Goal: Task Accomplishment & Management: Complete application form

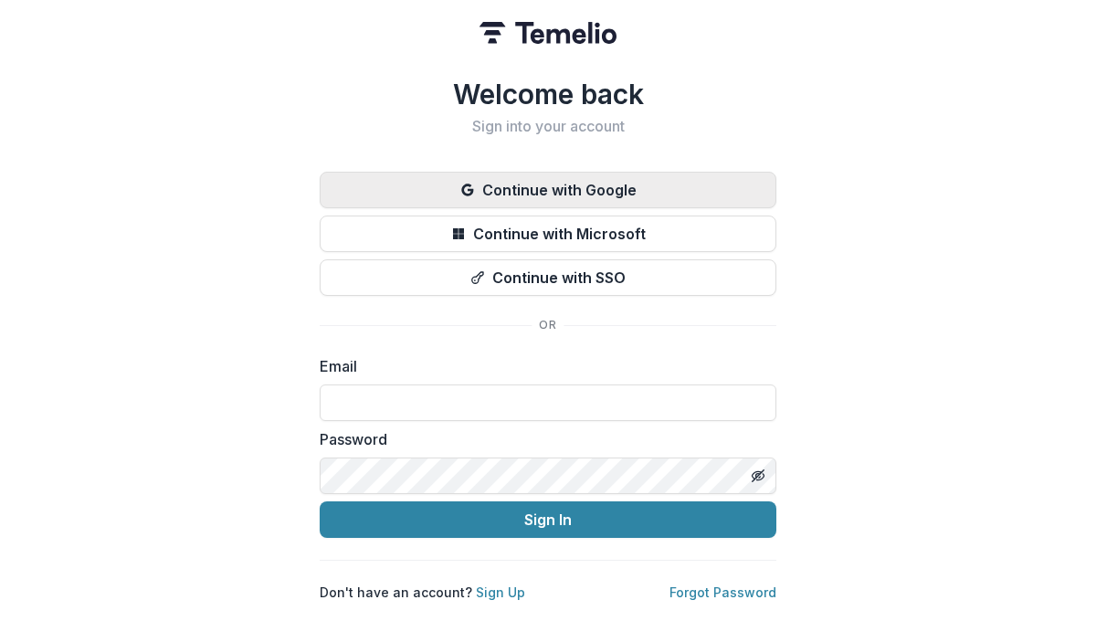
click at [512, 188] on button "Continue with Google" at bounding box center [548, 190] width 457 height 37
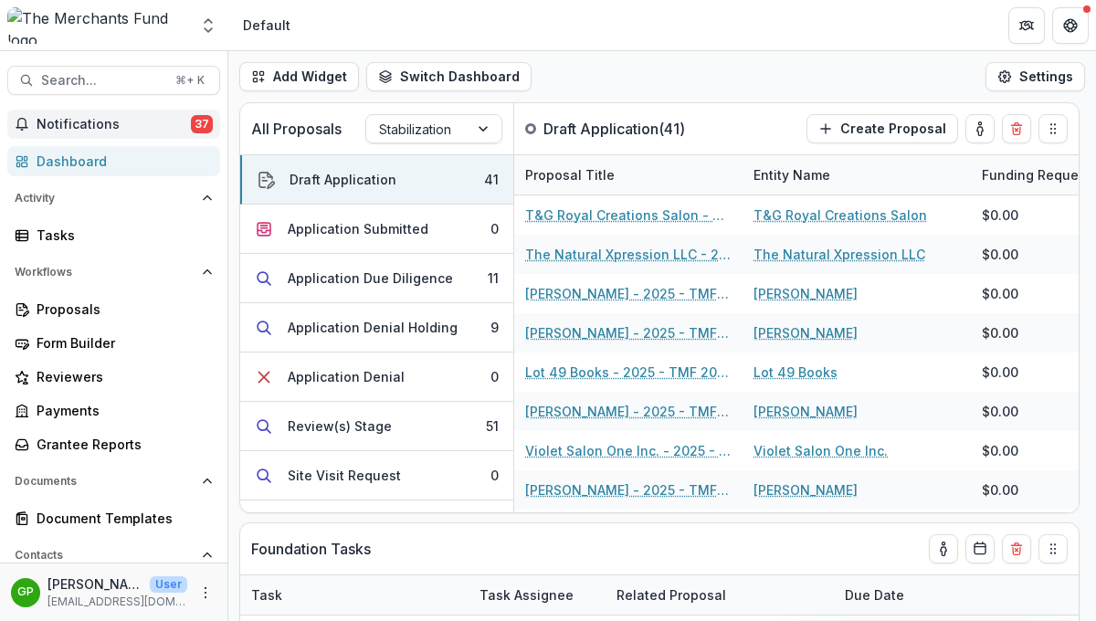
click at [113, 121] on span "Notifications" at bounding box center [114, 125] width 154 height 16
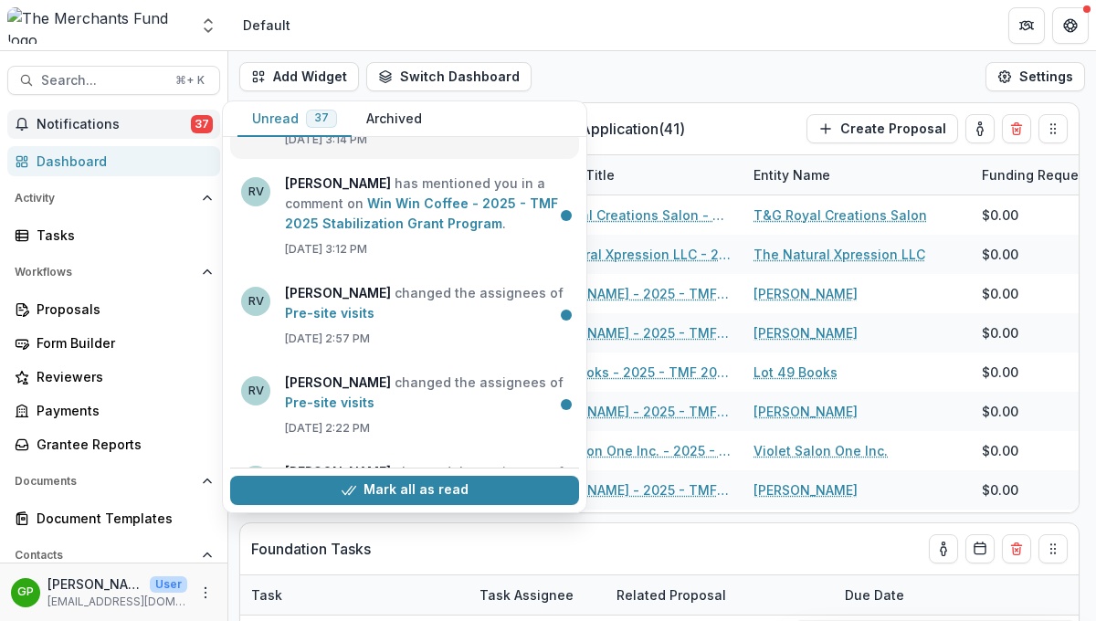
scroll to position [162, 0]
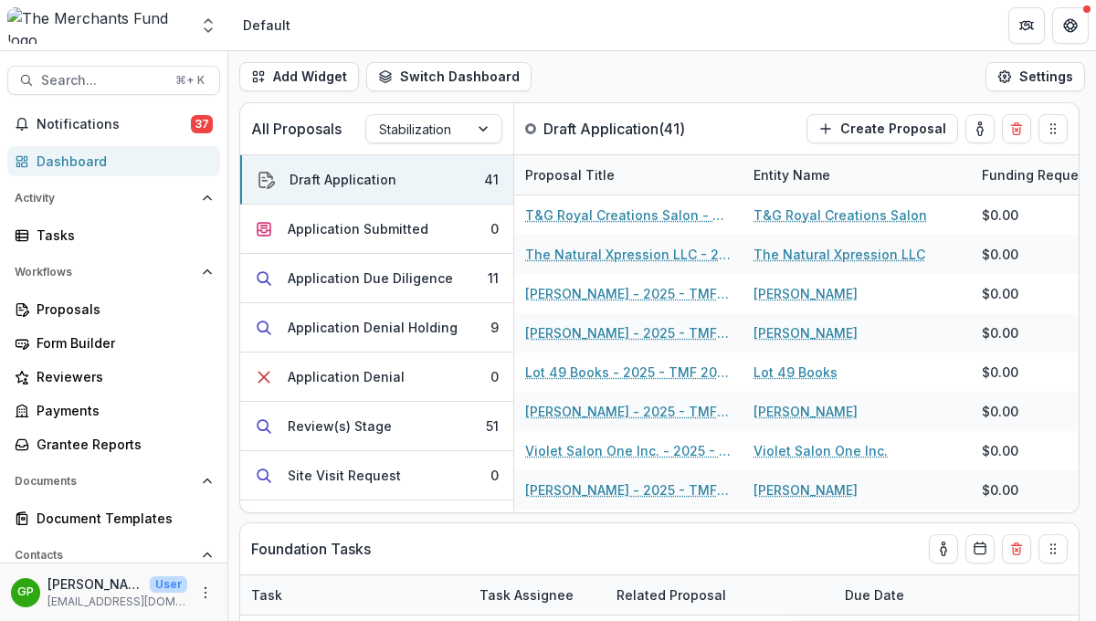
click at [641, 66] on div "Add Widget Switch Dashboard Default New Dashboard Settings" at bounding box center [662, 76] width 868 height 51
click at [85, 312] on div "Proposals" at bounding box center [121, 309] width 169 height 19
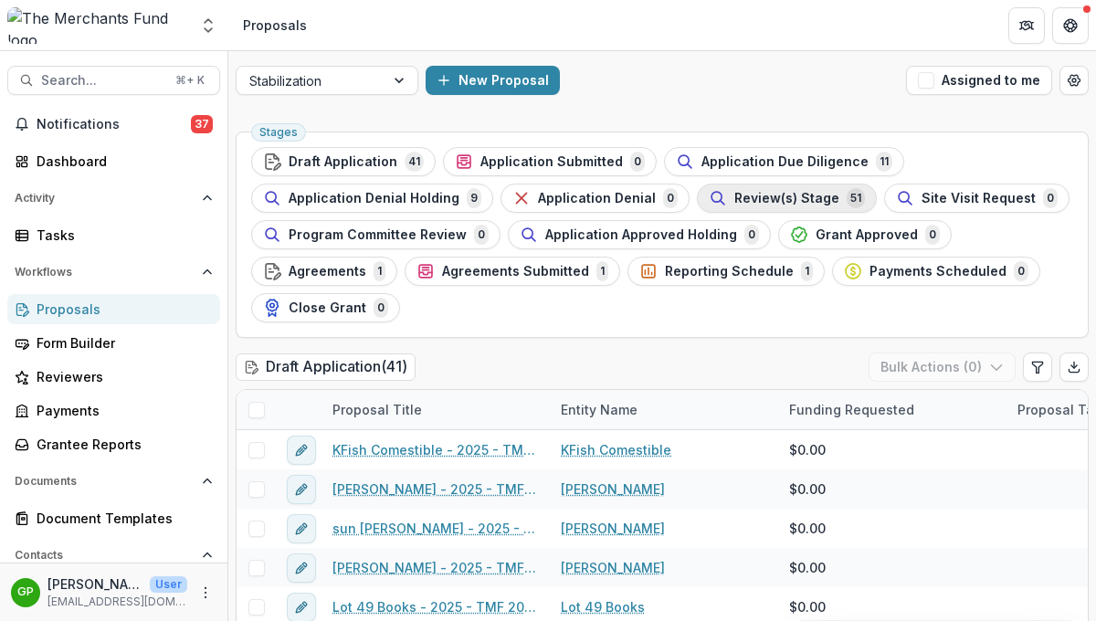
click at [773, 191] on span "Review(s) Stage" at bounding box center [787, 199] width 105 height 16
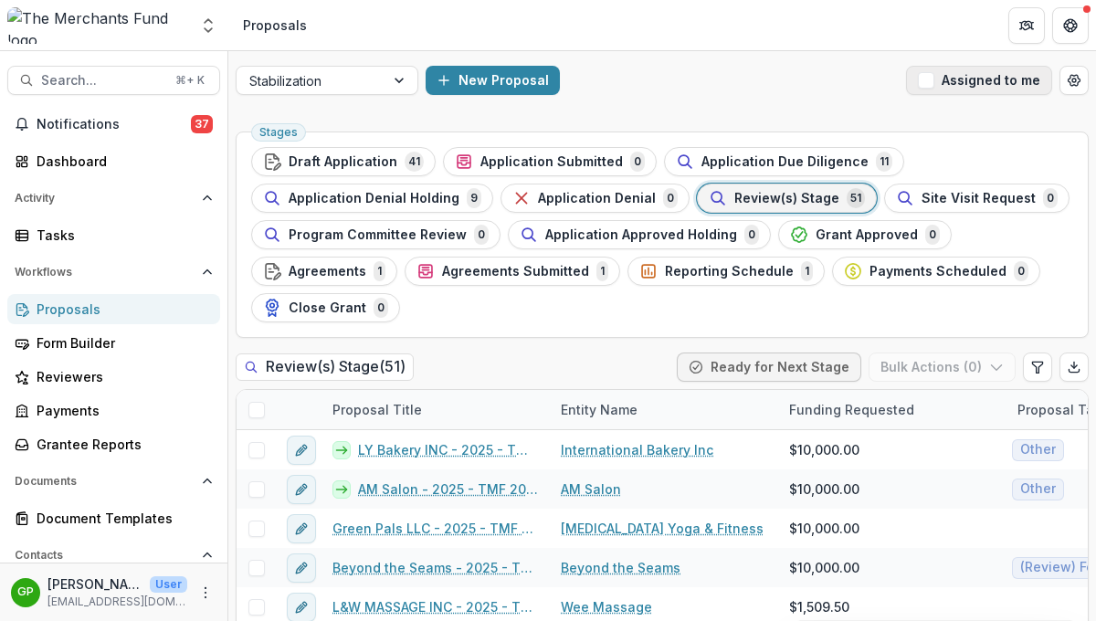
click at [934, 84] on button "Assigned to me" at bounding box center [979, 80] width 146 height 29
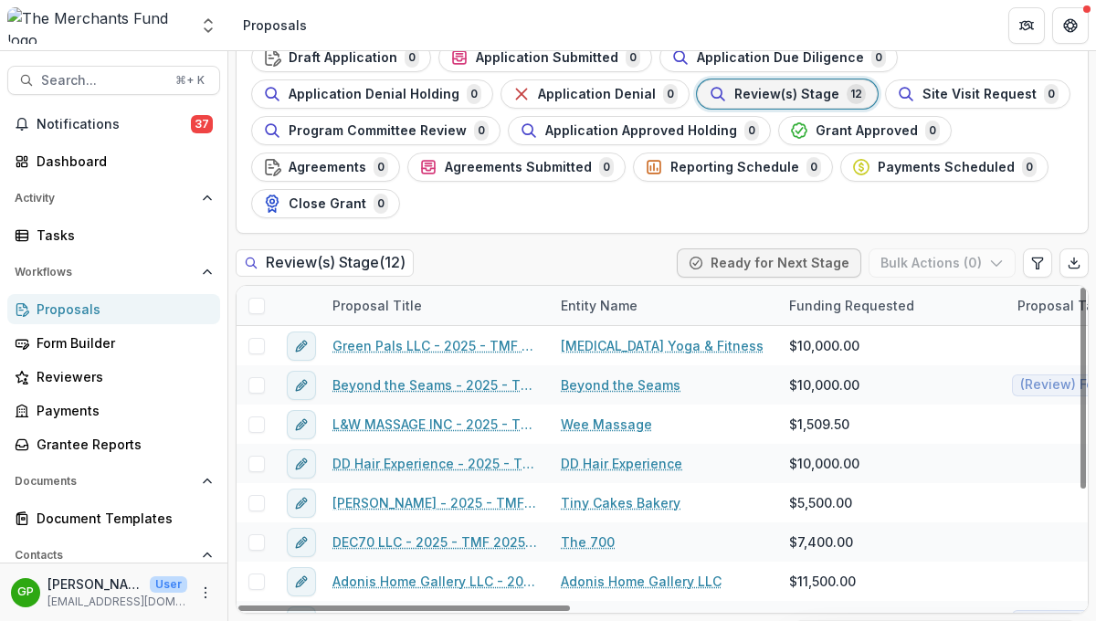
click at [92, 32] on img at bounding box center [97, 25] width 181 height 37
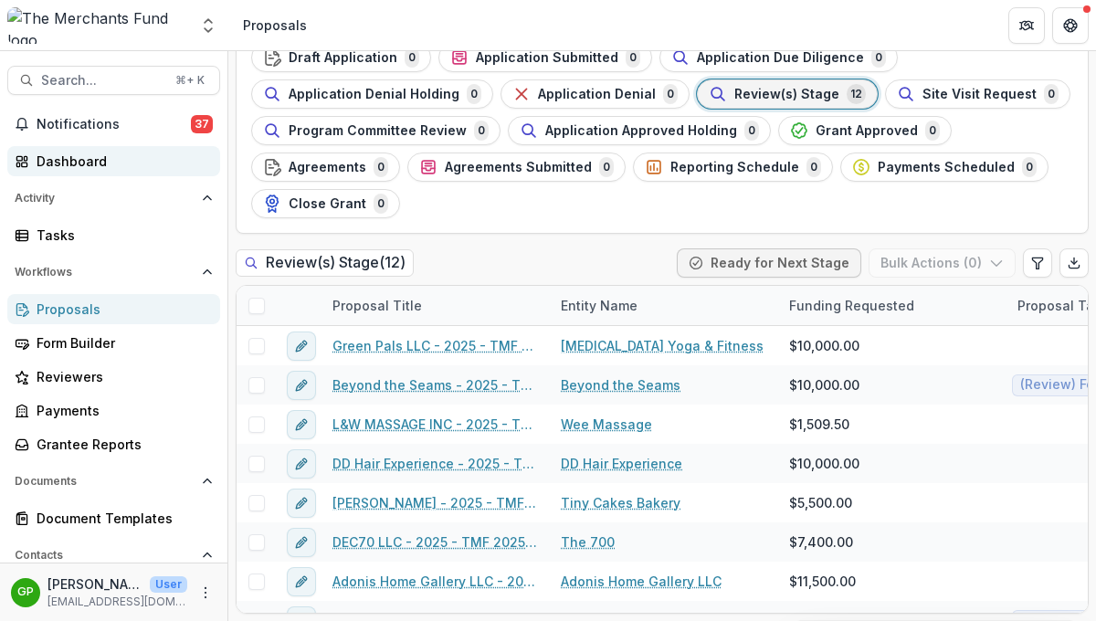
click at [118, 160] on div "Dashboard" at bounding box center [121, 161] width 169 height 19
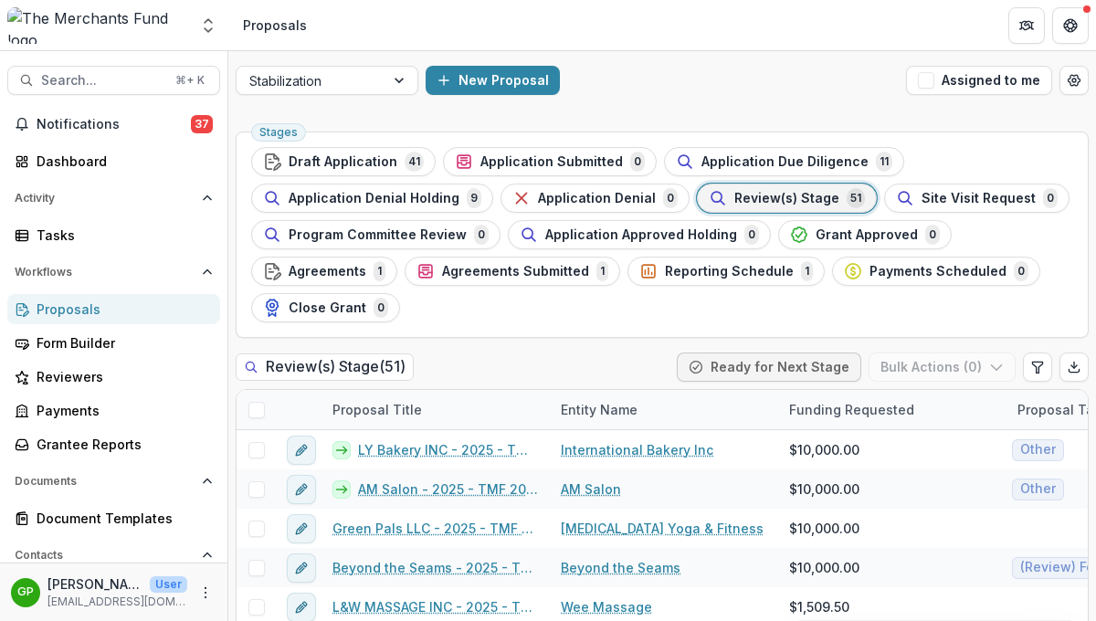
click at [771, 197] on span "Review(s) Stage" at bounding box center [787, 199] width 105 height 16
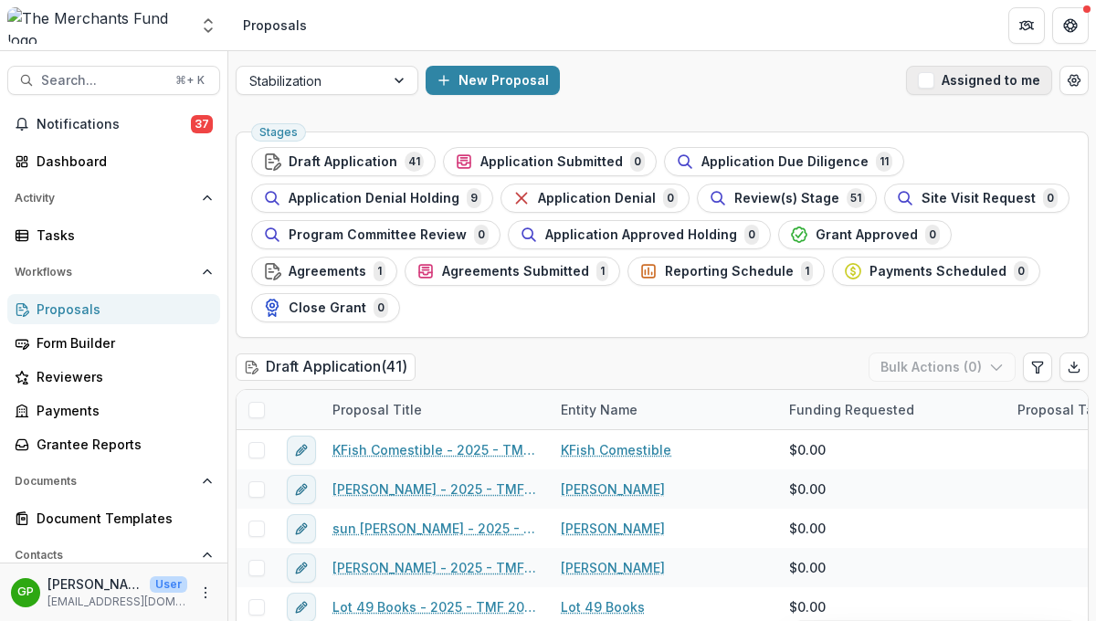
click at [927, 86] on span "button" at bounding box center [926, 80] width 16 height 16
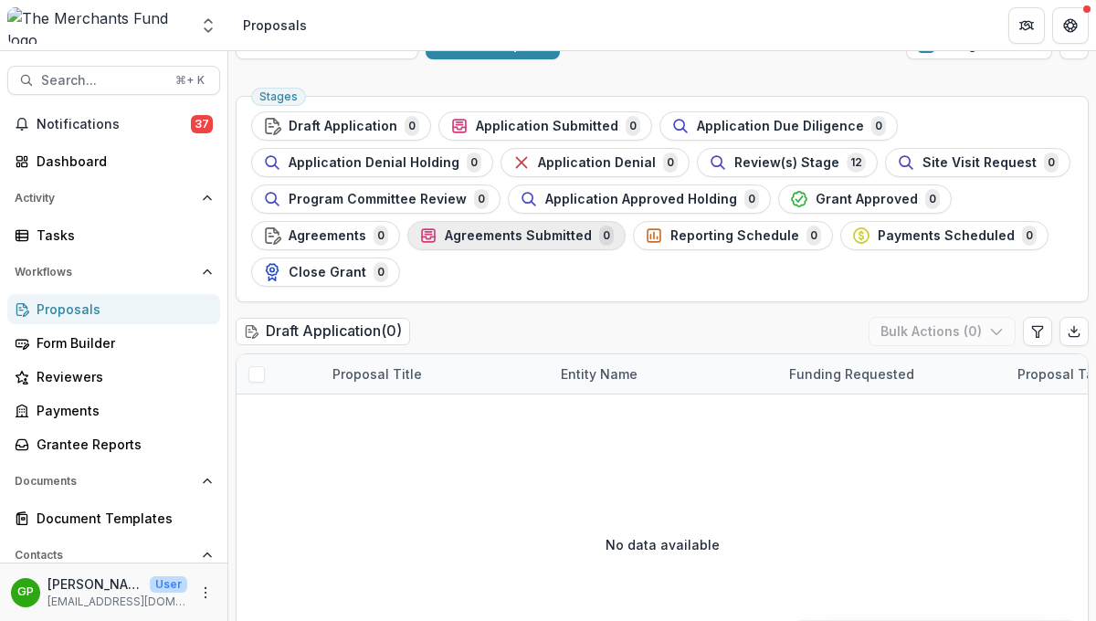
scroll to position [40, 0]
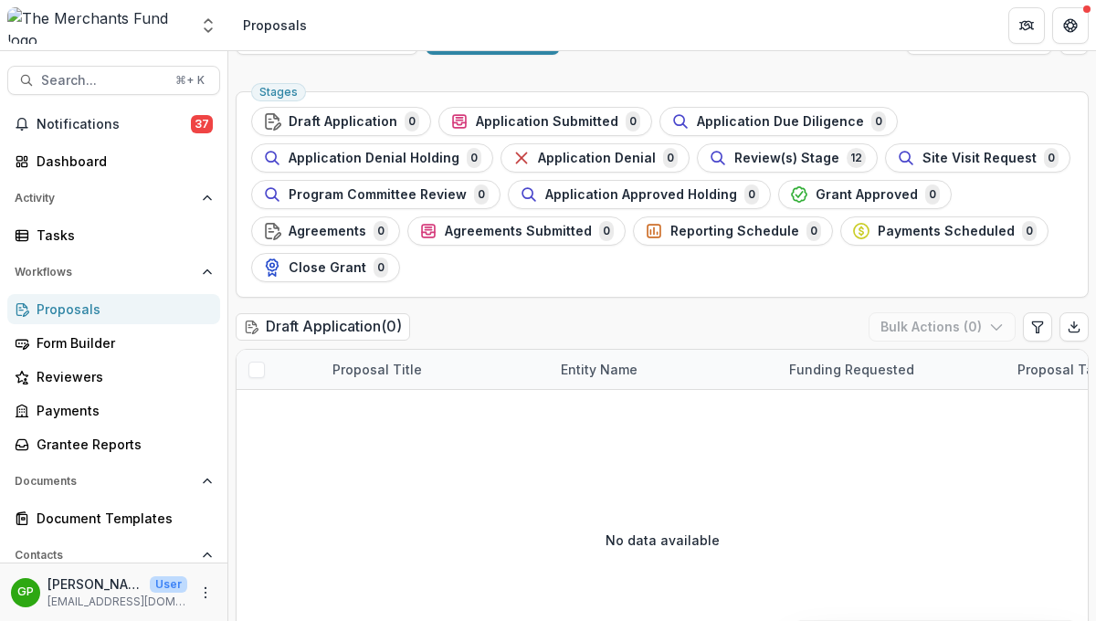
click at [69, 311] on div "Proposals" at bounding box center [121, 309] width 169 height 19
click at [741, 162] on span "Review(s) Stage" at bounding box center [787, 159] width 105 height 16
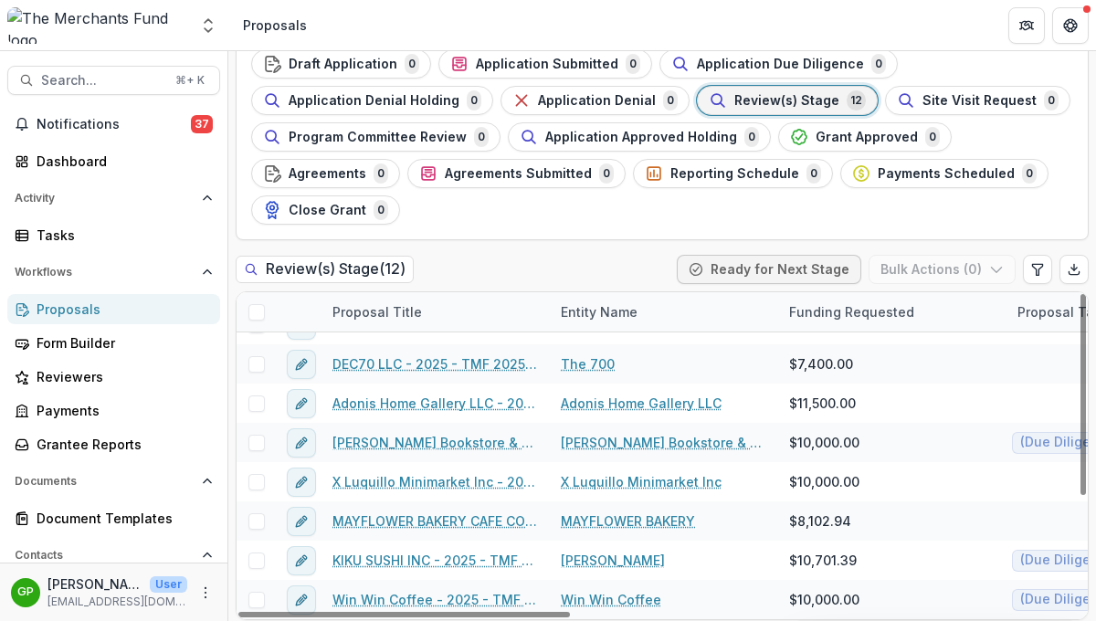
scroll to position [104, 0]
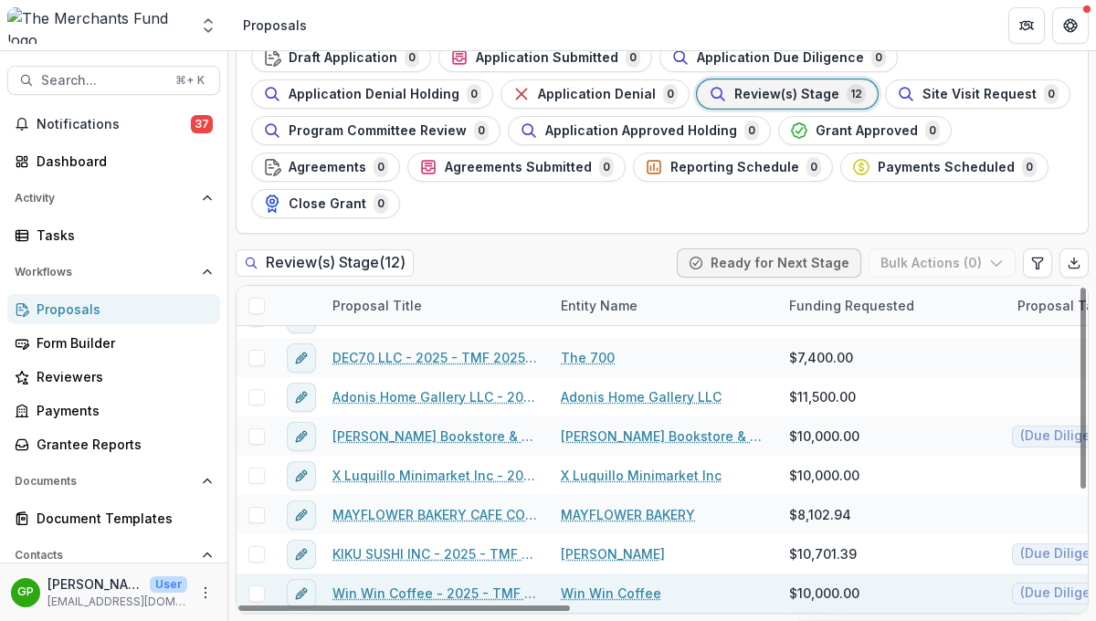
click at [425, 593] on link "Win Win Coffee - 2025 - TMF 2025 Stabilization Grant Program" at bounding box center [436, 593] width 206 height 19
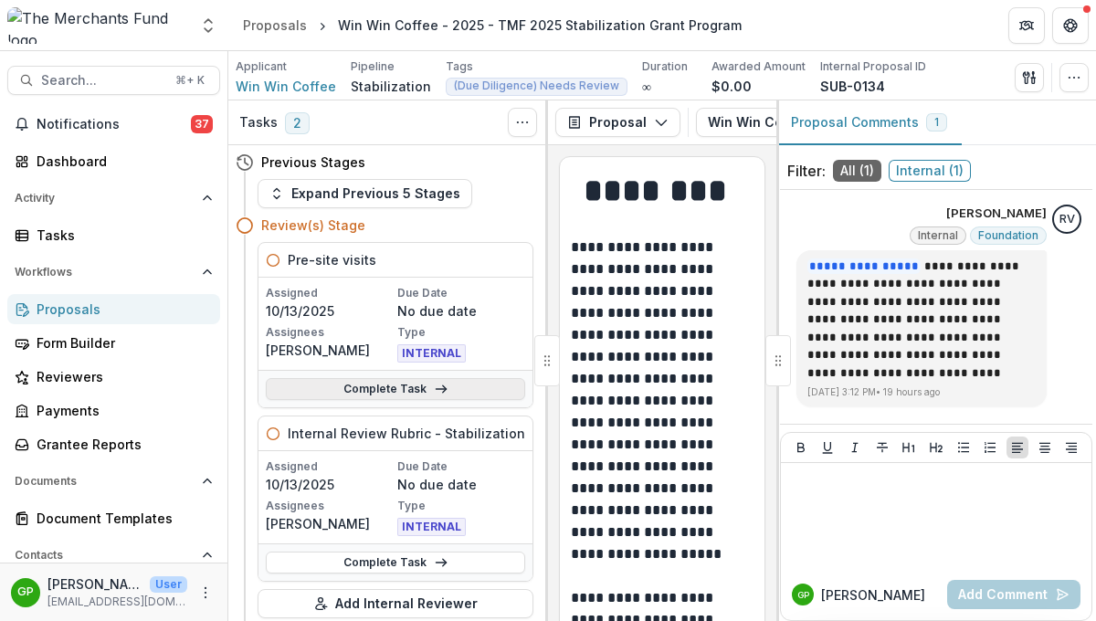
click at [424, 390] on link "Complete Task" at bounding box center [395, 389] width 259 height 22
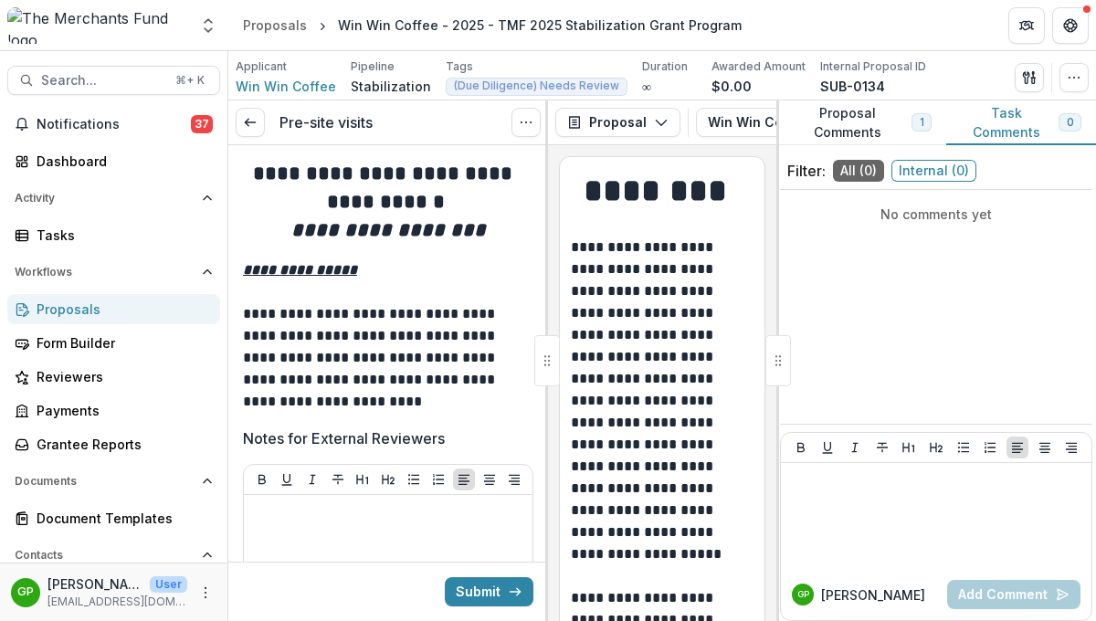
click at [863, 122] on button "Proposal Comments 1" at bounding box center [862, 123] width 170 height 45
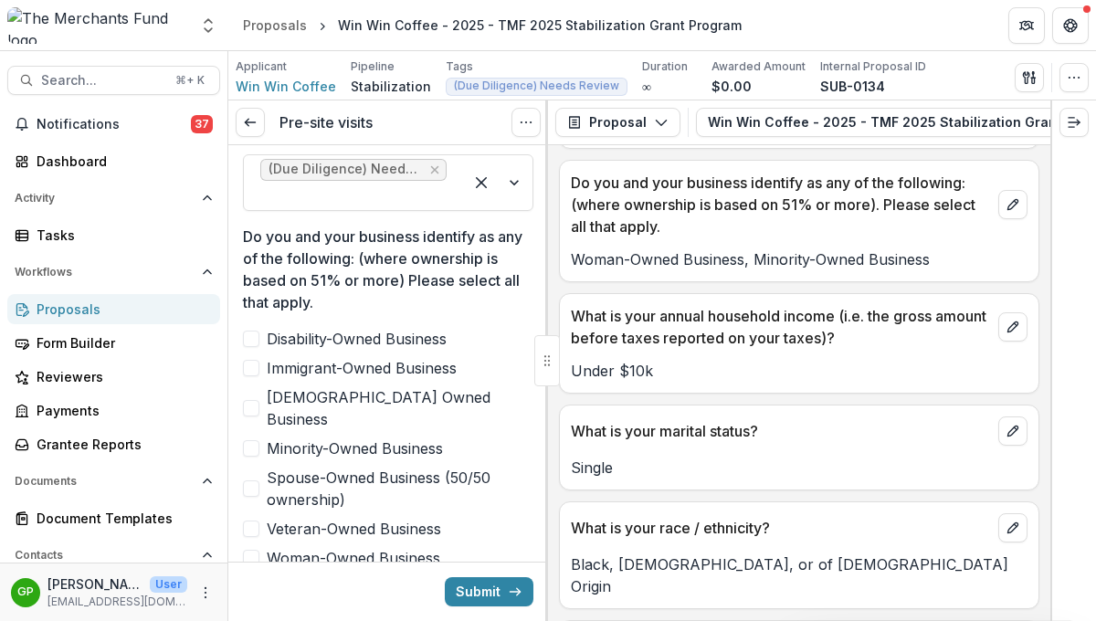
scroll to position [923, 0]
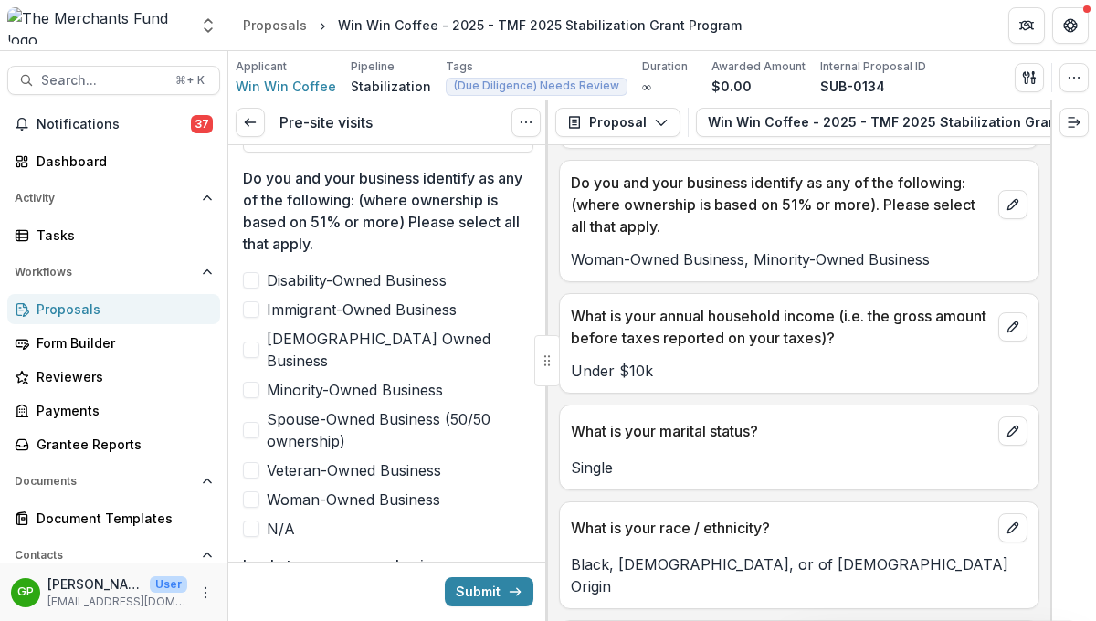
click at [257, 382] on span at bounding box center [251, 390] width 16 height 16
click at [258, 492] on span at bounding box center [251, 500] width 16 height 16
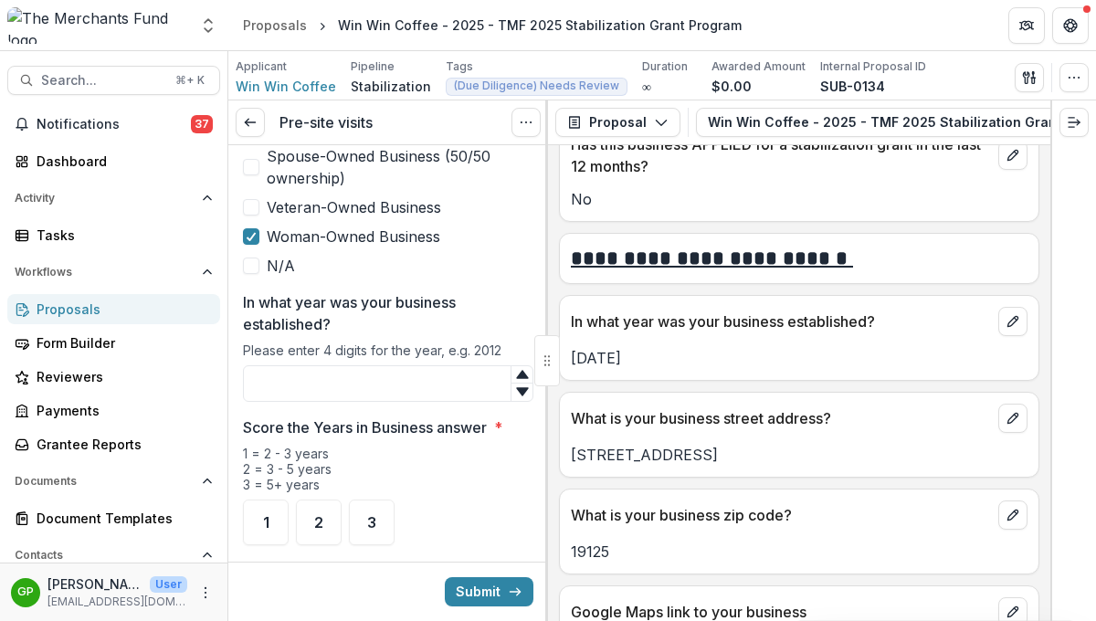
scroll to position [895, 0]
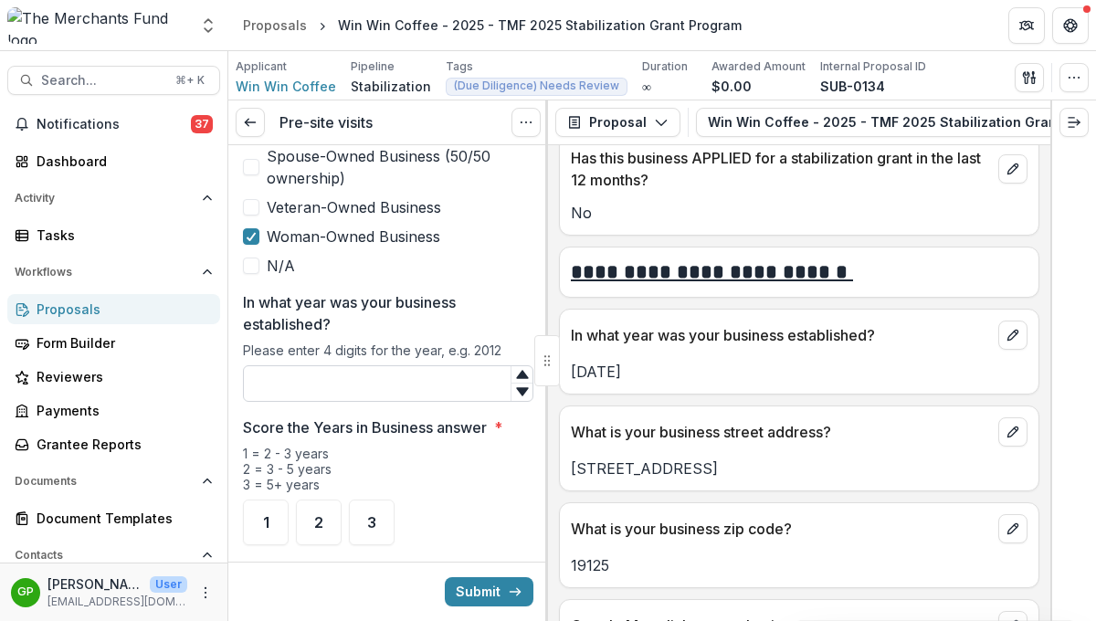
click at [393, 367] on input "In what year was your business established?" at bounding box center [388, 383] width 291 height 37
click at [323, 515] on span "2" at bounding box center [318, 522] width 9 height 15
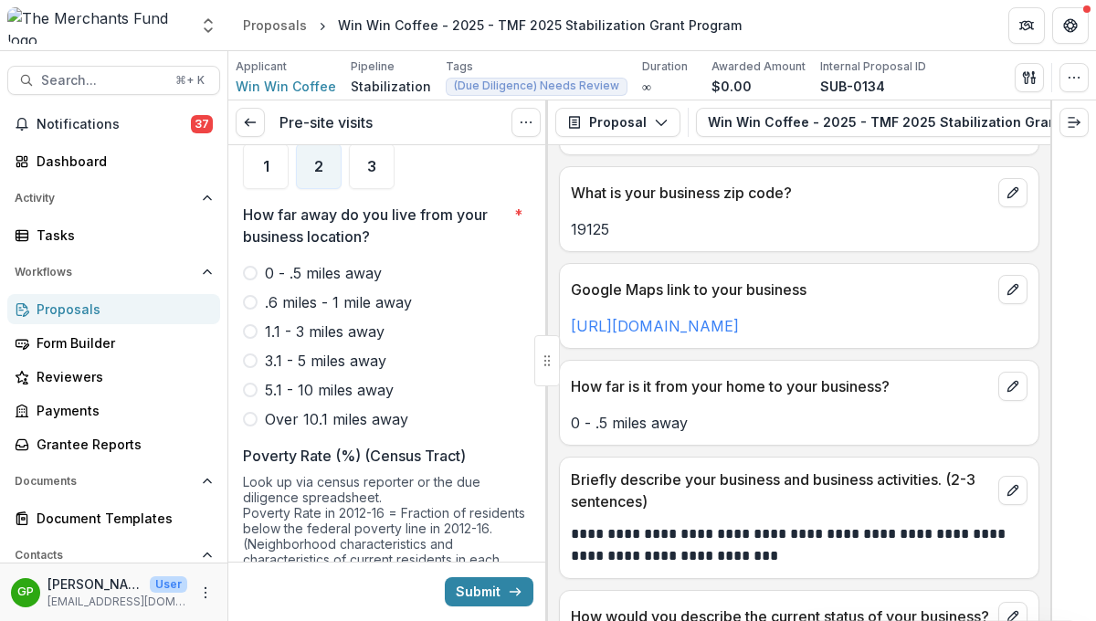
scroll to position [1274, 0]
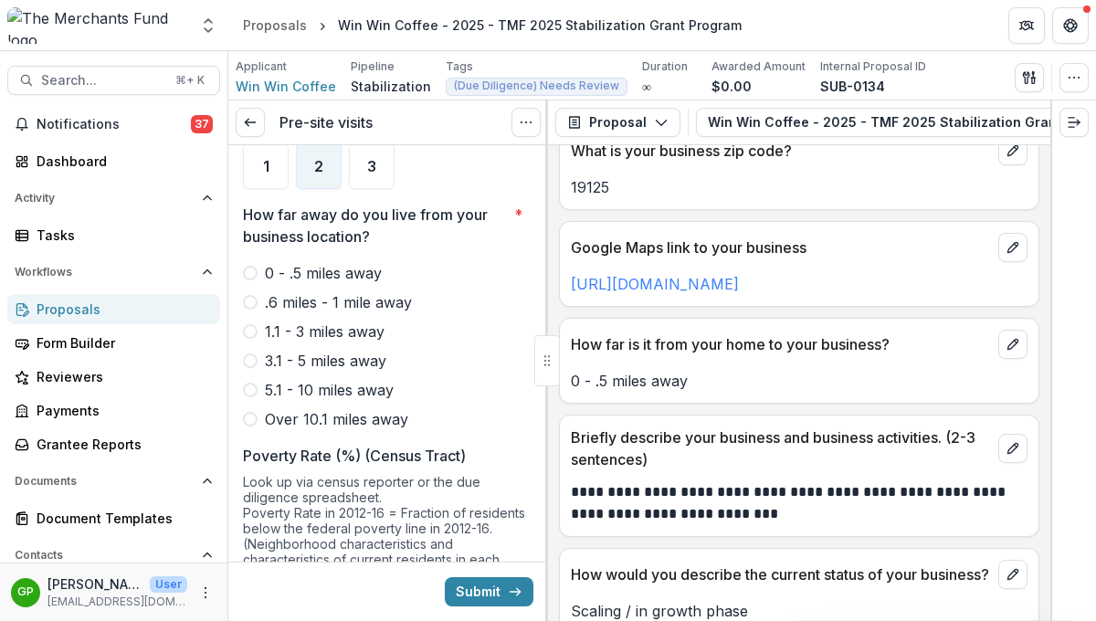
type input "****"
click at [257, 266] on span at bounding box center [250, 273] width 15 height 15
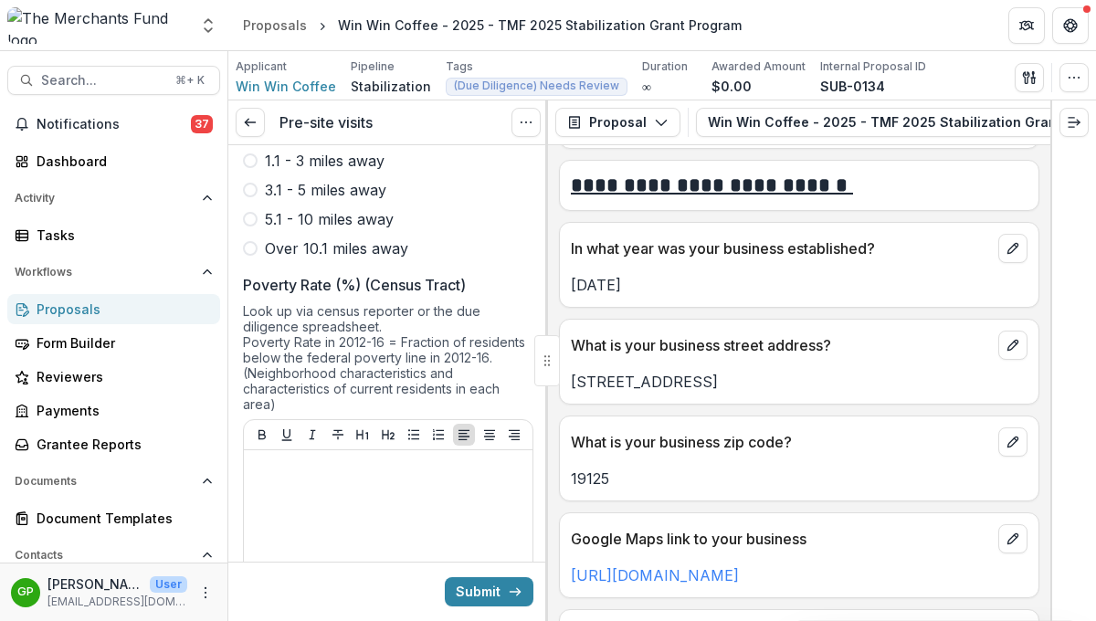
scroll to position [996, 0]
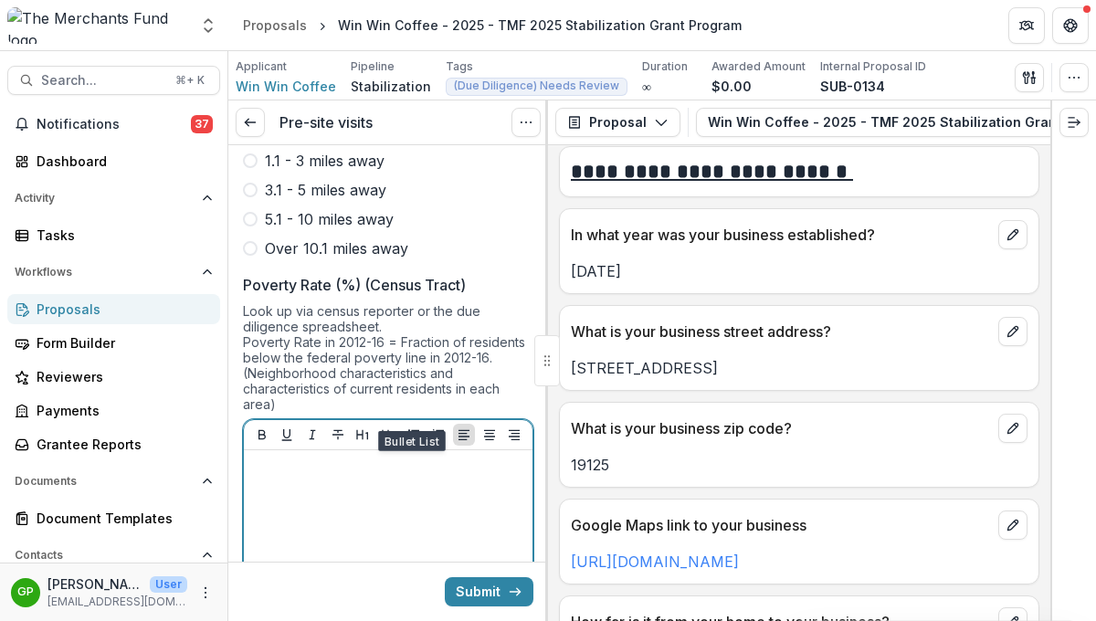
click at [388, 458] on p at bounding box center [388, 468] width 274 height 20
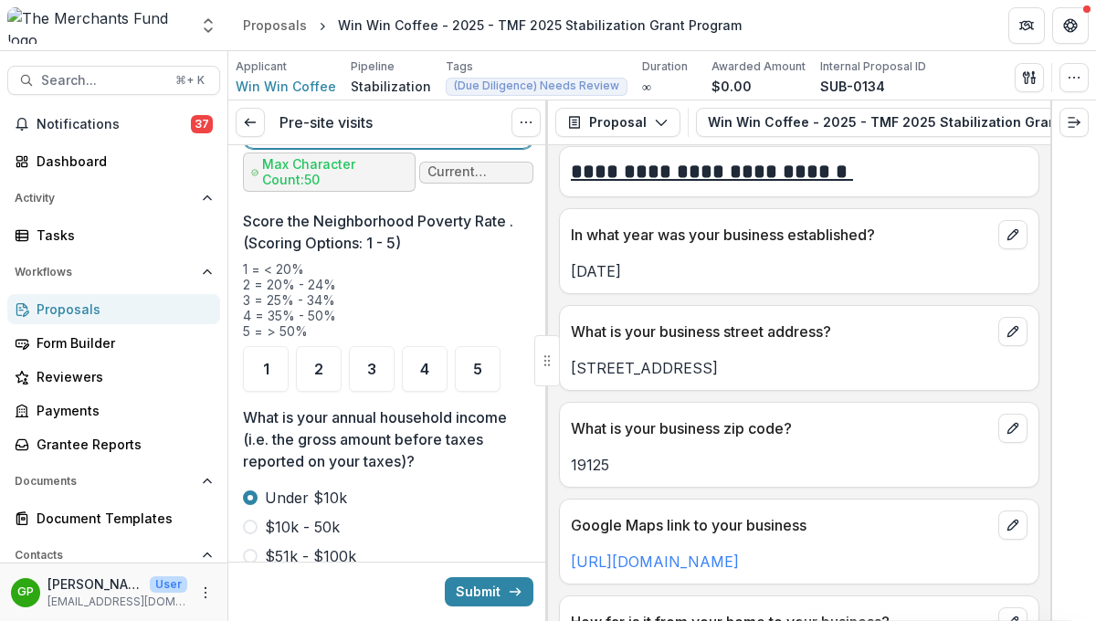
scroll to position [2302, 0]
click at [267, 364] on span "1" at bounding box center [266, 371] width 6 height 15
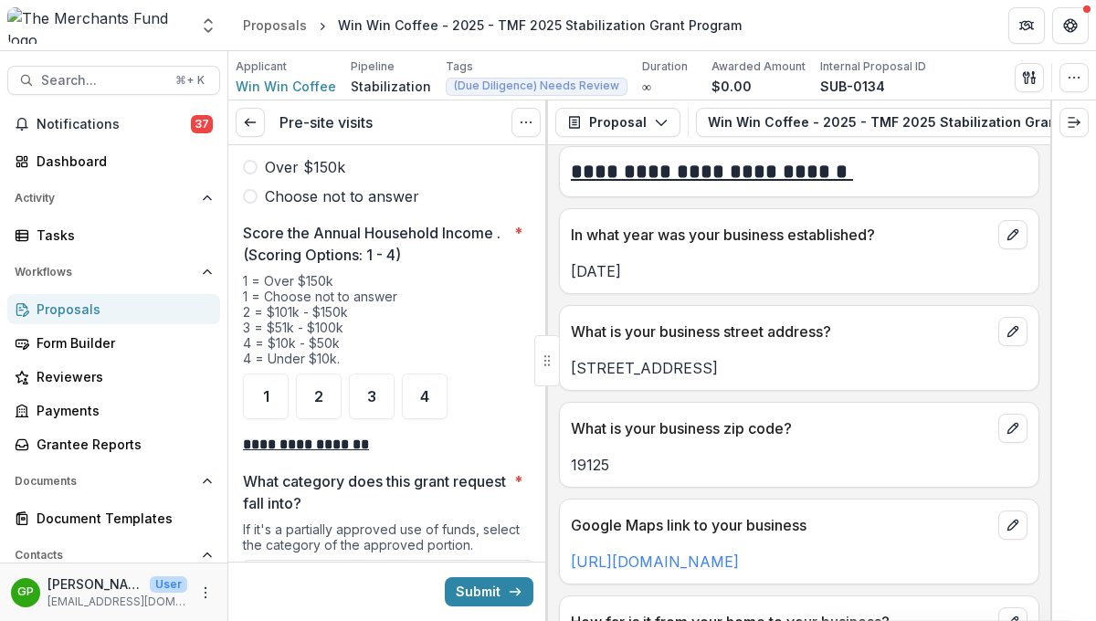
scroll to position [2754, 0]
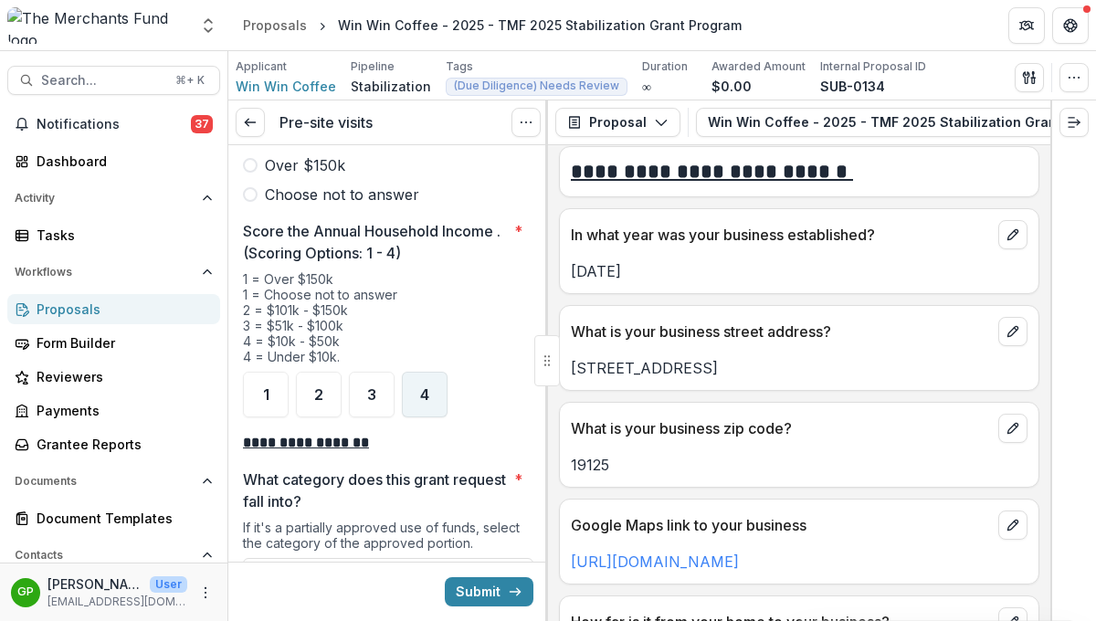
click at [427, 387] on span "4" at bounding box center [424, 394] width 9 height 15
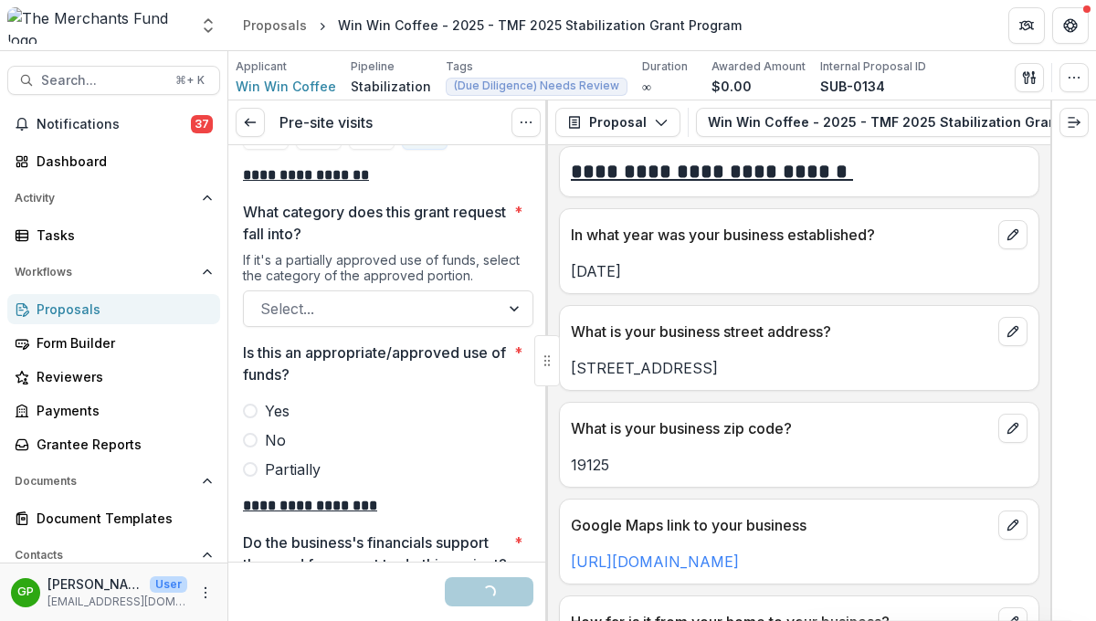
scroll to position [3032, 0]
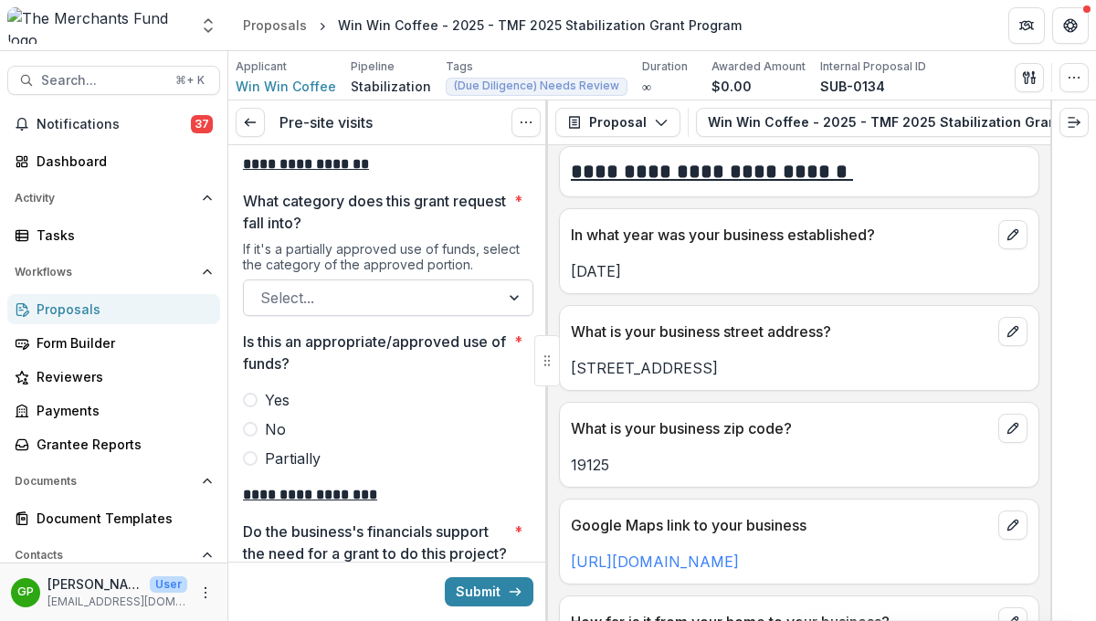
click at [414, 285] on div at bounding box center [371, 298] width 223 height 26
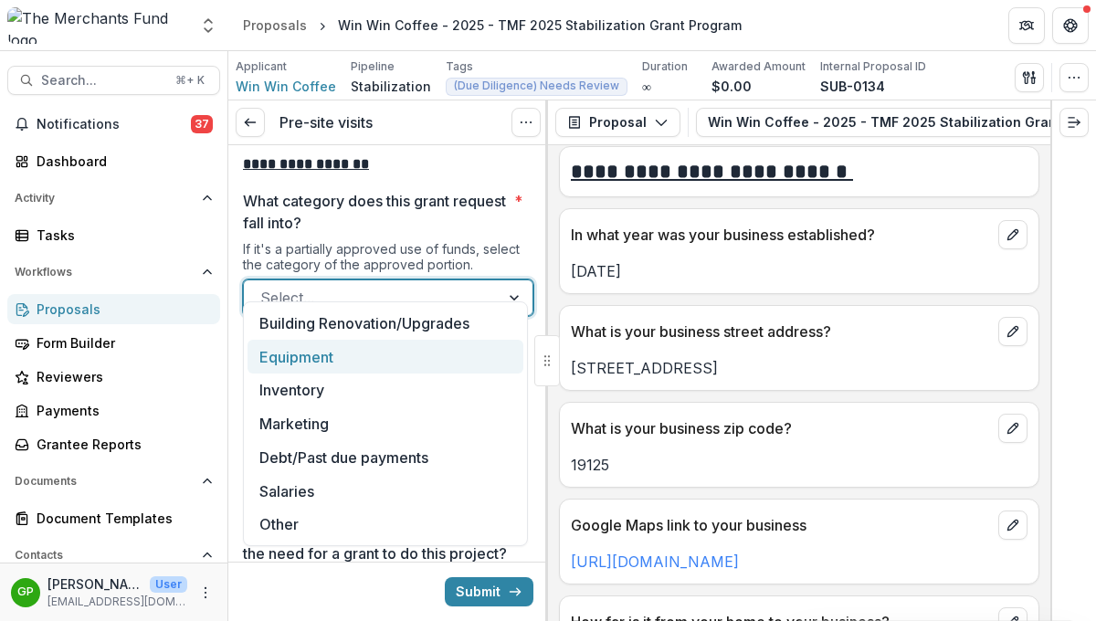
click at [386, 356] on div "Equipment" at bounding box center [386, 357] width 276 height 34
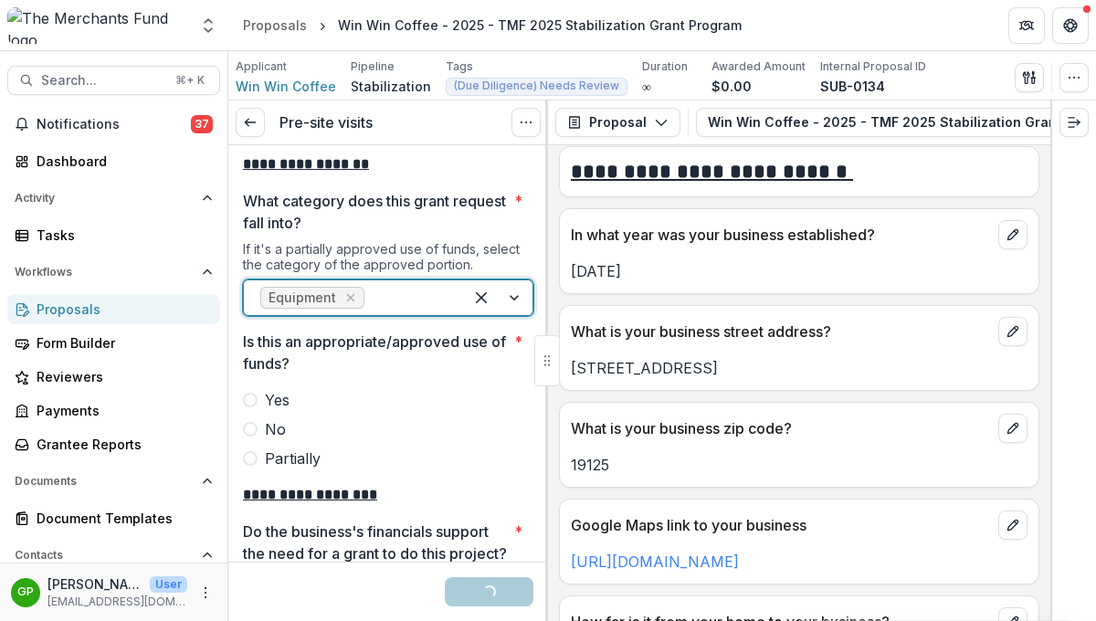
click at [250, 393] on span at bounding box center [250, 400] width 15 height 15
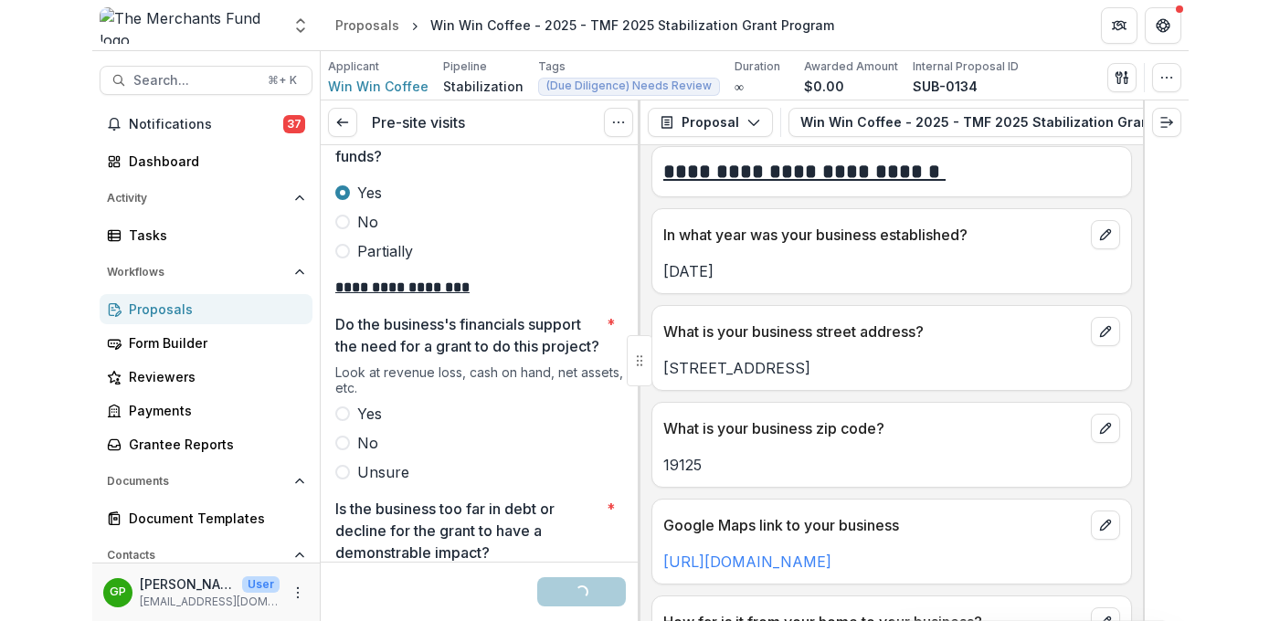
scroll to position [3245, 0]
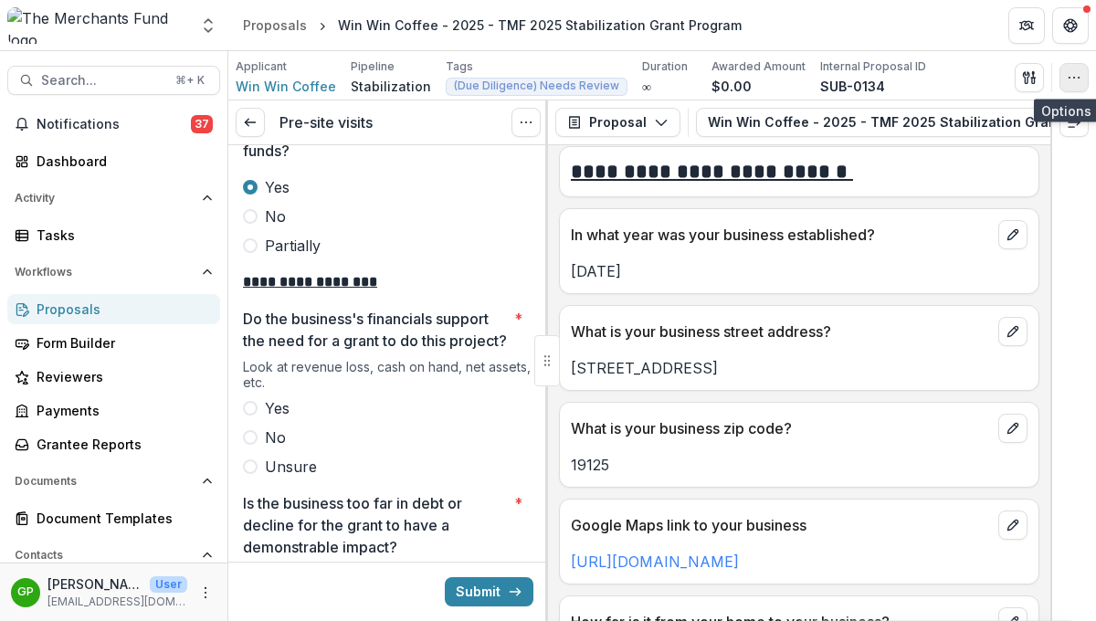
click at [1080, 76] on icon "button" at bounding box center [1074, 77] width 15 height 15
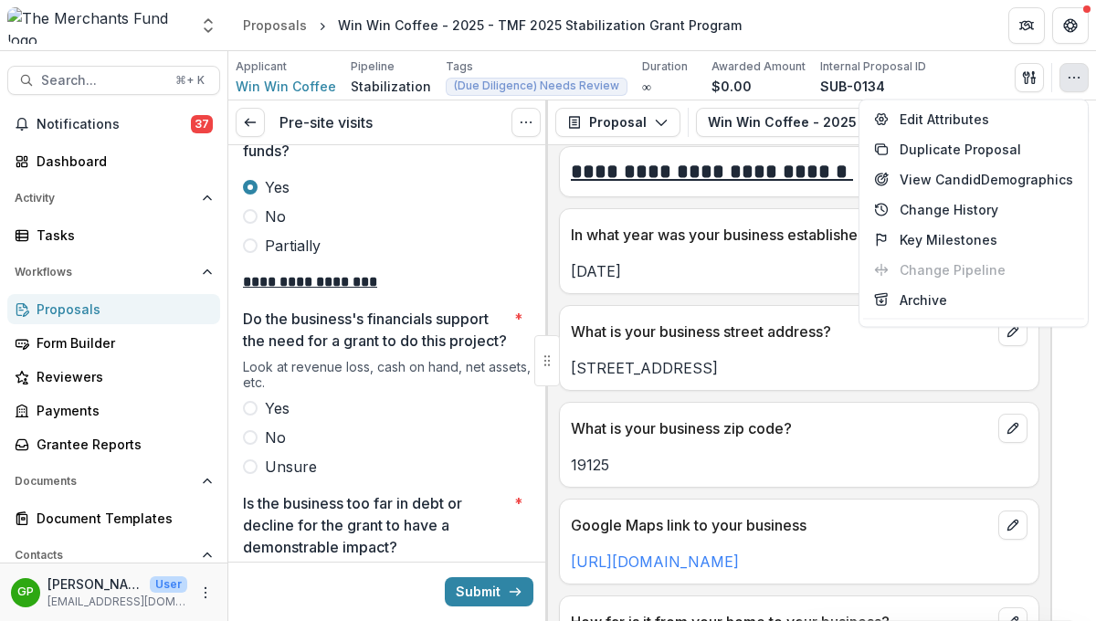
click at [948, 65] on div "Applicant Win Win Coffee Pipeline Stabilization Tags (Due Diligence) Needs Revi…" at bounding box center [662, 76] width 853 height 37
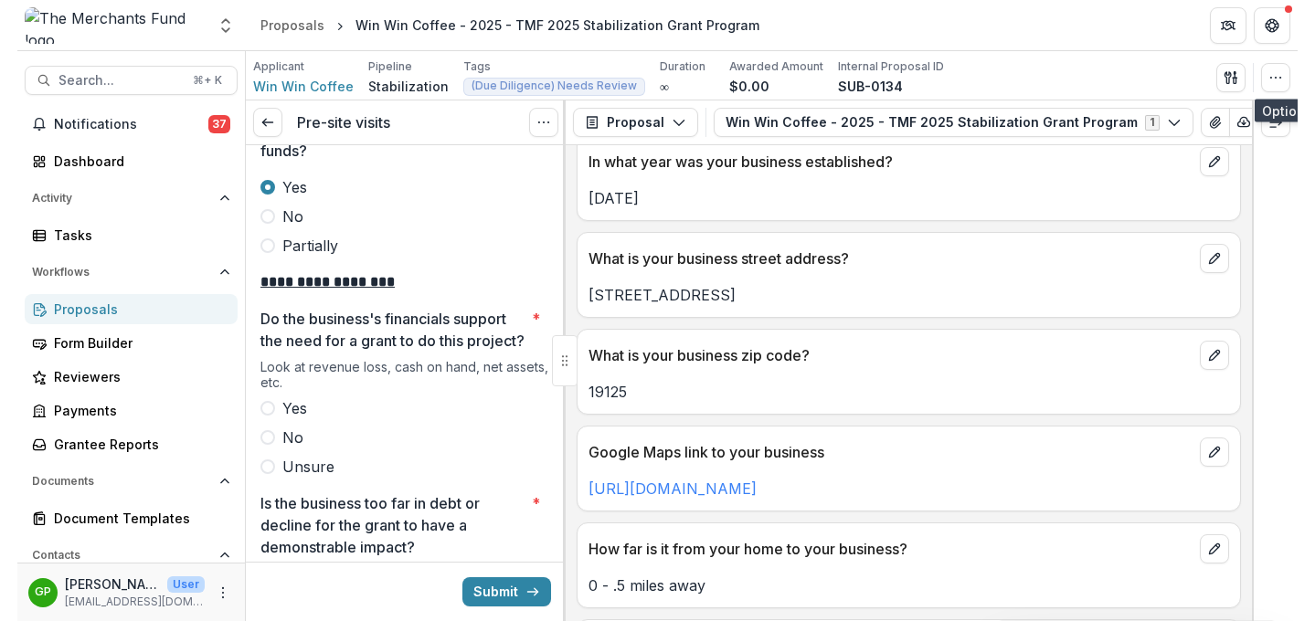
scroll to position [923, 0]
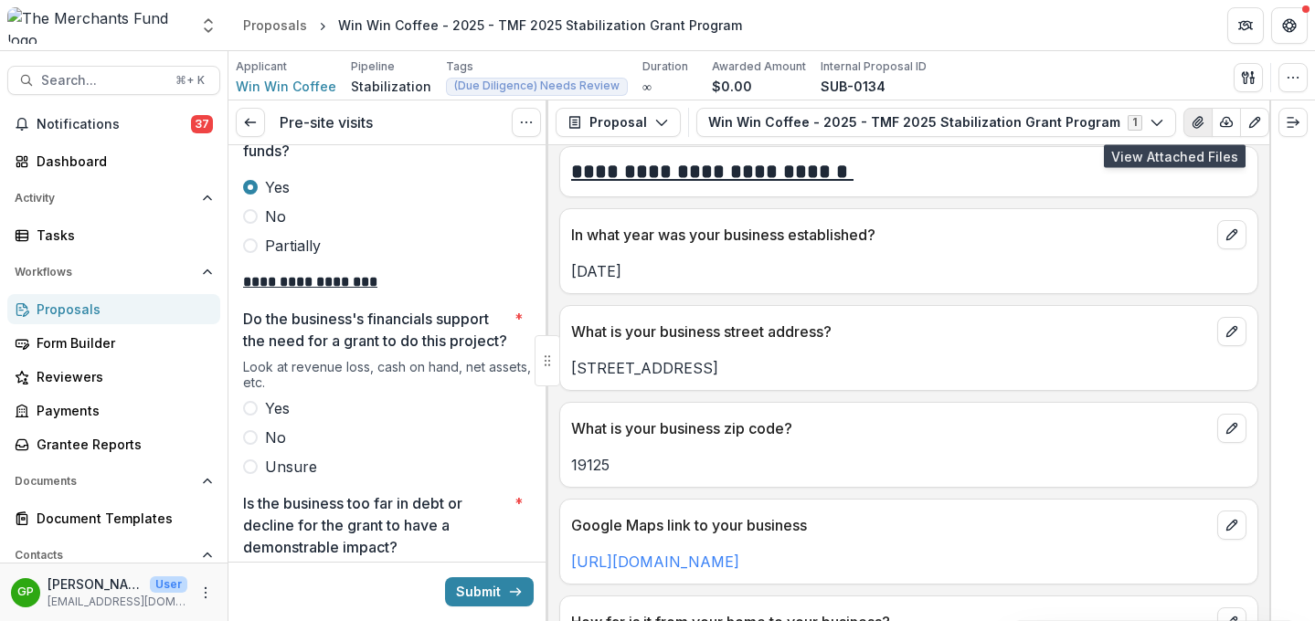
click at [1095, 127] on icon "View Attached Files" at bounding box center [1197, 122] width 10 height 11
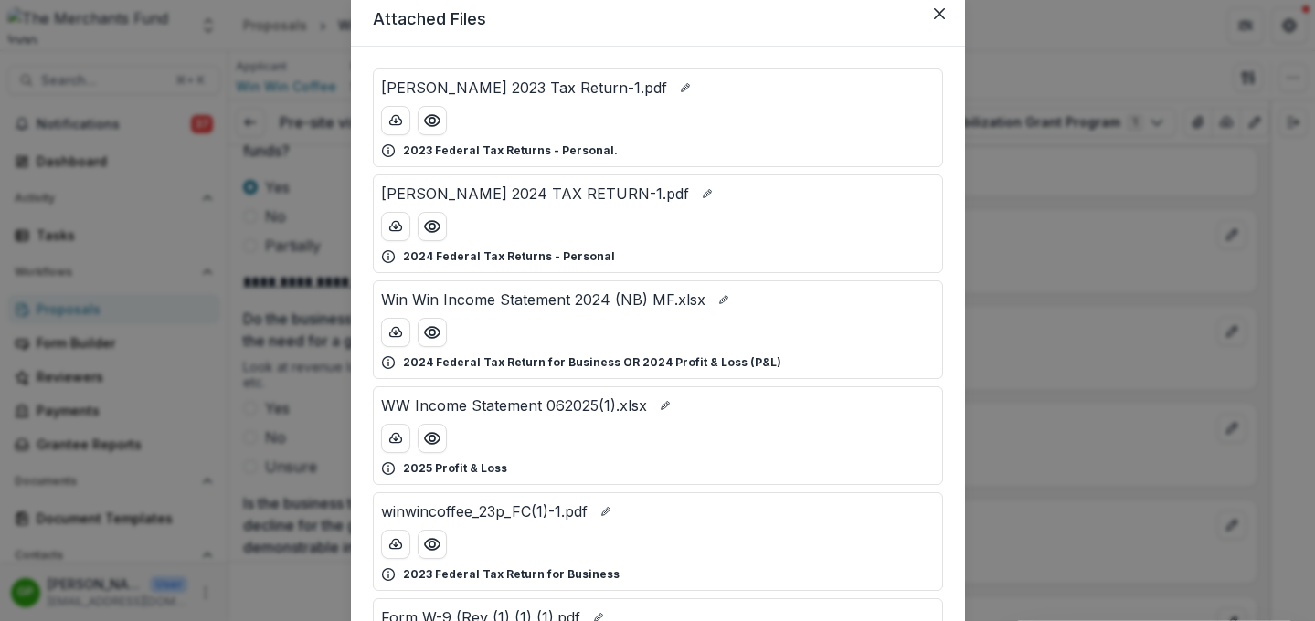
scroll to position [77, 0]
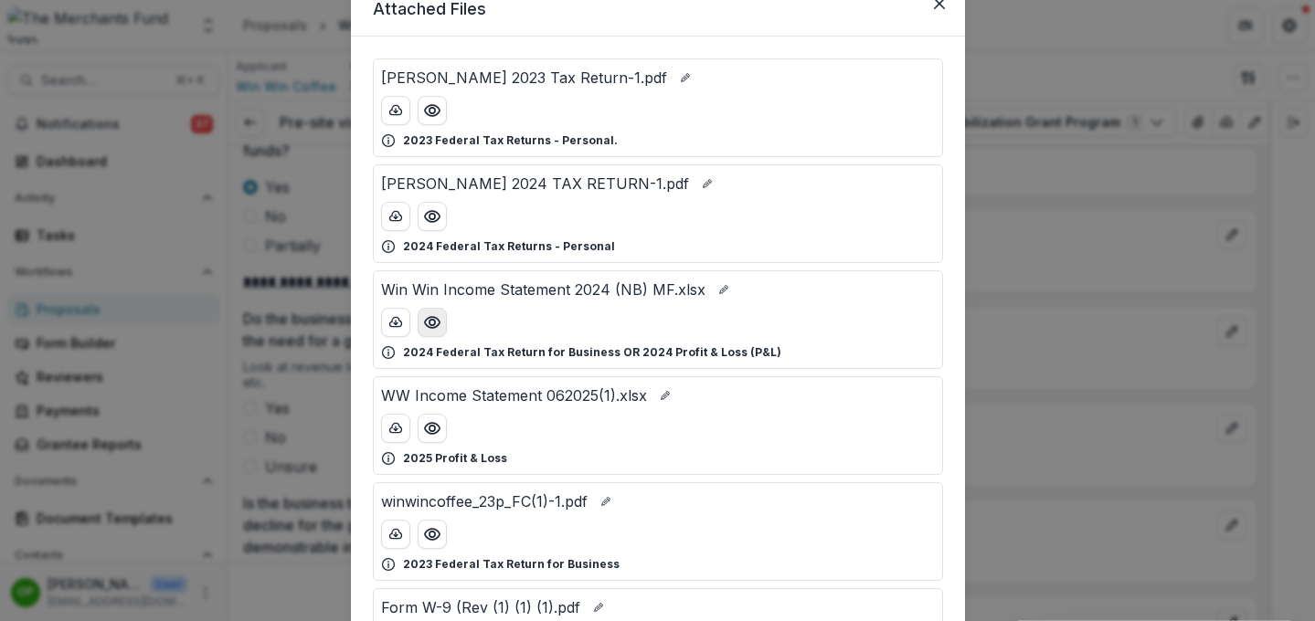
click at [434, 323] on icon "Preview Win Win Income Statement 2024 (NB) MF.xlsx" at bounding box center [432, 322] width 18 height 18
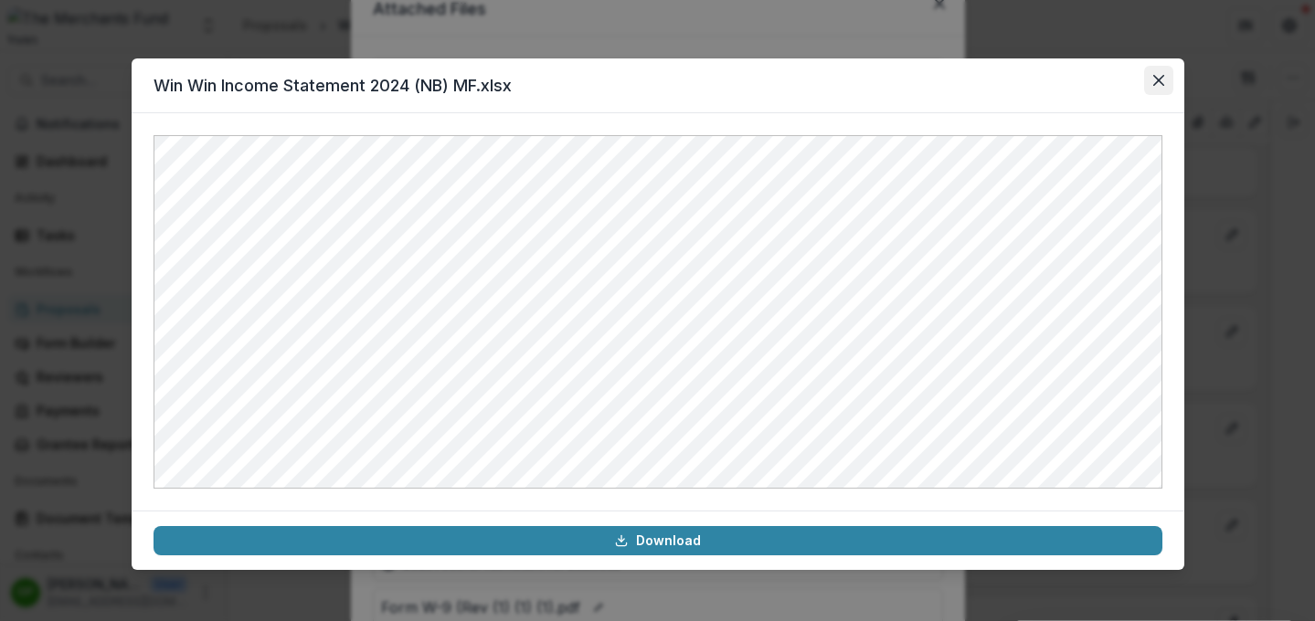
click at [1095, 73] on button "Close" at bounding box center [1158, 80] width 29 height 29
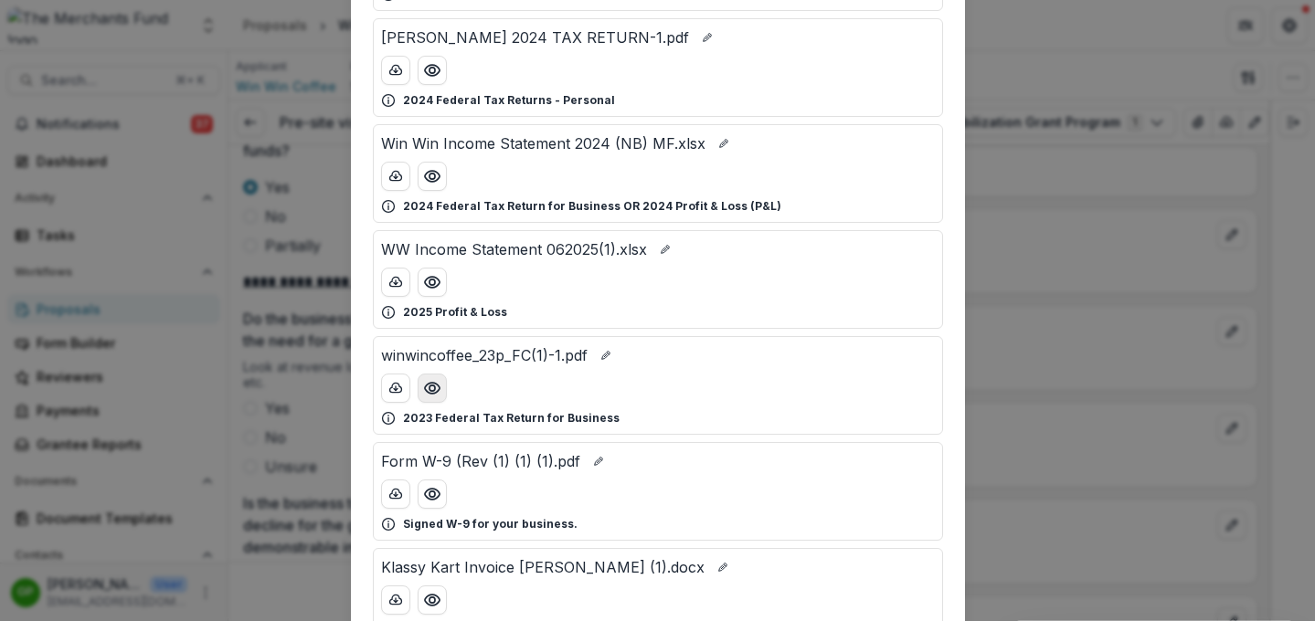
scroll to position [224, 0]
click at [432, 397] on button "Preview winwincoffee_23p_FC(1)-1.pdf" at bounding box center [432, 387] width 29 height 29
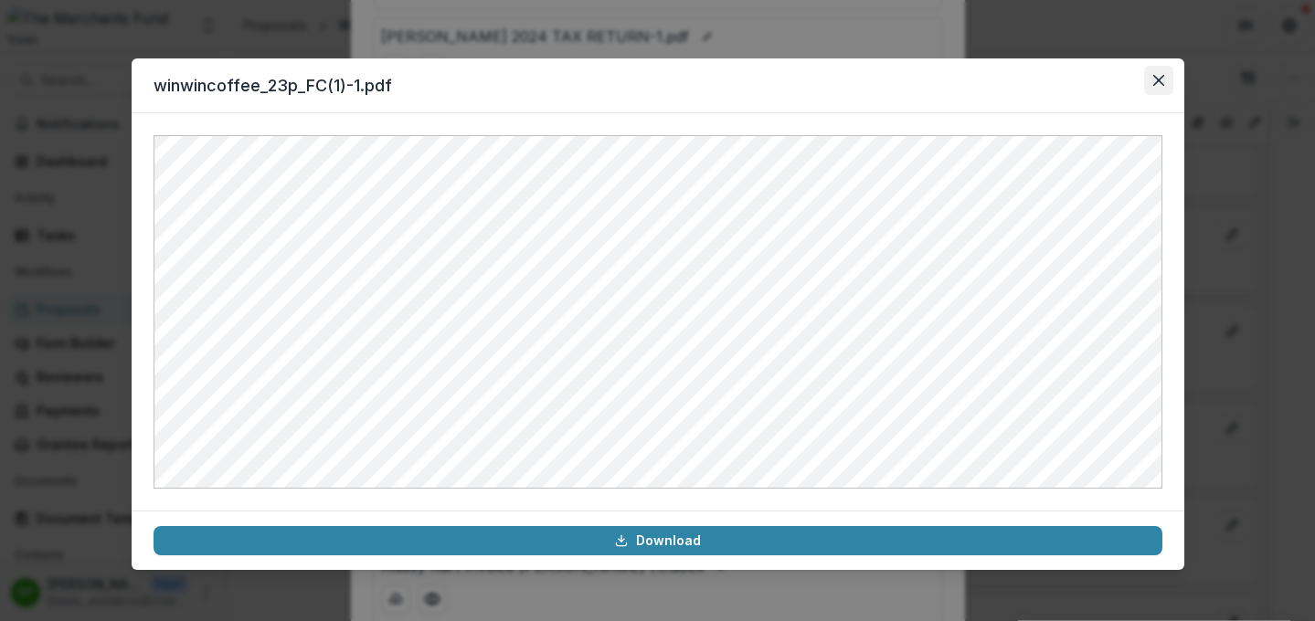
click at [1095, 73] on button "Close" at bounding box center [1158, 80] width 29 height 29
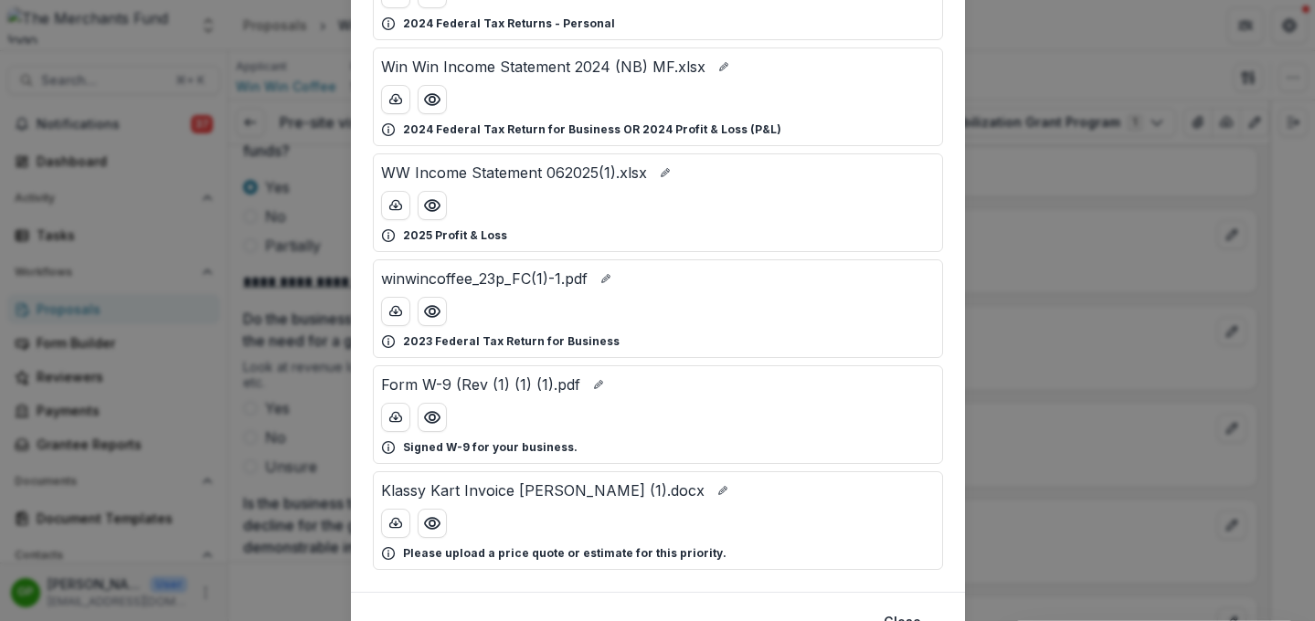
scroll to position [388, 0]
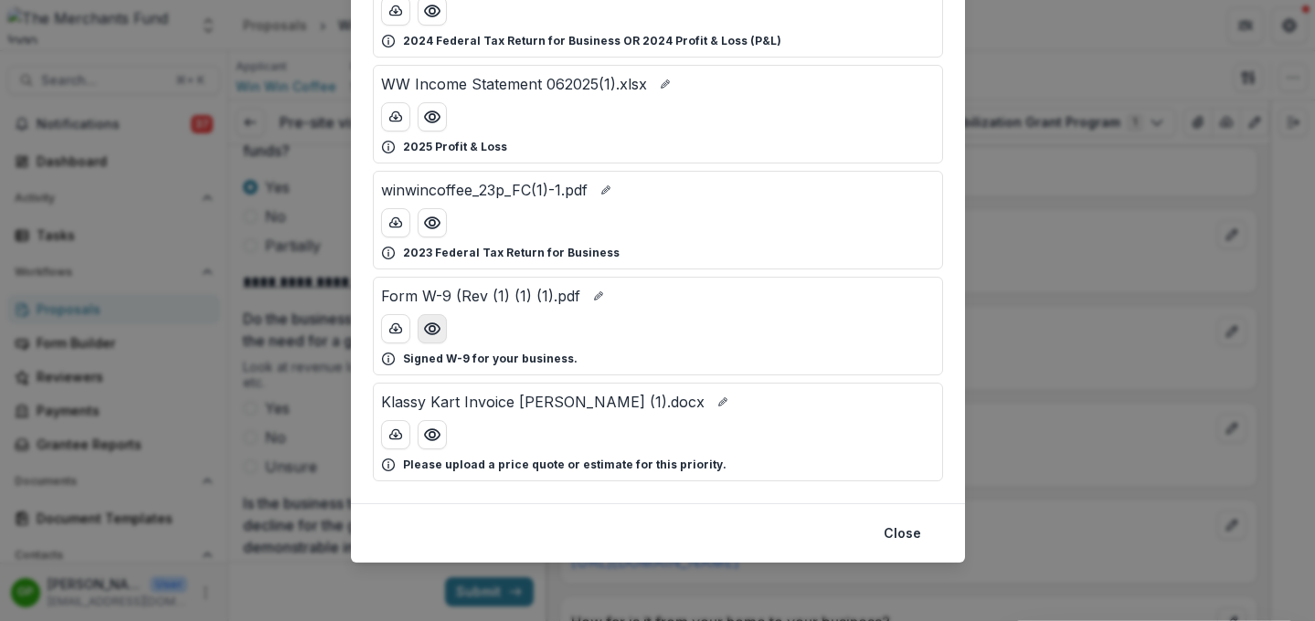
click at [438, 330] on button "Preview Form W-9 (Rev (1) (1) (1).pdf" at bounding box center [432, 328] width 29 height 29
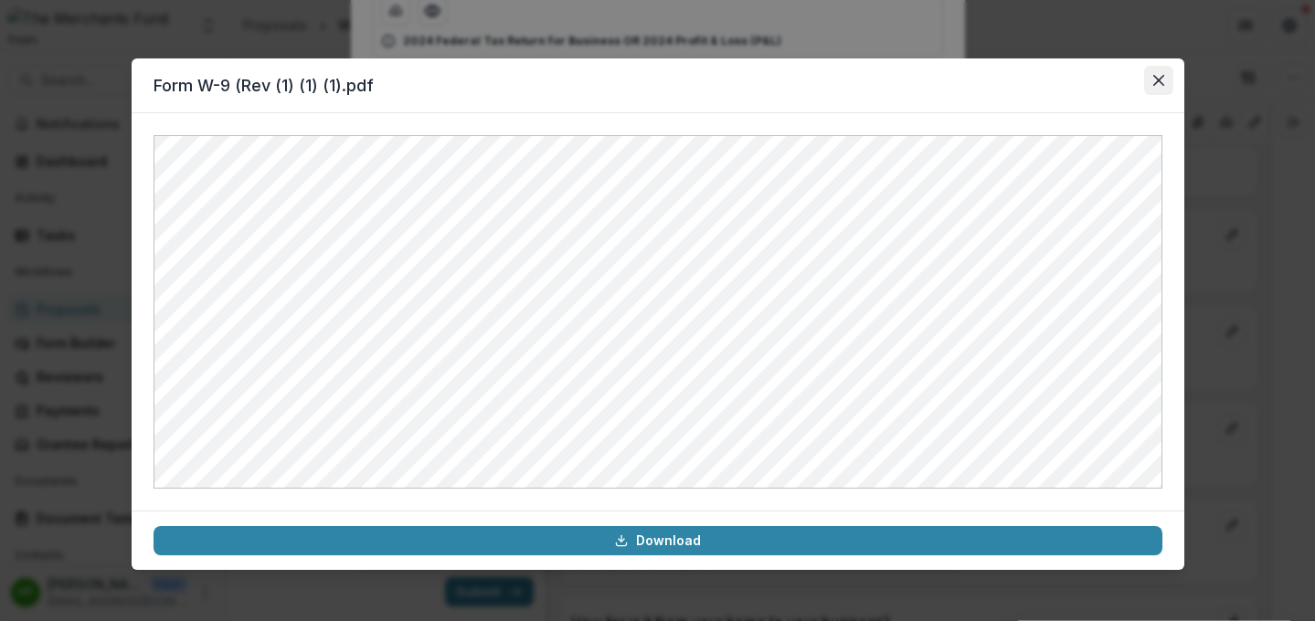
click at [1095, 72] on button "Close" at bounding box center [1158, 80] width 29 height 29
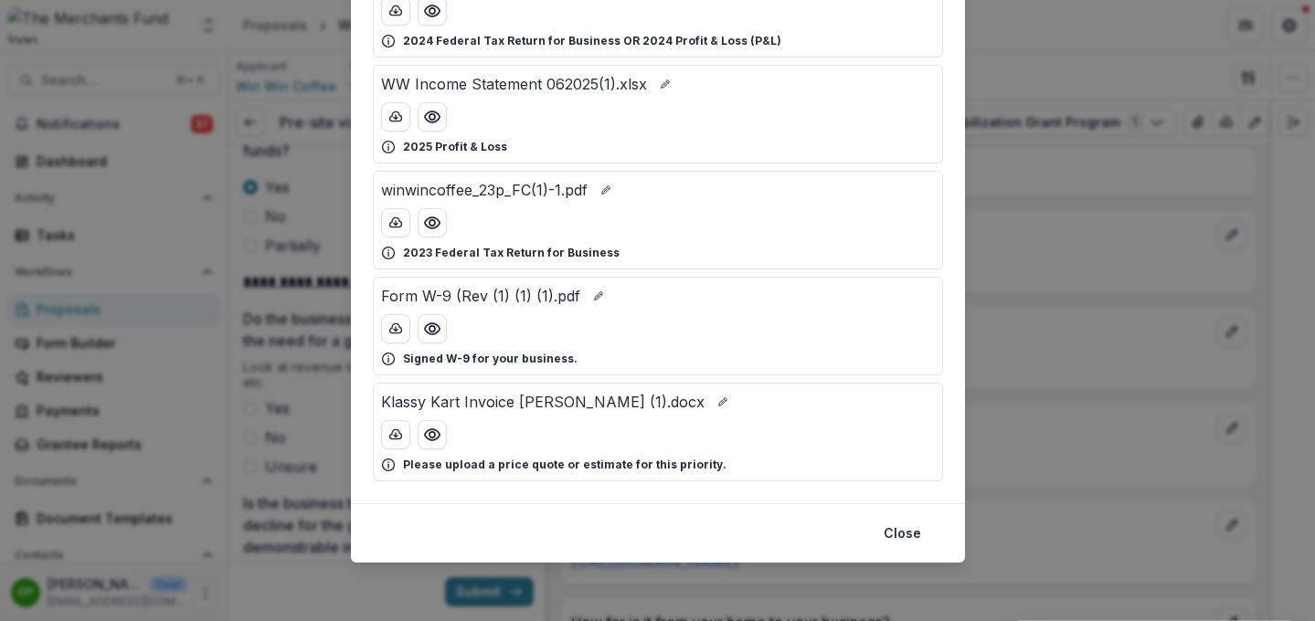
click at [1053, 412] on div "Attached Files Nikisha Bailey 2023 Tax Return-1.pdf 2023 Federal Tax Returns - …" at bounding box center [657, 310] width 1315 height 621
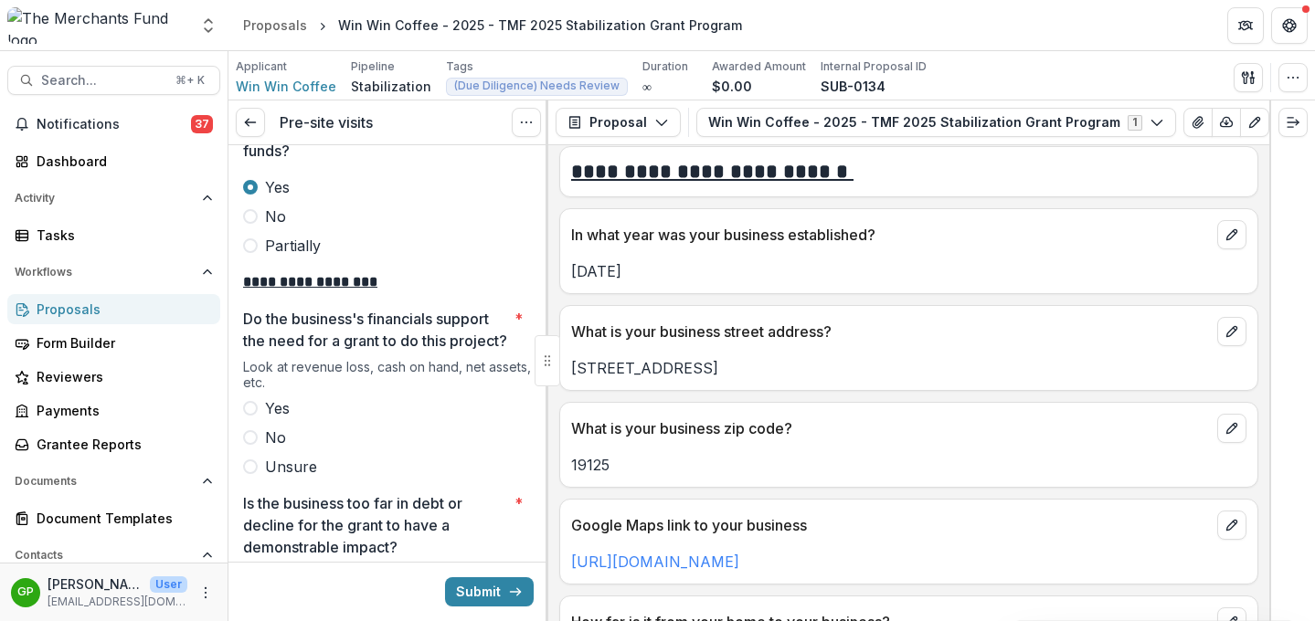
click at [252, 408] on span at bounding box center [250, 408] width 15 height 15
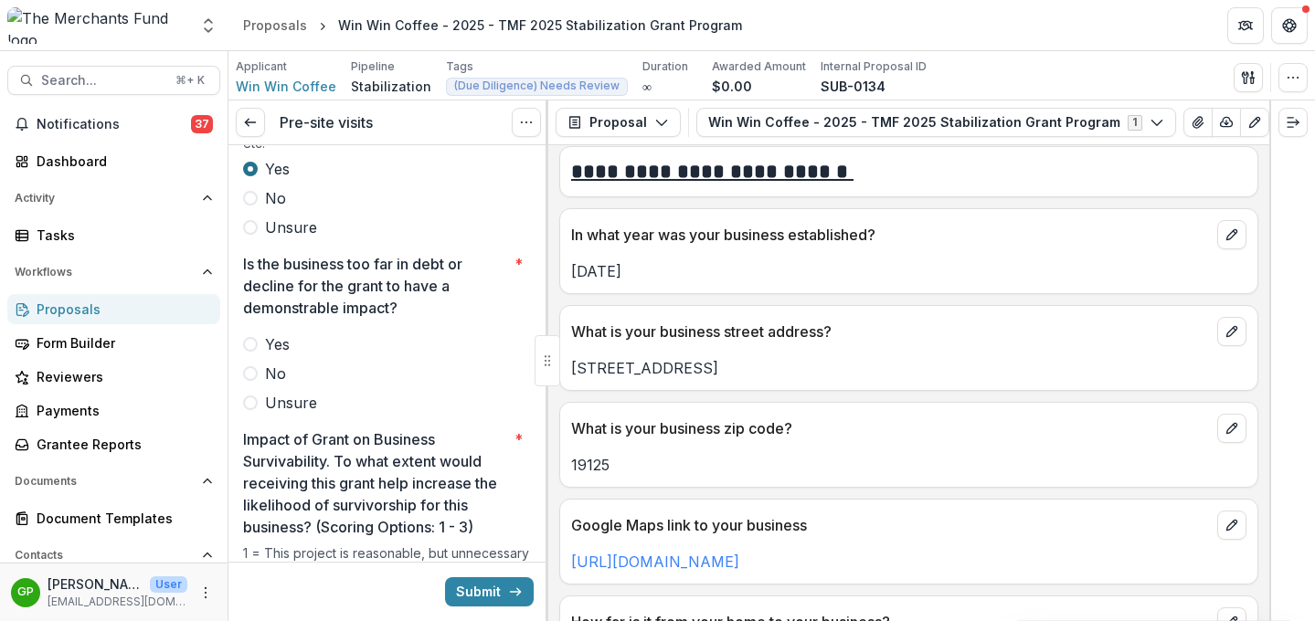
scroll to position [3551, 0]
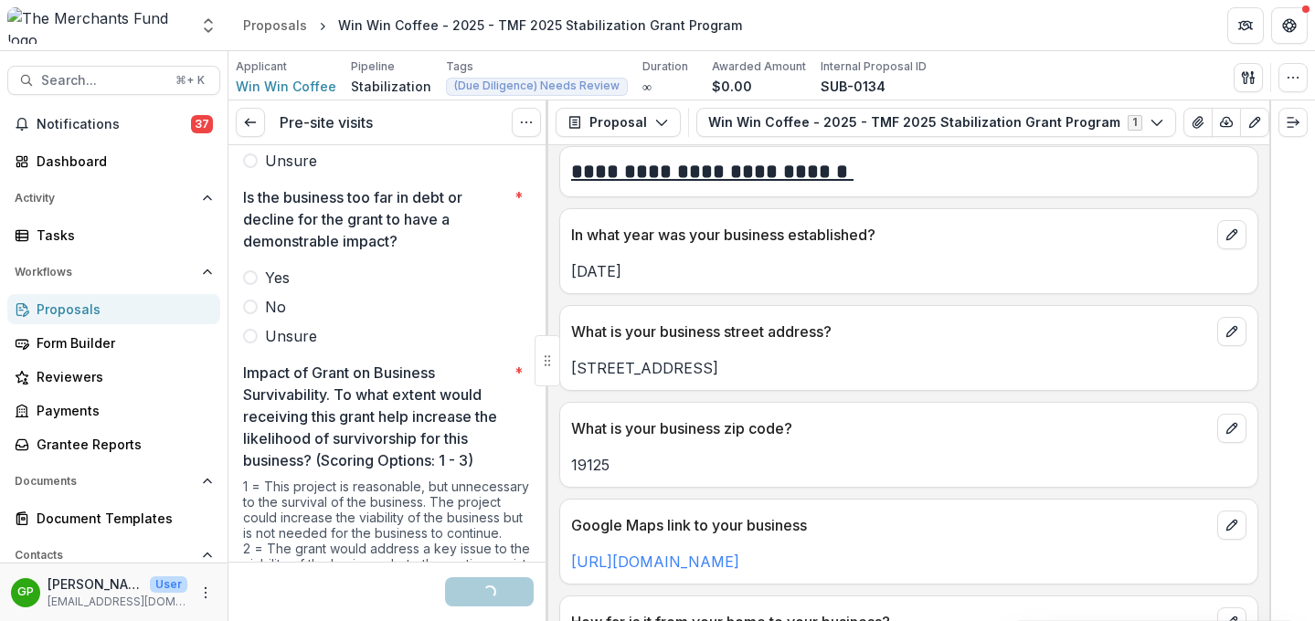
click at [250, 324] on div "Yes No Unsure" at bounding box center [388, 307] width 291 height 80
click at [259, 343] on label "Unsure" at bounding box center [388, 336] width 291 height 22
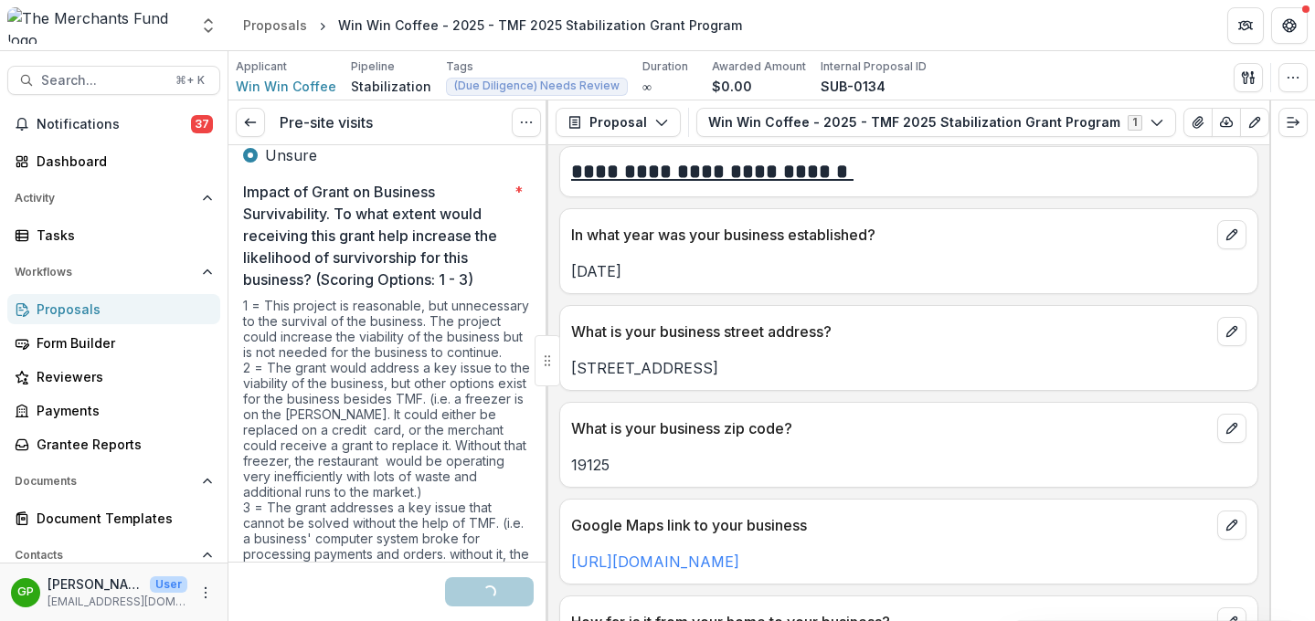
scroll to position [3875, 0]
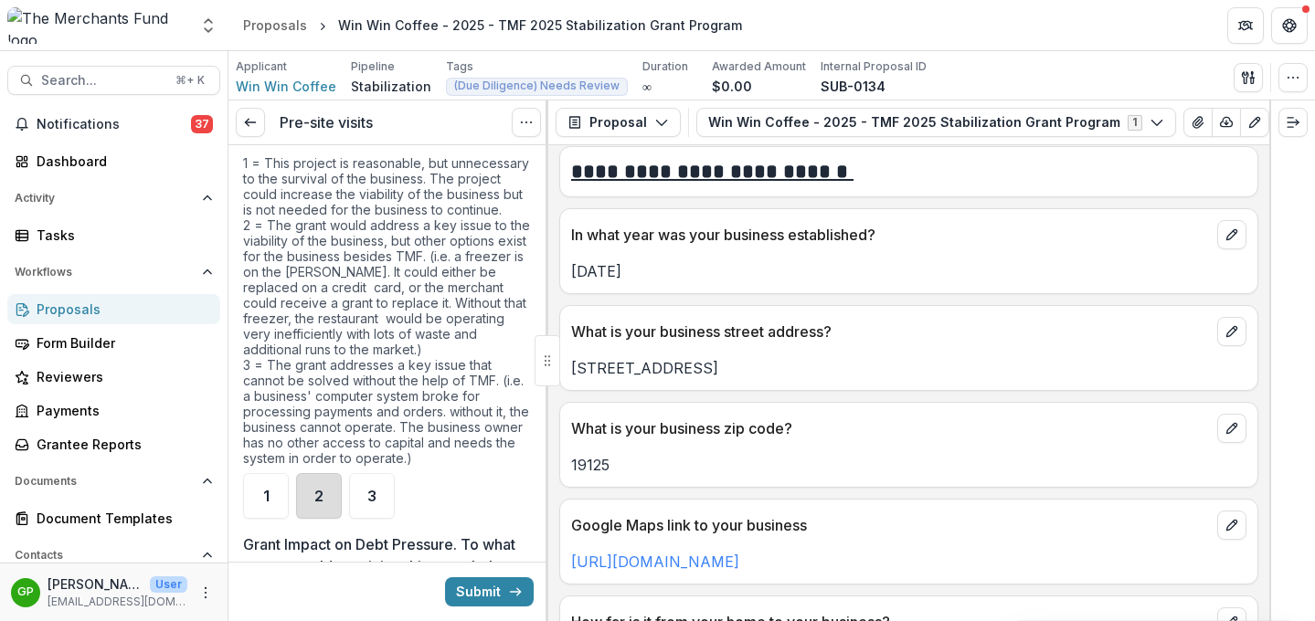
click at [312, 501] on div "2" at bounding box center [319, 496] width 46 height 46
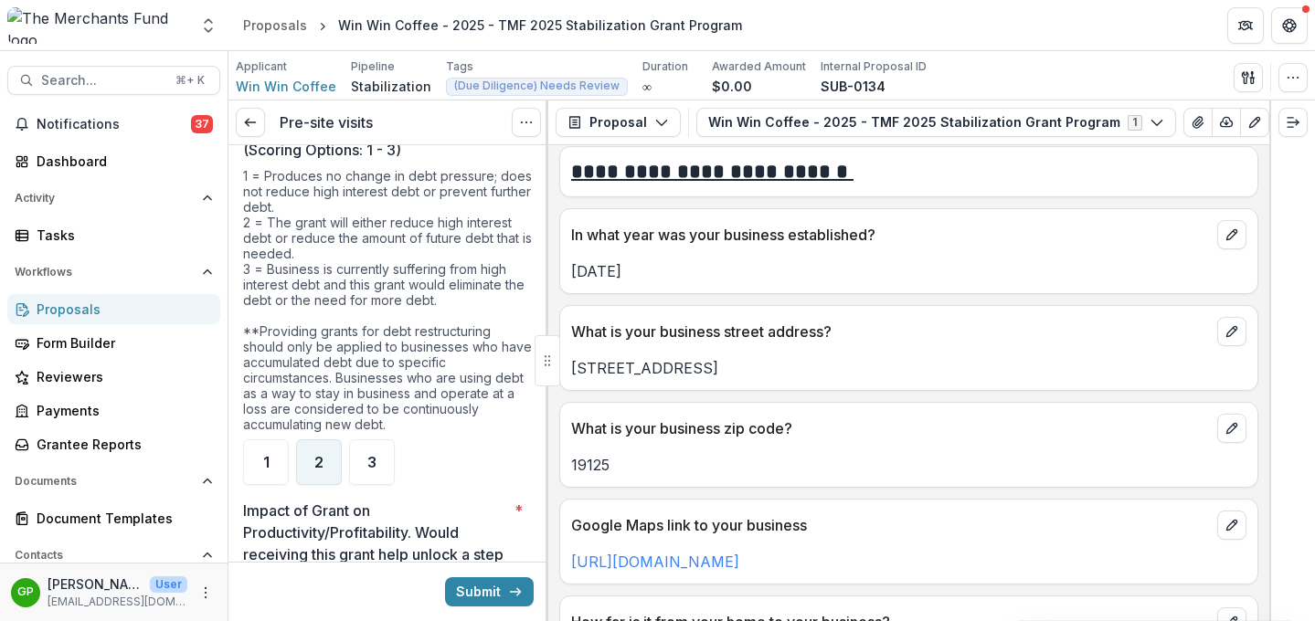
click at [322, 469] on span "2" at bounding box center [318, 462] width 9 height 15
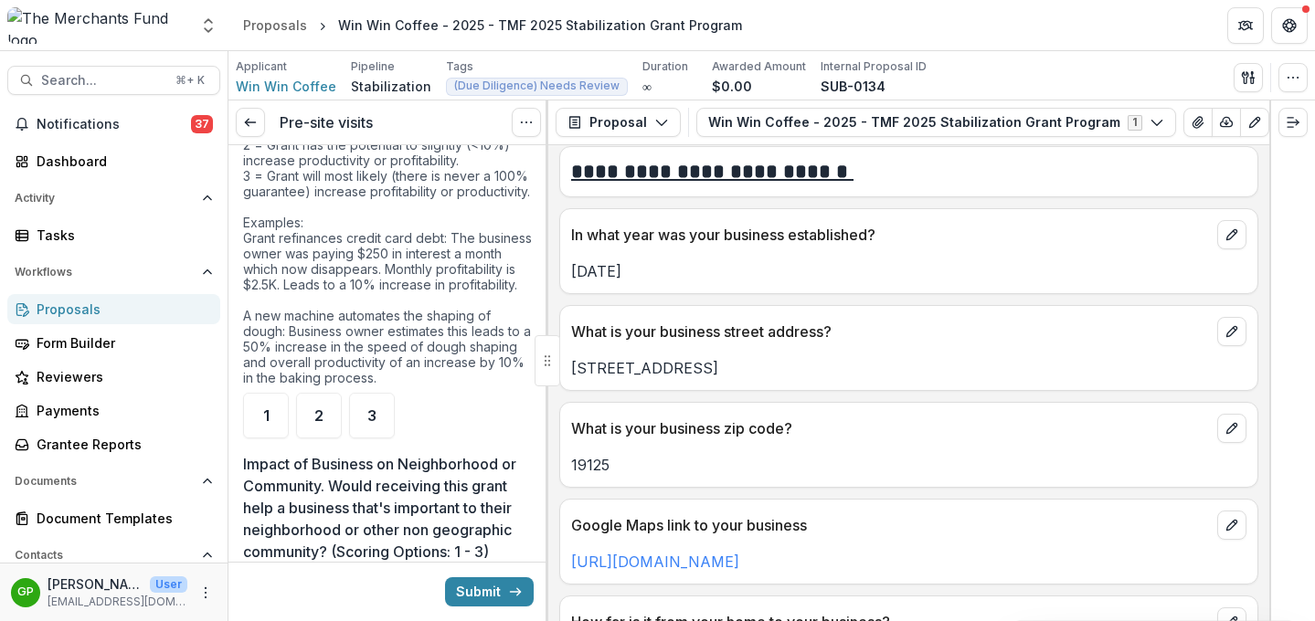
scroll to position [4862, 0]
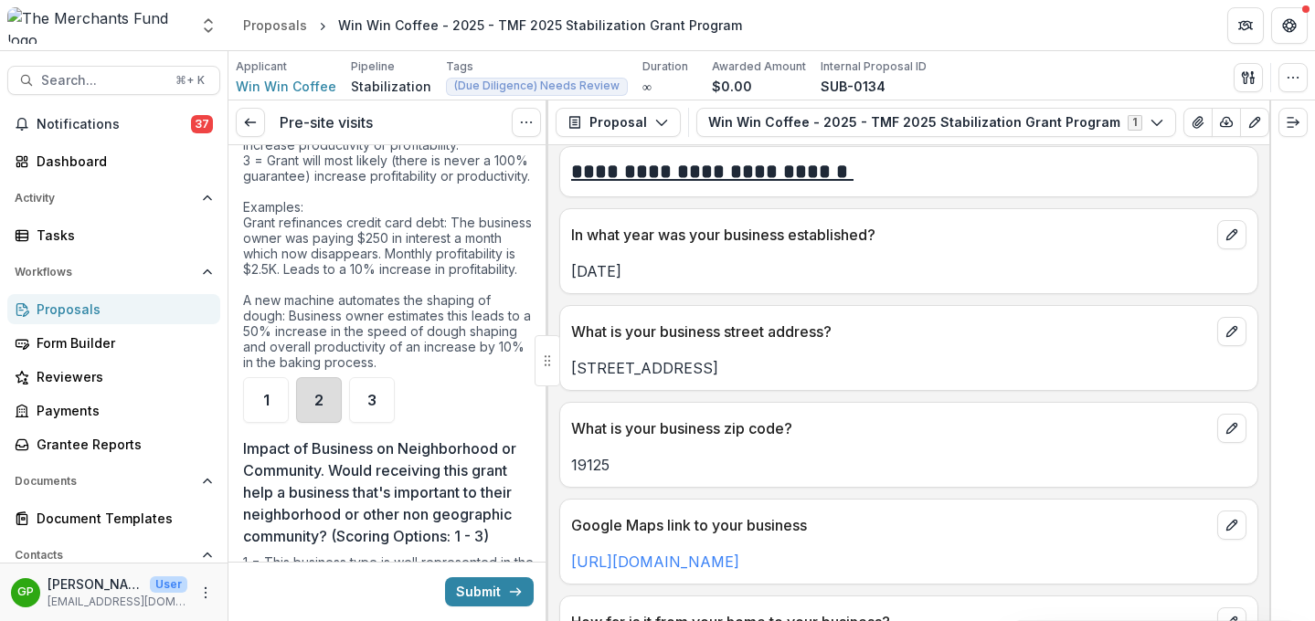
click at [318, 423] on div "2" at bounding box center [319, 400] width 46 height 46
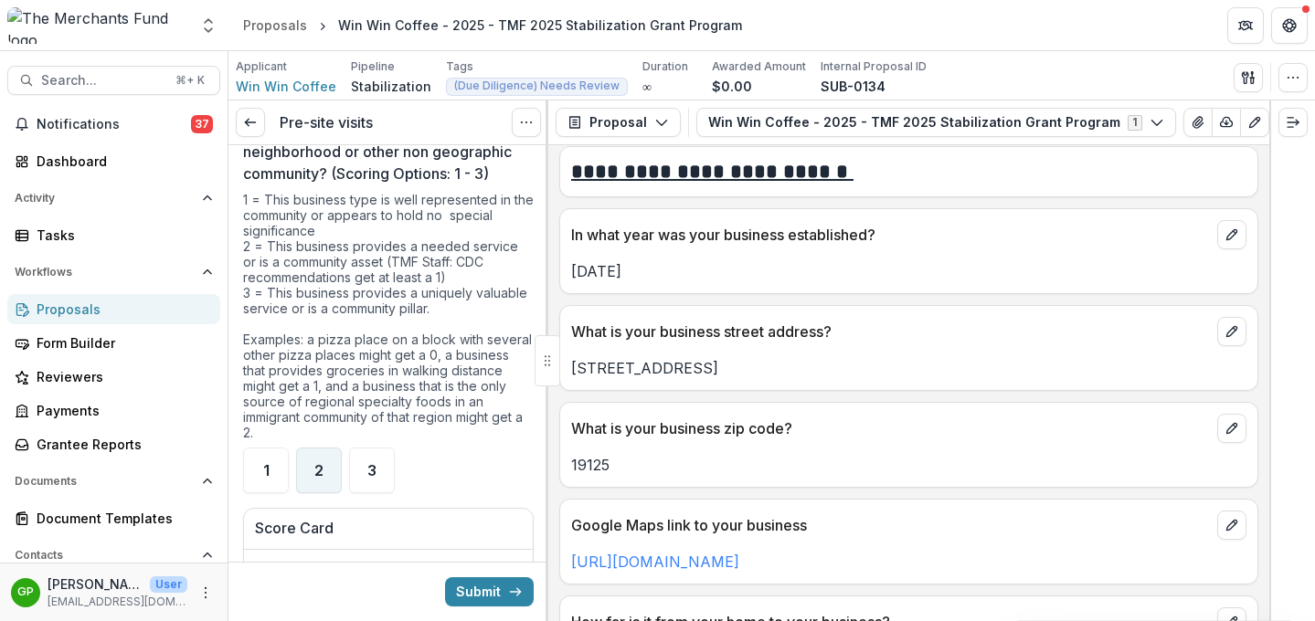
scroll to position [5348, 0]
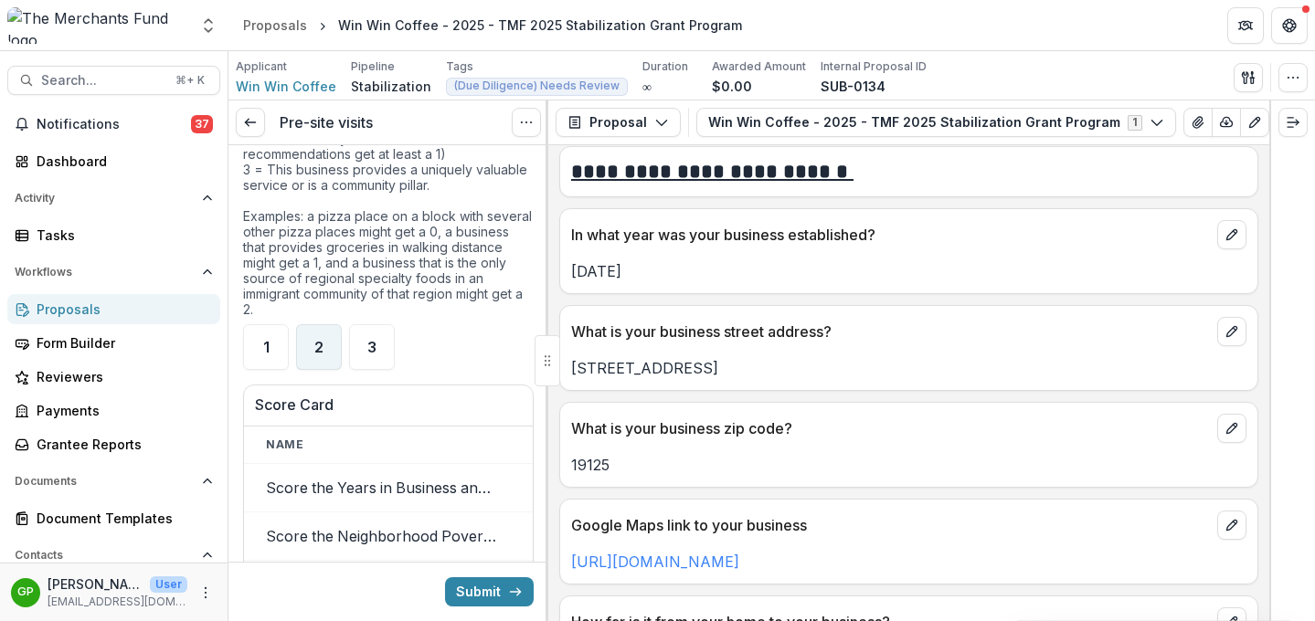
click at [322, 370] on div "2" at bounding box center [319, 347] width 46 height 46
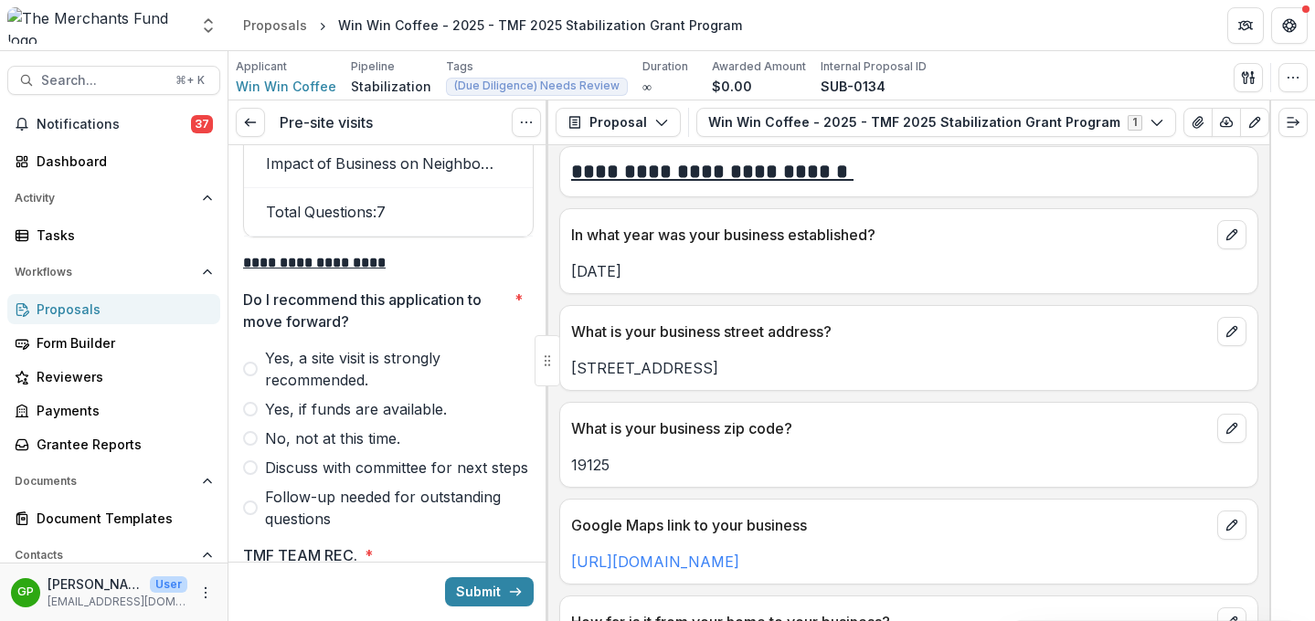
scroll to position [5977, 0]
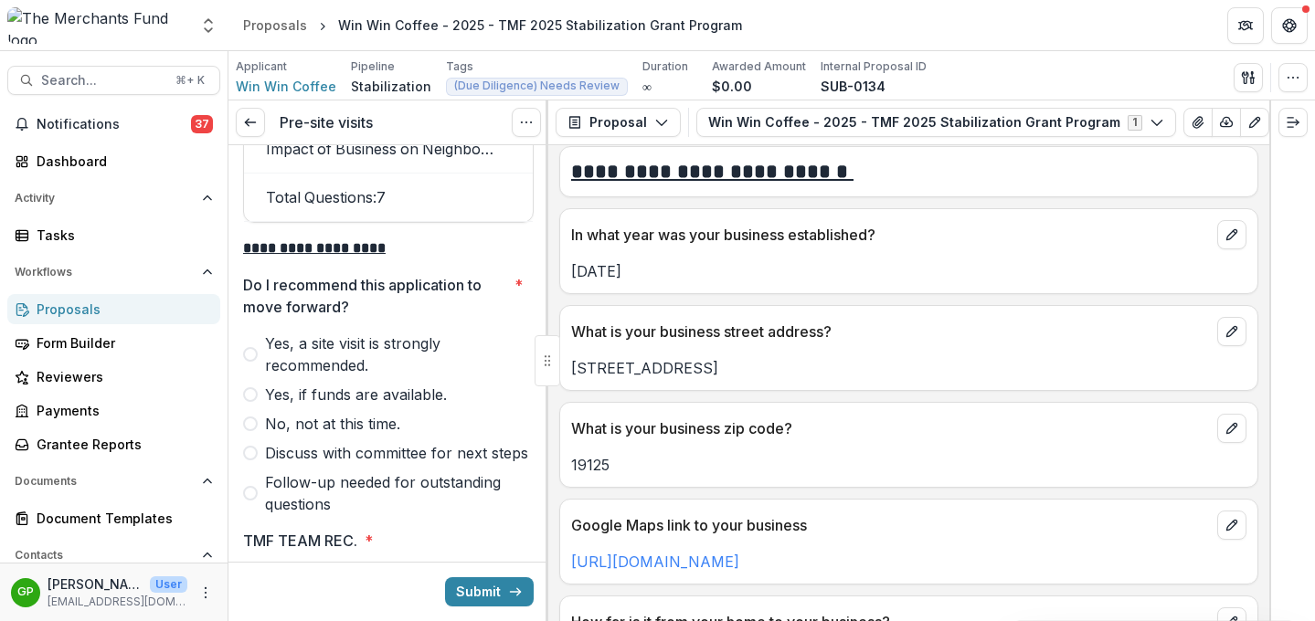
click at [260, 435] on label "No, not at this time." at bounding box center [388, 424] width 291 height 22
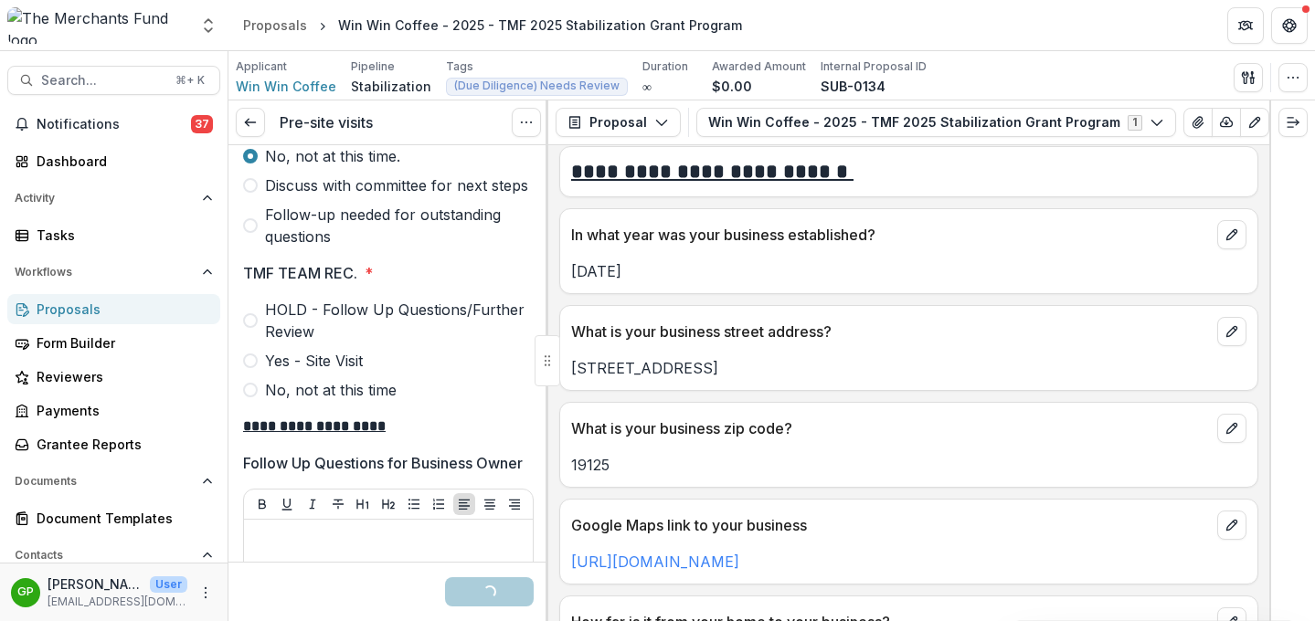
scroll to position [6252, 0]
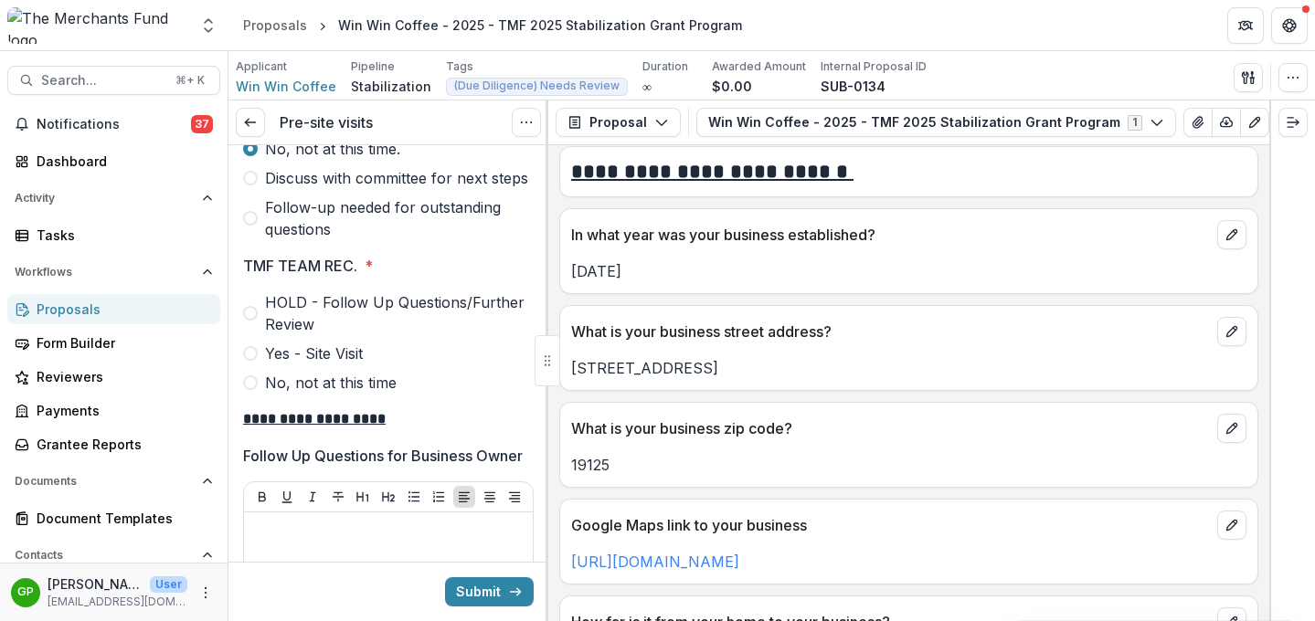
click at [255, 394] on label "No, not at this time" at bounding box center [388, 383] width 291 height 22
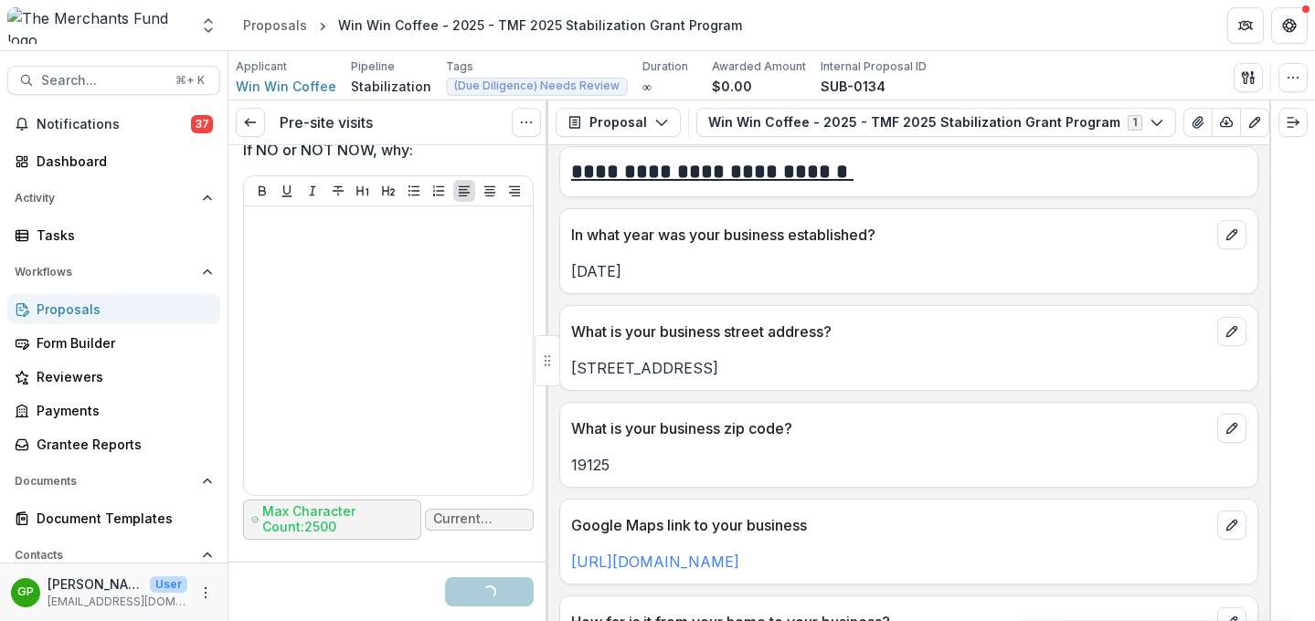
scroll to position [7019, 0]
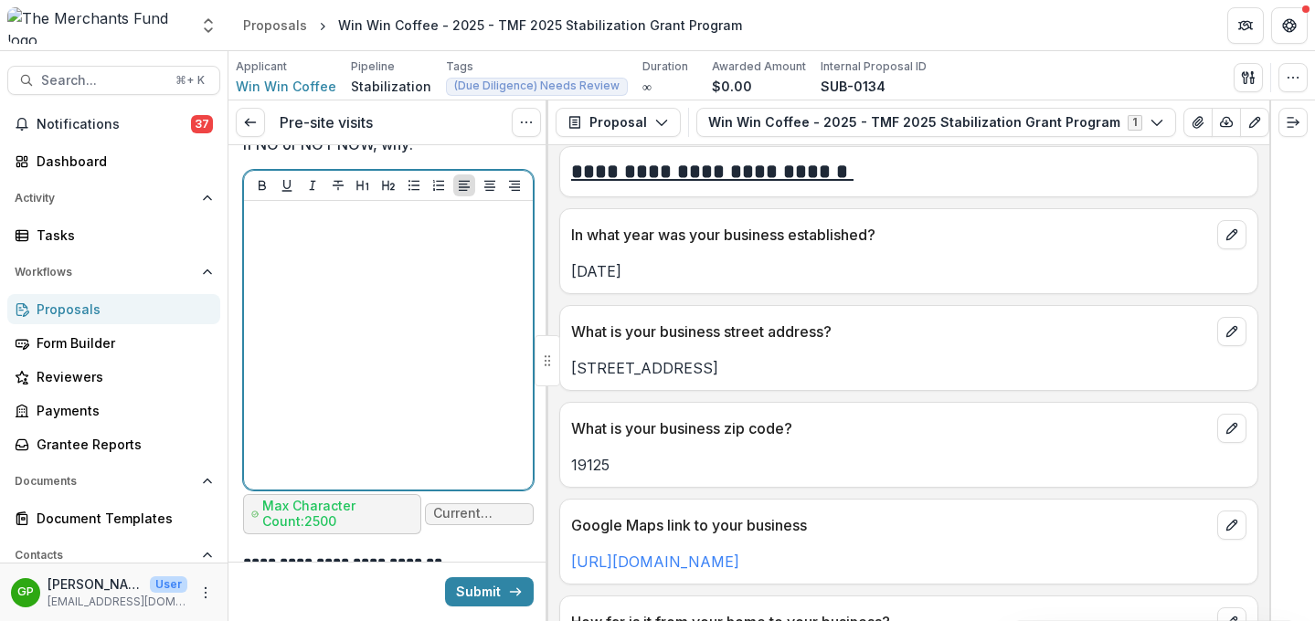
click at [367, 344] on div at bounding box center [388, 345] width 274 height 274
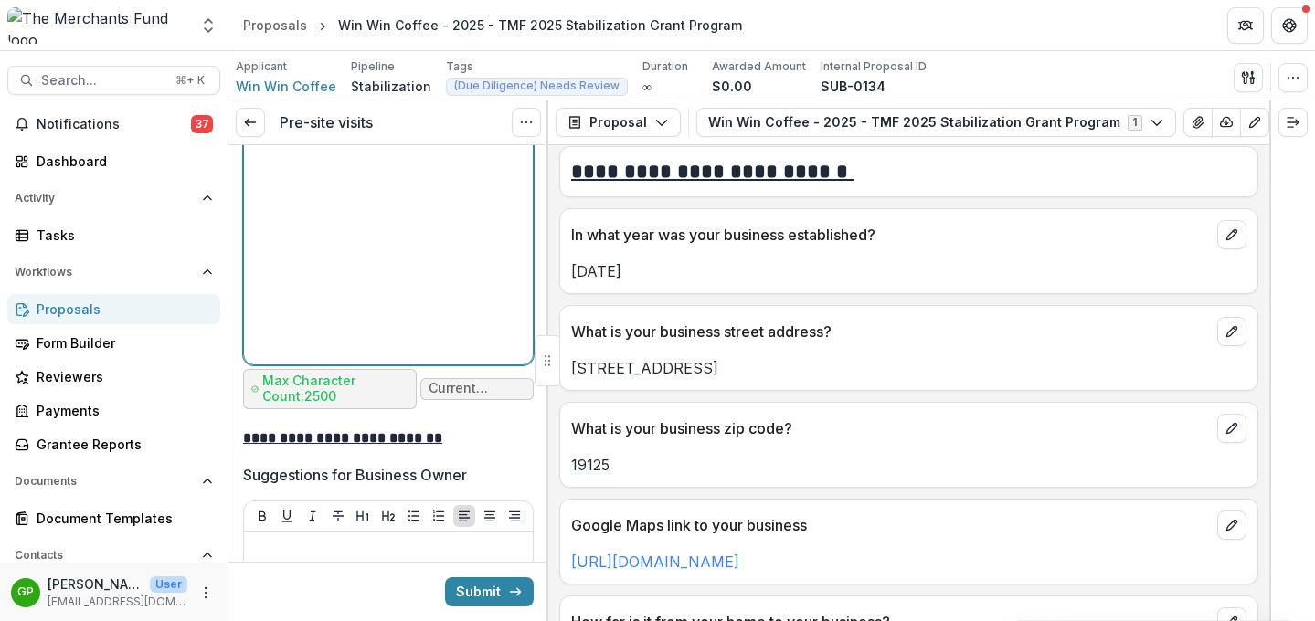
scroll to position [7155, 0]
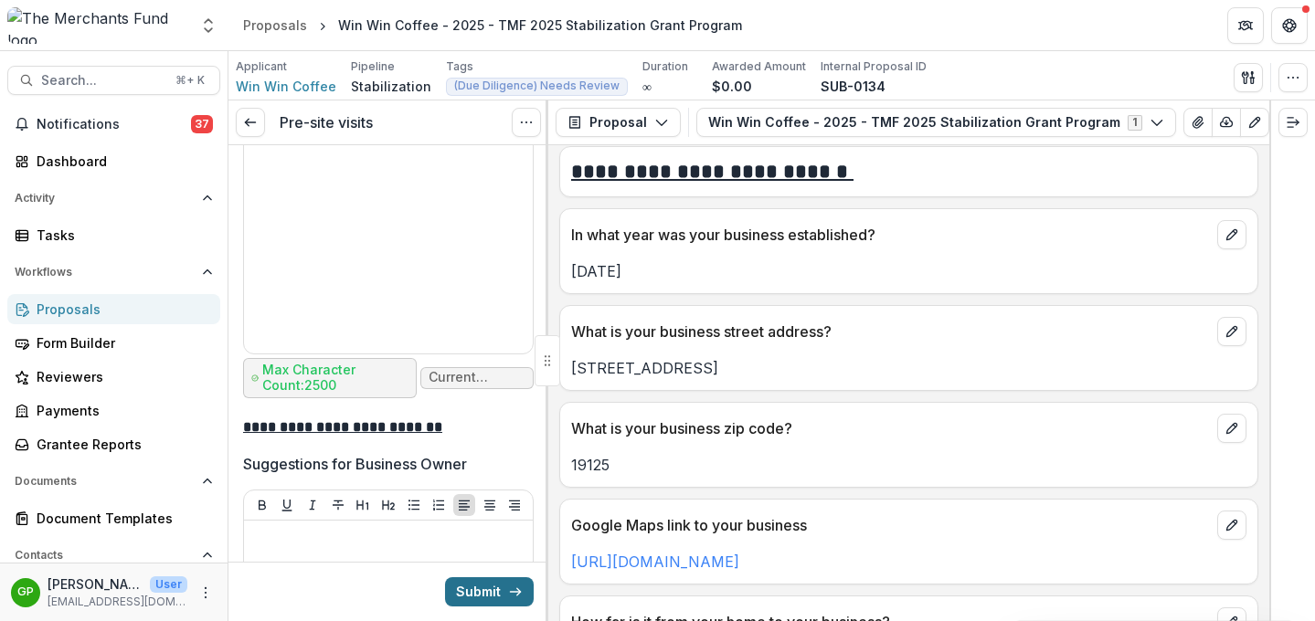
click at [502, 588] on button "Submit" at bounding box center [489, 591] width 89 height 29
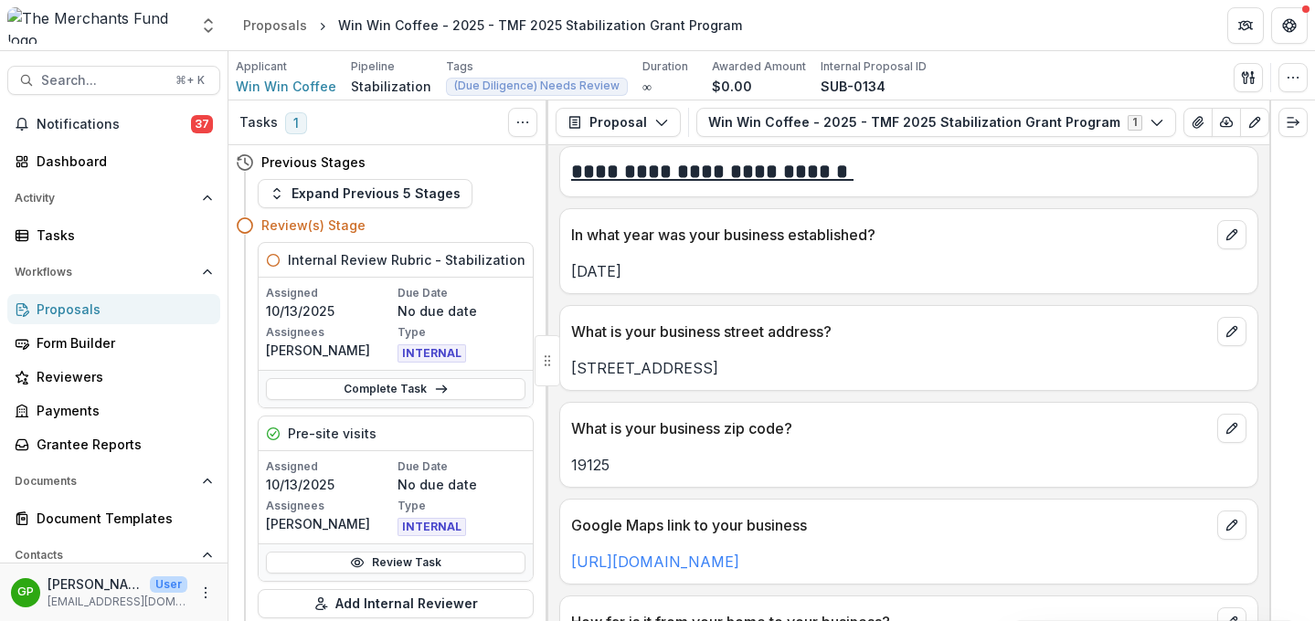
click at [76, 312] on div "Proposals" at bounding box center [121, 309] width 169 height 19
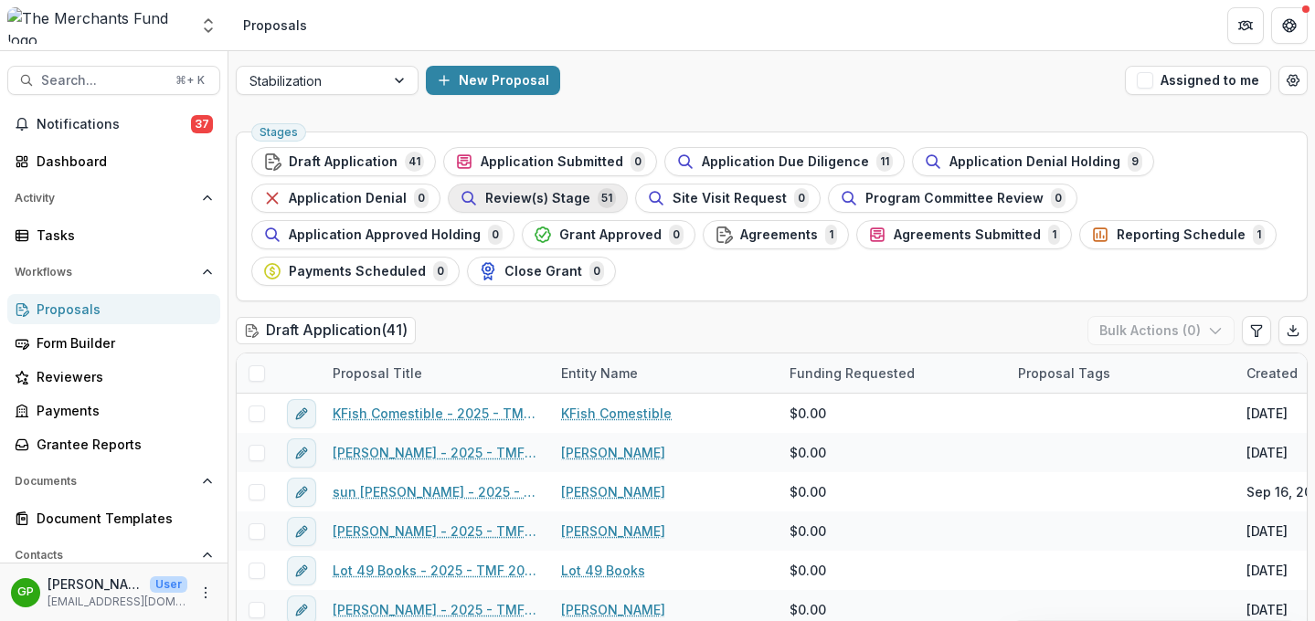
click at [546, 202] on span "Review(s) Stage" at bounding box center [537, 199] width 105 height 16
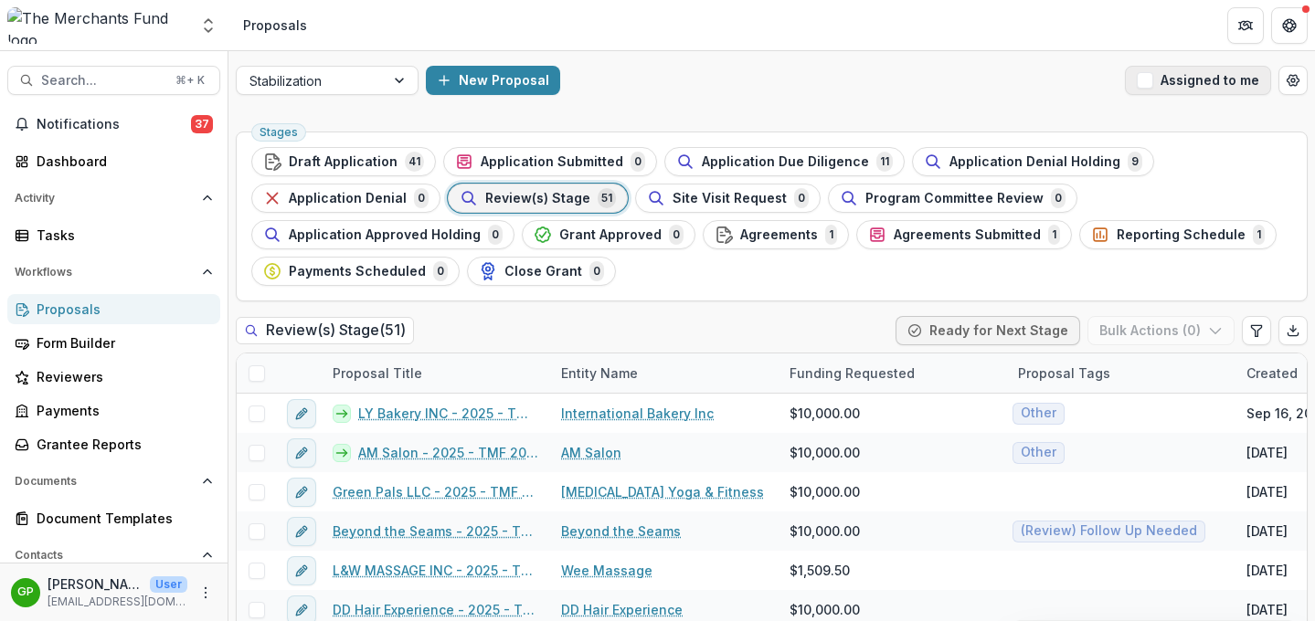
click at [1095, 79] on span "button" at bounding box center [1145, 80] width 16 height 16
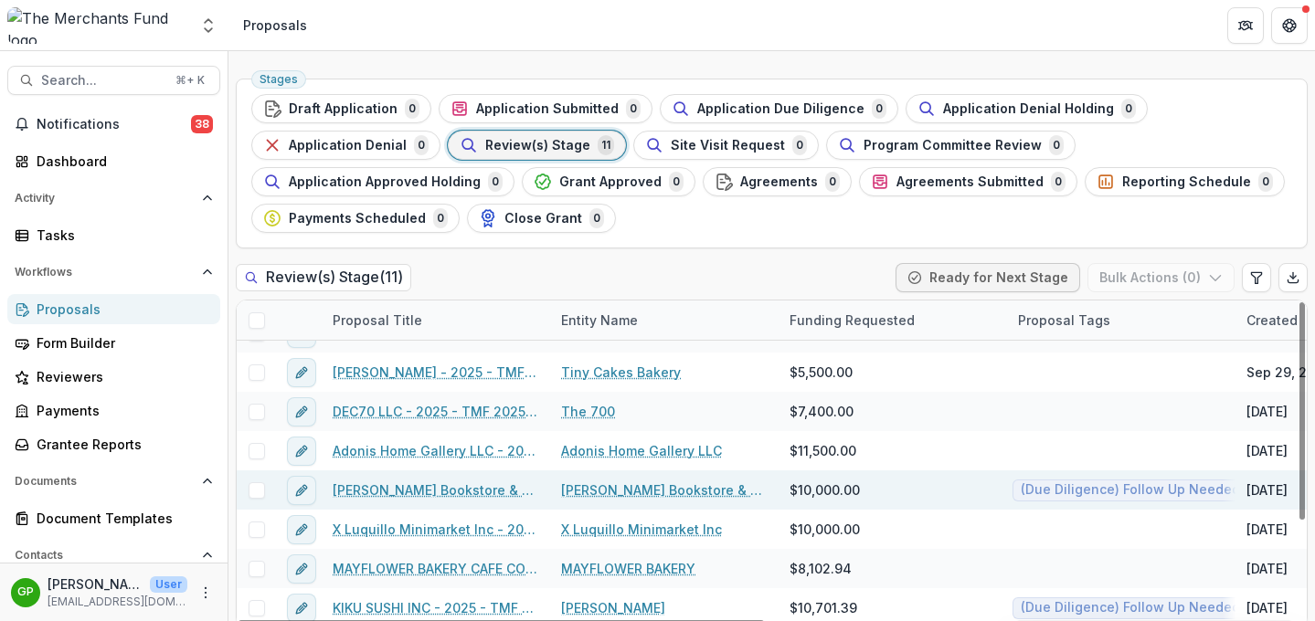
scroll to position [68, 0]
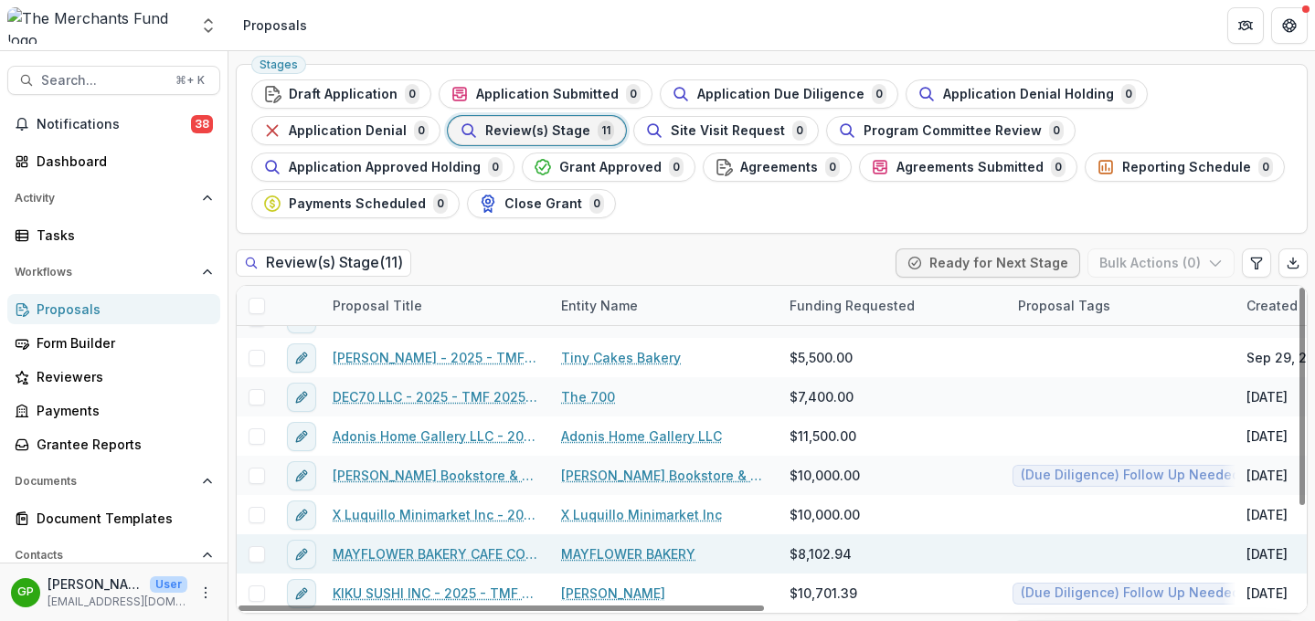
click at [646, 554] on link "MAYFLOWER BAKERY" at bounding box center [628, 554] width 134 height 19
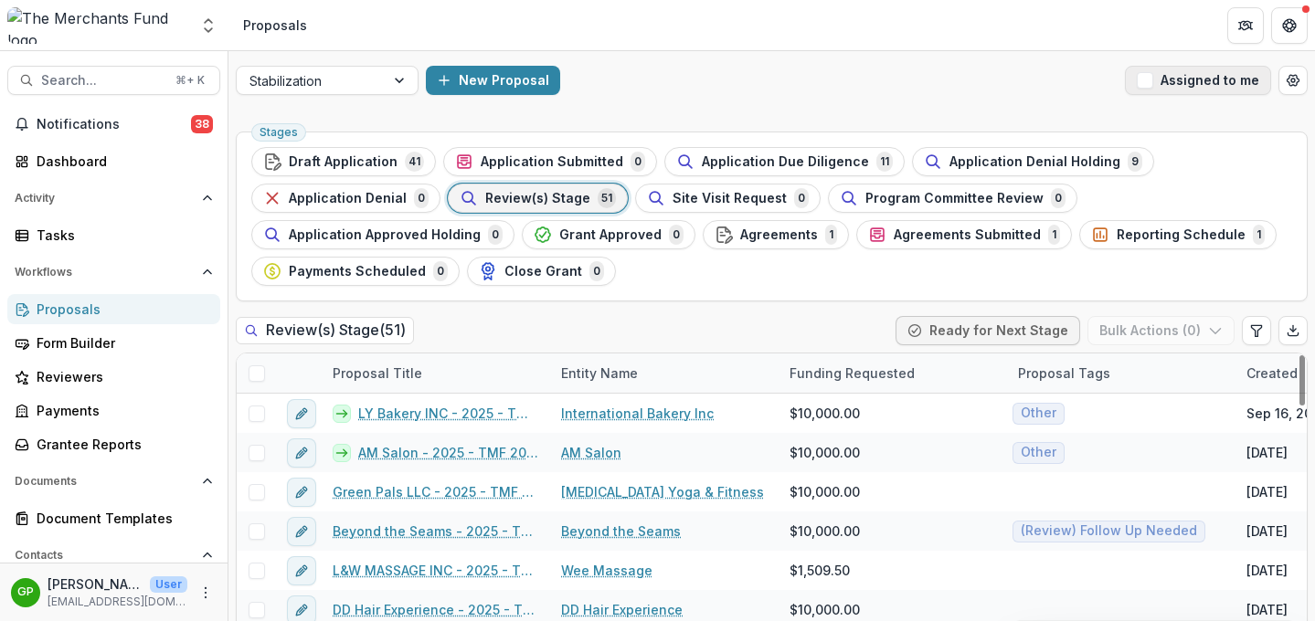
click at [1095, 87] on span "button" at bounding box center [1145, 80] width 16 height 16
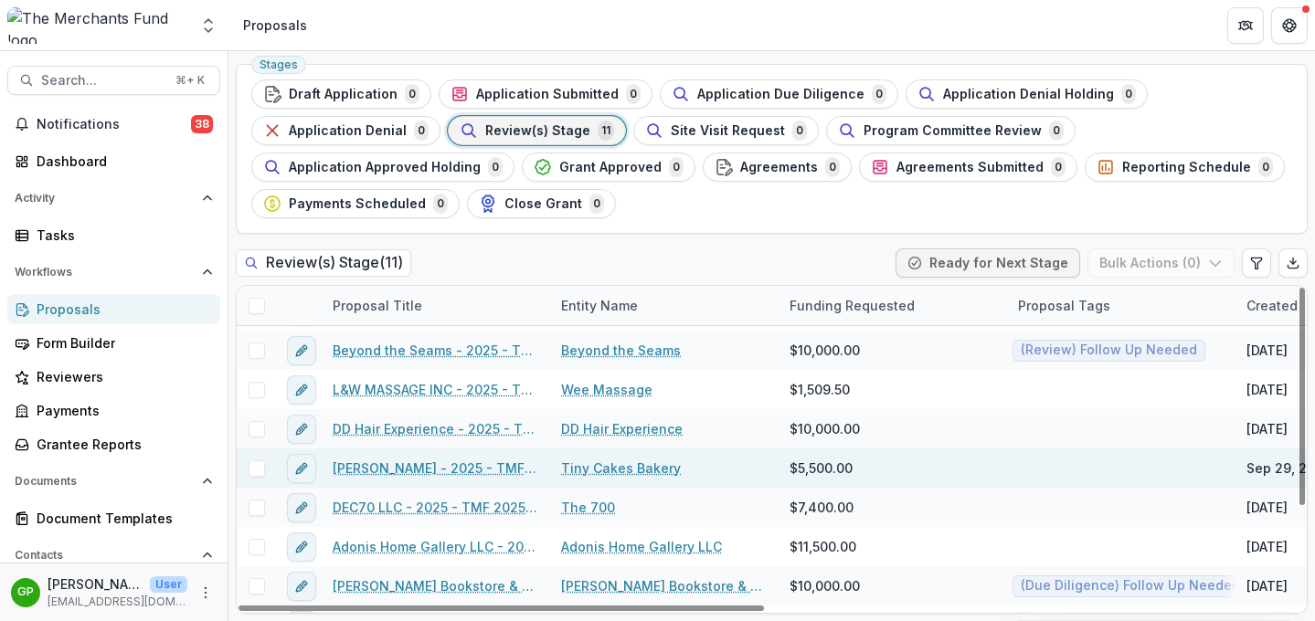
scroll to position [145, 0]
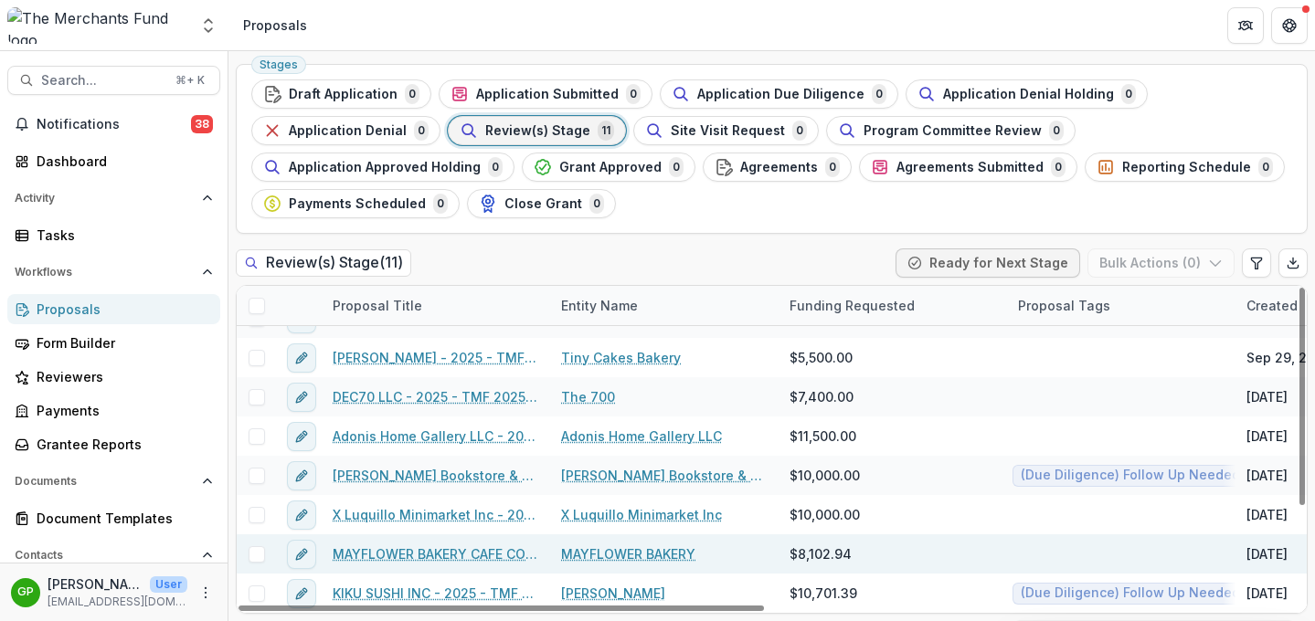
click at [447, 555] on link "MAYFLOWER BAKERY CAFE CO - 2025 - TMF 2025 Stabilization Grant Program" at bounding box center [436, 554] width 206 height 19
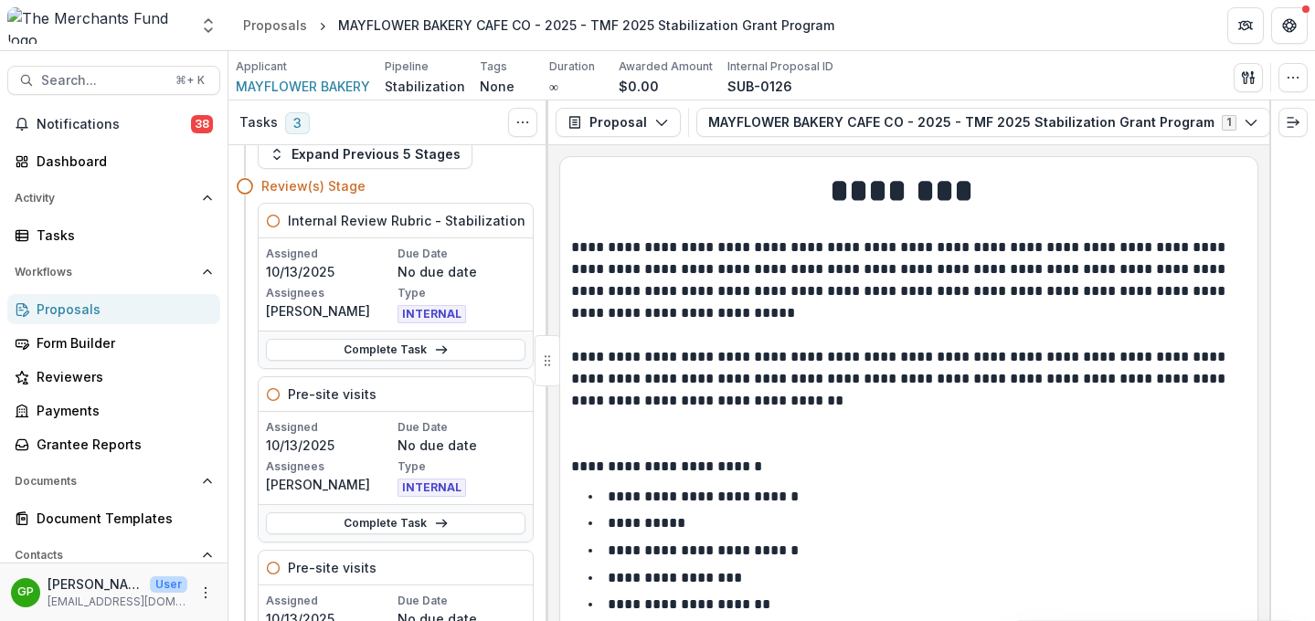
scroll to position [45, 0]
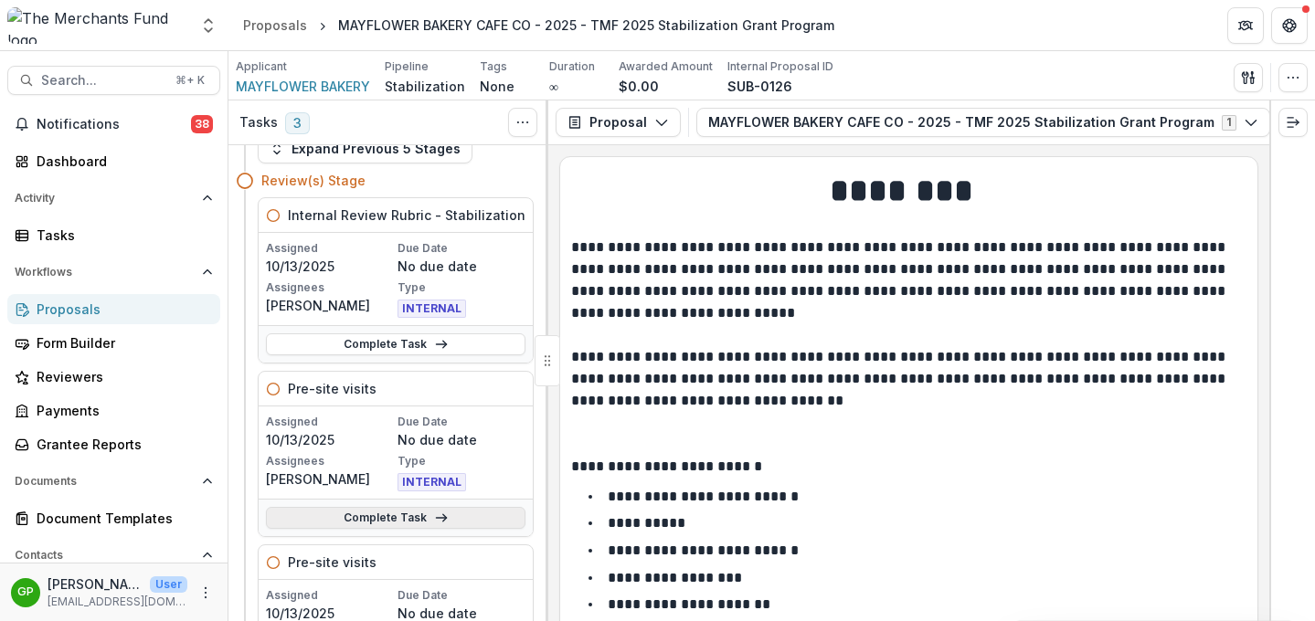
click at [405, 516] on link "Complete Task" at bounding box center [395, 518] width 259 height 22
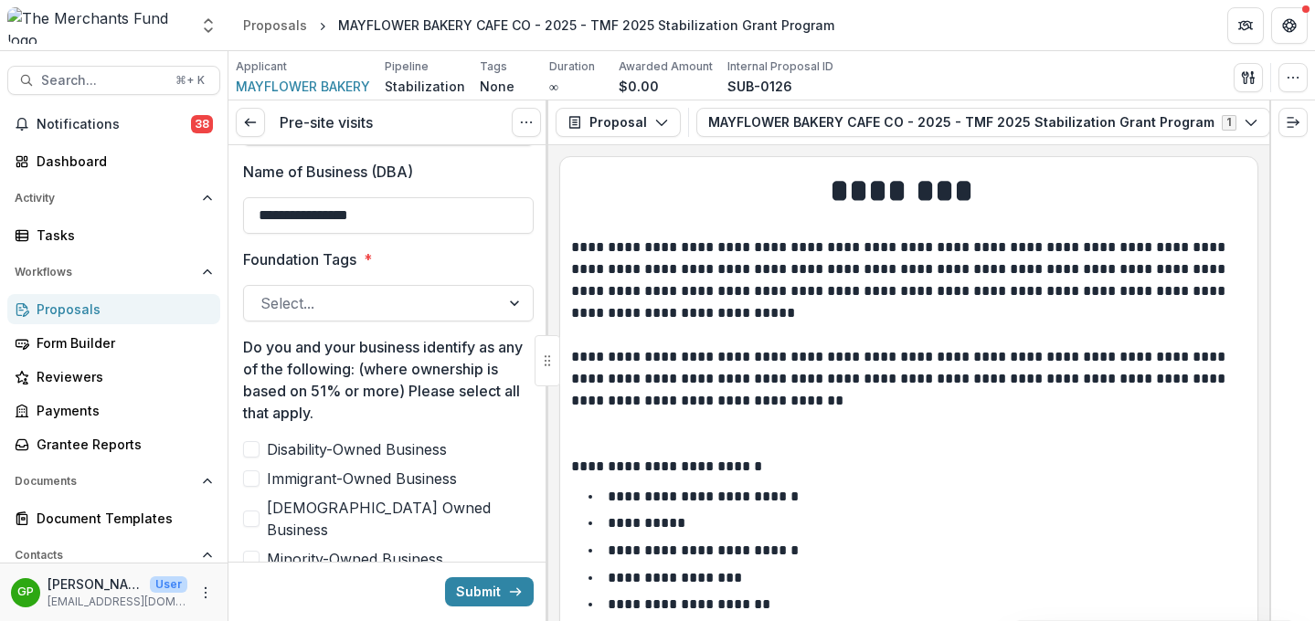
scroll to position [836, 0]
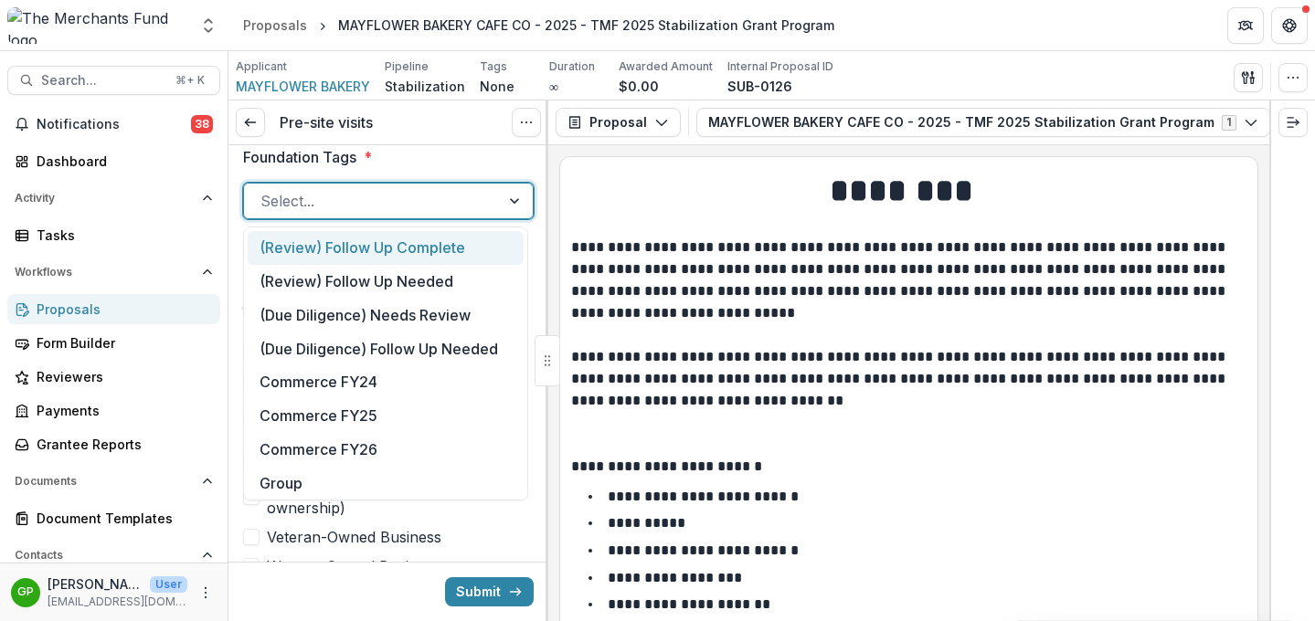
click at [483, 205] on div "Select..." at bounding box center [372, 200] width 256 height 29
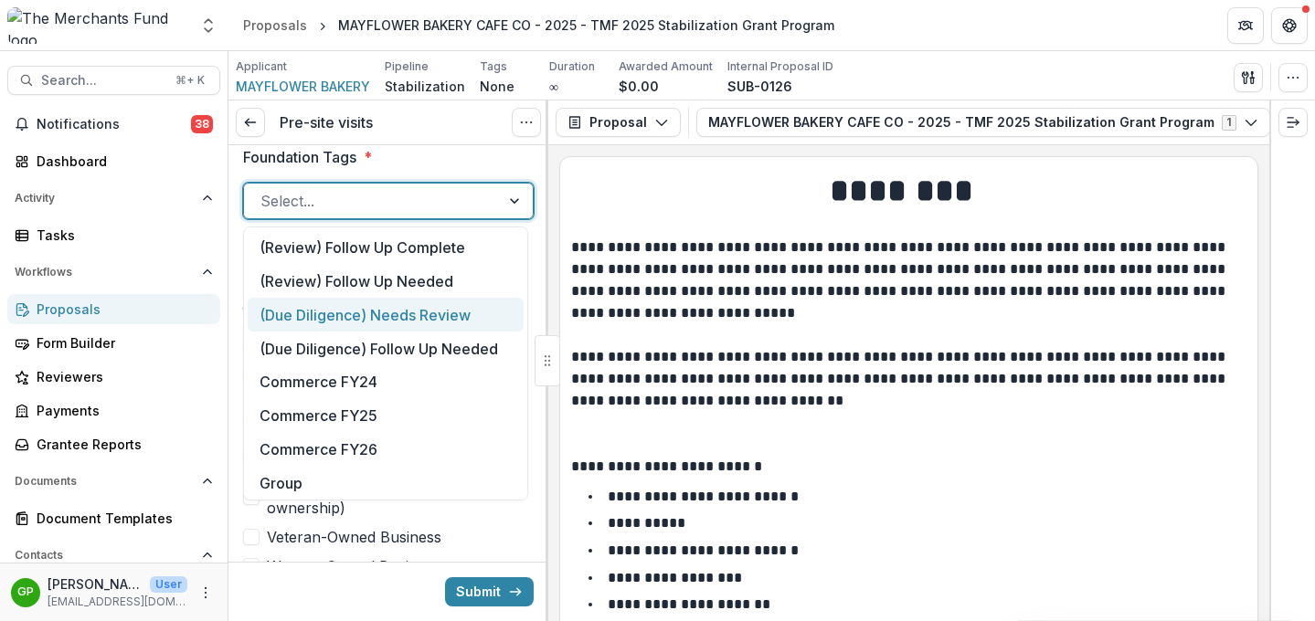
click at [458, 314] on div "(Due Diligence) Needs Review" at bounding box center [386, 315] width 276 height 34
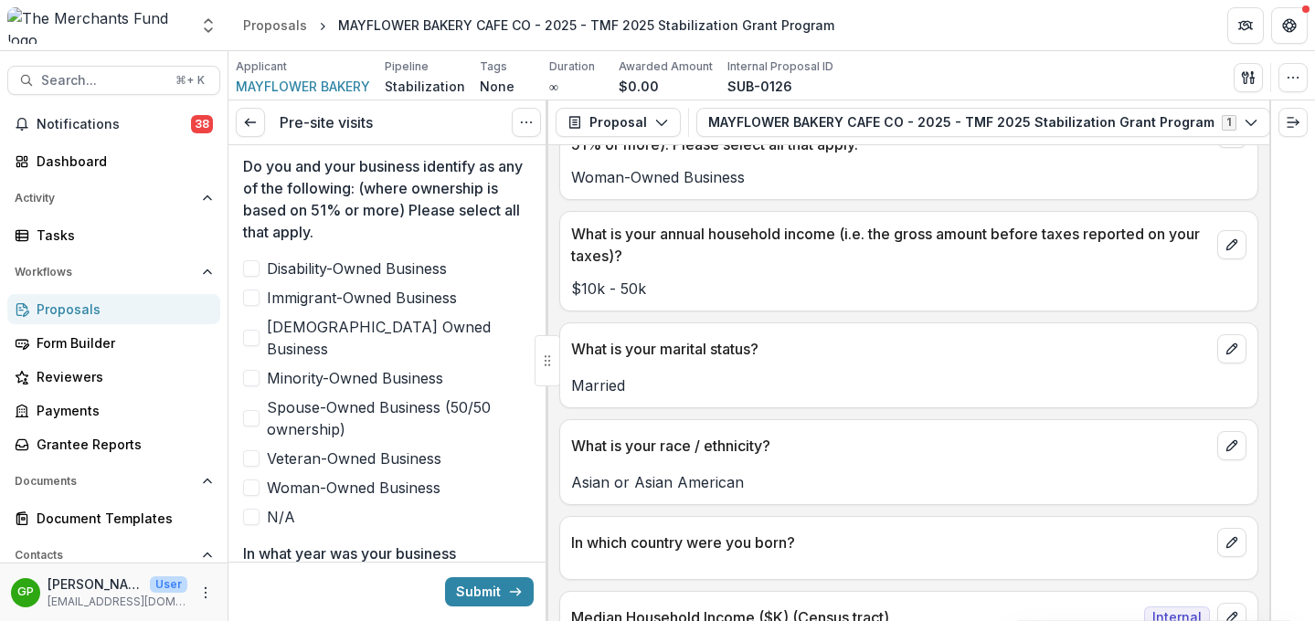
scroll to position [9403, 0]
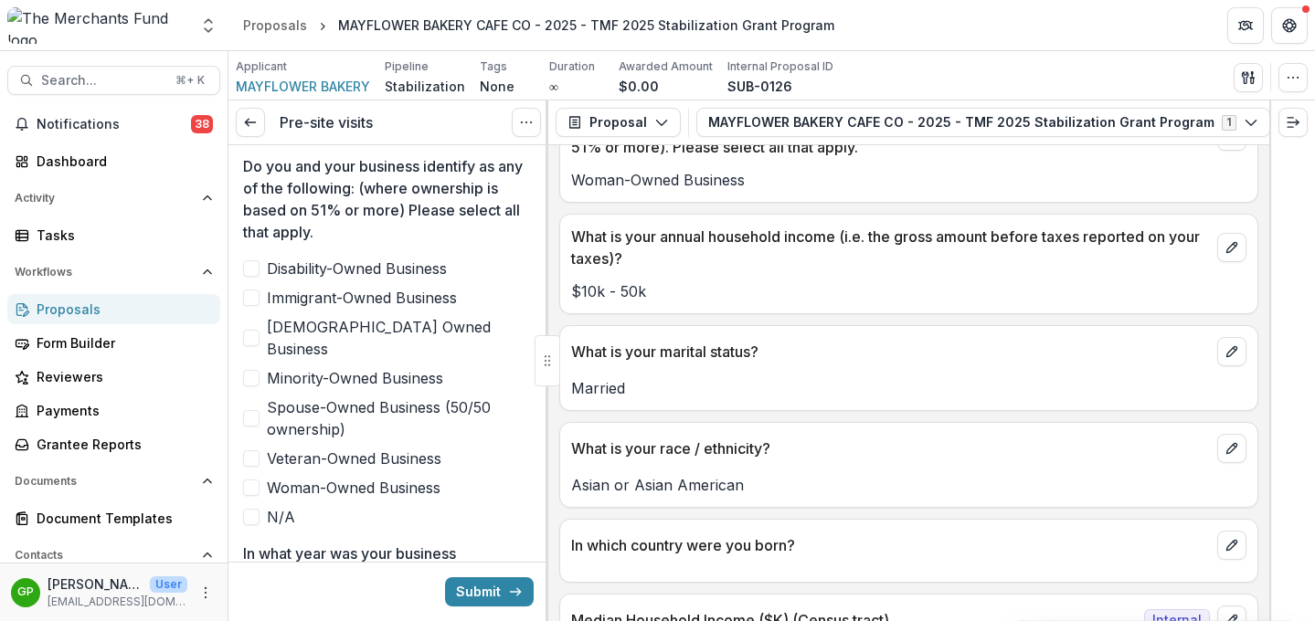
click at [252, 300] on span at bounding box center [251, 298] width 16 height 16
click at [252, 300] on icon at bounding box center [251, 297] width 11 height 9
click at [252, 370] on span at bounding box center [251, 378] width 16 height 16
click at [251, 302] on span at bounding box center [251, 298] width 16 height 16
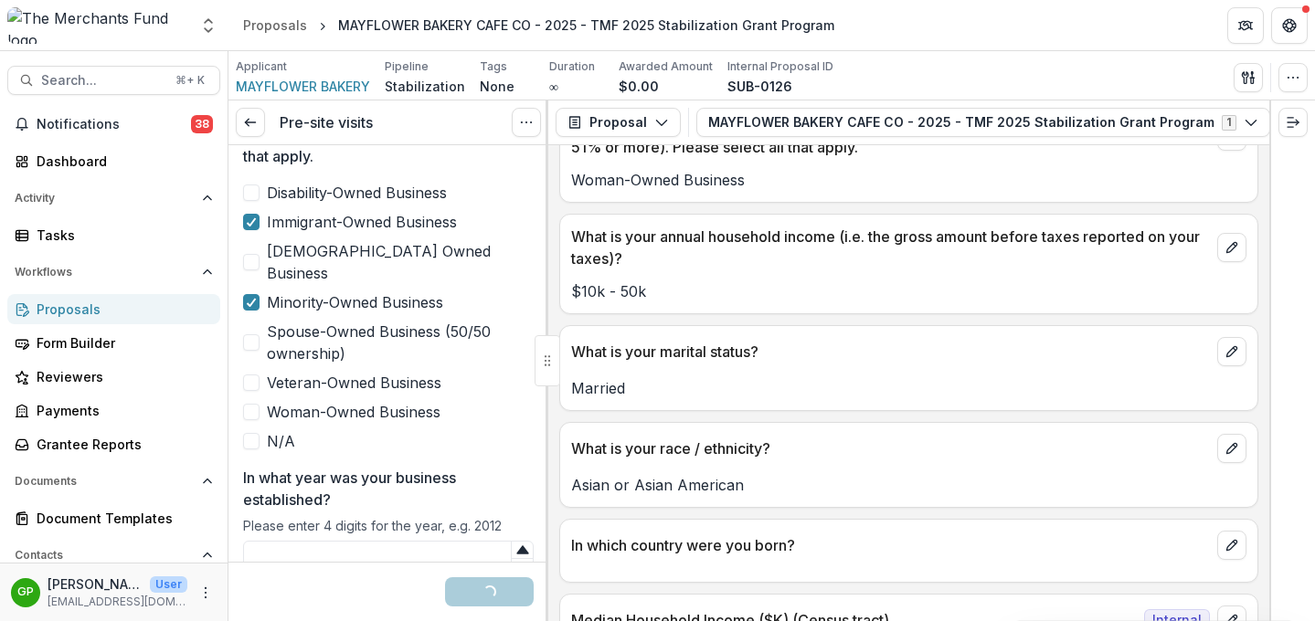
scroll to position [1021, 0]
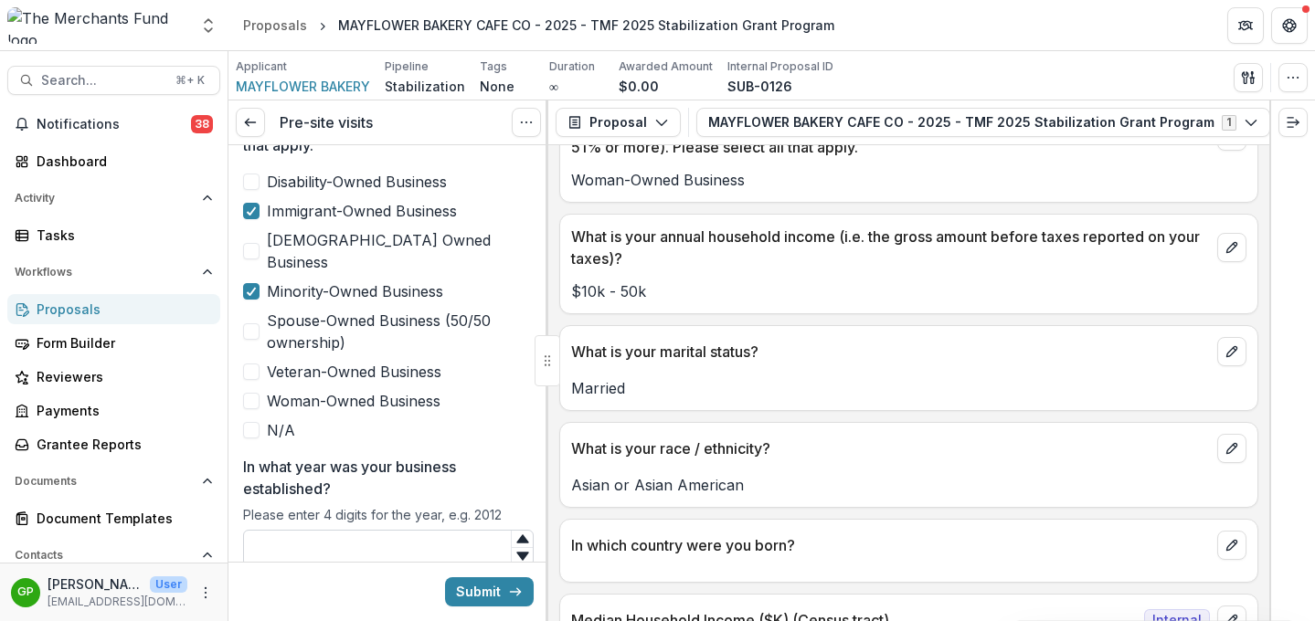
click at [399, 540] on input "In what year was your business established?" at bounding box center [388, 548] width 291 height 37
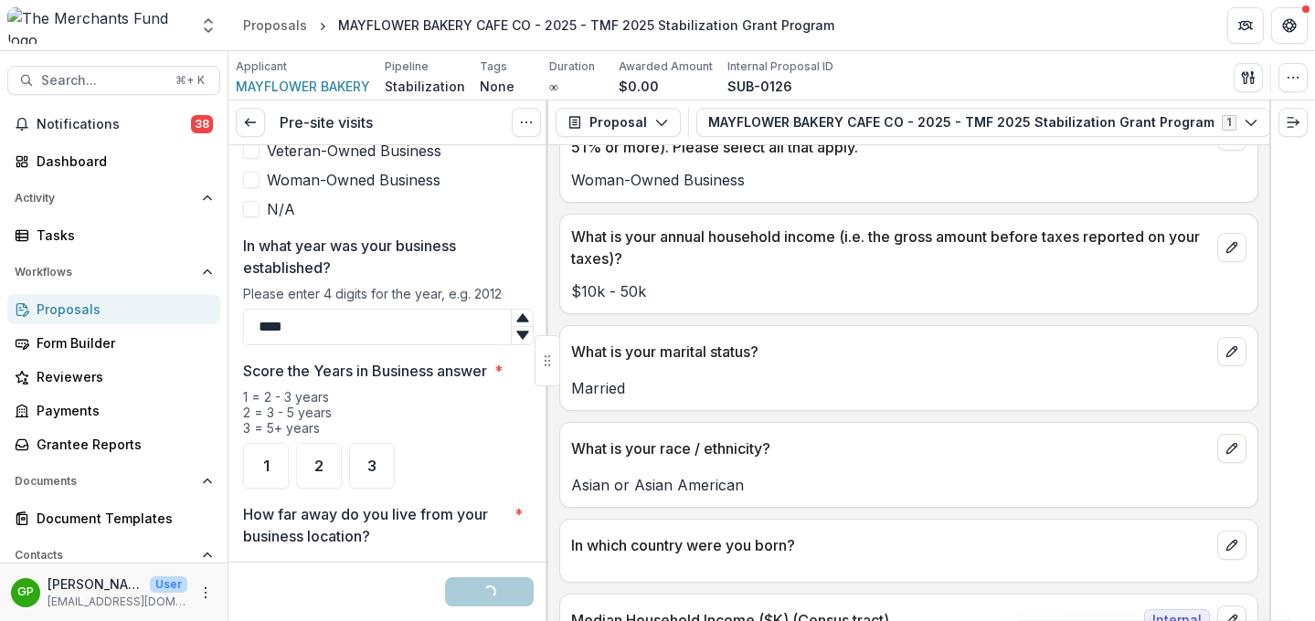
scroll to position [1251, 0]
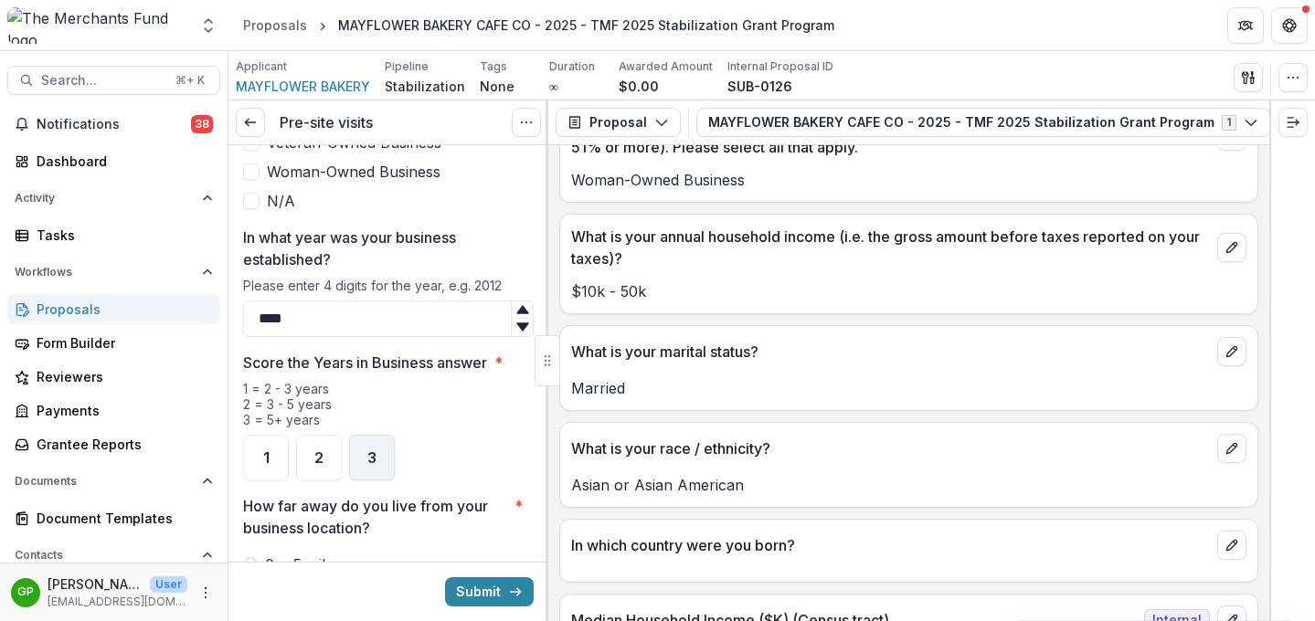
type input "****"
click at [372, 444] on div "3" at bounding box center [372, 458] width 46 height 46
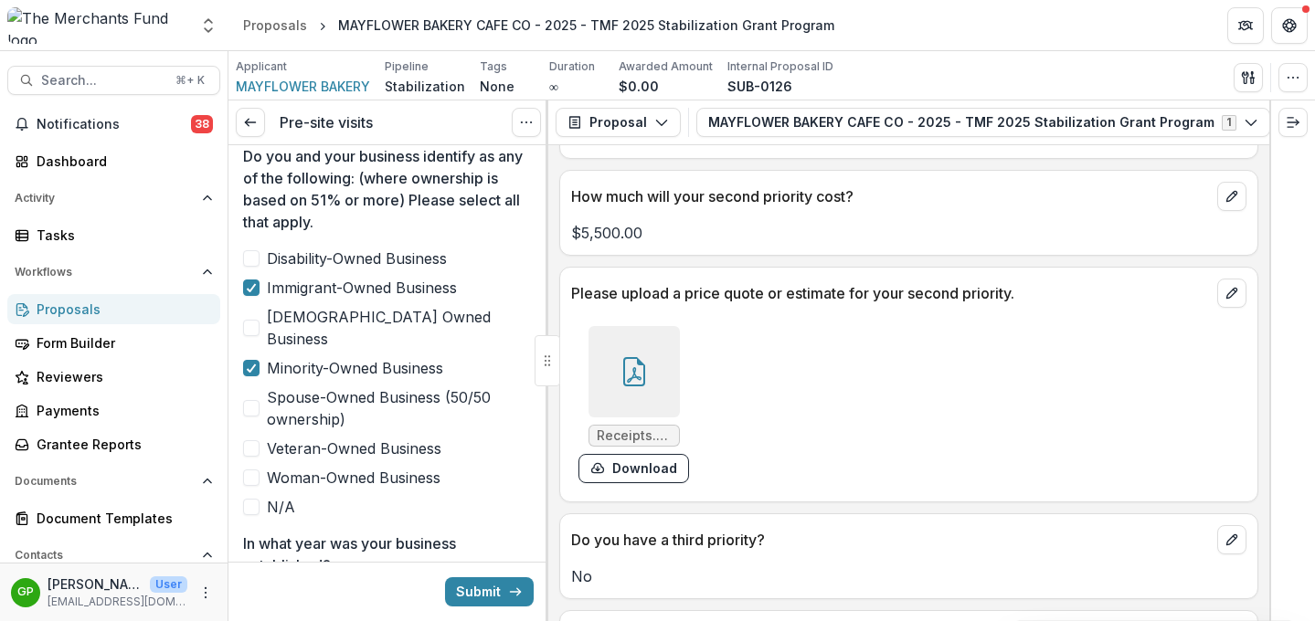
scroll to position [991, 0]
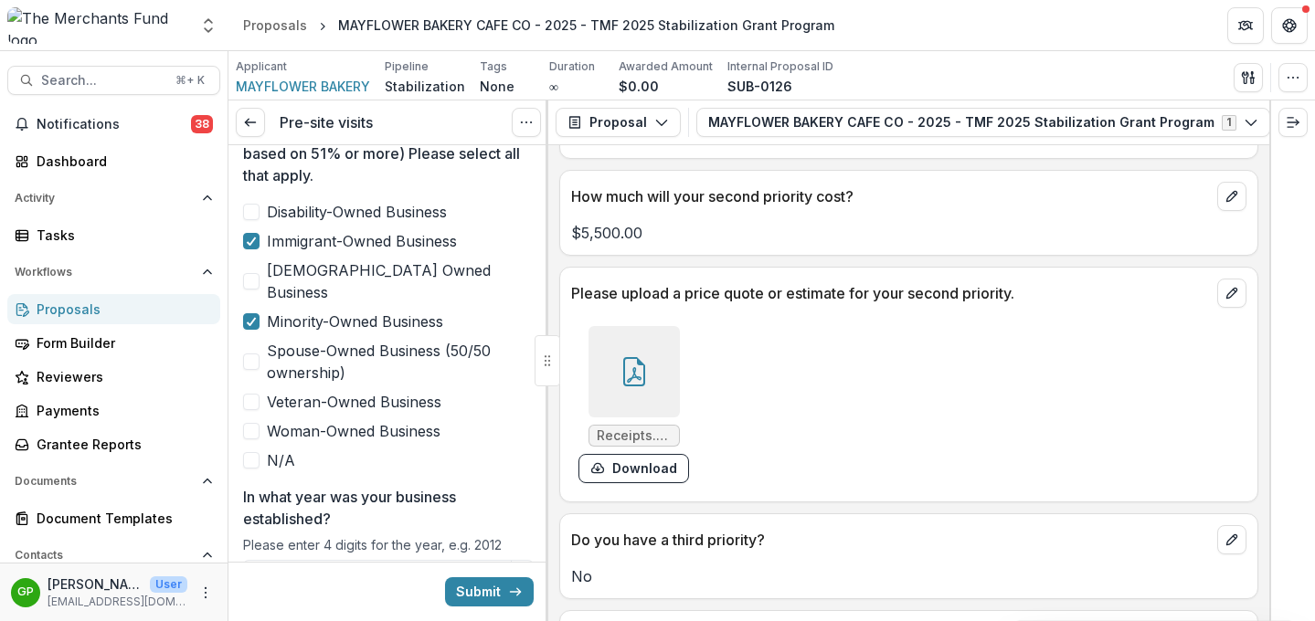
click at [254, 423] on span at bounding box center [251, 431] width 16 height 16
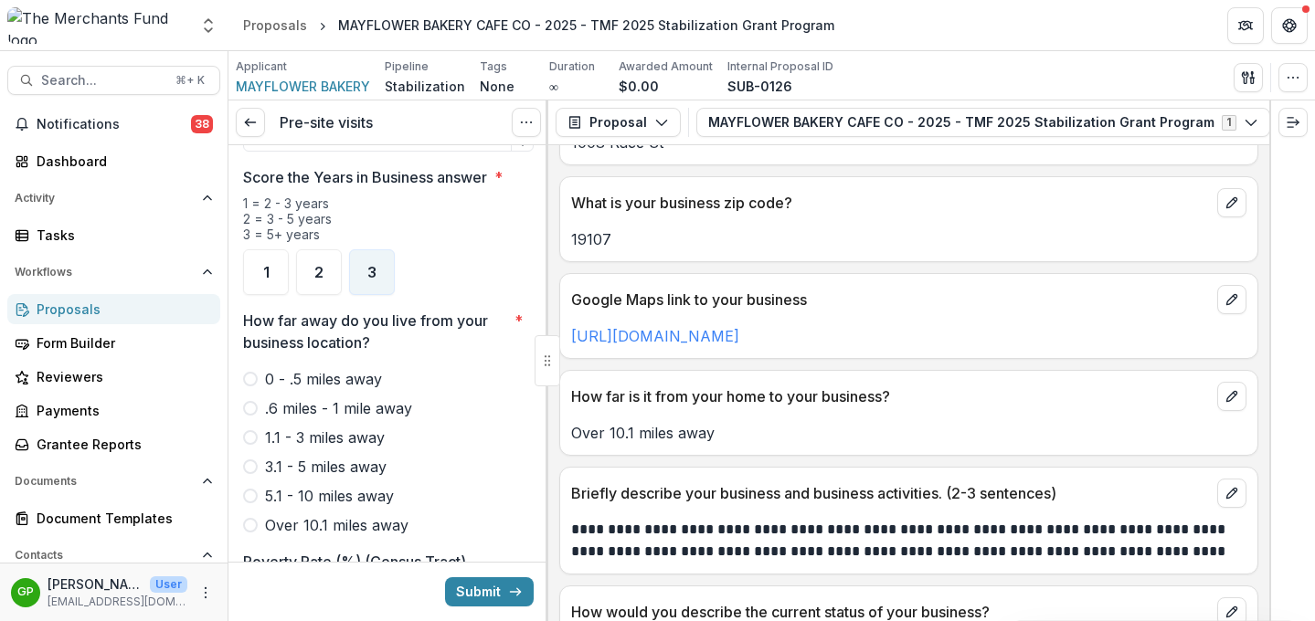
scroll to position [1153, 0]
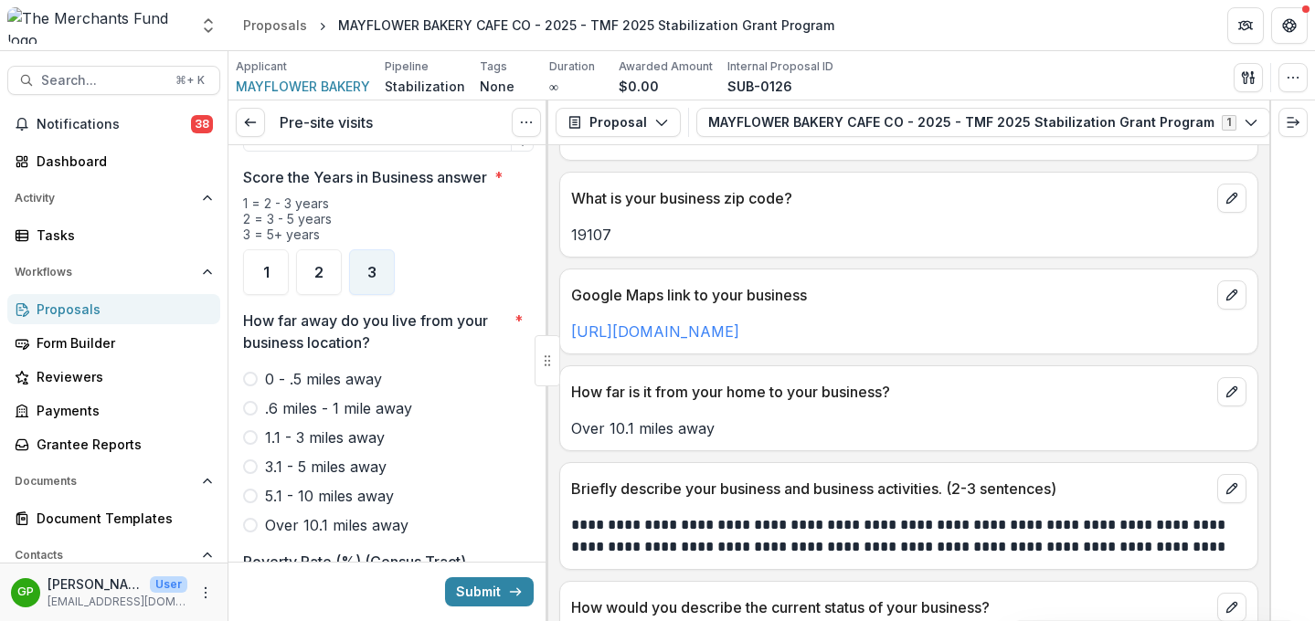
click at [250, 518] on span at bounding box center [250, 525] width 15 height 15
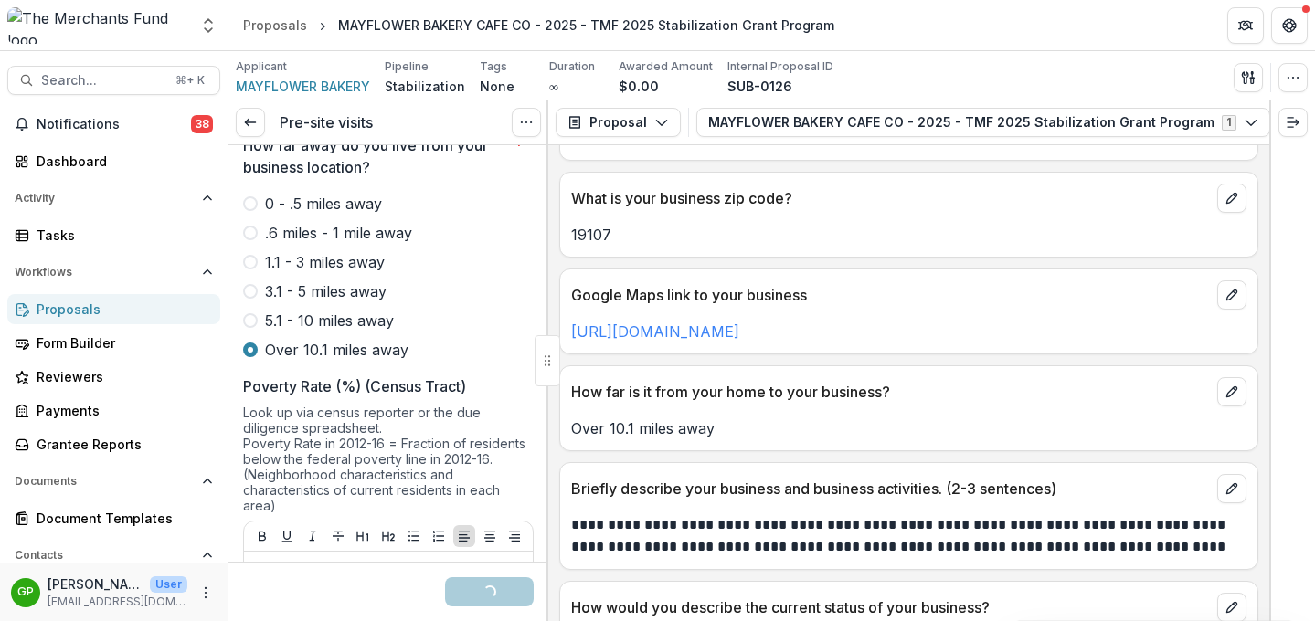
scroll to position [1695, 0]
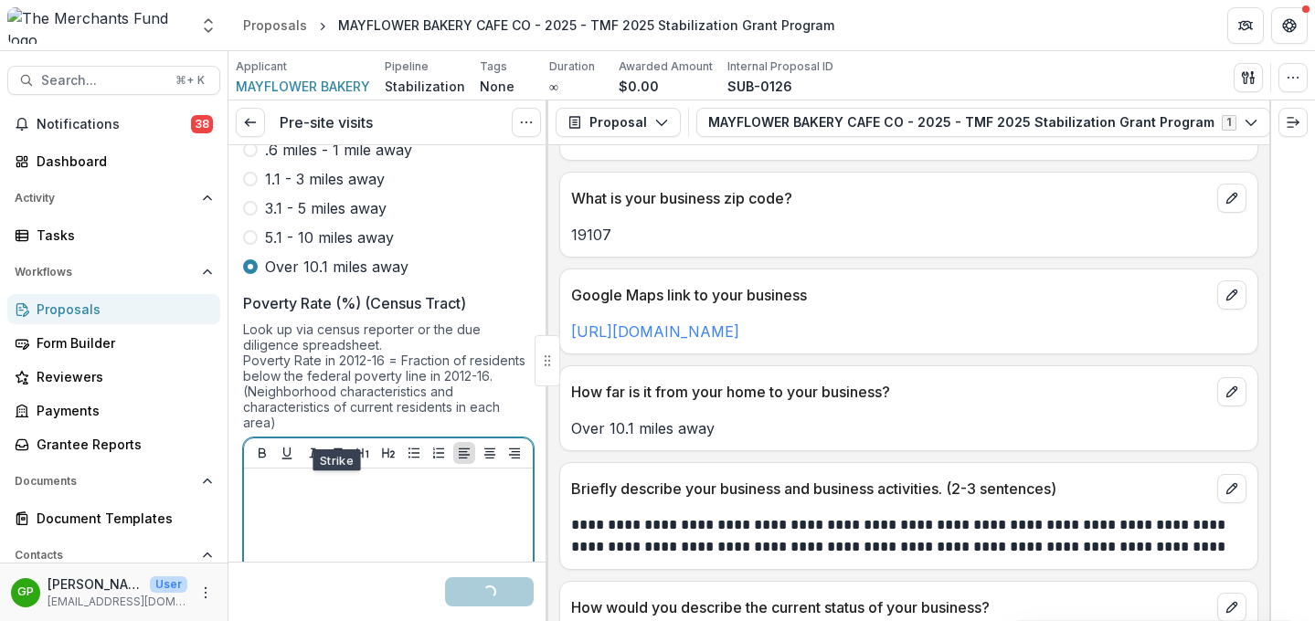
click at [319, 478] on div at bounding box center [388, 613] width 274 height 274
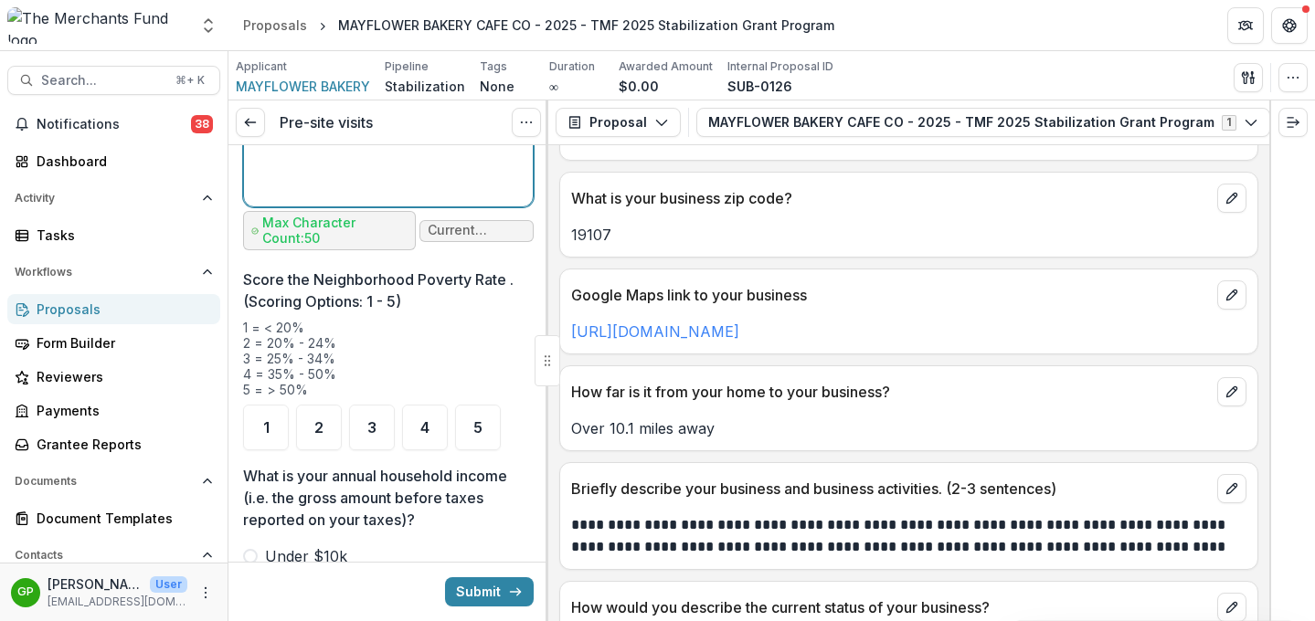
scroll to position [2251, 0]
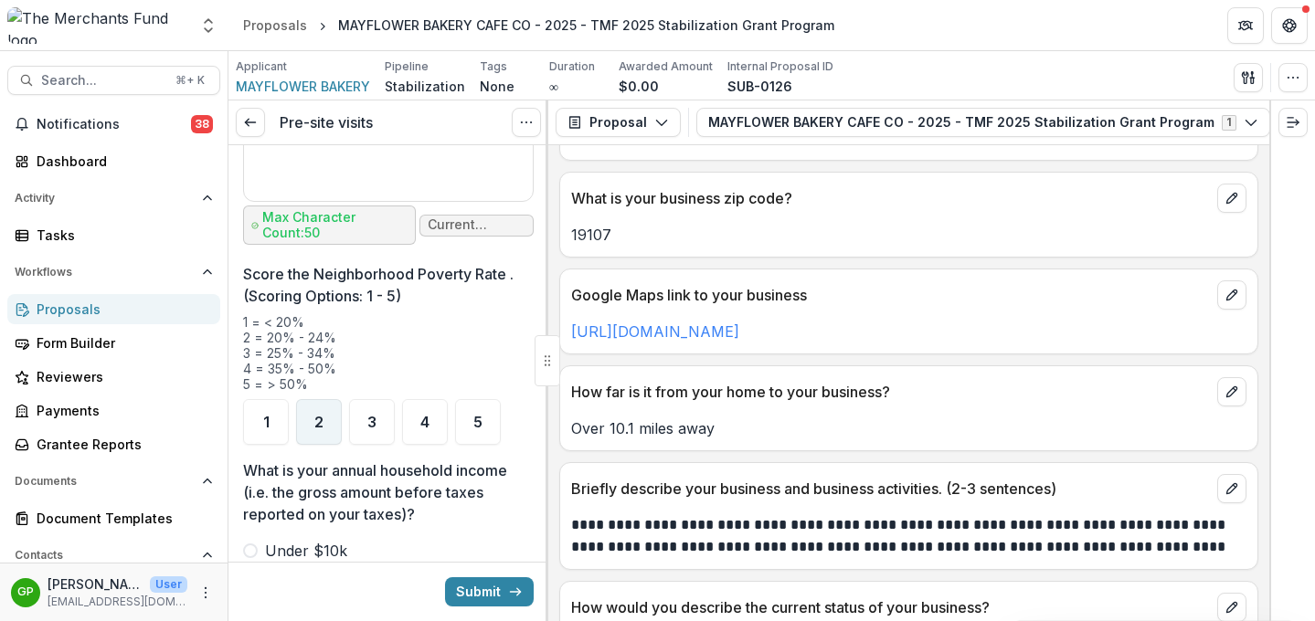
click at [313, 399] on div "2" at bounding box center [319, 422] width 46 height 46
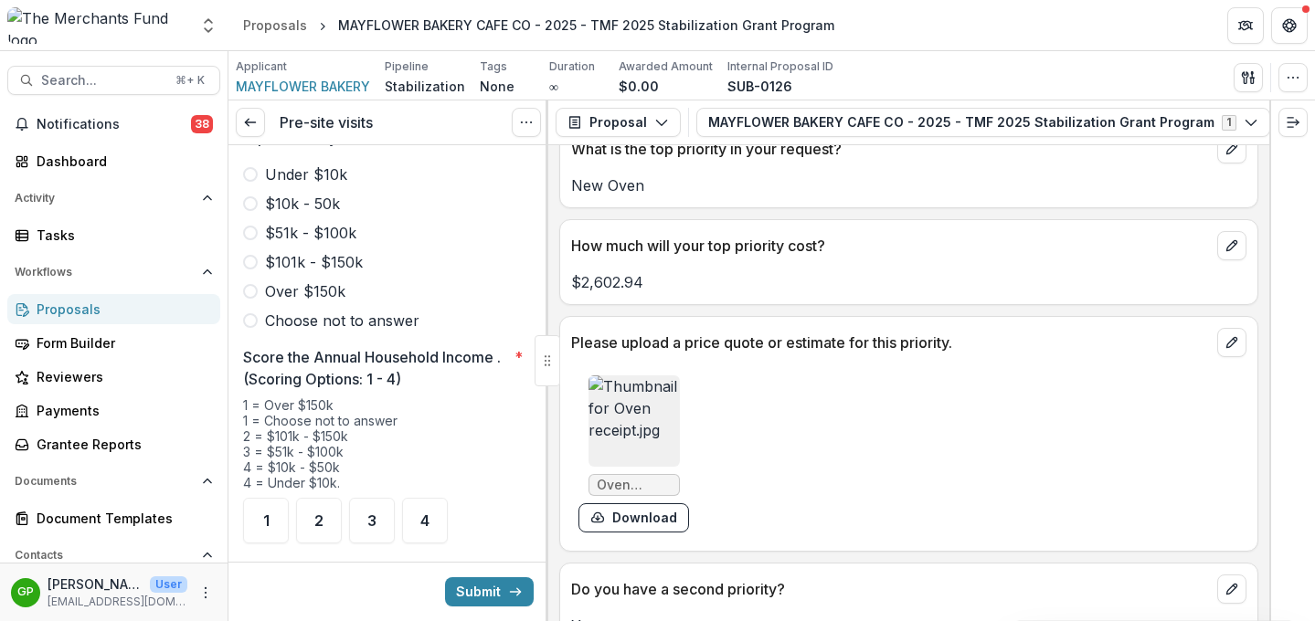
scroll to position [4087, 0]
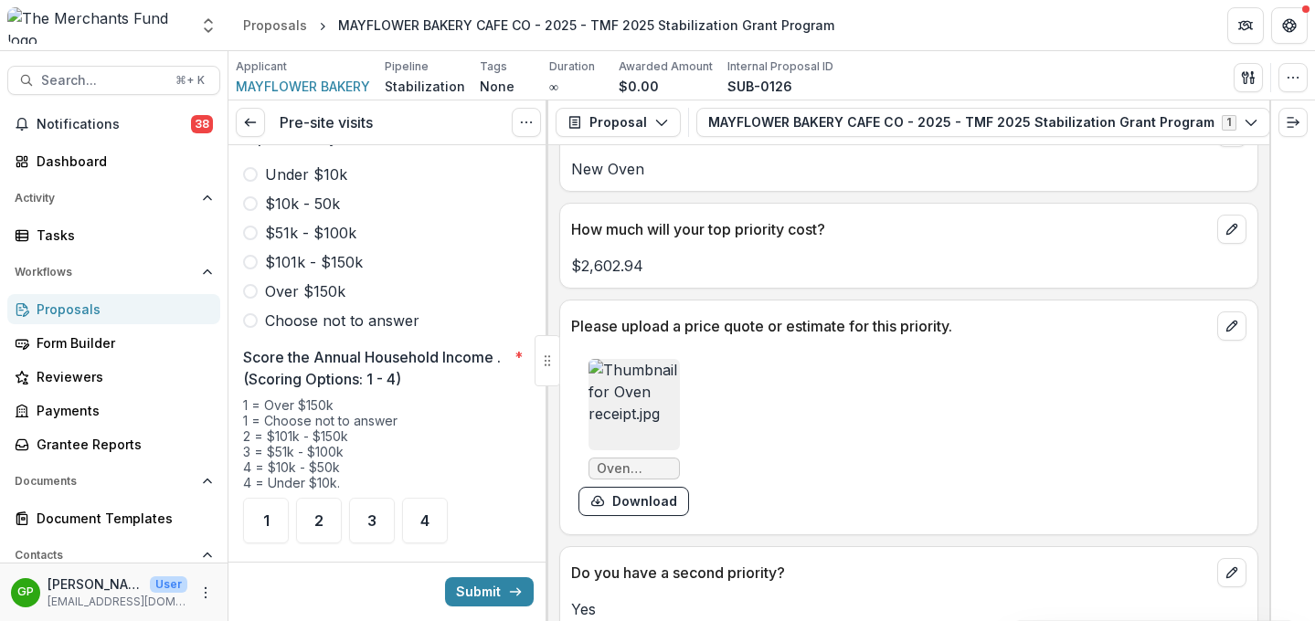
click at [632, 394] on img at bounding box center [633, 404] width 91 height 91
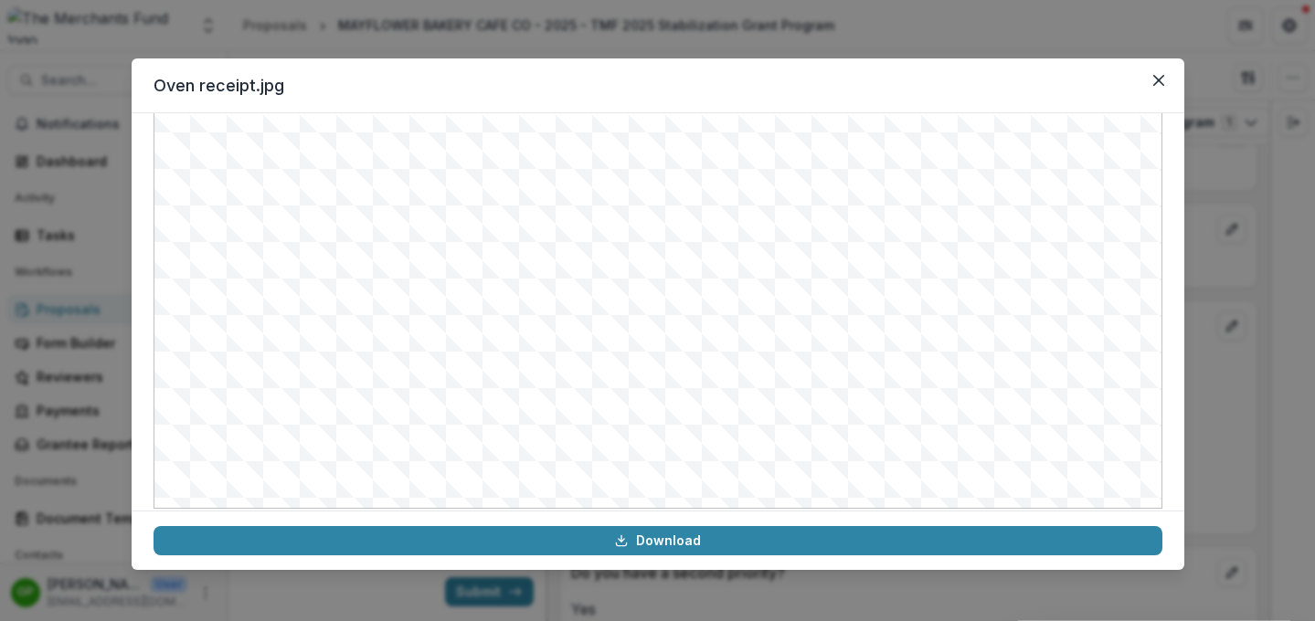
scroll to position [206, 0]
click at [1095, 79] on icon "Close" at bounding box center [1158, 80] width 11 height 11
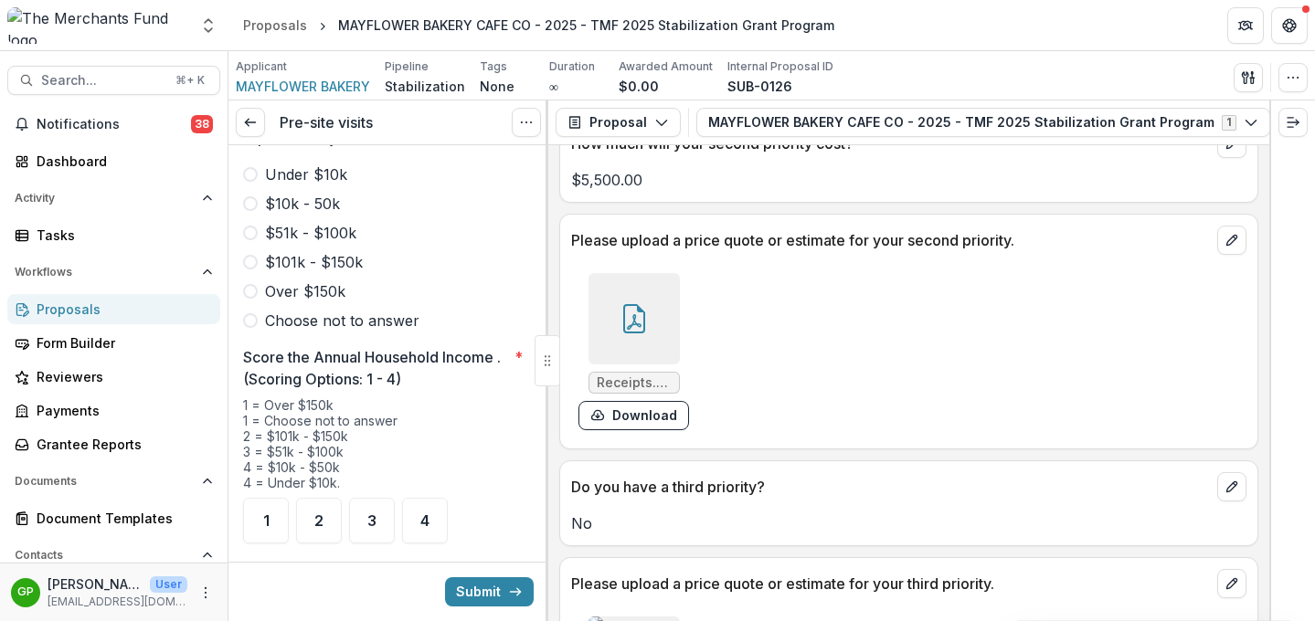
scroll to position [4721, 0]
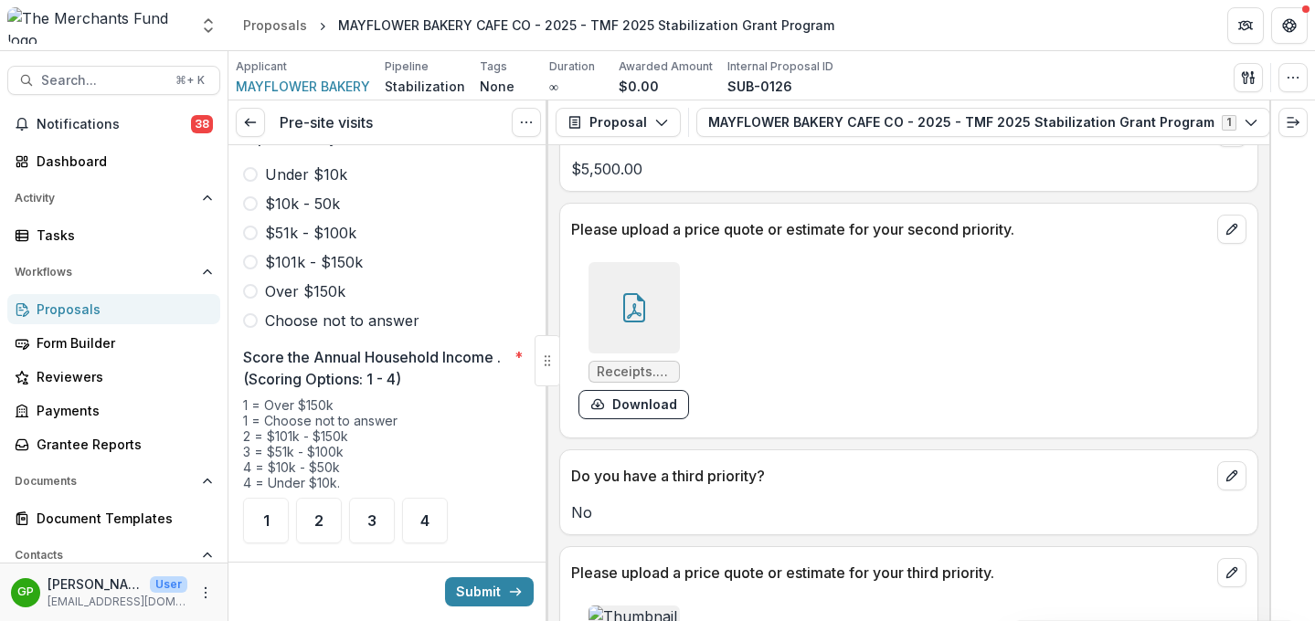
click at [633, 302] on icon at bounding box center [633, 307] width 29 height 29
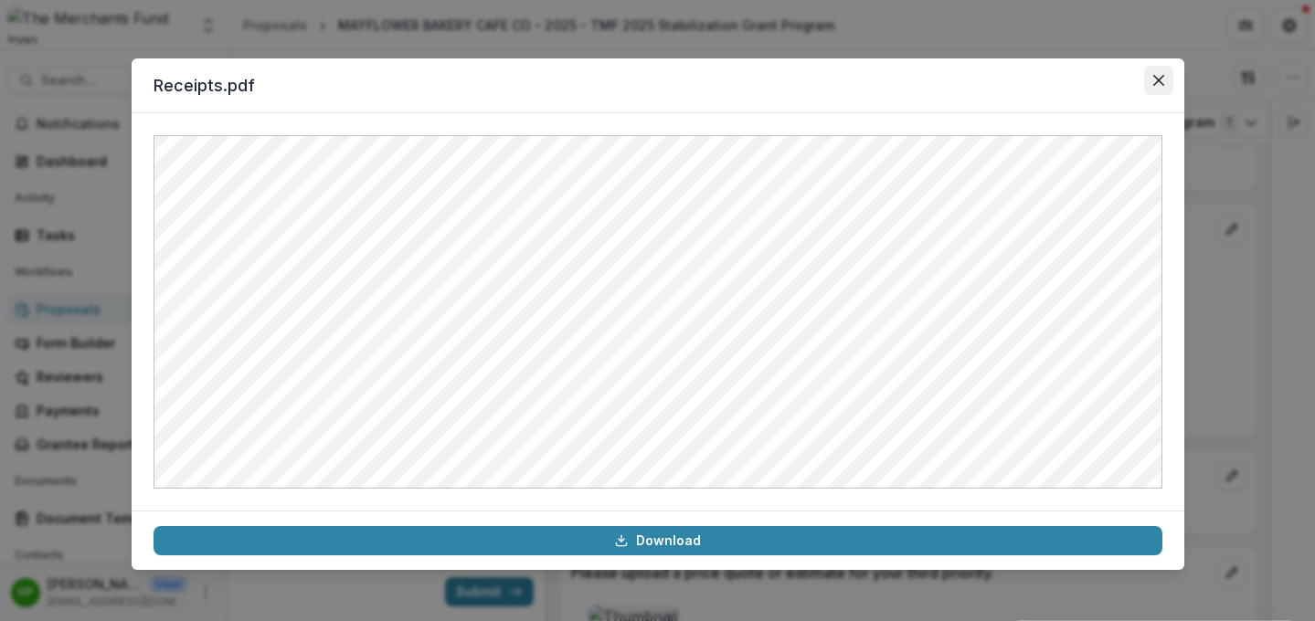
click at [1095, 78] on icon "Close" at bounding box center [1157, 80] width 11 height 11
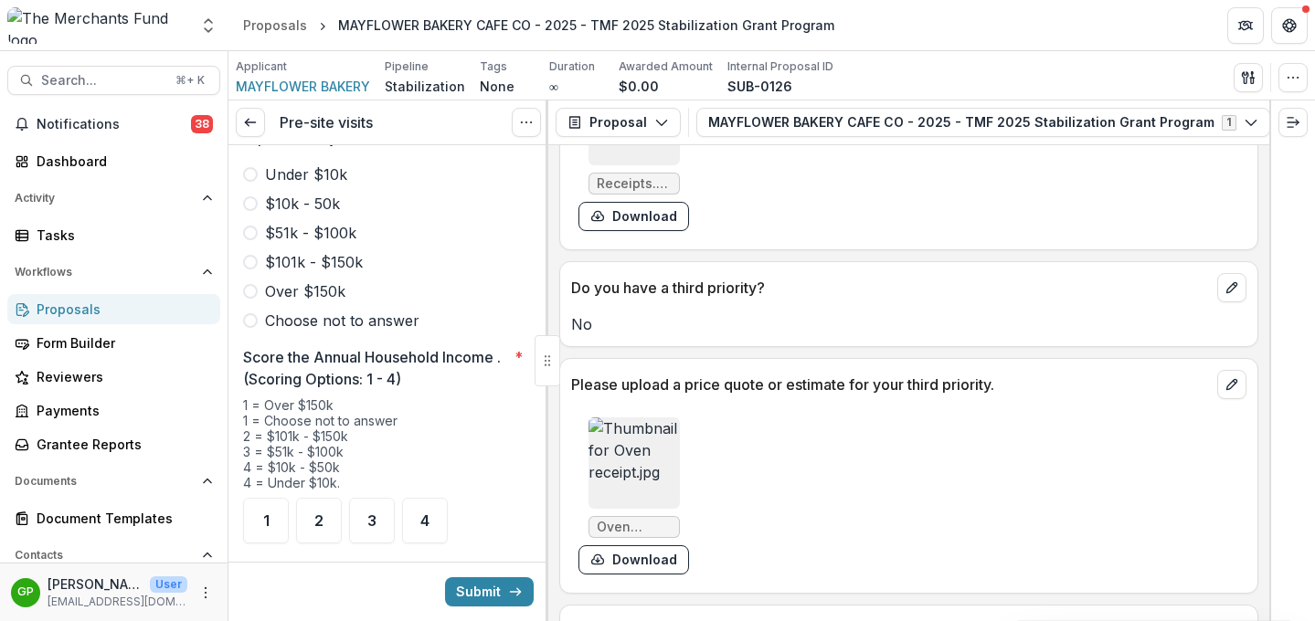
scroll to position [4916, 0]
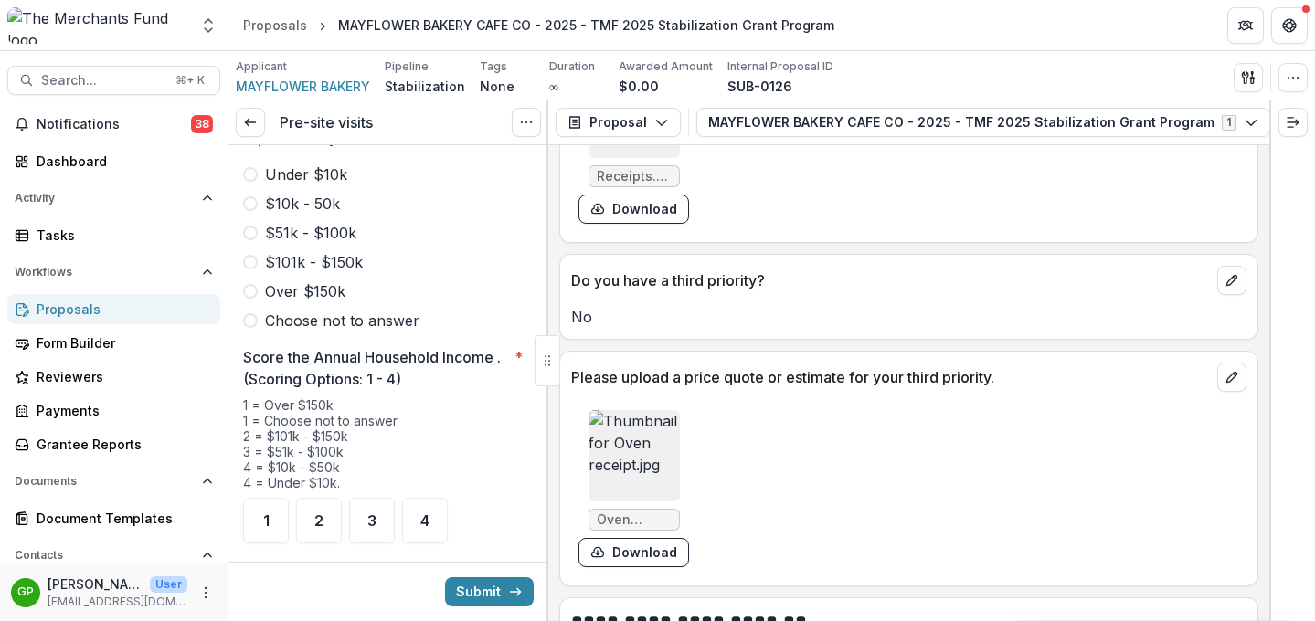
click at [620, 468] on img at bounding box center [633, 455] width 91 height 91
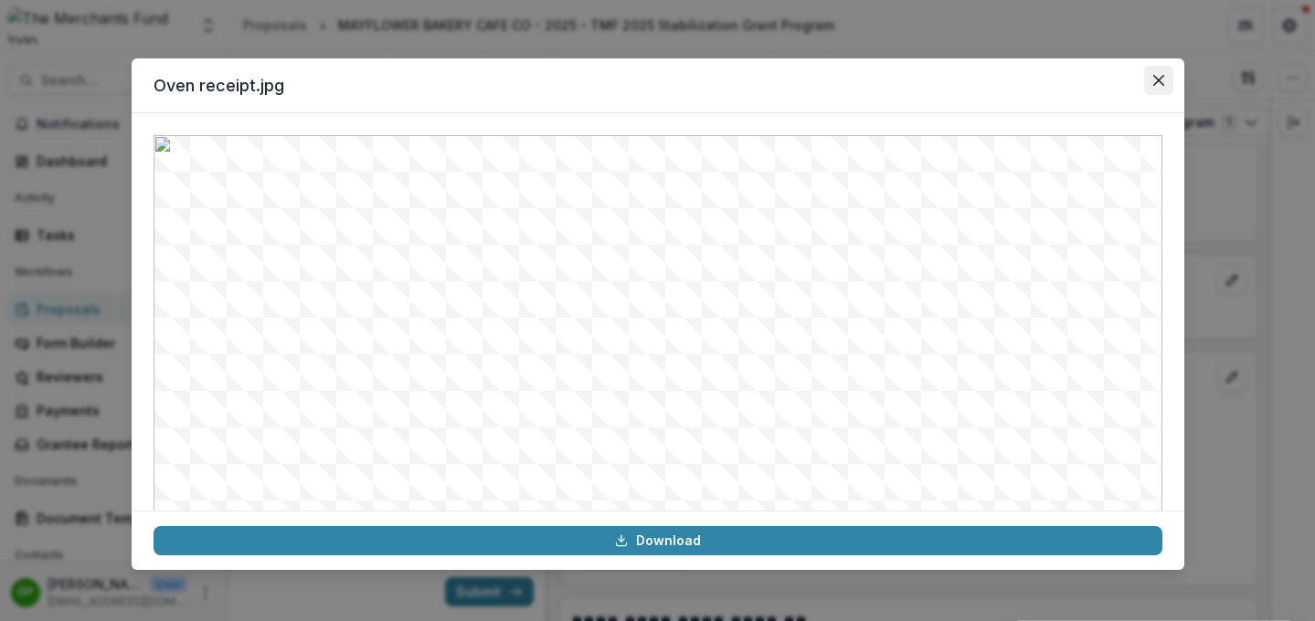
click at [1095, 73] on button "Close" at bounding box center [1158, 80] width 29 height 29
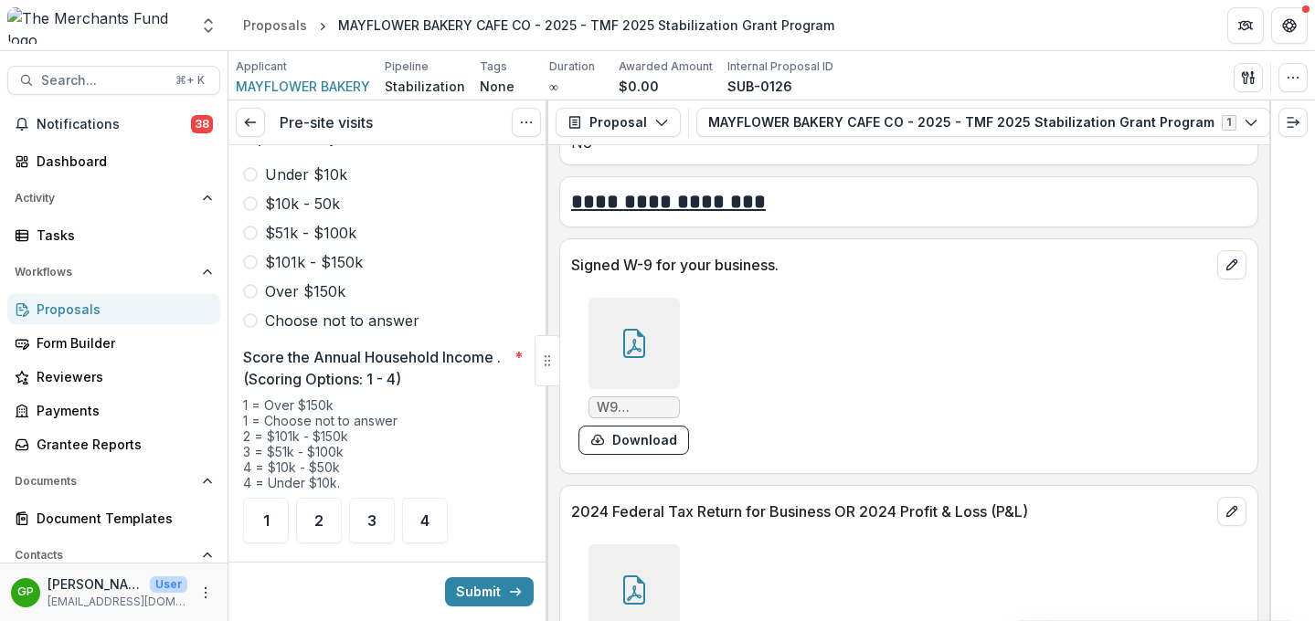
scroll to position [7486, 0]
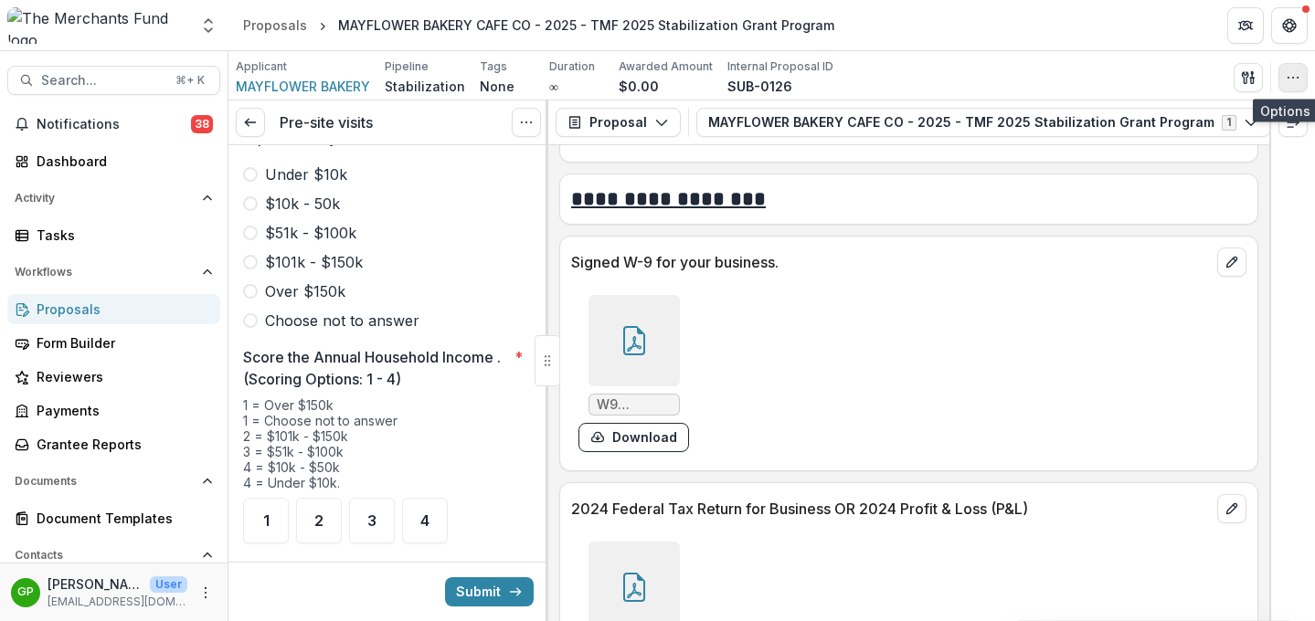
click at [1095, 75] on icon "button" at bounding box center [1293, 77] width 15 height 15
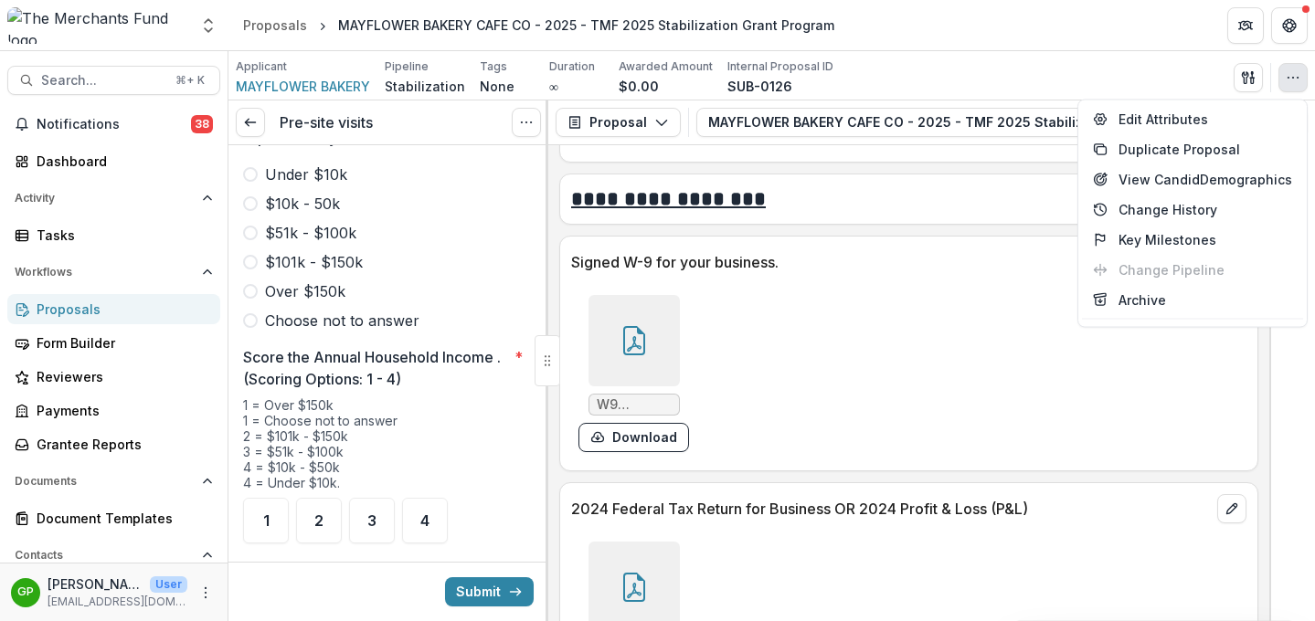
click at [1015, 300] on div "W9 Mayflower.pdf Download" at bounding box center [908, 368] width 697 height 183
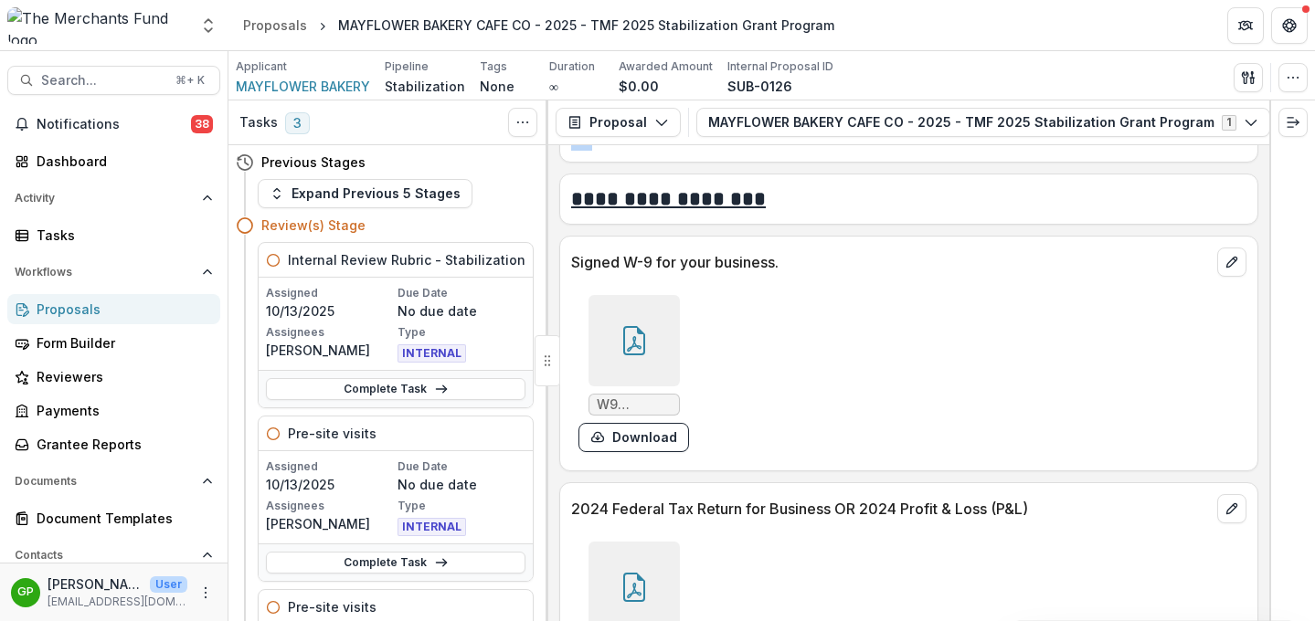
drag, startPoint x: 1008, startPoint y: 150, endPoint x: 1020, endPoint y: 143, distance: 13.5
click at [1020, 143] on div "**********" at bounding box center [908, 361] width 721 height 521
drag, startPoint x: 1022, startPoint y: 137, endPoint x: 1146, endPoint y: 144, distance: 123.6
click at [1095, 144] on div "Proposal Proposal Payments Reports Grant Agreements Board Summaries Bank Detail…" at bounding box center [908, 123] width 721 height 45
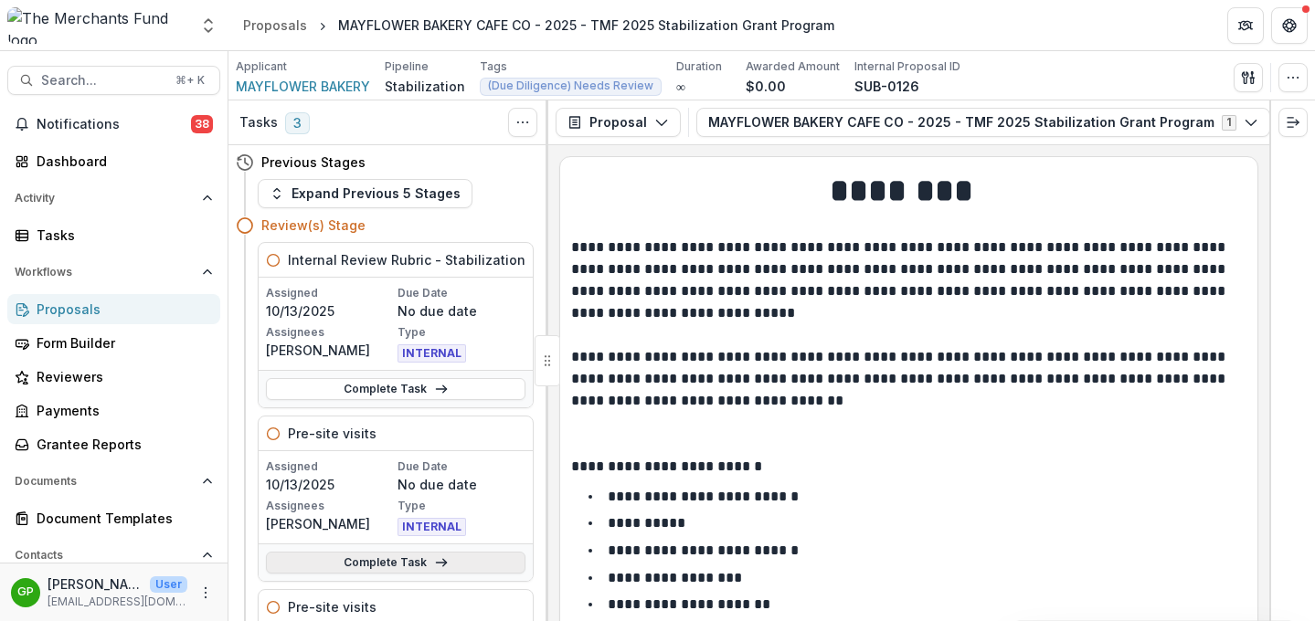
click at [397, 562] on link "Complete Task" at bounding box center [395, 563] width 259 height 22
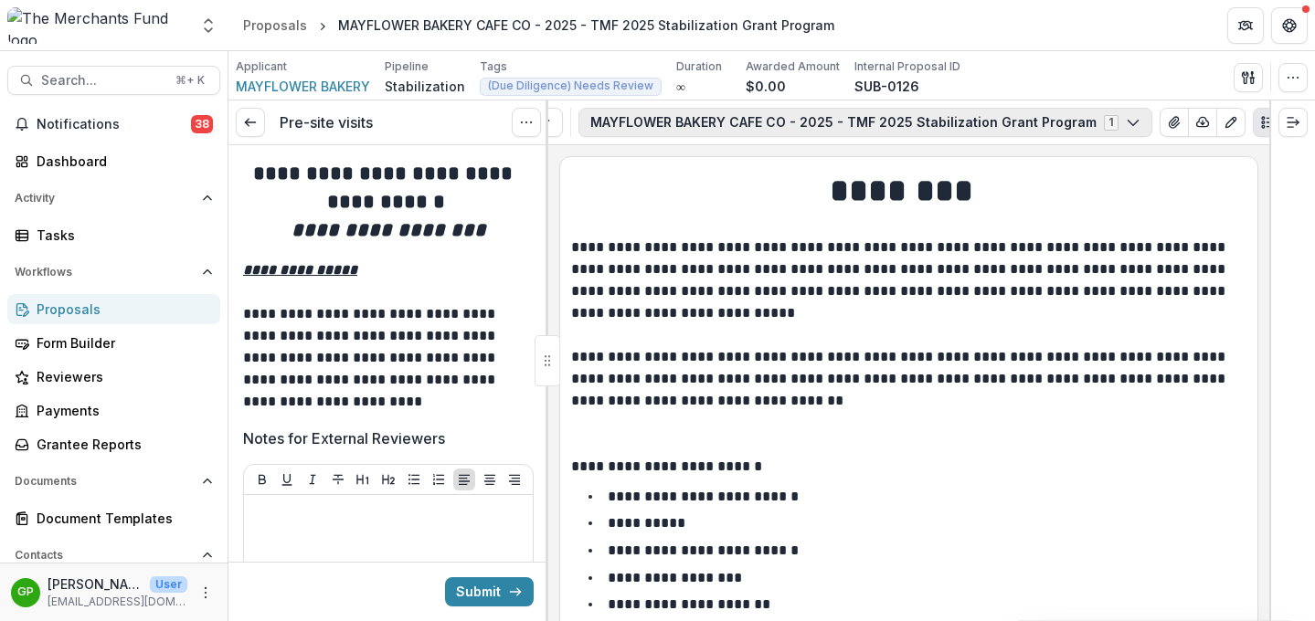
scroll to position [0, 145]
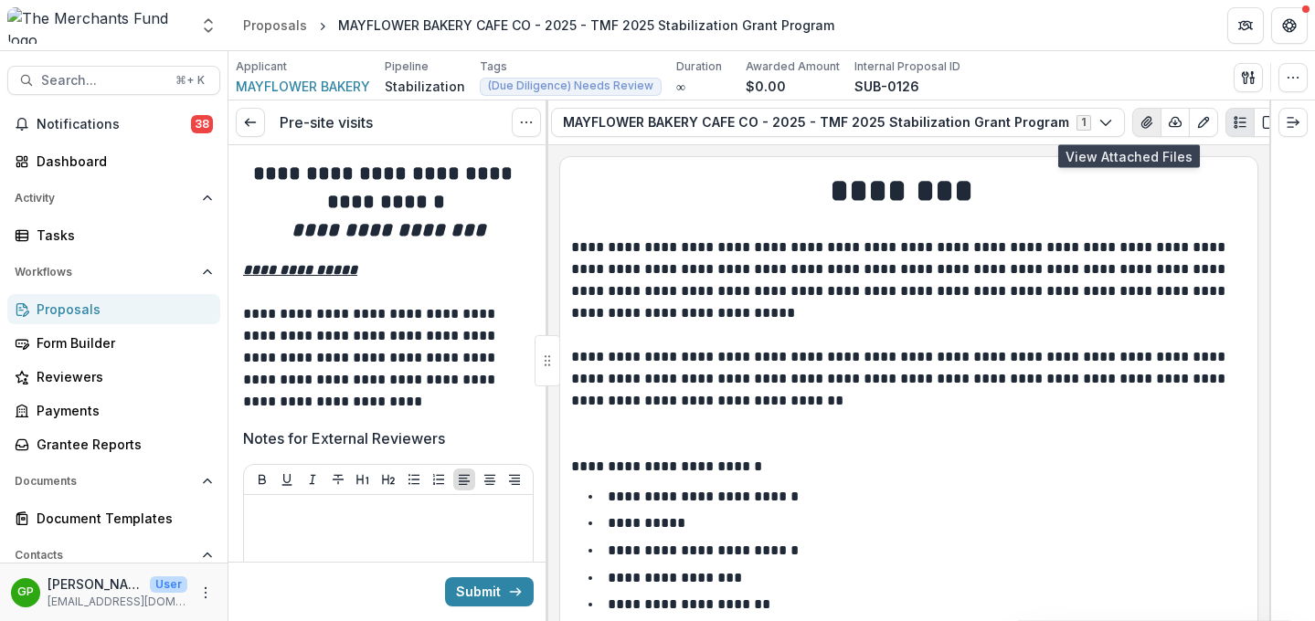
click at [1095, 125] on icon "View Attached Files" at bounding box center [1146, 122] width 10 height 11
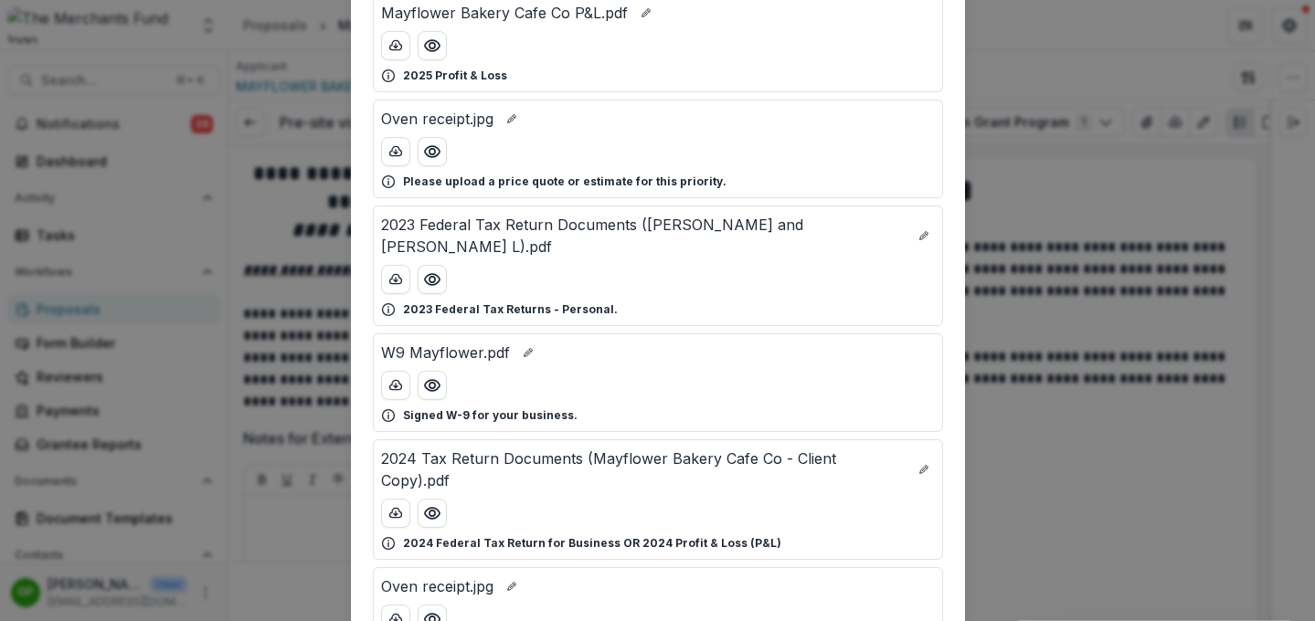
scroll to position [301, 0]
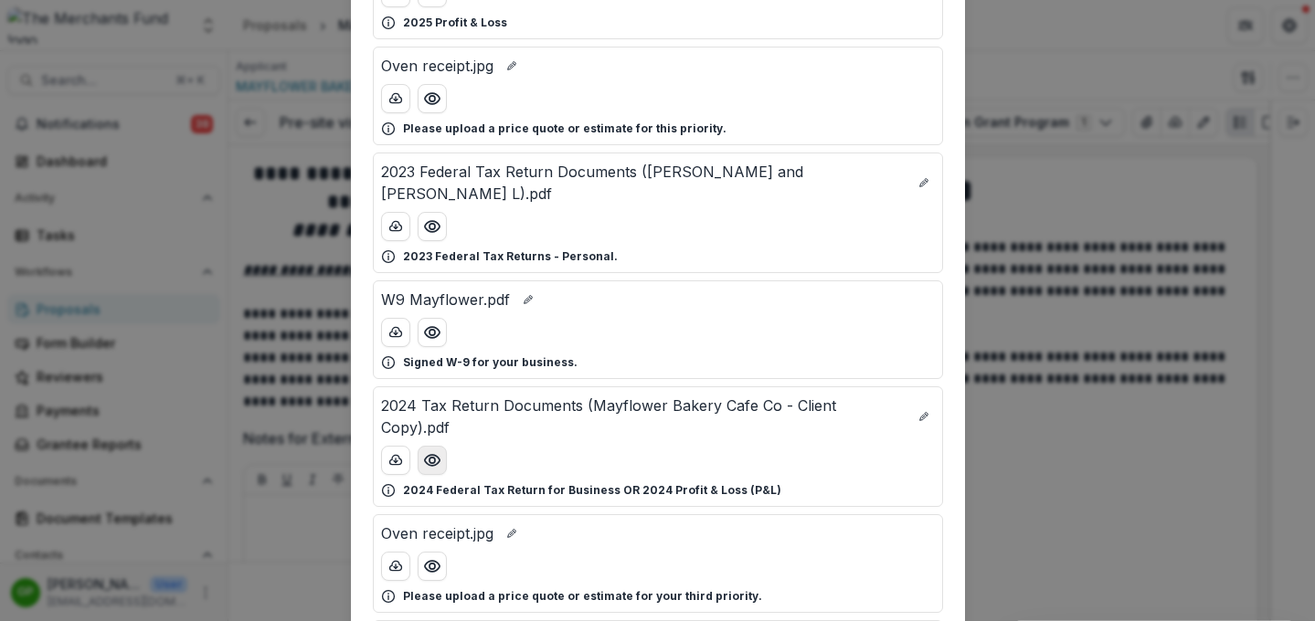
click at [439, 446] on button "Preview 2024 Tax Return Documents (Mayflower Bakery Cafe Co - Client Copy).pdf" at bounding box center [432, 460] width 29 height 29
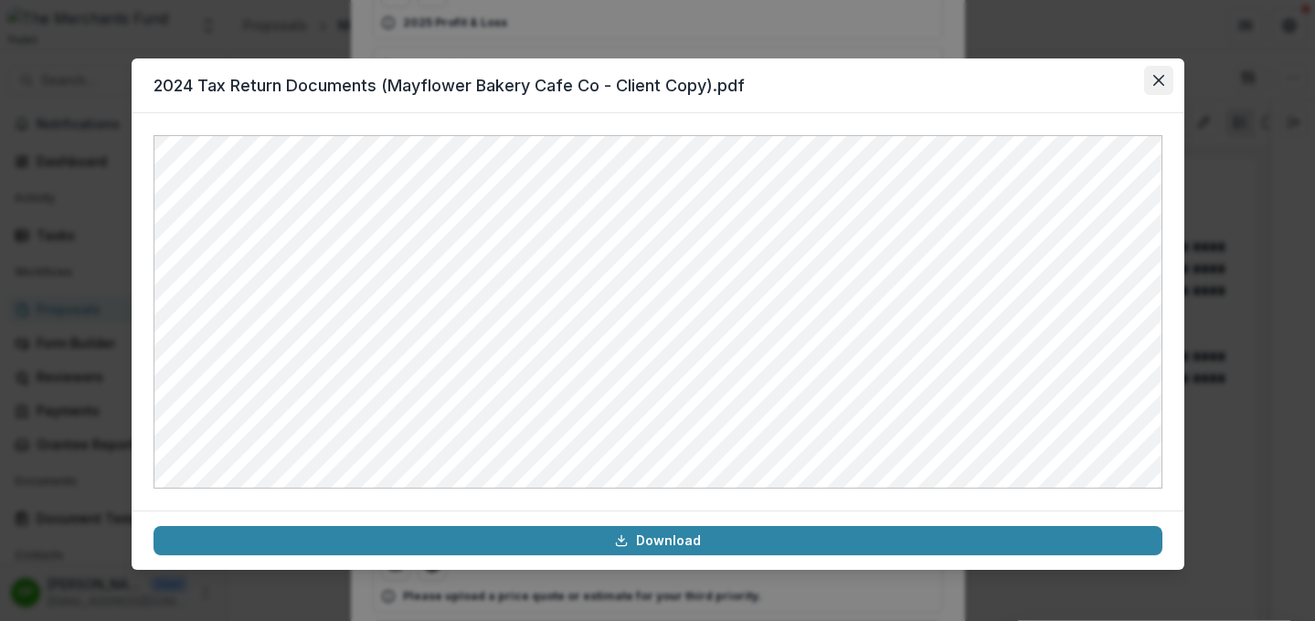
click at [1095, 79] on button "Close" at bounding box center [1158, 80] width 29 height 29
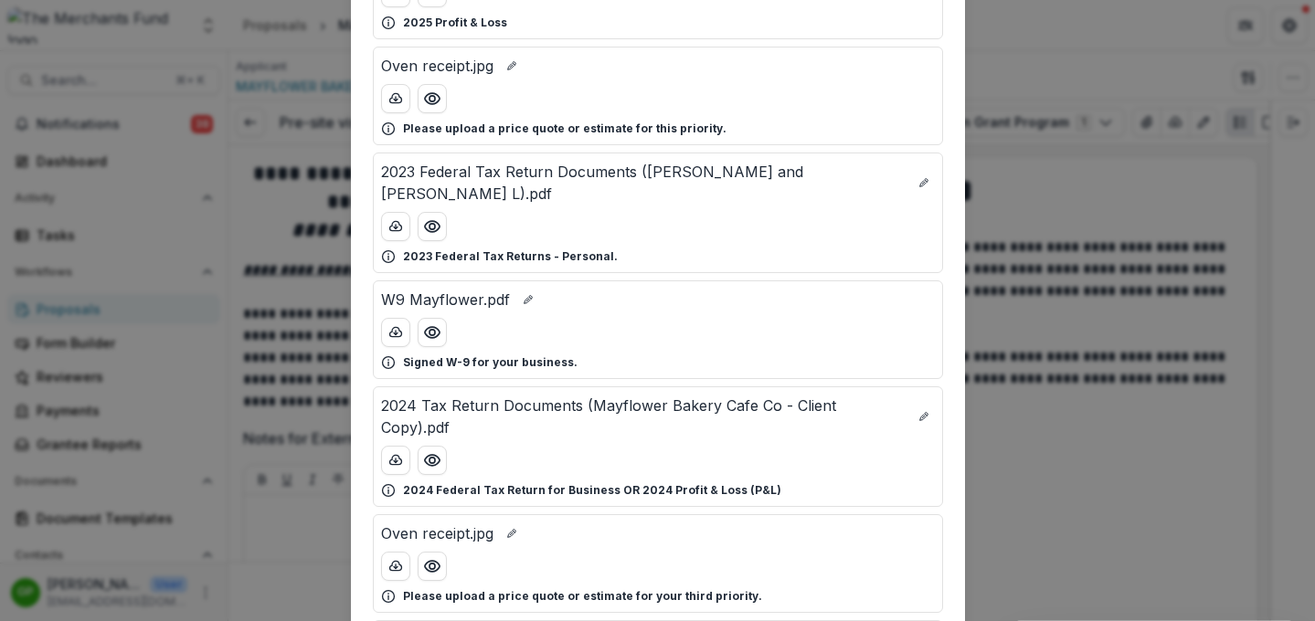
click at [1044, 198] on div "Attached Files Receipts.pdf Please upload a price quote or estimate for your se…" at bounding box center [657, 310] width 1315 height 621
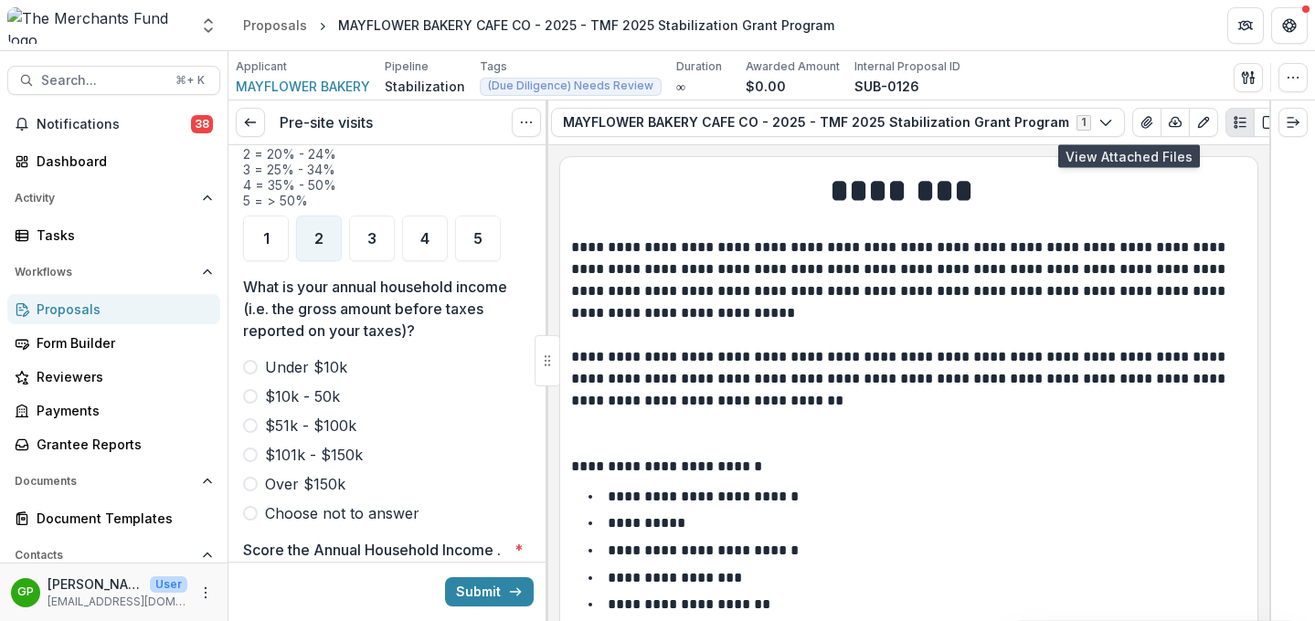
scroll to position [2439, 0]
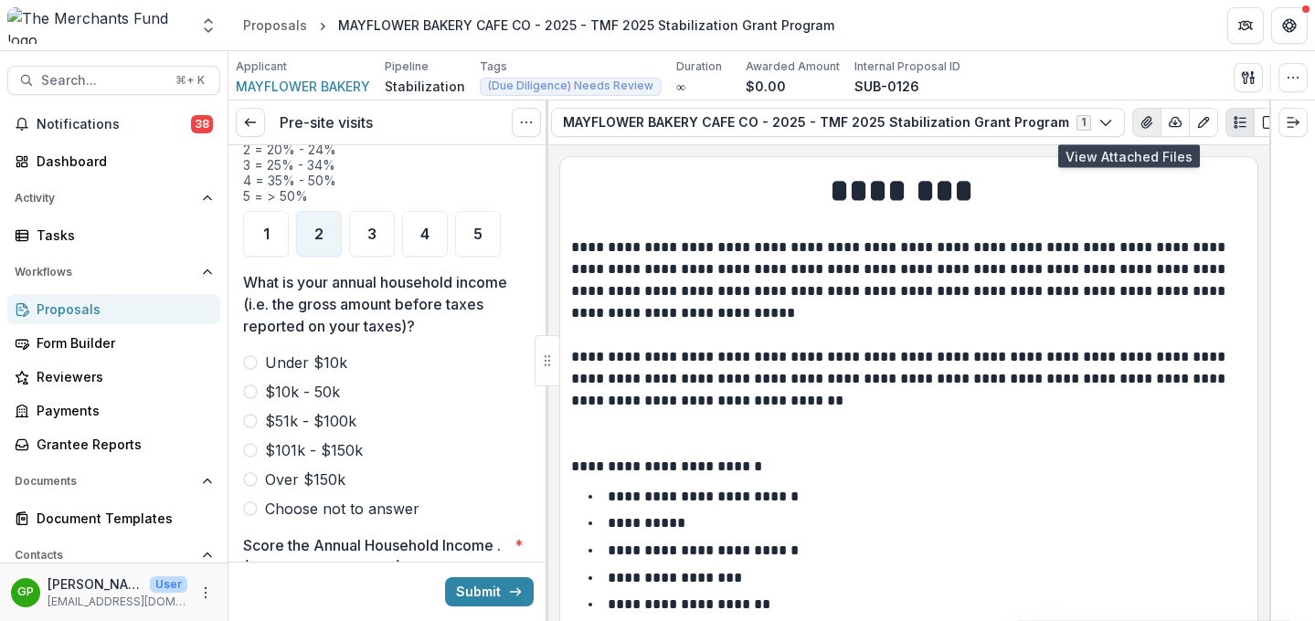
click at [1095, 121] on button "View Attached Files" at bounding box center [1146, 122] width 29 height 29
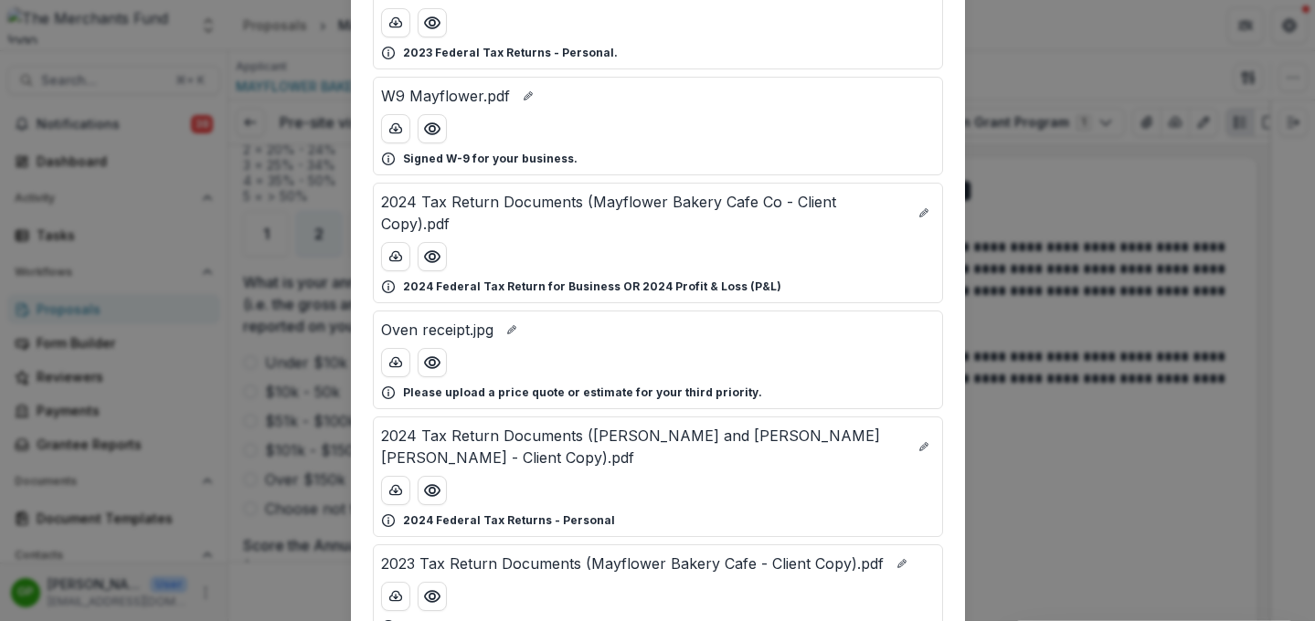
scroll to position [506, 0]
click at [424, 483] on icon "Preview 2024 Tax Return Documents (Gai Ying Nan and XING LAN YU - Client Copy).…" at bounding box center [431, 488] width 15 height 11
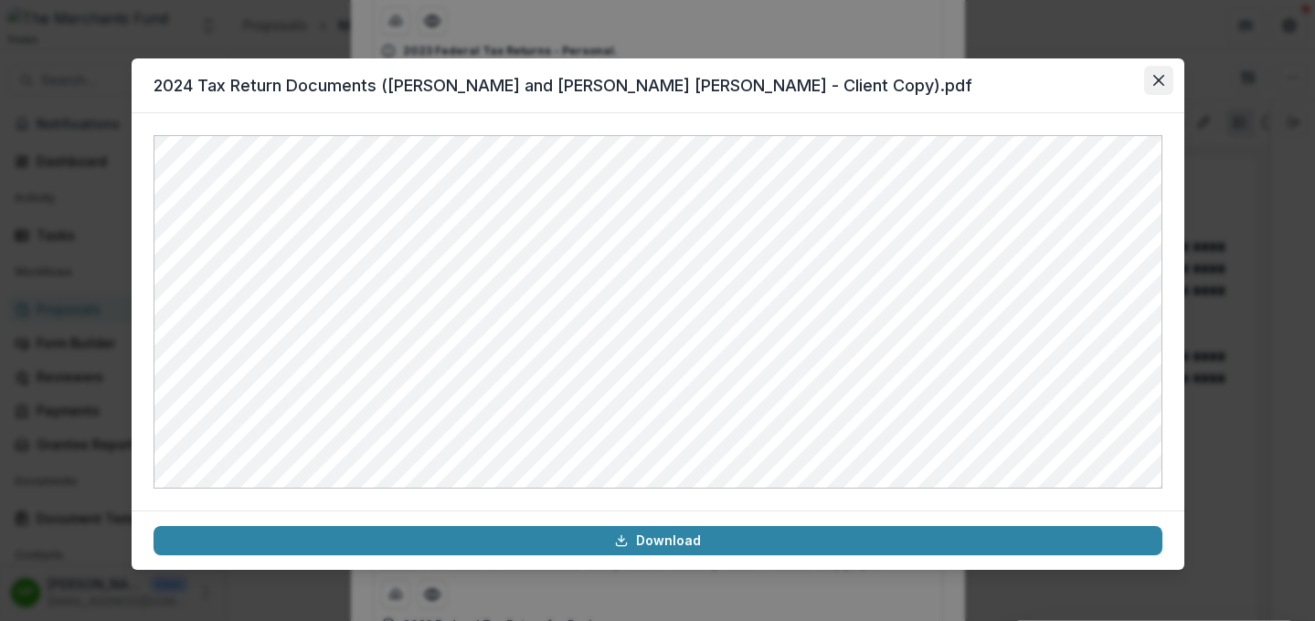
click at [1095, 85] on button "Close" at bounding box center [1158, 80] width 29 height 29
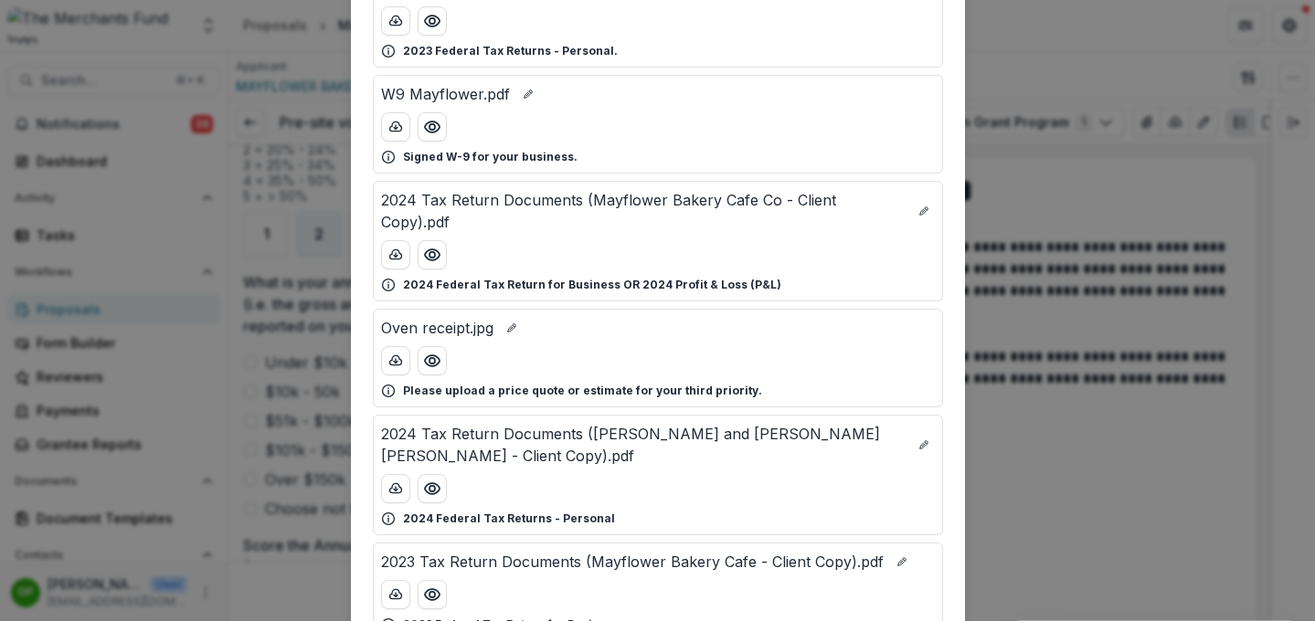
click at [311, 346] on div "Attached Files Receipts.pdf Please upload a price quote or estimate for your se…" at bounding box center [657, 310] width 1315 height 621
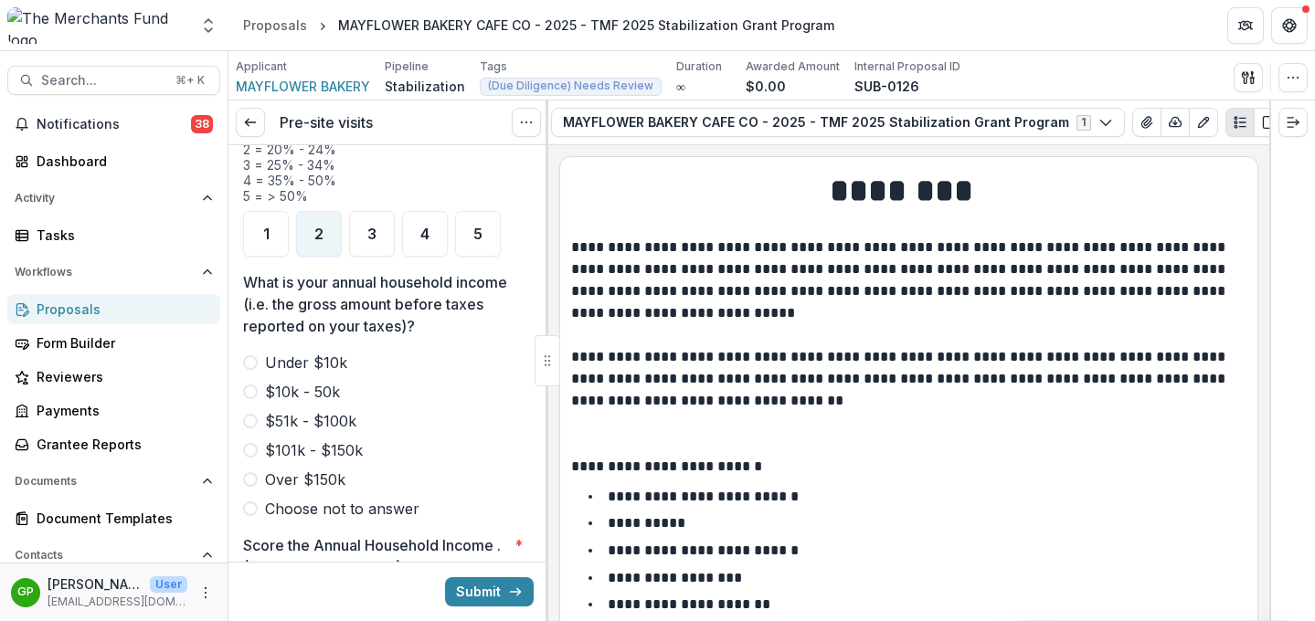
click at [252, 385] on span at bounding box center [250, 392] width 15 height 15
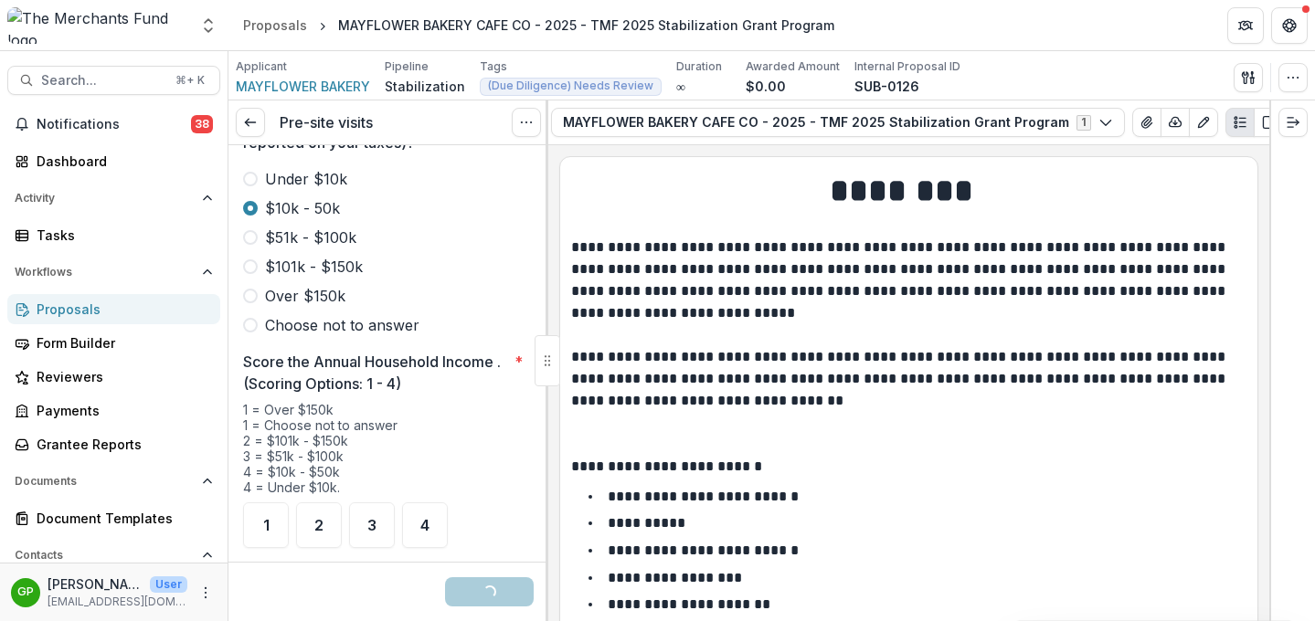
scroll to position [2641, 0]
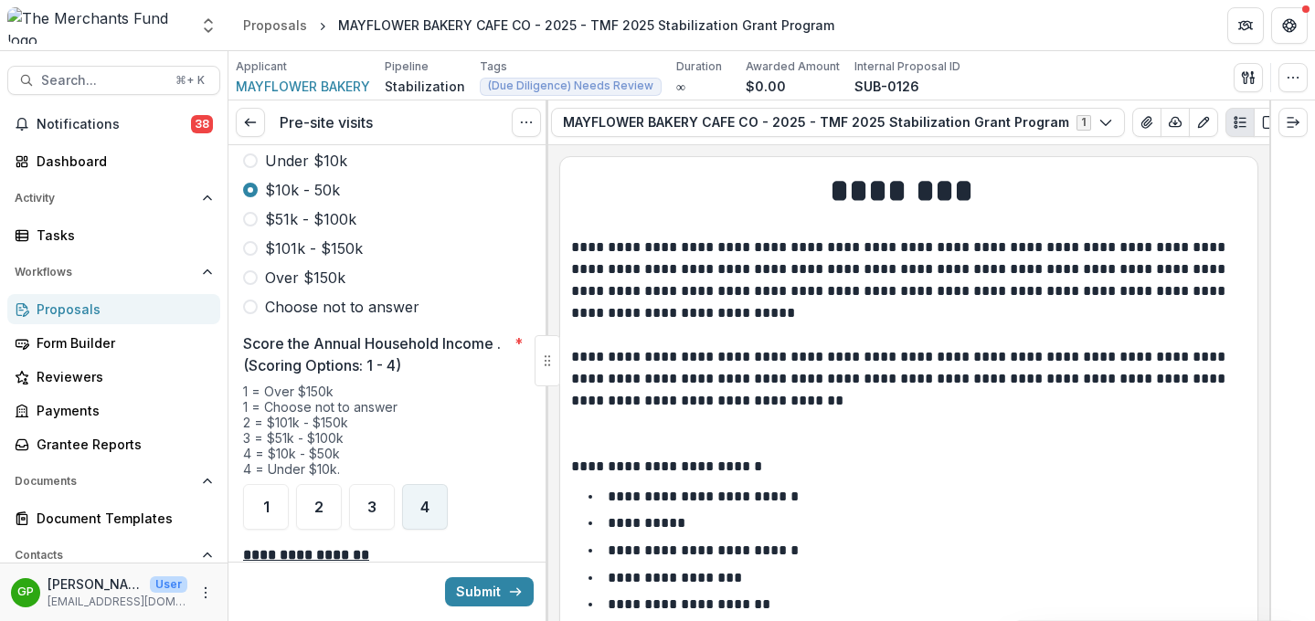
click at [418, 486] on div "4" at bounding box center [425, 507] width 46 height 46
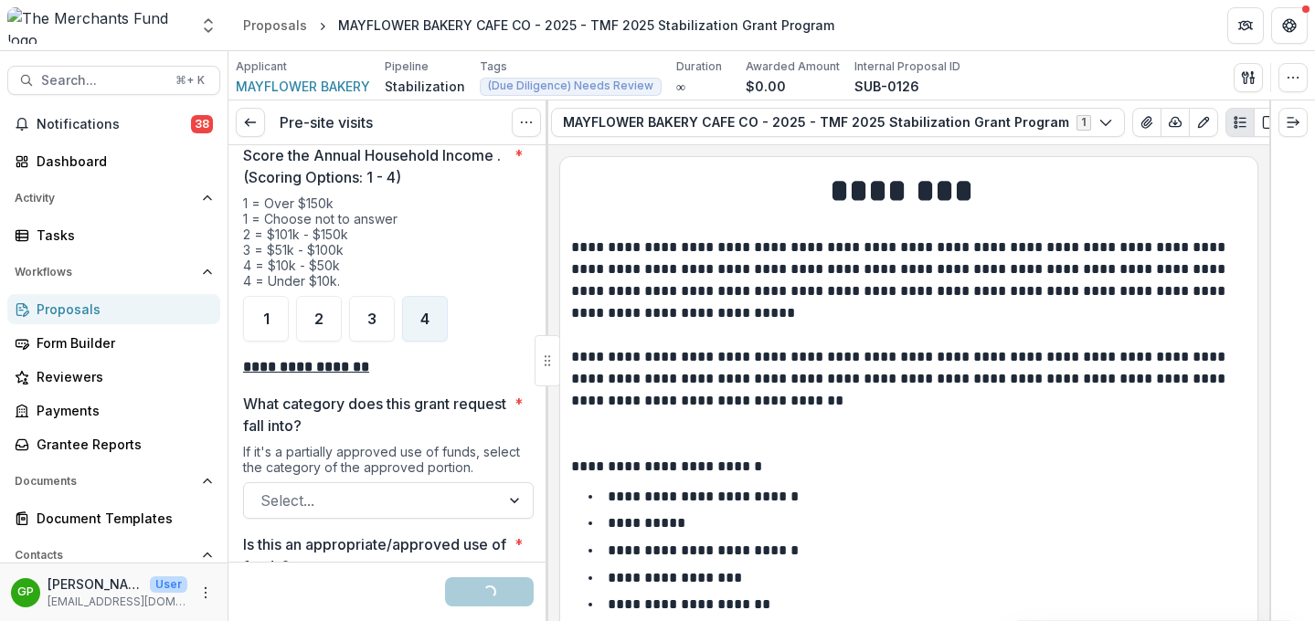
scroll to position [2907, 0]
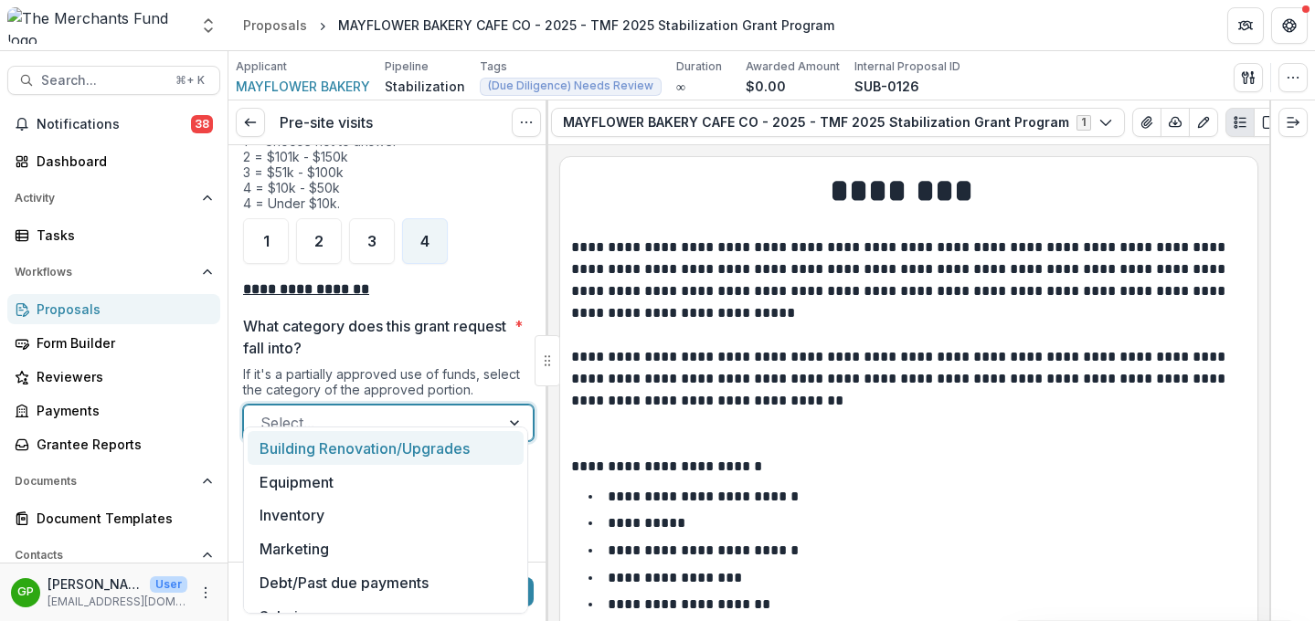
click at [418, 410] on div at bounding box center [371, 423] width 223 height 26
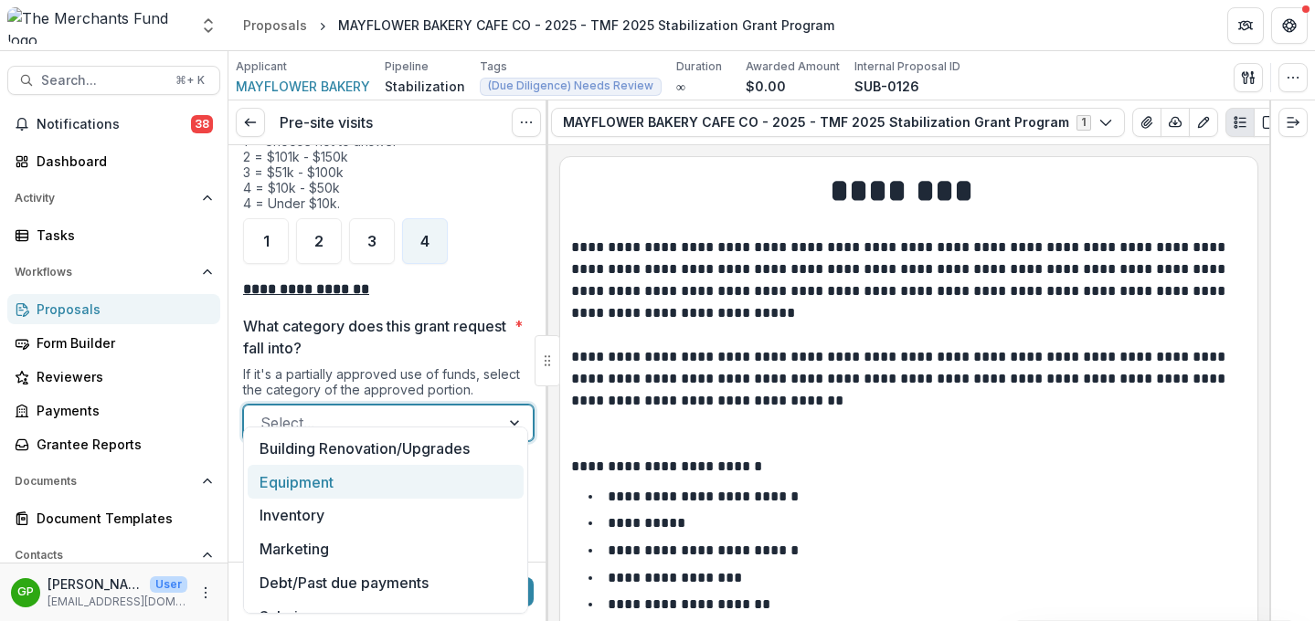
click at [411, 479] on div "Equipment" at bounding box center [386, 482] width 276 height 34
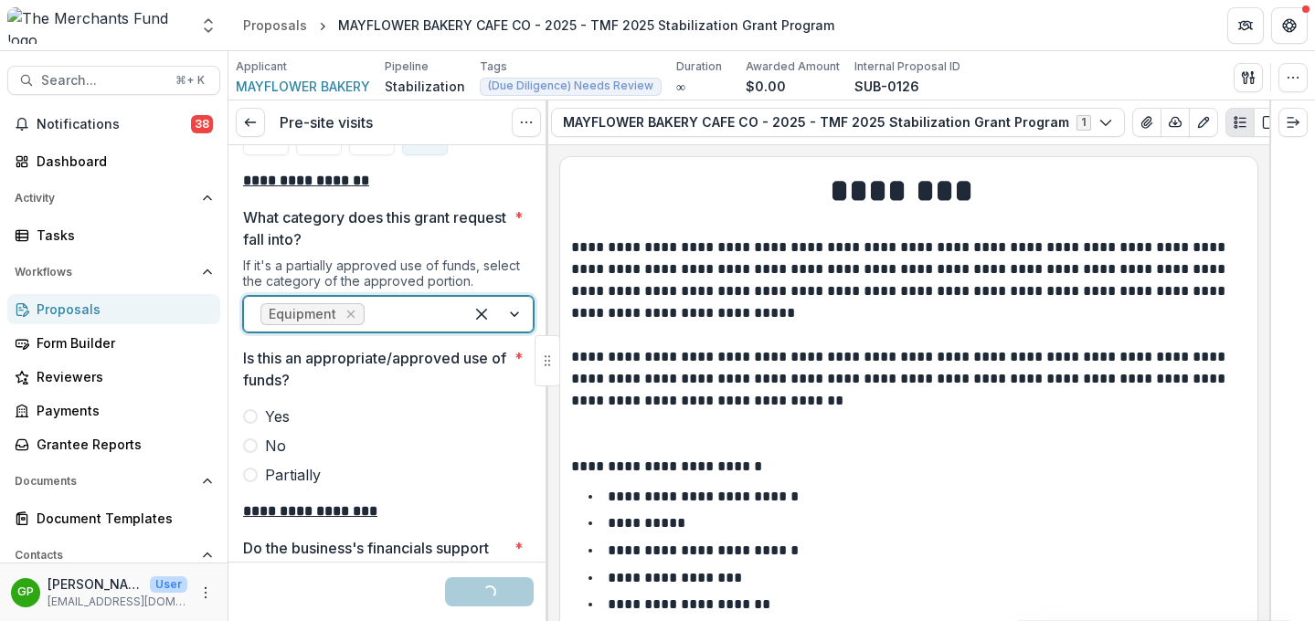
scroll to position [3026, 0]
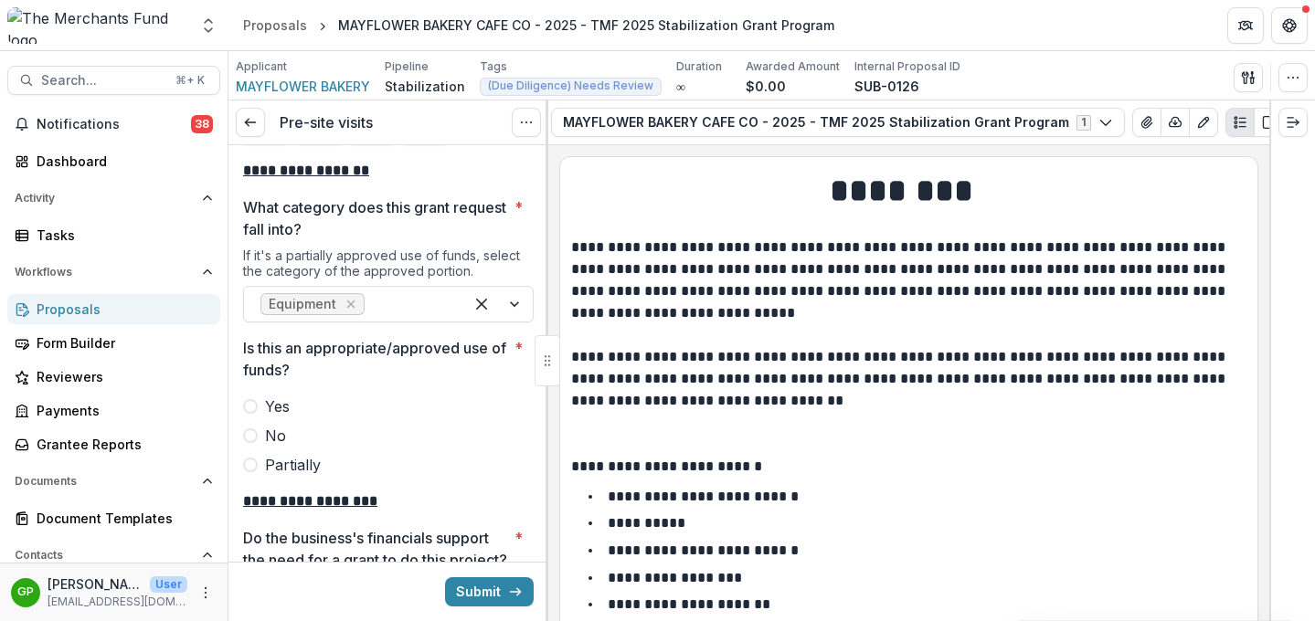
click at [255, 399] on span at bounding box center [250, 406] width 15 height 15
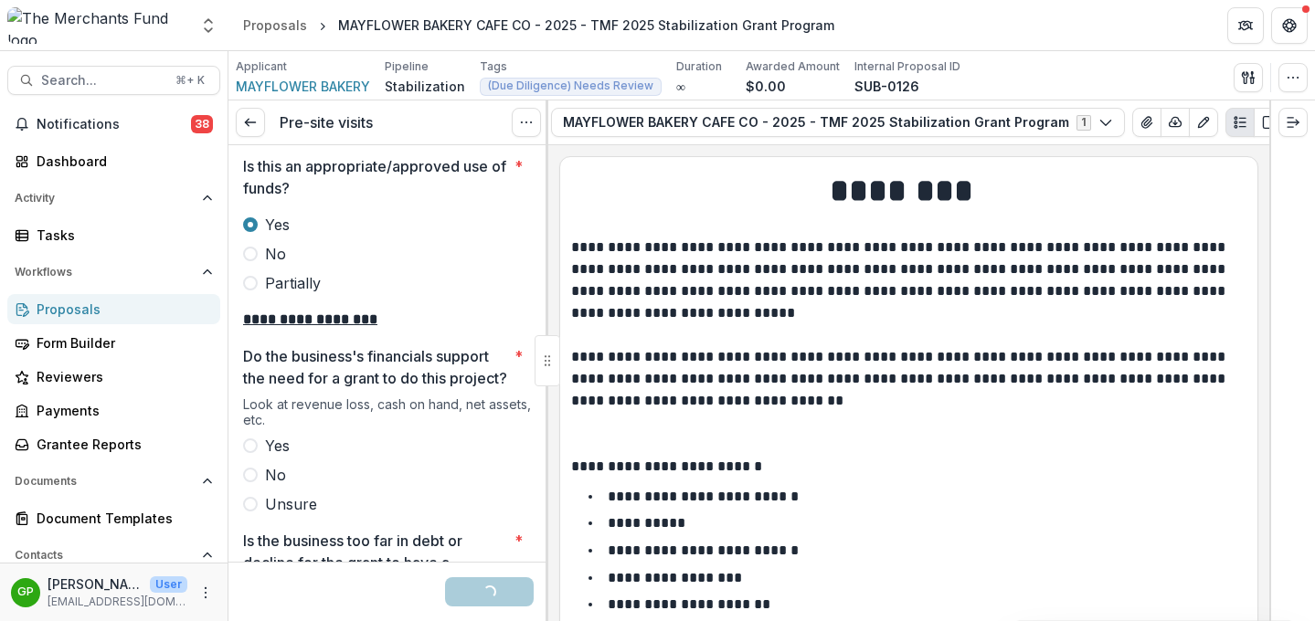
scroll to position [3234, 0]
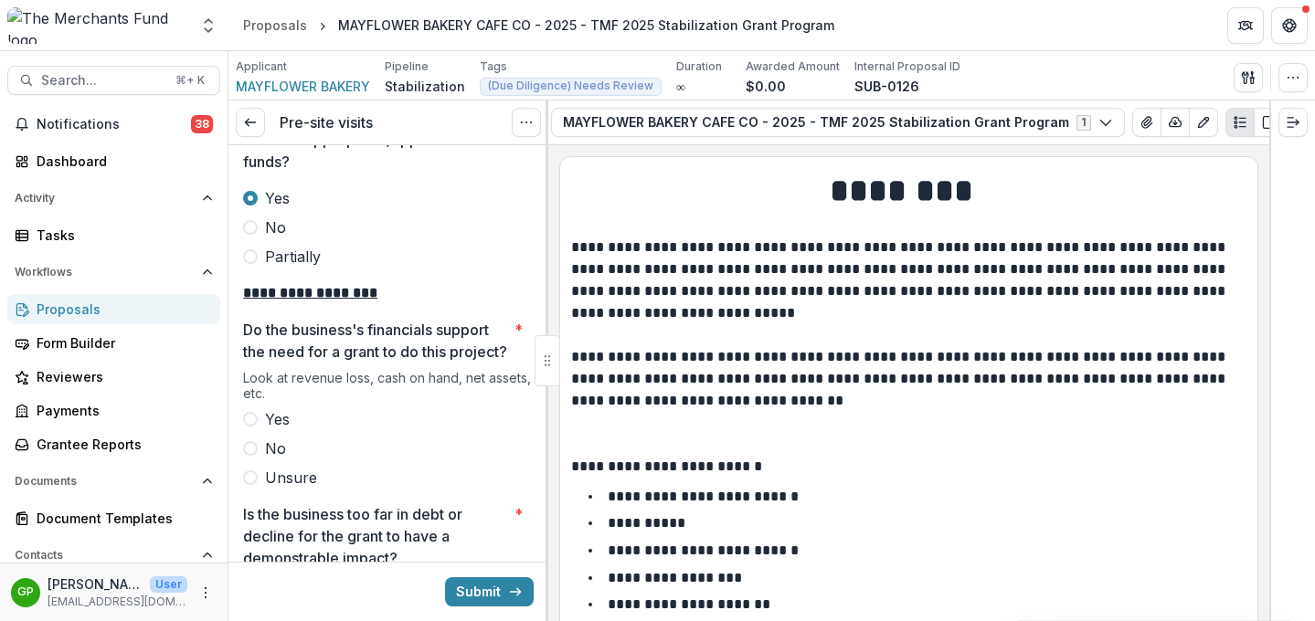
click at [249, 418] on span at bounding box center [250, 419] width 15 height 15
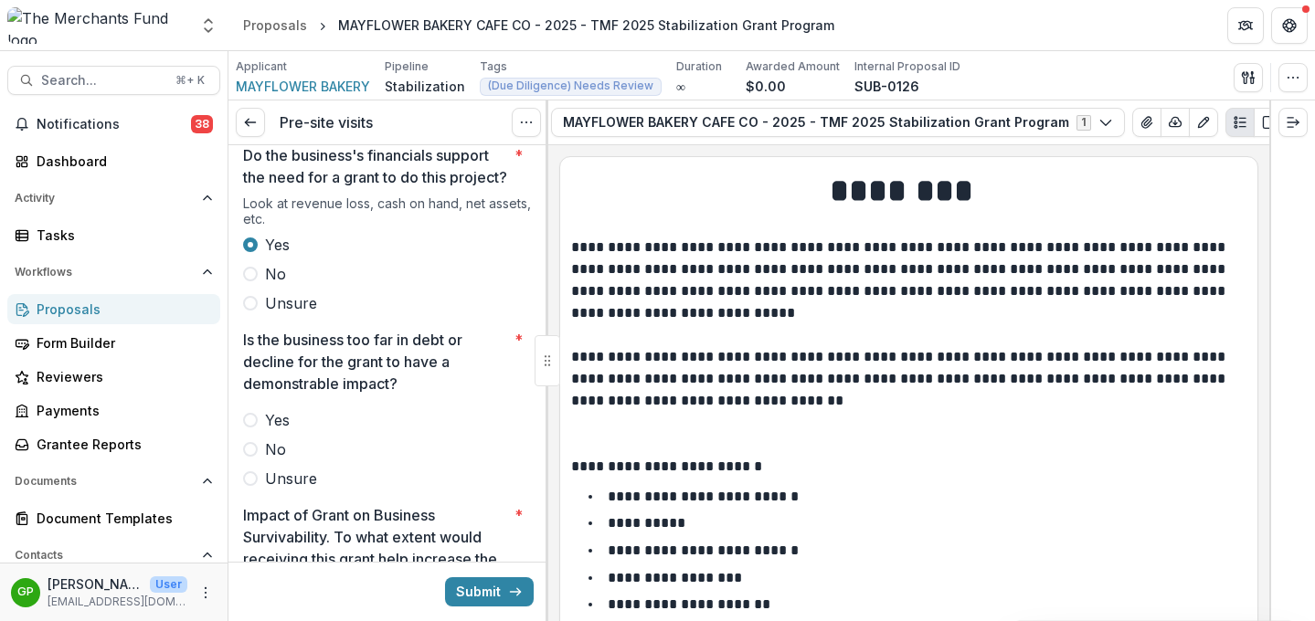
click at [245, 444] on span at bounding box center [250, 449] width 15 height 15
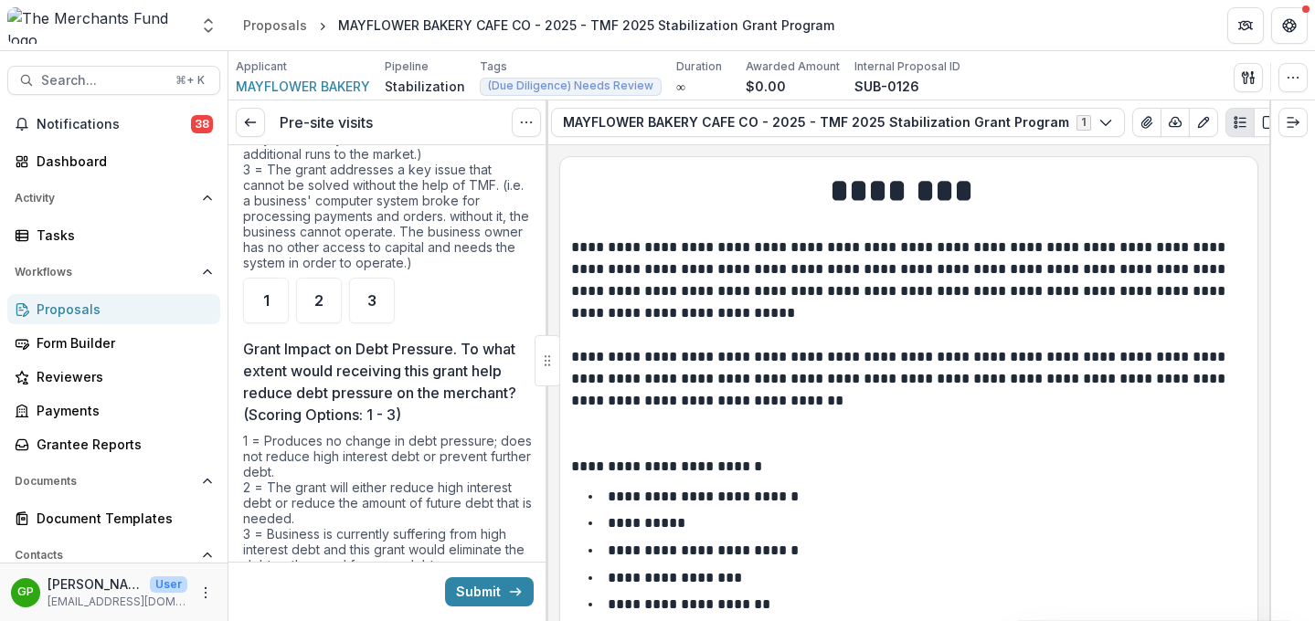
scroll to position [4075, 0]
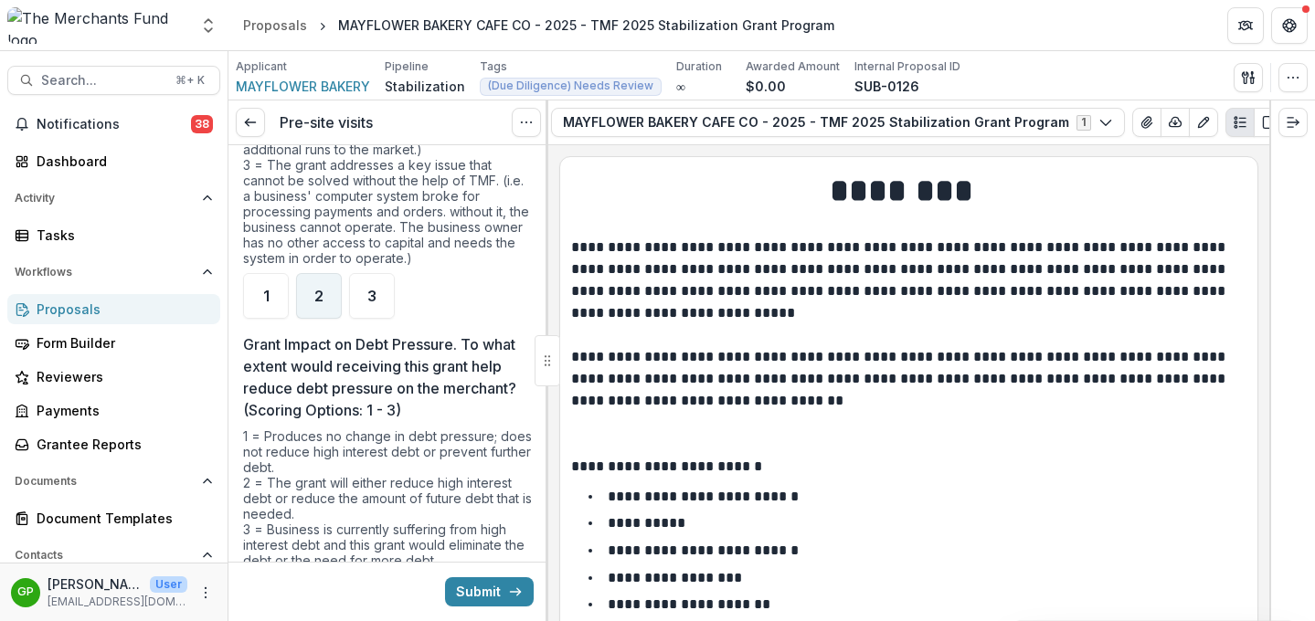
click at [303, 296] on div "2" at bounding box center [319, 296] width 46 height 46
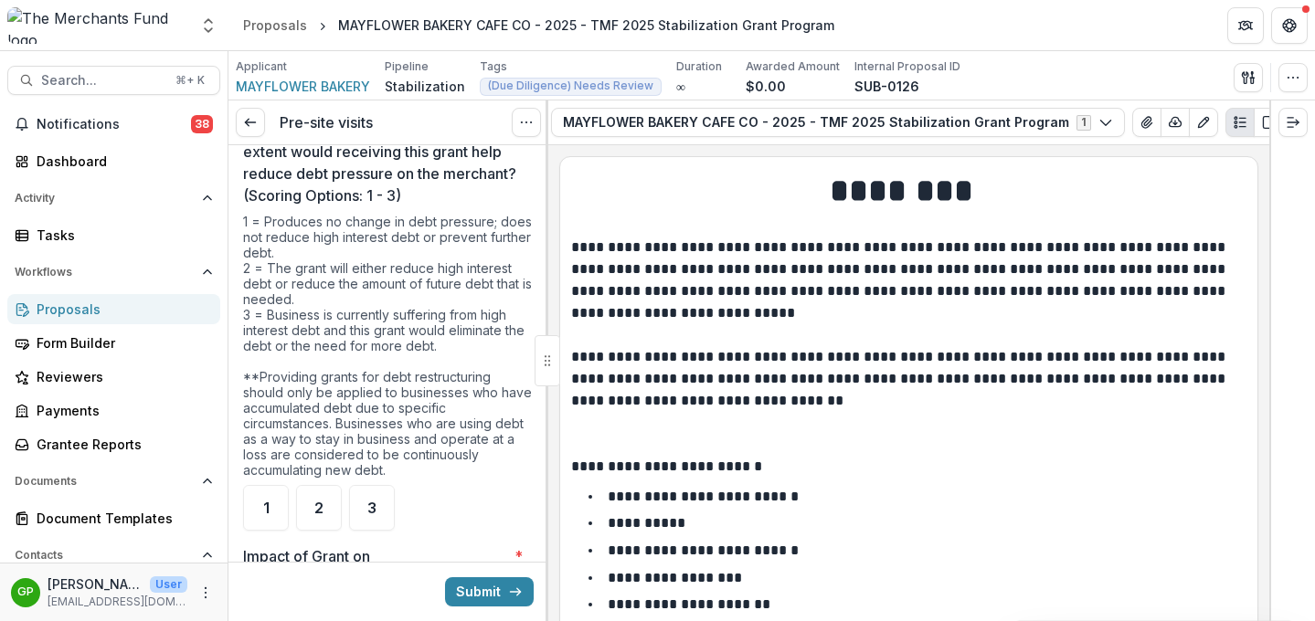
scroll to position [4285, 0]
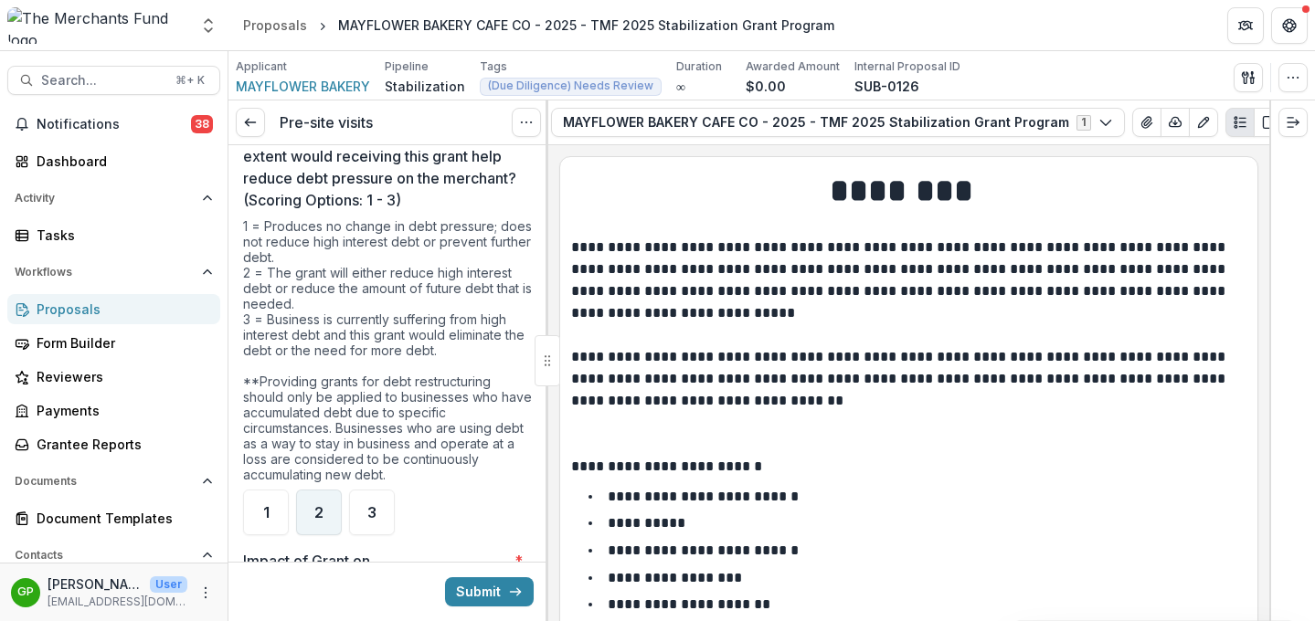
click at [323, 508] on div "2" at bounding box center [319, 513] width 46 height 46
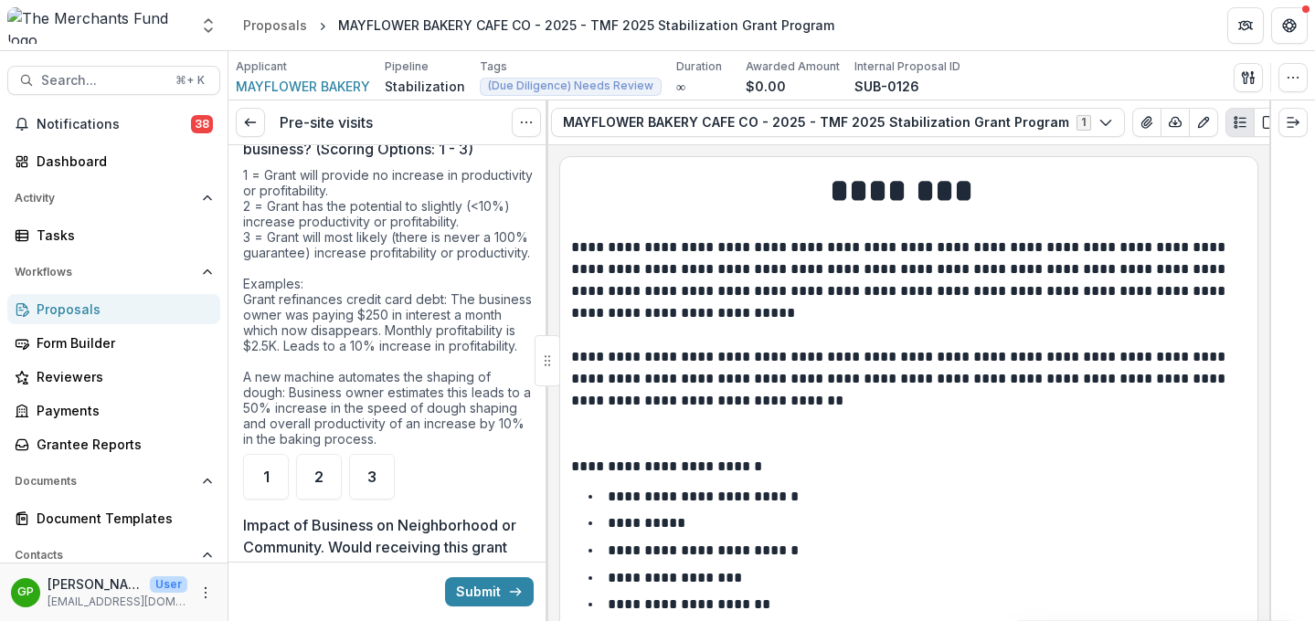
scroll to position [4920, 0]
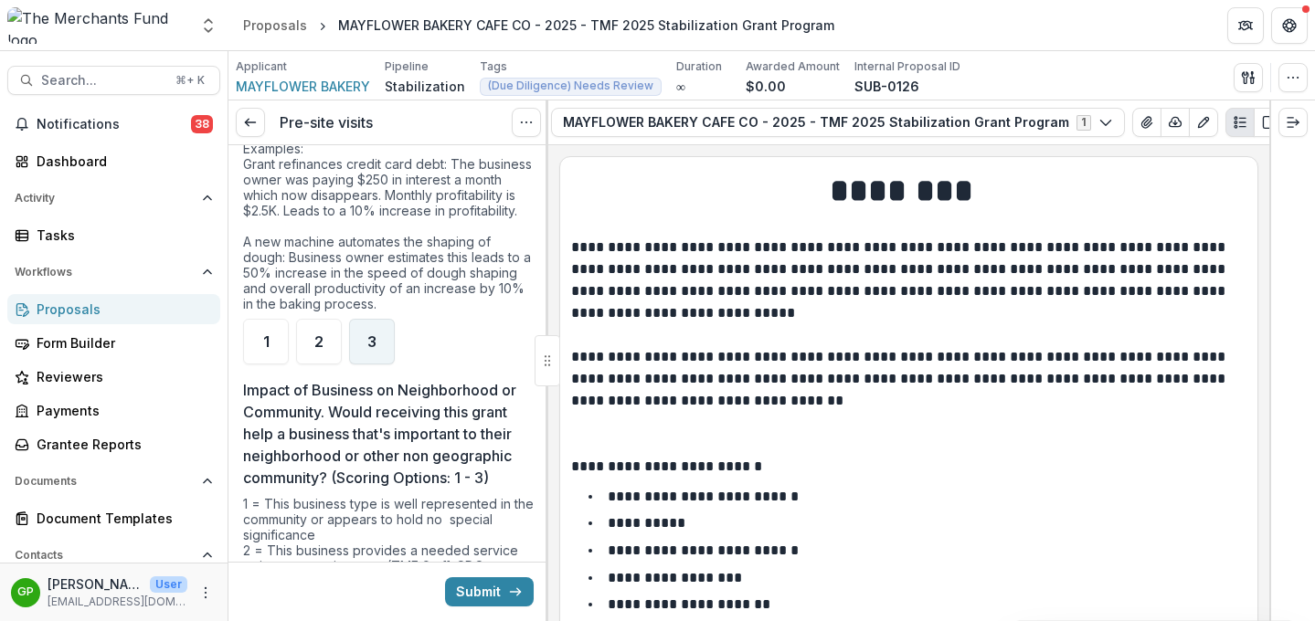
click at [368, 349] on span "3" at bounding box center [371, 341] width 9 height 15
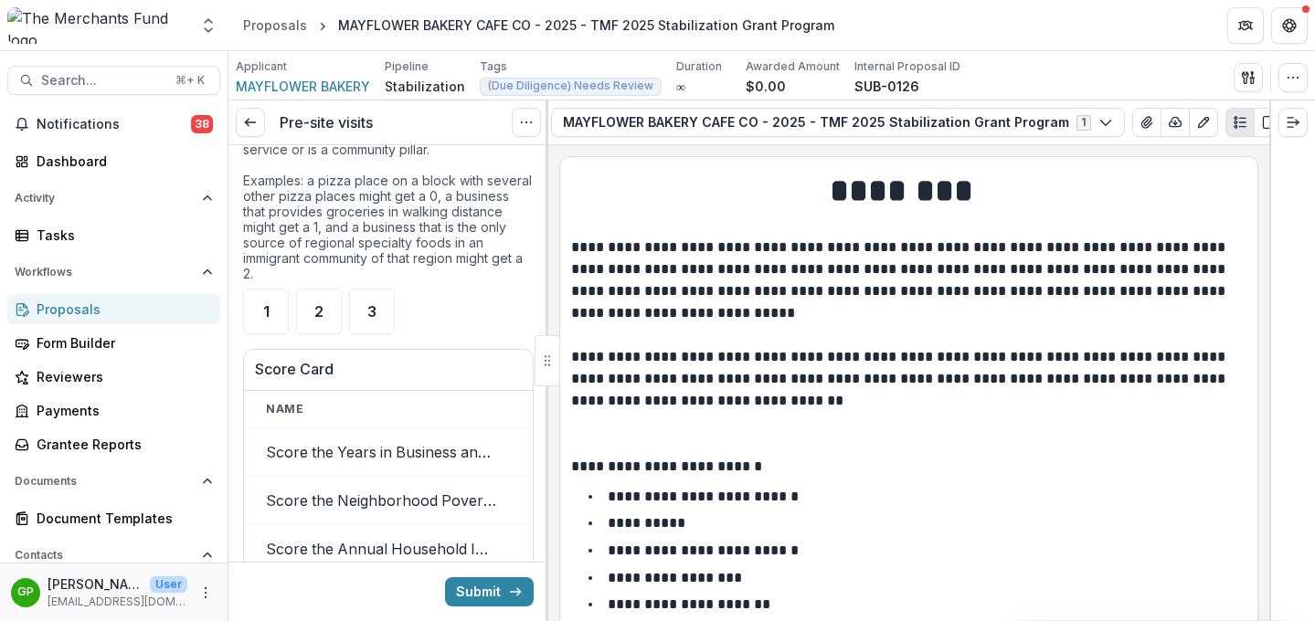
scroll to position [5405, 0]
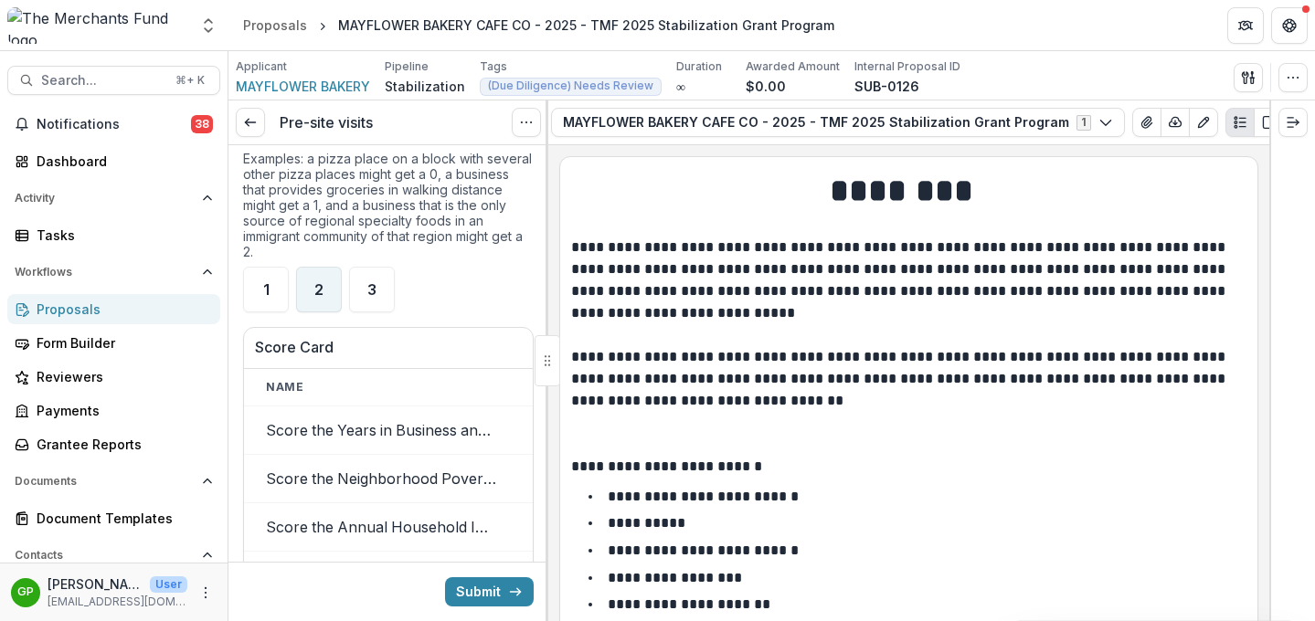
click at [315, 297] on span "2" at bounding box center [318, 289] width 9 height 15
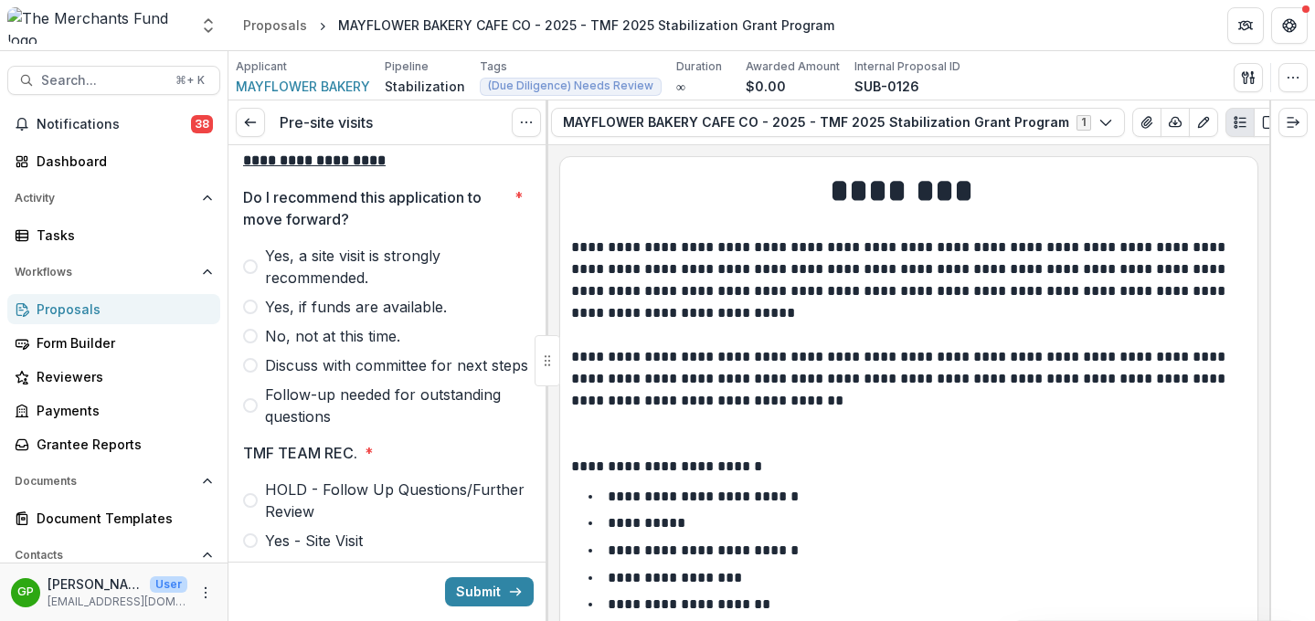
scroll to position [6068, 0]
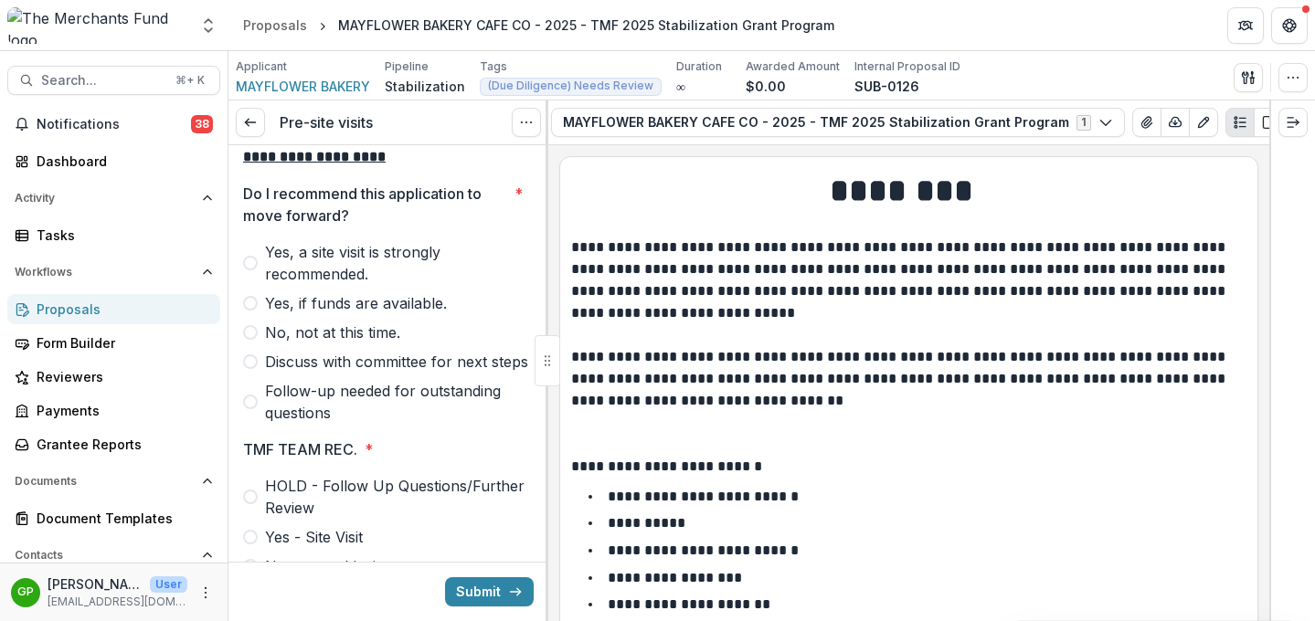
click at [253, 409] on span at bounding box center [250, 402] width 15 height 15
click at [255, 369] on span at bounding box center [250, 361] width 15 height 15
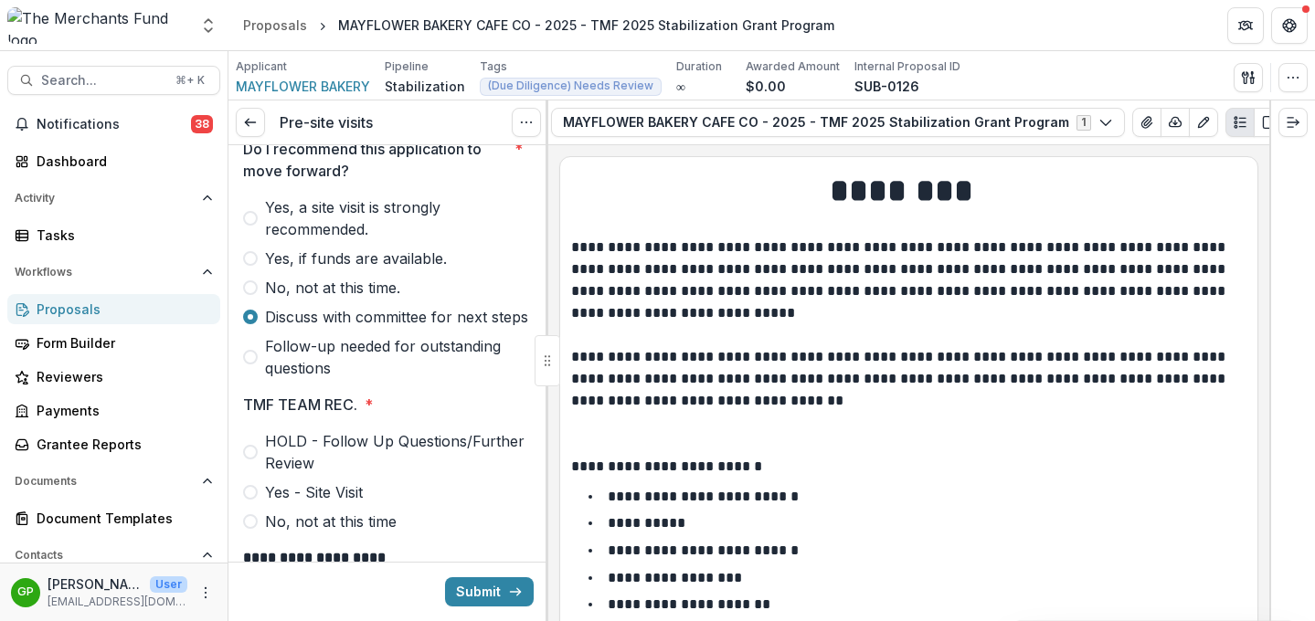
scroll to position [6253, 0]
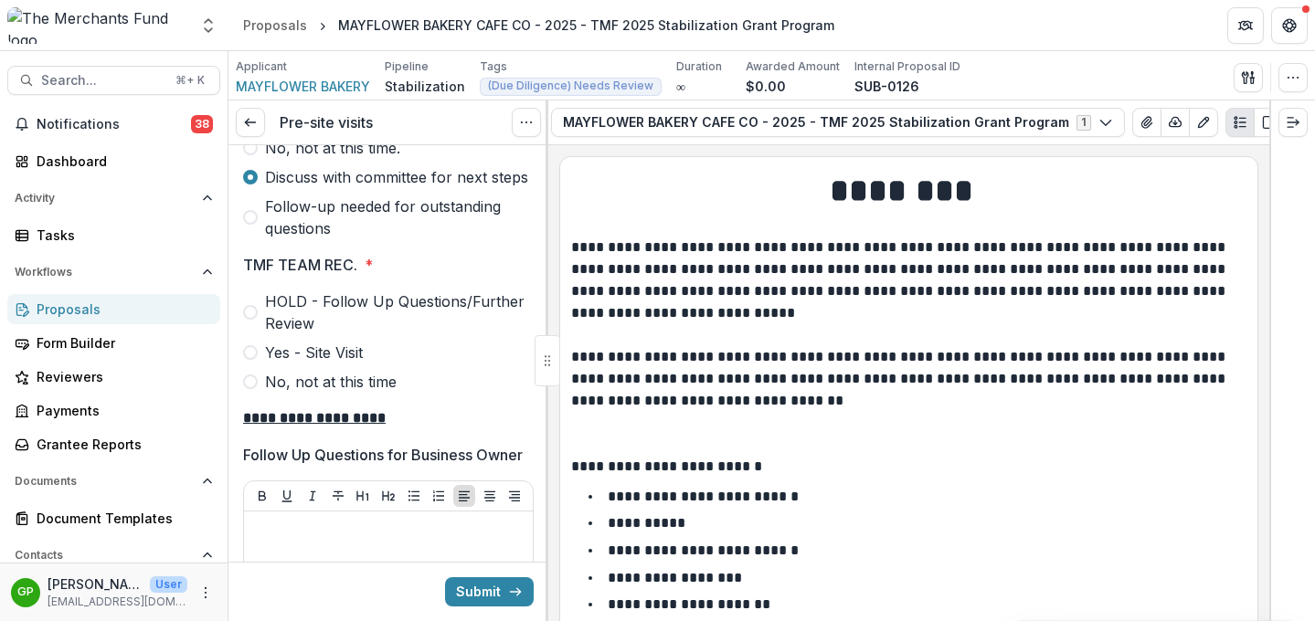
click at [251, 320] on span at bounding box center [250, 312] width 15 height 15
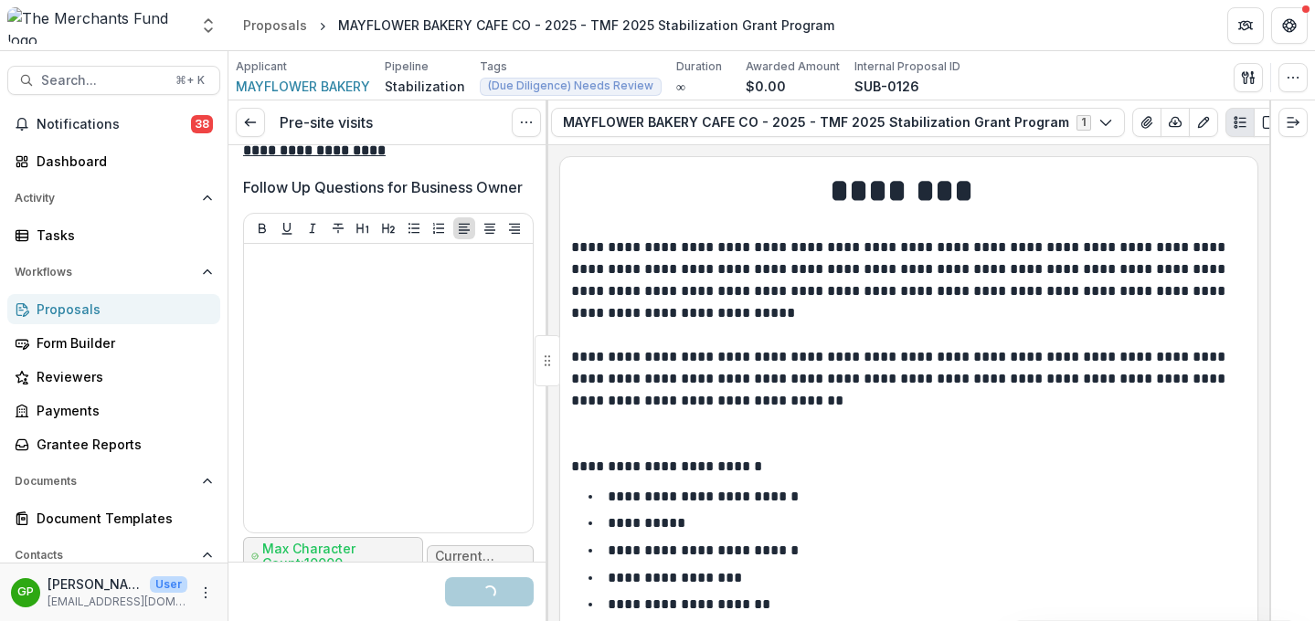
scroll to position [6579, 0]
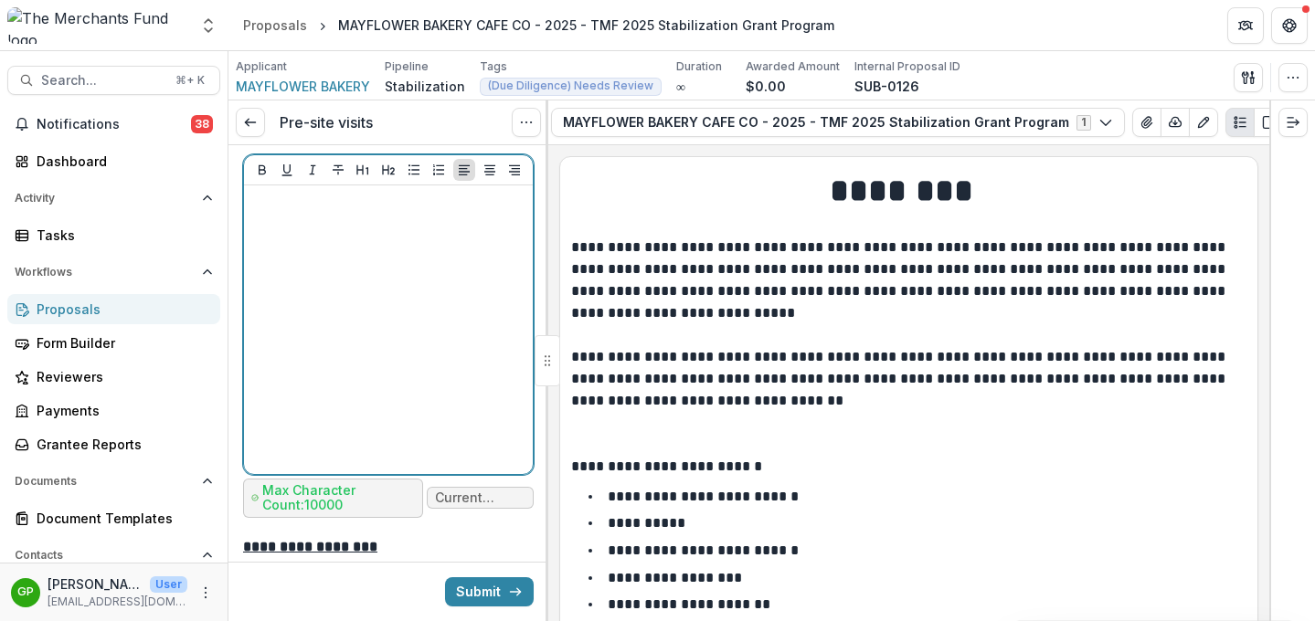
click at [376, 348] on div at bounding box center [388, 330] width 274 height 274
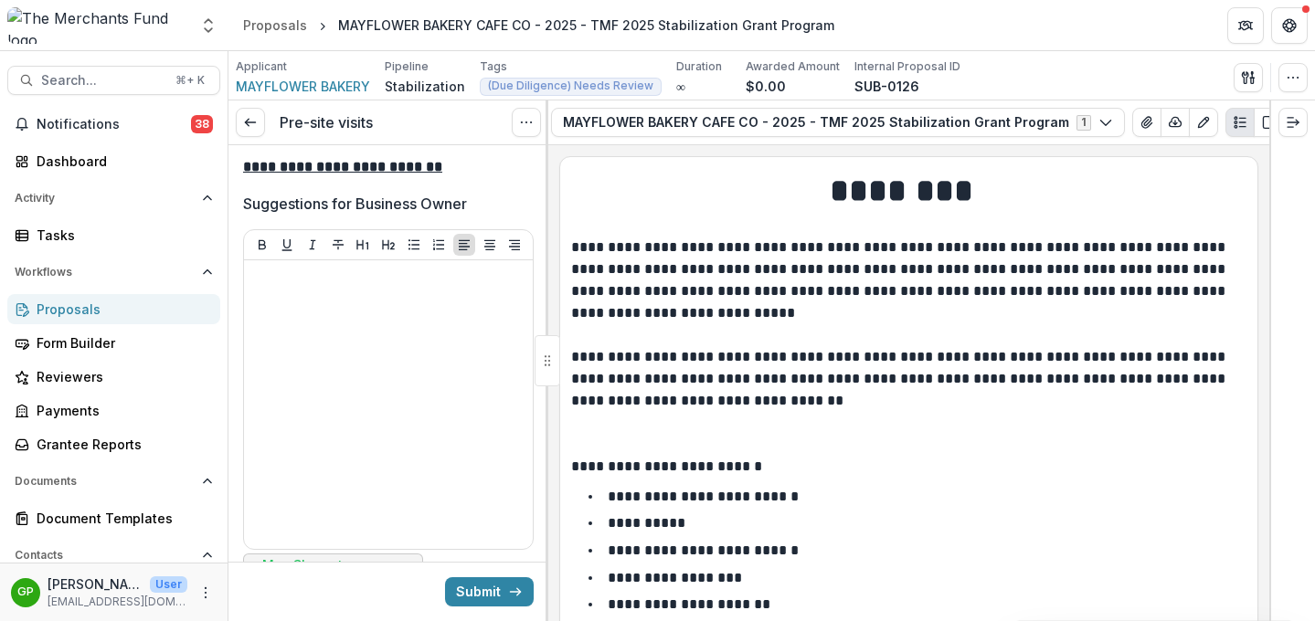
scroll to position [7451, 0]
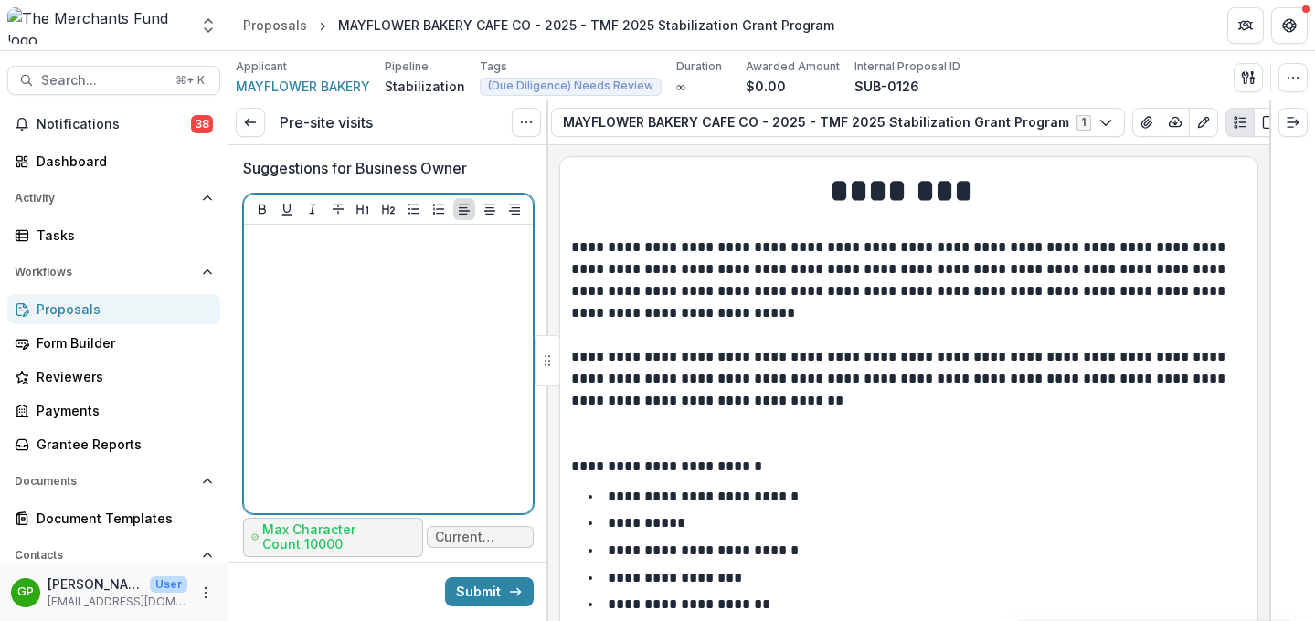
click at [361, 360] on div at bounding box center [388, 369] width 274 height 274
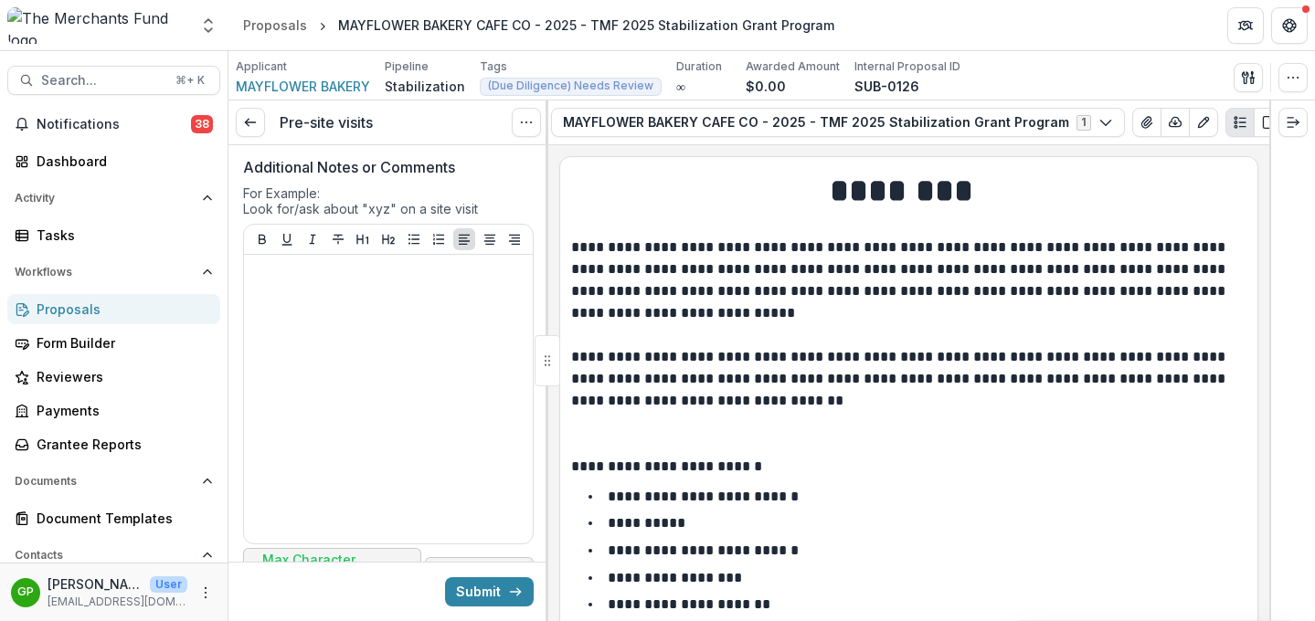
scroll to position [7872, 0]
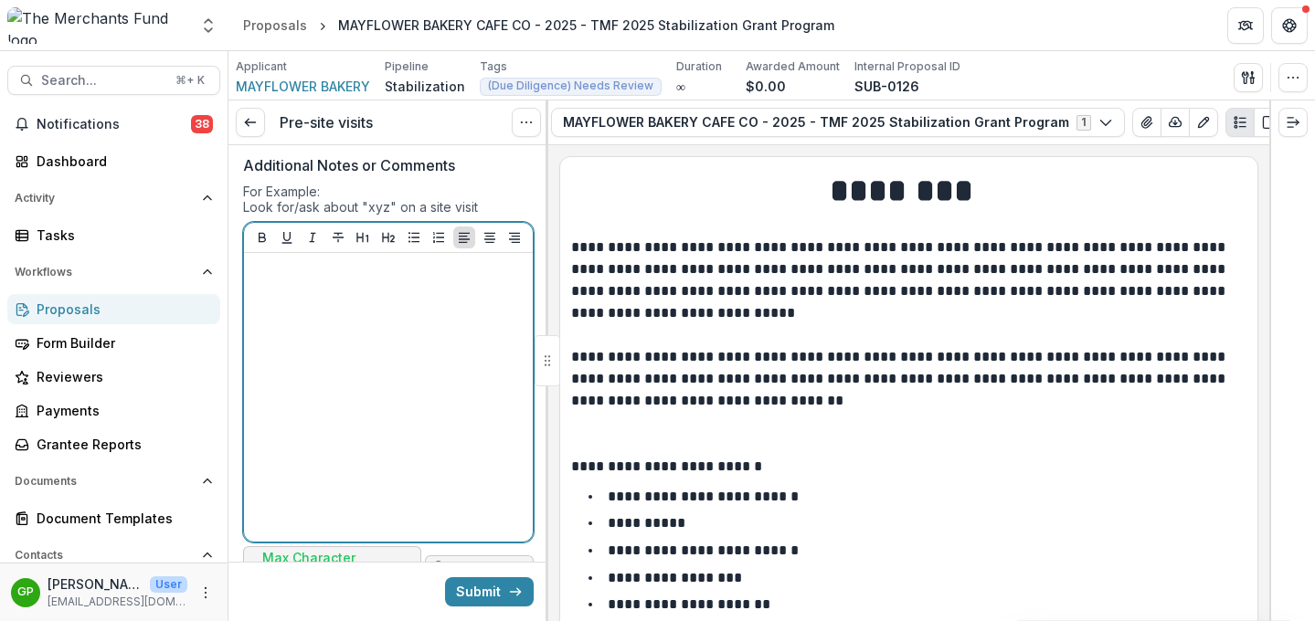
click at [347, 386] on div at bounding box center [388, 397] width 274 height 274
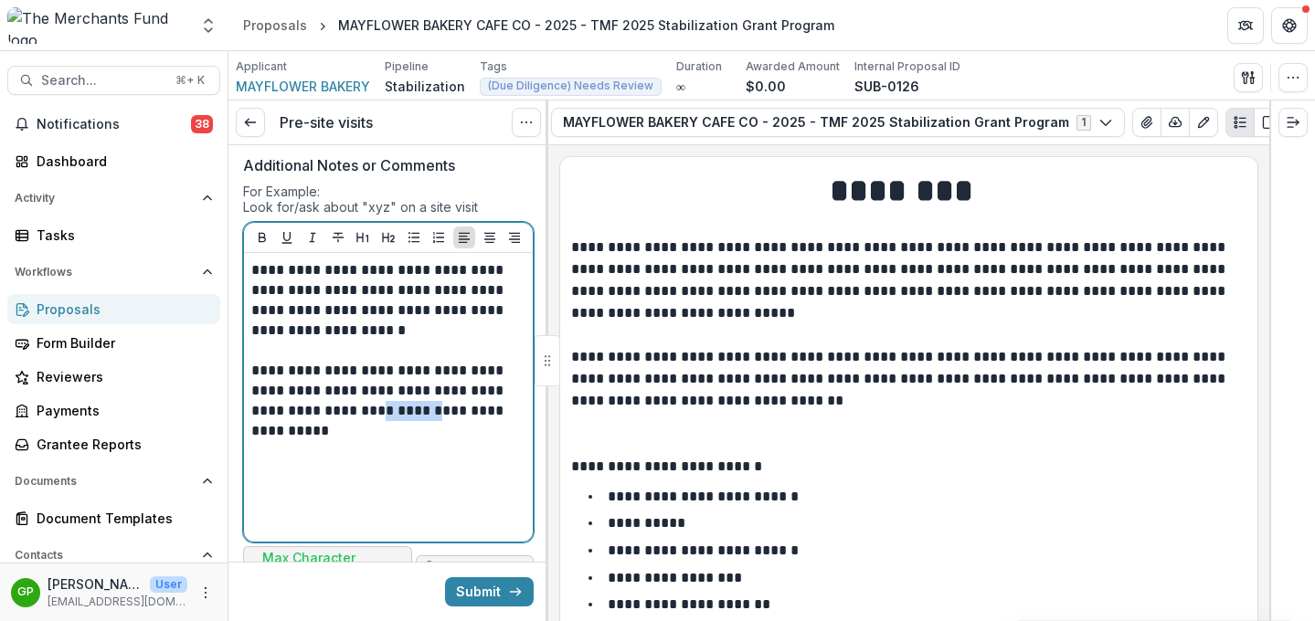
drag, startPoint x: 355, startPoint y: 502, endPoint x: 416, endPoint y: 504, distance: 60.4
click at [416, 441] on p "**********" at bounding box center [385, 401] width 269 height 80
drag, startPoint x: 376, startPoint y: 525, endPoint x: 272, endPoint y: 520, distance: 104.3
click at [271, 441] on p "**********" at bounding box center [385, 401] width 269 height 80
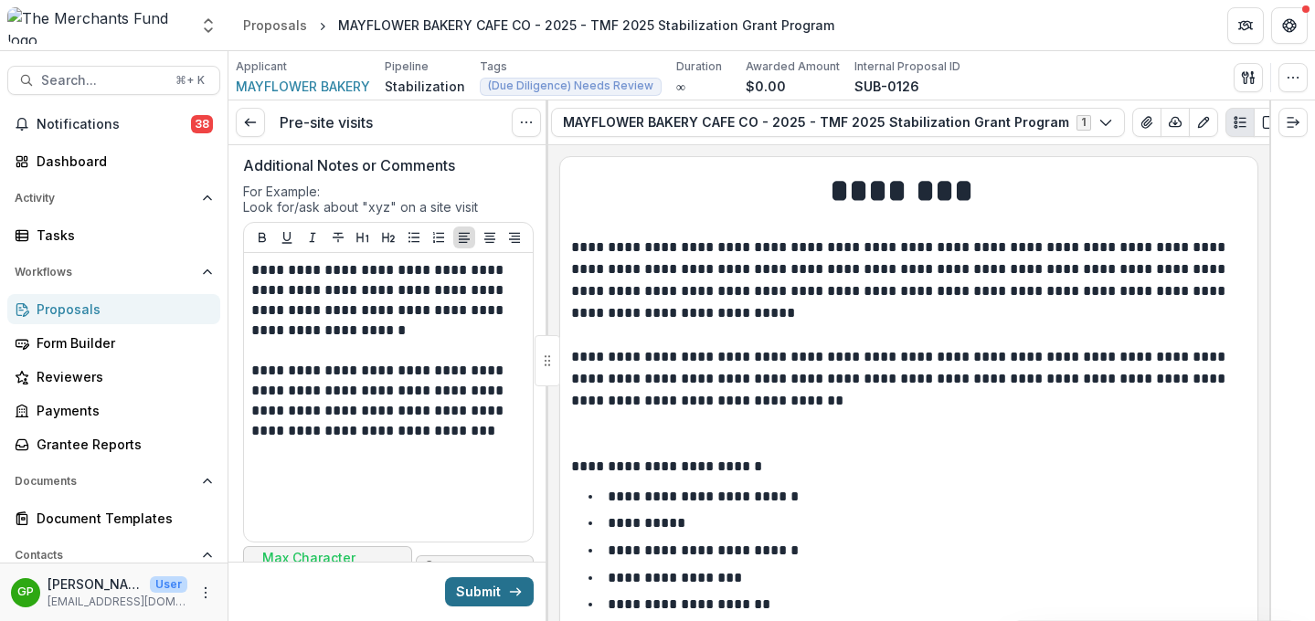
click at [485, 589] on button "Submit" at bounding box center [489, 591] width 89 height 29
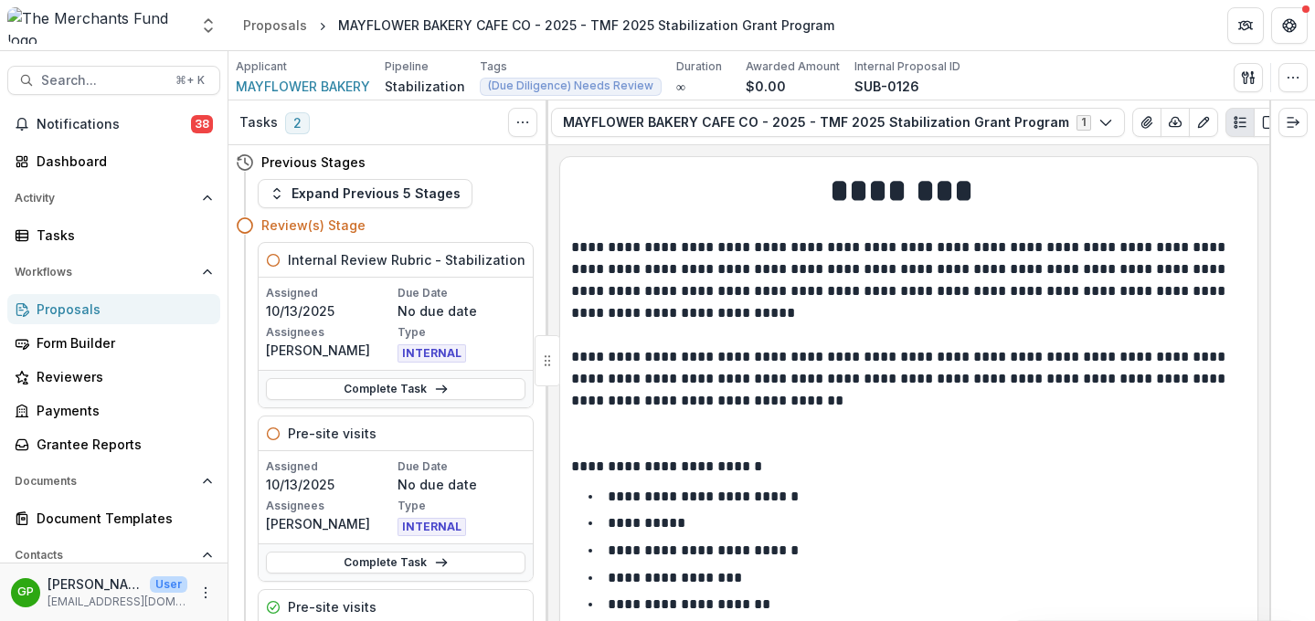
click at [60, 311] on div "Proposals" at bounding box center [121, 309] width 169 height 19
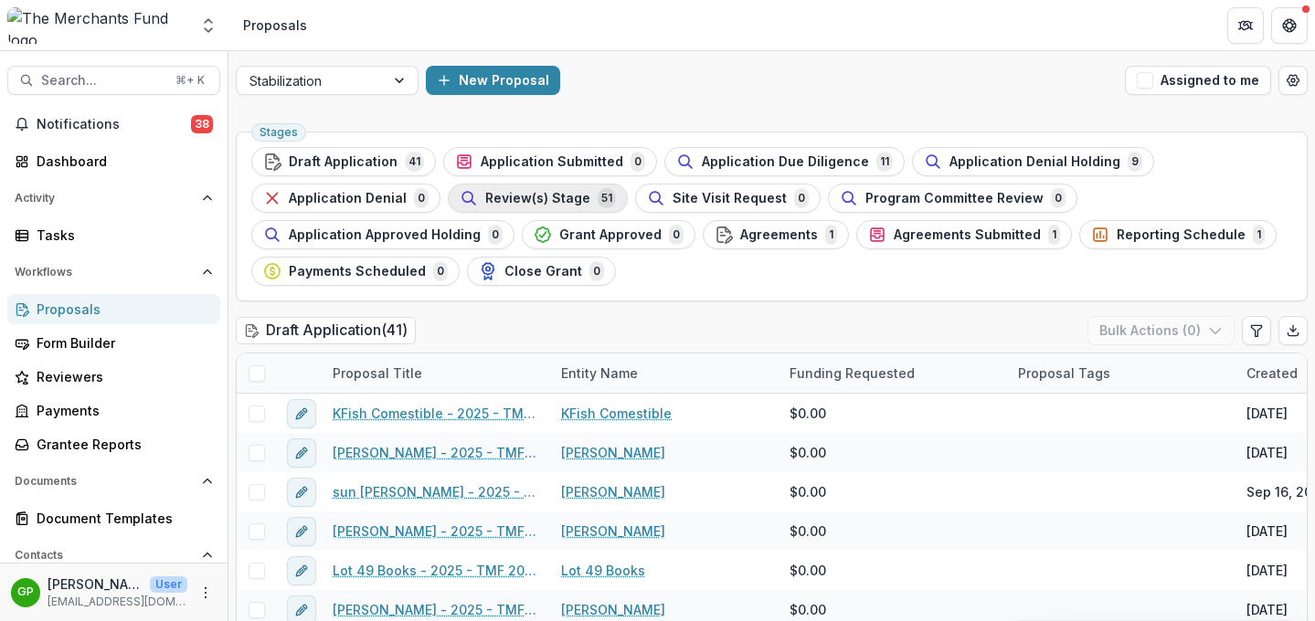
click at [546, 199] on span "Review(s) Stage" at bounding box center [537, 199] width 105 height 16
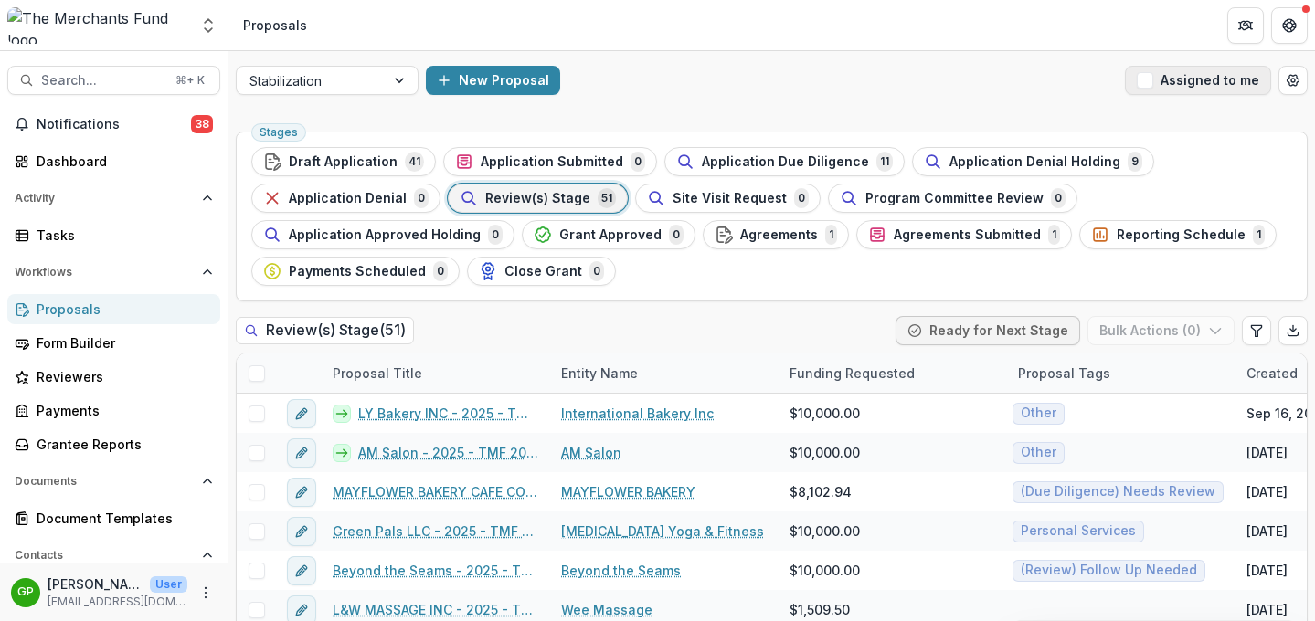
click at [1095, 73] on button "Assigned to me" at bounding box center [1198, 80] width 146 height 29
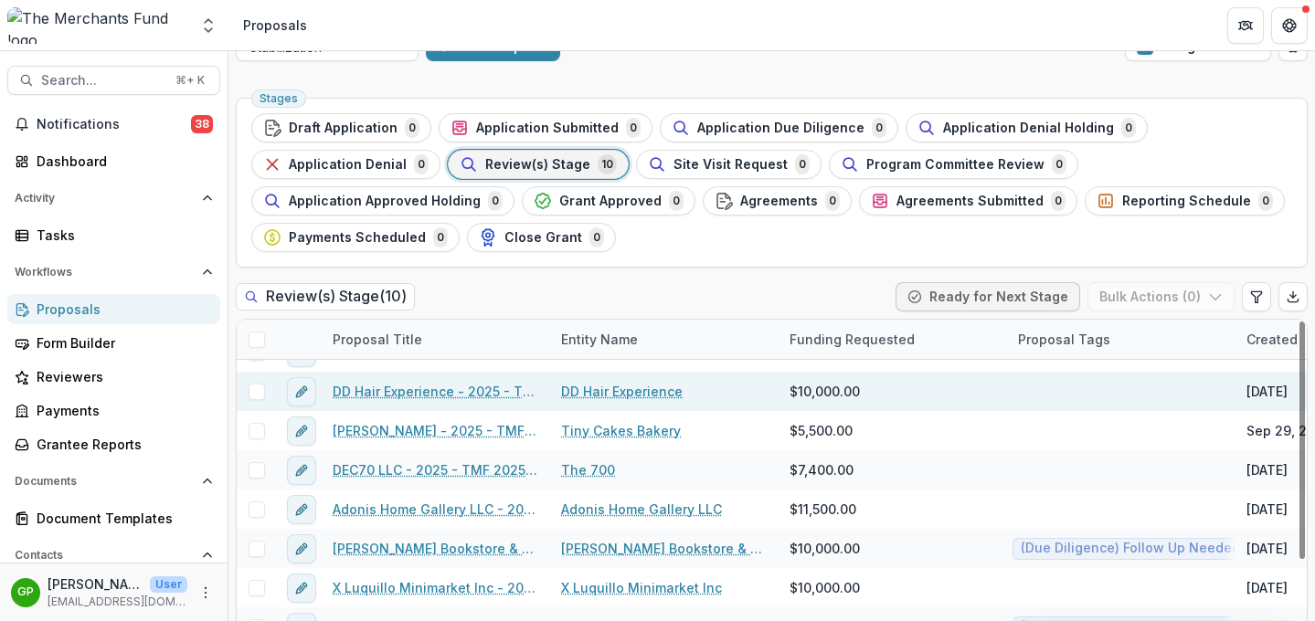
scroll to position [68, 0]
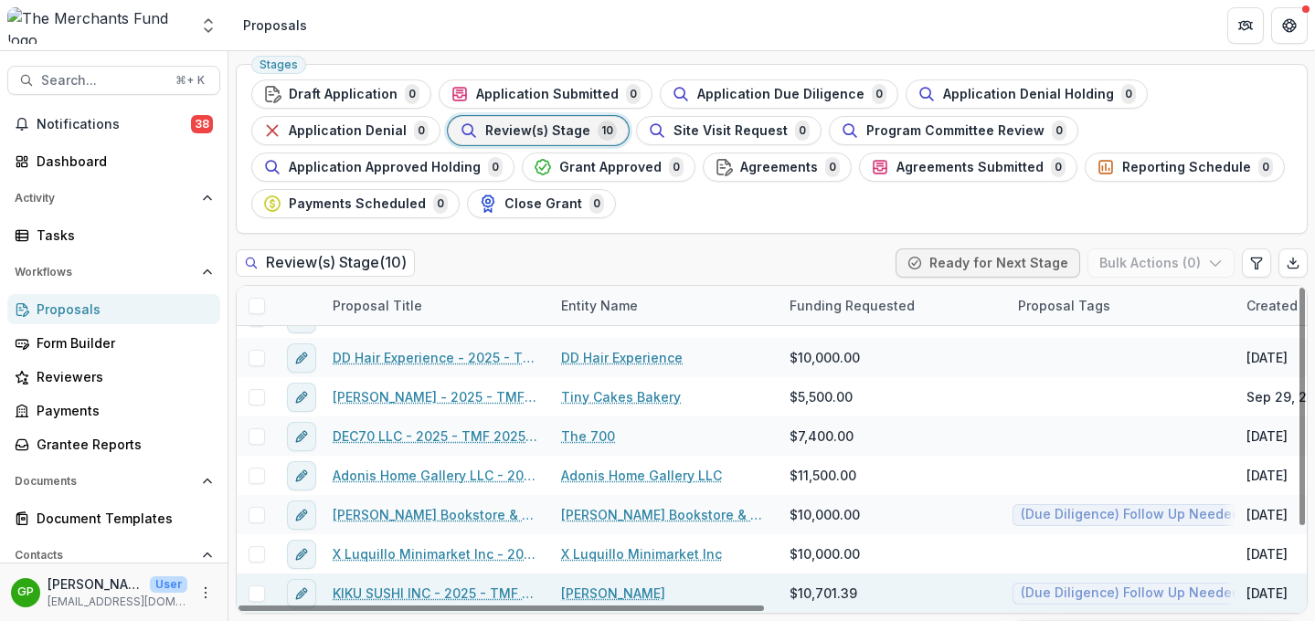
click at [458, 588] on link "KIKU SUSHI INC - 2025 - TMF 2025 Stabilization Grant Program" at bounding box center [436, 593] width 206 height 19
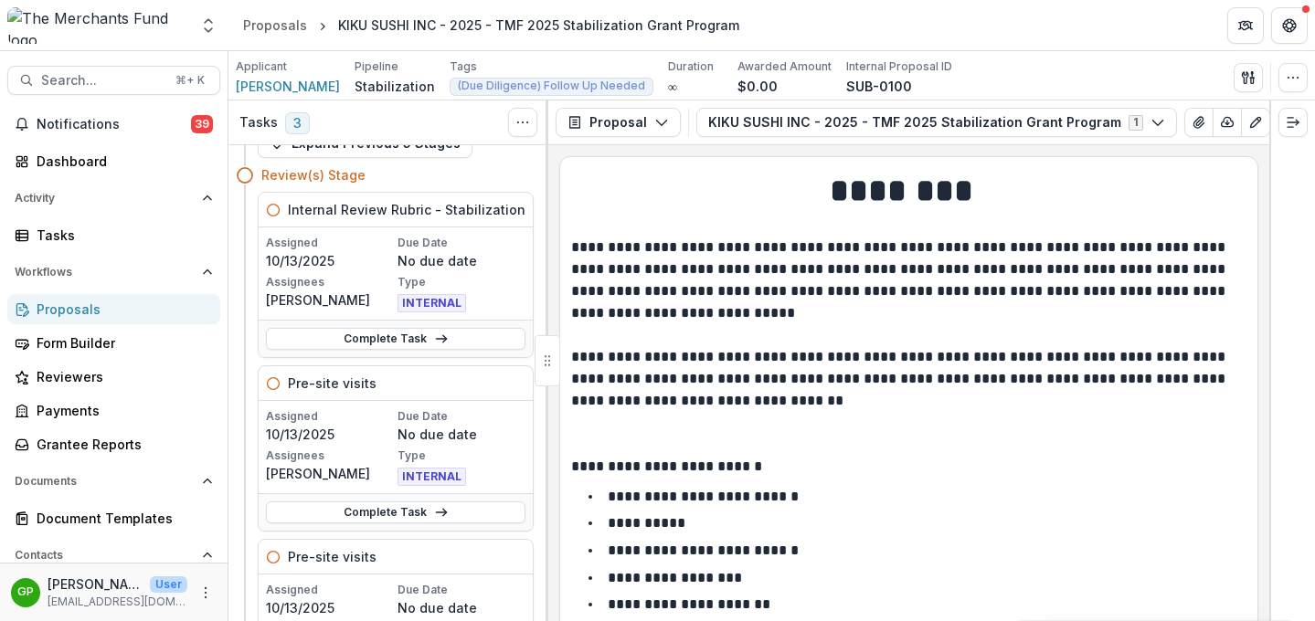
scroll to position [51, 0]
click at [414, 513] on link "Complete Task" at bounding box center [395, 512] width 259 height 22
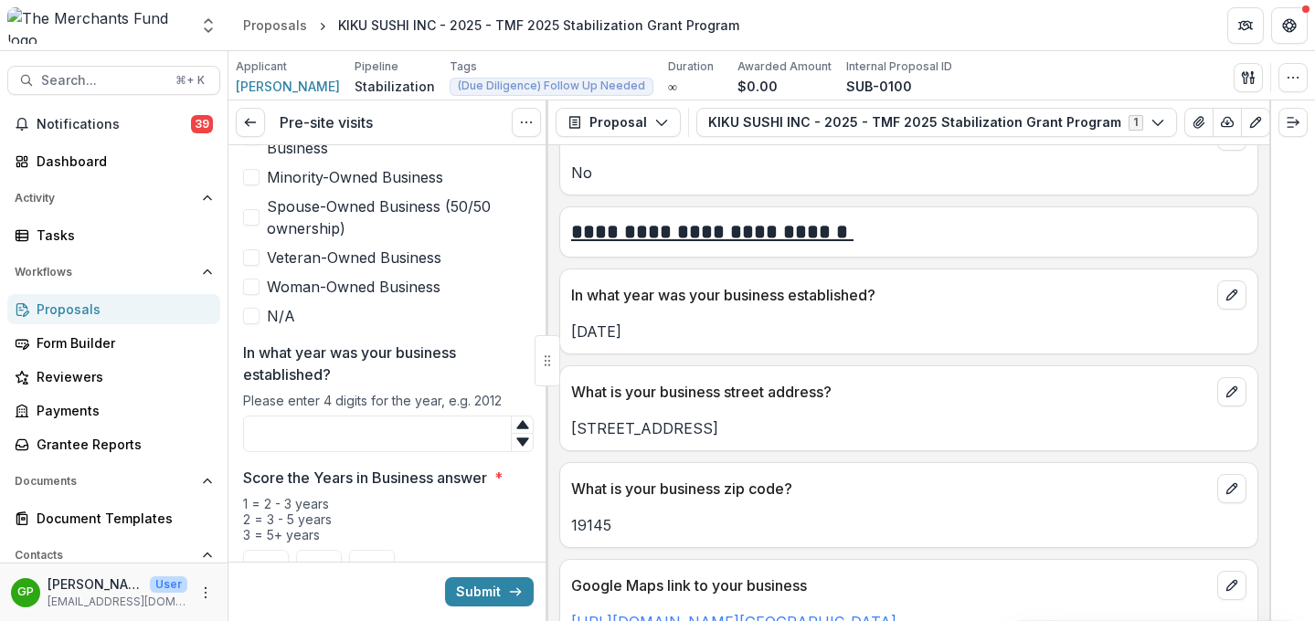
scroll to position [1139, 0]
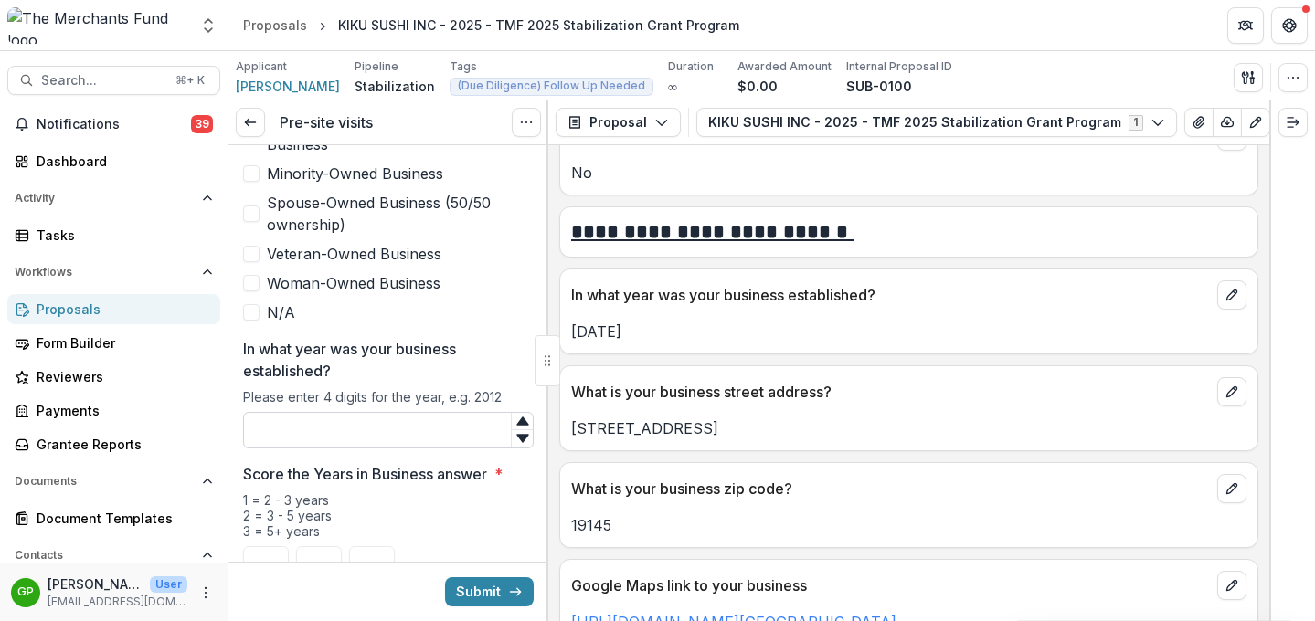
click at [411, 424] on input "In what year was your business established?" at bounding box center [388, 430] width 291 height 37
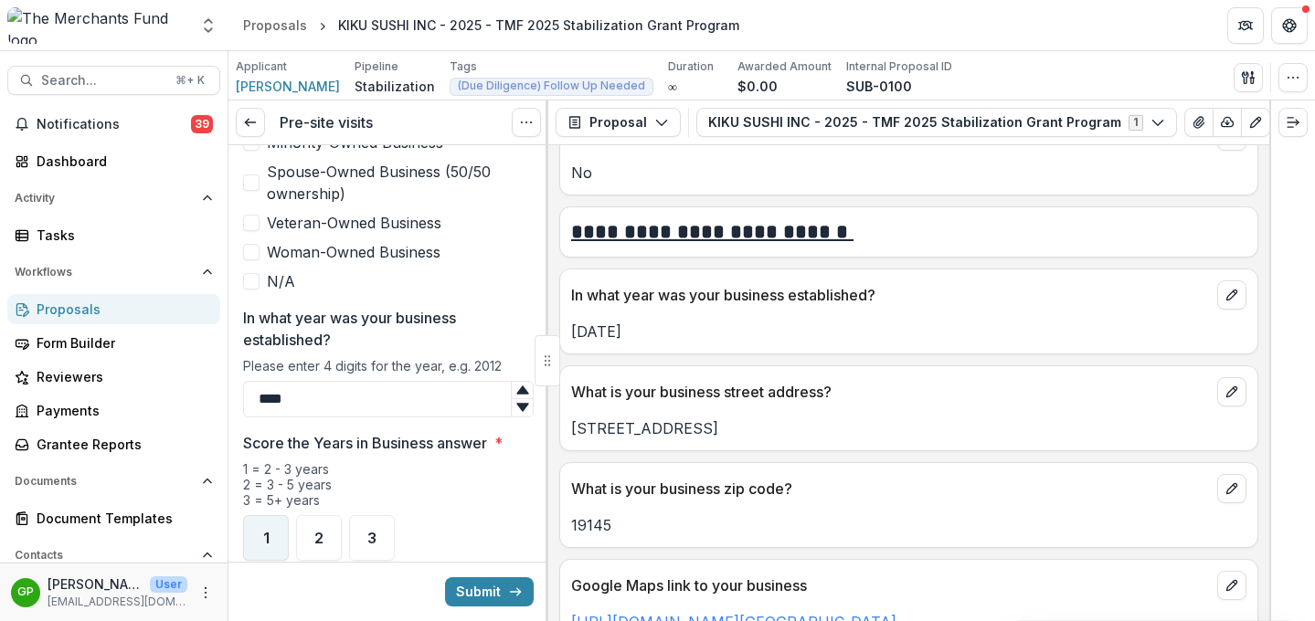
click at [269, 531] on span "1" at bounding box center [266, 538] width 6 height 15
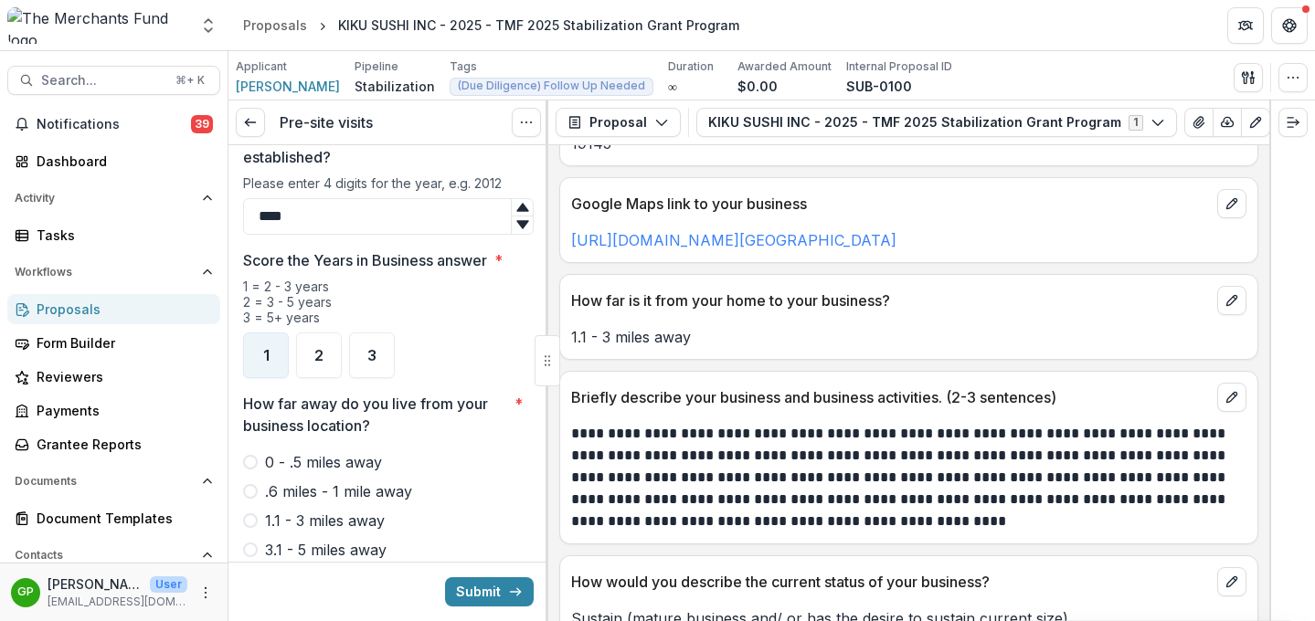
scroll to position [1248, 0]
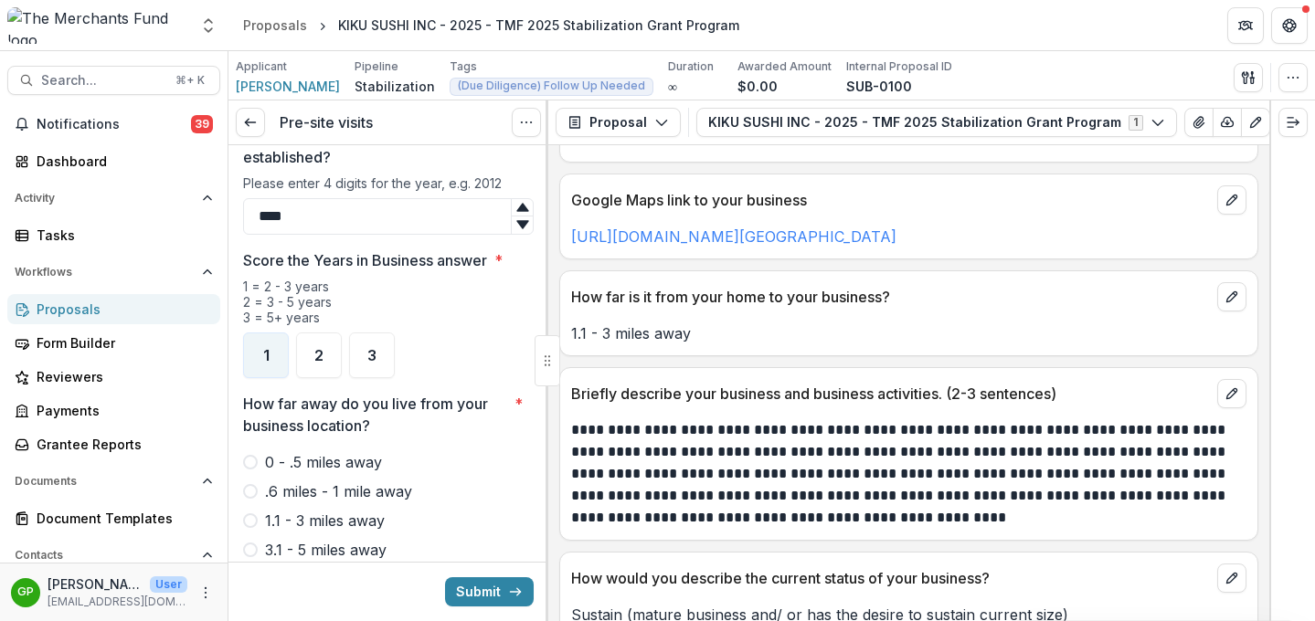
type input "****"
click at [250, 513] on span at bounding box center [250, 520] width 15 height 15
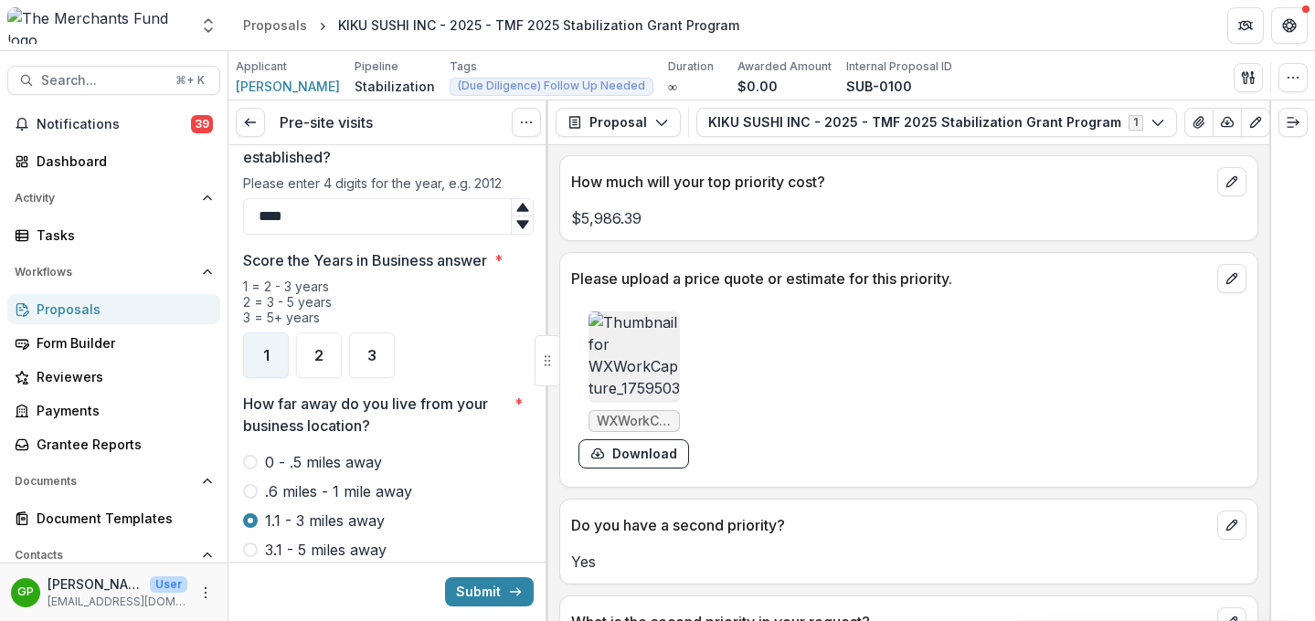
scroll to position [4968, 0]
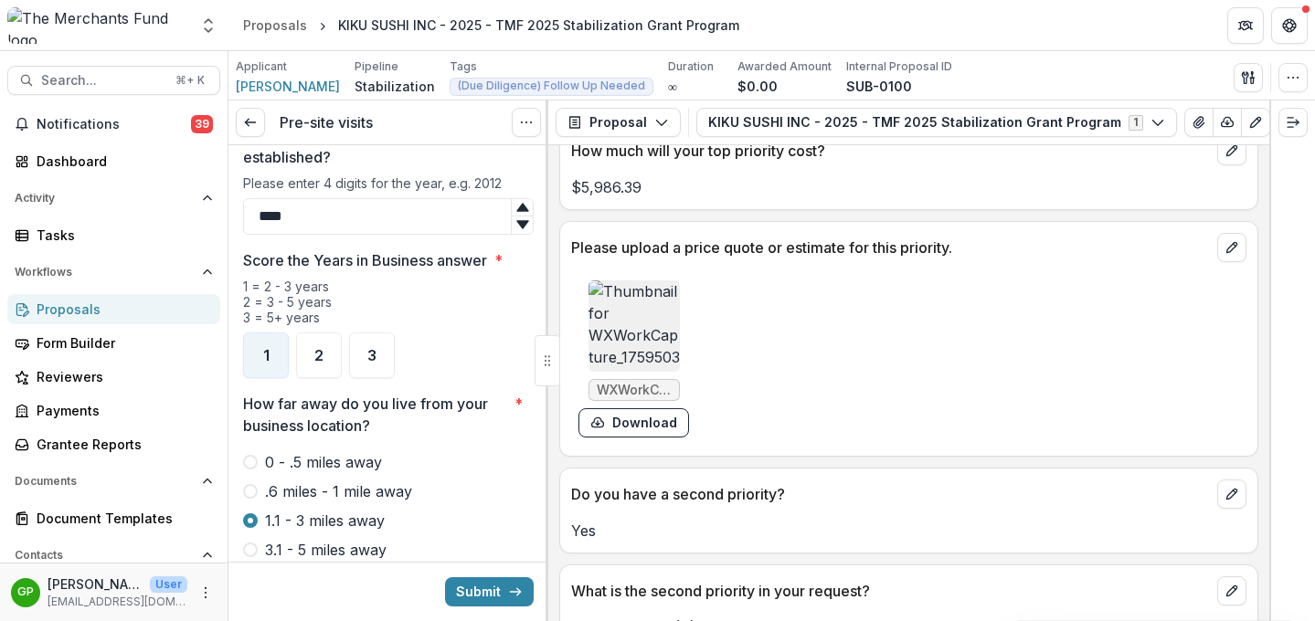
click at [645, 372] on img at bounding box center [633, 325] width 91 height 91
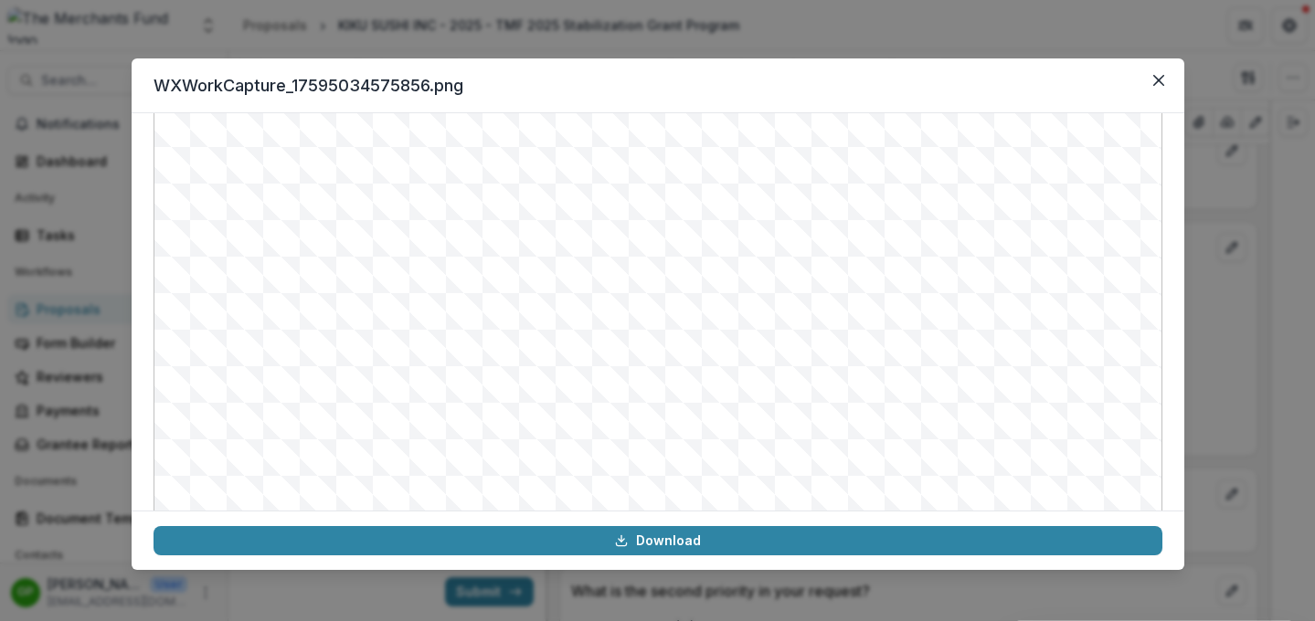
scroll to position [175, 0]
click at [1095, 82] on button "Close" at bounding box center [1158, 80] width 29 height 29
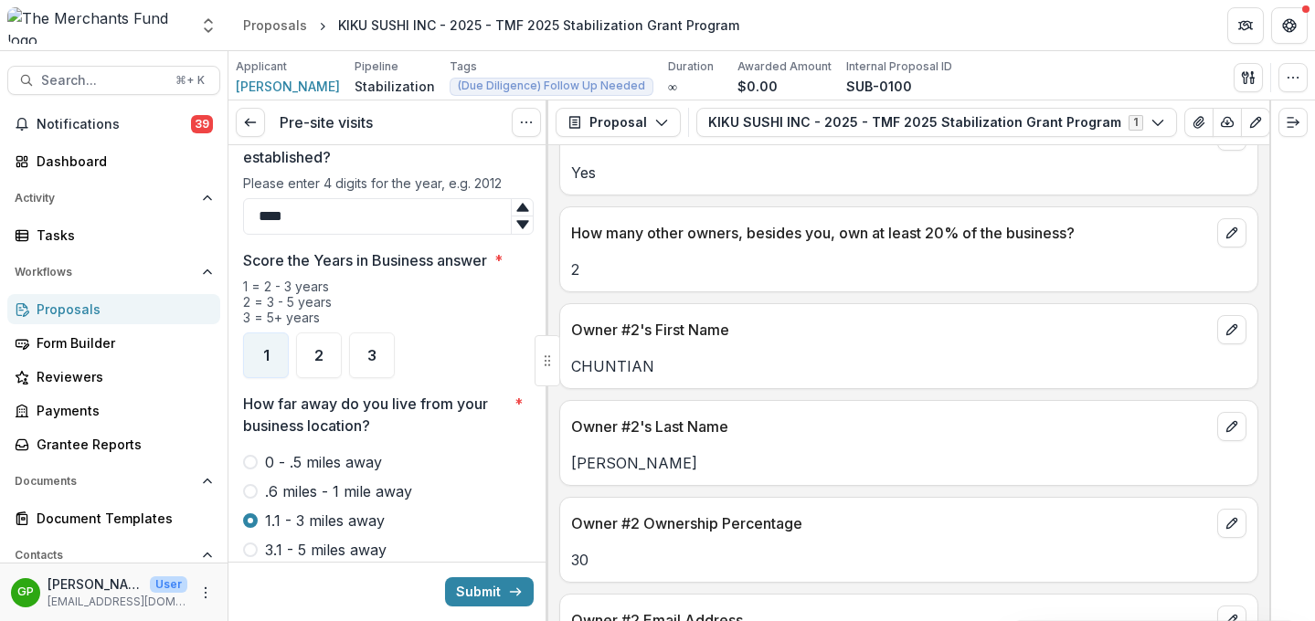
scroll to position [2648, 0]
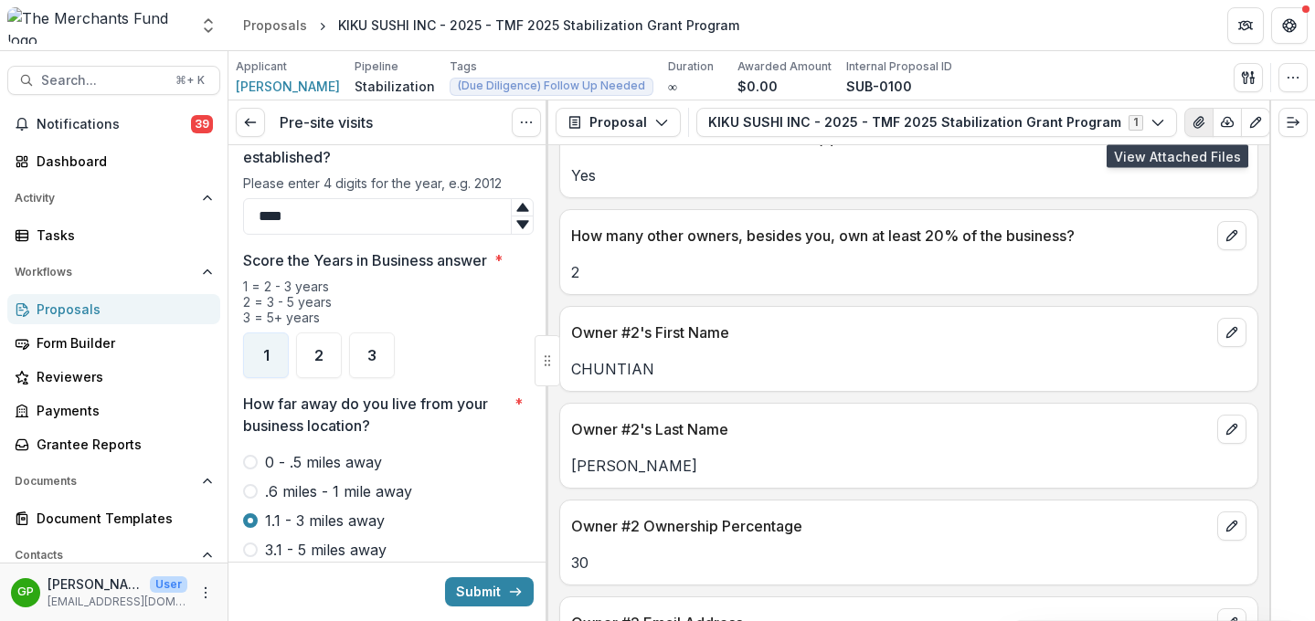
click at [1095, 128] on icon "View Attached Files" at bounding box center [1198, 122] width 10 height 11
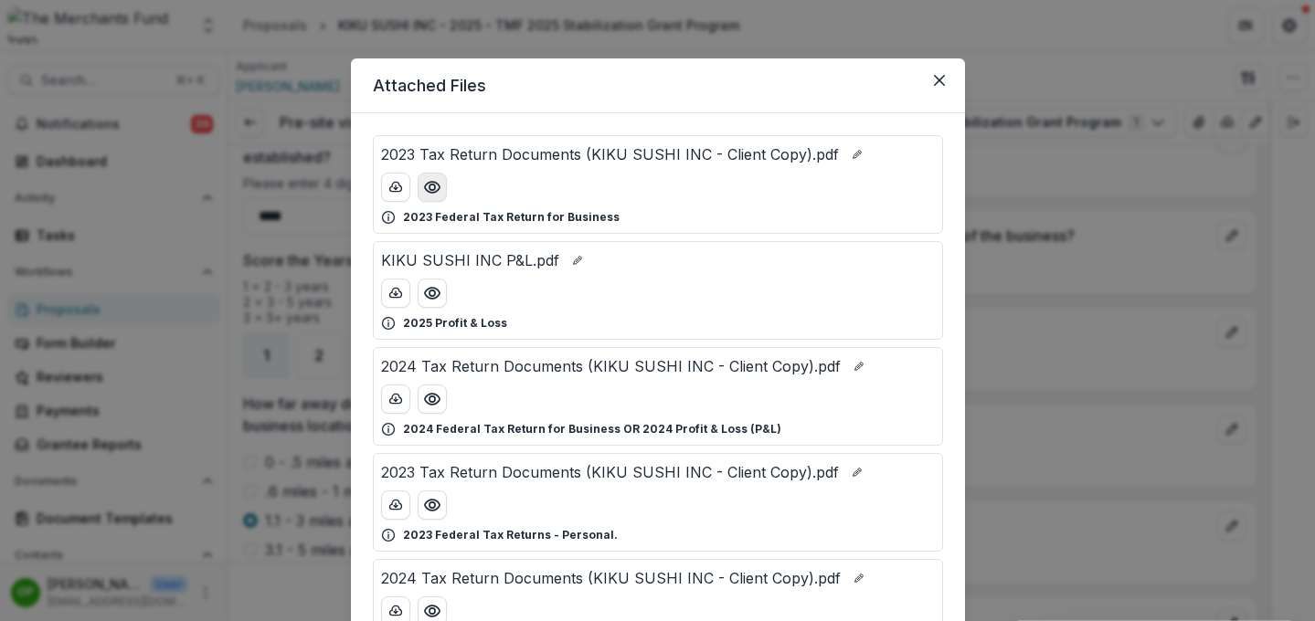
click at [435, 193] on icon "Preview 2023 Tax Return Documents (KIKU SUSHI INC - Client Copy).pdf" at bounding box center [432, 187] width 18 height 18
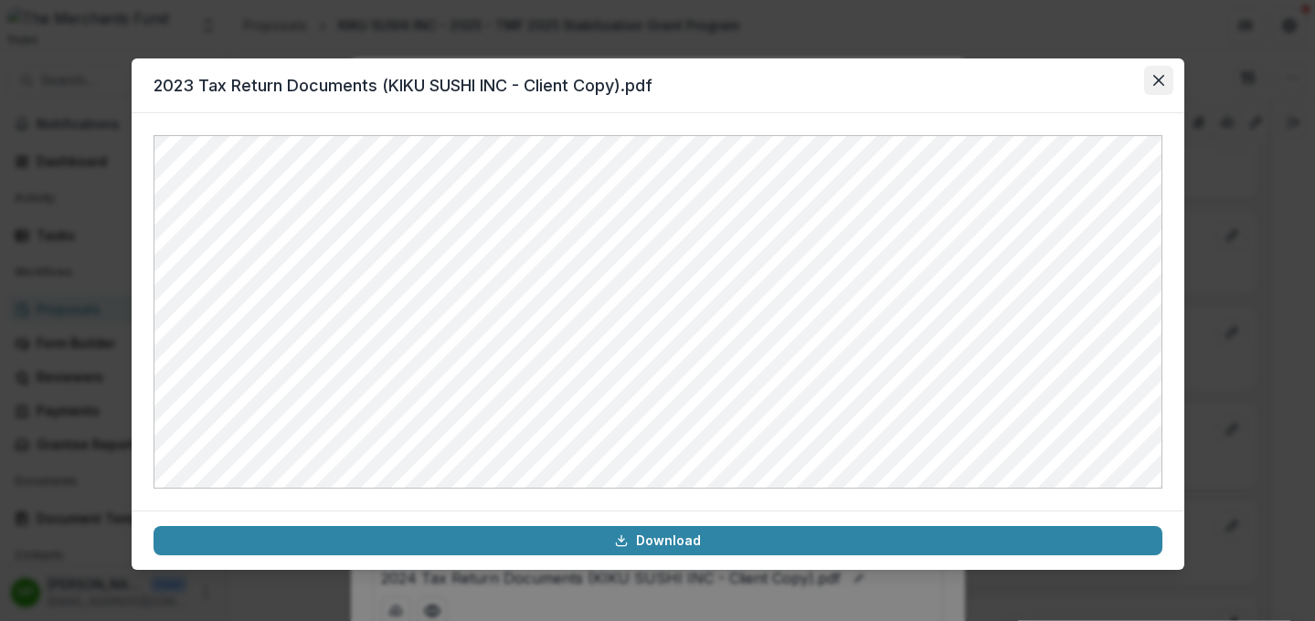
click at [1095, 80] on button "Close" at bounding box center [1158, 80] width 29 height 29
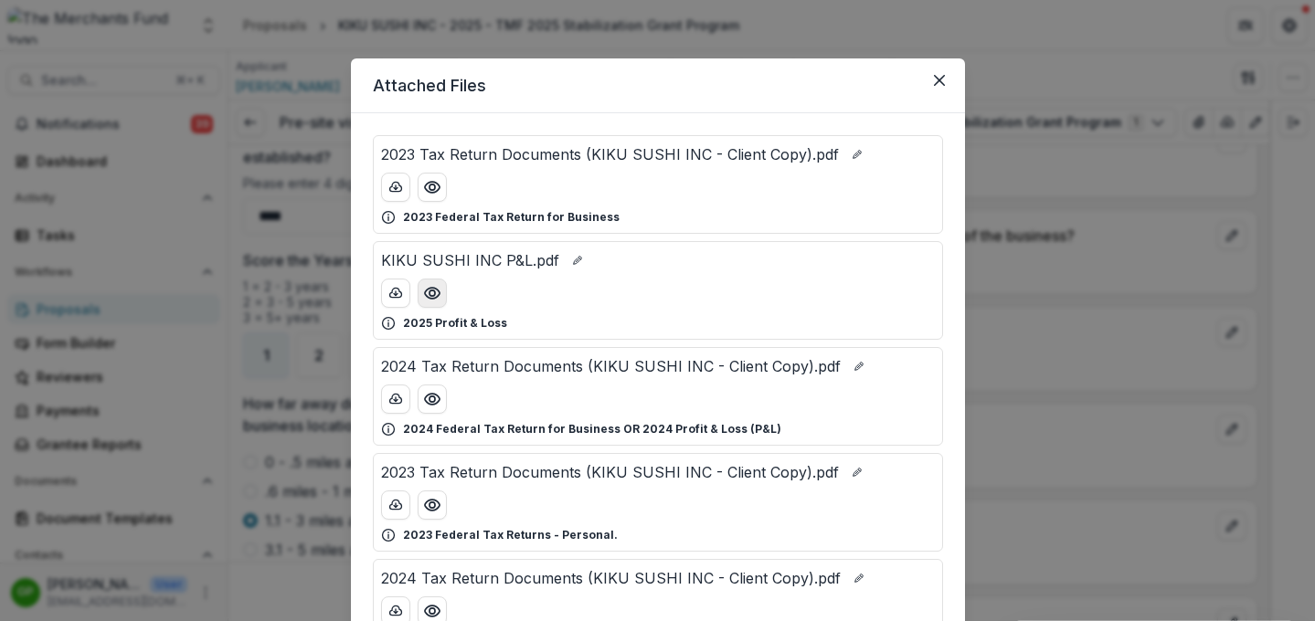
click at [432, 291] on icon "Preview KIKU SUSHI INC P&L.pdf" at bounding box center [432, 293] width 18 height 18
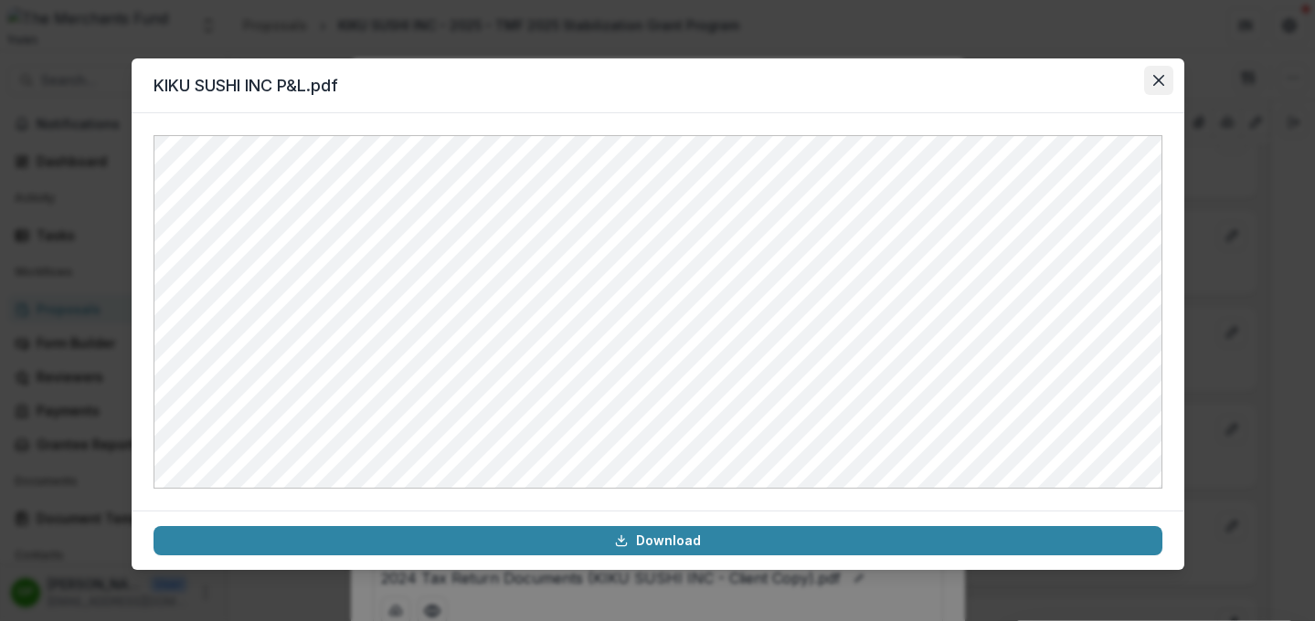
click at [1095, 79] on icon "Close" at bounding box center [1158, 80] width 11 height 11
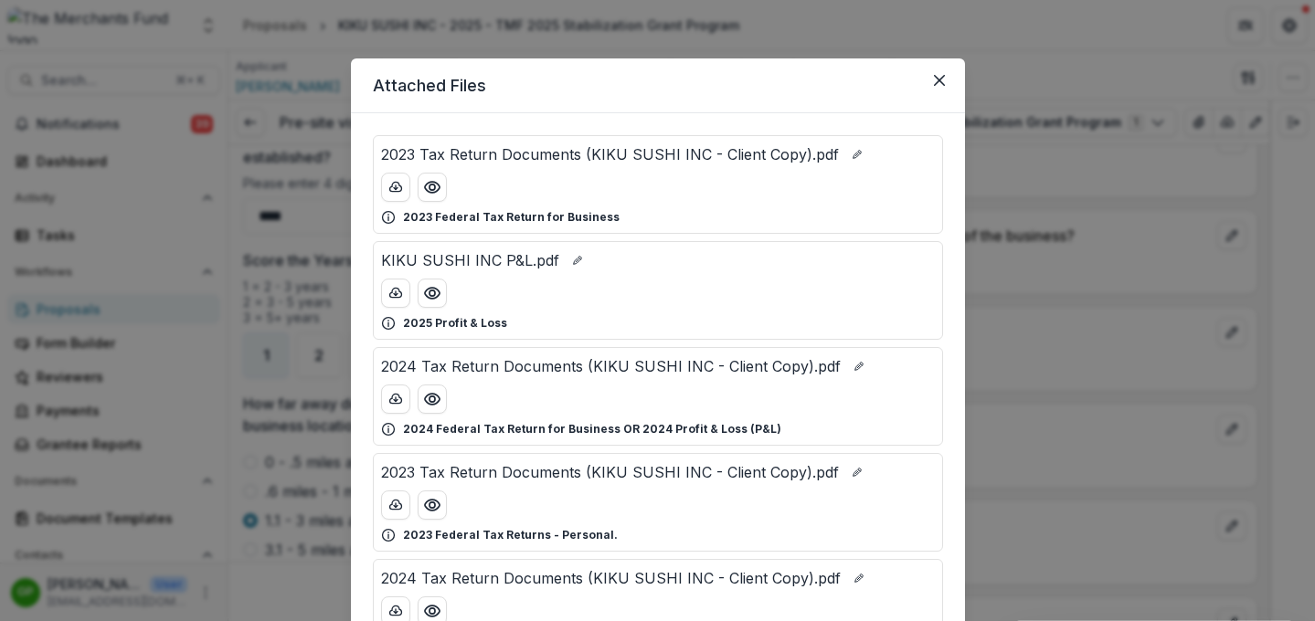
scroll to position [32, 0]
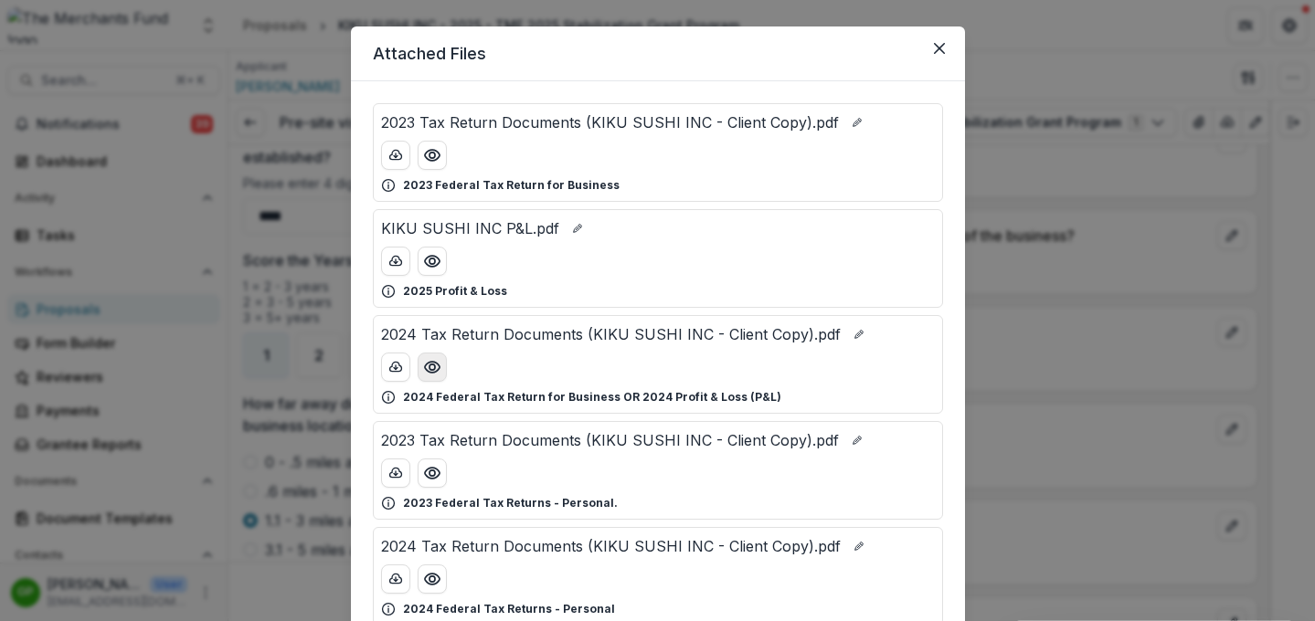
click at [429, 374] on icon "Preview 2024 Tax Return Documents (KIKU SUSHI INC - Client Copy).pdf" at bounding box center [432, 367] width 18 height 18
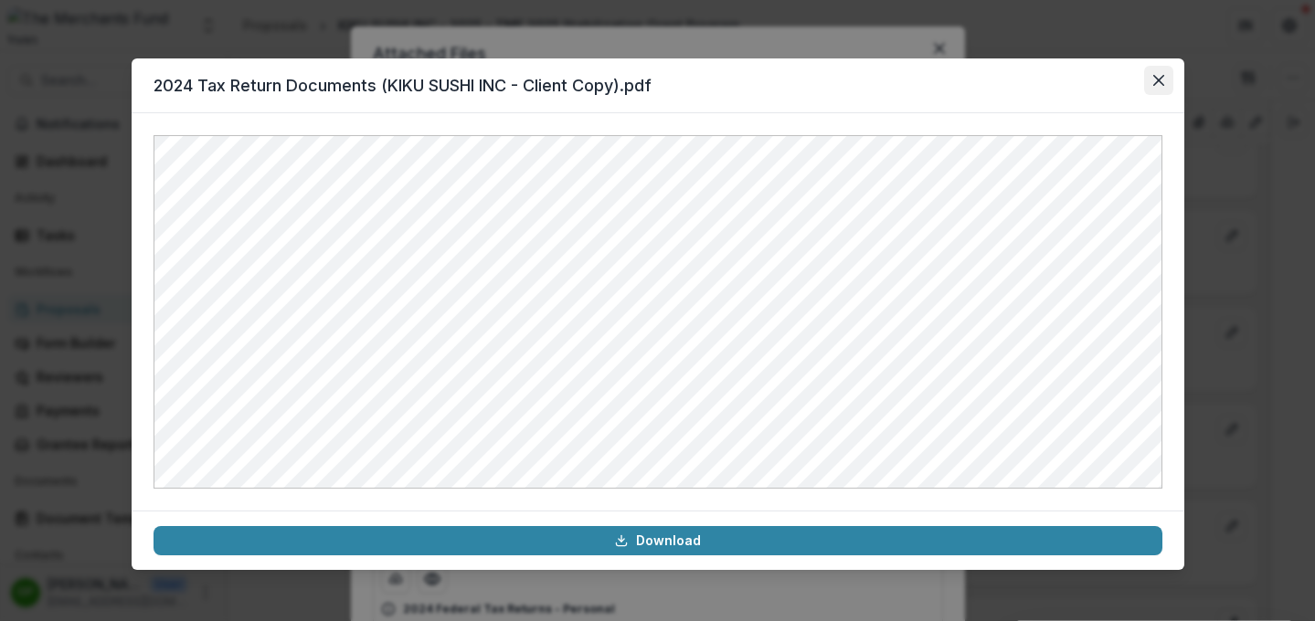
click at [1095, 82] on icon "Close" at bounding box center [1158, 80] width 11 height 11
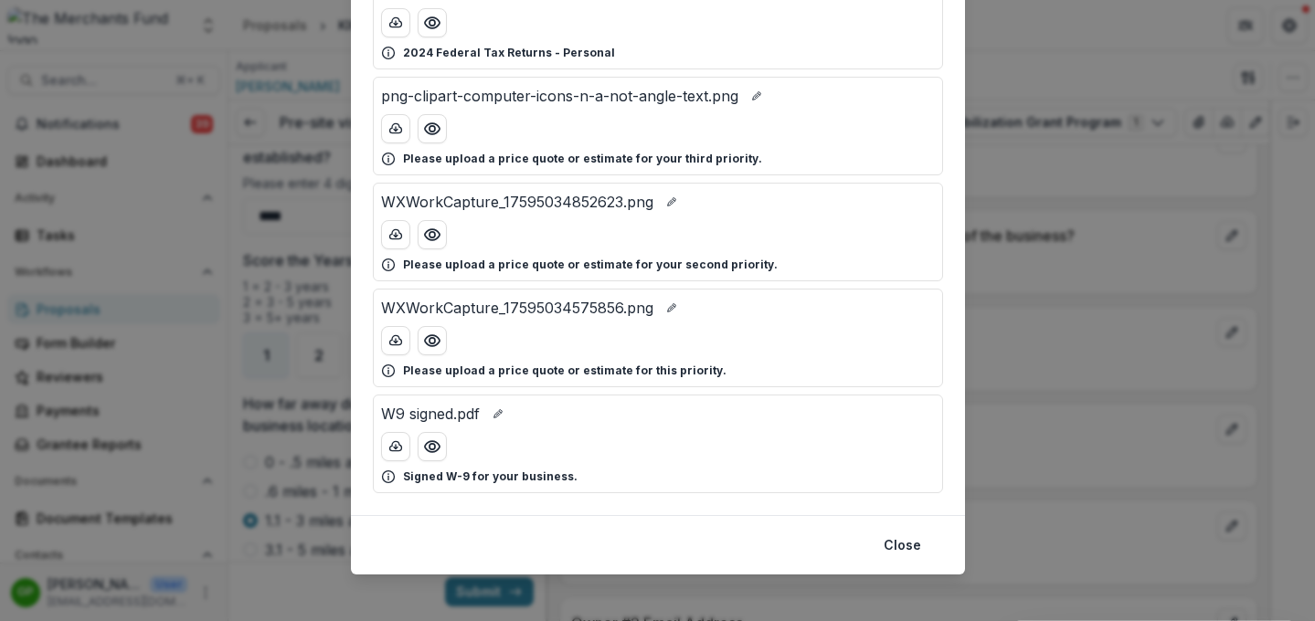
scroll to position [600, 0]
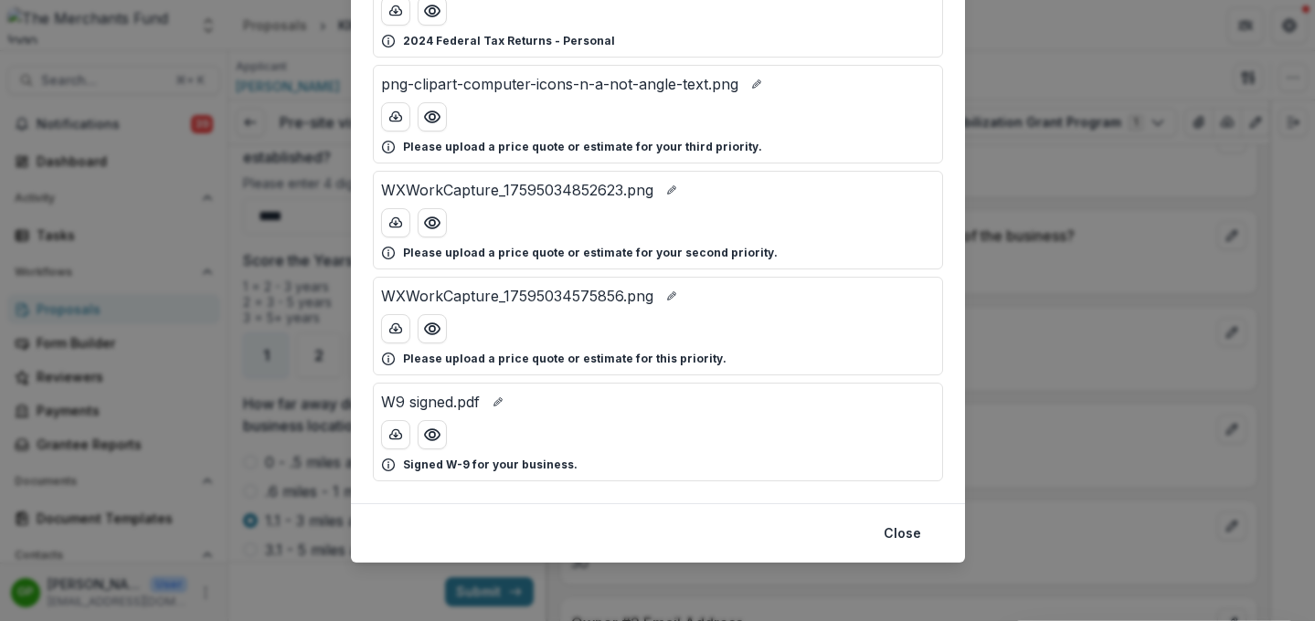
click at [1091, 331] on div "Attached Files 2023 Tax Return Documents (KIKU SUSHI INC - Client Copy).pdf 202…" at bounding box center [657, 310] width 1315 height 621
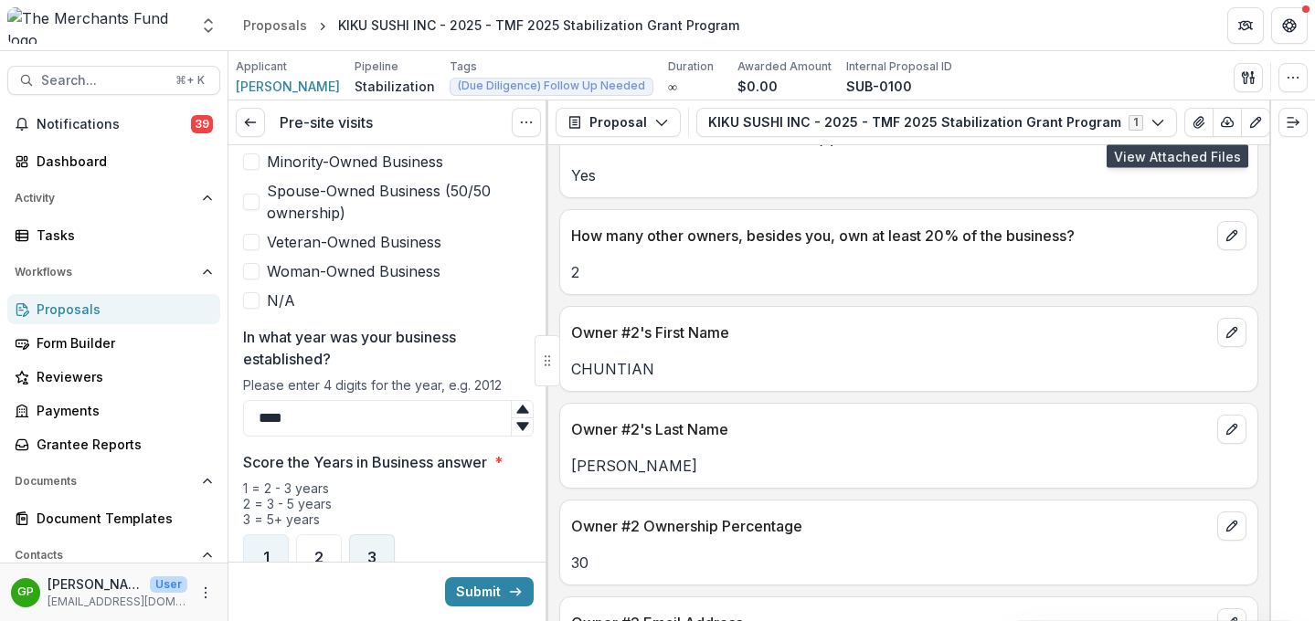
scroll to position [880, 0]
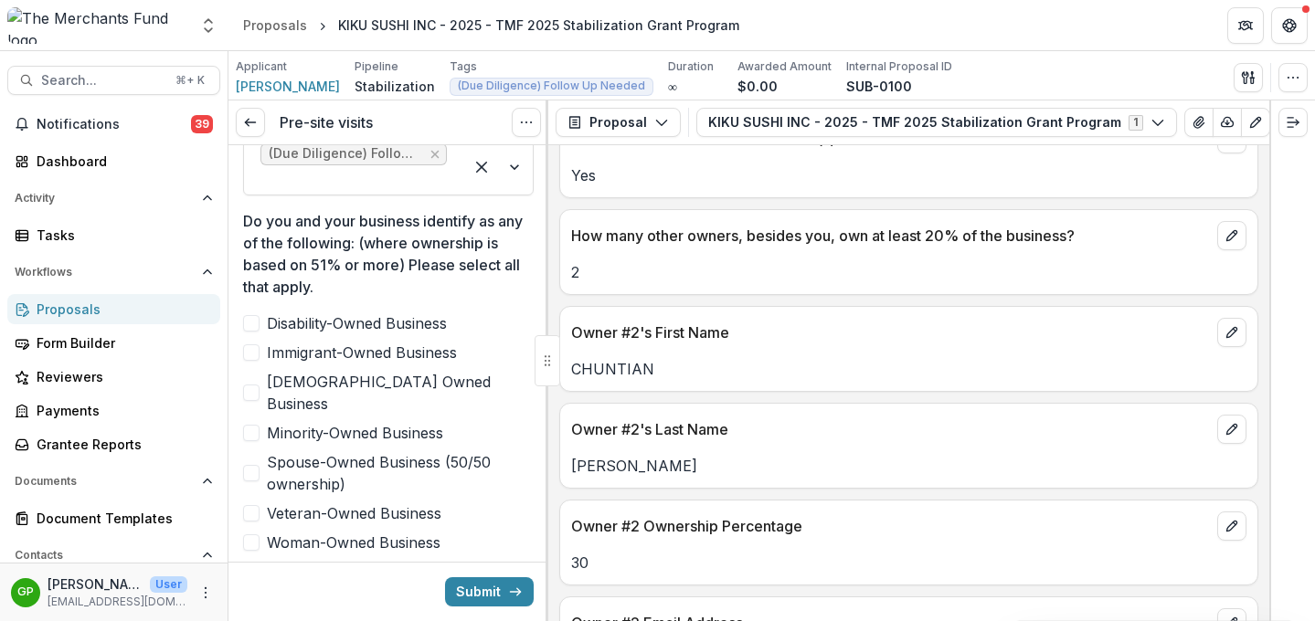
click at [249, 425] on span at bounding box center [251, 433] width 16 height 16
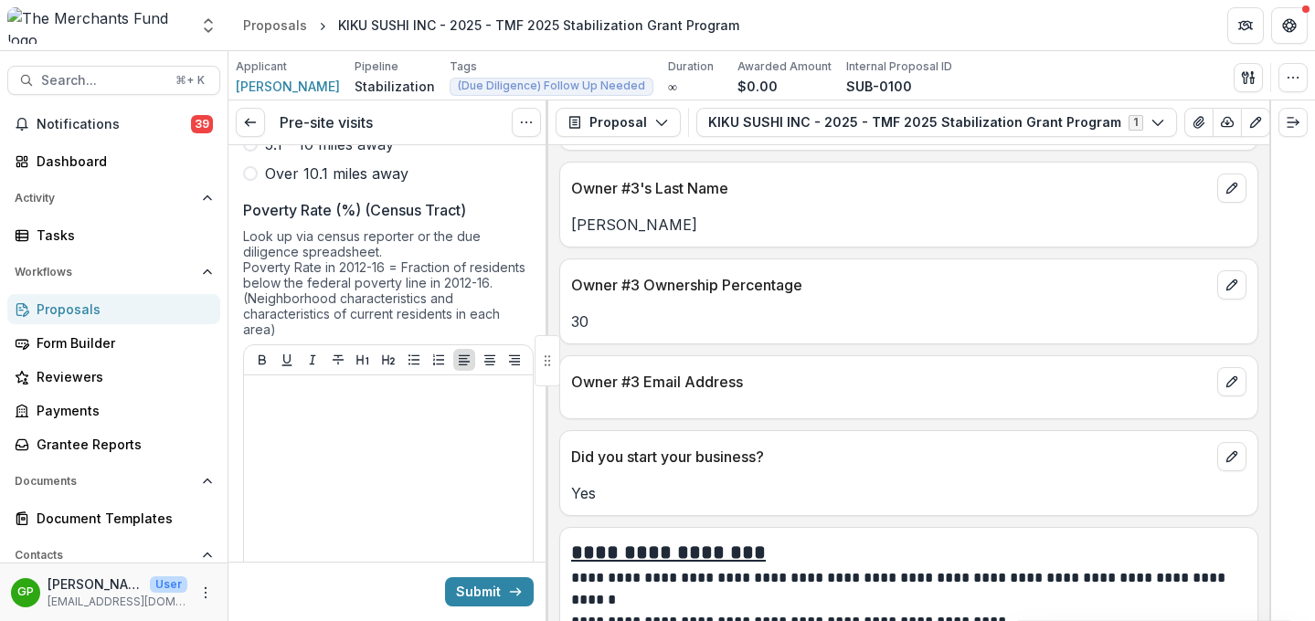
scroll to position [3256, 0]
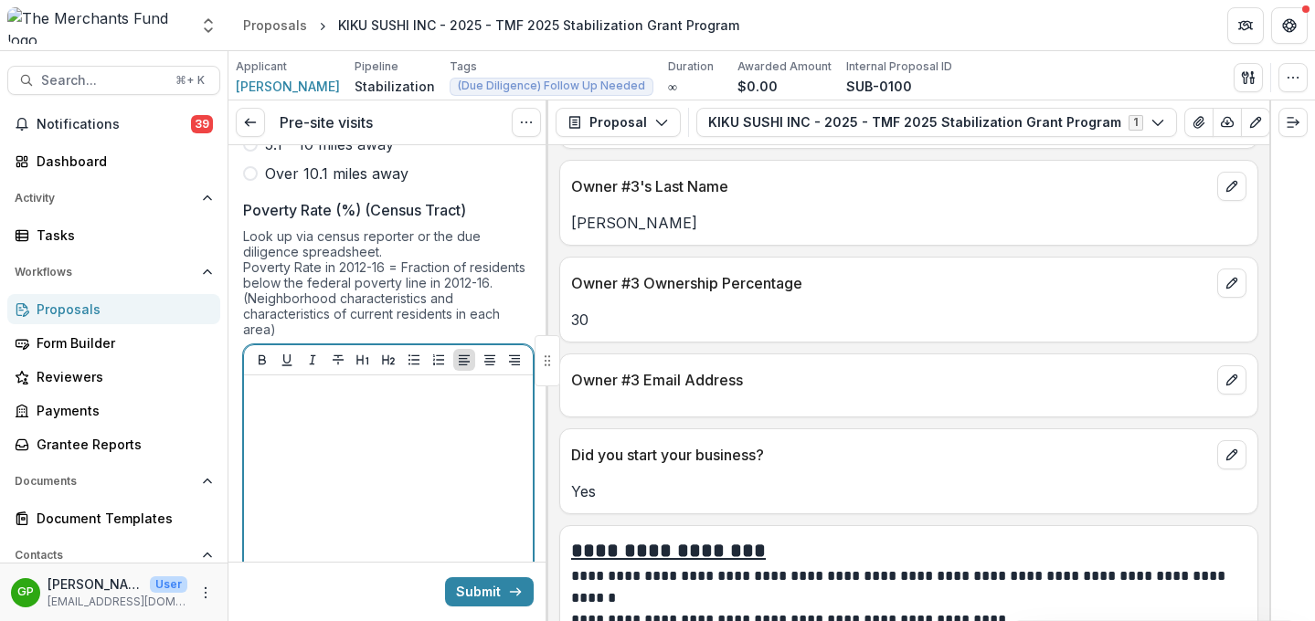
click at [434, 383] on p at bounding box center [388, 393] width 274 height 20
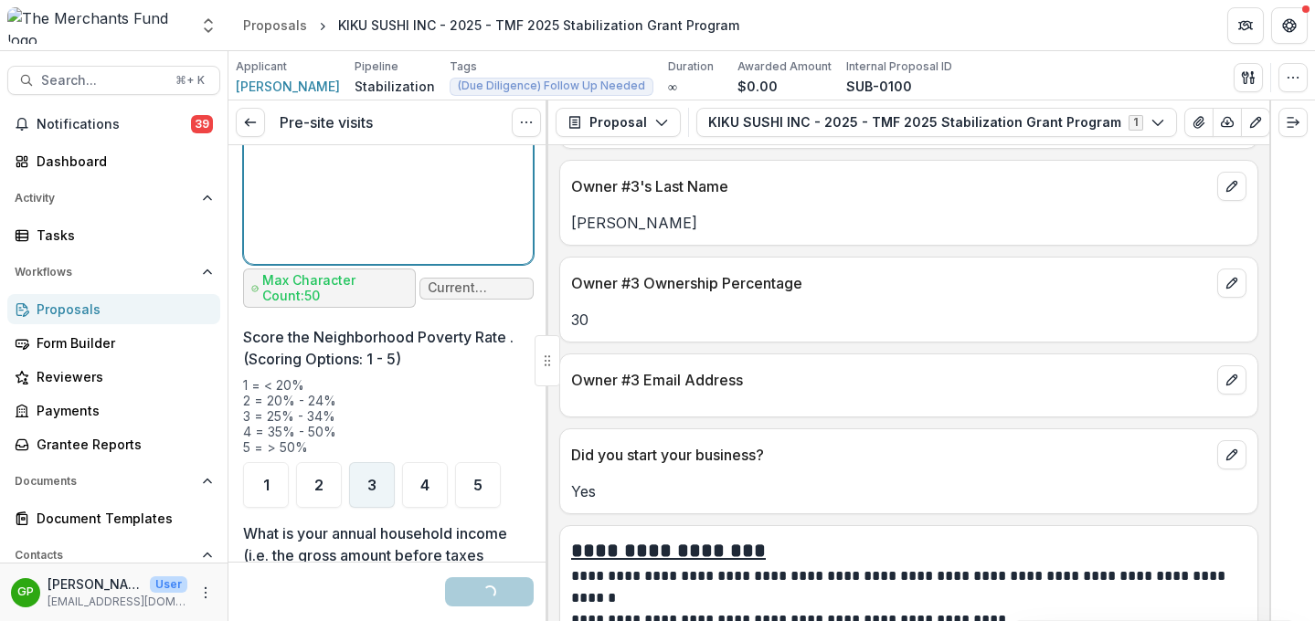
scroll to position [2208, 0]
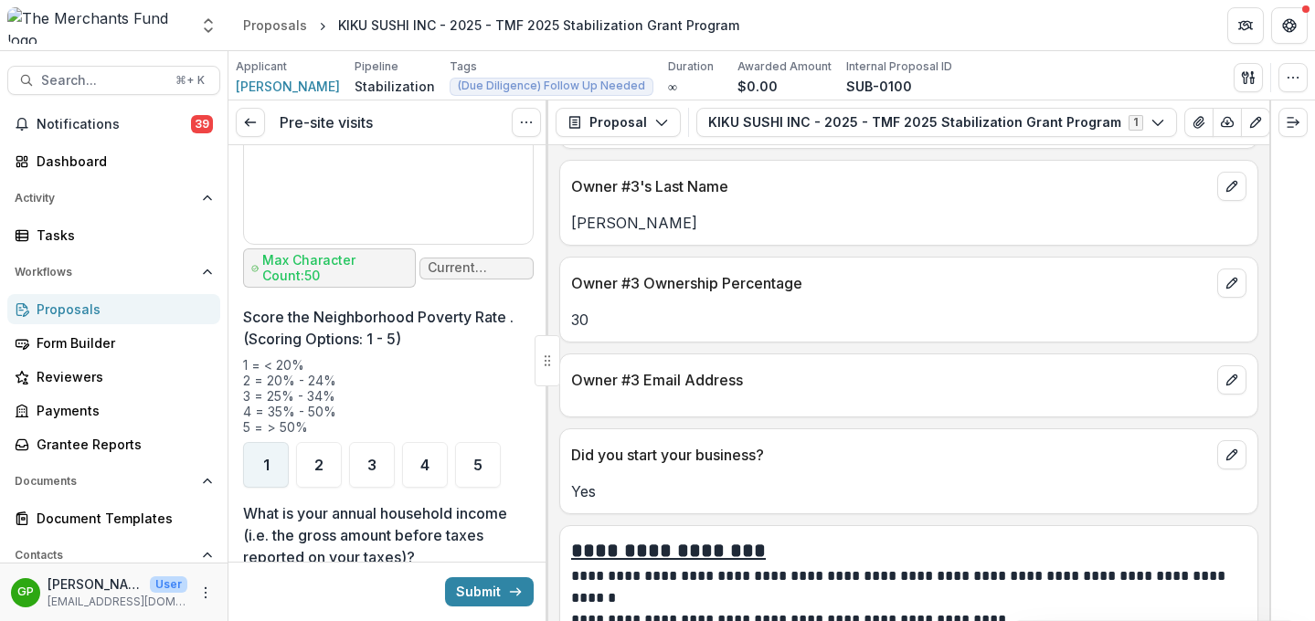
click at [270, 442] on div "1" at bounding box center [266, 465] width 46 height 46
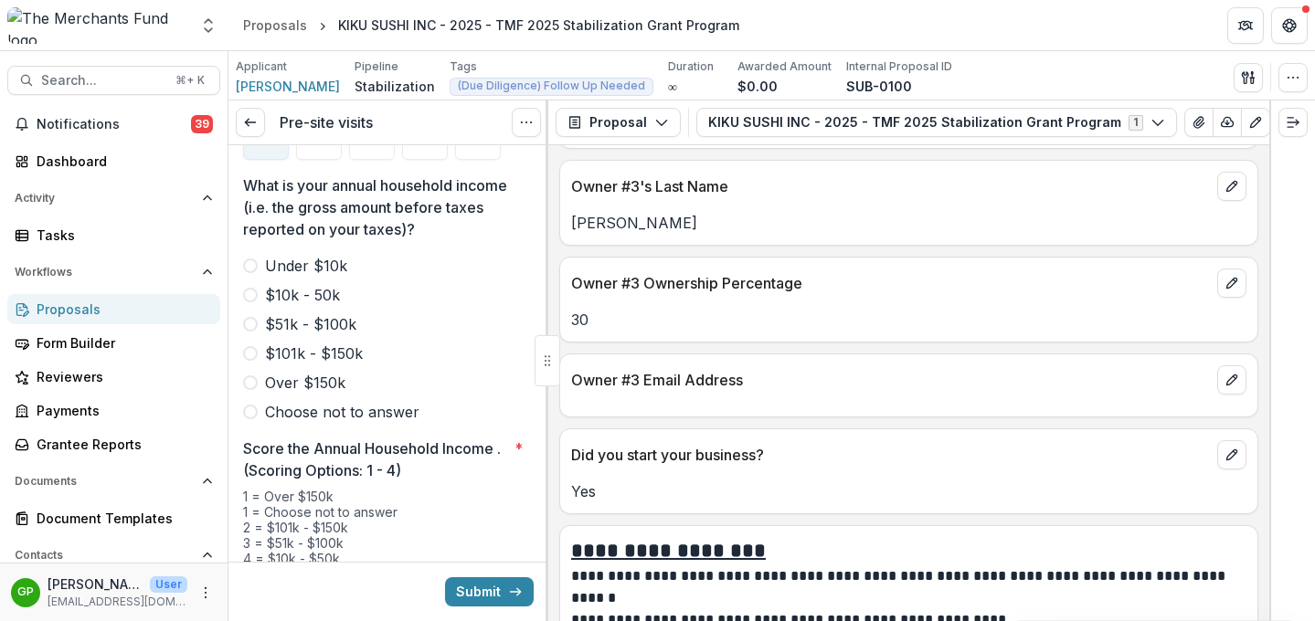
scroll to position [2537, 0]
click at [1095, 129] on icon "View Attached Files" at bounding box center [1198, 122] width 15 height 15
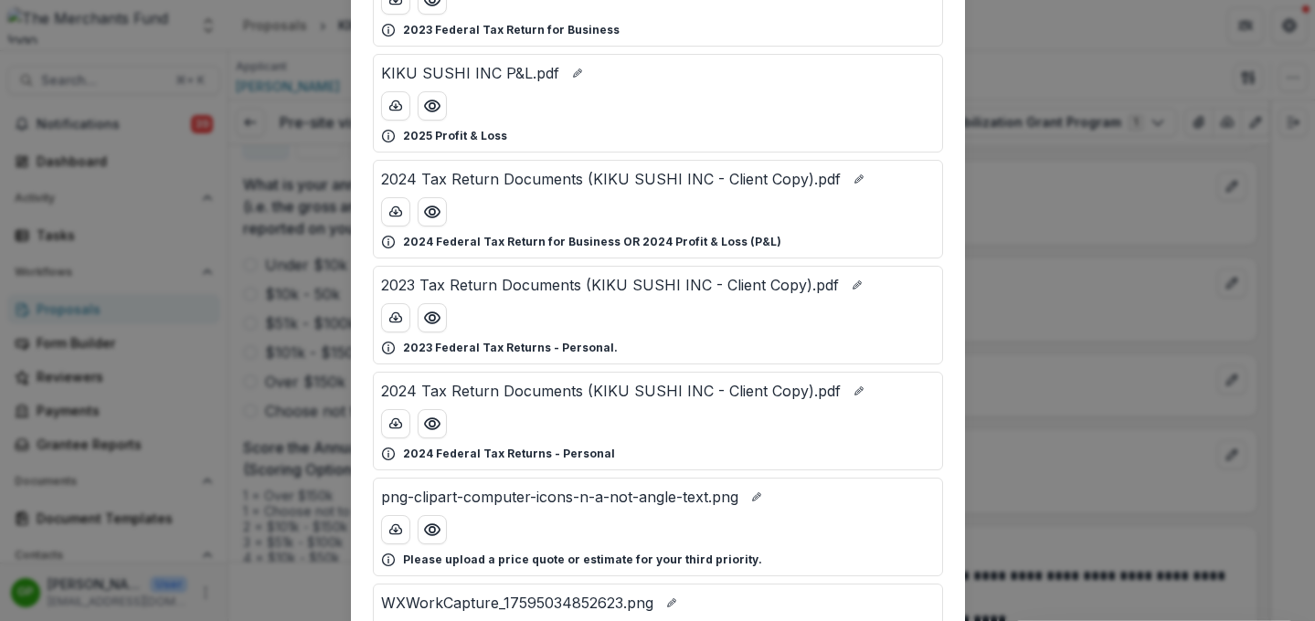
scroll to position [248, 0]
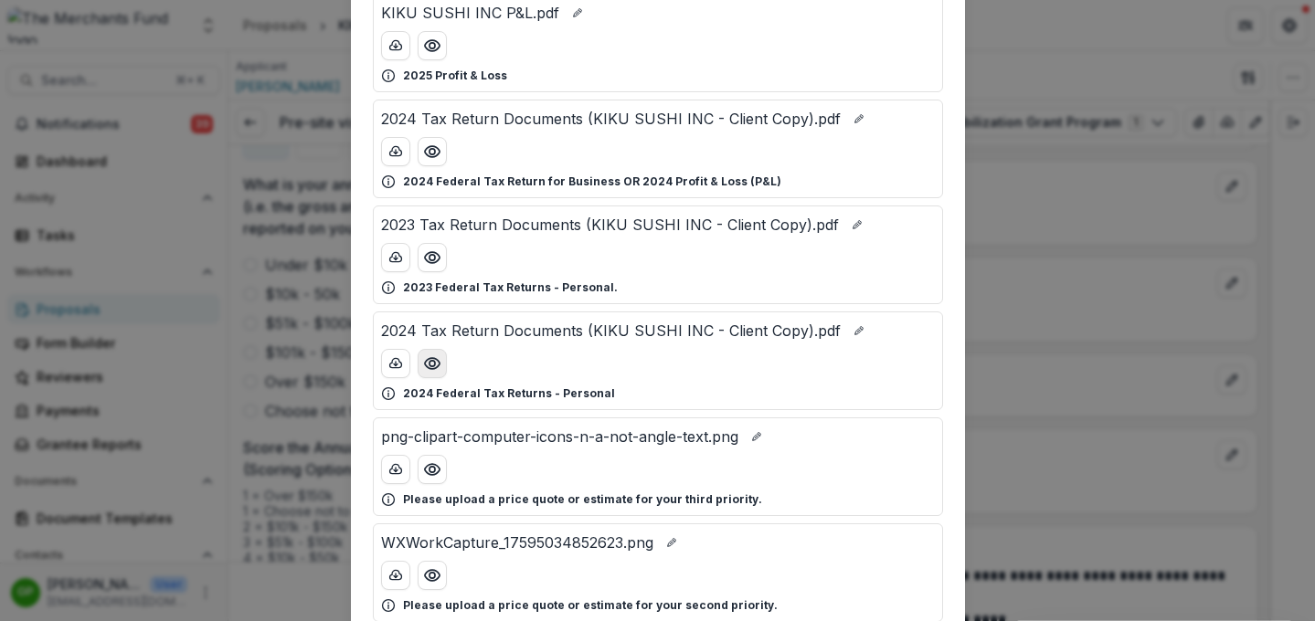
click at [427, 376] on button "Preview 2024 Tax Return Documents (KIKU SUSHI INC - Client Copy).pdf" at bounding box center [432, 363] width 29 height 29
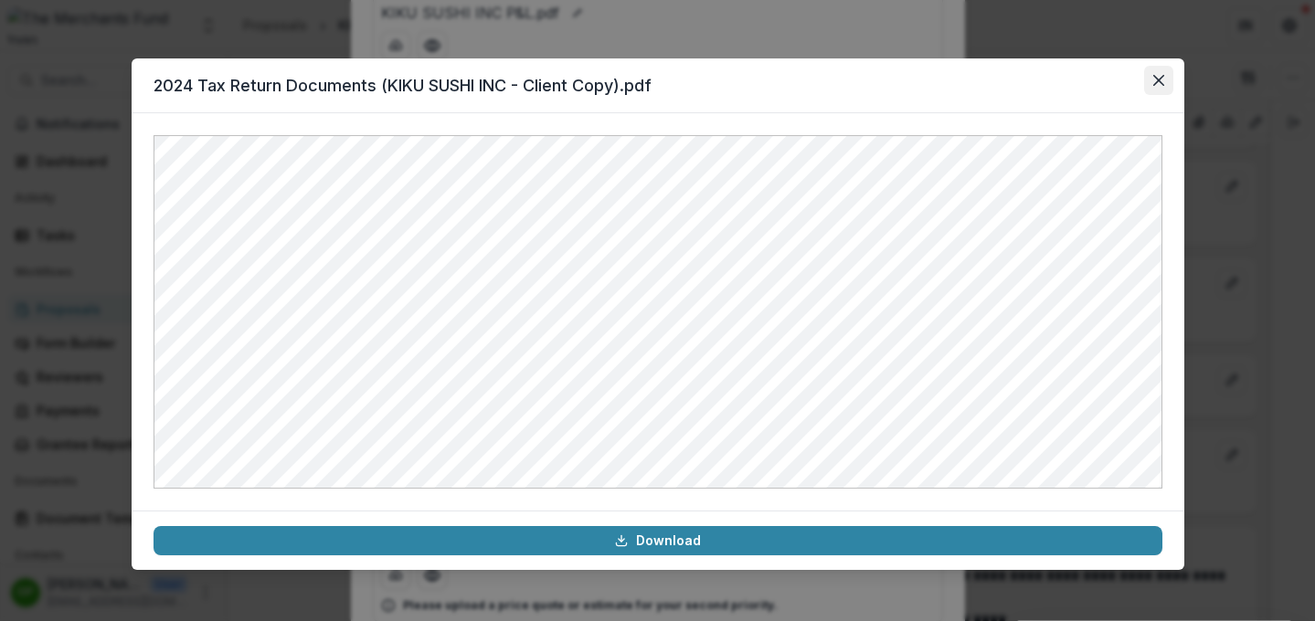
click at [1095, 81] on icon "Close" at bounding box center [1157, 80] width 11 height 11
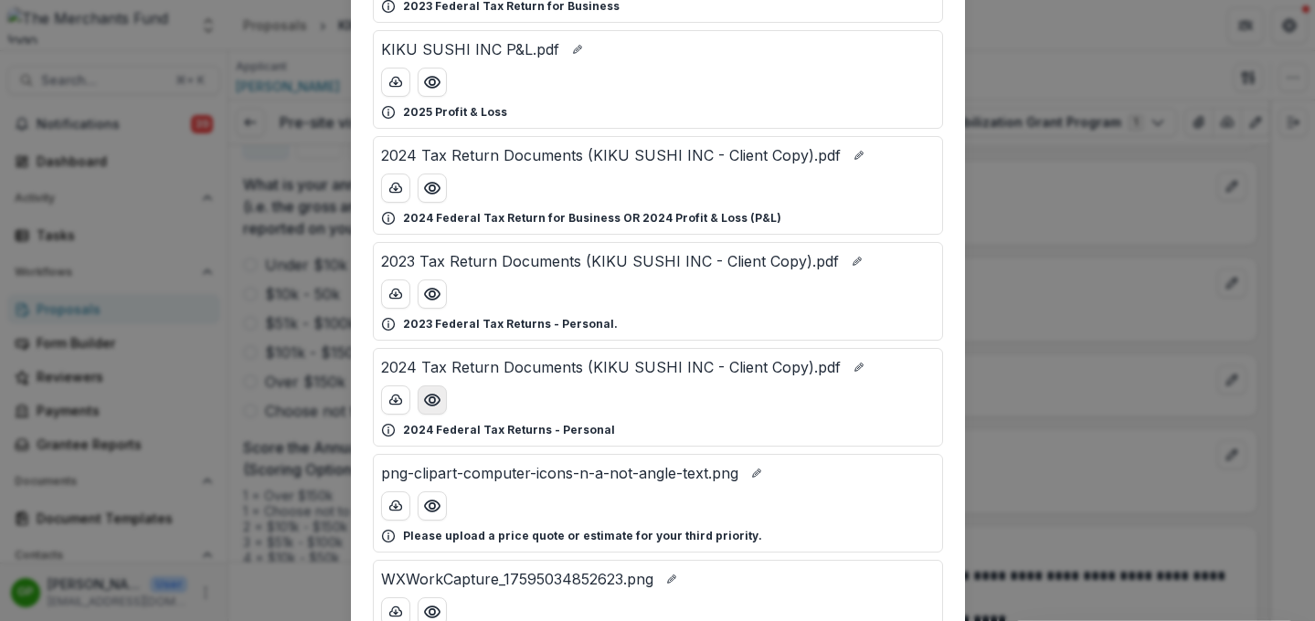
scroll to position [90, 0]
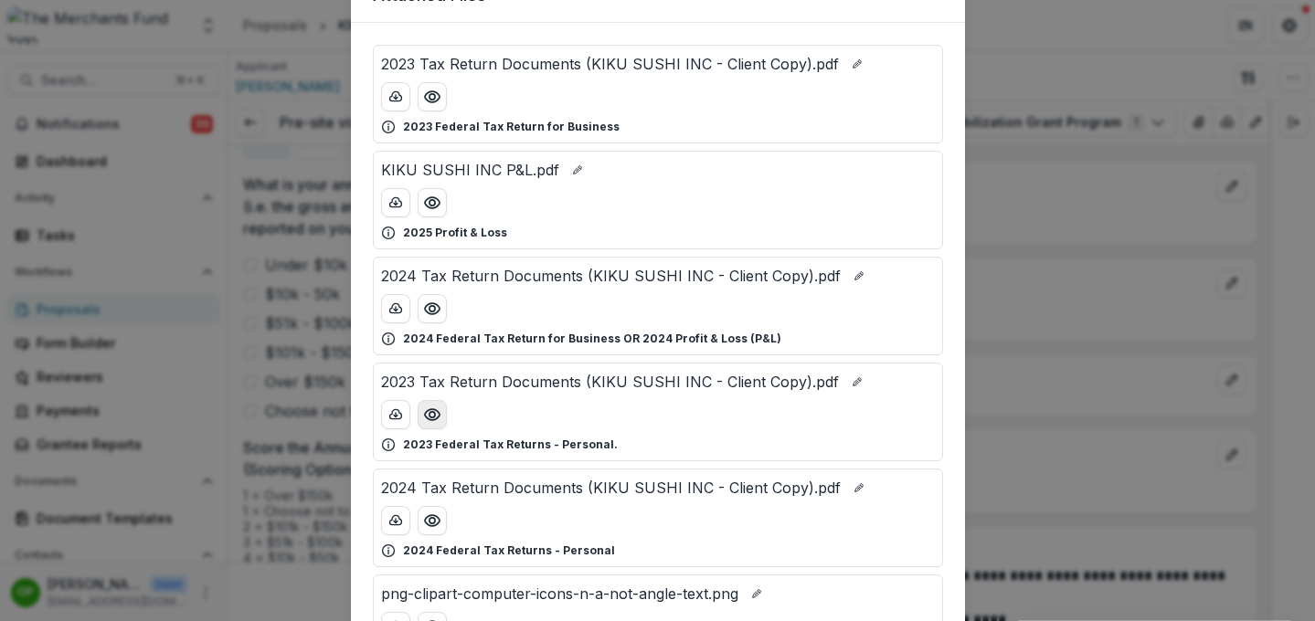
click at [435, 409] on icon "Preview 2023 Tax Return Documents (KIKU SUSHI INC - Client Copy).pdf" at bounding box center [432, 415] width 18 height 18
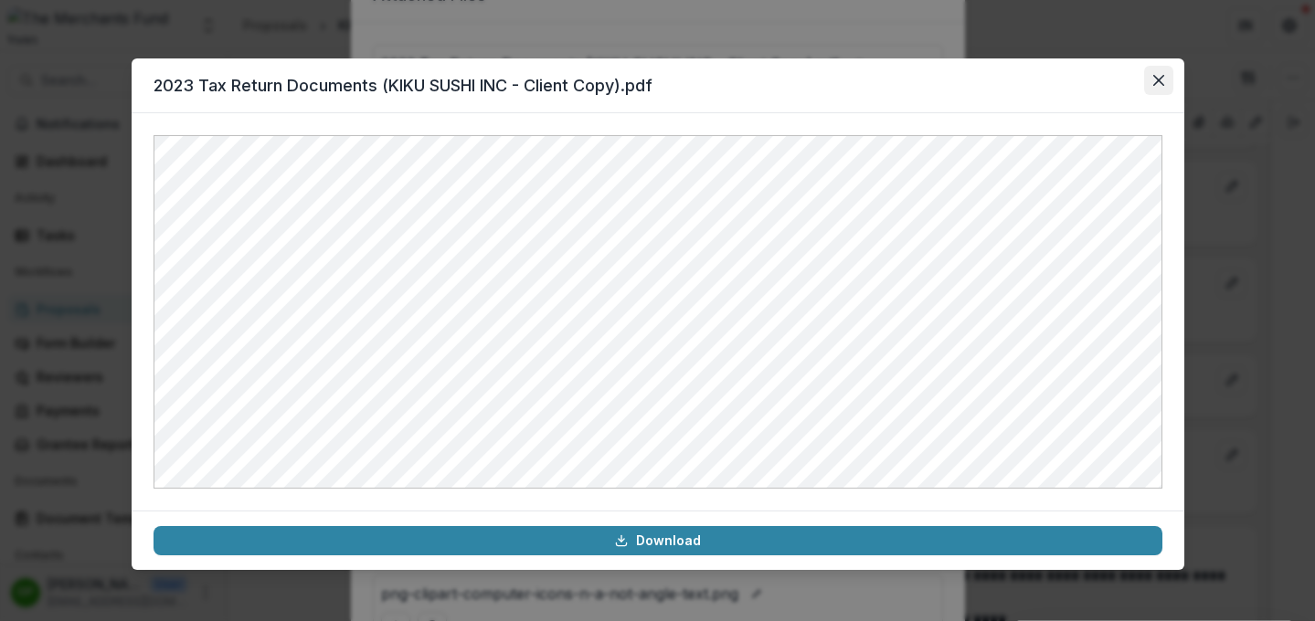
click at [1095, 82] on button "Close" at bounding box center [1158, 80] width 29 height 29
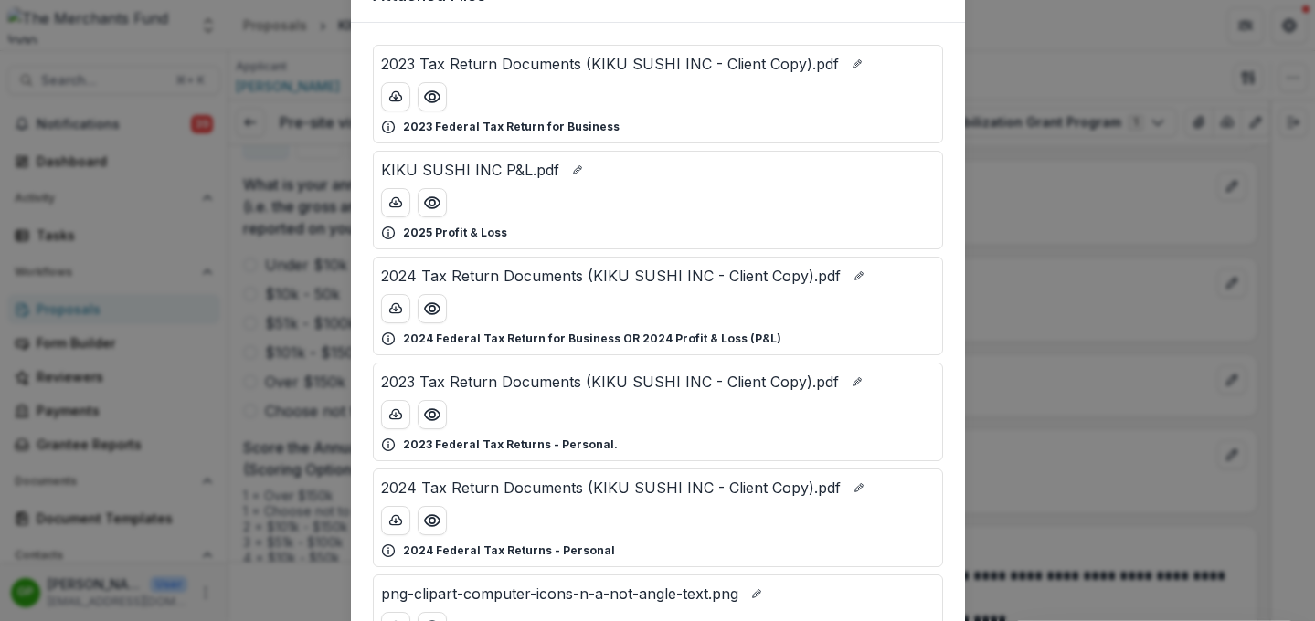
click at [1075, 147] on div "Attached Files 2023 Tax Return Documents (KIKU SUSHI INC - Client Copy).pdf 202…" at bounding box center [657, 310] width 1315 height 621
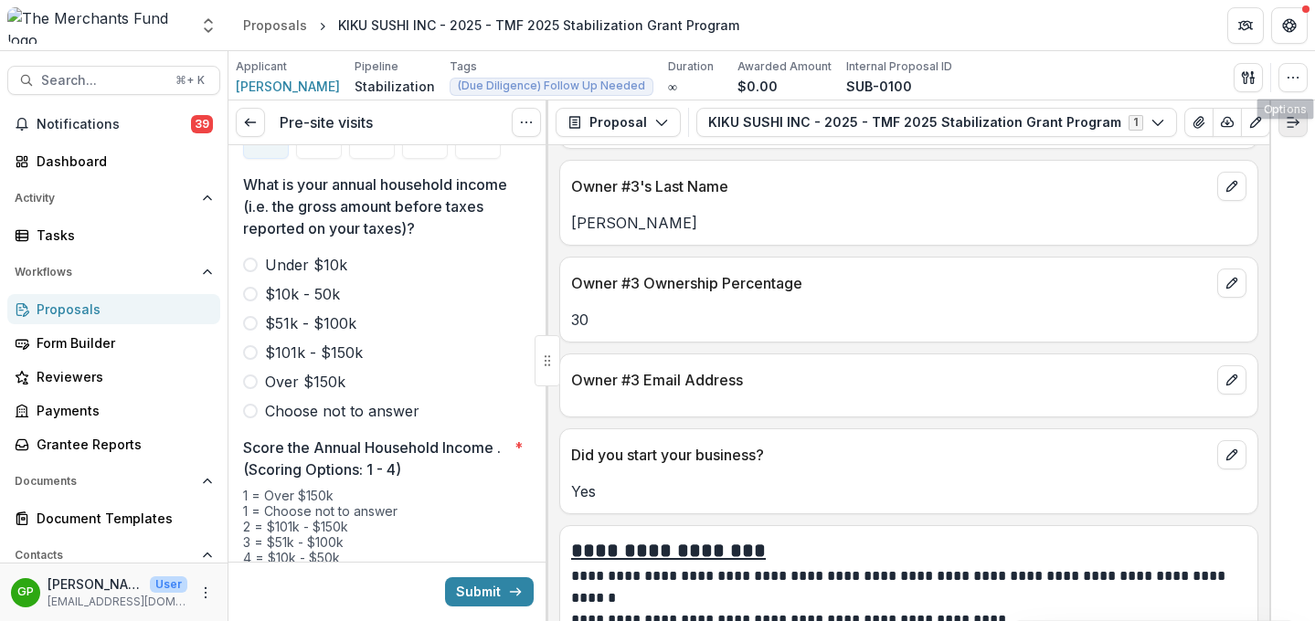
click at [1095, 119] on icon "Expand right" at bounding box center [1293, 122] width 15 height 15
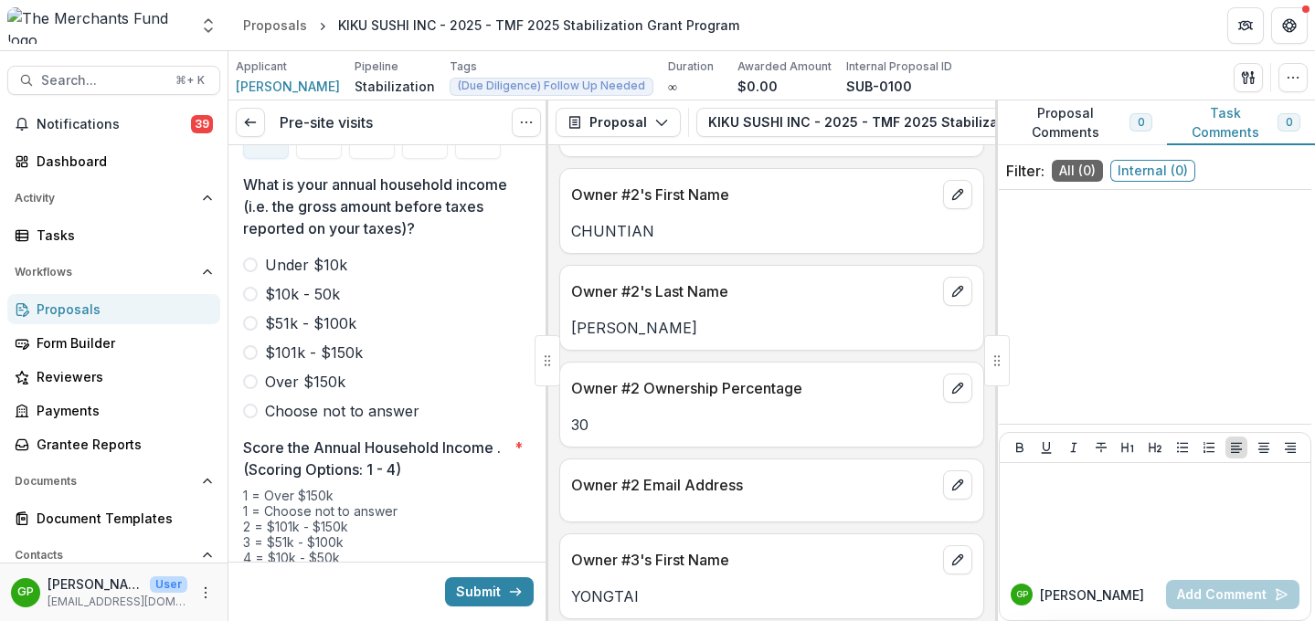
scroll to position [3793, 0]
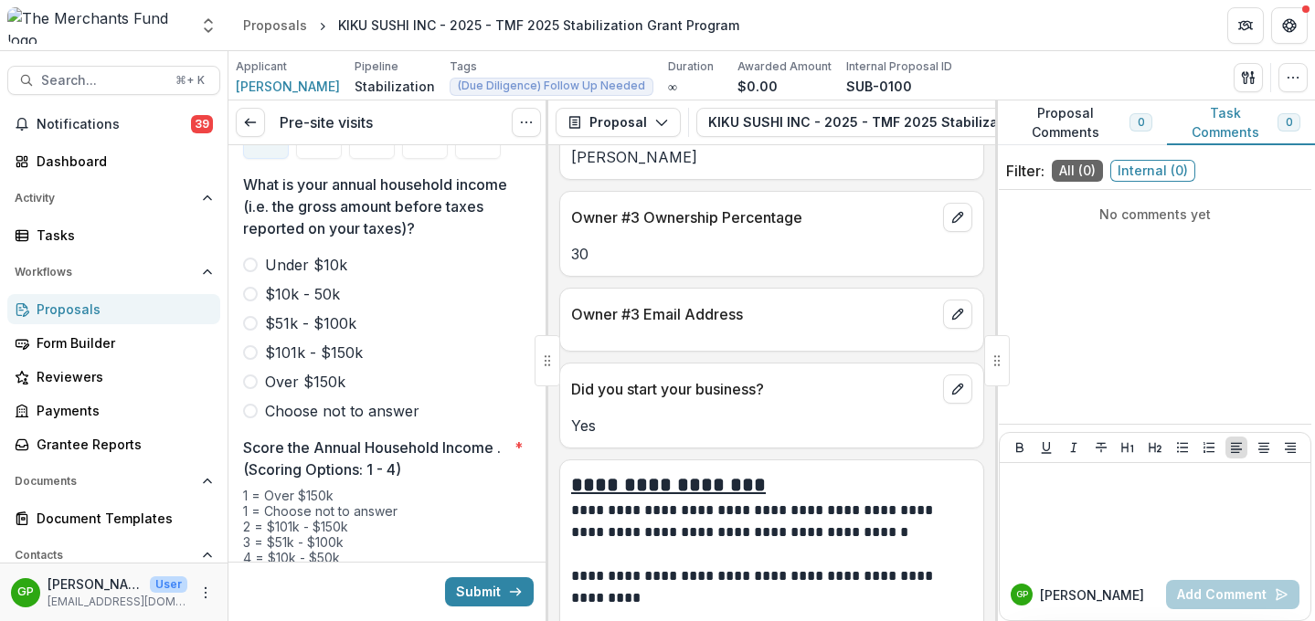
click at [1095, 124] on button "Proposal Comments 0" at bounding box center [1081, 123] width 172 height 45
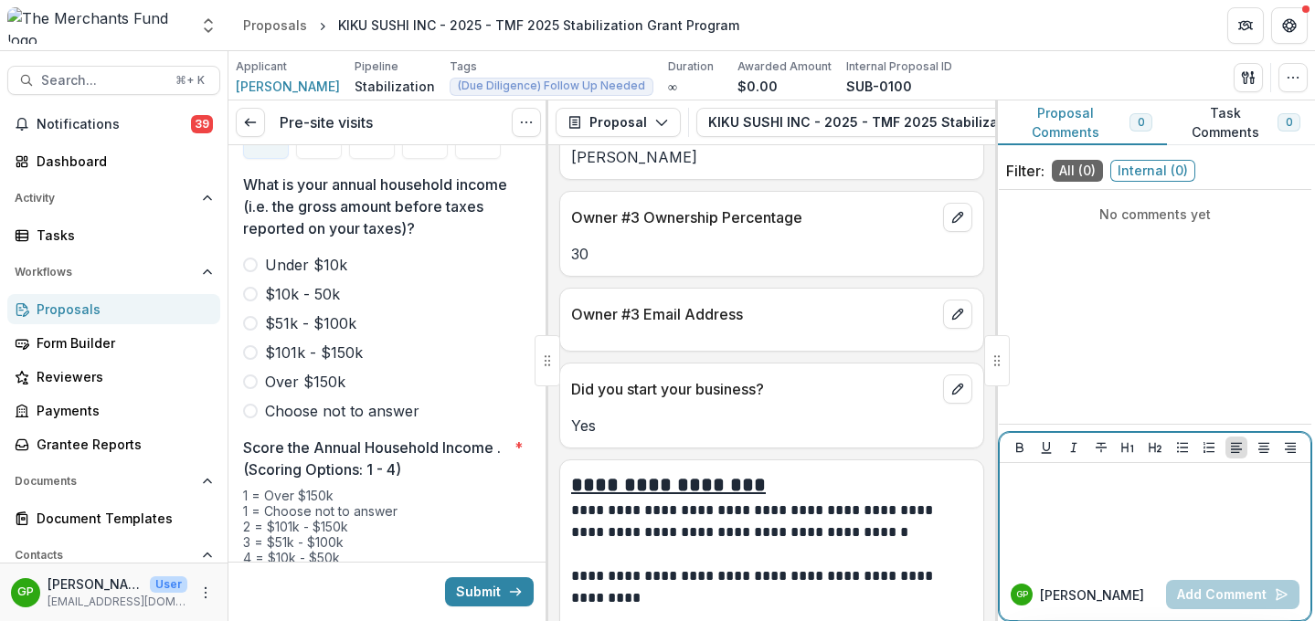
click at [1064, 488] on p at bounding box center [1155, 481] width 296 height 20
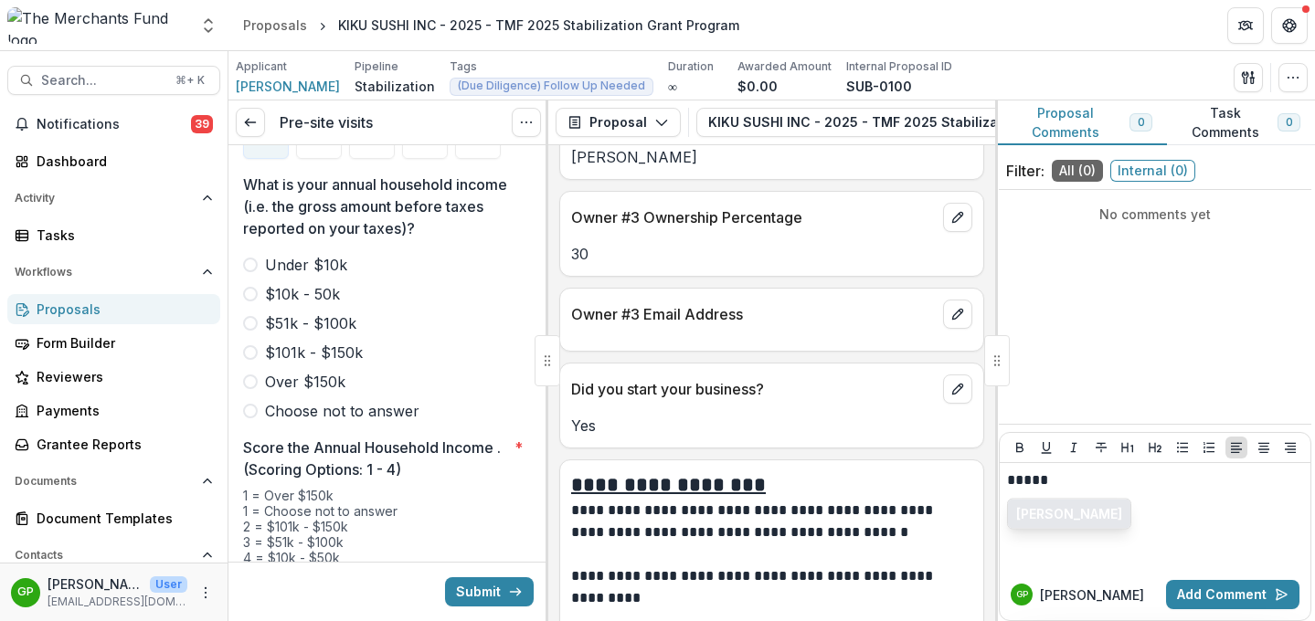
click at [1089, 515] on button "[PERSON_NAME]" at bounding box center [1069, 514] width 122 height 29
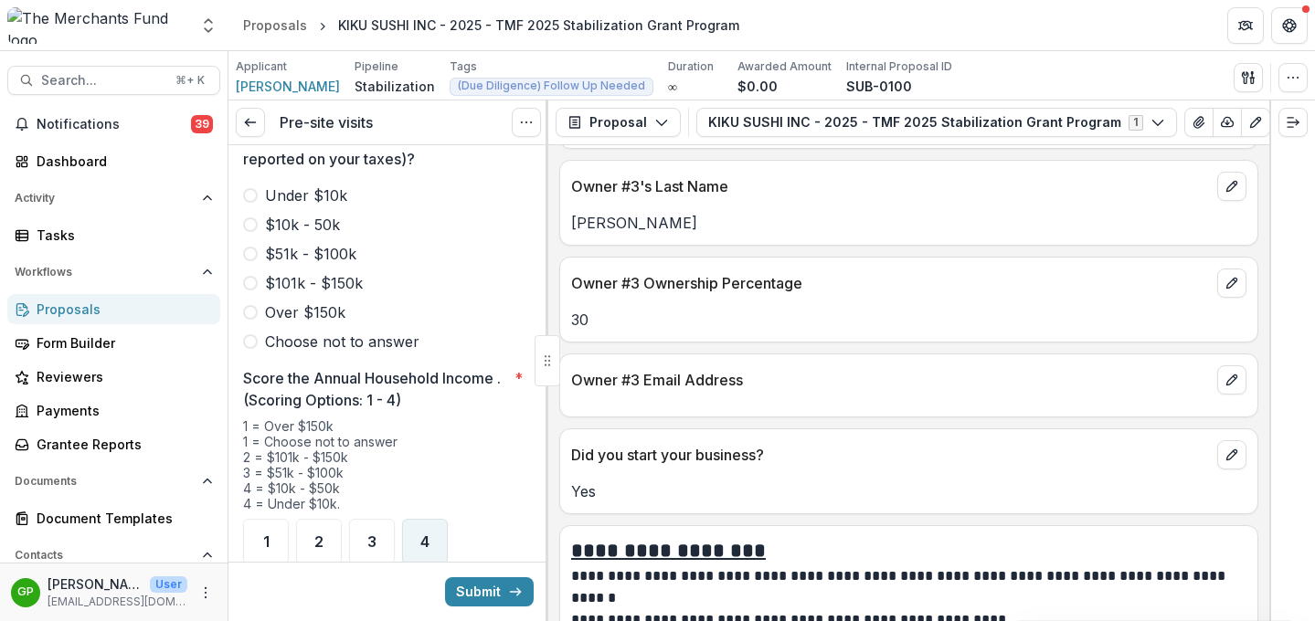
scroll to position [2639, 0]
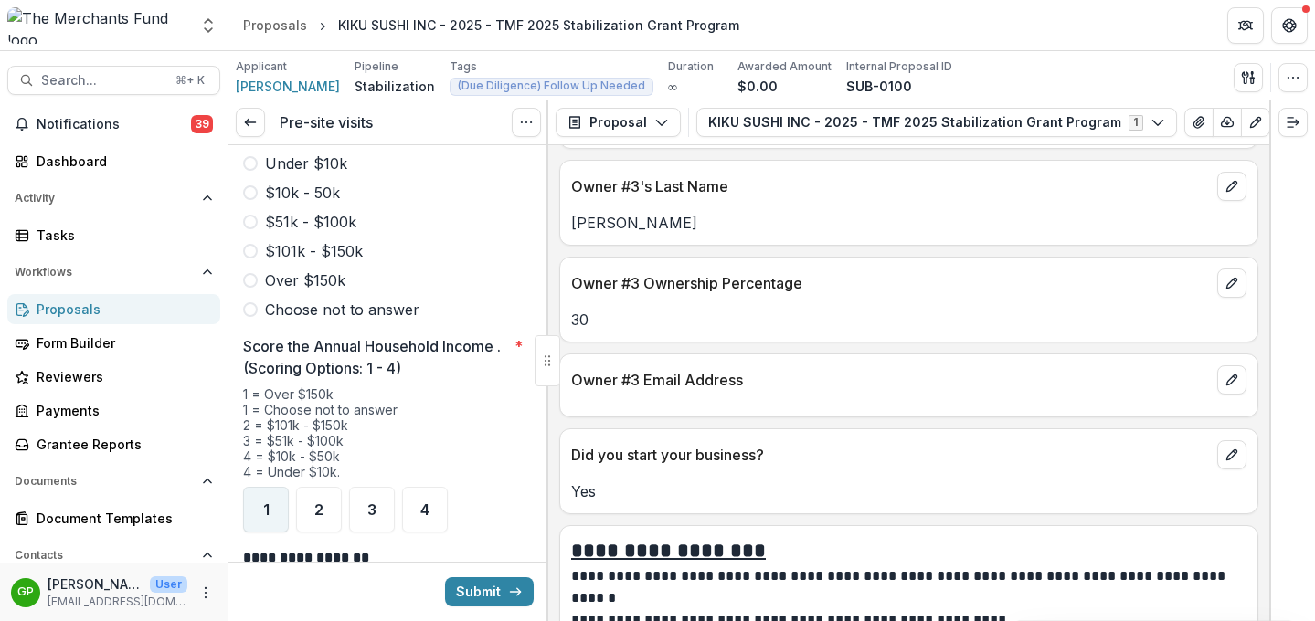
click at [251, 491] on div "1" at bounding box center [266, 510] width 46 height 46
click at [252, 276] on div "Under $10k $10k - 50k $51k - $100k $101k - $150k Over $150k Choose not to answer" at bounding box center [388, 237] width 291 height 168
click at [252, 302] on span at bounding box center [250, 309] width 15 height 15
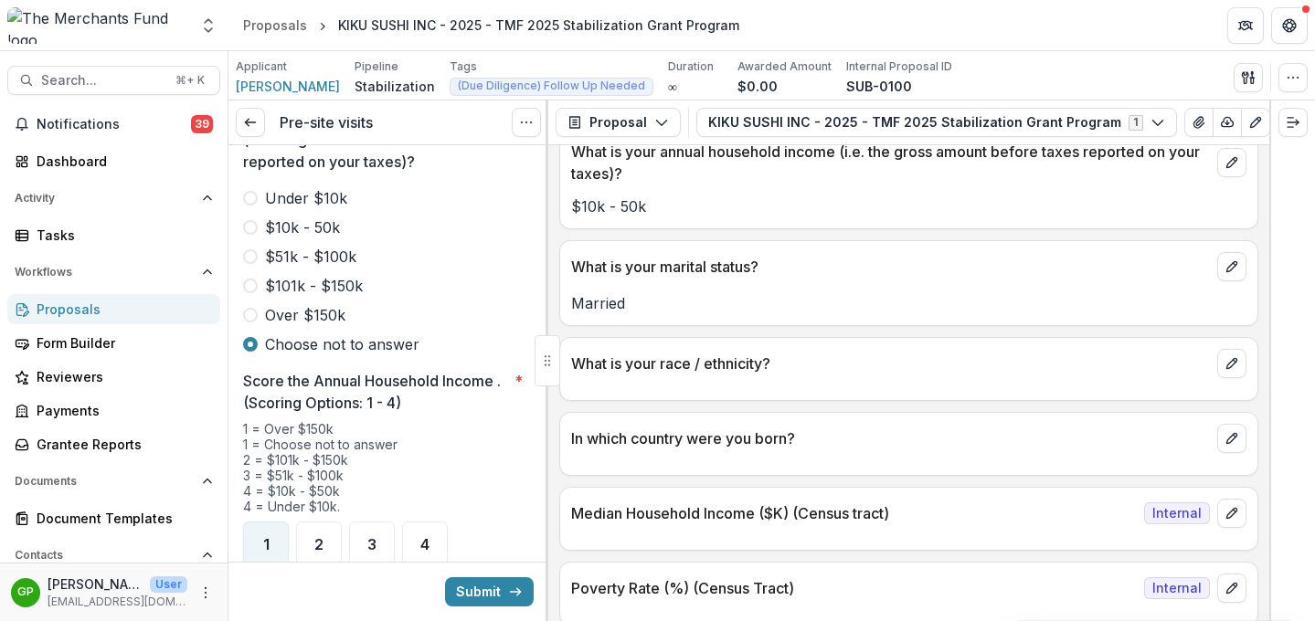
scroll to position [2602, 0]
click at [249, 222] on span at bounding box center [250, 229] width 15 height 15
click at [432, 532] on div "4" at bounding box center [425, 547] width 46 height 46
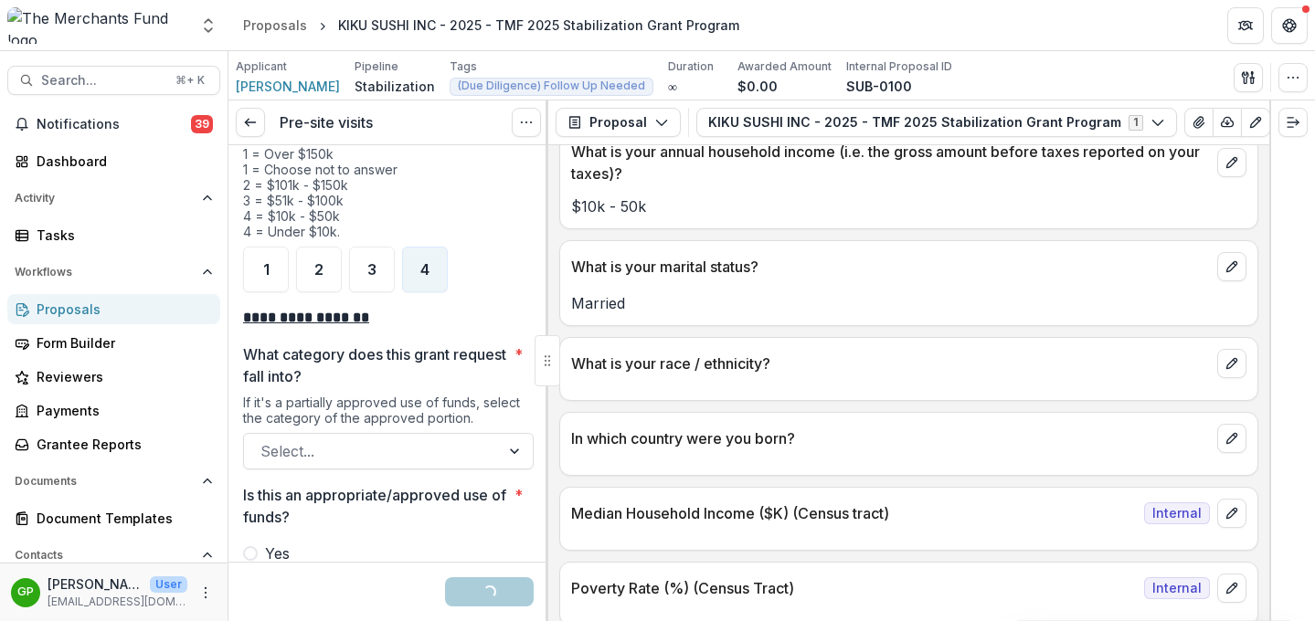
scroll to position [2902, 0]
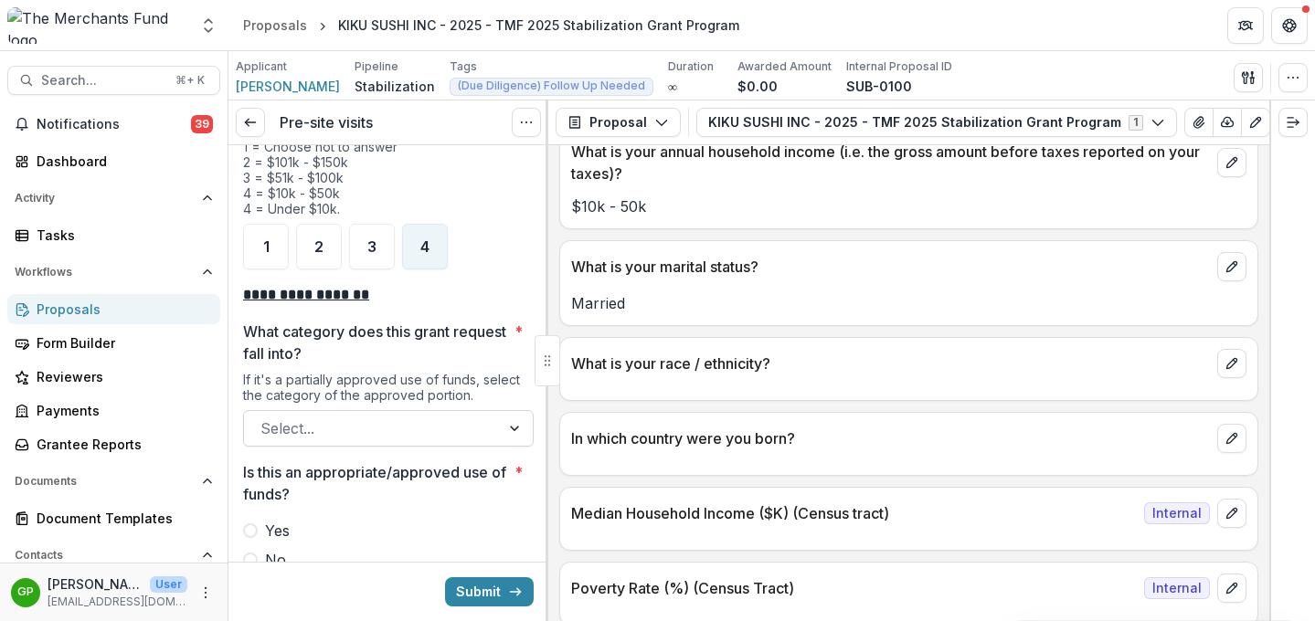
click at [427, 416] on div at bounding box center [371, 429] width 223 height 26
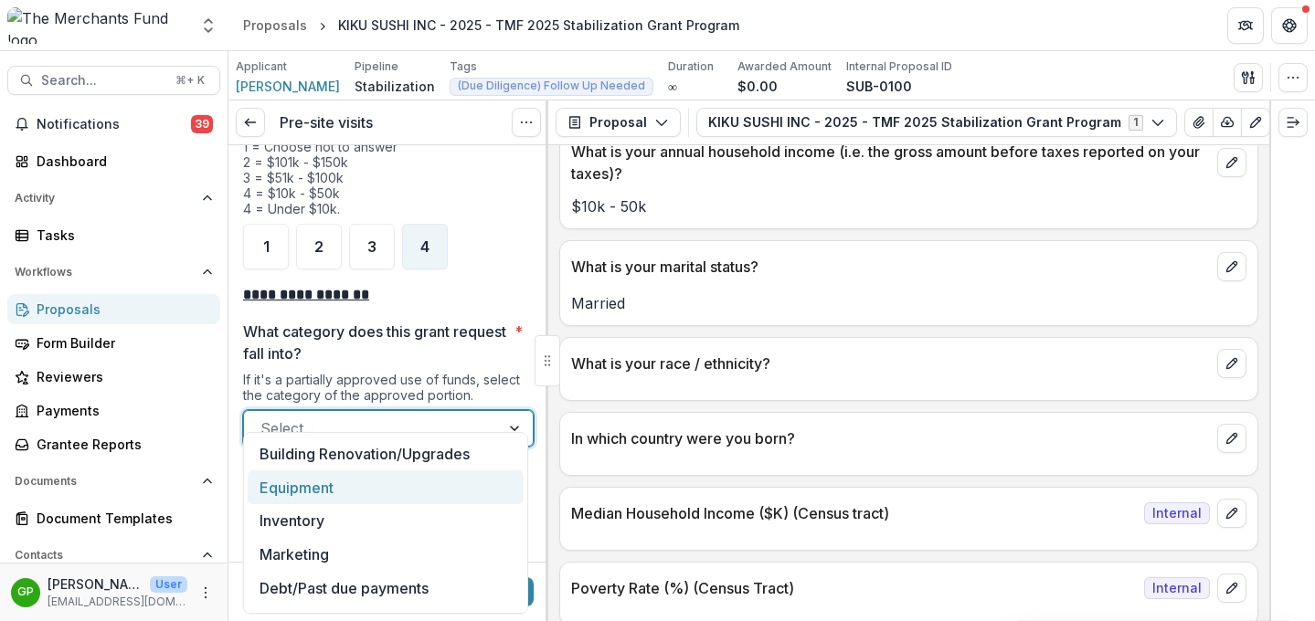
click at [397, 479] on div "Equipment" at bounding box center [386, 488] width 276 height 34
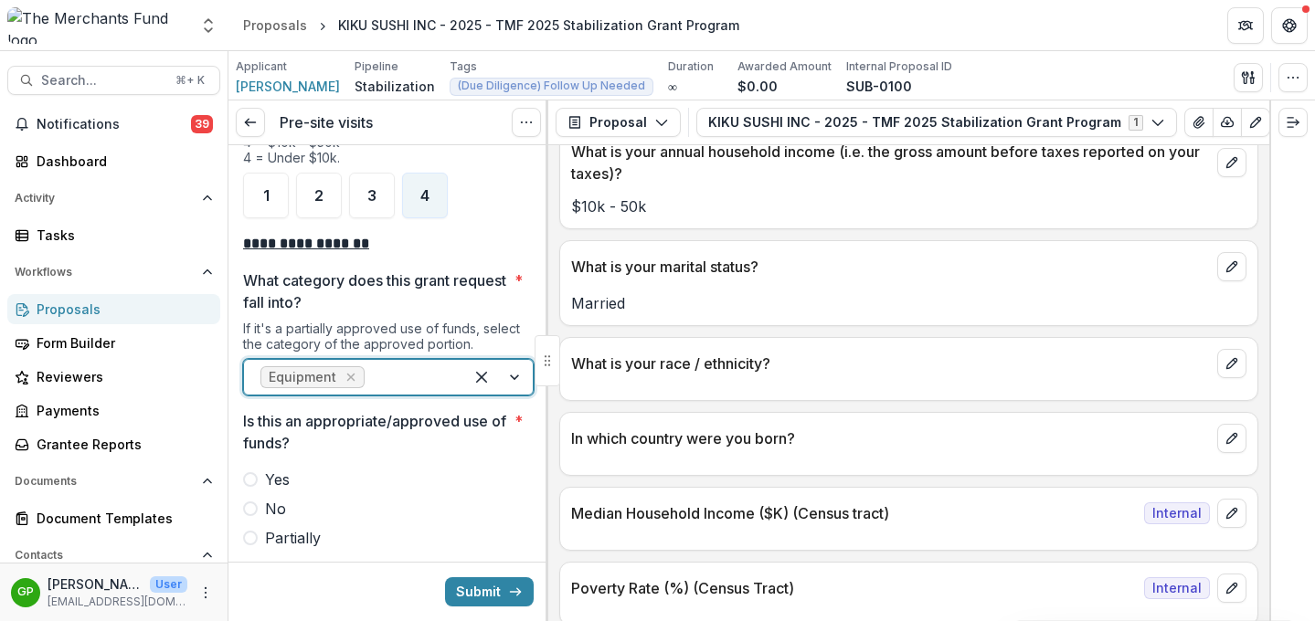
scroll to position [3053, 0]
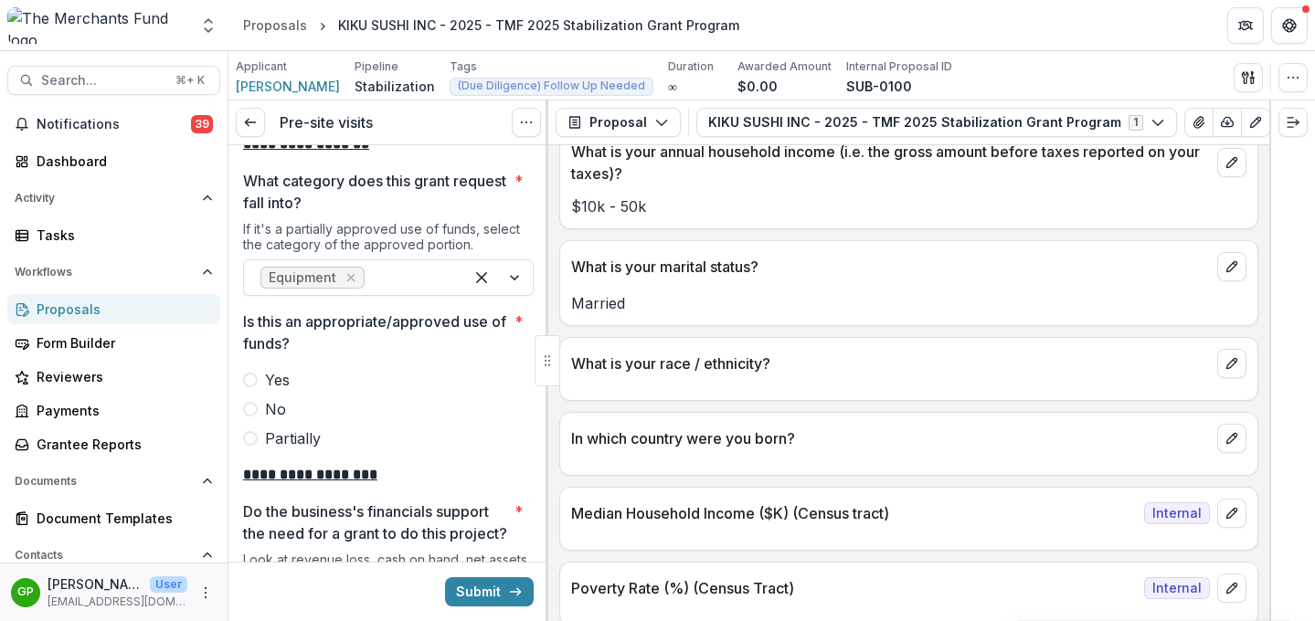
click at [251, 373] on span at bounding box center [250, 380] width 15 height 15
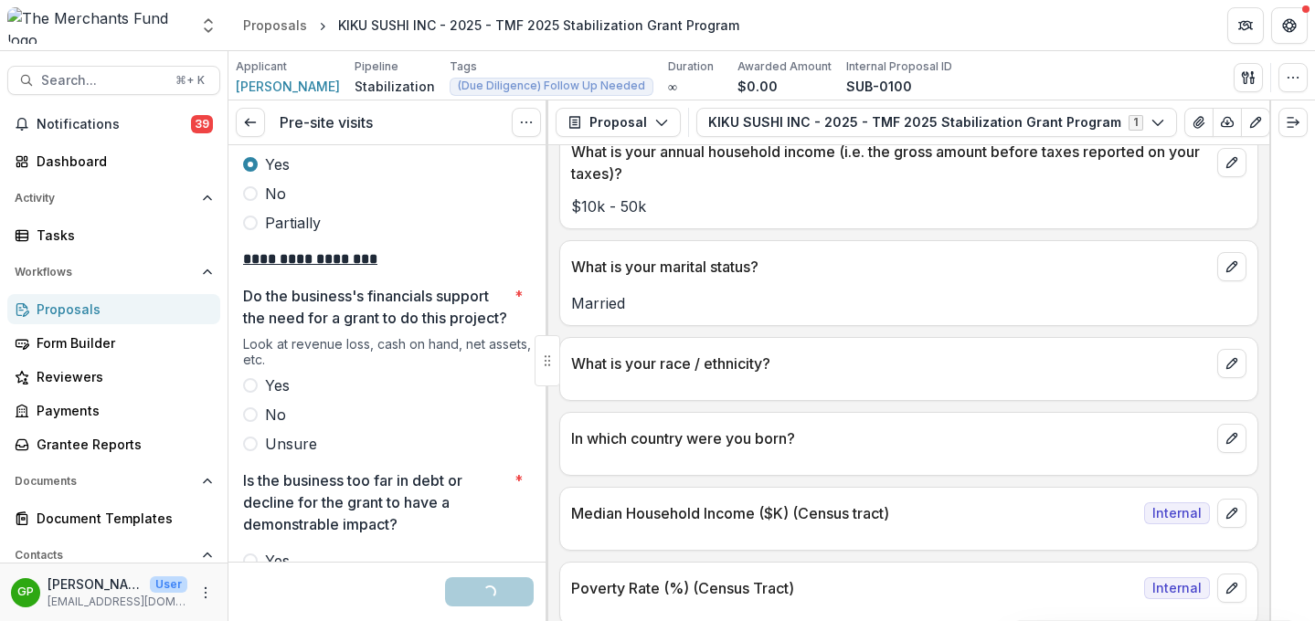
scroll to position [3281, 0]
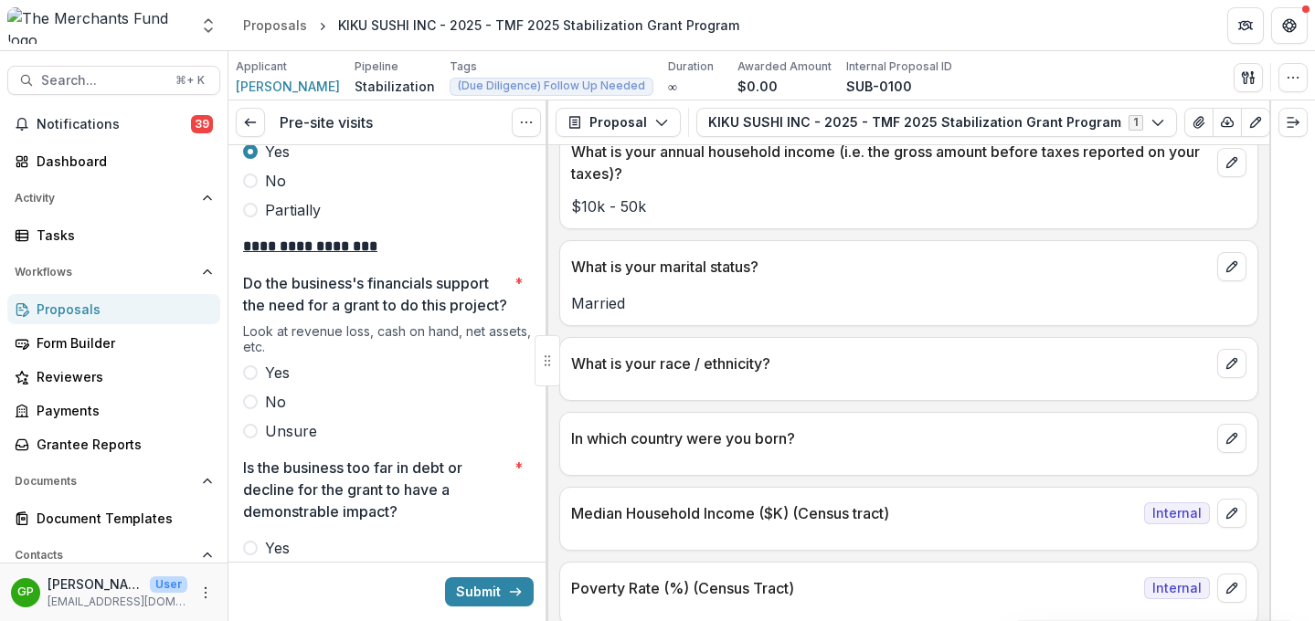
click at [257, 371] on label "Yes" at bounding box center [388, 373] width 291 height 22
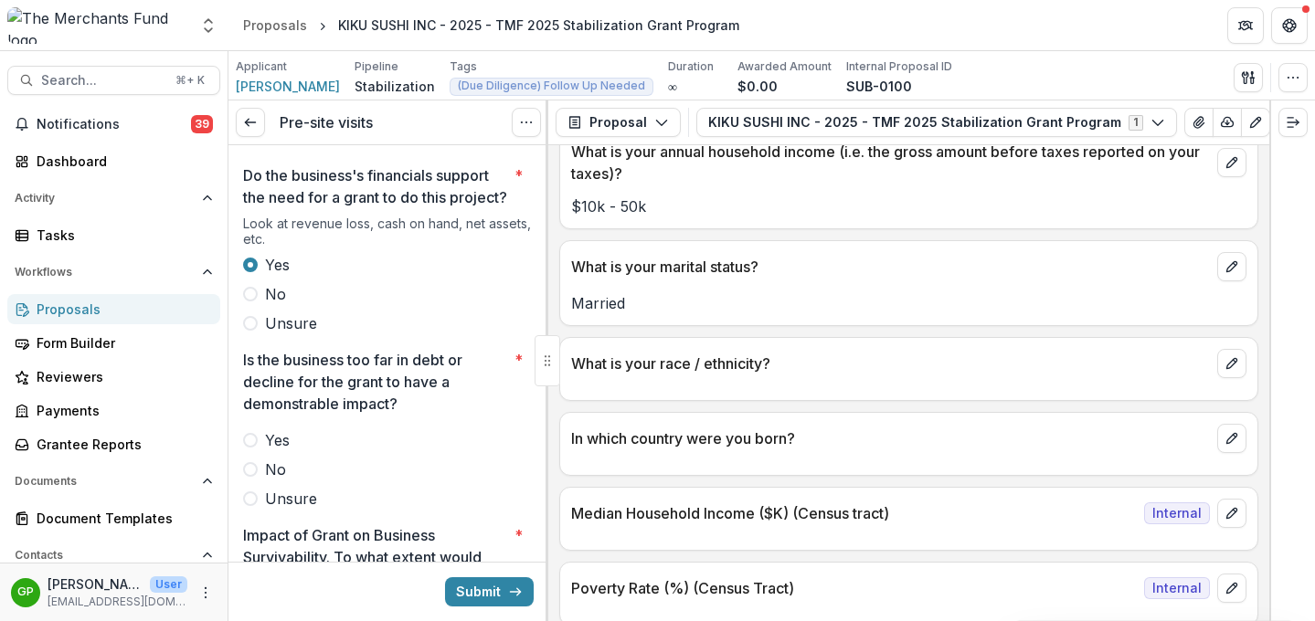
scroll to position [3443, 0]
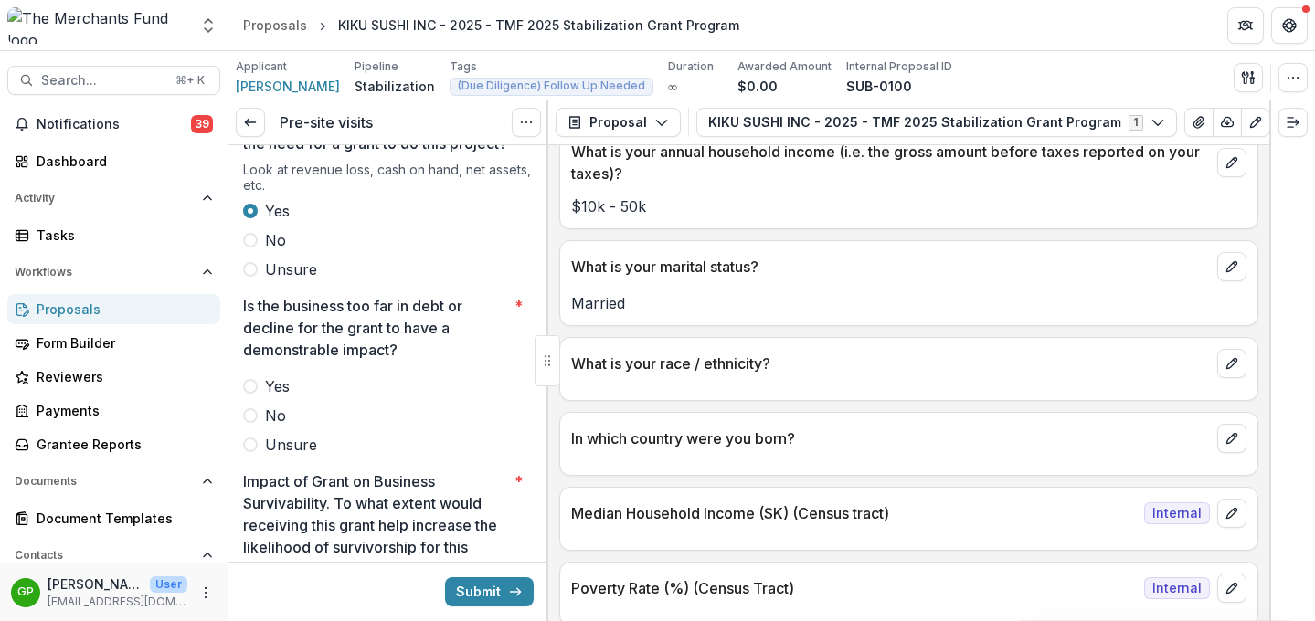
click at [247, 418] on span at bounding box center [250, 415] width 15 height 15
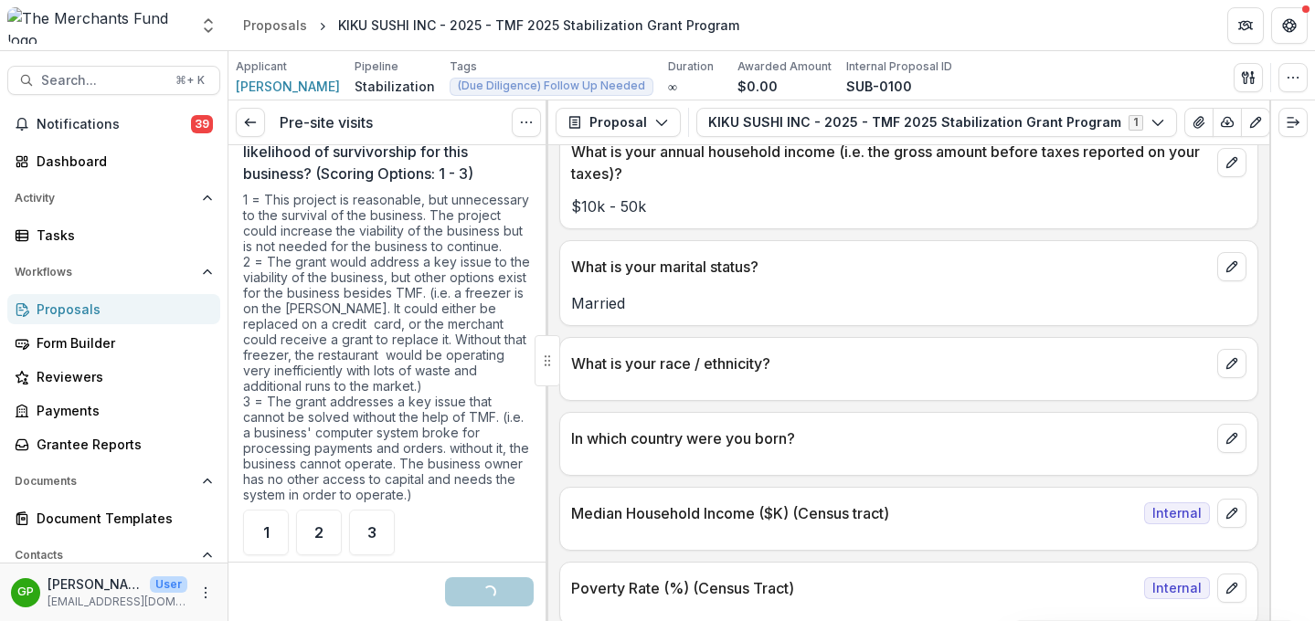
scroll to position [4005, 0]
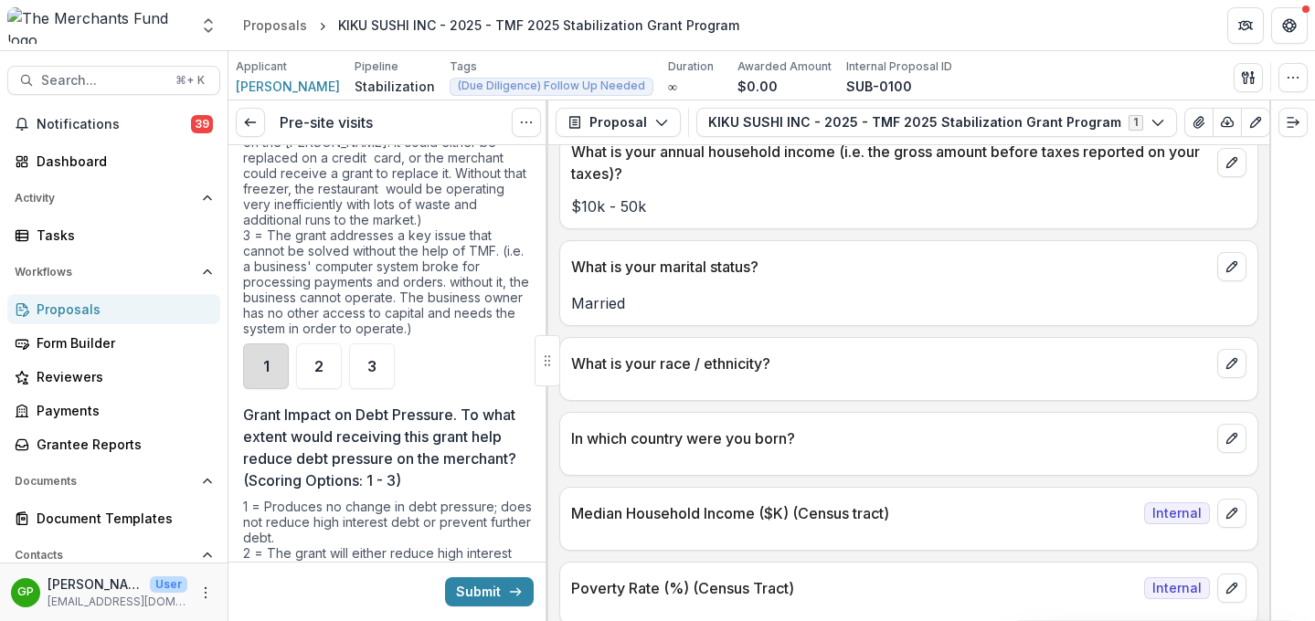
click at [270, 376] on div "1" at bounding box center [266, 367] width 46 height 46
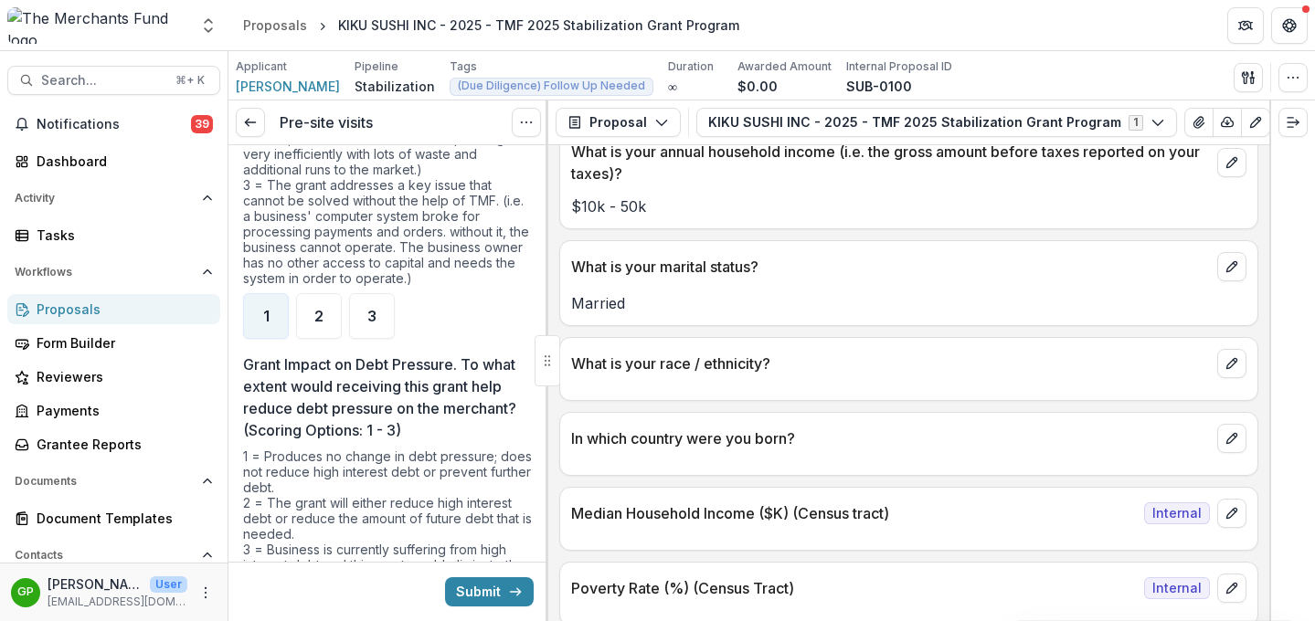
scroll to position [4252, 0]
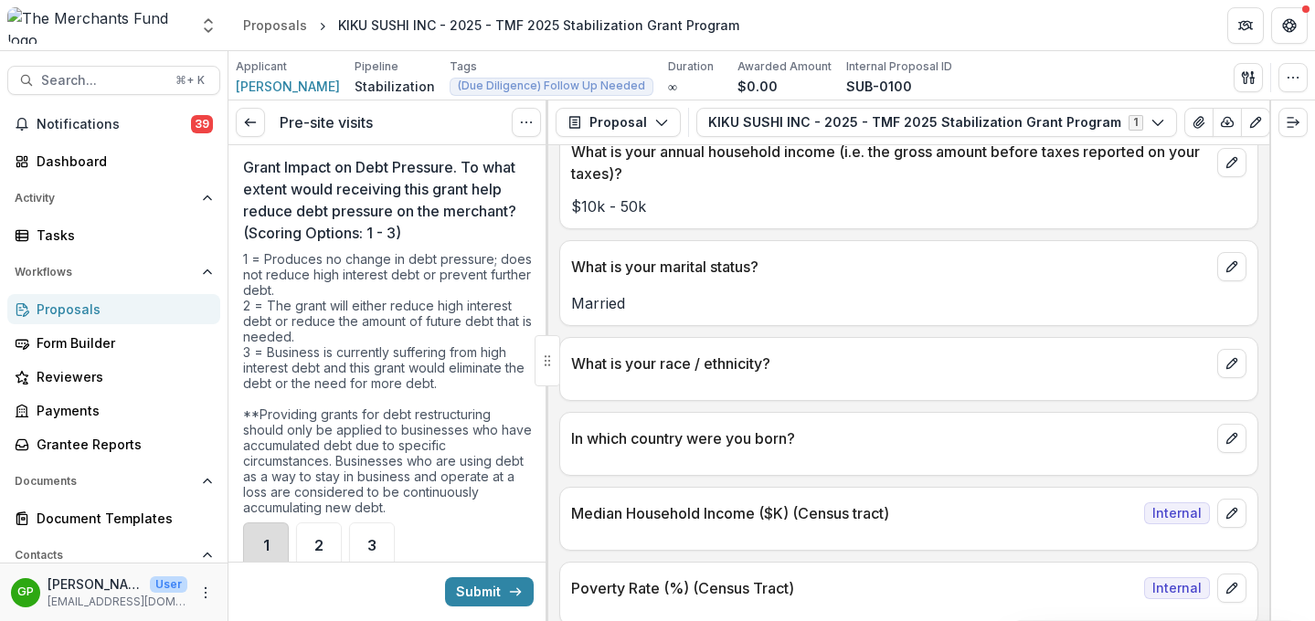
click at [274, 537] on div "1" at bounding box center [266, 546] width 46 height 46
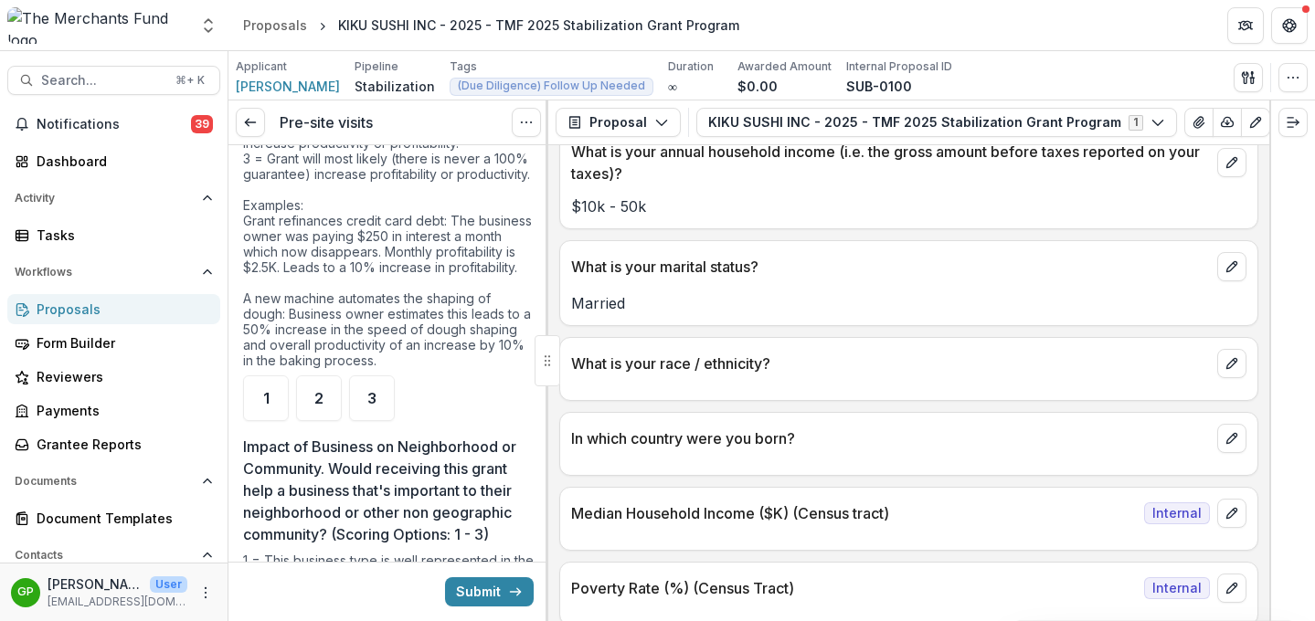
scroll to position [4886, 0]
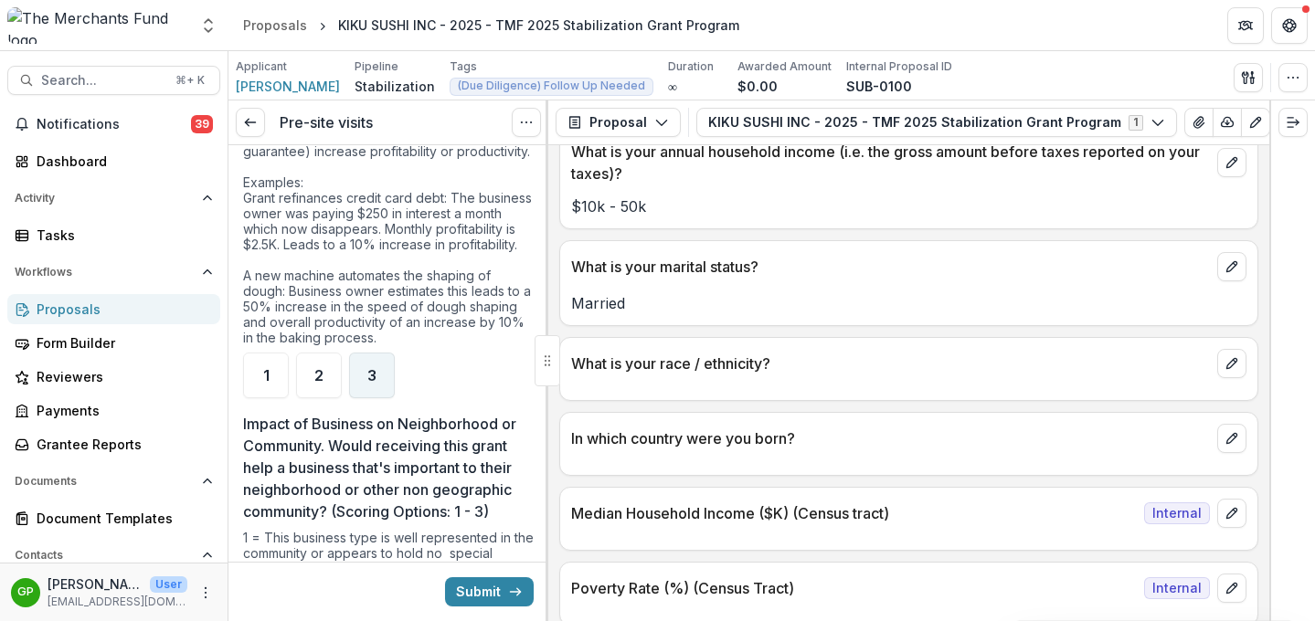
click at [371, 383] on span "3" at bounding box center [371, 375] width 9 height 15
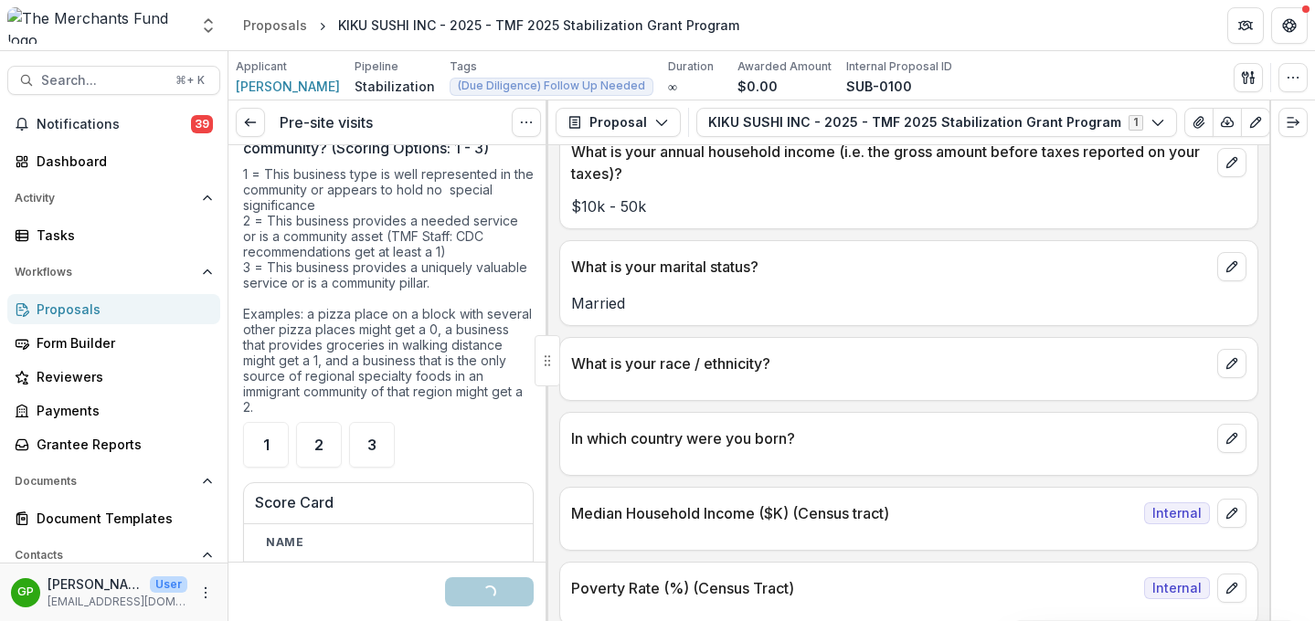
scroll to position [5378, 0]
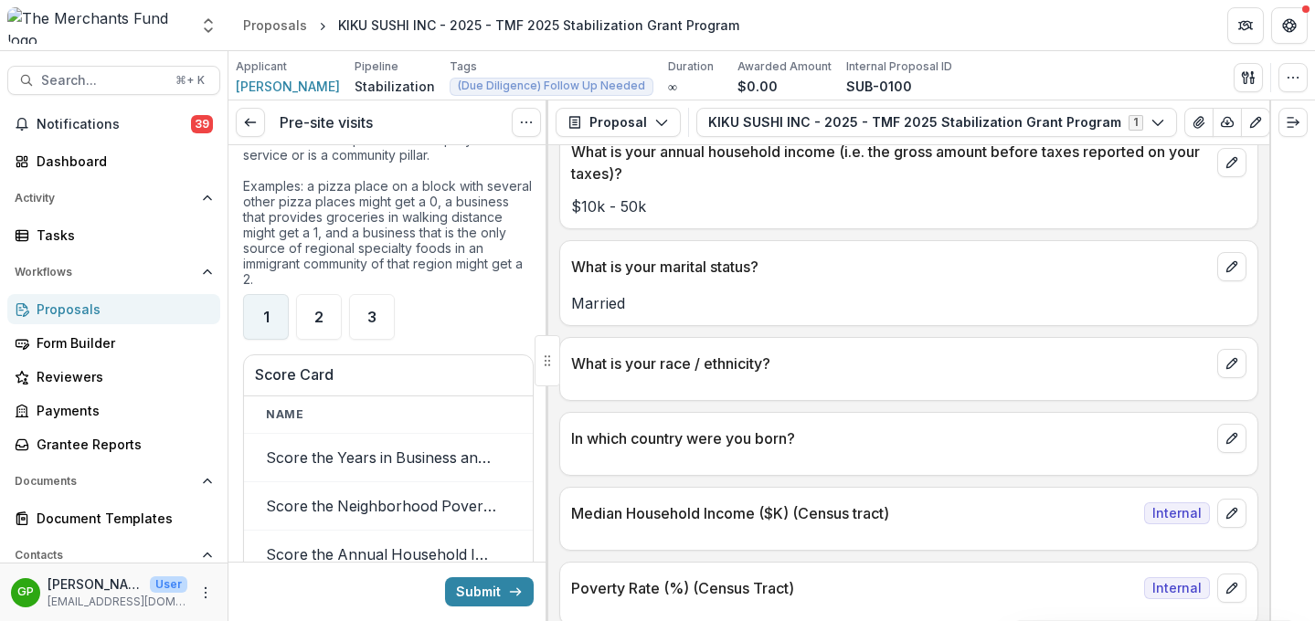
click at [250, 340] on div "1" at bounding box center [266, 317] width 46 height 46
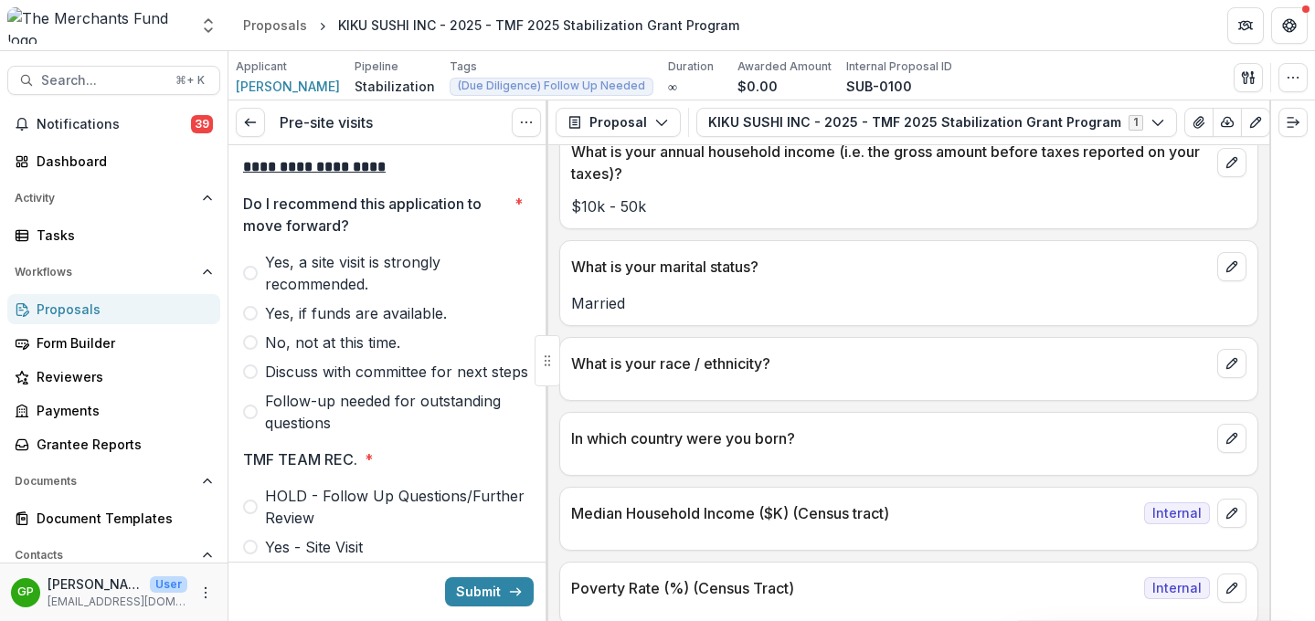
scroll to position [6059, 0]
click at [265, 382] on span "Discuss with committee for next steps" at bounding box center [396, 371] width 263 height 22
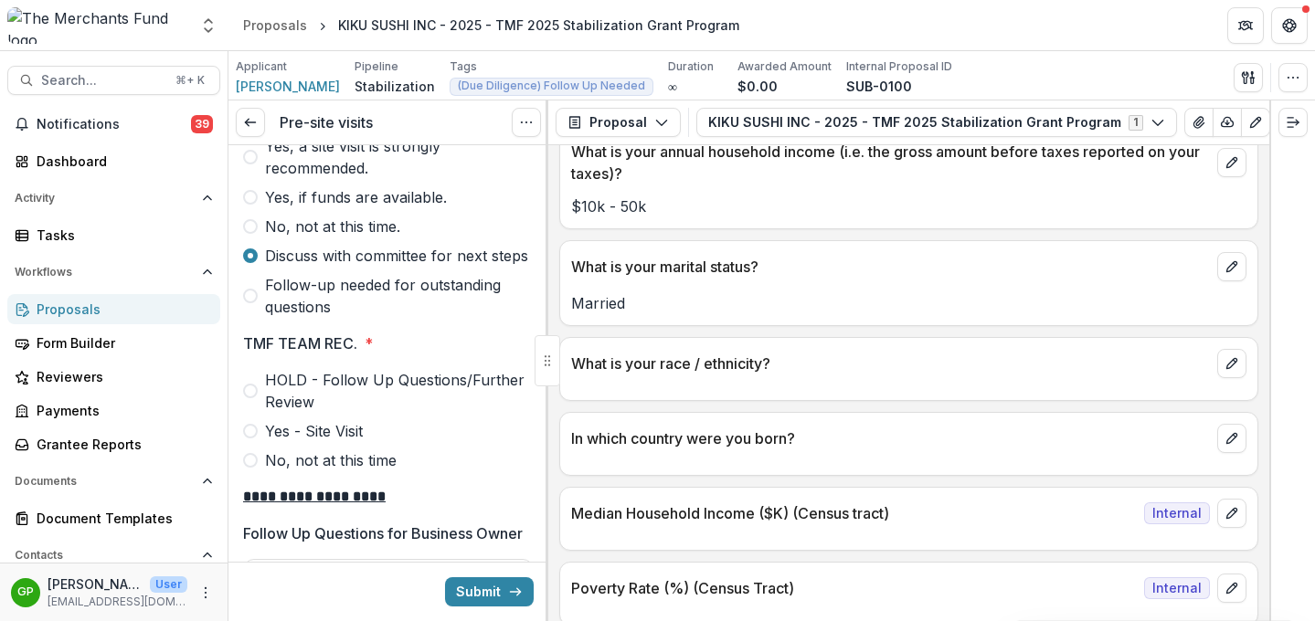
scroll to position [6146, 0]
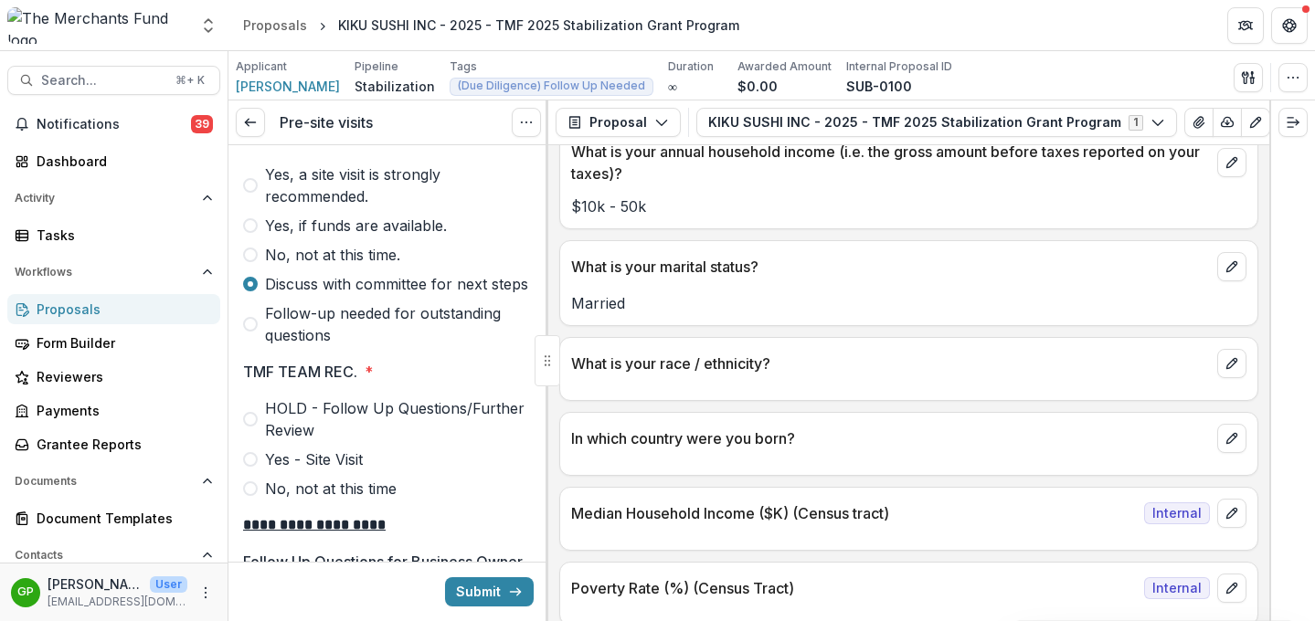
click at [255, 233] on span at bounding box center [250, 225] width 15 height 15
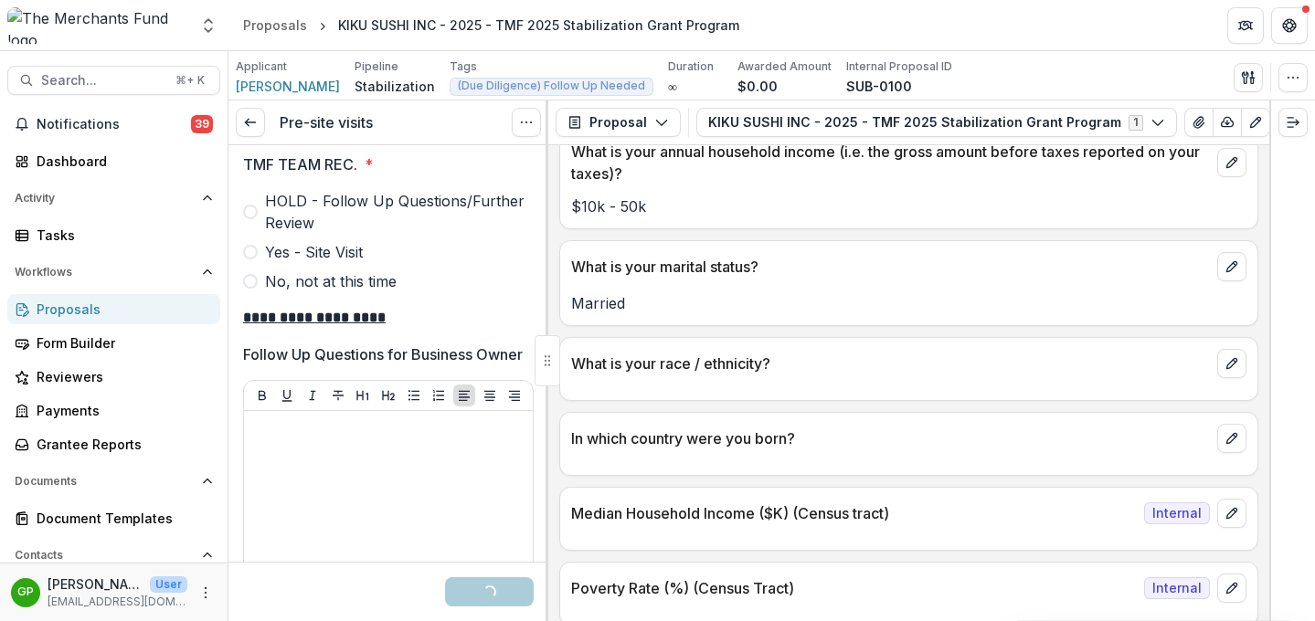
scroll to position [6357, 0]
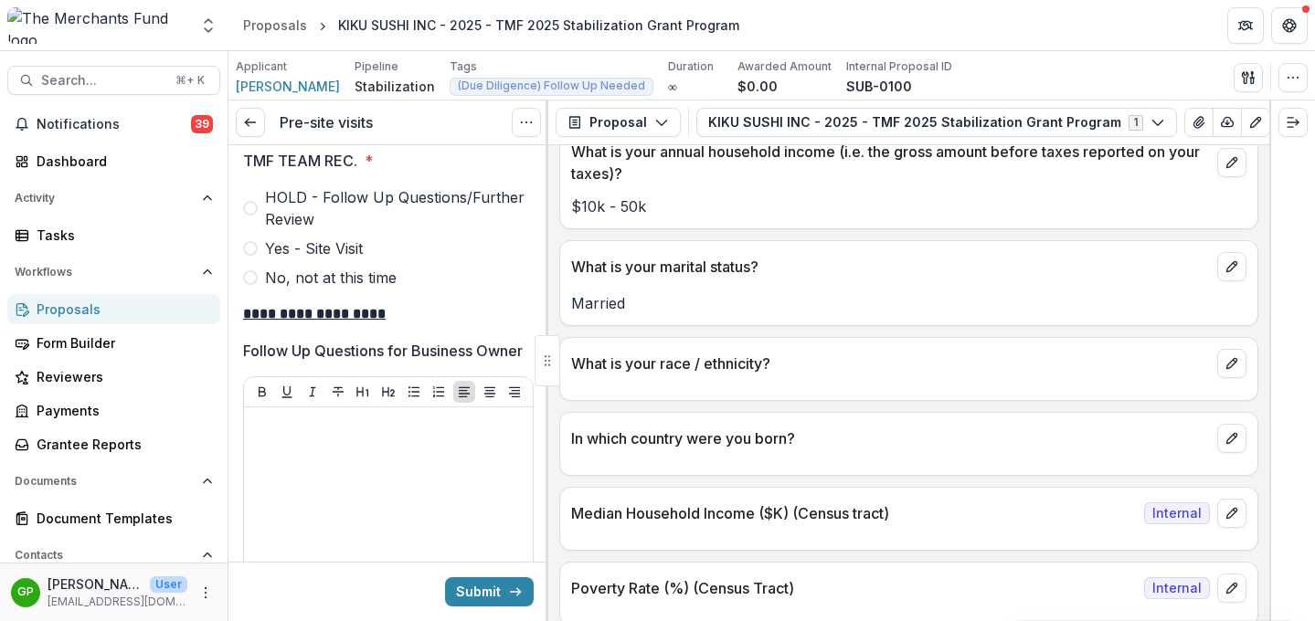
click at [251, 256] on span at bounding box center [250, 248] width 15 height 15
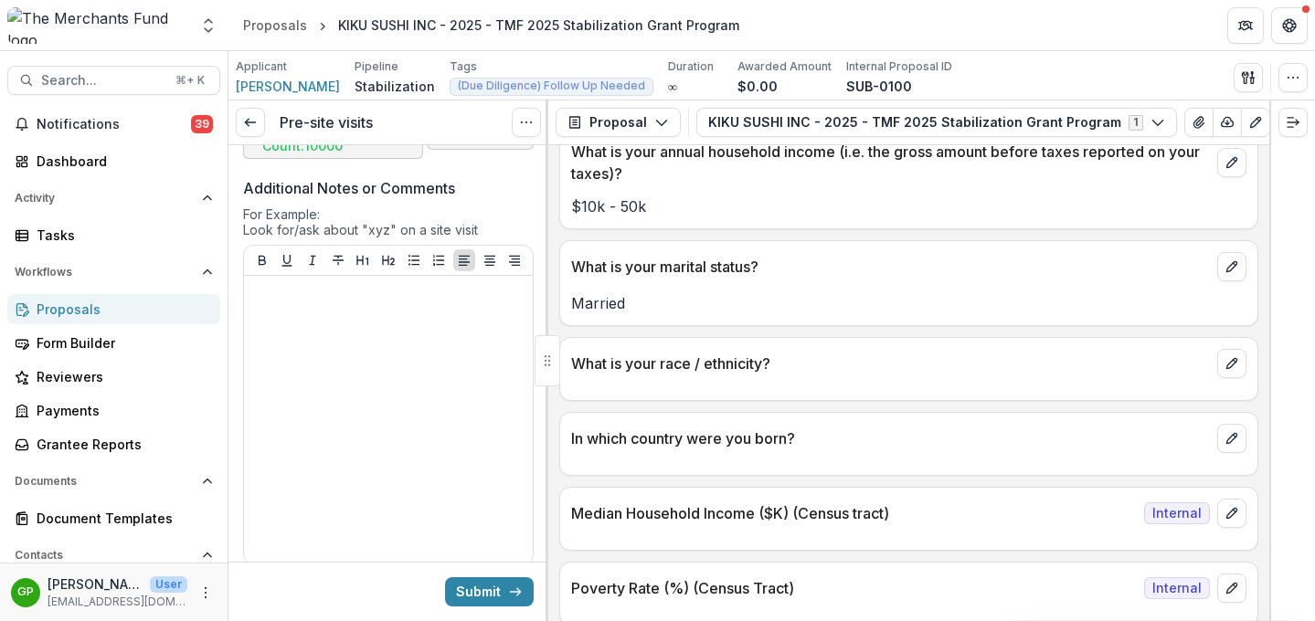
scroll to position [7803, 0]
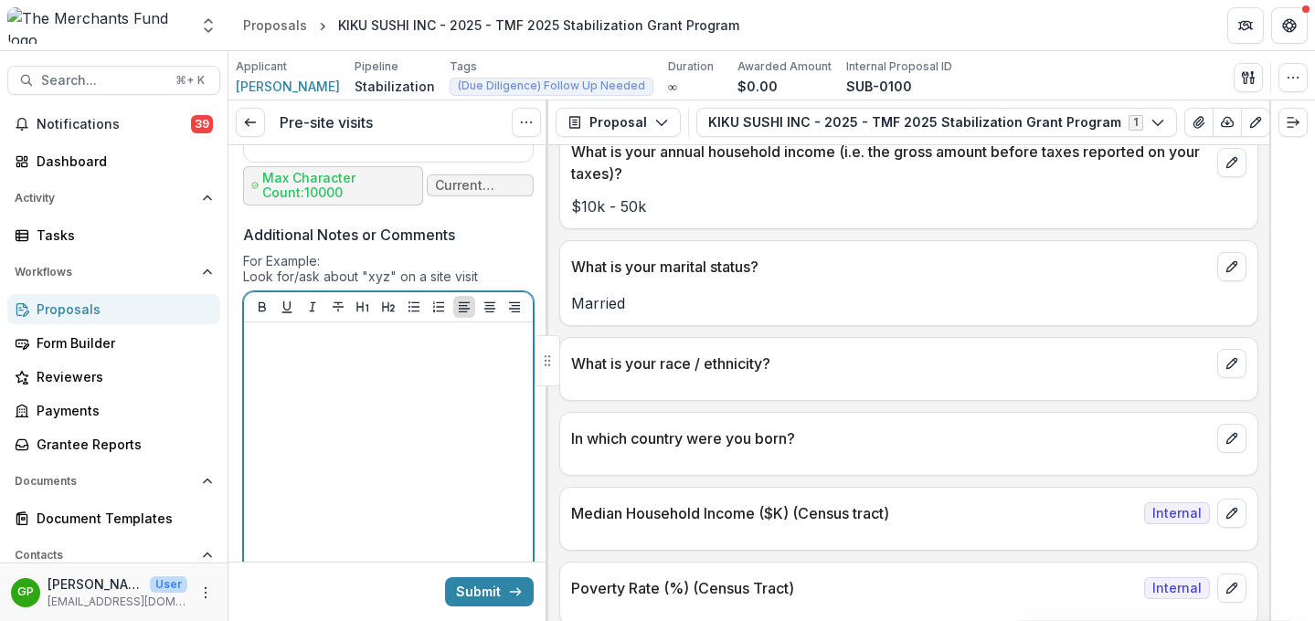
click at [377, 467] on div at bounding box center [388, 467] width 274 height 274
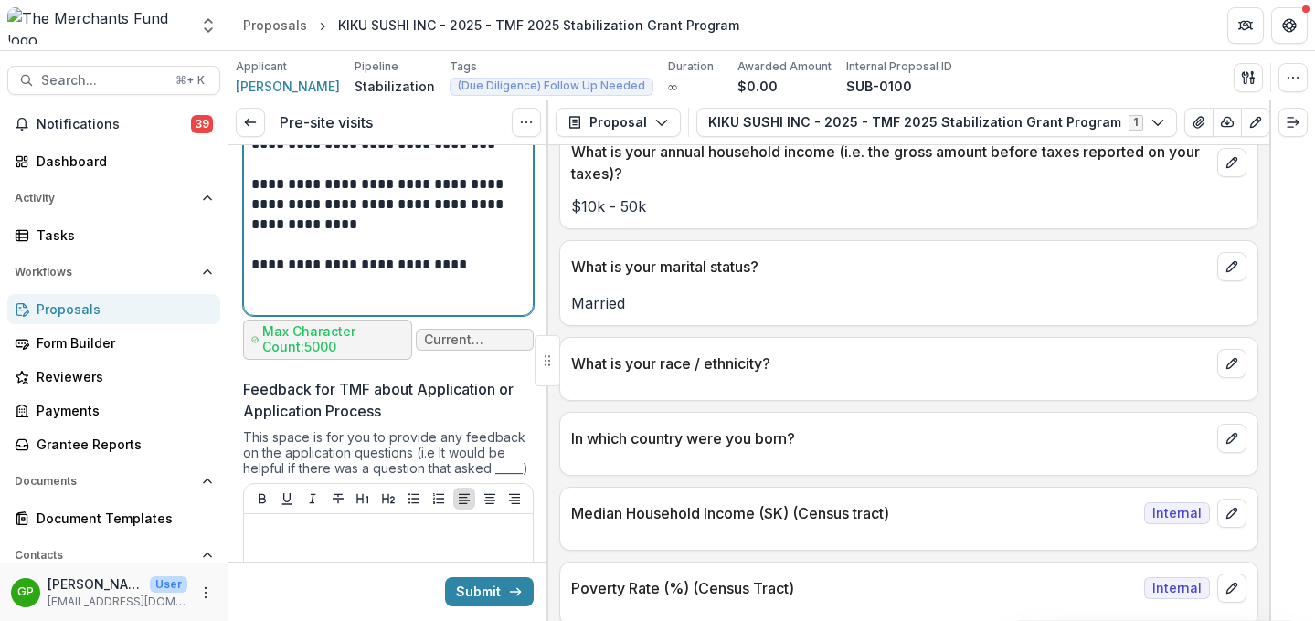
scroll to position [8094, 0]
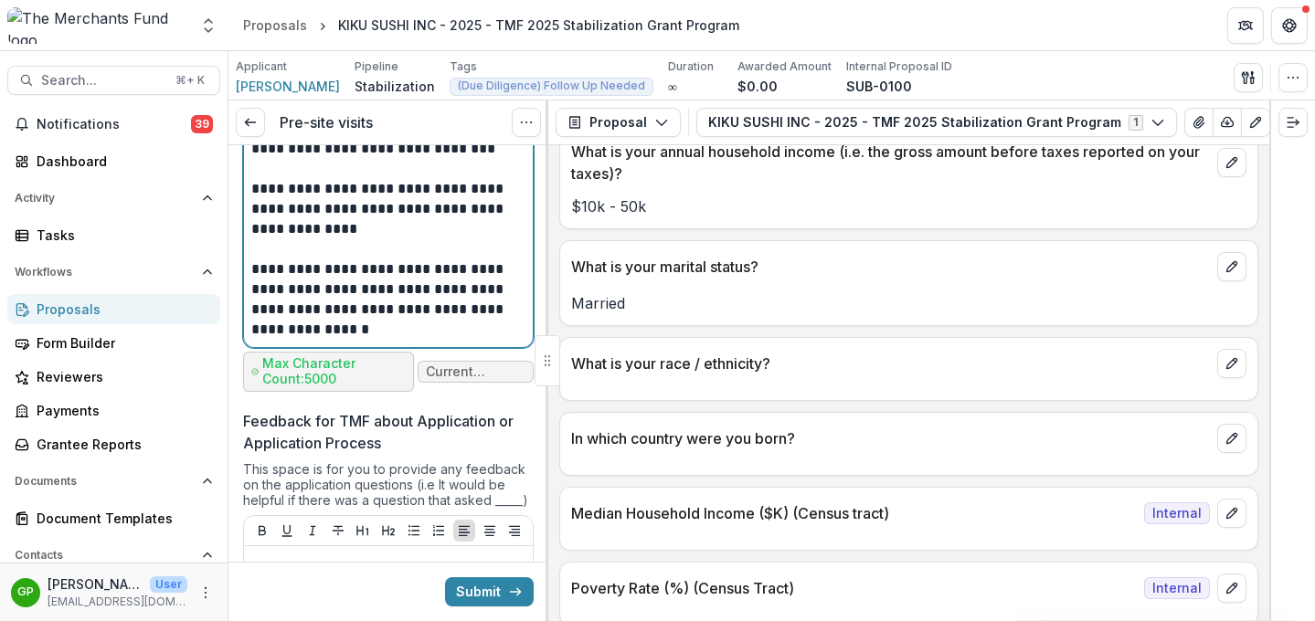
click at [380, 340] on p "**********" at bounding box center [385, 299] width 269 height 80
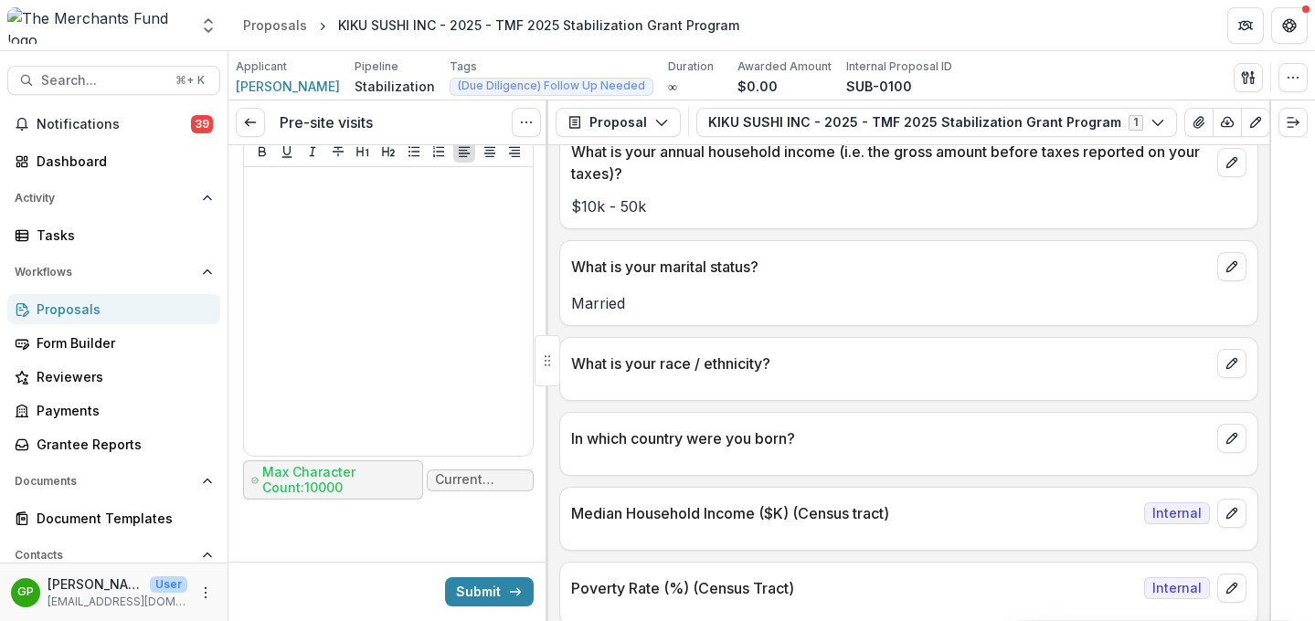
scroll to position [8571, 0]
click at [492, 592] on button "Submit" at bounding box center [489, 591] width 89 height 29
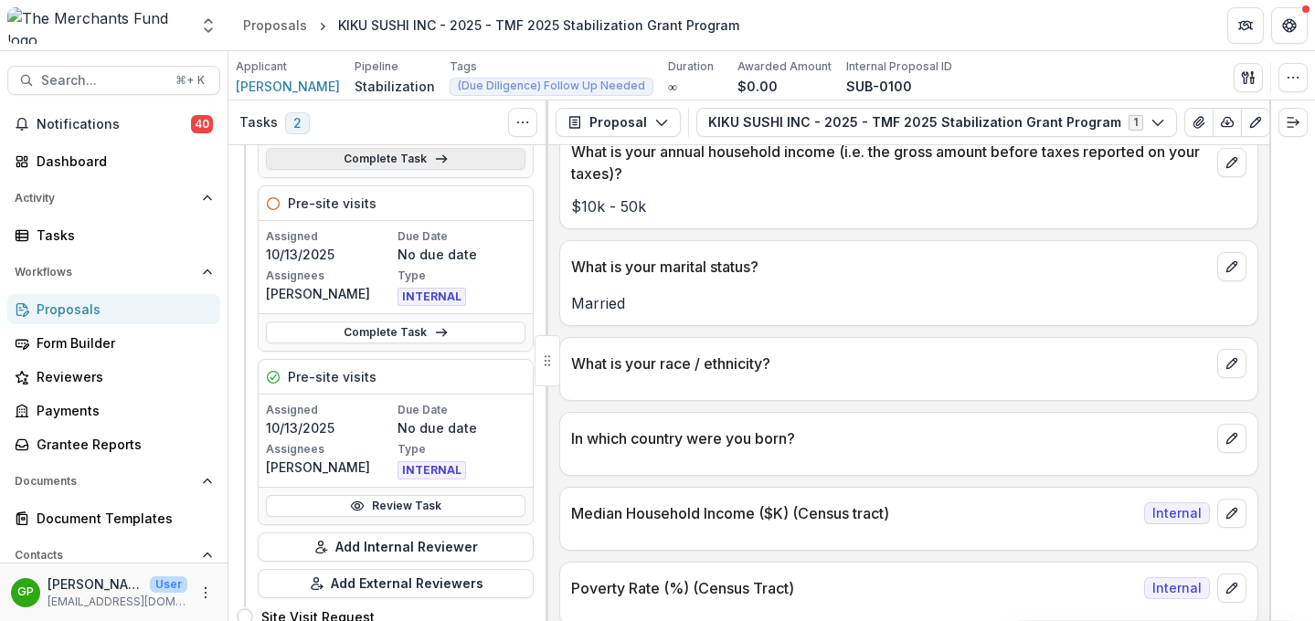
scroll to position [233, 0]
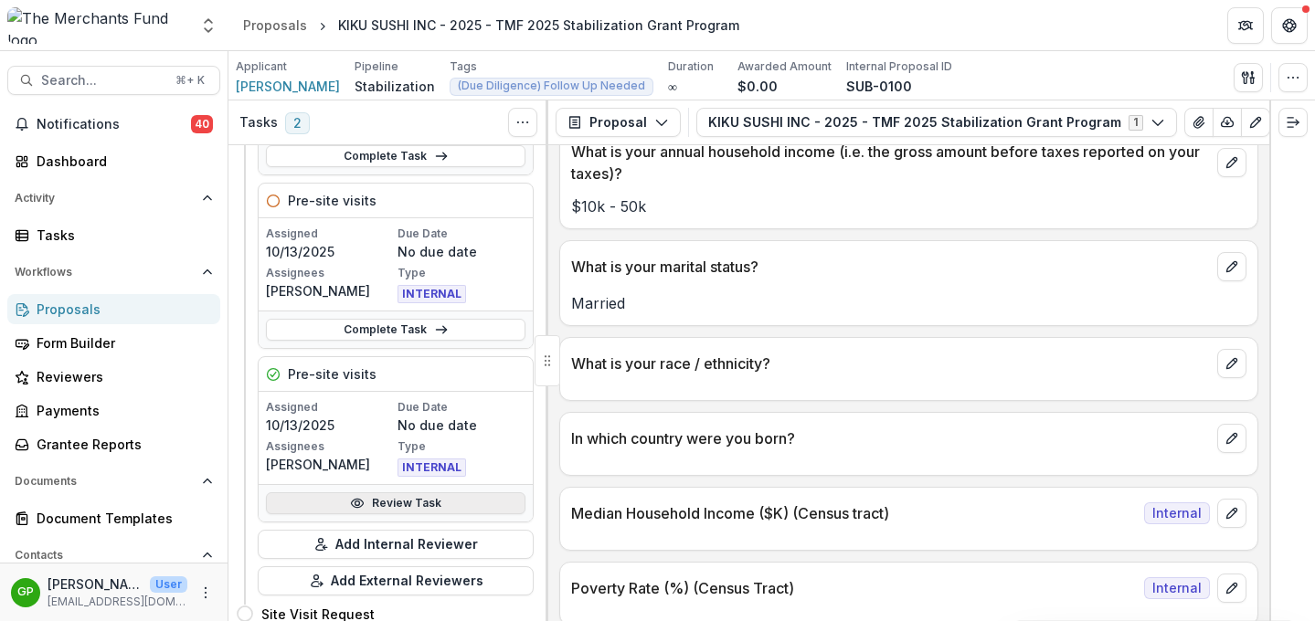
click at [435, 505] on link "Review Task" at bounding box center [395, 503] width 259 height 22
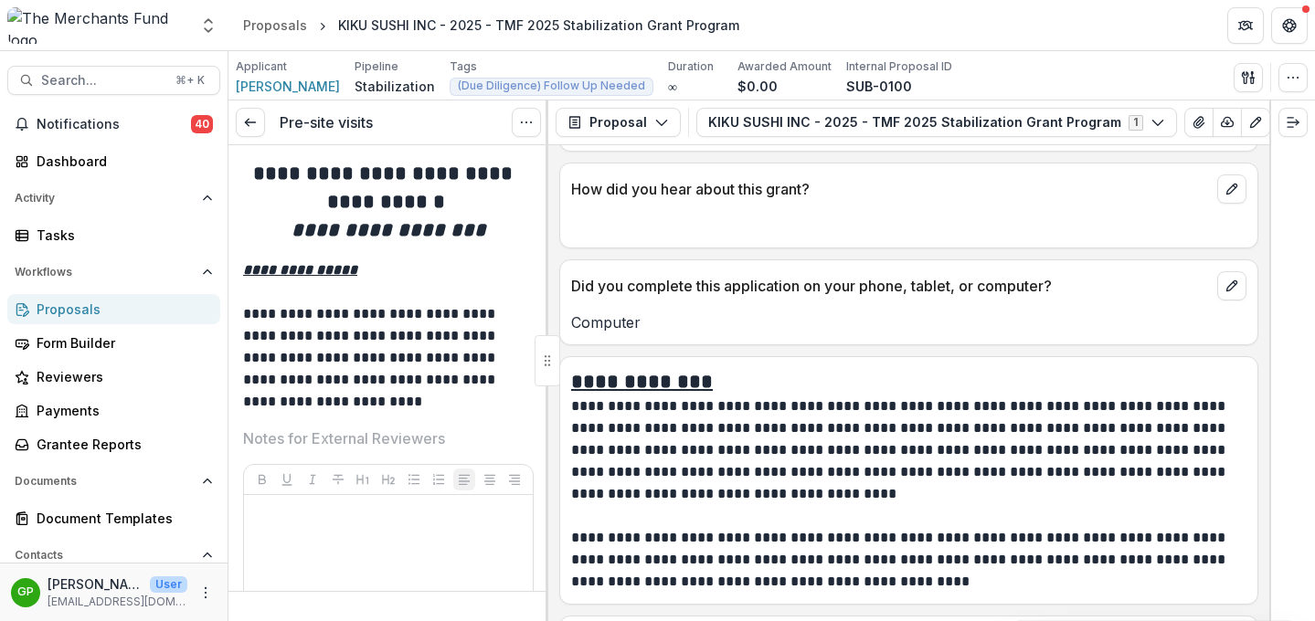
scroll to position [11778, 0]
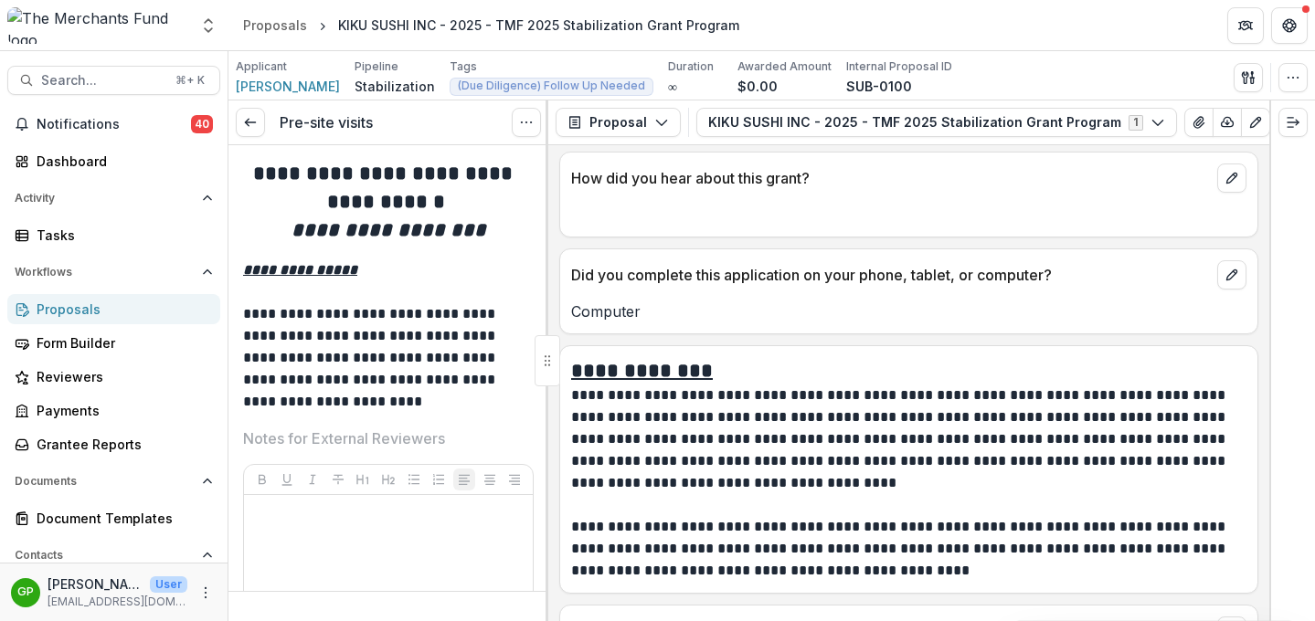
click at [50, 309] on div "Proposals" at bounding box center [121, 309] width 169 height 19
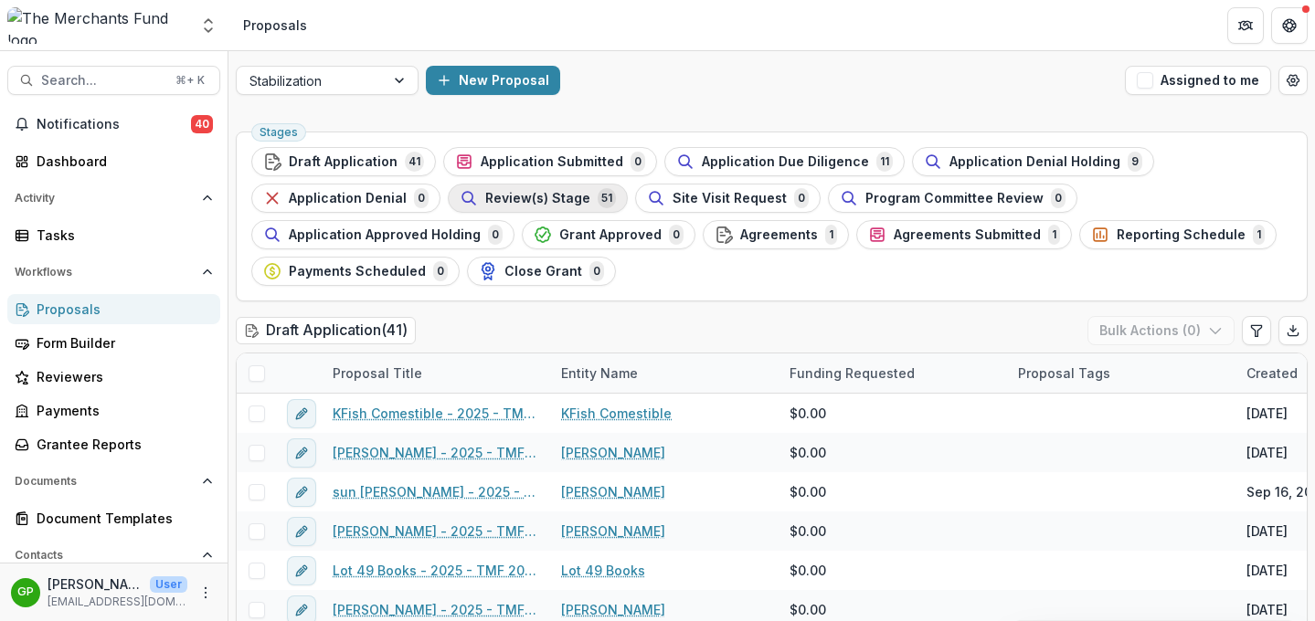
click at [553, 204] on span "Review(s) Stage" at bounding box center [537, 199] width 105 height 16
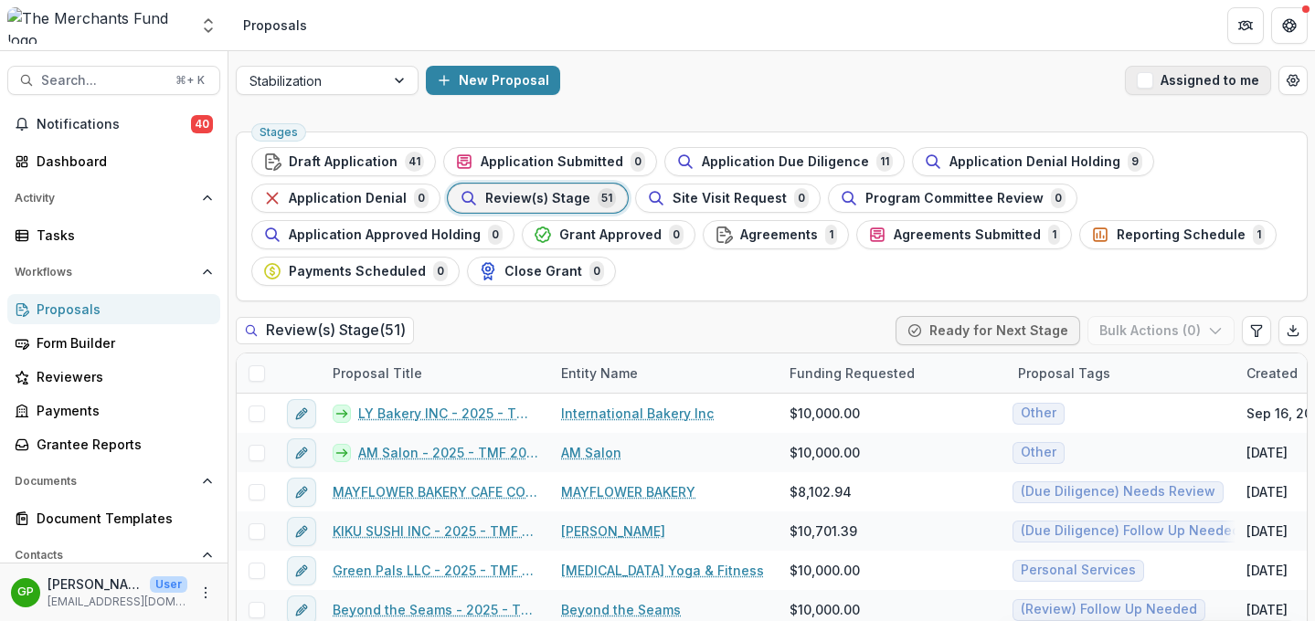
click at [1095, 81] on button "Assigned to me" at bounding box center [1198, 80] width 146 height 29
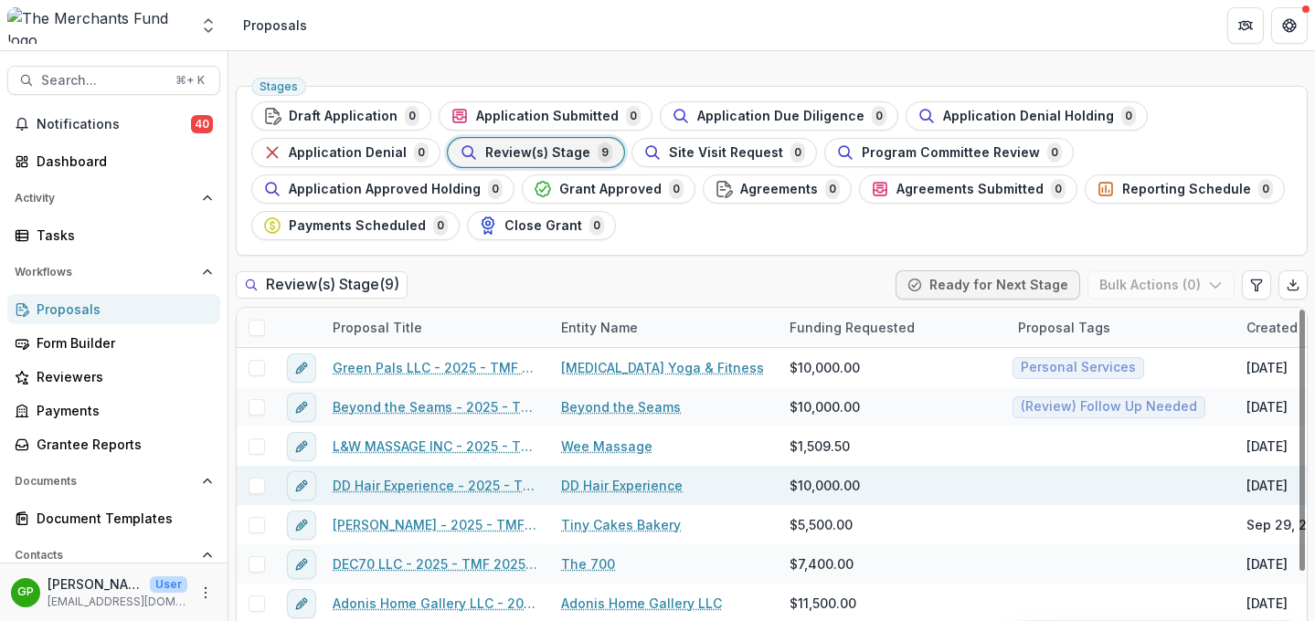
scroll to position [68, 0]
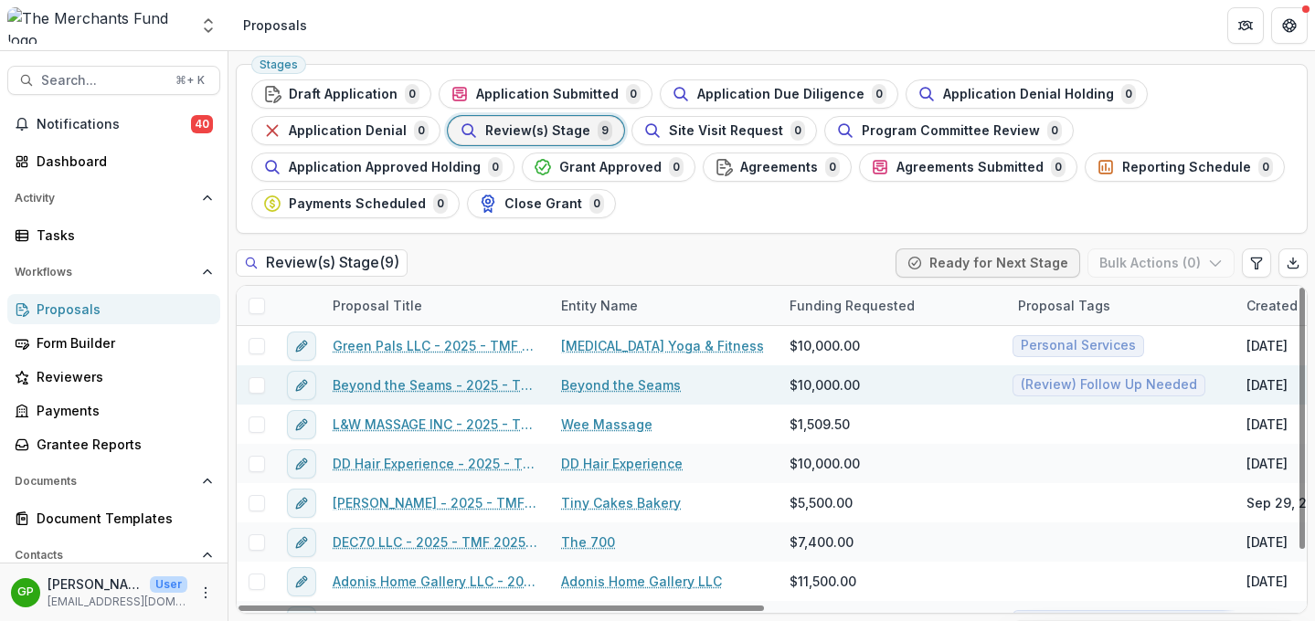
click at [446, 386] on link "Beyond the Seams - 2025 - TMF 2025 Stabilization Grant Program" at bounding box center [436, 385] width 206 height 19
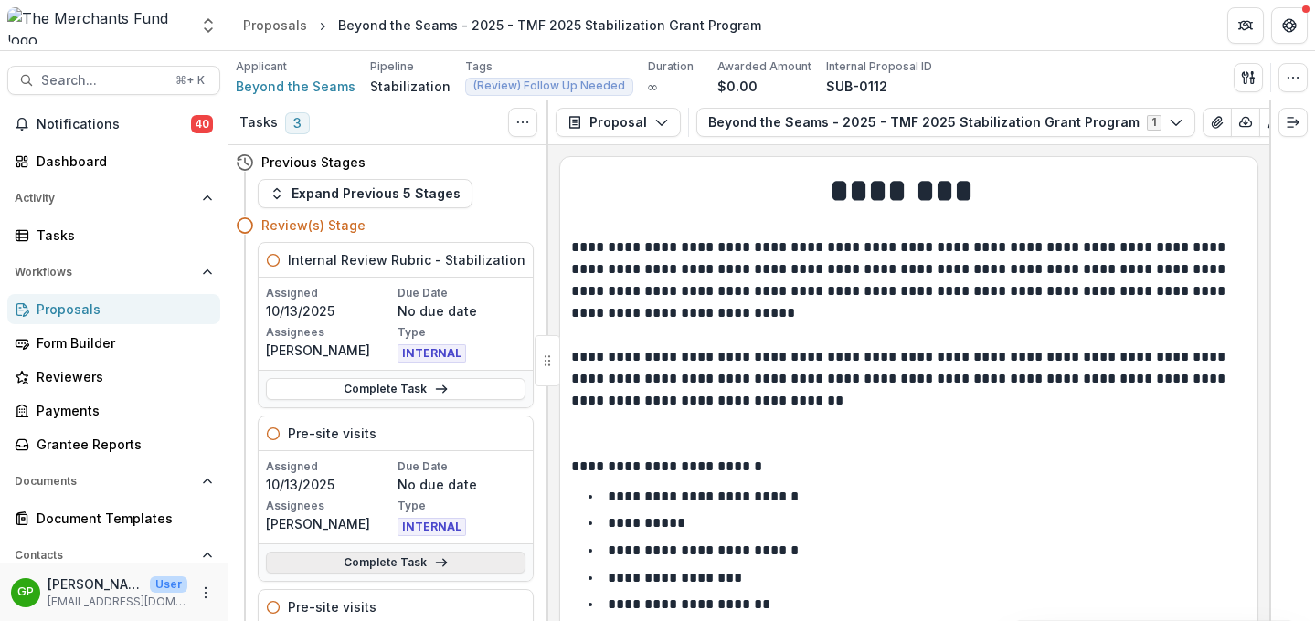
click at [420, 564] on link "Complete Task" at bounding box center [395, 563] width 259 height 22
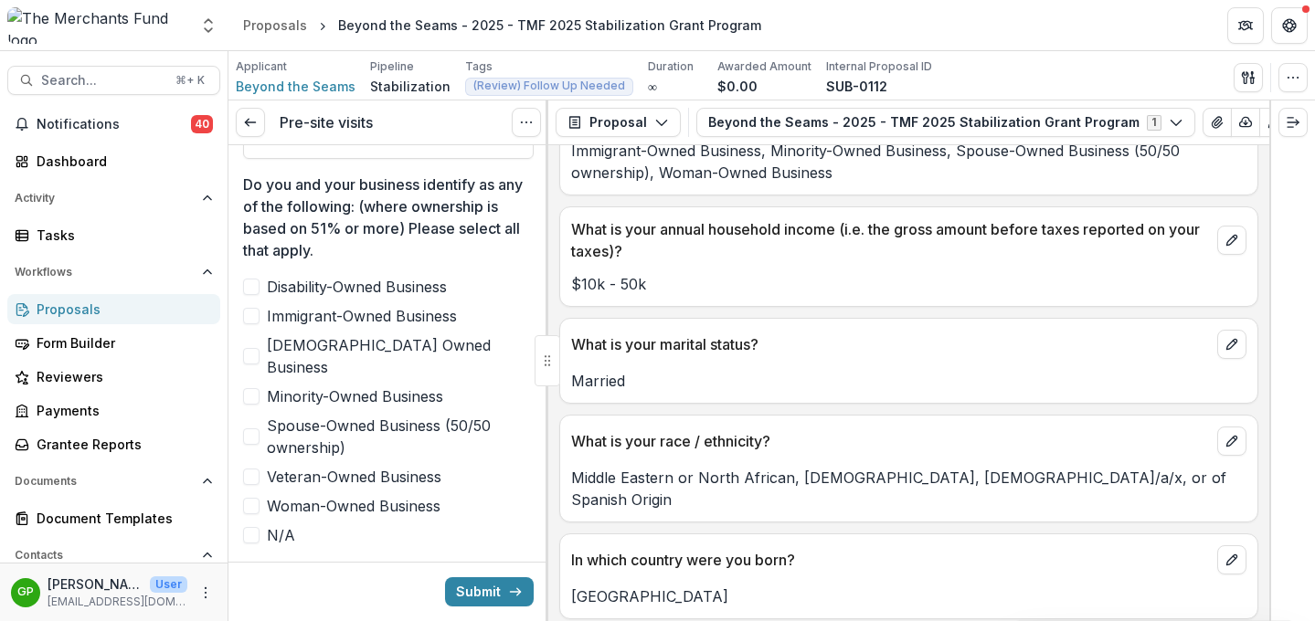
scroll to position [10819, 0]
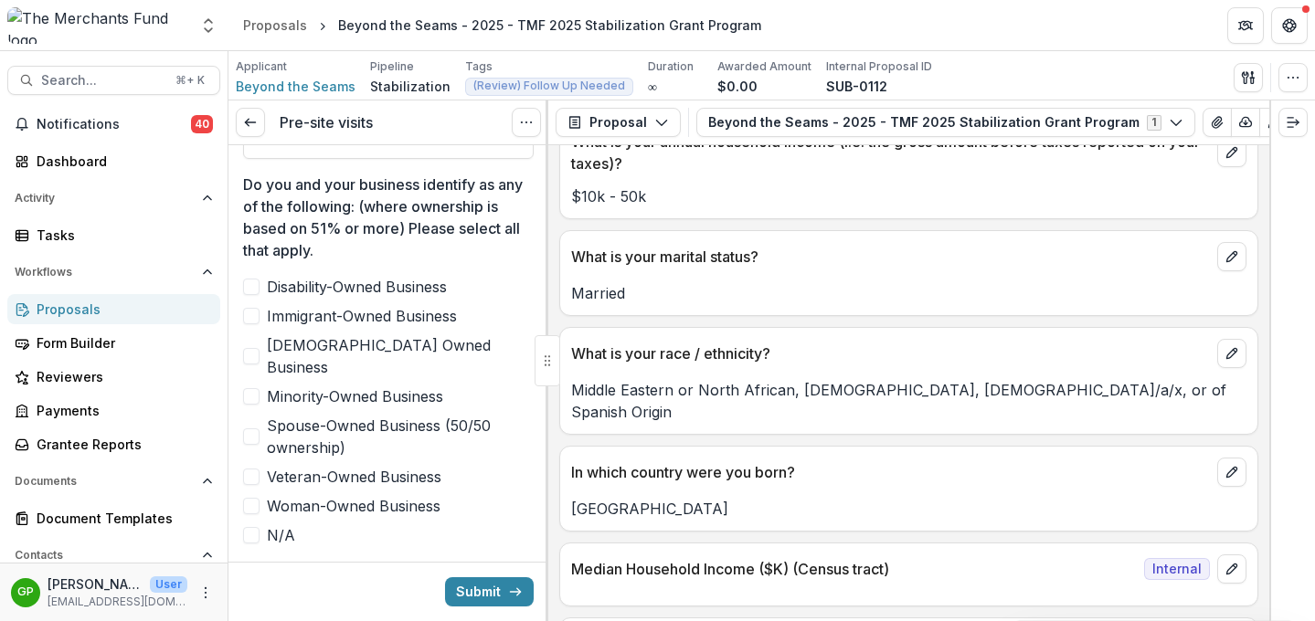
click at [253, 498] on span at bounding box center [251, 506] width 16 height 16
click at [250, 388] on span at bounding box center [251, 396] width 16 height 16
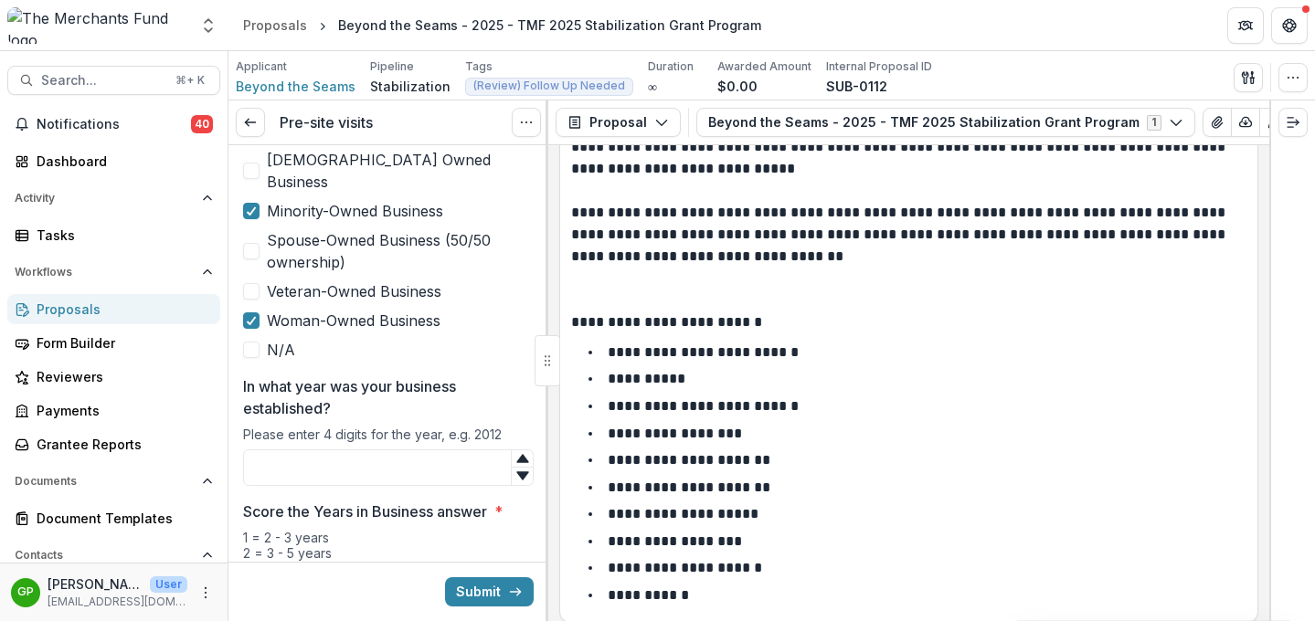
scroll to position [0, 0]
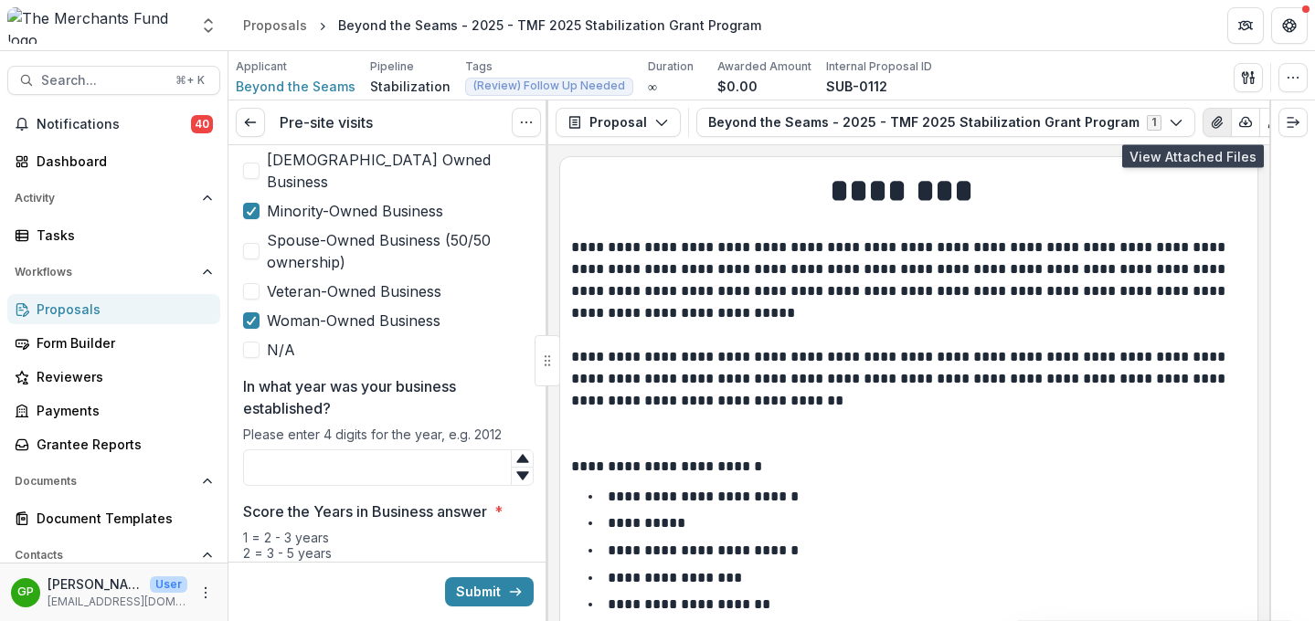
click at [1095, 126] on icon "View Attached Files" at bounding box center [1217, 122] width 10 height 11
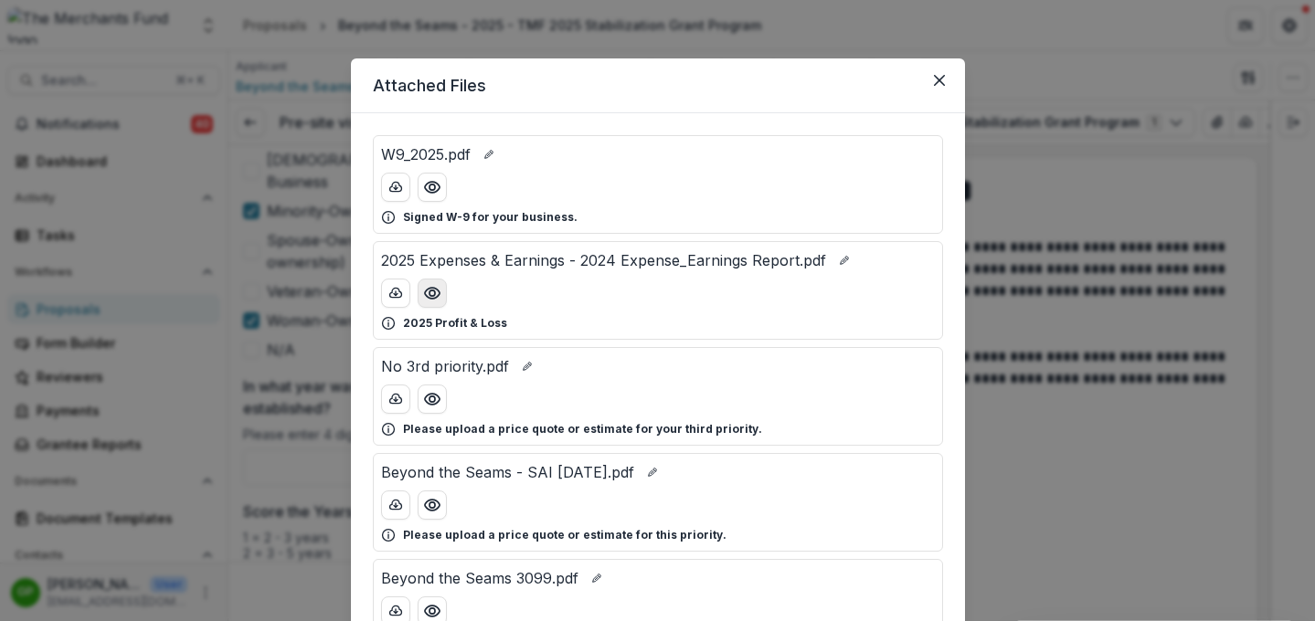
click at [438, 296] on icon "Preview 2025 Expenses & Earnings - 2024 Expense_Earnings Report.pdf" at bounding box center [432, 293] width 18 height 18
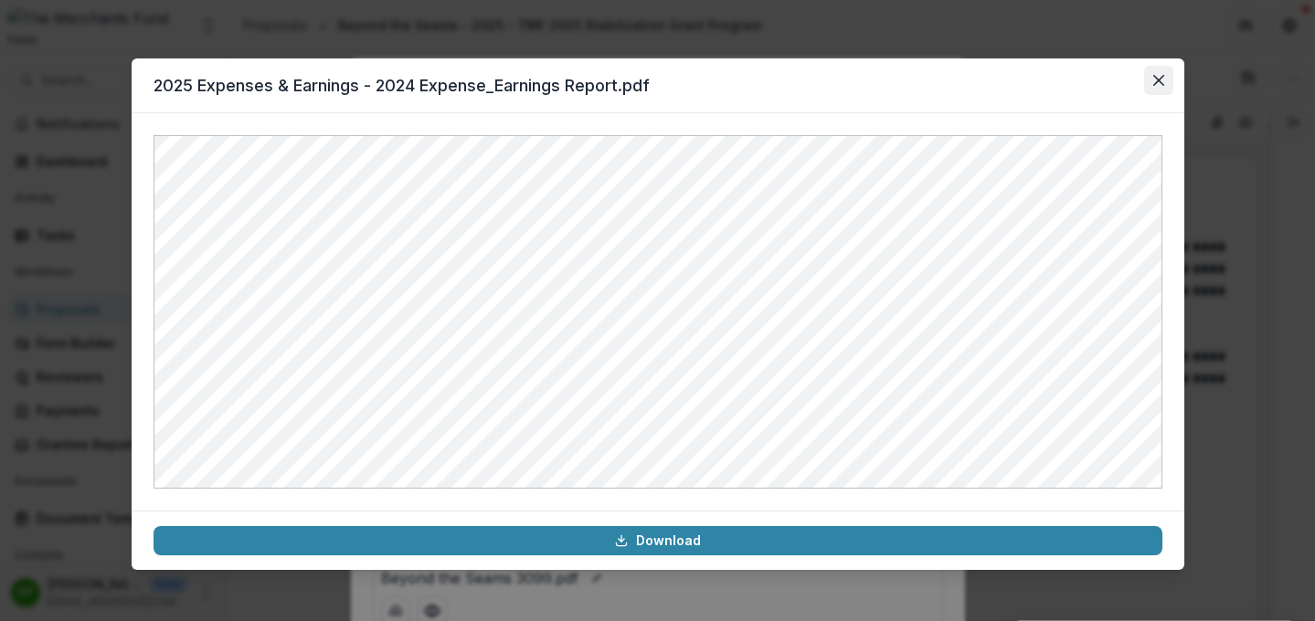
click at [1095, 83] on icon "Close" at bounding box center [1157, 80] width 11 height 11
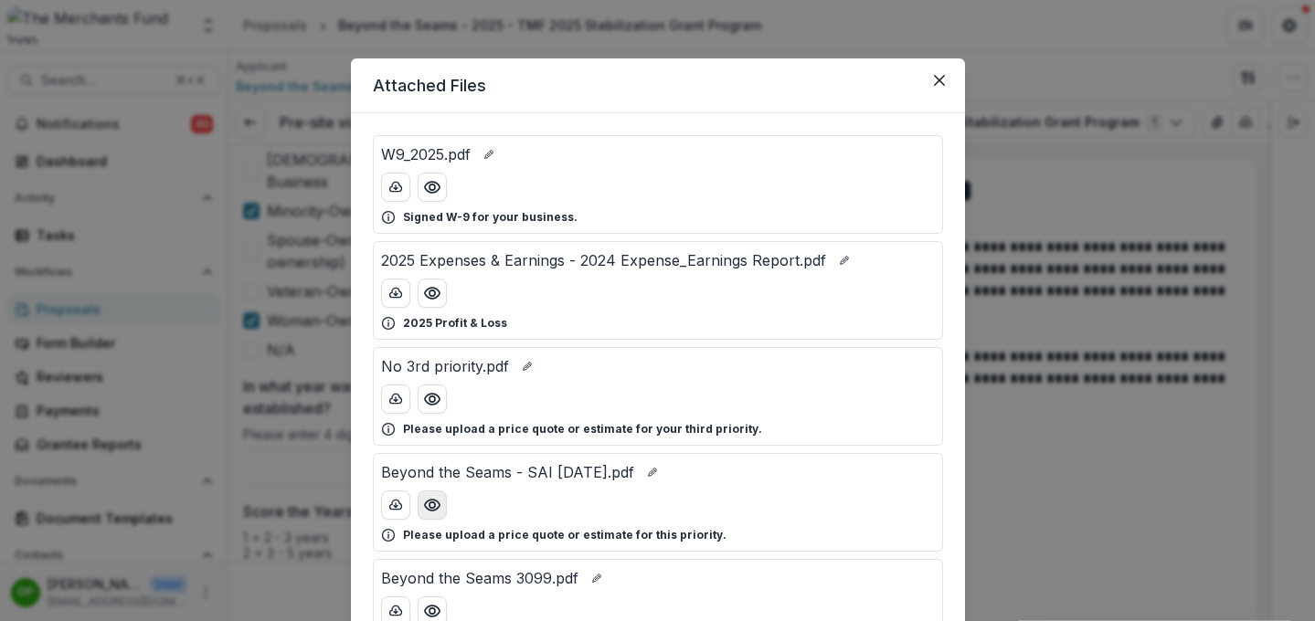
click at [437, 502] on icon "Preview Beyond the Seams - SAI 10-1-25.pdf" at bounding box center [432, 505] width 18 height 18
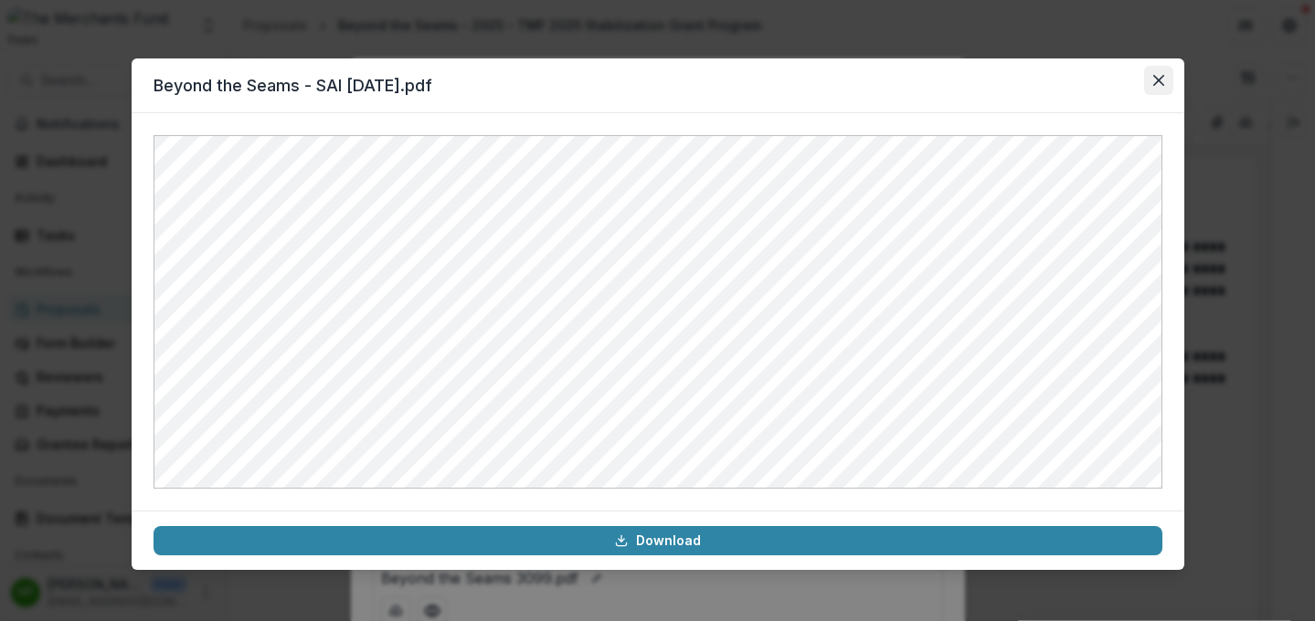
click at [1095, 85] on button "Close" at bounding box center [1158, 80] width 29 height 29
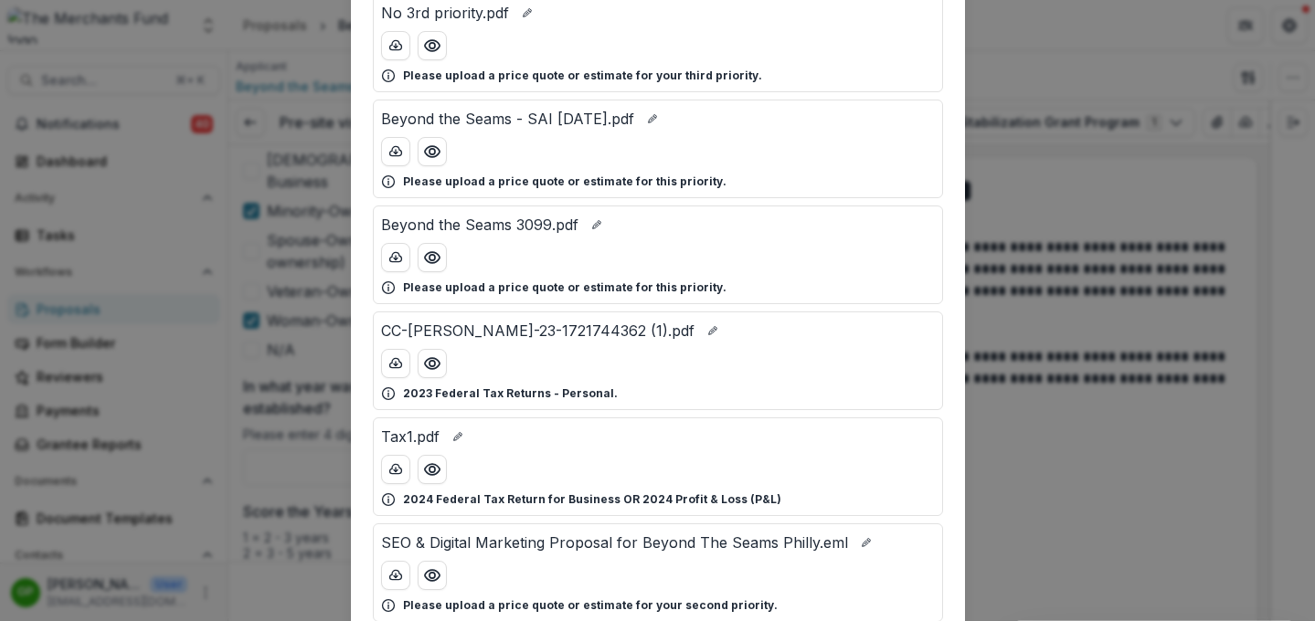
scroll to position [354, 0]
click at [434, 364] on icon "Preview CC-YASIN-ABDEL_SALAM-23-1721744362 (1).pdf" at bounding box center [432, 363] width 18 height 18
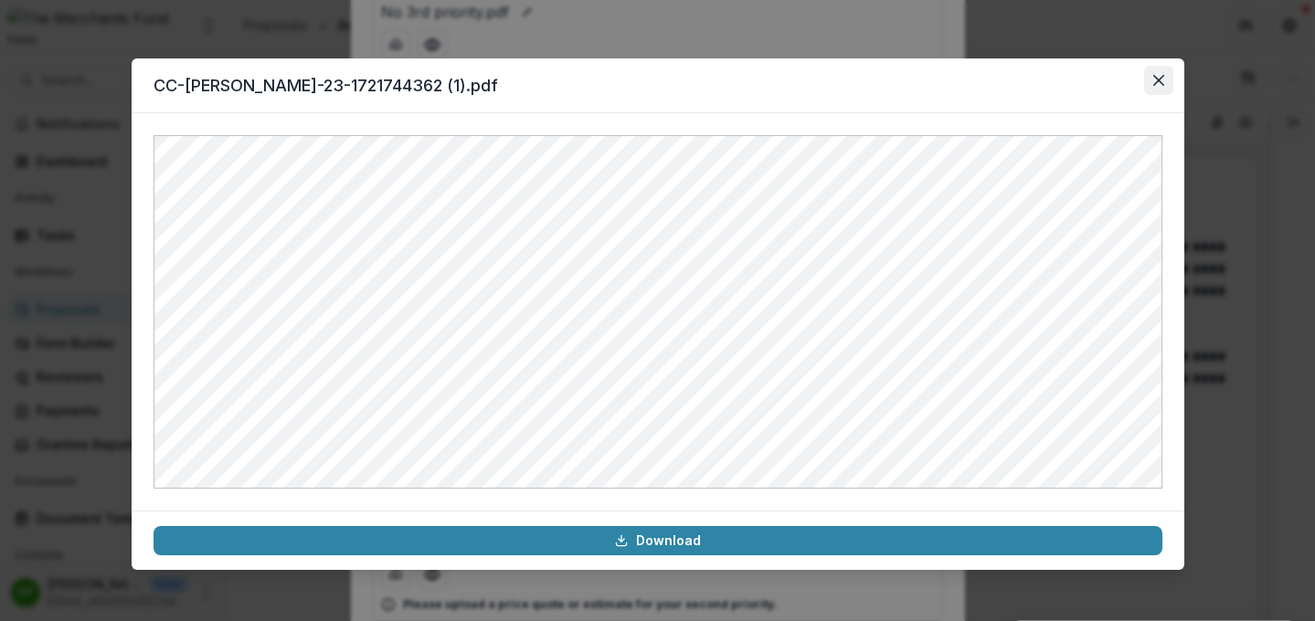
click at [1095, 82] on icon "Close" at bounding box center [1158, 80] width 11 height 11
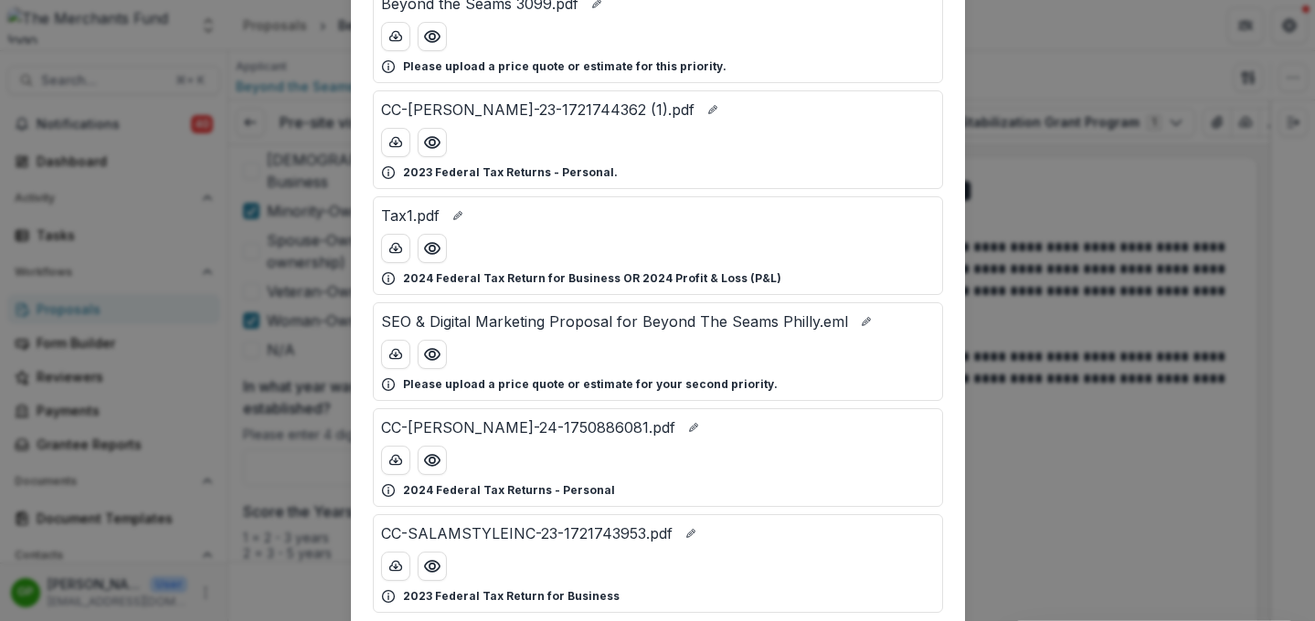
scroll to position [577, 0]
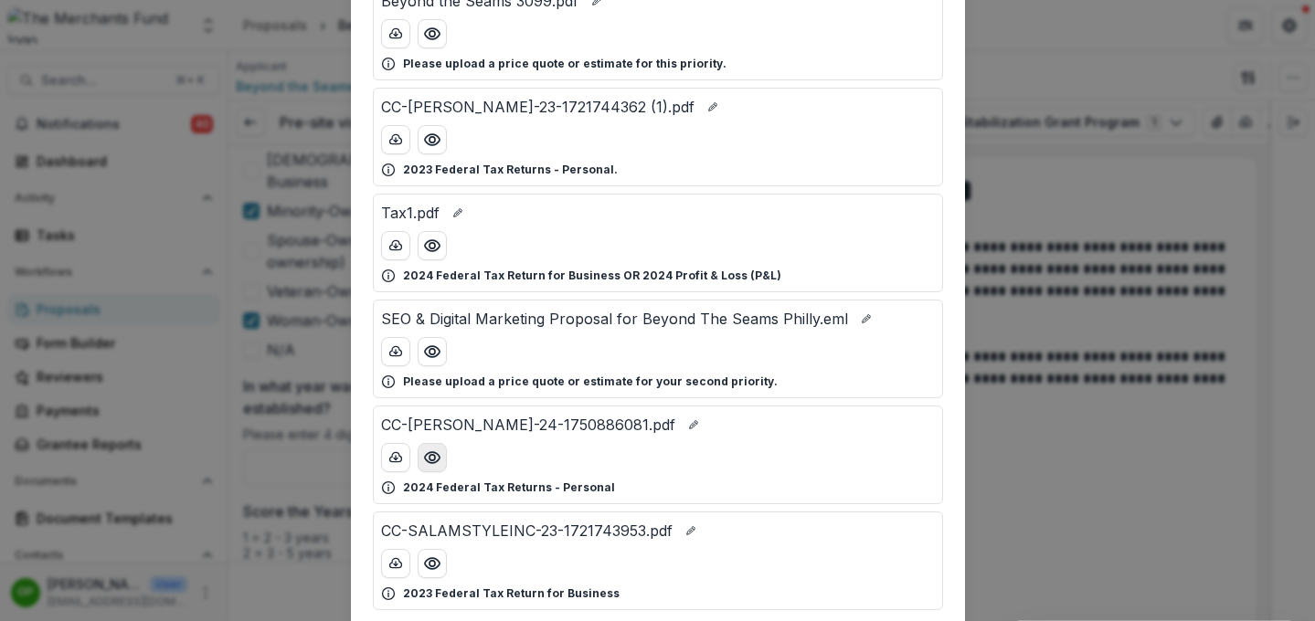
click at [434, 460] on icon "Preview CC-YASIN-ABDEL_SALAM-24-1750886081.pdf" at bounding box center [431, 457] width 15 height 11
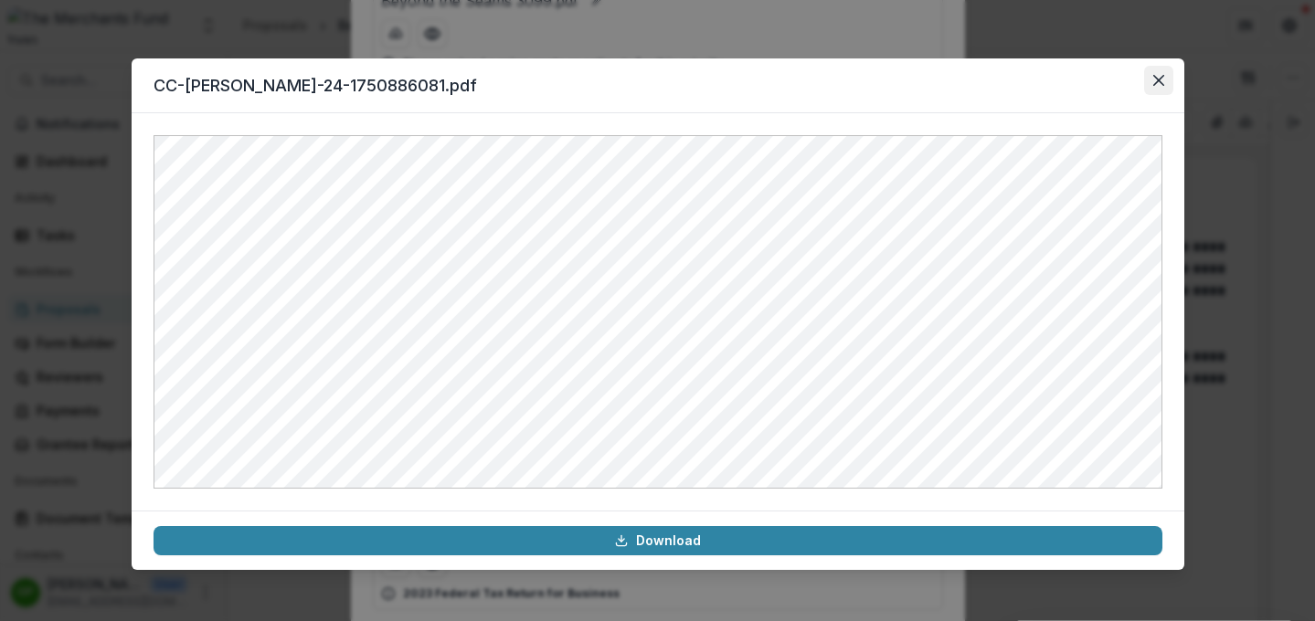
click at [1095, 78] on icon "Close" at bounding box center [1158, 80] width 11 height 11
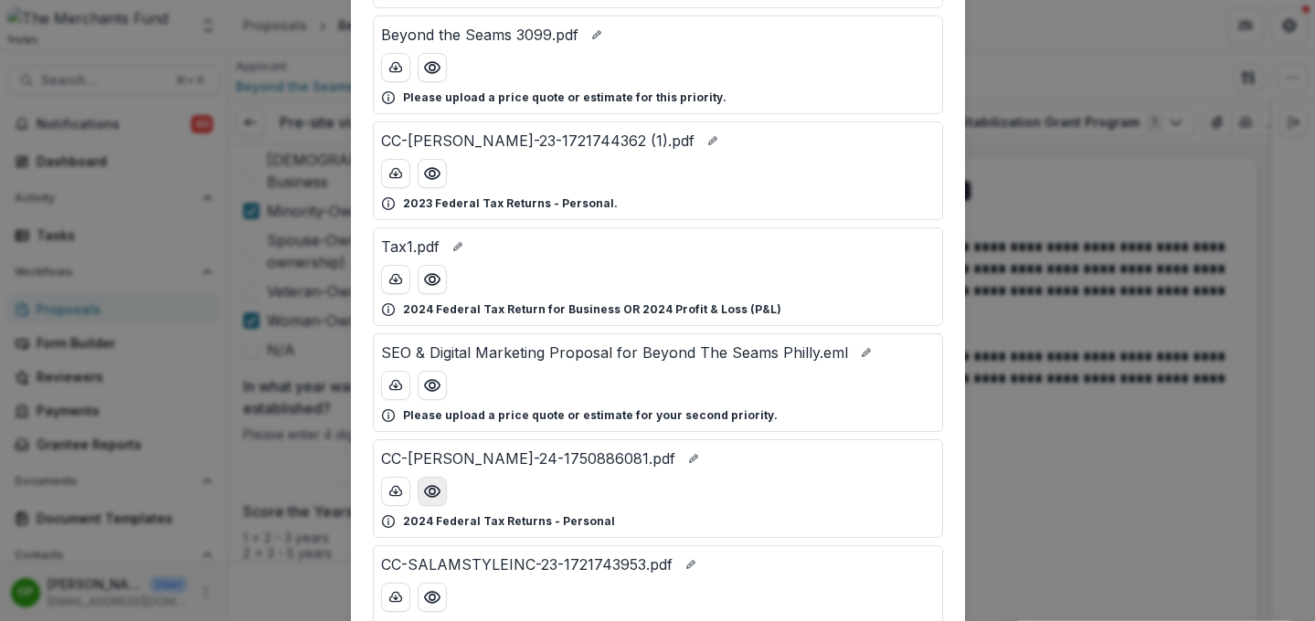
scroll to position [529, 0]
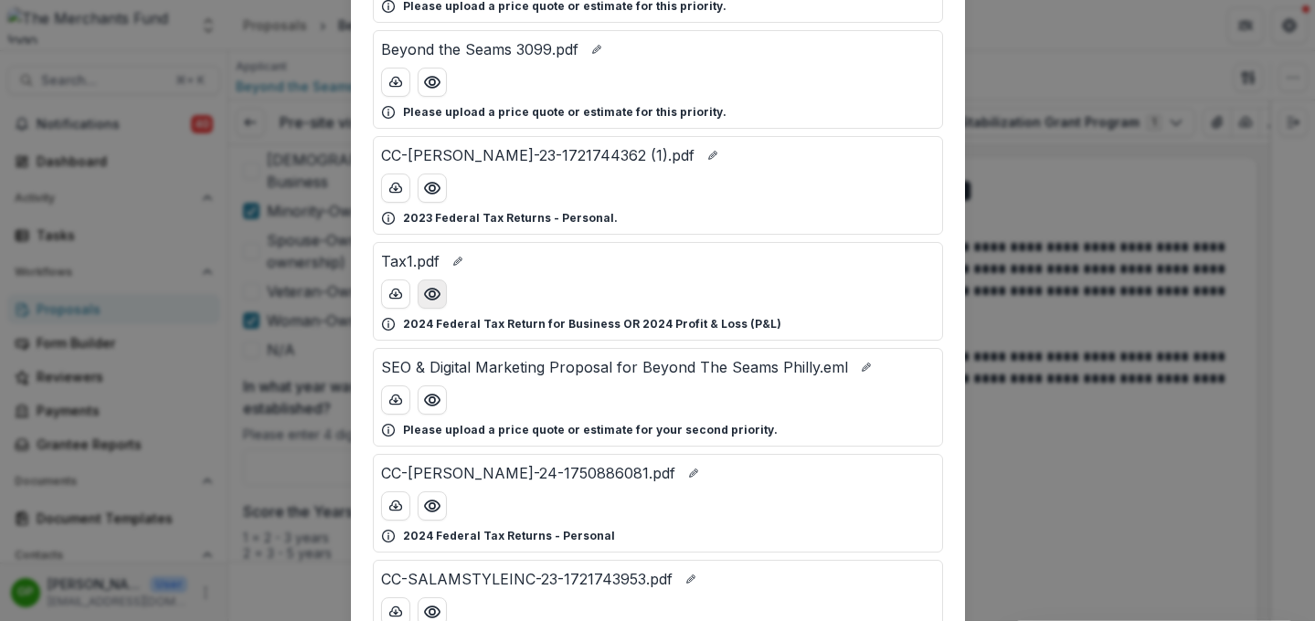
click at [424, 291] on icon "Preview Tax1.pdf" at bounding box center [431, 294] width 15 height 11
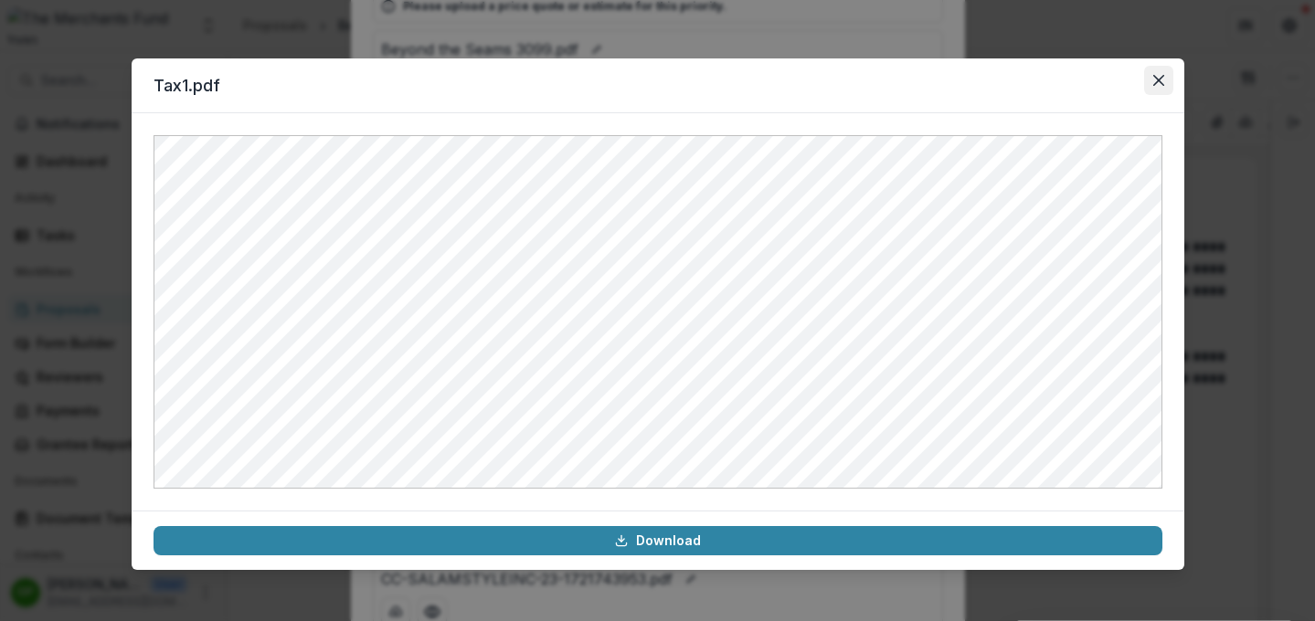
click at [1095, 79] on icon "Close" at bounding box center [1158, 80] width 11 height 11
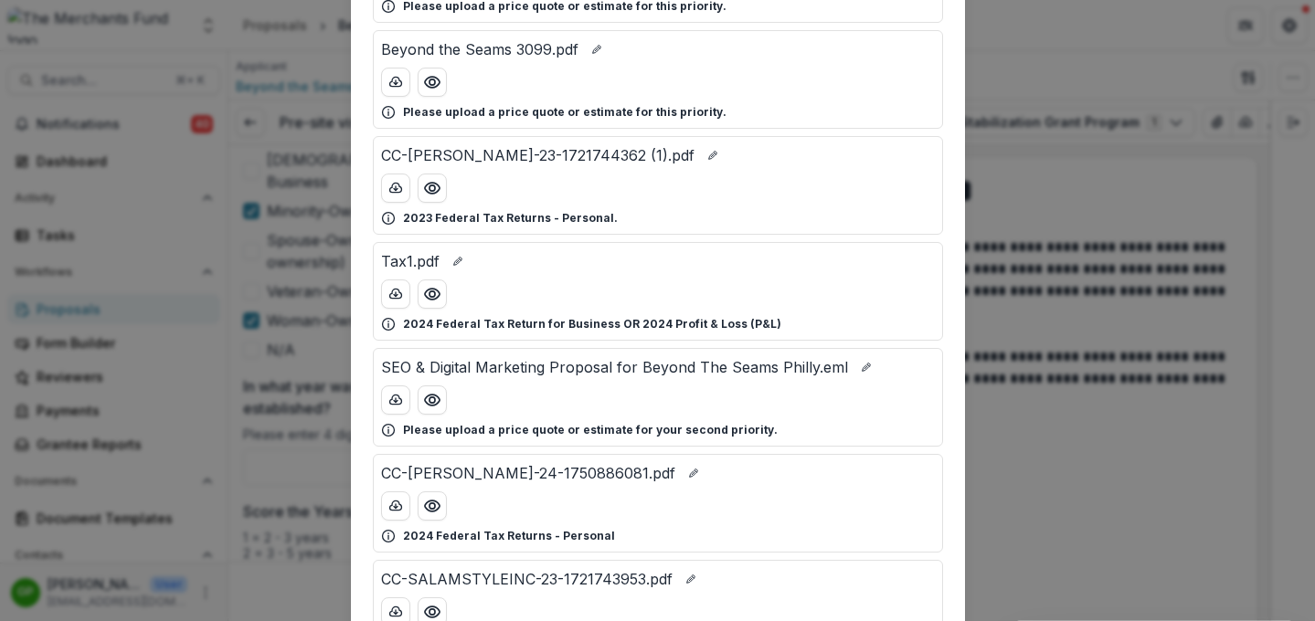
click at [1095, 227] on div "Attached Files W9_2025.pdf Signed W-9 for your business. 2025 Expenses & Earnin…" at bounding box center [657, 310] width 1315 height 621
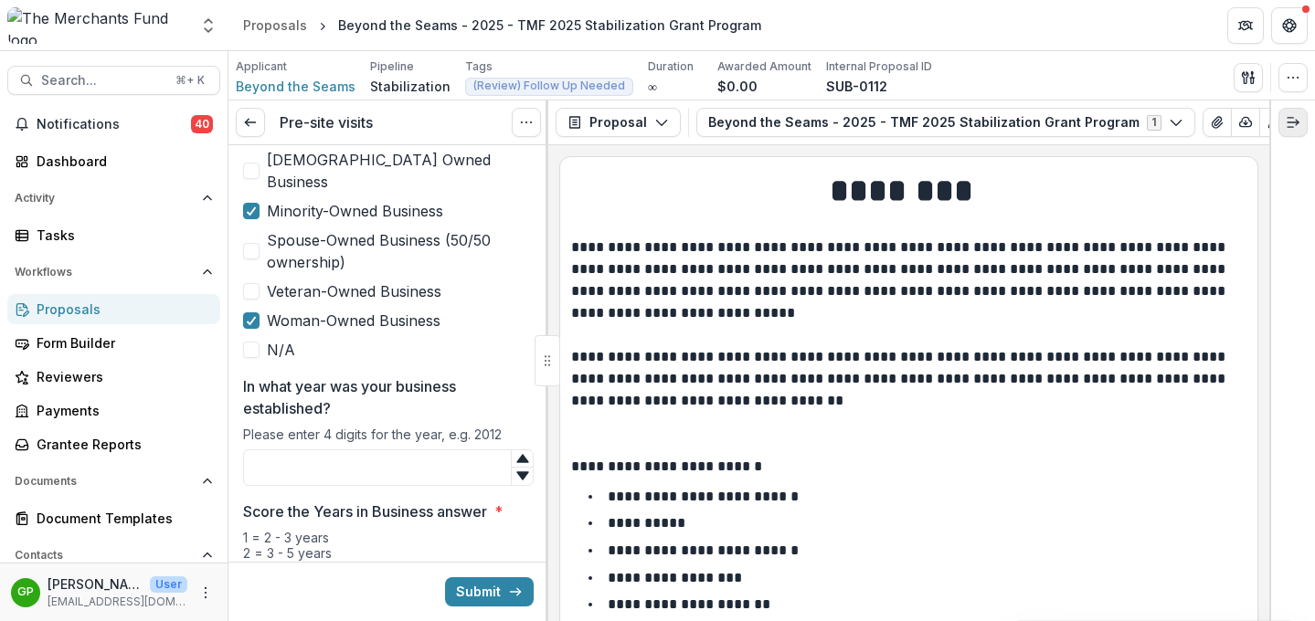
click at [1095, 119] on button "Expand right" at bounding box center [1292, 122] width 29 height 29
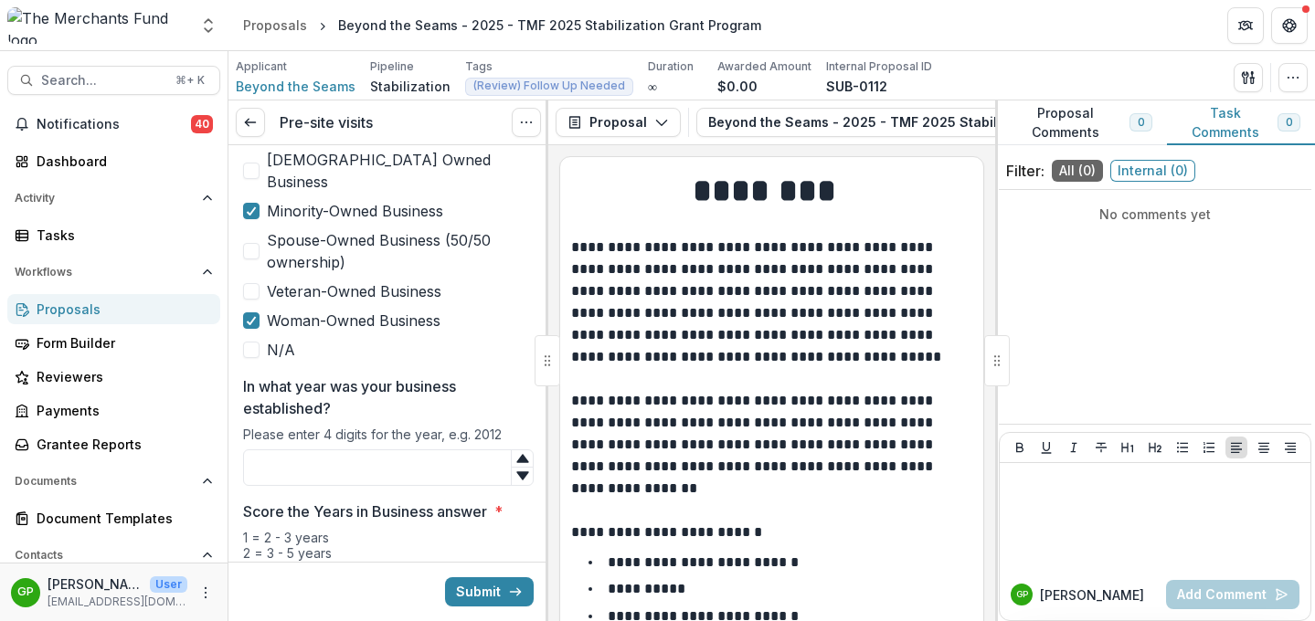
click at [1079, 128] on button "Proposal Comments 0" at bounding box center [1081, 123] width 172 height 45
click at [878, 280] on p "**********" at bounding box center [769, 357] width 396 height 241
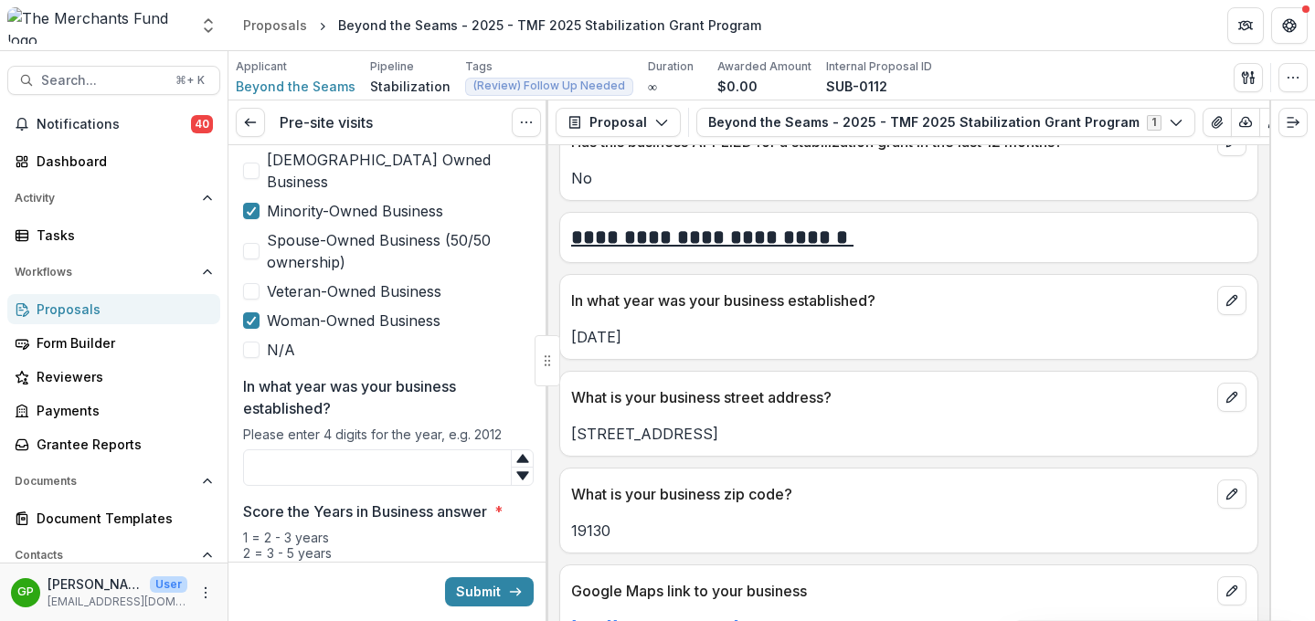
scroll to position [884, 0]
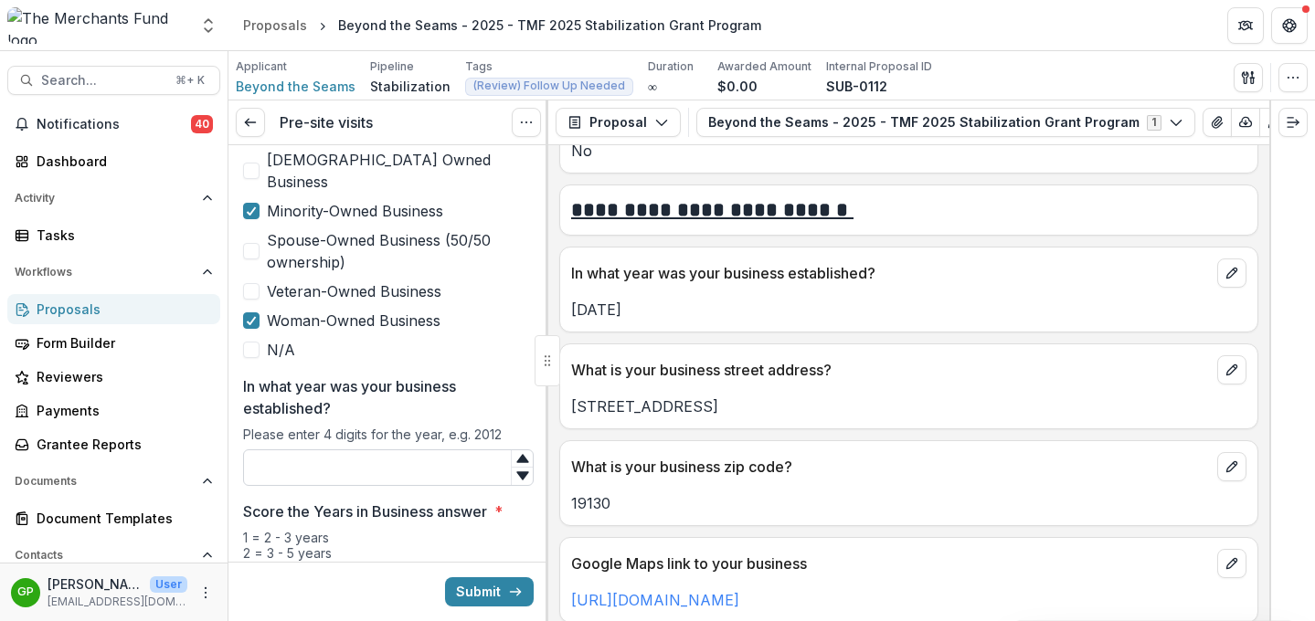
click at [416, 450] on input "In what year was your business established?" at bounding box center [388, 468] width 291 height 37
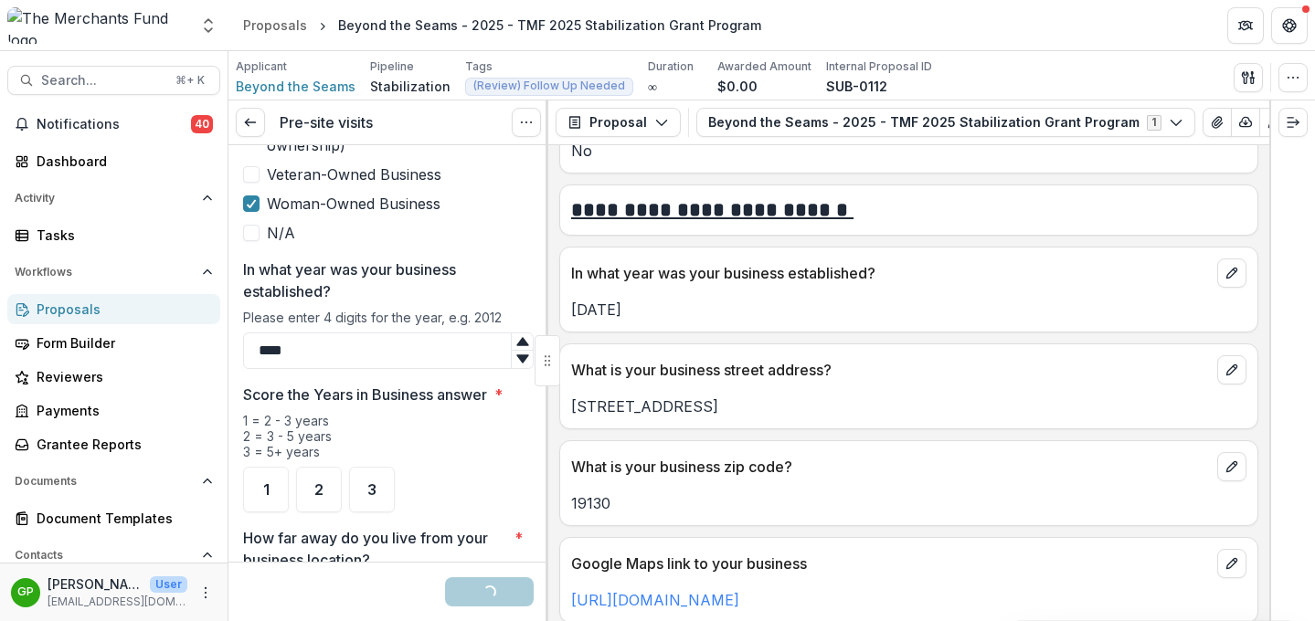
scroll to position [1240, 0]
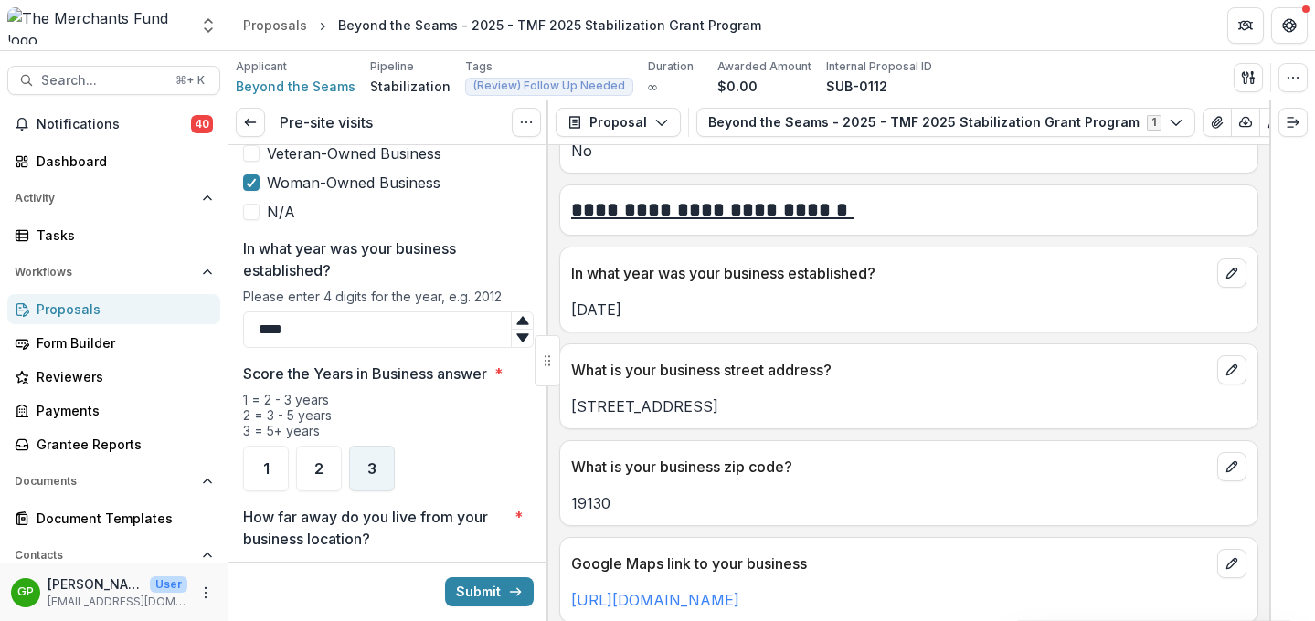
type input "****"
click at [365, 450] on div "3" at bounding box center [372, 469] width 46 height 46
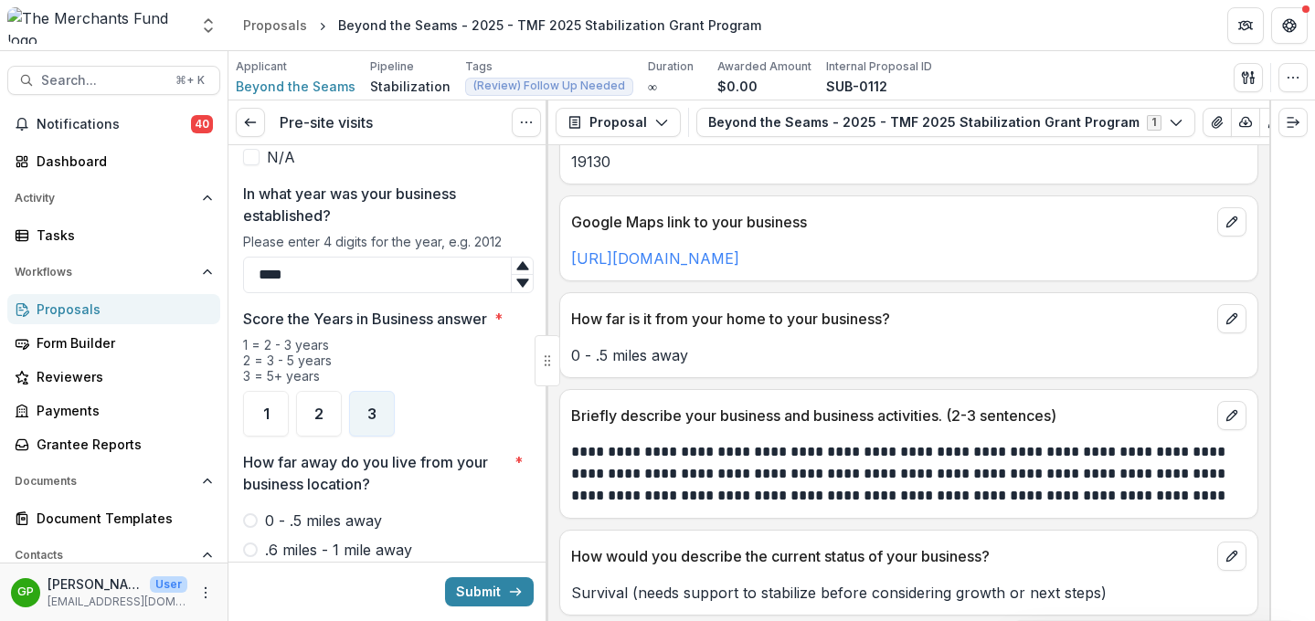
scroll to position [1366, 0]
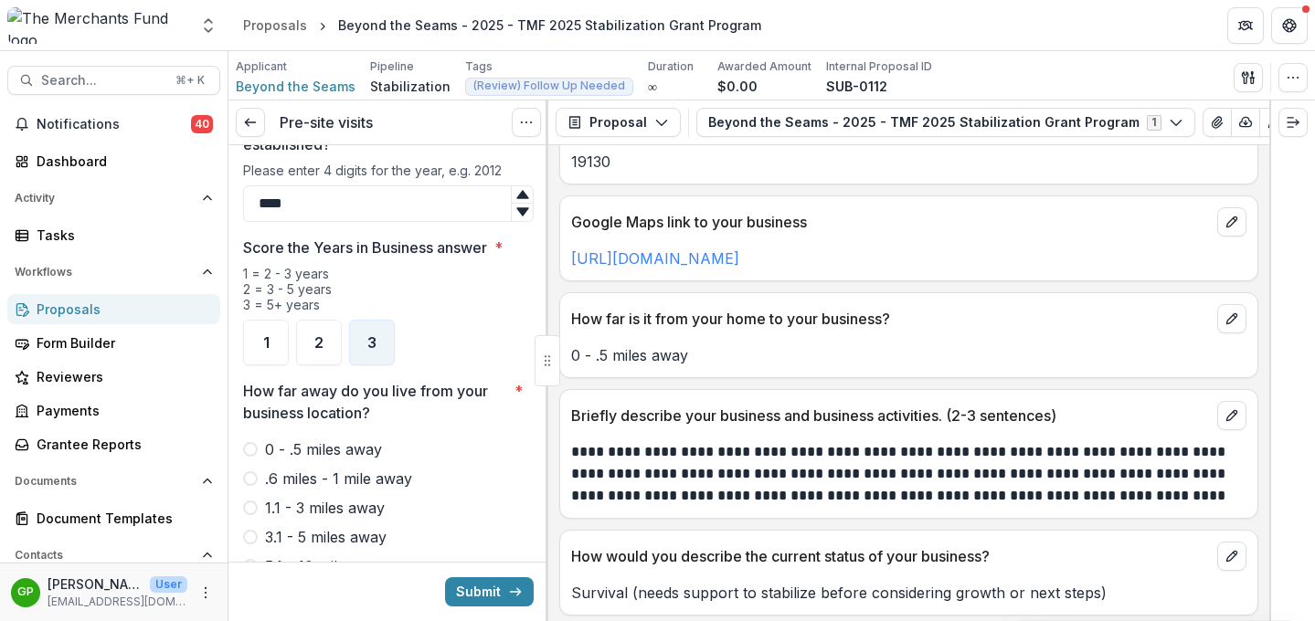
click at [249, 442] on span at bounding box center [250, 449] width 15 height 15
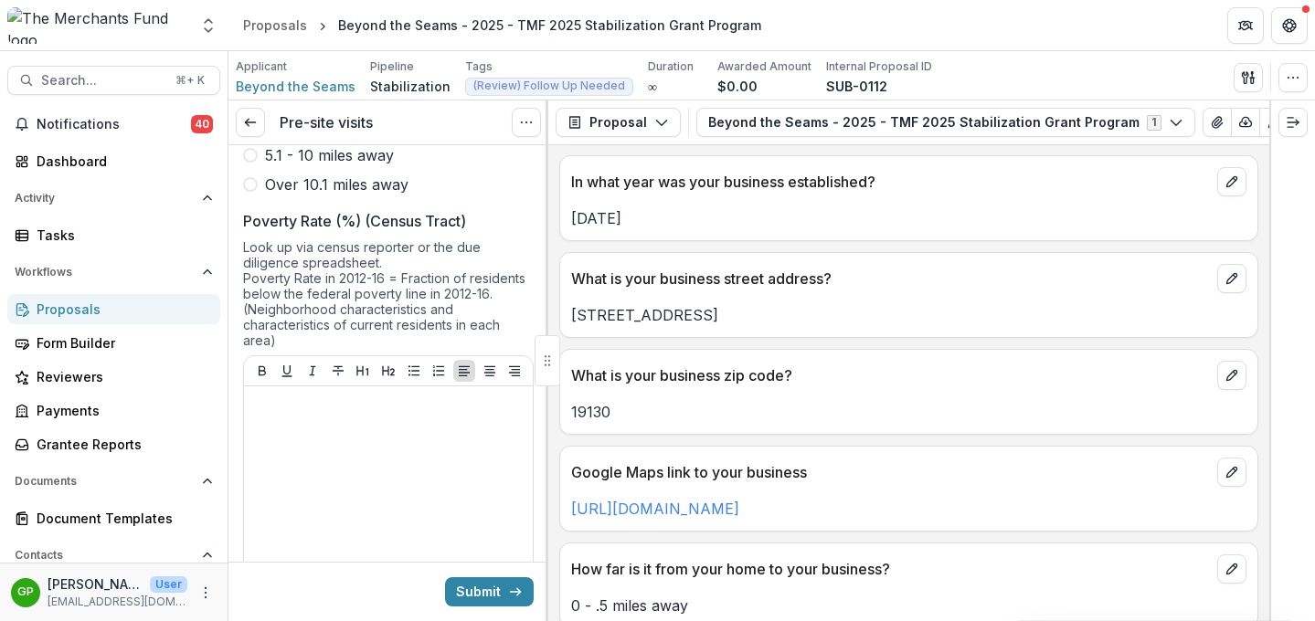
scroll to position [948, 0]
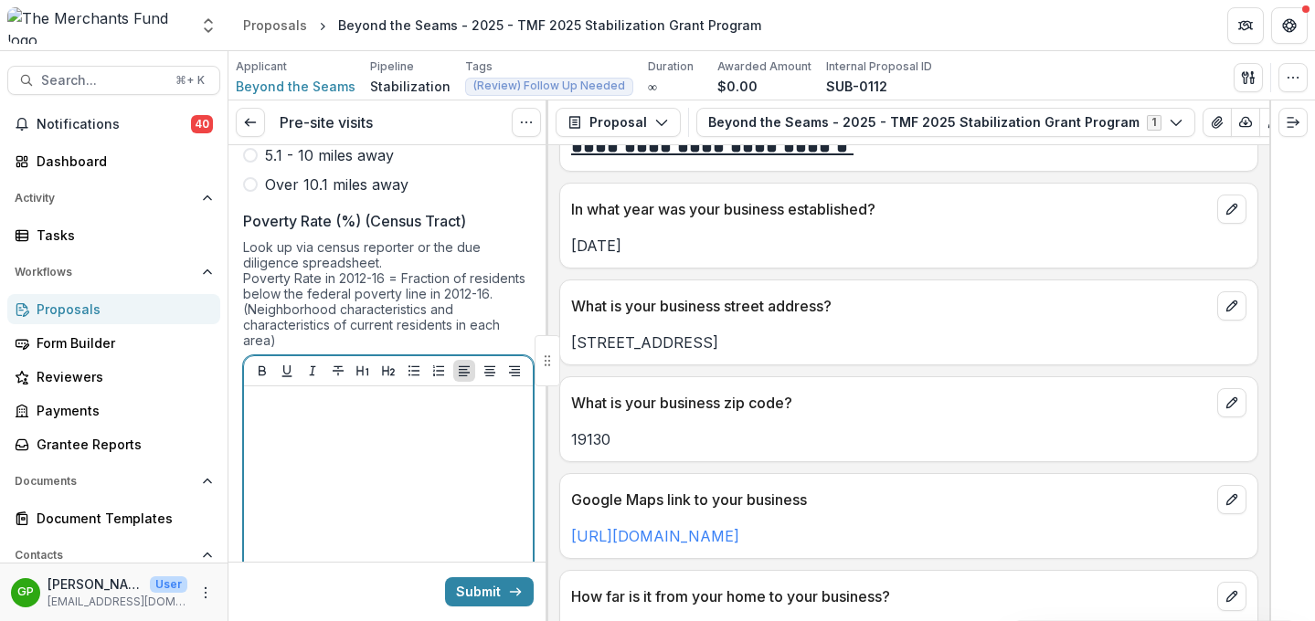
click at [448, 454] on div at bounding box center [388, 531] width 274 height 274
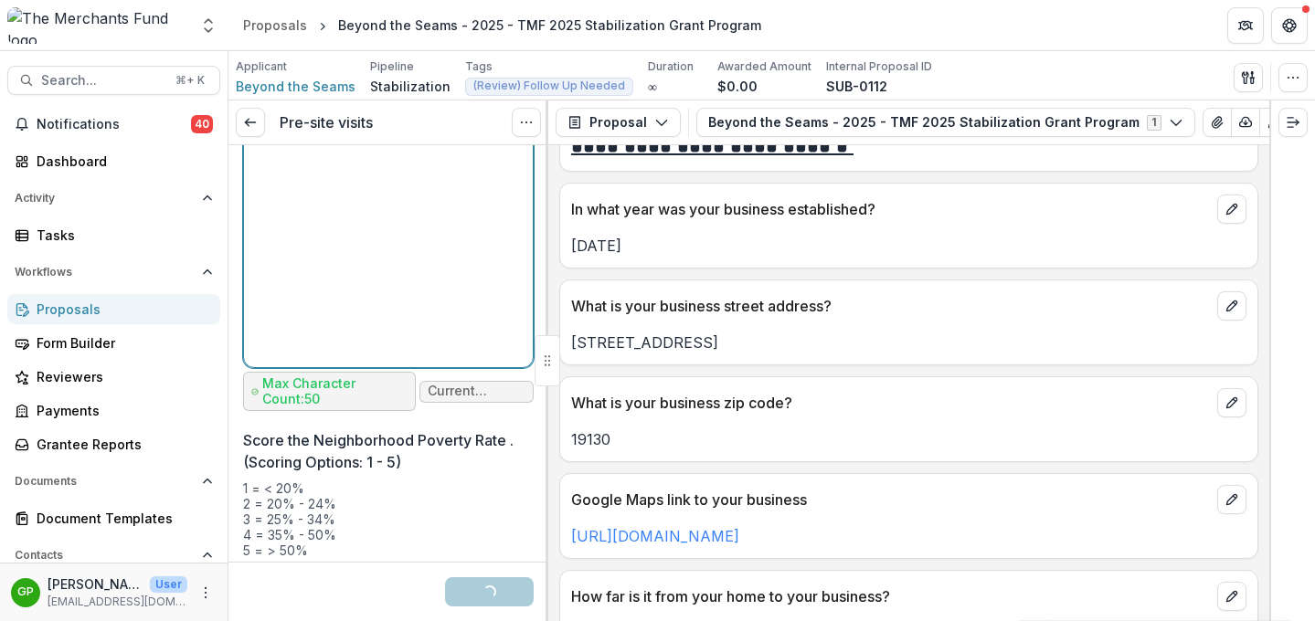
scroll to position [2135, 0]
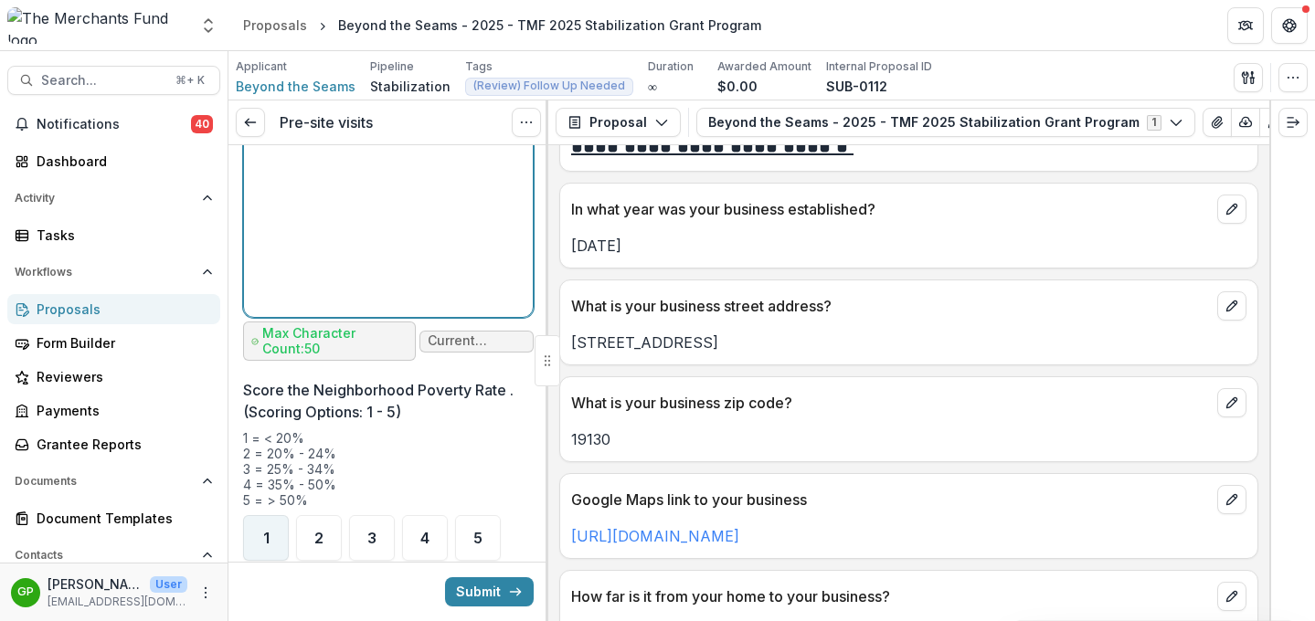
click at [263, 531] on span "1" at bounding box center [266, 538] width 6 height 15
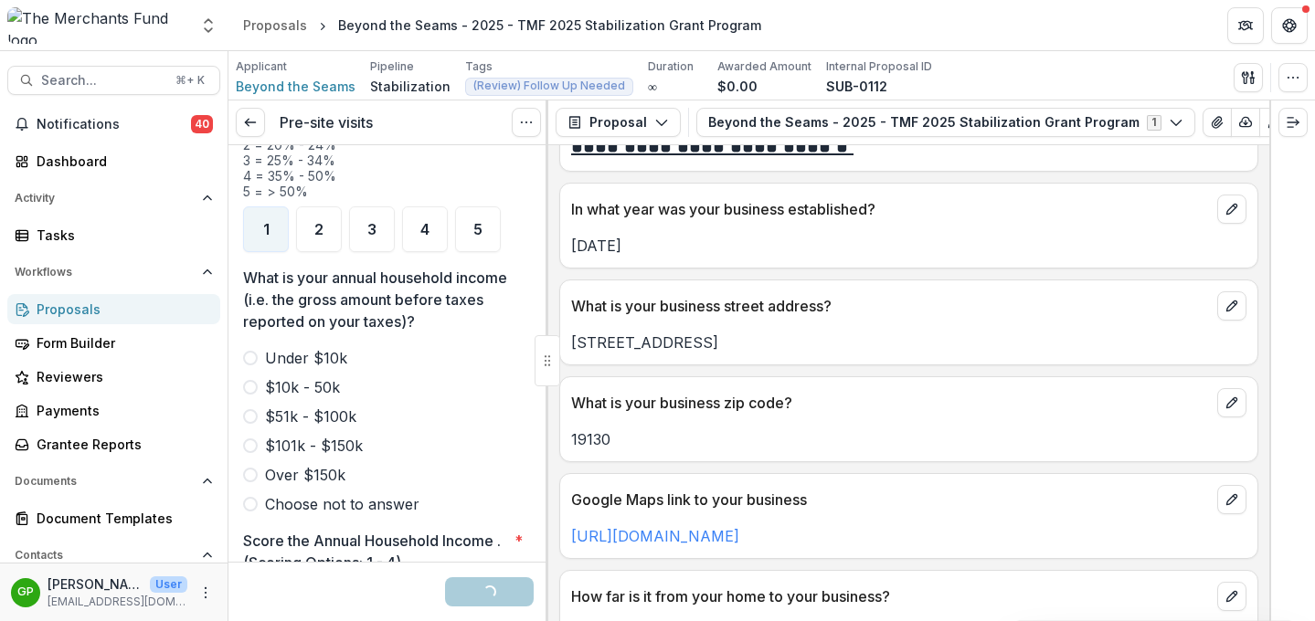
scroll to position [2455, 0]
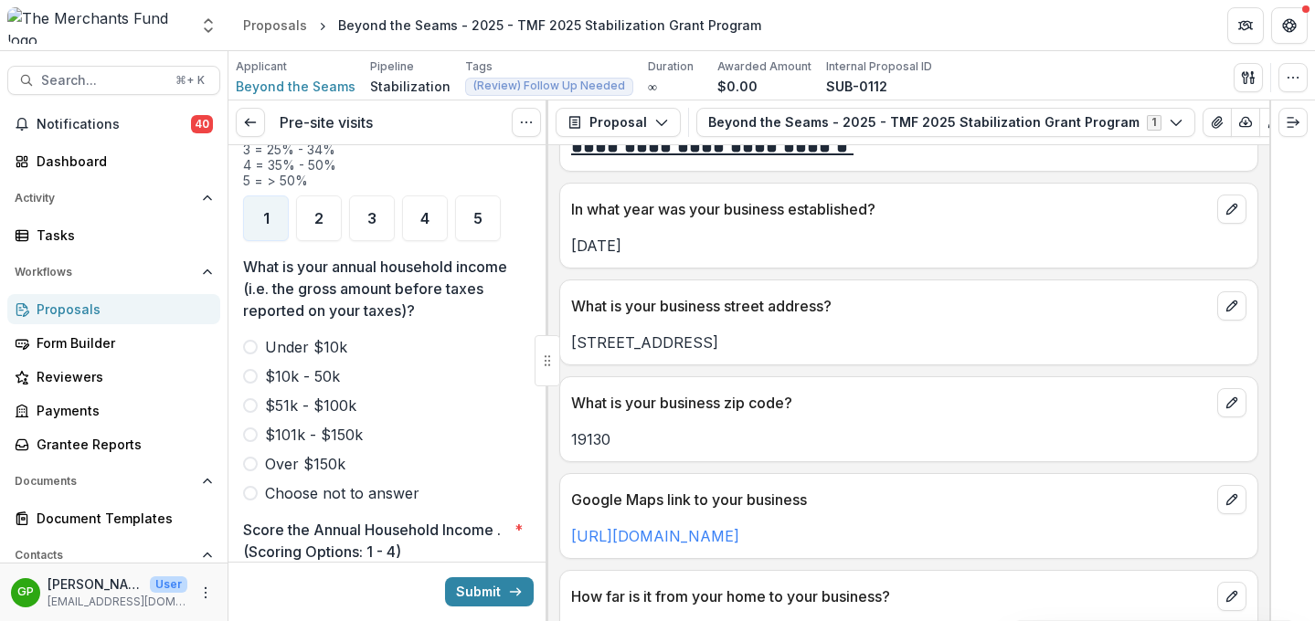
click at [249, 369] on span at bounding box center [250, 376] width 15 height 15
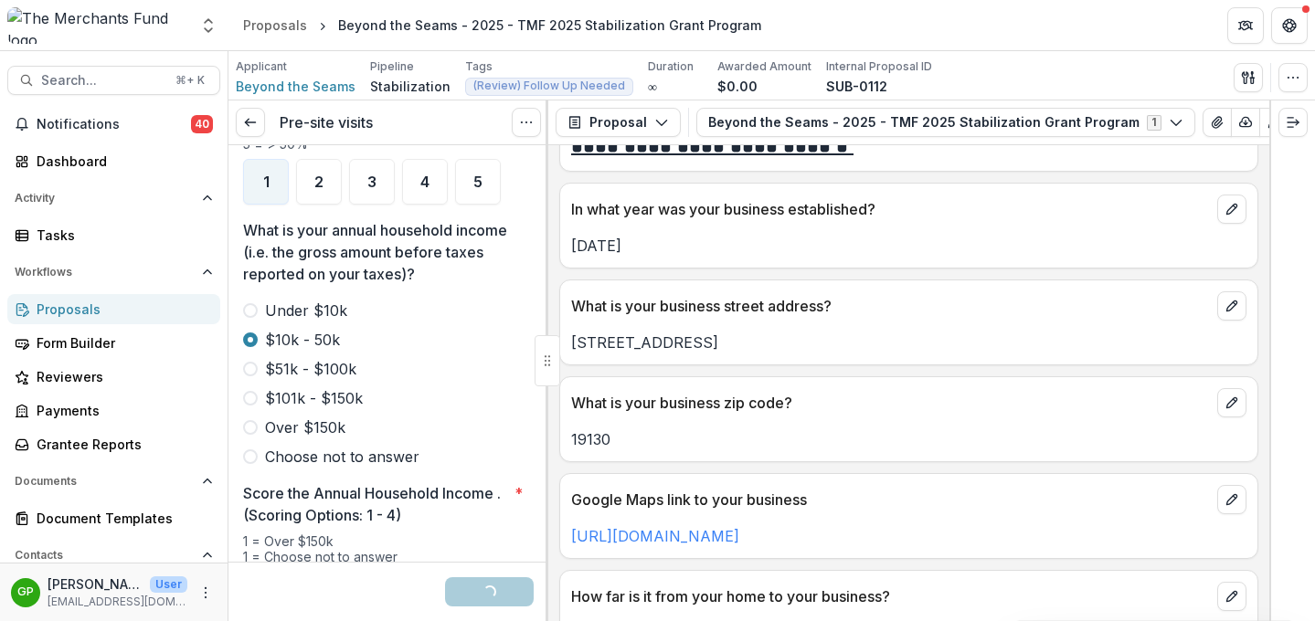
scroll to position [2618, 0]
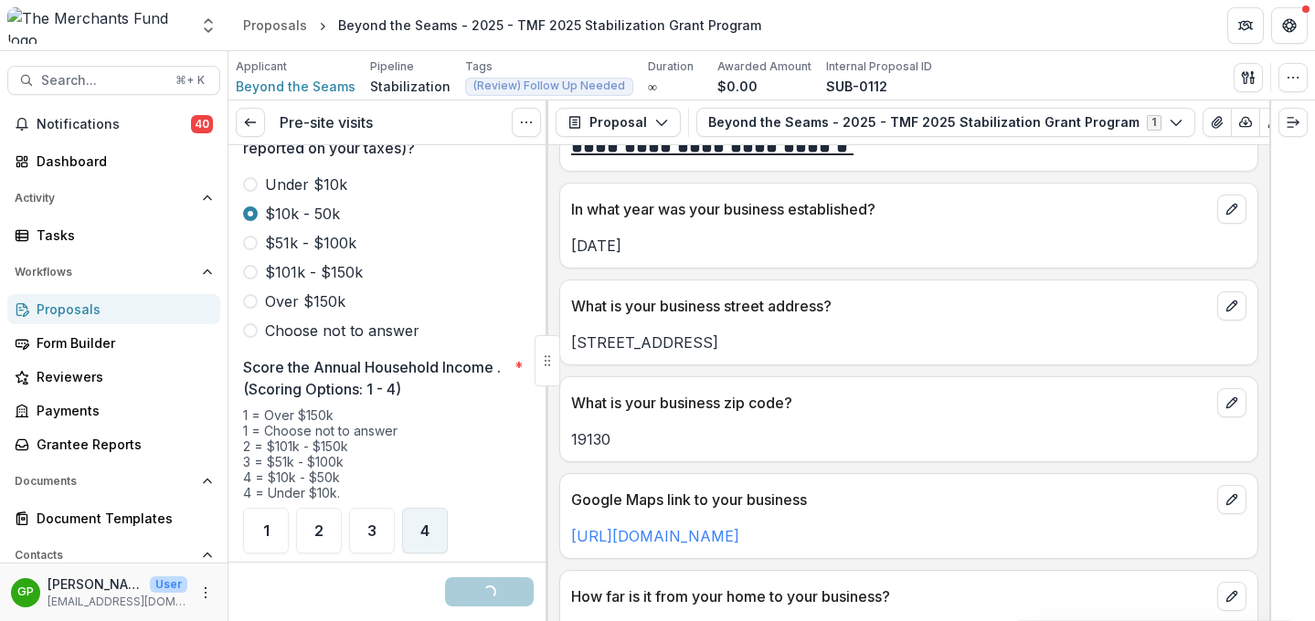
click at [432, 508] on div "4" at bounding box center [425, 531] width 46 height 46
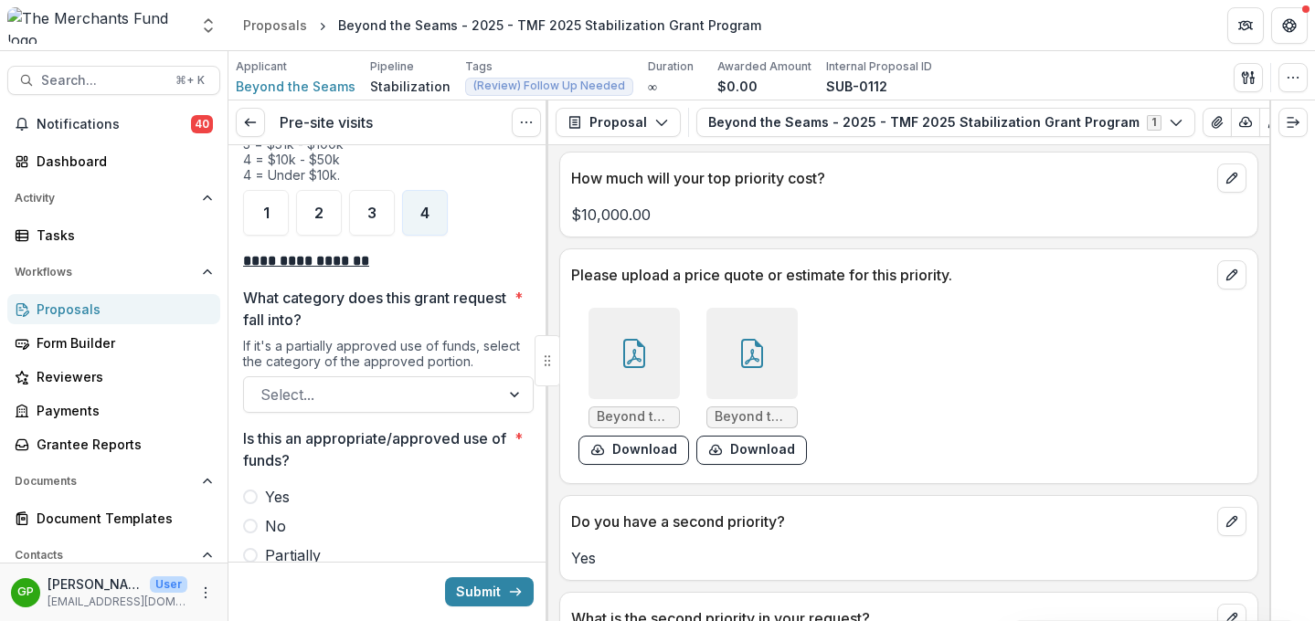
scroll to position [4813, 0]
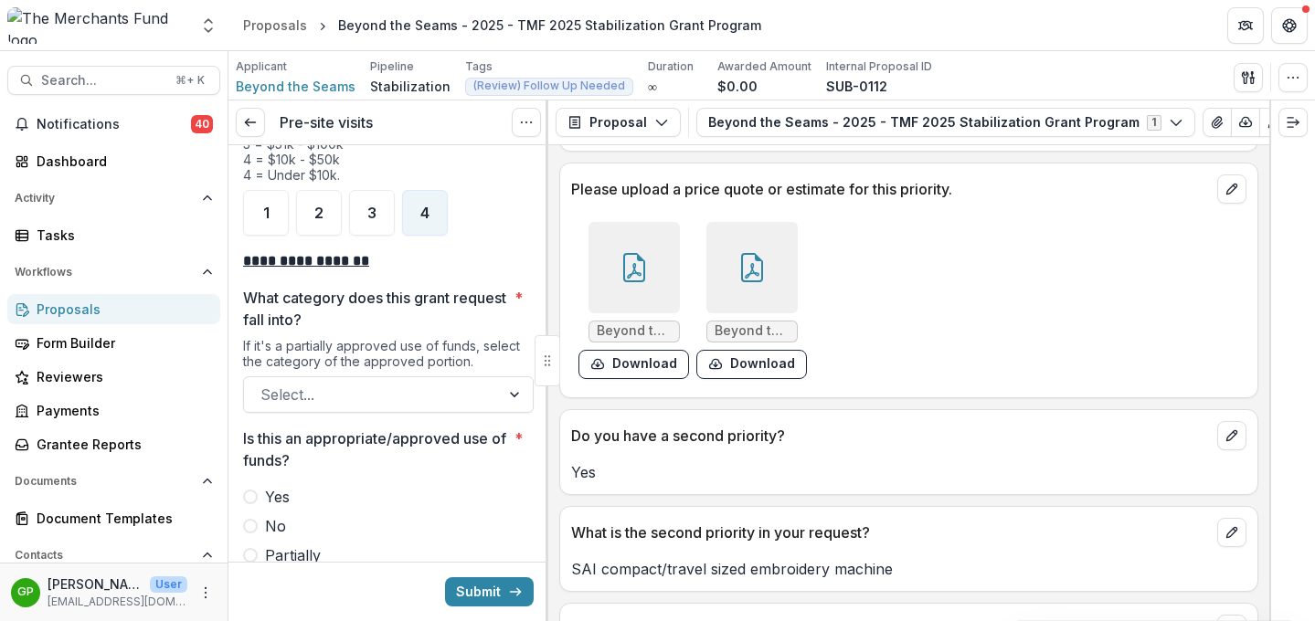
click at [628, 265] on icon at bounding box center [633, 267] width 29 height 29
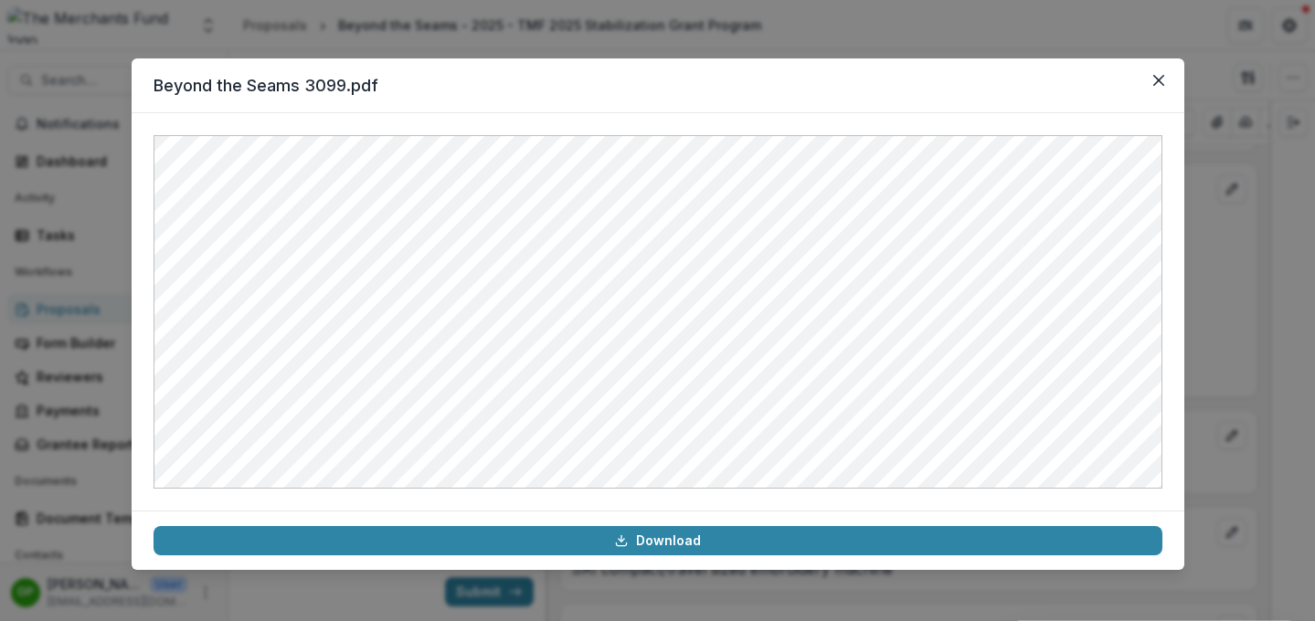
click at [1095, 369] on div "Beyond the Seams 3099.pdf Download" at bounding box center [657, 310] width 1315 height 621
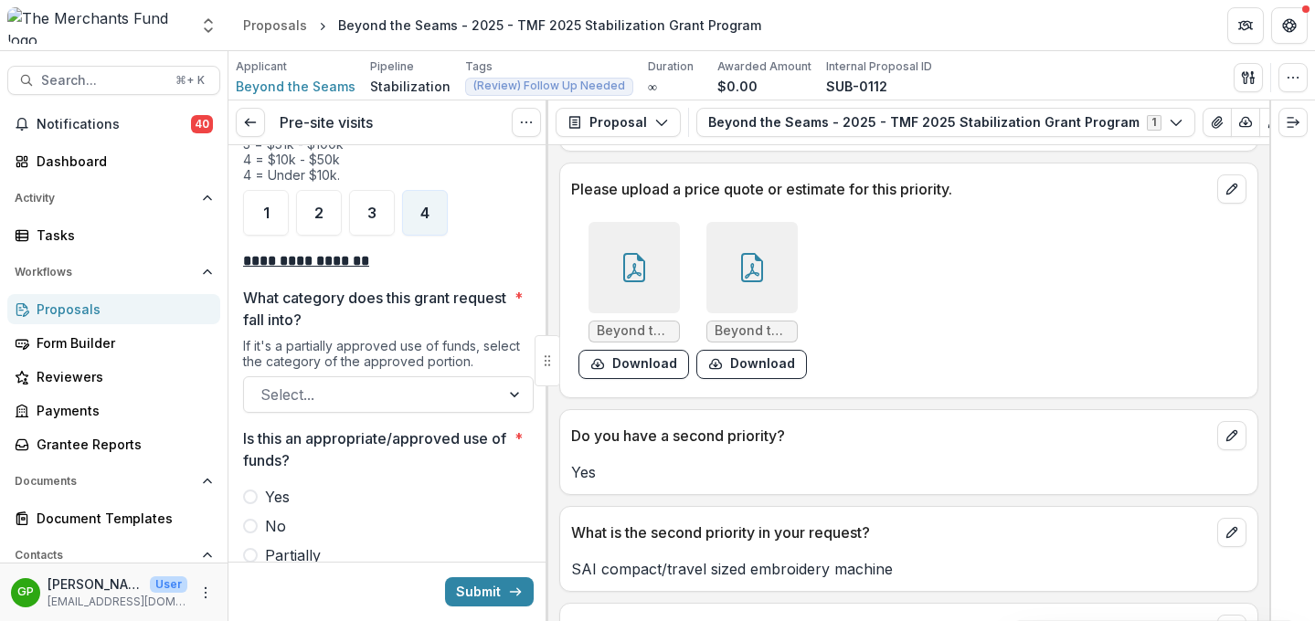
click at [767, 294] on div at bounding box center [751, 267] width 91 height 91
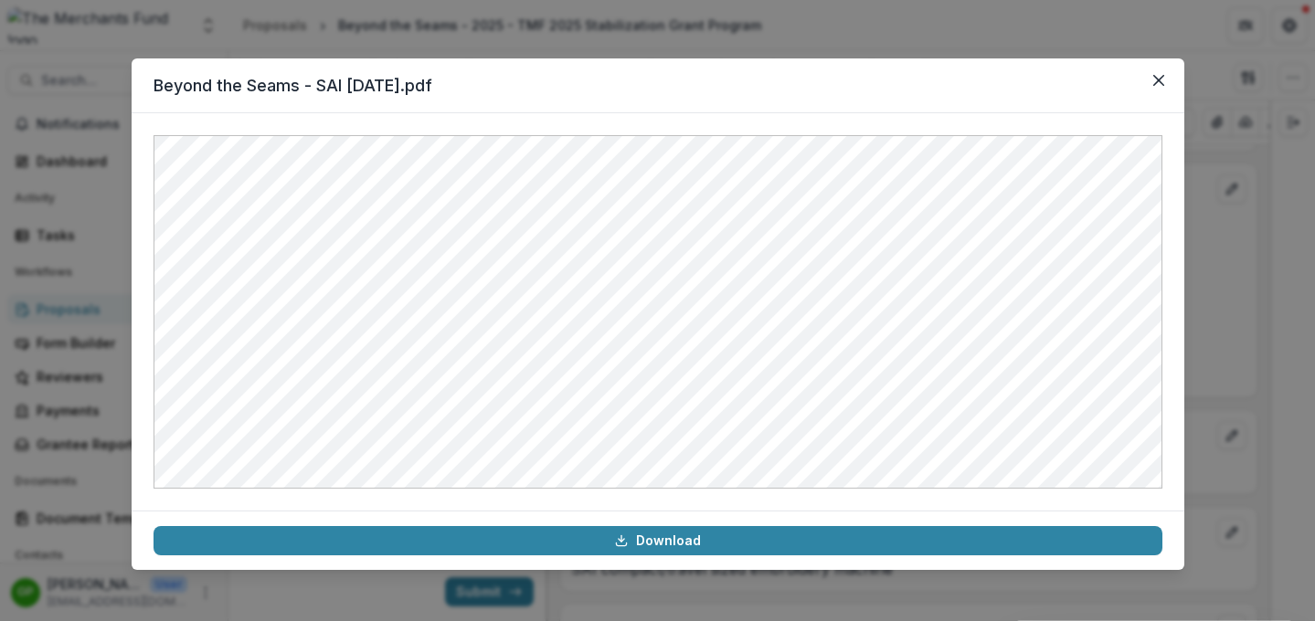
click at [1095, 341] on div "Beyond the Seams - SAI 10-1-25.pdf Download" at bounding box center [657, 310] width 1315 height 621
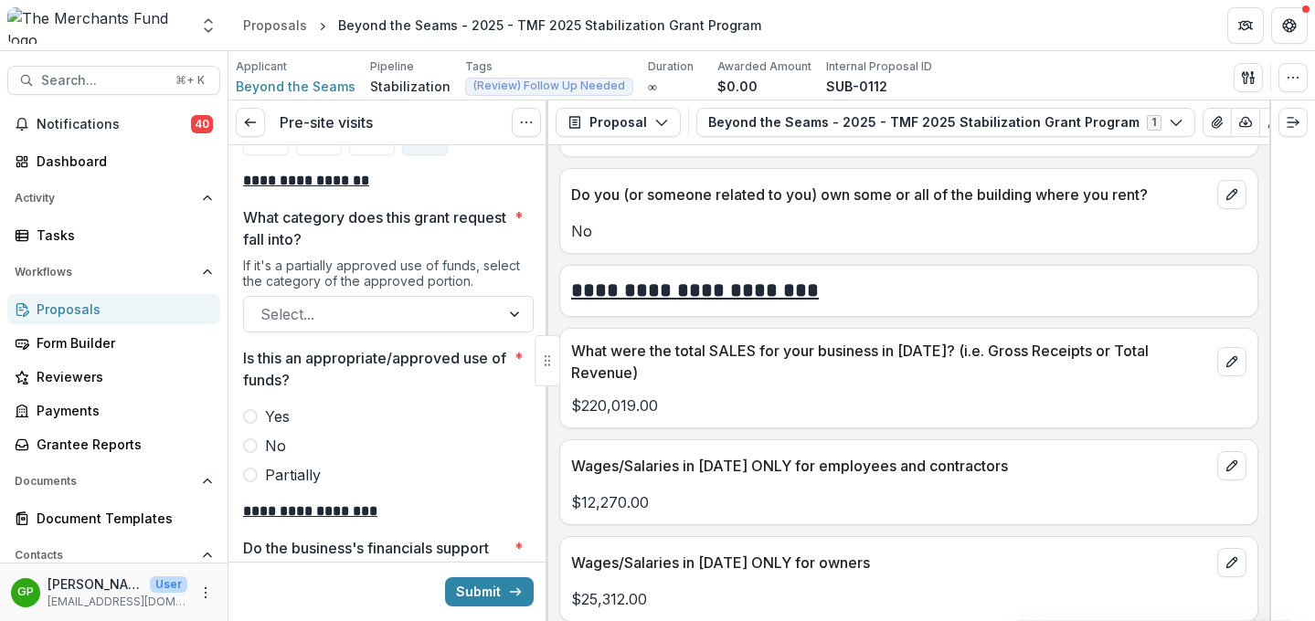
scroll to position [3017, 0]
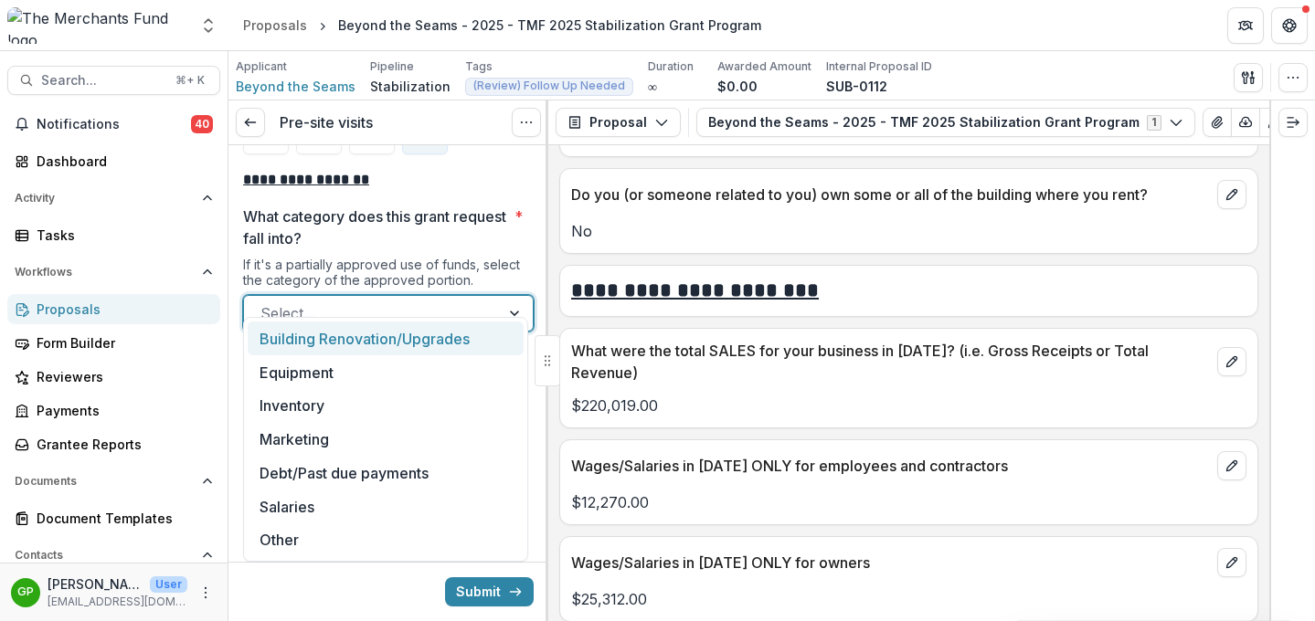
click at [298, 301] on div at bounding box center [371, 314] width 223 height 26
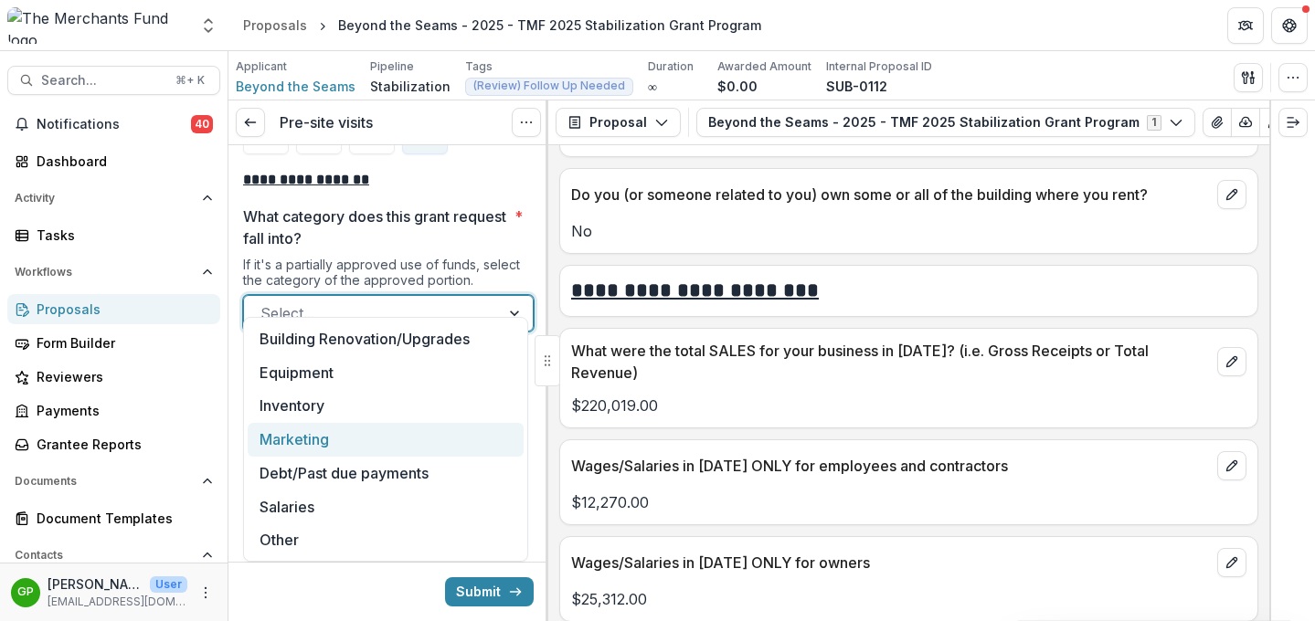
click at [322, 437] on div "Marketing" at bounding box center [386, 440] width 276 height 34
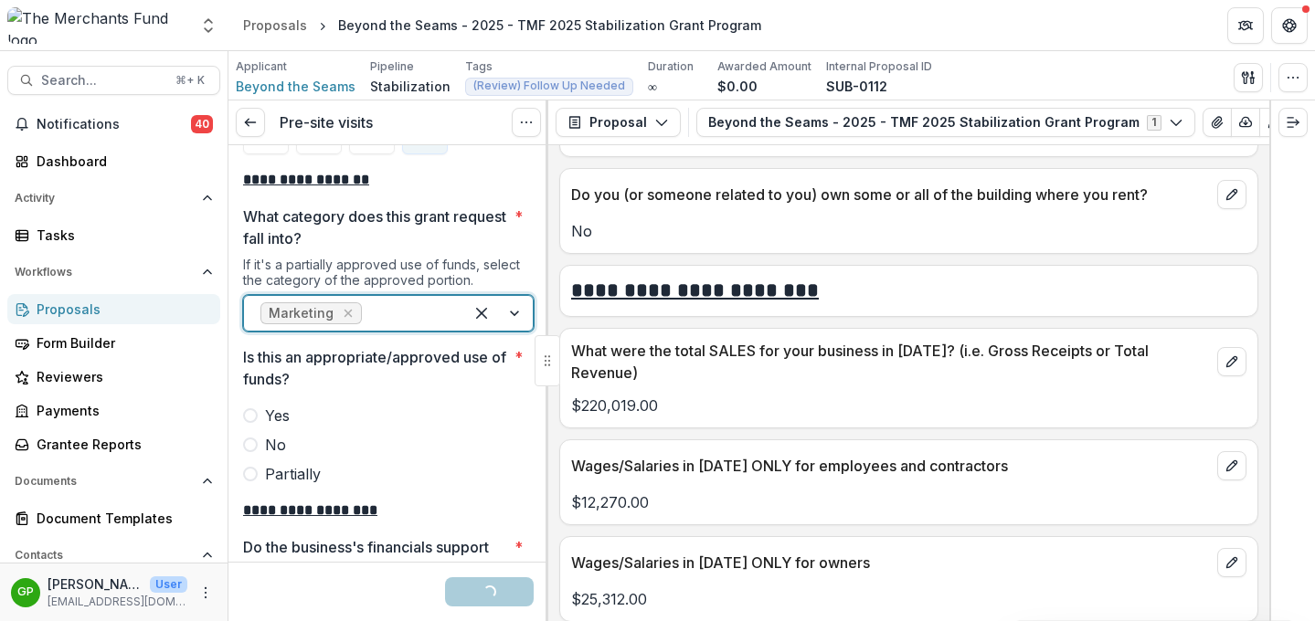
click at [261, 463] on label "Partially" at bounding box center [388, 474] width 291 height 22
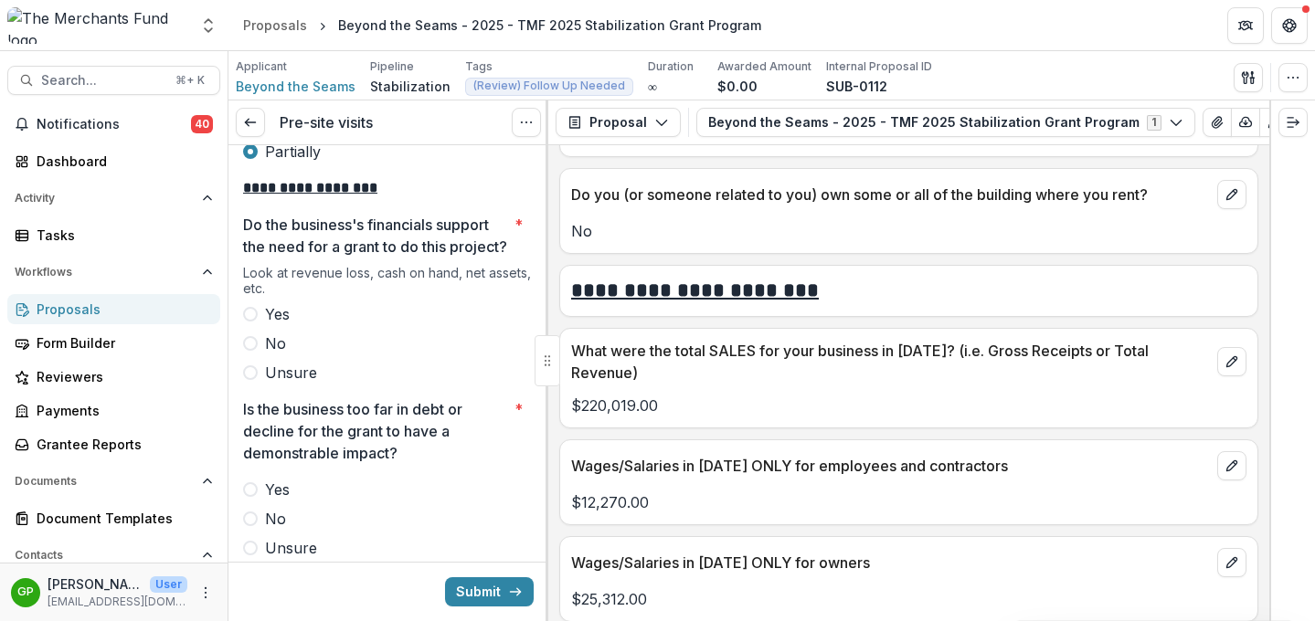
scroll to position [3341, 0]
click at [250, 313] on span at bounding box center [250, 312] width 15 height 15
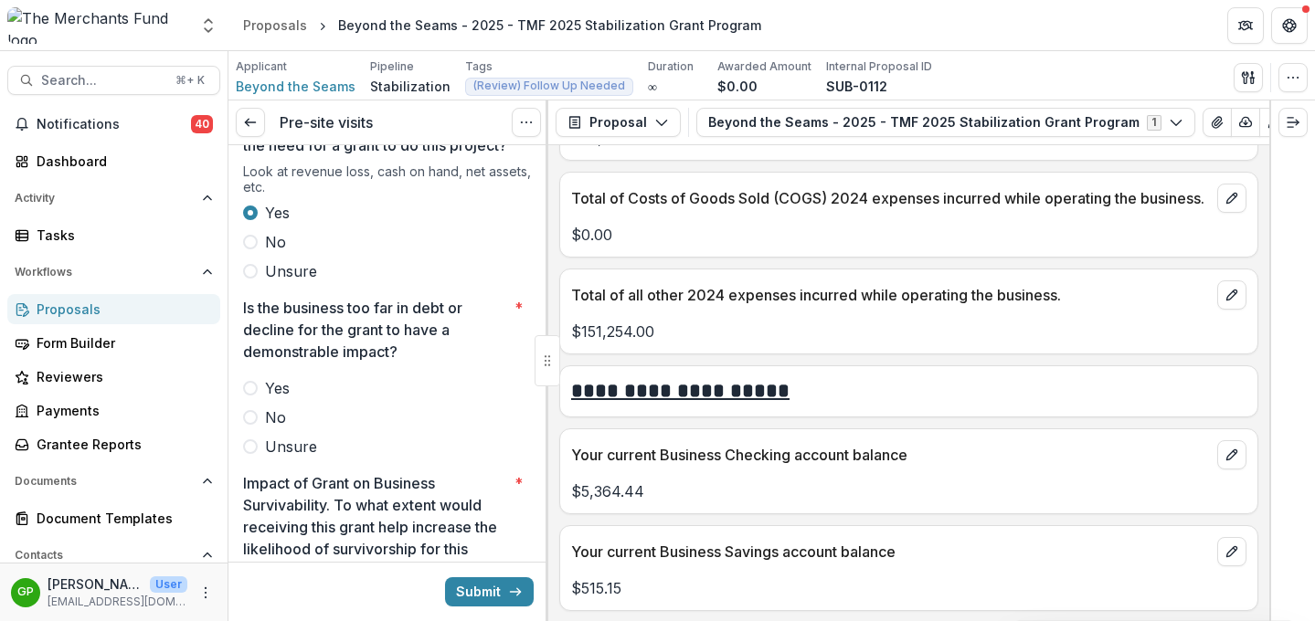
scroll to position [3476, 0]
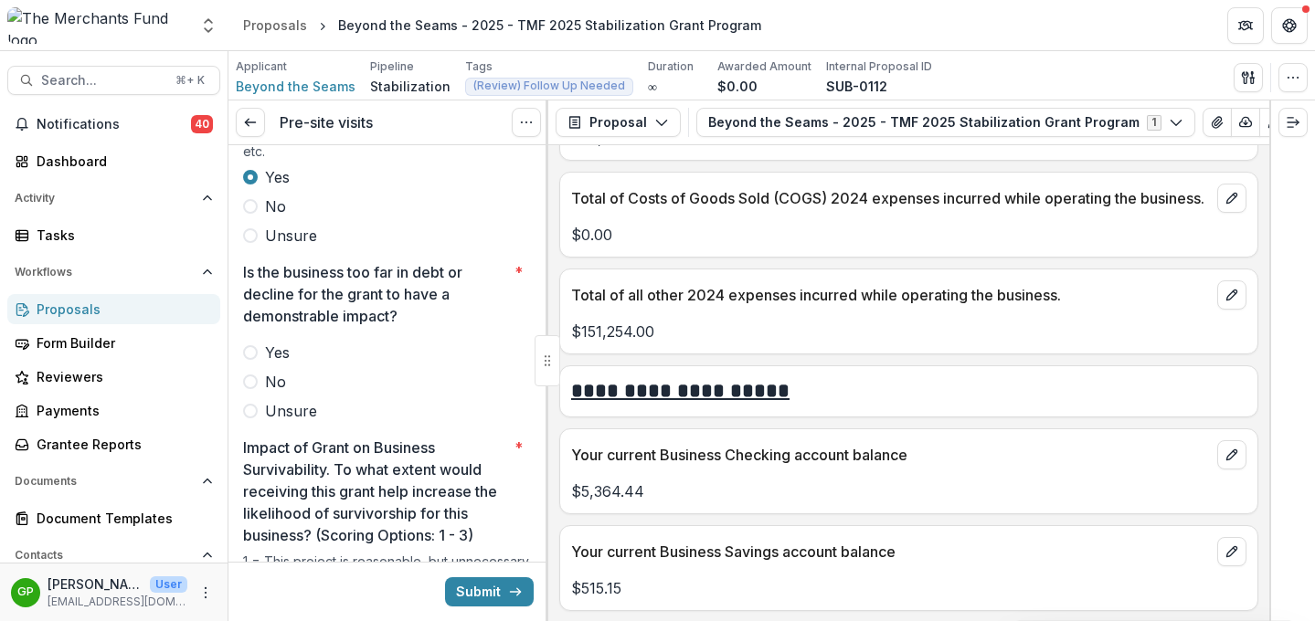
click at [259, 376] on label "No" at bounding box center [388, 382] width 291 height 22
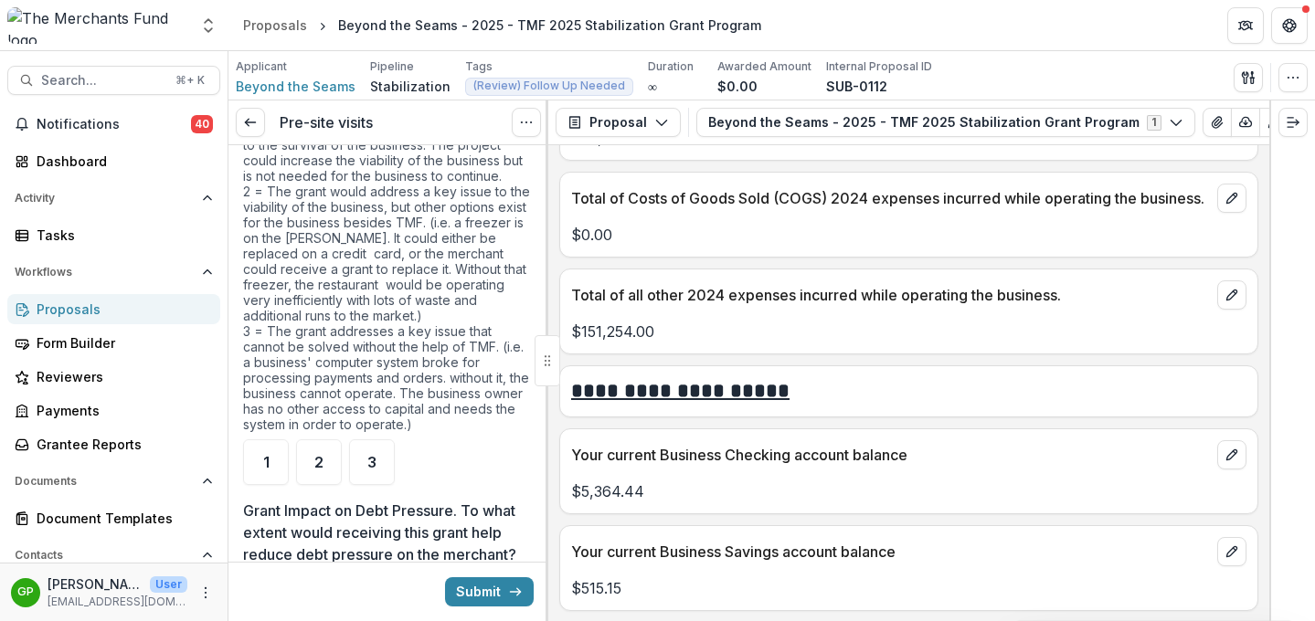
scroll to position [3991, 0]
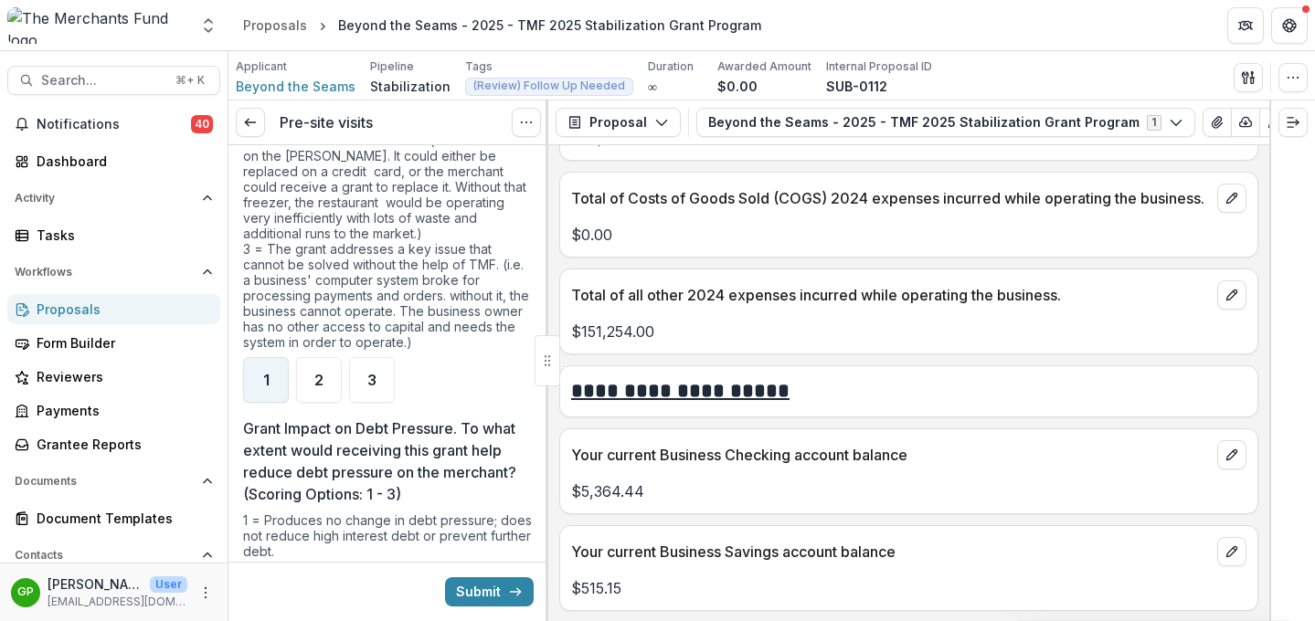
click at [273, 386] on div "1" at bounding box center [266, 380] width 46 height 46
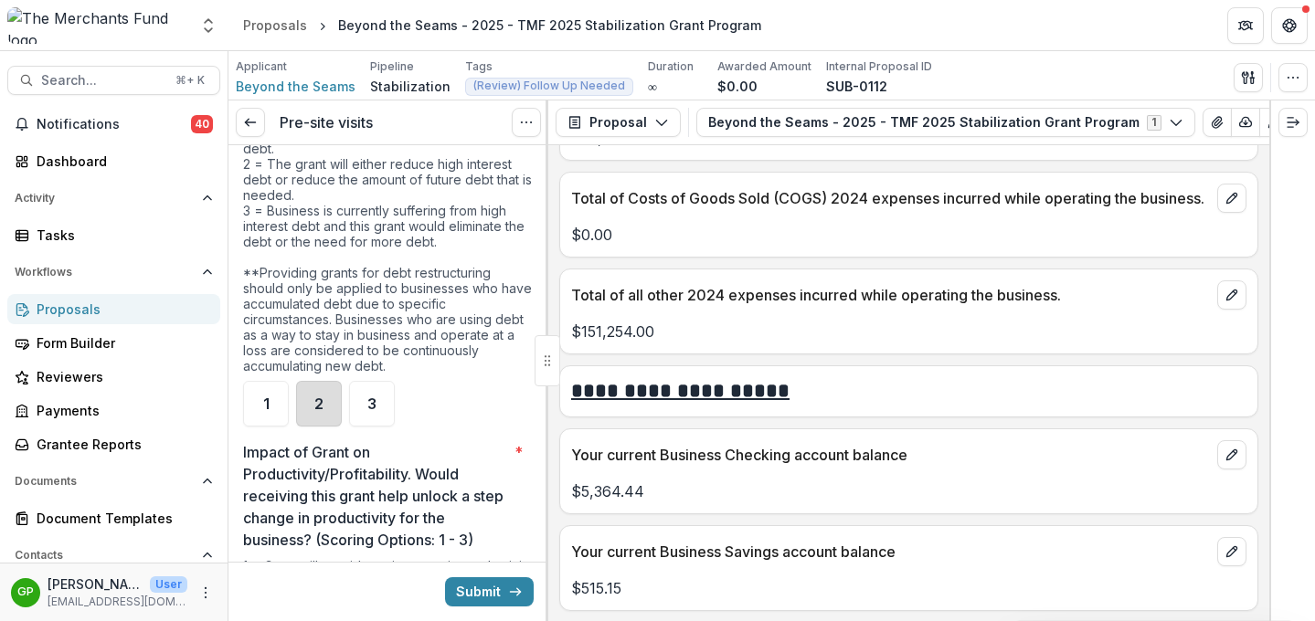
click at [308, 413] on div "2" at bounding box center [319, 404] width 46 height 46
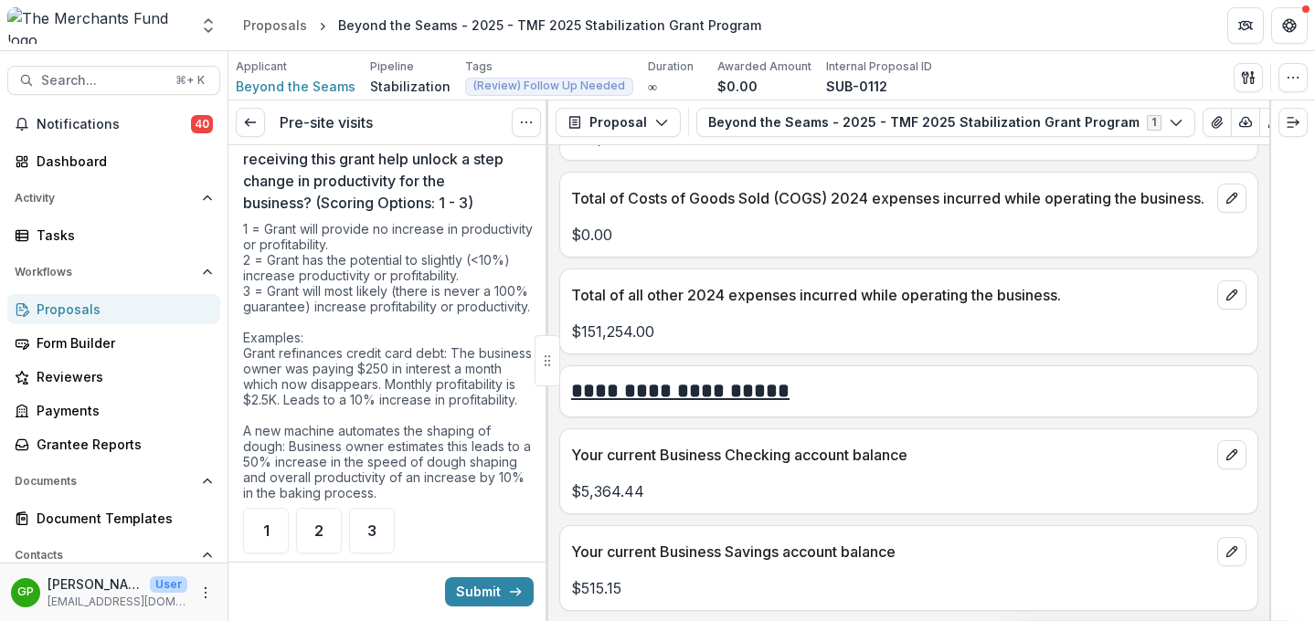
scroll to position [4831, 0]
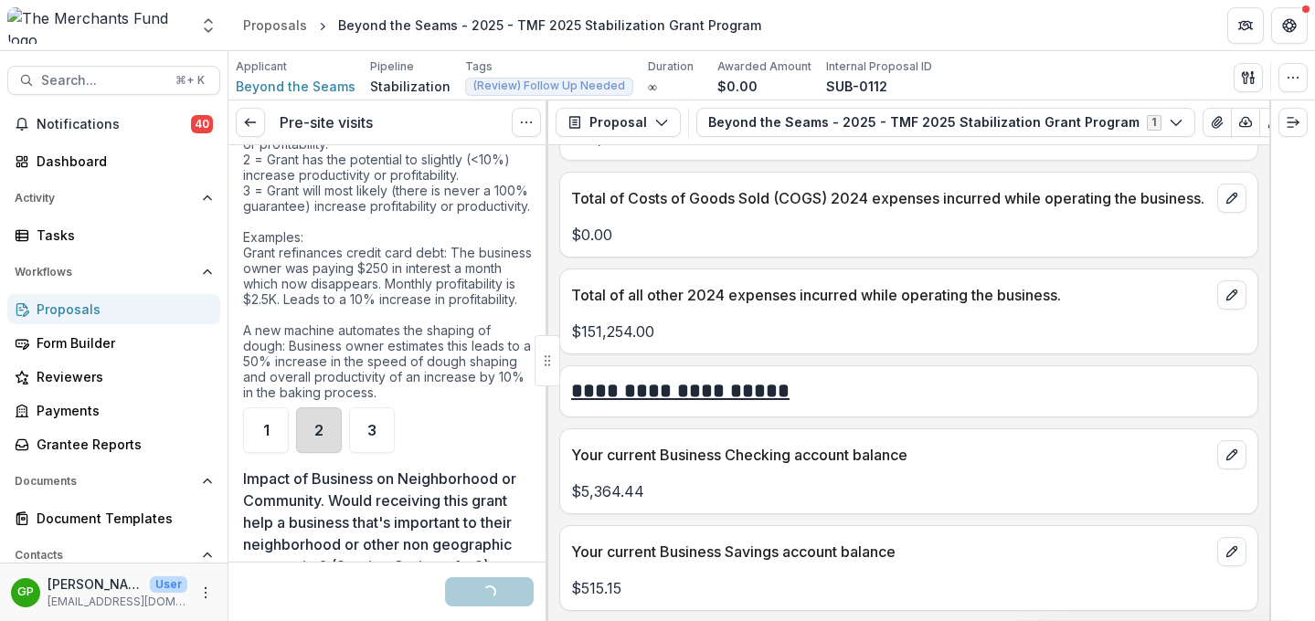
click at [323, 453] on div "2" at bounding box center [319, 430] width 46 height 46
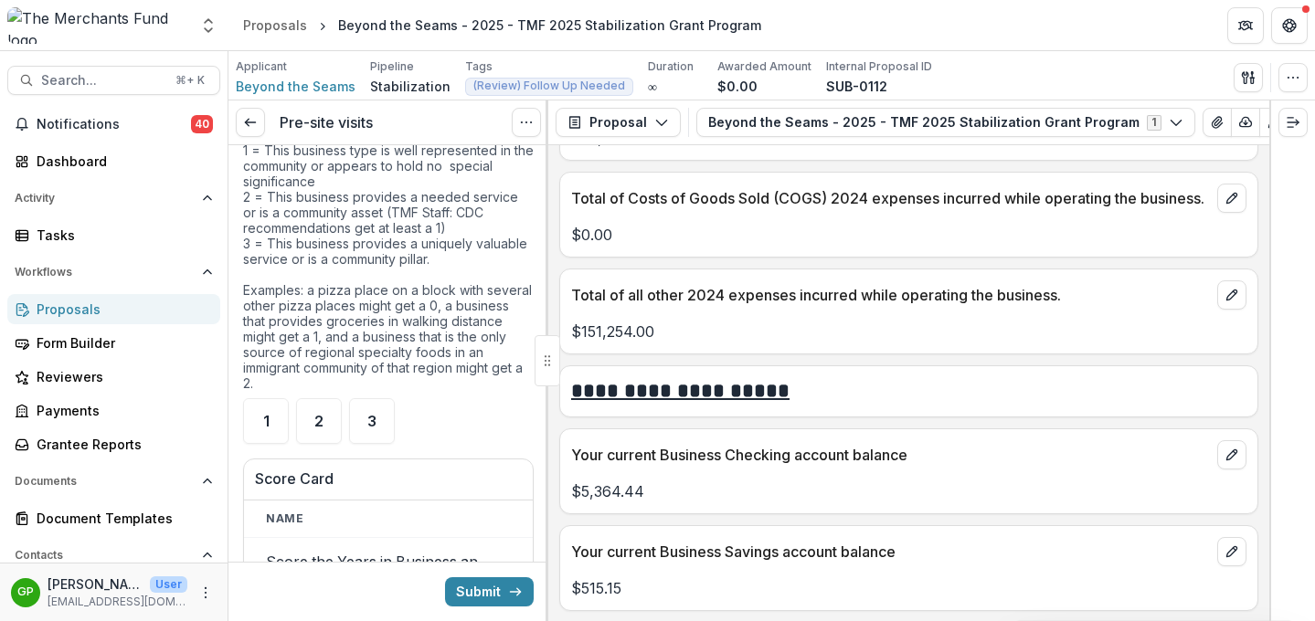
scroll to position [5283, 0]
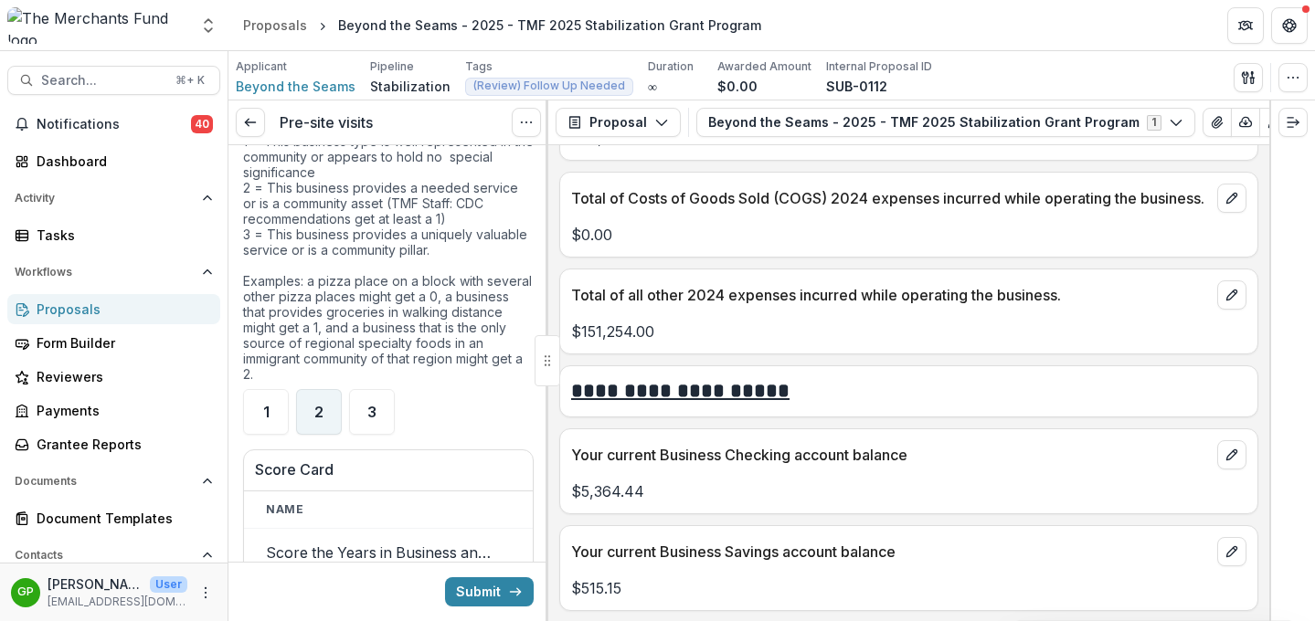
click at [326, 435] on div "2" at bounding box center [319, 412] width 46 height 46
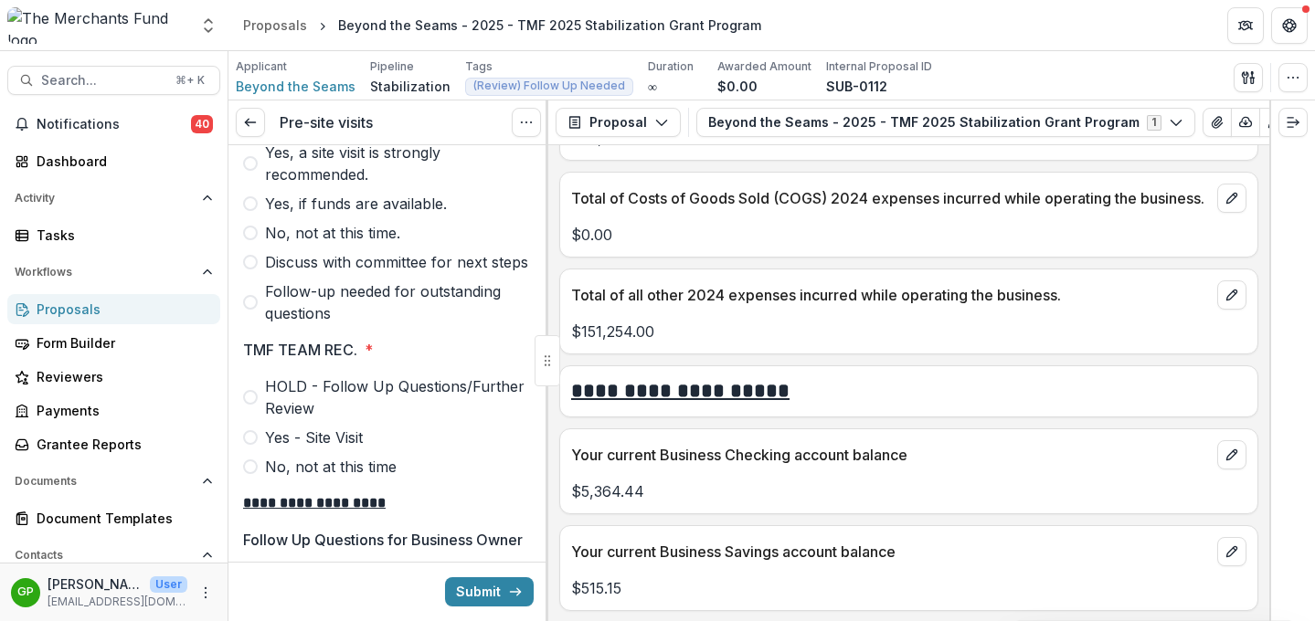
scroll to position [6204, 0]
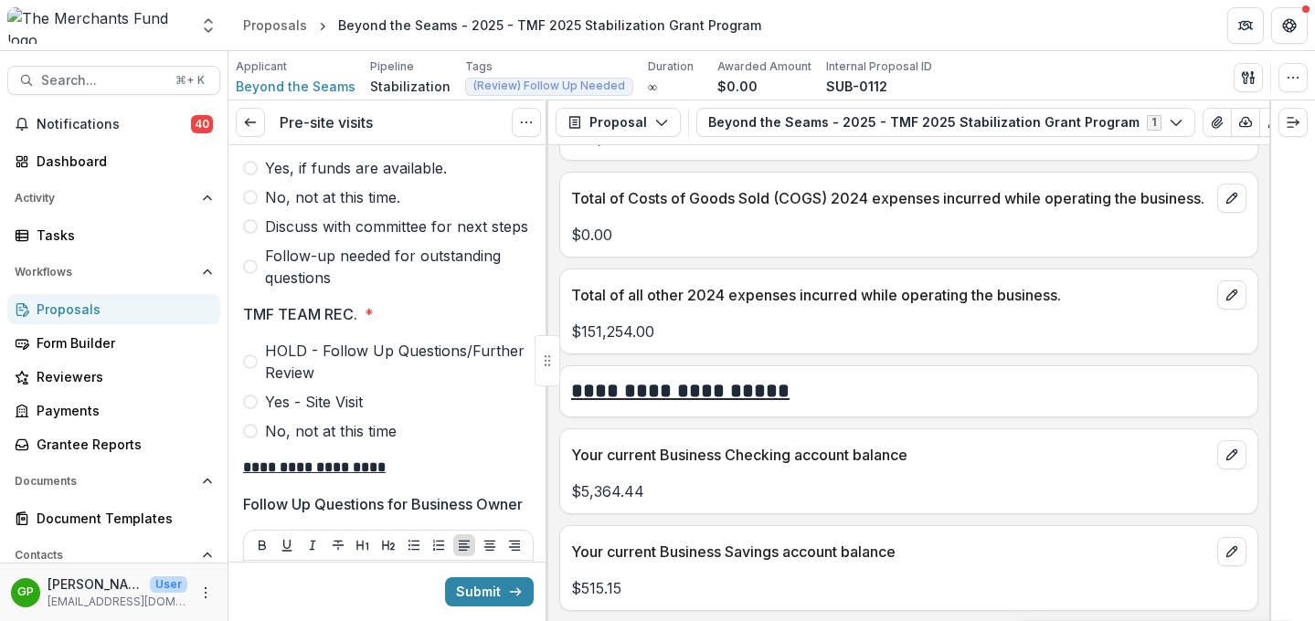
click at [250, 234] on span at bounding box center [250, 226] width 15 height 15
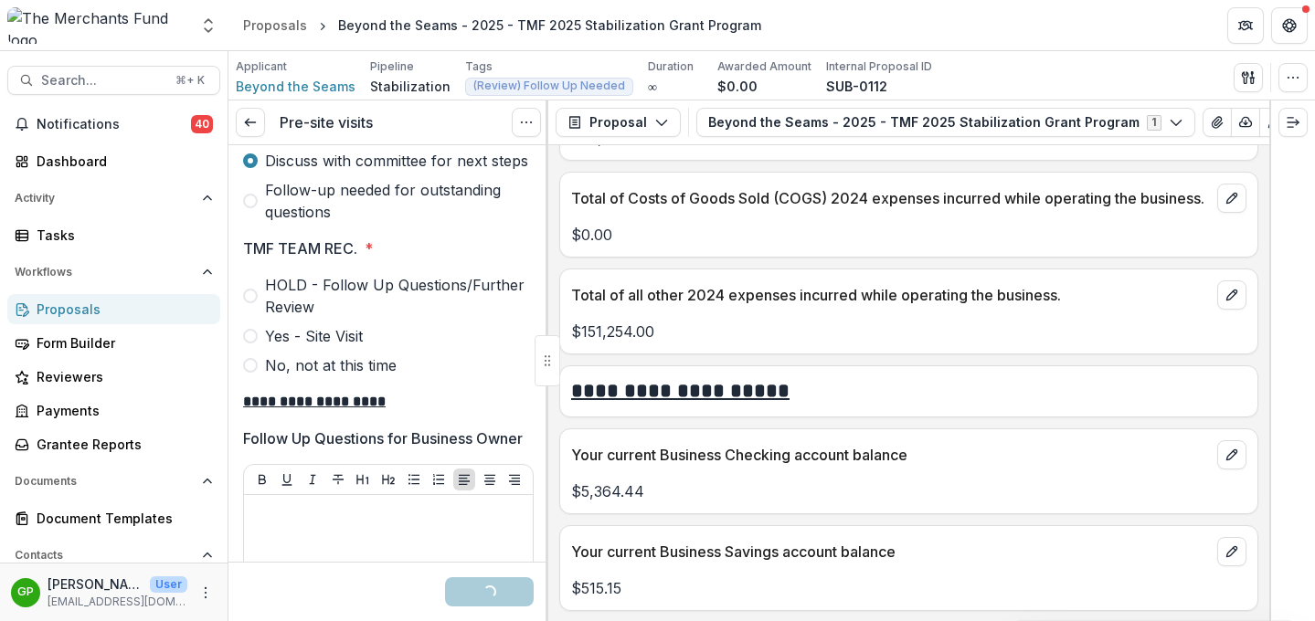
scroll to position [6302, 0]
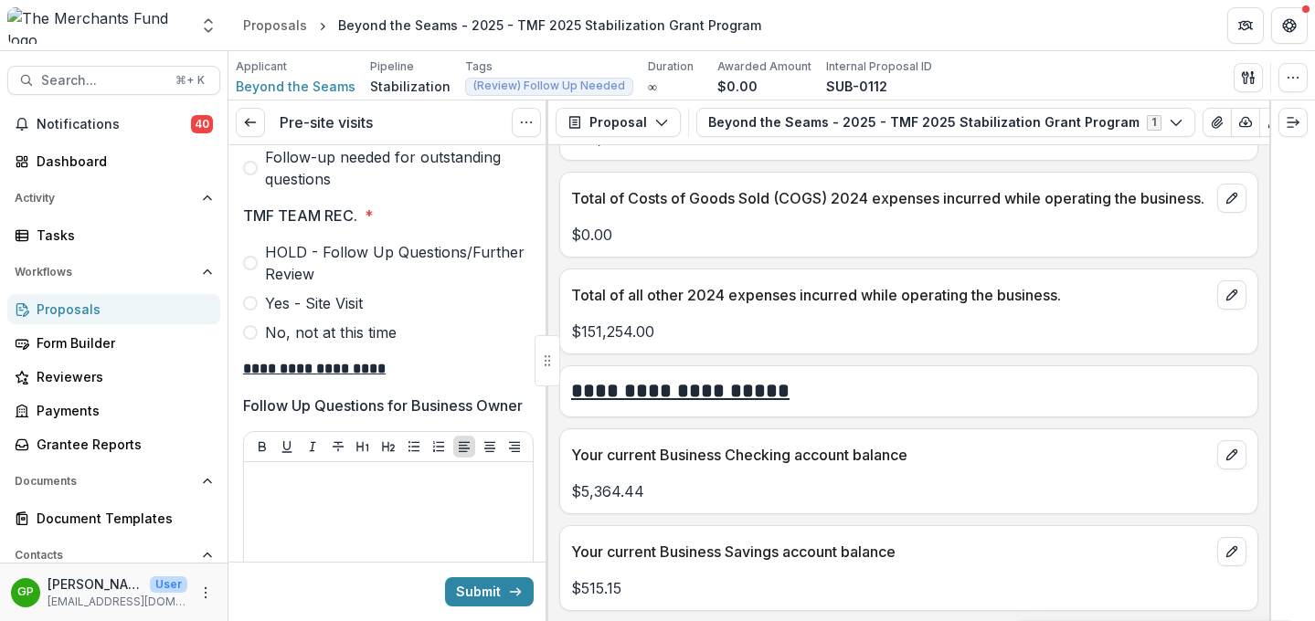
click at [250, 270] on span at bounding box center [250, 263] width 15 height 15
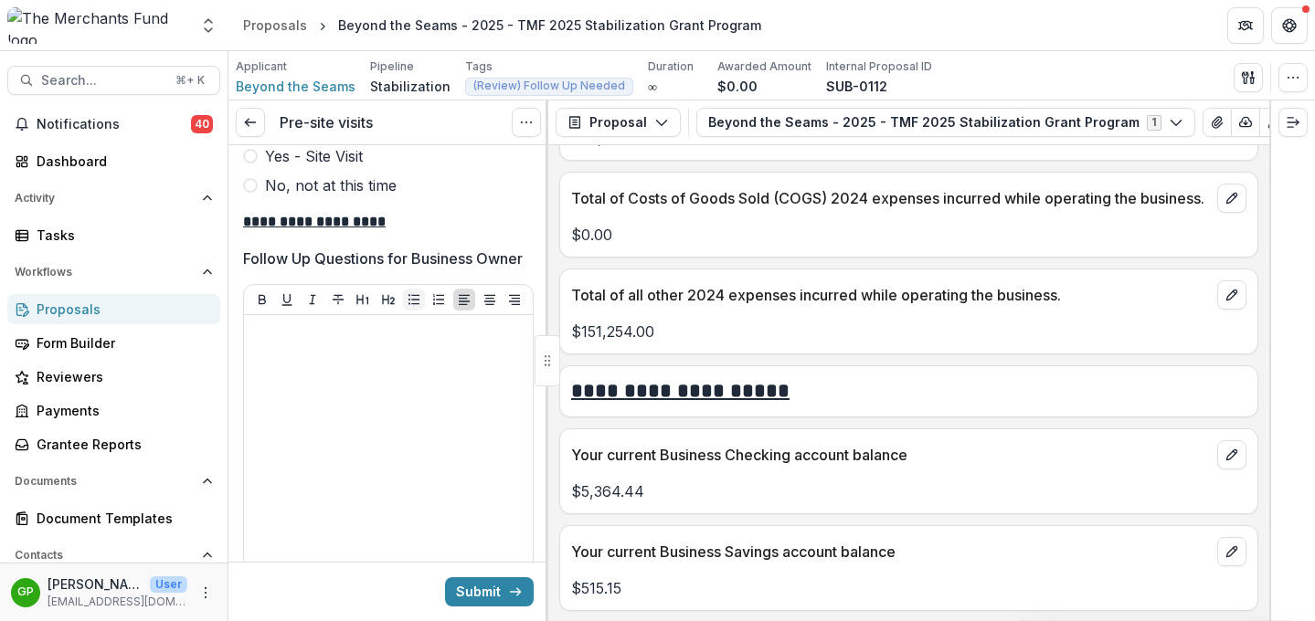
scroll to position [6448, 0]
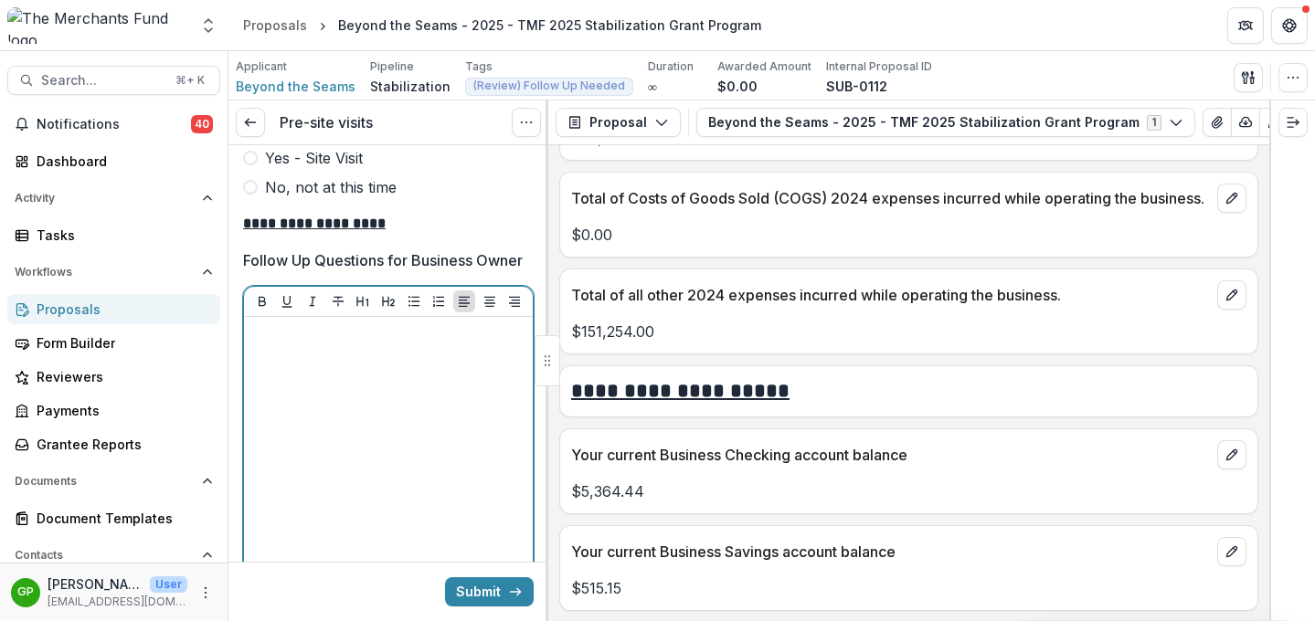
click at [381, 344] on p at bounding box center [388, 334] width 274 height 20
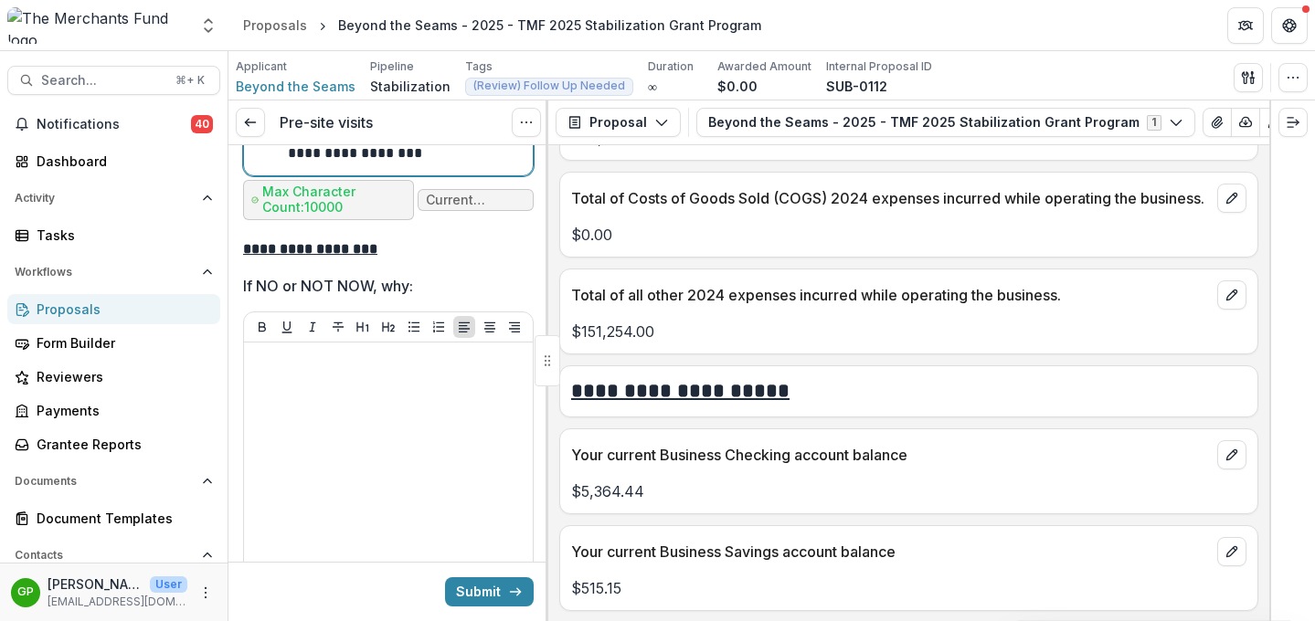
scroll to position [7031, 0]
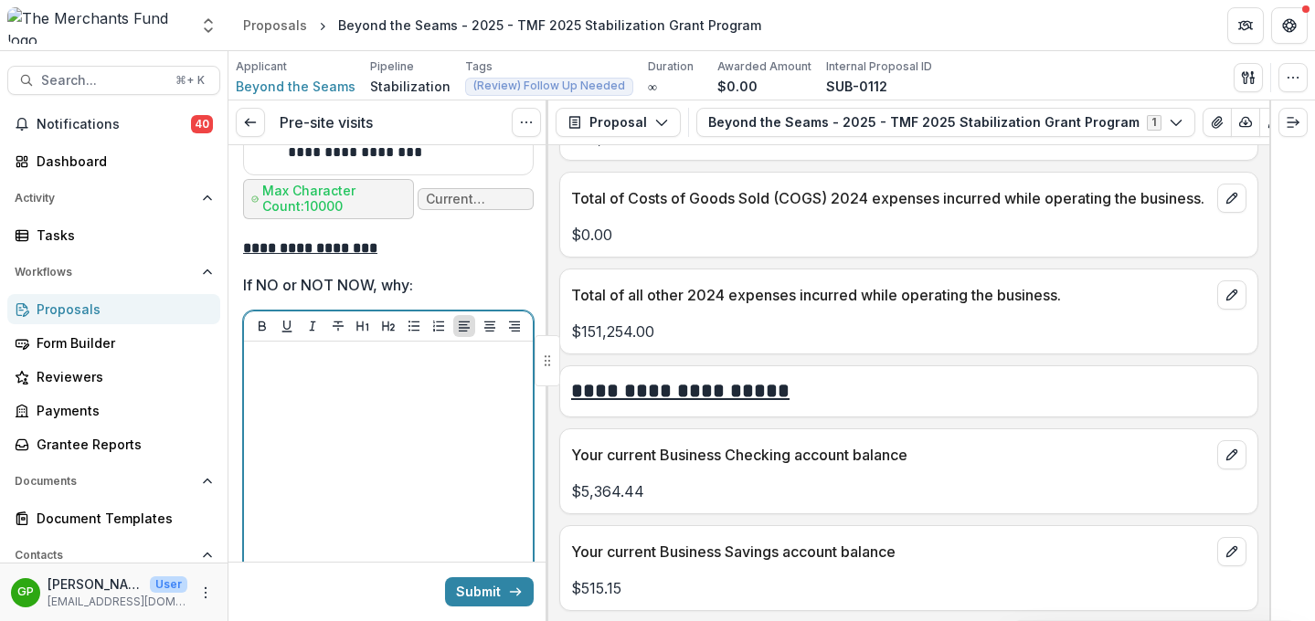
click at [450, 482] on div at bounding box center [388, 486] width 274 height 274
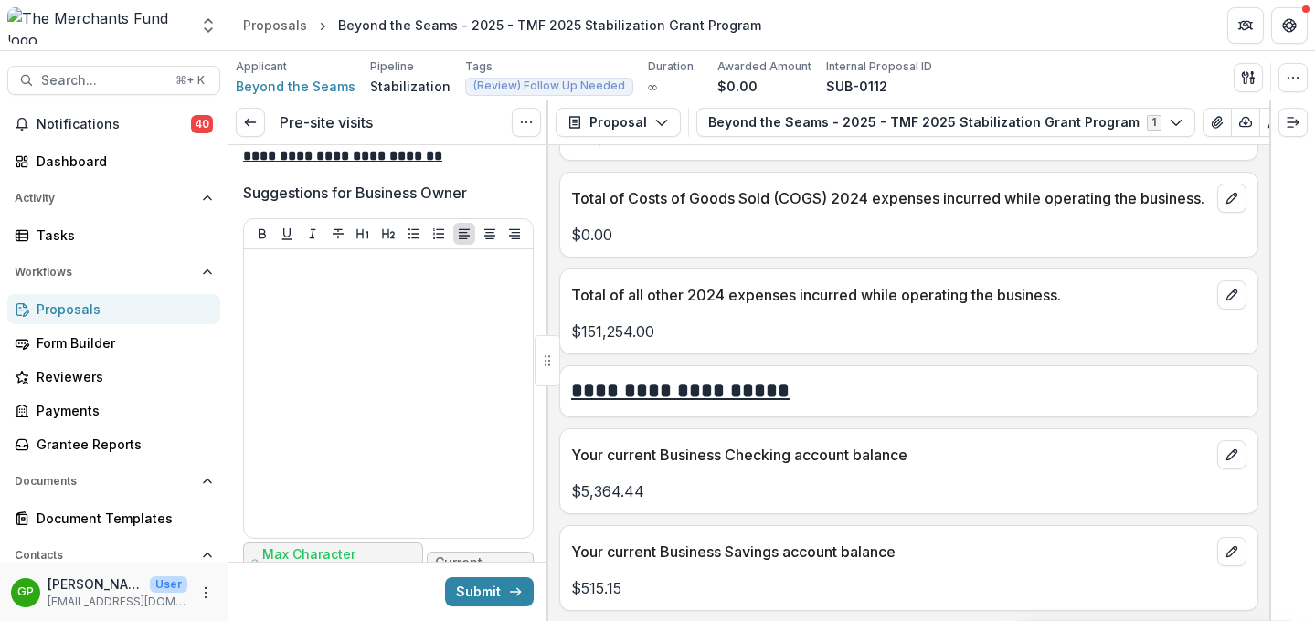
scroll to position [7581, 0]
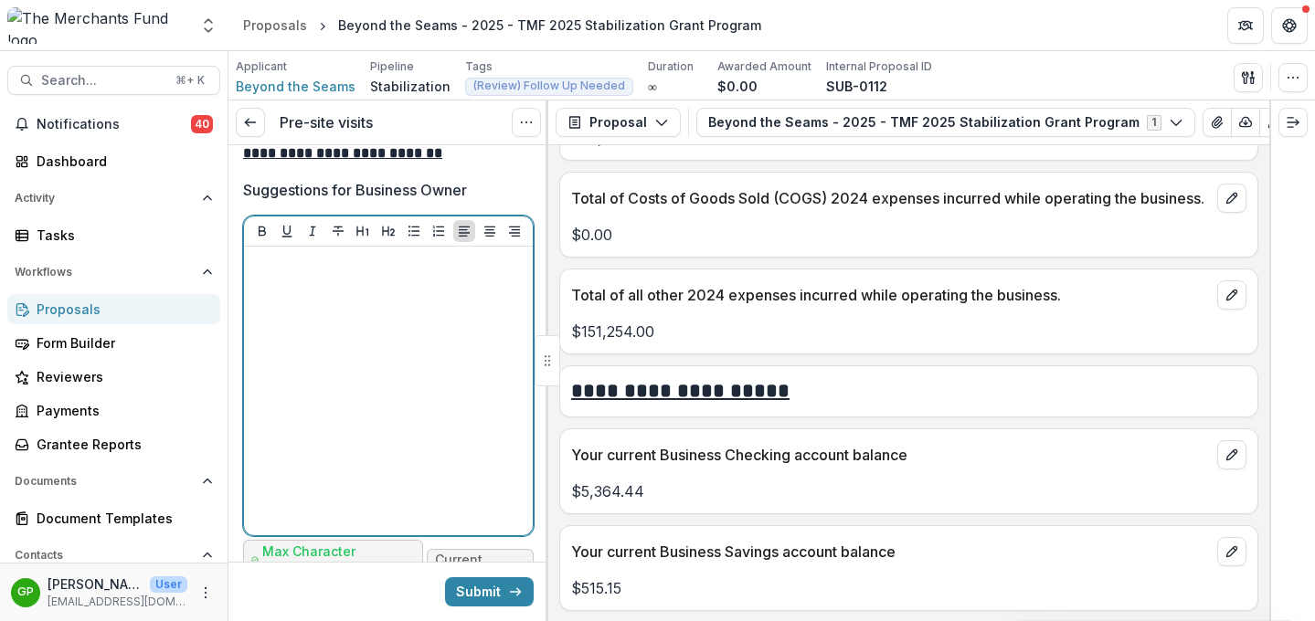
click at [429, 412] on div at bounding box center [388, 391] width 274 height 274
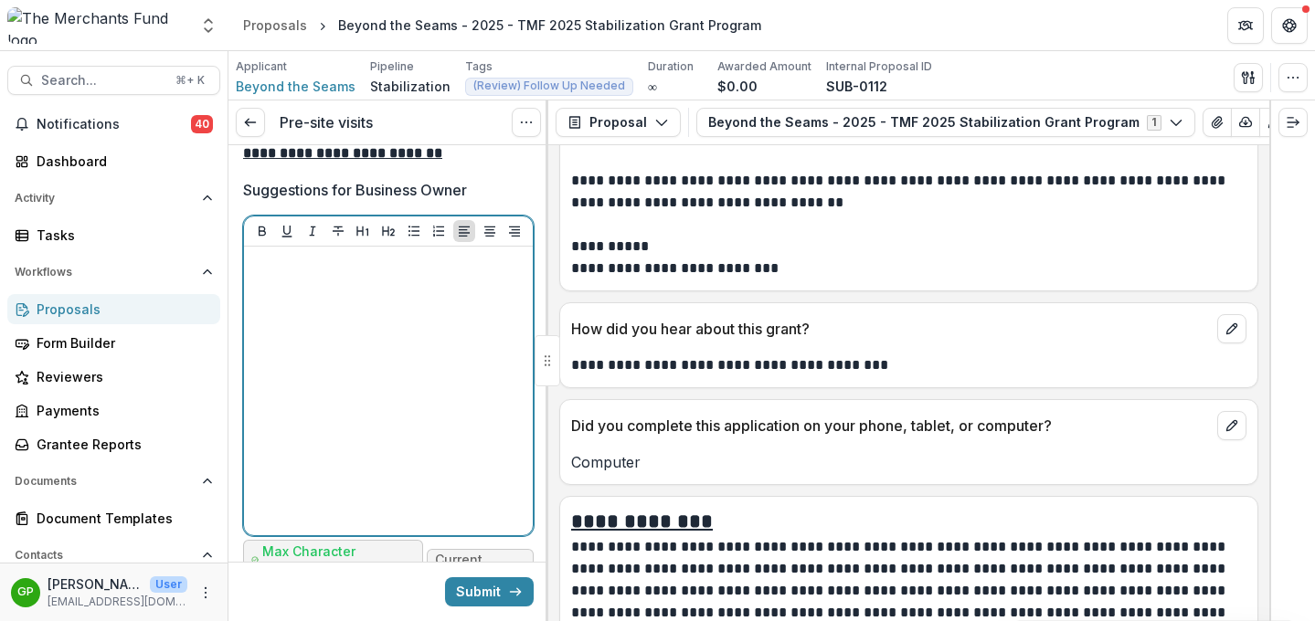
scroll to position [12423, 0]
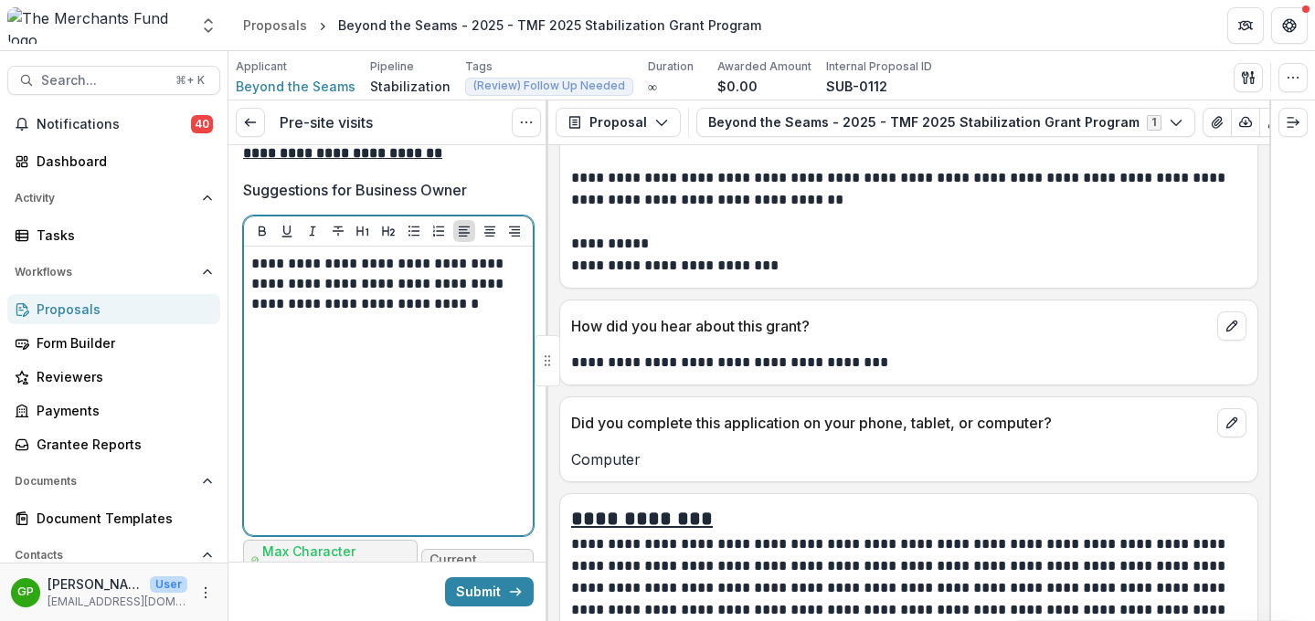
click at [375, 314] on p "**********" at bounding box center [385, 284] width 269 height 60
click at [460, 314] on p "**********" at bounding box center [385, 284] width 269 height 60
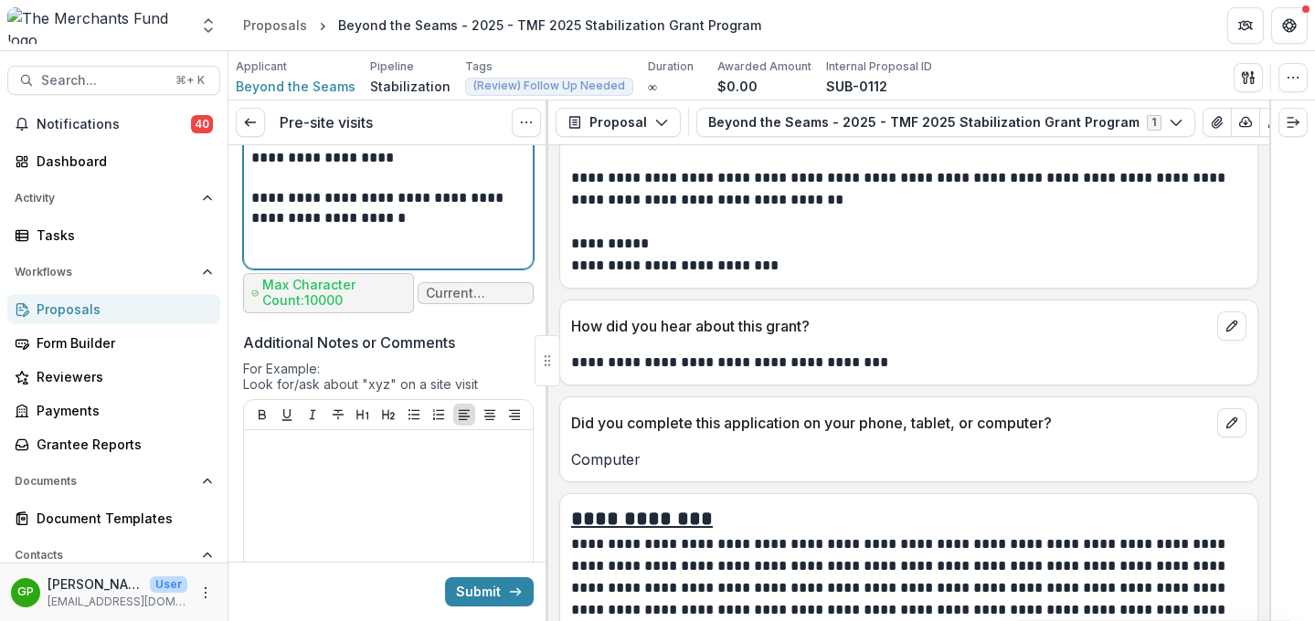
scroll to position [7845, 0]
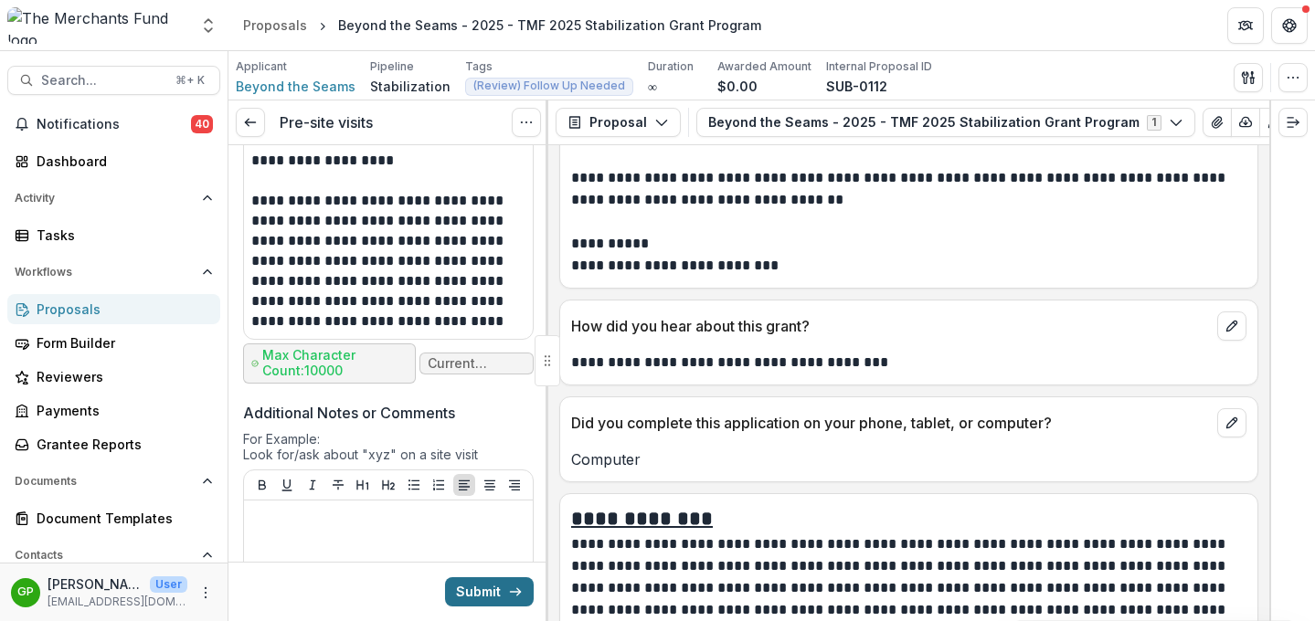
click at [508, 596] on icon "submit" at bounding box center [515, 592] width 15 height 15
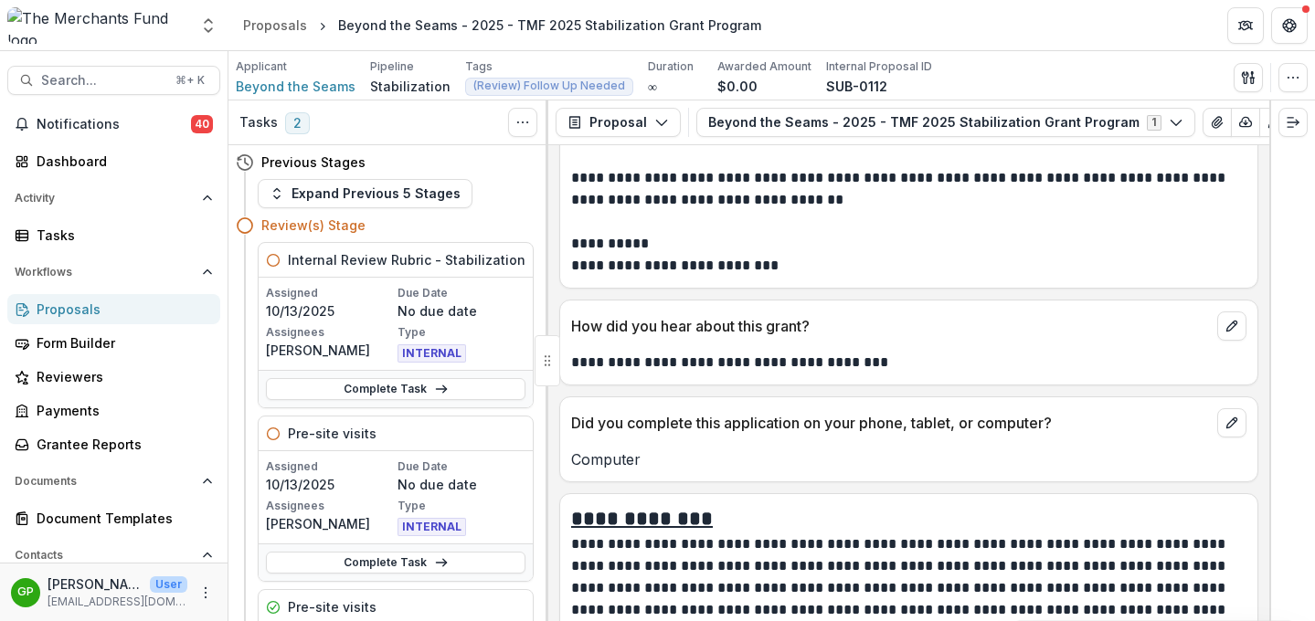
click at [99, 321] on link "Proposals" at bounding box center [113, 309] width 213 height 30
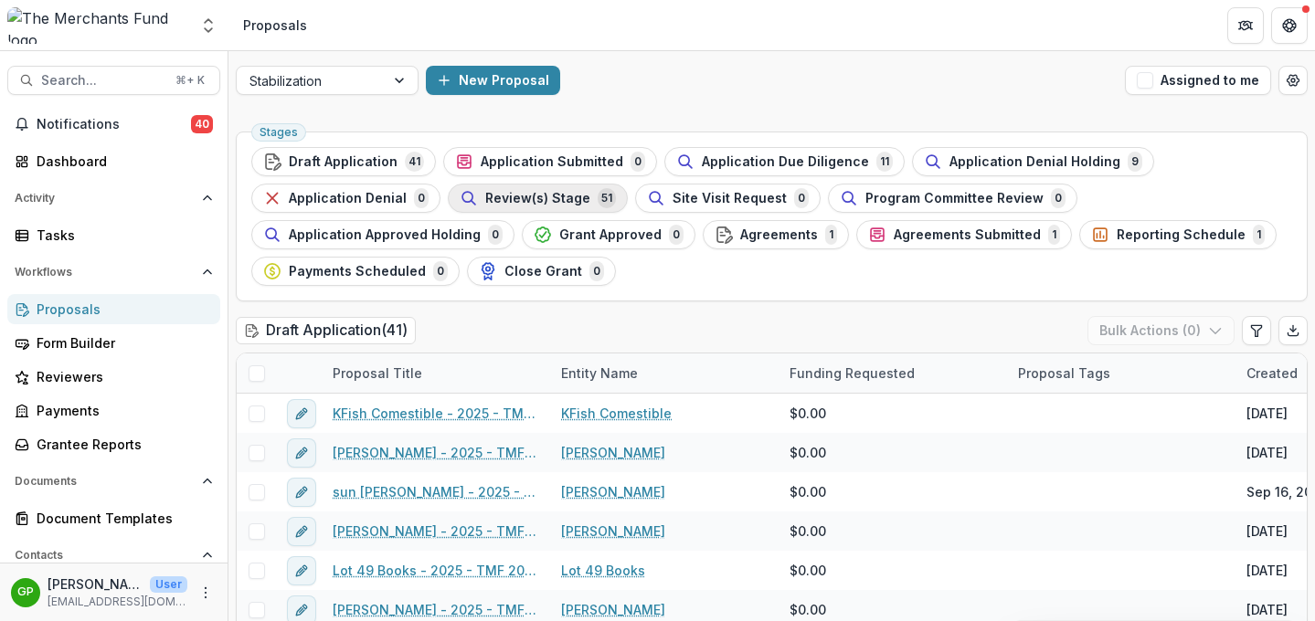
click at [541, 198] on span "Review(s) Stage" at bounding box center [537, 199] width 105 height 16
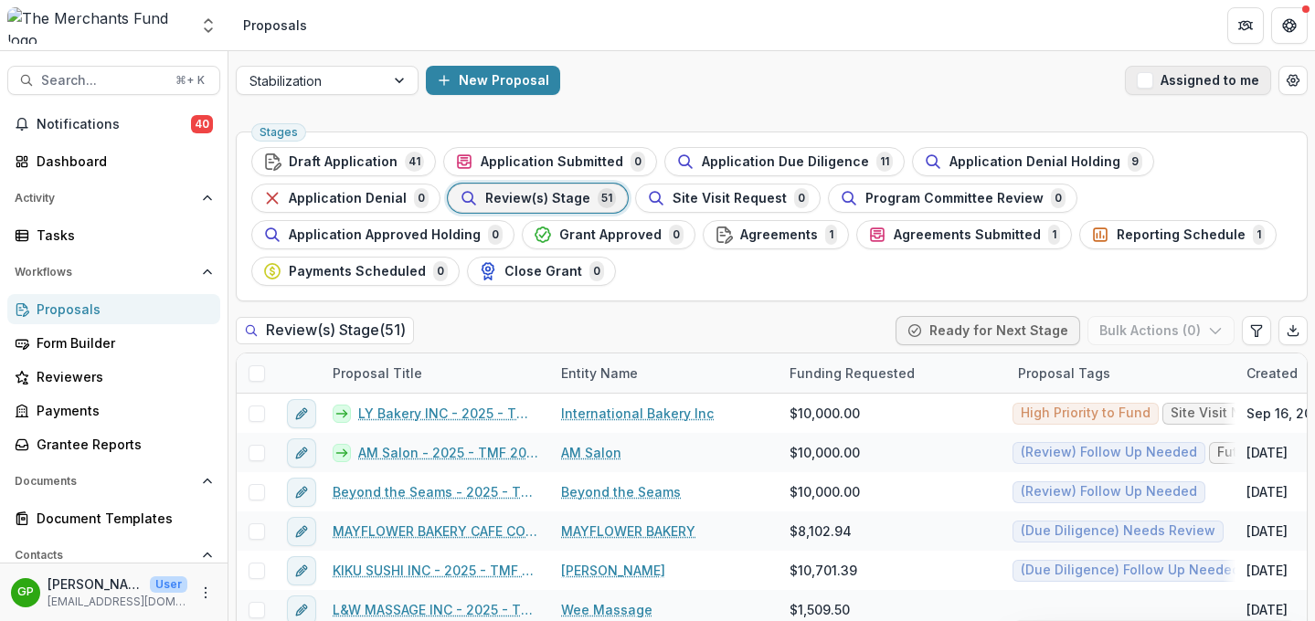
click at [1095, 81] on span "button" at bounding box center [1145, 80] width 16 height 16
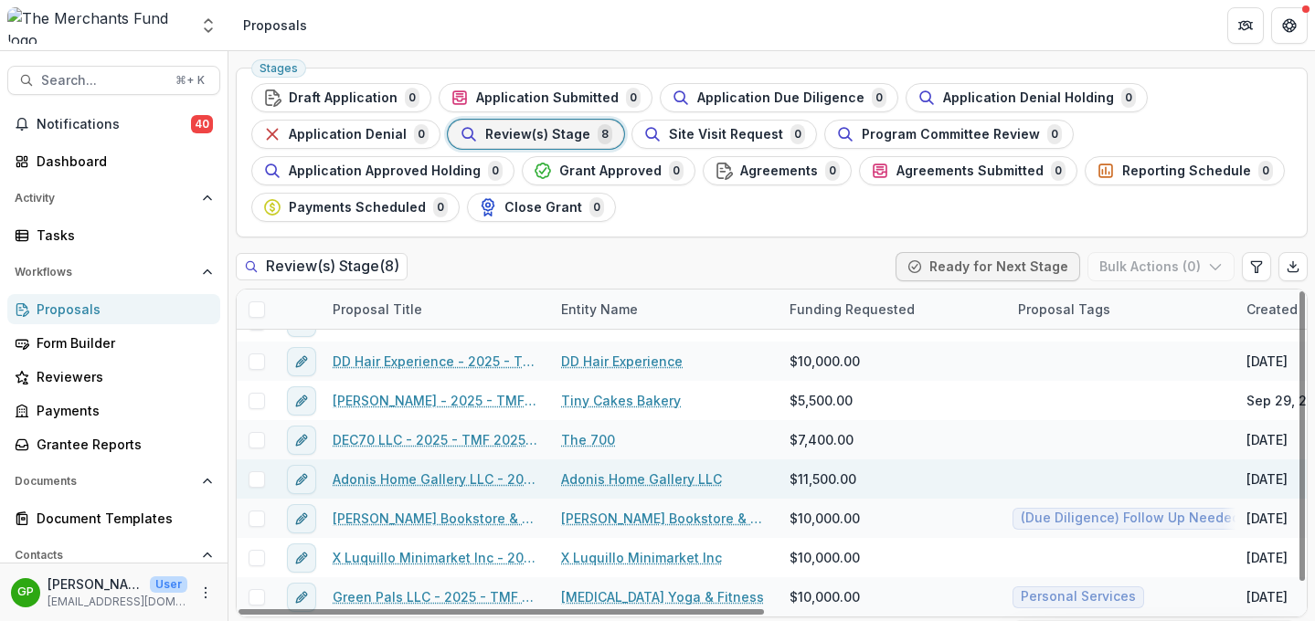
scroll to position [68, 0]
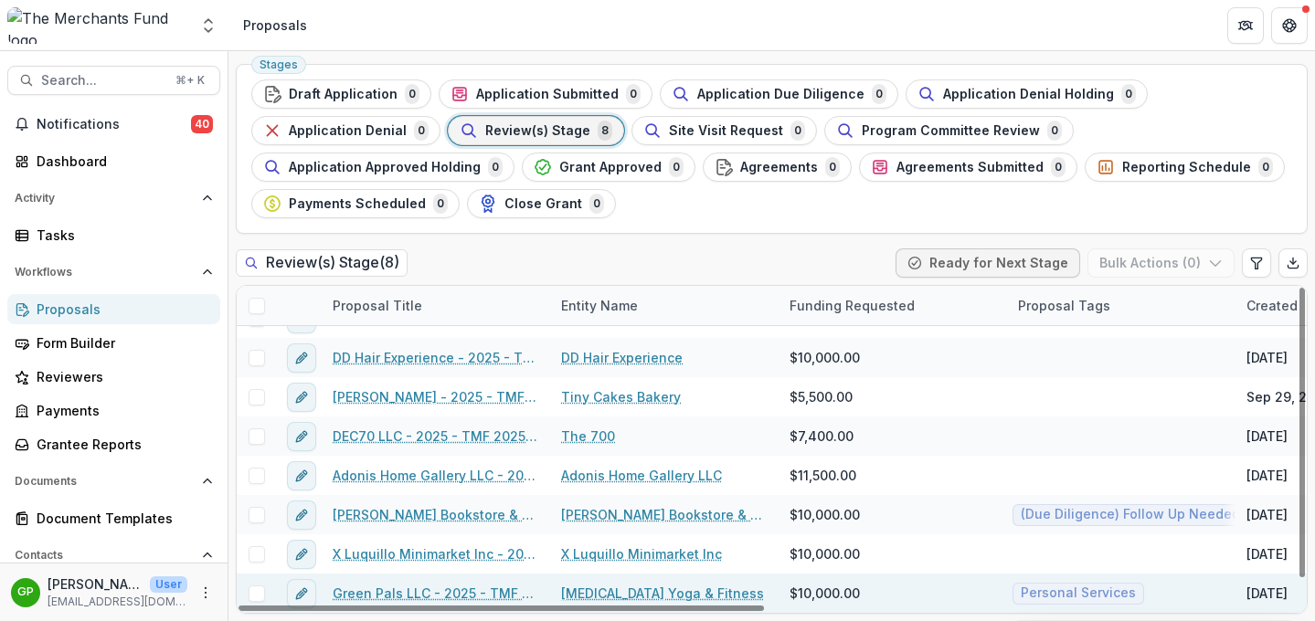
click at [475, 592] on link "Green Pals LLC - 2025 - TMF 2025 Stabilization Grant Program" at bounding box center [436, 593] width 206 height 19
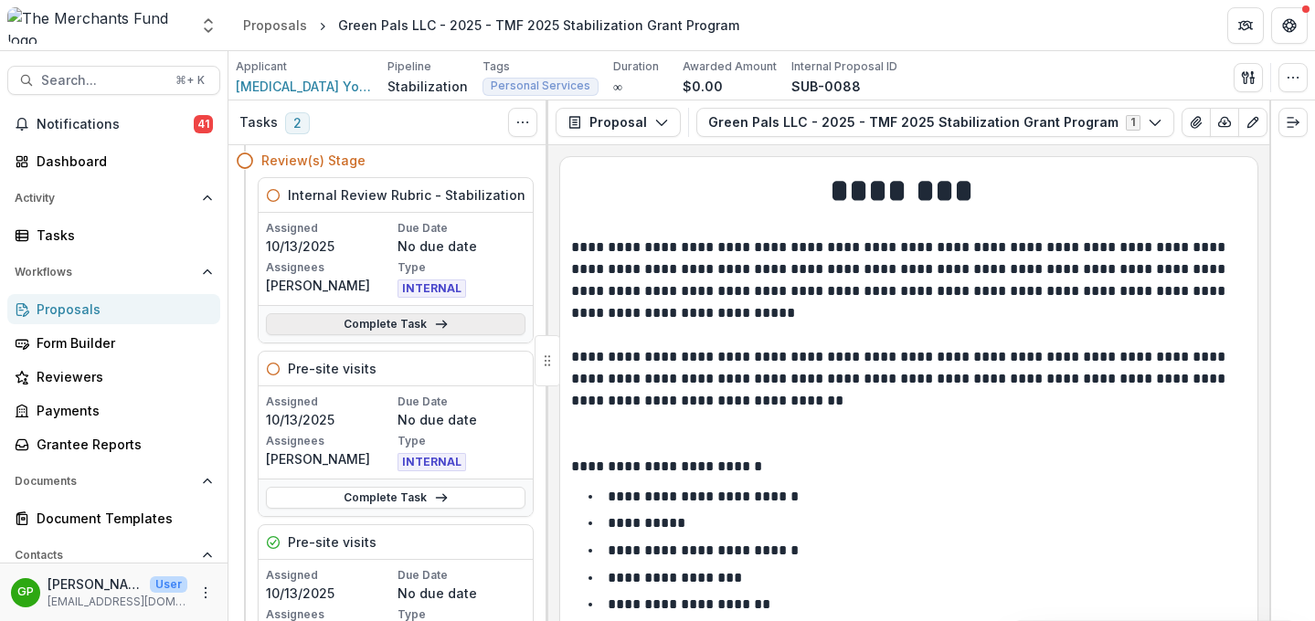
scroll to position [76, 0]
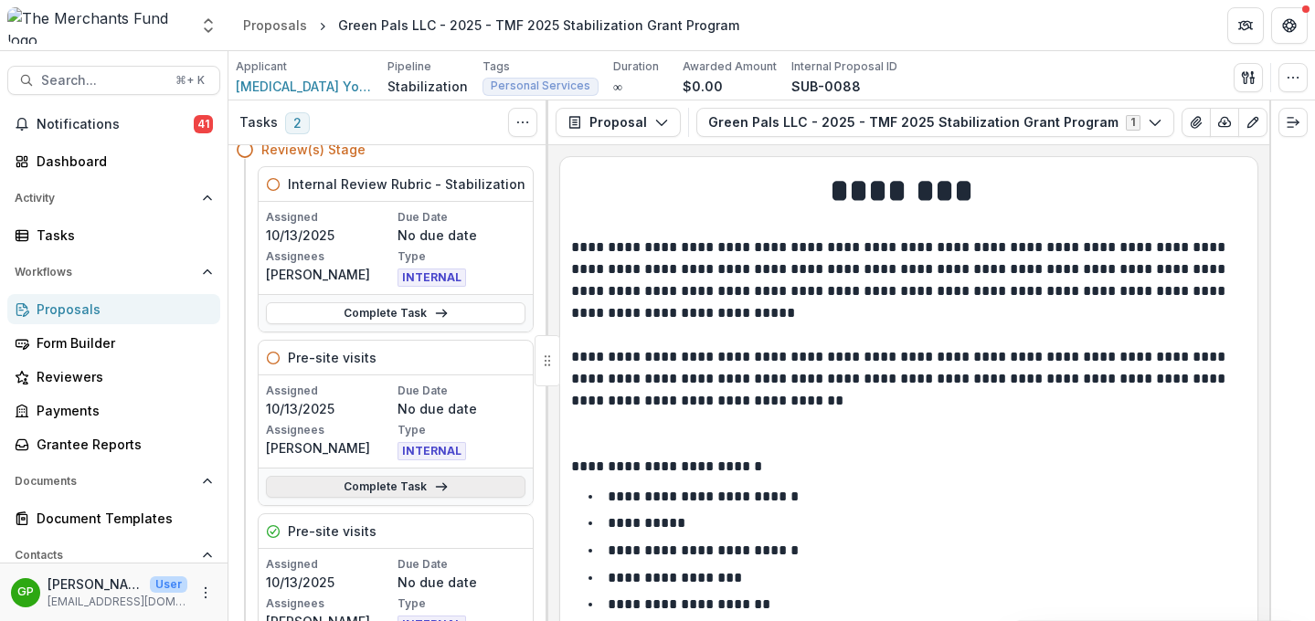
click at [414, 484] on link "Complete Task" at bounding box center [395, 487] width 259 height 22
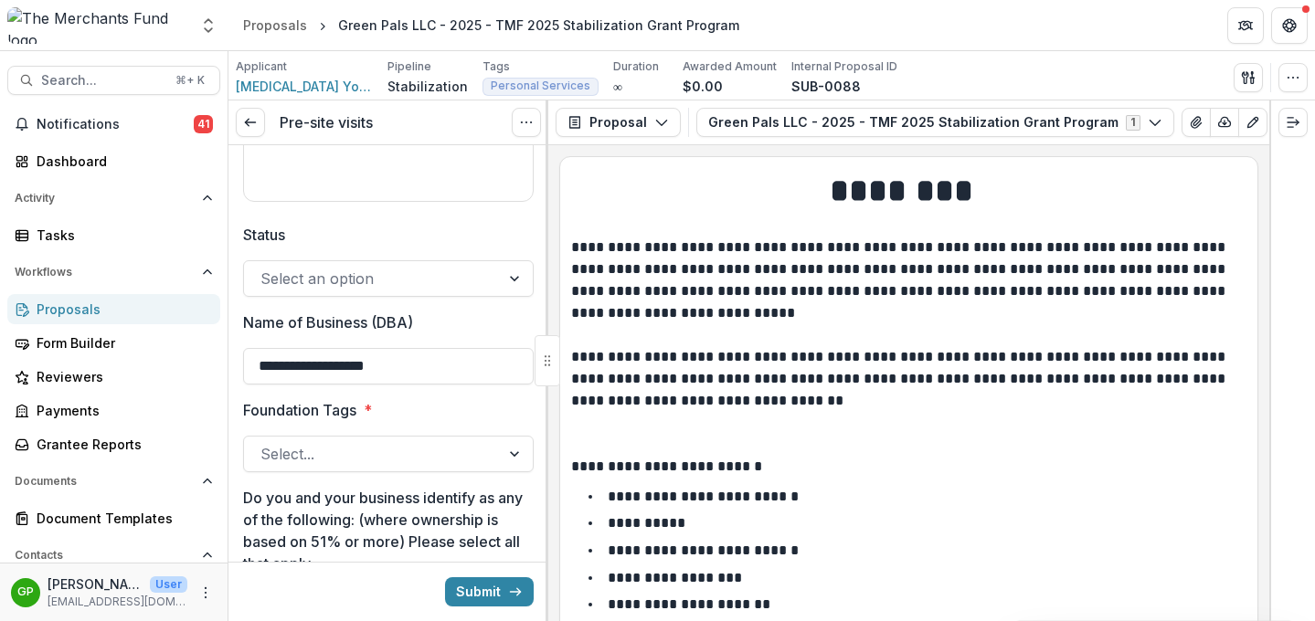
scroll to position [655, 0]
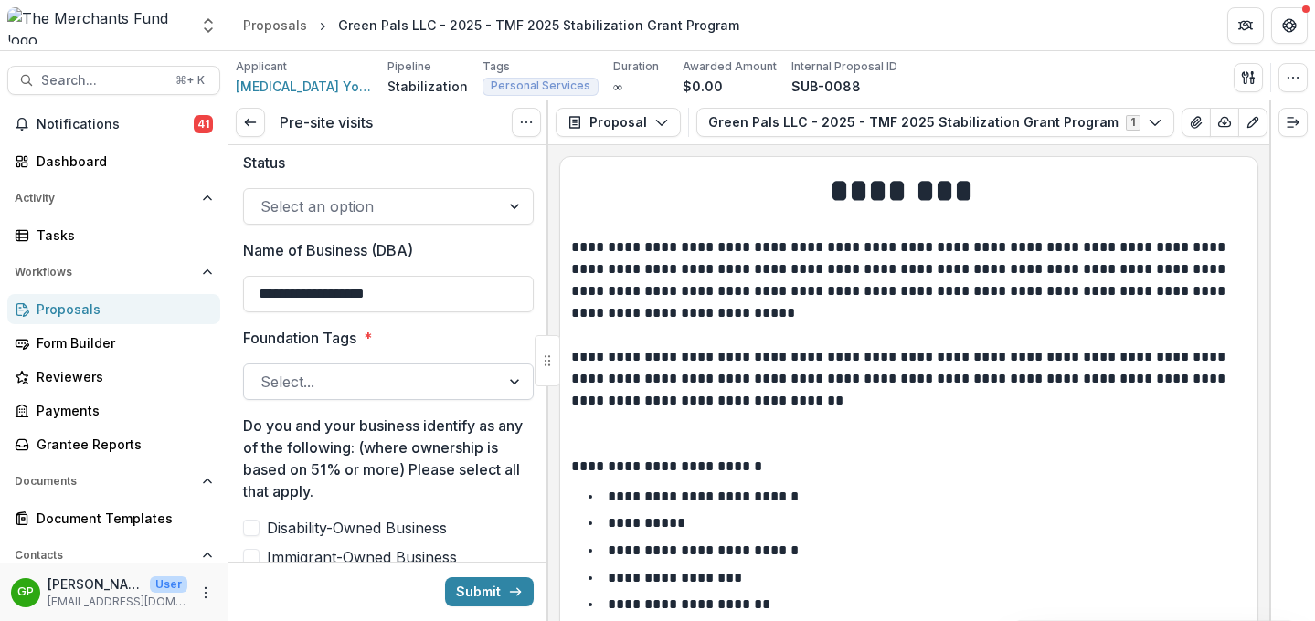
click at [429, 378] on div at bounding box center [371, 382] width 223 height 26
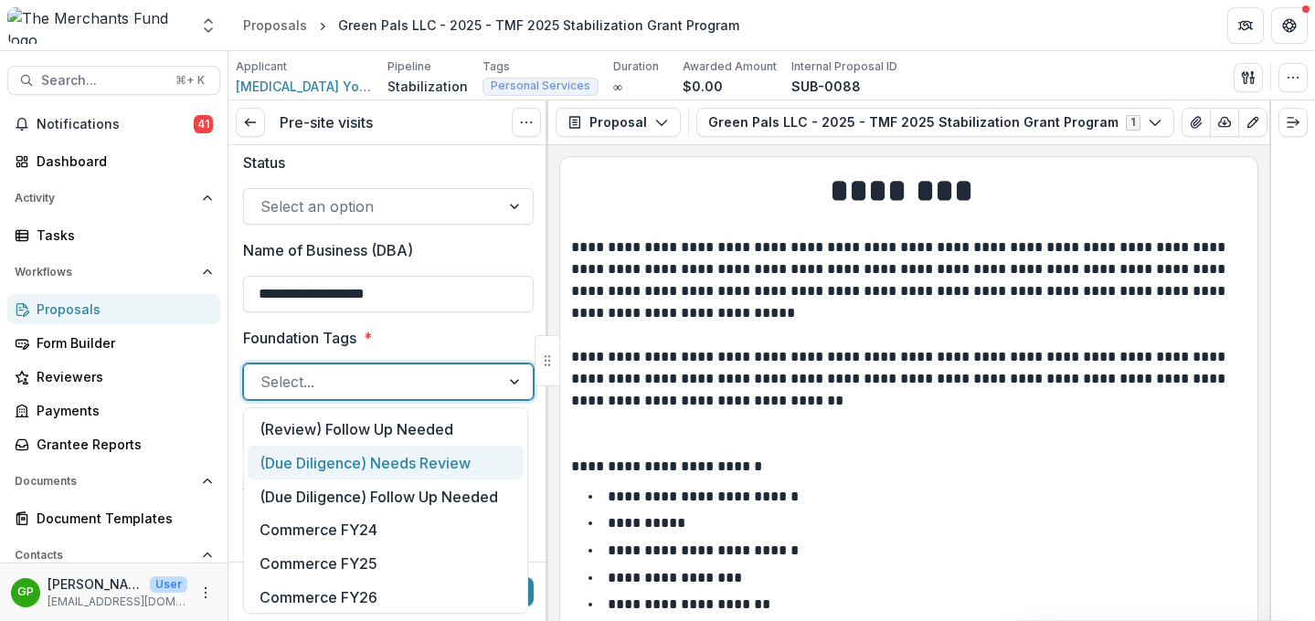
scroll to position [0, 0]
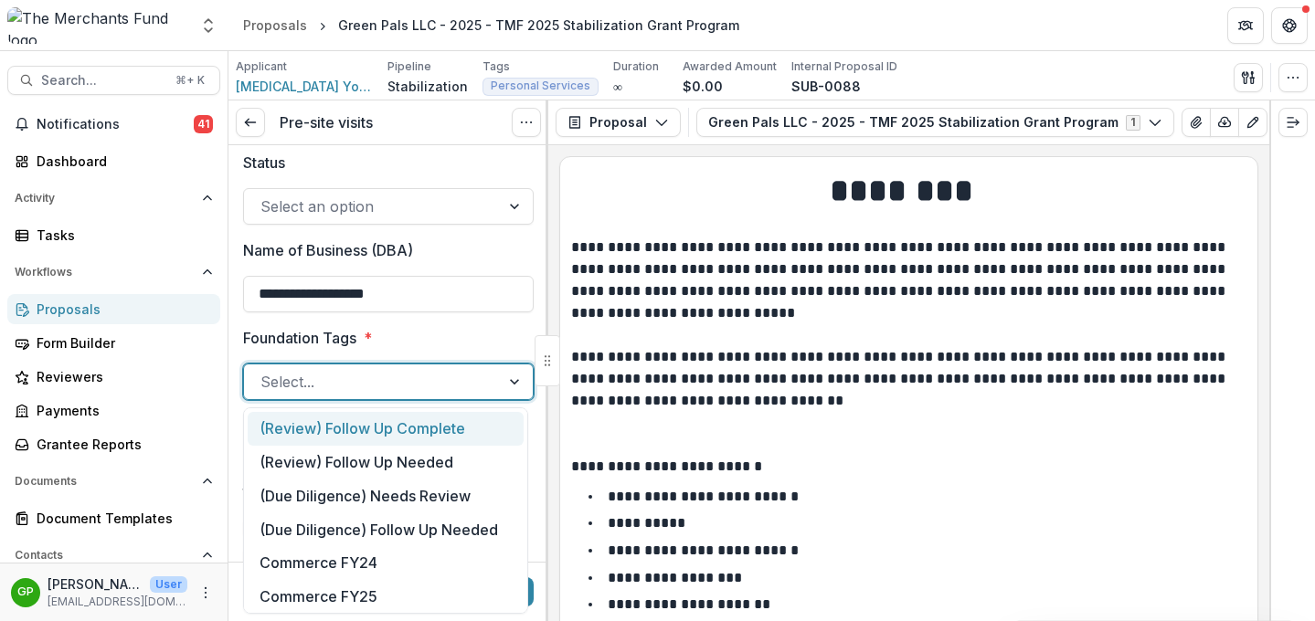
click at [434, 427] on div "(Review) Follow Up Complete" at bounding box center [386, 429] width 276 height 34
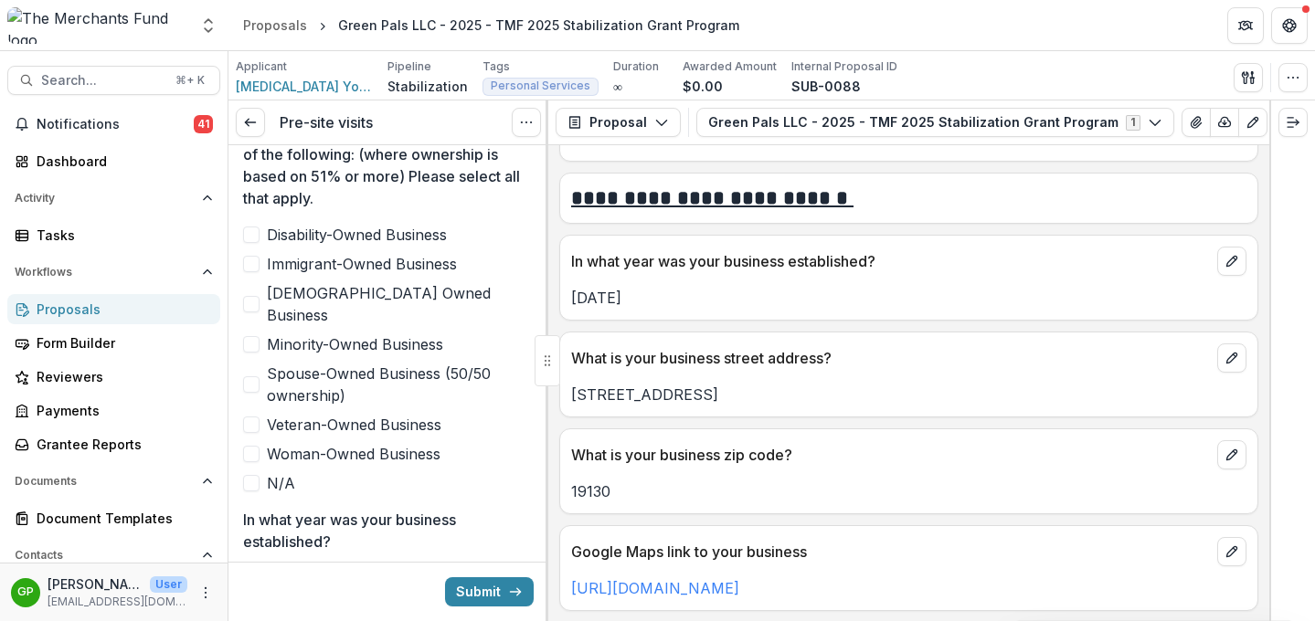
scroll to position [903, 0]
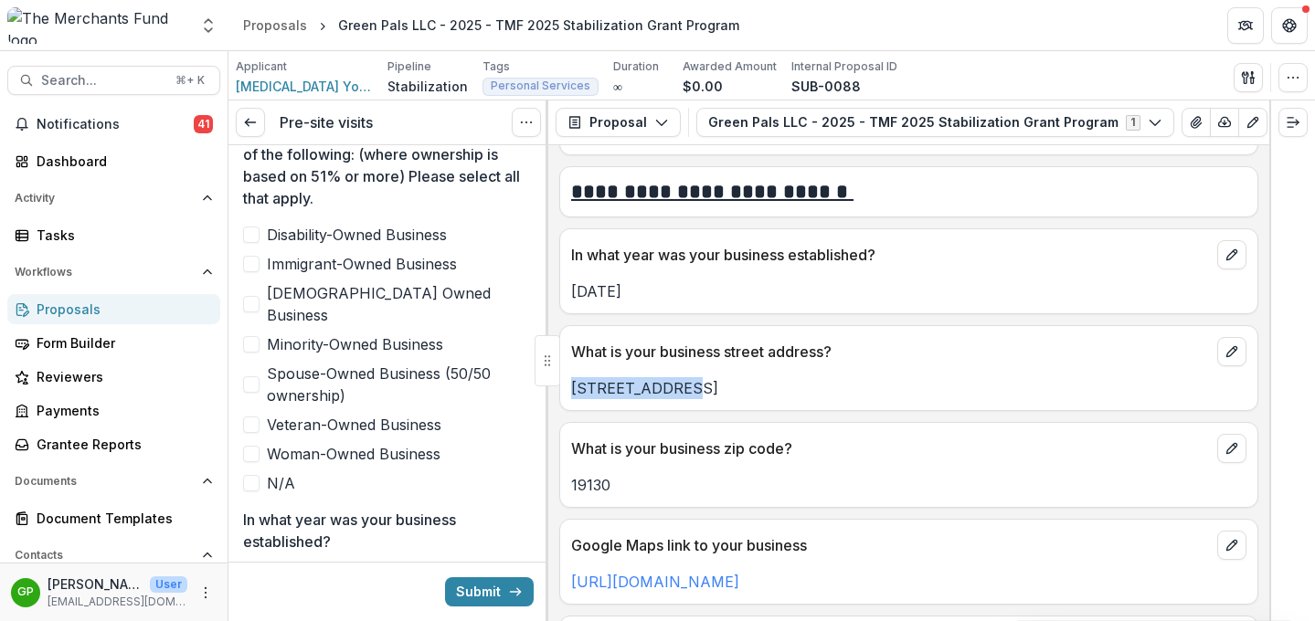
drag, startPoint x: 689, startPoint y: 396, endPoint x: 568, endPoint y: 388, distance: 120.8
click at [568, 388] on div "1513 Ridge Ave" at bounding box center [908, 388] width 697 height 22
copy p "1513 Ridge Ave"
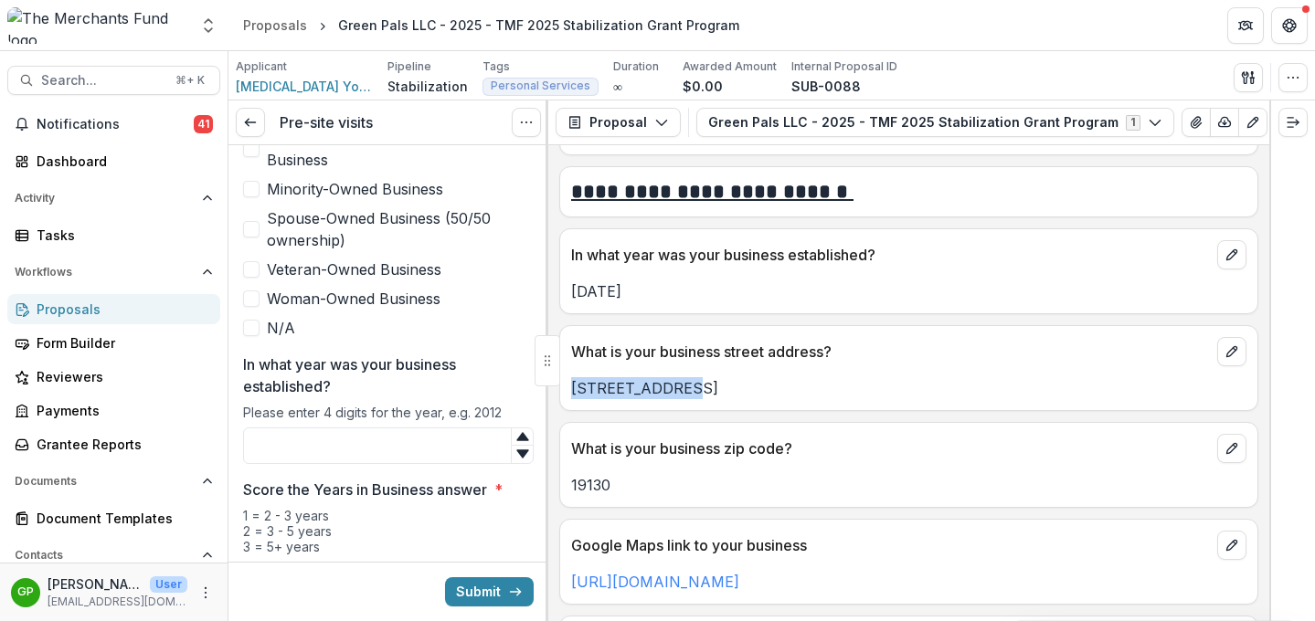
scroll to position [1231, 0]
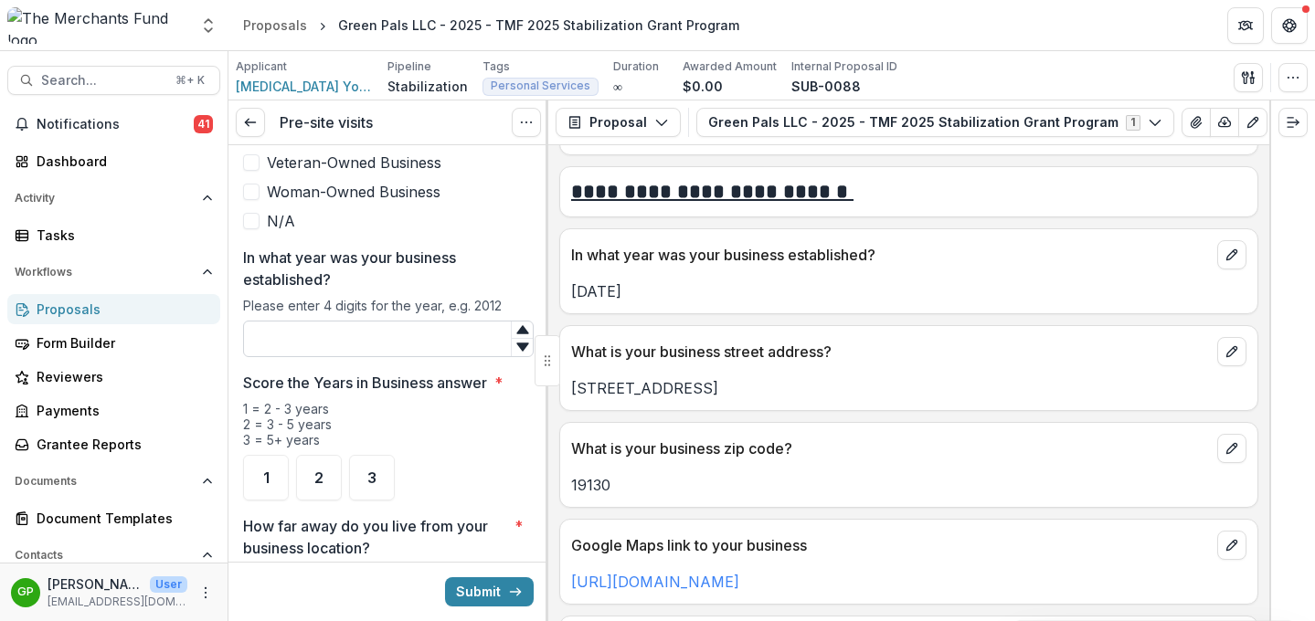
click at [374, 321] on input "In what year was your business established?" at bounding box center [388, 339] width 291 height 37
type input "****"
click at [321, 455] on div "2" at bounding box center [319, 478] width 46 height 46
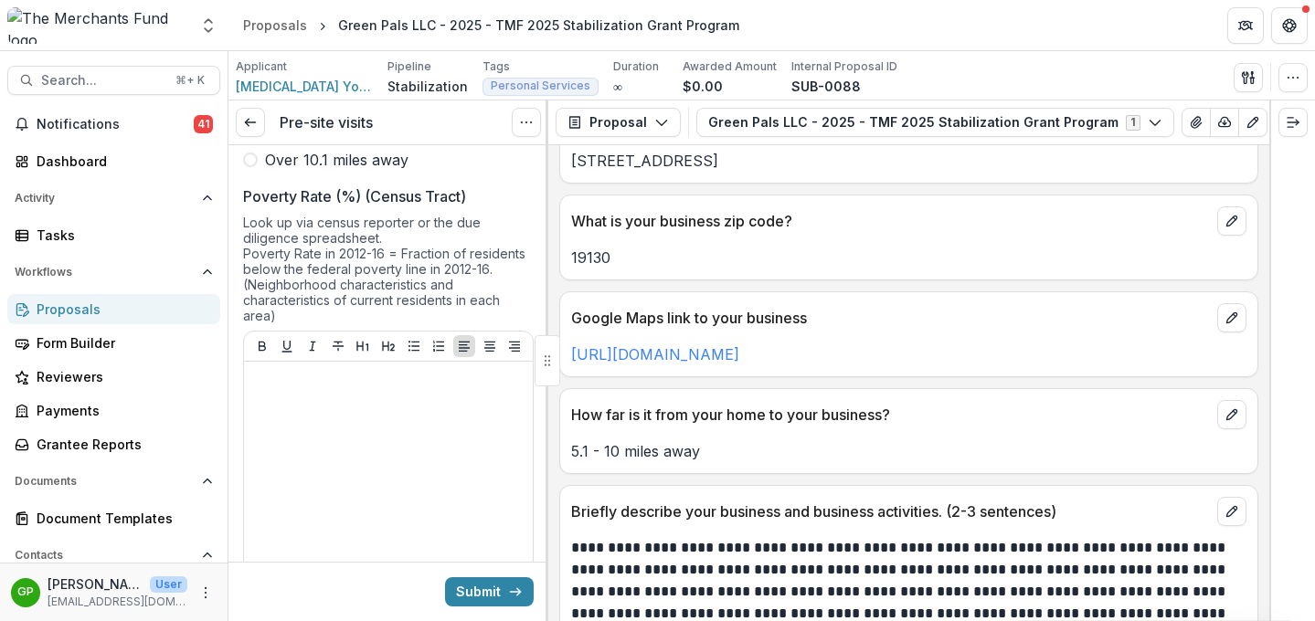
scroll to position [1857, 0]
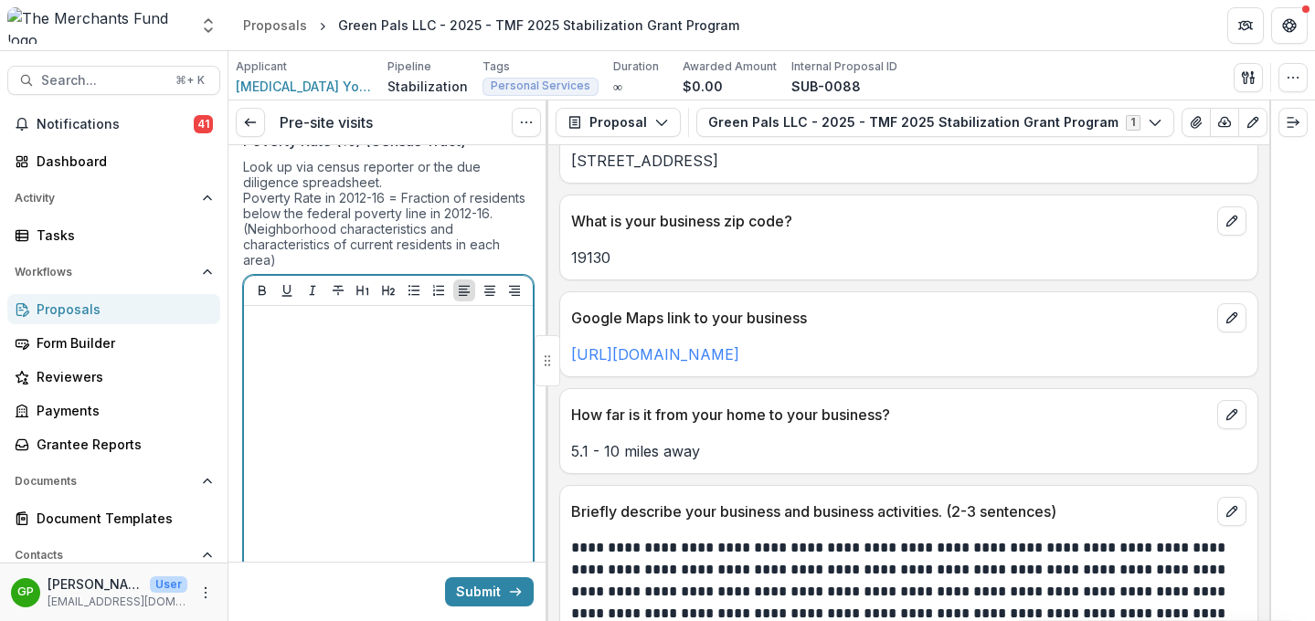
click at [318, 400] on div at bounding box center [388, 450] width 274 height 274
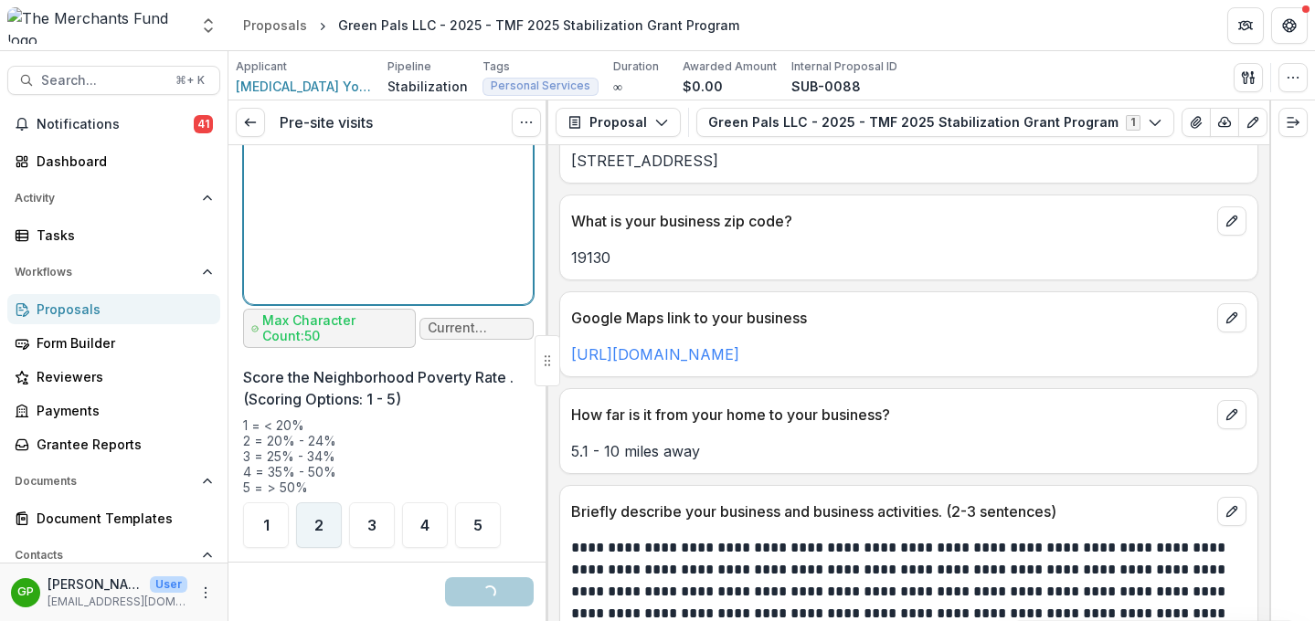
scroll to position [2251, 0]
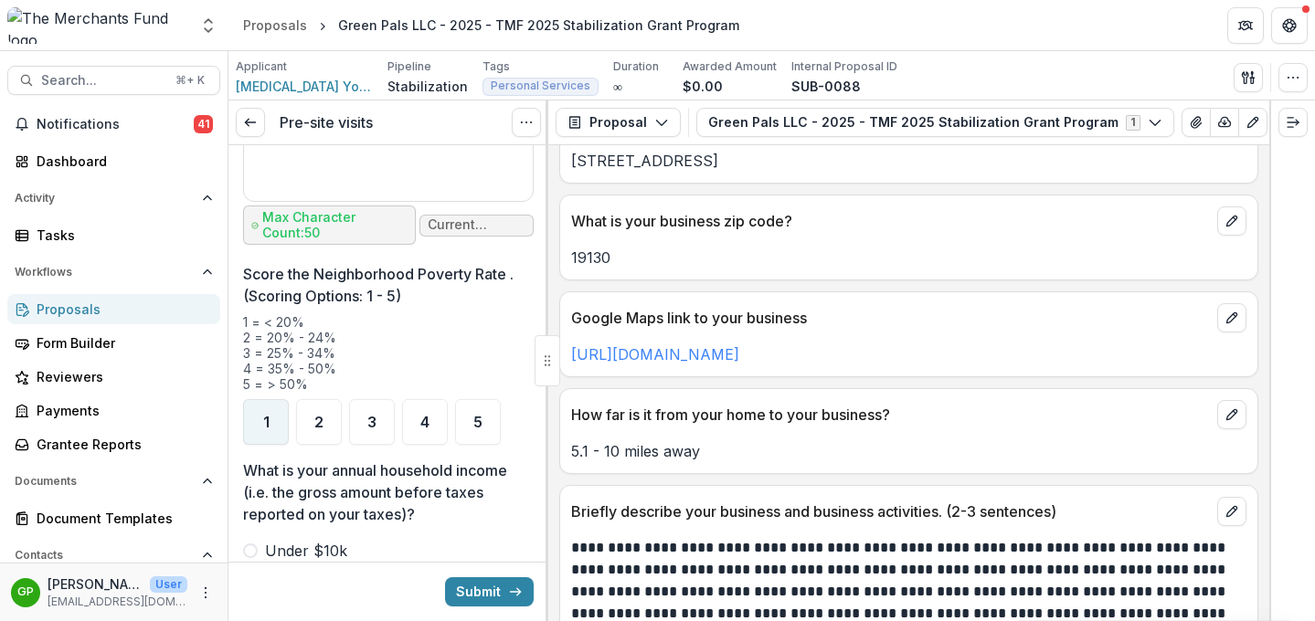
click at [266, 399] on div "1" at bounding box center [266, 422] width 46 height 46
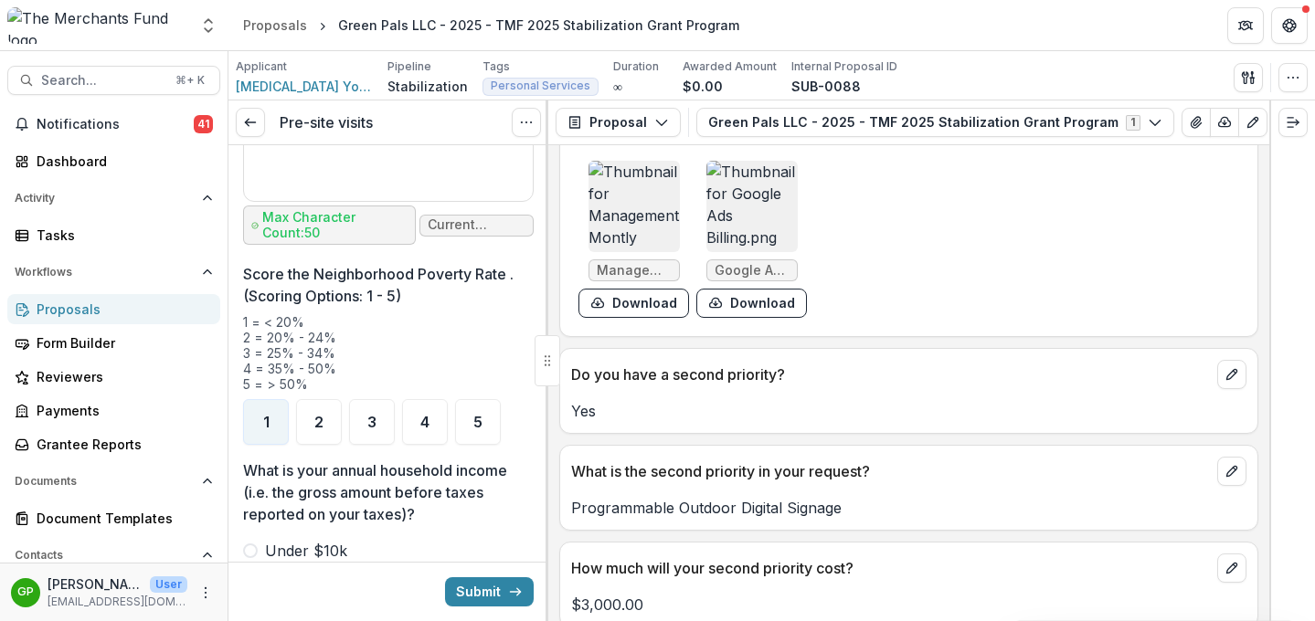
scroll to position [5233, 0]
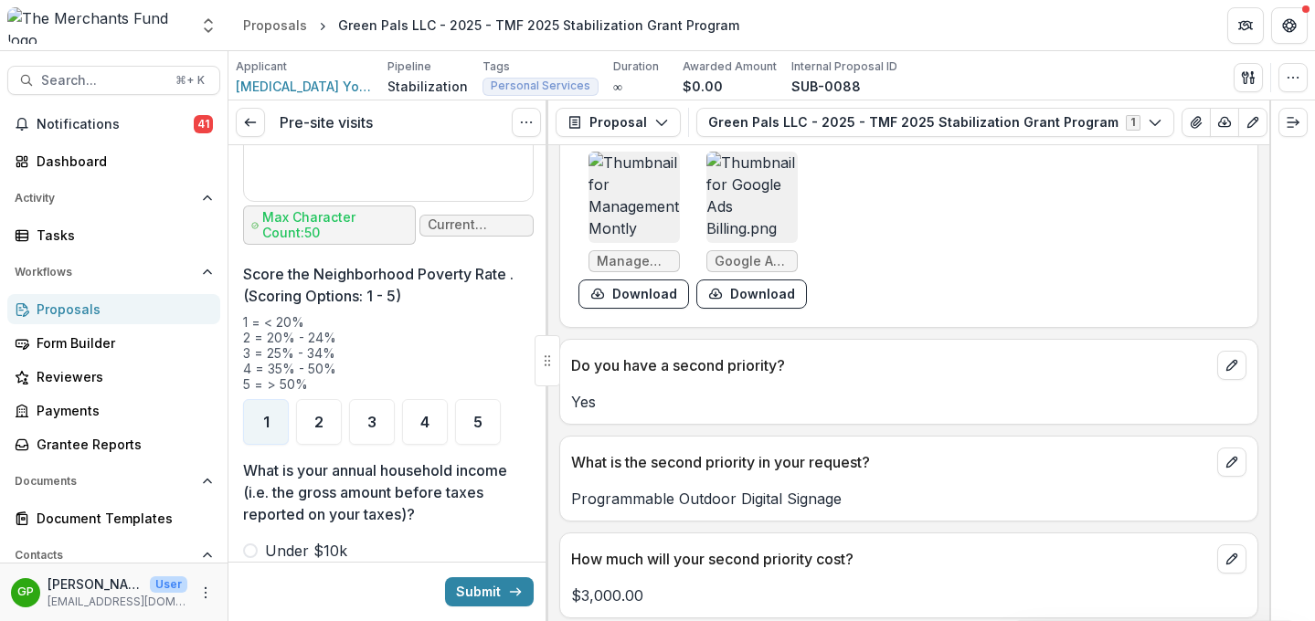
click at [648, 209] on img at bounding box center [633, 197] width 91 height 91
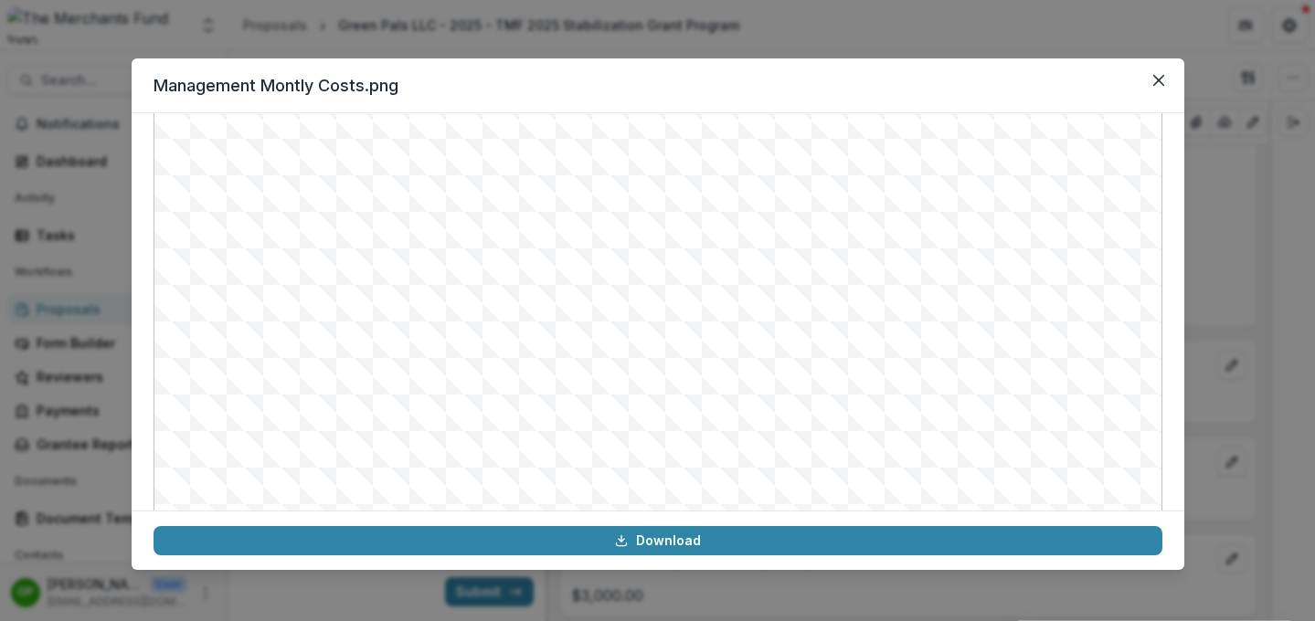
scroll to position [118, 0]
click at [1095, 358] on div "Management Montly Costs.png Download" at bounding box center [657, 310] width 1315 height 621
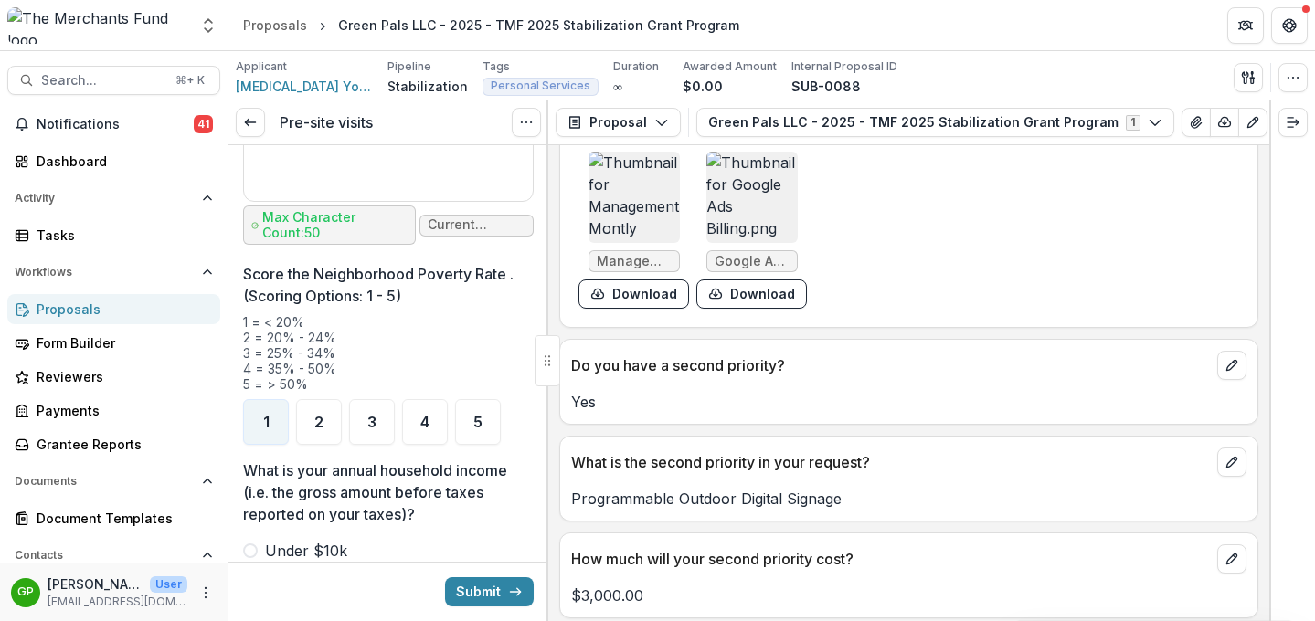
click at [759, 212] on img at bounding box center [751, 197] width 91 height 91
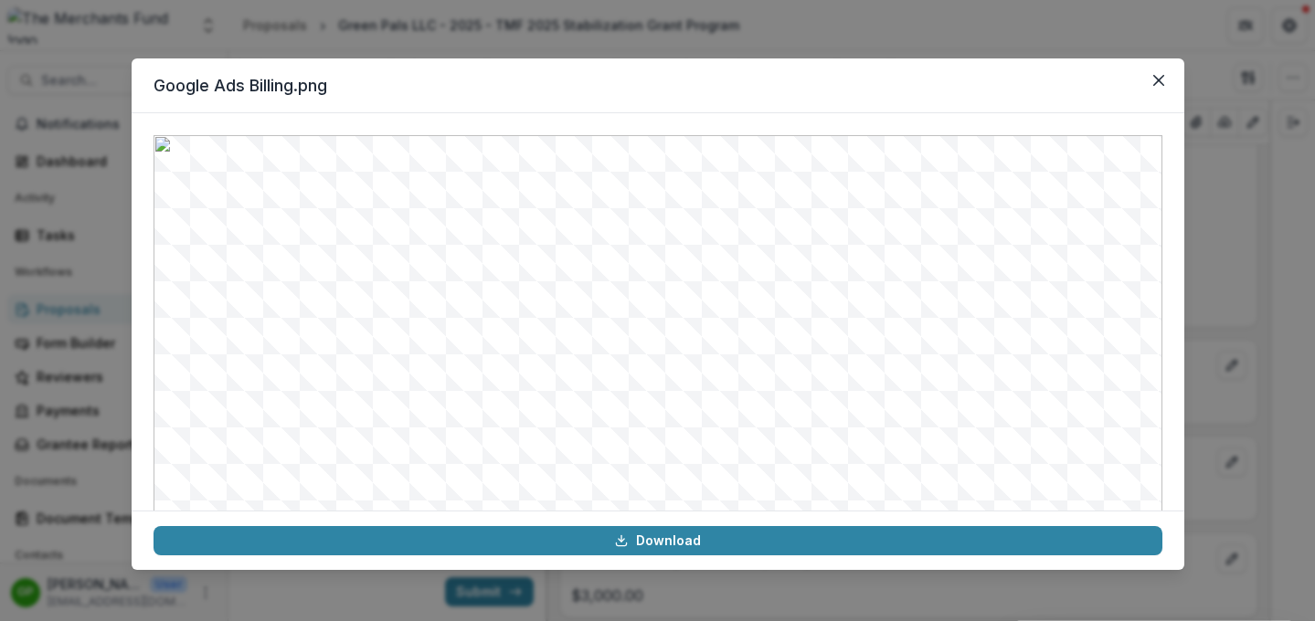
click at [1095, 349] on div "Google Ads Billing.png Download" at bounding box center [657, 310] width 1315 height 621
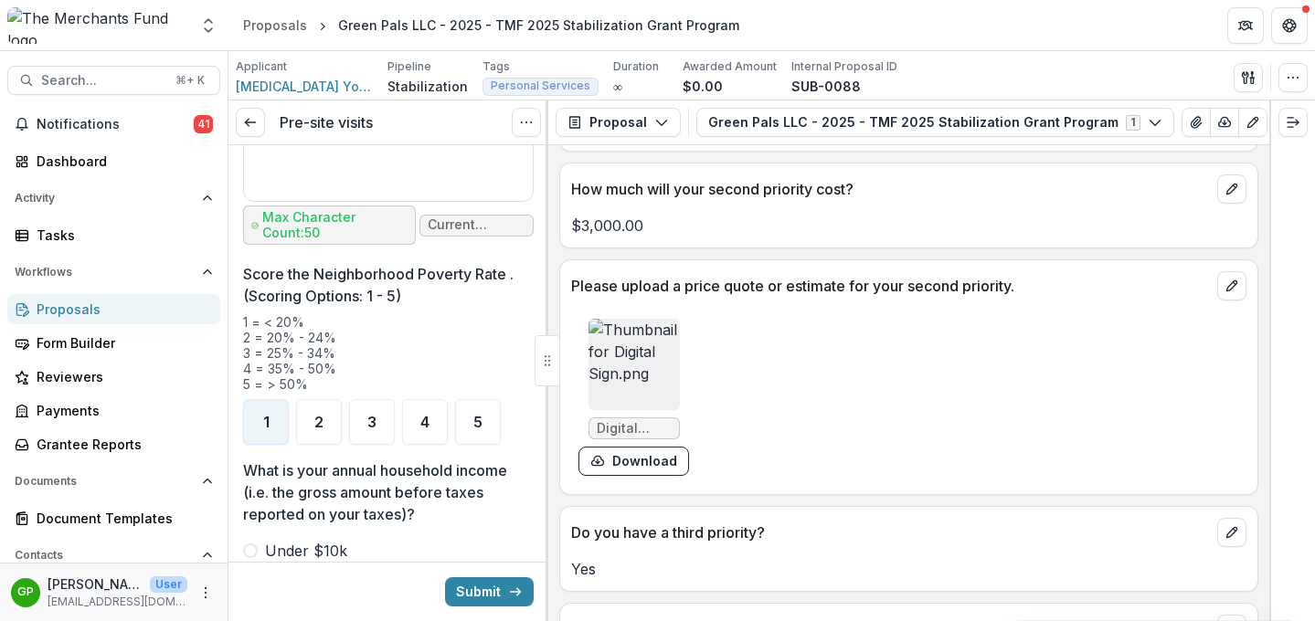
scroll to position [5618, 0]
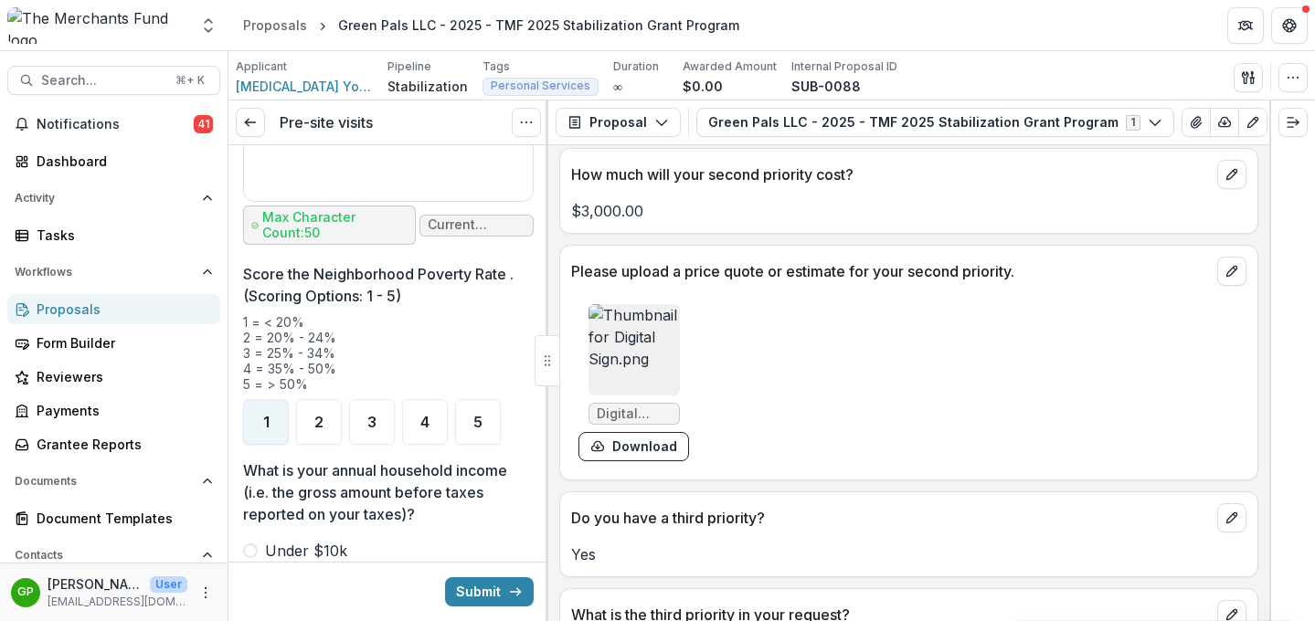
click at [631, 342] on img at bounding box center [633, 349] width 91 height 91
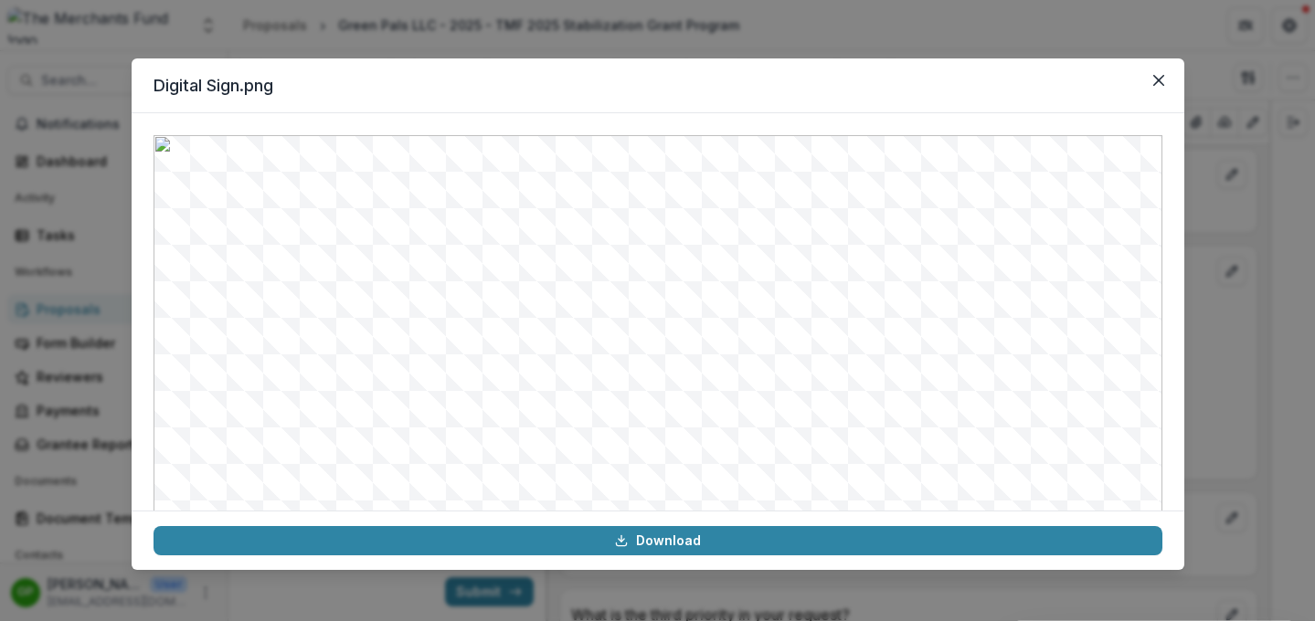
click at [1095, 348] on div "Digital Sign.png Download" at bounding box center [657, 310] width 1315 height 621
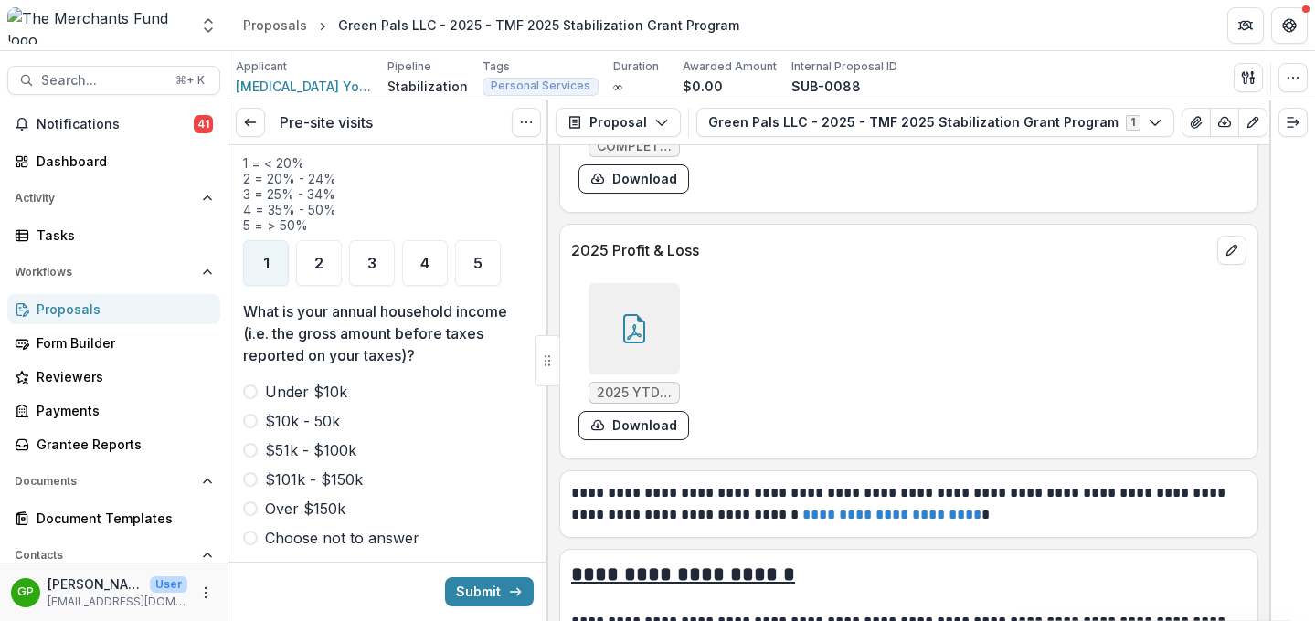
scroll to position [10149, 0]
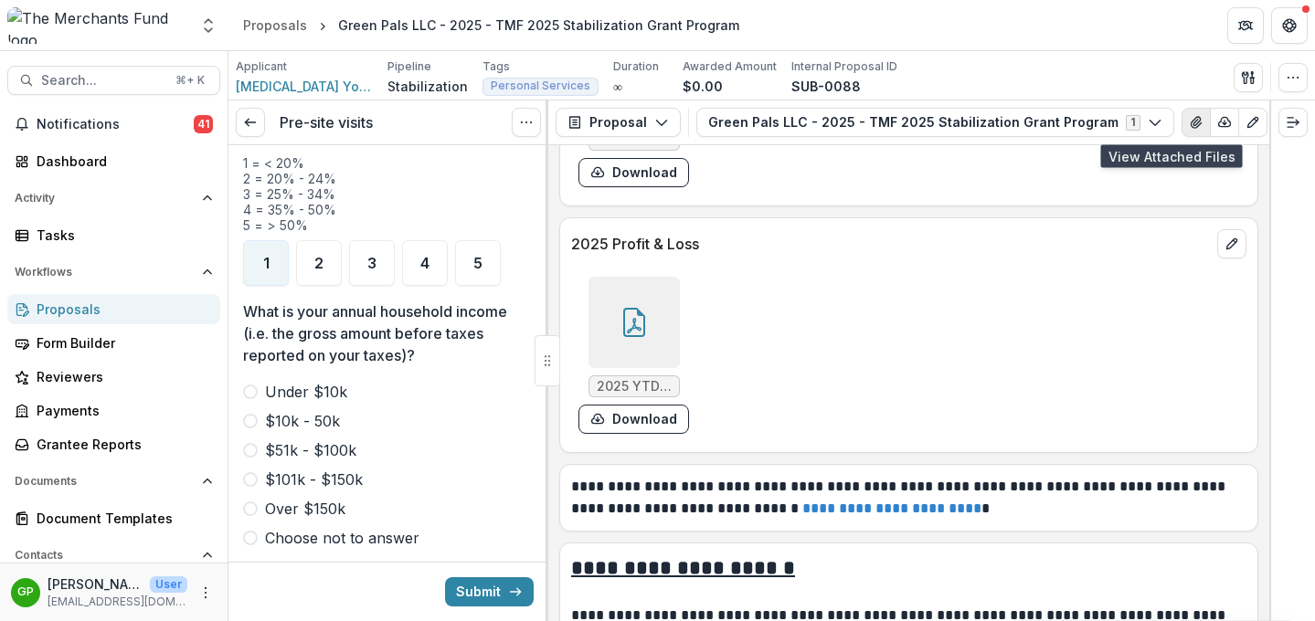
click at [1095, 120] on icon "View Attached Files" at bounding box center [1196, 122] width 15 height 15
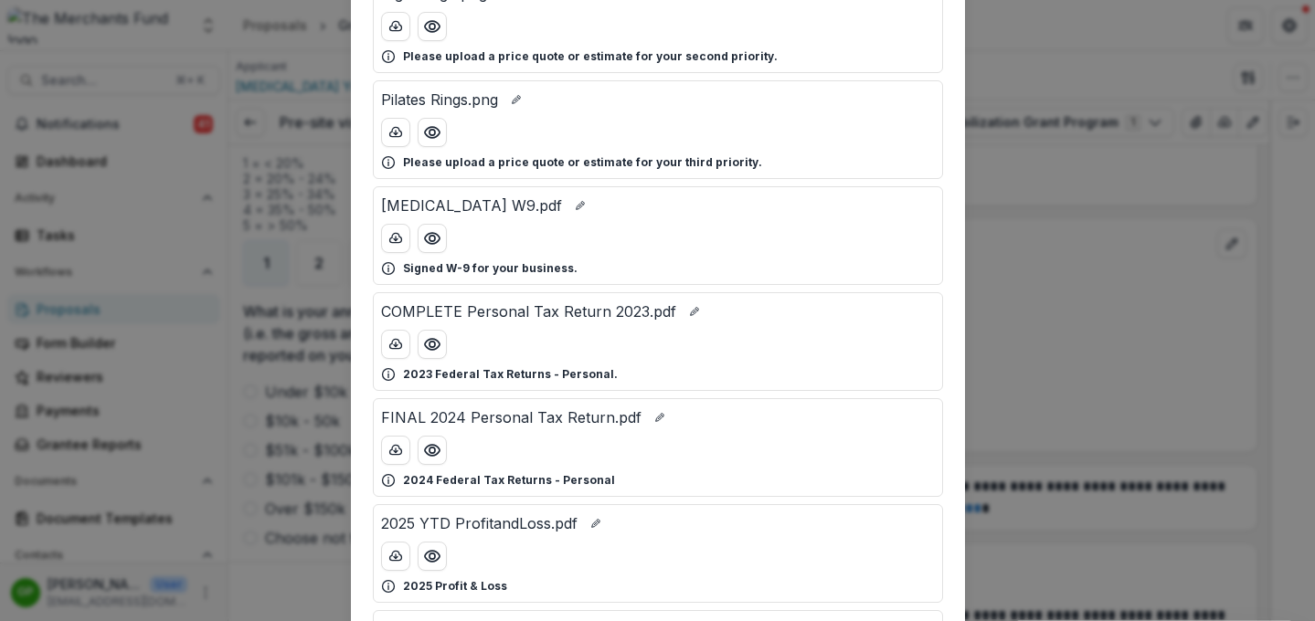
scroll to position [481, 0]
click at [429, 444] on icon "Preview FINAL 2024 Personal Tax Return.pdf" at bounding box center [432, 448] width 18 height 18
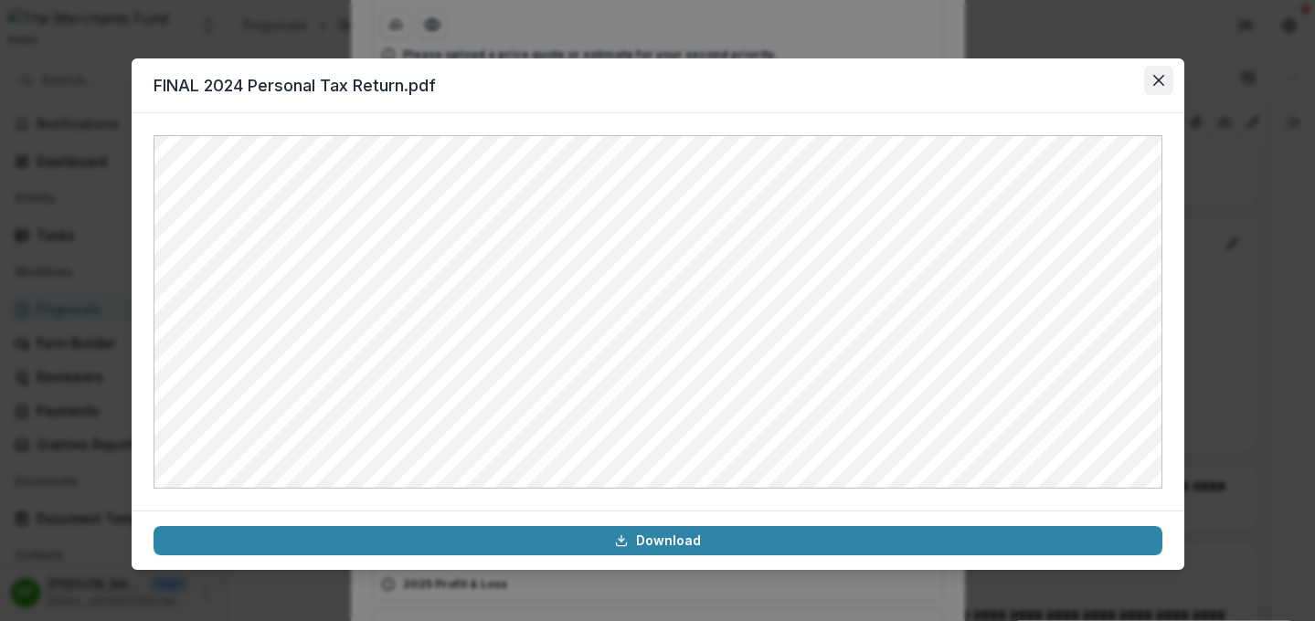
click at [1095, 79] on icon "Close" at bounding box center [1158, 80] width 11 height 11
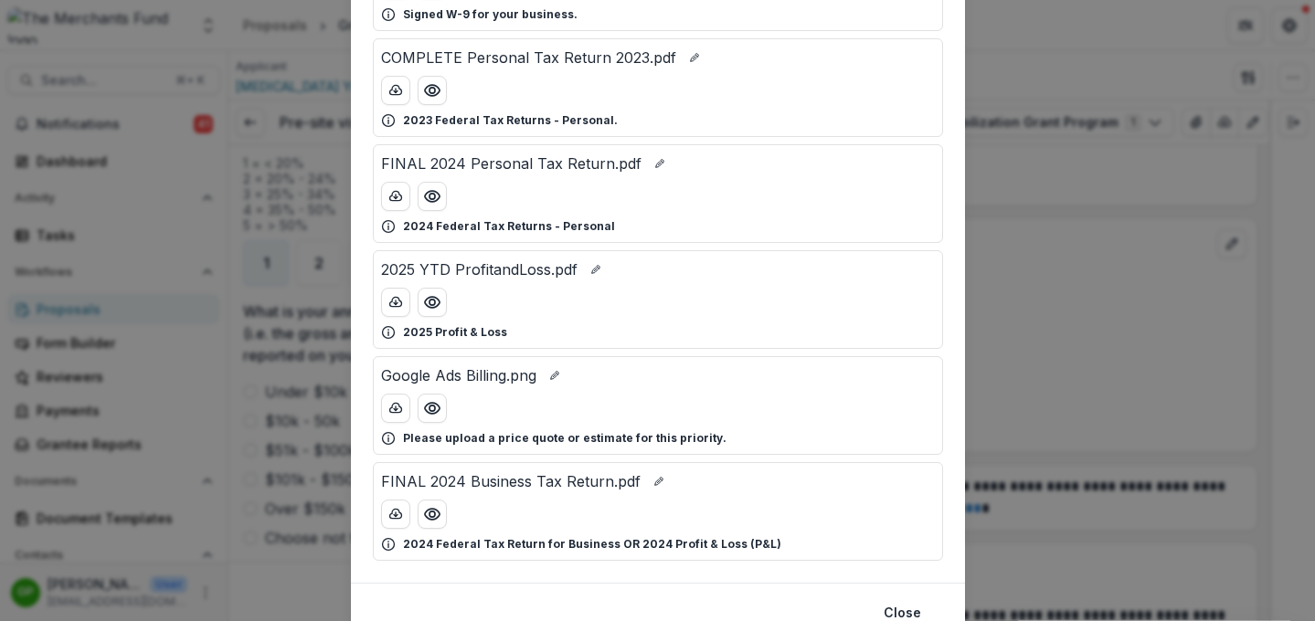
scroll to position [768, 0]
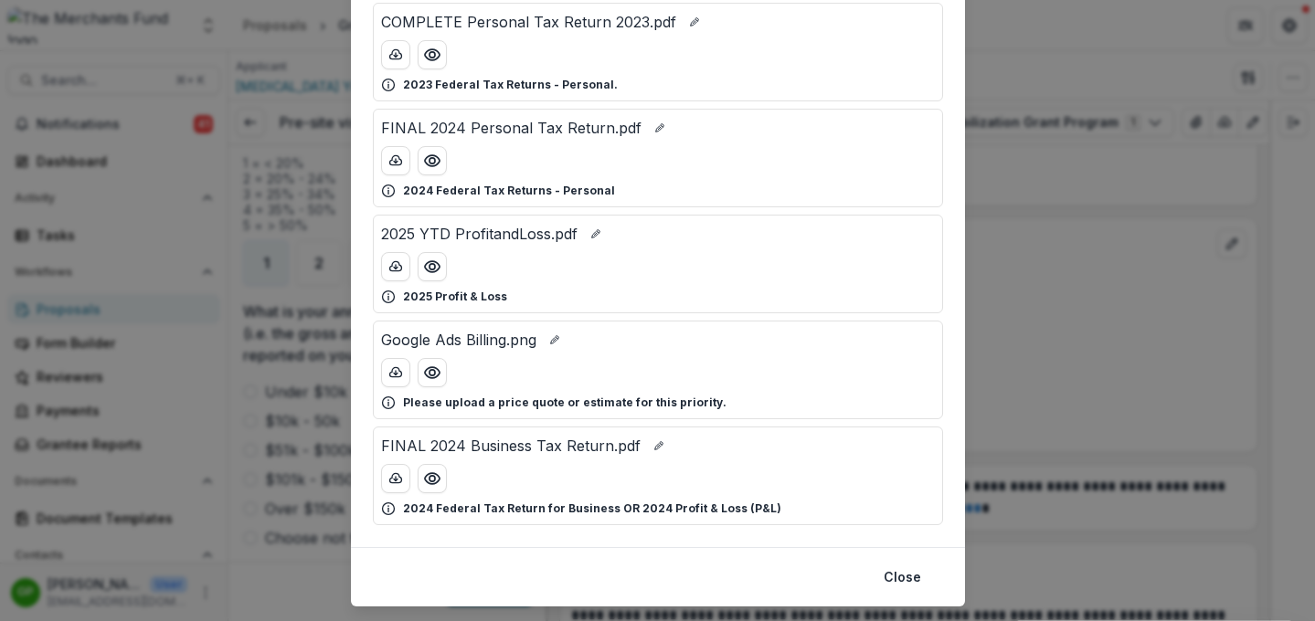
click at [1095, 282] on div "Attached Files Bala Weights.png Please upload a price quote or estimate for you…" at bounding box center [657, 310] width 1315 height 621
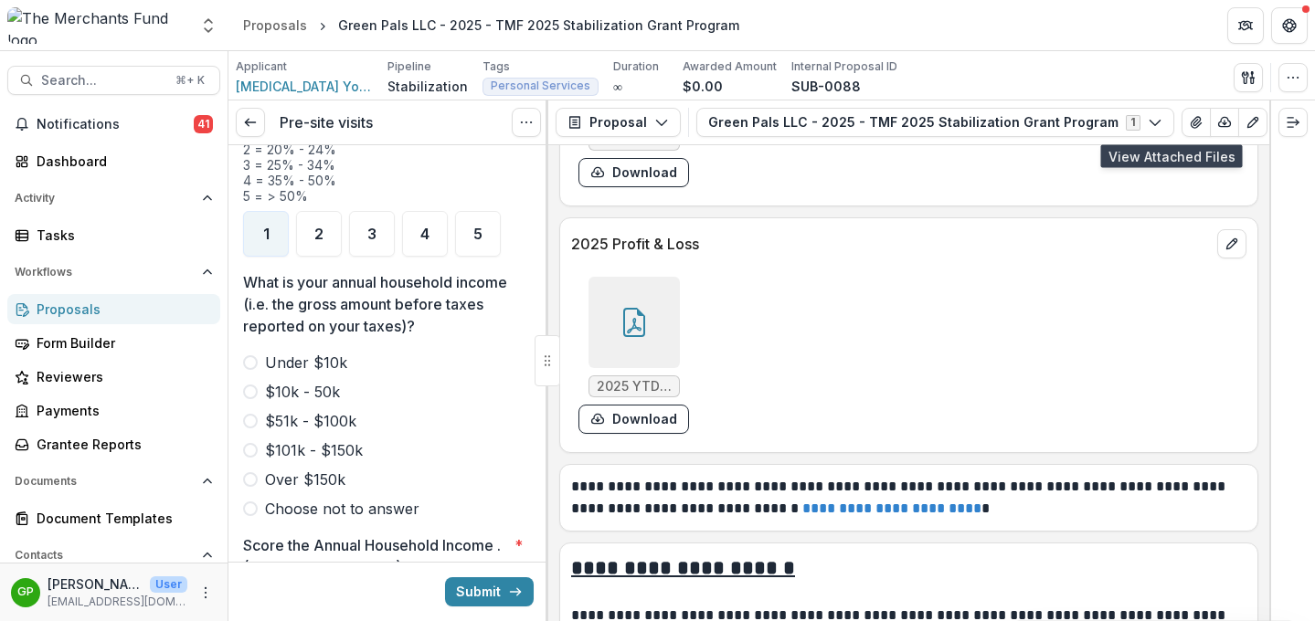
scroll to position [2447, 0]
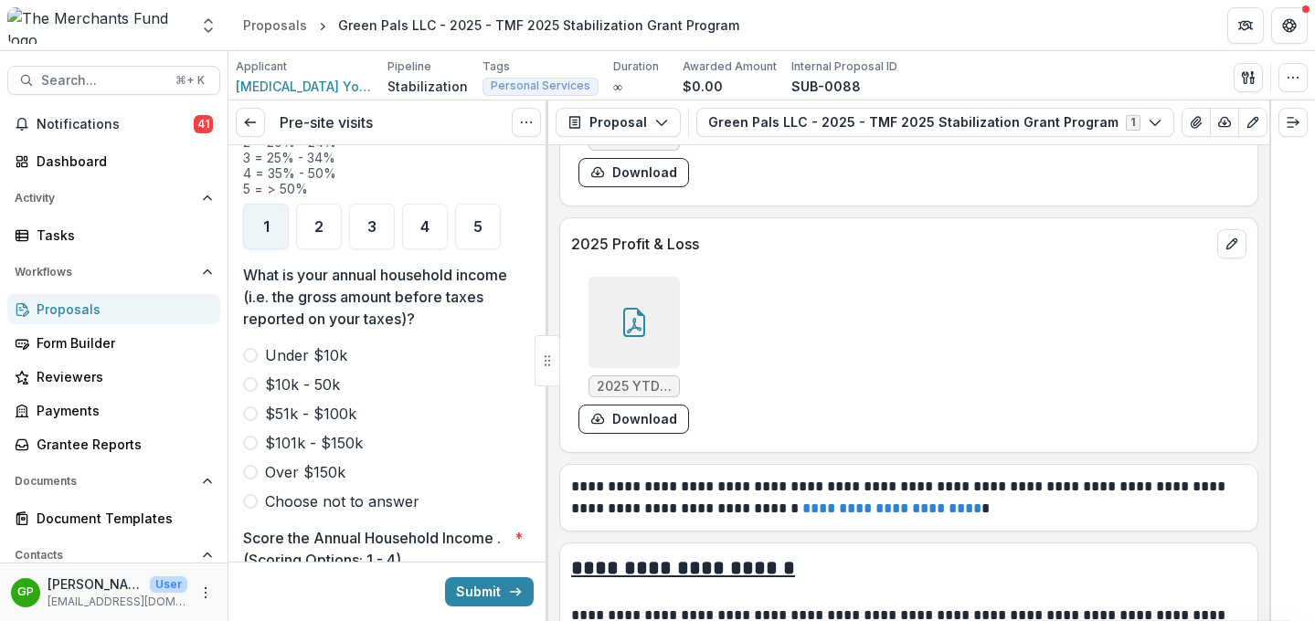
click at [253, 465] on span at bounding box center [250, 472] width 15 height 15
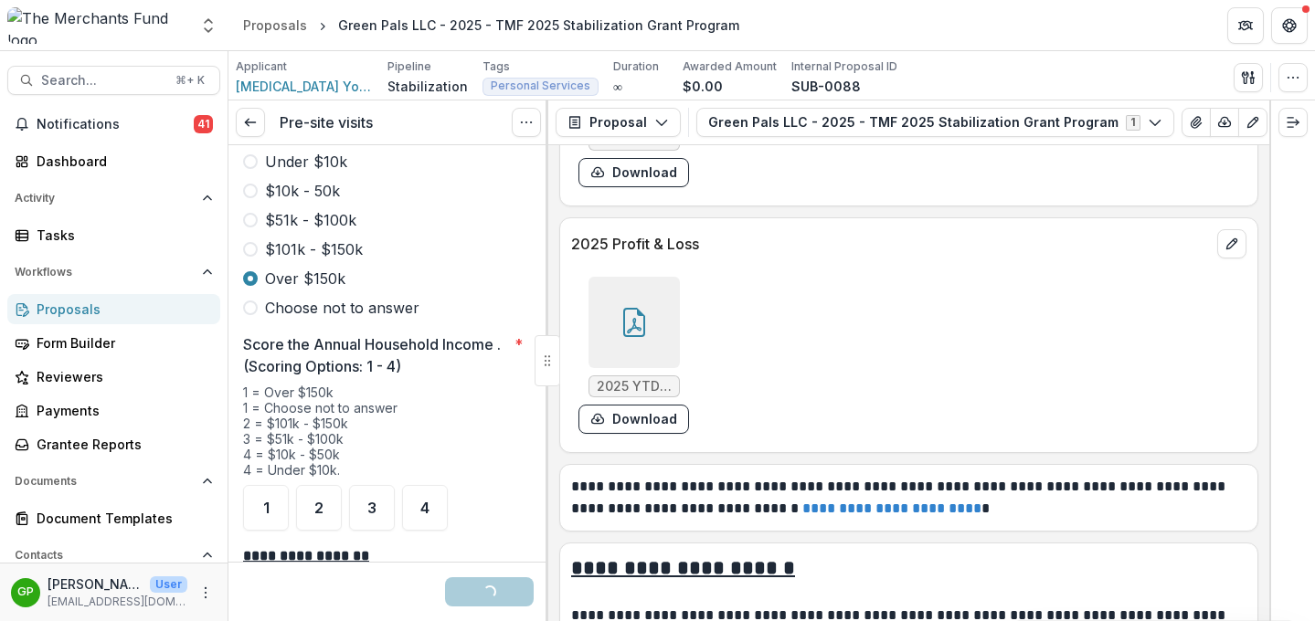
scroll to position [2665, 0]
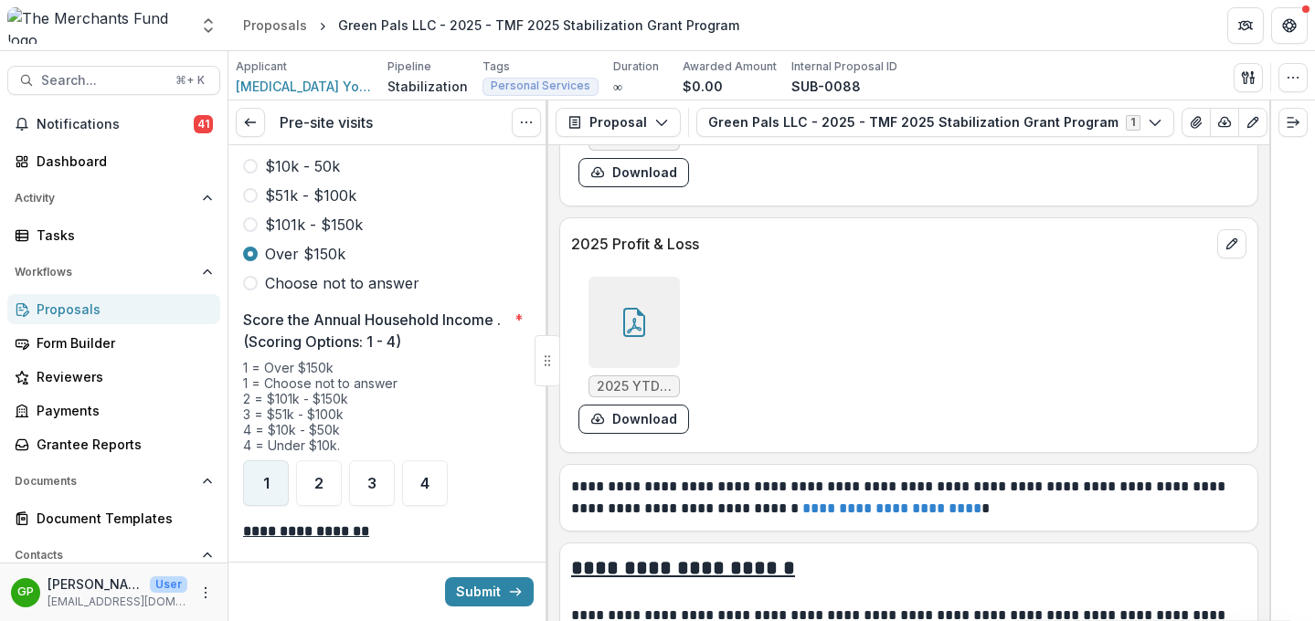
click at [270, 460] on div "1" at bounding box center [266, 483] width 46 height 46
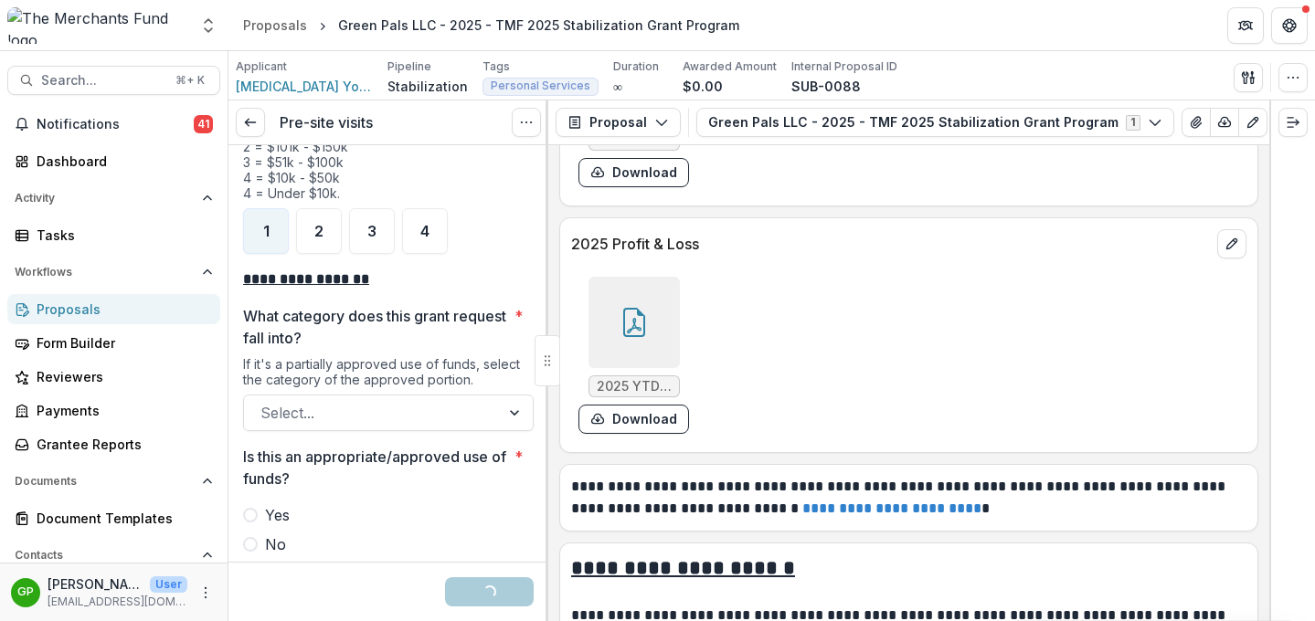
scroll to position [2918, 0]
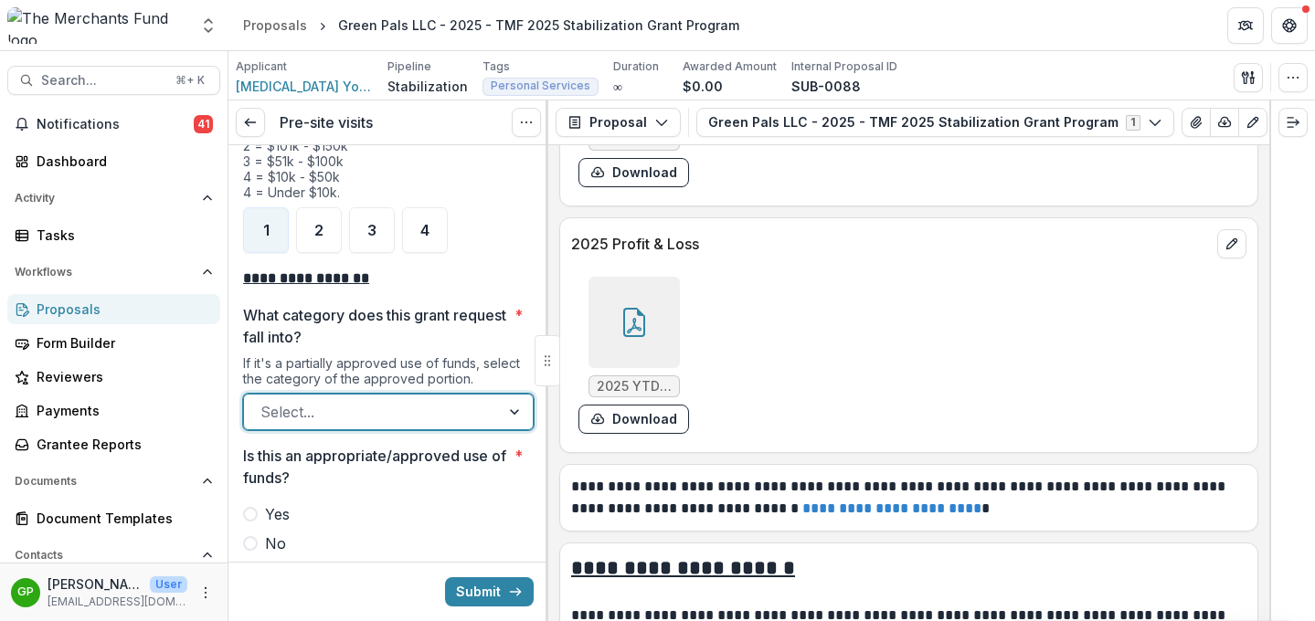
click at [428, 399] on div at bounding box center [371, 412] width 223 height 26
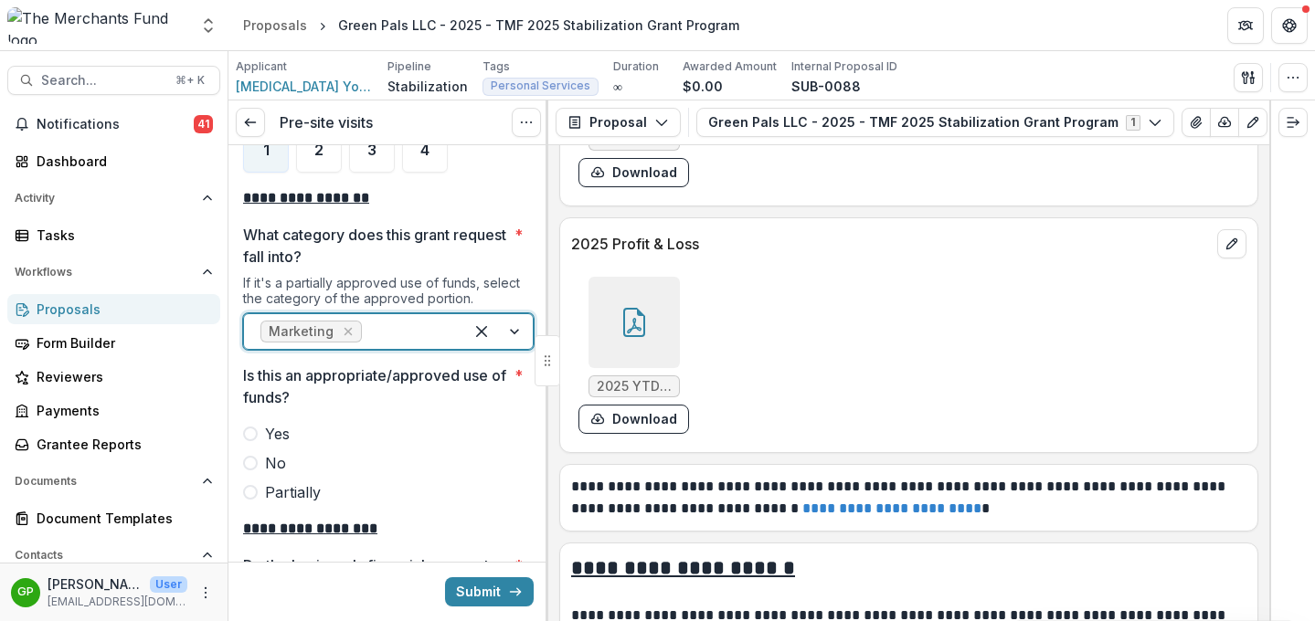
scroll to position [3010, 0]
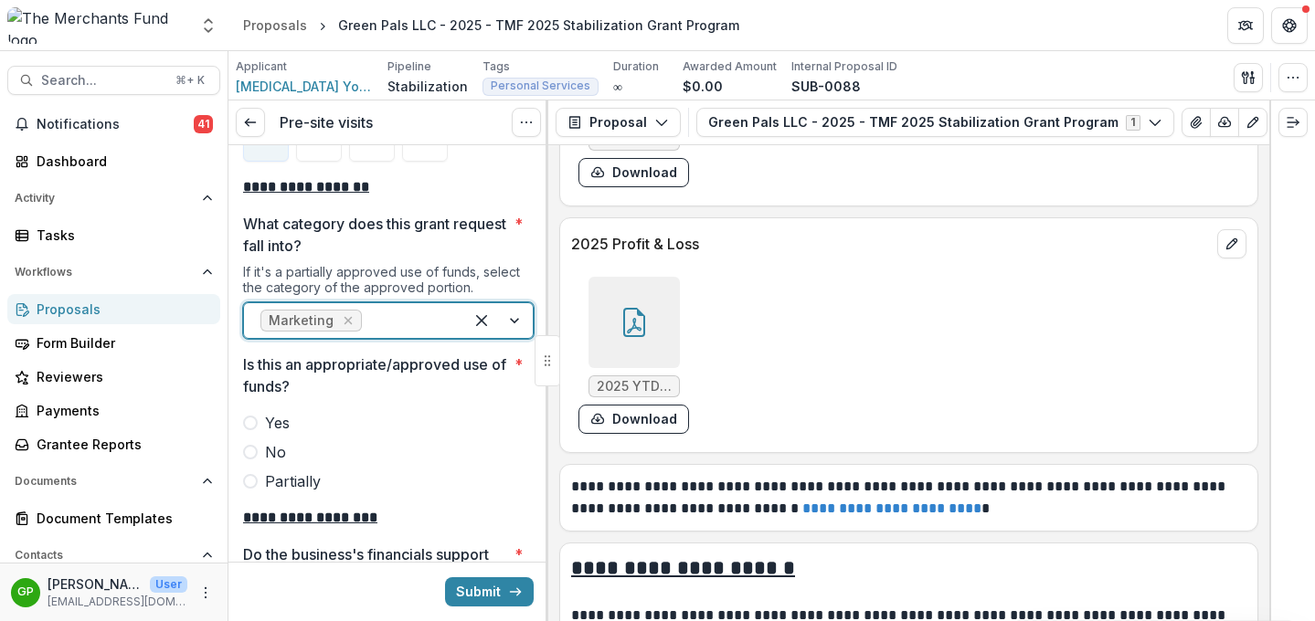
click at [254, 416] on span at bounding box center [250, 423] width 15 height 15
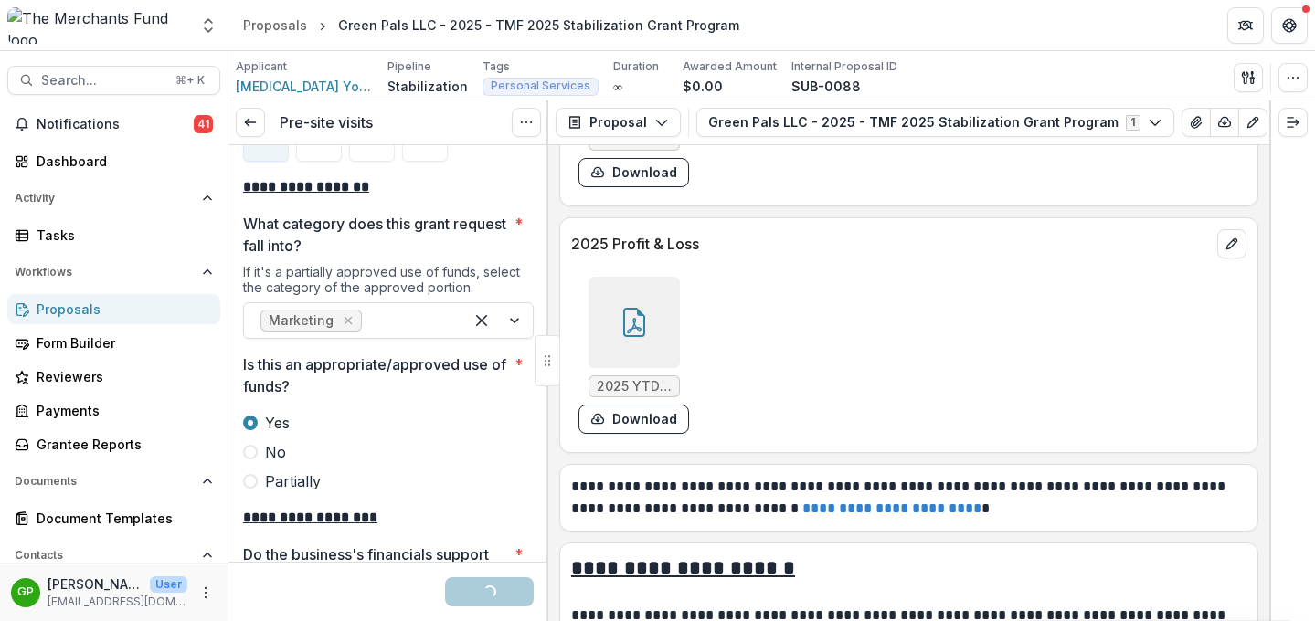
scroll to position [3220, 0]
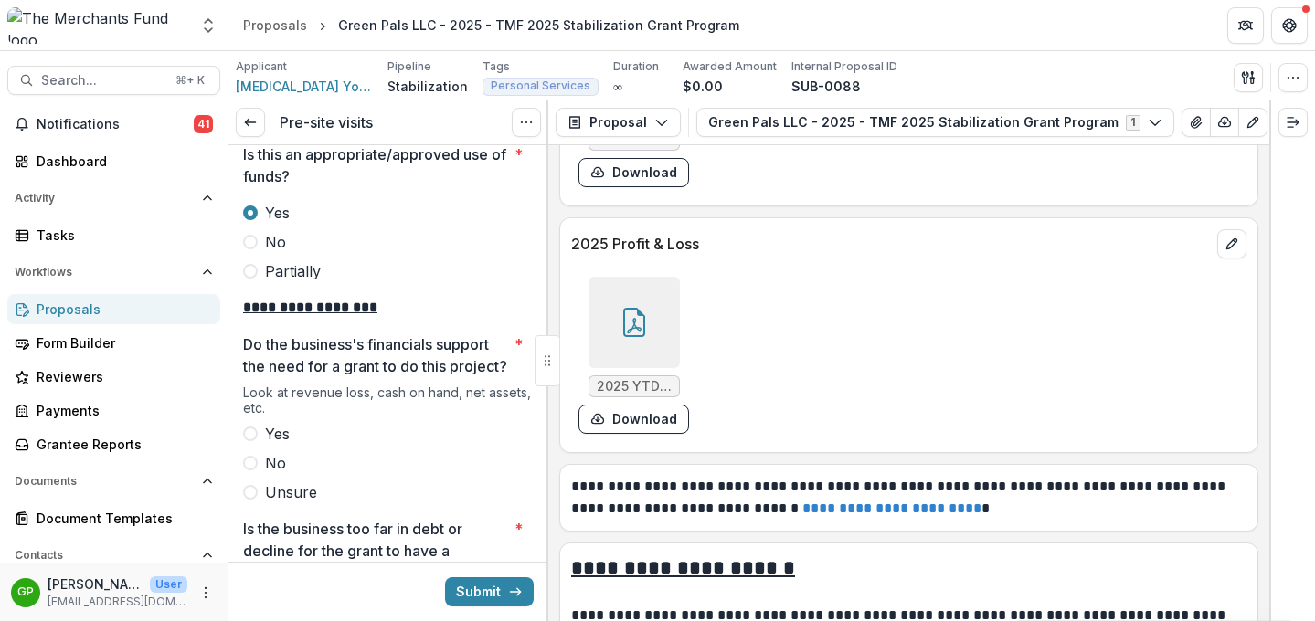
click at [249, 429] on span at bounding box center [250, 434] width 15 height 15
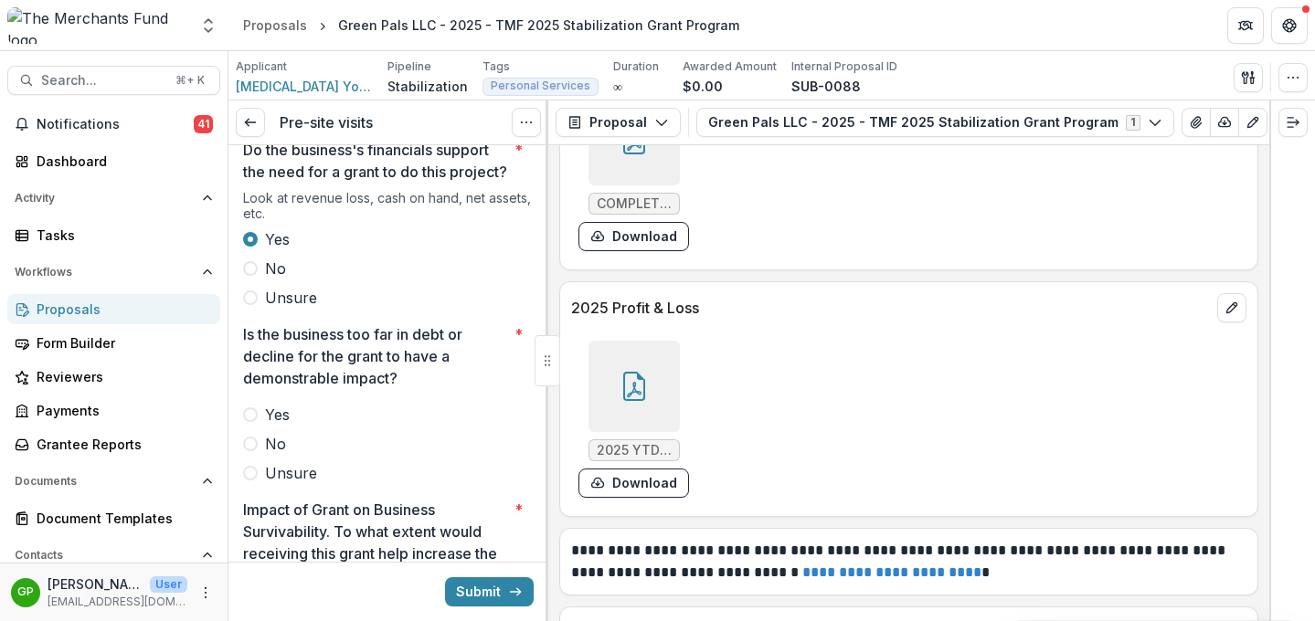
scroll to position [3416, 0]
click at [255, 451] on label "No" at bounding box center [388, 442] width 291 height 22
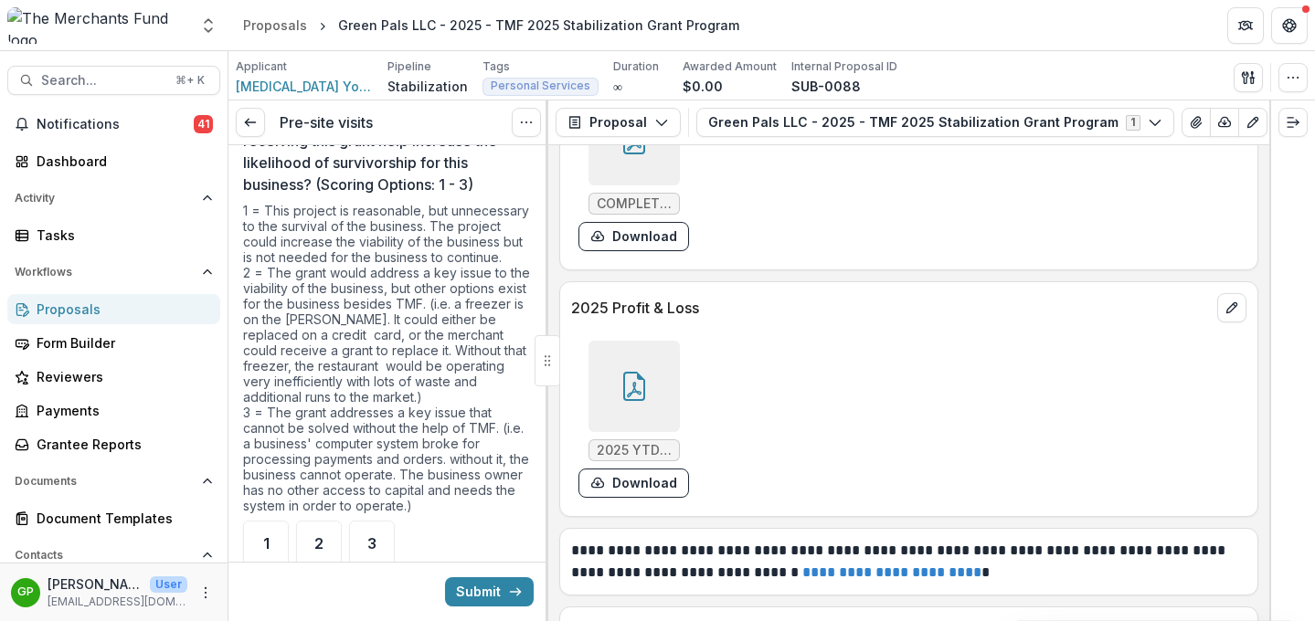
scroll to position [3855, 0]
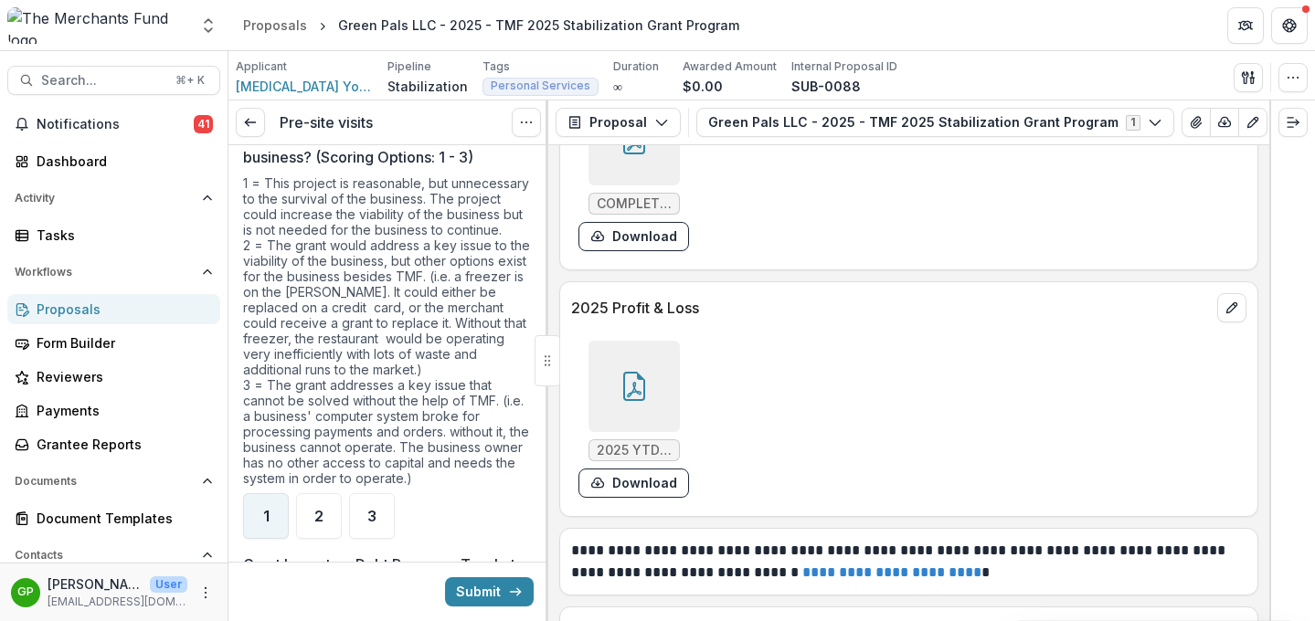
click at [260, 516] on div "1" at bounding box center [266, 516] width 46 height 46
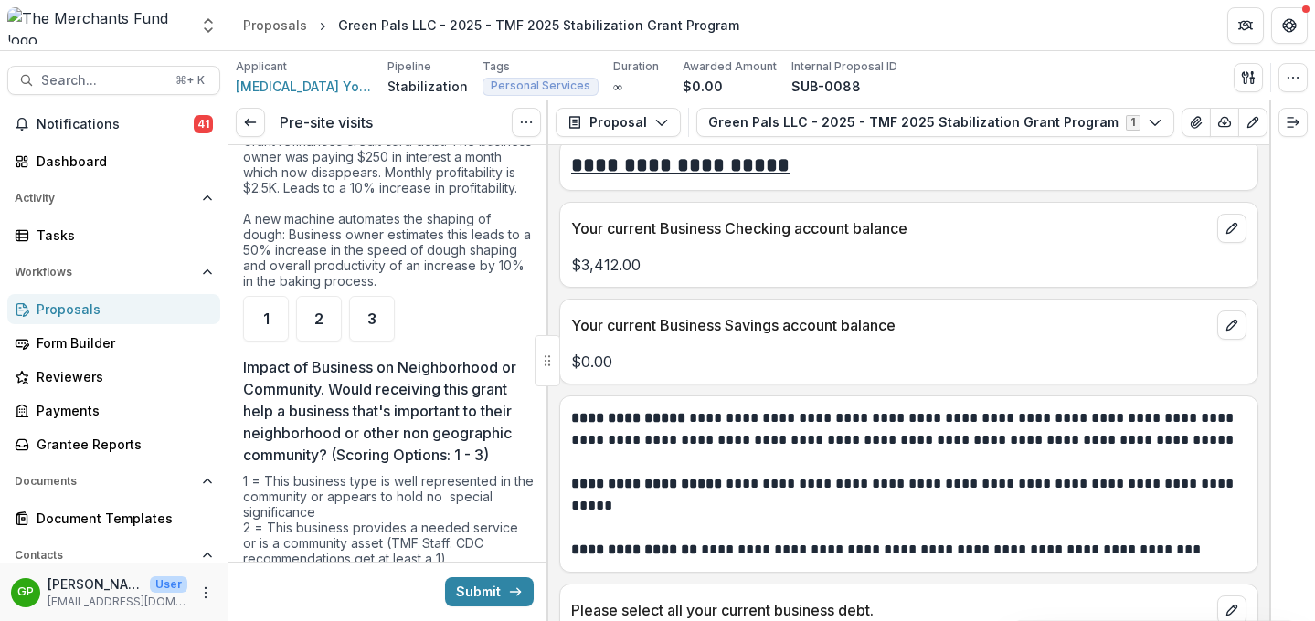
scroll to position [4970, 0]
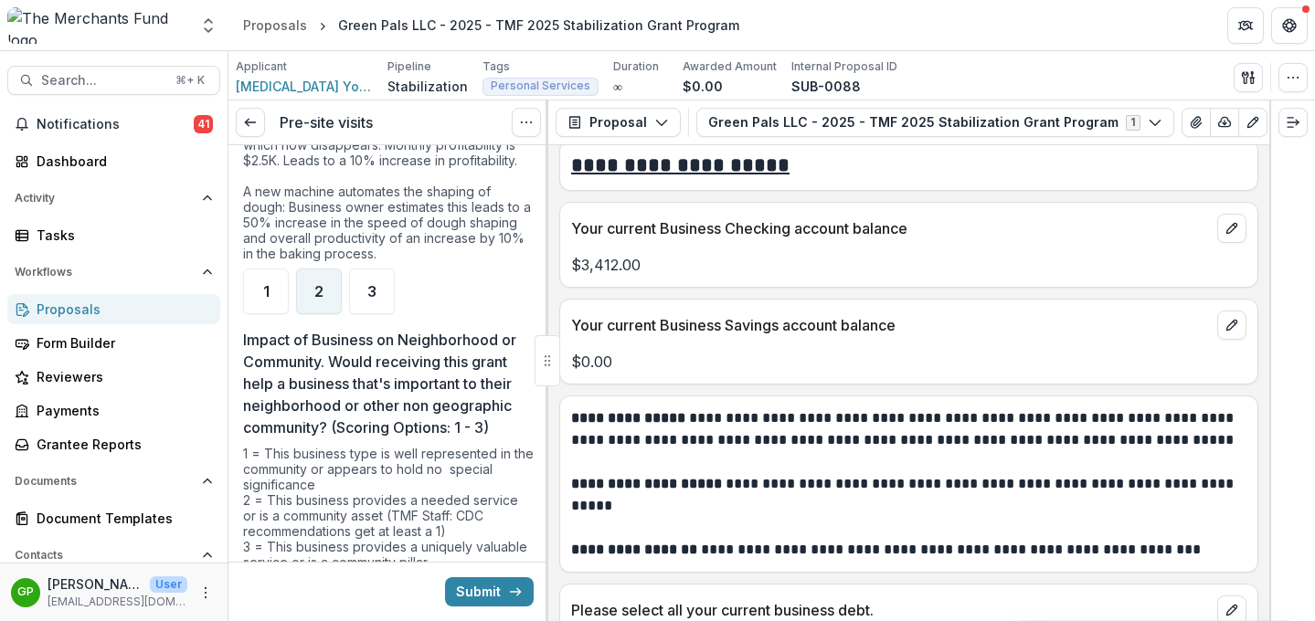
click at [318, 299] on span "2" at bounding box center [318, 291] width 9 height 15
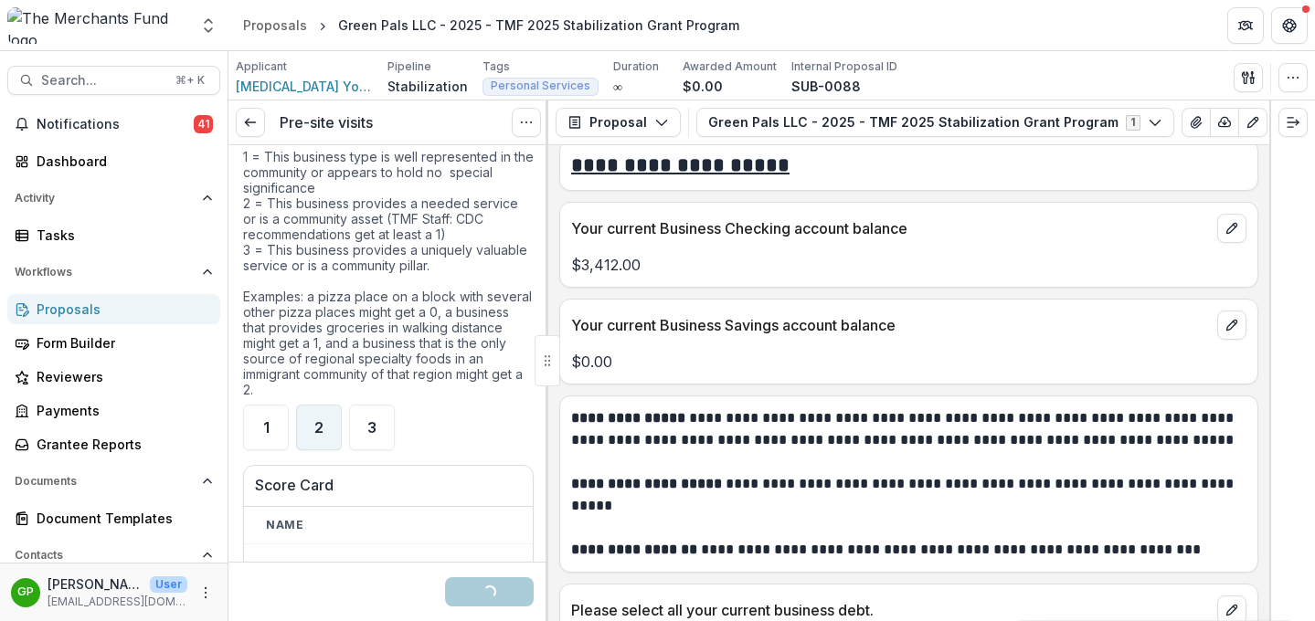
click at [327, 450] on div "2" at bounding box center [319, 428] width 46 height 46
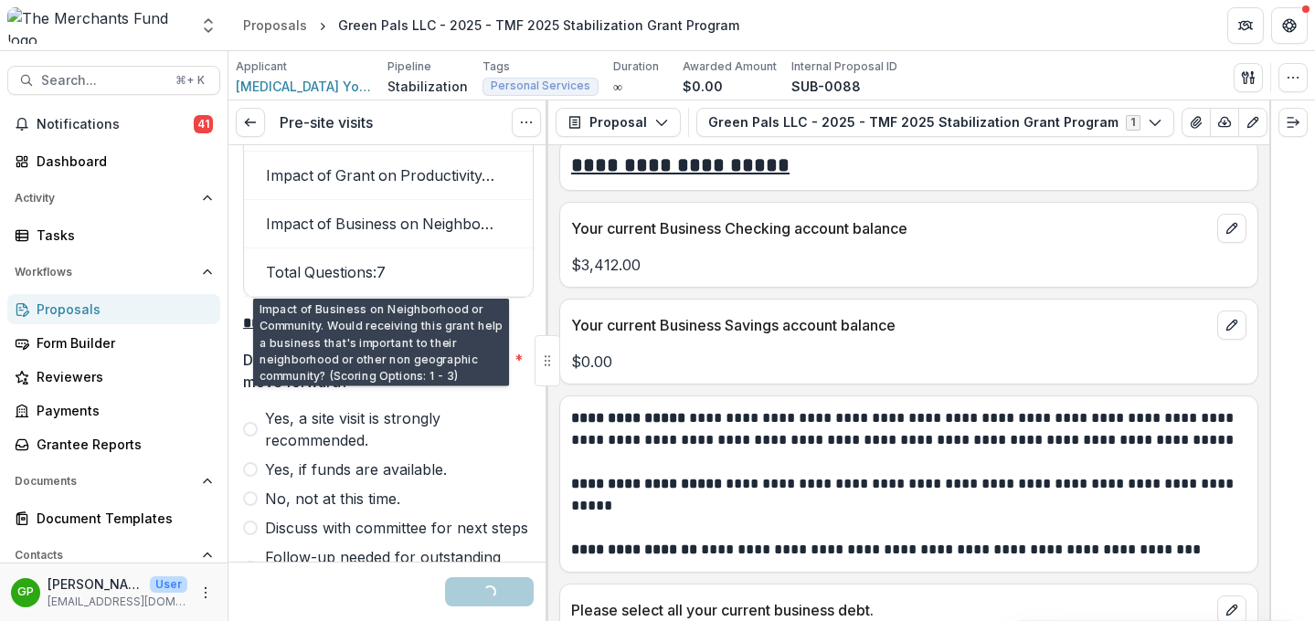
scroll to position [5958, 0]
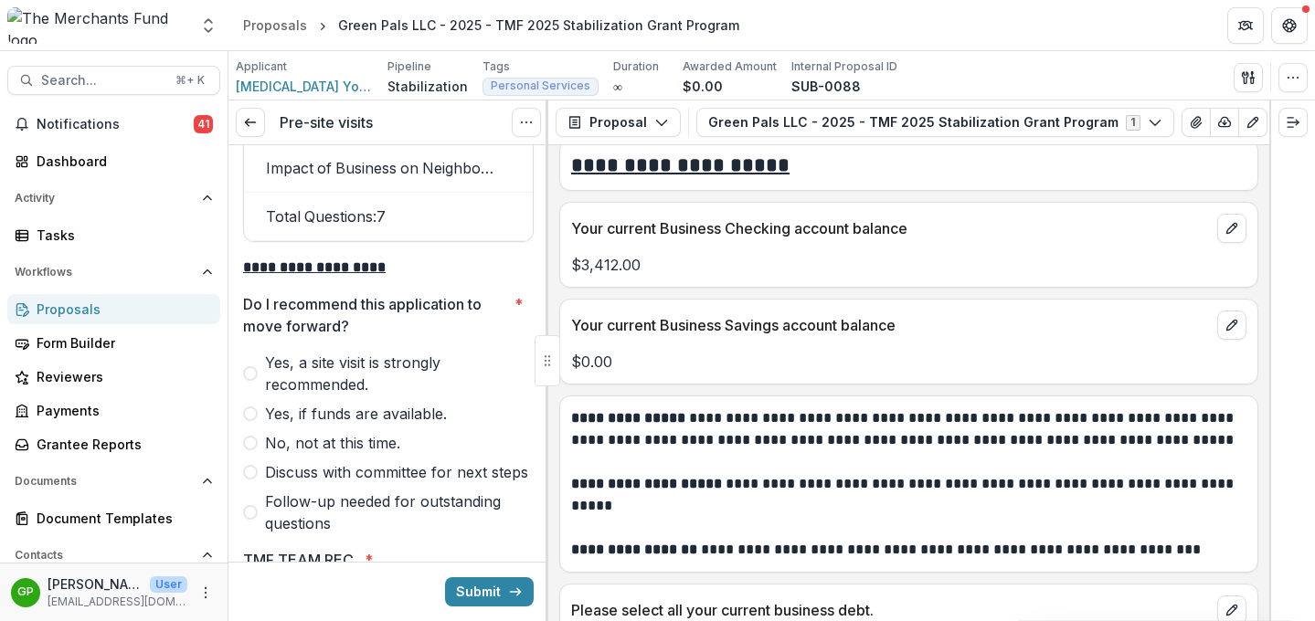
click at [253, 450] on span at bounding box center [250, 443] width 15 height 15
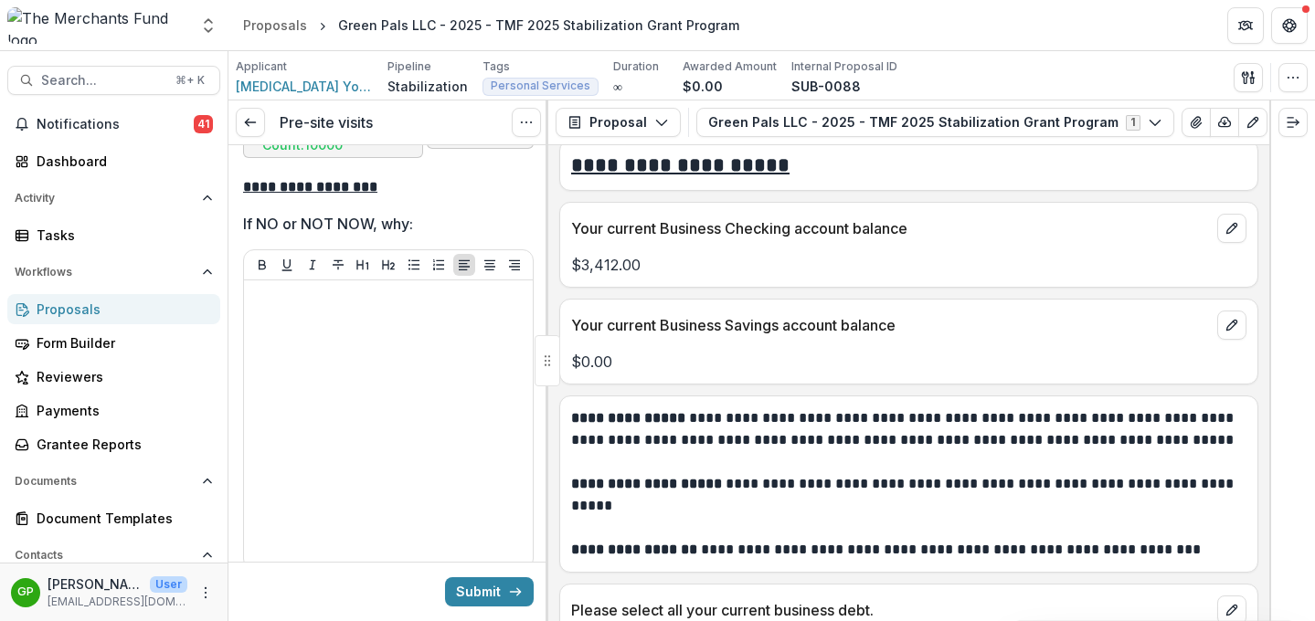
scroll to position [6963, 0]
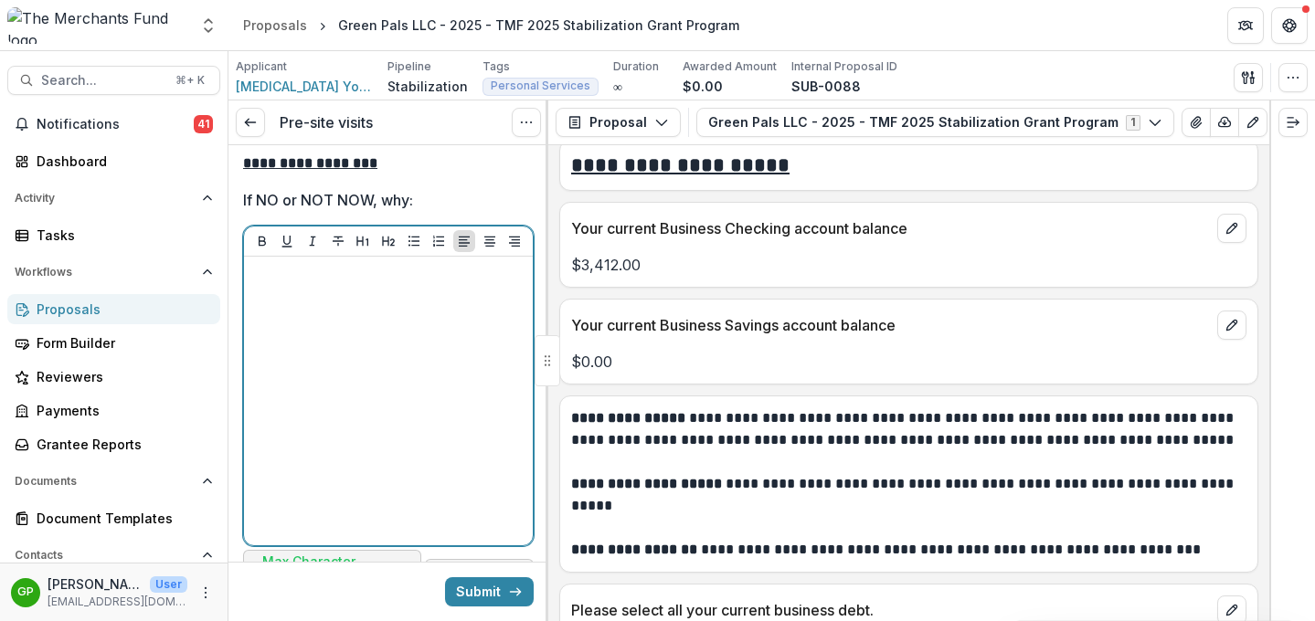
click at [364, 413] on div at bounding box center [388, 401] width 274 height 274
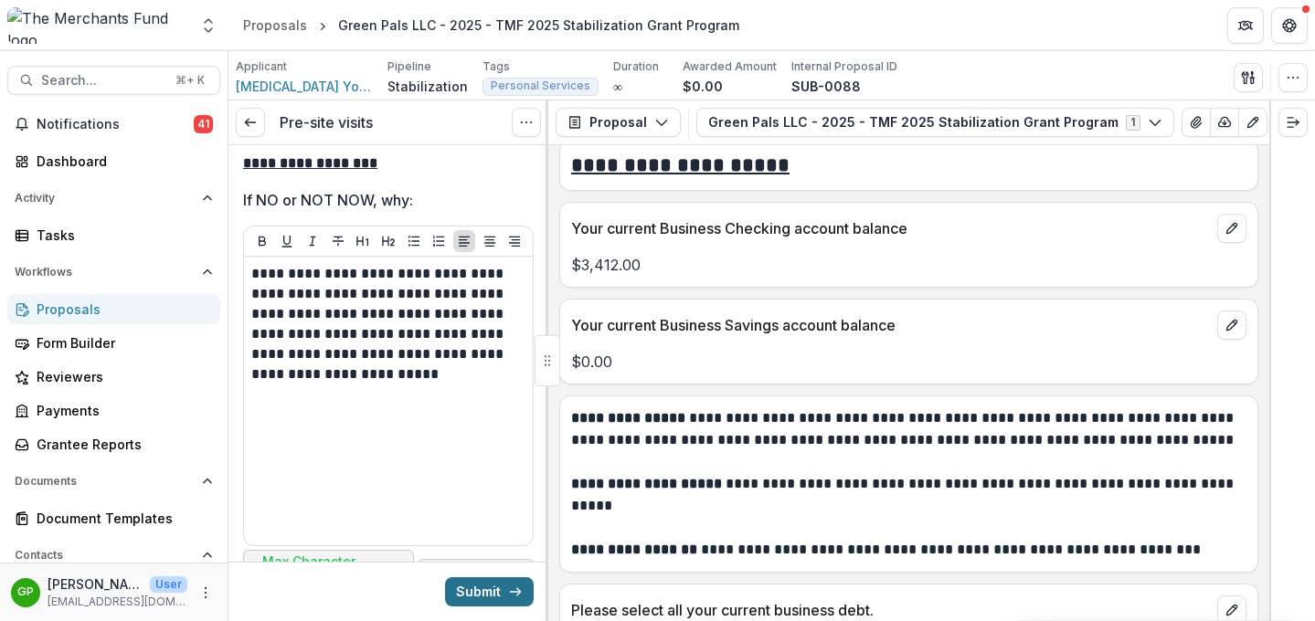
click at [494, 594] on button "Submit" at bounding box center [489, 591] width 89 height 29
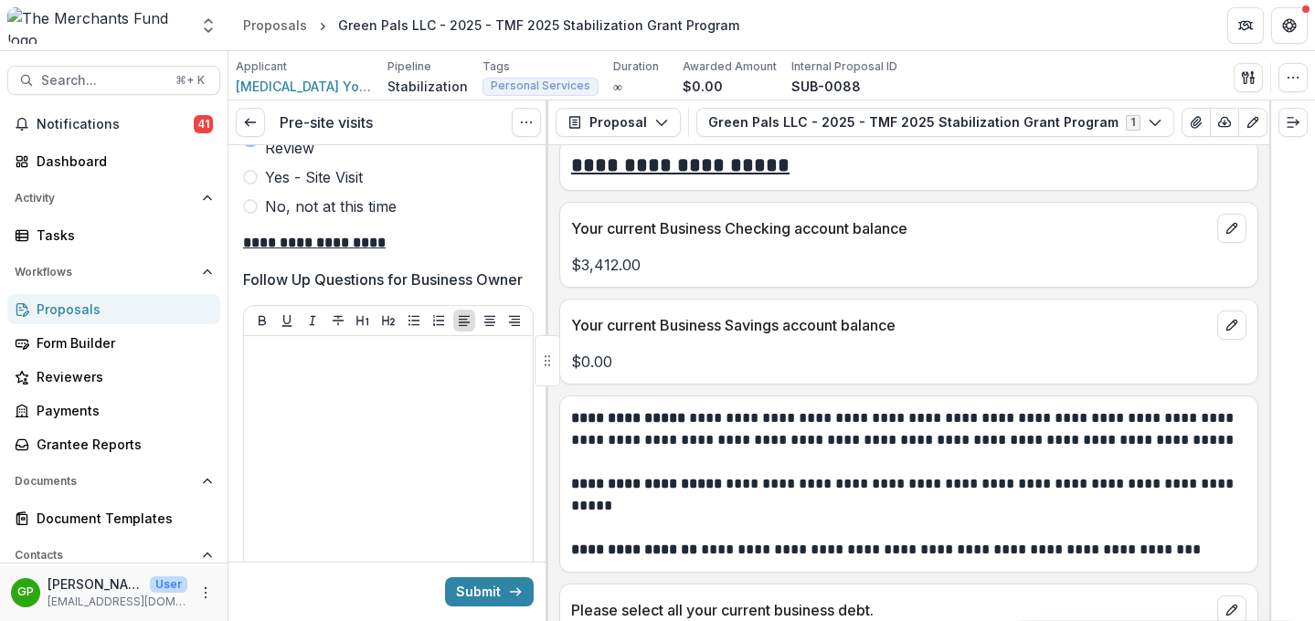
scroll to position [6427, 0]
click at [264, 219] on label "No, not at this time" at bounding box center [388, 208] width 291 height 22
click at [483, 591] on button "Submit" at bounding box center [489, 591] width 89 height 29
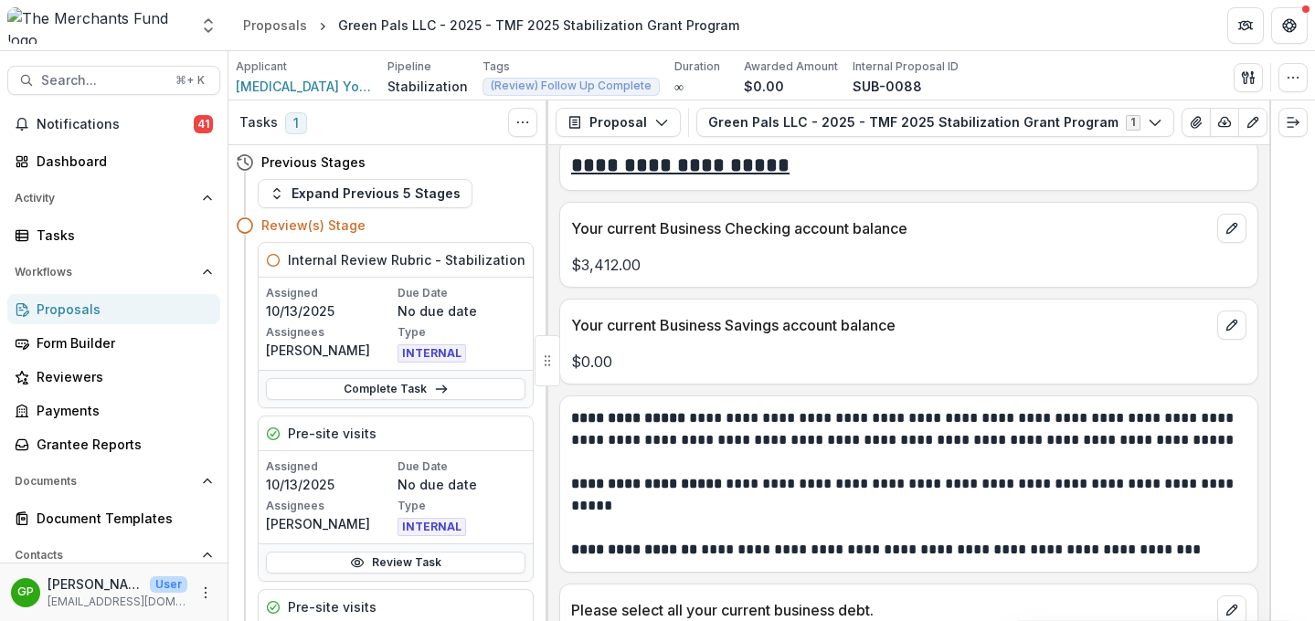
click at [109, 314] on div "Proposals" at bounding box center [121, 309] width 169 height 19
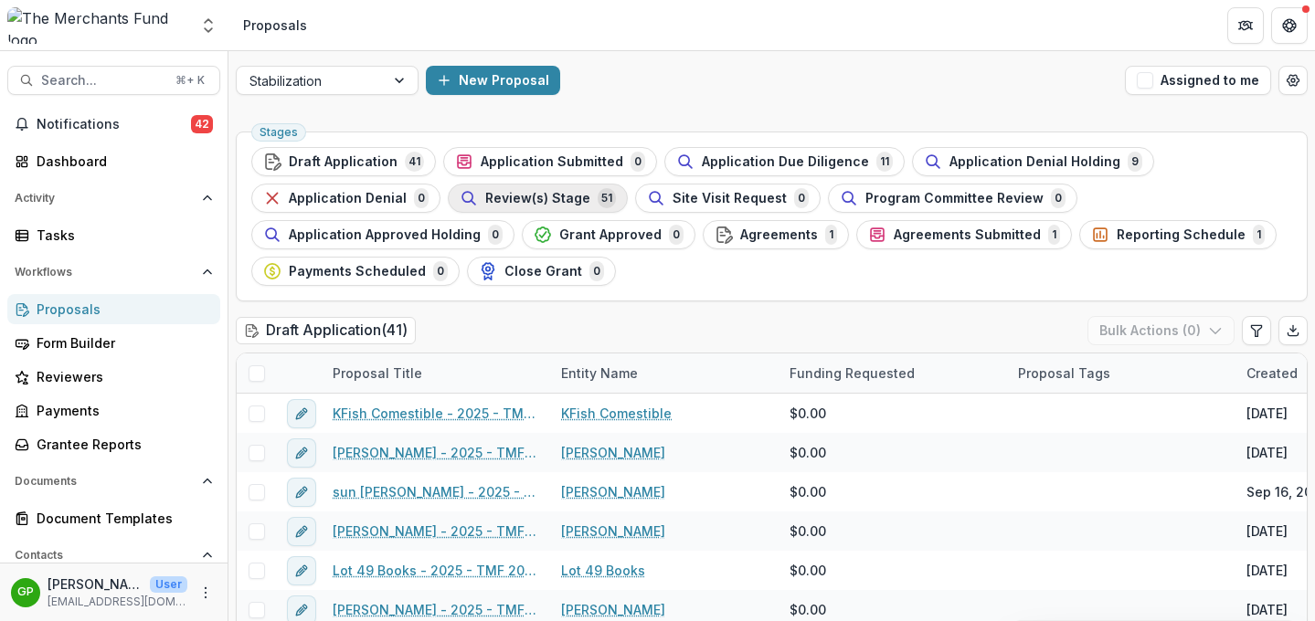
click at [505, 196] on span "Review(s) Stage" at bounding box center [537, 199] width 105 height 16
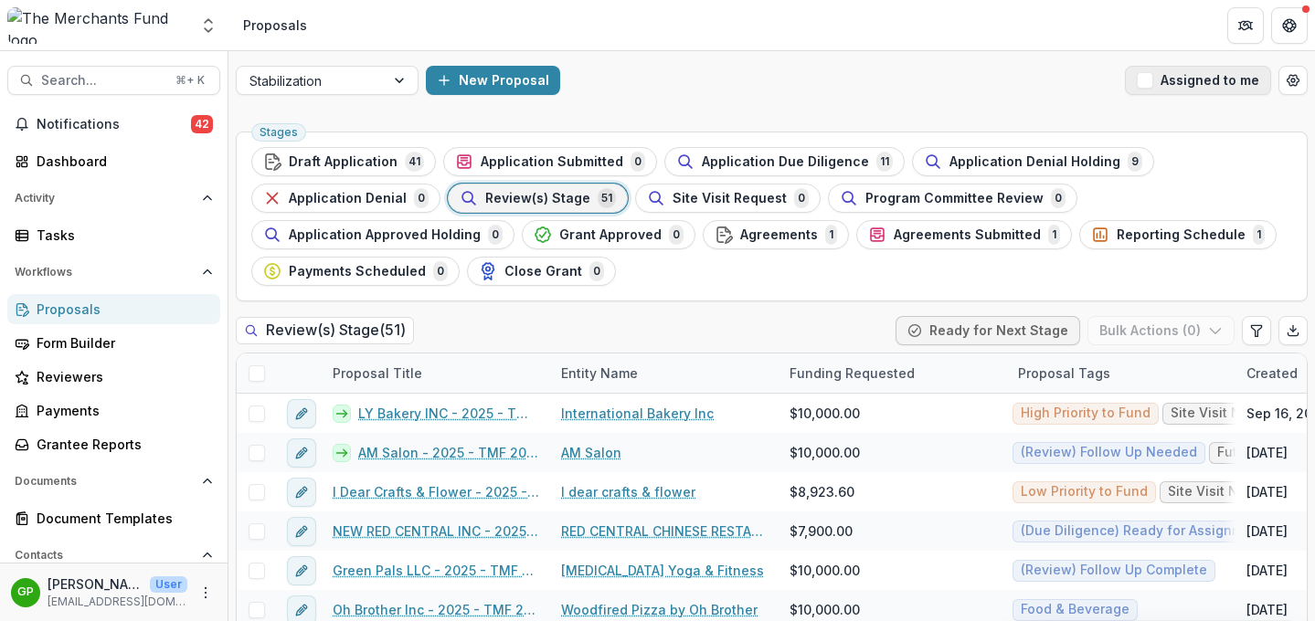
click at [1095, 80] on span "button" at bounding box center [1145, 80] width 16 height 16
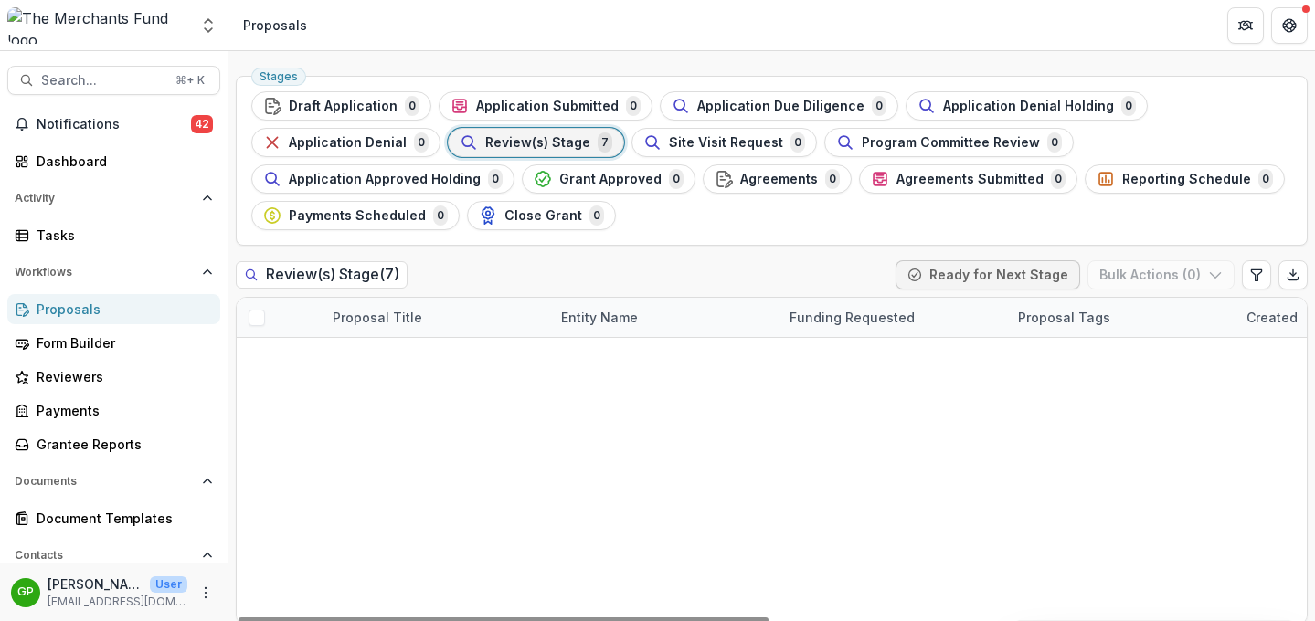
scroll to position [68, 0]
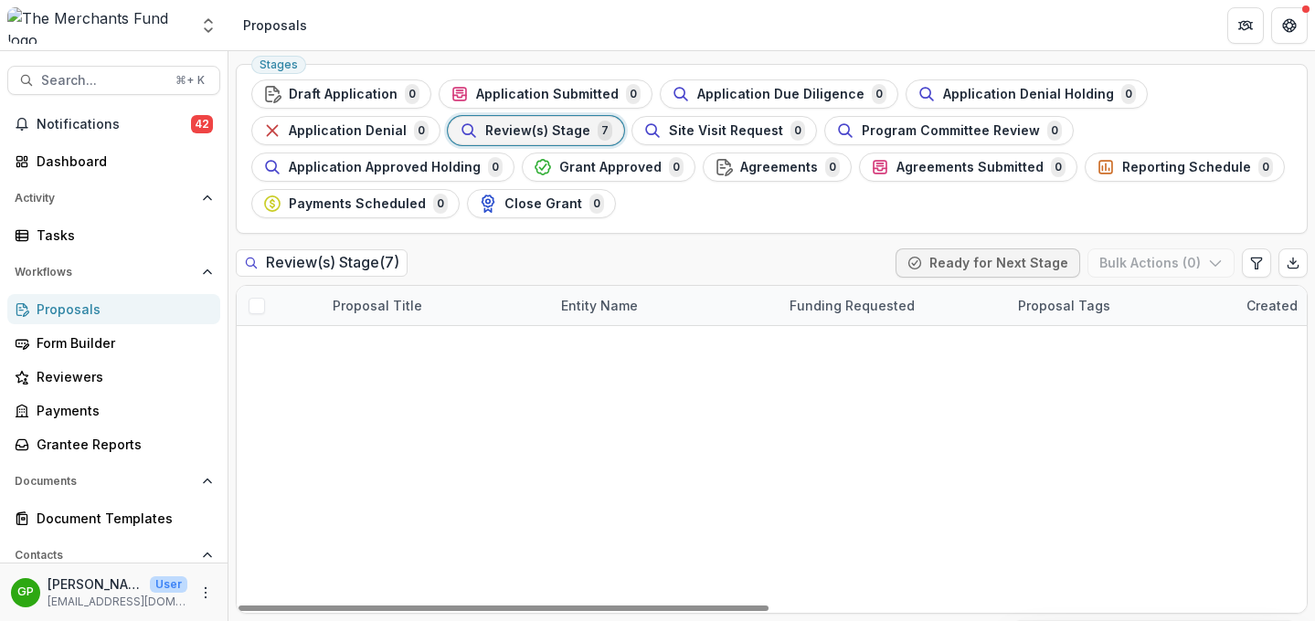
click at [423, 428] on link "Saudamani Gray - 2025 - TMF 2025 Stabilization Grant Program" at bounding box center [436, 424] width 206 height 19
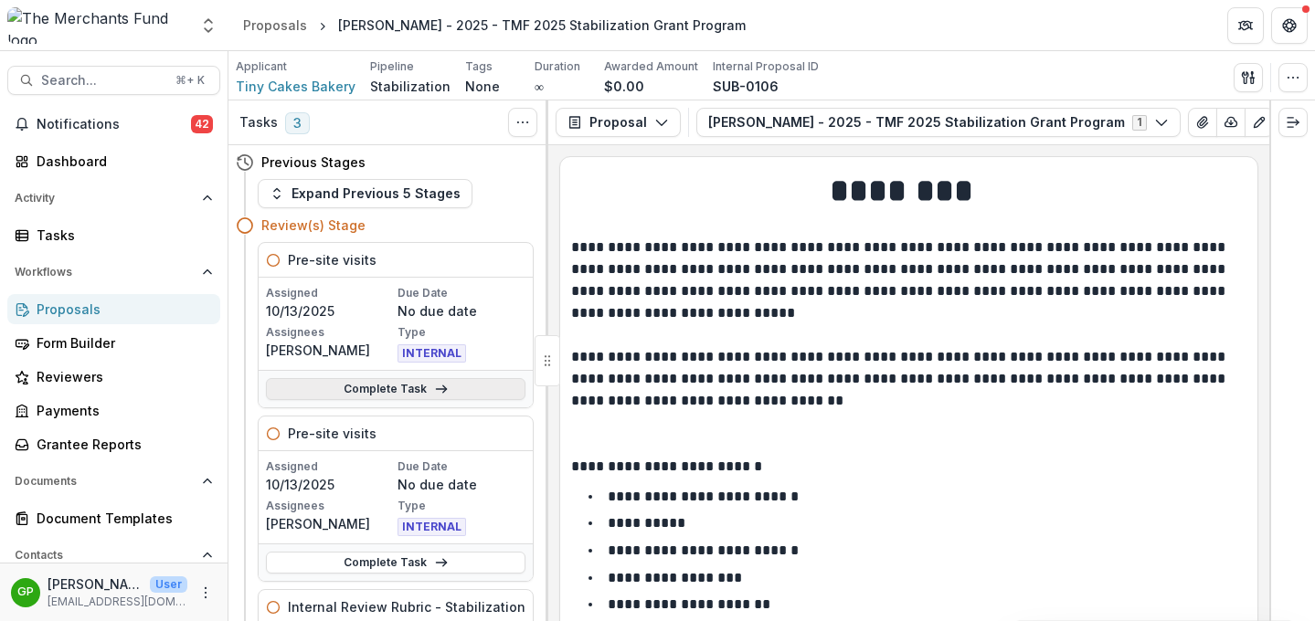
click at [399, 393] on link "Complete Task" at bounding box center [395, 389] width 259 height 22
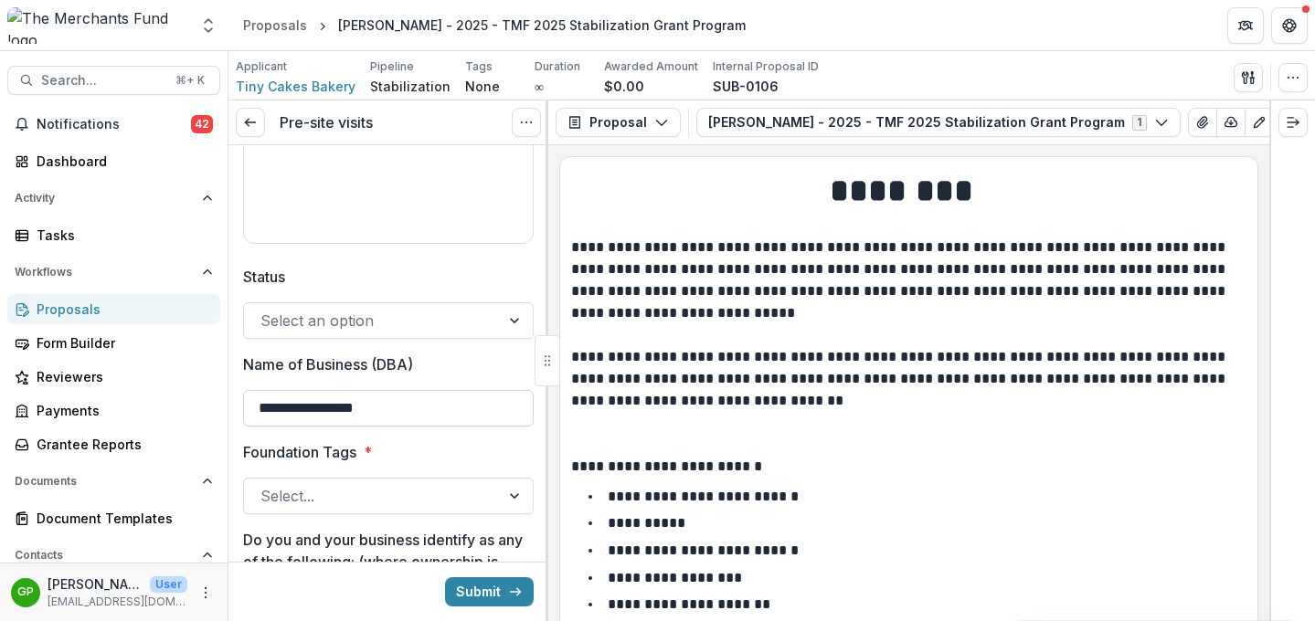
scroll to position [540, 0]
click at [388, 490] on div at bounding box center [371, 497] width 223 height 26
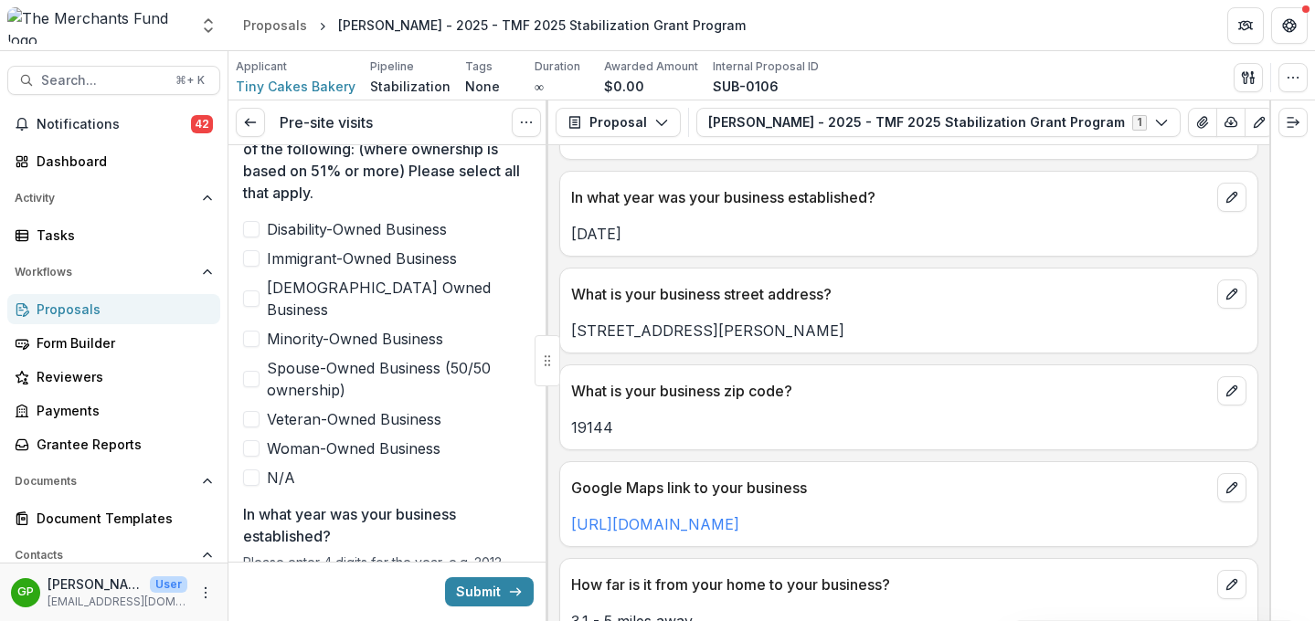
scroll to position [980, 0]
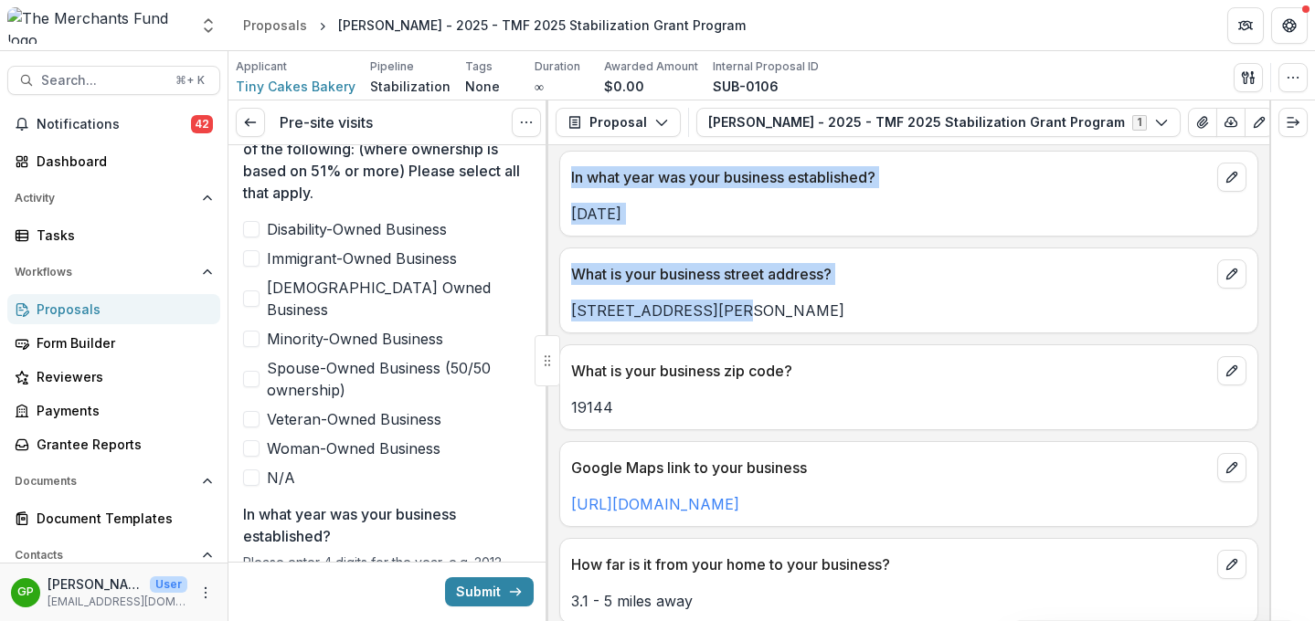
drag, startPoint x: 729, startPoint y: 319, endPoint x: 545, endPoint y: 308, distance: 184.0
click at [545, 308] on div "**********" at bounding box center [771, 361] width 1086 height 521
click at [733, 324] on div "What is your business street address? 2000 McKinley Street" at bounding box center [908, 291] width 699 height 86
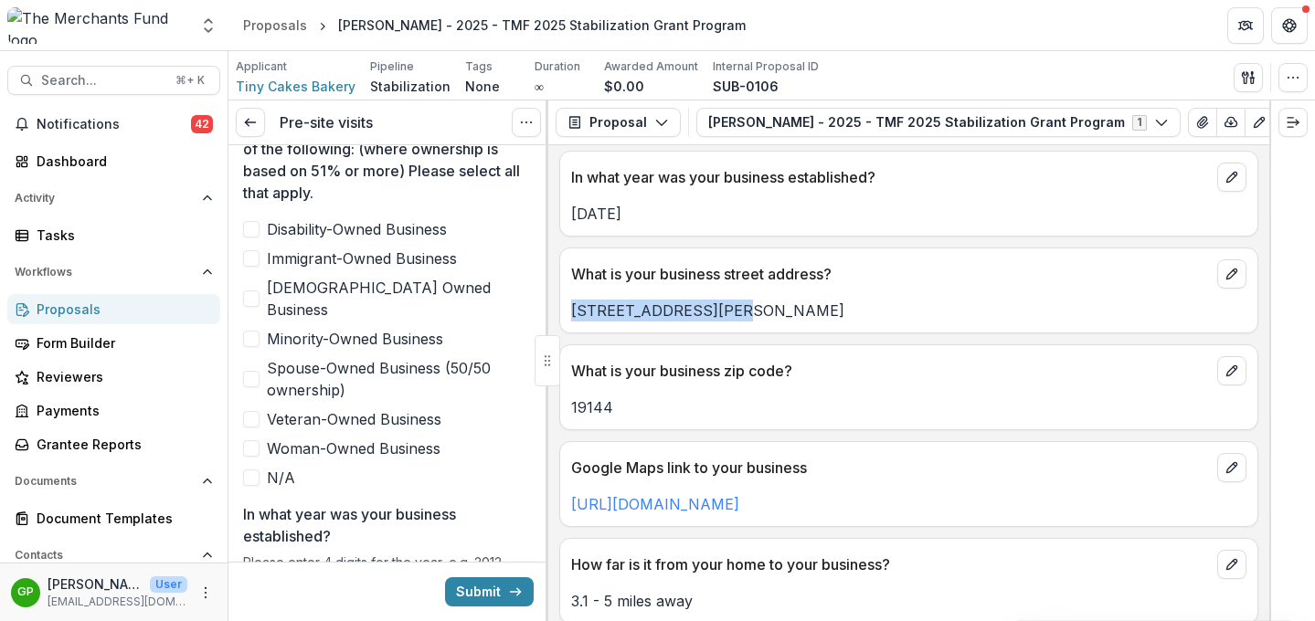
drag, startPoint x: 732, startPoint y: 318, endPoint x: 571, endPoint y: 312, distance: 160.9
click at [571, 312] on p "2000 McKinley Street" at bounding box center [908, 311] width 675 height 22
copy p "2000 McKinley Street"
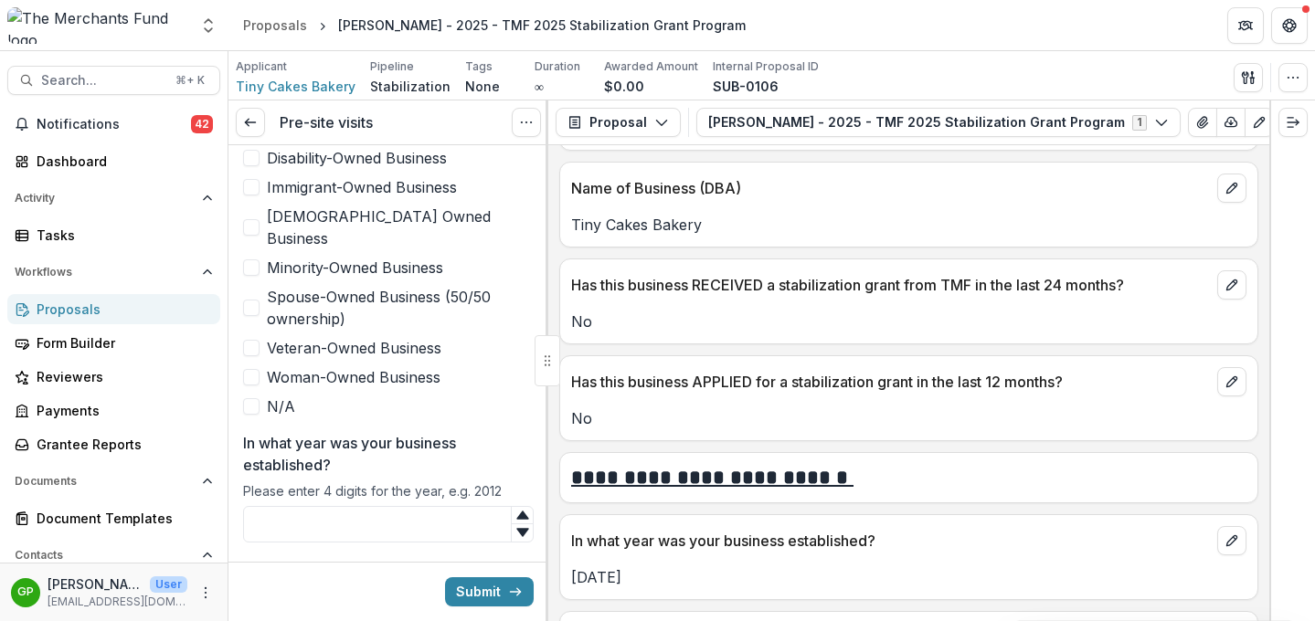
scroll to position [596, 0]
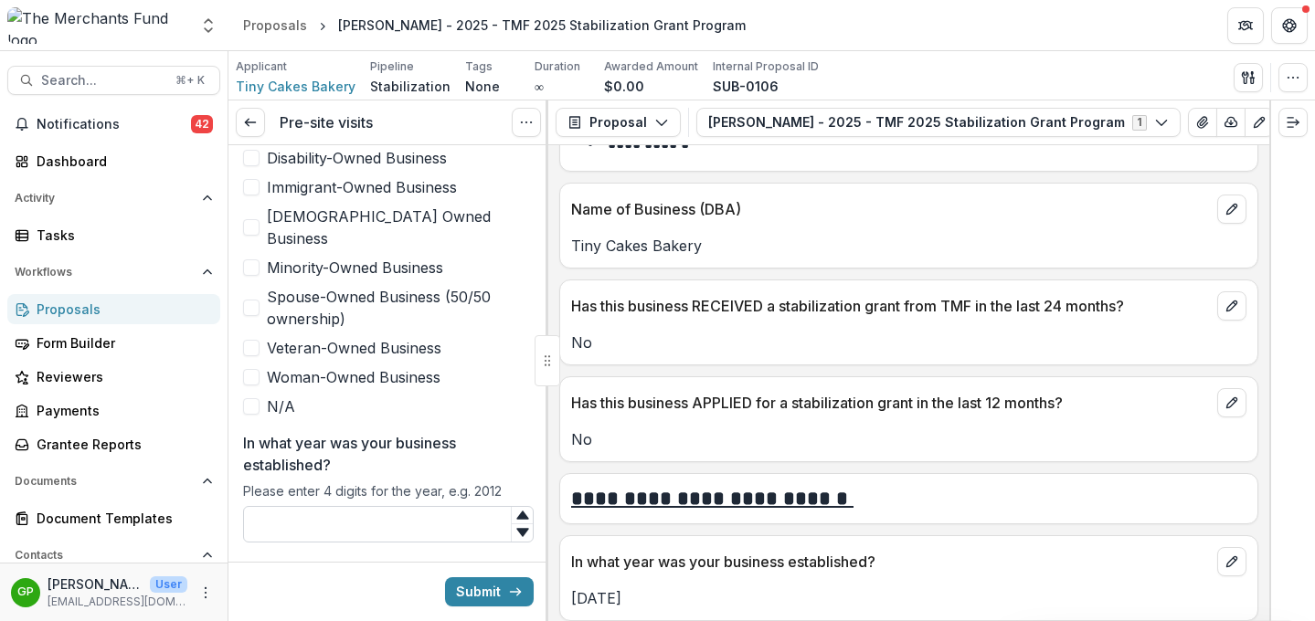
click at [328, 506] on input "In what year was your business established?" at bounding box center [388, 524] width 291 height 37
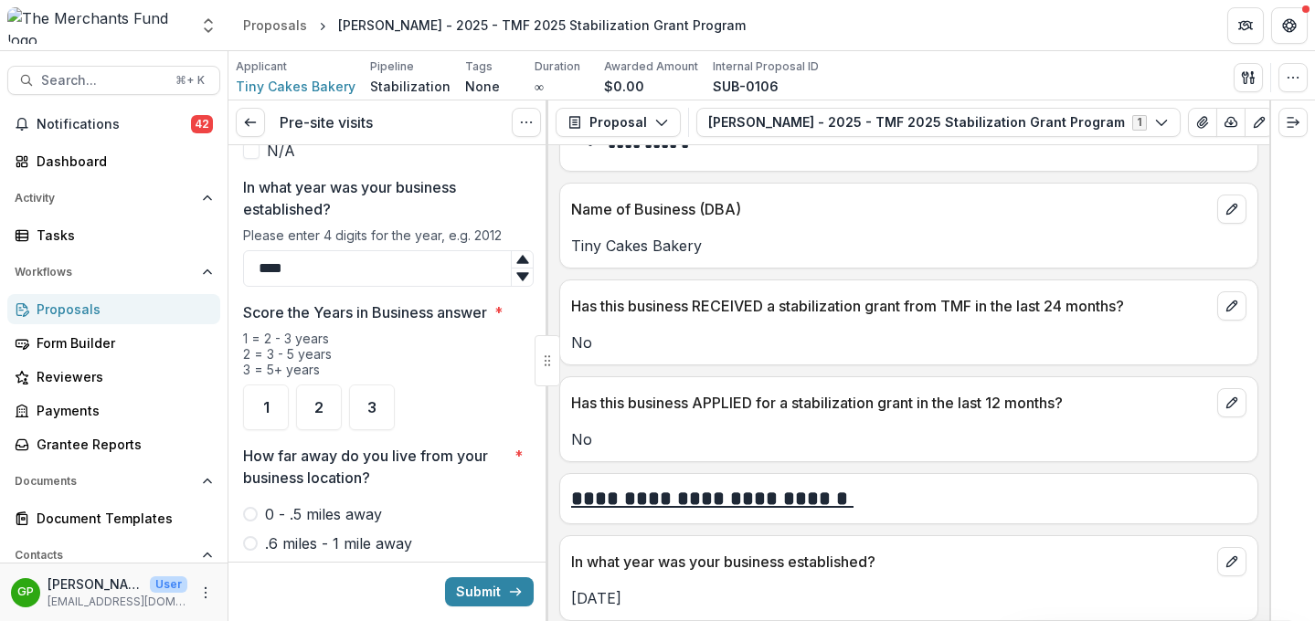
scroll to position [1326, 0]
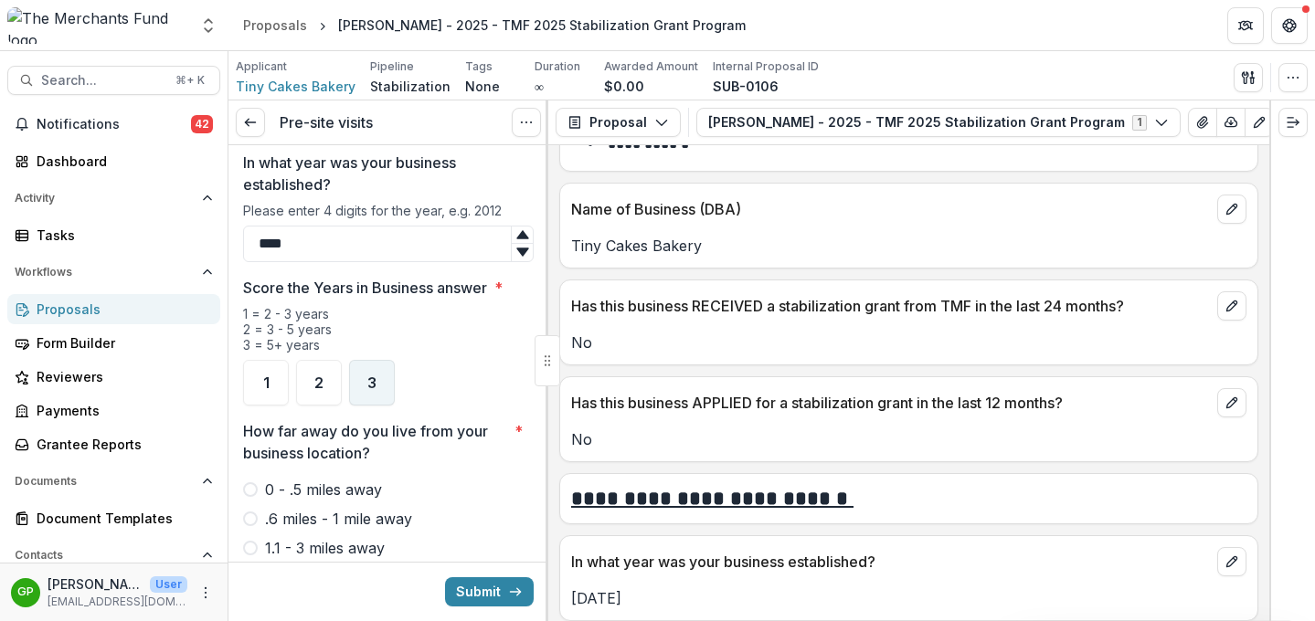
click at [370, 376] on span "3" at bounding box center [371, 383] width 9 height 15
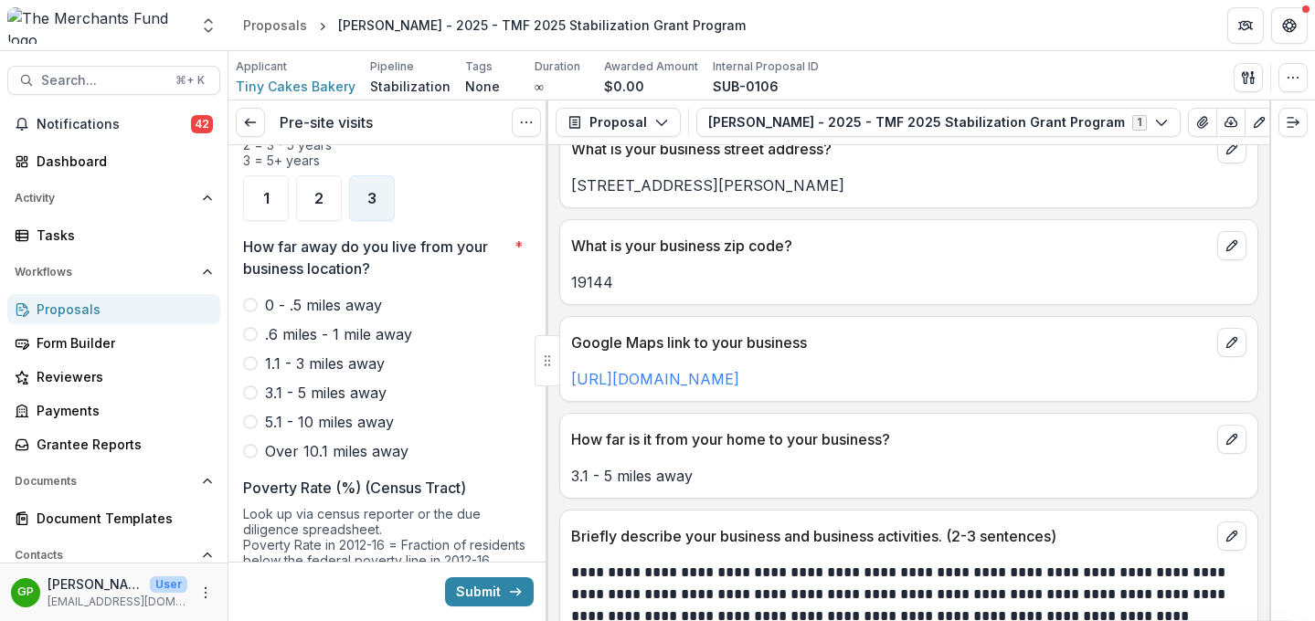
scroll to position [1126, 0]
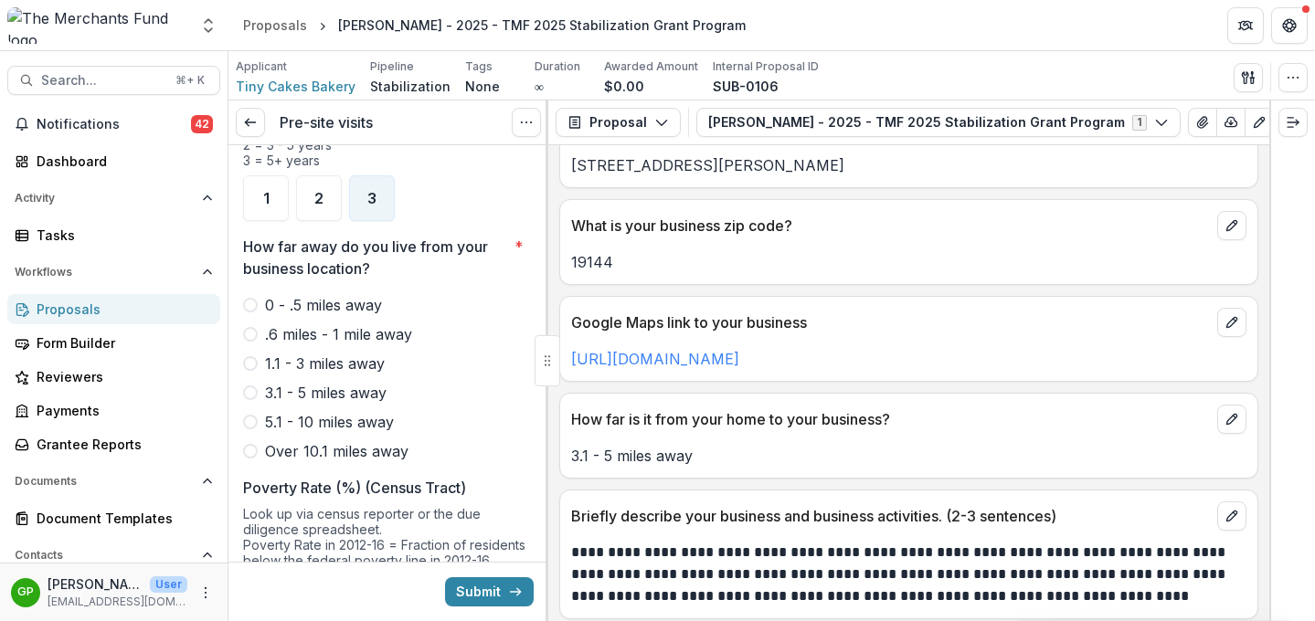
type input "****"
click at [249, 386] on span at bounding box center [250, 393] width 15 height 15
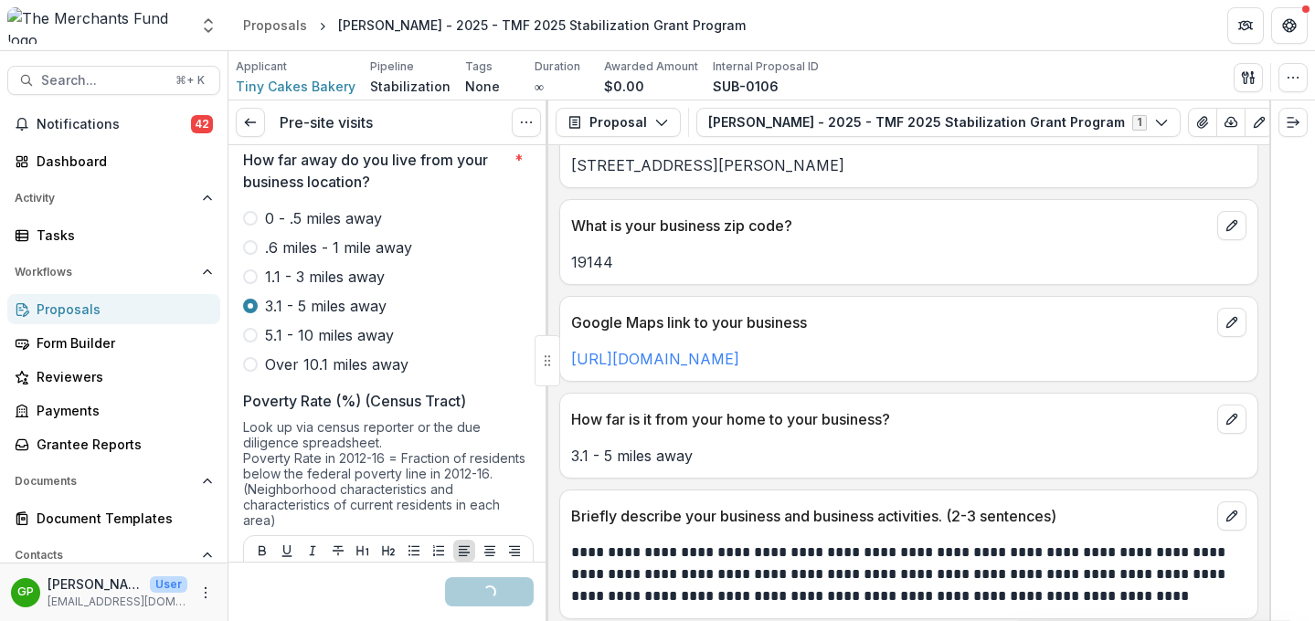
scroll to position [1783, 0]
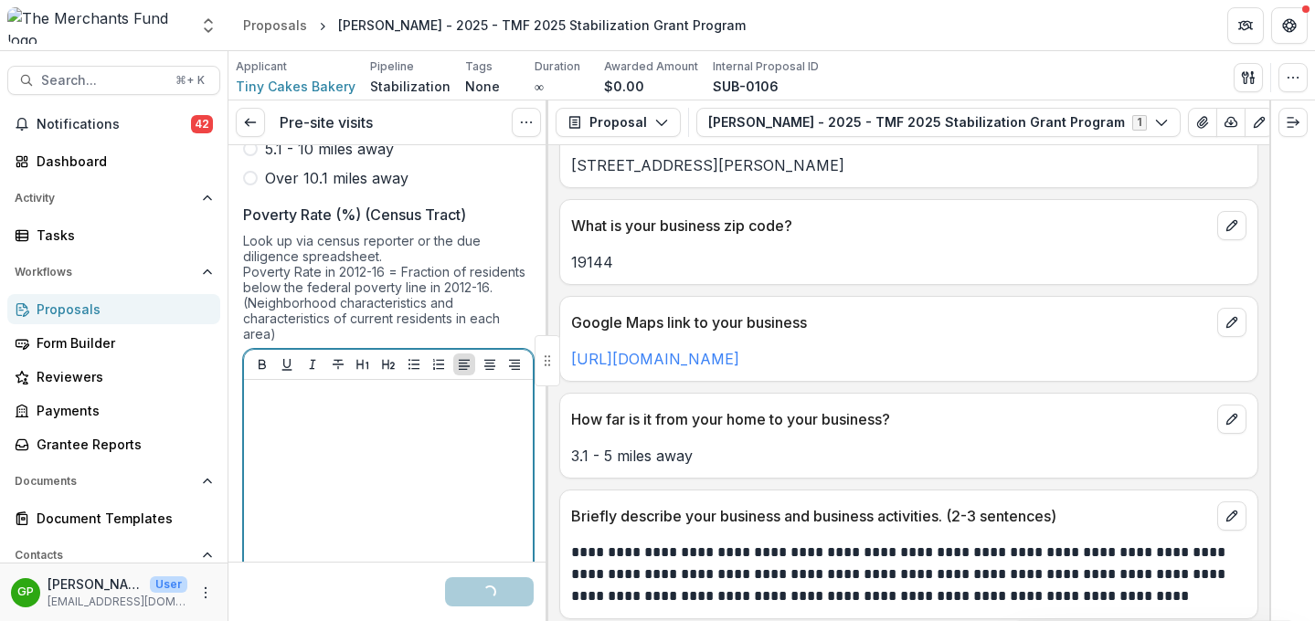
click at [302, 410] on div at bounding box center [388, 524] width 274 height 274
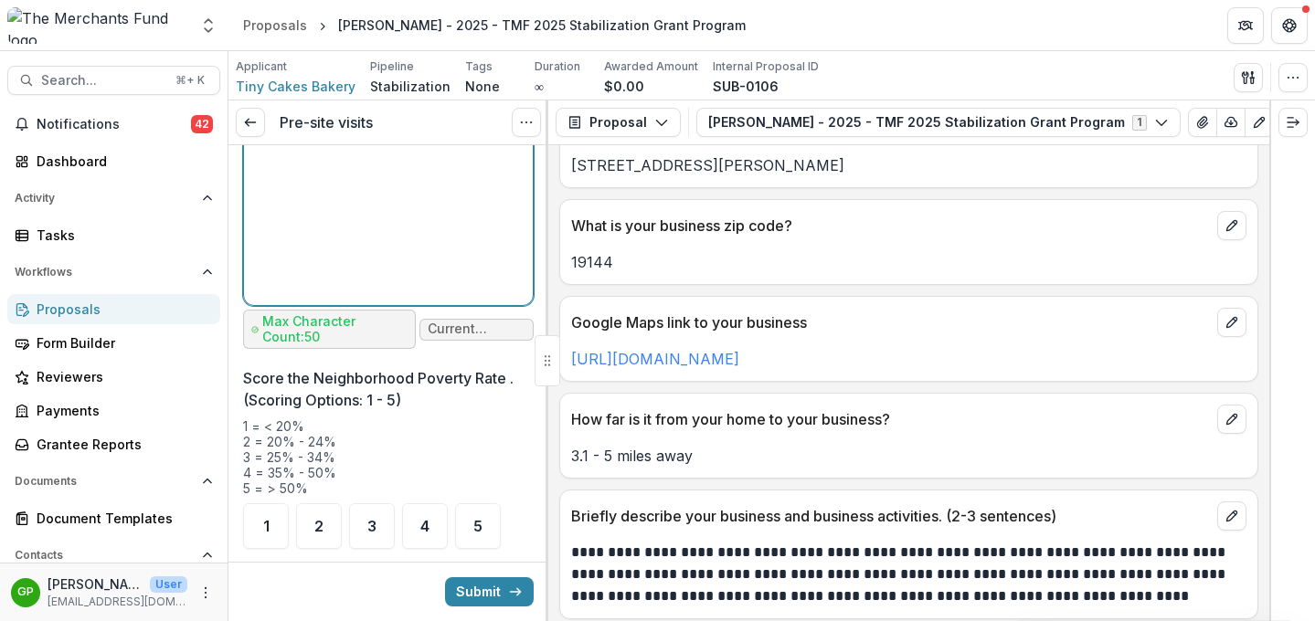
scroll to position [2148, 0]
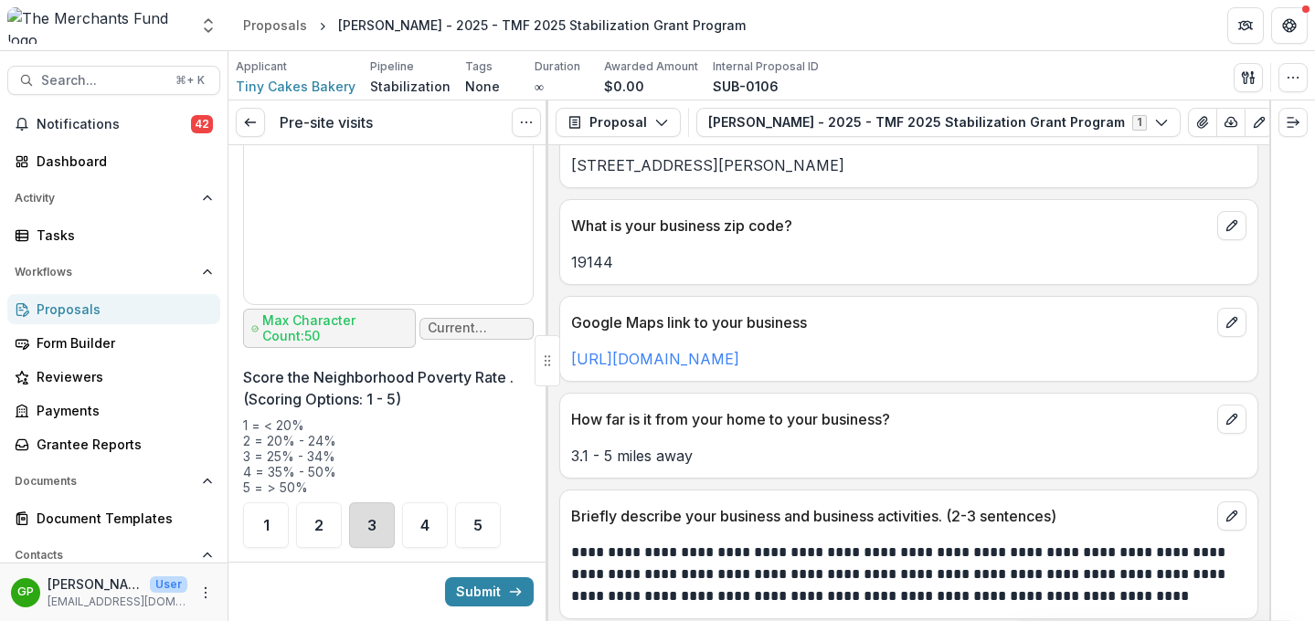
click at [363, 504] on div "3" at bounding box center [372, 526] width 46 height 46
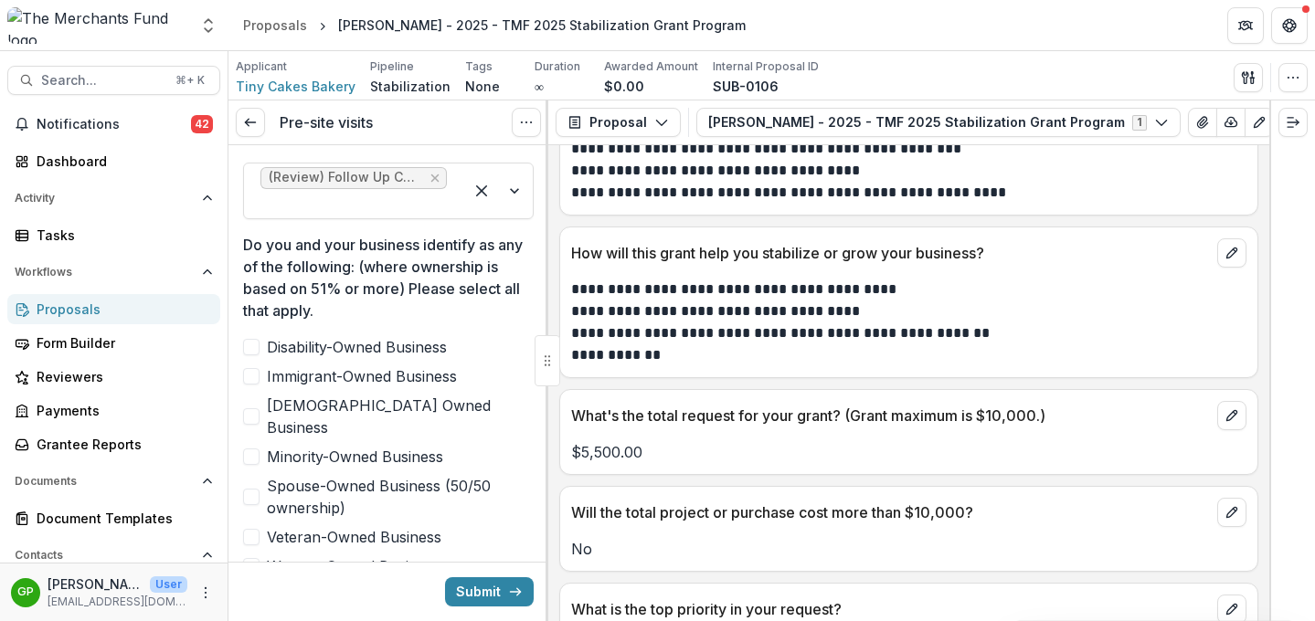
scroll to position [812, 0]
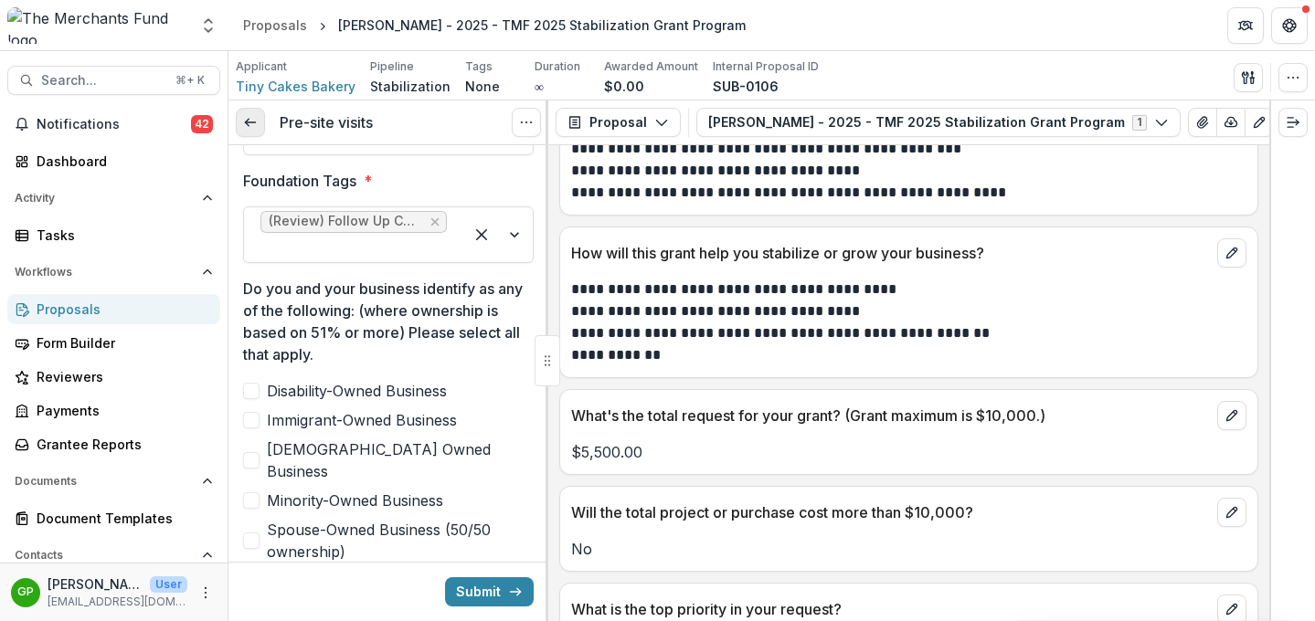
click at [257, 130] on icon at bounding box center [250, 122] width 15 height 15
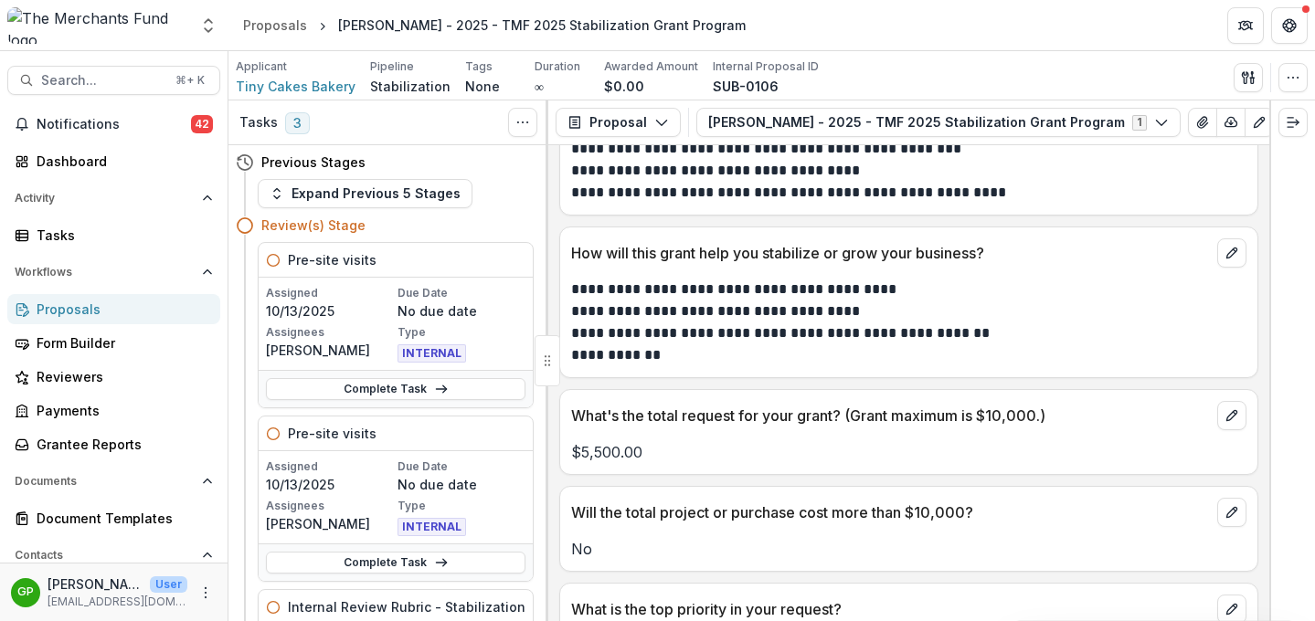
click at [88, 309] on div "Proposals" at bounding box center [121, 309] width 169 height 19
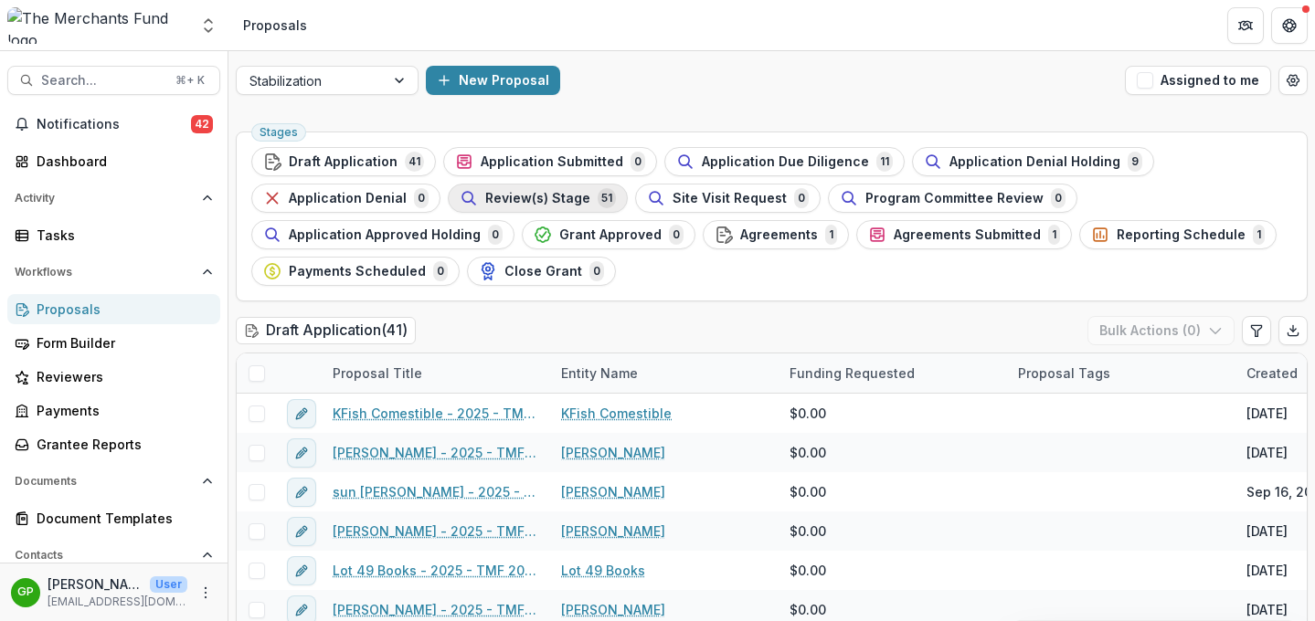
click at [560, 193] on span "Review(s) Stage" at bounding box center [537, 199] width 105 height 16
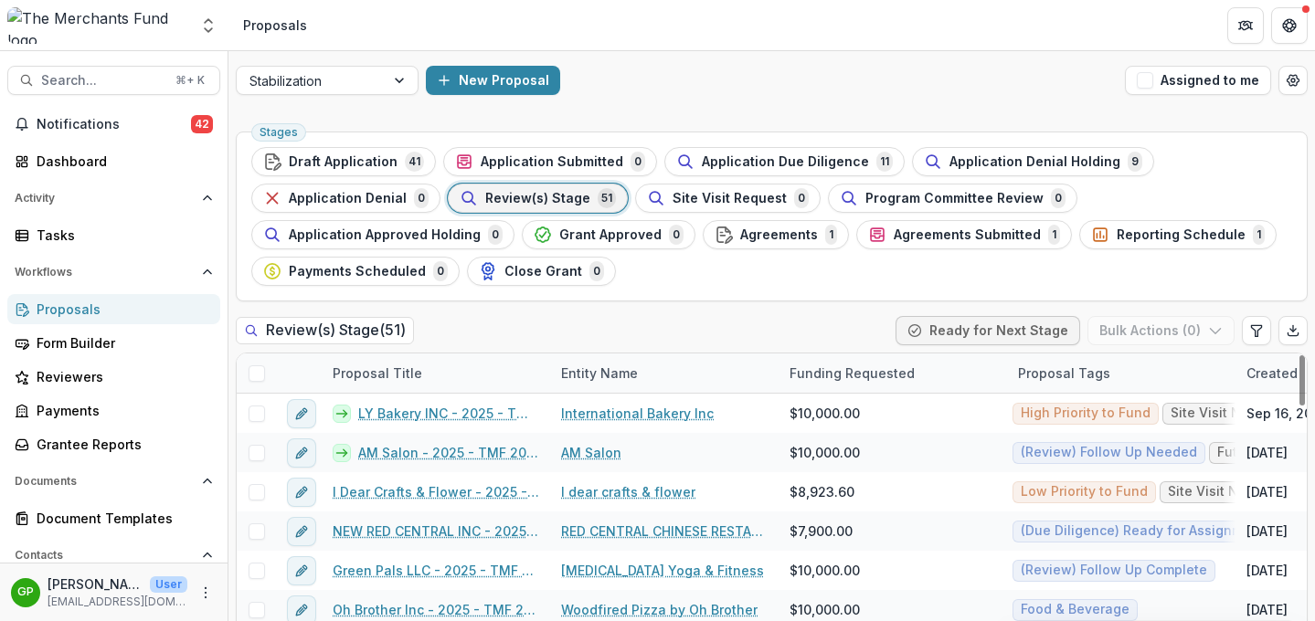
click at [683, 374] on div "Entity Name" at bounding box center [664, 373] width 228 height 39
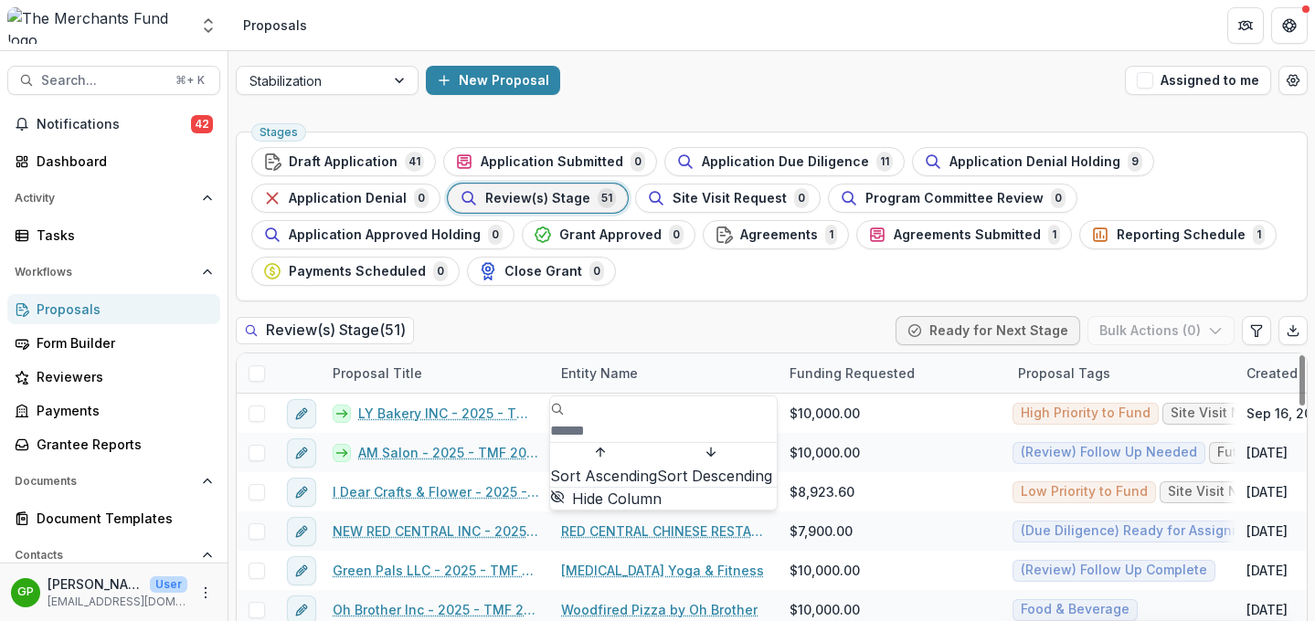
click at [657, 465] on span "Sort Ascending" at bounding box center [603, 476] width 107 height 22
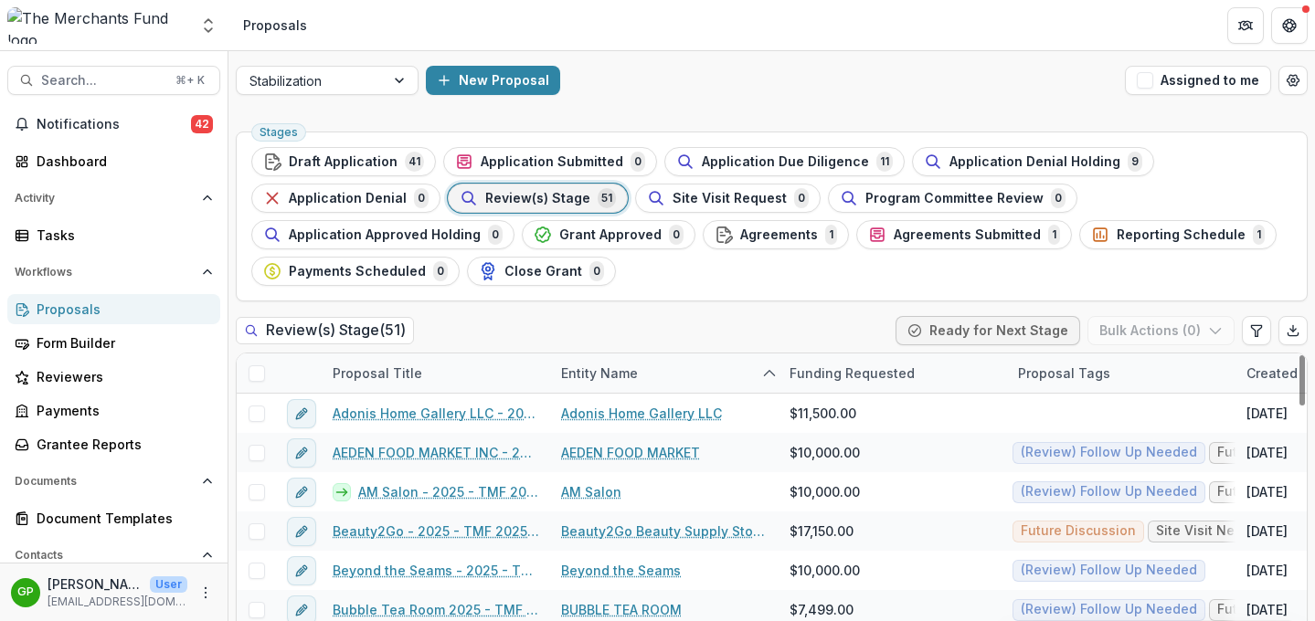
click at [729, 322] on div "Review(s) Stage ( 51 ) Ready for Next Stage Bulk Actions ( 0 )" at bounding box center [772, 334] width 1072 height 37
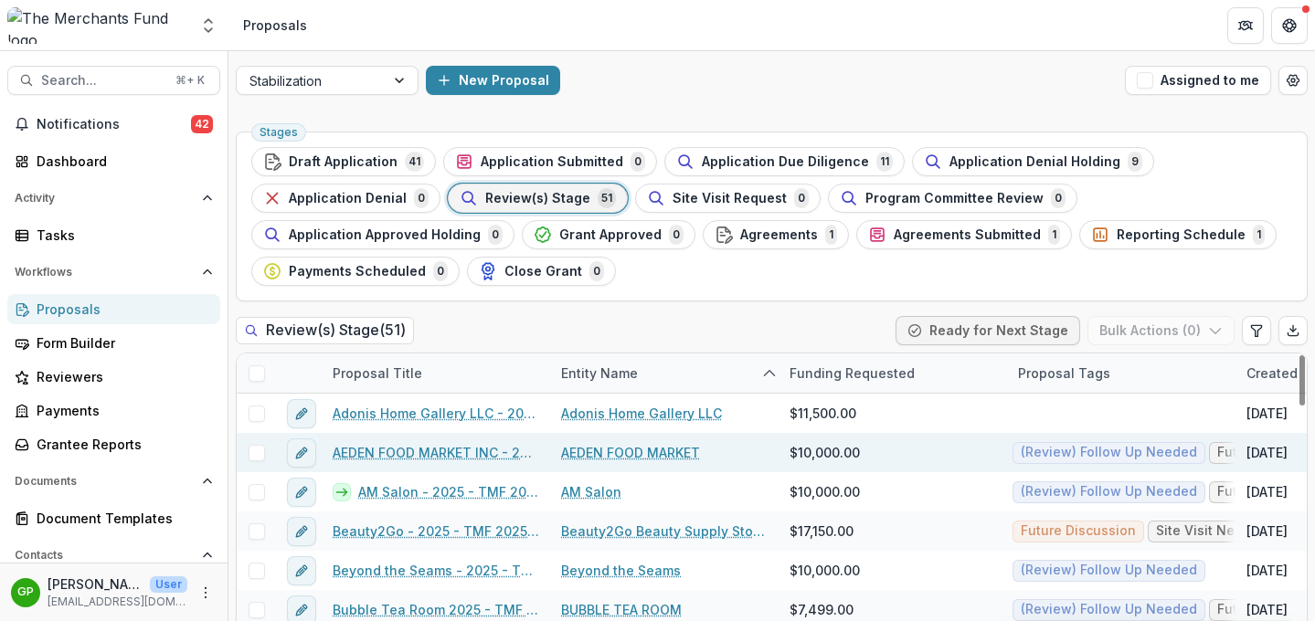
click at [448, 460] on link "AEDEN FOOD MARKET INC - 2025 - TMF 2025 Stabilization Grant Program" at bounding box center [436, 452] width 206 height 19
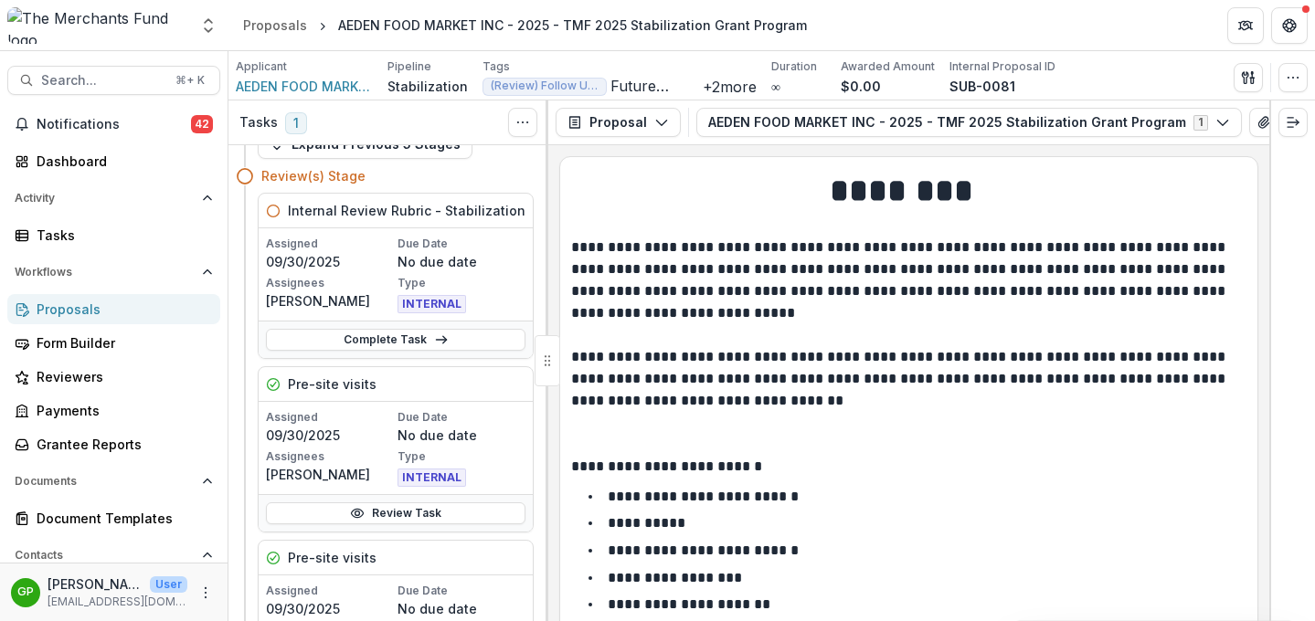
scroll to position [54, 0]
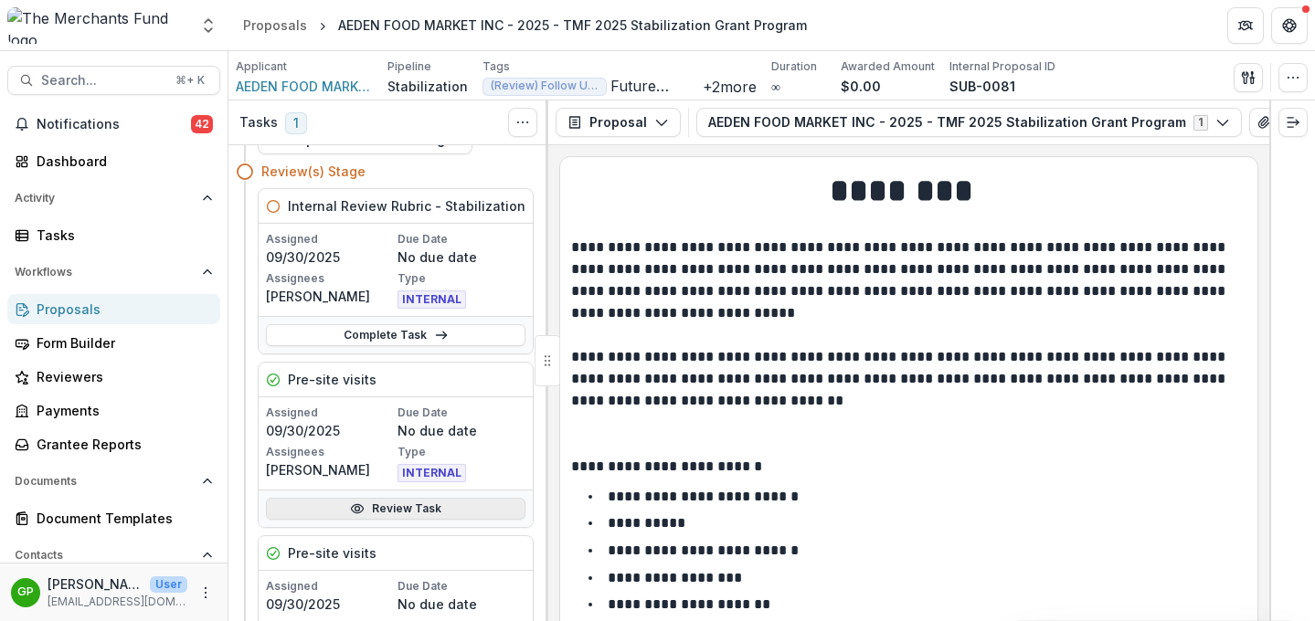
click at [400, 515] on link "Review Task" at bounding box center [395, 509] width 259 height 22
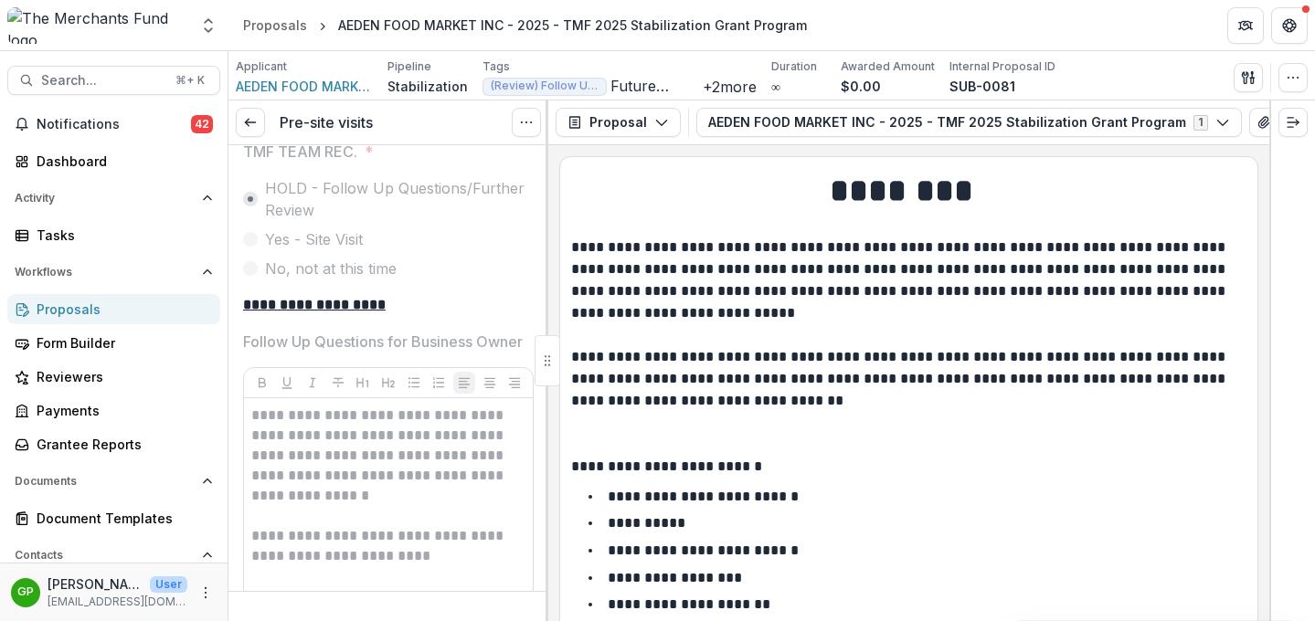
scroll to position [6488, 0]
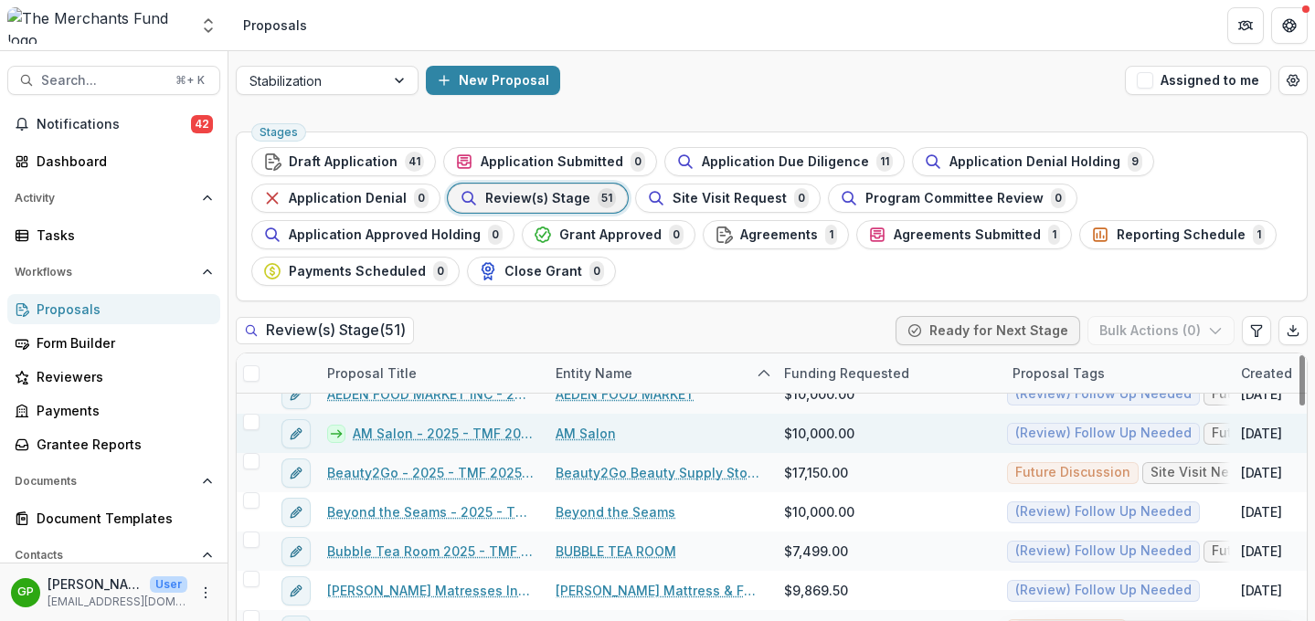
scroll to position [58, 0]
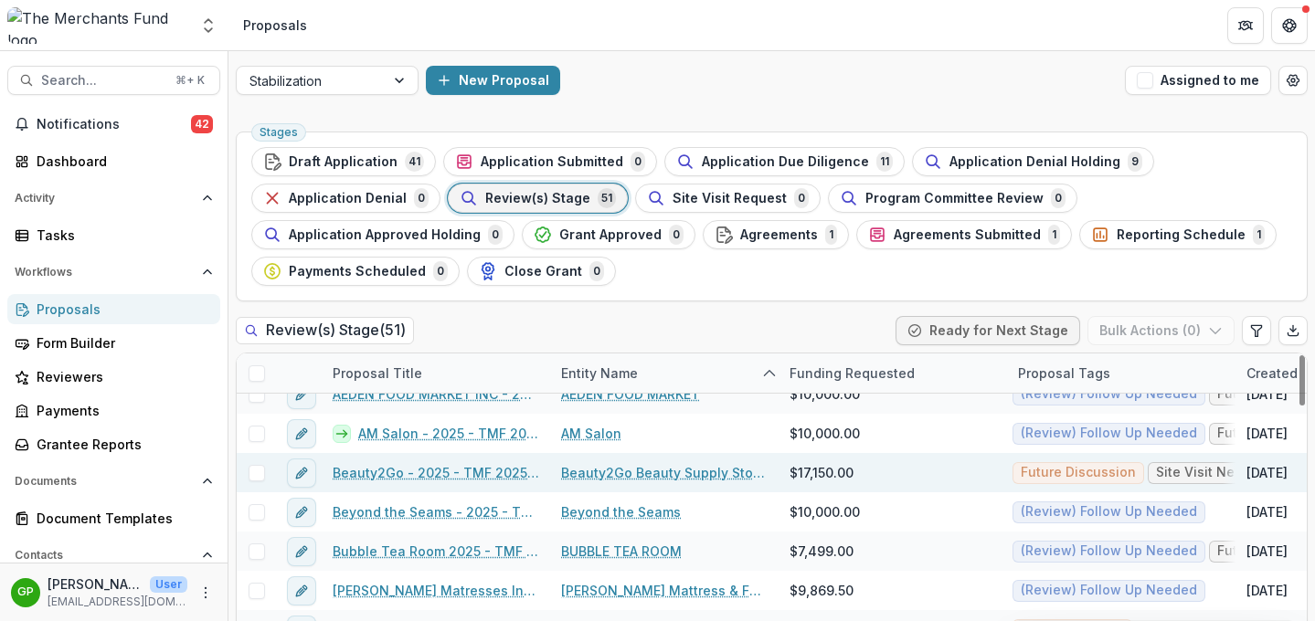
click at [466, 472] on link "Beauty2Go - 2025 - TMF 2025 Stabilization Grant Program" at bounding box center [436, 472] width 206 height 19
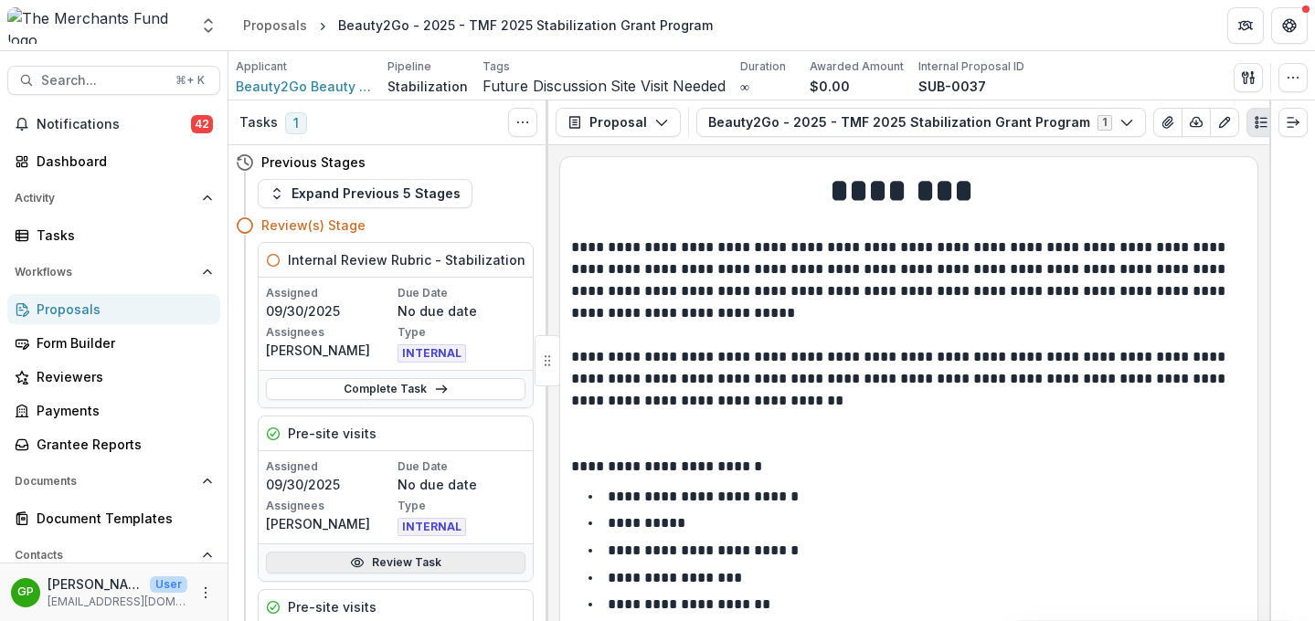
click at [414, 568] on link "Review Task" at bounding box center [395, 563] width 259 height 22
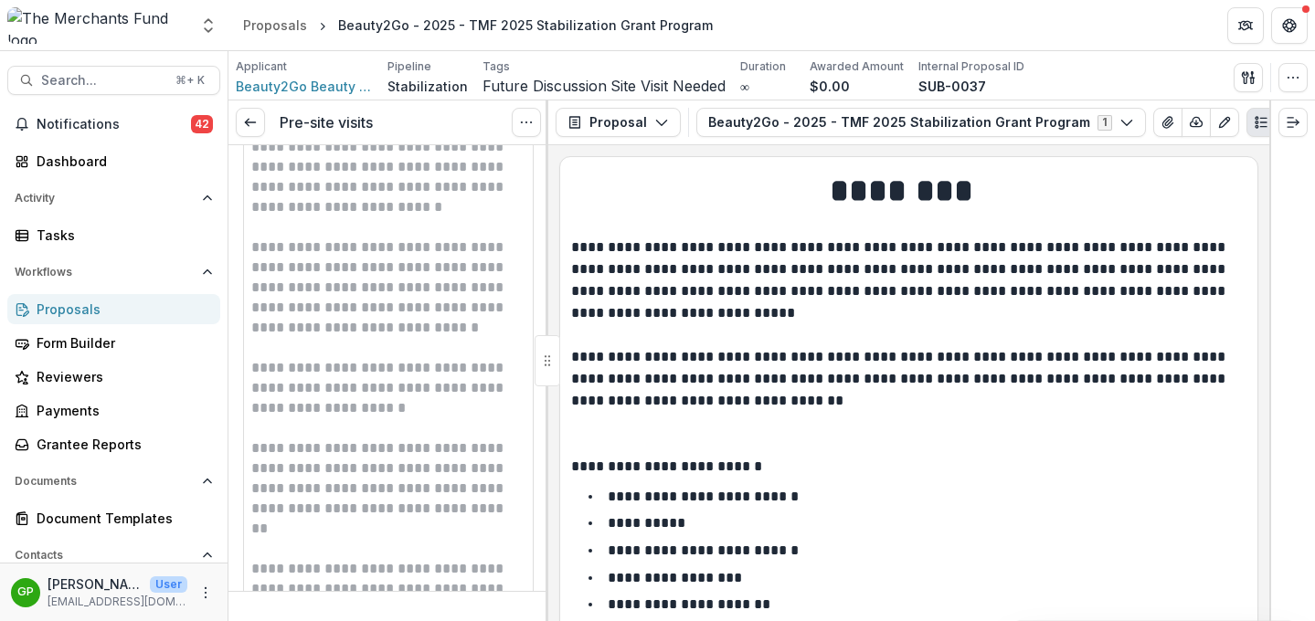
scroll to position [8191, 0]
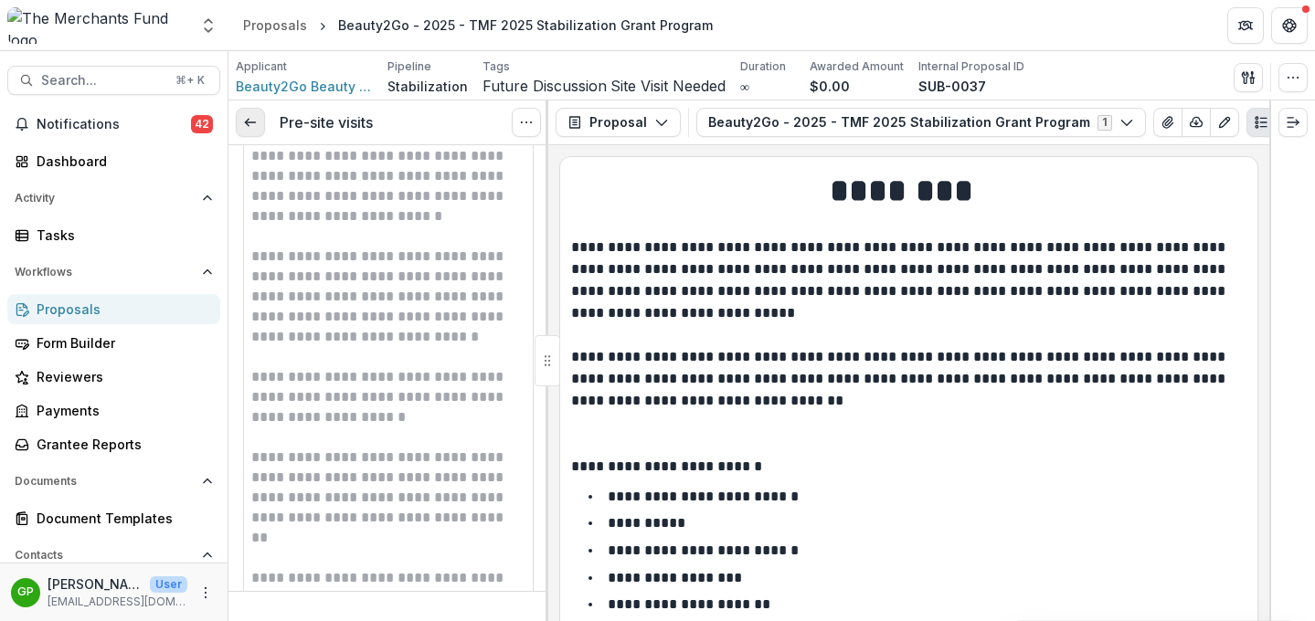
click at [249, 127] on icon at bounding box center [250, 122] width 15 height 15
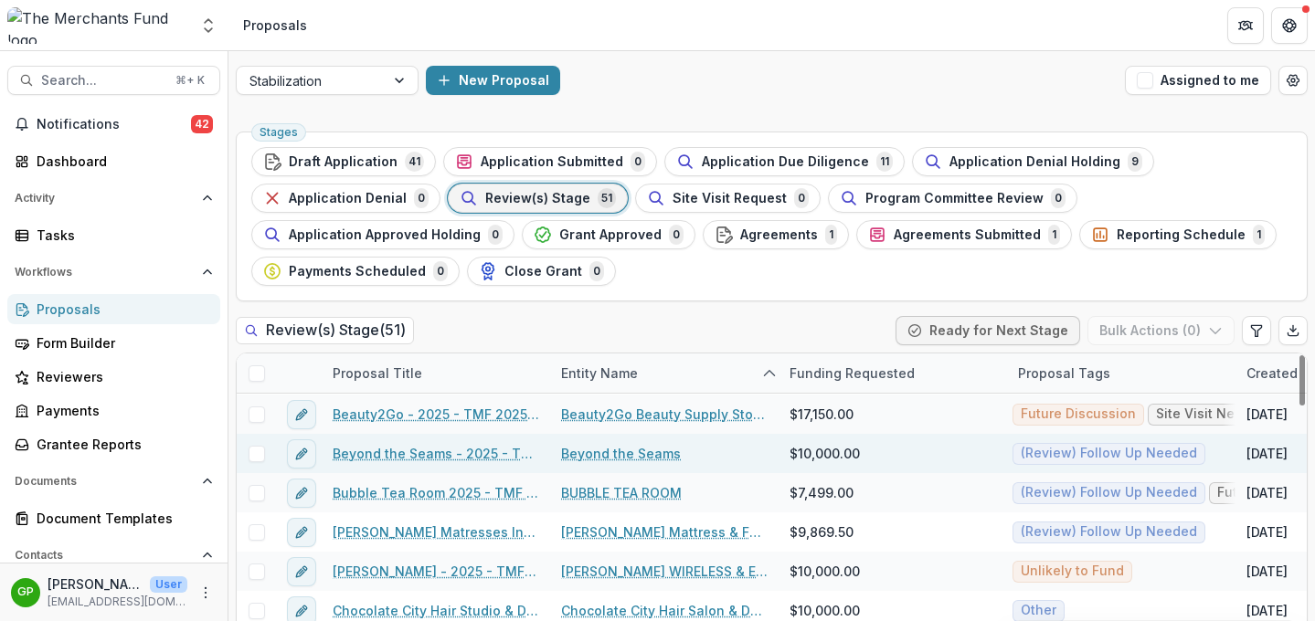
scroll to position [143, 0]
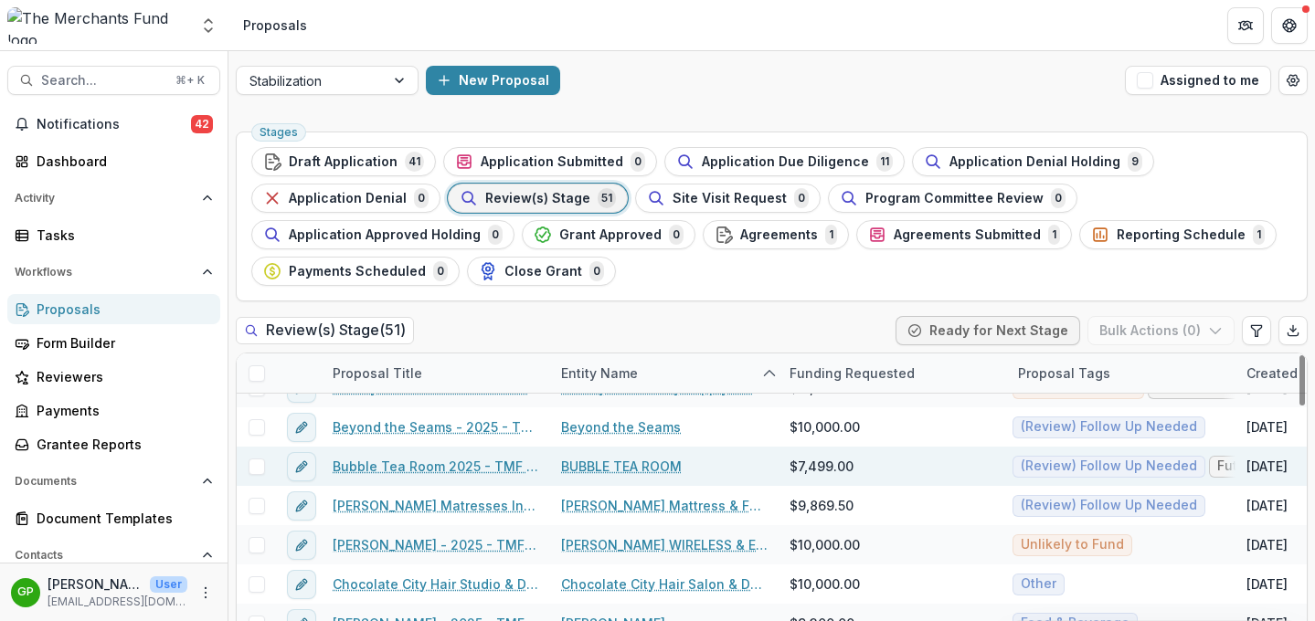
click at [450, 467] on link "Bubble Tea Room 2025 - TMF 2025 Stabilization Grant Program" at bounding box center [436, 466] width 206 height 19
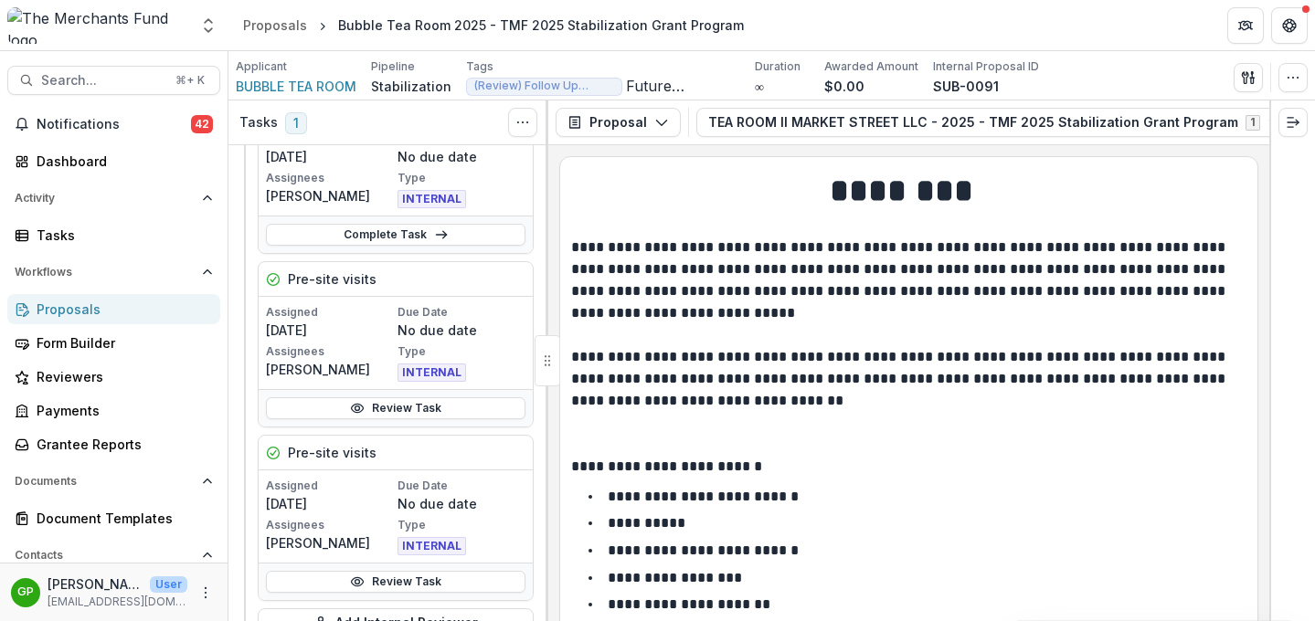
scroll to position [237, 0]
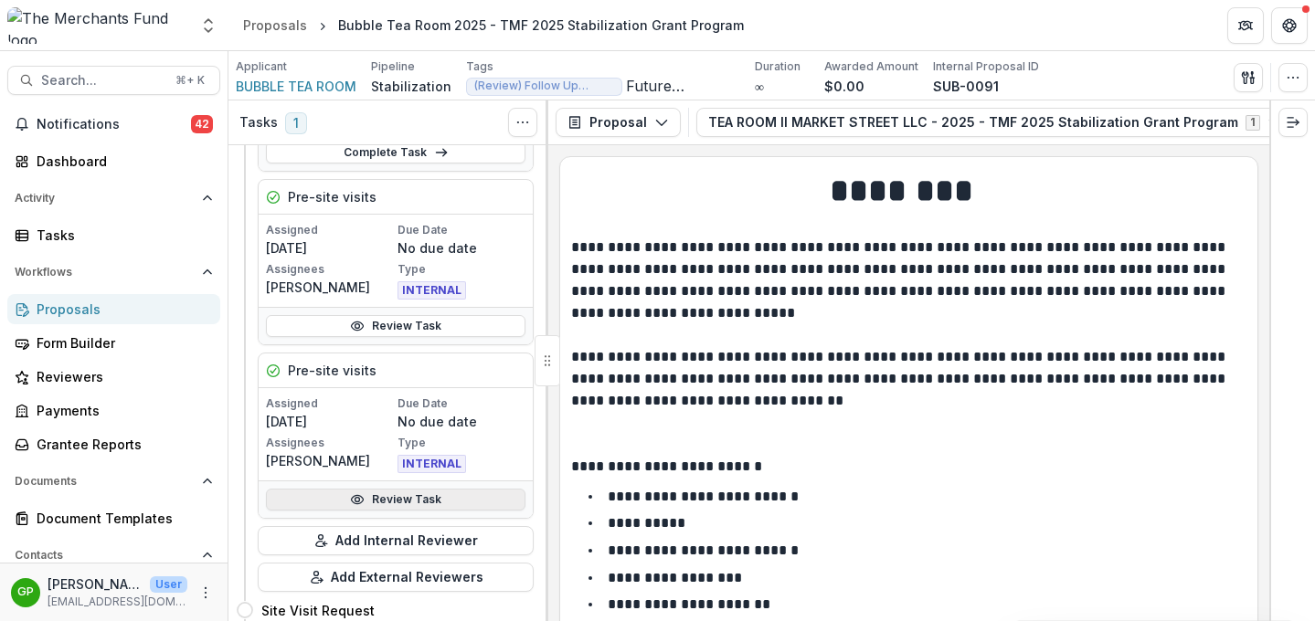
click at [365, 498] on link "Review Task" at bounding box center [395, 500] width 259 height 22
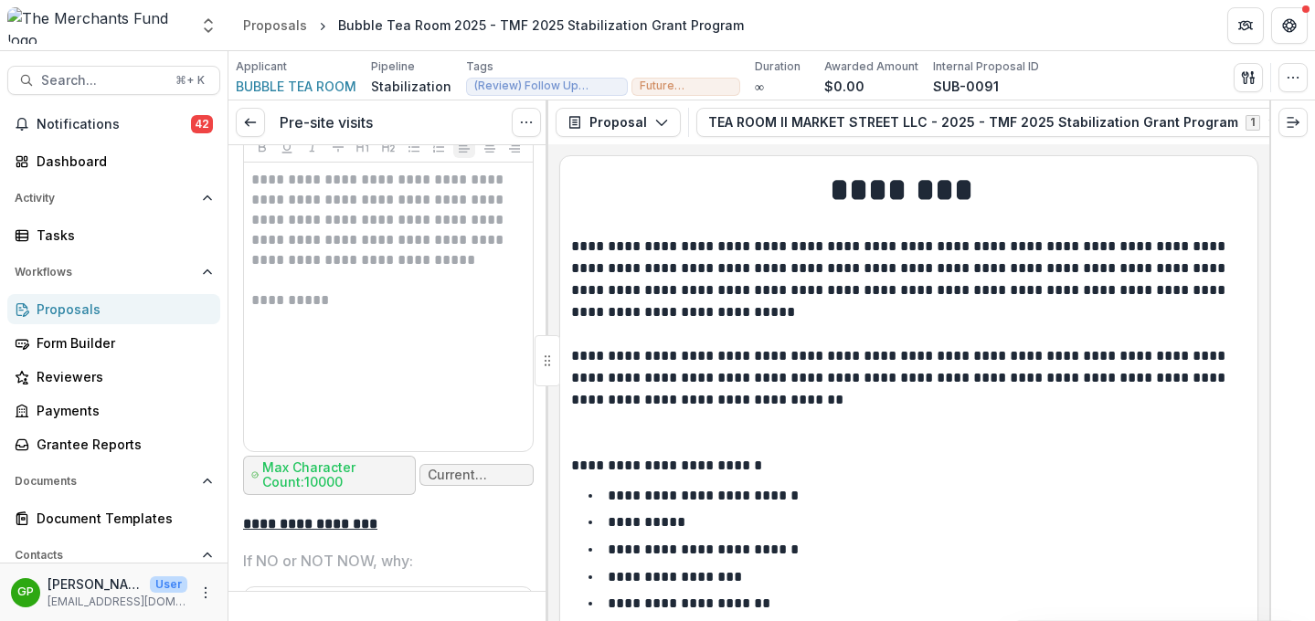
scroll to position [6686, 0]
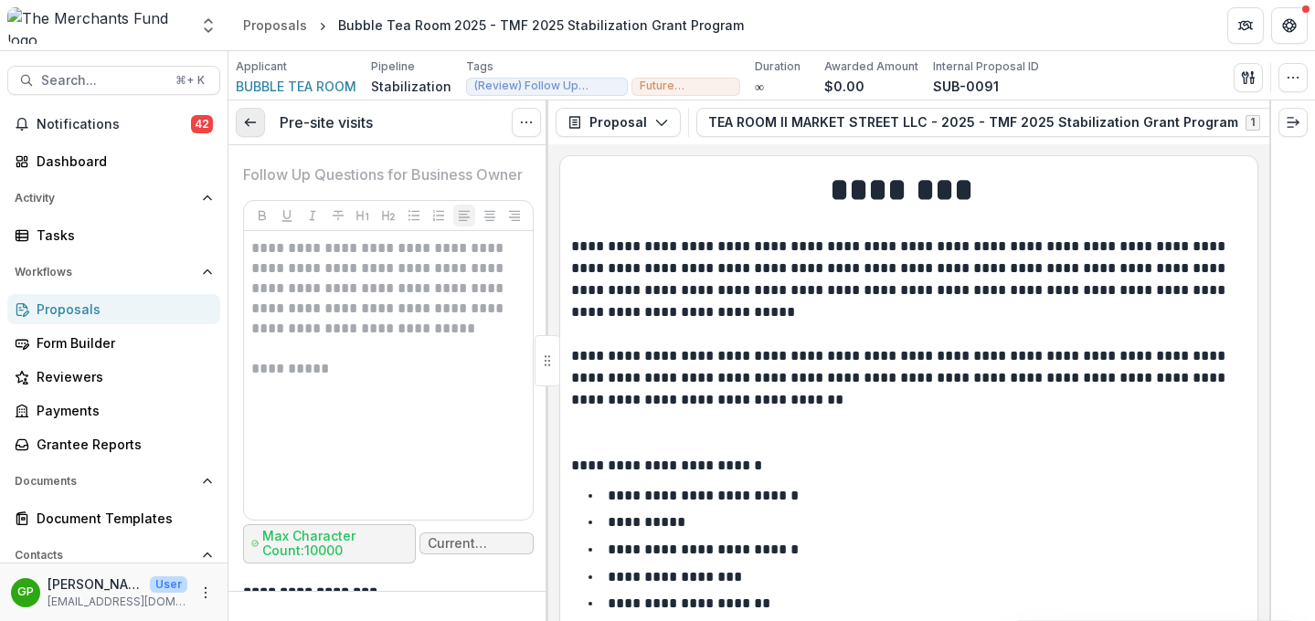
click at [246, 117] on icon at bounding box center [250, 122] width 15 height 15
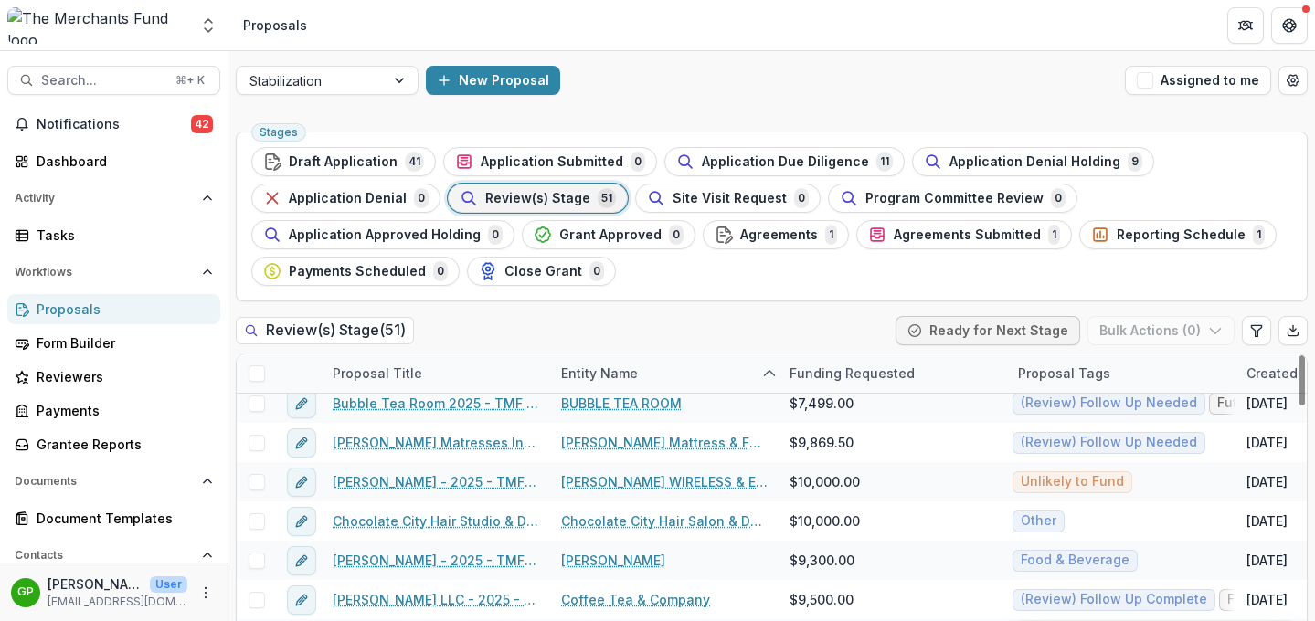
scroll to position [211, 0]
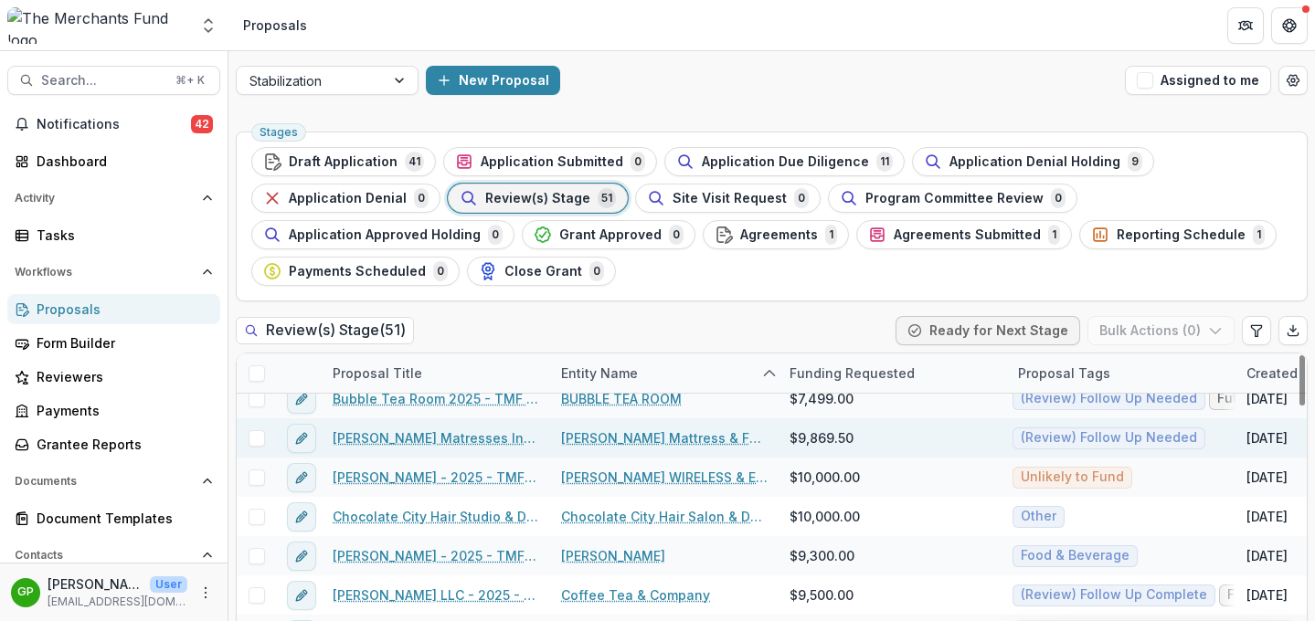
click at [404, 436] on link "[PERSON_NAME] Matresses Inc - 2025 - TMF 2025 Stabilization Grant Program" at bounding box center [436, 438] width 206 height 19
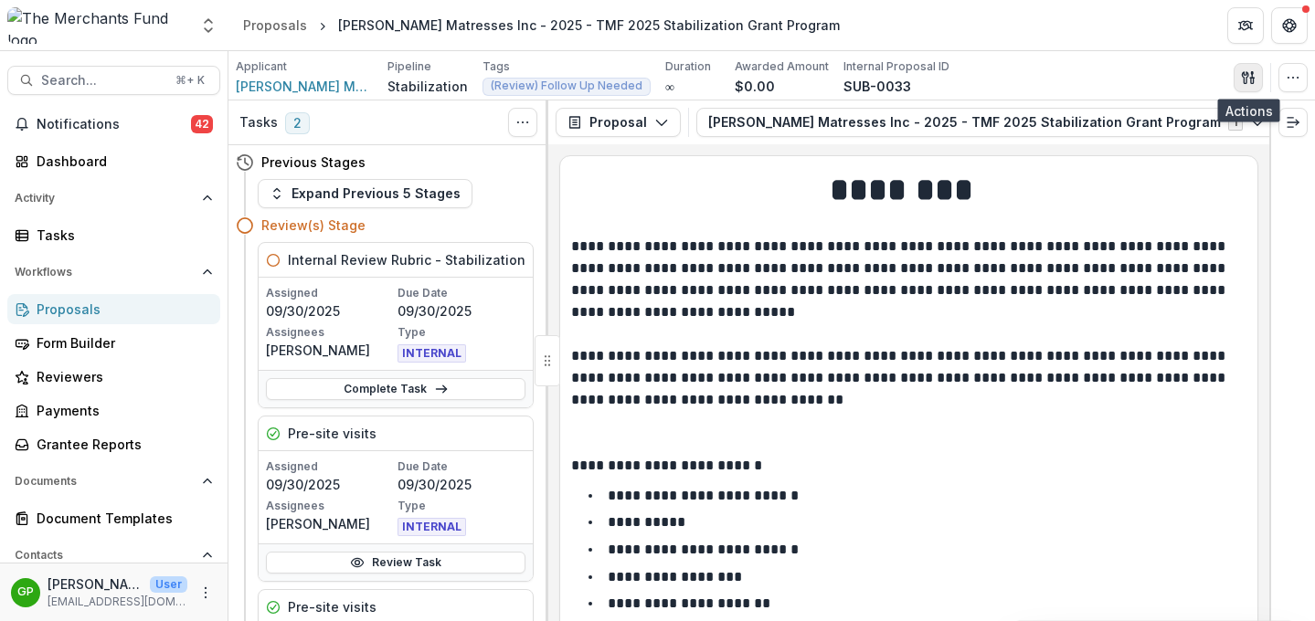
click at [1244, 73] on icon "button" at bounding box center [1248, 77] width 15 height 15
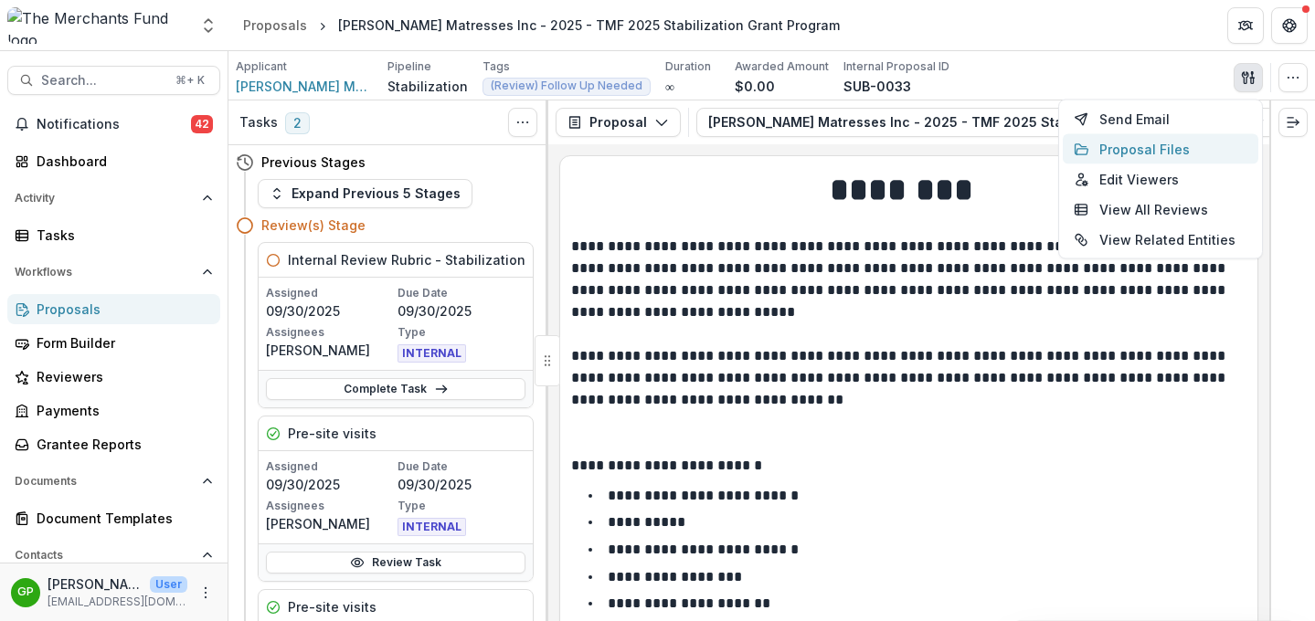
click at [1195, 150] on button "Proposal Files" at bounding box center [1161, 149] width 196 height 30
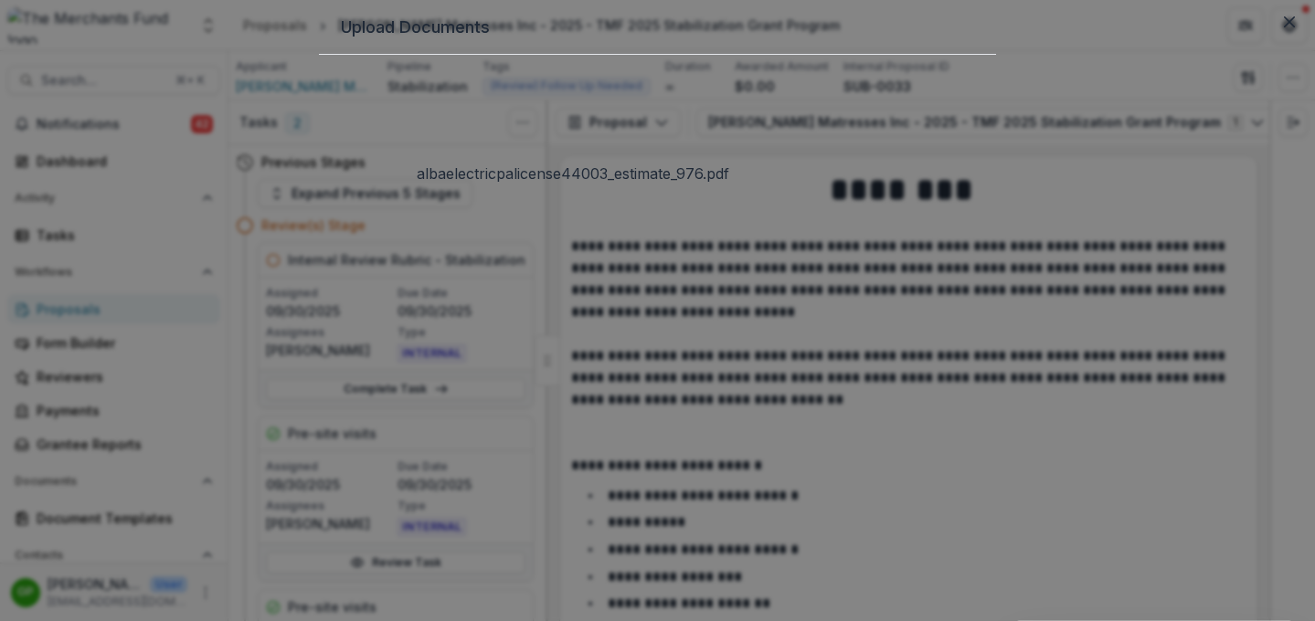
scroll to position [104, 0]
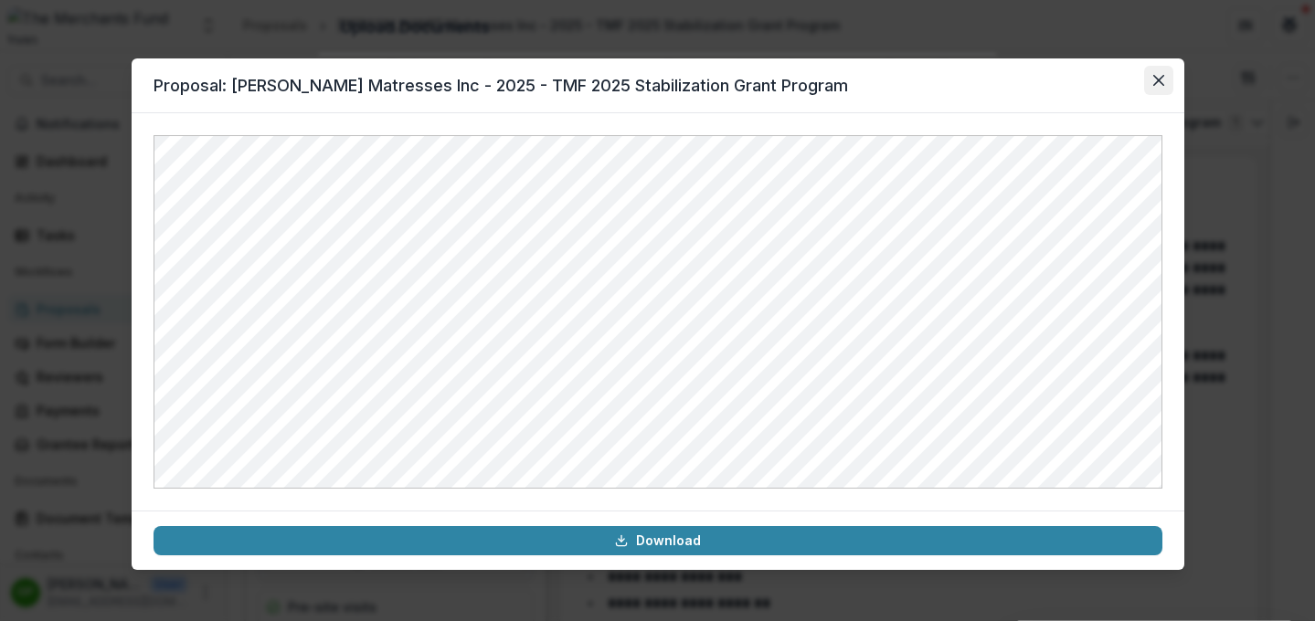
click at [1159, 92] on button "Close" at bounding box center [1158, 80] width 29 height 29
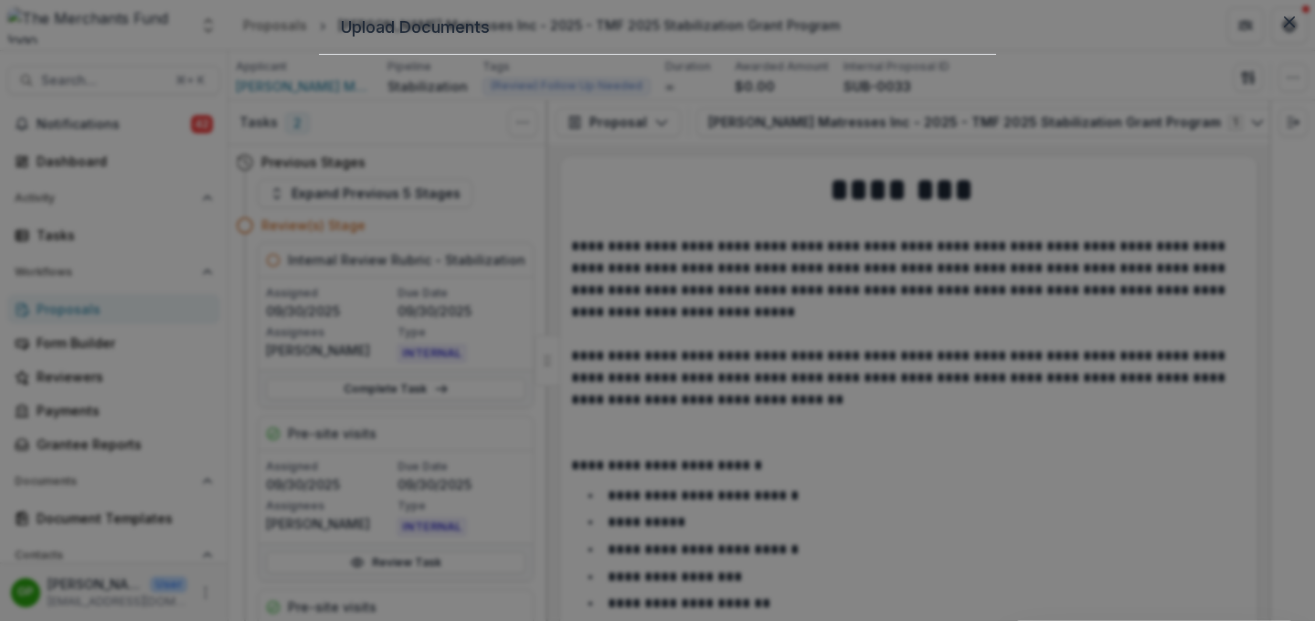
scroll to position [0, 0]
click at [1275, 37] on button "Close" at bounding box center [1289, 21] width 29 height 29
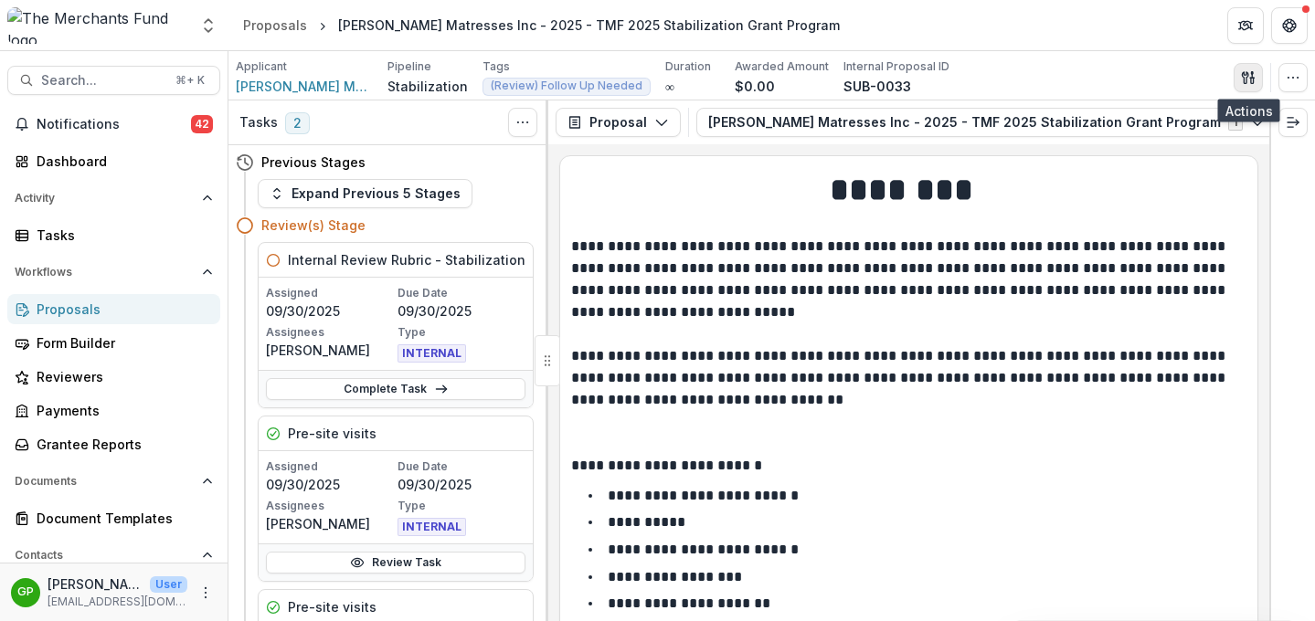
click at [1254, 70] on icon "button" at bounding box center [1248, 77] width 15 height 15
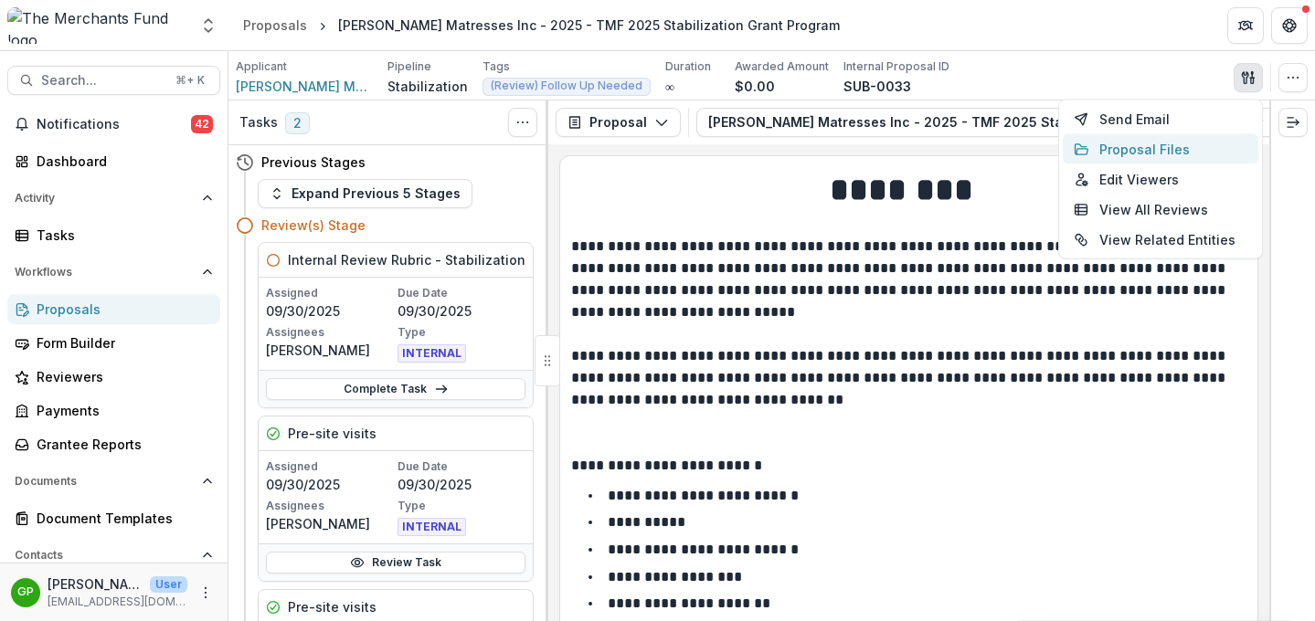
click at [1129, 153] on button "Proposal Files" at bounding box center [1161, 149] width 196 height 30
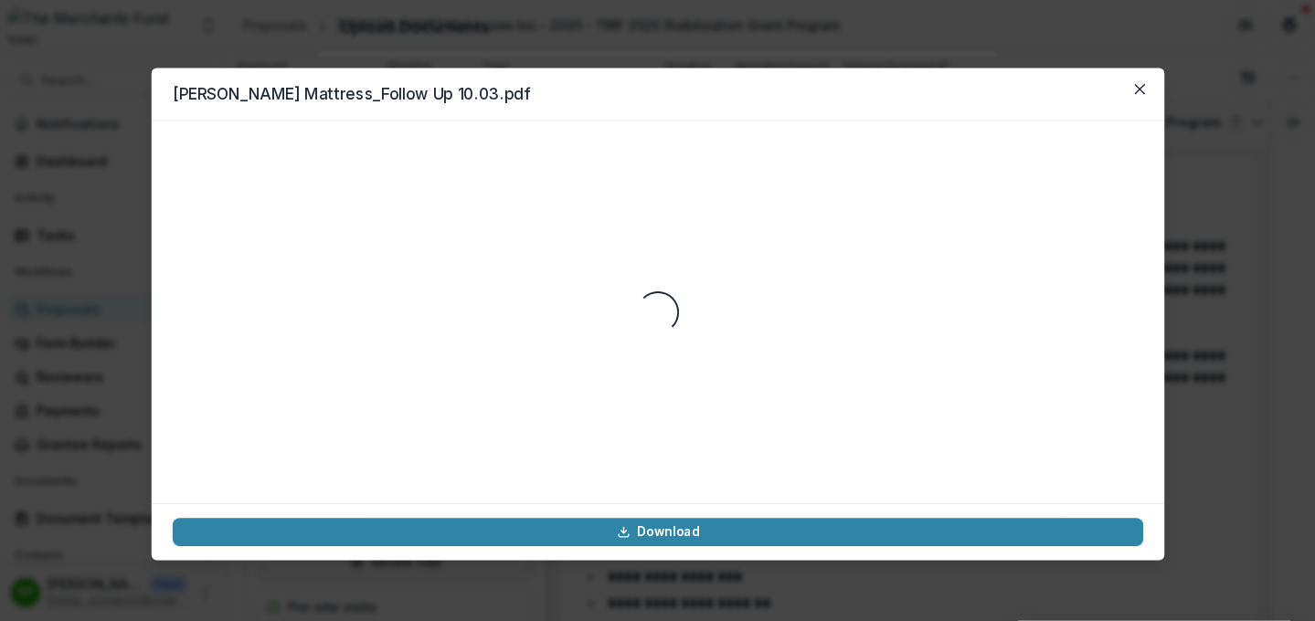
click at [622, 189] on div "Loading..." at bounding box center [657, 312] width 970 height 340
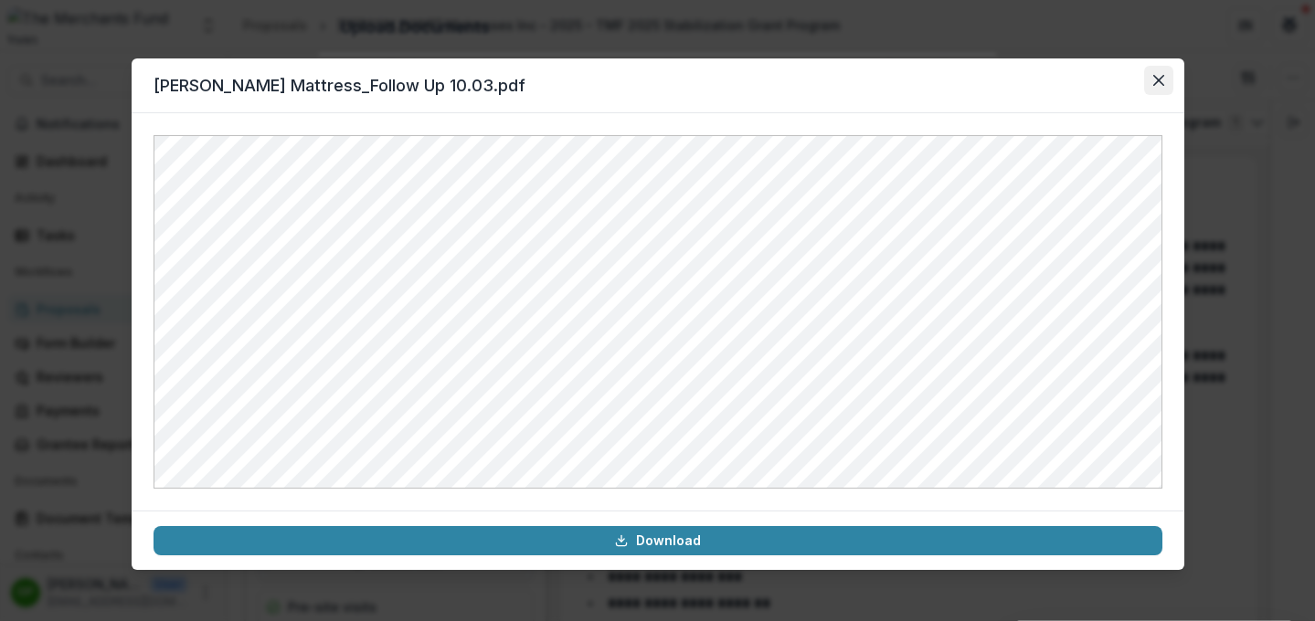
click at [1156, 79] on icon "Close" at bounding box center [1157, 80] width 11 height 11
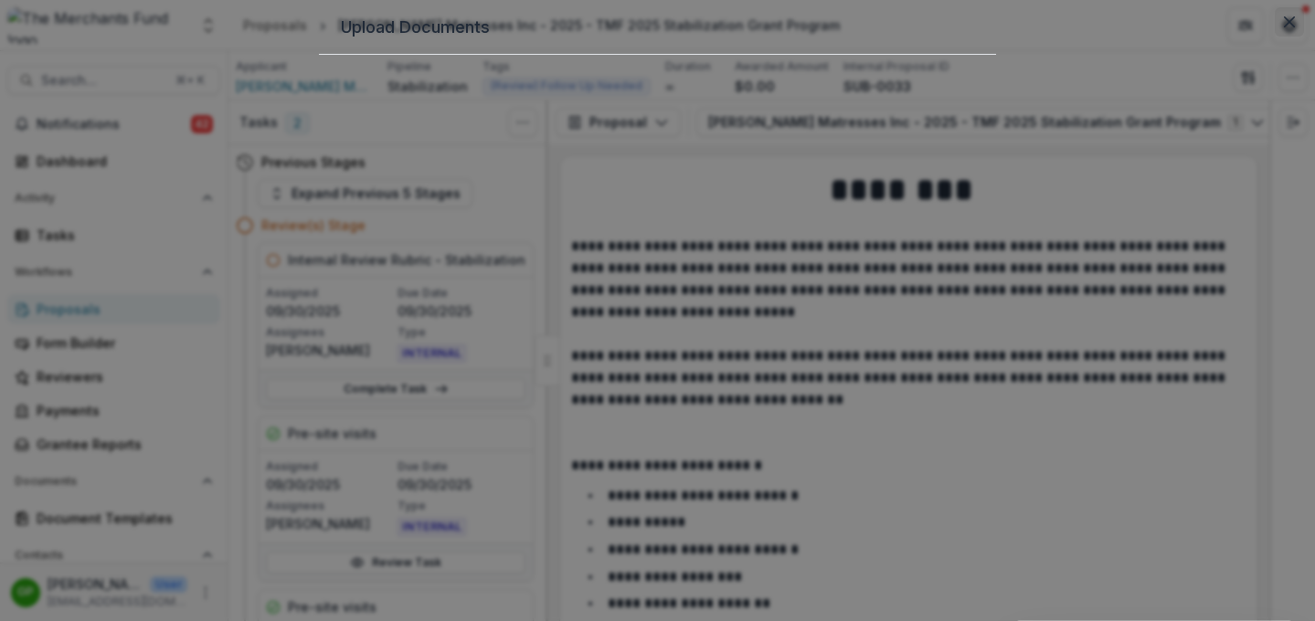
click at [1284, 27] on icon "Close" at bounding box center [1289, 21] width 11 height 11
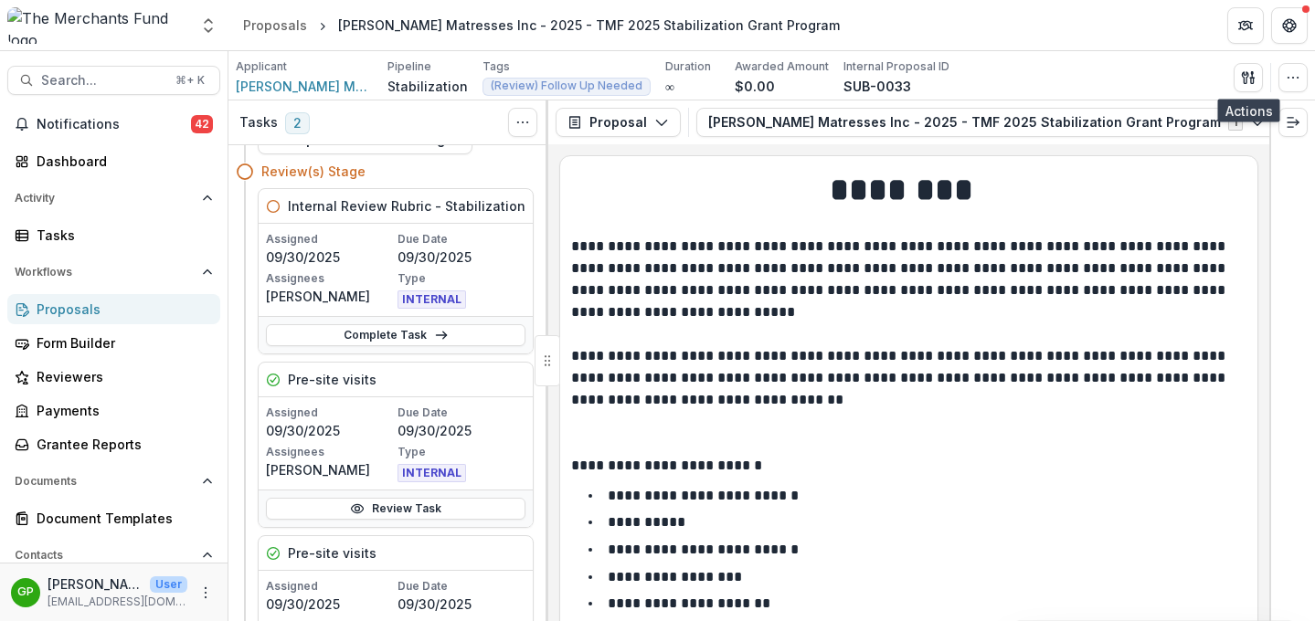
scroll to position [55, 0]
click at [397, 505] on link "Review Task" at bounding box center [395, 508] width 259 height 22
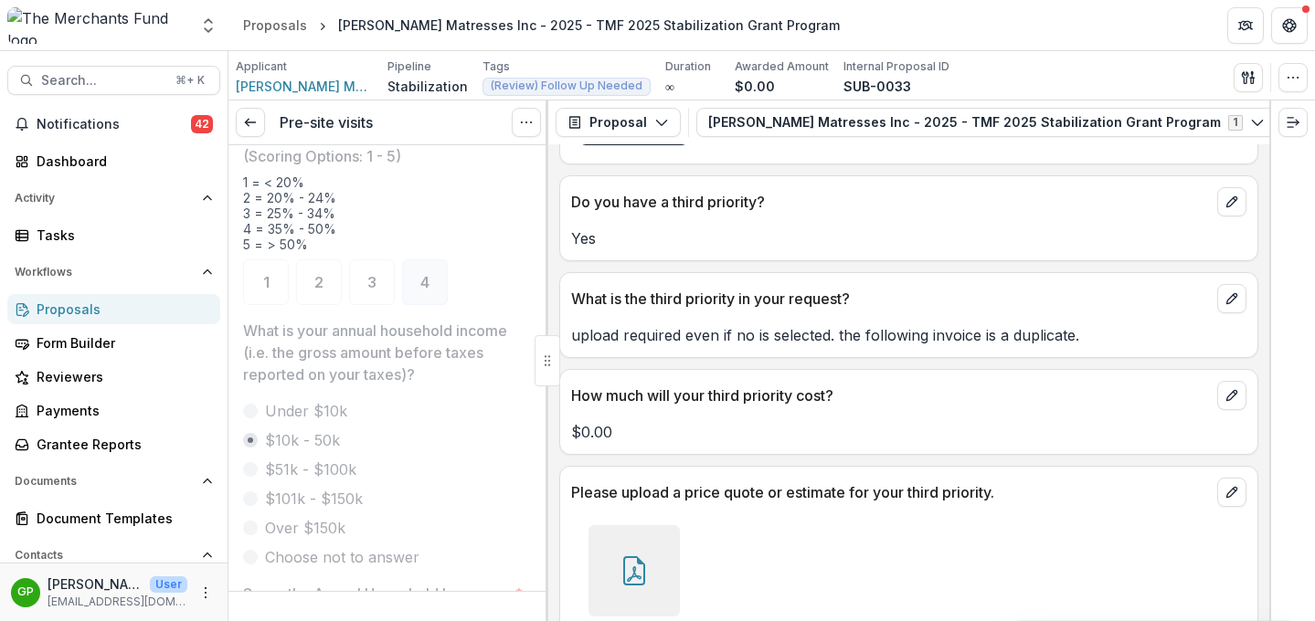
scroll to position [5588, 0]
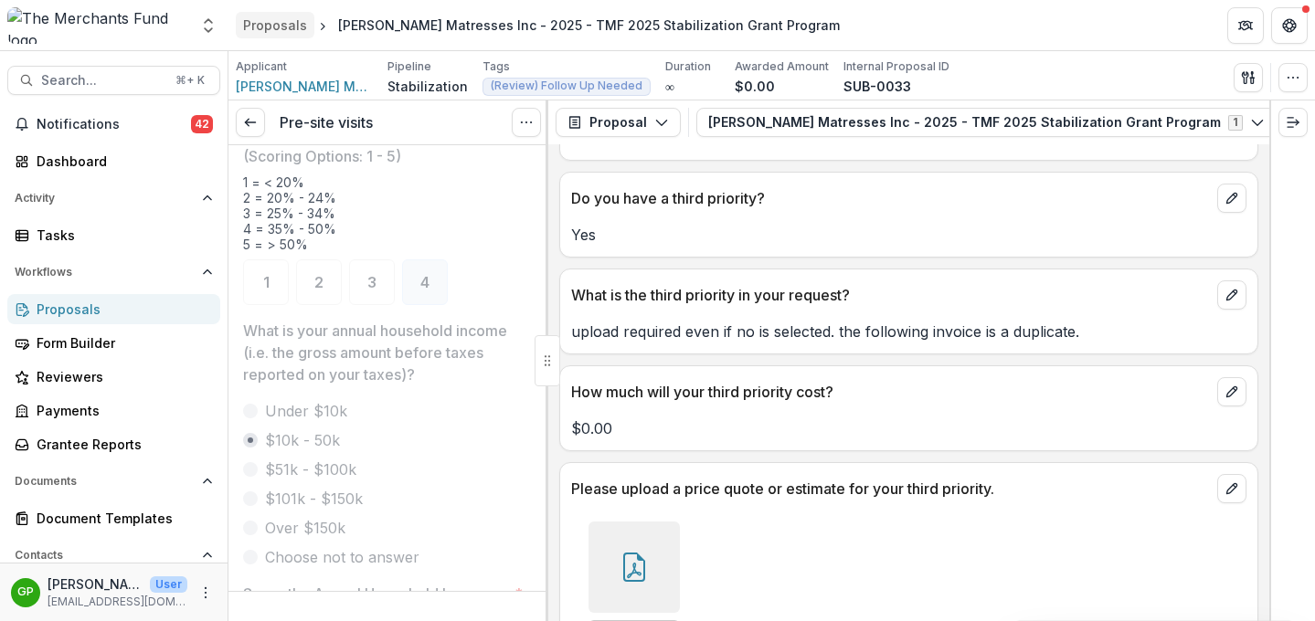
click at [266, 33] on div "Proposals" at bounding box center [275, 25] width 64 height 19
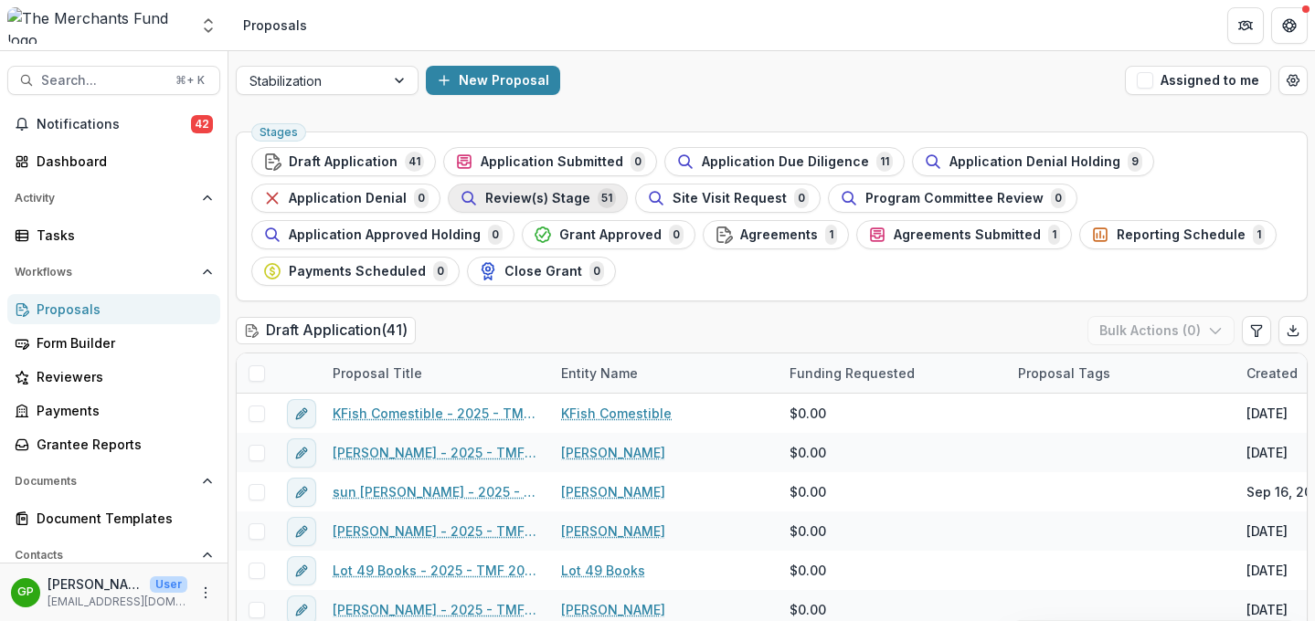
click at [539, 206] on div "Review(s) Stage 51" at bounding box center [538, 198] width 156 height 20
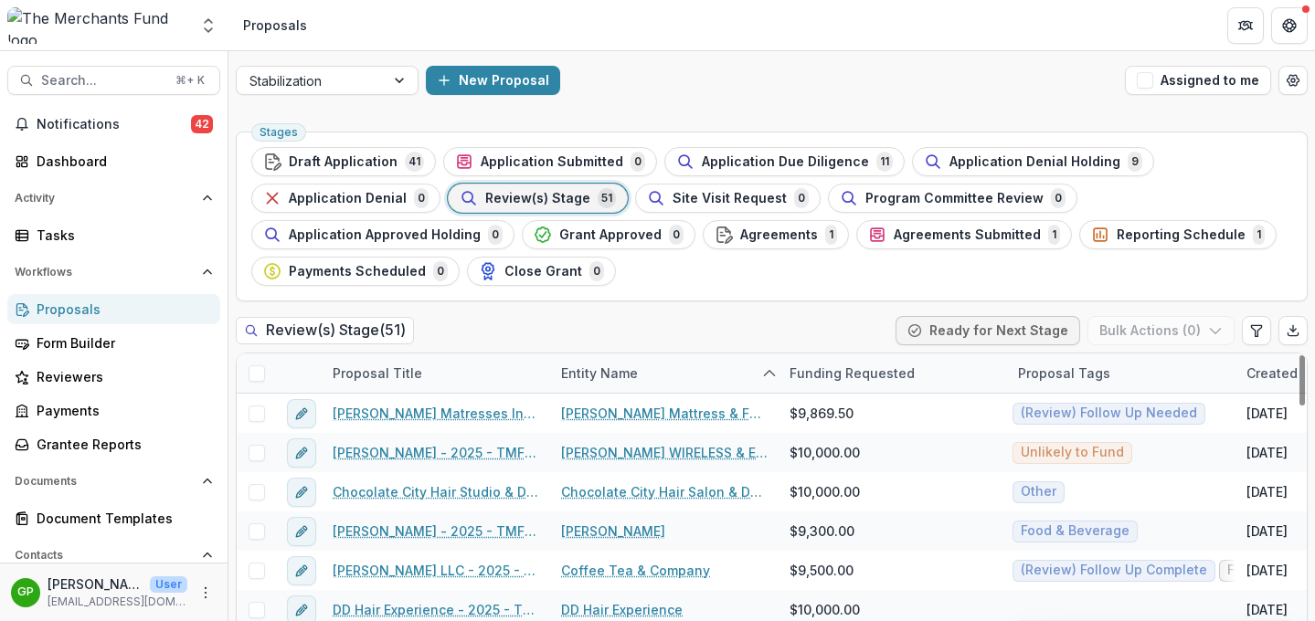
scroll to position [238, 0]
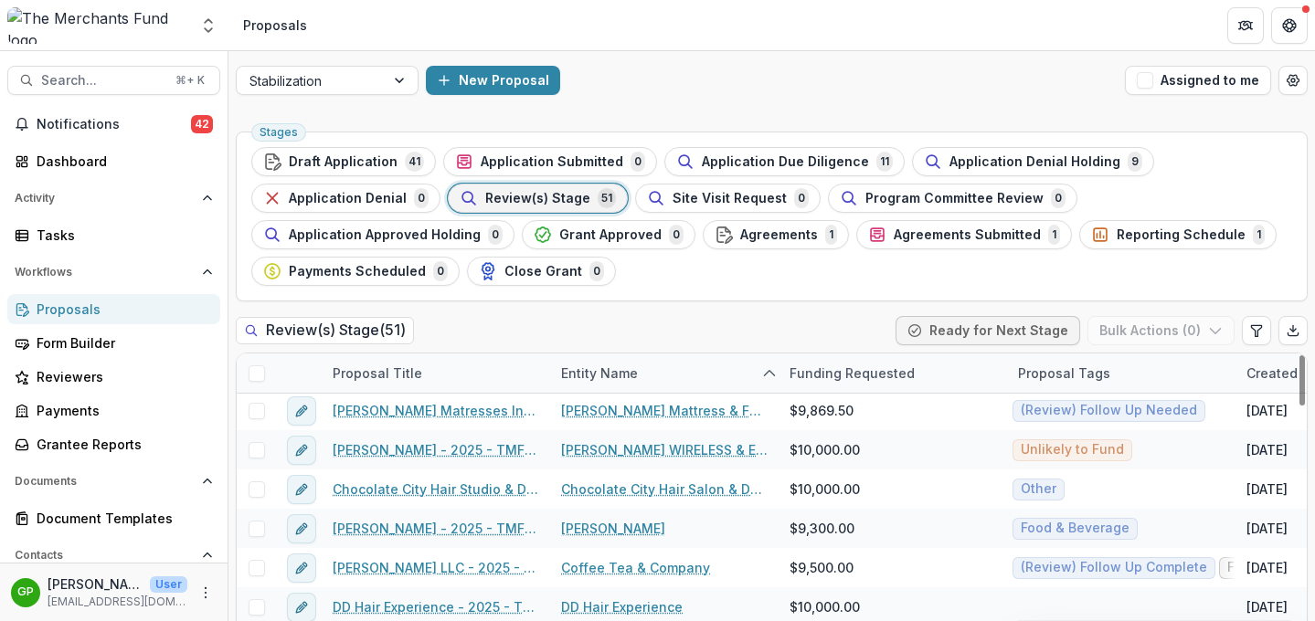
click at [618, 386] on div "Entity Name" at bounding box center [664, 373] width 228 height 39
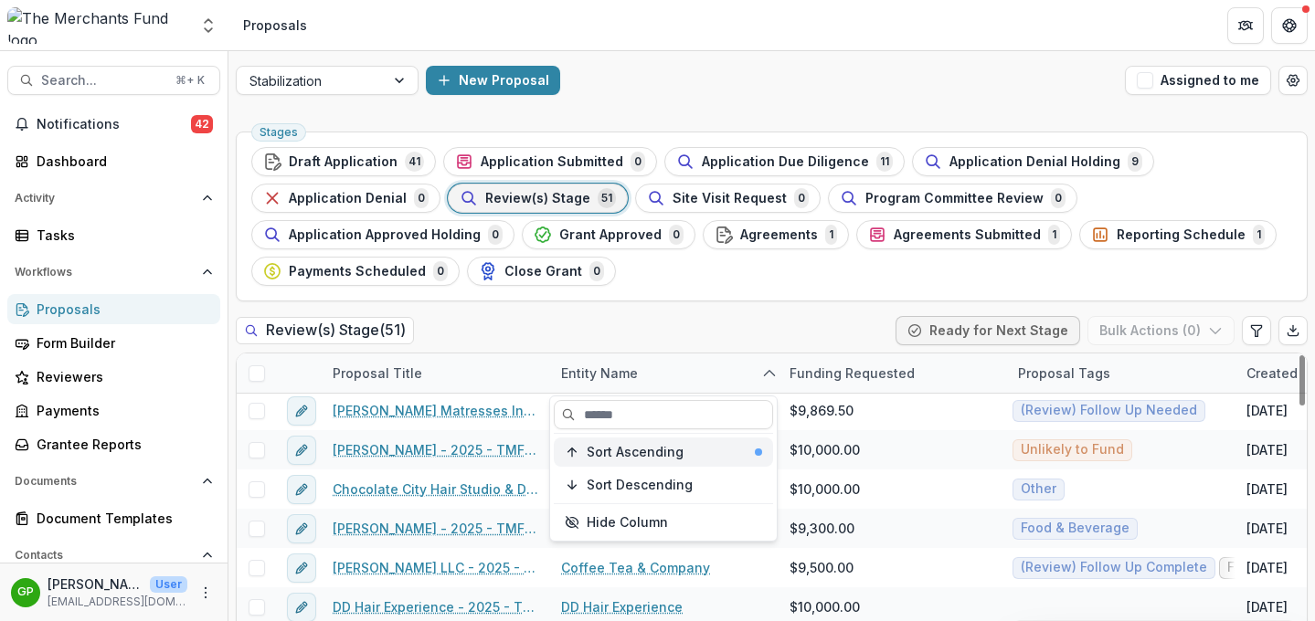
click at [626, 451] on span "Sort Ascending" at bounding box center [635, 453] width 97 height 16
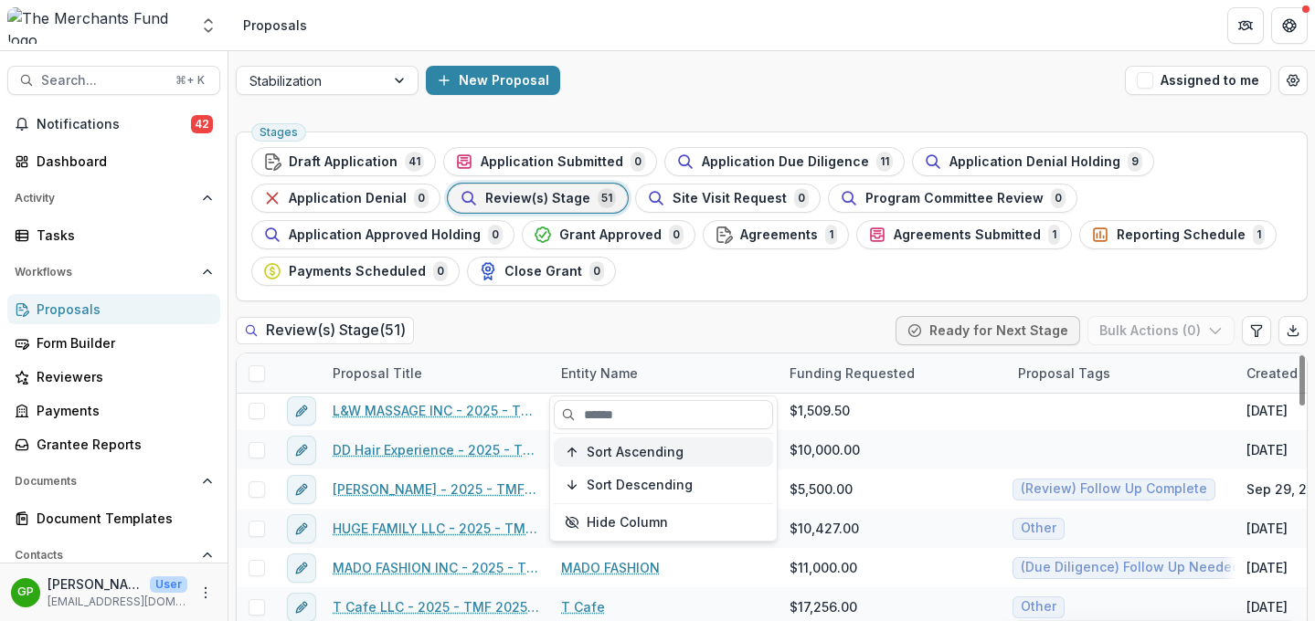
click at [641, 461] on button "Sort Ascending" at bounding box center [663, 452] width 219 height 29
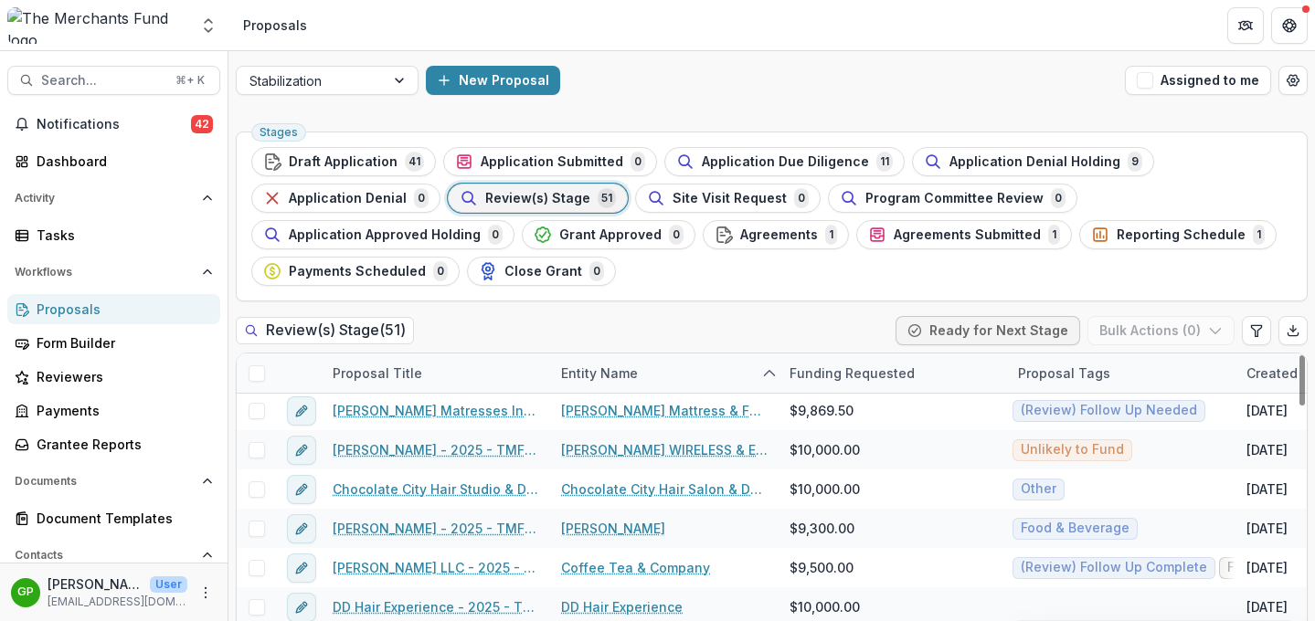
click at [540, 312] on div "Stages Draft Application 41 Application Submitted 0 Application Due Diligence 1…" at bounding box center [771, 406] width 1086 height 565
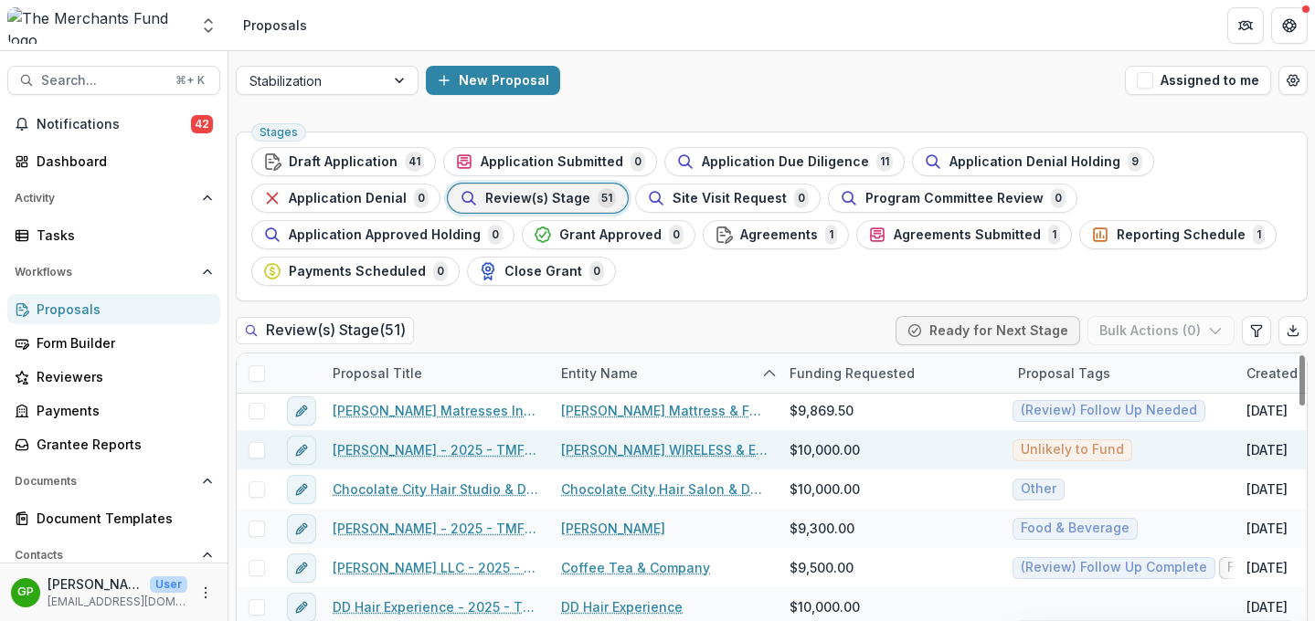
click at [470, 451] on link "Mohammad Siddiquee - 2025 - TMF 2025 Stabilization Grant Program" at bounding box center [436, 449] width 206 height 19
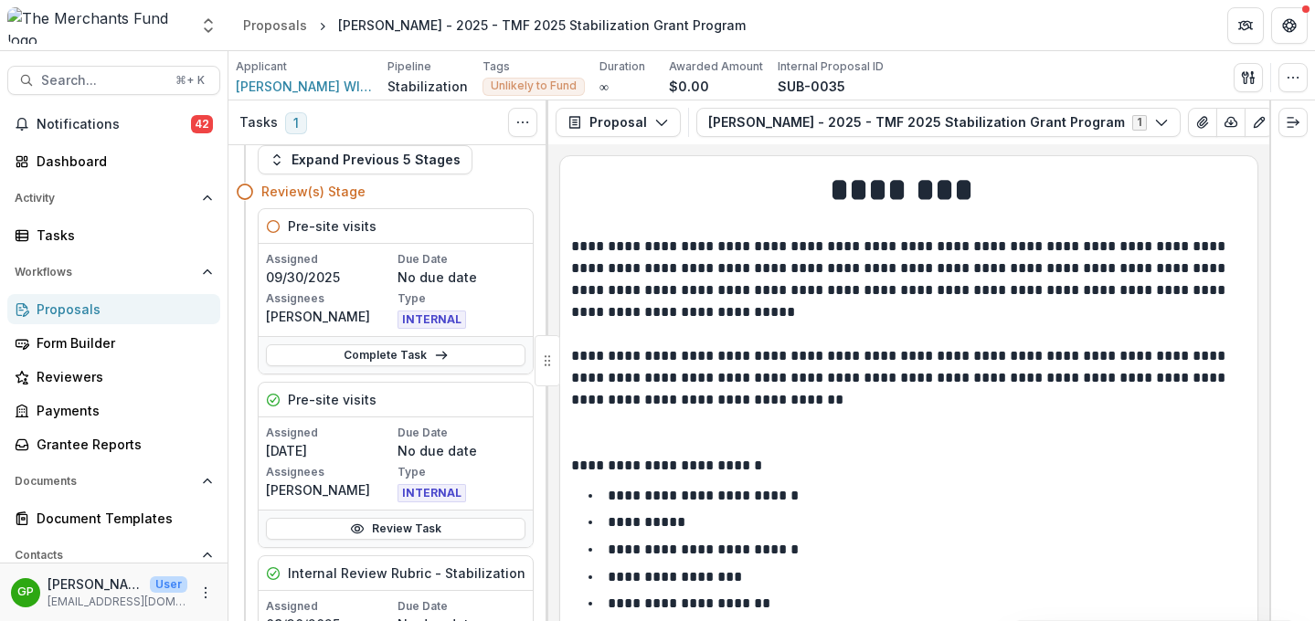
scroll to position [49, 0]
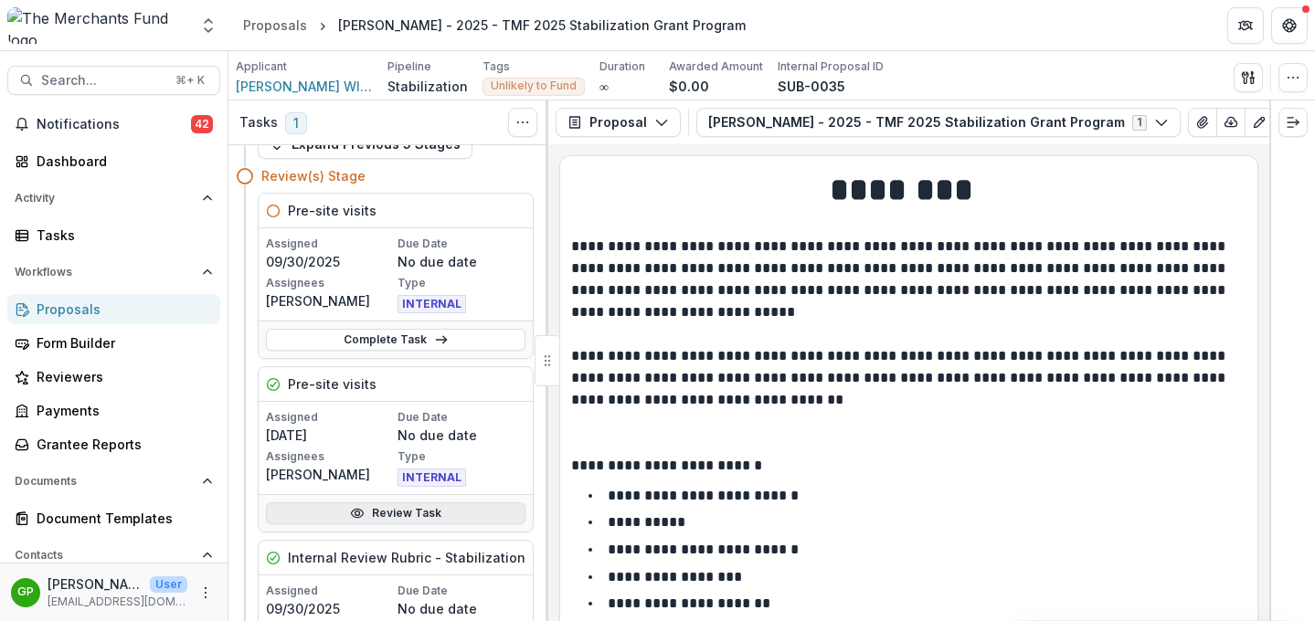
click at [407, 513] on link "Review Task" at bounding box center [395, 514] width 259 height 22
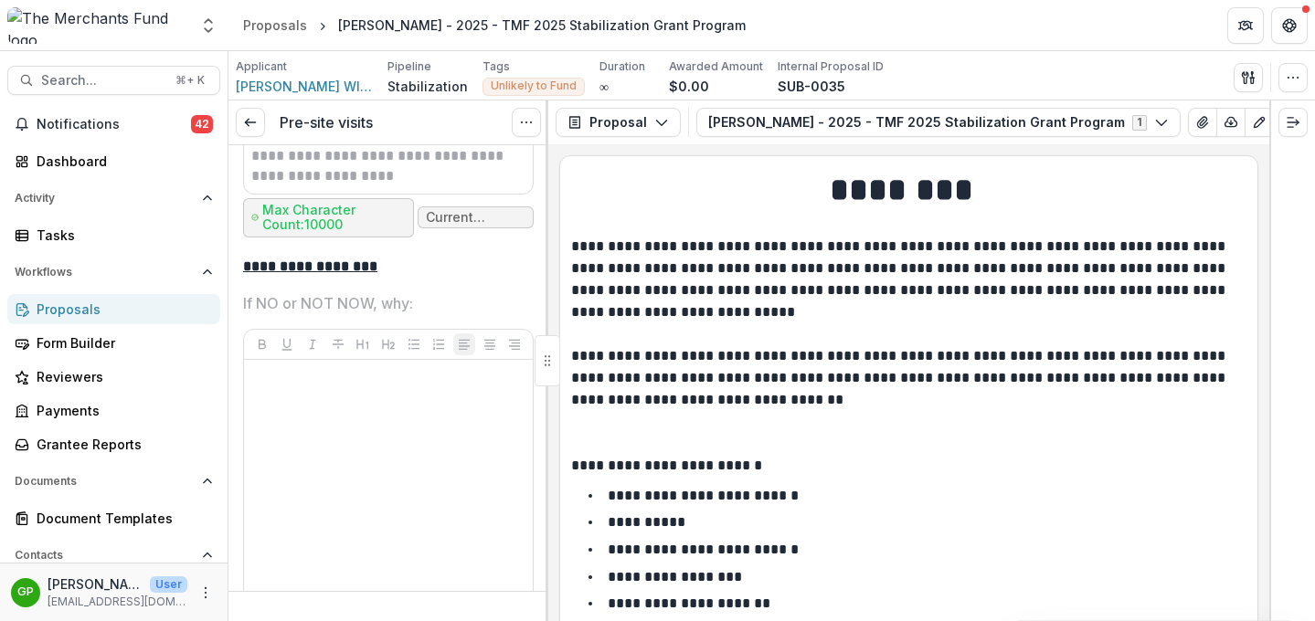
scroll to position [7471, 0]
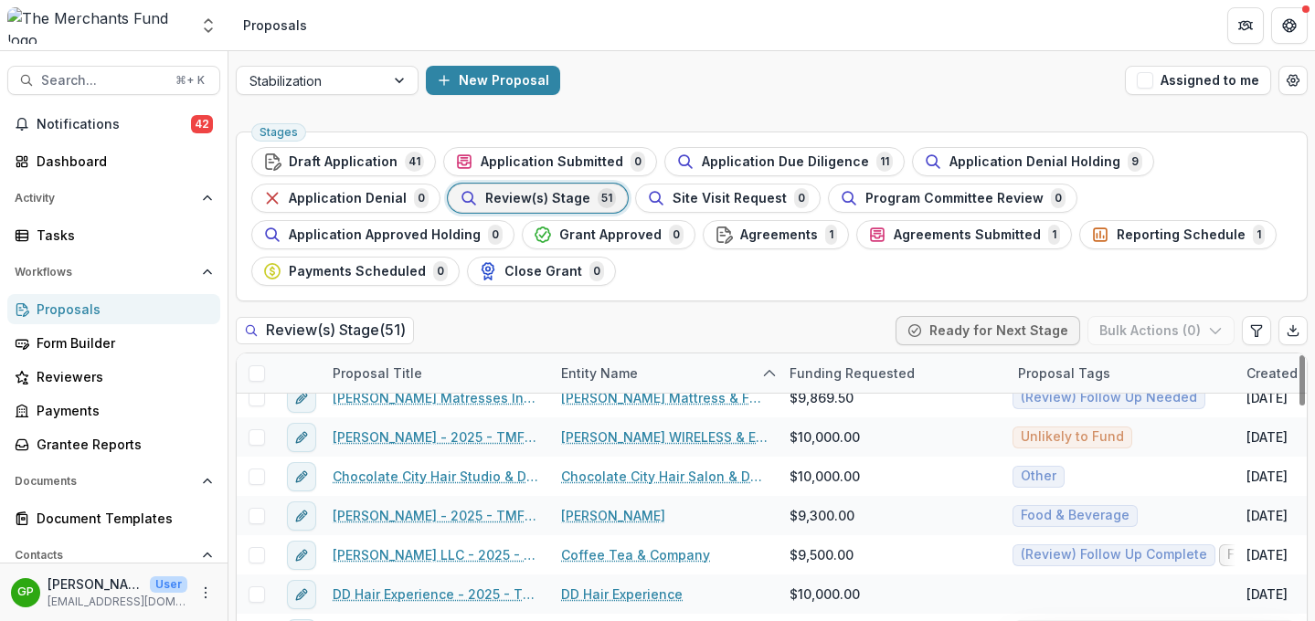
scroll to position [259, 0]
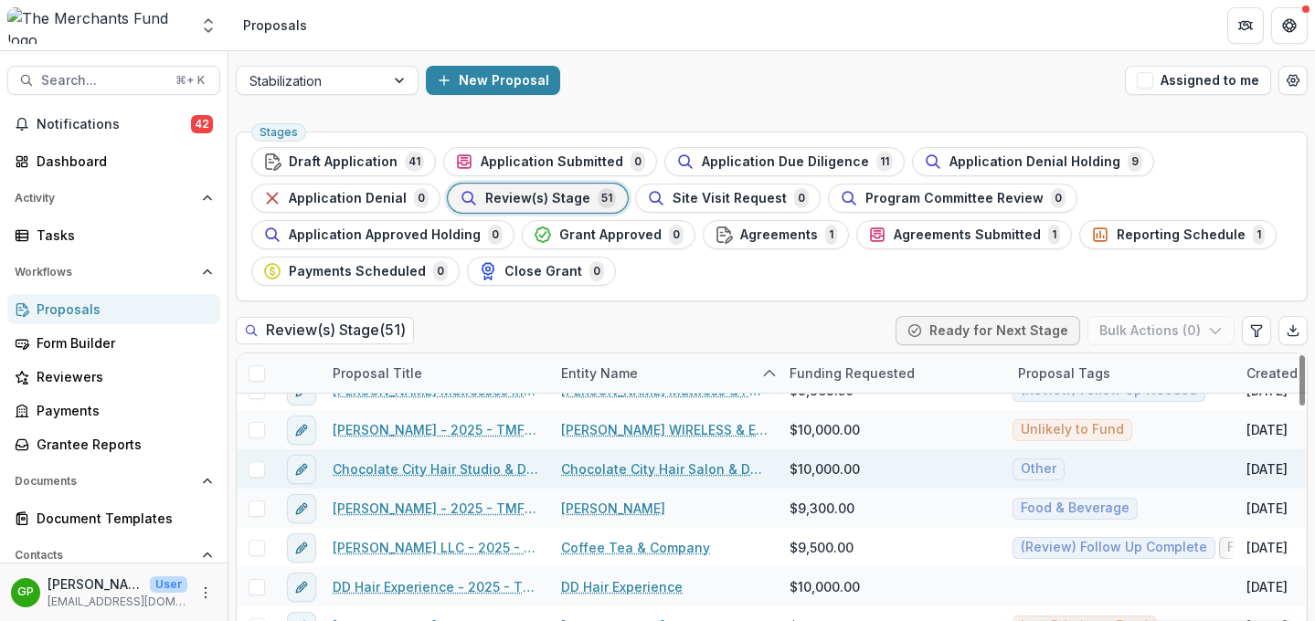
click at [432, 468] on link "Chocolate City Hair Studio & Day Spa - 2025 - TMF 2025 Stabilization Grant Prog…" at bounding box center [436, 469] width 206 height 19
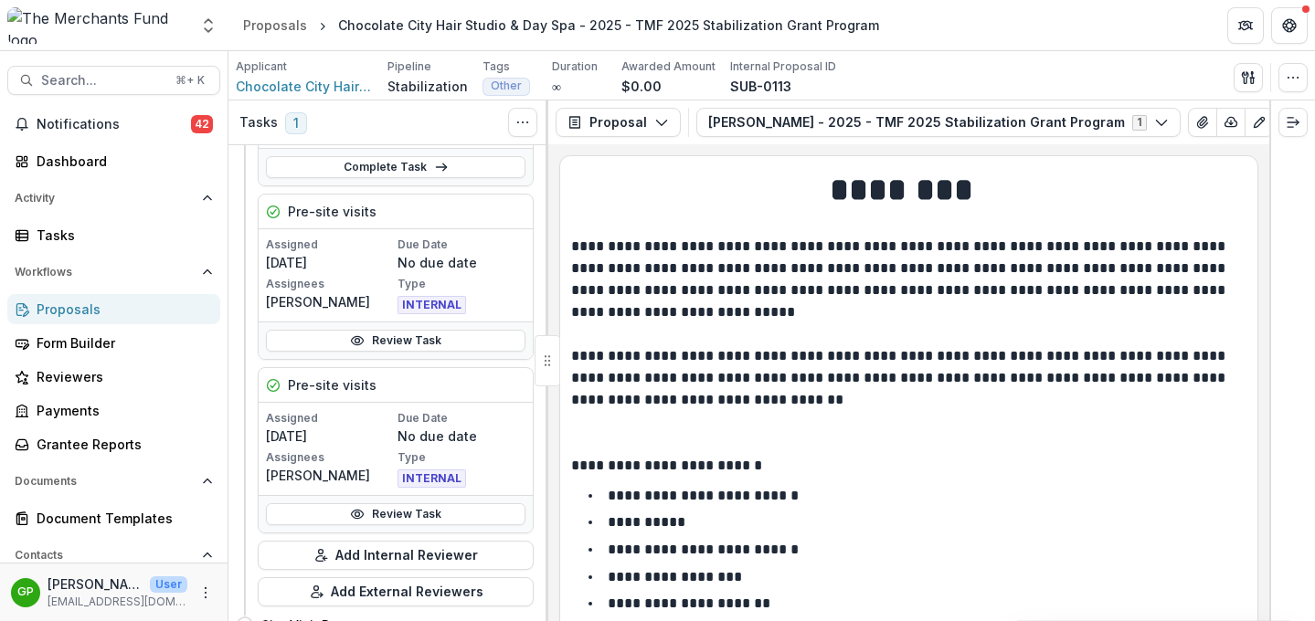
scroll to position [289, 0]
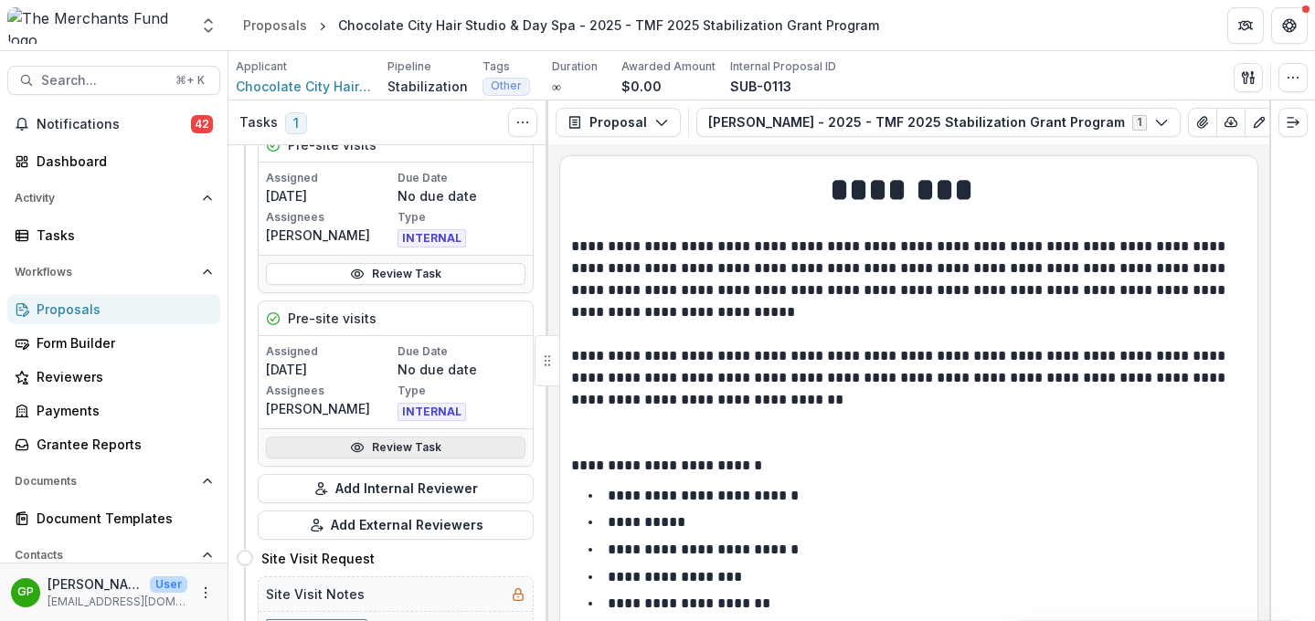
click at [402, 448] on link "Review Task" at bounding box center [395, 448] width 259 height 22
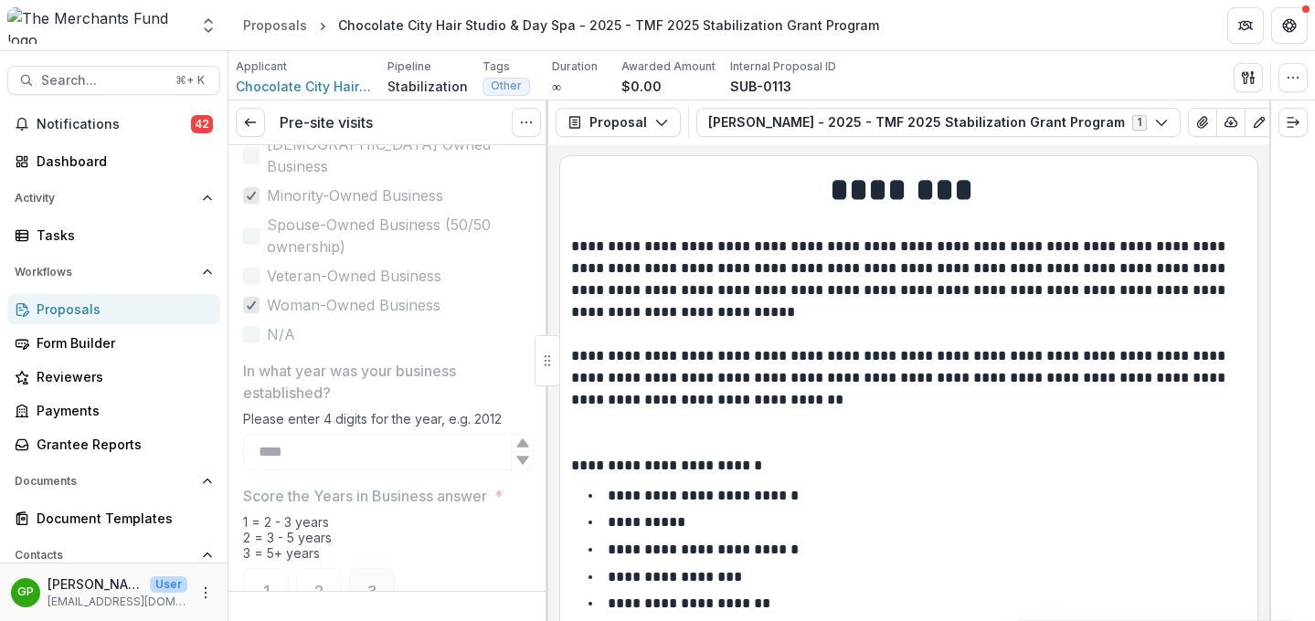
scroll to position [1091, 0]
click at [1200, 125] on icon "View Attached Files" at bounding box center [1202, 122] width 10 height 11
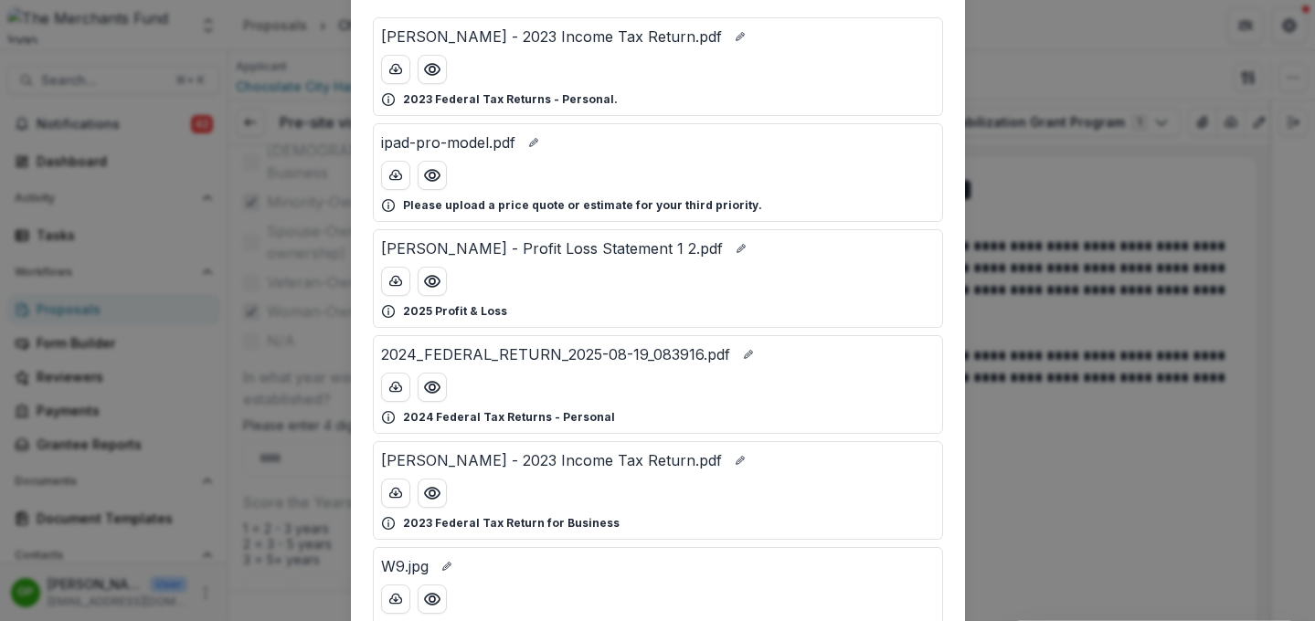
scroll to position [266, 0]
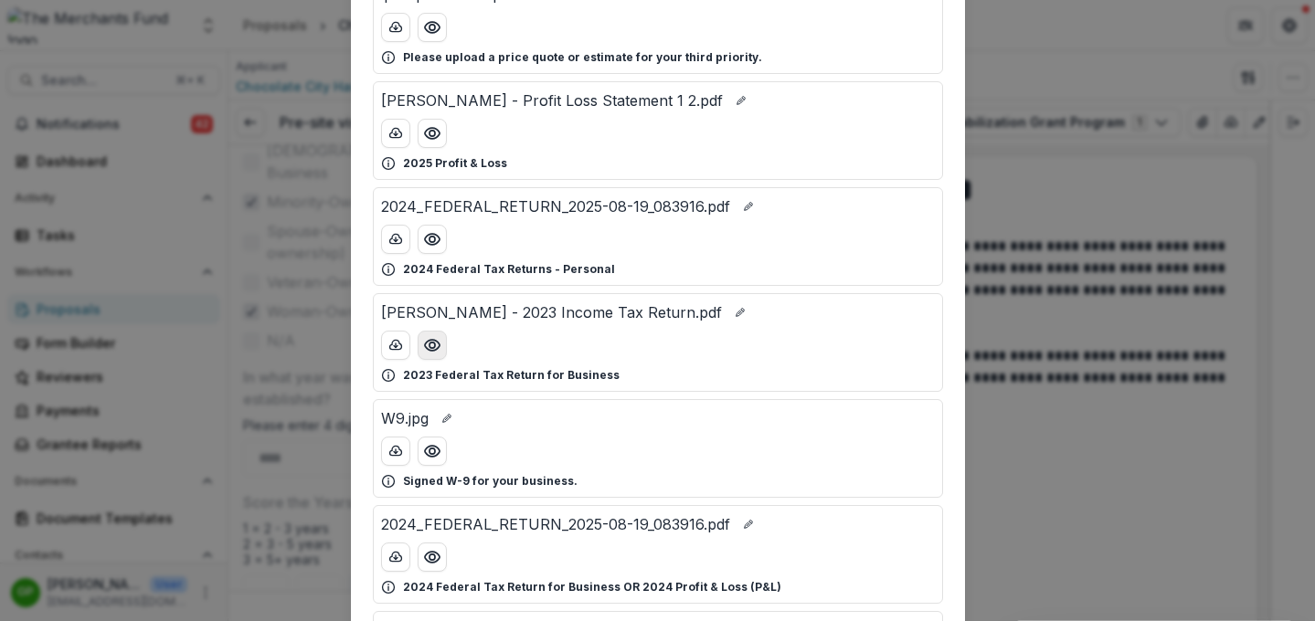
click at [430, 347] on circle "Preview LaTasha R Sampson - 2023 Income Tax Return.pdf" at bounding box center [431, 345] width 5 height 5
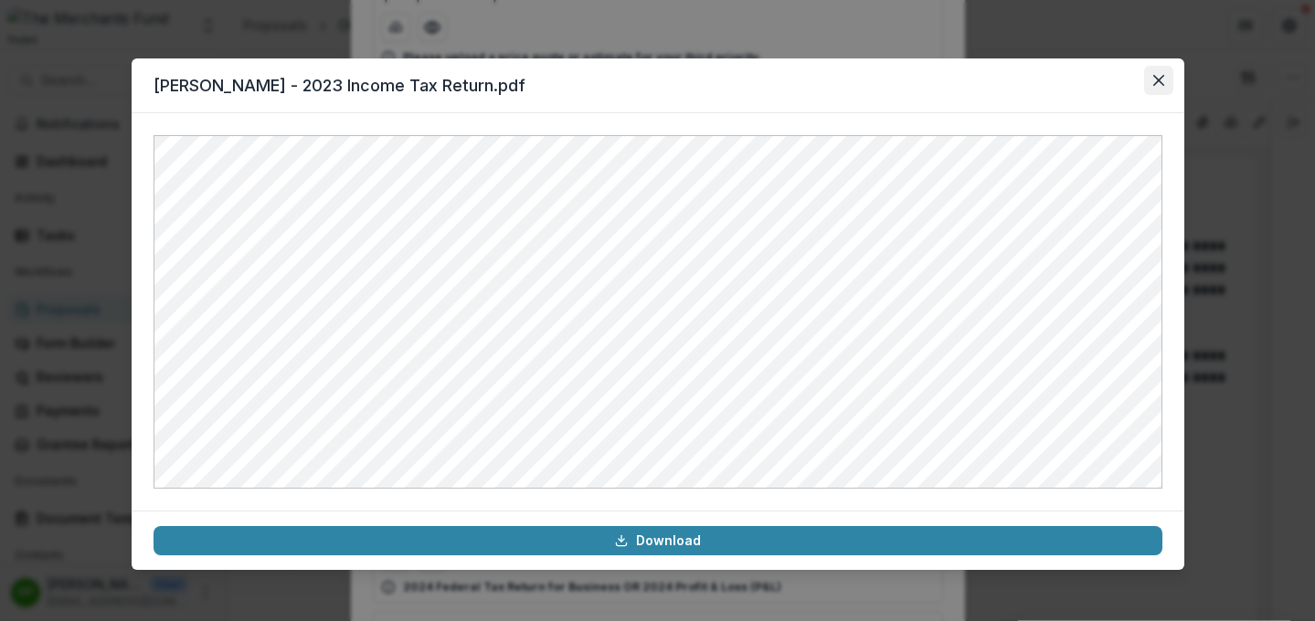
click at [1158, 82] on icon "Close" at bounding box center [1158, 80] width 11 height 11
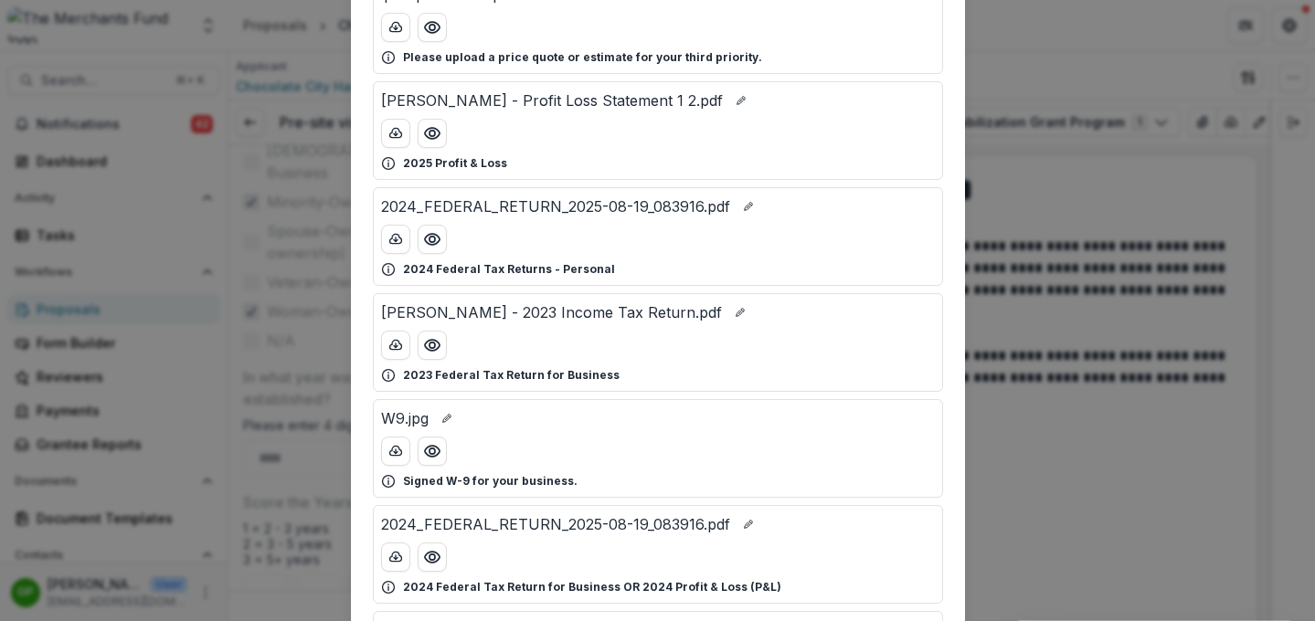
scroll to position [285, 0]
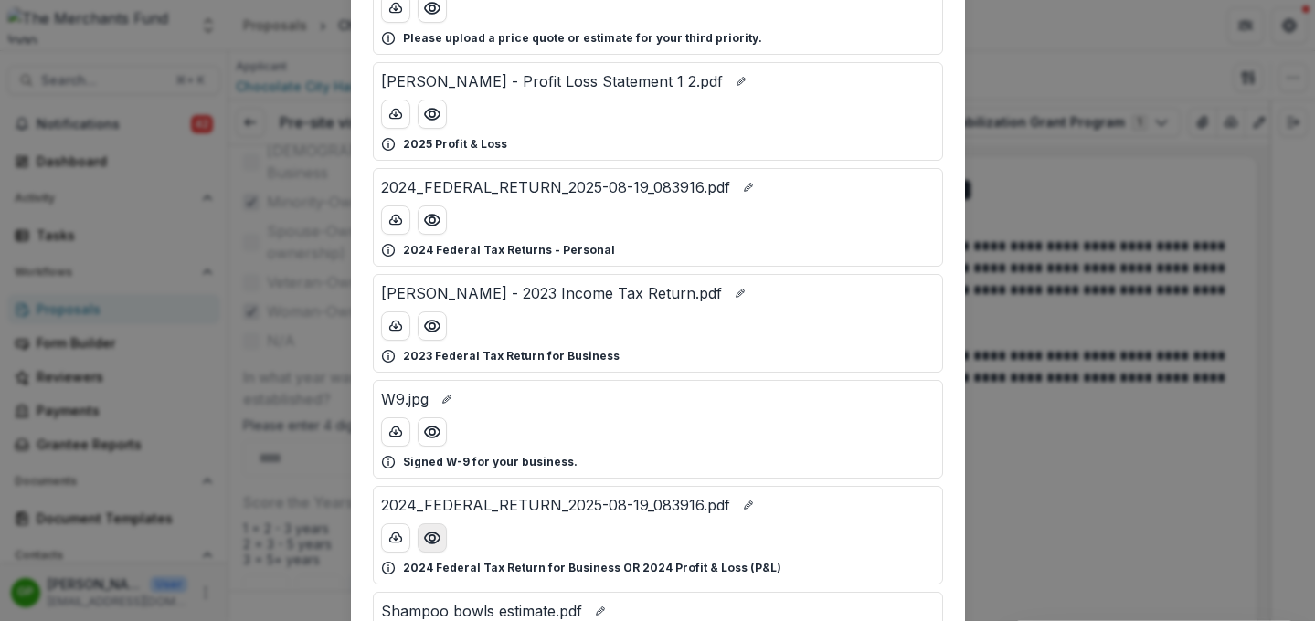
click at [429, 537] on circle "Preview 2024_FEDERAL_RETURN_2025-08-19_083916.pdf" at bounding box center [431, 537] width 5 height 5
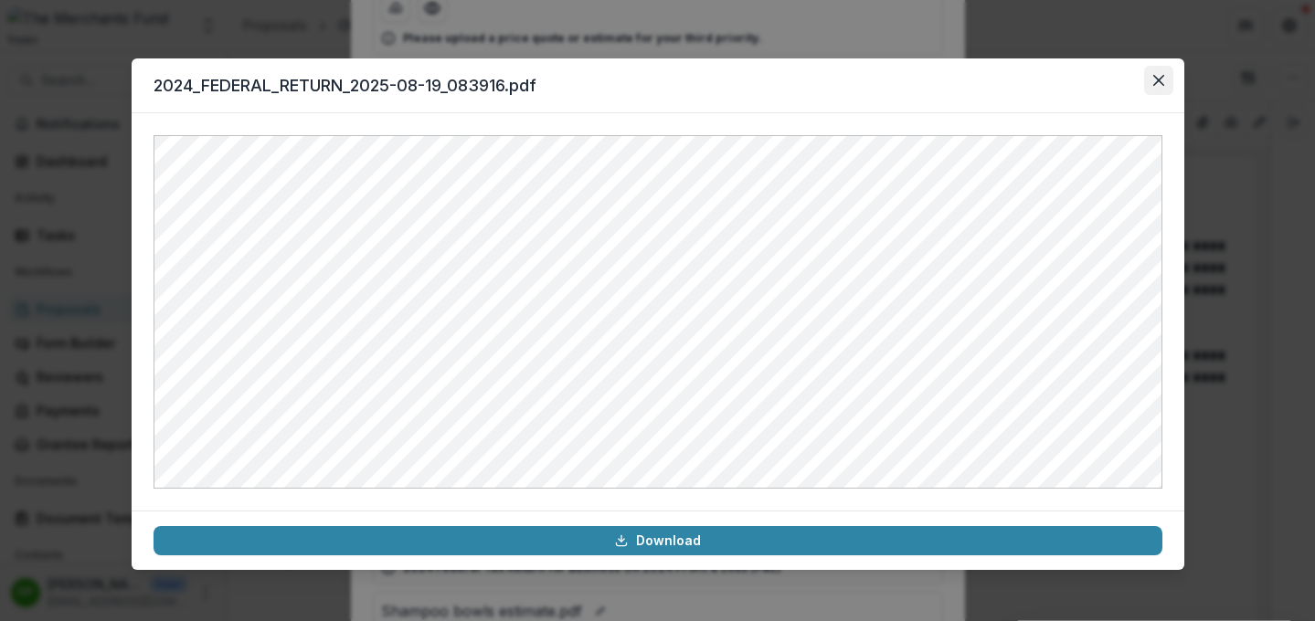
click at [1160, 81] on icon "Close" at bounding box center [1157, 80] width 11 height 11
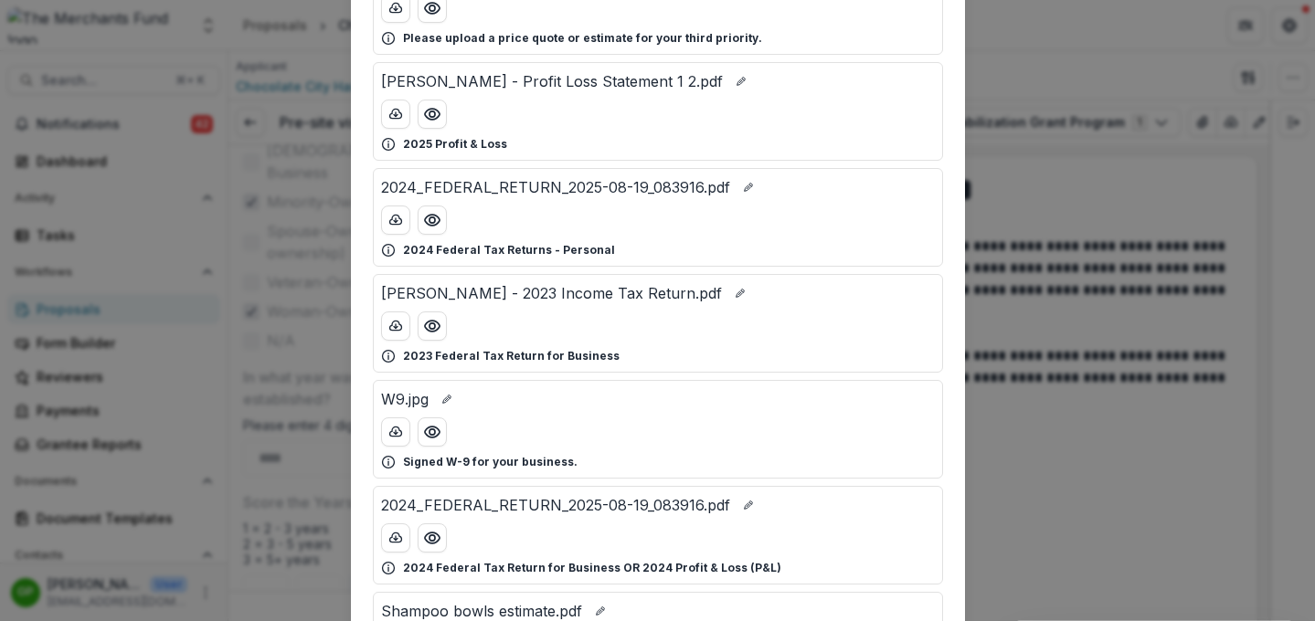
click at [1066, 206] on div "Attached Files LaTasha R Sampson - 2023 Income Tax Return.pdf 2023 Federal Tax …" at bounding box center [657, 310] width 1315 height 621
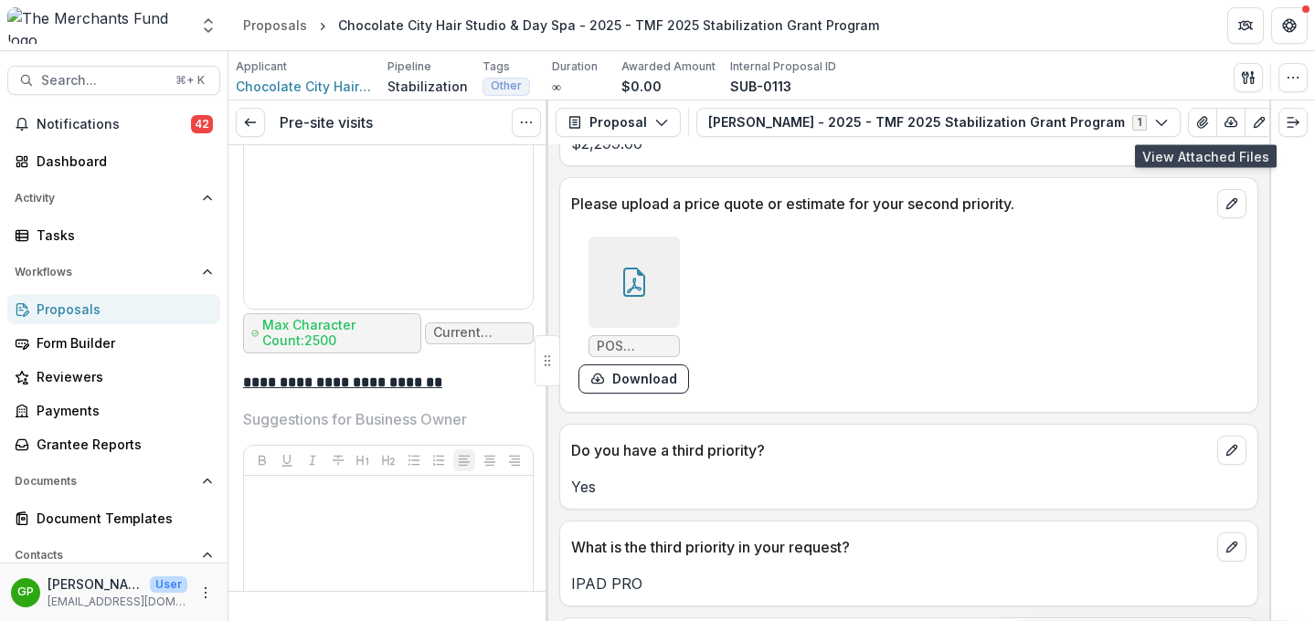
scroll to position [4875, 0]
click at [636, 261] on div at bounding box center [633, 280] width 91 height 91
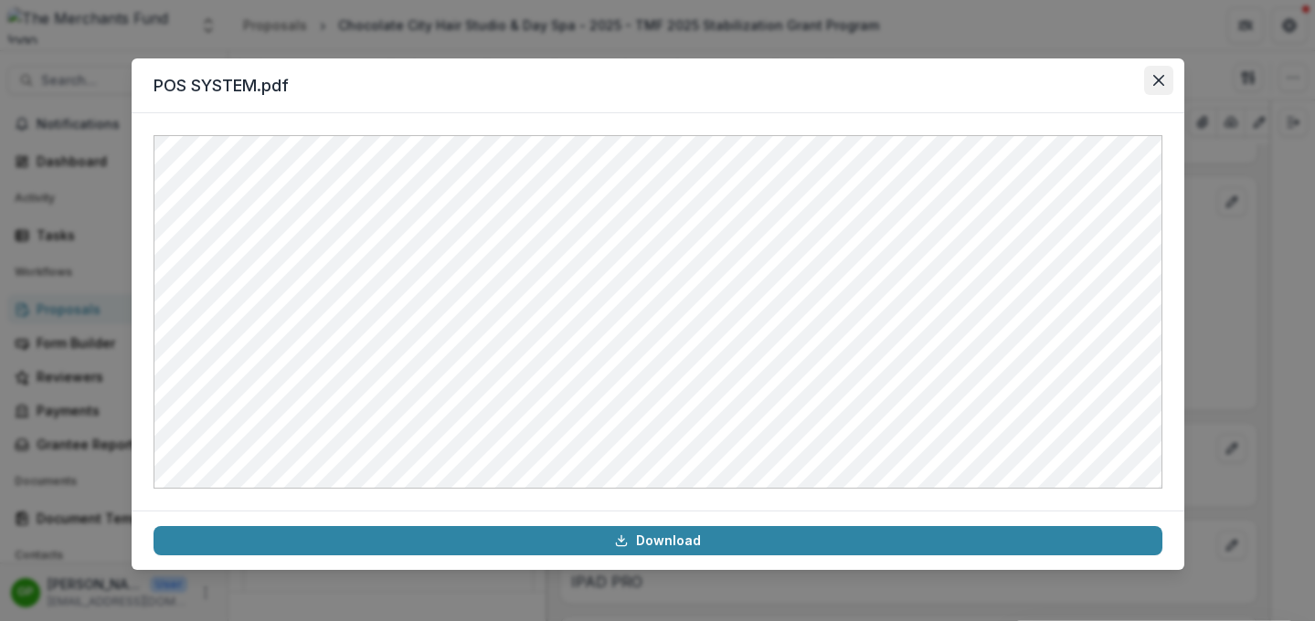
click at [1159, 78] on icon "Close" at bounding box center [1158, 80] width 11 height 11
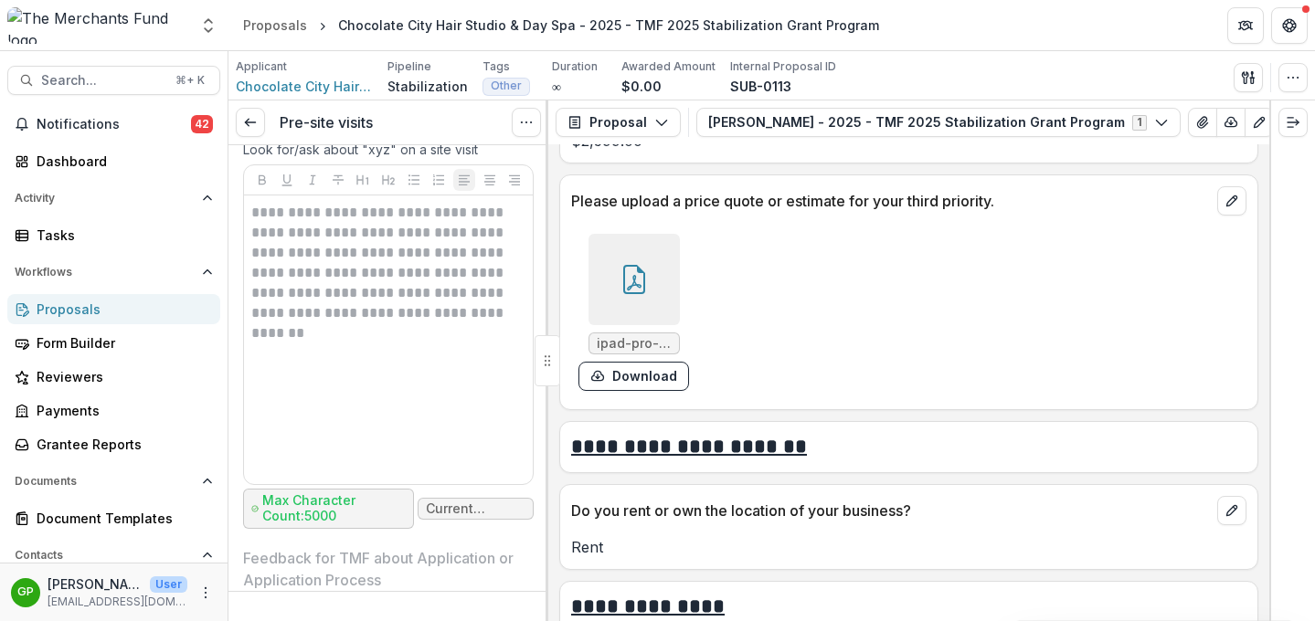
scroll to position [8057, 0]
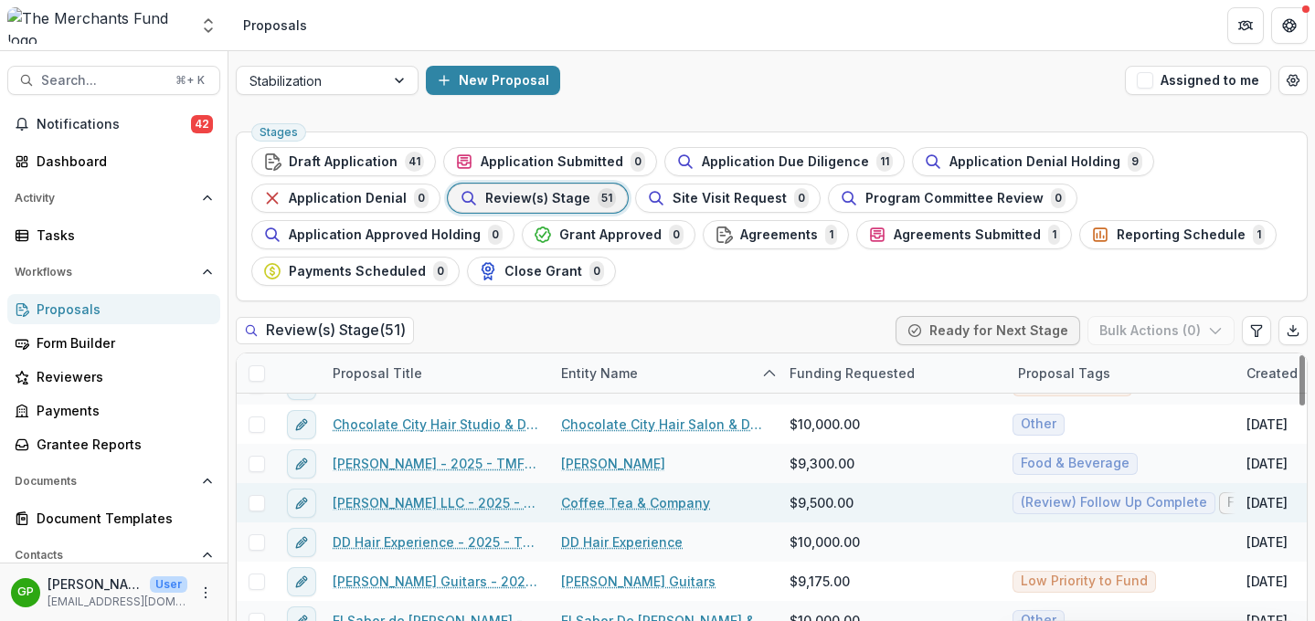
scroll to position [319, 0]
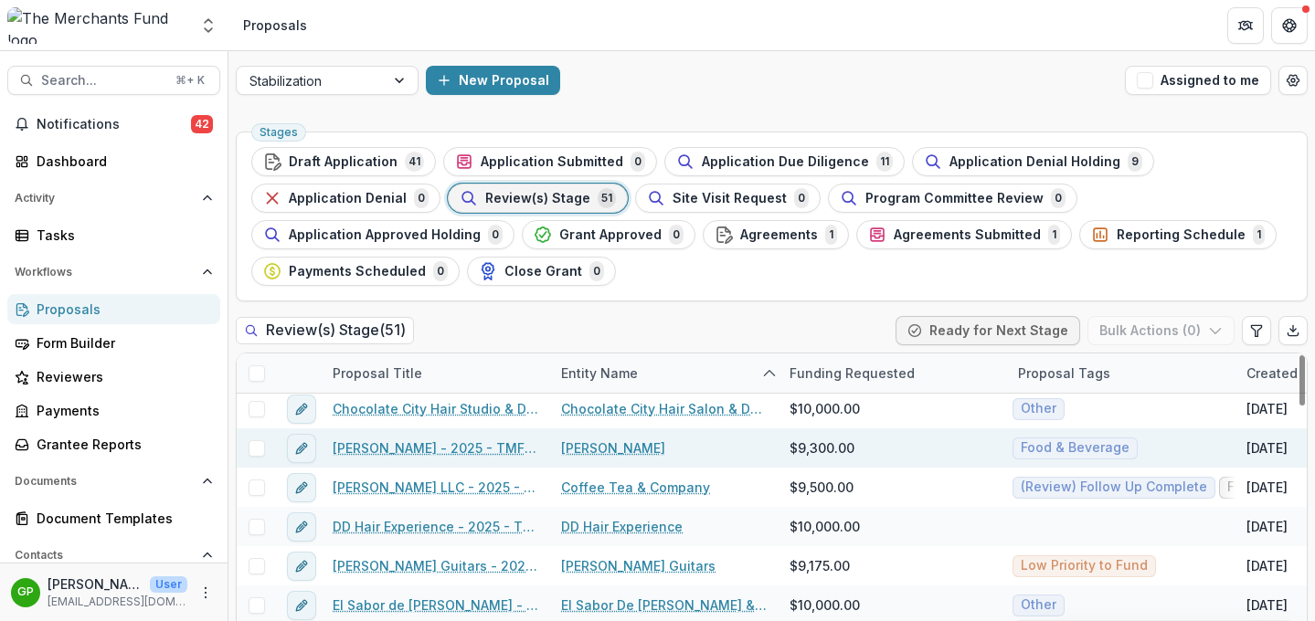
click at [436, 455] on link "Chuan Kee Skewer - 2025 - TMF 2025 Stabilization Grant Program" at bounding box center [436, 448] width 206 height 19
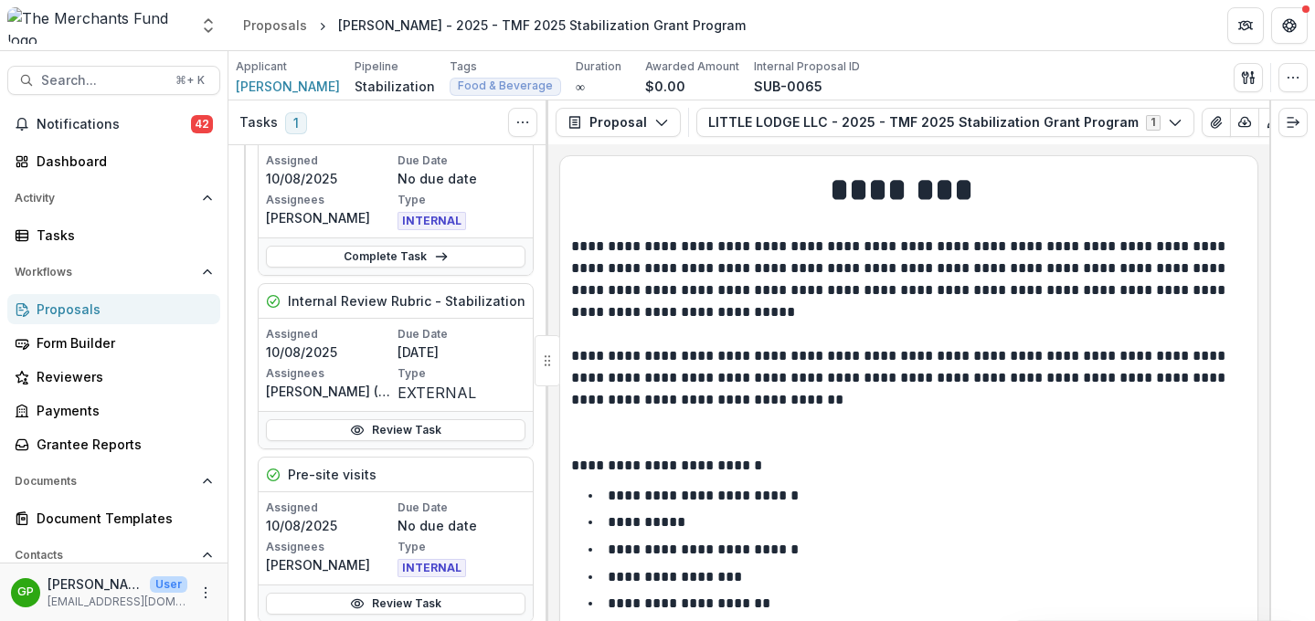
scroll to position [131, 0]
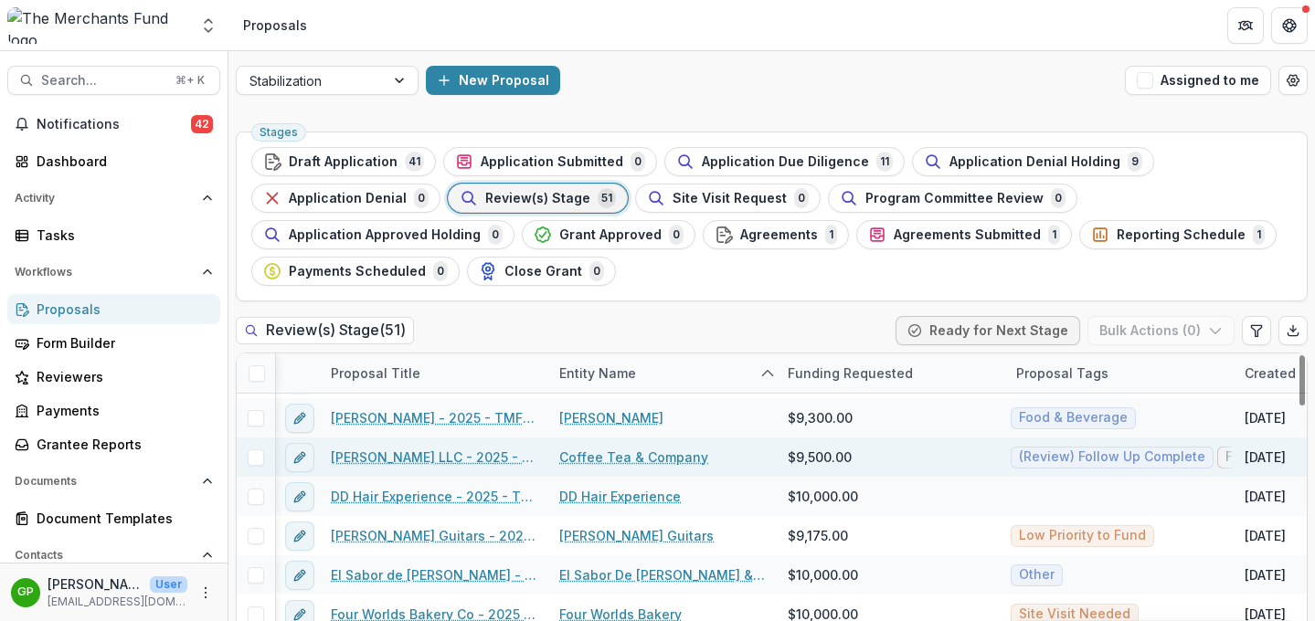
scroll to position [352, 2]
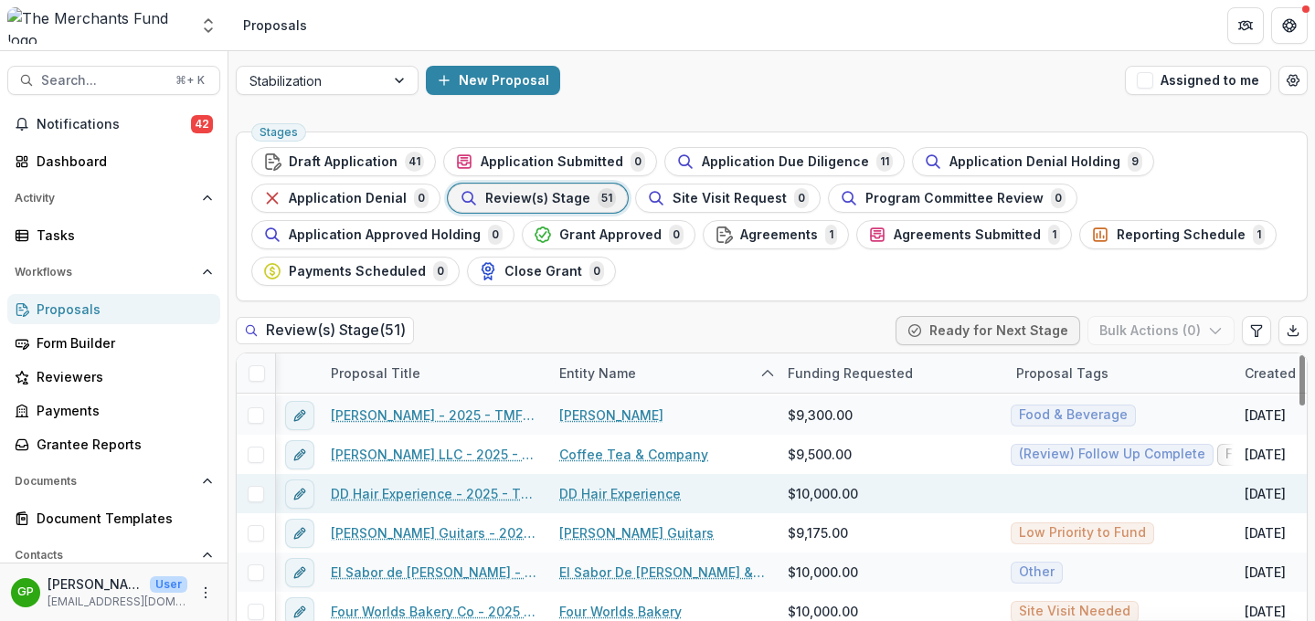
click at [429, 491] on link "DD Hair Experience - 2025 - TMF 2025 Stabilization Grant Program" at bounding box center [434, 493] width 206 height 19
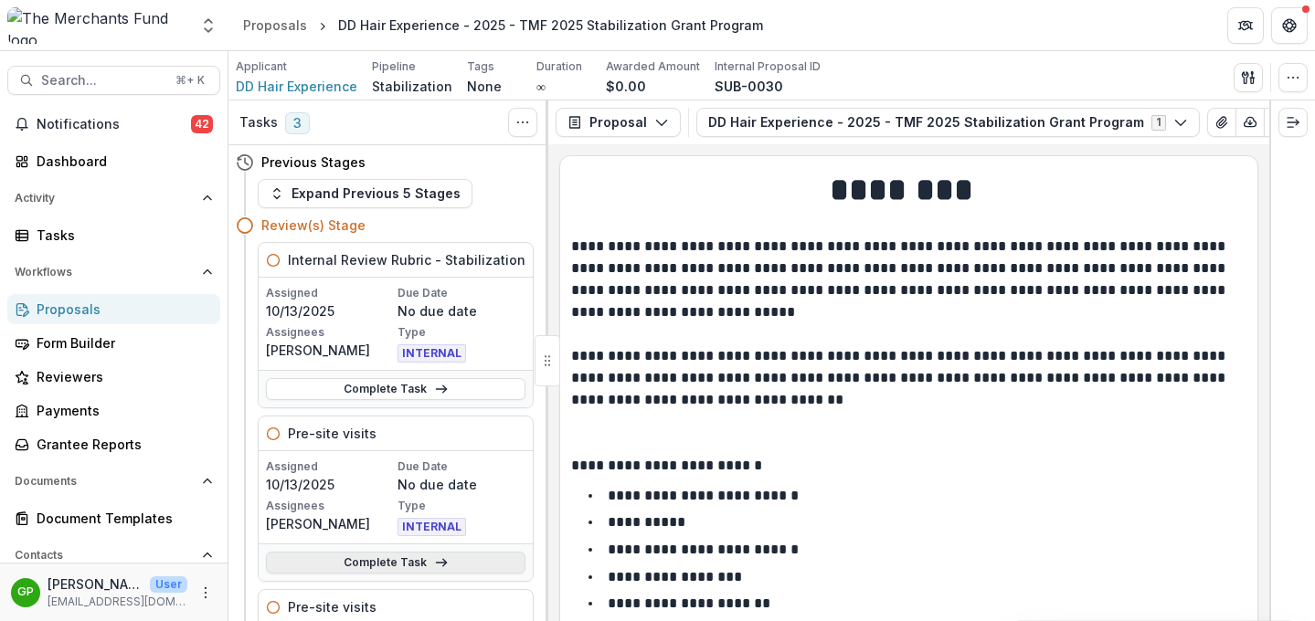
click at [365, 567] on link "Complete Task" at bounding box center [395, 563] width 259 height 22
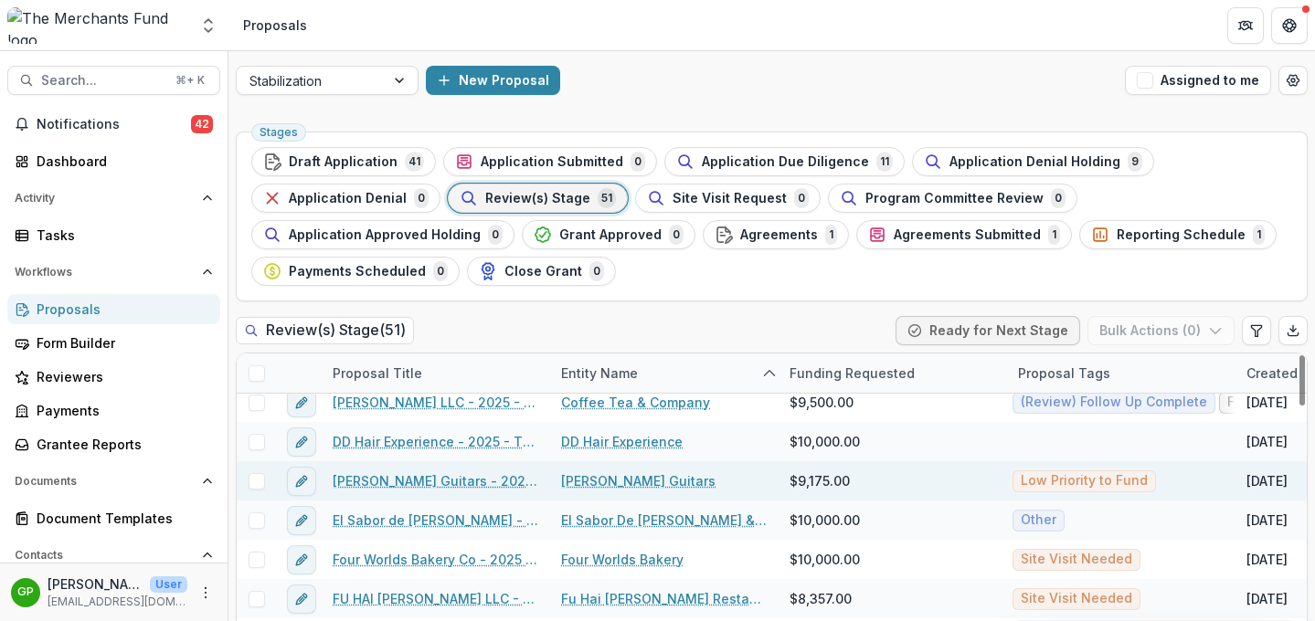
scroll to position [410, 0]
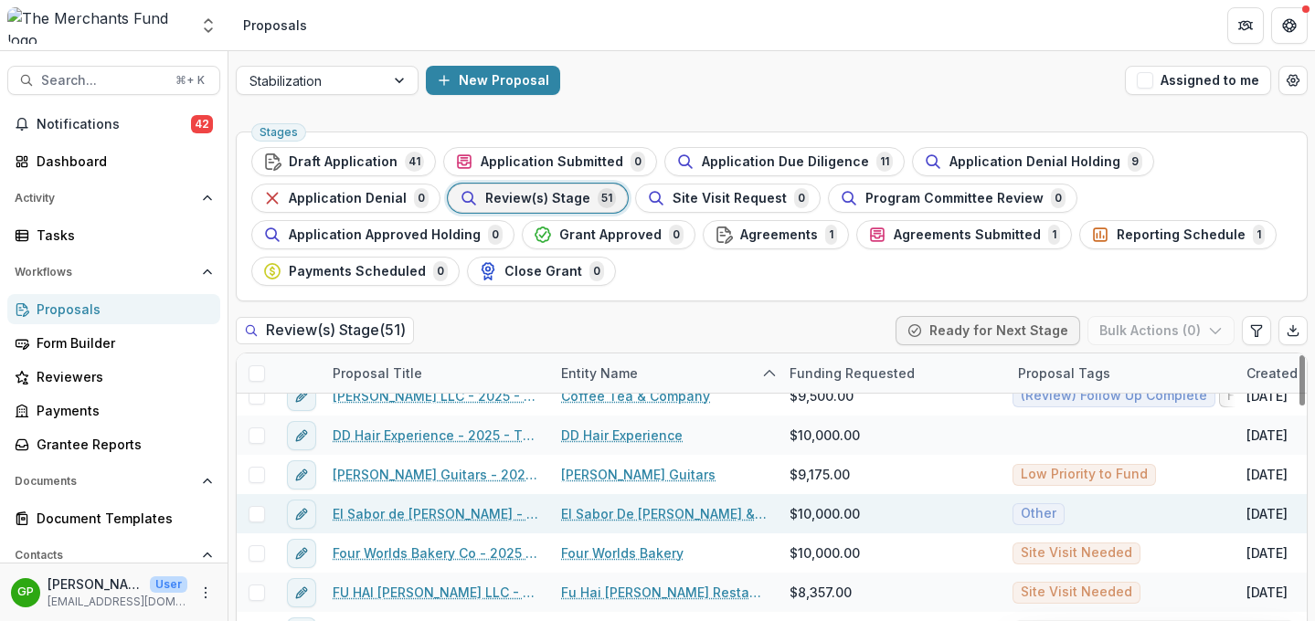
click at [388, 513] on link "El Sabor de Maria - 2025 - TMF 2025 Stabilization Grant Program" at bounding box center [436, 513] width 206 height 19
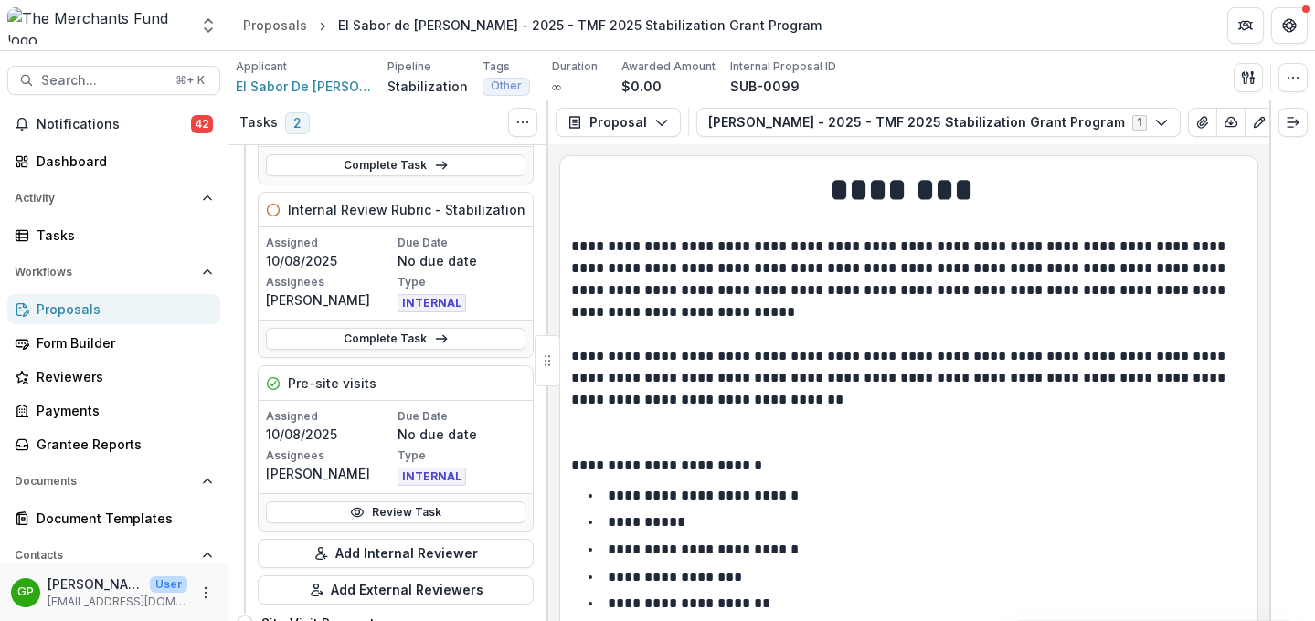
scroll to position [225, 0]
click at [361, 512] on icon at bounding box center [358, 512] width 12 height 8
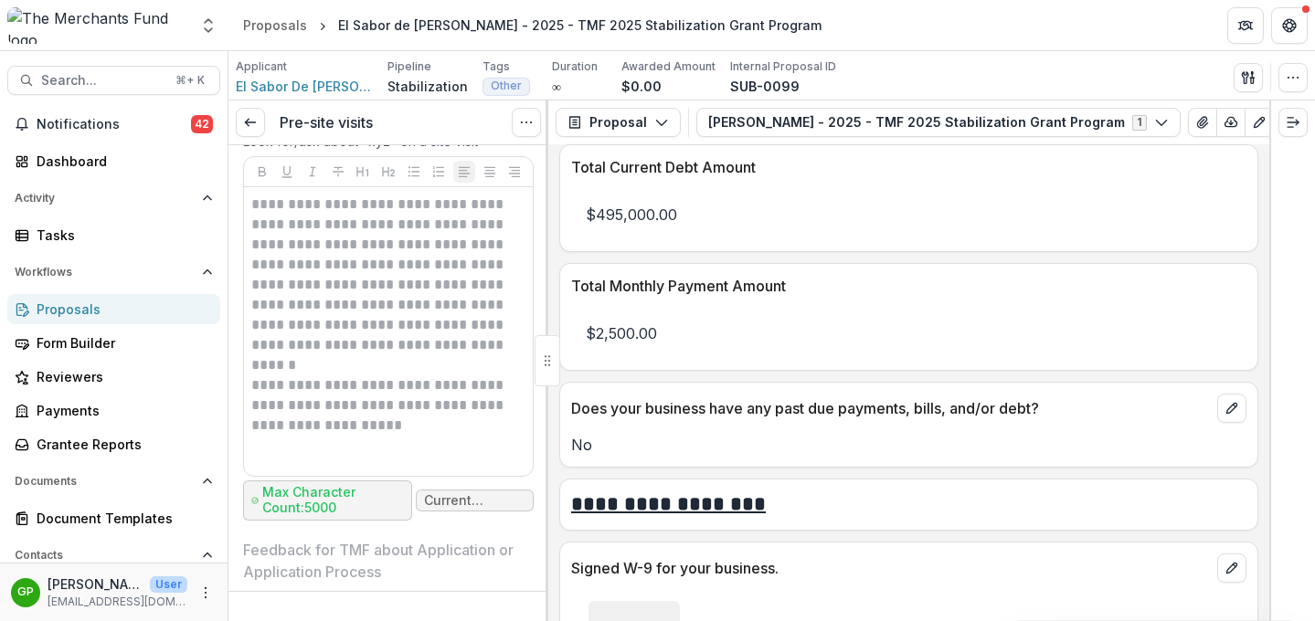
scroll to position [7913, 0]
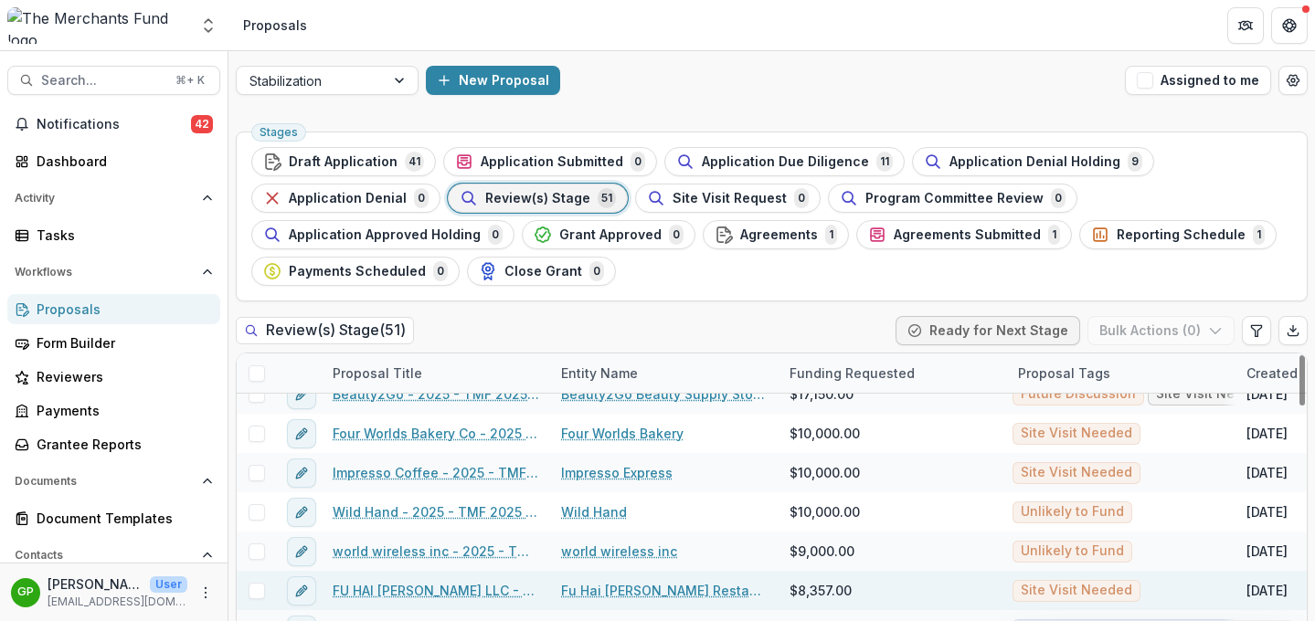
scroll to position [523, 0]
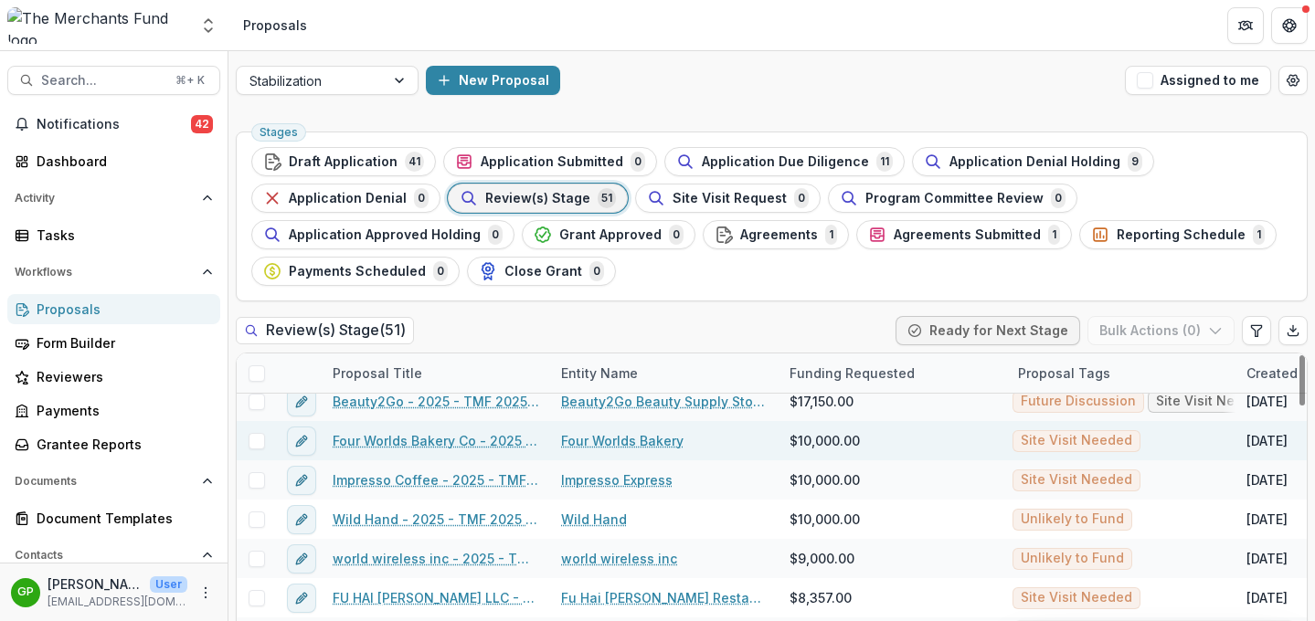
click at [430, 438] on link "Four Worlds Bakery Co - 2025 - TMF 2025 Stabilization Grant Program" at bounding box center [436, 440] width 206 height 19
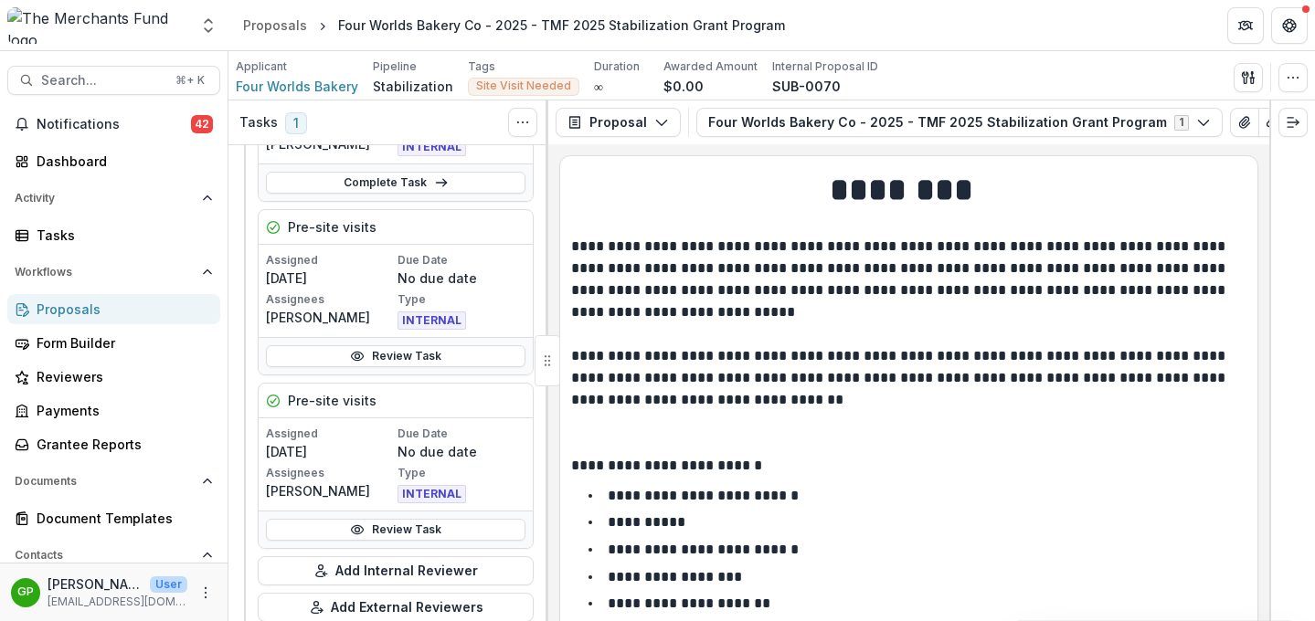
scroll to position [299, 0]
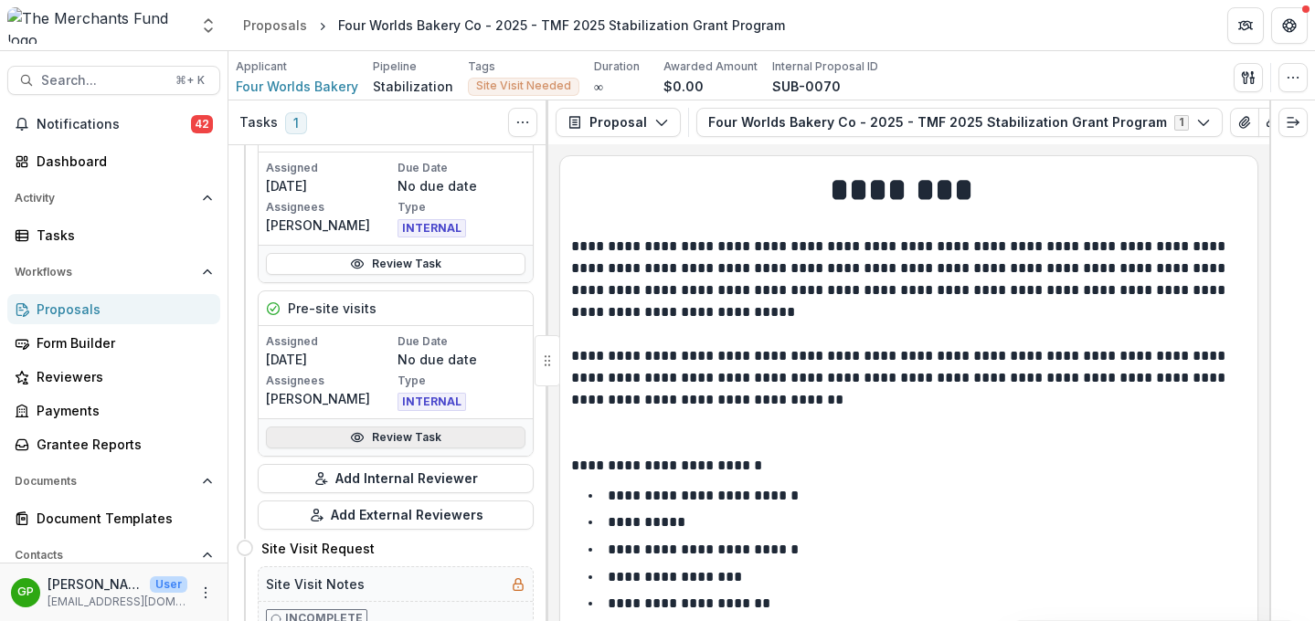
click at [369, 440] on link "Review Task" at bounding box center [395, 438] width 259 height 22
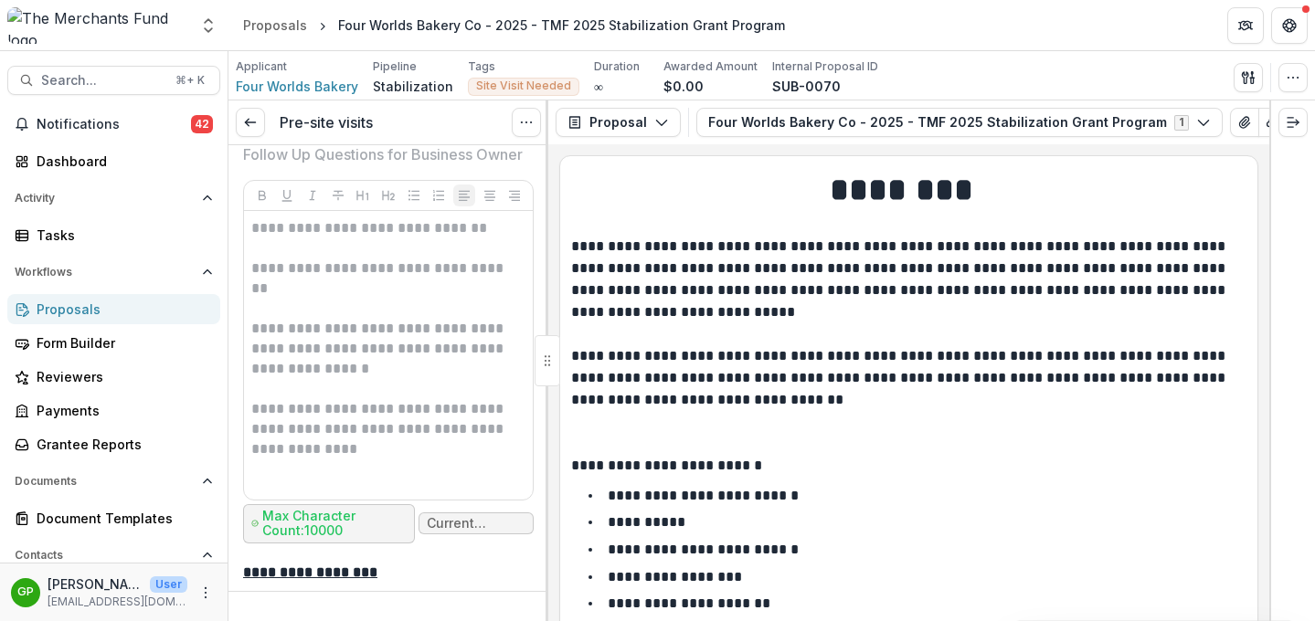
scroll to position [6684, 0]
click at [1237, 122] on icon "View Attached Files" at bounding box center [1244, 122] width 15 height 15
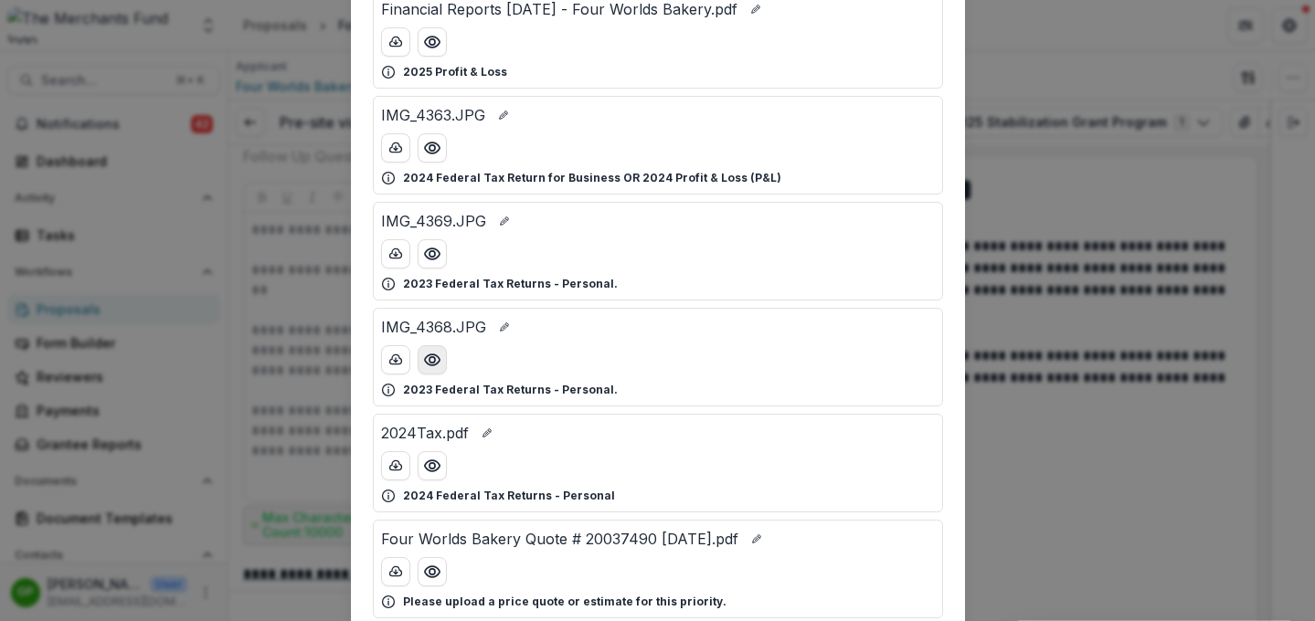
scroll to position [193, 0]
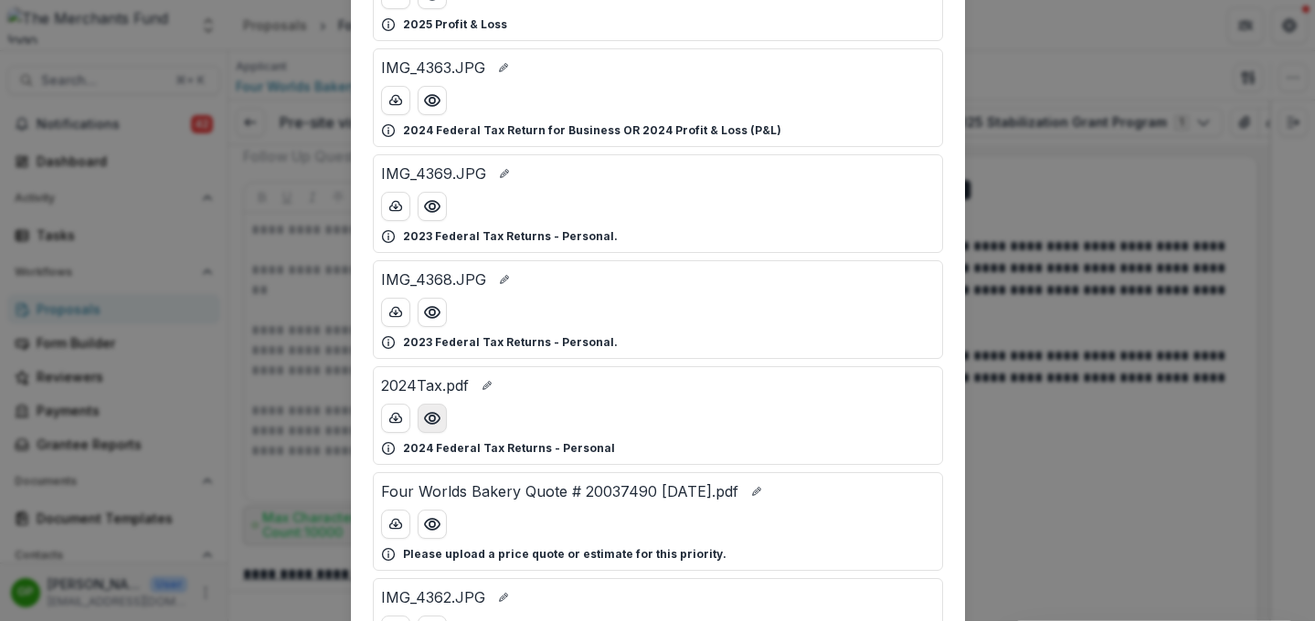
click at [442, 421] on button "Preview 2024Tax.pdf" at bounding box center [432, 418] width 29 height 29
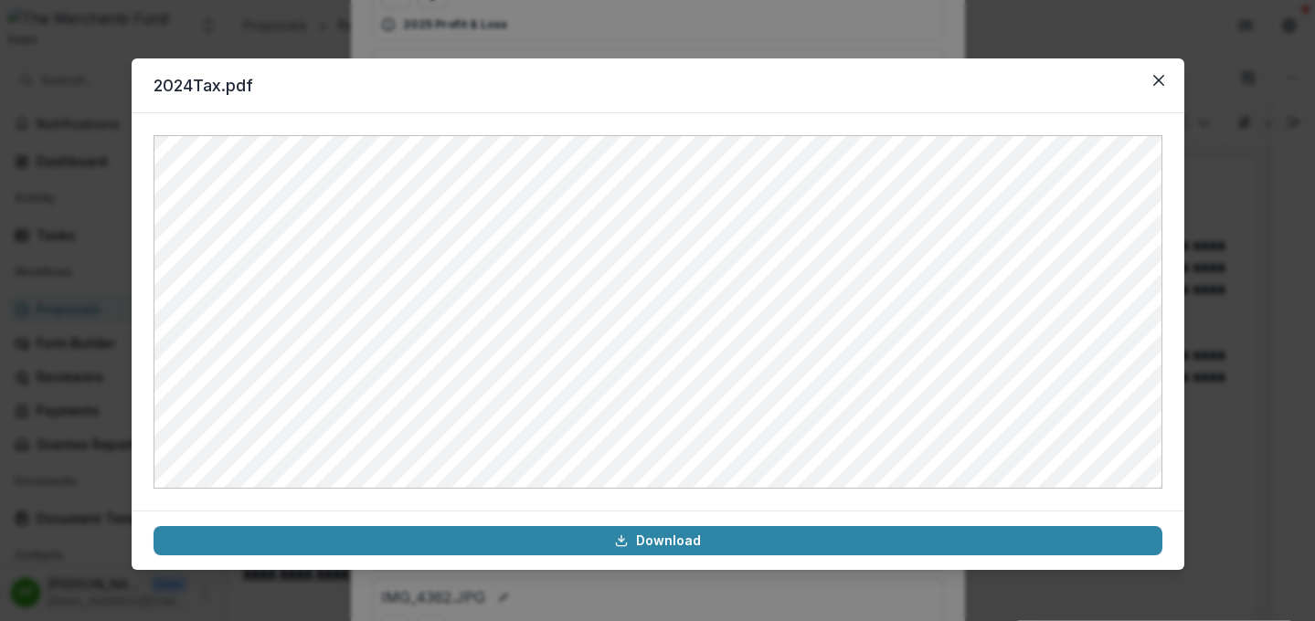
click at [1240, 310] on div "2024Tax.pdf Download" at bounding box center [657, 310] width 1315 height 621
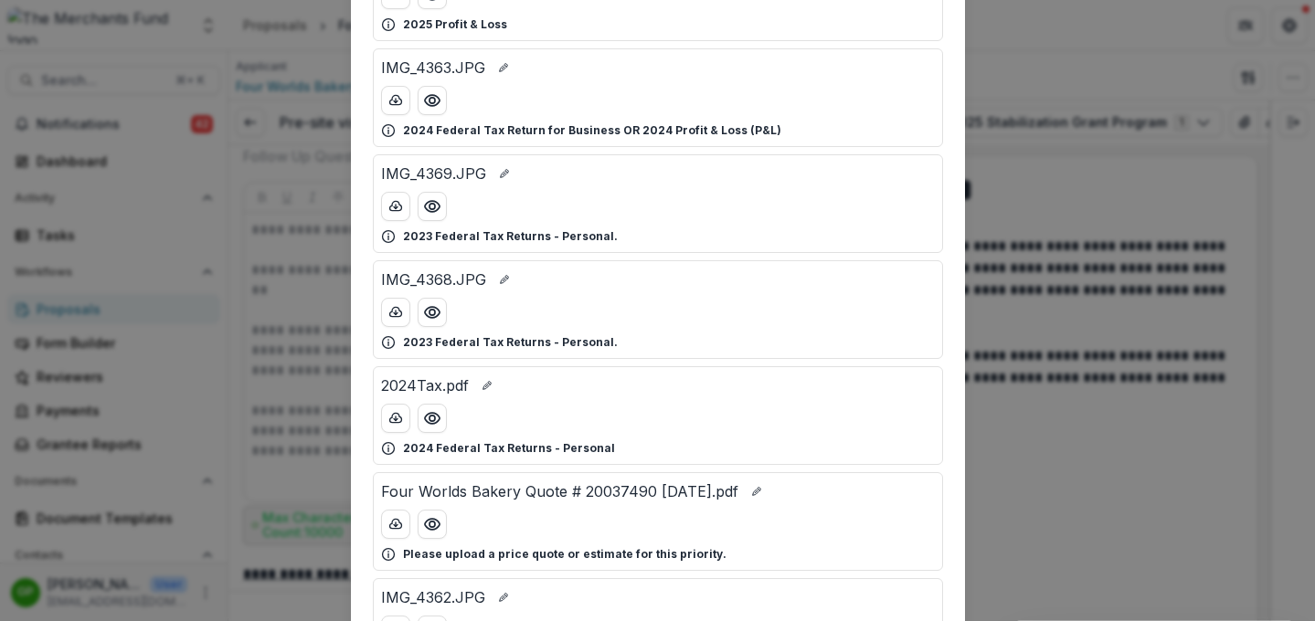
click at [1082, 455] on div "Attached Files Financial Reports Aug 2025 - Four Worlds Bakery.pdf 2025 Profit …" at bounding box center [657, 310] width 1315 height 621
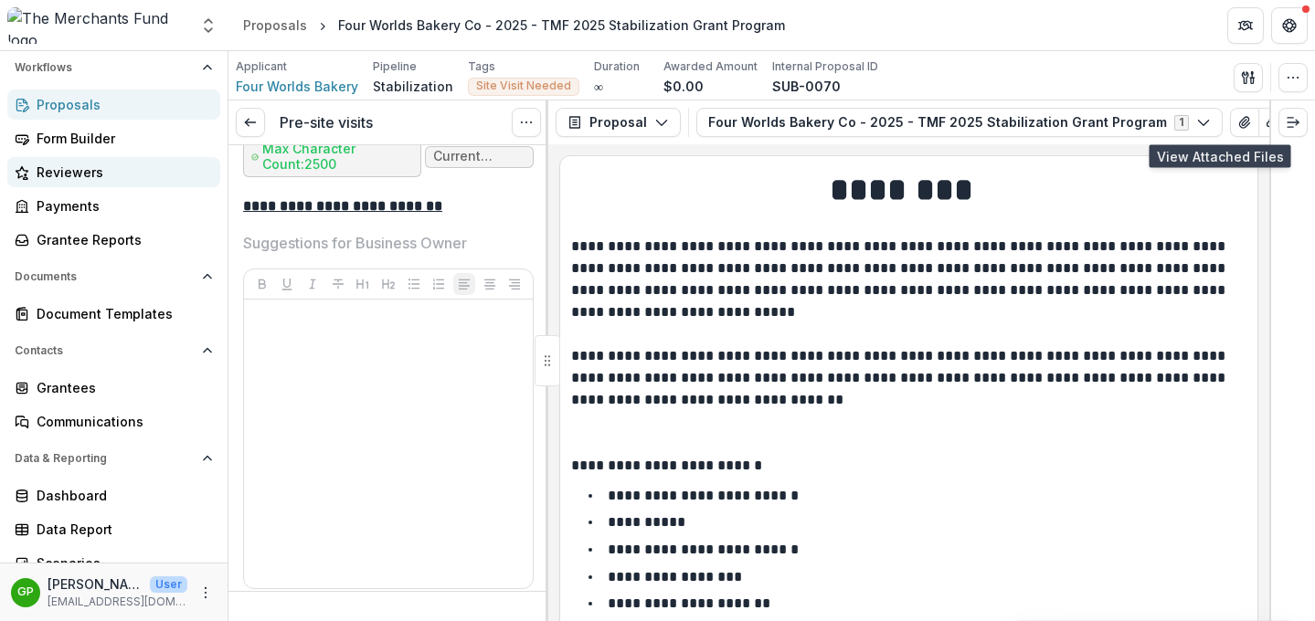
scroll to position [220, 0]
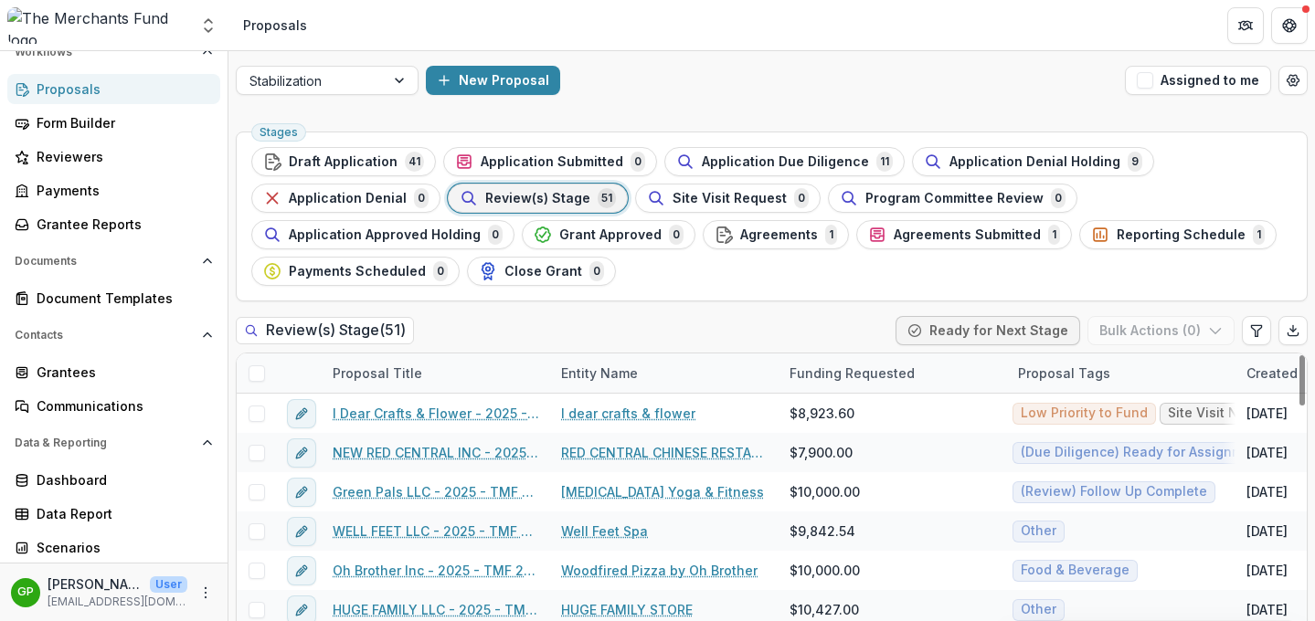
click at [587, 377] on div "Entity Name" at bounding box center [599, 373] width 99 height 19
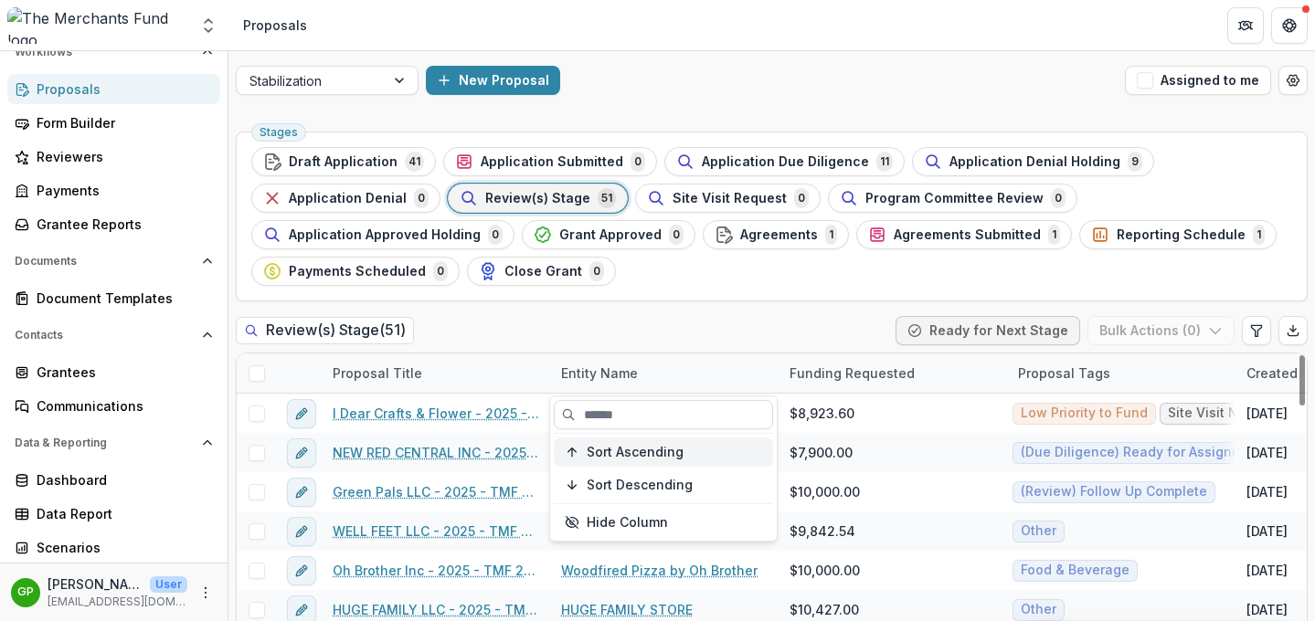
click at [609, 449] on span "Sort Ascending" at bounding box center [635, 453] width 97 height 16
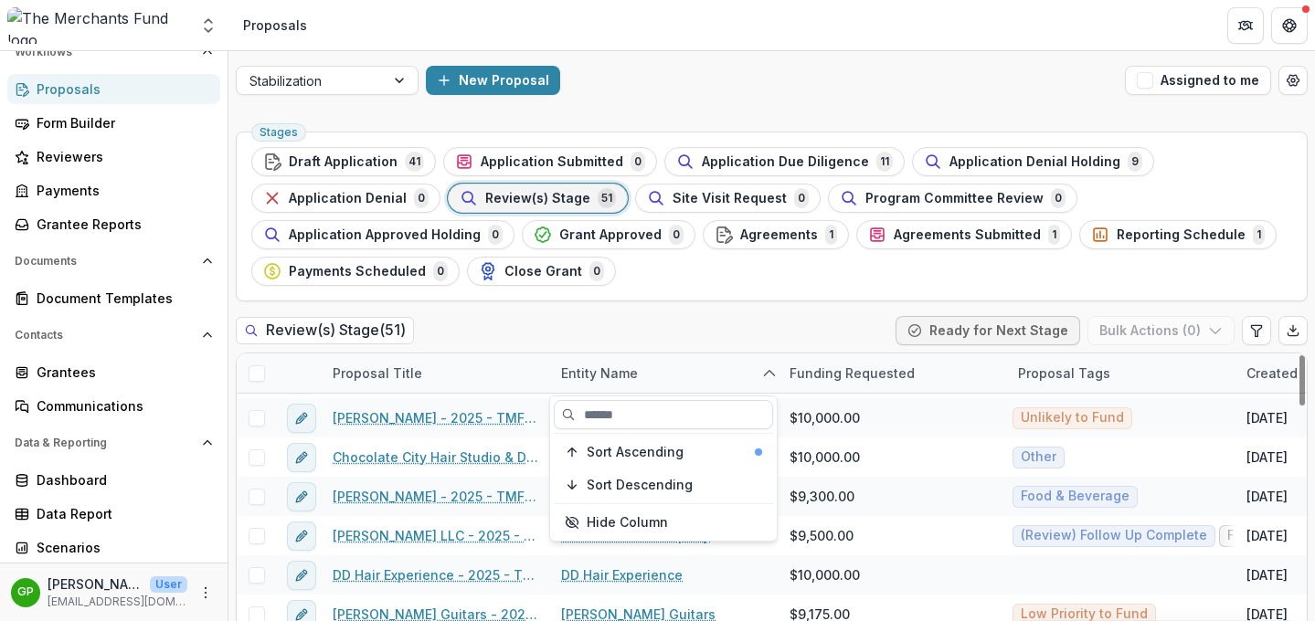
scroll to position [286, 0]
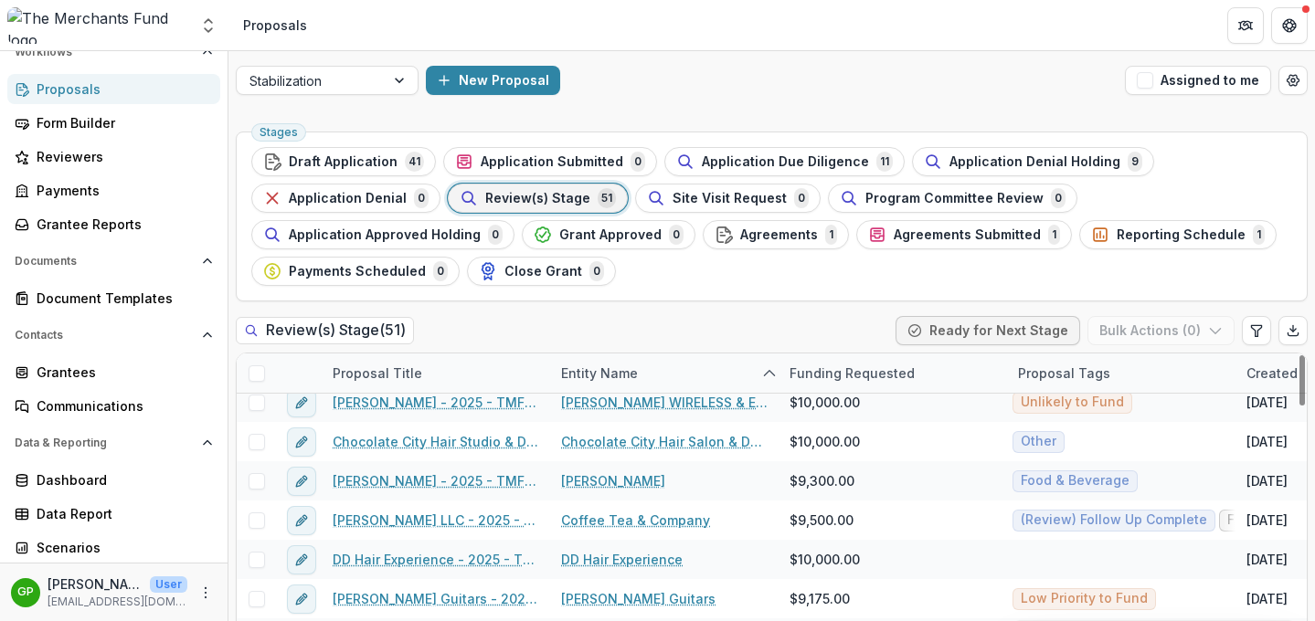
click at [574, 309] on div "Stages Draft Application 41 Application Submitted 0 Application Due Diligence 1…" at bounding box center [771, 406] width 1086 height 565
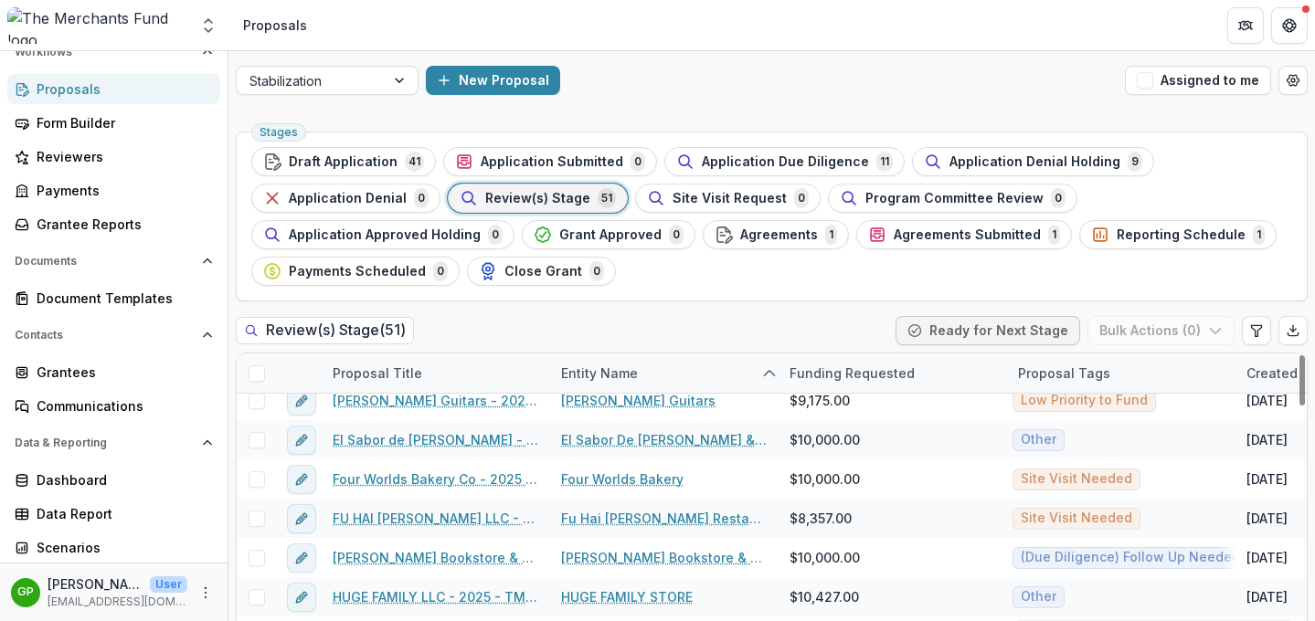
scroll to position [489, 0]
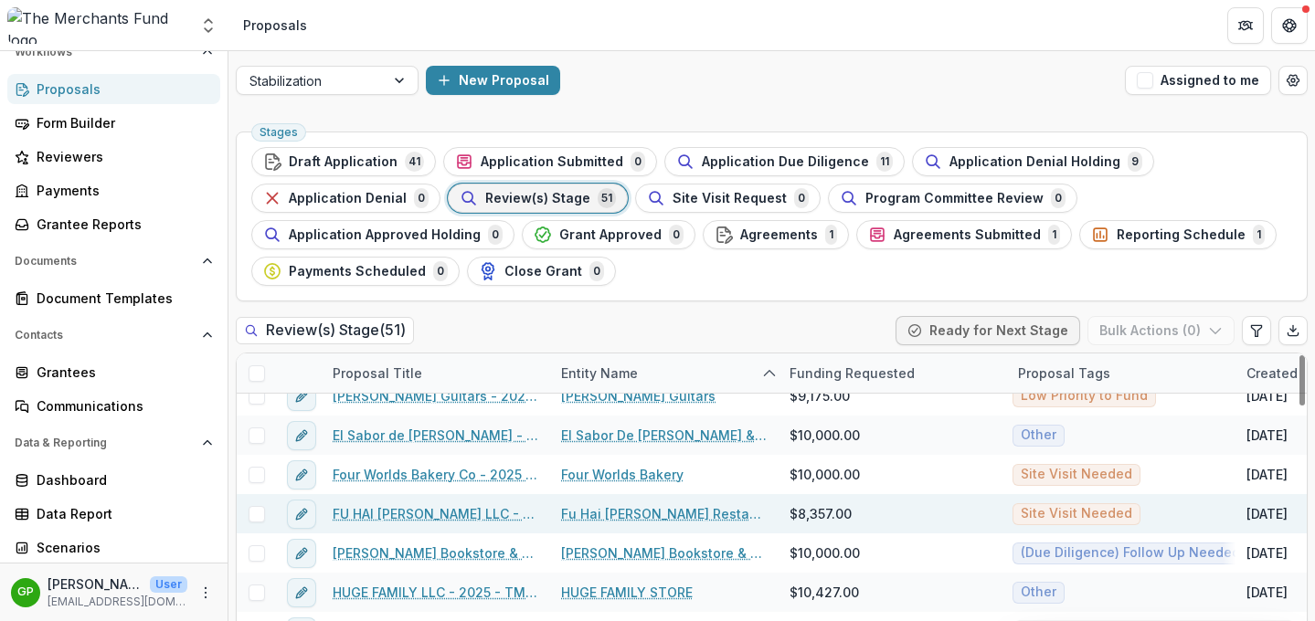
click at [432, 513] on link "FU HAI LOU LLC - 2025 - TMF 2025 Stabilization Grant Program" at bounding box center [436, 513] width 206 height 19
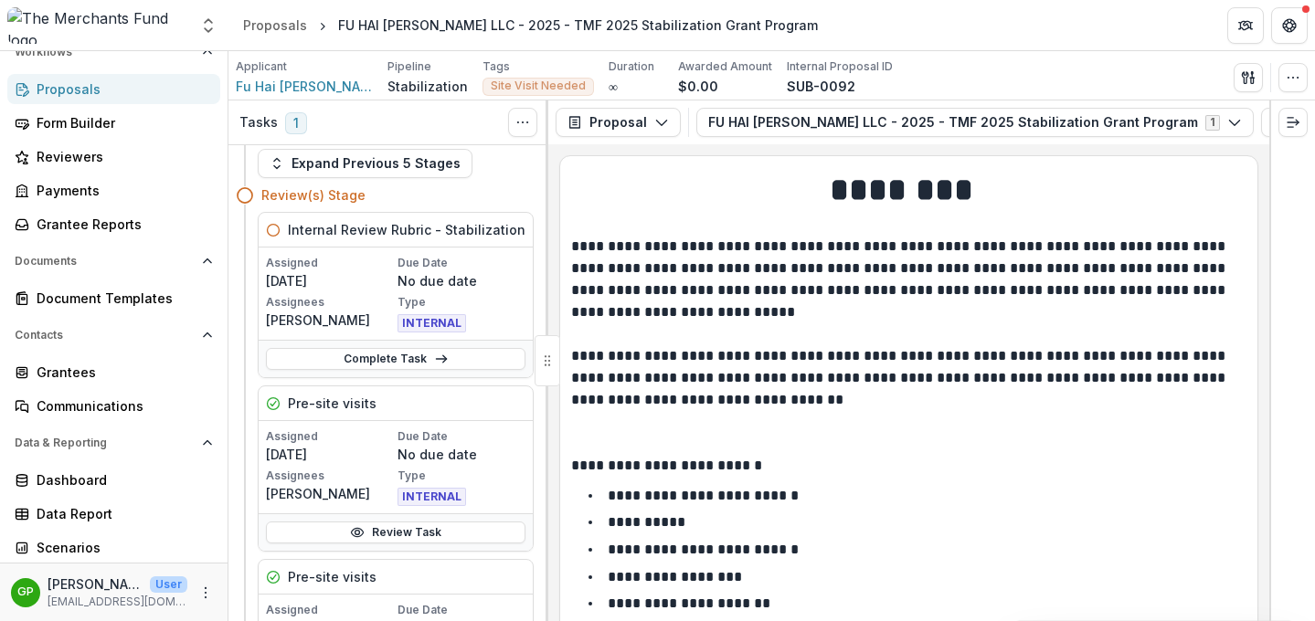
scroll to position [51, 0]
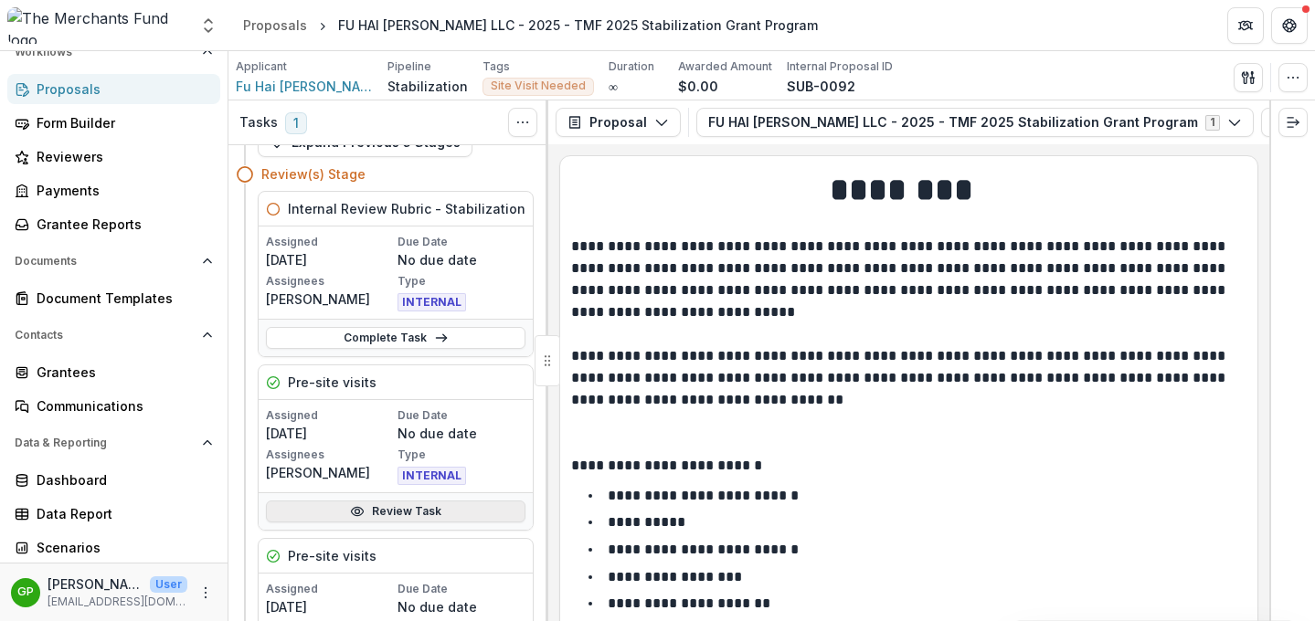
click at [386, 509] on link "Review Task" at bounding box center [395, 512] width 259 height 22
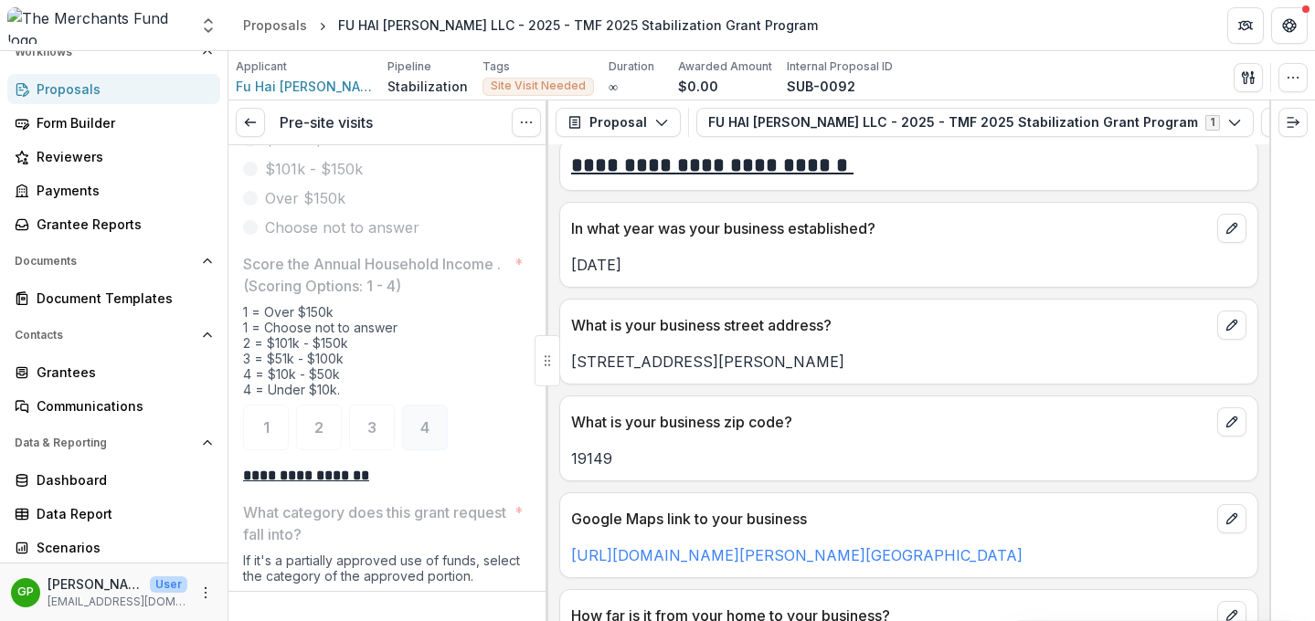
scroll to position [933, 0]
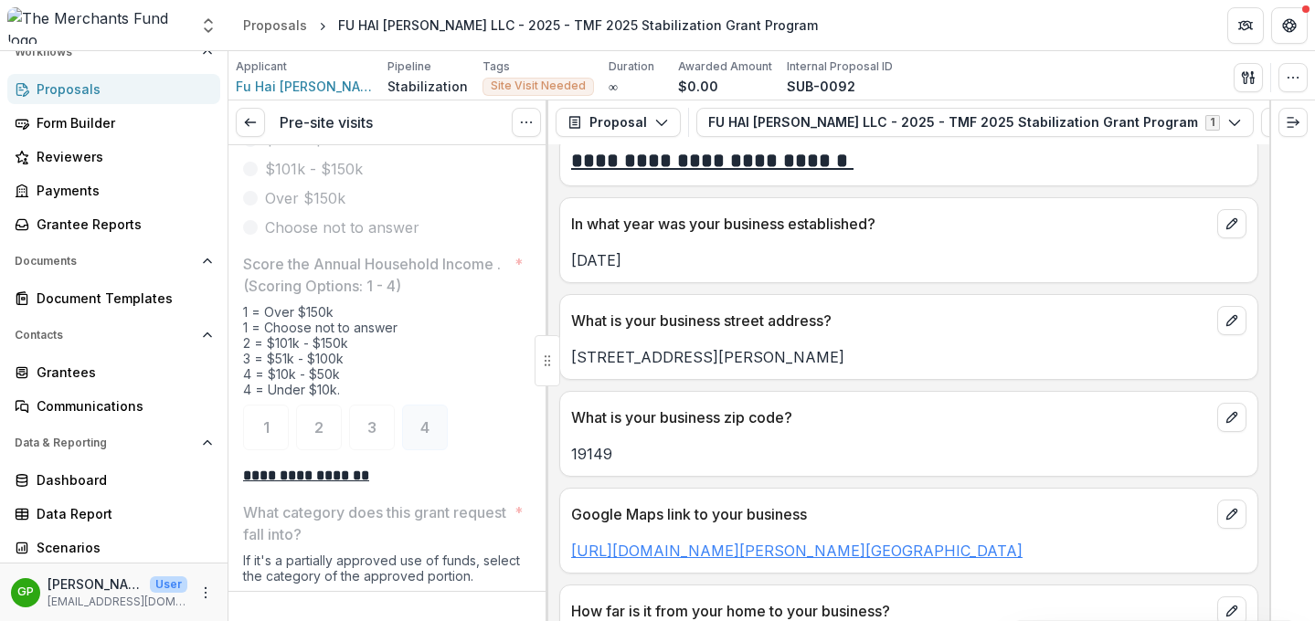
click at [702, 560] on link "https://www.google.com/maps/place/Fu+Hai+Lou/@40.0414914,-75.0545793,16z/data=!…" at bounding box center [796, 551] width 451 height 18
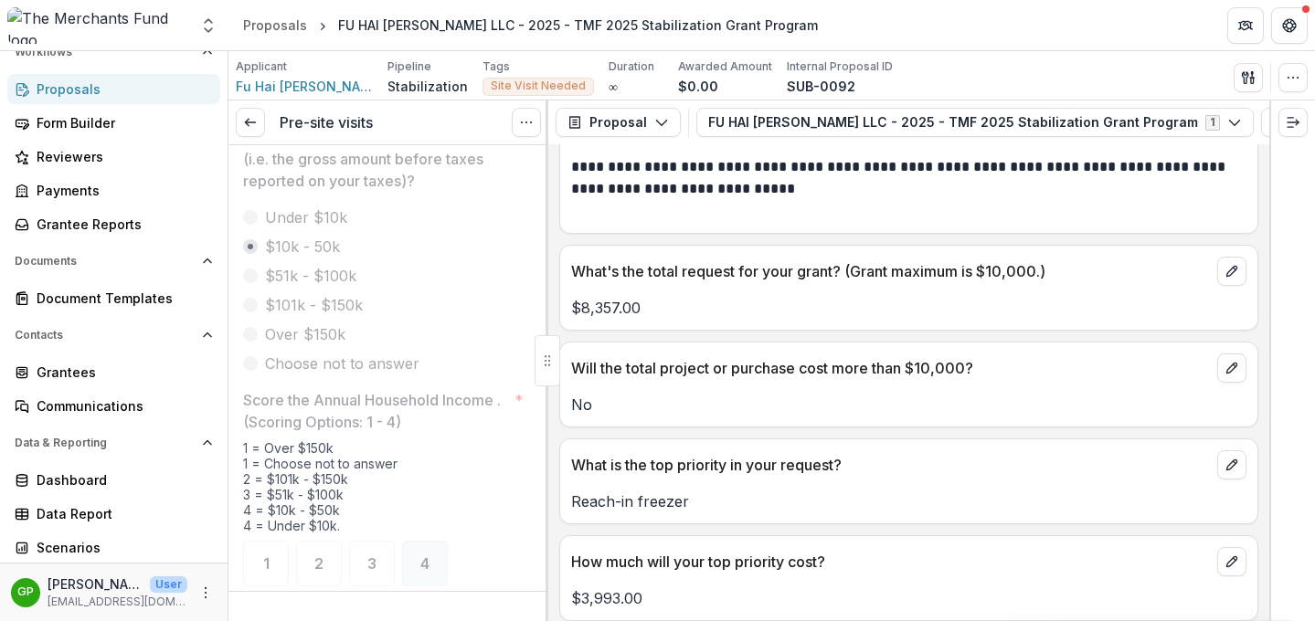
scroll to position [3603, 0]
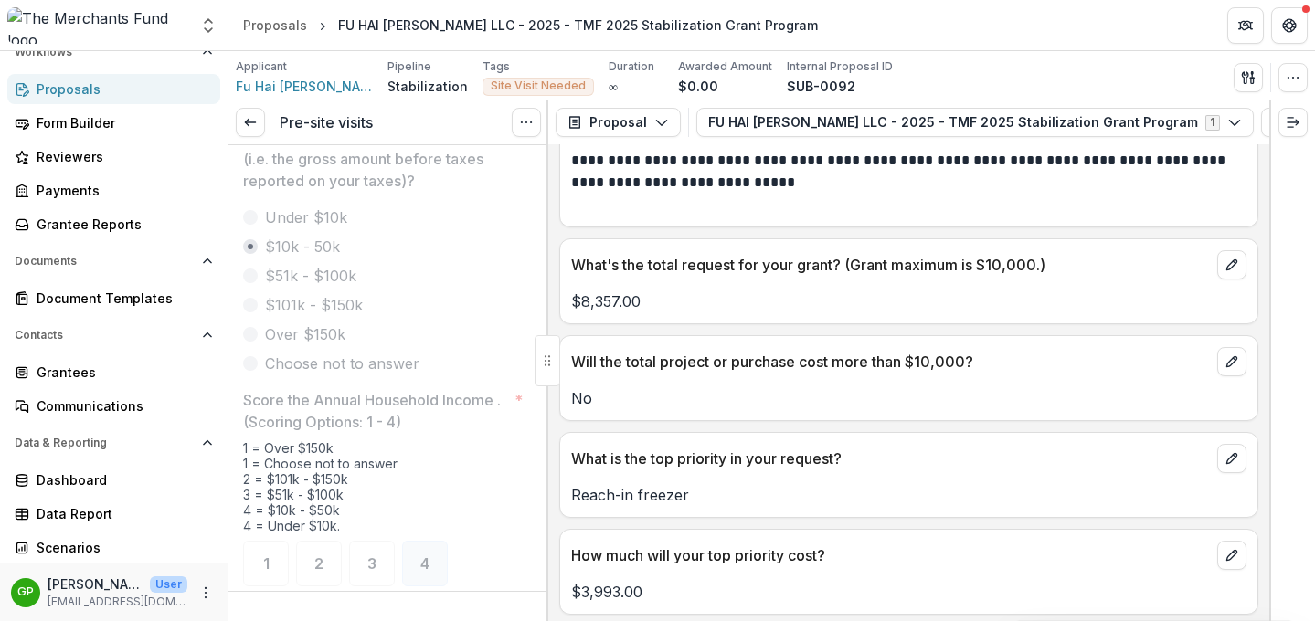
click at [635, 216] on p "**********" at bounding box center [906, 183] width 670 height 66
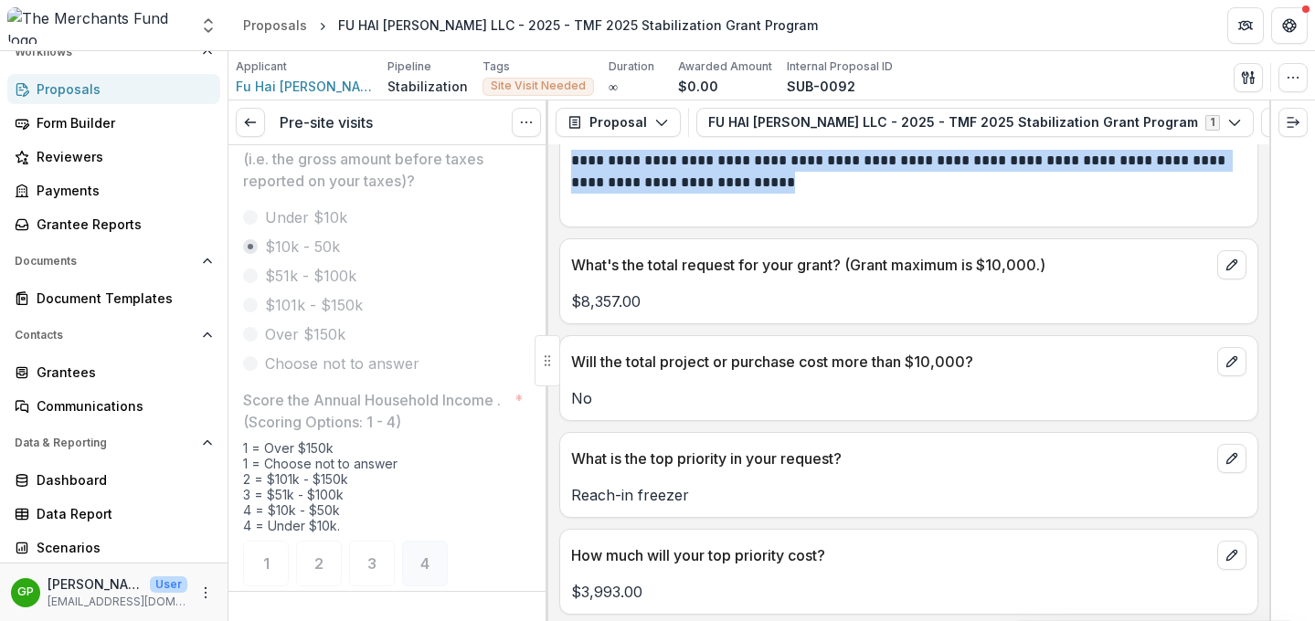
click at [635, 216] on p "**********" at bounding box center [906, 183] width 670 height 66
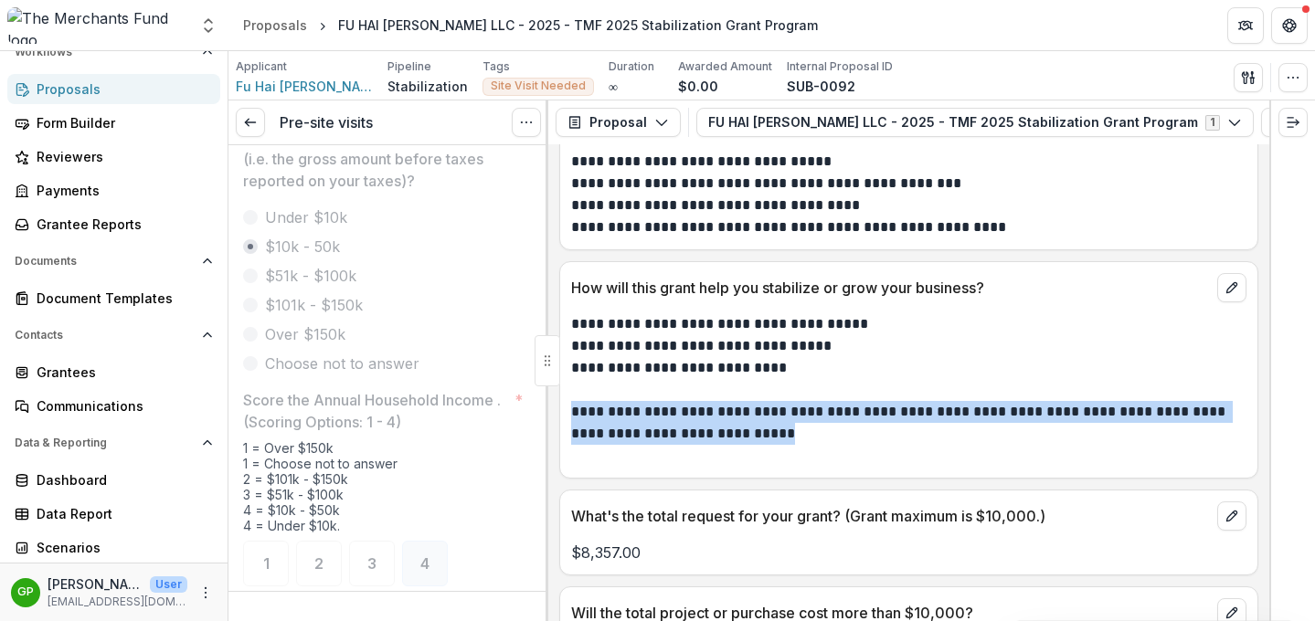
scroll to position [3350, 0]
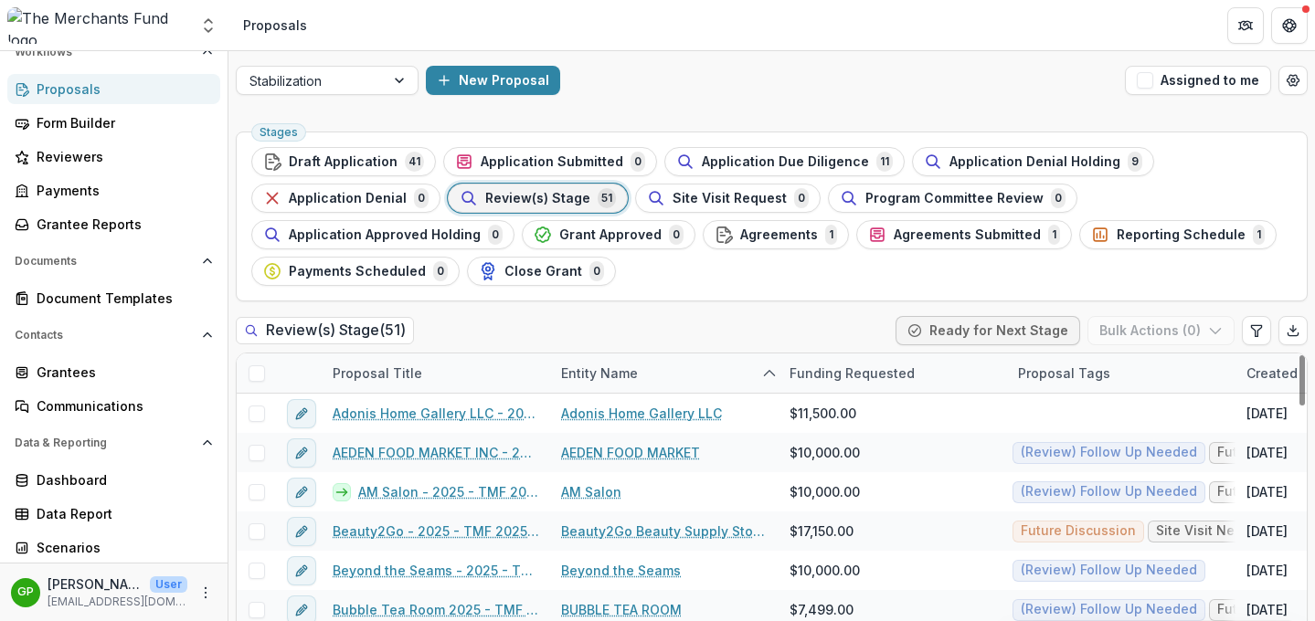
click at [597, 385] on div "Entity Name" at bounding box center [664, 373] width 228 height 39
click at [510, 314] on div "Stages Draft Application 41 Application Submitted 0 Application Due Diligence 1…" at bounding box center [771, 406] width 1086 height 565
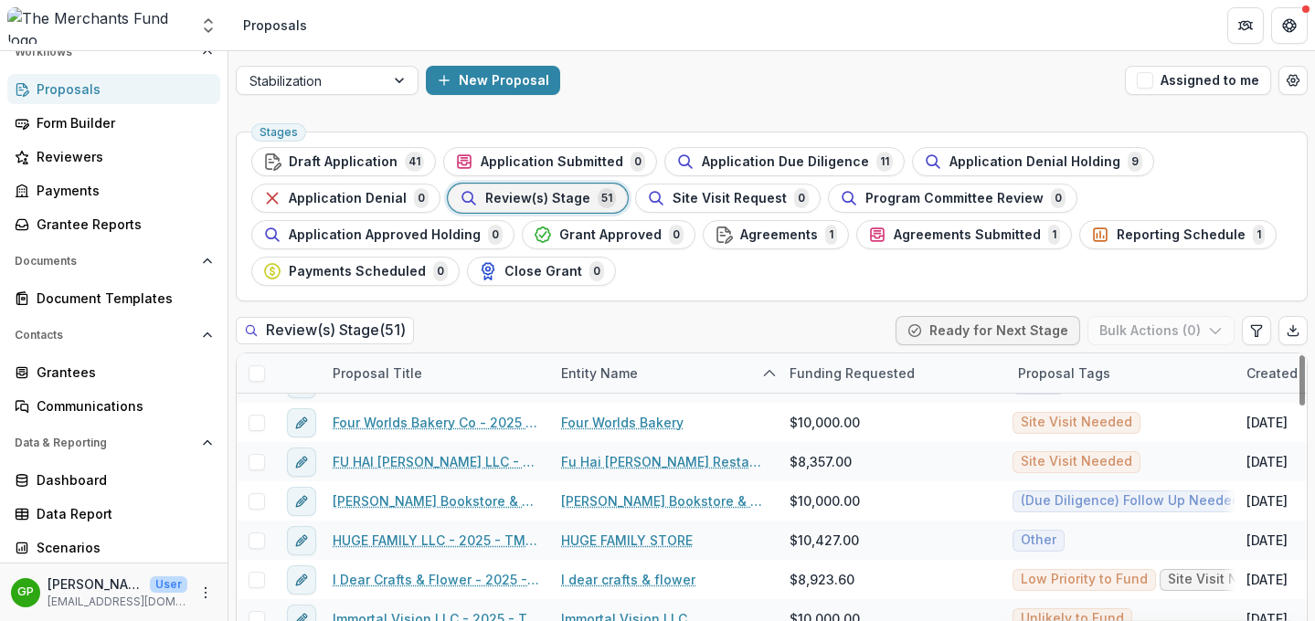
scroll to position [545, 0]
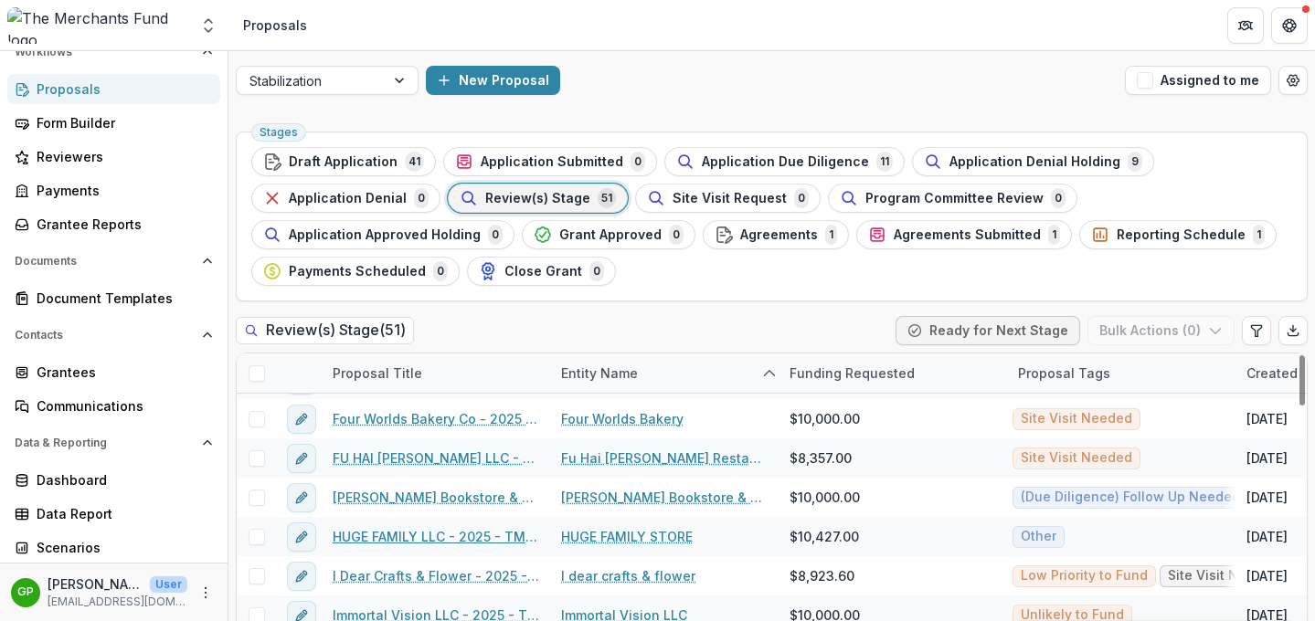
click at [450, 536] on link "HUGE FAMILY LLC - 2025 - TMF 2025 Stabilization Grant Program" at bounding box center [436, 536] width 206 height 19
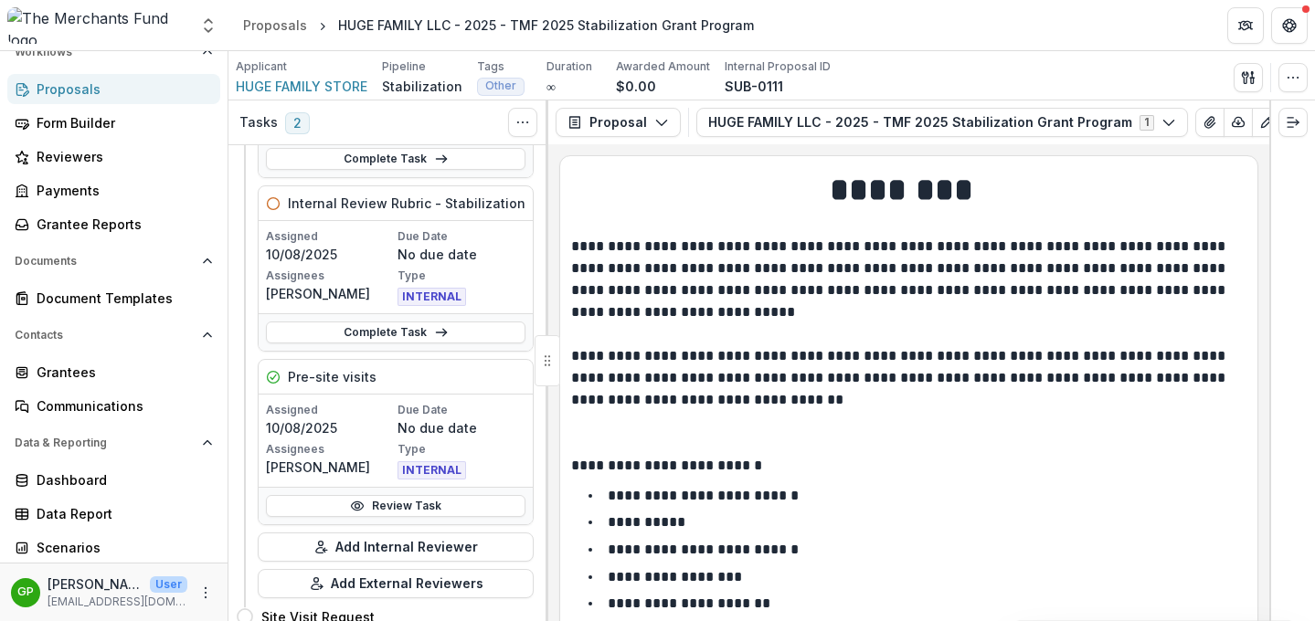
scroll to position [241, 0]
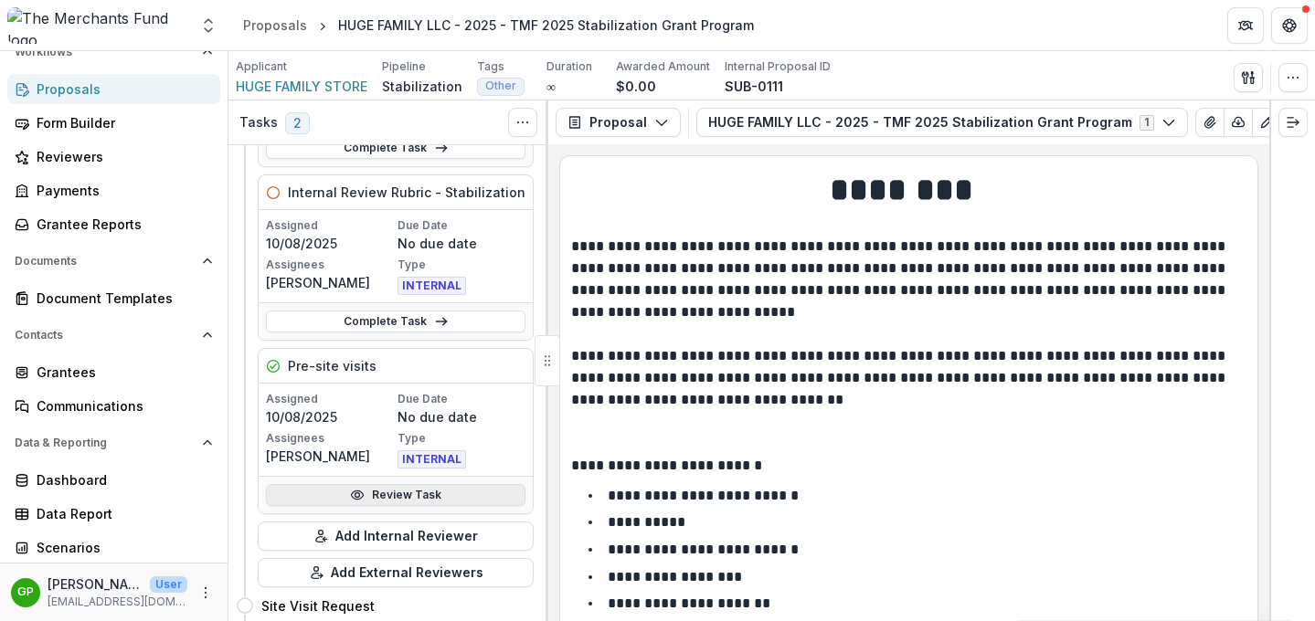
click at [361, 497] on icon at bounding box center [358, 496] width 12 height 8
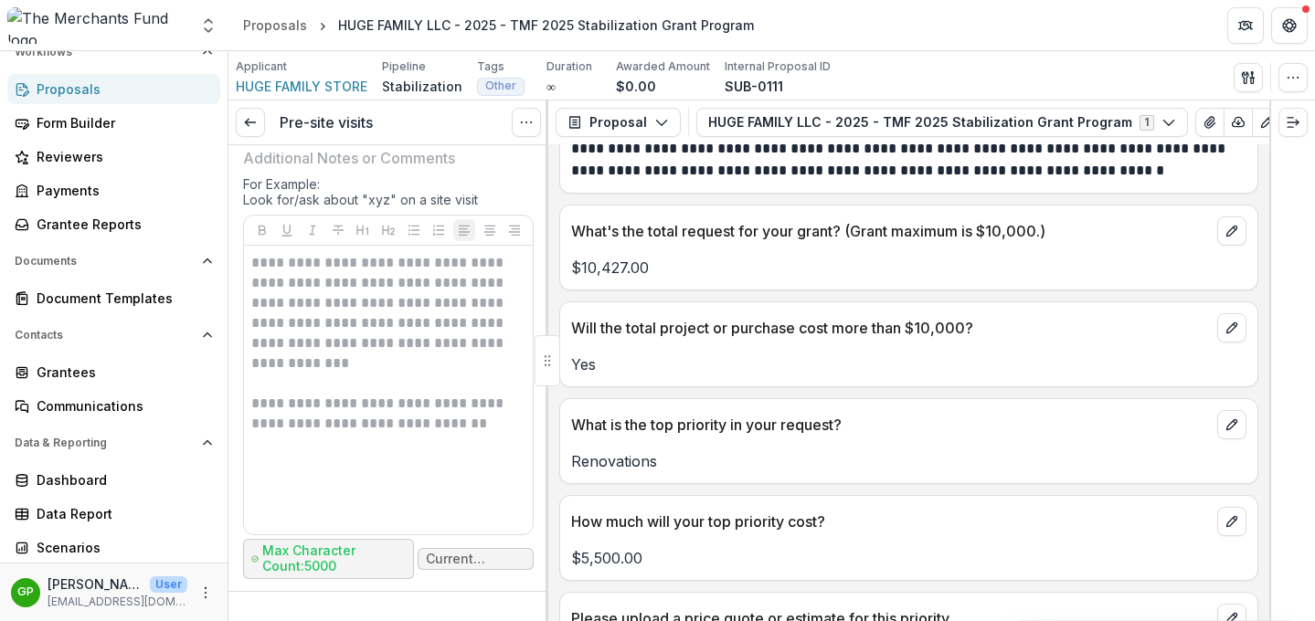
scroll to position [4333, 0]
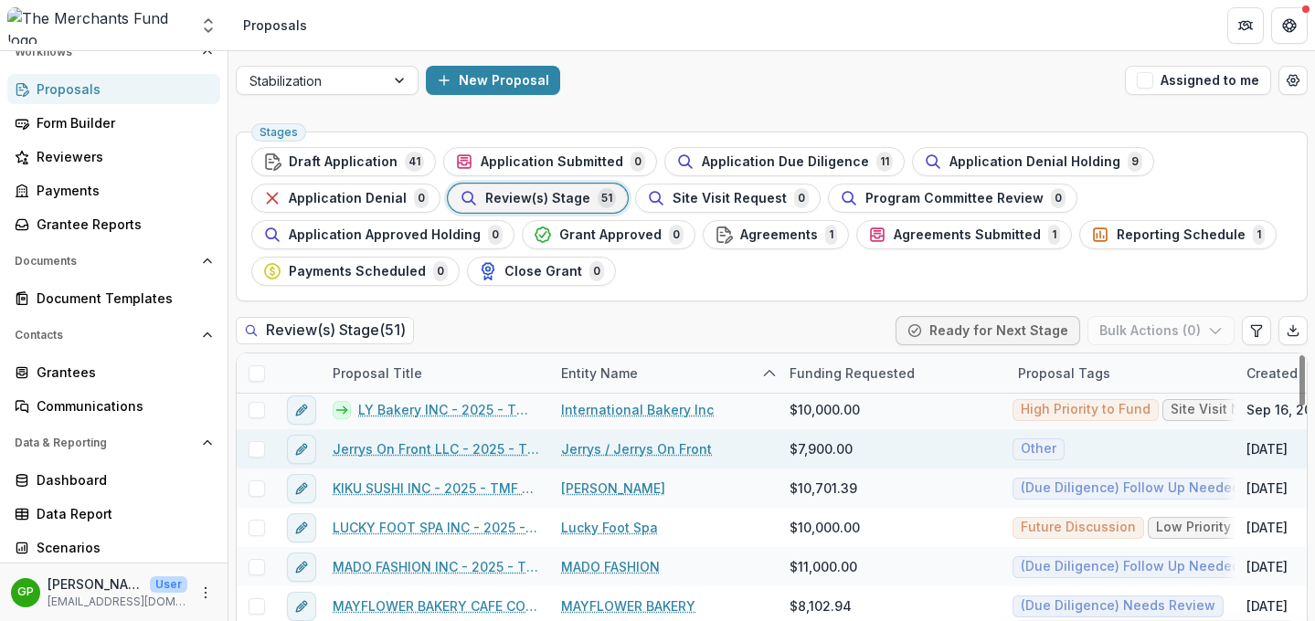
scroll to position [845, 0]
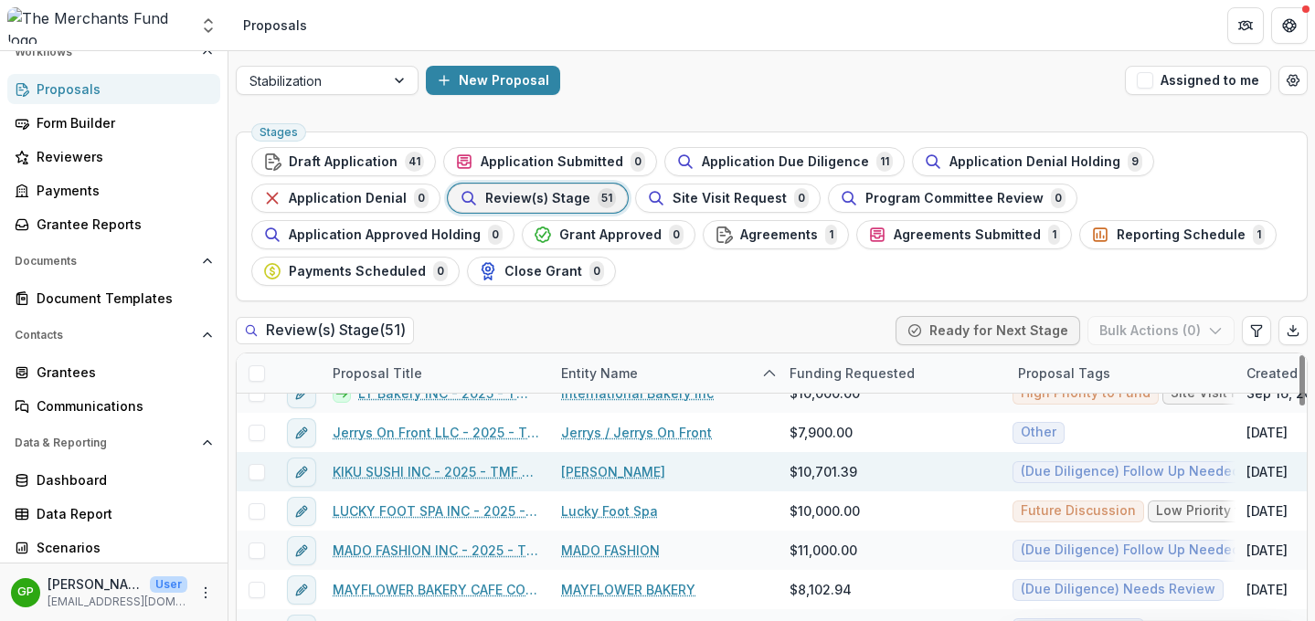
click at [432, 467] on link "KIKU SUSHI INC - 2025 - TMF 2025 Stabilization Grant Program" at bounding box center [436, 471] width 206 height 19
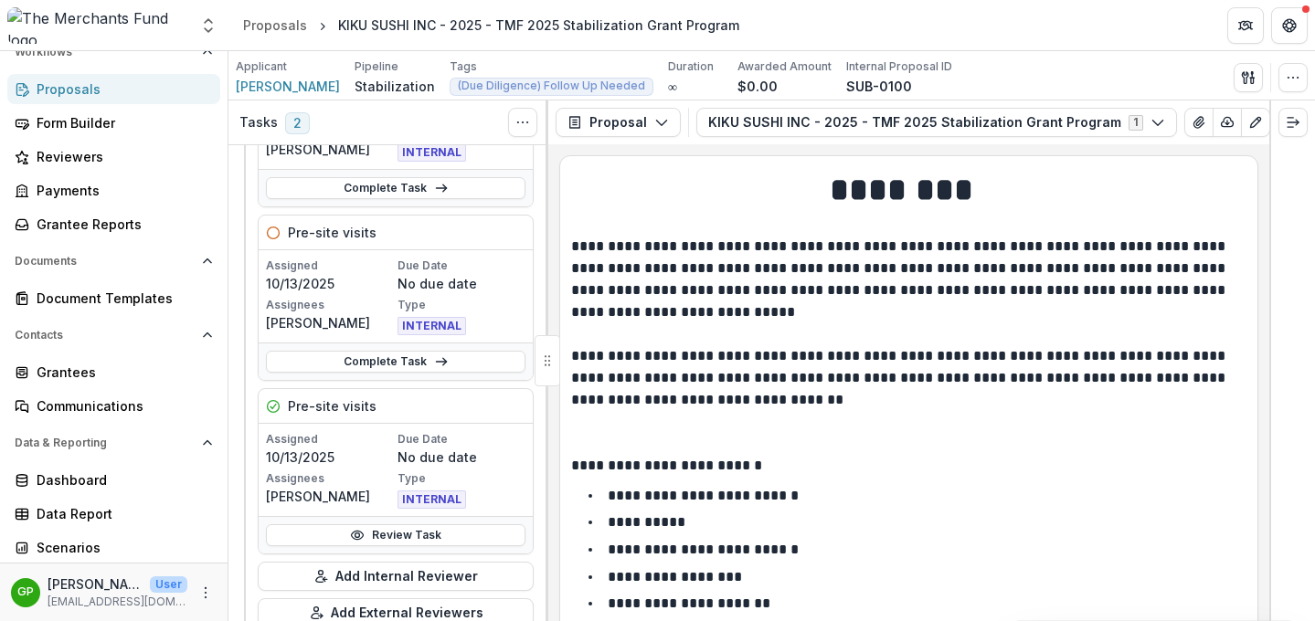
scroll to position [209, 0]
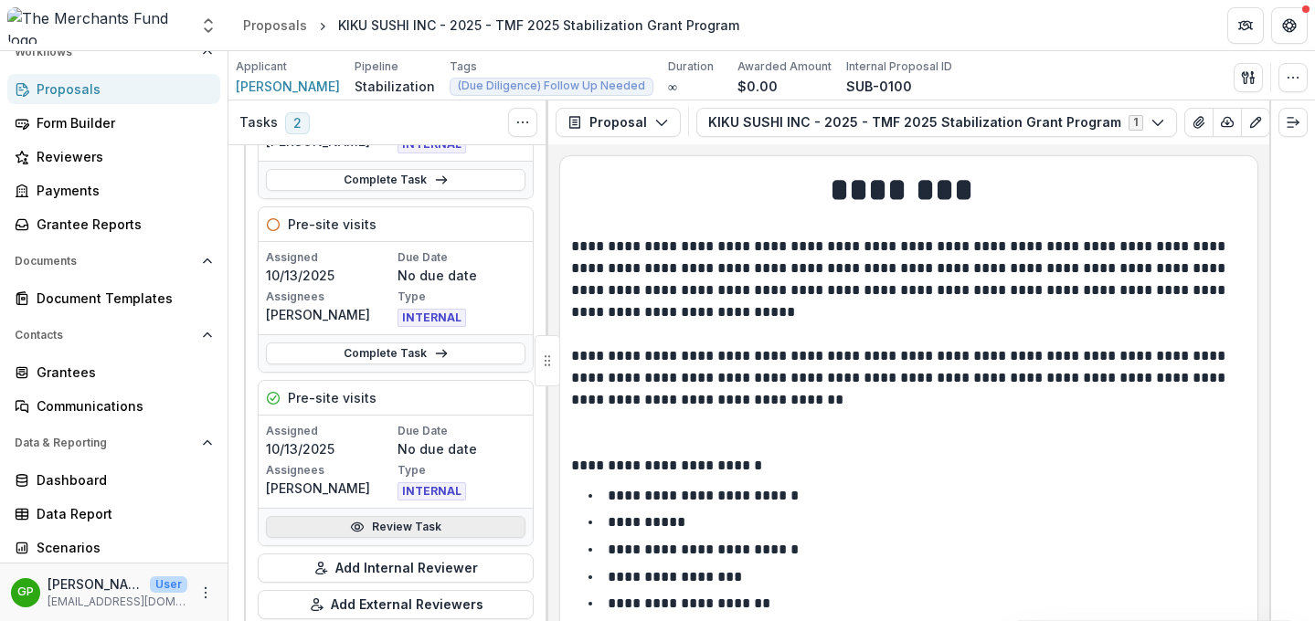
click at [386, 524] on link "Review Task" at bounding box center [395, 527] width 259 height 22
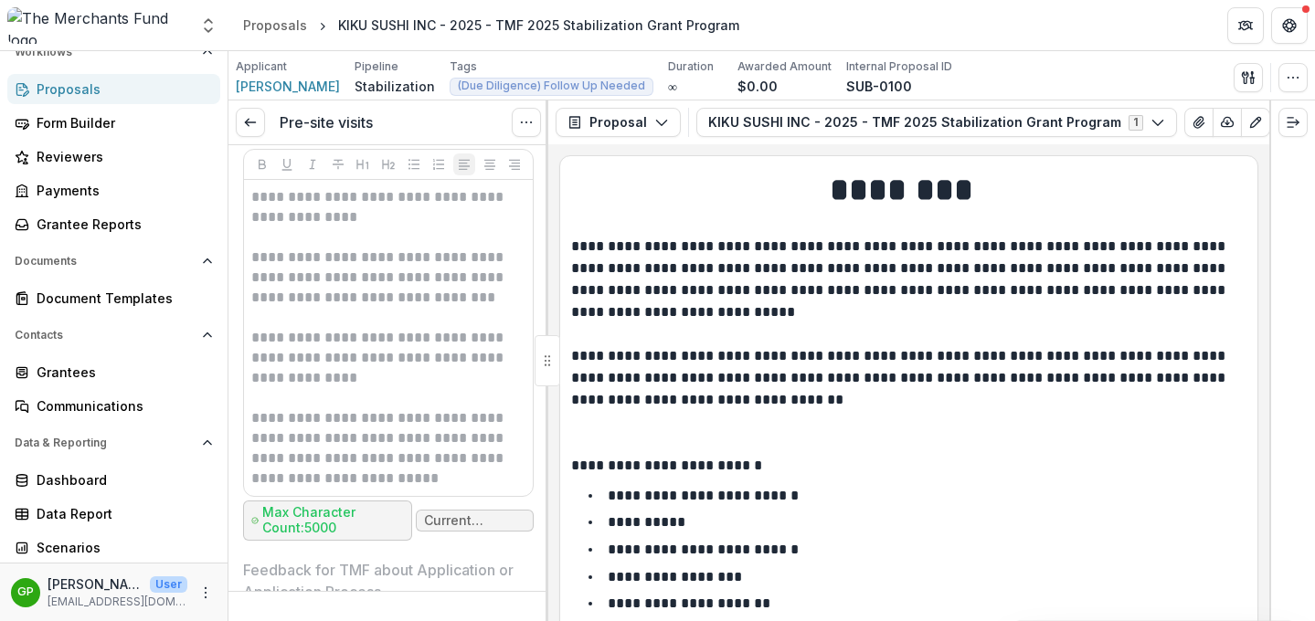
scroll to position [7961, 0]
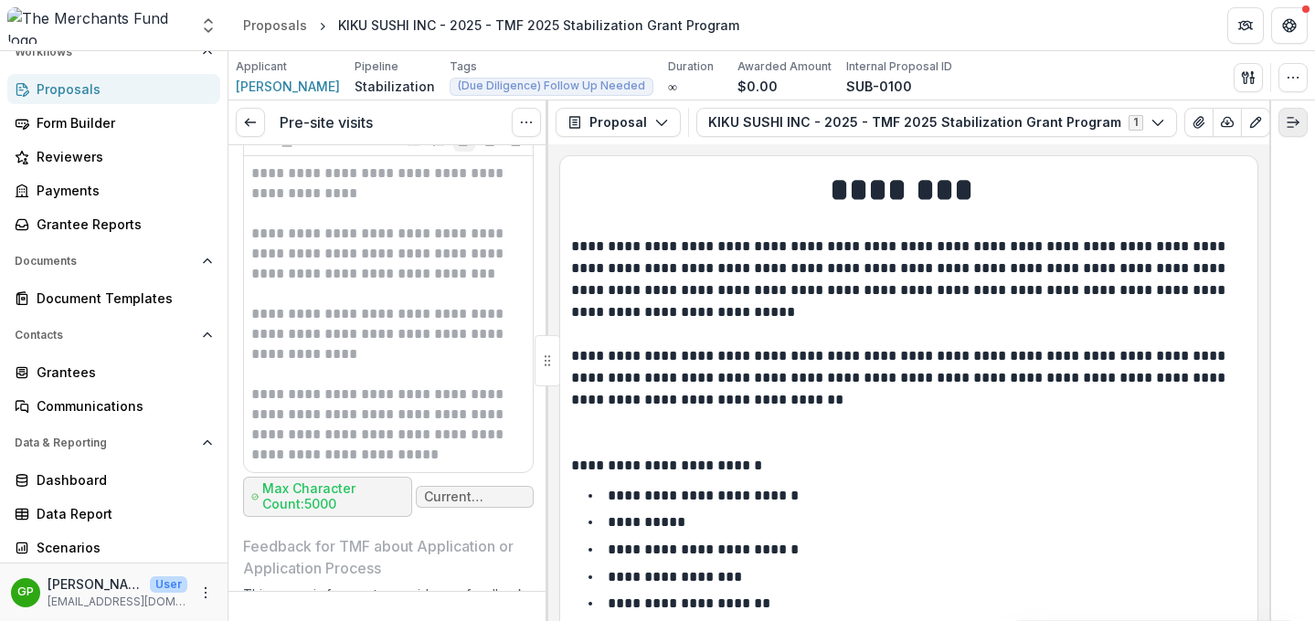
click at [1286, 115] on icon "Expand right" at bounding box center [1293, 122] width 15 height 15
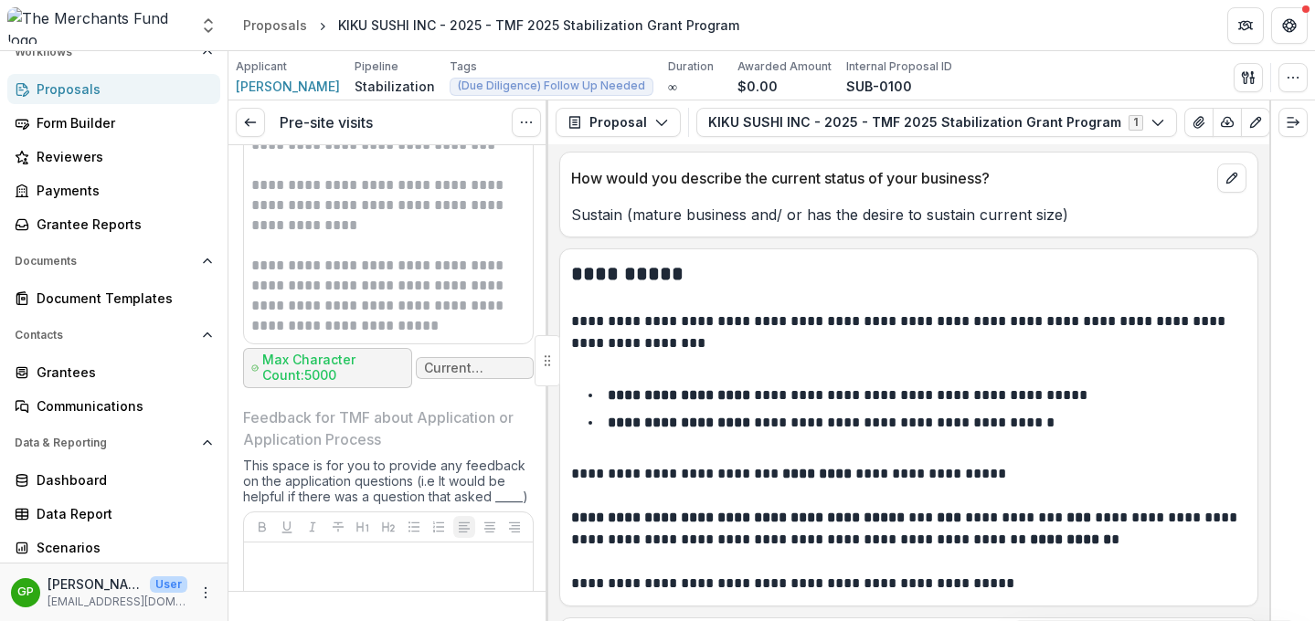
scroll to position [1694, 0]
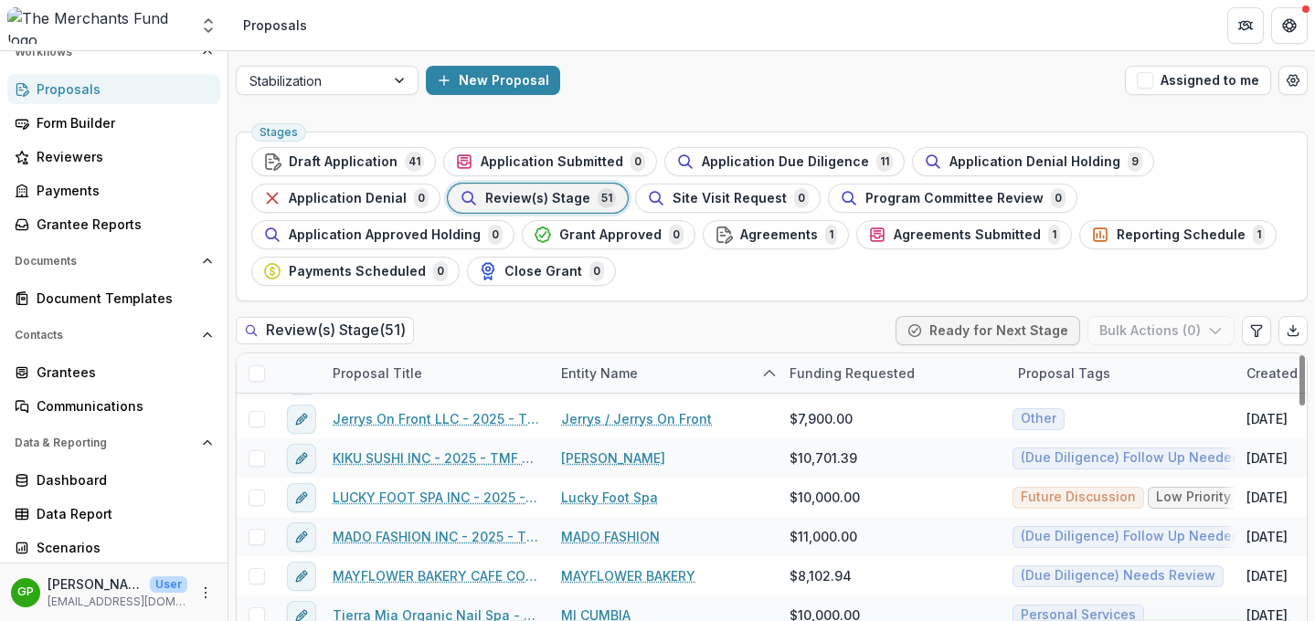
scroll to position [855, 0]
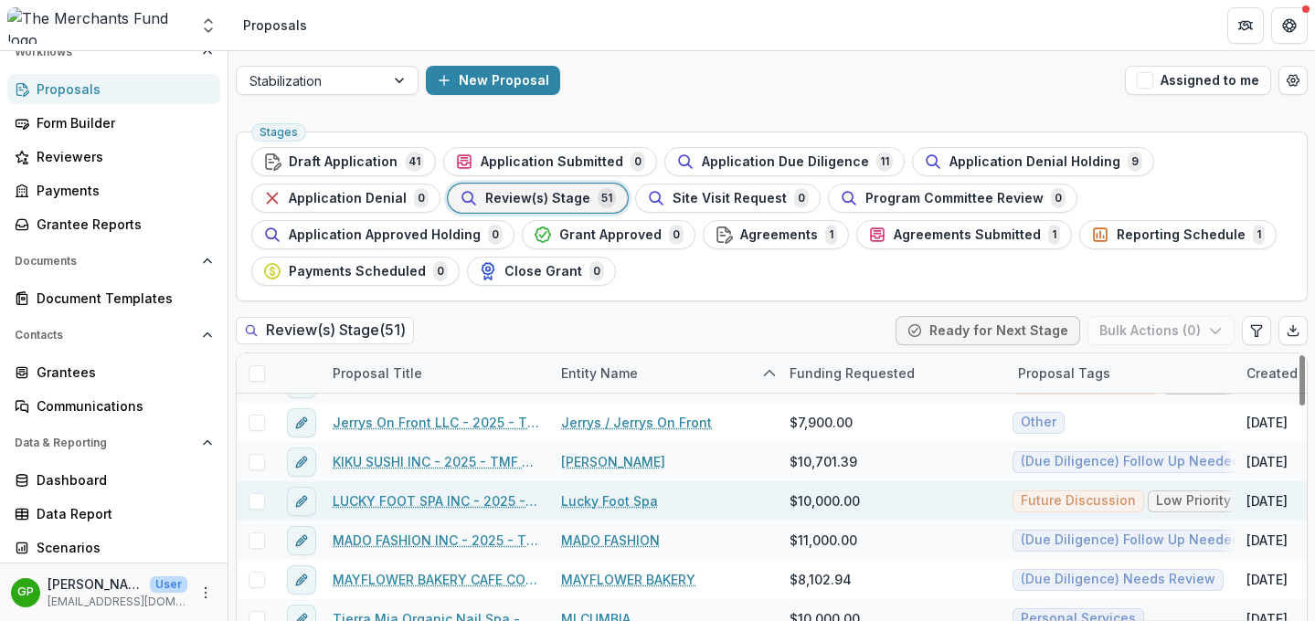
click at [474, 499] on link "LUCKY FOOT SPA INC - 2025 - TMF 2025 Stabilization Grant Program" at bounding box center [436, 501] width 206 height 19
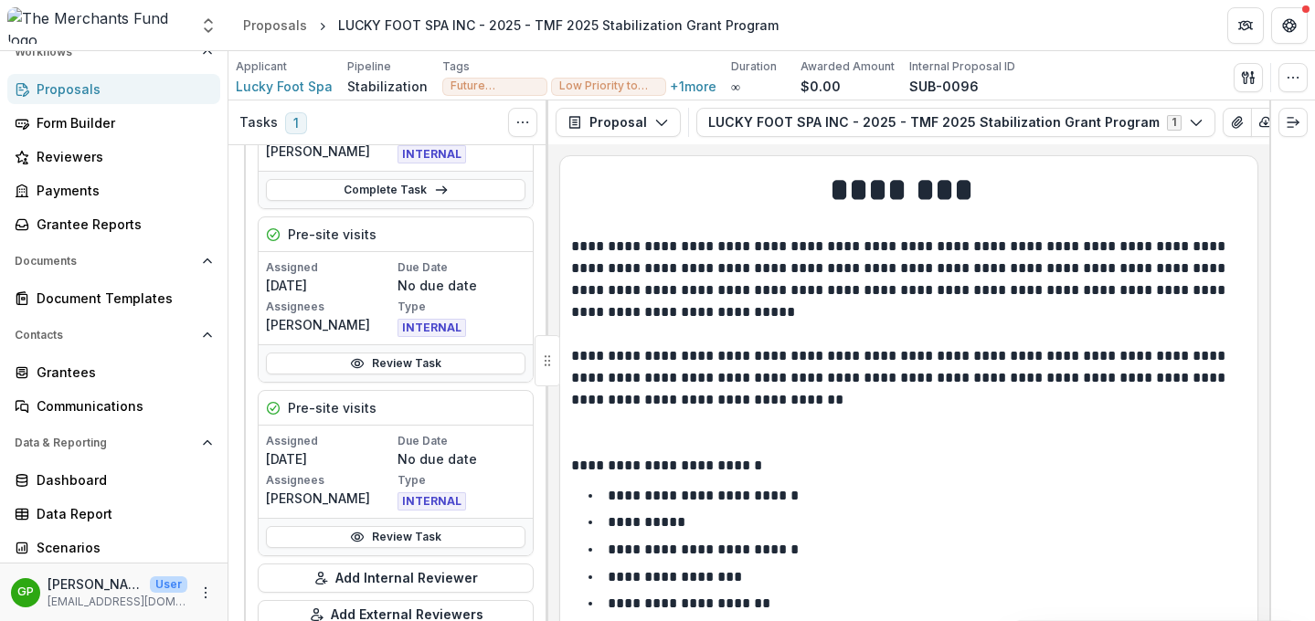
scroll to position [201, 0]
click at [358, 533] on icon at bounding box center [357, 535] width 15 height 15
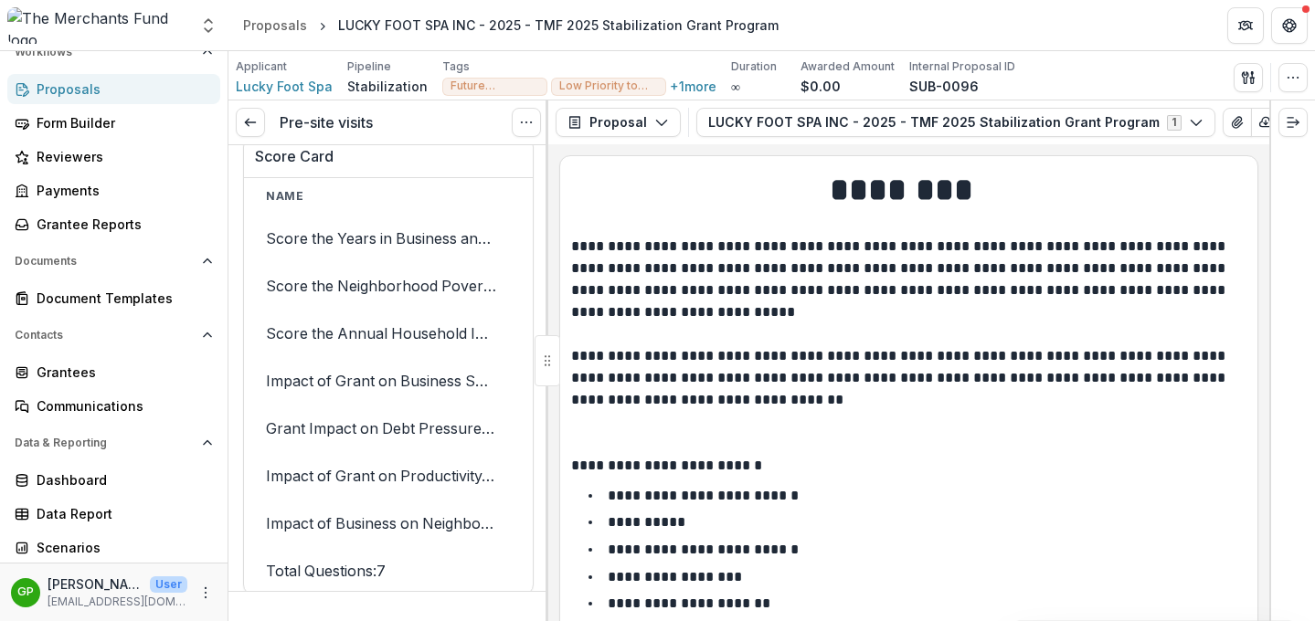
scroll to position [5685, 0]
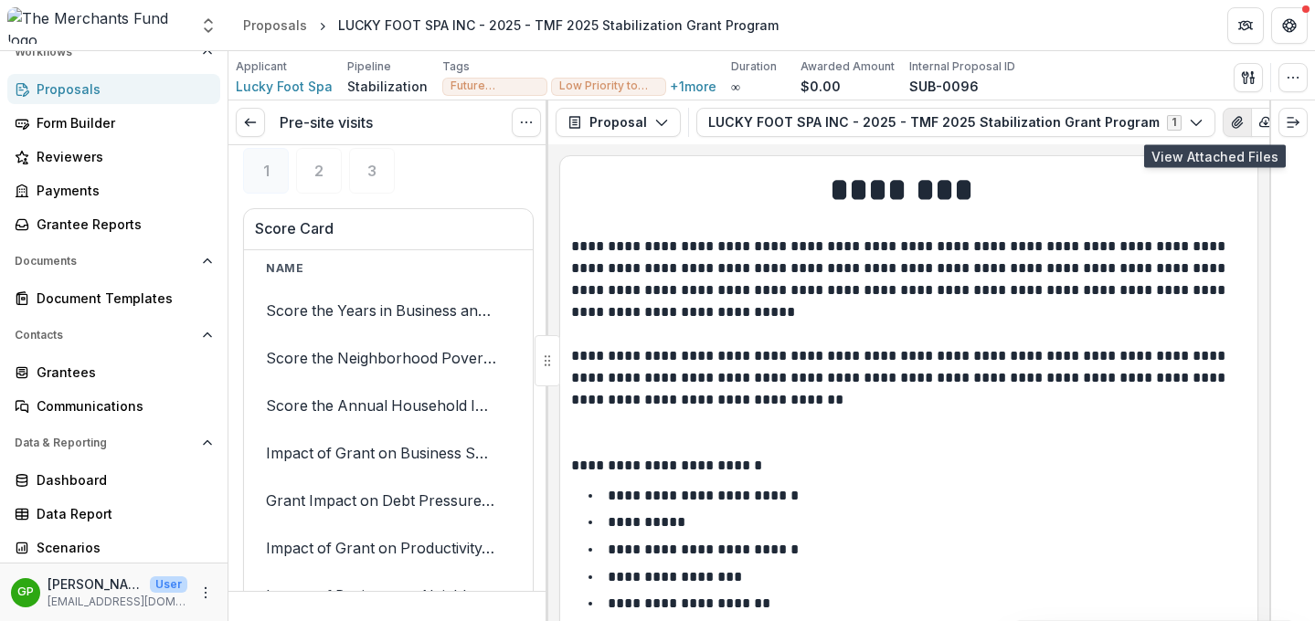
click at [1232, 125] on icon "View Attached Files" at bounding box center [1237, 122] width 10 height 11
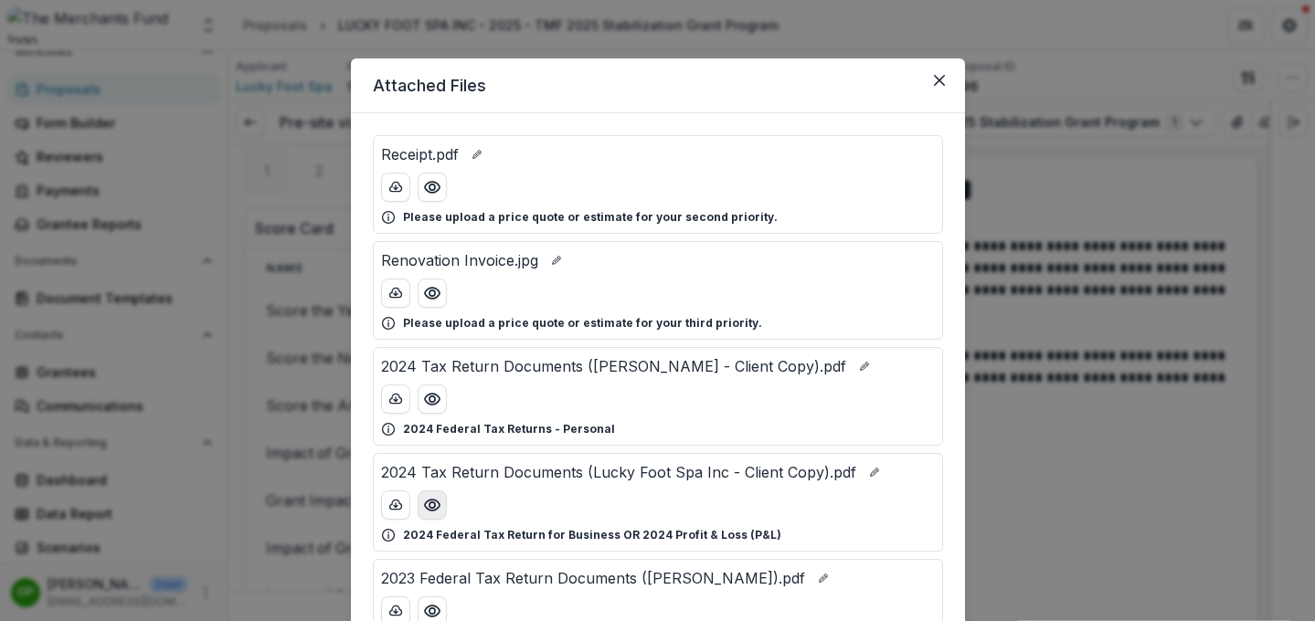
click at [429, 505] on icon "Preview 2024 Tax Return Documents (Lucky Foot Spa Inc - Client Copy).pdf" at bounding box center [432, 505] width 18 height 18
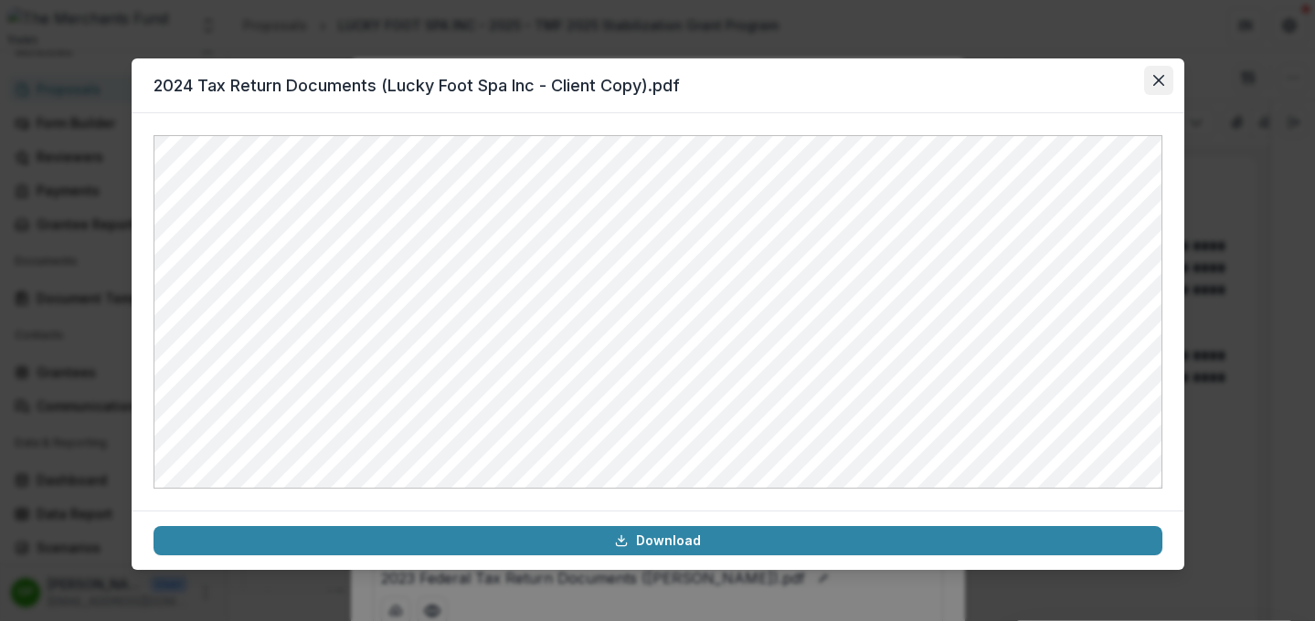
click at [1159, 73] on button "Close" at bounding box center [1158, 80] width 29 height 29
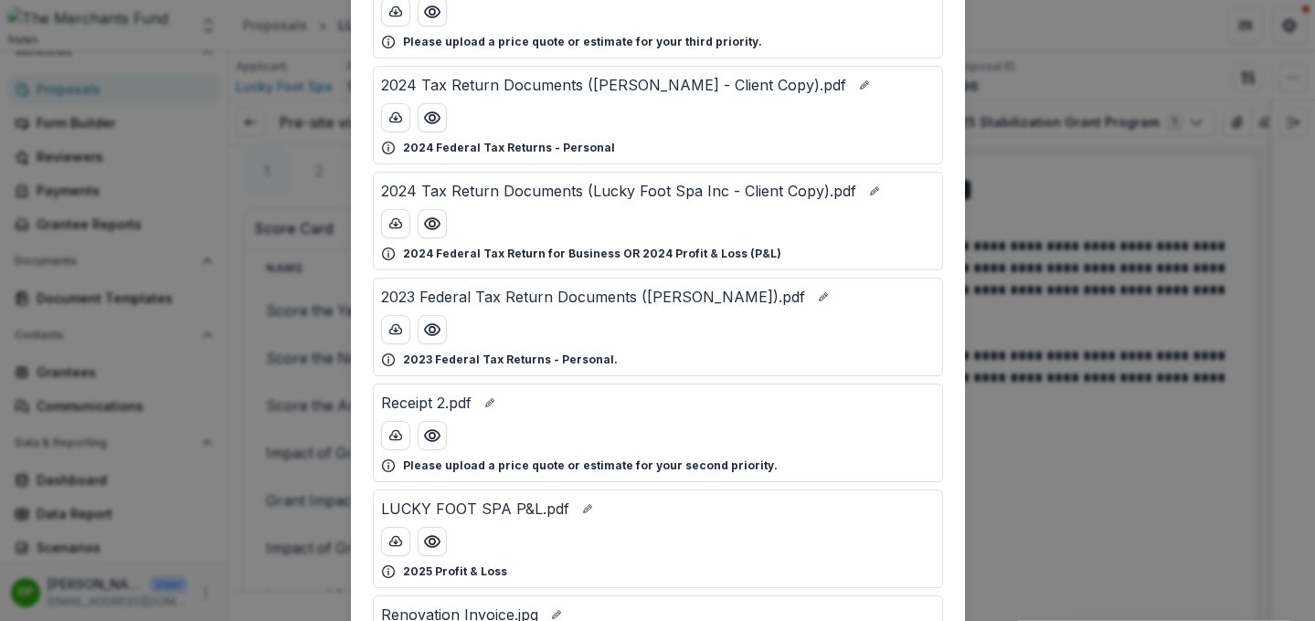
scroll to position [286, 0]
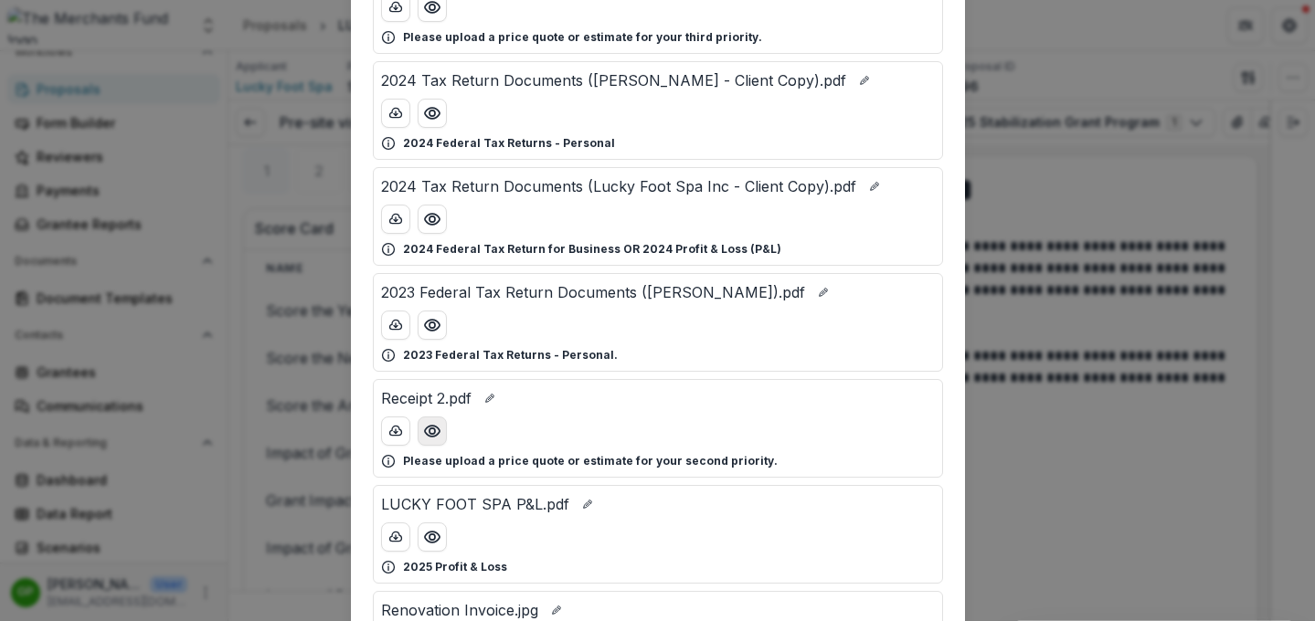
click at [431, 424] on icon "Preview Receipt 2.pdf" at bounding box center [432, 431] width 18 height 18
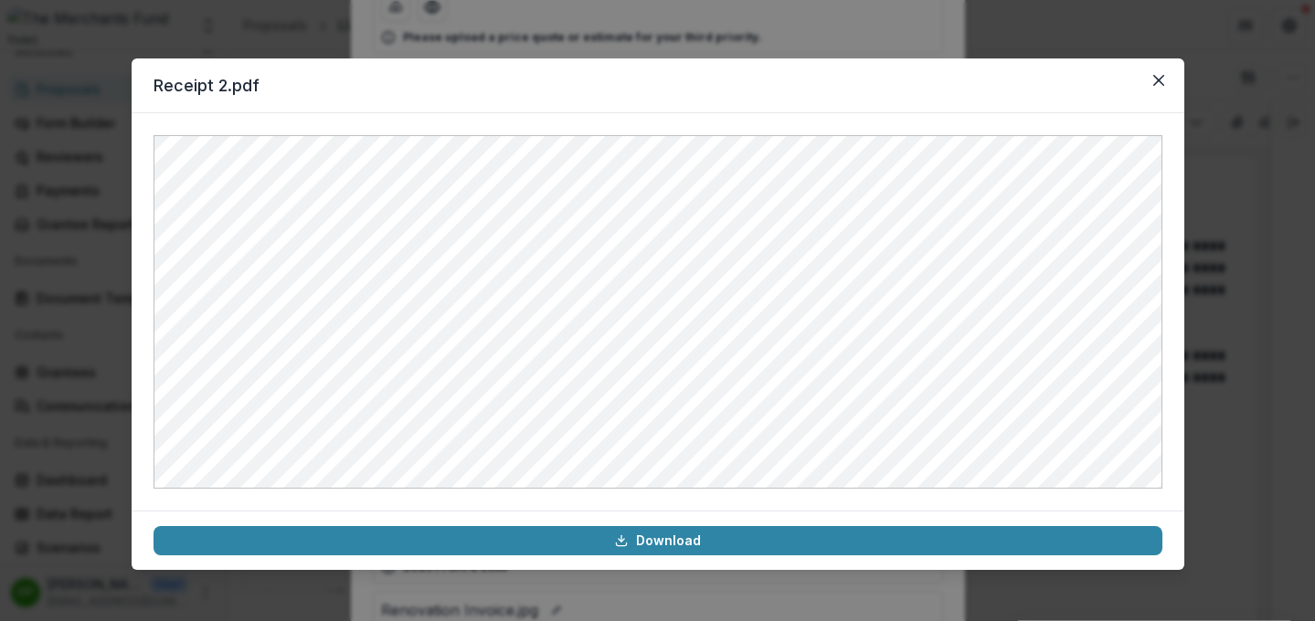
click at [1190, 342] on div "Receipt 2.pdf Download" at bounding box center [657, 310] width 1315 height 621
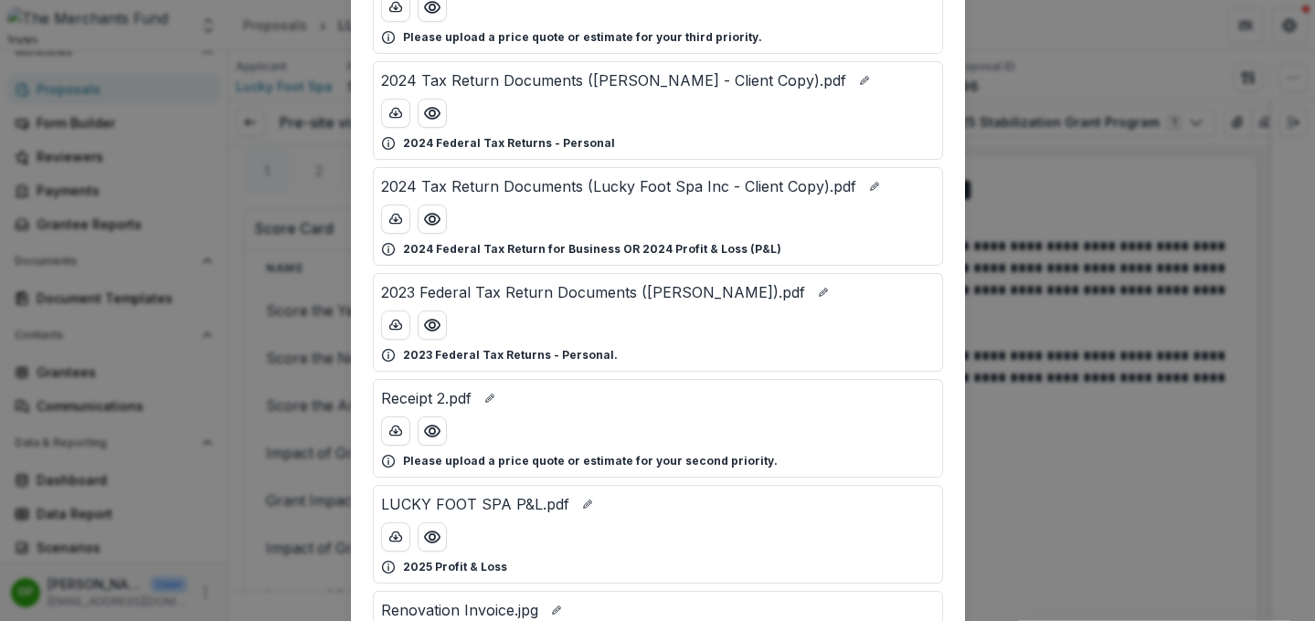
click at [1026, 258] on div "Attached Files Receipt.pdf Please upload a price quote or estimate for your sec…" at bounding box center [657, 310] width 1315 height 621
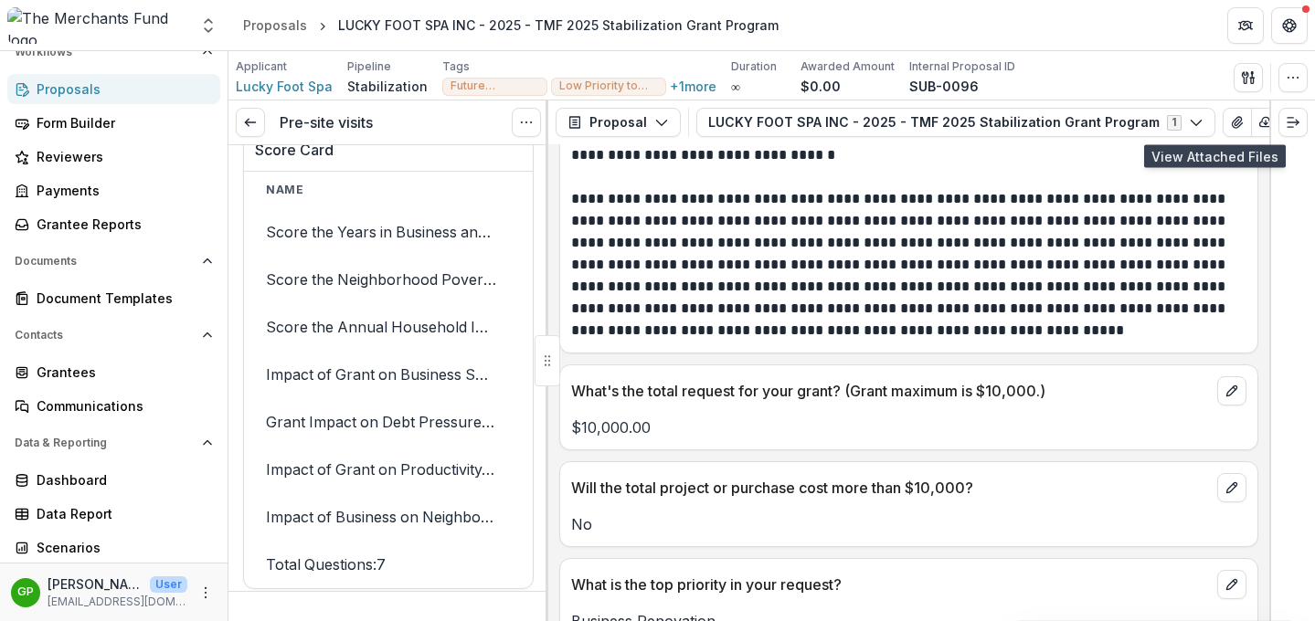
scroll to position [5771, 0]
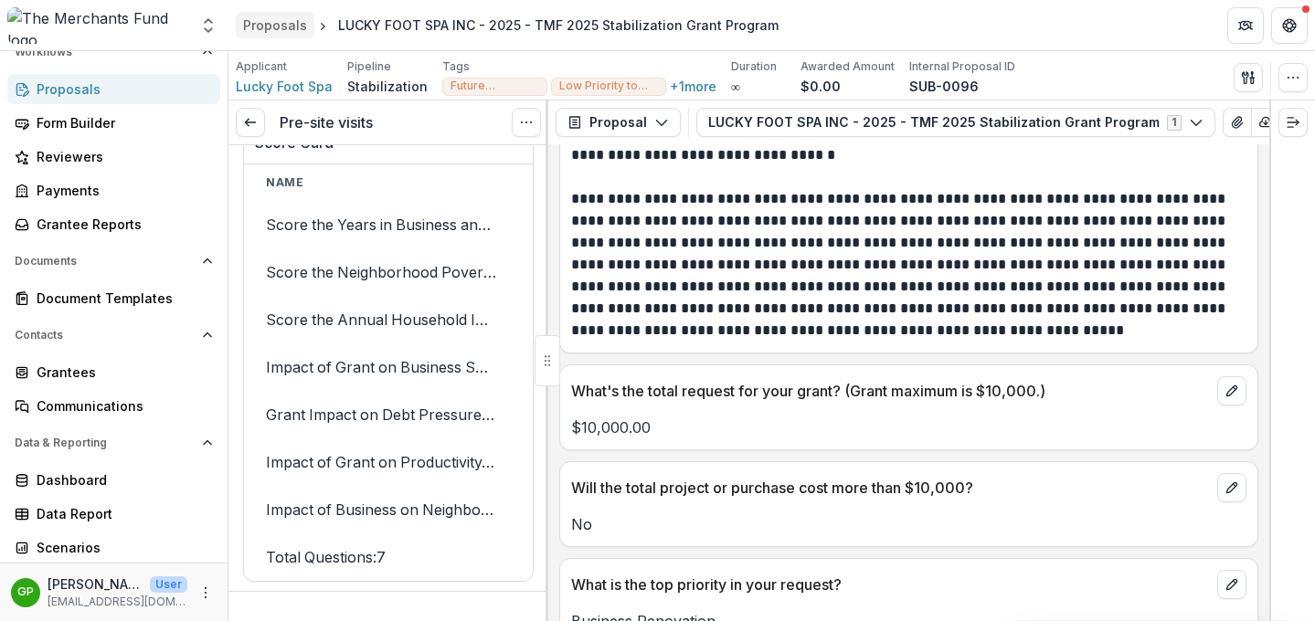
click at [263, 27] on div "Proposals" at bounding box center [275, 25] width 64 height 19
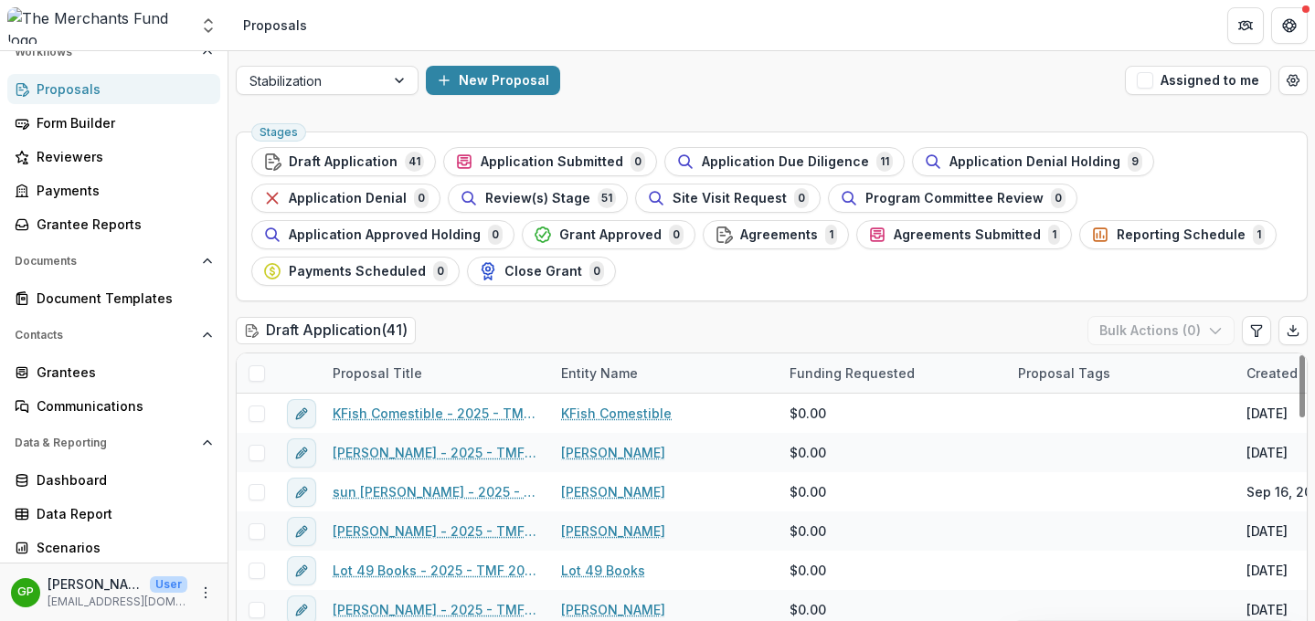
click at [577, 365] on div "Entity Name" at bounding box center [599, 373] width 99 height 19
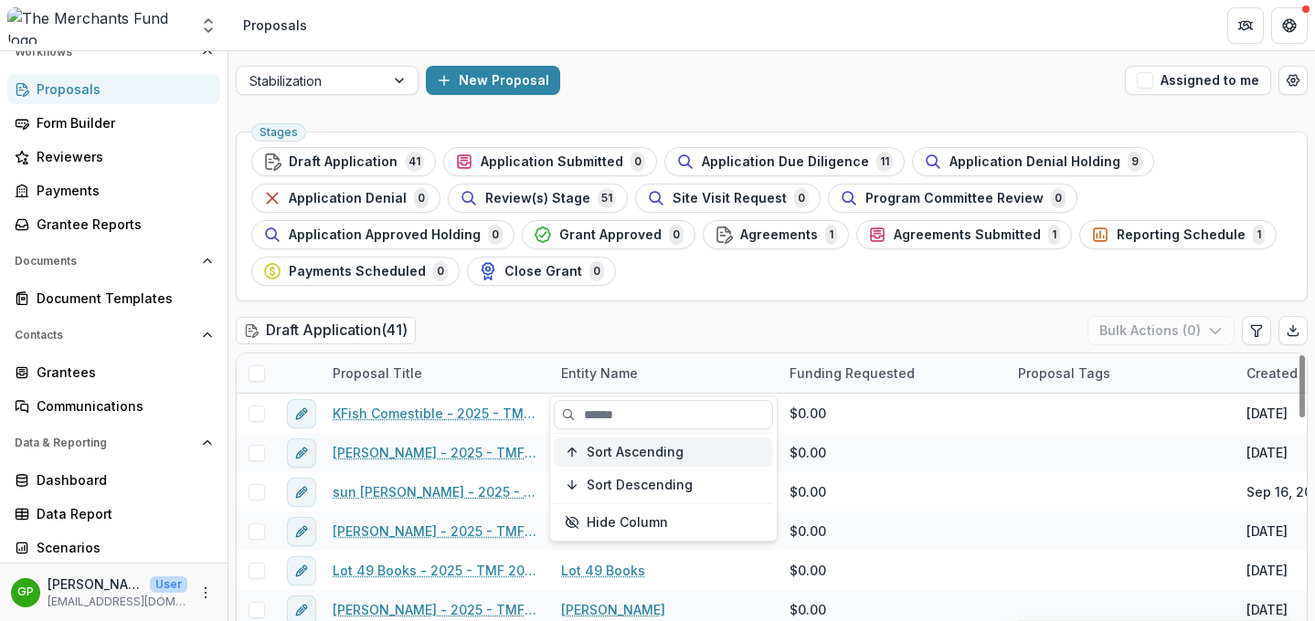
click at [612, 452] on span "Sort Ascending" at bounding box center [635, 453] width 97 height 16
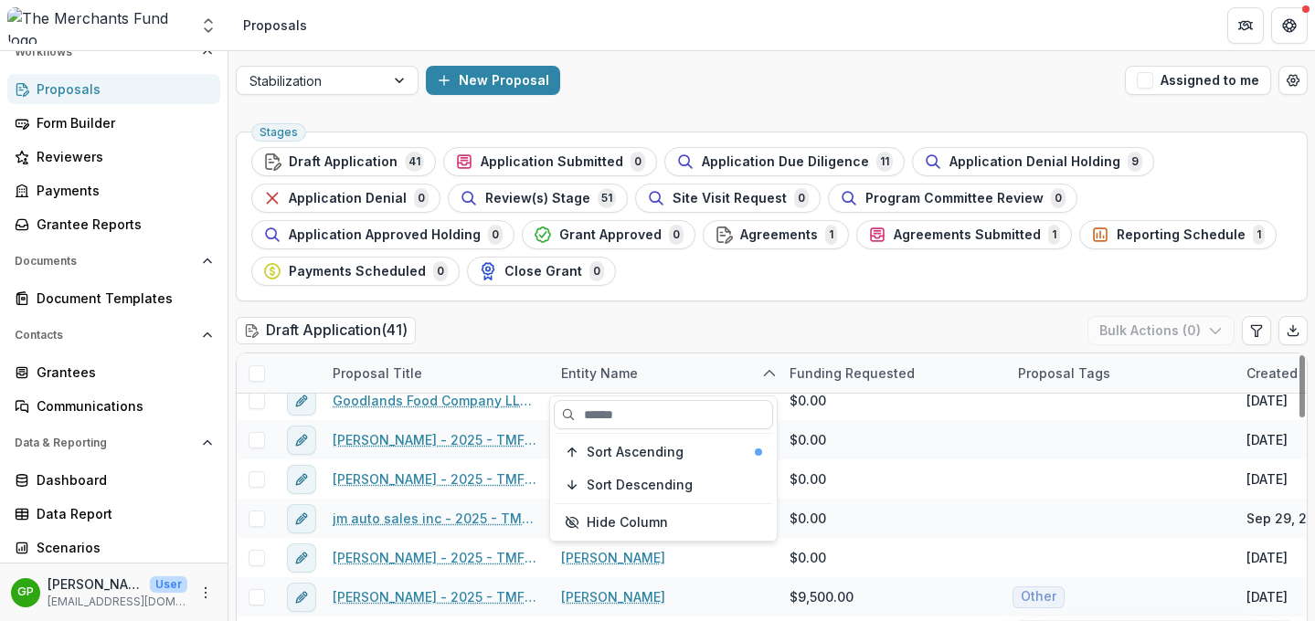
scroll to position [459, 0]
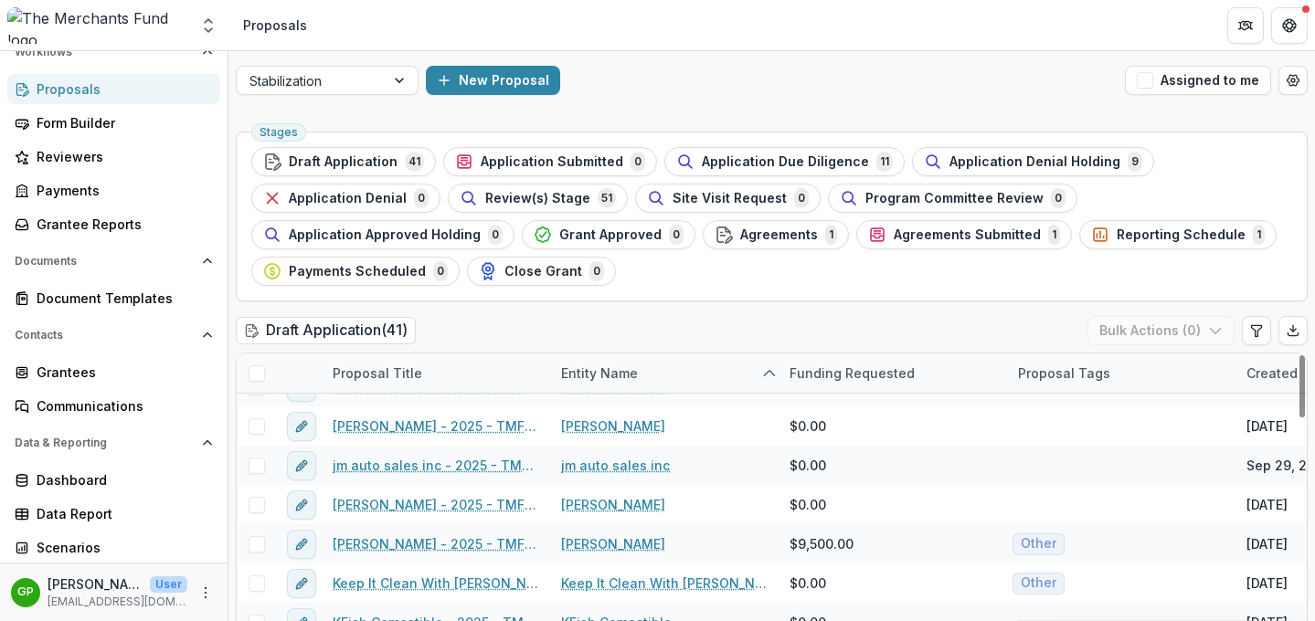
click at [543, 326] on div "Draft Application ( 41 ) Bulk Actions ( 0 )" at bounding box center [772, 334] width 1072 height 37
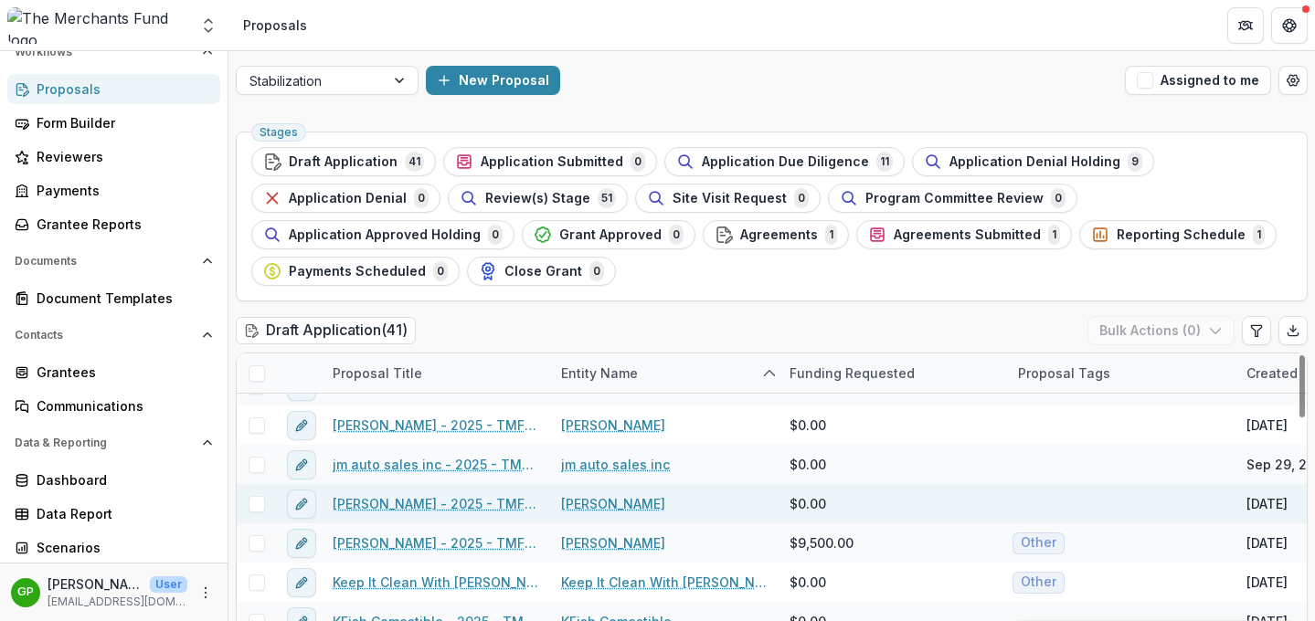
scroll to position [455, 0]
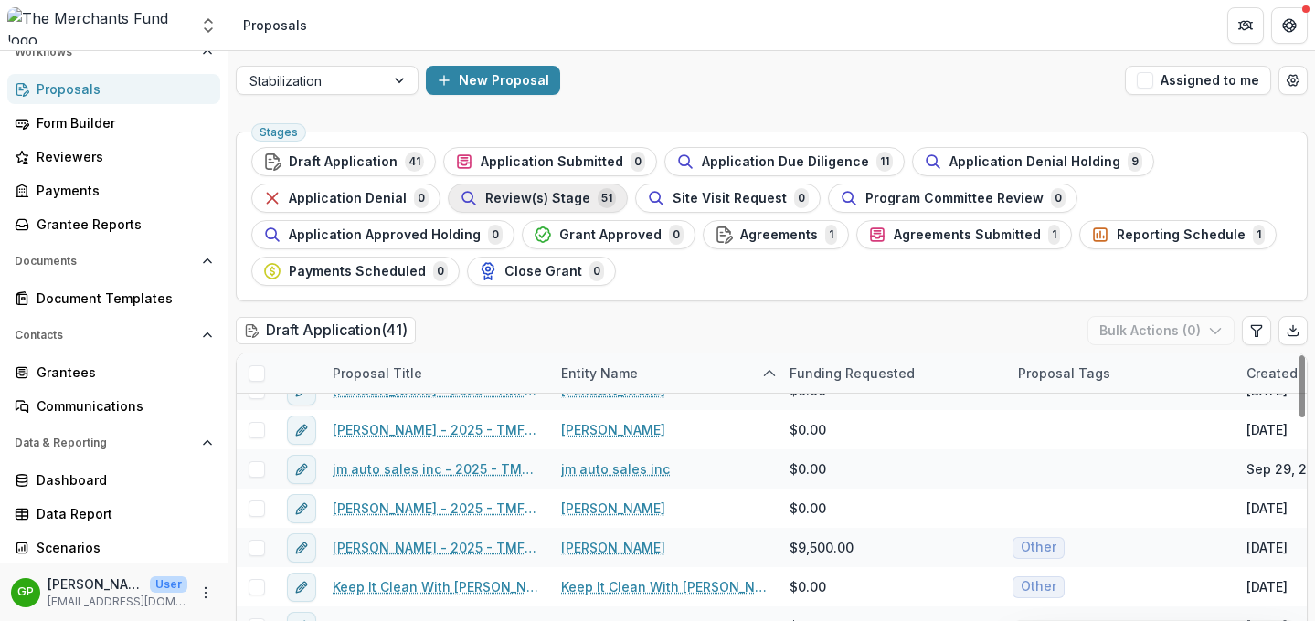
click at [548, 206] on div "Review(s) Stage 51" at bounding box center [538, 198] width 156 height 20
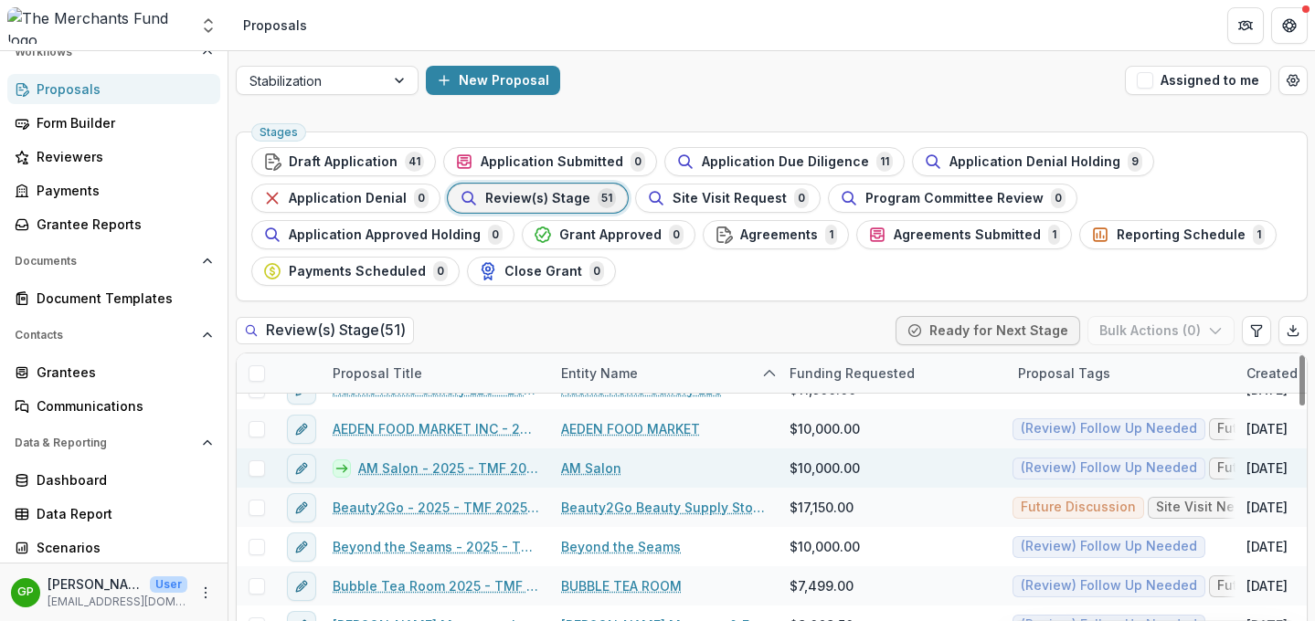
scroll to position [35, 0]
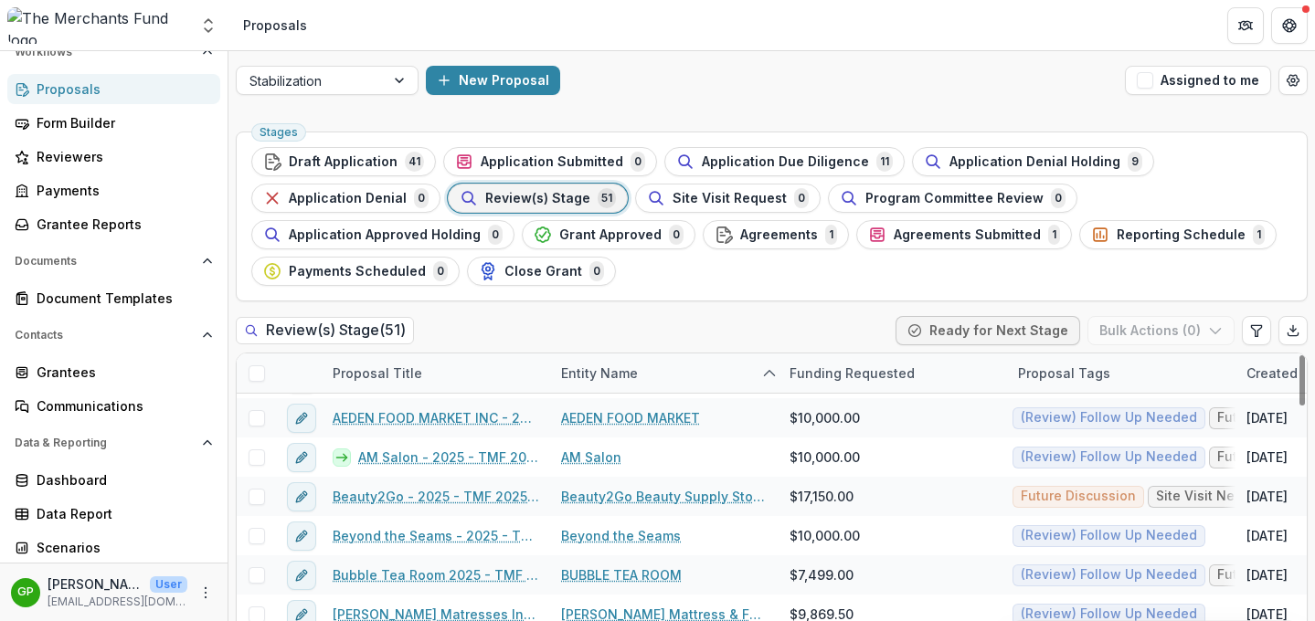
click at [600, 365] on div "Entity Name" at bounding box center [599, 373] width 99 height 19
click at [602, 343] on div "Review(s) Stage ( 51 ) Ready for Next Stage Bulk Actions ( 0 )" at bounding box center [772, 334] width 1072 height 37
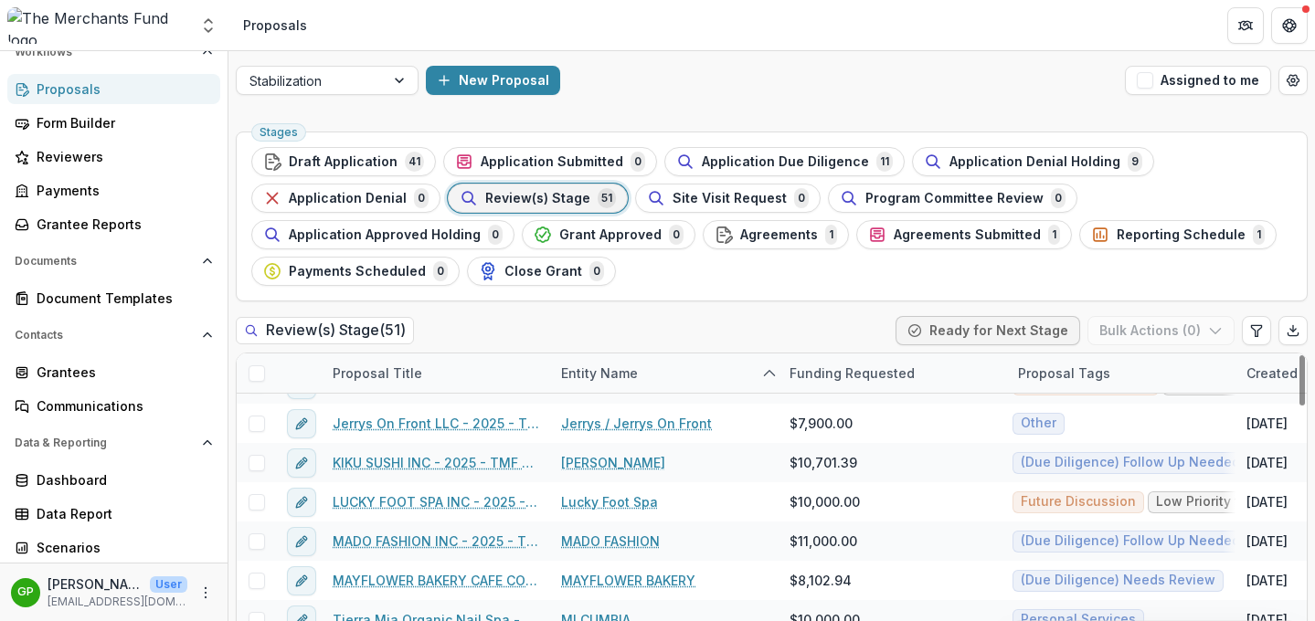
scroll to position [902, 0]
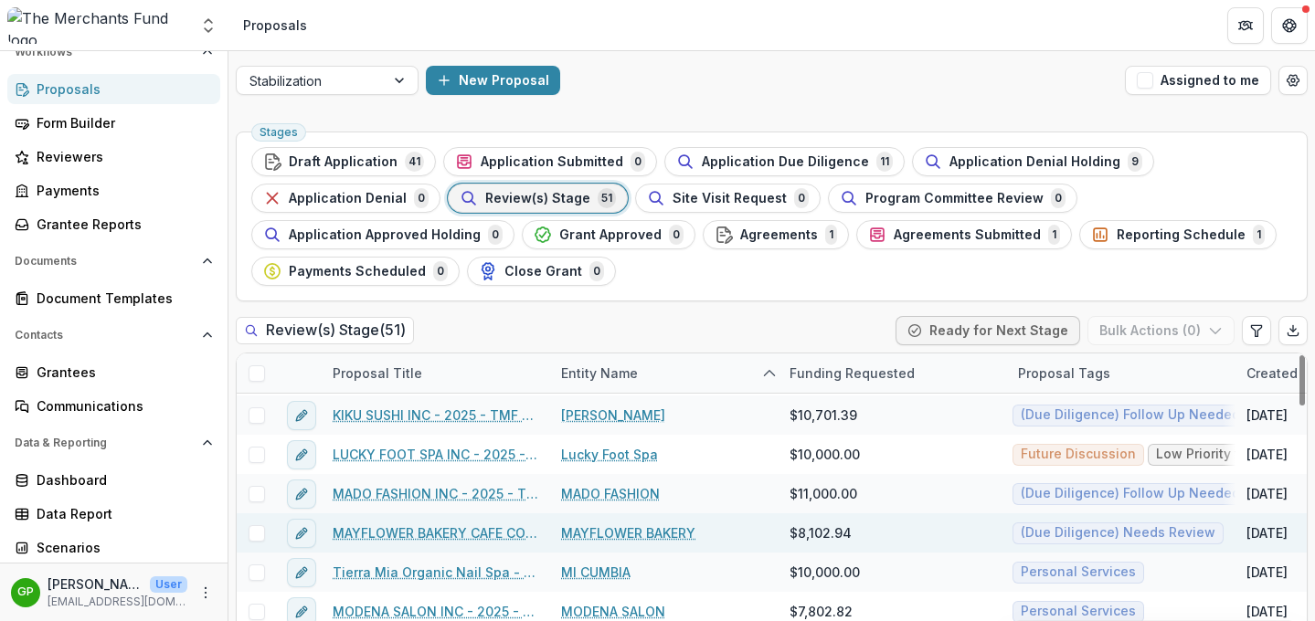
click at [468, 532] on link "MAYFLOWER BAKERY CAFE CO - 2025 - TMF 2025 Stabilization Grant Program" at bounding box center [436, 533] width 206 height 19
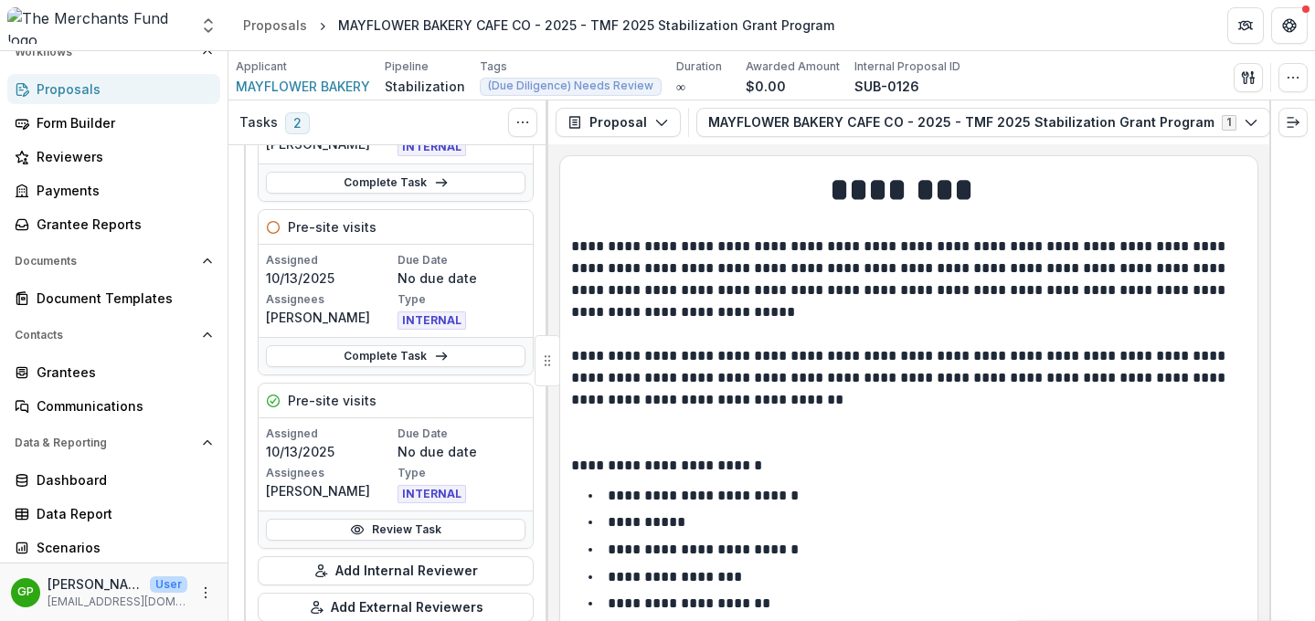
scroll to position [207, 0]
click at [392, 534] on link "Review Task" at bounding box center [395, 529] width 259 height 22
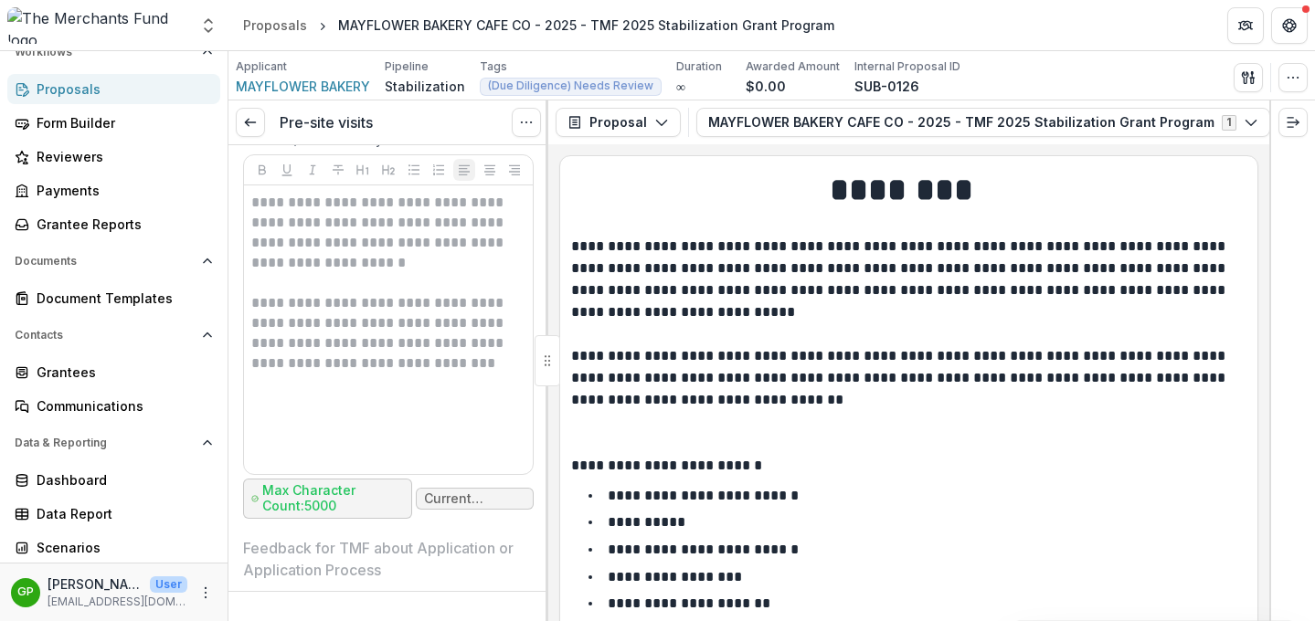
scroll to position [7929, 0]
click at [248, 127] on icon at bounding box center [250, 122] width 15 height 15
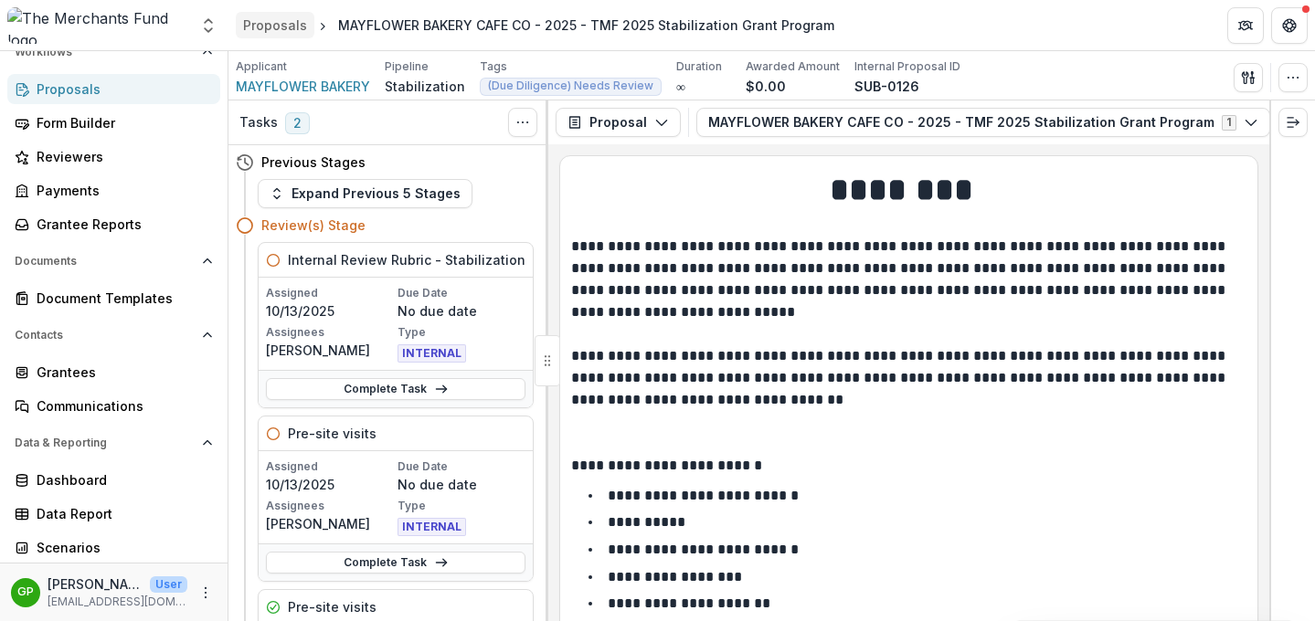
click at [255, 31] on div "Proposals" at bounding box center [275, 25] width 64 height 19
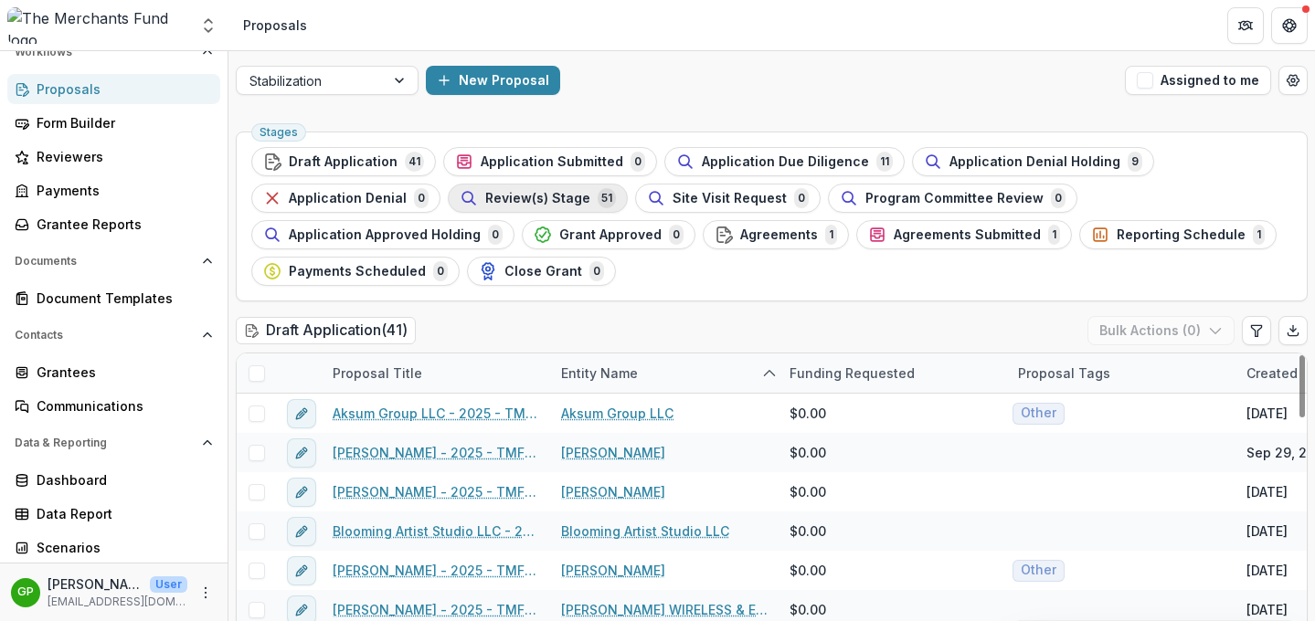
click at [561, 197] on span "Review(s) Stage" at bounding box center [537, 199] width 105 height 16
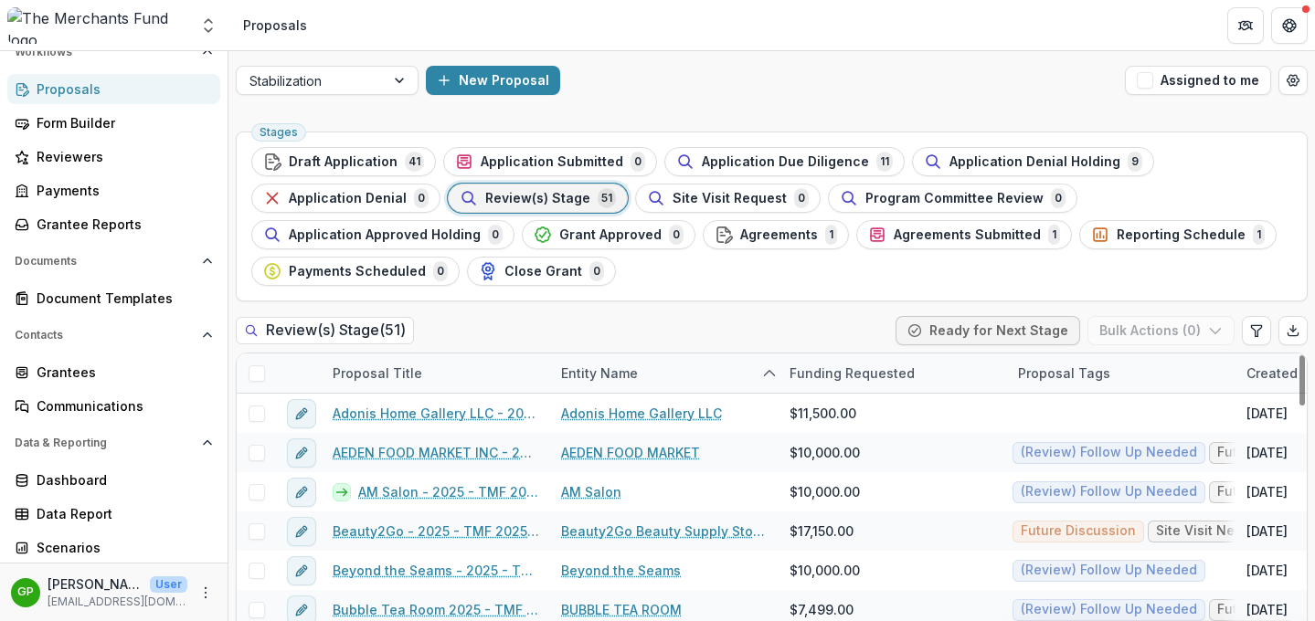
click at [640, 375] on div "Entity Name" at bounding box center [599, 373] width 99 height 19
click at [503, 322] on div "Review(s) Stage ( 51 ) Ready for Next Stage Bulk Actions ( 0 )" at bounding box center [772, 334] width 1072 height 37
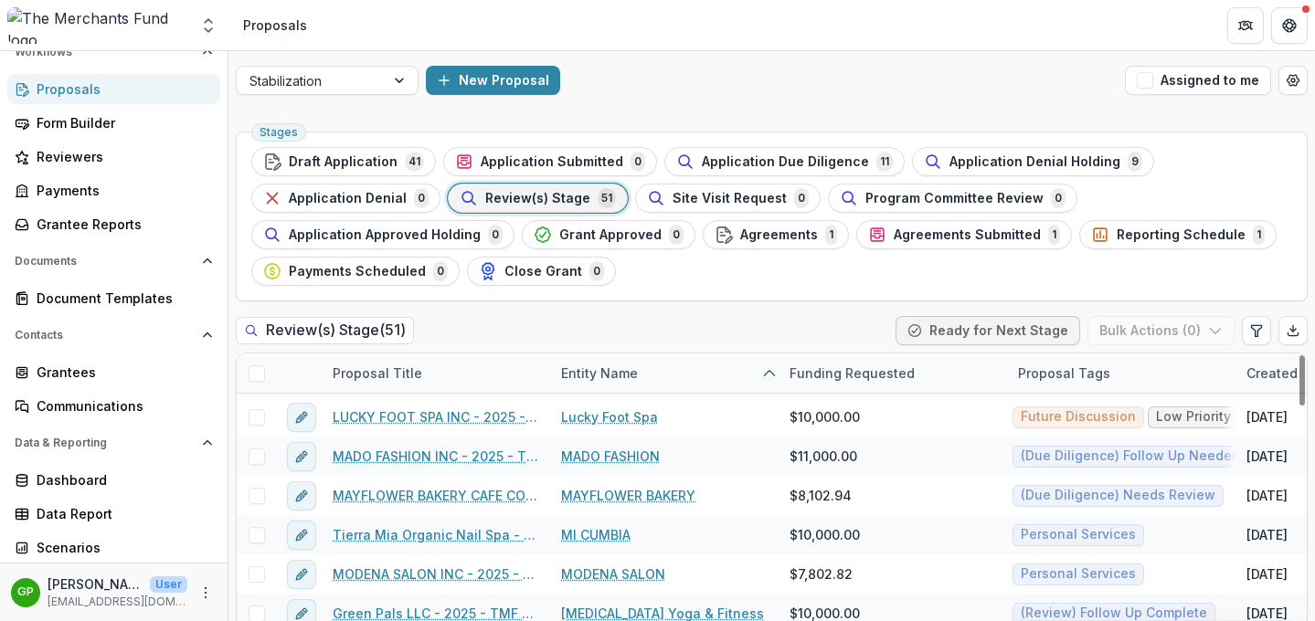
scroll to position [964, 0]
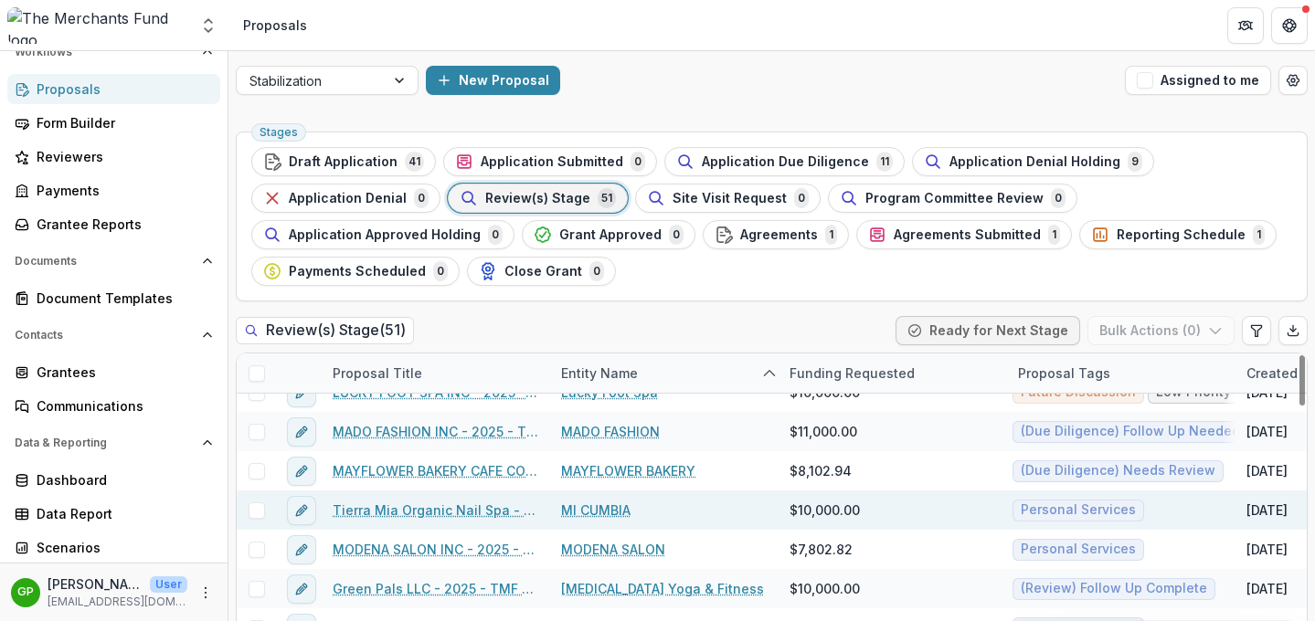
click at [432, 516] on link "Tierra Mia Organic Nail Spa - 2025 - TMF 2025 Stabilization Grant Program" at bounding box center [436, 510] width 206 height 19
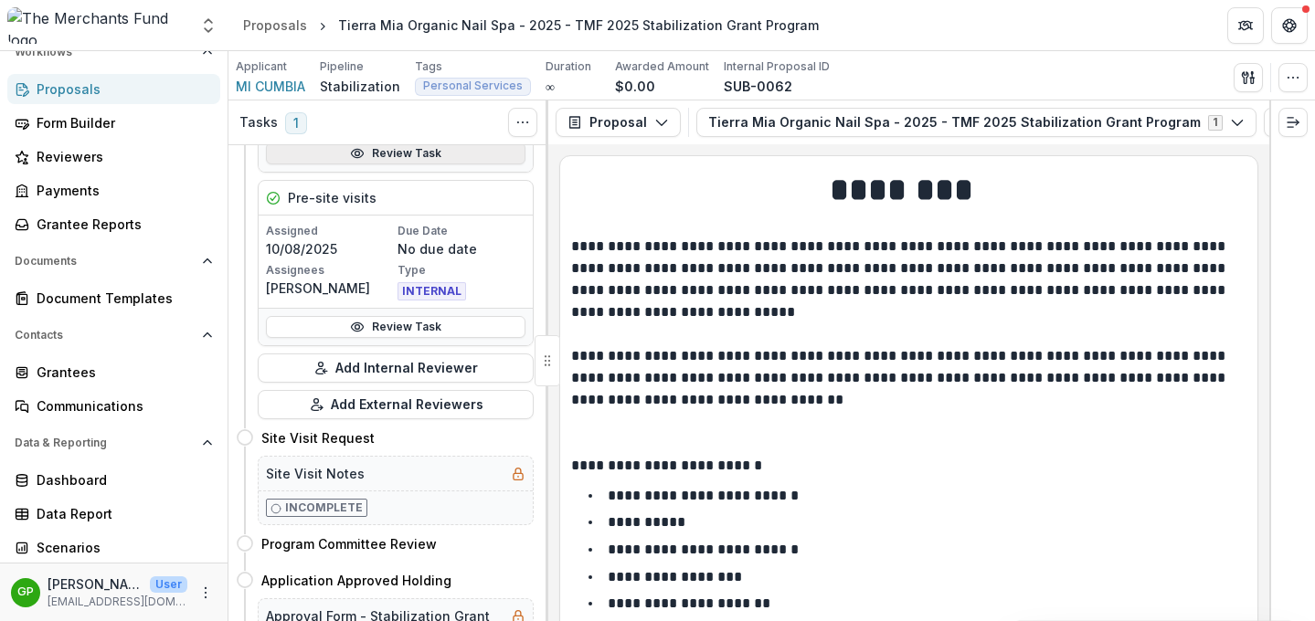
scroll to position [415, 0]
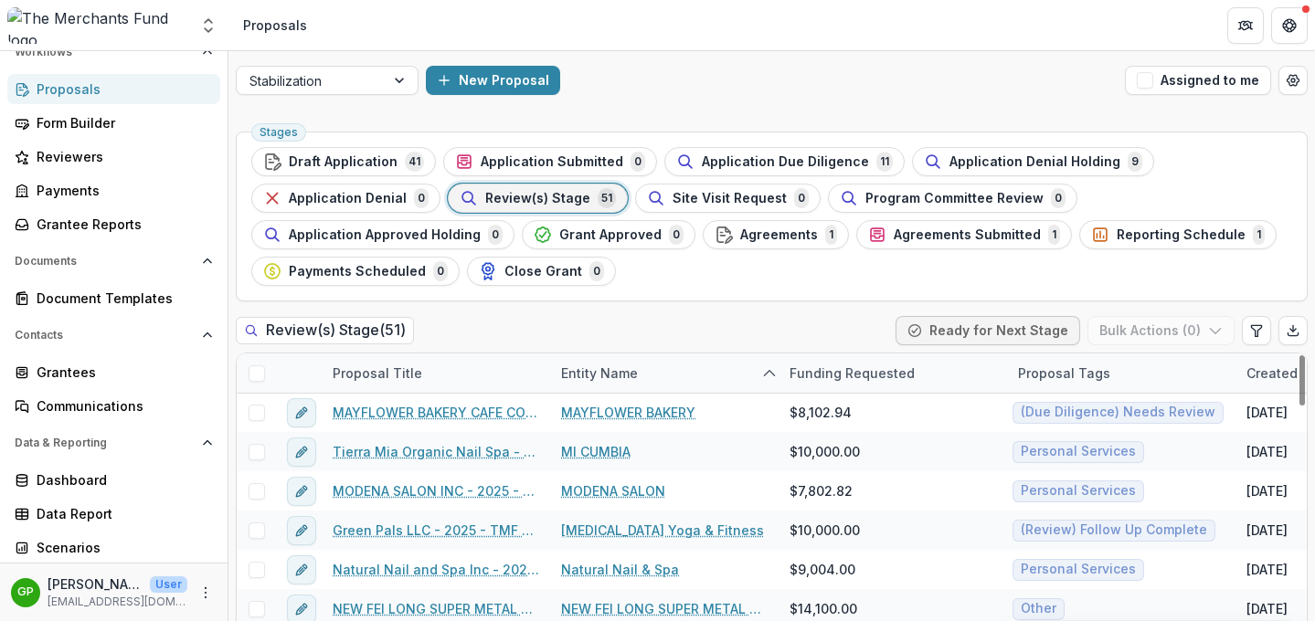
scroll to position [1013, 0]
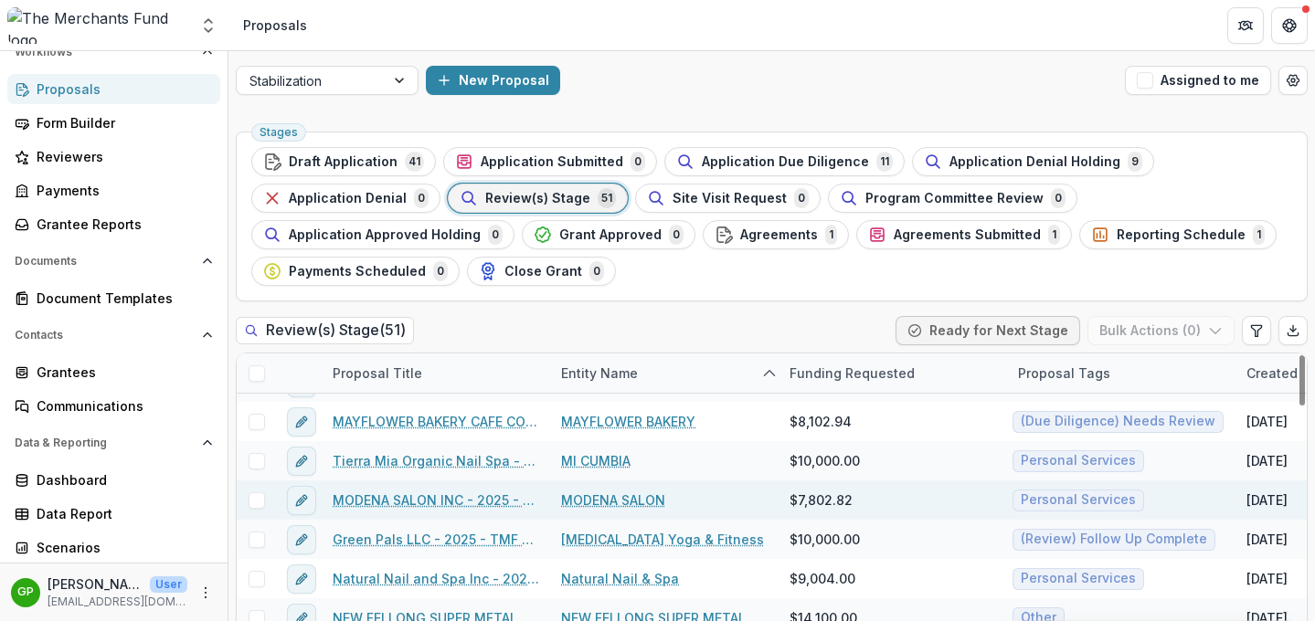
click at [476, 501] on link "MODENA SALON INC - 2025 - TMF 2025 Stabilization Grant Program" at bounding box center [436, 500] width 206 height 19
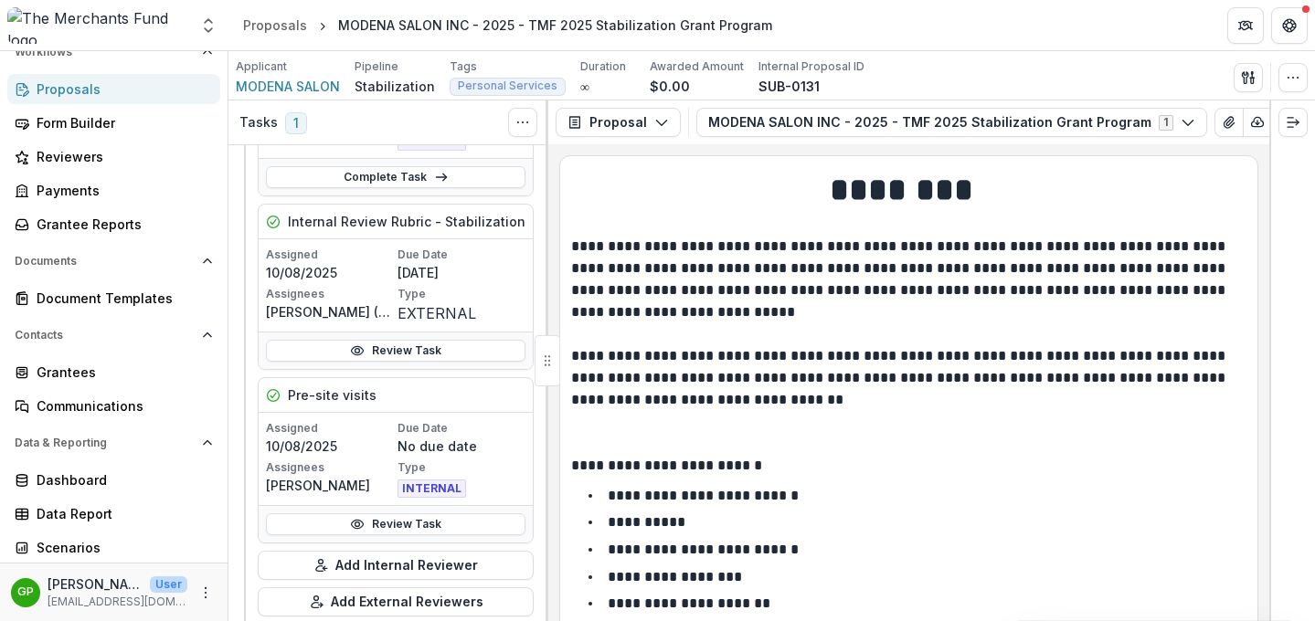
scroll to position [214, 0]
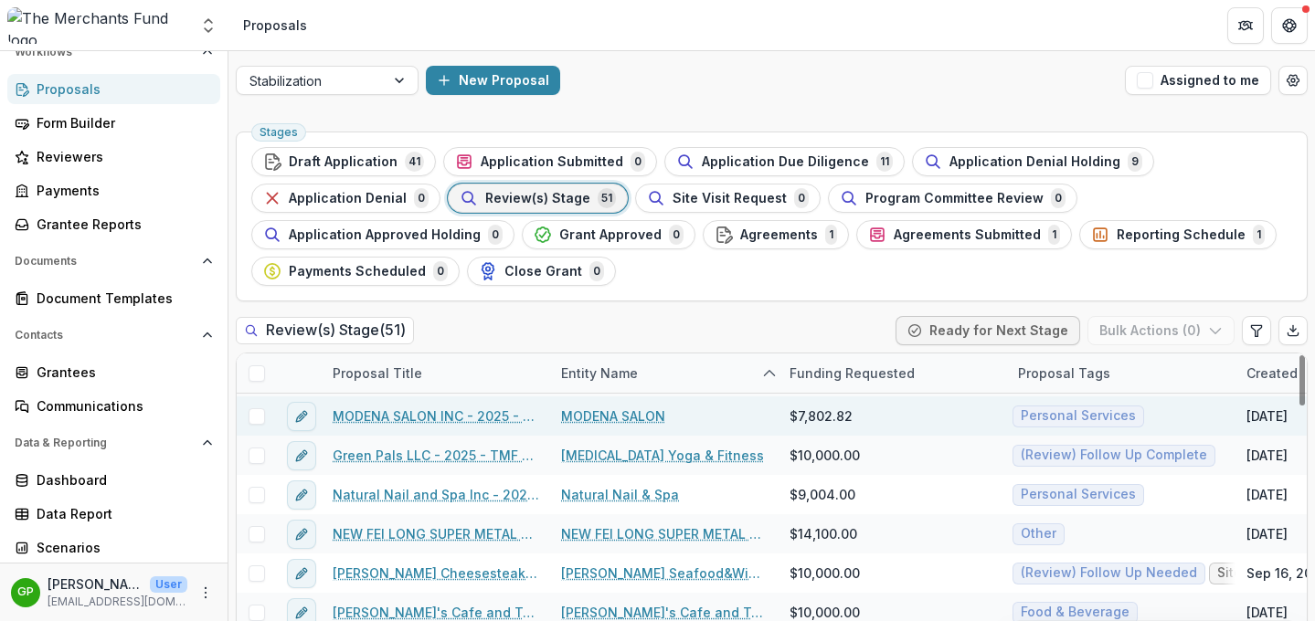
scroll to position [1094, 0]
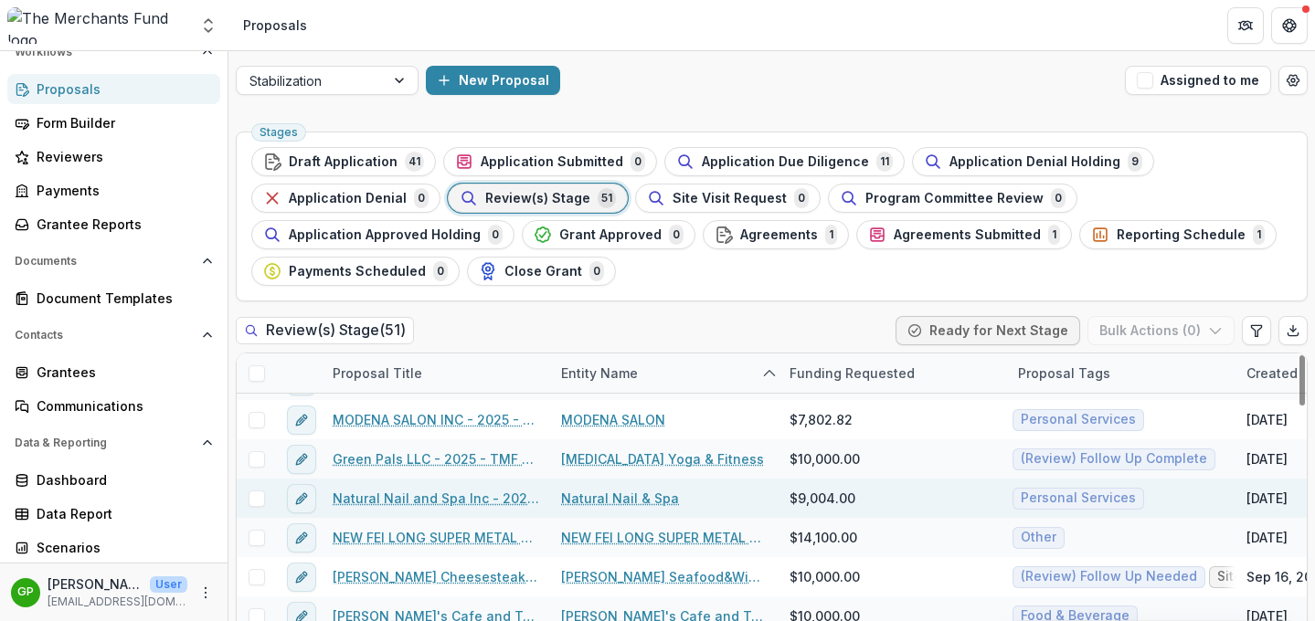
click at [408, 492] on link "Natural Nail and Spa Inc - 2025 - TMF 2025 Stabilization Grant Program" at bounding box center [436, 498] width 206 height 19
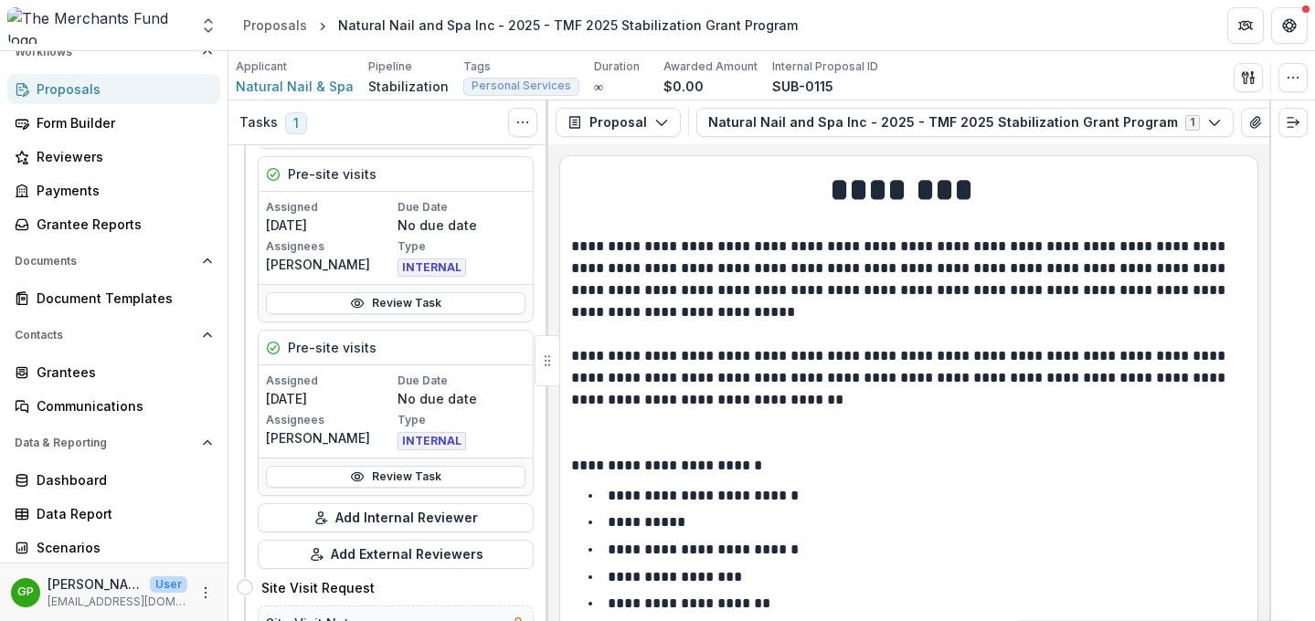
scroll to position [274, 0]
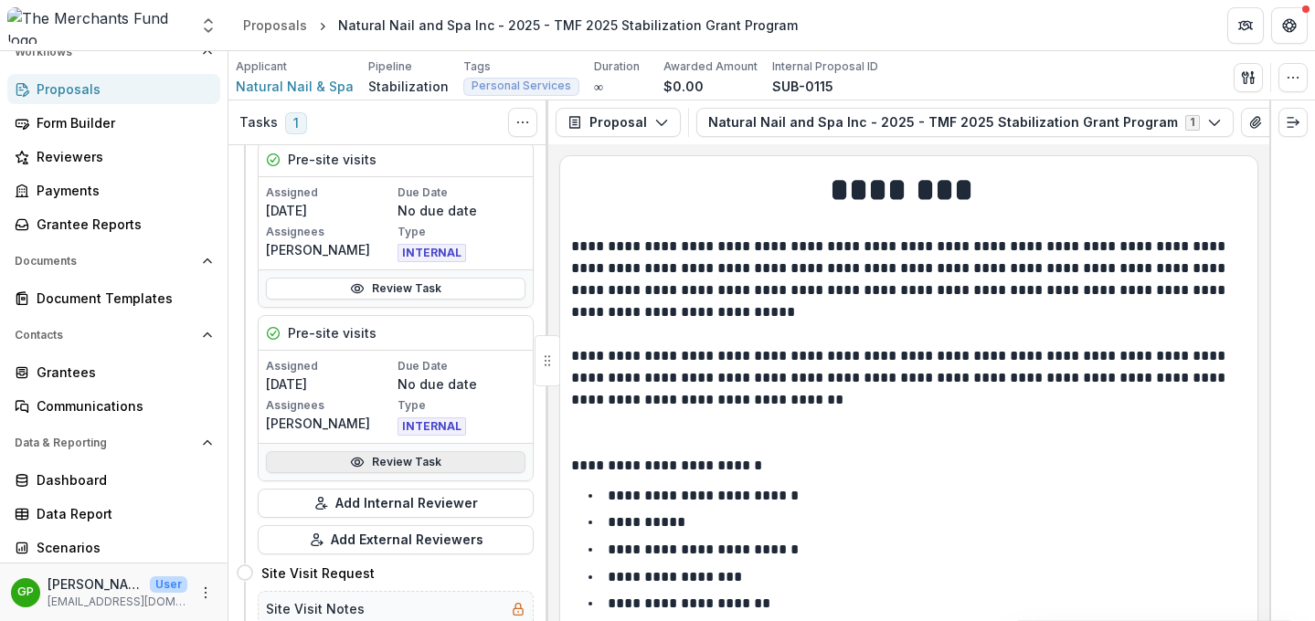
click at [346, 463] on link "Review Task" at bounding box center [395, 462] width 259 height 22
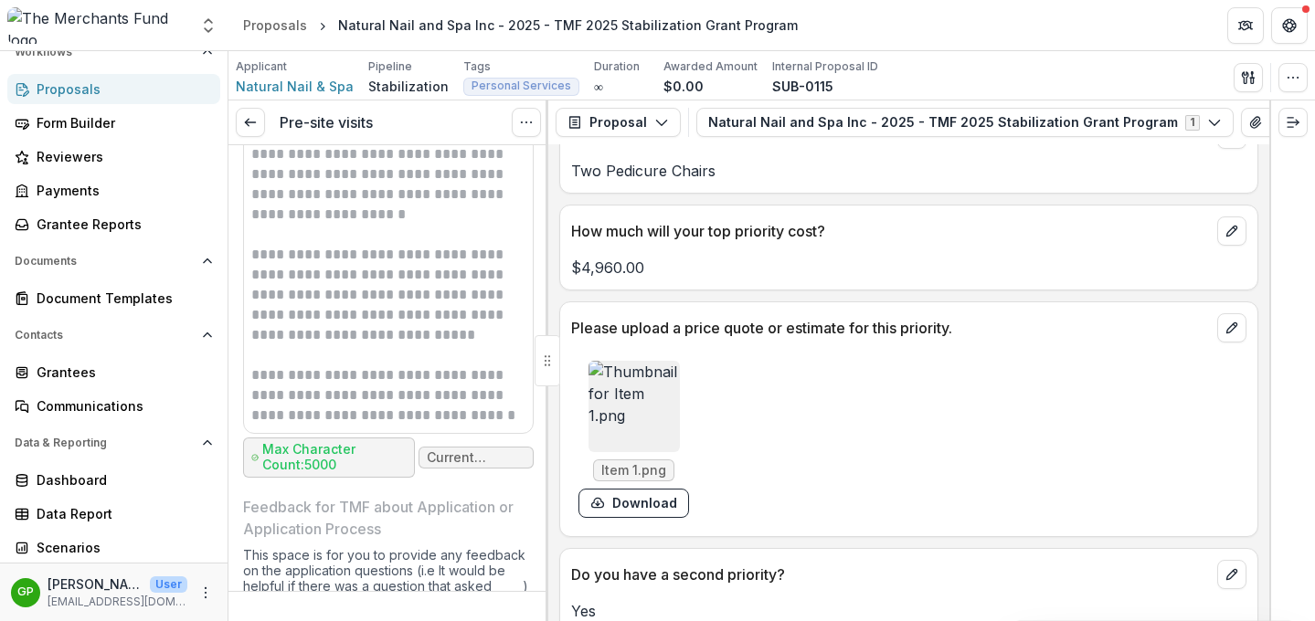
scroll to position [4040, 0]
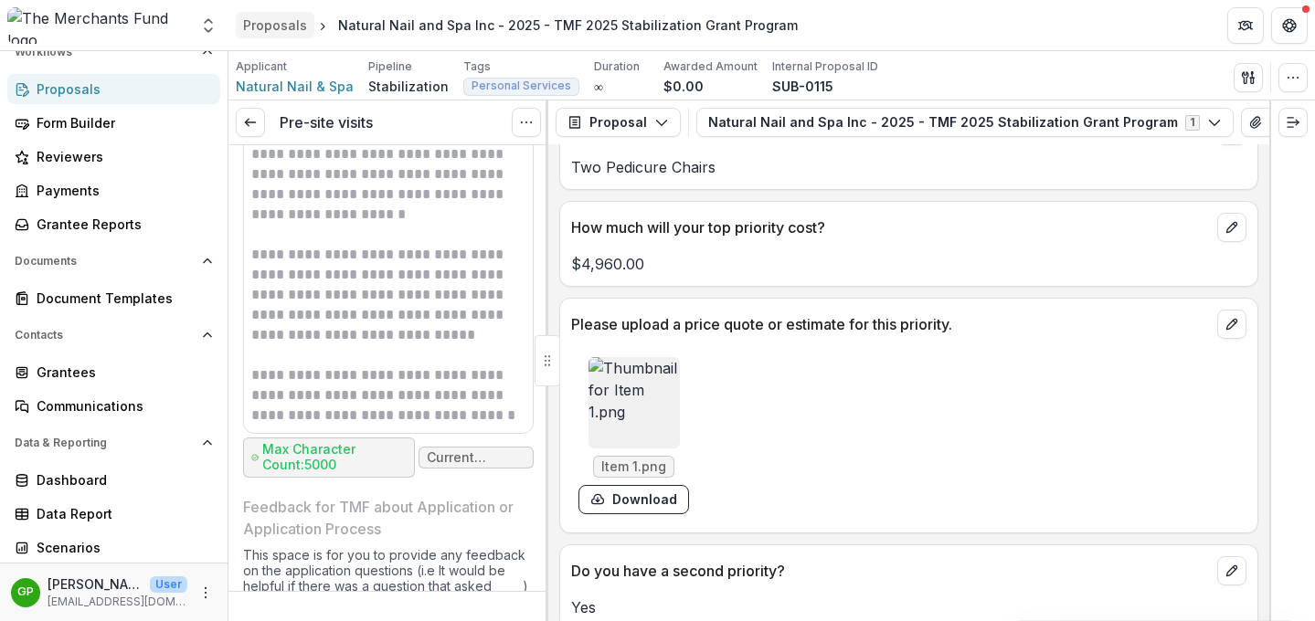
click at [271, 26] on div "Proposals" at bounding box center [275, 25] width 64 height 19
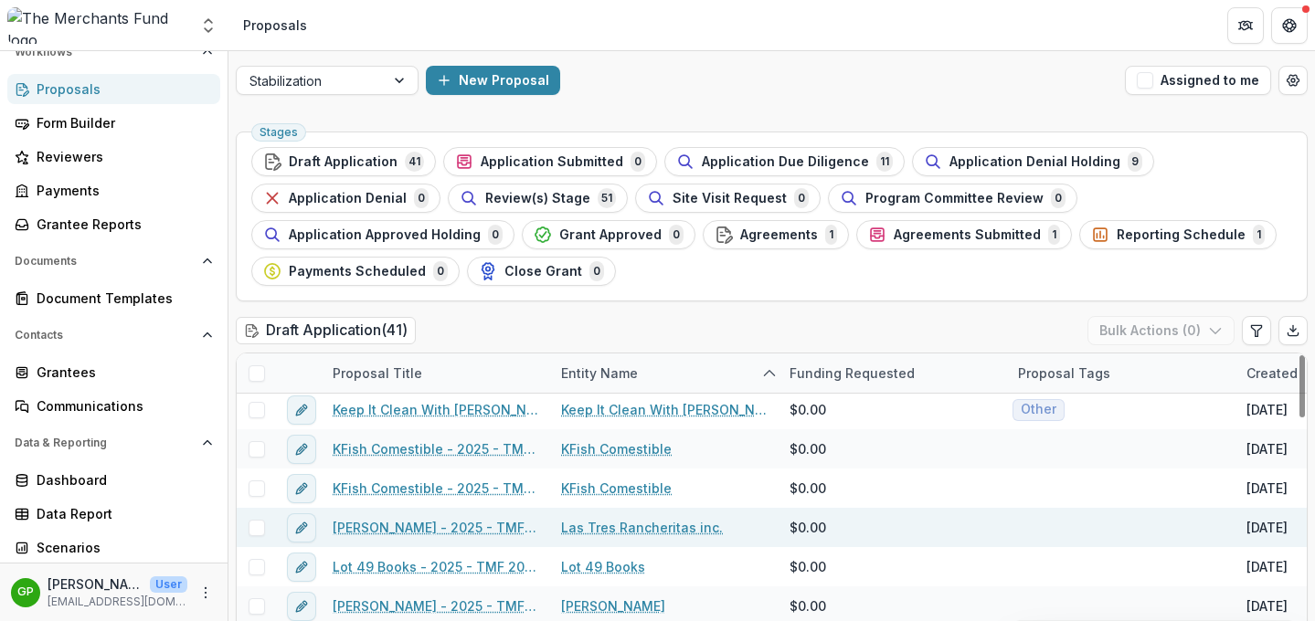
scroll to position [712, 0]
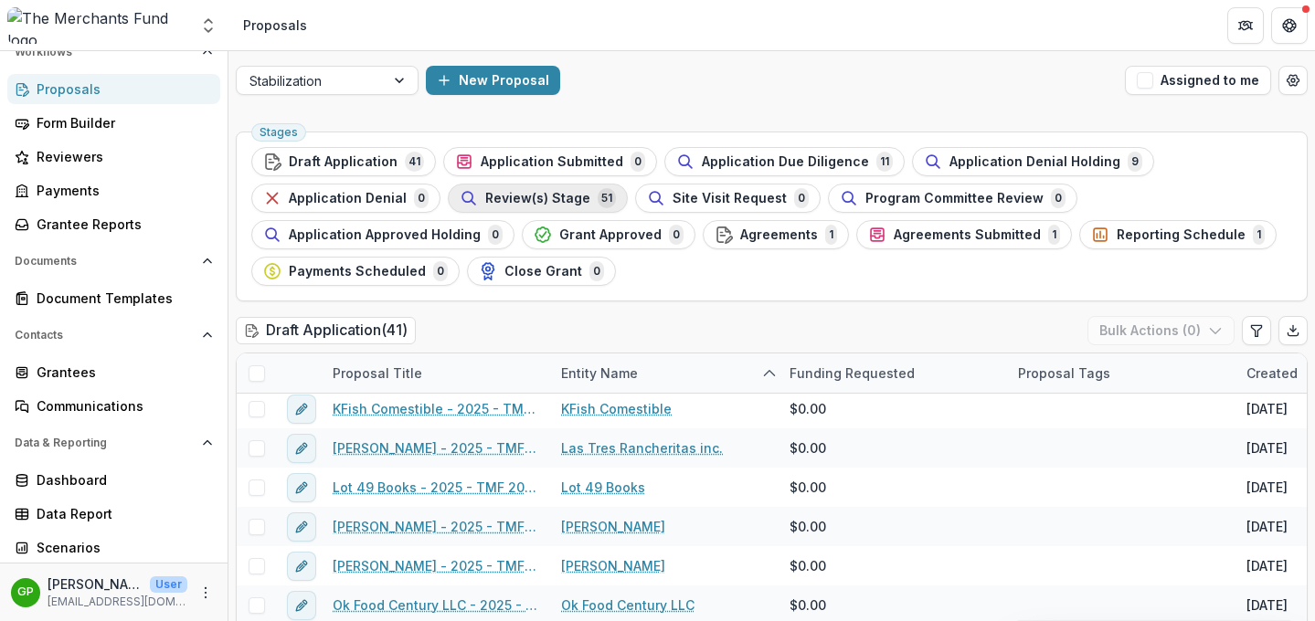
click at [514, 206] on div "Review(s) Stage 51" at bounding box center [538, 198] width 156 height 20
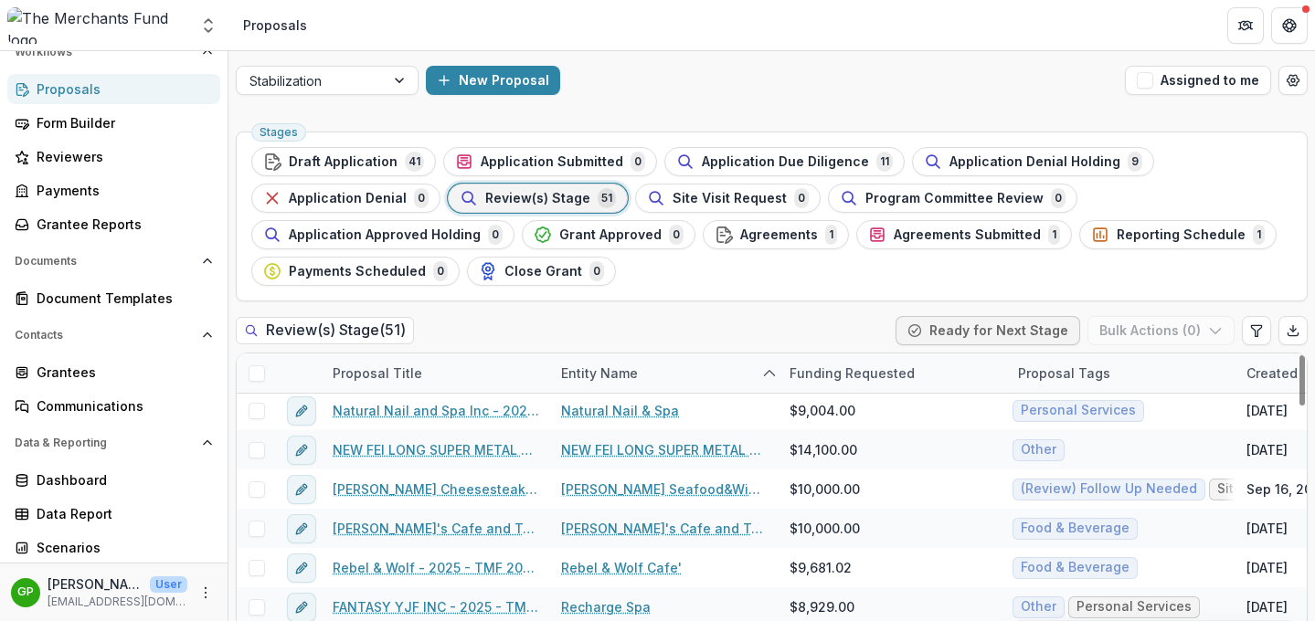
scroll to position [1175, 0]
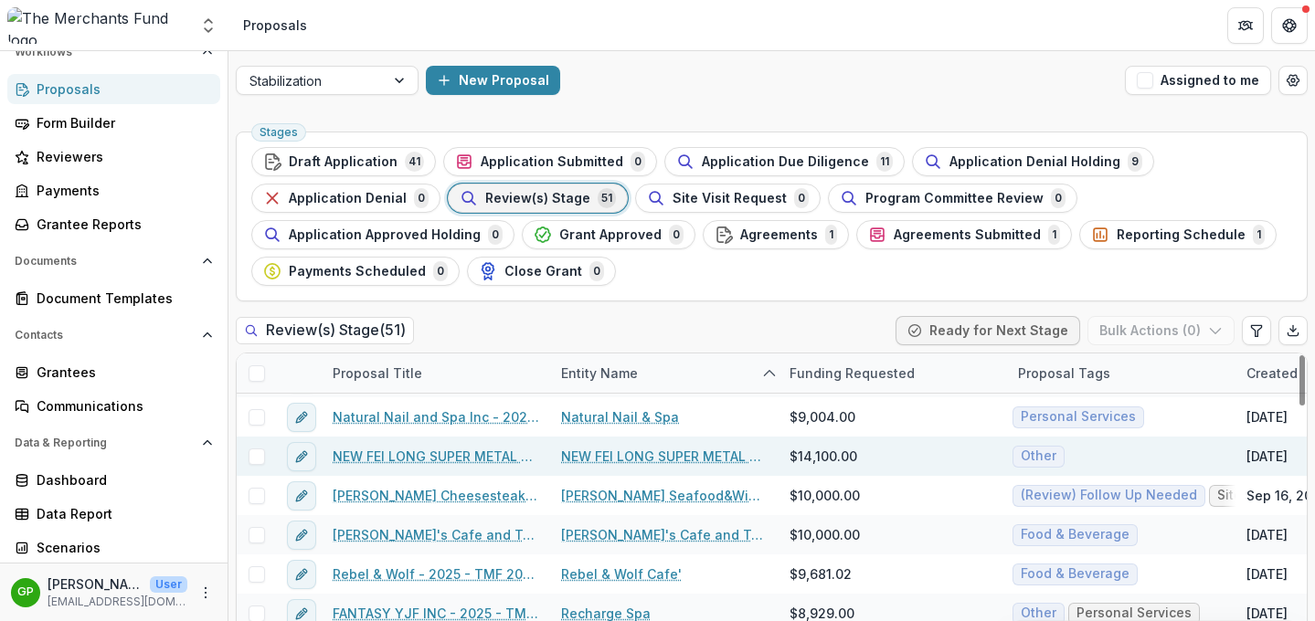
click at [419, 458] on link "NEW FEI LONG SUPER METAL LLC - 2025 - TMF 2025 Stabilization Grant Program" at bounding box center [436, 456] width 206 height 19
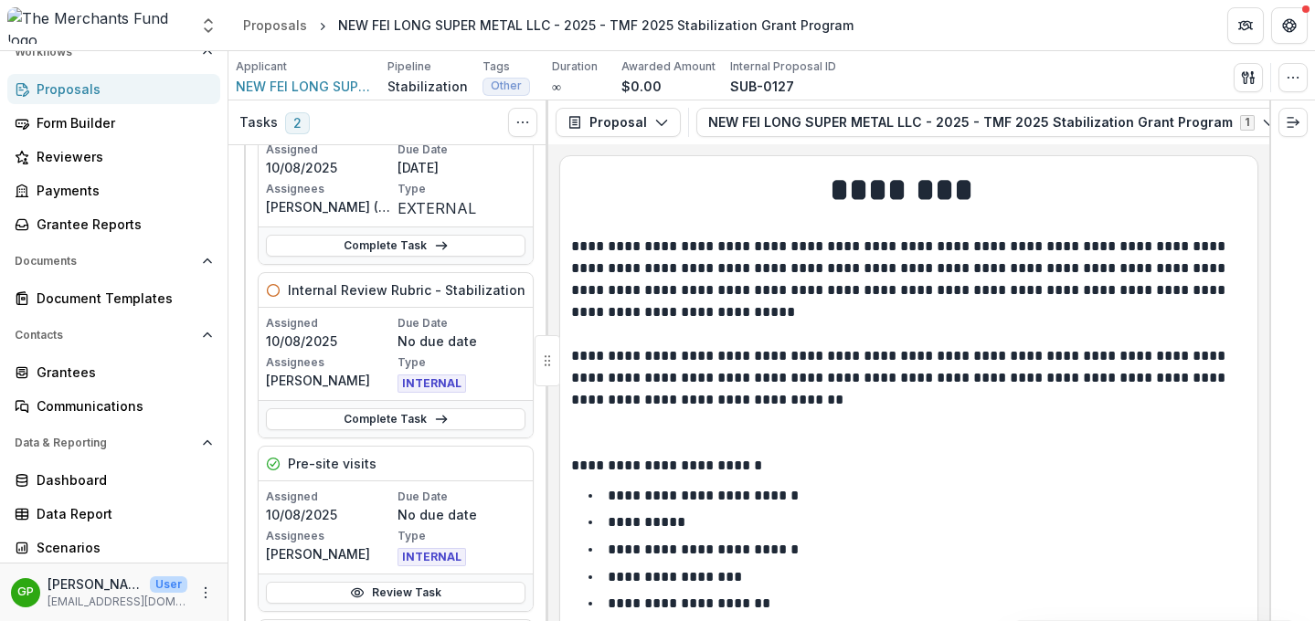
scroll to position [175, 0]
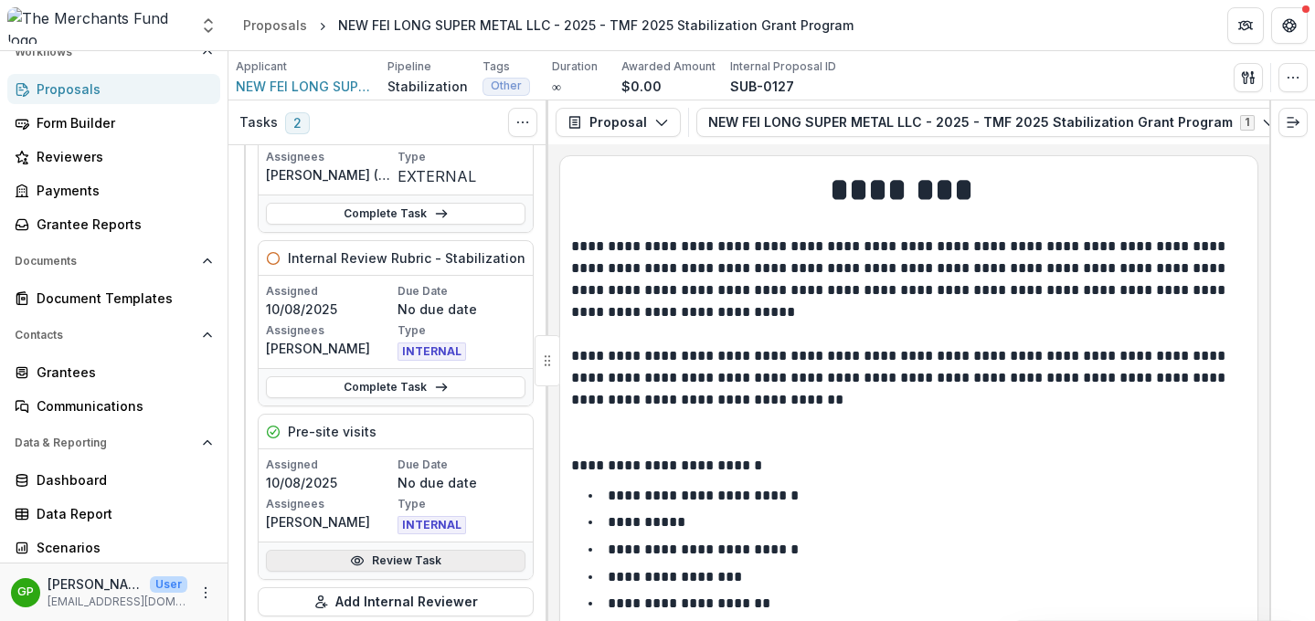
click at [403, 563] on link "Review Task" at bounding box center [395, 561] width 259 height 22
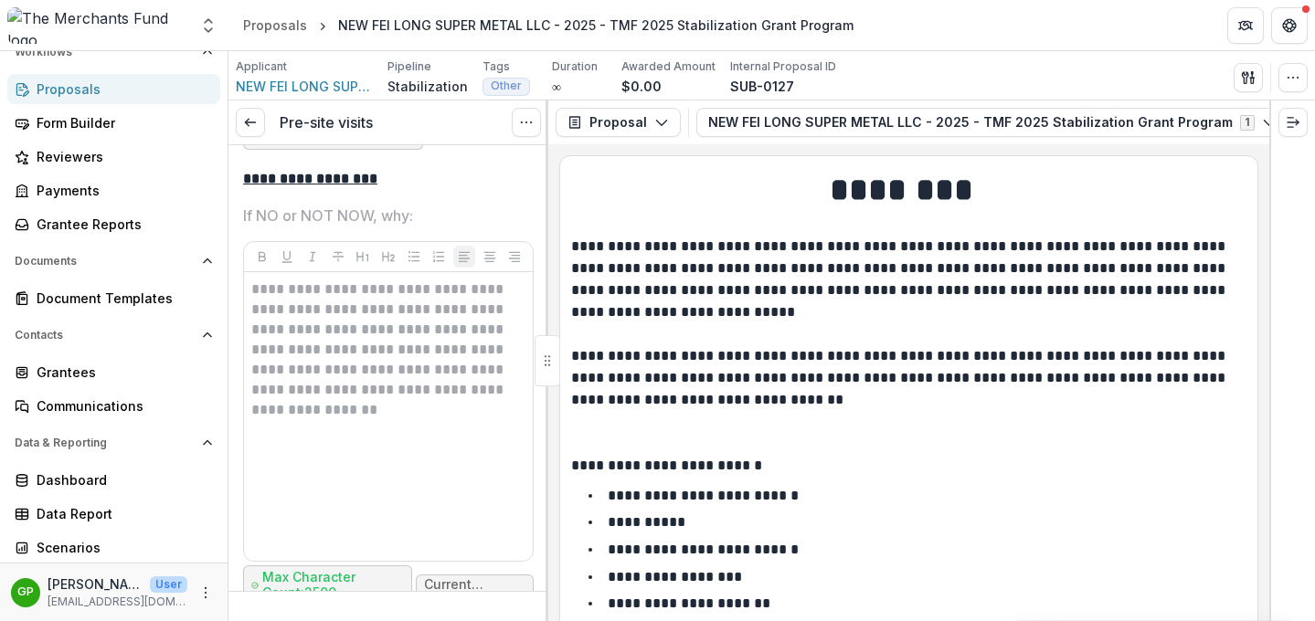
scroll to position [7073, 0]
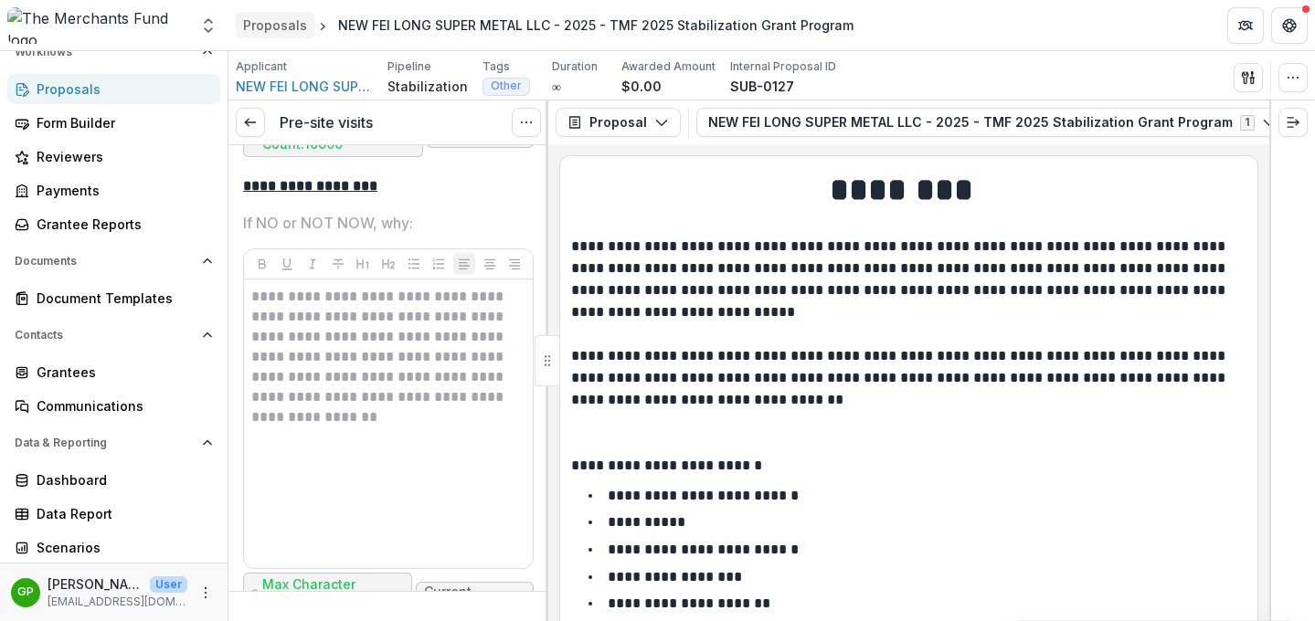
click at [269, 32] on div "Proposals" at bounding box center [275, 25] width 64 height 19
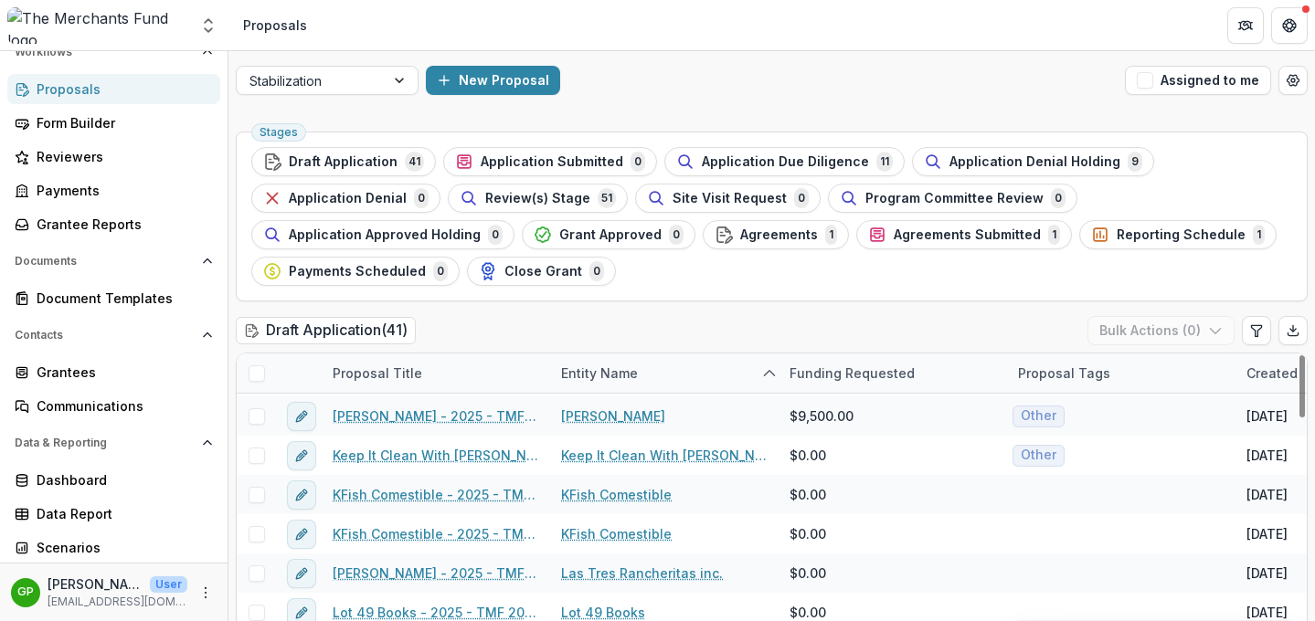
scroll to position [633, 0]
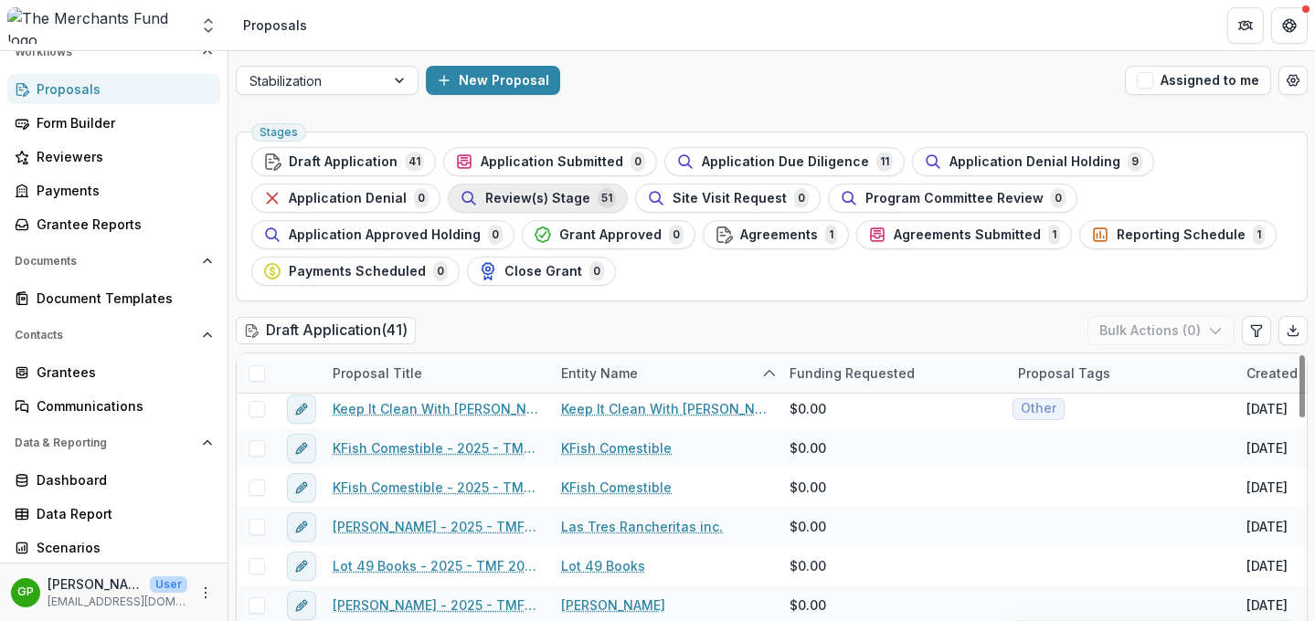
click at [524, 205] on span "Review(s) Stage" at bounding box center [537, 199] width 105 height 16
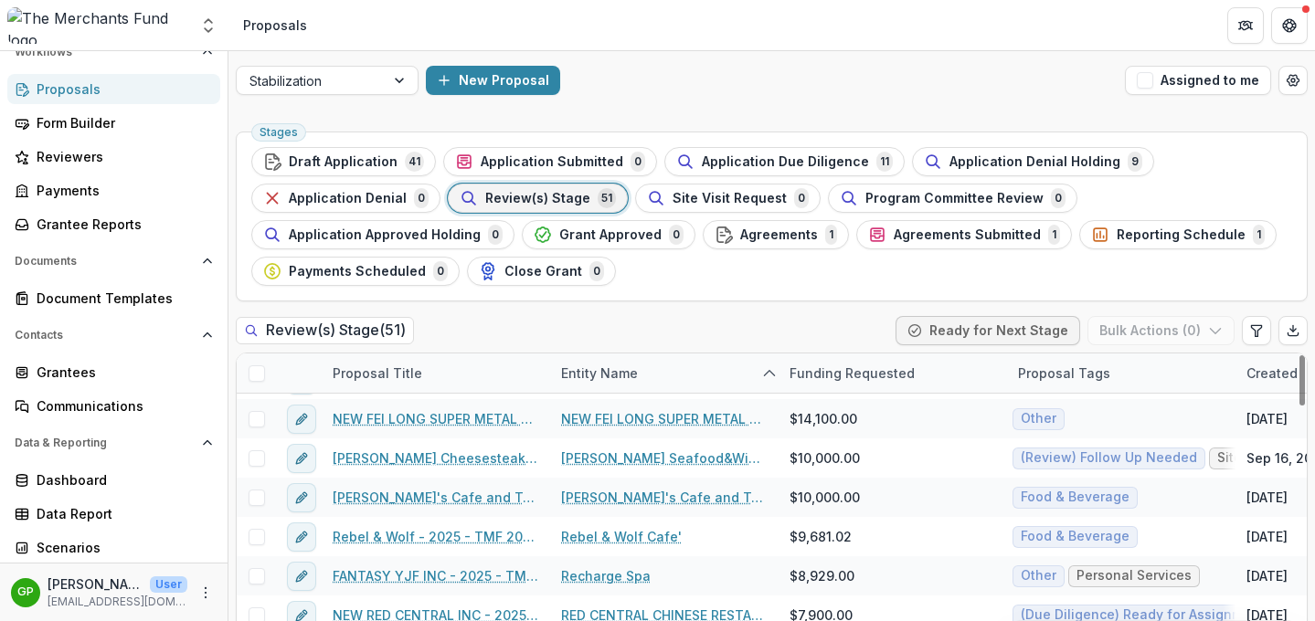
scroll to position [1214, 0]
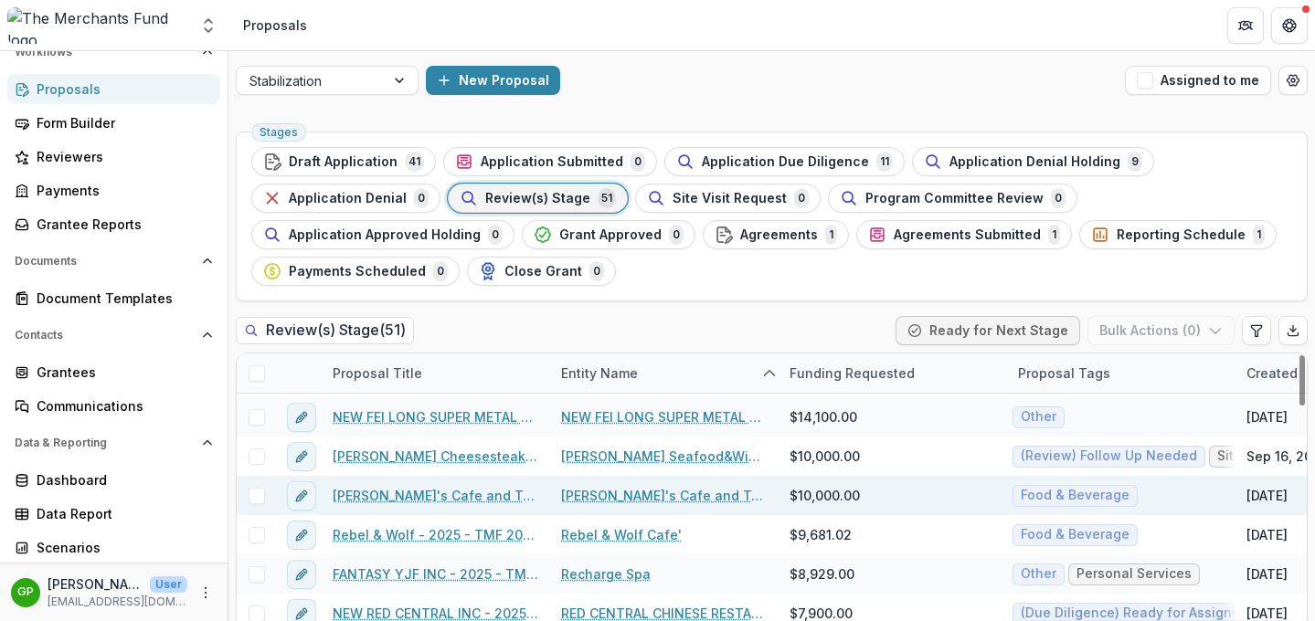
click at [442, 500] on link "Ray's Cafe and Tea House Inc - 2025 - TMF 2025 Stabilization Grant Program" at bounding box center [436, 495] width 206 height 19
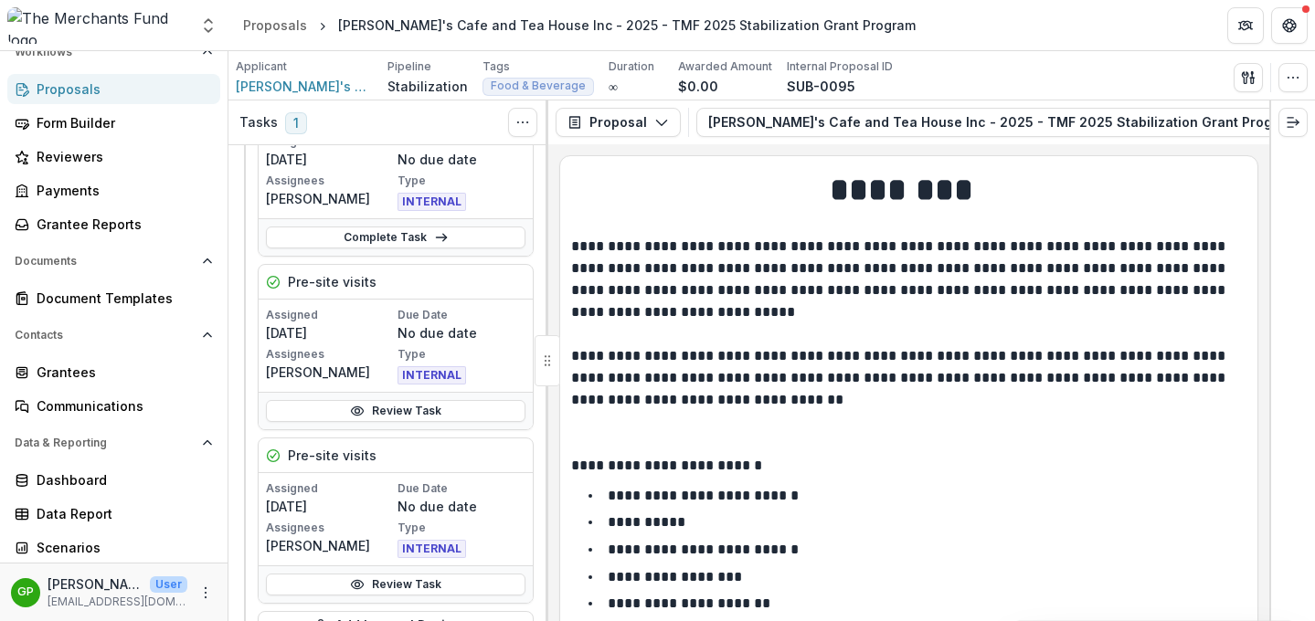
scroll to position [222, 0]
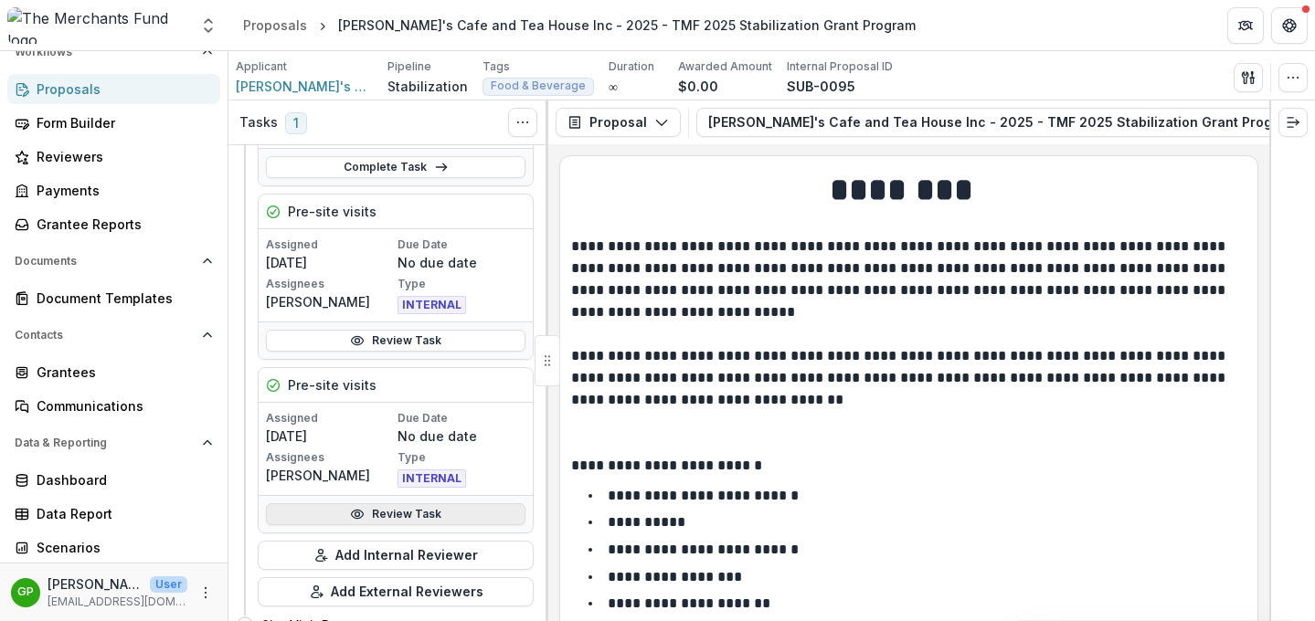
click at [365, 512] on link "Review Task" at bounding box center [395, 514] width 259 height 22
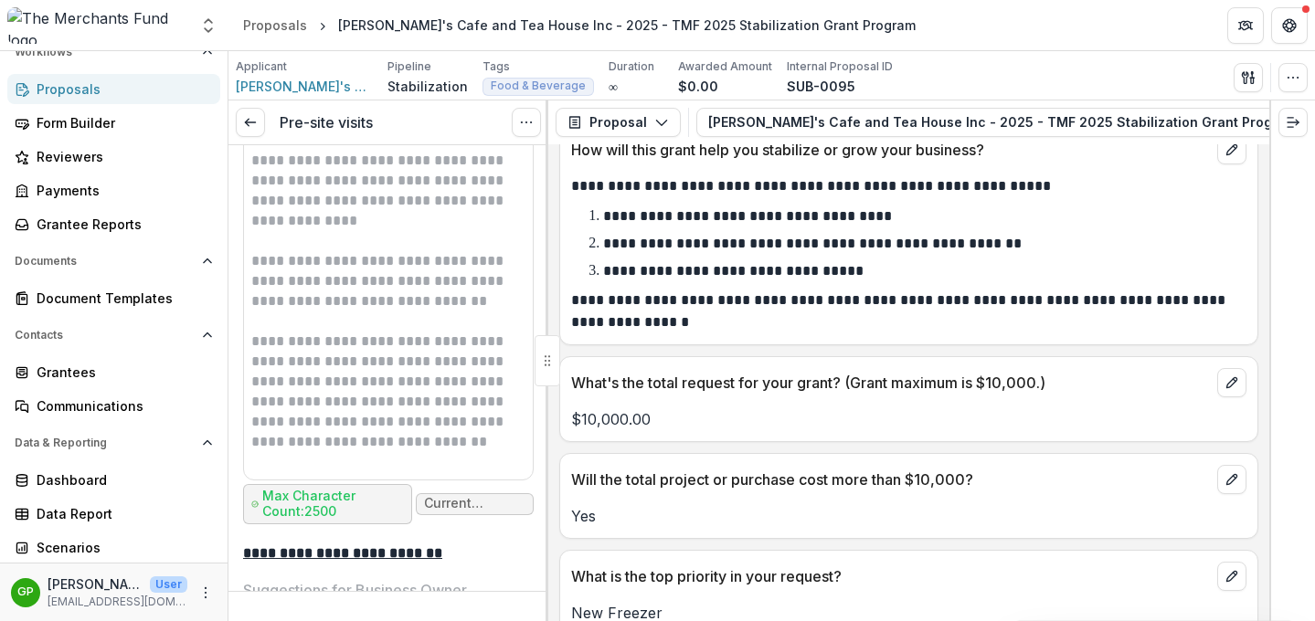
scroll to position [3598, 0]
click at [269, 23] on div "Proposals" at bounding box center [275, 25] width 64 height 19
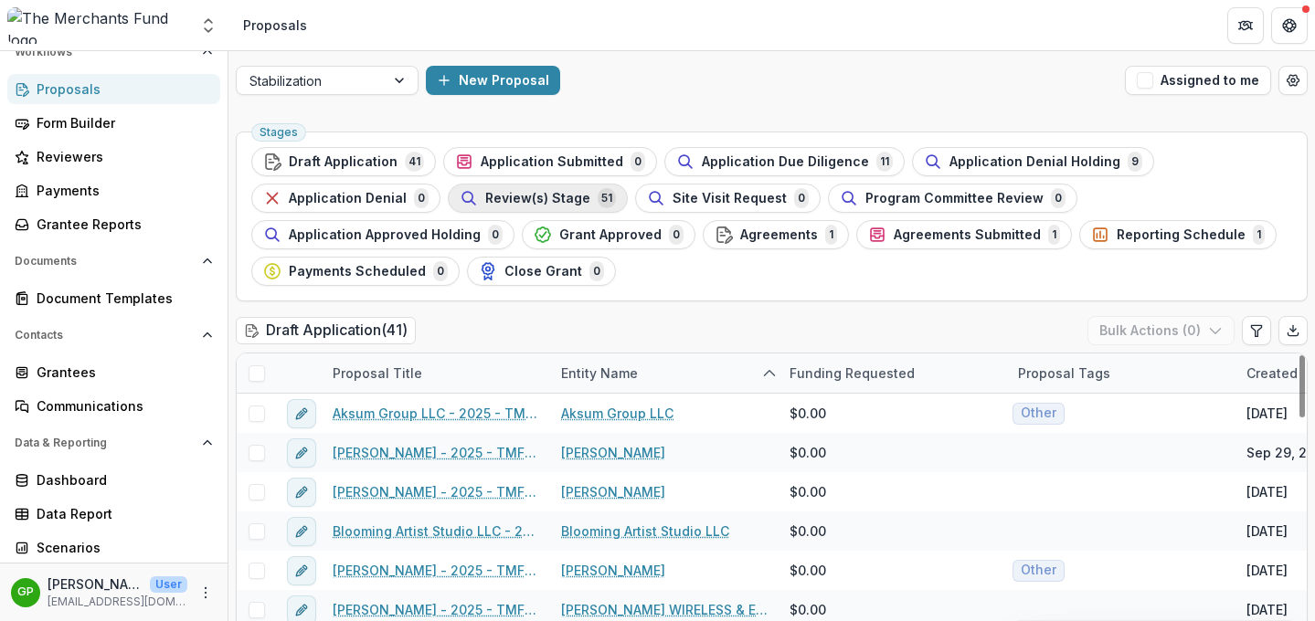
click at [555, 206] on div "Review(s) Stage 51" at bounding box center [538, 198] width 156 height 20
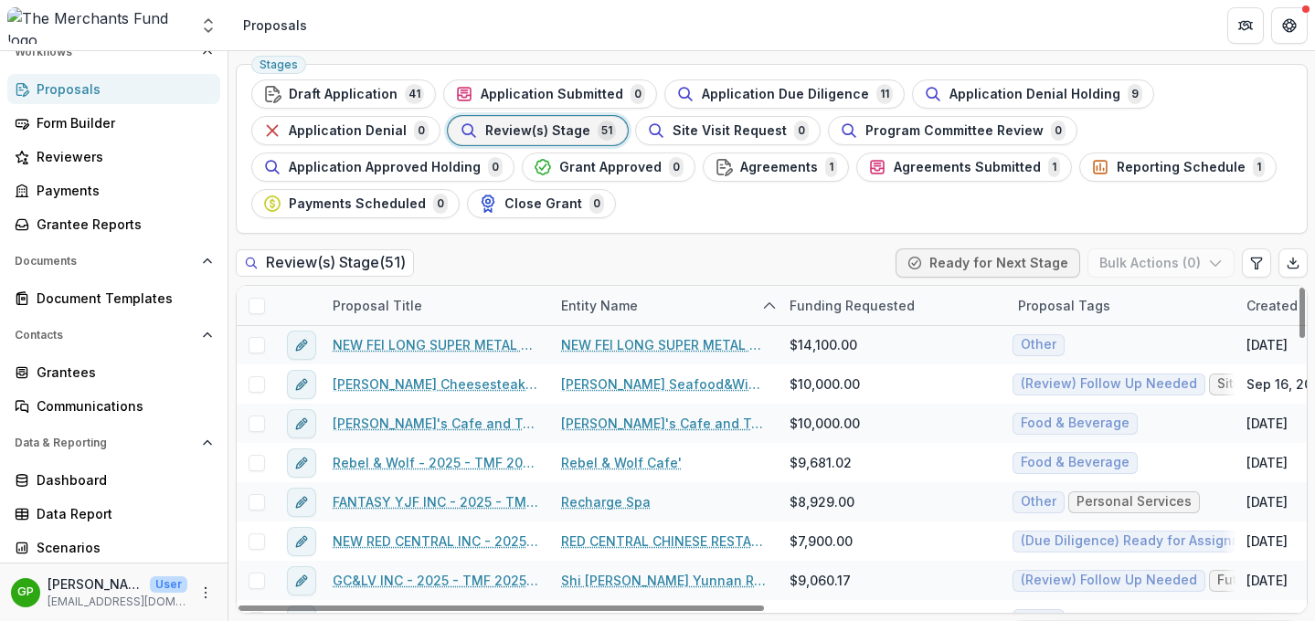
scroll to position [1214, 0]
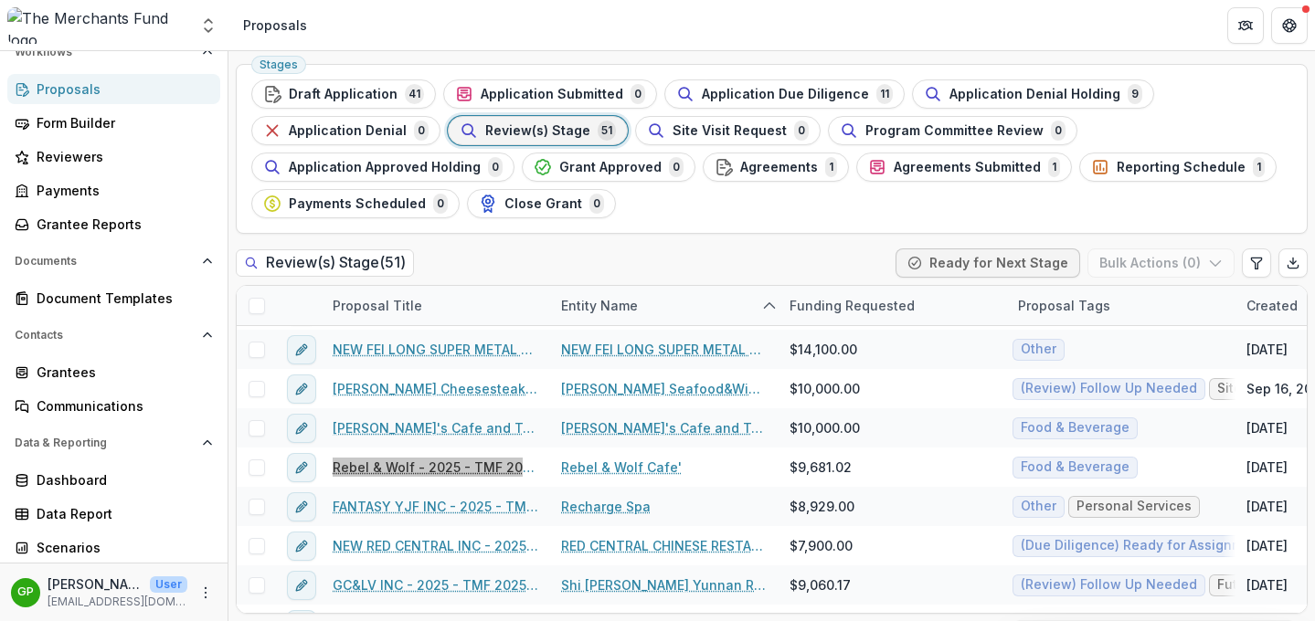
drag, startPoint x: 454, startPoint y: 466, endPoint x: 517, endPoint y: 9, distance: 461.2
click at [0, 0] on div "Aggregate Analysis Foundations The Merchants Fund Team Settings Proposals Searc…" at bounding box center [657, 310] width 1315 height 621
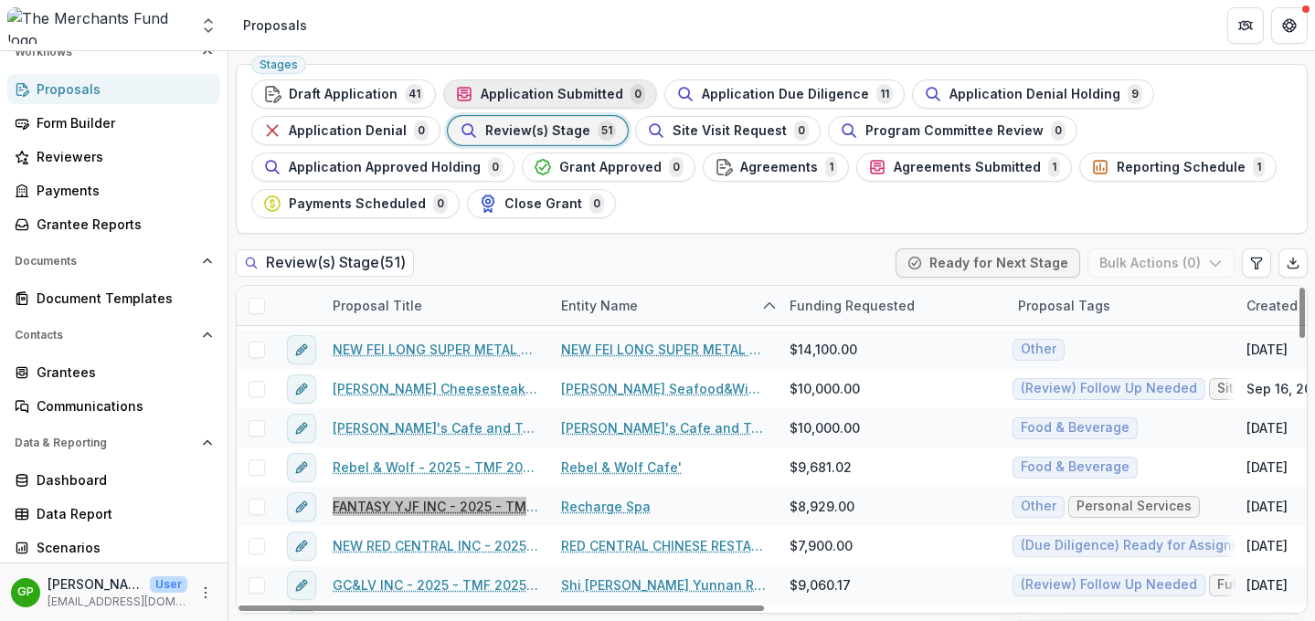
drag, startPoint x: 438, startPoint y: 505, endPoint x: 474, endPoint y: 92, distance: 414.6
click at [0, 0] on div "Aggregate Analysis Foundations The Merchants Fund Team Settings Proposals Searc…" at bounding box center [657, 310] width 1315 height 621
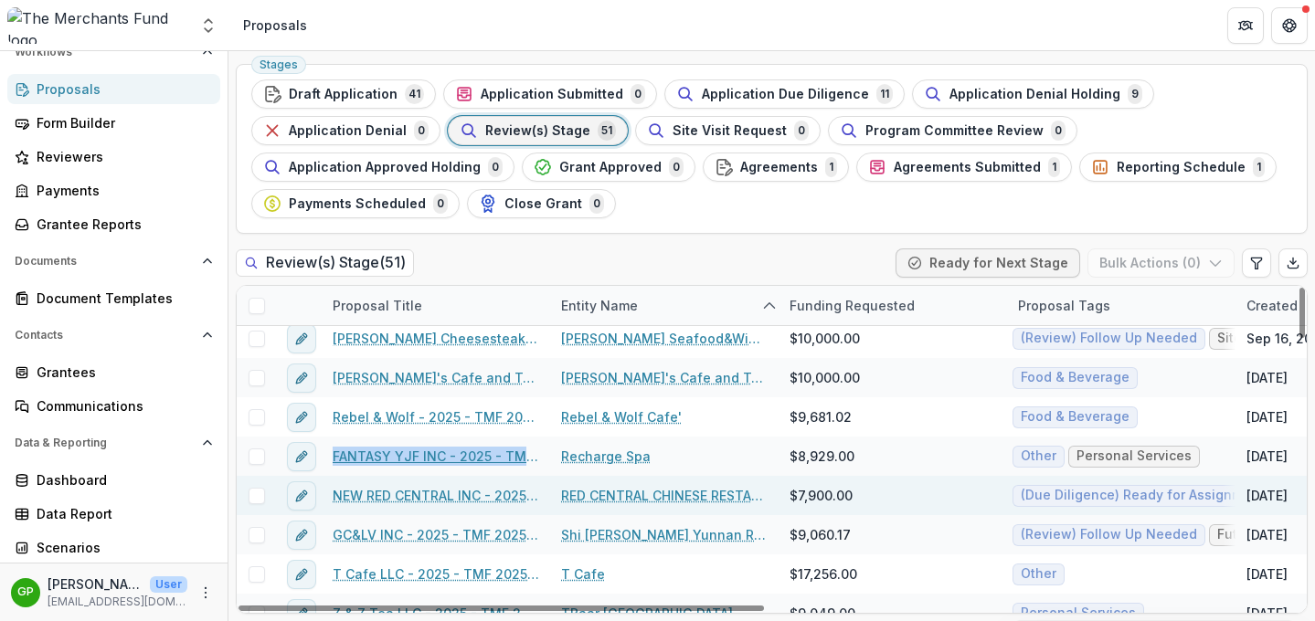
scroll to position [1266, 0]
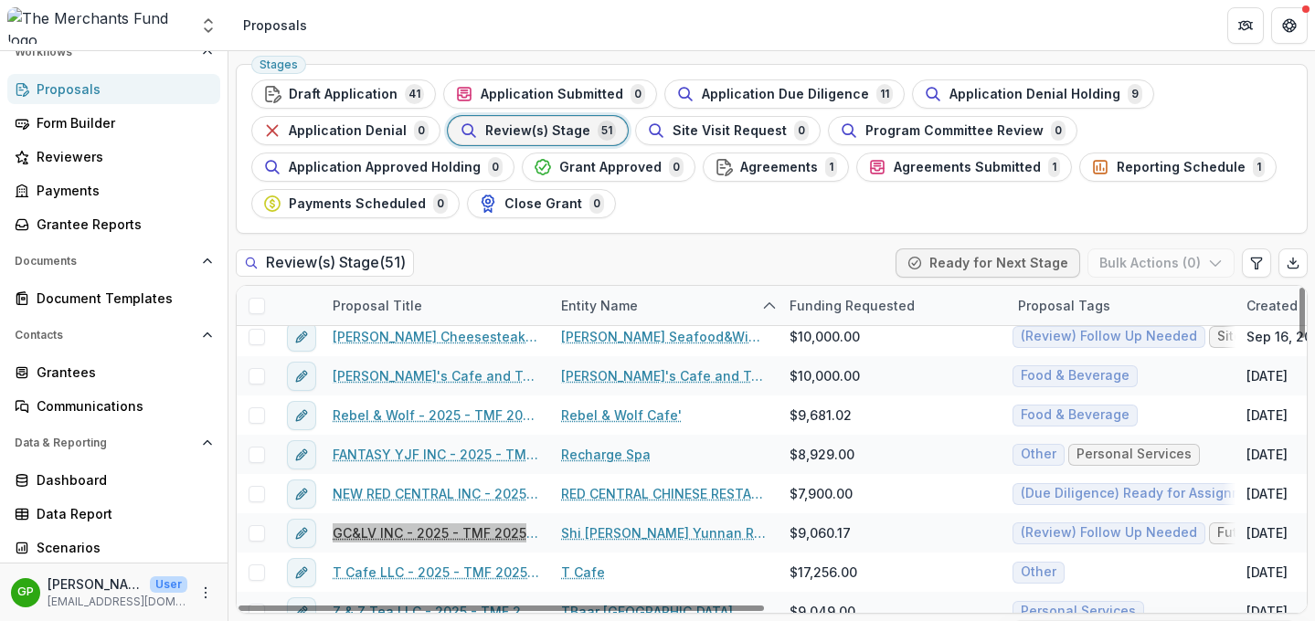
drag, startPoint x: 428, startPoint y: 534, endPoint x: 530, endPoint y: 9, distance: 534.3
click at [0, 0] on div "Aggregate Analysis Foundations The Merchants Fund Team Settings Proposals Searc…" at bounding box center [657, 310] width 1315 height 621
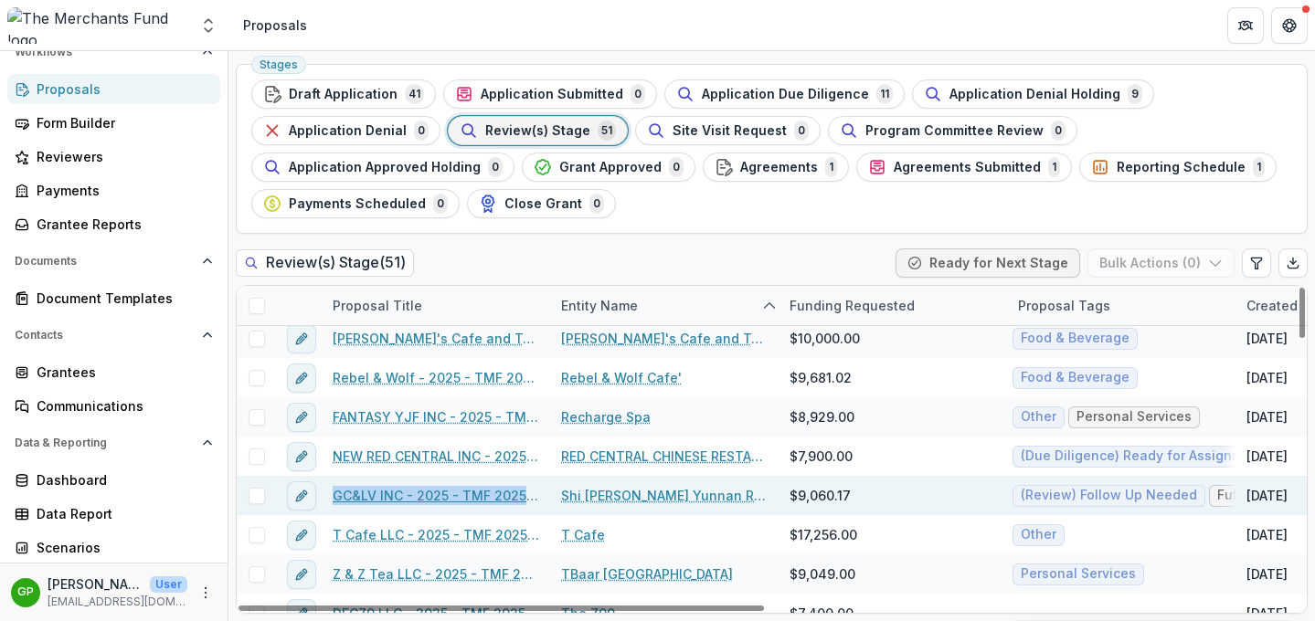
scroll to position [1309, 0]
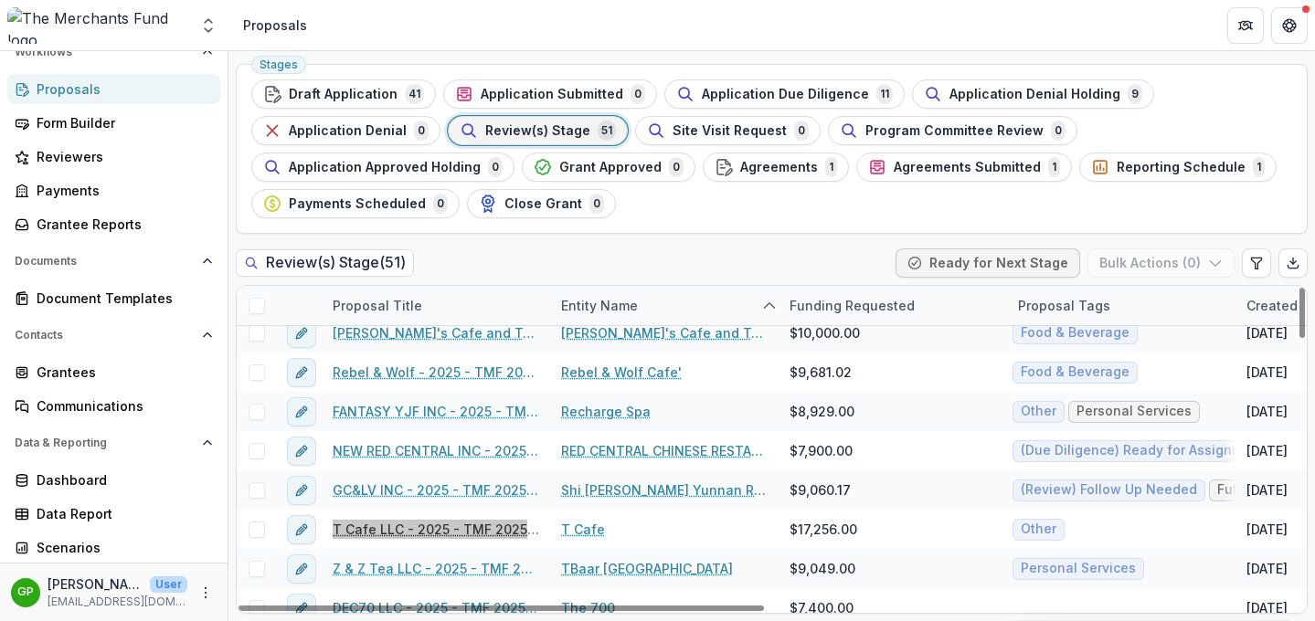
drag, startPoint x: 465, startPoint y: 534, endPoint x: 486, endPoint y: 34, distance: 500.2
click at [0, 0] on div "Aggregate Analysis Foundations The Merchants Fund Team Settings Proposals Searc…" at bounding box center [657, 310] width 1315 height 621
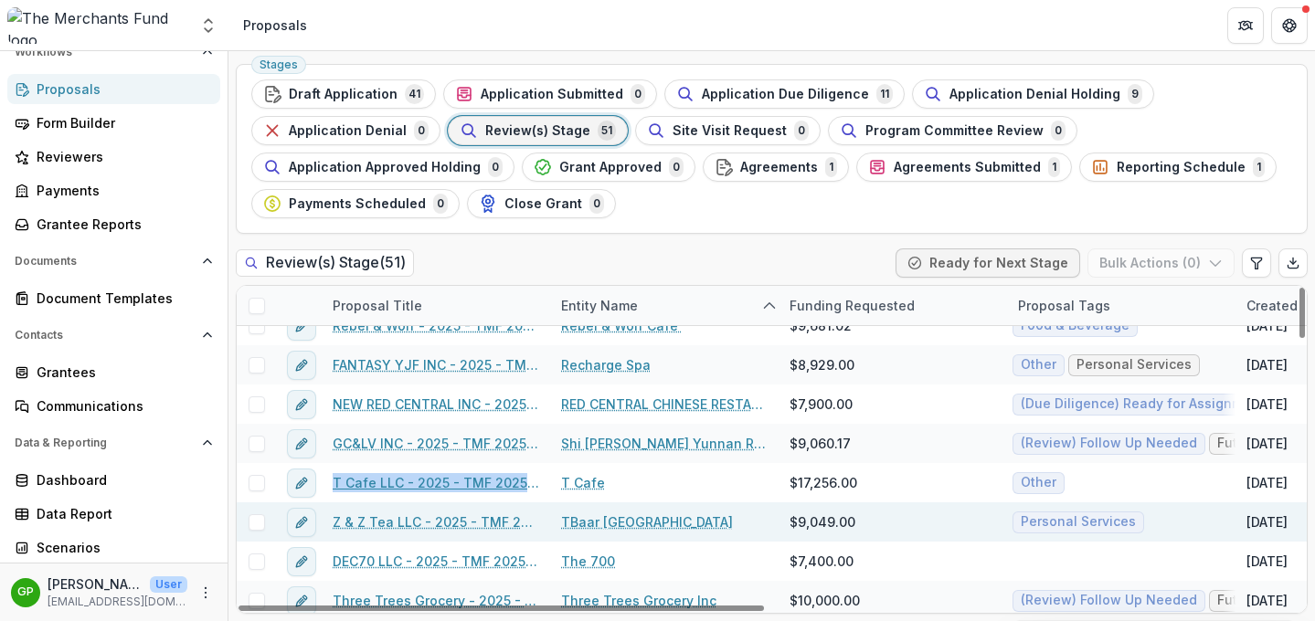
scroll to position [1357, 0]
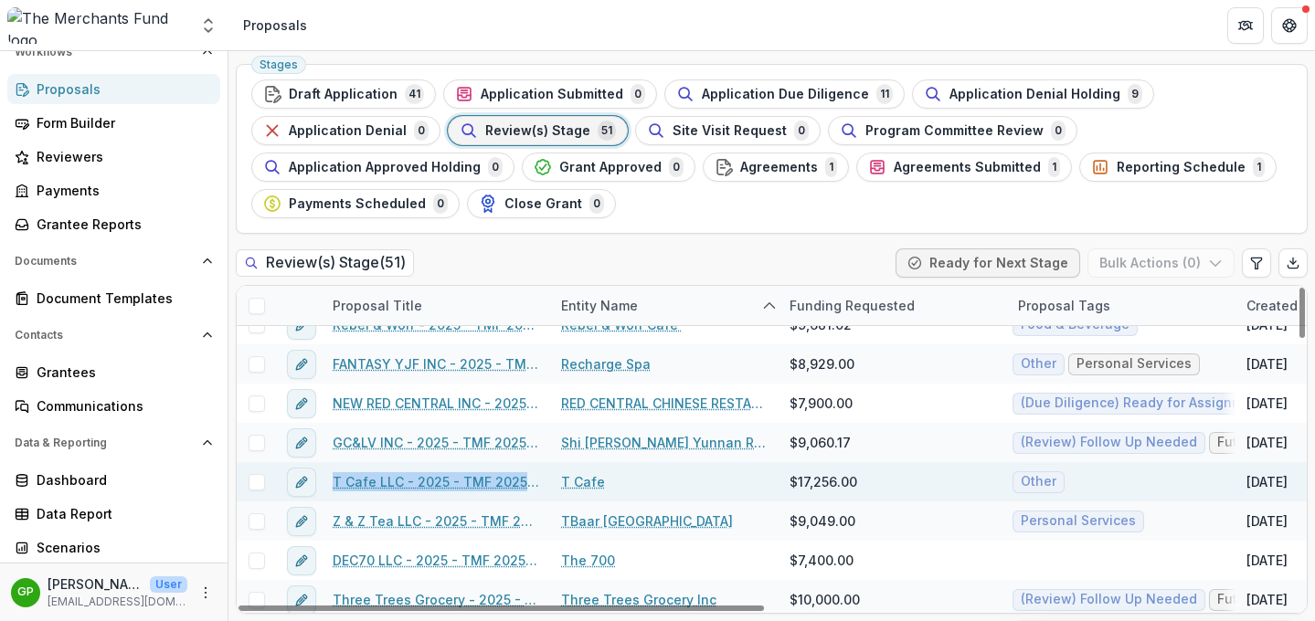
click at [431, 485] on link "T Cafe LLC - 2025 - TMF 2025 Stabilization Grant Program" at bounding box center [436, 481] width 206 height 19
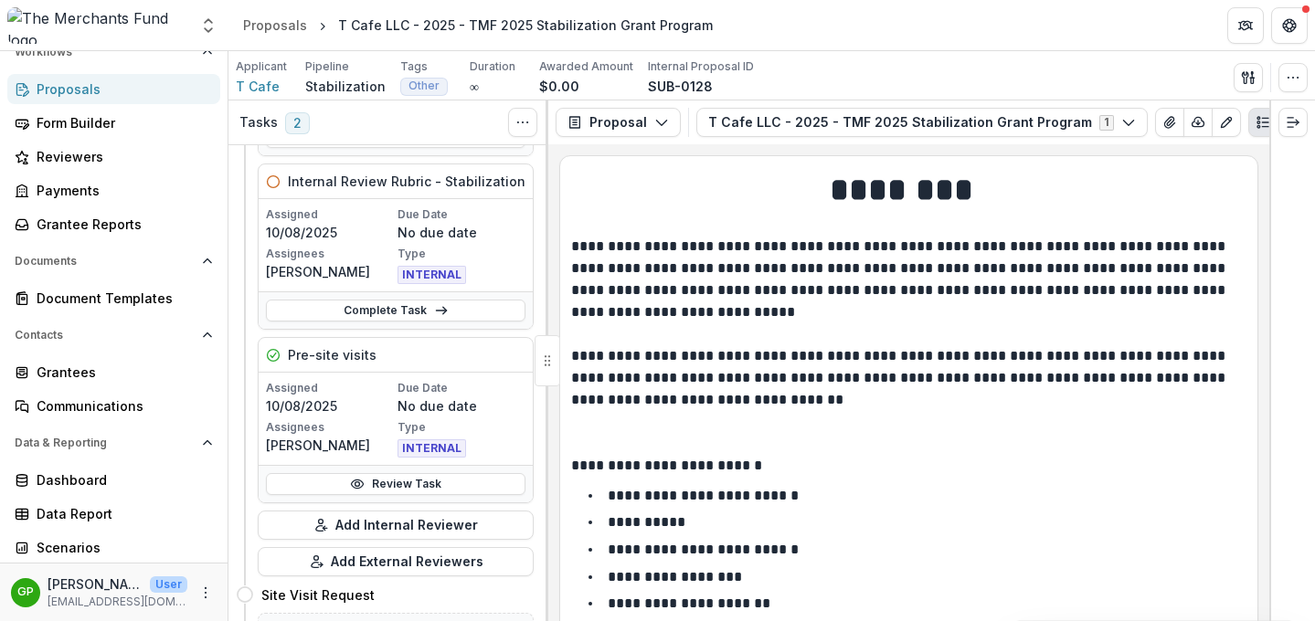
scroll to position [273, 0]
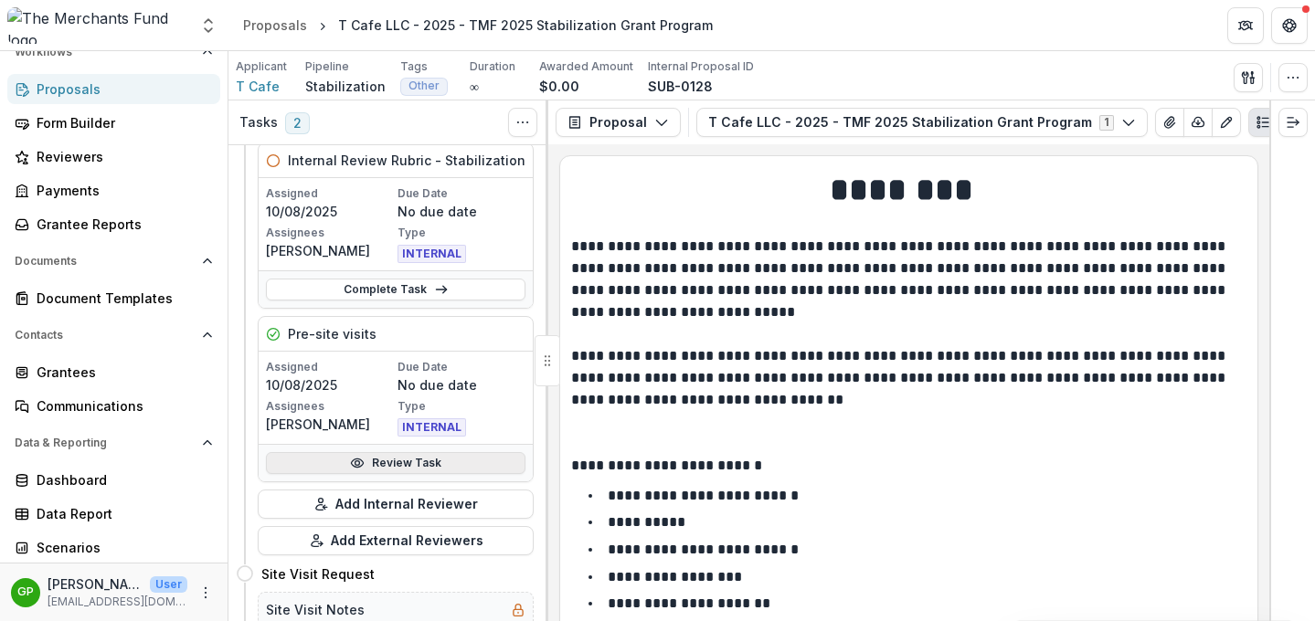
click at [400, 465] on link "Review Task" at bounding box center [395, 463] width 259 height 22
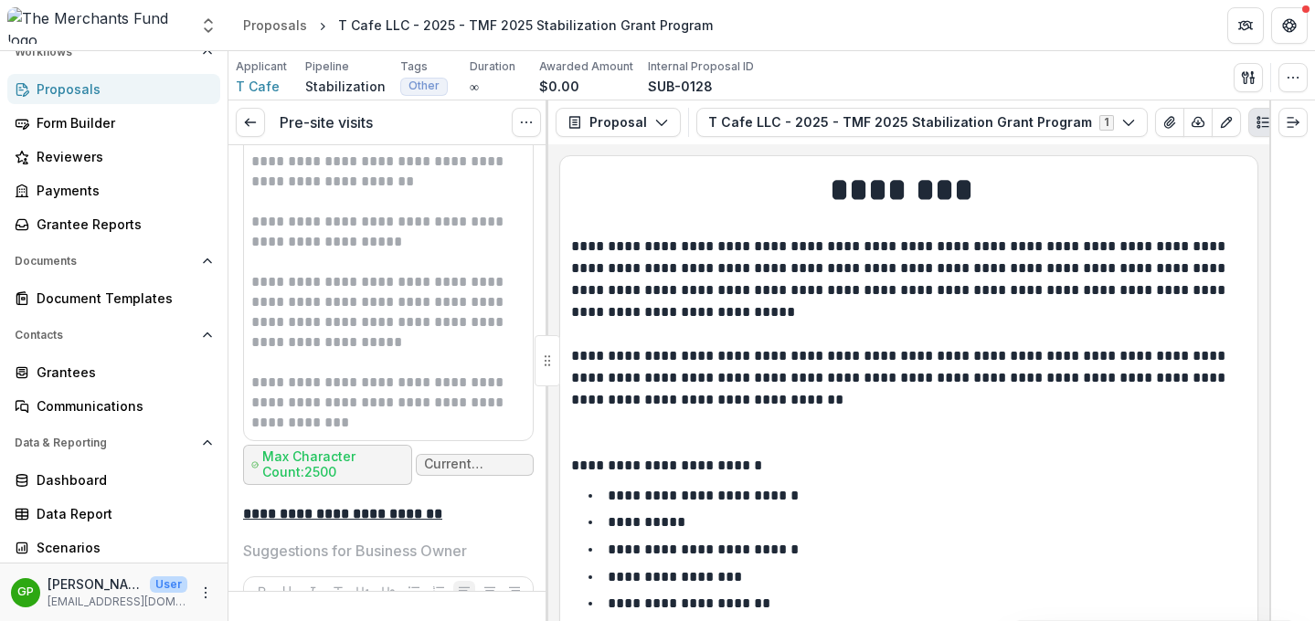
scroll to position [7266, 0]
click at [281, 23] on div "Proposals" at bounding box center [275, 25] width 64 height 19
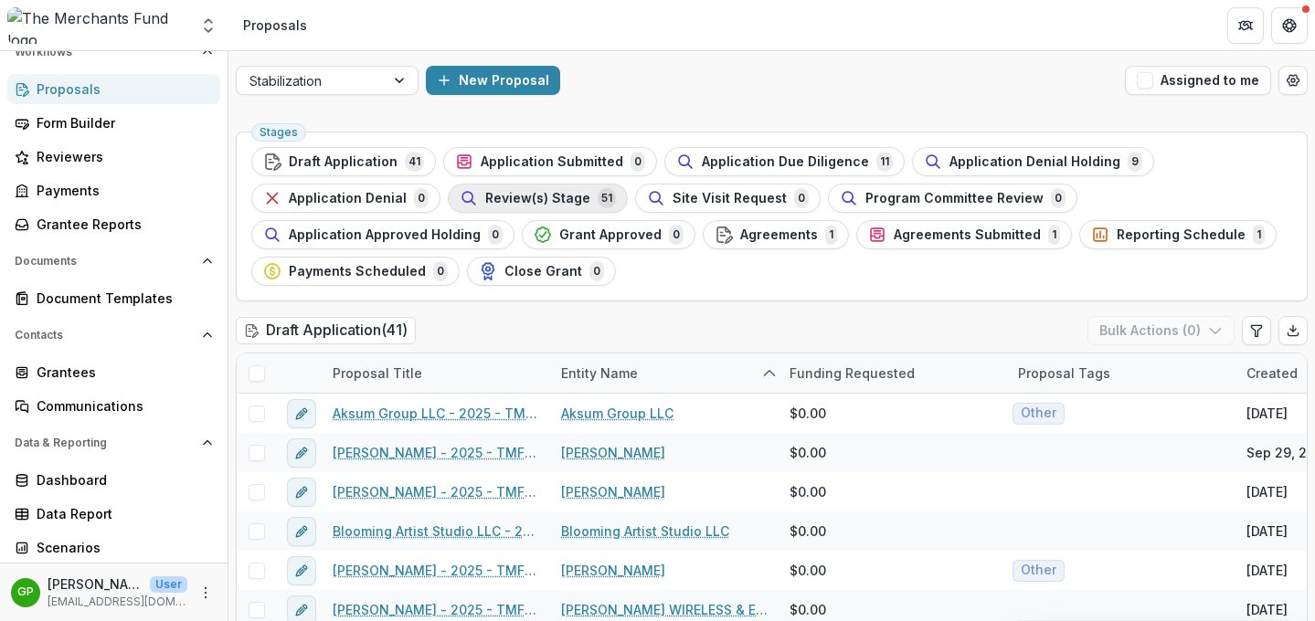
click at [539, 206] on div "Review(s) Stage 51" at bounding box center [538, 198] width 156 height 20
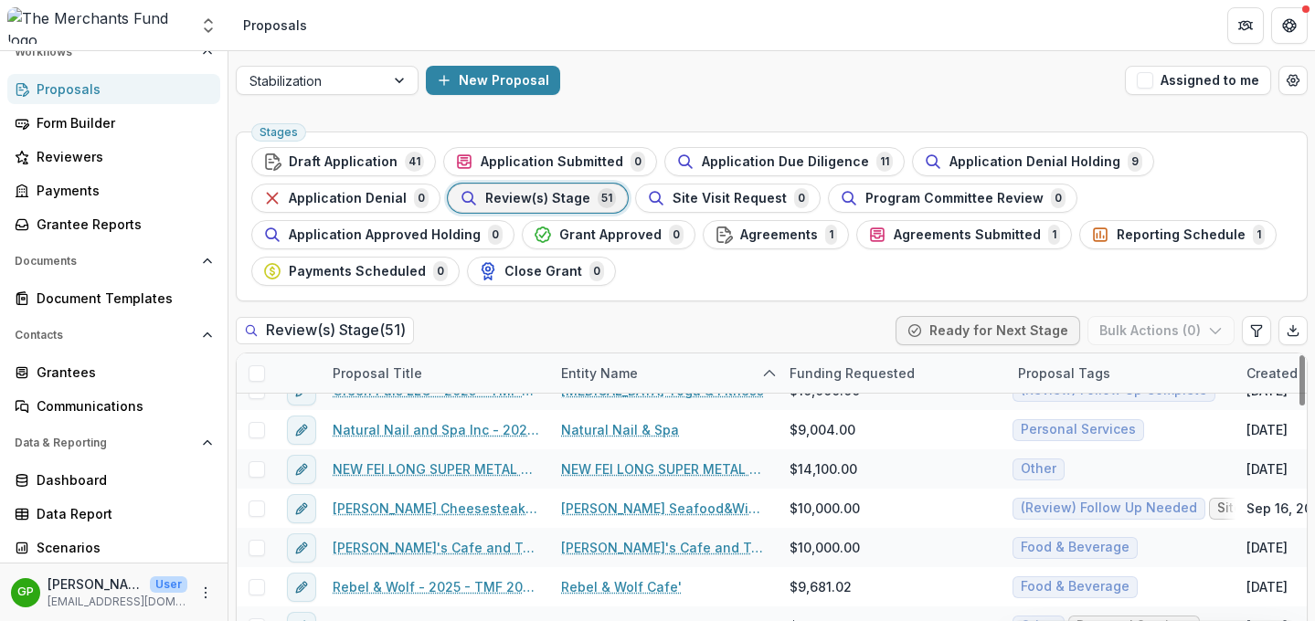
scroll to position [1448, 0]
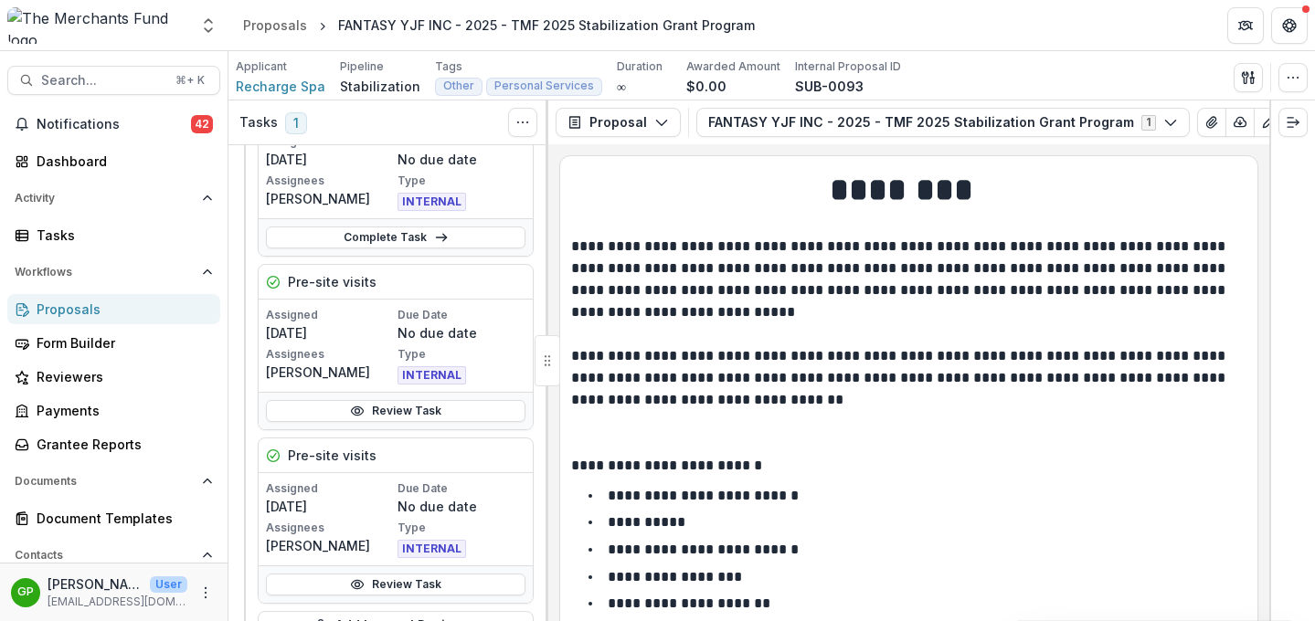
scroll to position [190, 0]
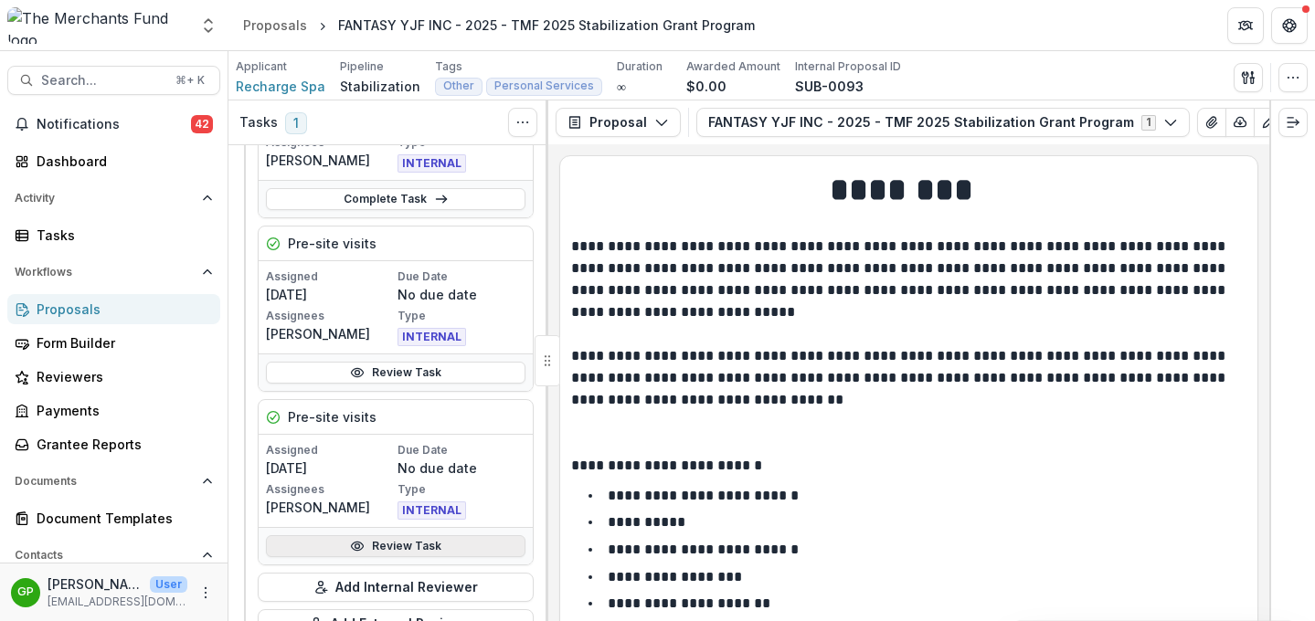
click at [403, 550] on link "Review Task" at bounding box center [395, 546] width 259 height 22
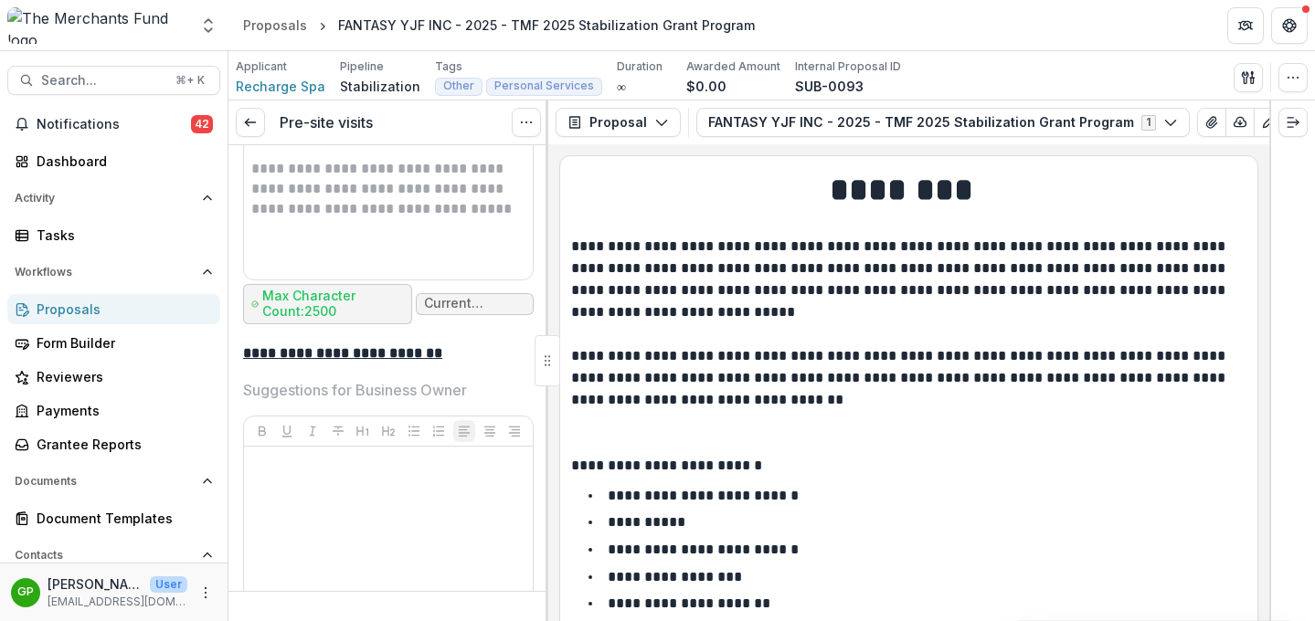
scroll to position [7061, 0]
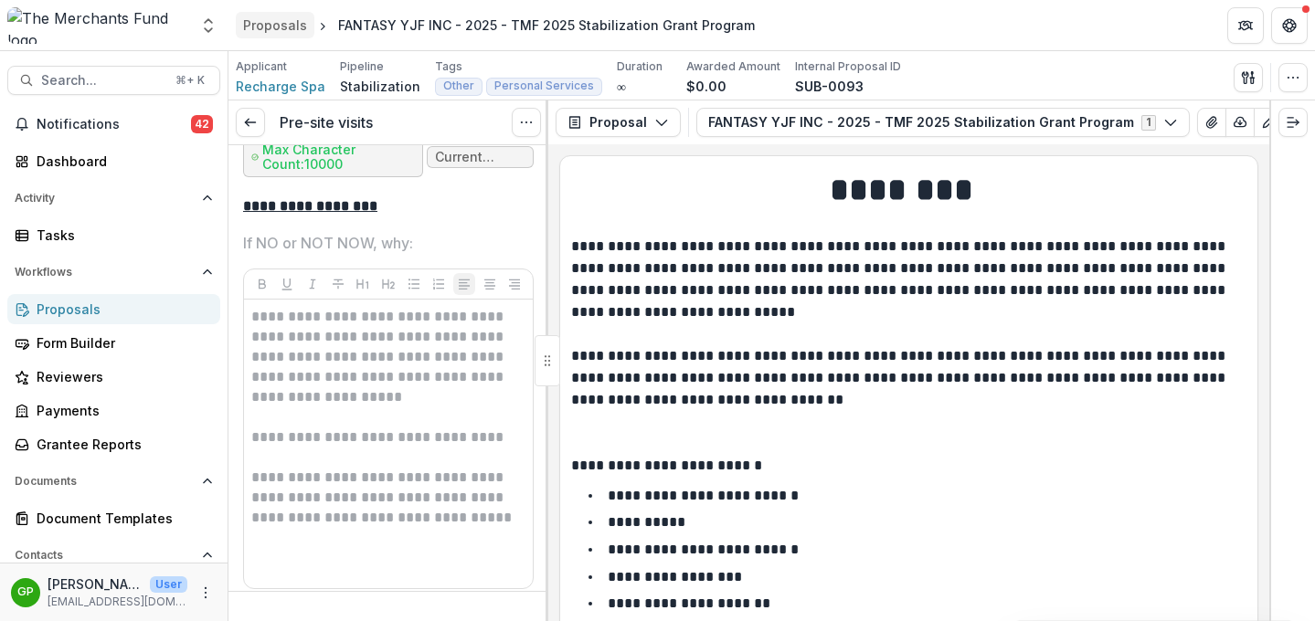
click at [274, 31] on div "Proposals" at bounding box center [275, 25] width 64 height 19
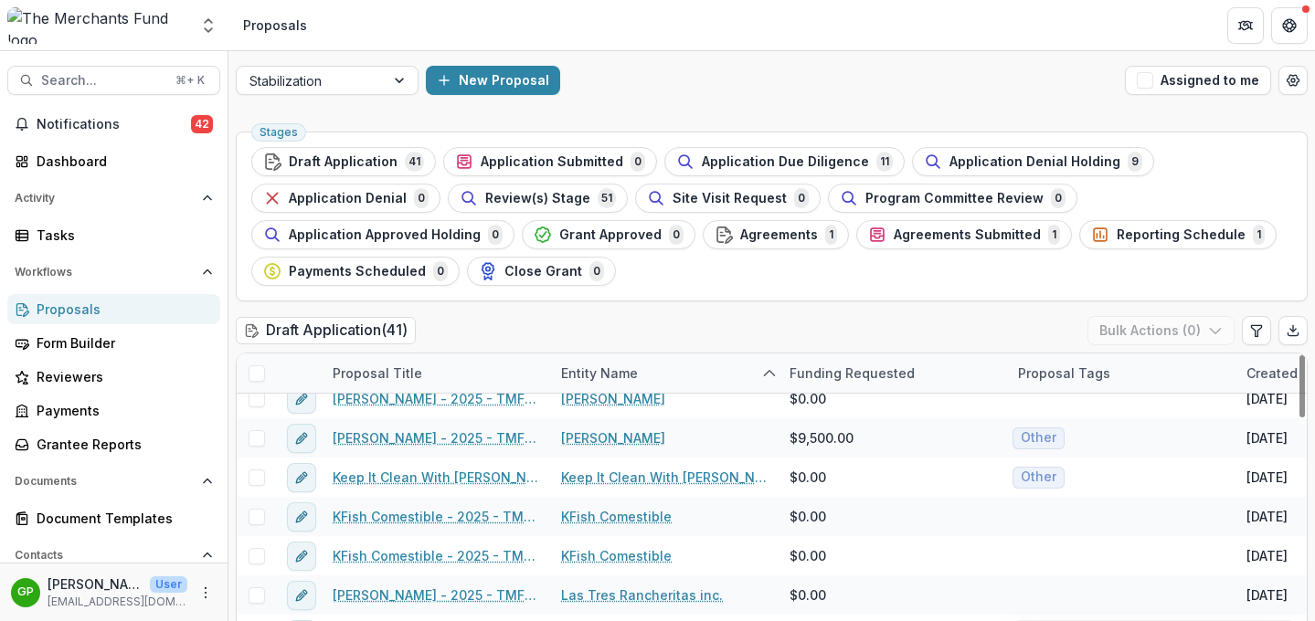
scroll to position [878, 0]
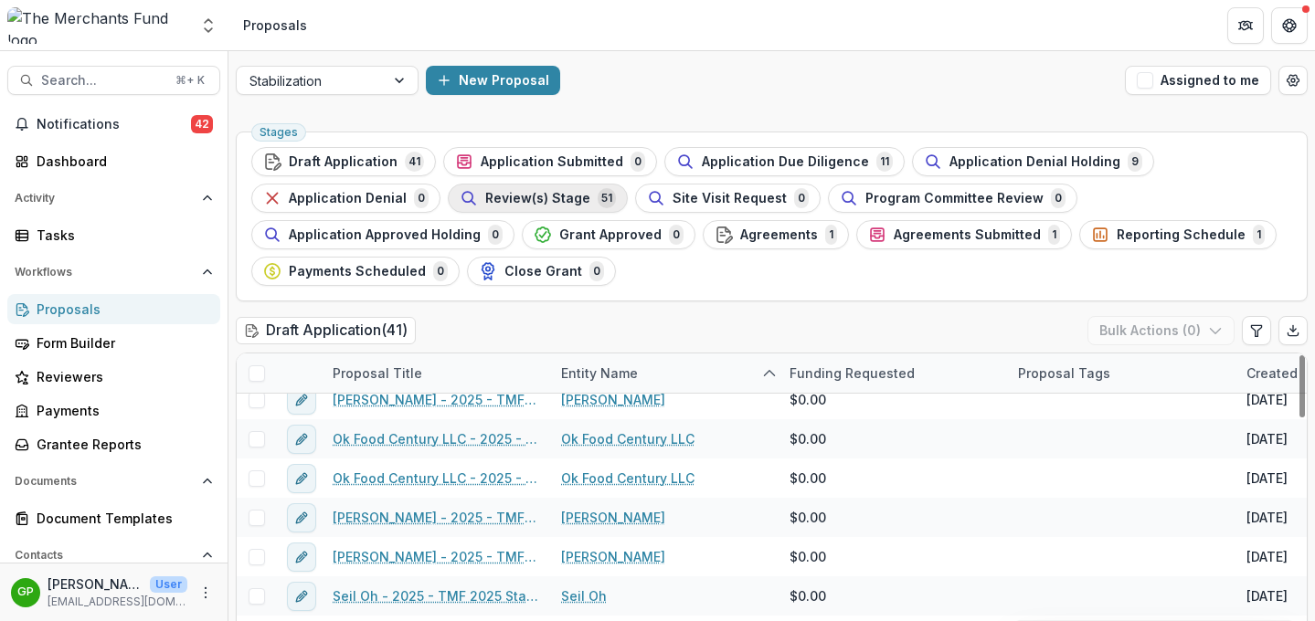
click at [522, 206] on div "Review(s) Stage 51" at bounding box center [538, 198] width 156 height 20
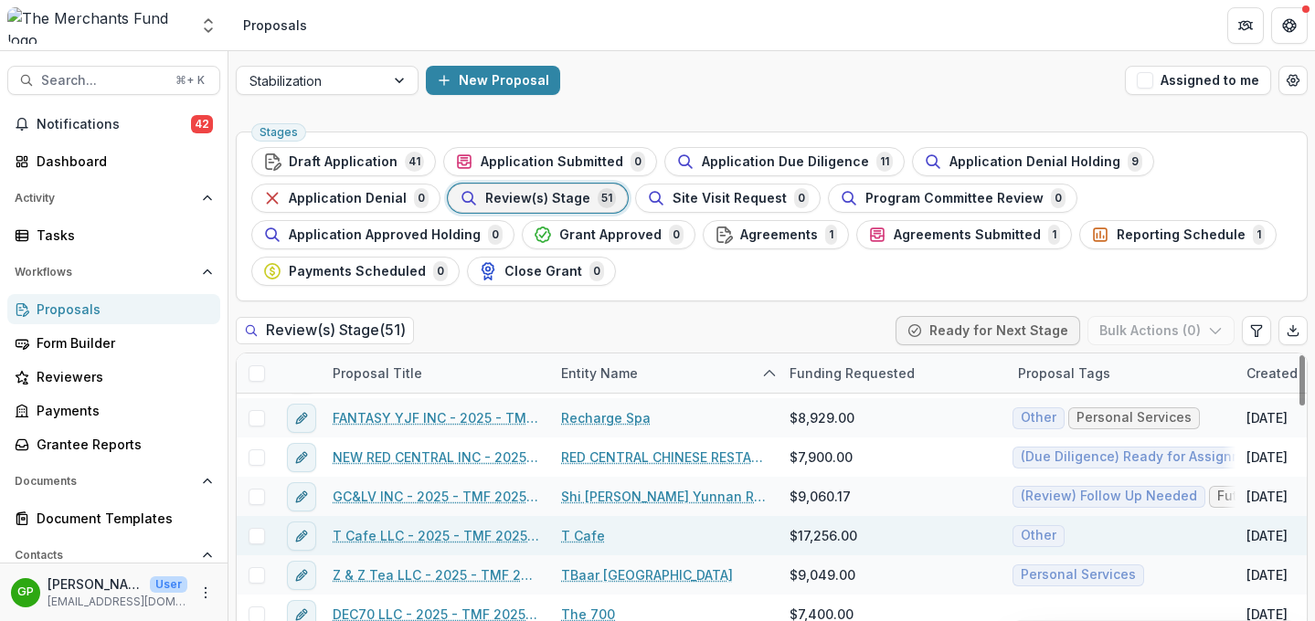
scroll to position [1369, 0]
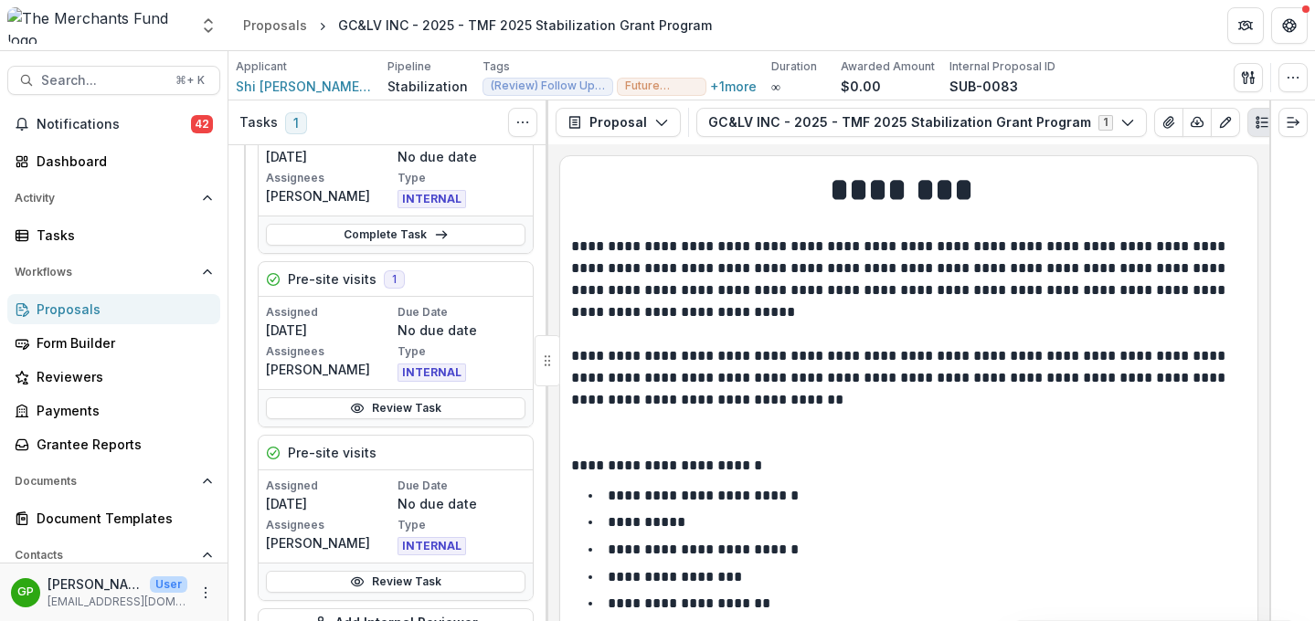
scroll to position [233, 0]
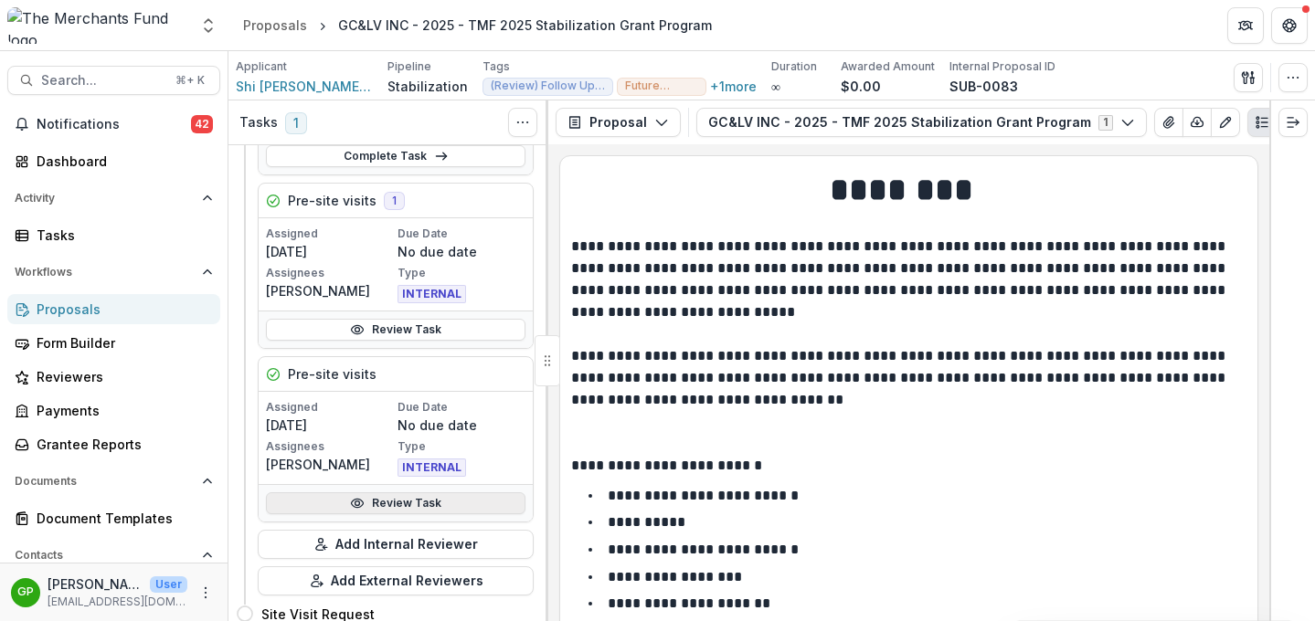
click at [394, 503] on link "Review Task" at bounding box center [395, 503] width 259 height 22
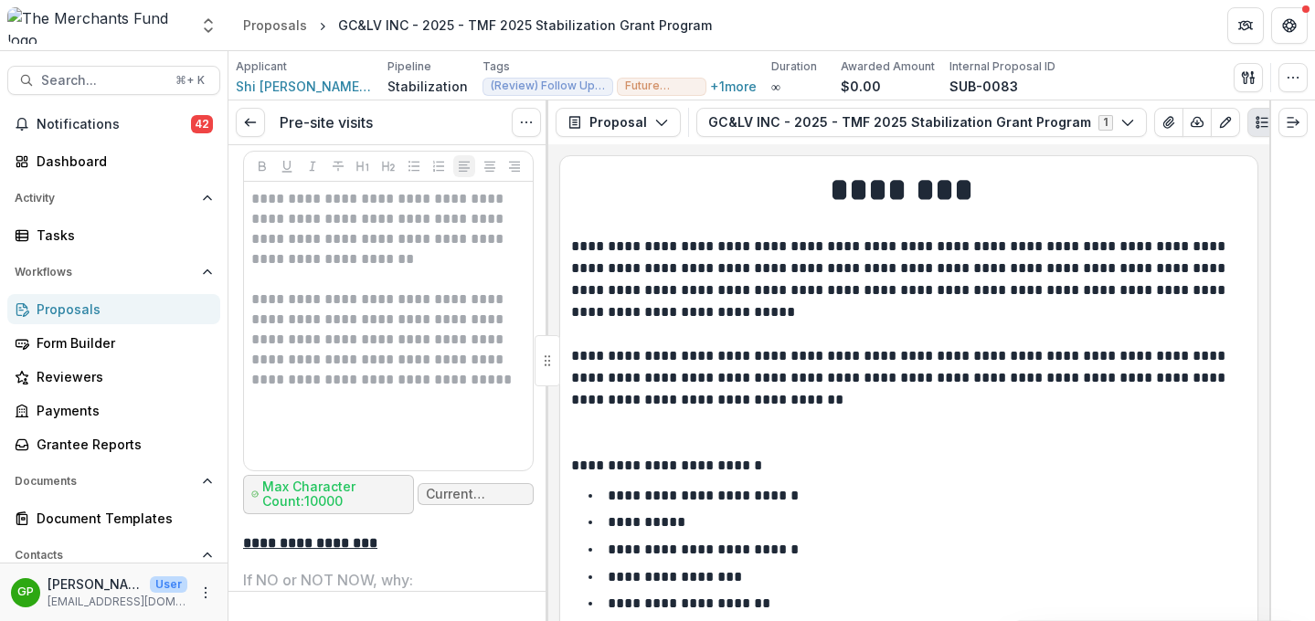
scroll to position [6715, 0]
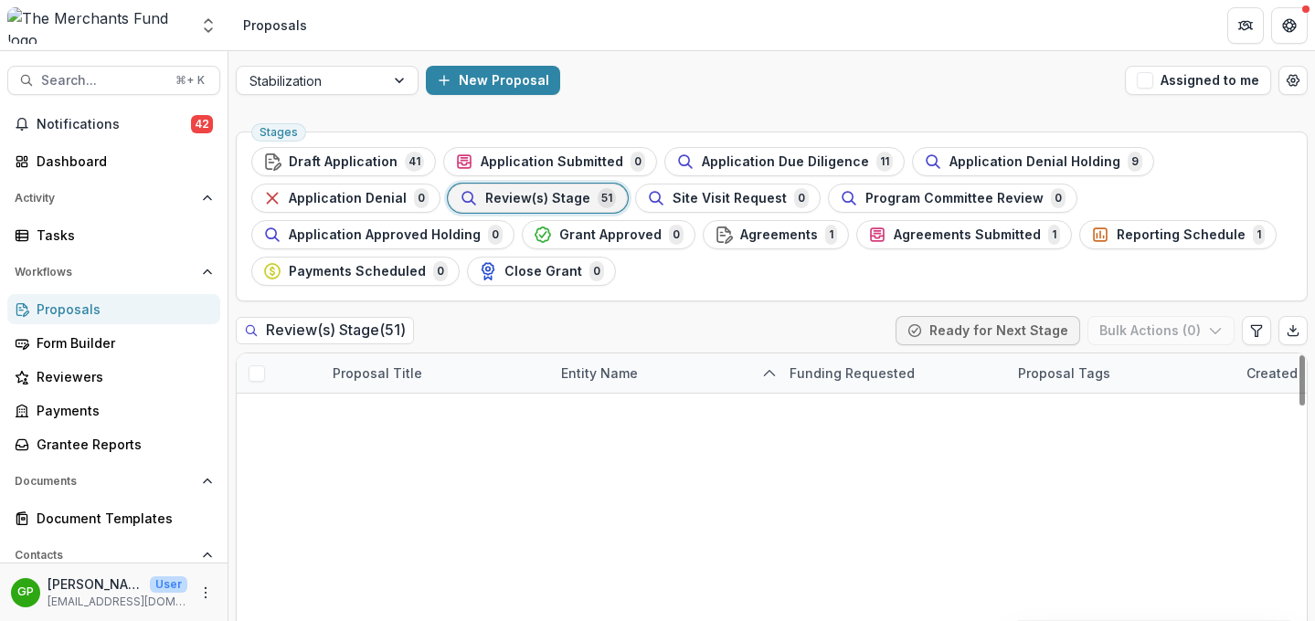
scroll to position [1448, 0]
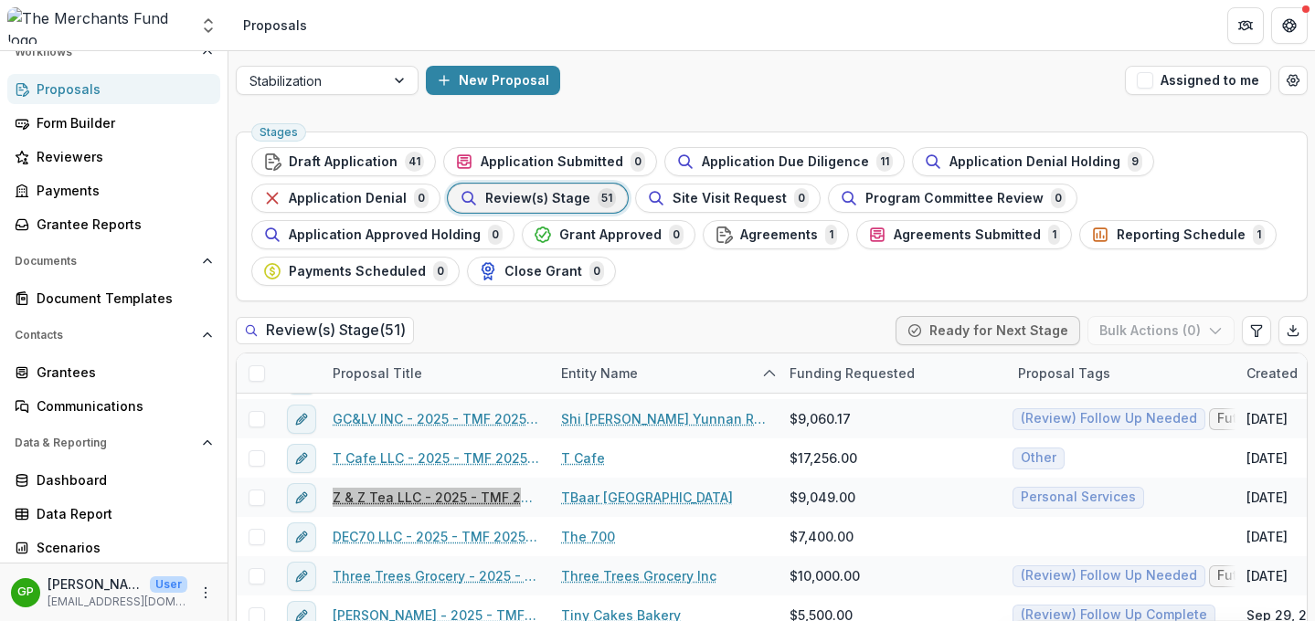
click at [0, 0] on div "Aggregate Analysis Foundations The Merchants Fund Team Settings Proposals Searc…" at bounding box center [657, 310] width 1315 height 621
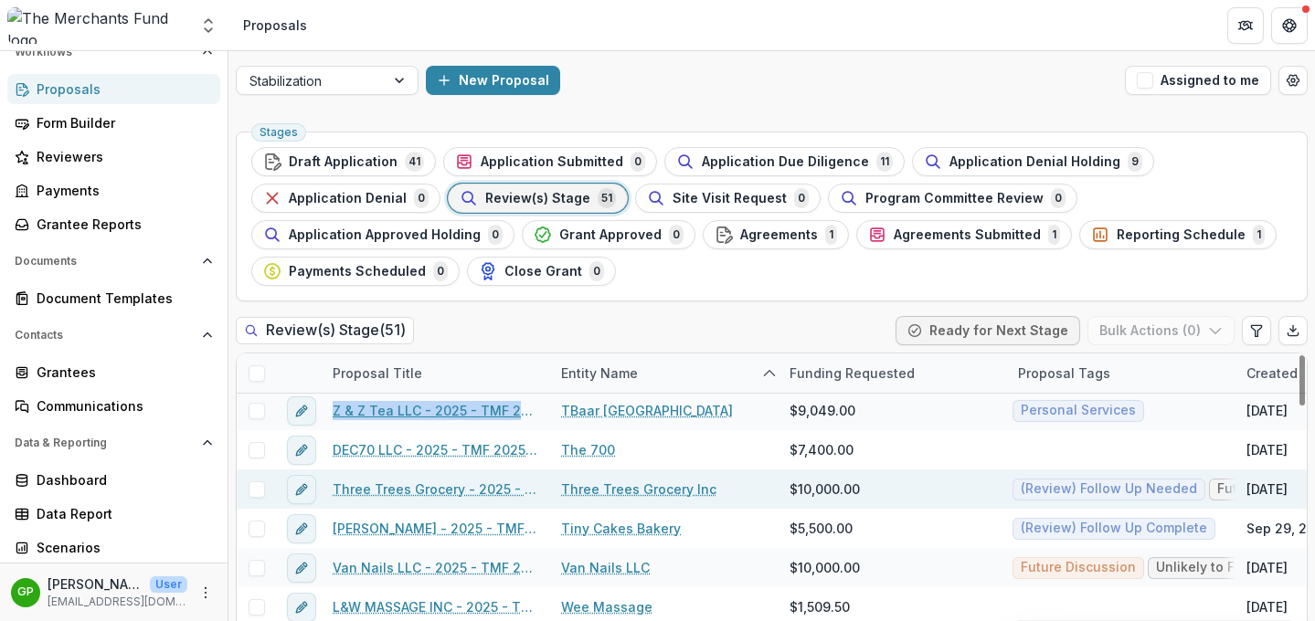
scroll to position [1531, 0]
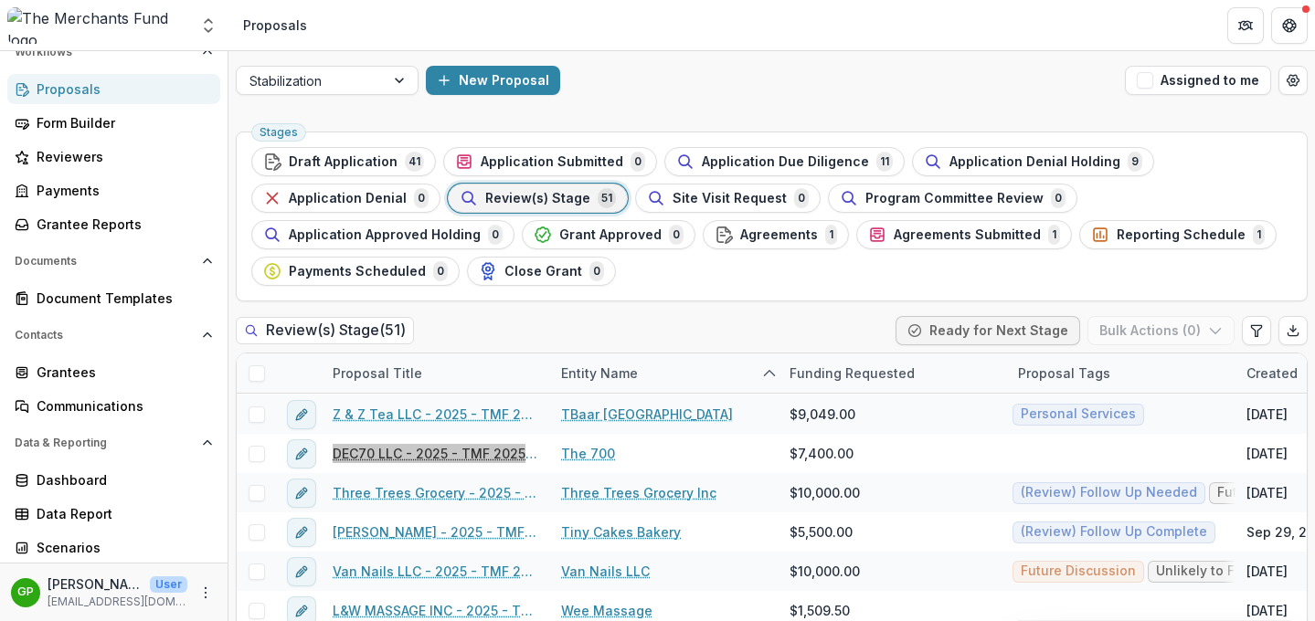
drag, startPoint x: 453, startPoint y: 449, endPoint x: 569, endPoint y: 27, distance: 436.9
click at [0, 0] on div "Aggregate Analysis Foundations The Merchants Fund Team Settings Proposals Searc…" at bounding box center [657, 310] width 1315 height 621
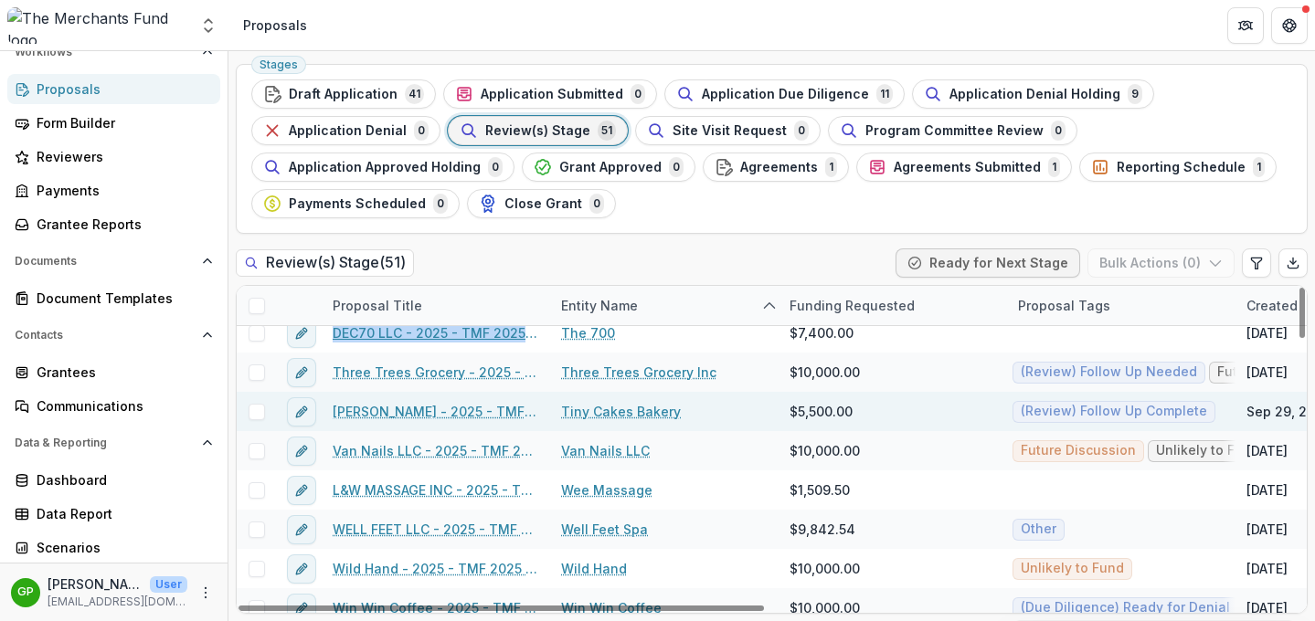
scroll to position [1583, 0]
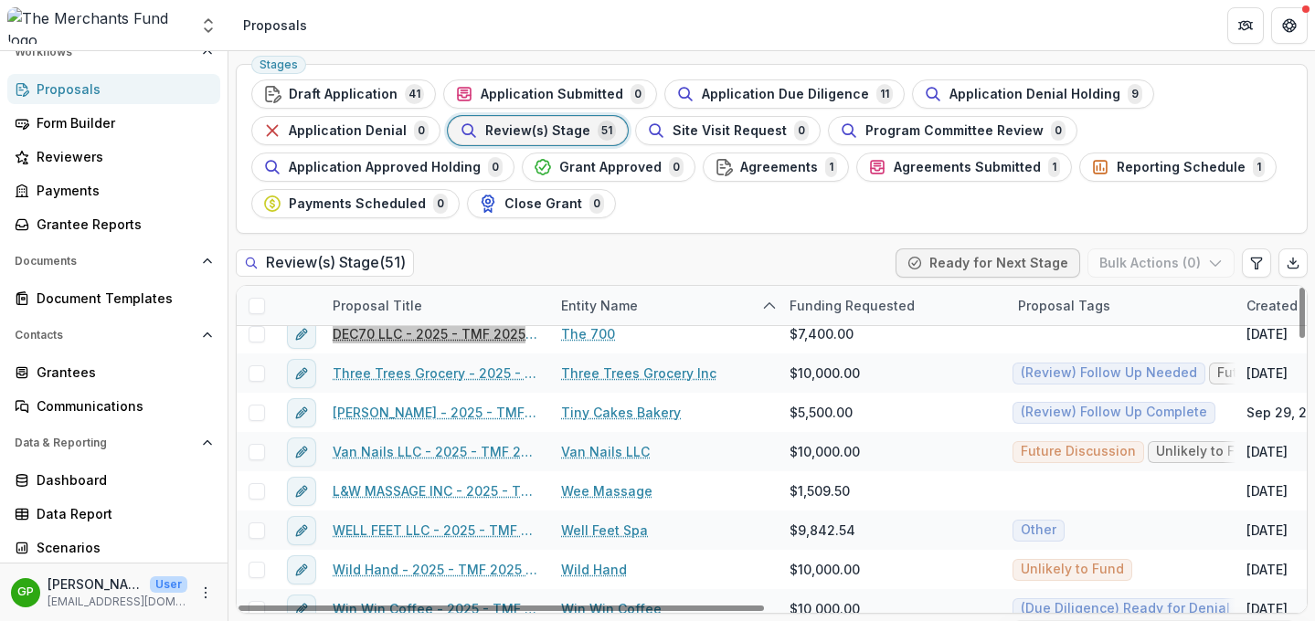
drag, startPoint x: 393, startPoint y: 415, endPoint x: 492, endPoint y: 1, distance: 425.7
click at [0, 0] on div "Aggregate Analysis Foundations The Merchants Fund Team Settings Proposals Searc…" at bounding box center [657, 310] width 1315 height 621
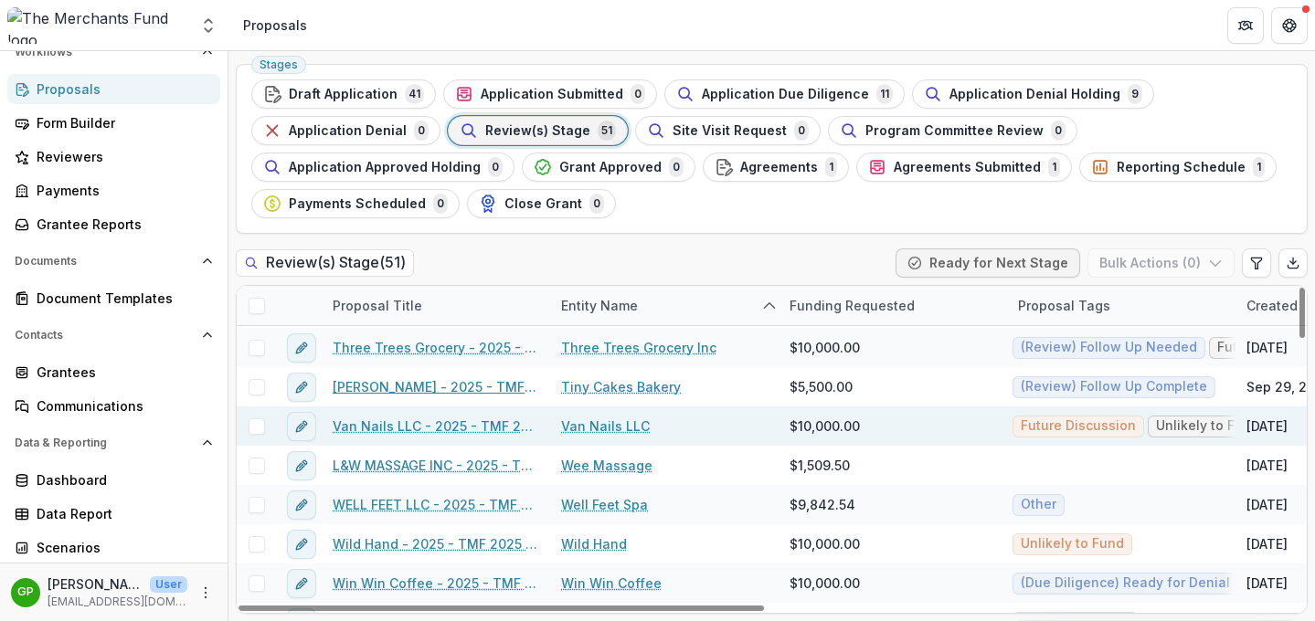
scroll to position [1631, 0]
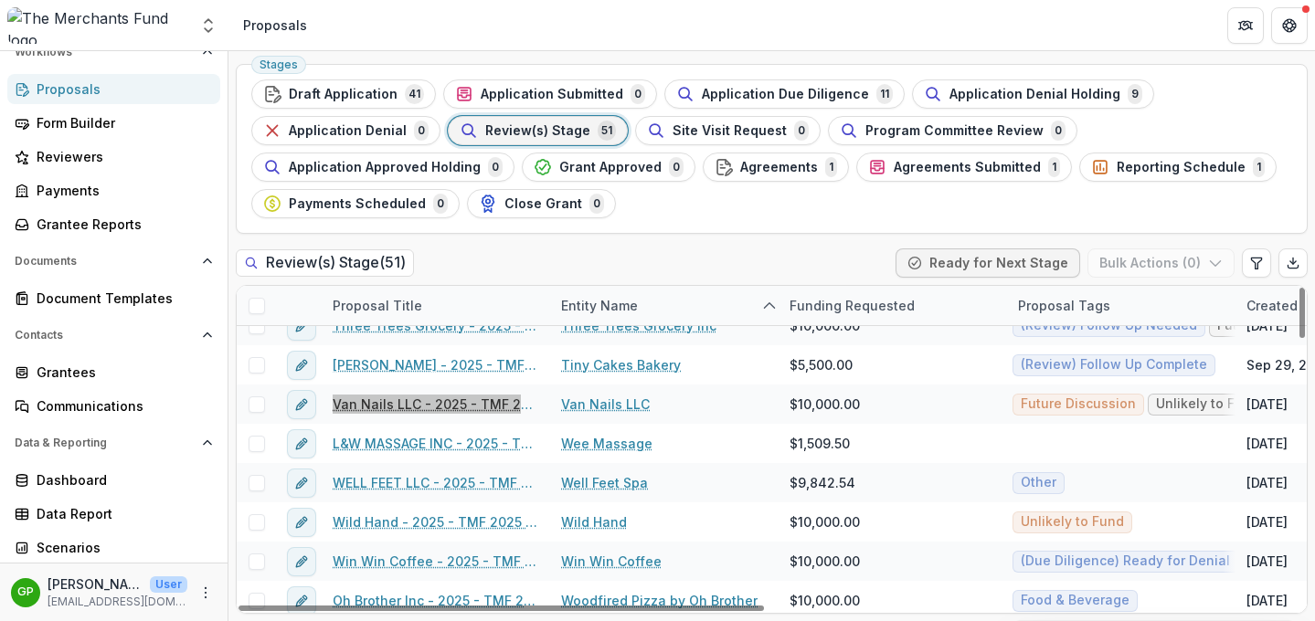
drag, startPoint x: 449, startPoint y: 402, endPoint x: 540, endPoint y: 5, distance: 407.8
click at [0, 0] on div "Aggregate Analysis Foundations The Merchants Fund Team Settings Proposals Searc…" at bounding box center [657, 310] width 1315 height 621
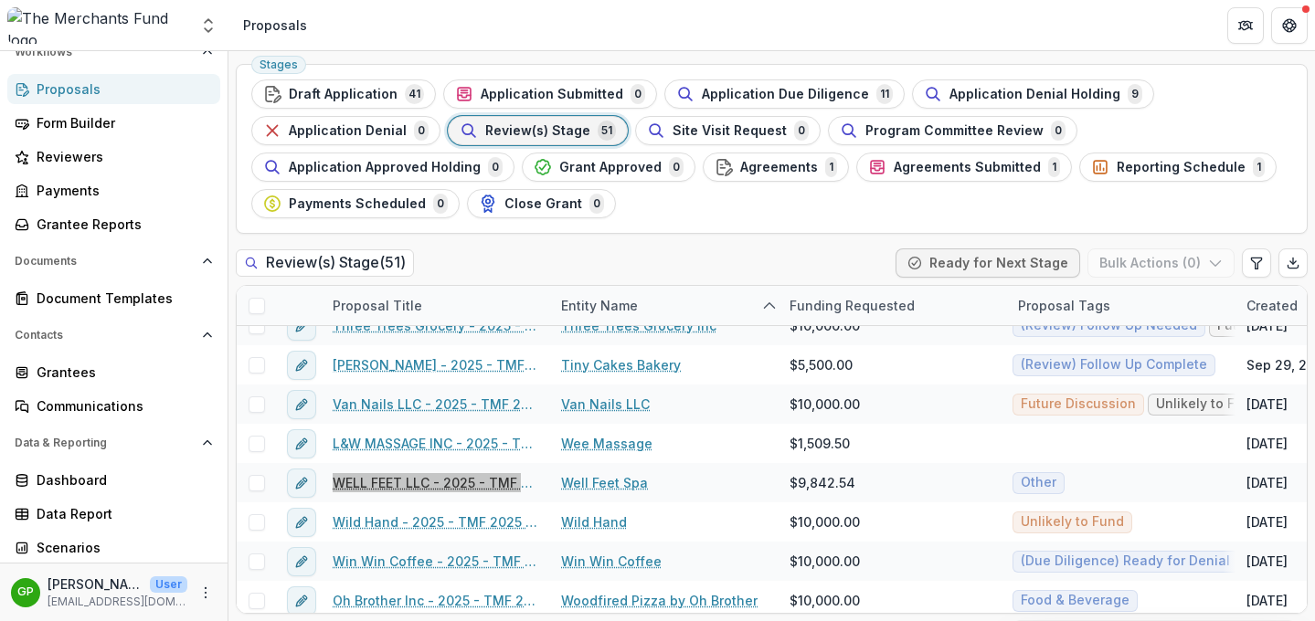
drag, startPoint x: 425, startPoint y: 482, endPoint x: 530, endPoint y: 22, distance: 472.3
click at [0, 0] on div "Aggregate Analysis Foundations The Merchants Fund Team Settings Proposals Searc…" at bounding box center [657, 310] width 1315 height 621
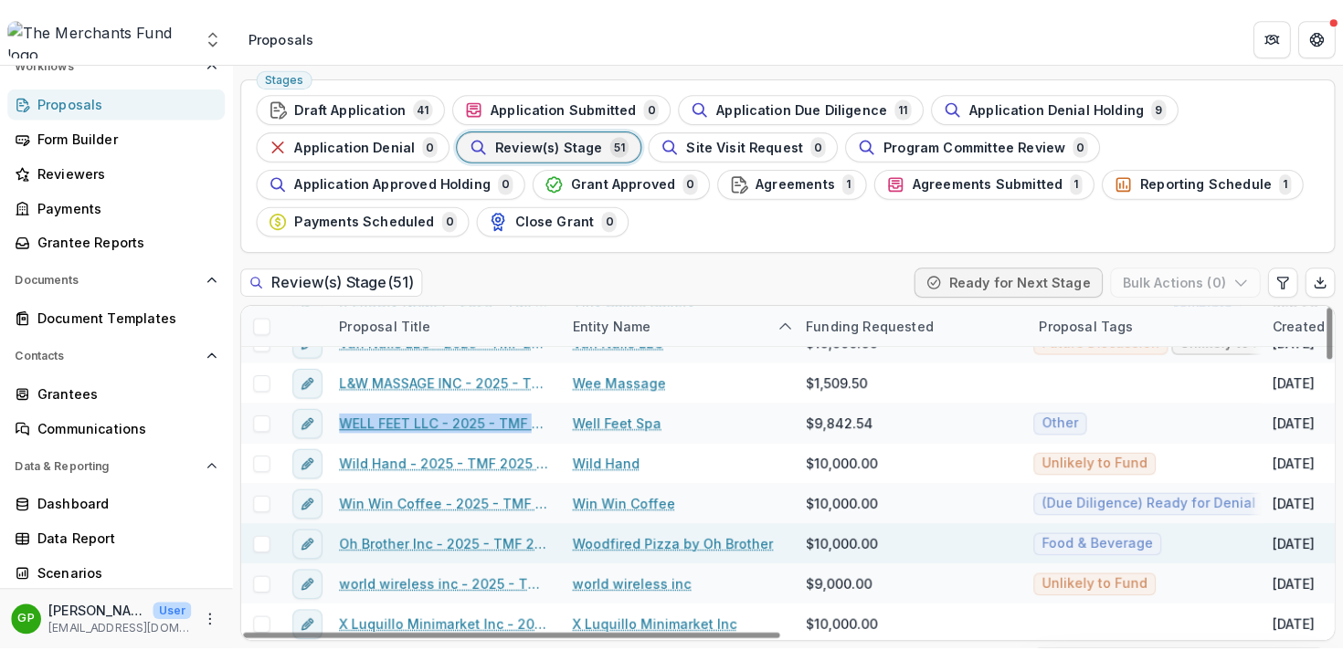
scroll to position [1717, 0]
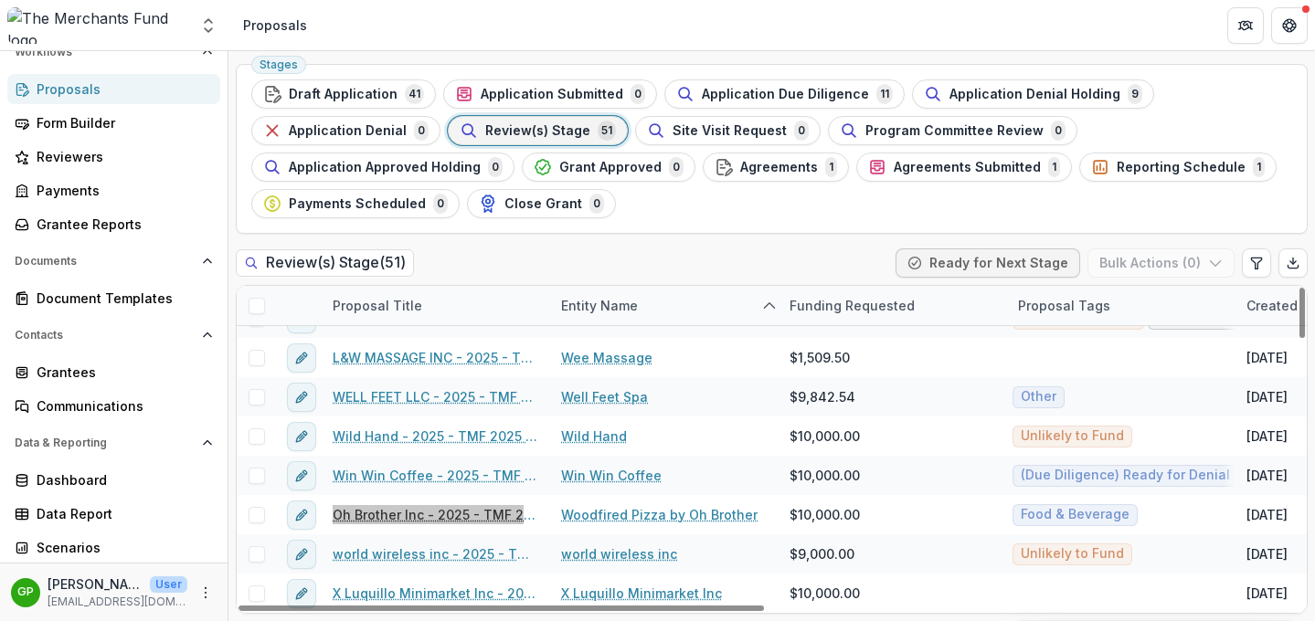
drag, startPoint x: 424, startPoint y: 516, endPoint x: 556, endPoint y: 5, distance: 528.5
click at [0, 0] on div "Aggregate Analysis Foundations The Merchants Fund Team Settings Proposals Searc…" at bounding box center [657, 310] width 1315 height 621
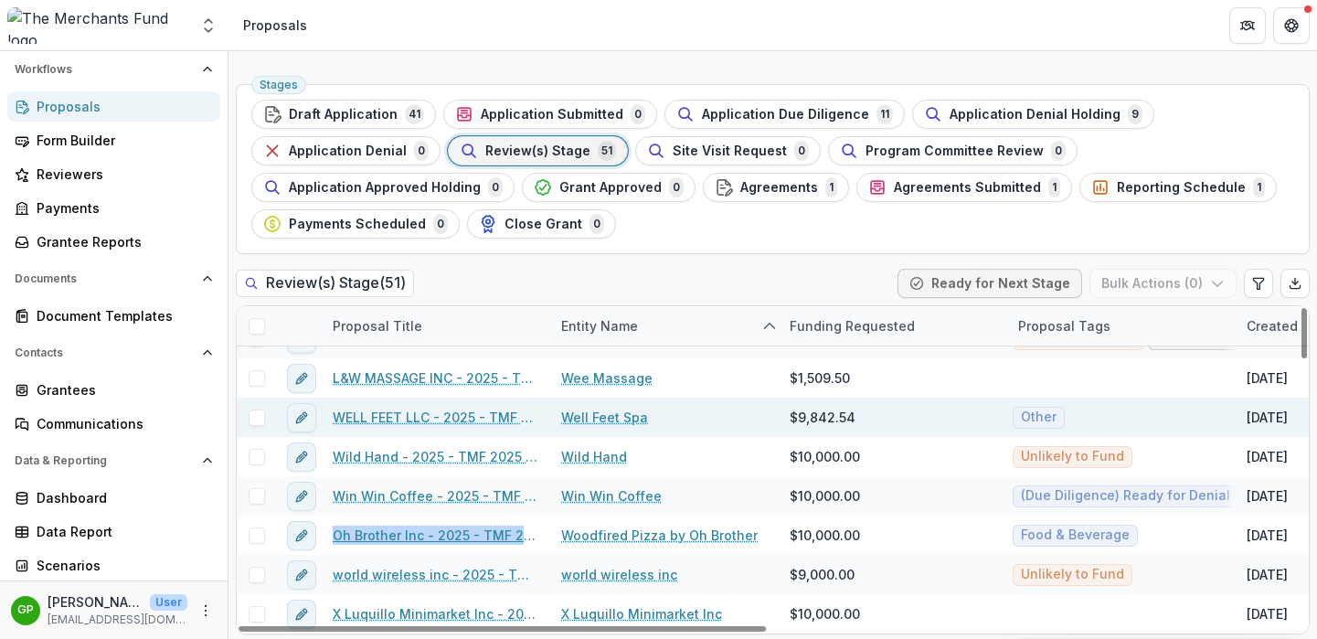
scroll to position [50, 0]
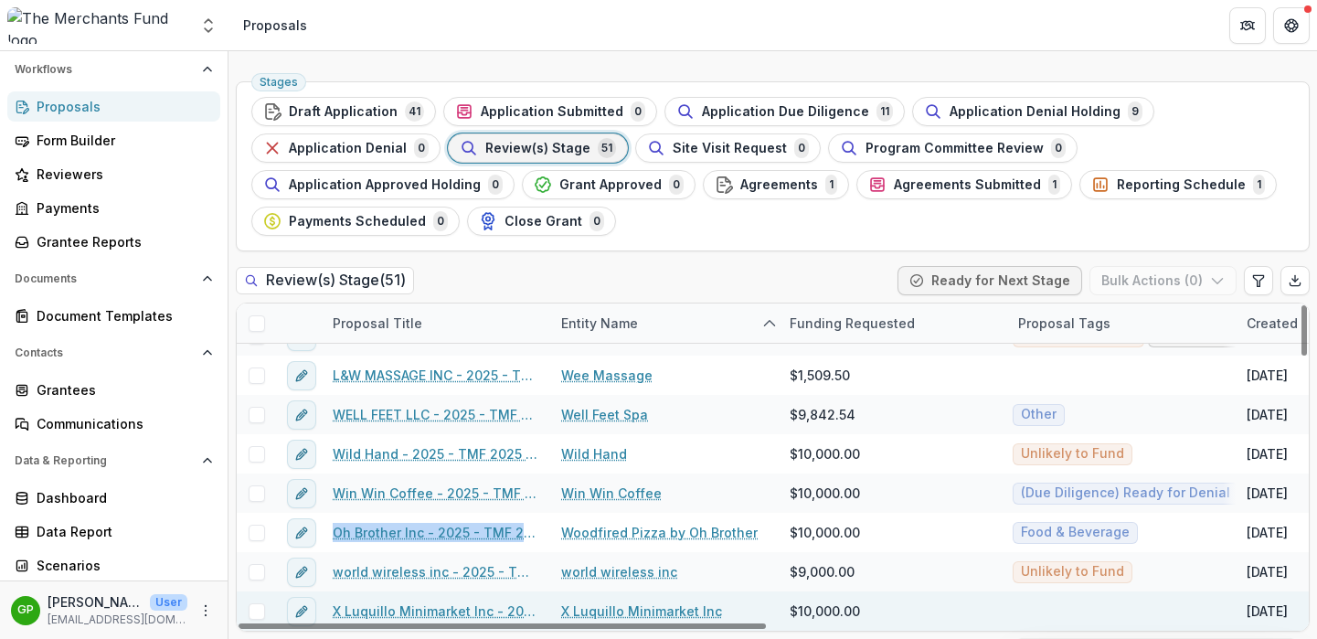
click at [409, 608] on link "X Luquillo Minimarket Inc - 2025 - TMF 2025 Stabilization Grant Program" at bounding box center [436, 610] width 206 height 19
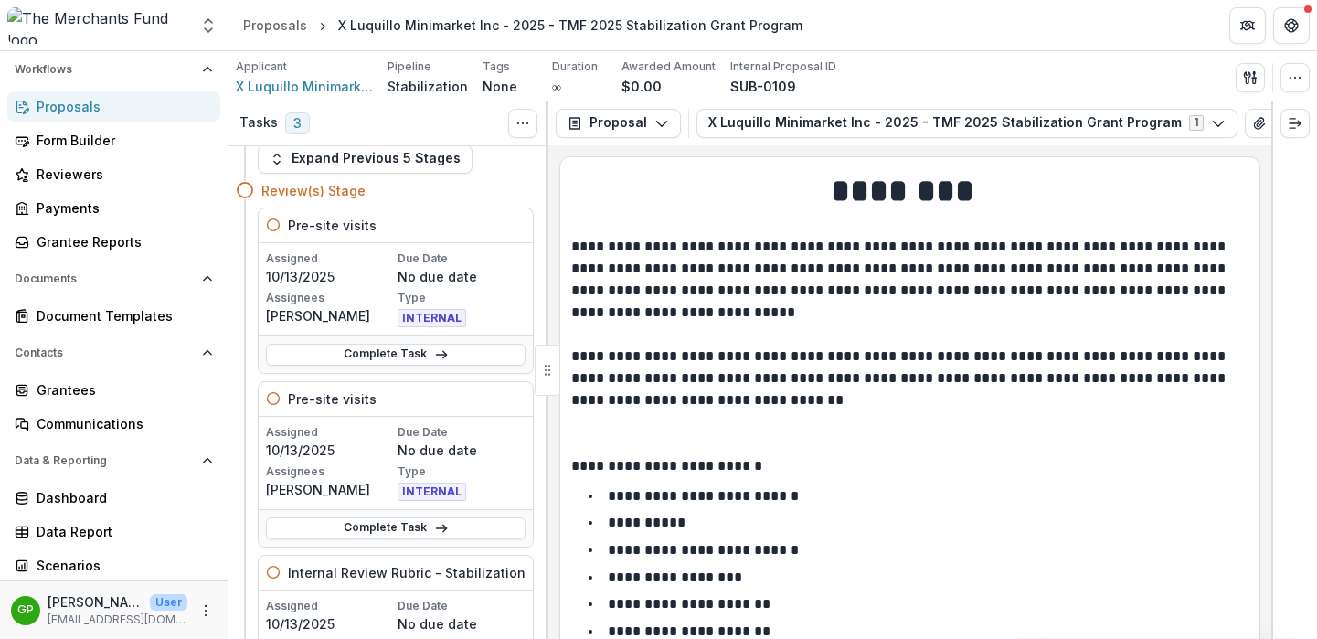
scroll to position [37, 0]
click at [289, 22] on div "Proposals" at bounding box center [275, 25] width 64 height 19
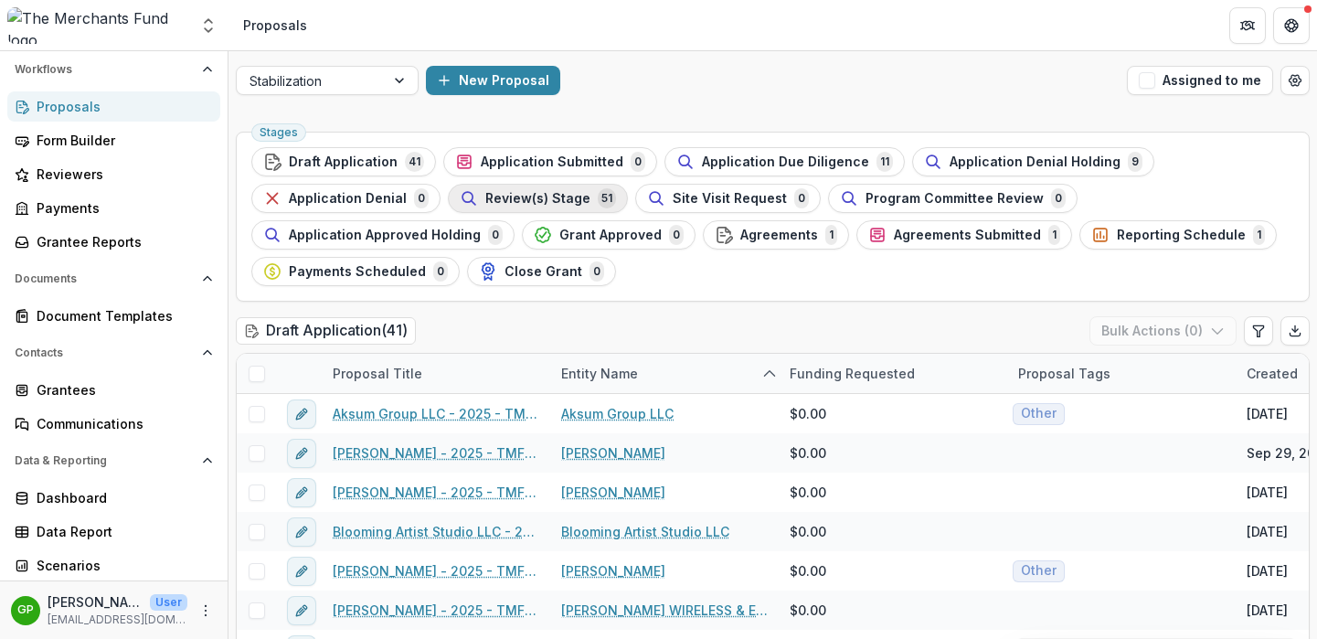
click at [560, 199] on span "Review(s) Stage" at bounding box center [537, 199] width 105 height 16
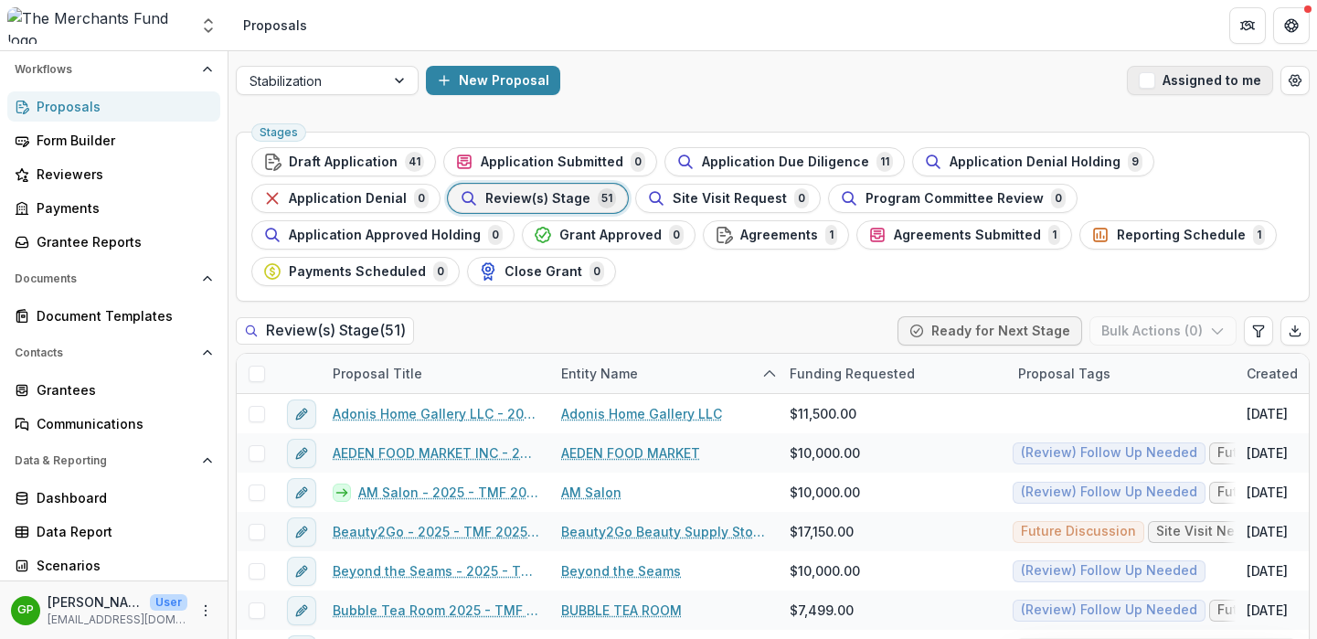
click at [1161, 78] on button "Assigned to me" at bounding box center [1200, 80] width 146 height 29
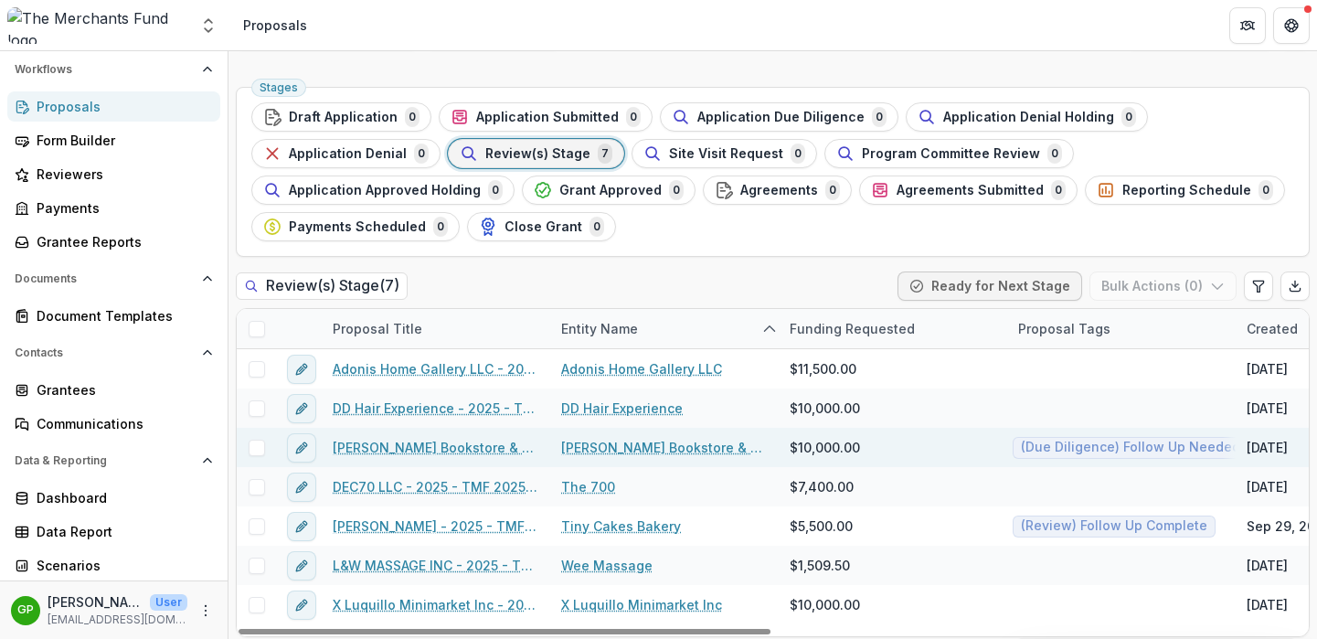
scroll to position [50, 0]
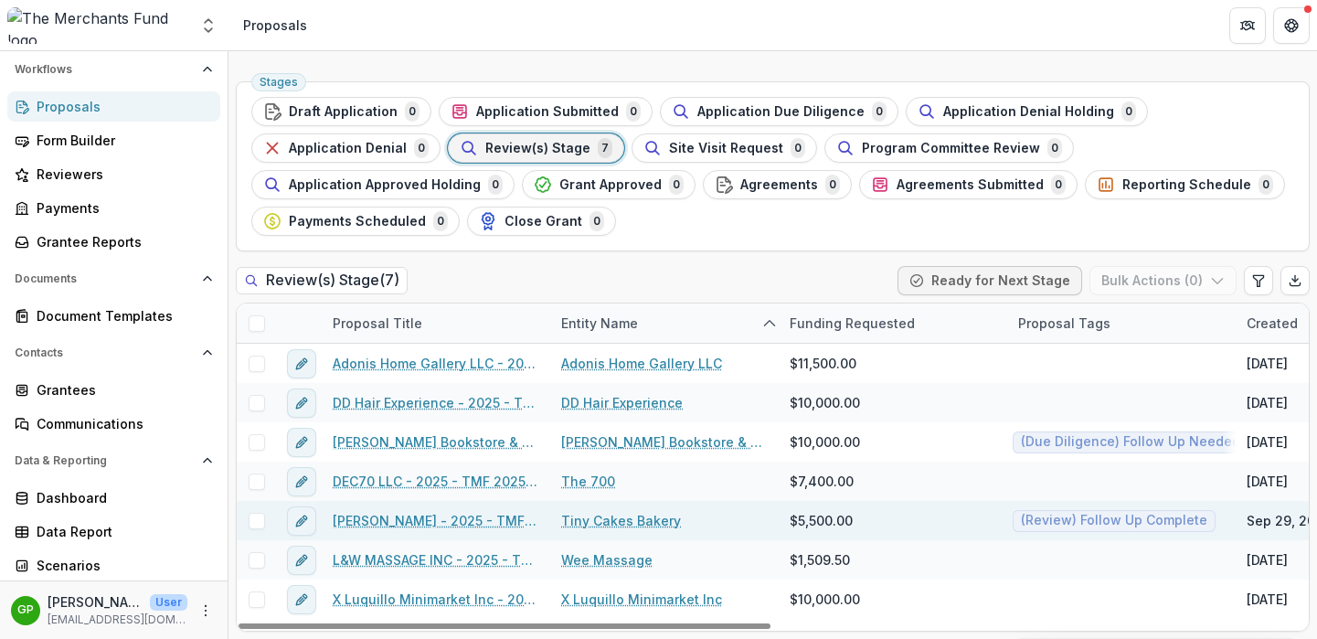
click at [412, 521] on link "Saudamani Gray - 2025 - TMF 2025 Stabilization Grant Program" at bounding box center [436, 520] width 206 height 19
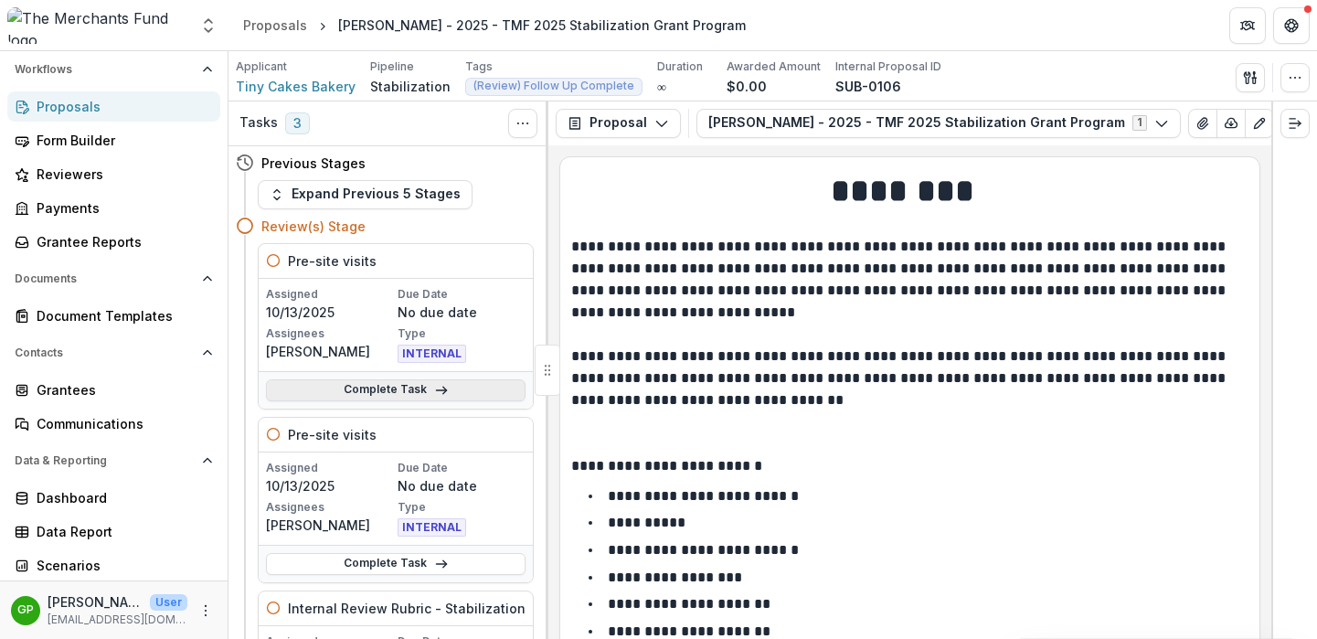
click at [407, 393] on link "Complete Task" at bounding box center [395, 390] width 259 height 22
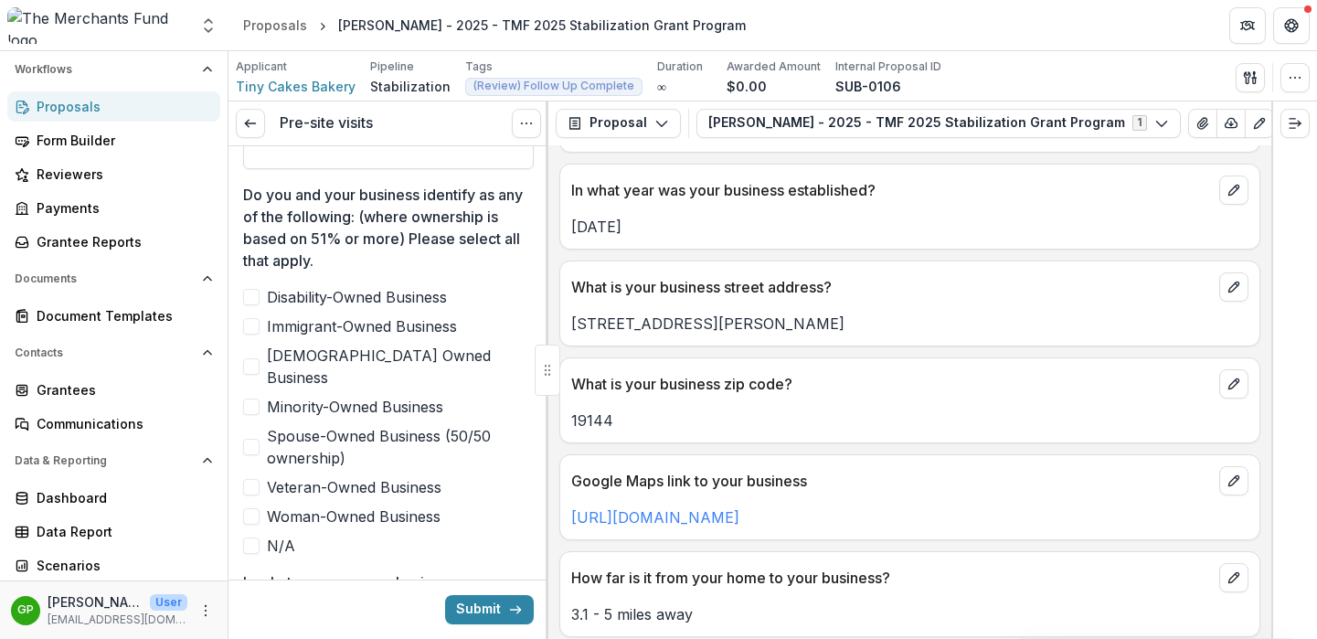
scroll to position [977, 0]
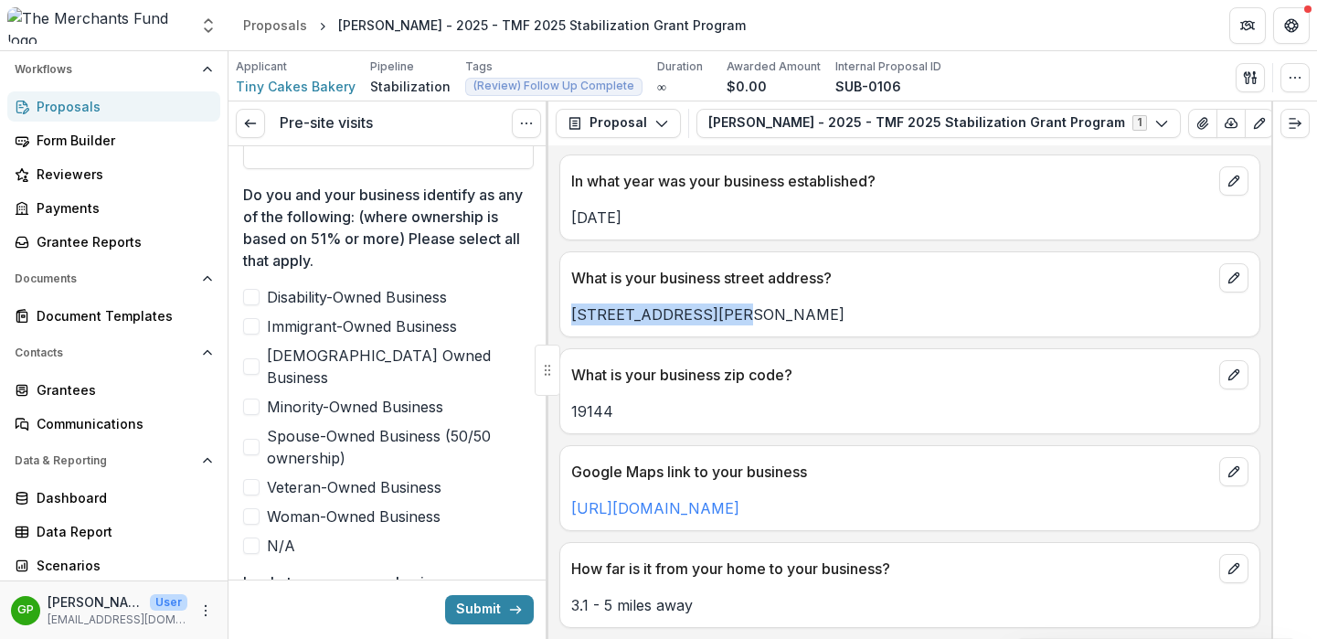
drag, startPoint x: 726, startPoint y: 314, endPoint x: 570, endPoint y: 307, distance: 156.4
click at [571, 307] on p "2000 McKinley Street" at bounding box center [909, 314] width 677 height 22
copy p "2000 McKinley Street"
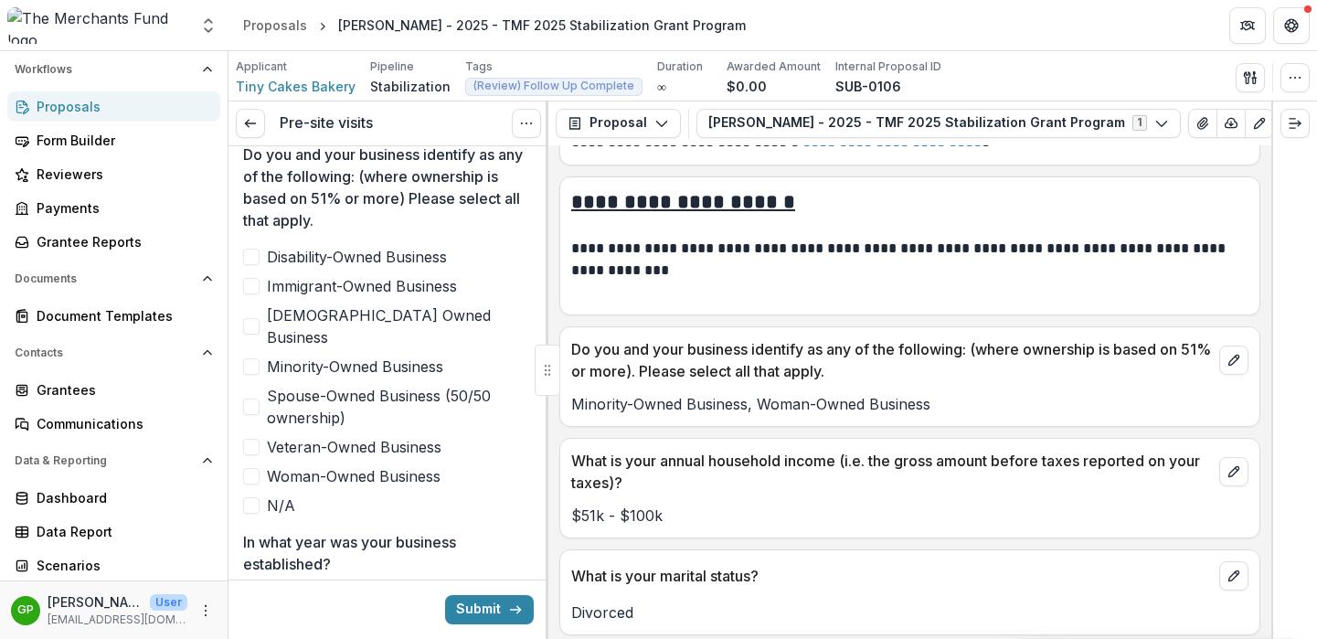
scroll to position [957, 0]
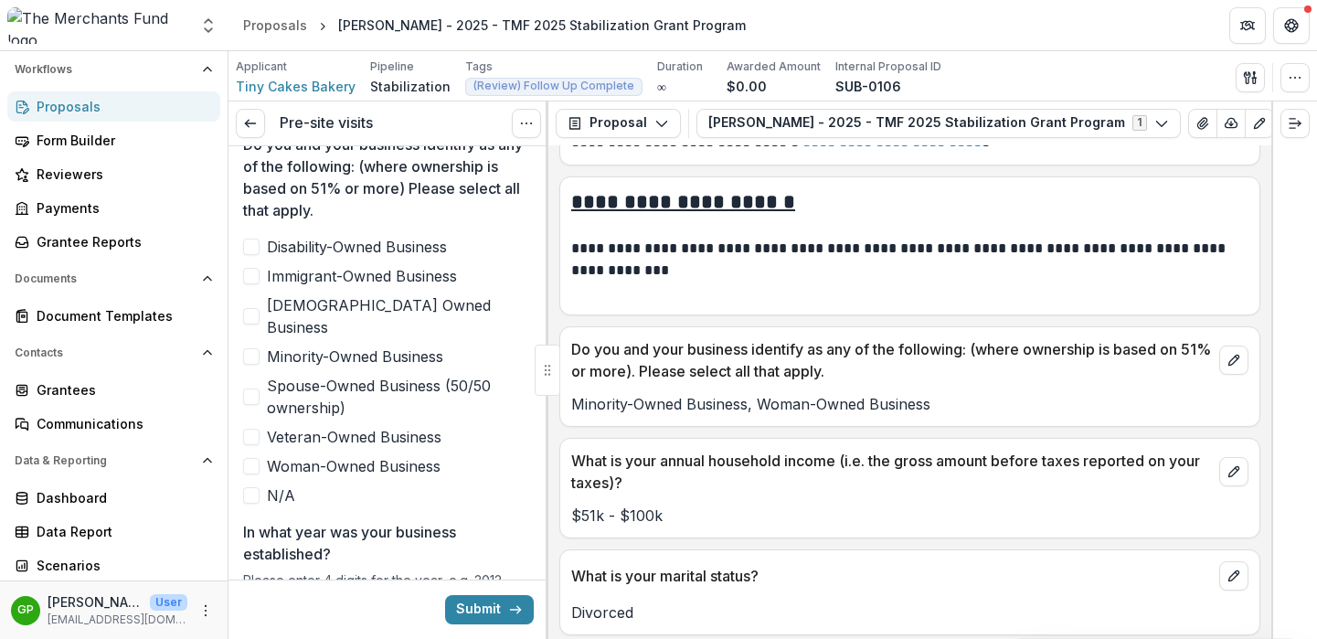
click at [256, 348] on span at bounding box center [251, 356] width 16 height 16
click at [248, 458] on span at bounding box center [251, 466] width 16 height 16
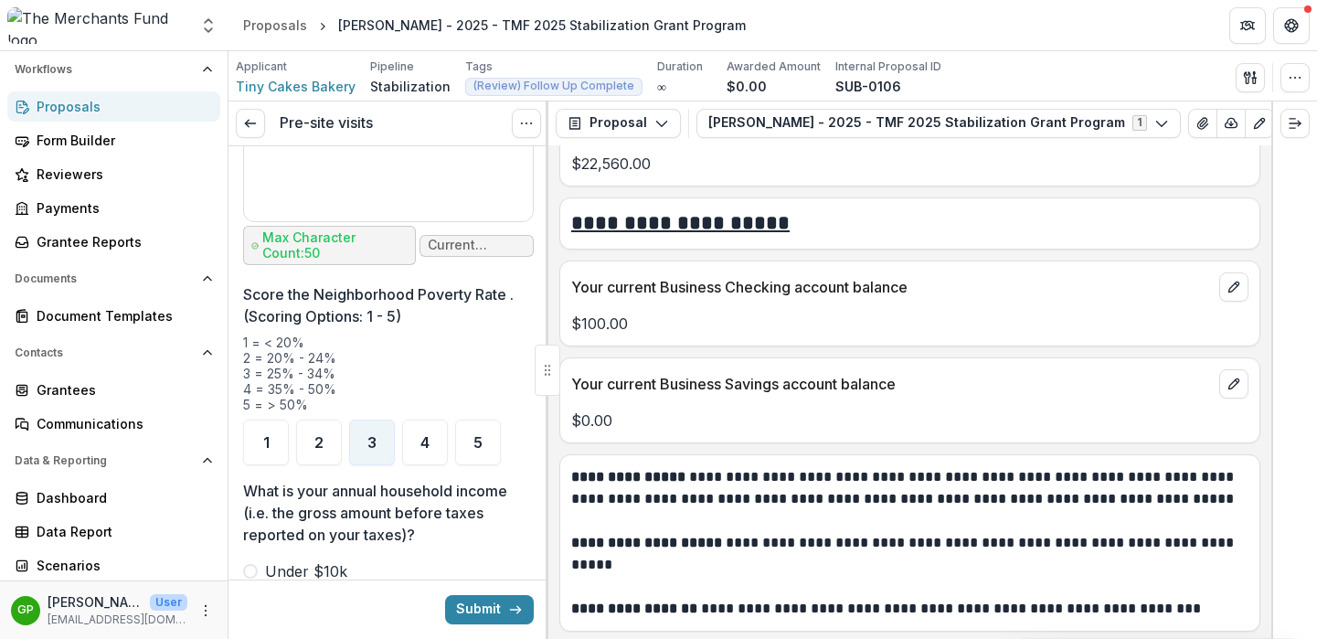
scroll to position [6929, 0]
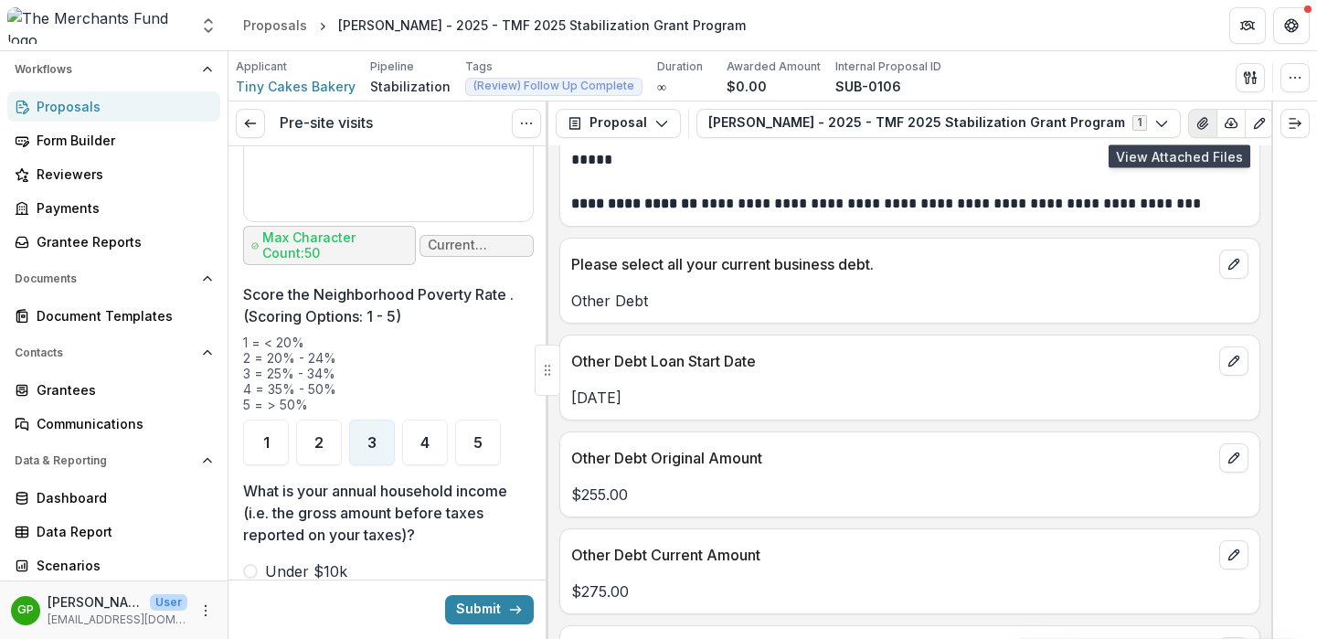
click at [1188, 132] on button "View Attached Files" at bounding box center [1202, 123] width 29 height 29
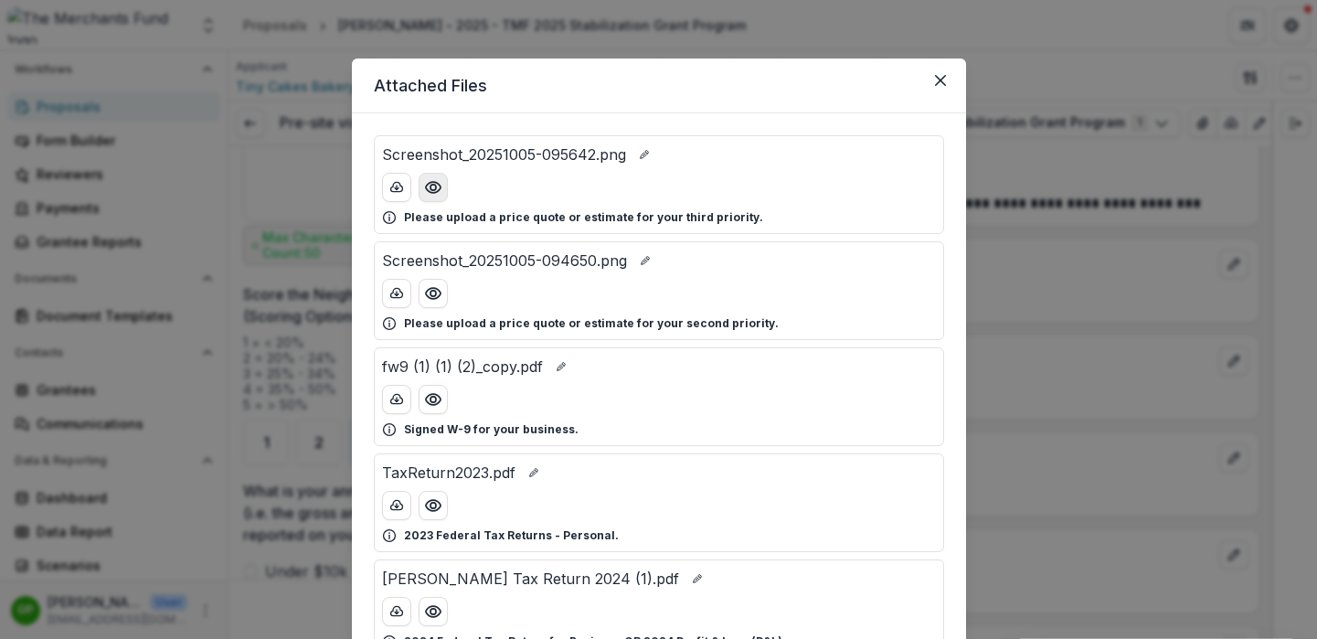
click at [437, 193] on icon "Preview Screenshot_20251005-095642.png" at bounding box center [433, 187] width 18 height 18
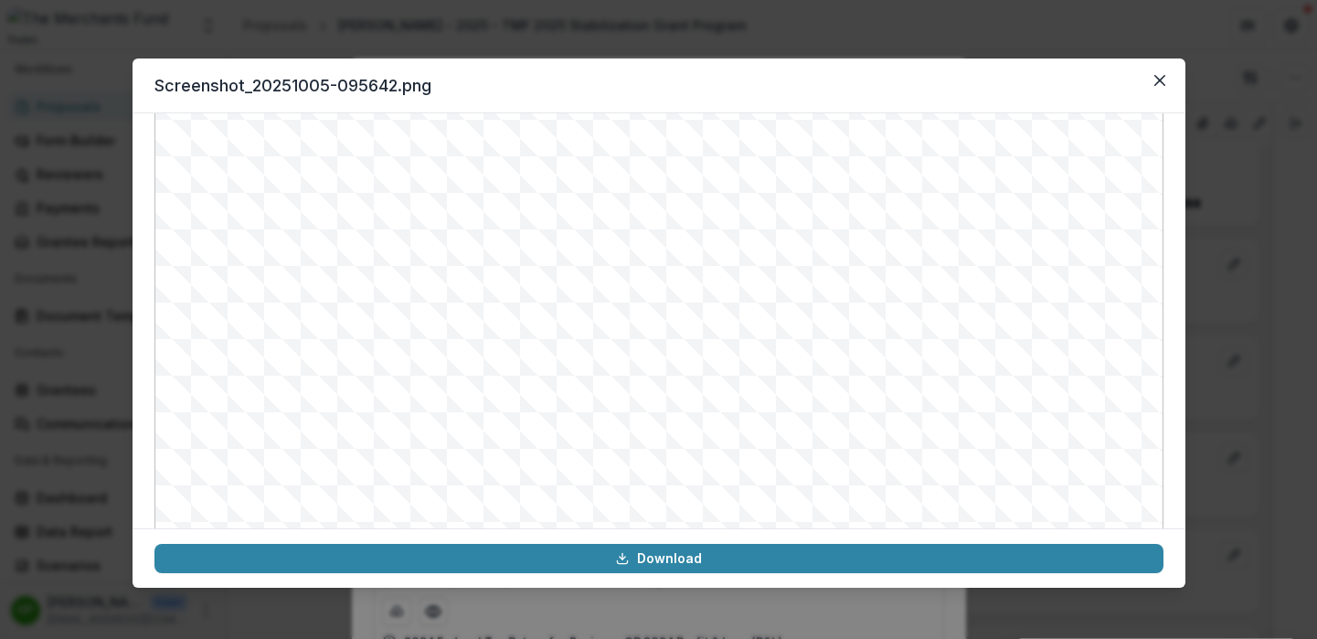
scroll to position [204, 0]
click at [1157, 79] on icon "Close" at bounding box center [1158, 80] width 11 height 11
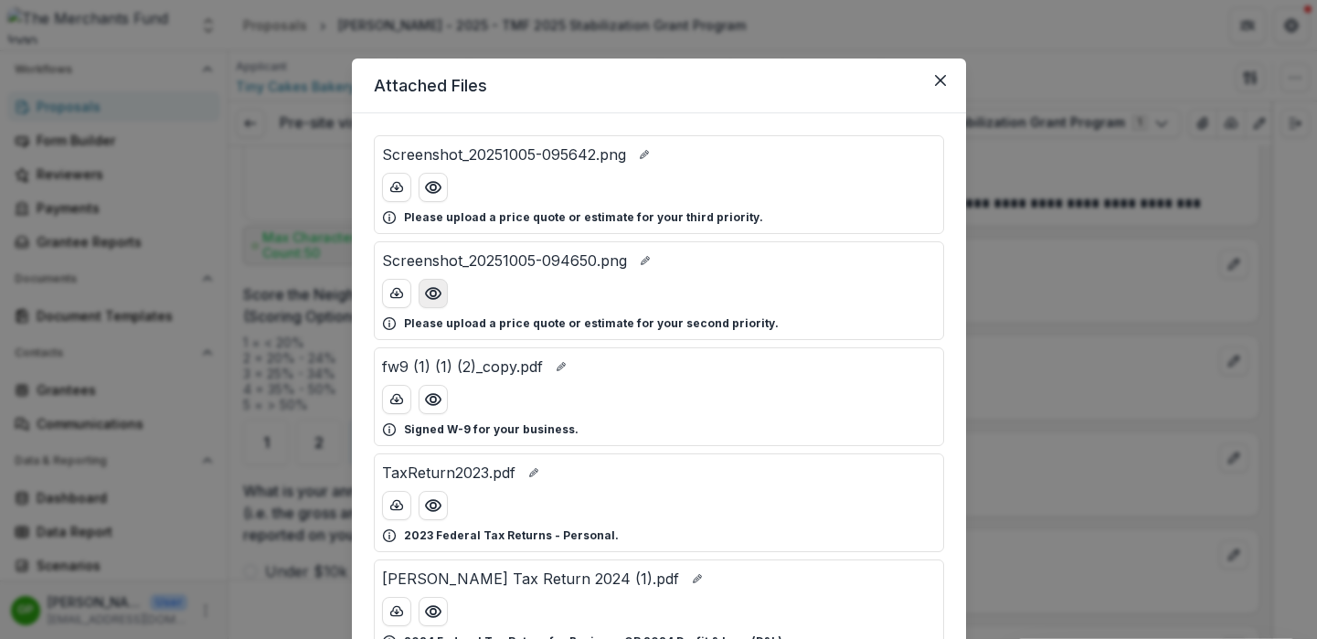
click at [433, 287] on icon "Preview Screenshot_20251005-094650.png" at bounding box center [433, 293] width 18 height 18
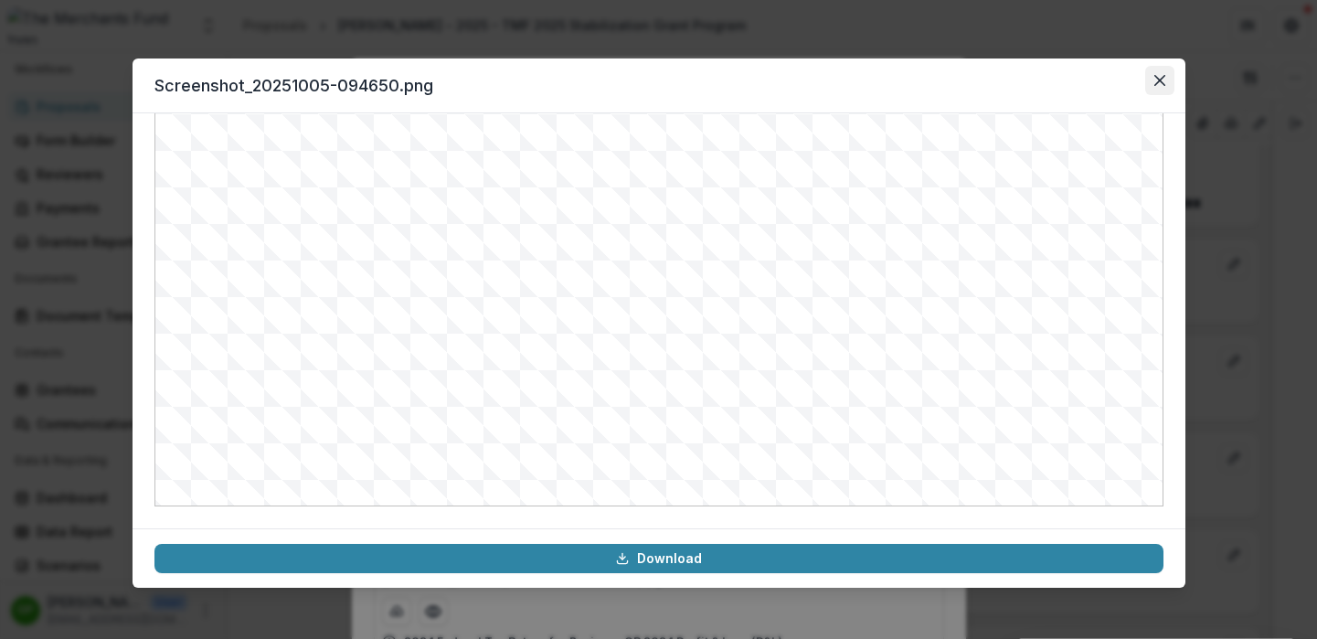
click at [1156, 78] on icon "Close" at bounding box center [1158, 80] width 11 height 11
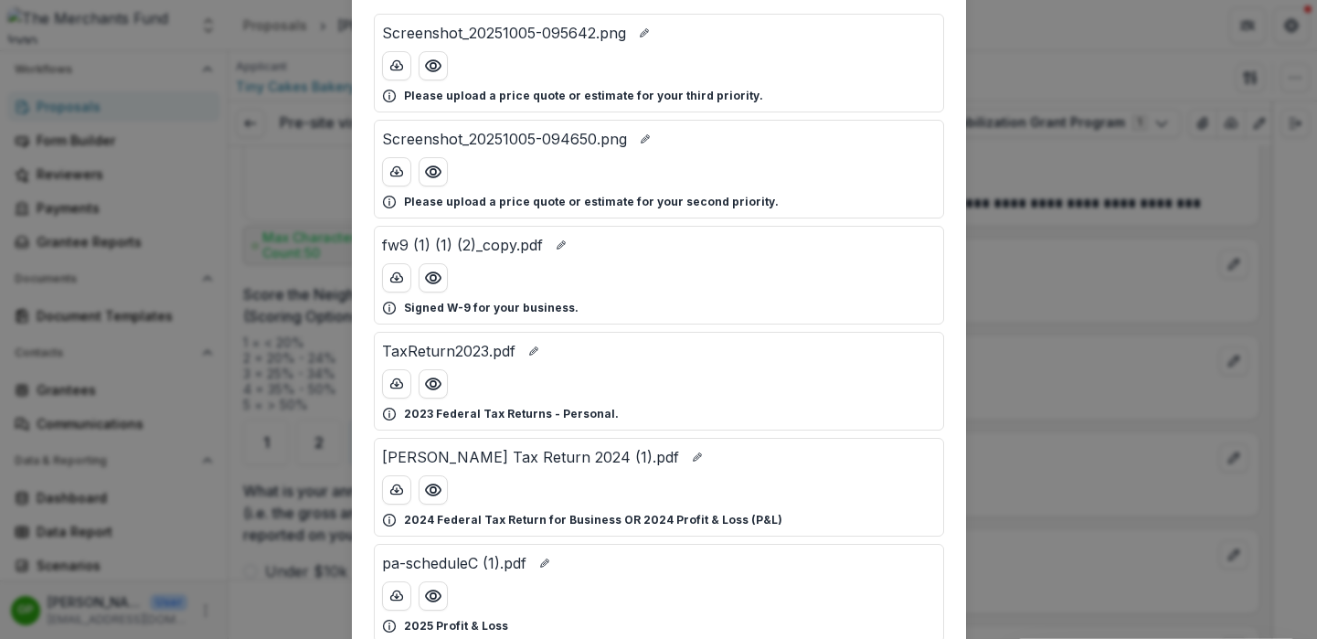
scroll to position [124, 0]
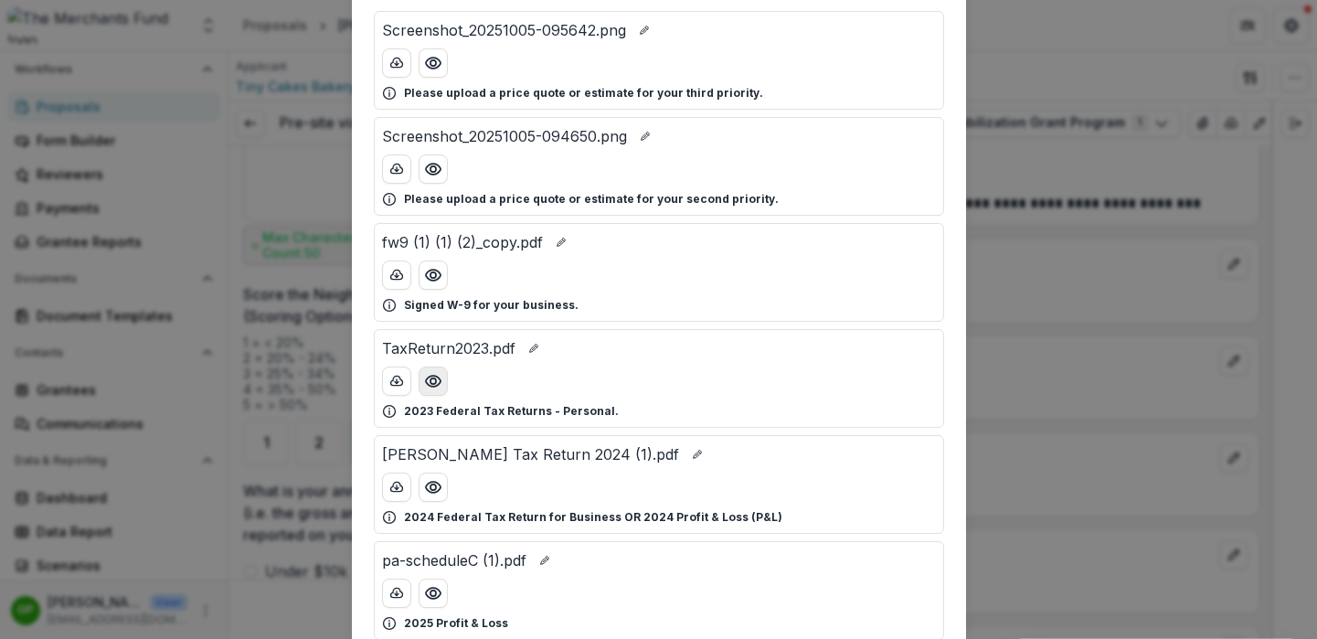
click at [441, 386] on button "Preview TaxReturn2023.pdf" at bounding box center [432, 380] width 29 height 29
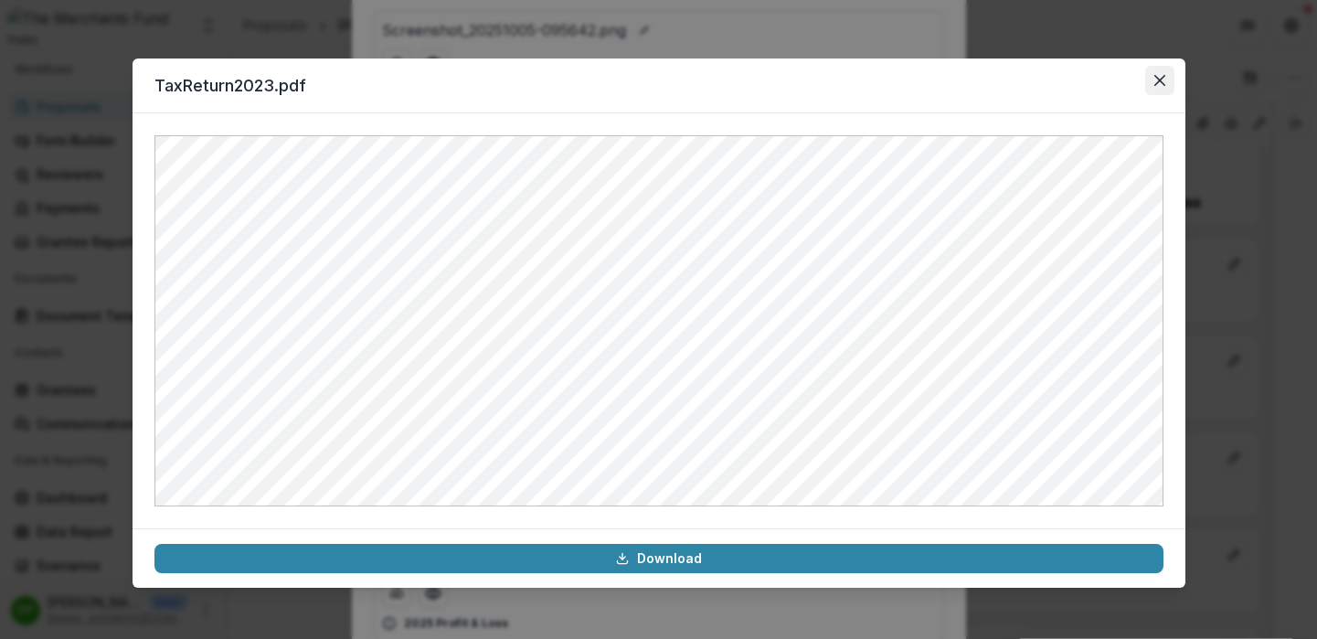
click at [1162, 84] on icon "Close" at bounding box center [1158, 80] width 11 height 11
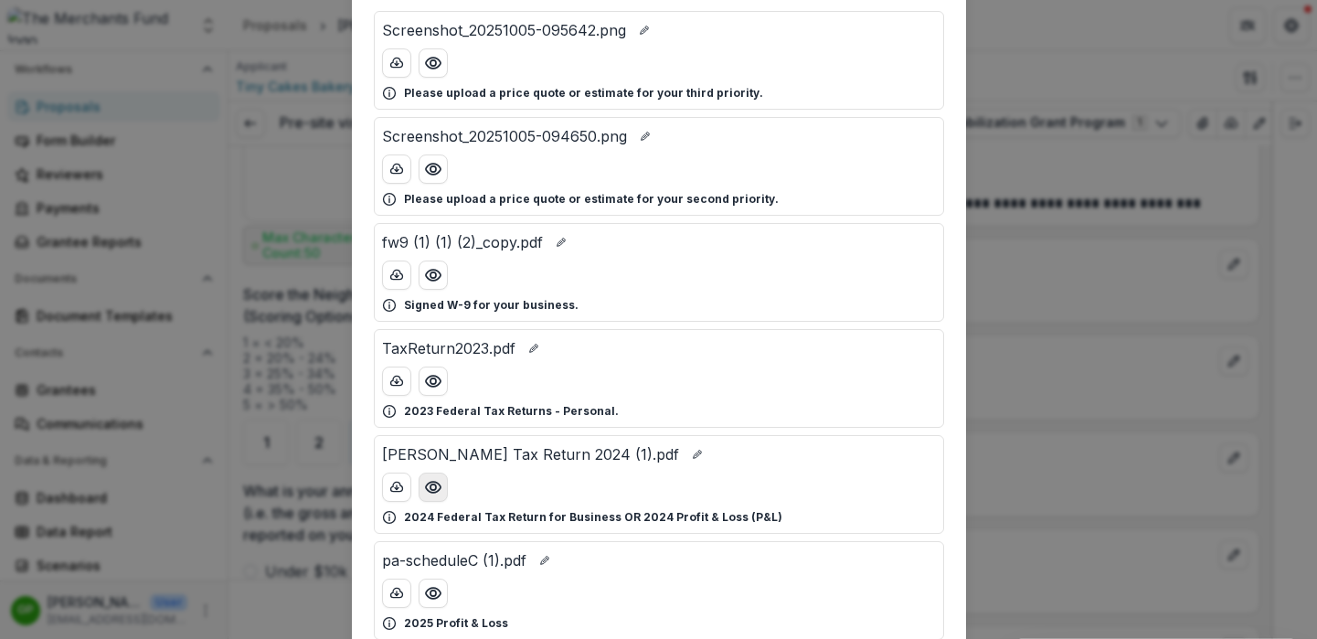
click at [429, 484] on circle "Preview Saudamani Gray Tax Return 2024 (1).pdf" at bounding box center [431, 486] width 5 height 5
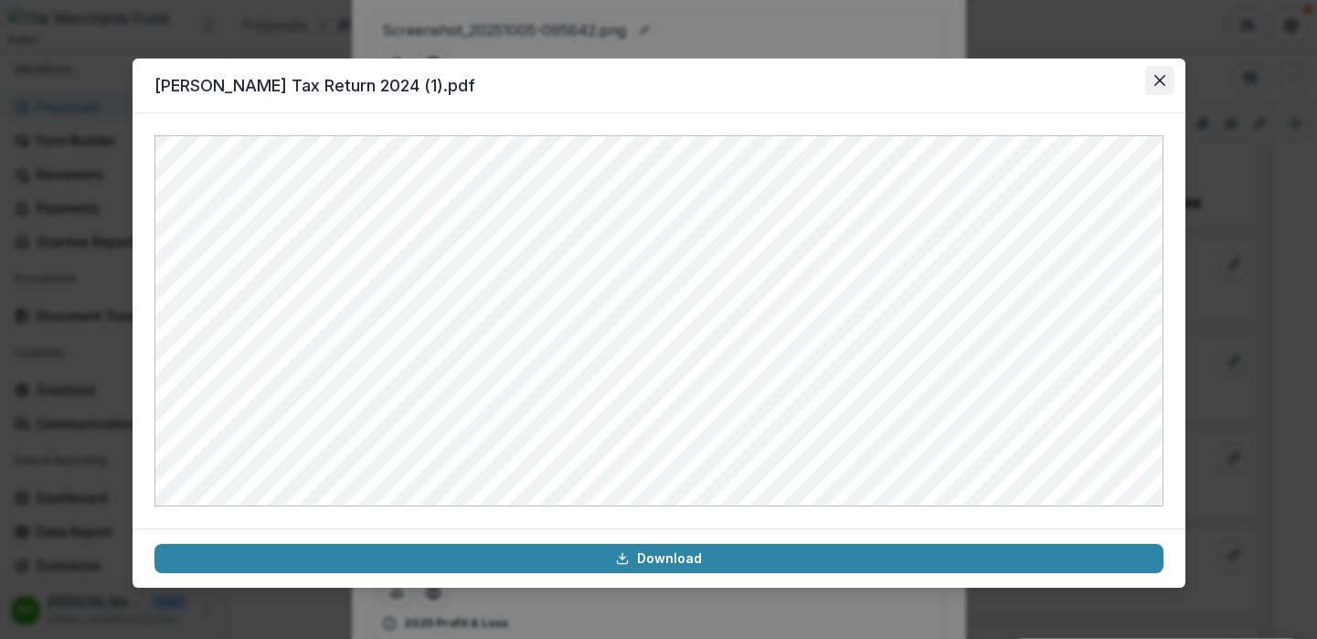
click at [1162, 80] on icon "Close" at bounding box center [1159, 80] width 11 height 11
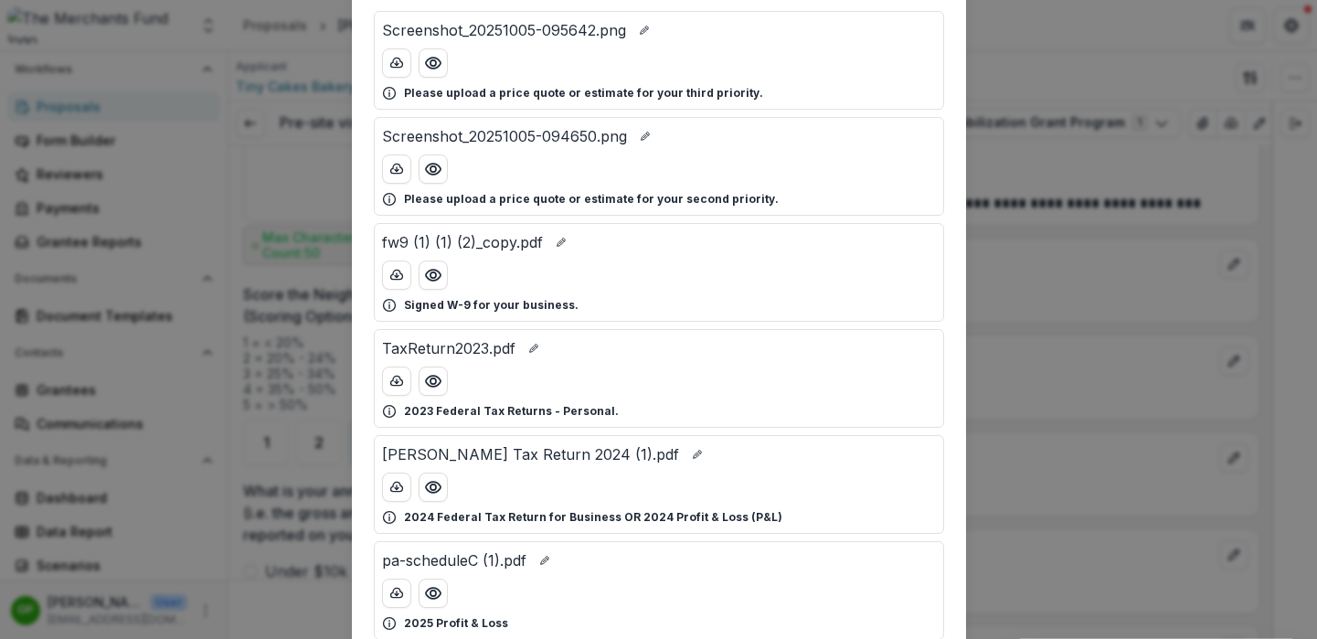
click at [1085, 223] on div "Attached Files Screenshot_20251005-095642.png Please upload a price quote or es…" at bounding box center [658, 319] width 1317 height 639
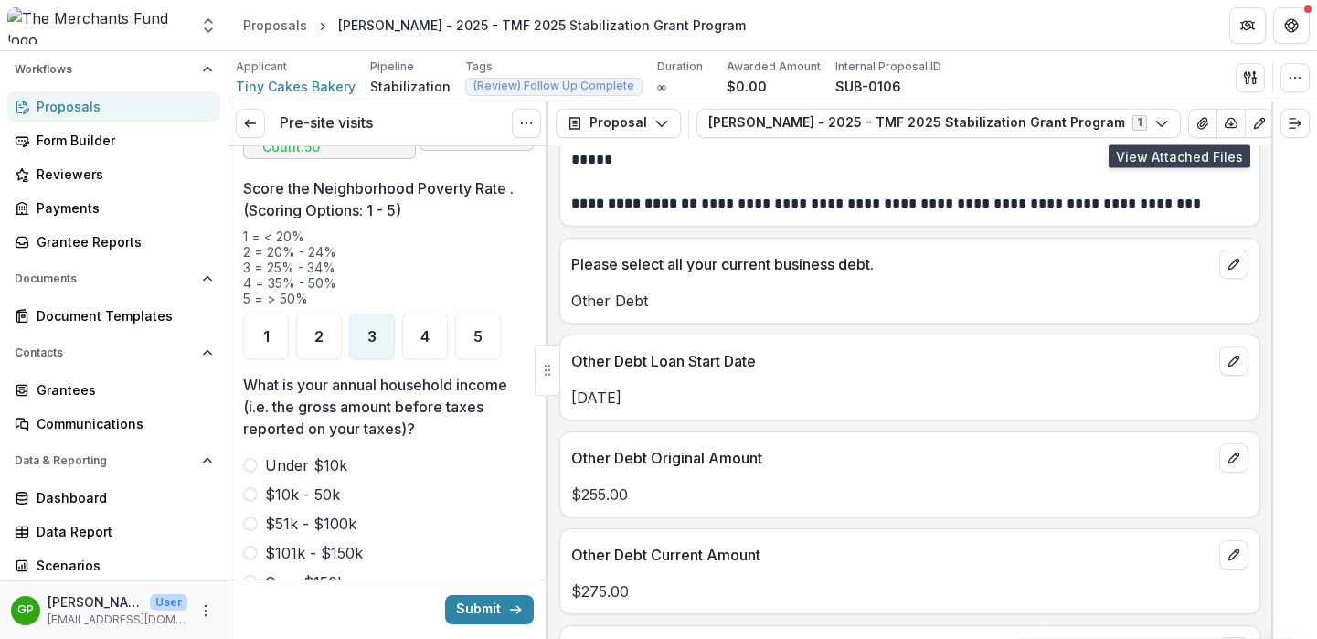
scroll to position [2346, 0]
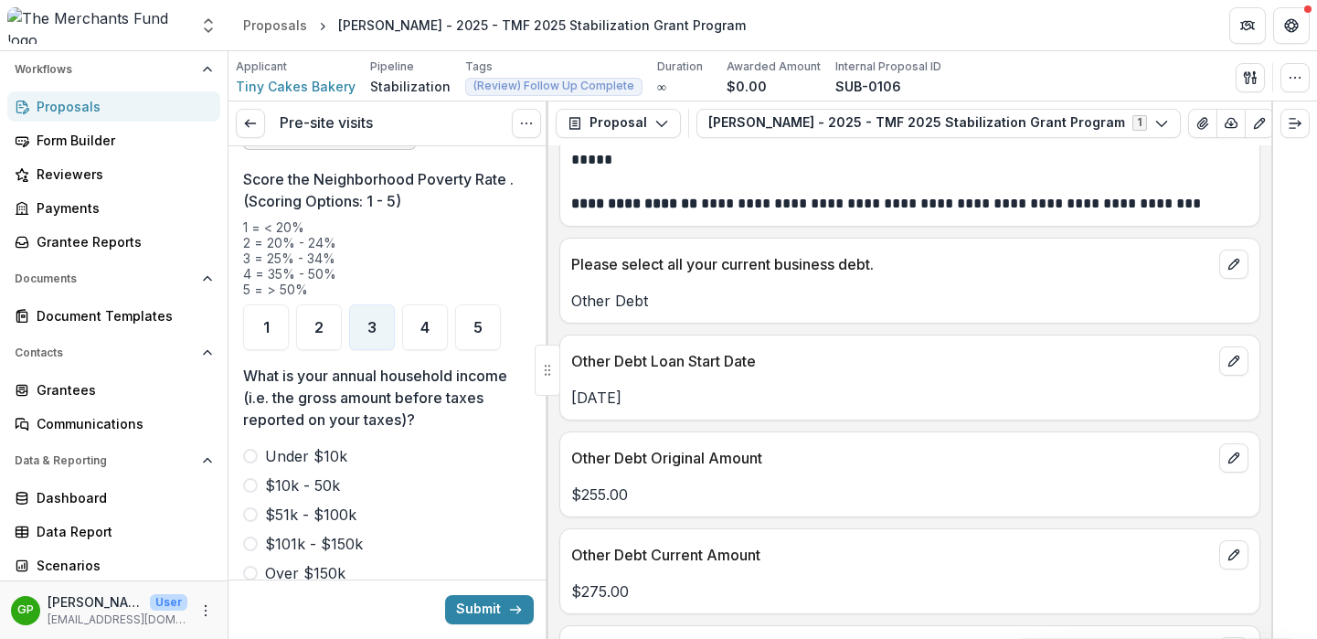
click at [254, 478] on span at bounding box center [250, 485] width 15 height 15
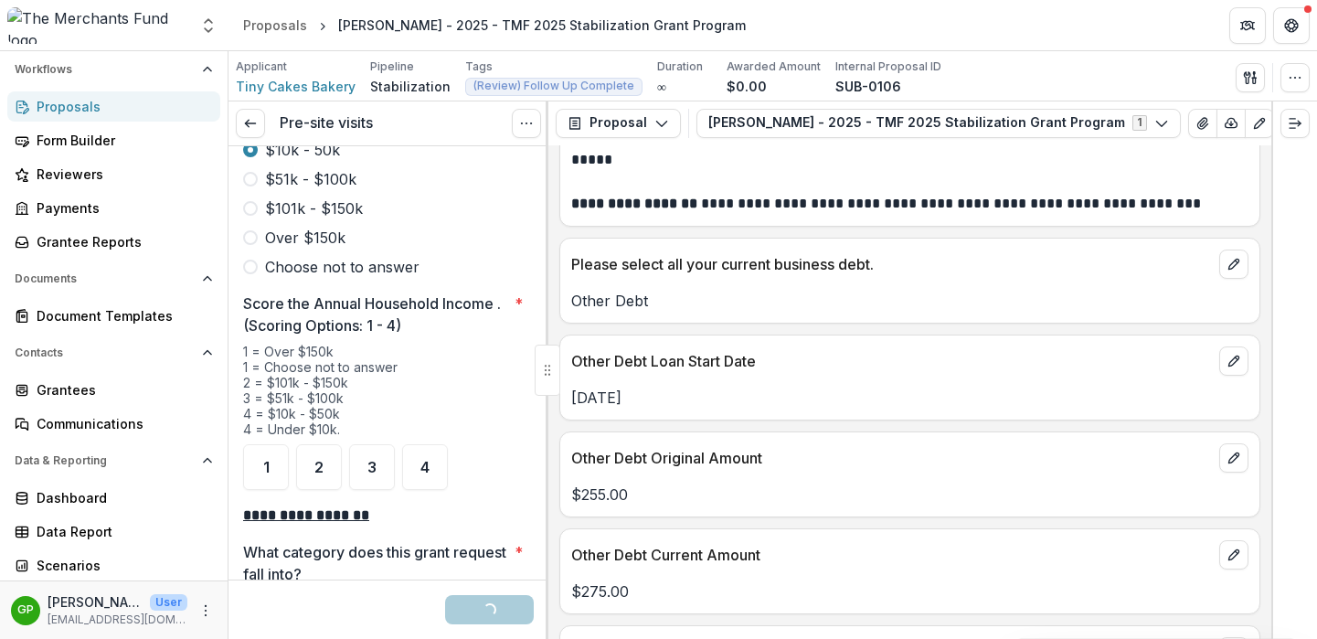
scroll to position [2682, 0]
click at [430, 444] on div "4" at bounding box center [425, 466] width 46 height 46
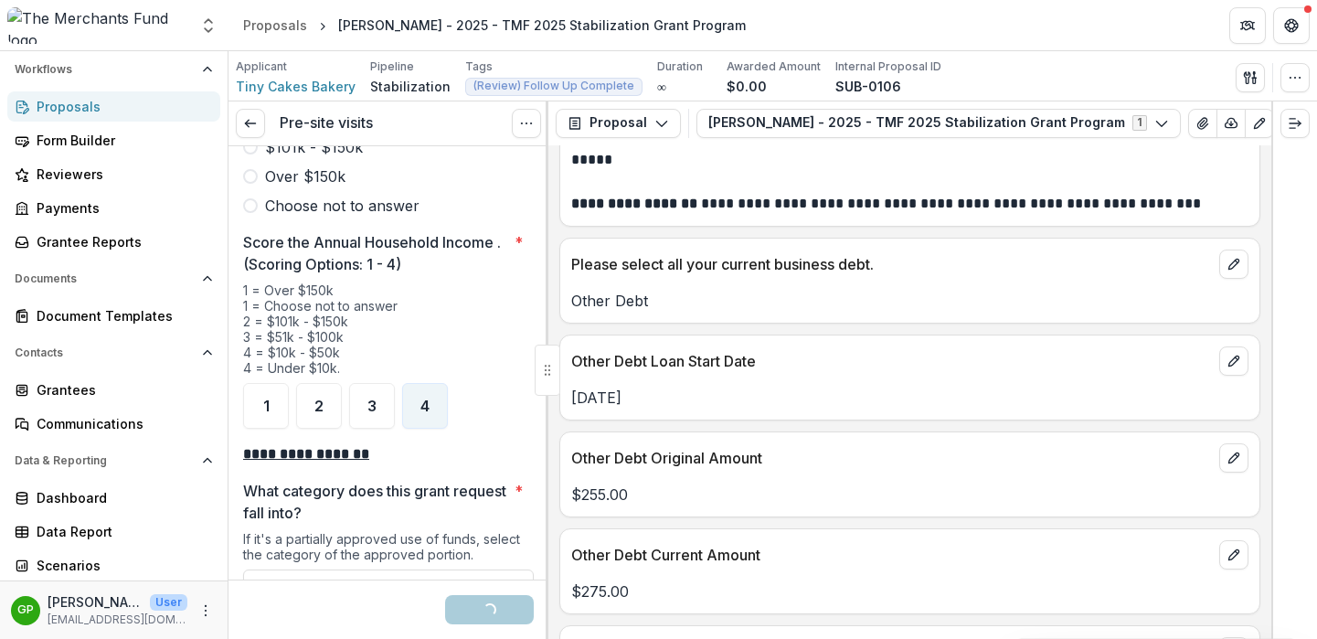
scroll to position [3015, 0]
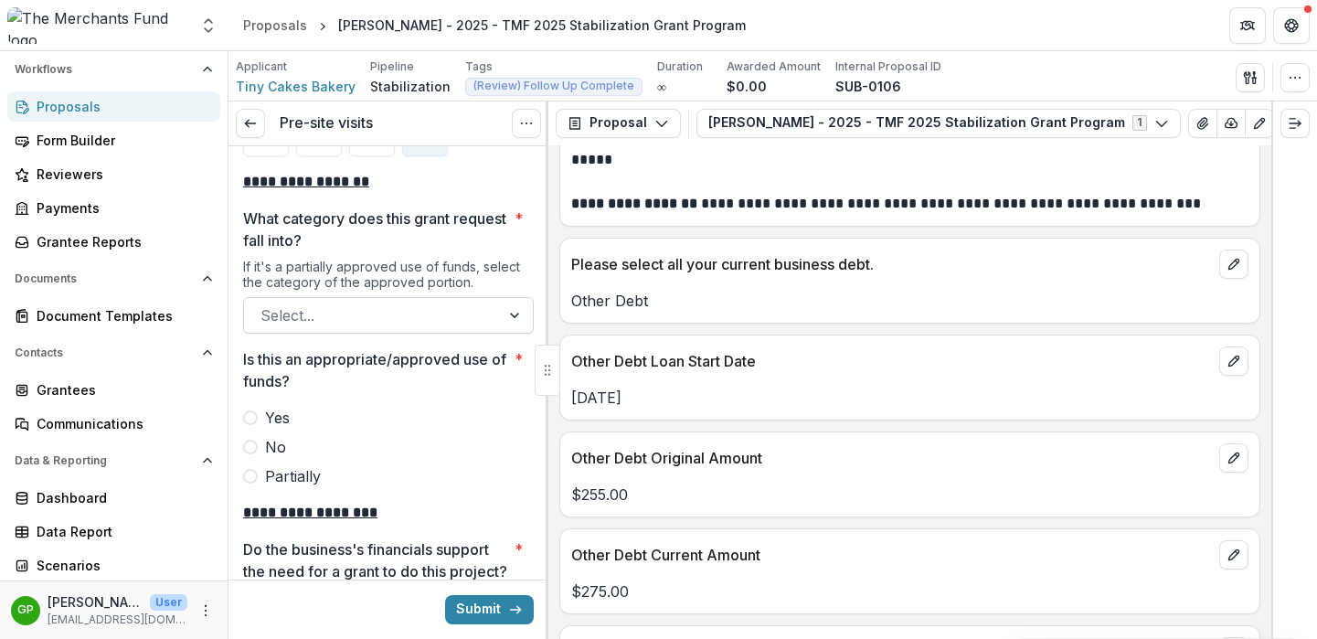
click at [339, 302] on div at bounding box center [371, 315] width 223 height 26
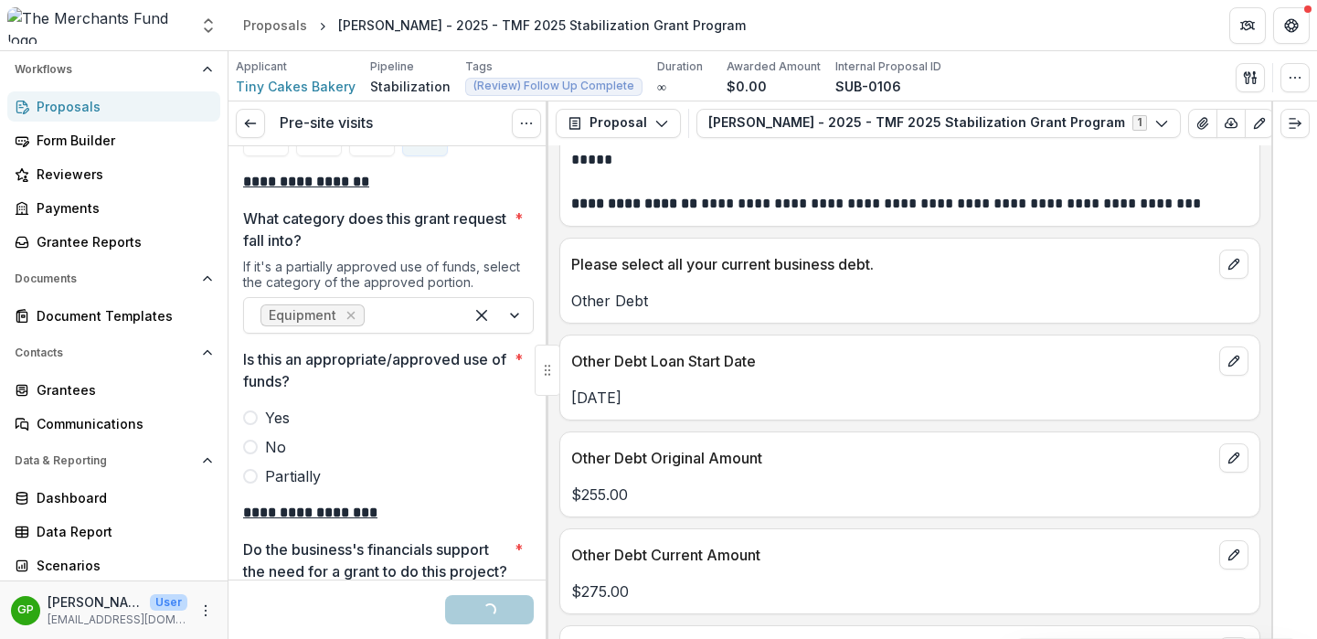
click at [250, 410] on span at bounding box center [250, 417] width 15 height 15
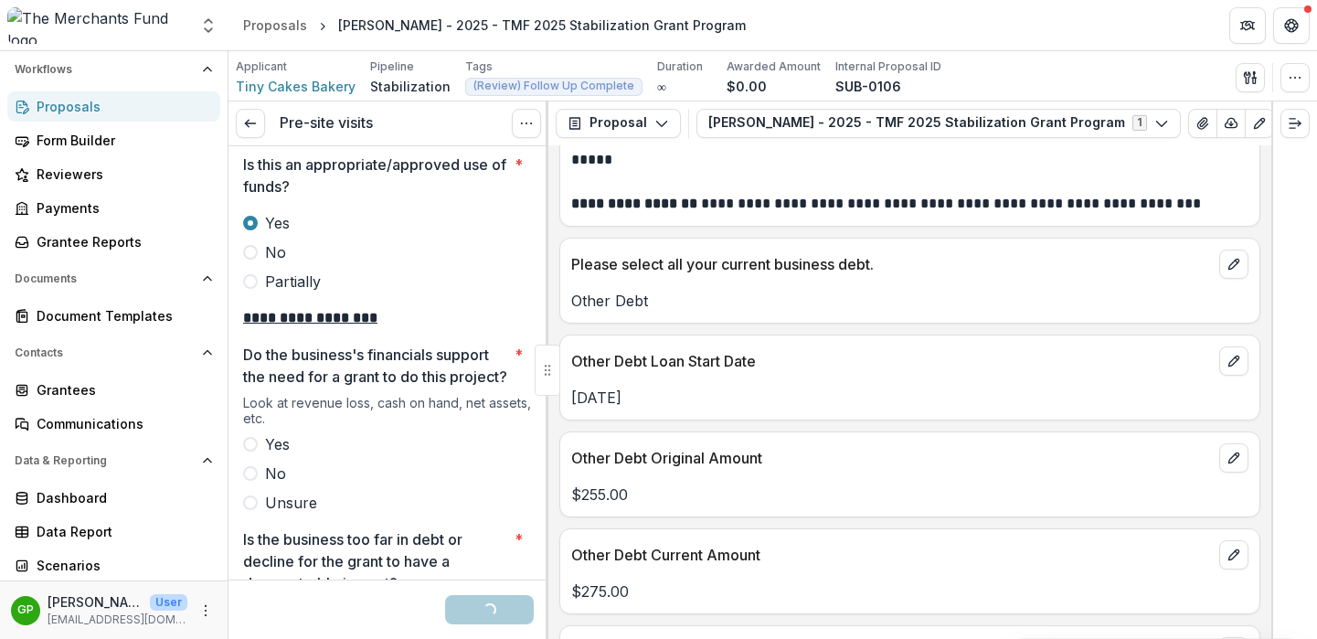
scroll to position [3253, 0]
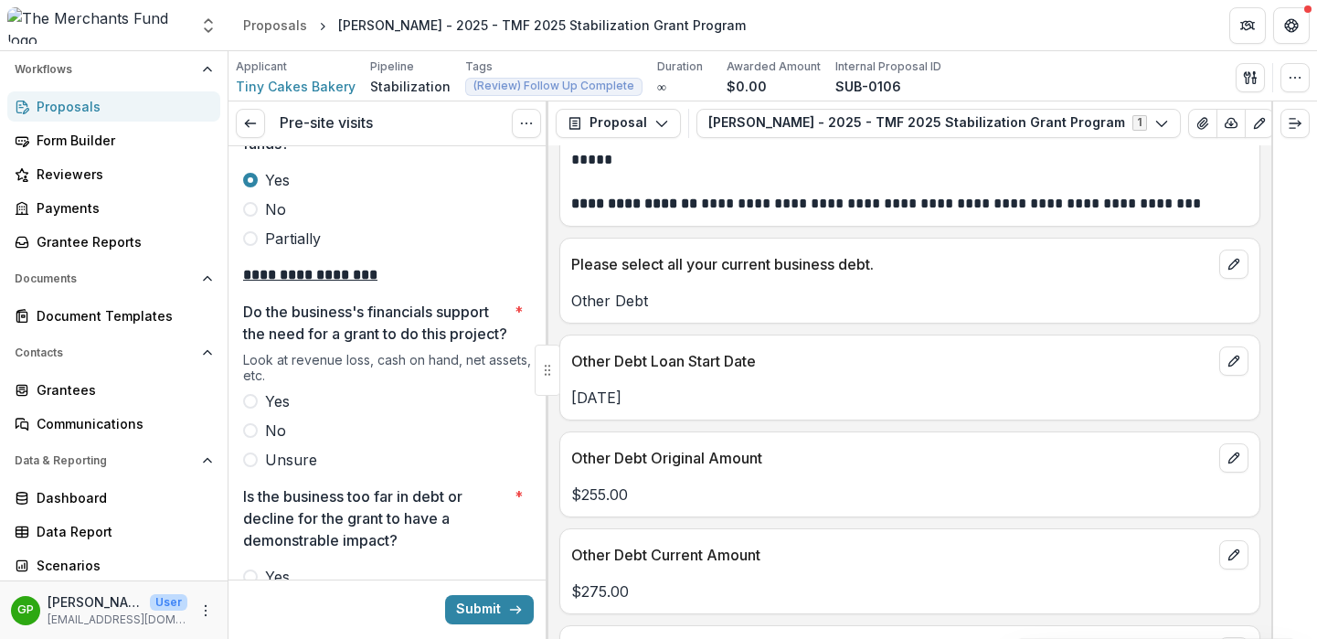
click at [247, 397] on span at bounding box center [250, 401] width 15 height 15
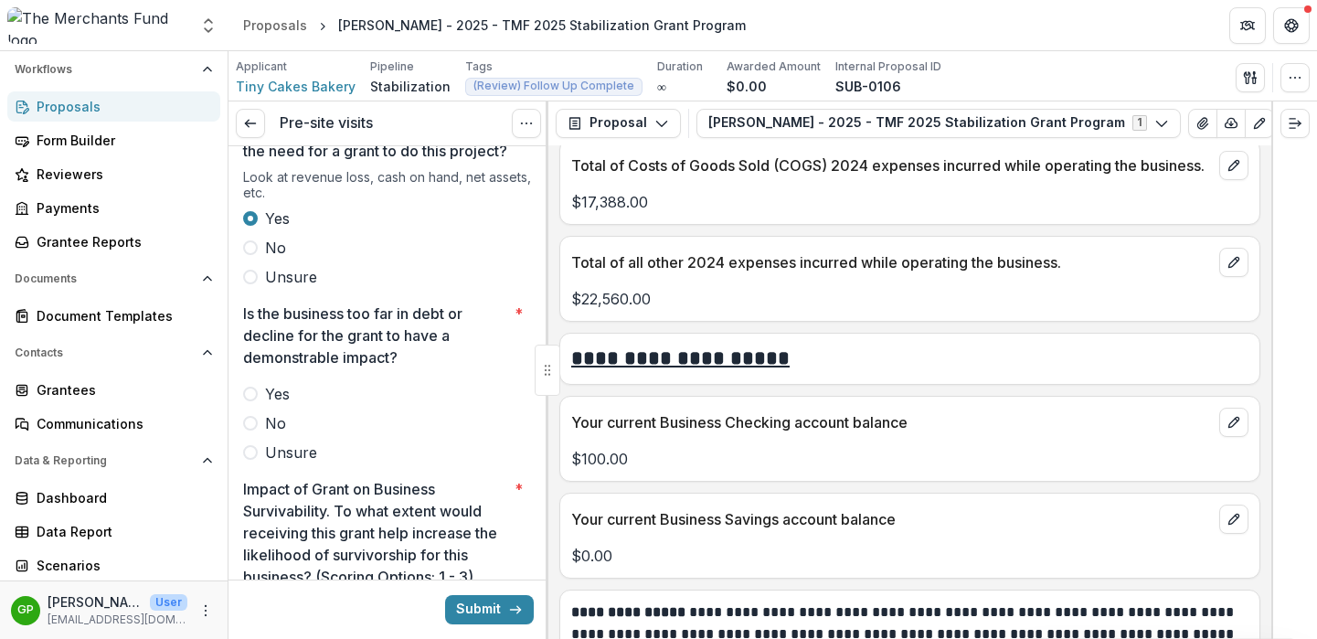
scroll to position [3436, 0]
click at [250, 452] on span at bounding box center [250, 451] width 15 height 15
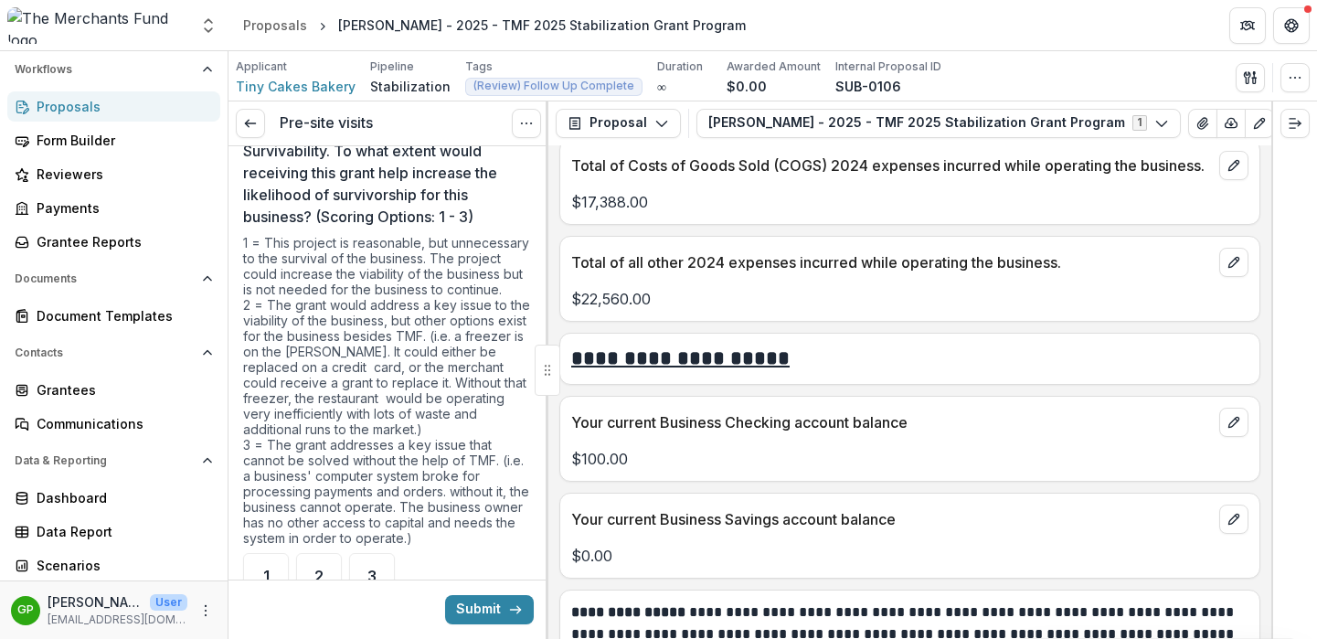
scroll to position [3837, 0]
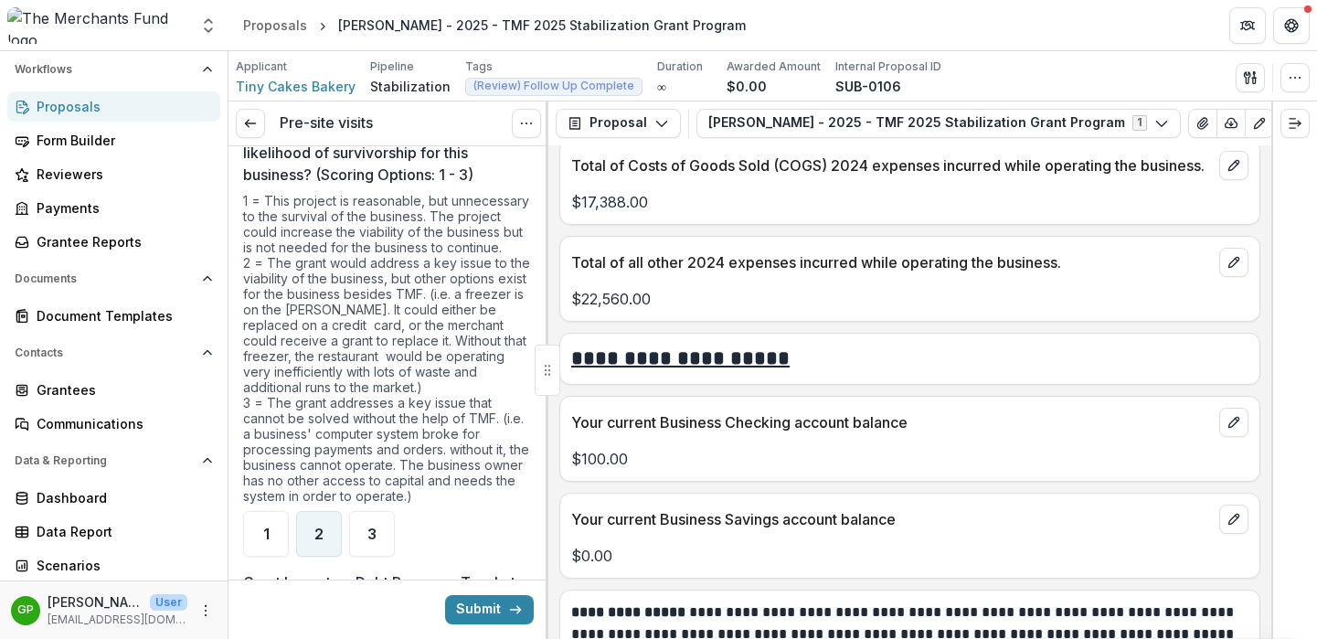
click at [321, 537] on span "2" at bounding box center [318, 533] width 9 height 15
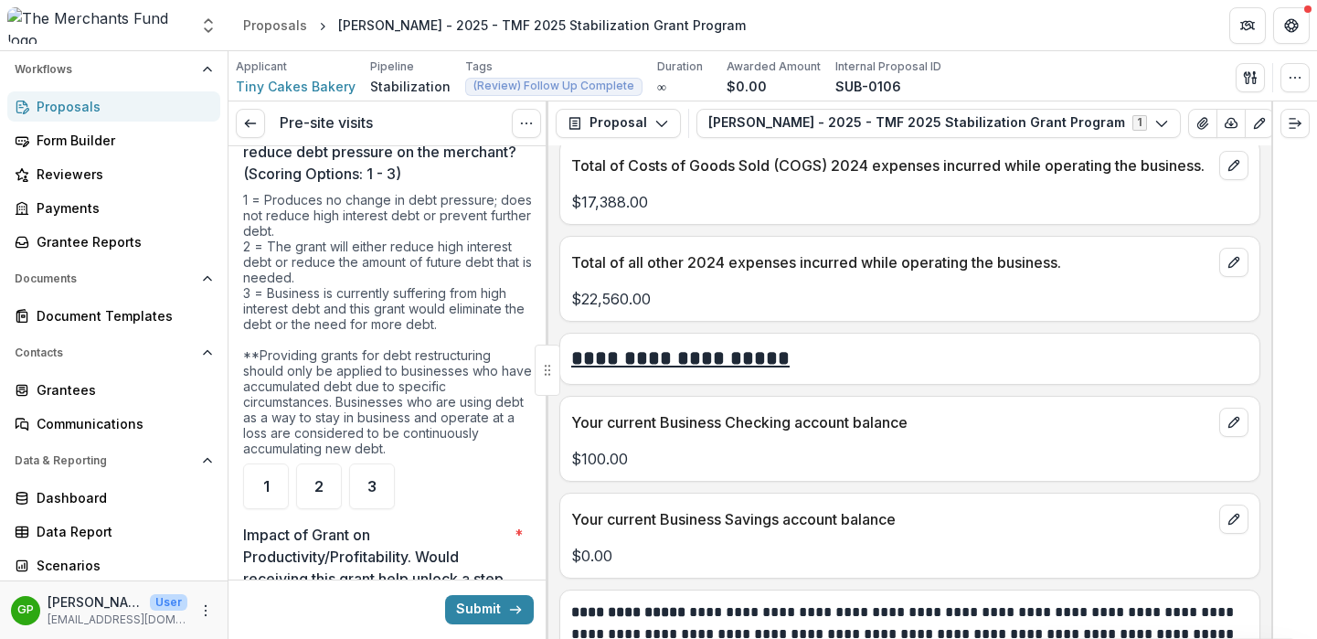
scroll to position [4358, 0]
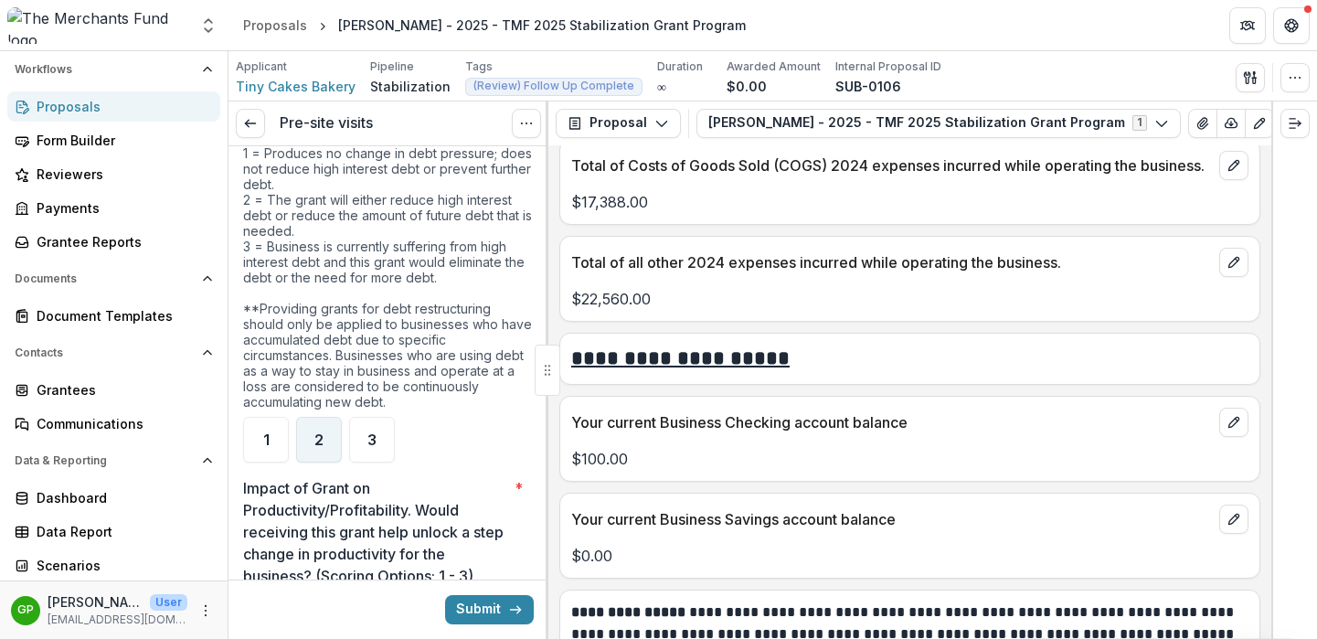
click at [321, 440] on span "2" at bounding box center [318, 439] width 9 height 15
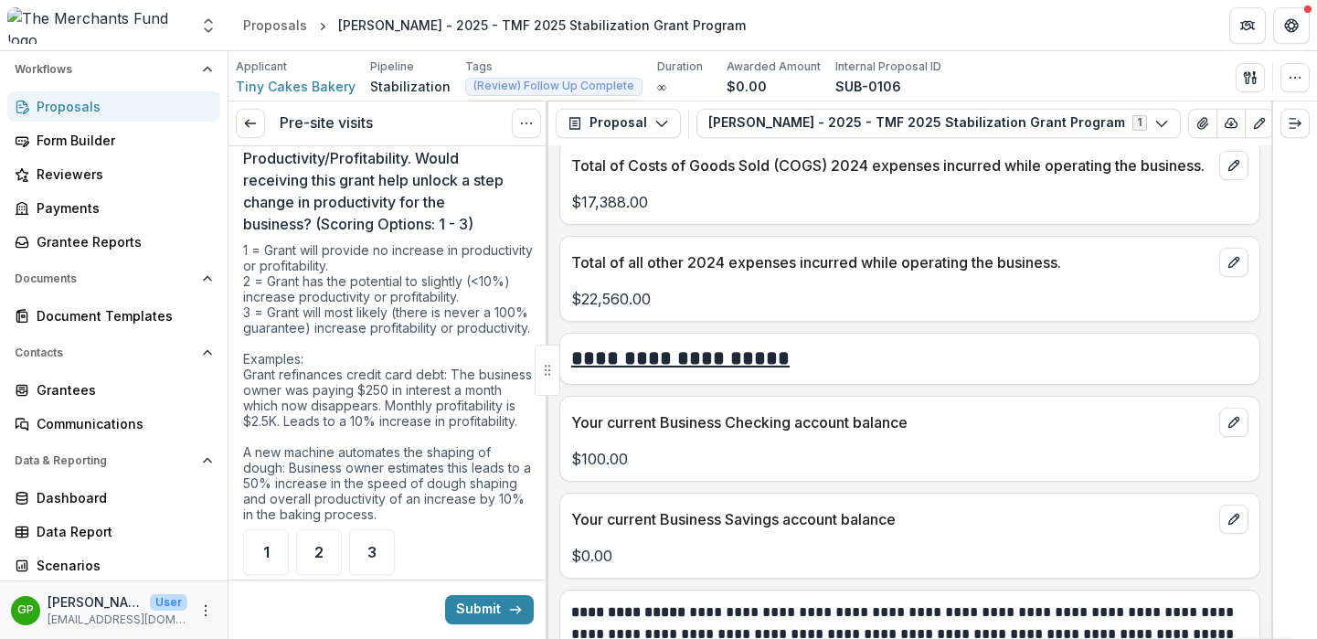
scroll to position [4989, 0]
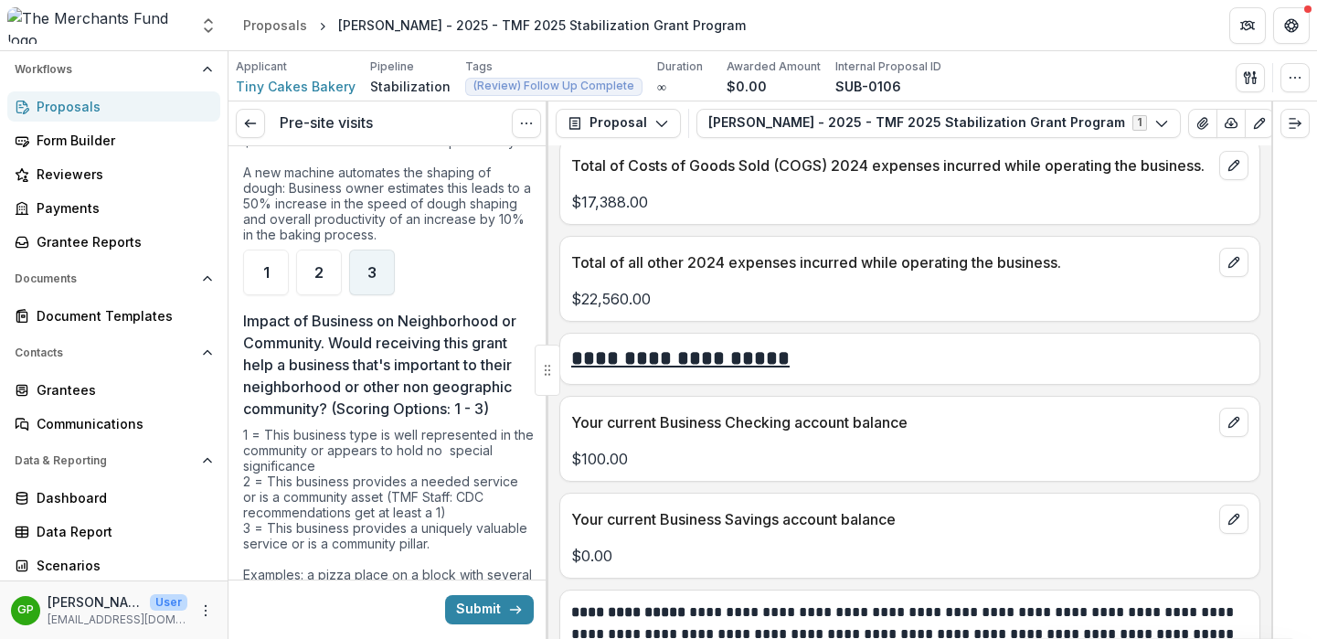
click at [371, 280] on span "3" at bounding box center [371, 272] width 9 height 15
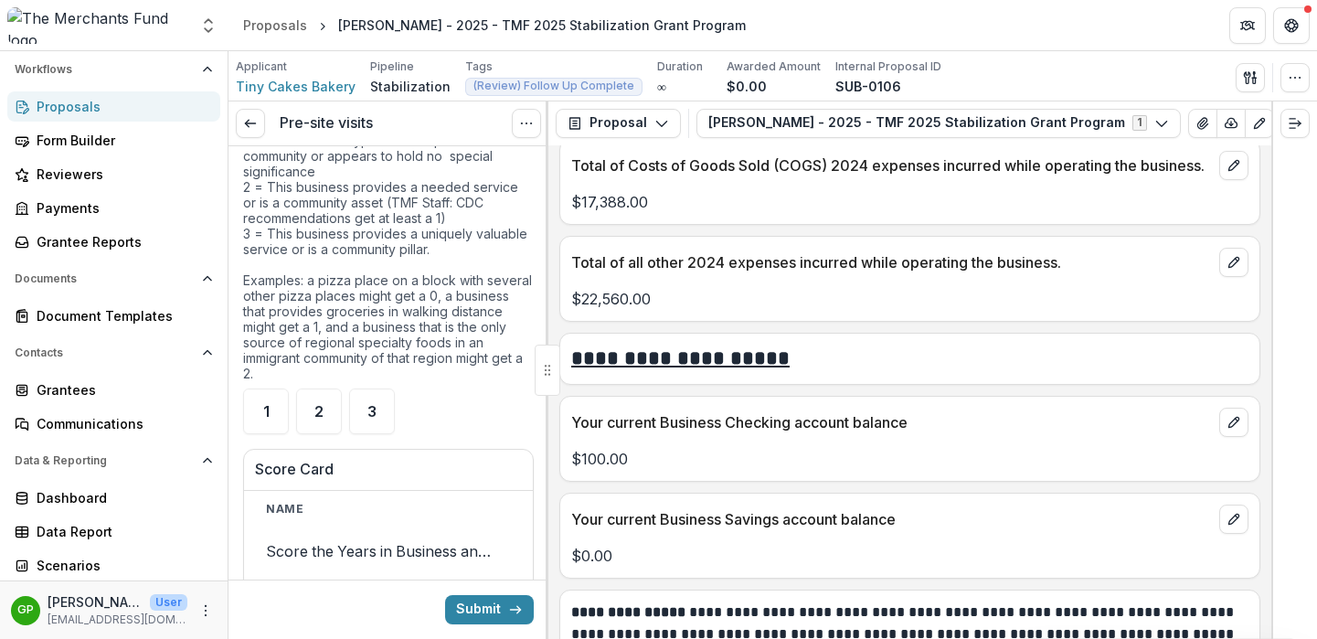
scroll to position [5376, 0]
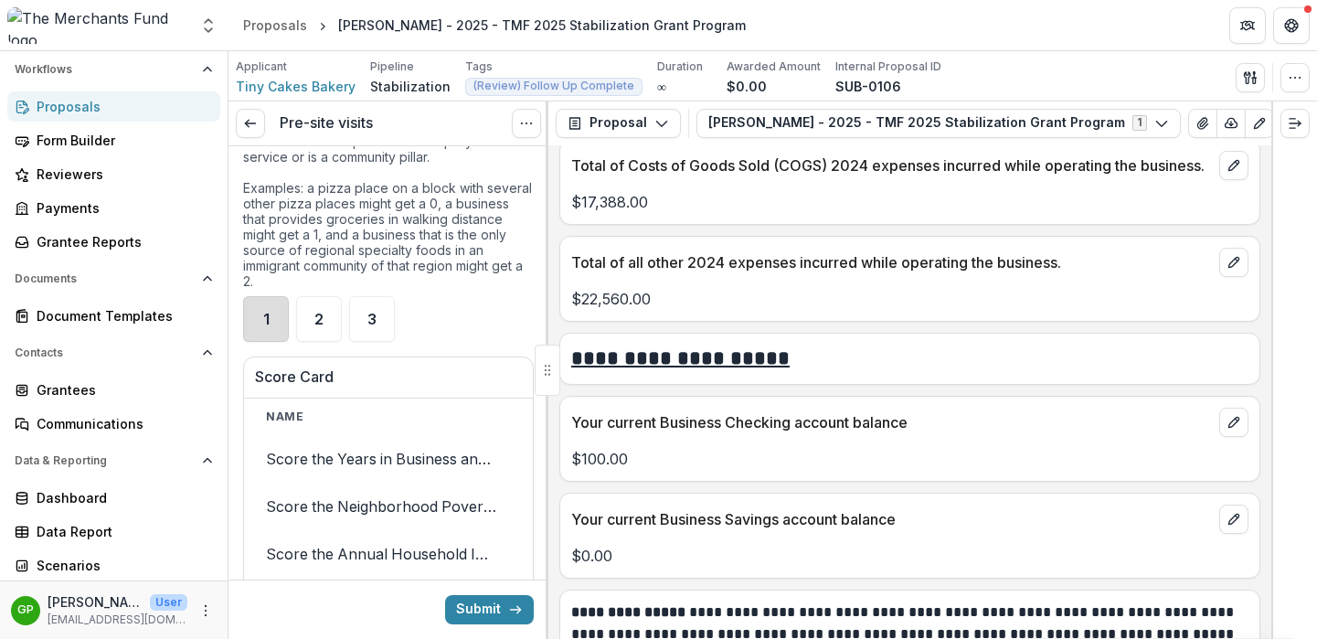
click at [252, 342] on div "1" at bounding box center [266, 319] width 46 height 46
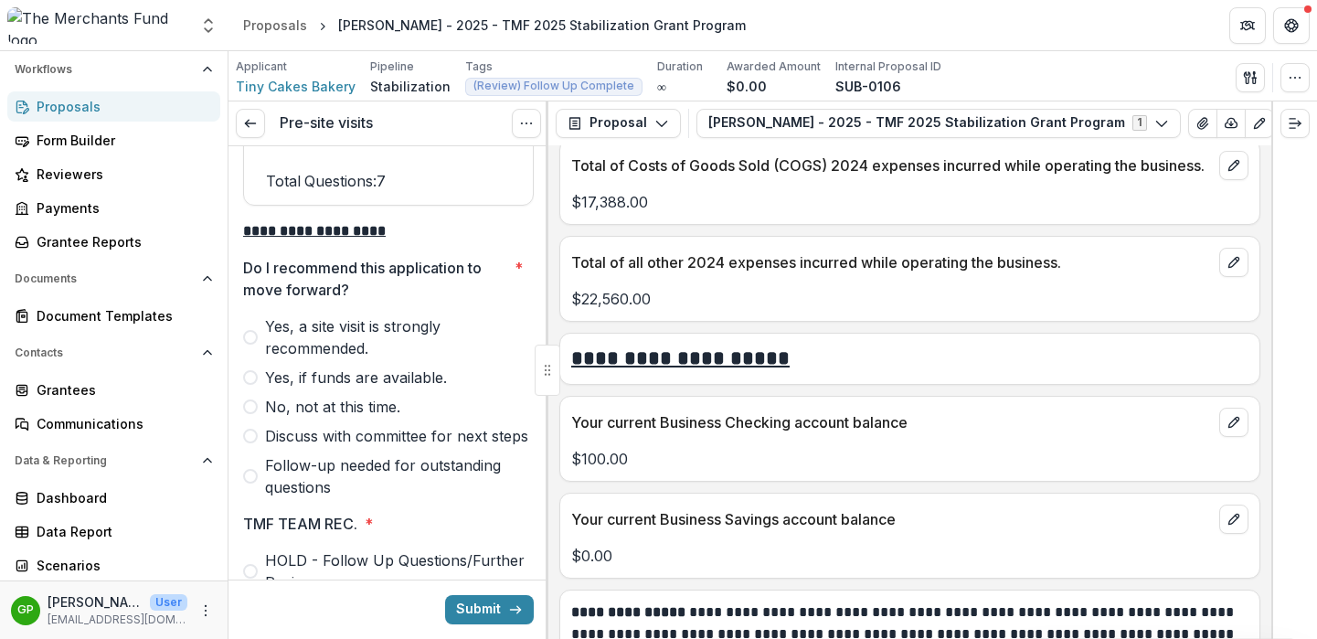
scroll to position [5989, 0]
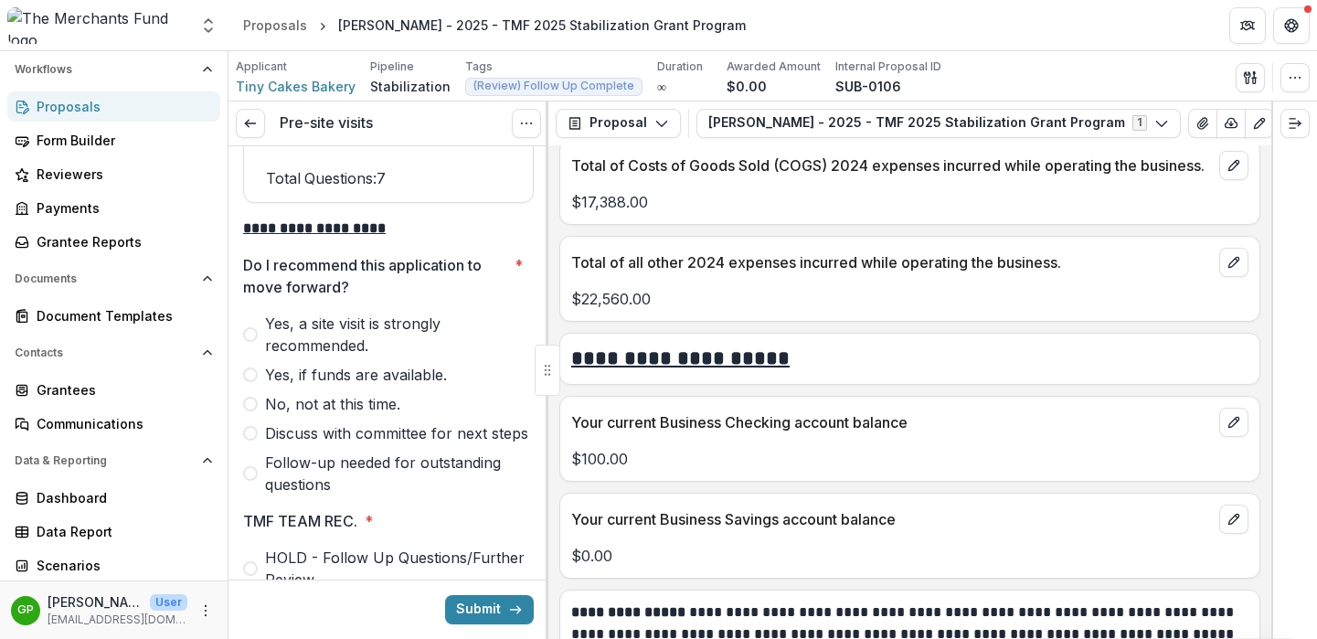
click at [290, 356] on span "Yes, a site visit is strongly recommended." at bounding box center [399, 334] width 269 height 44
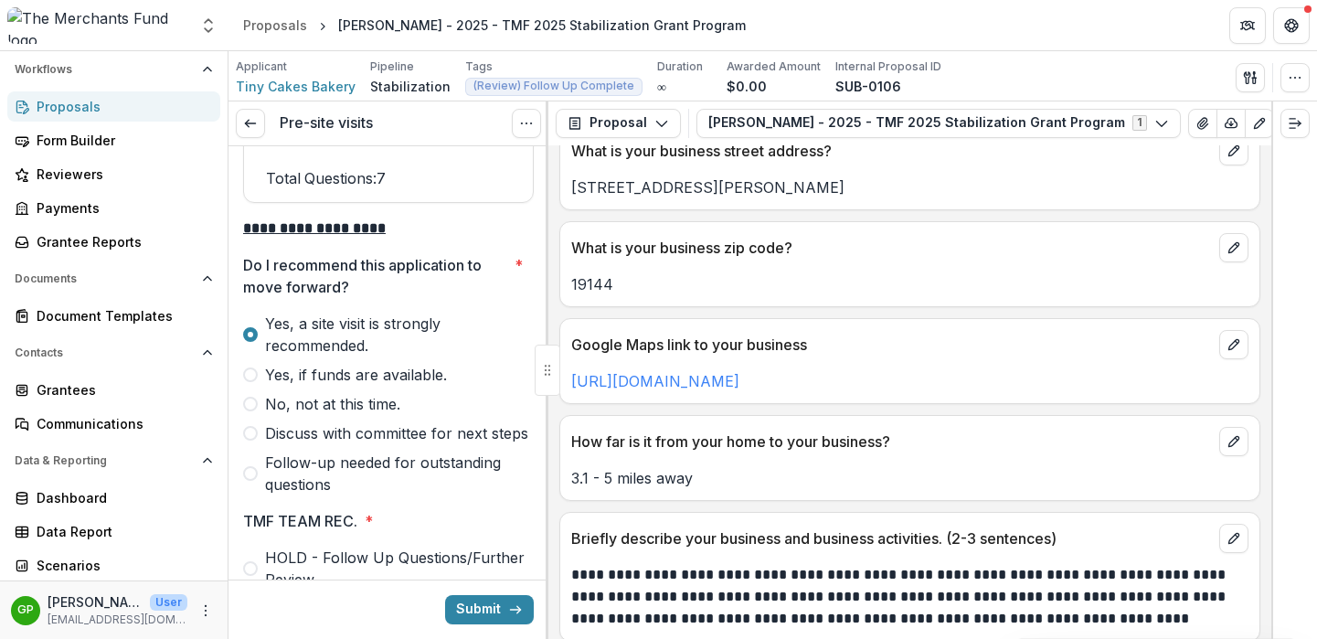
scroll to position [1085, 0]
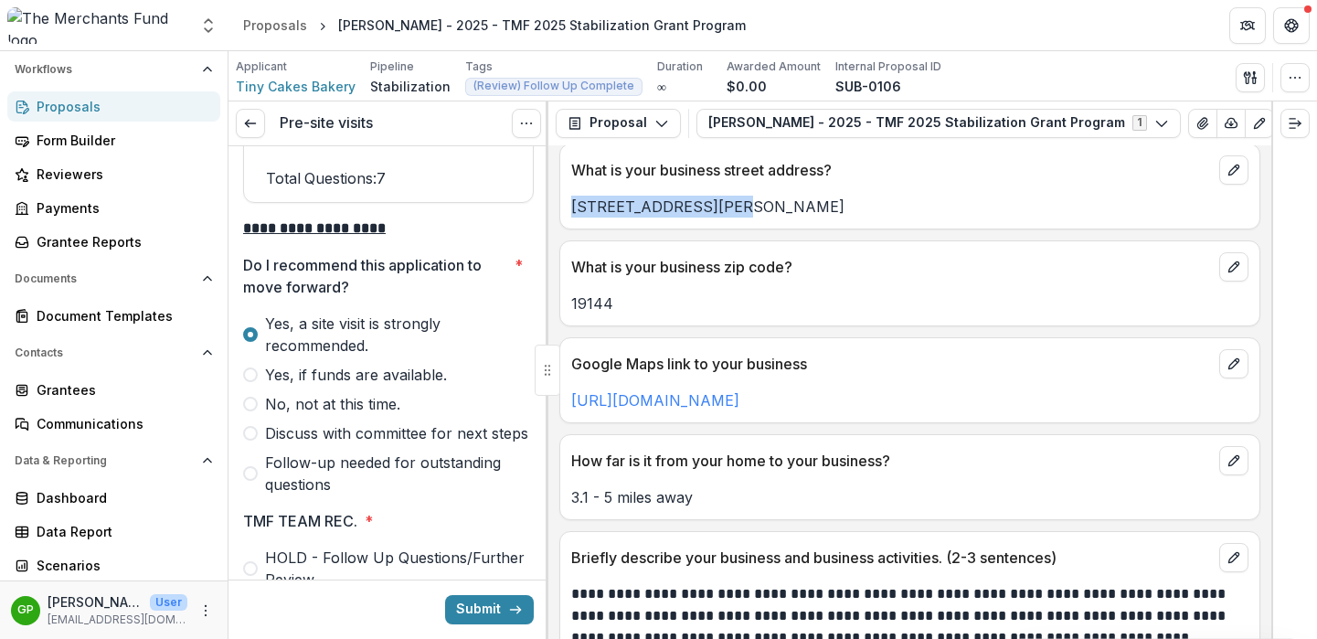
drag, startPoint x: 732, startPoint y: 217, endPoint x: 562, endPoint y: 203, distance: 170.5
click at [562, 203] on div "2000 McKinley Street" at bounding box center [909, 207] width 699 height 22
copy p "2000 McKinley Street"
click at [1299, 116] on icon "Expand right" at bounding box center [1294, 123] width 15 height 15
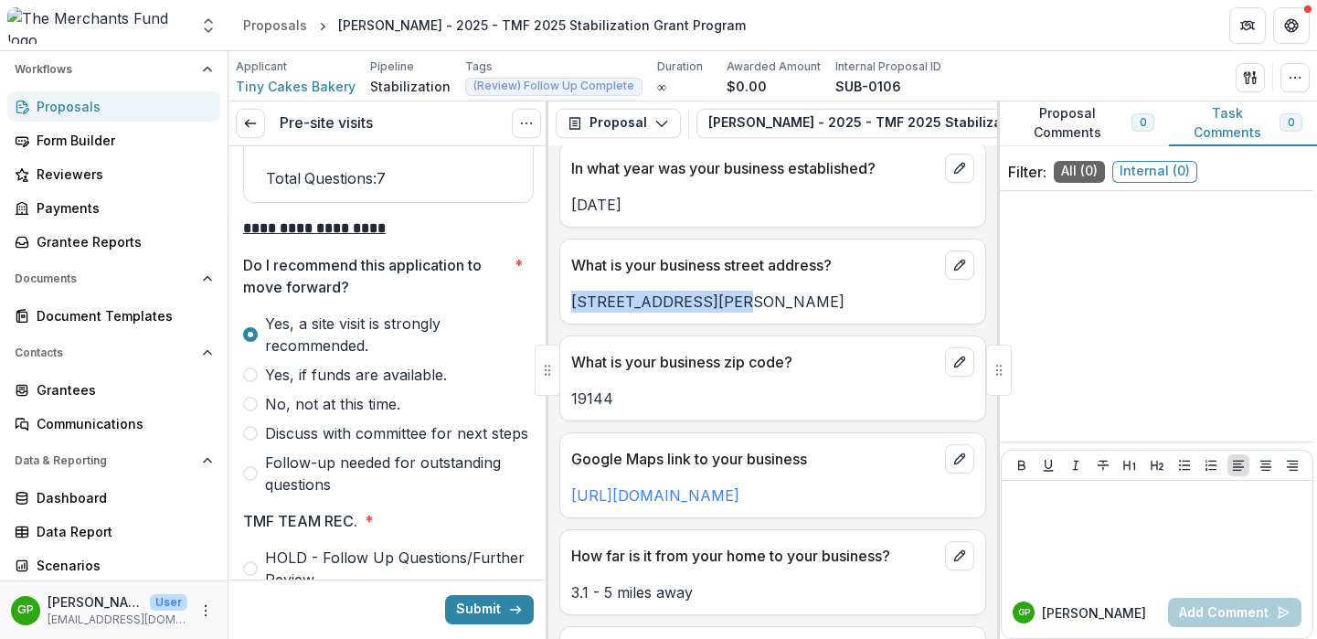
scroll to position [1180, 0]
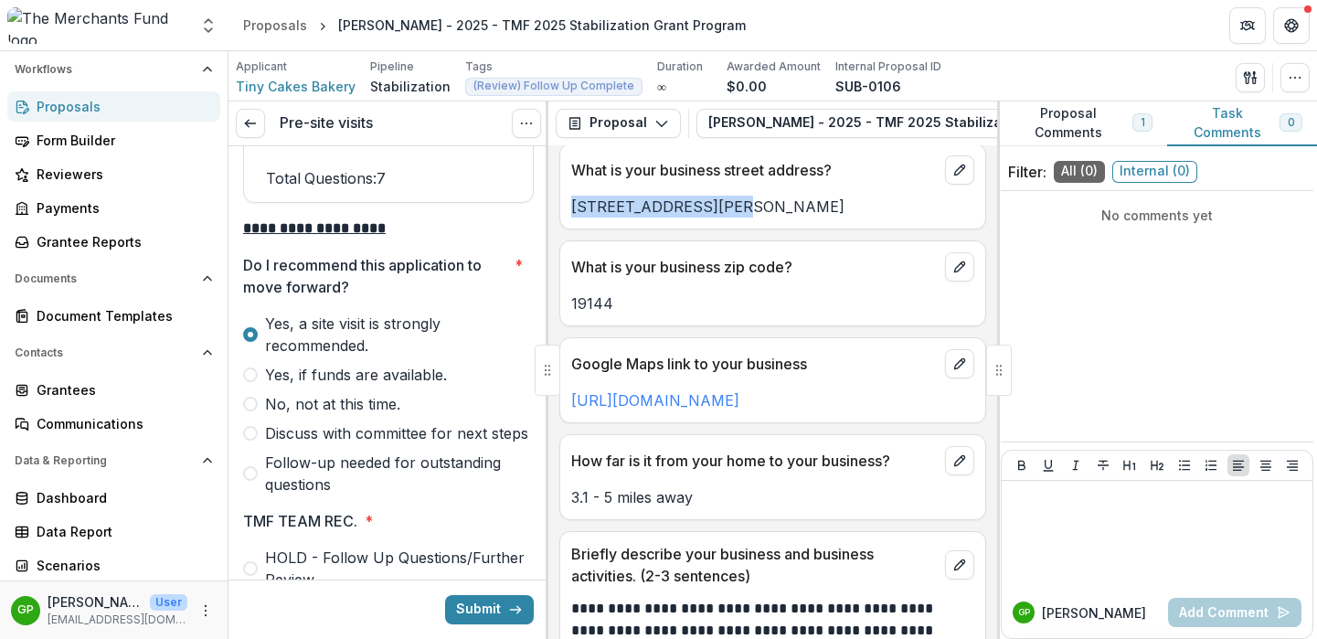
click at [1096, 129] on button "Proposal Comments 1" at bounding box center [1082, 123] width 170 height 45
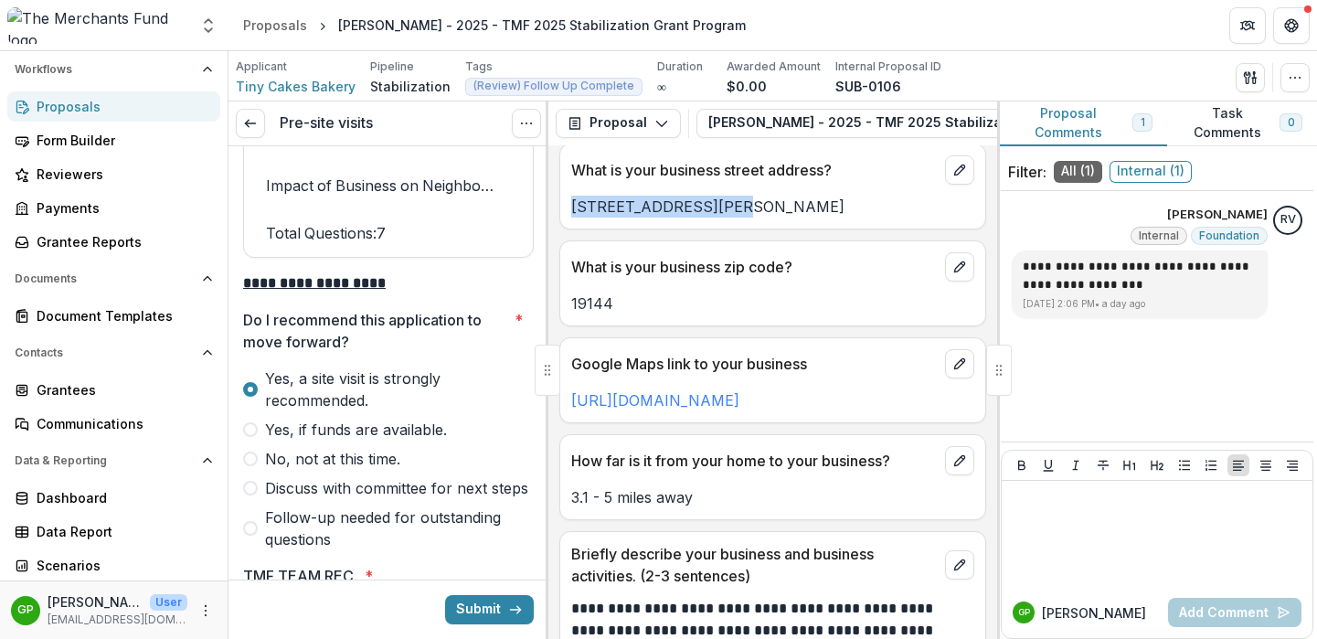
scroll to position [5921, 0]
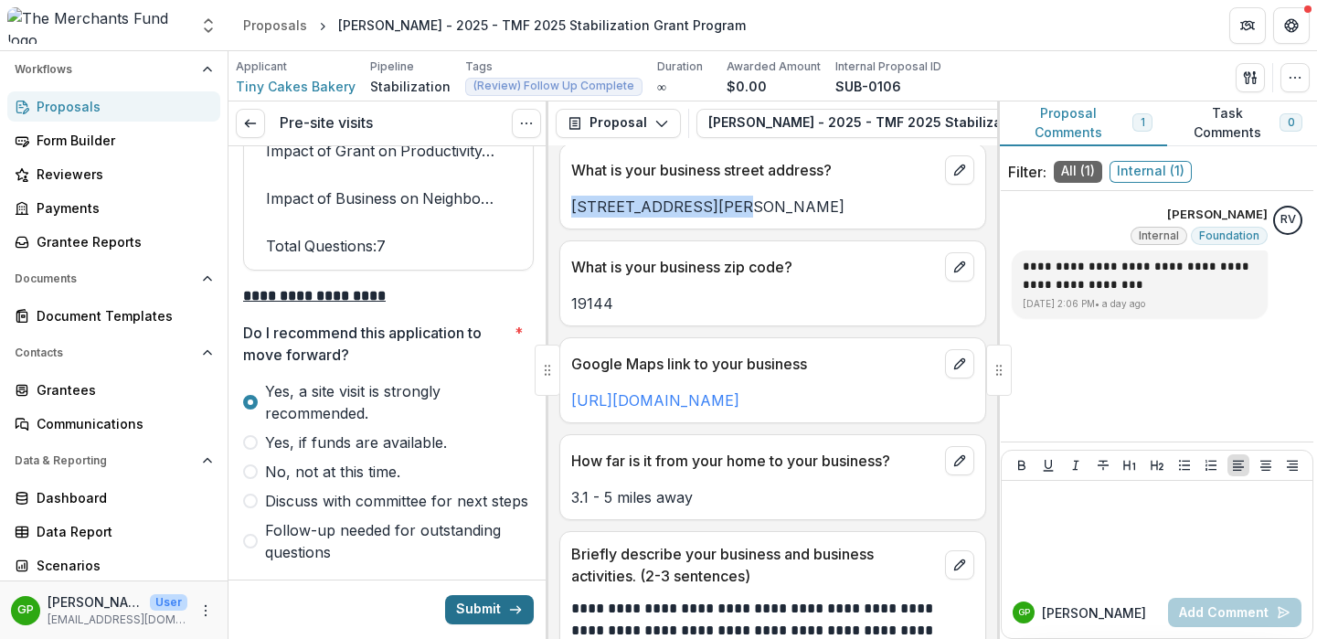
click at [478, 604] on button "Submit" at bounding box center [489, 609] width 89 height 29
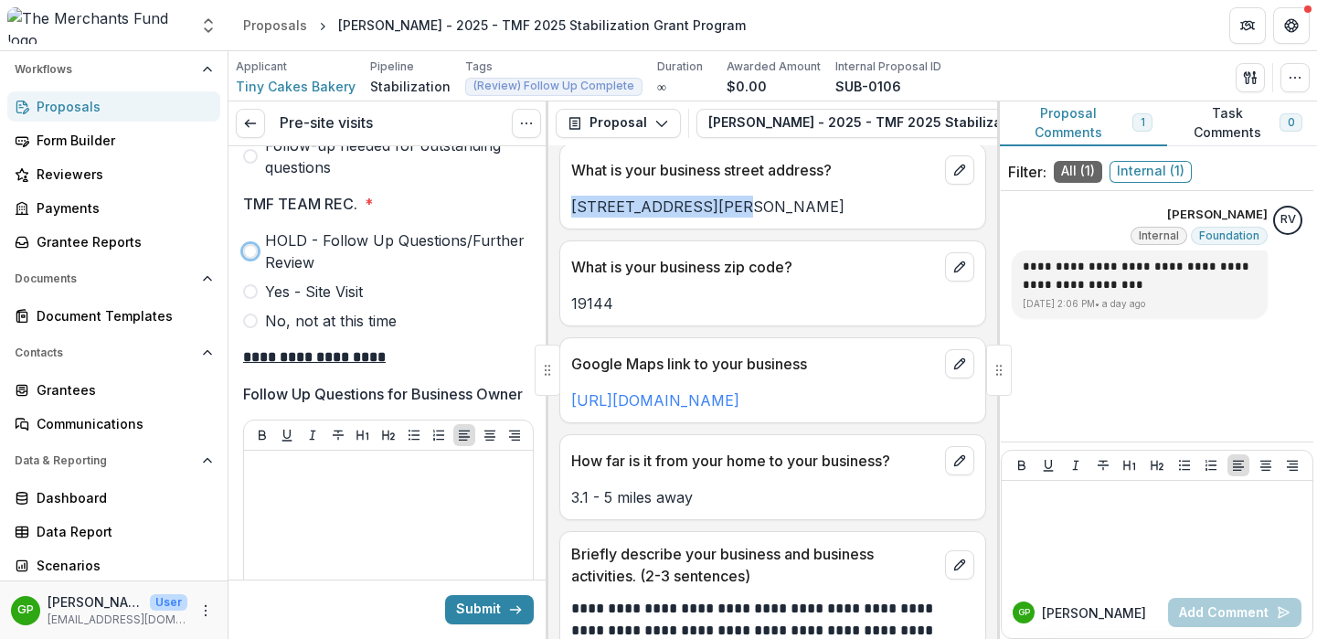
scroll to position [6921, 0]
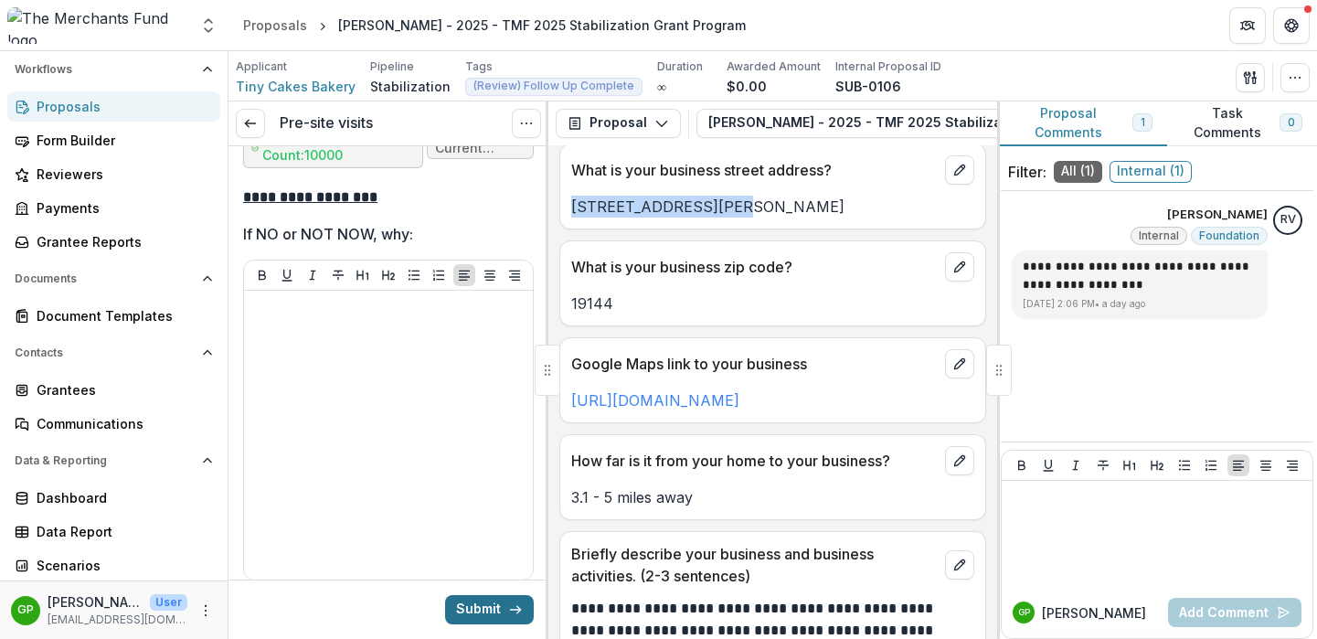
click at [492, 616] on button "Submit" at bounding box center [489, 609] width 89 height 29
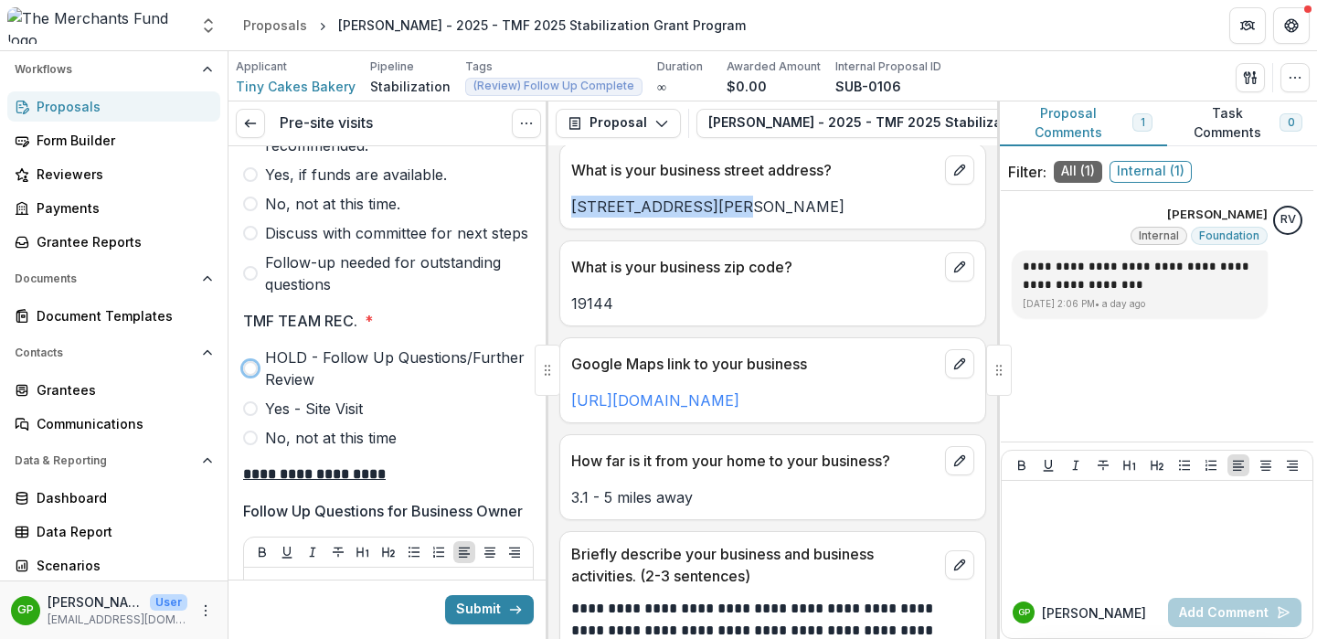
scroll to position [6142, 0]
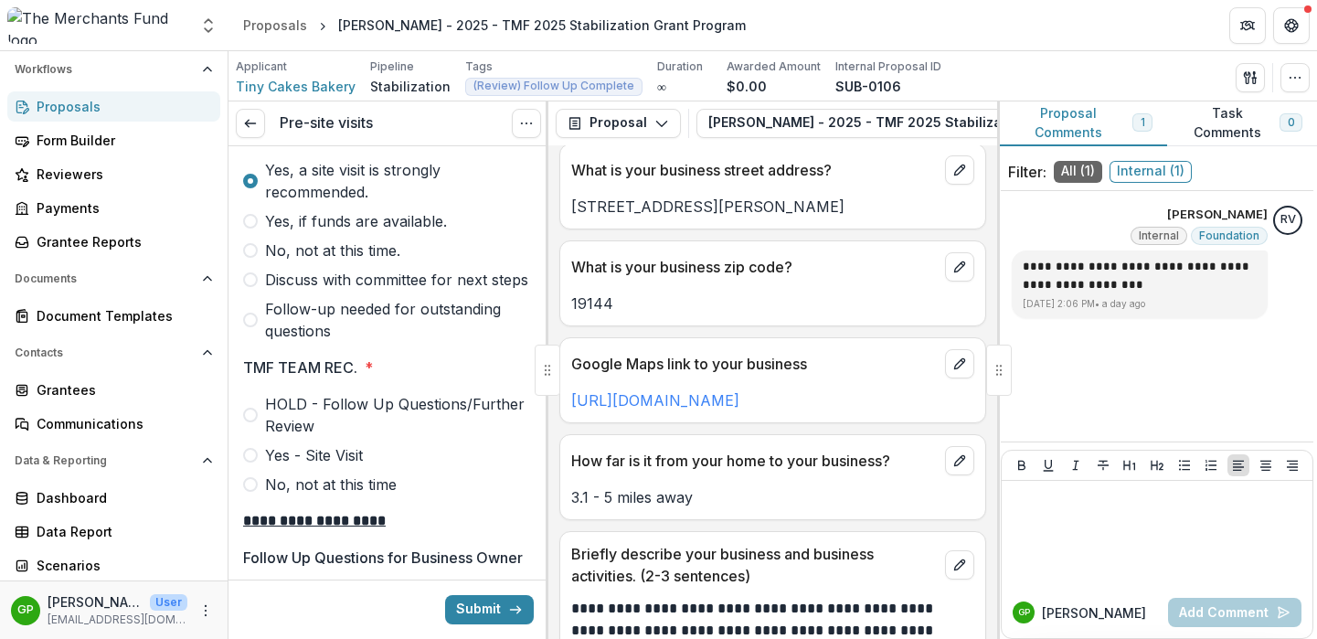
click at [420, 378] on span "TMF TEAM REC. *" at bounding box center [383, 367] width 280 height 22
click at [248, 462] on span at bounding box center [250, 455] width 15 height 15
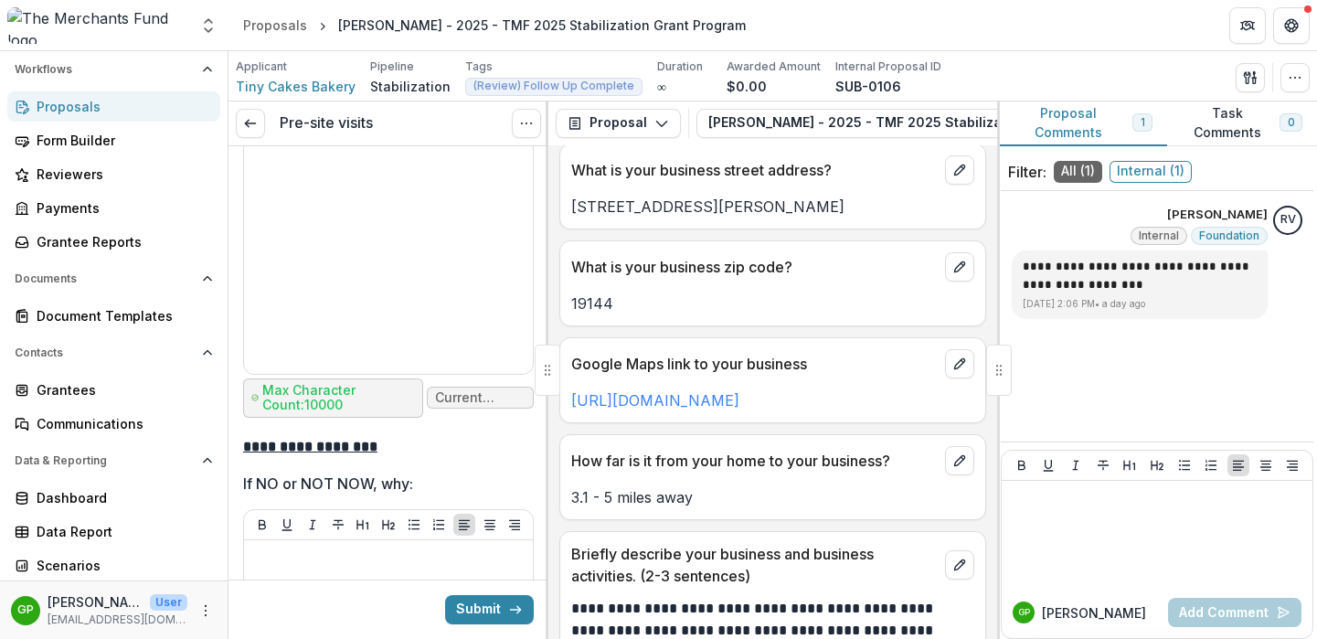
scroll to position [6554, 0]
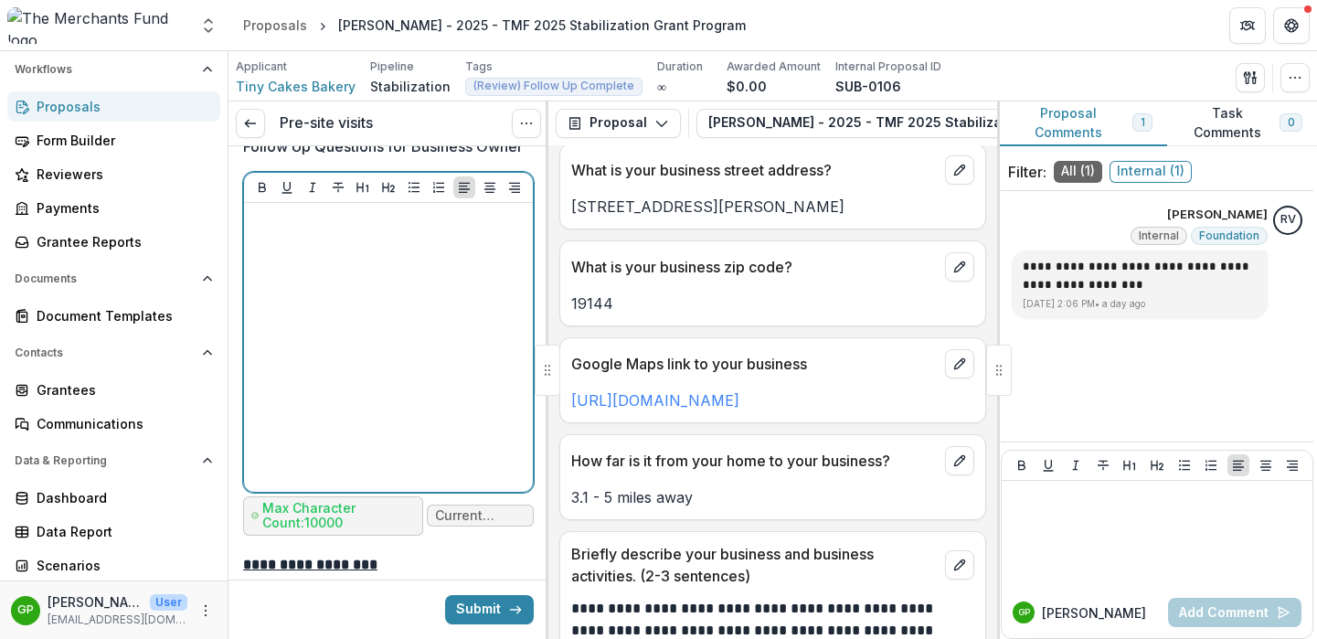
click at [407, 361] on div at bounding box center [388, 347] width 274 height 274
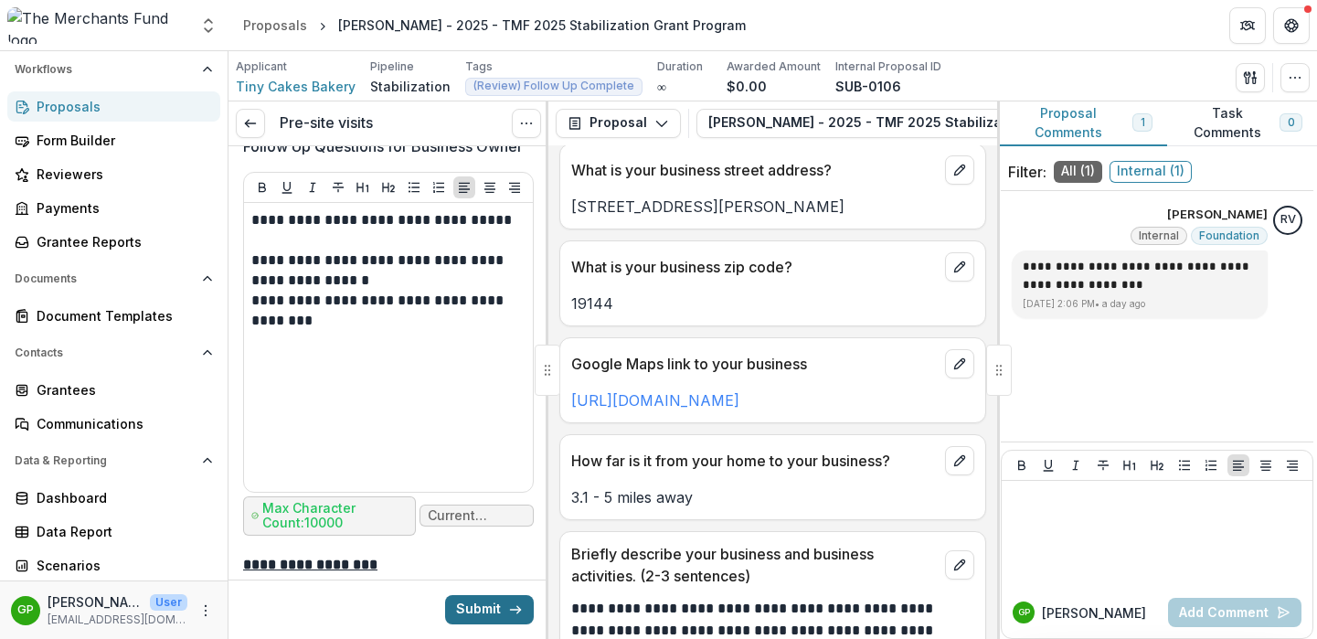
click at [481, 607] on button "Submit" at bounding box center [489, 609] width 89 height 29
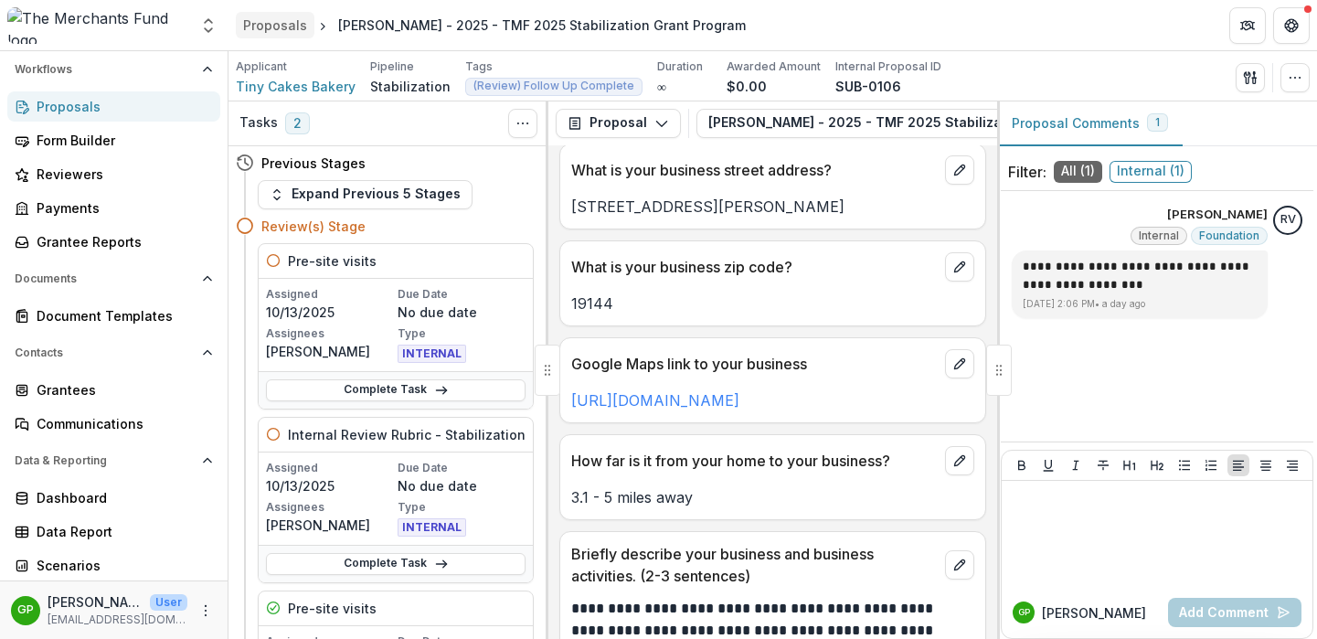
click at [273, 31] on div "Proposals" at bounding box center [275, 25] width 64 height 19
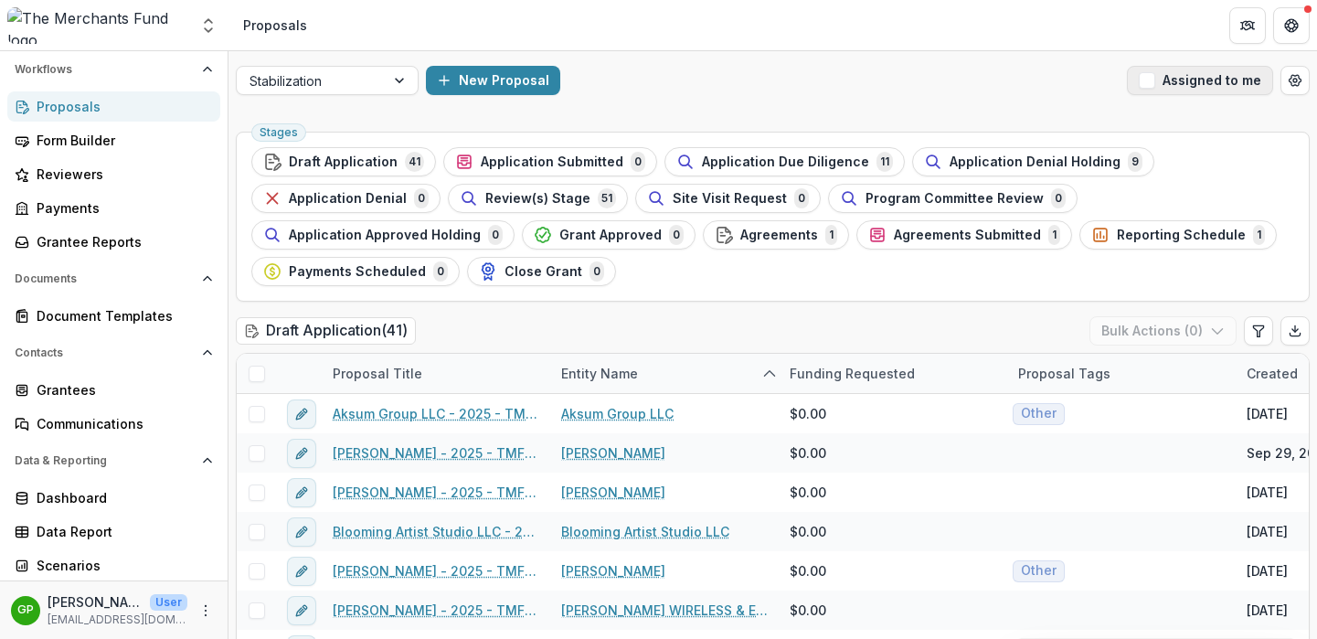
click at [1146, 83] on span "button" at bounding box center [1146, 80] width 16 height 16
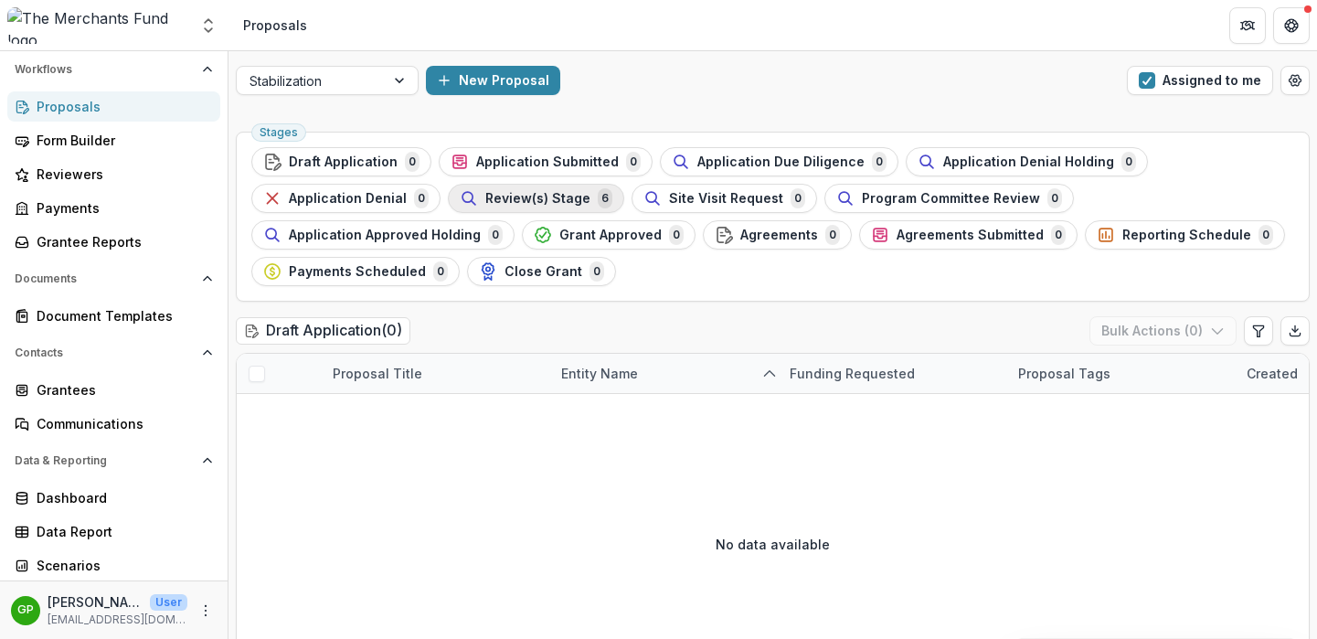
click at [567, 196] on span "Review(s) Stage" at bounding box center [537, 199] width 105 height 16
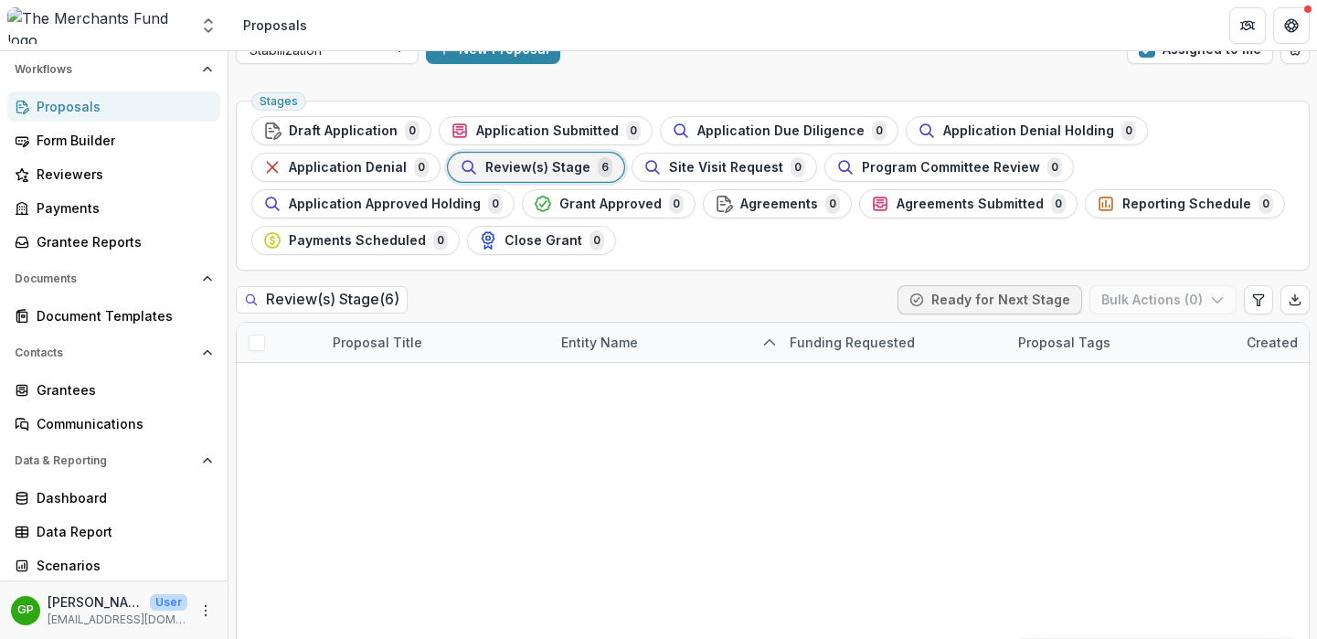
scroll to position [43, 0]
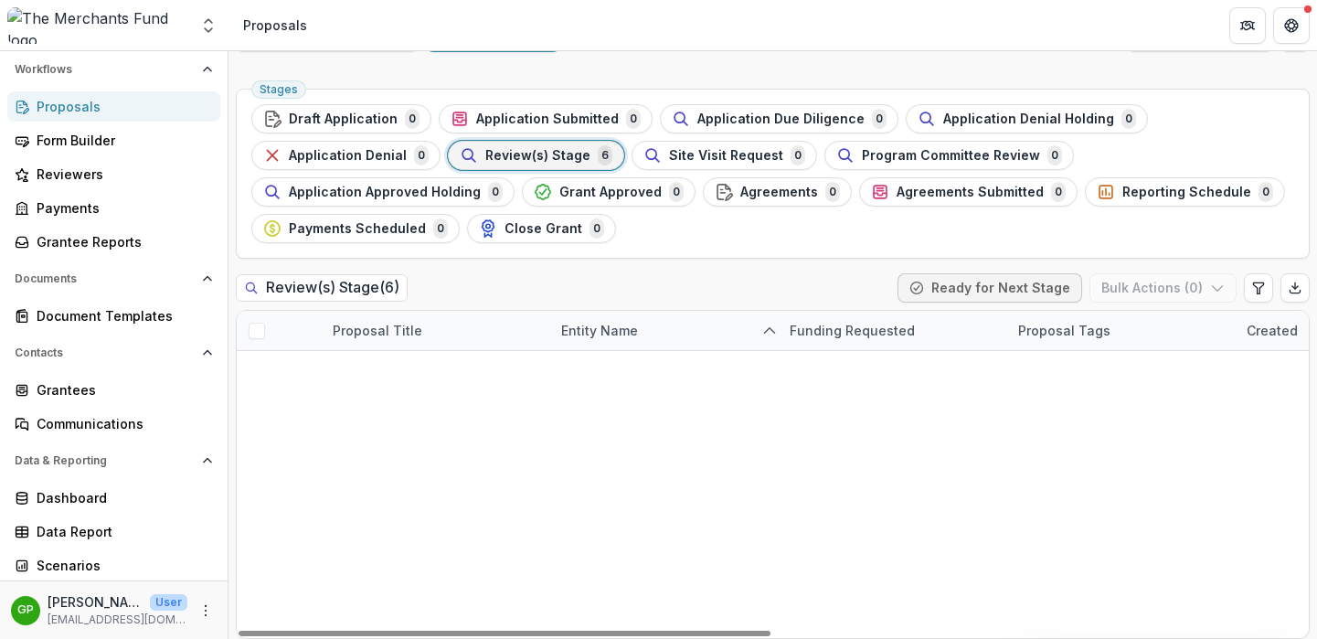
click at [406, 443] on link "Hakim's Bookstore & Gift Shop - 2025 - TMF 2025 Stabilization Grant Program" at bounding box center [436, 448] width 206 height 19
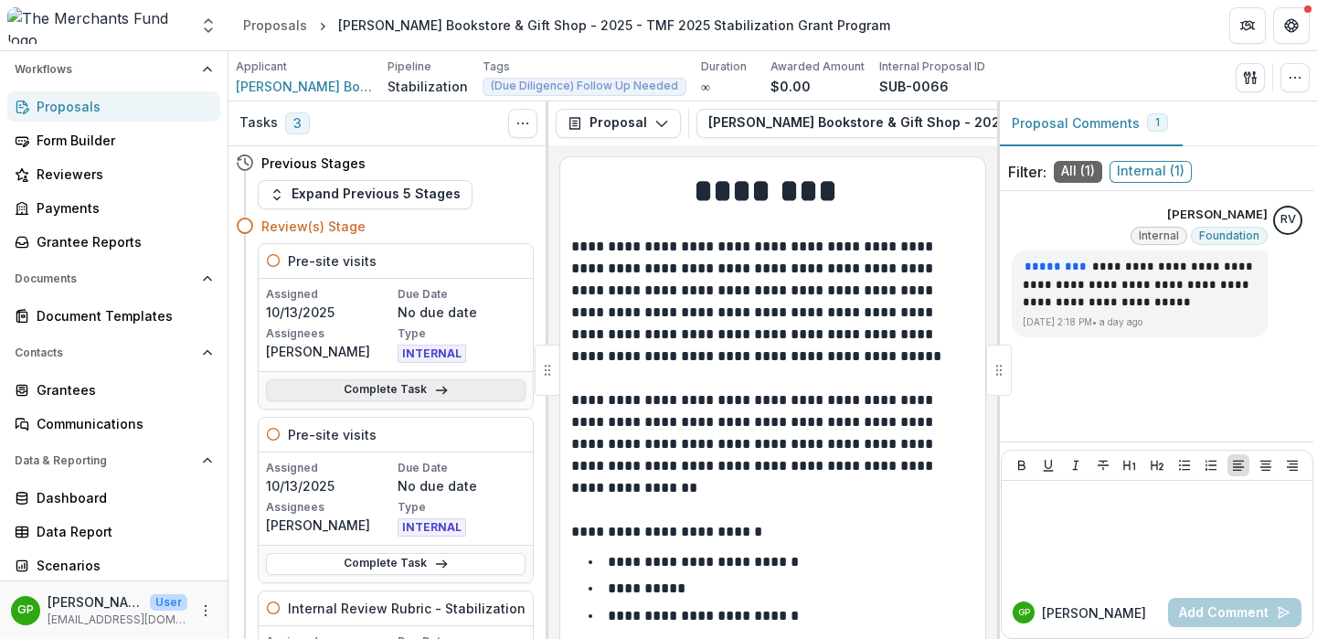
click at [411, 394] on link "Complete Task" at bounding box center [395, 390] width 259 height 22
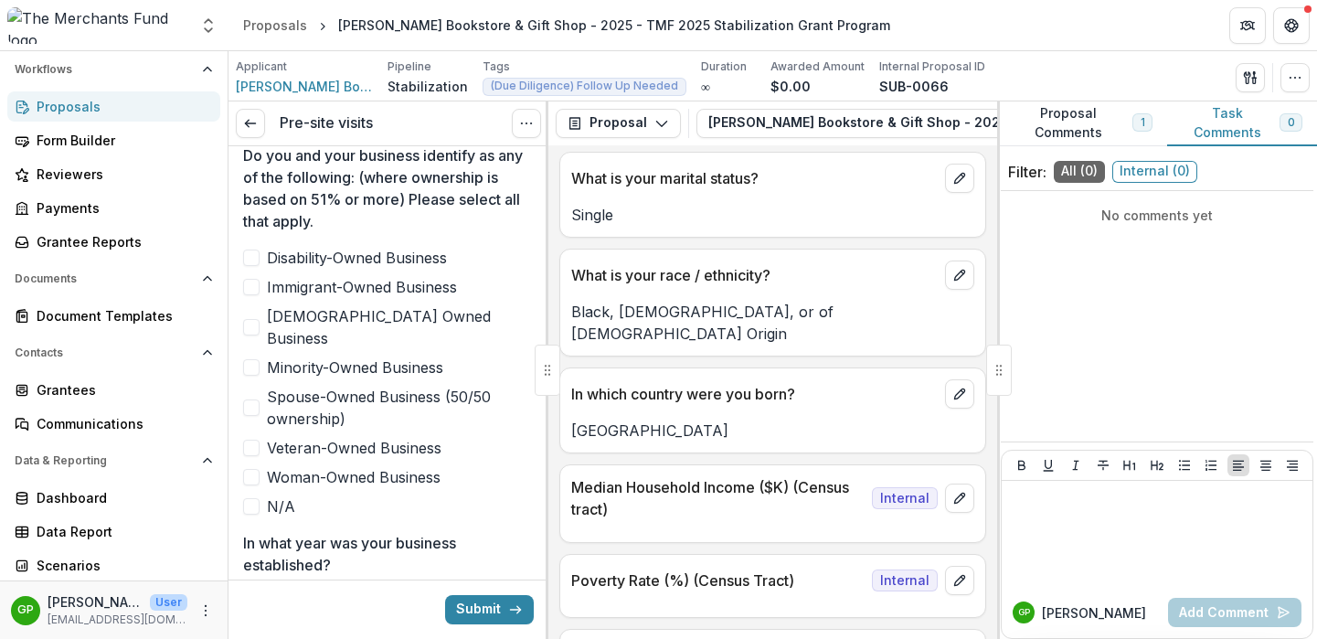
scroll to position [961, 0]
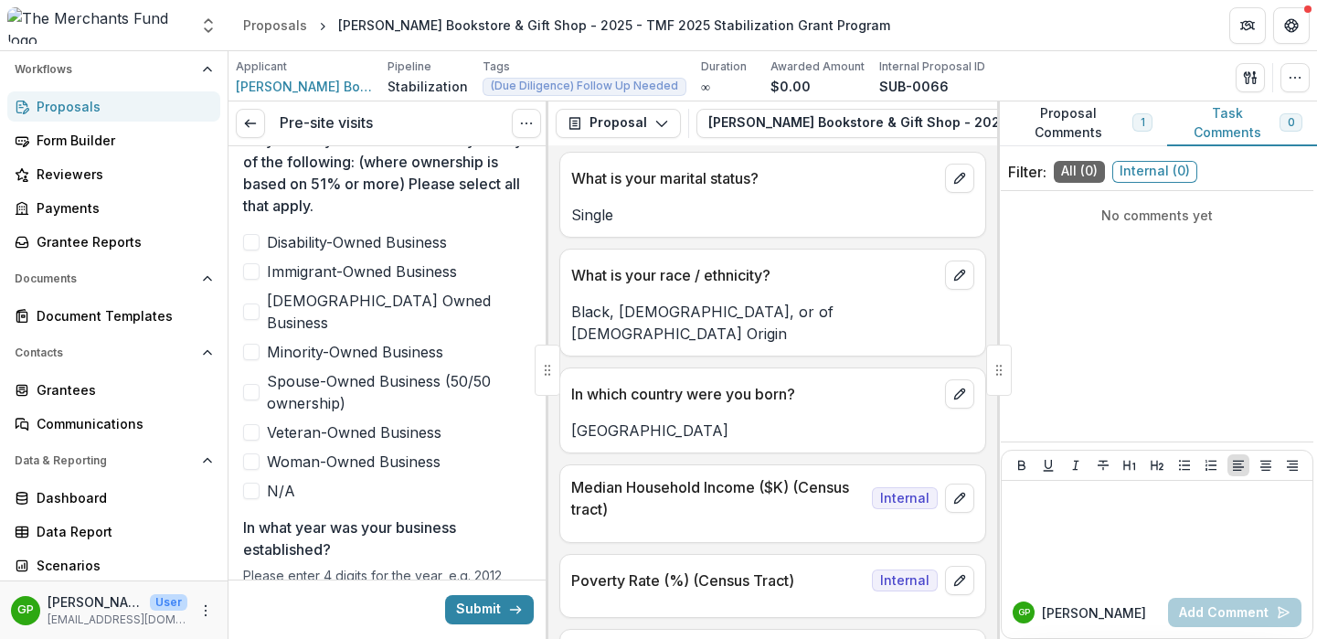
click at [246, 344] on span at bounding box center [251, 352] width 16 height 16
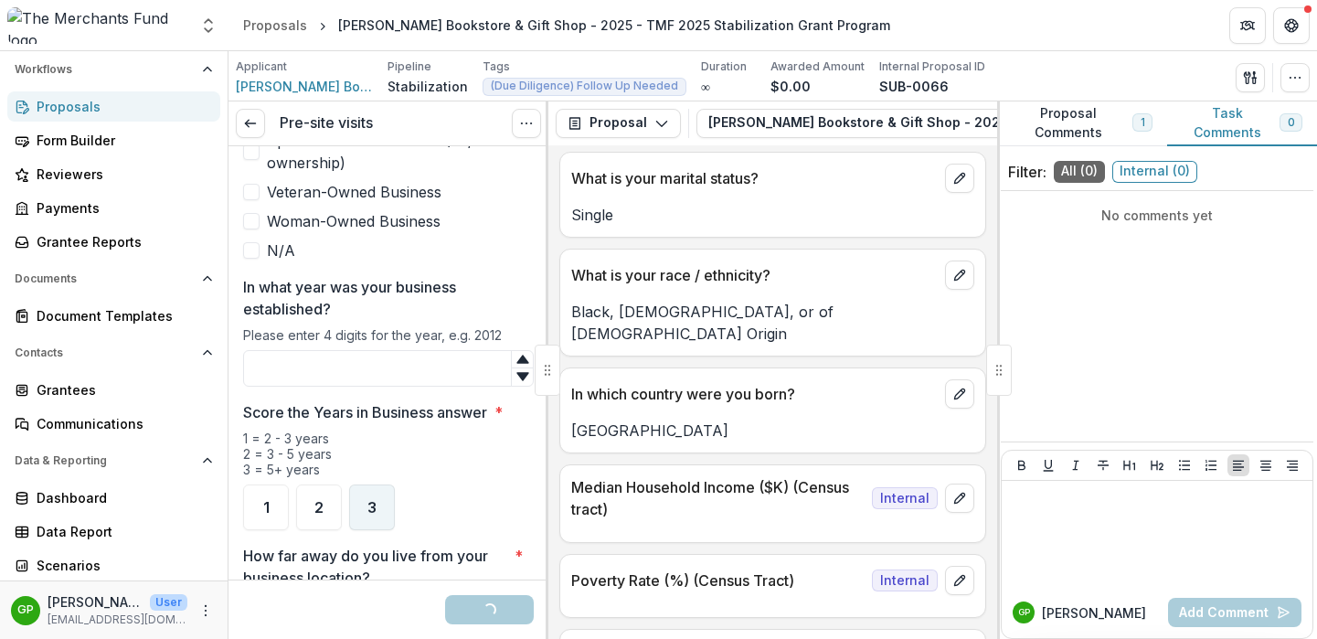
scroll to position [1234, 0]
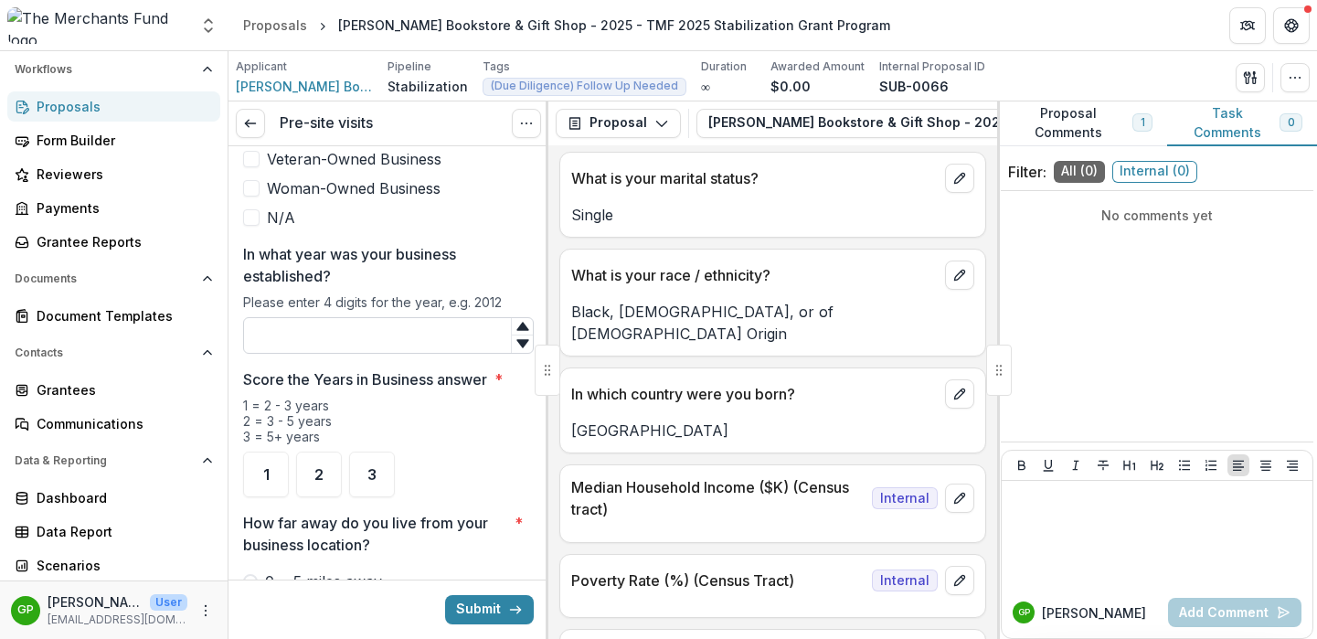
click at [348, 317] on input "In what year was your business established?" at bounding box center [388, 335] width 291 height 37
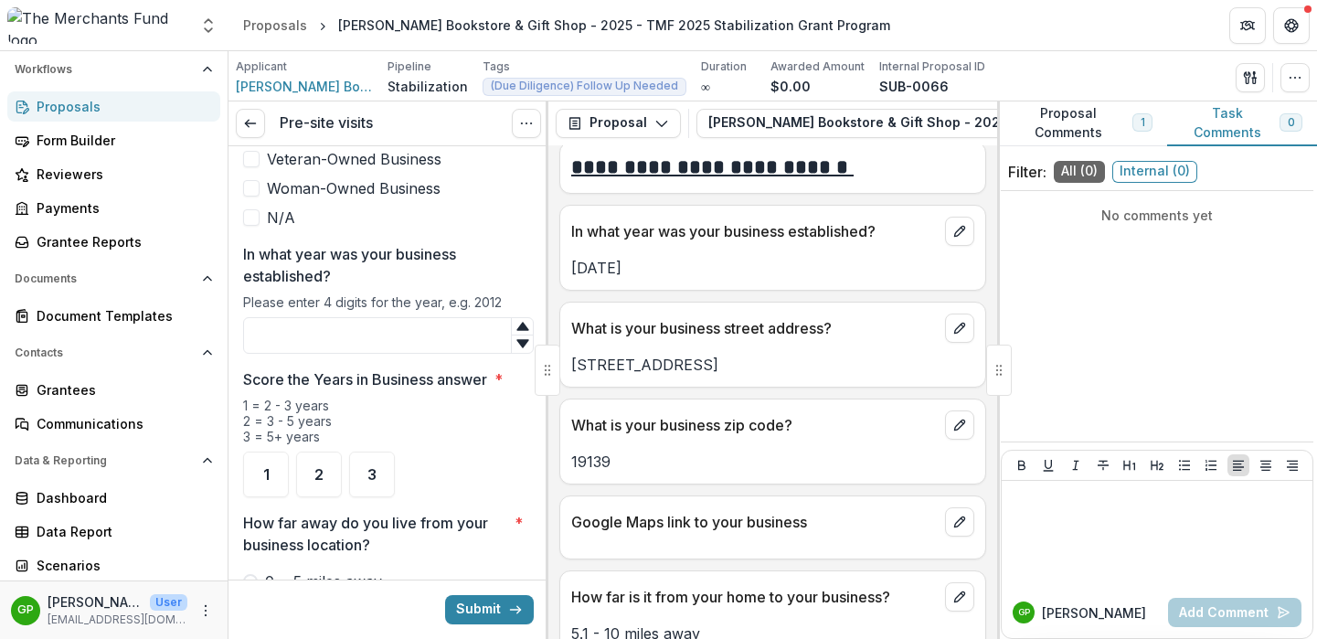
scroll to position [1023, 0]
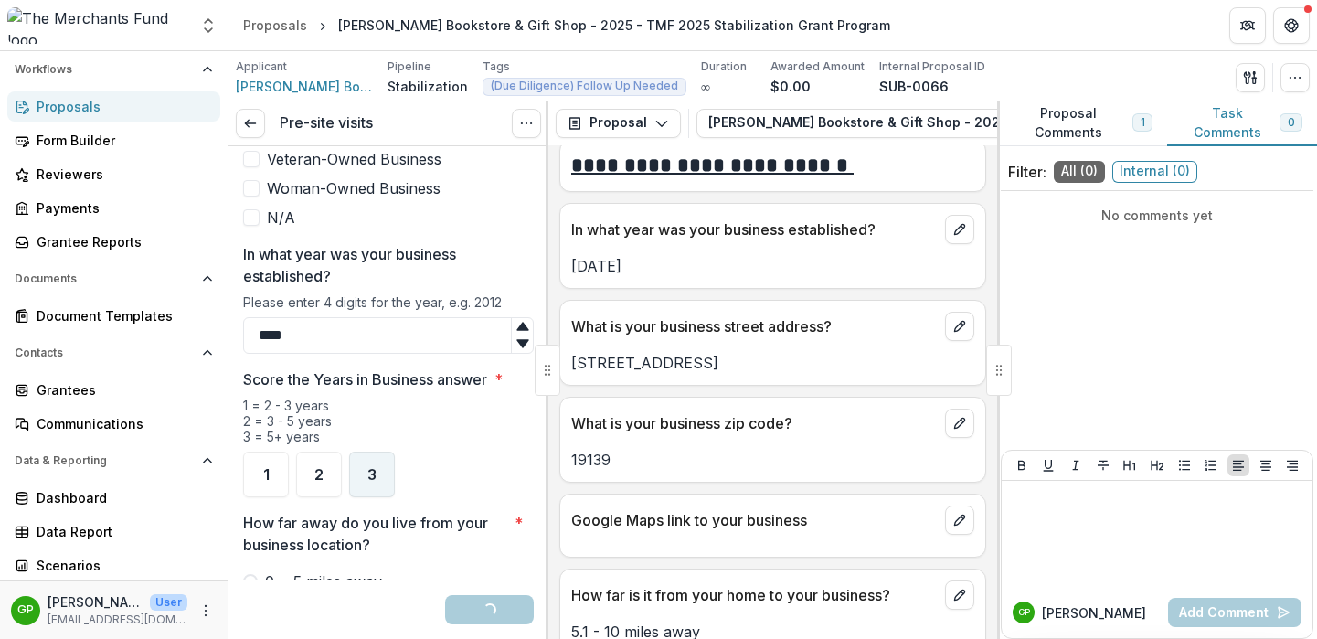
type input "****"
click at [364, 451] on div "3" at bounding box center [372, 474] width 46 height 46
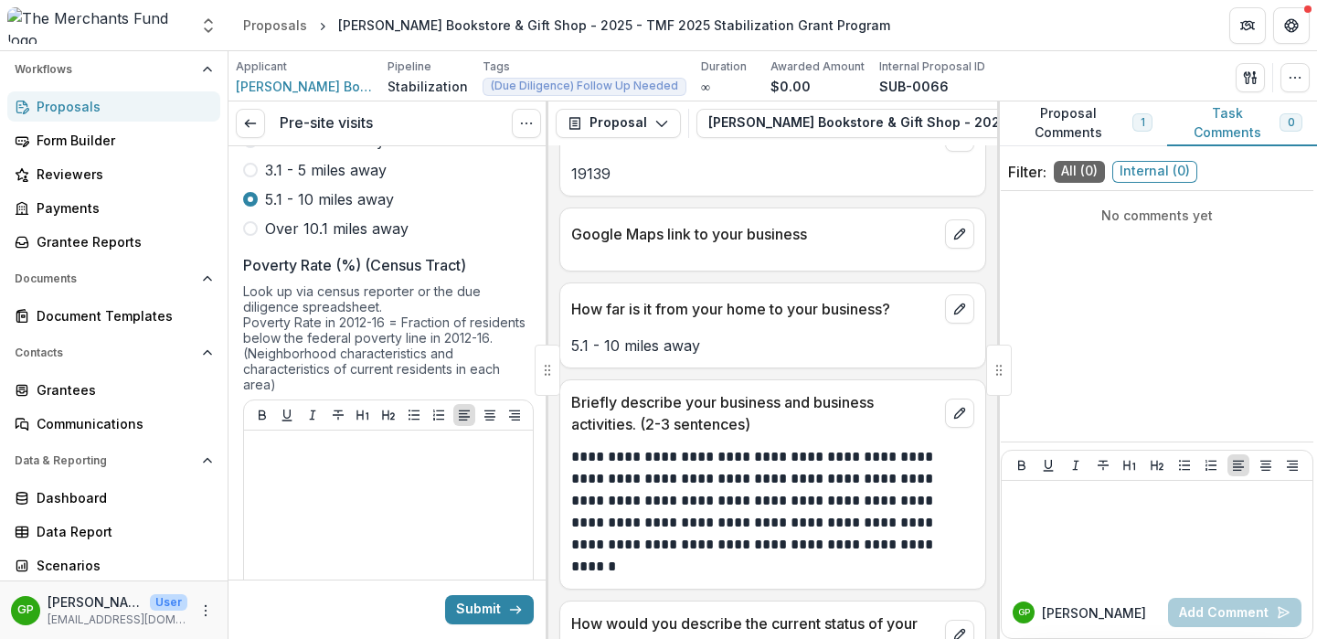
scroll to position [1159, 0]
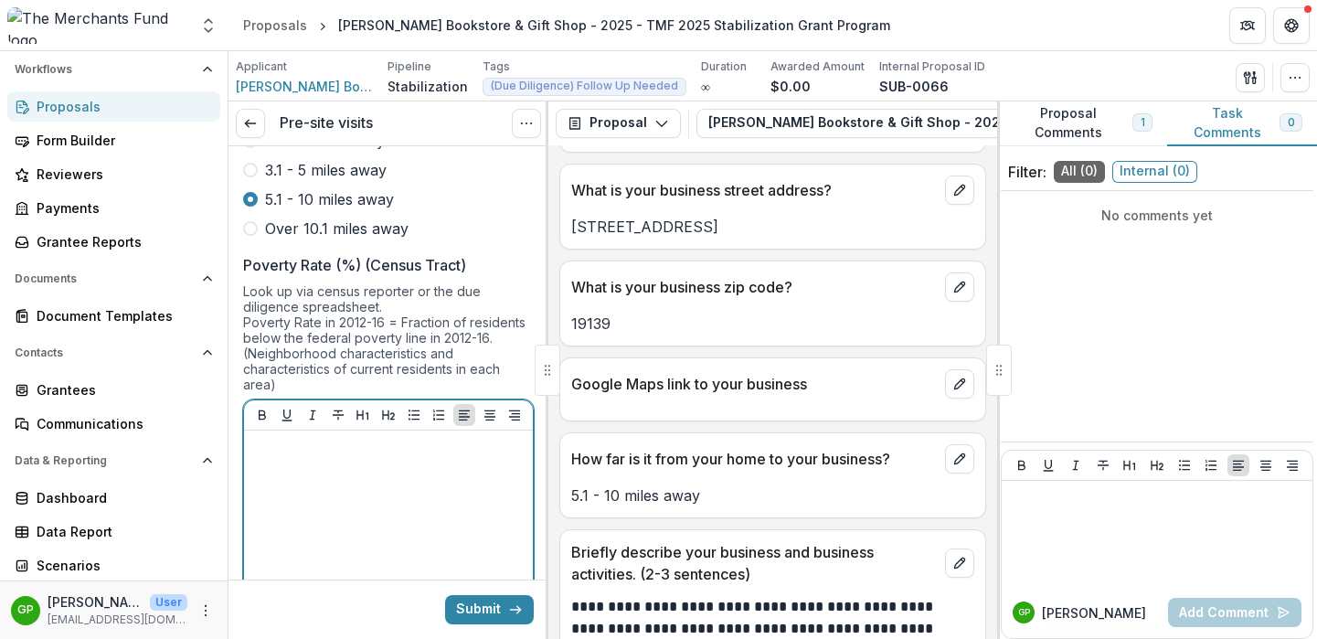
click at [429, 457] on div at bounding box center [388, 575] width 274 height 274
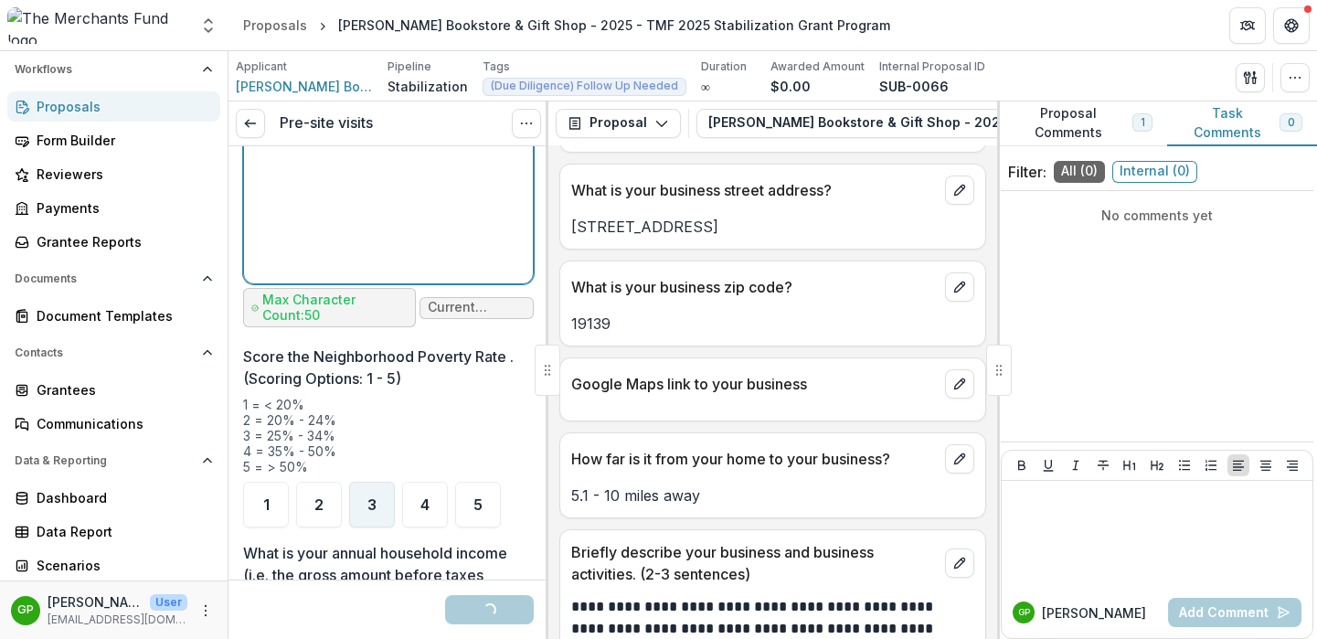
scroll to position [2170, 0]
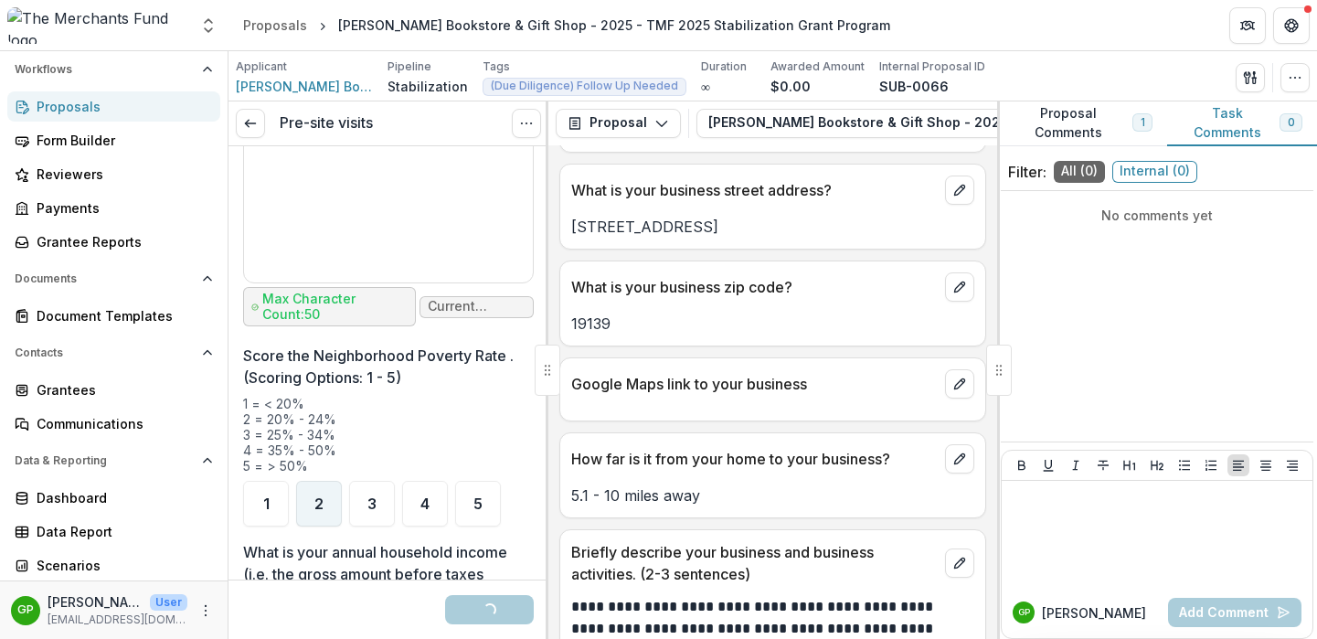
click at [324, 483] on div "2" at bounding box center [319, 504] width 46 height 46
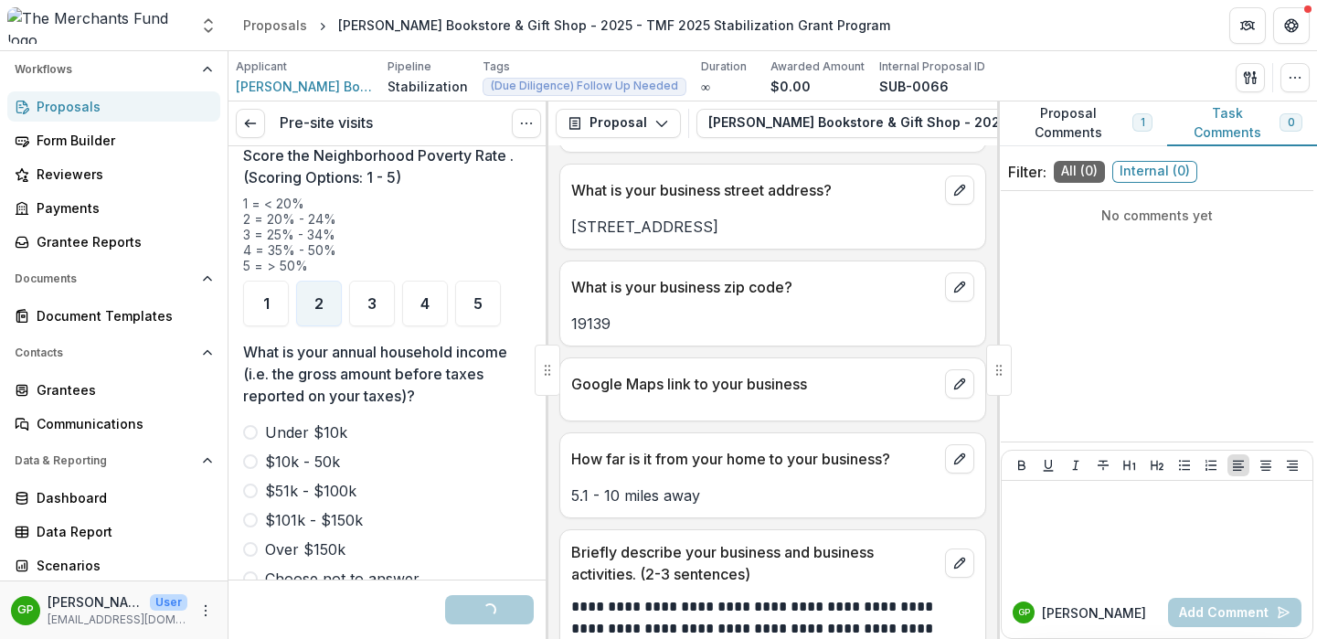
scroll to position [2386, 0]
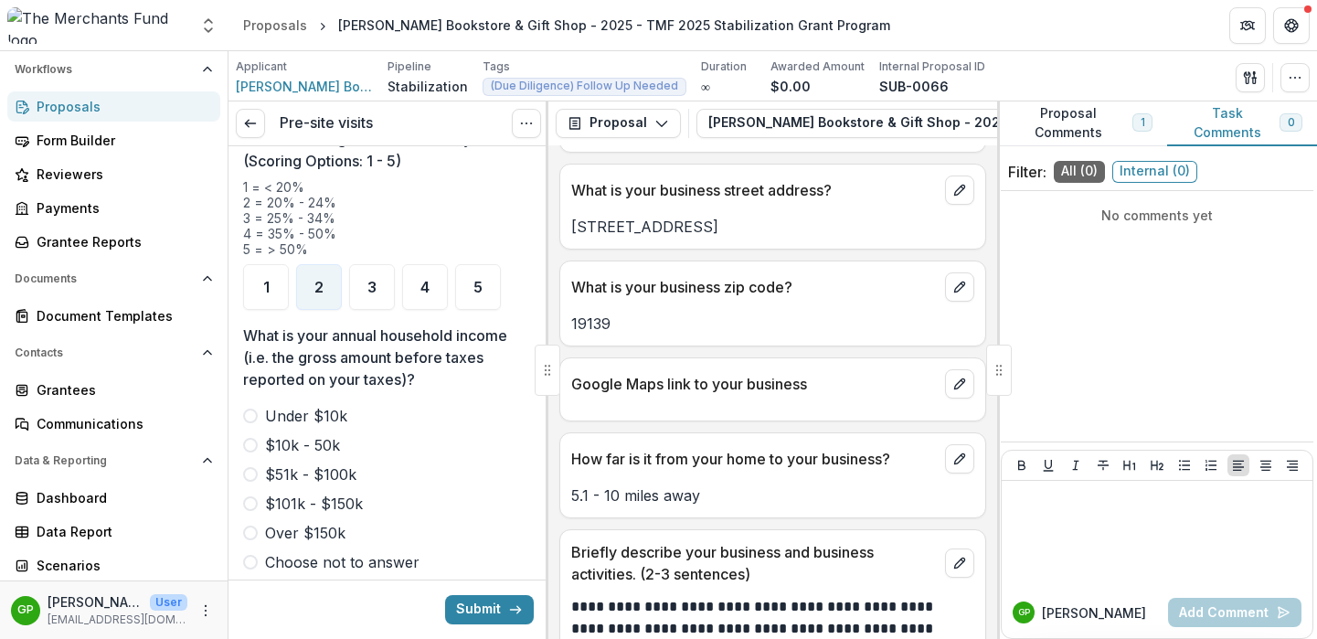
click at [1063, 127] on button "Proposal Comments 1" at bounding box center [1082, 123] width 170 height 45
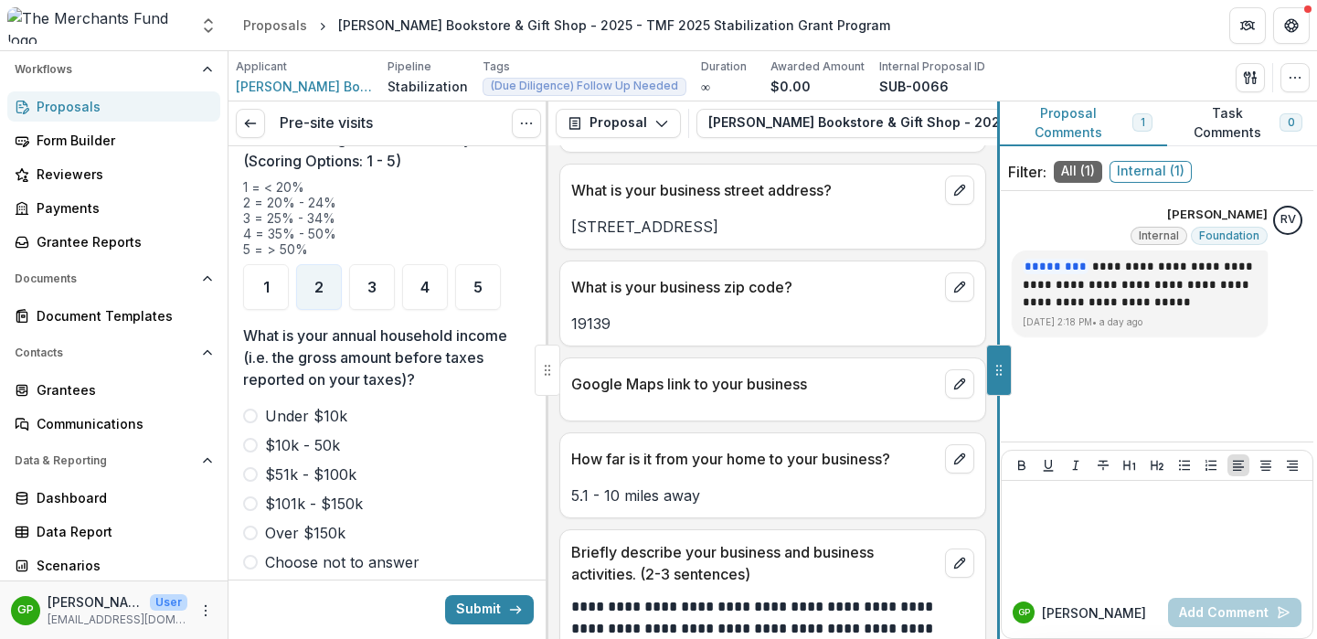
scroll to position [1064, 0]
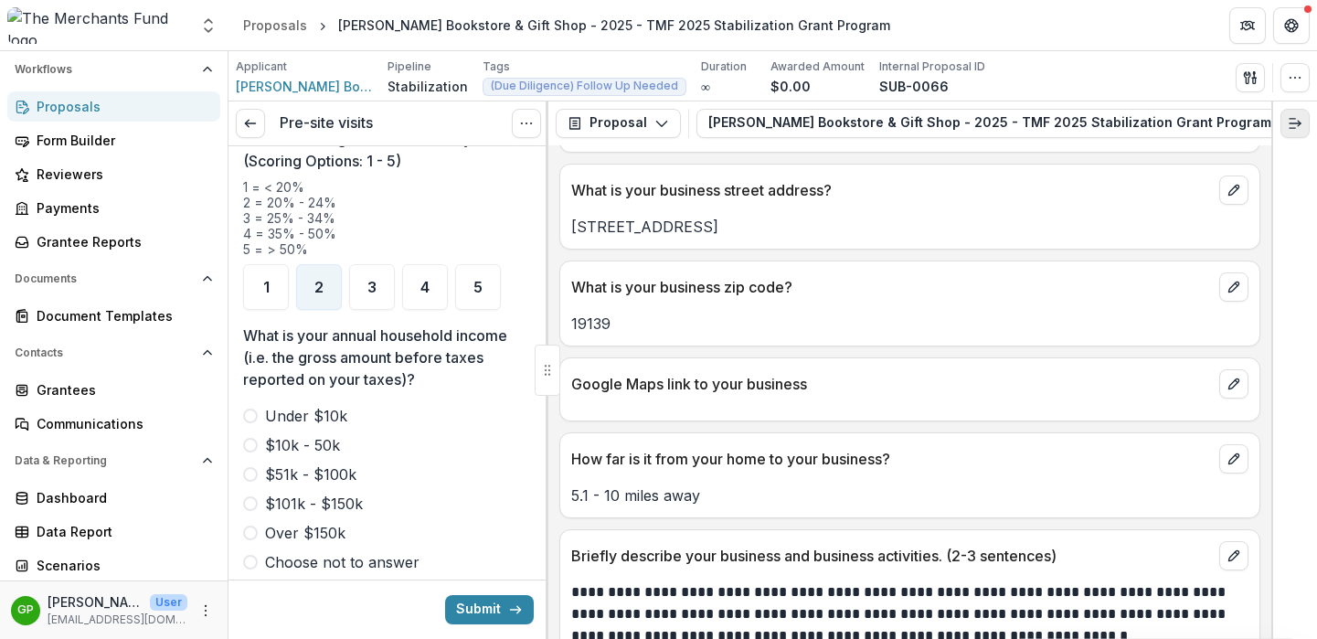
click at [1290, 119] on icon "Expand right" at bounding box center [1294, 123] width 15 height 15
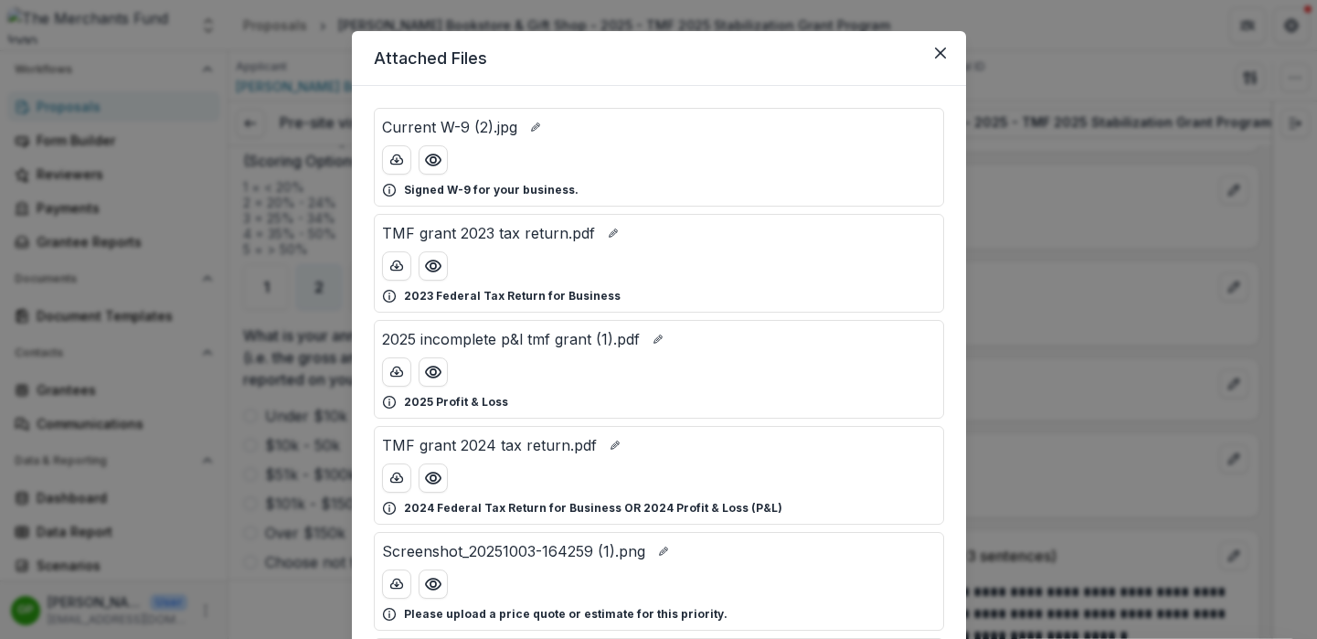
scroll to position [29, 0]
click at [434, 369] on icon "Preview 2025 incomplete p&l tmf grant (1).pdf" at bounding box center [433, 370] width 18 height 18
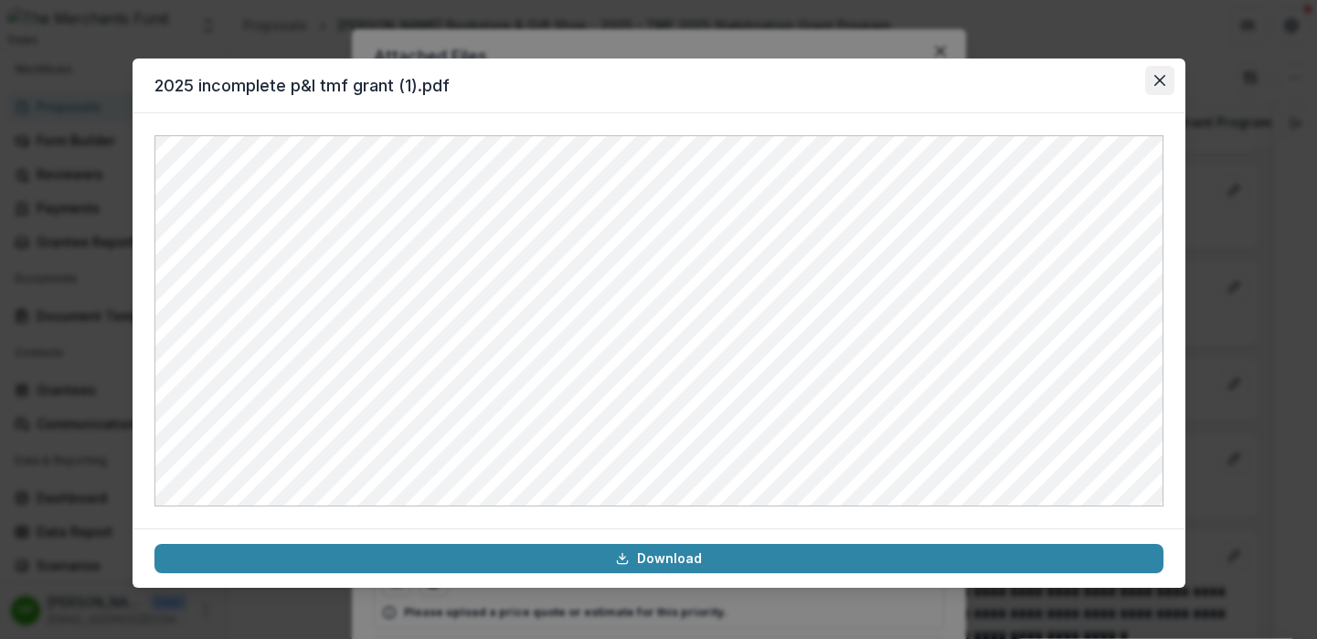
click at [1157, 75] on icon "Close" at bounding box center [1159, 80] width 11 height 11
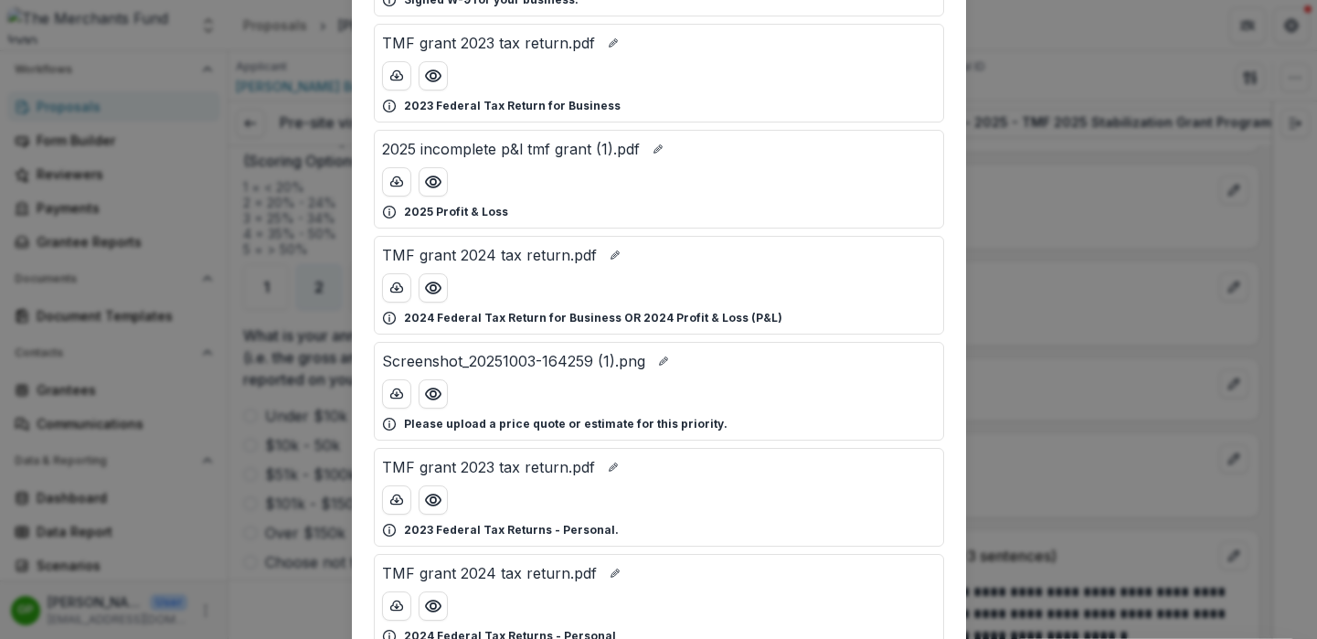
scroll to position [220, 0]
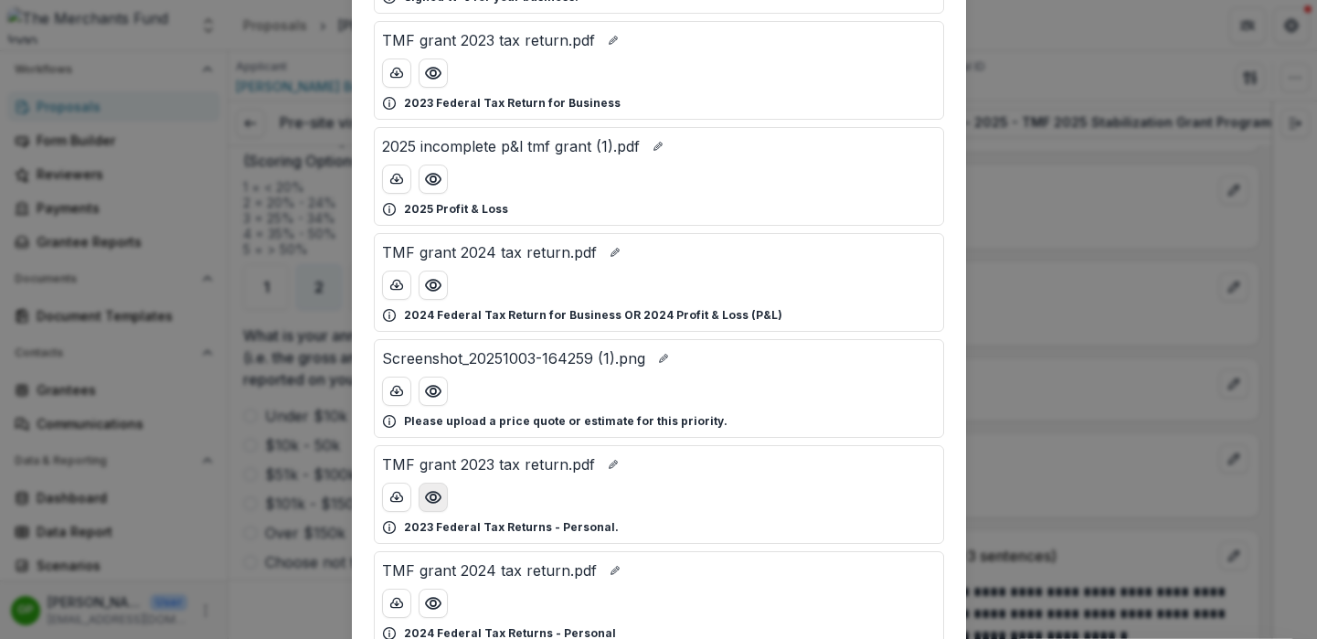
click at [433, 492] on icon "Preview TMF grant 2023 tax return.pdf" at bounding box center [432, 497] width 15 height 11
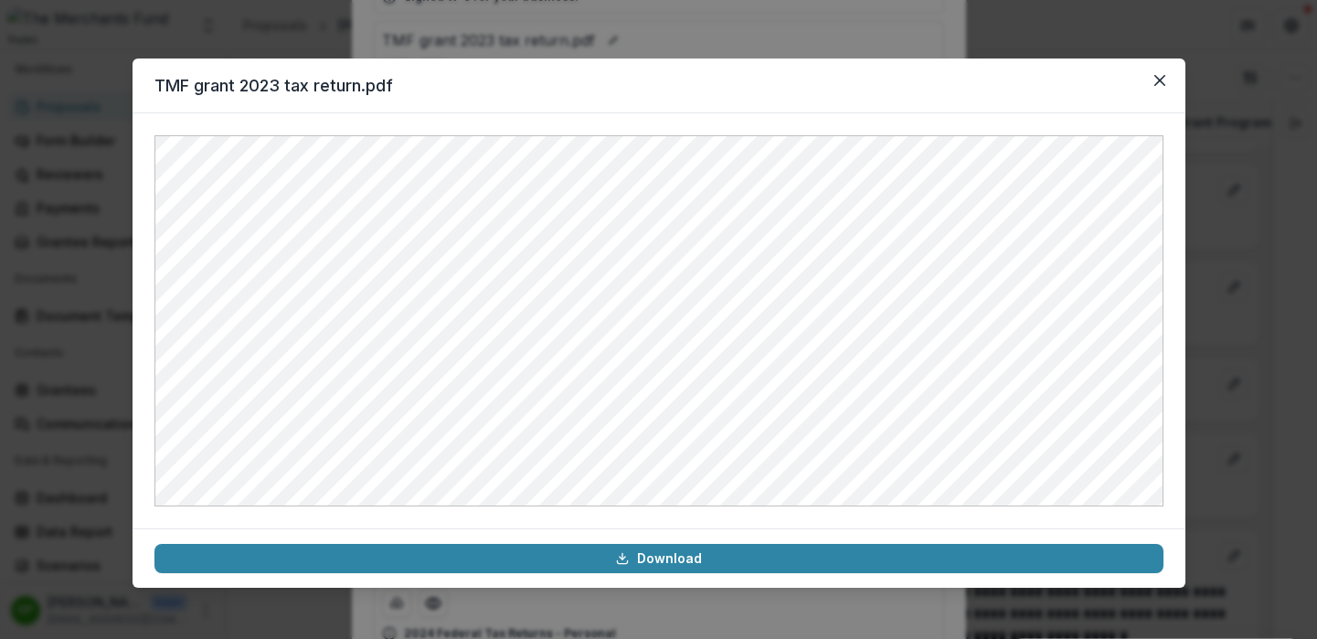
click at [1154, 96] on header "TMF grant 2023 tax return.pdf" at bounding box center [658, 85] width 1053 height 55
click at [1159, 71] on button "Close" at bounding box center [1159, 80] width 29 height 29
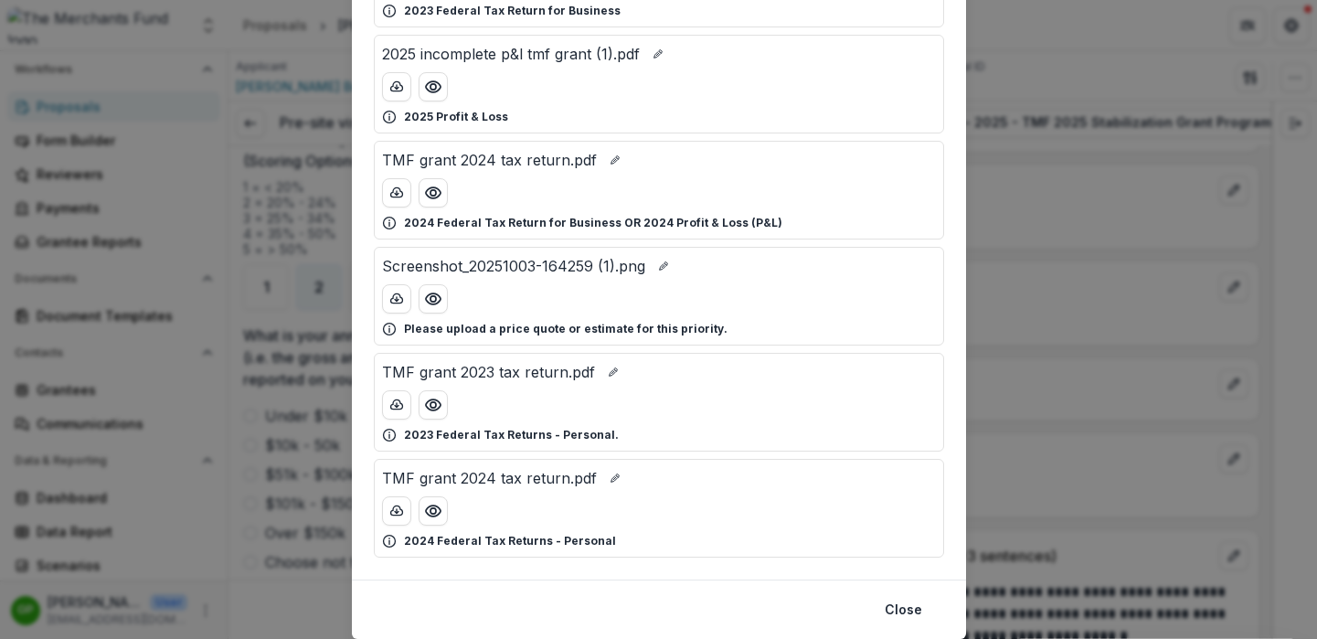
scroll to position [365, 0]
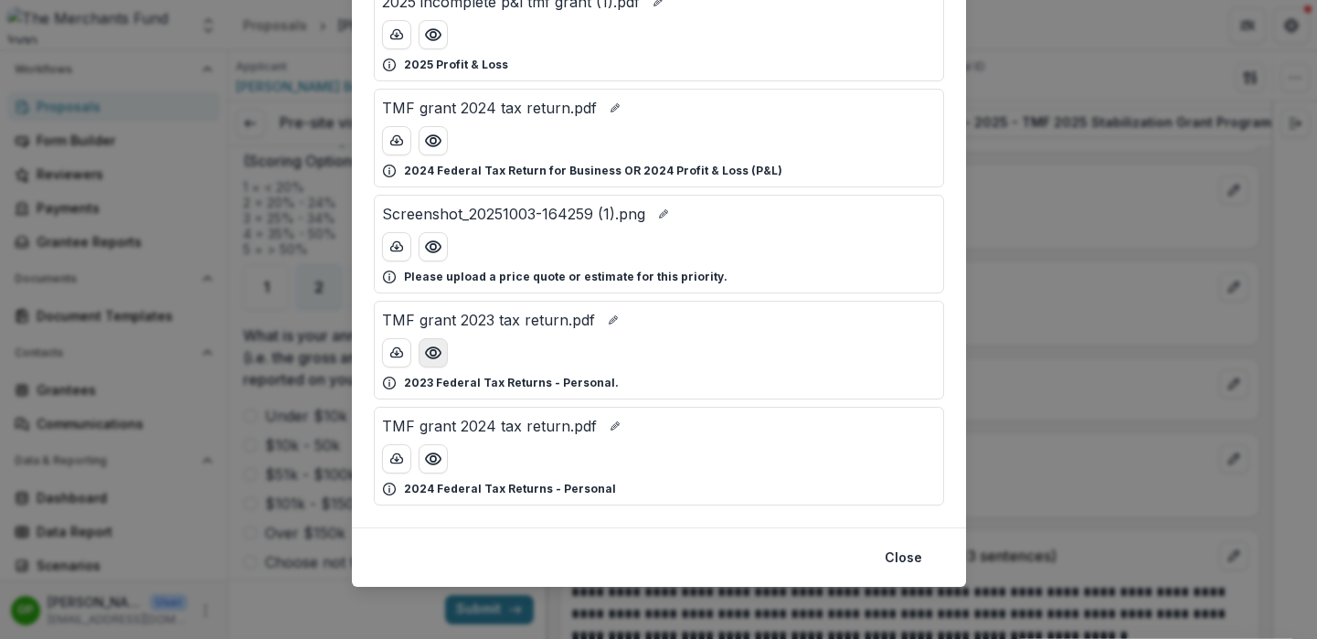
click at [434, 346] on icon "Preview TMF grant 2023 tax return.pdf" at bounding box center [433, 353] width 18 height 18
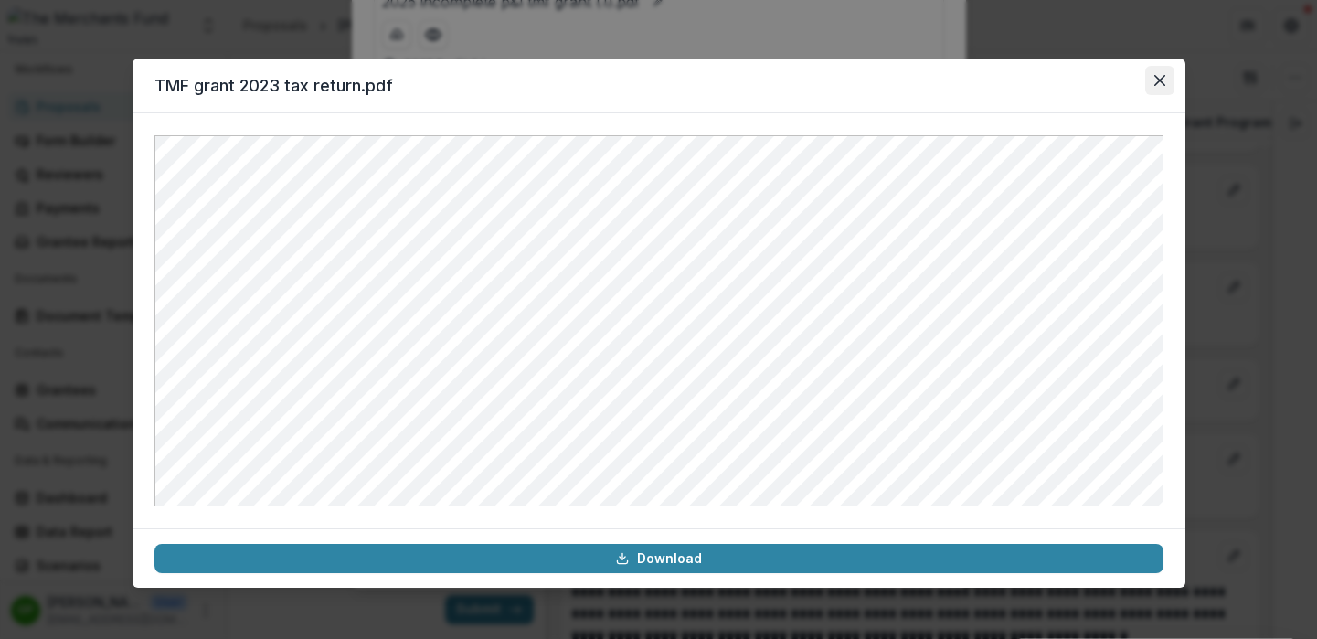
click at [1159, 74] on button "Close" at bounding box center [1159, 80] width 29 height 29
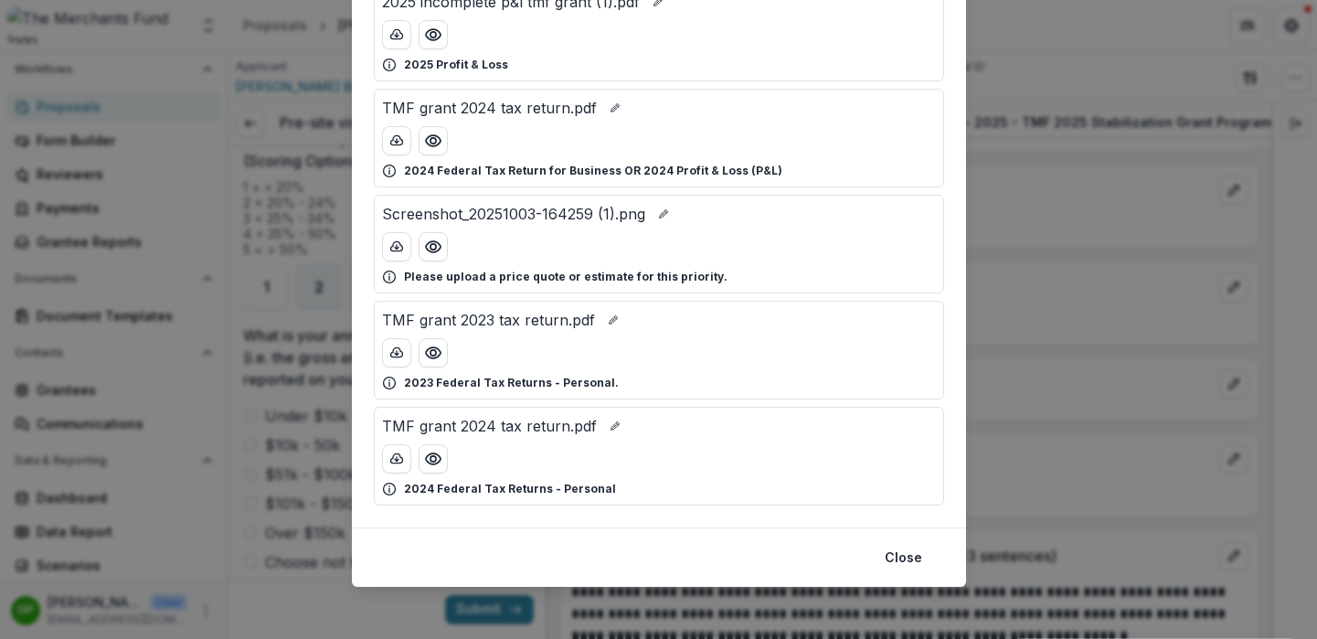
scroll to position [371, 0]
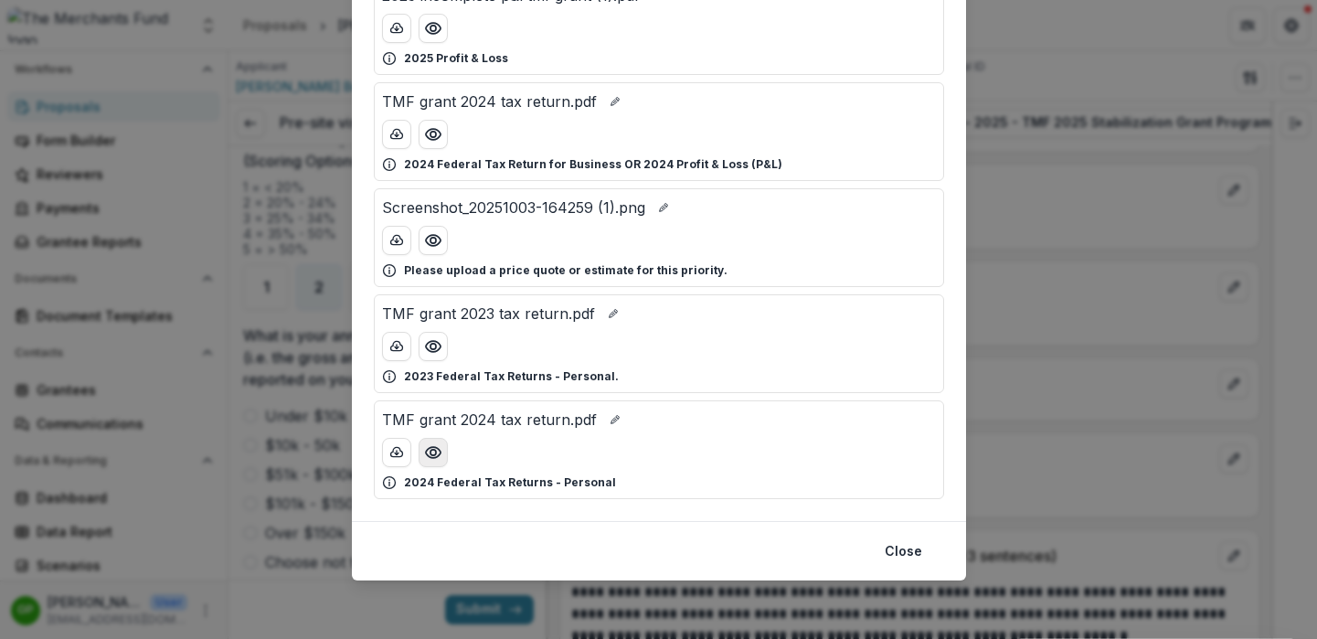
click at [440, 457] on button "Preview TMF grant 2024 tax return.pdf" at bounding box center [432, 452] width 29 height 29
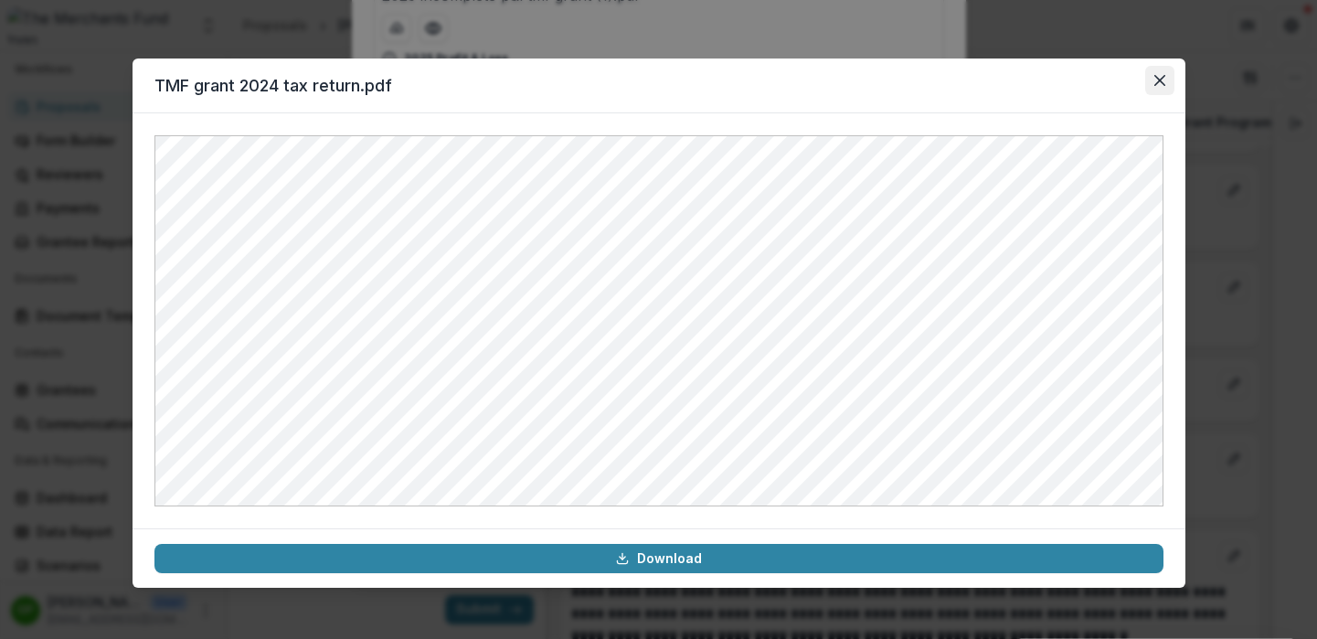
click at [1159, 71] on button "Close" at bounding box center [1159, 80] width 29 height 29
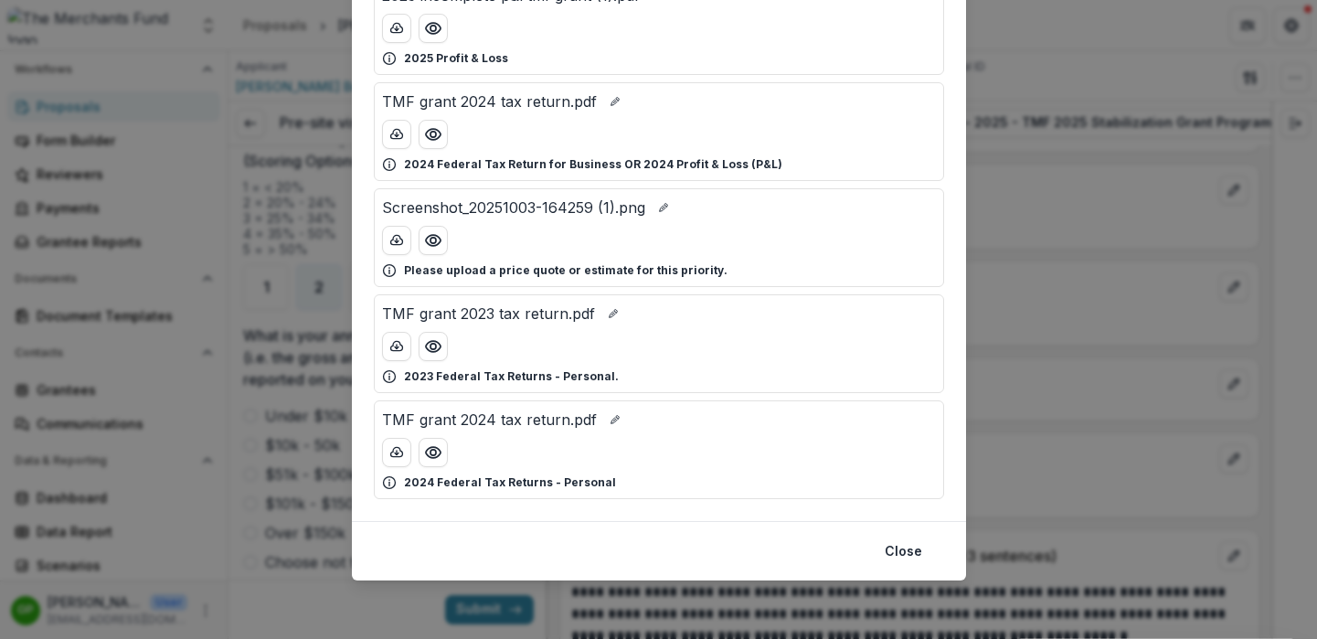
click at [1101, 163] on div "Attached Files Current W-9 (2).jpg Signed W-9 for your business. TMF grant 2023…" at bounding box center [658, 319] width 1317 height 639
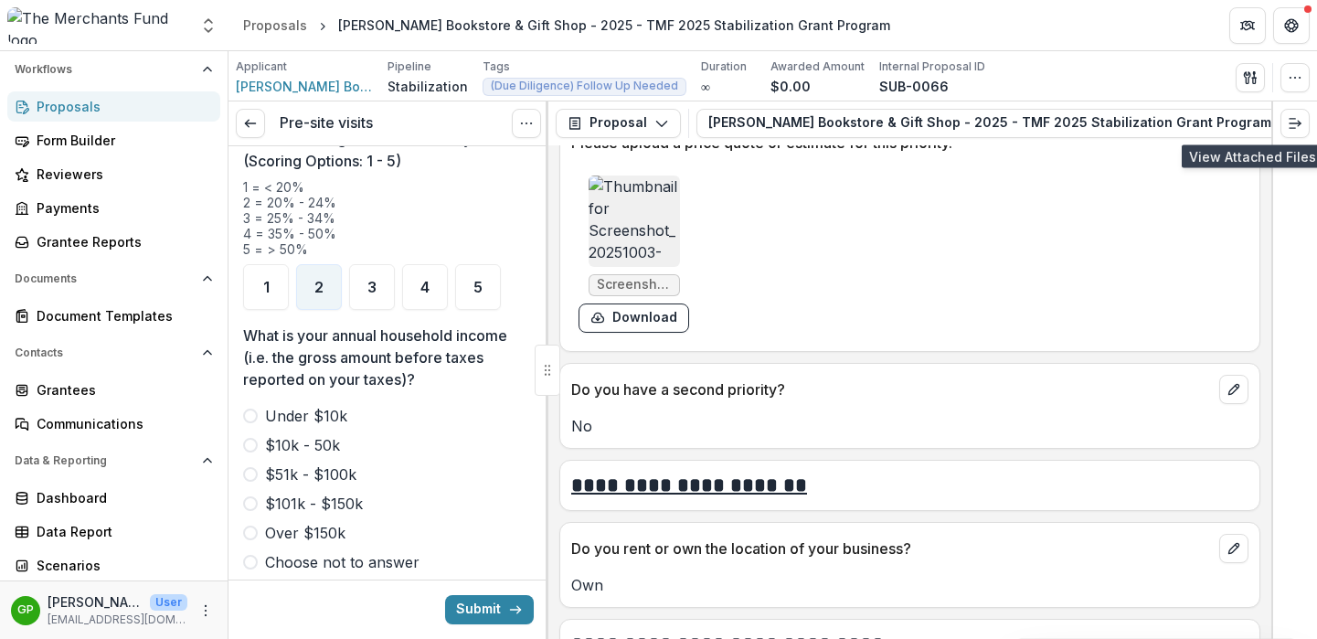
scroll to position [4256, 0]
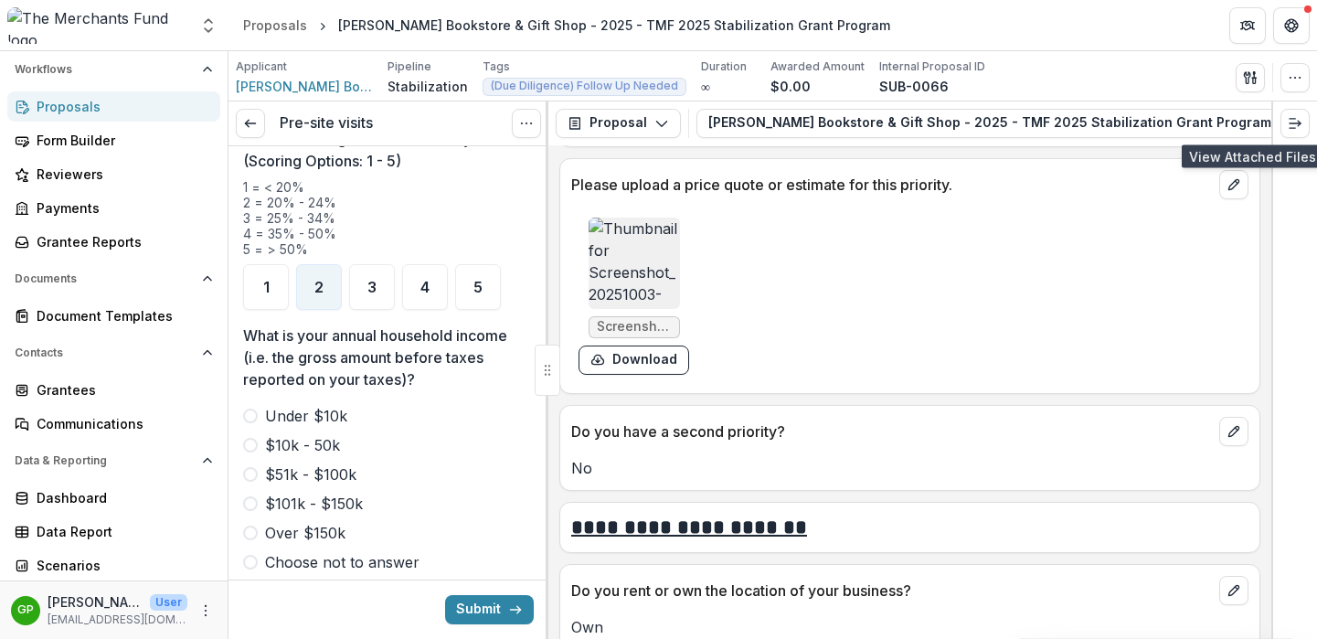
click at [627, 254] on img at bounding box center [633, 262] width 91 height 91
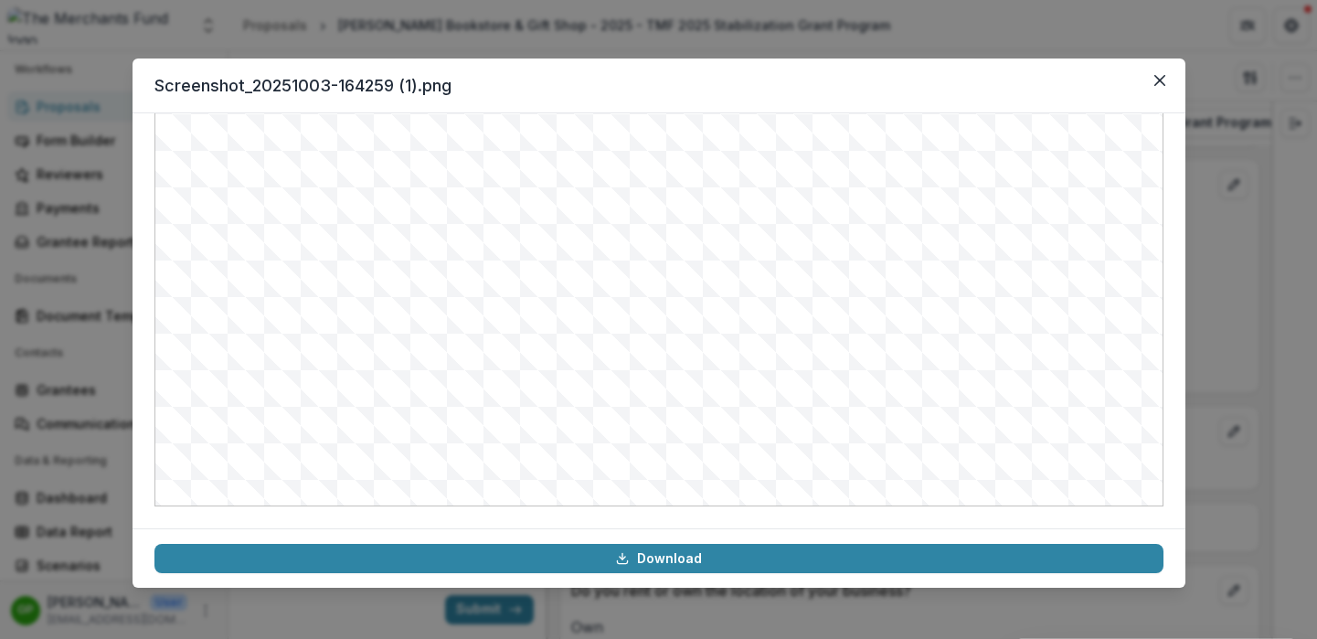
scroll to position [0, 0]
click at [1225, 291] on div "Screenshot_20251003-164259 (1).png Download" at bounding box center [658, 319] width 1317 height 639
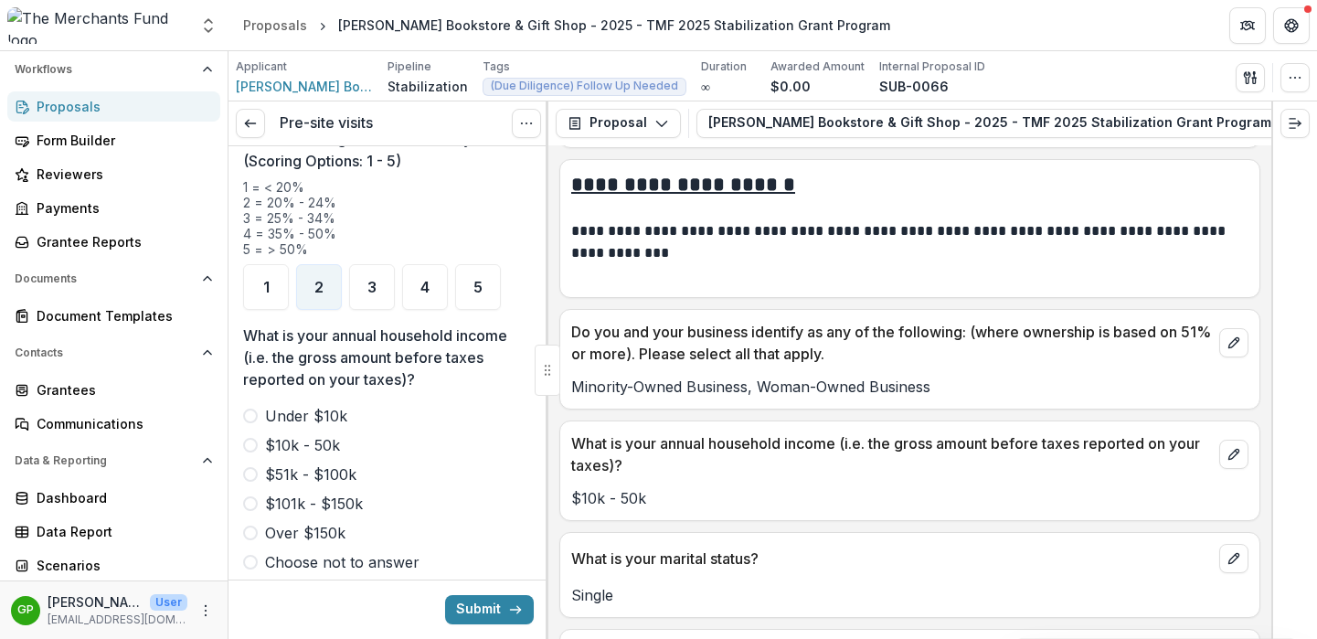
scroll to position [9137, 0]
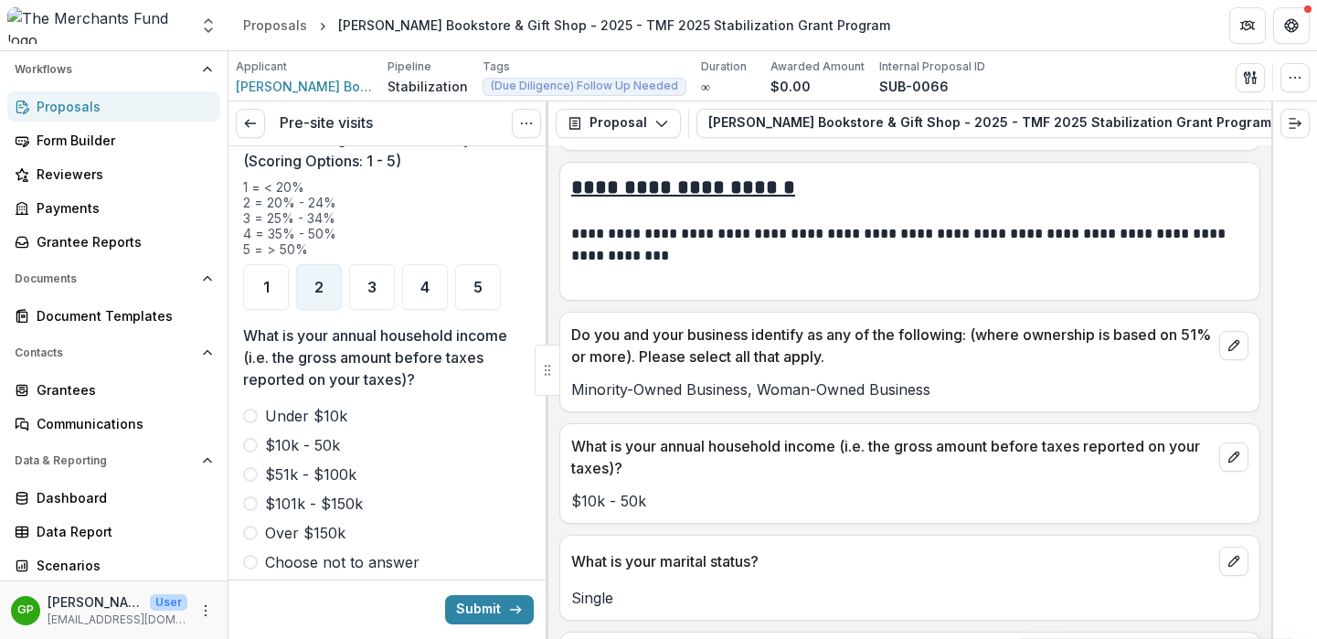
click at [249, 438] on span at bounding box center [250, 445] width 15 height 15
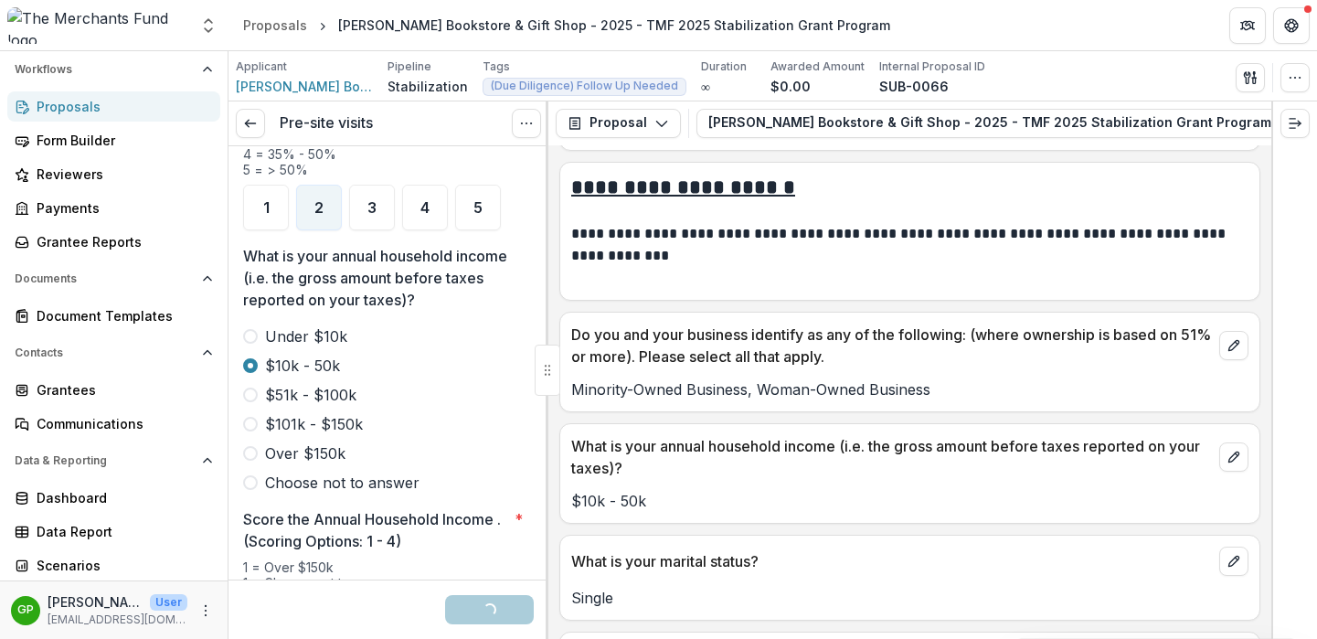
scroll to position [2697, 0]
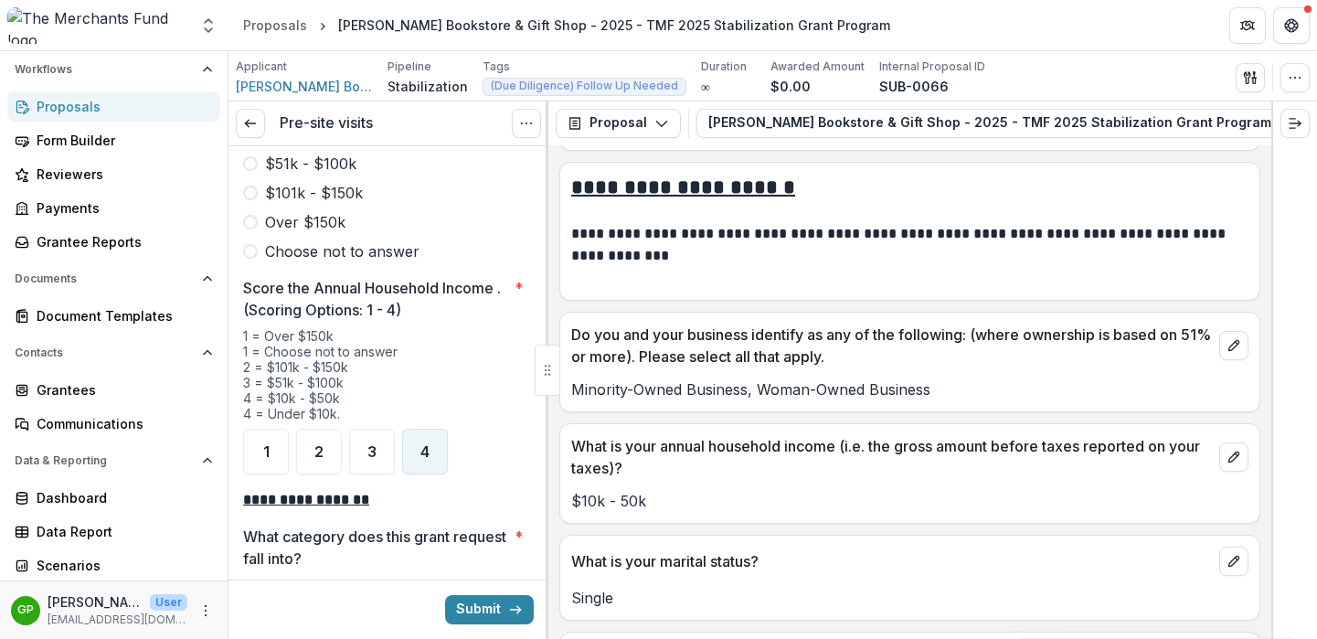
click at [420, 444] on span "4" at bounding box center [424, 451] width 9 height 15
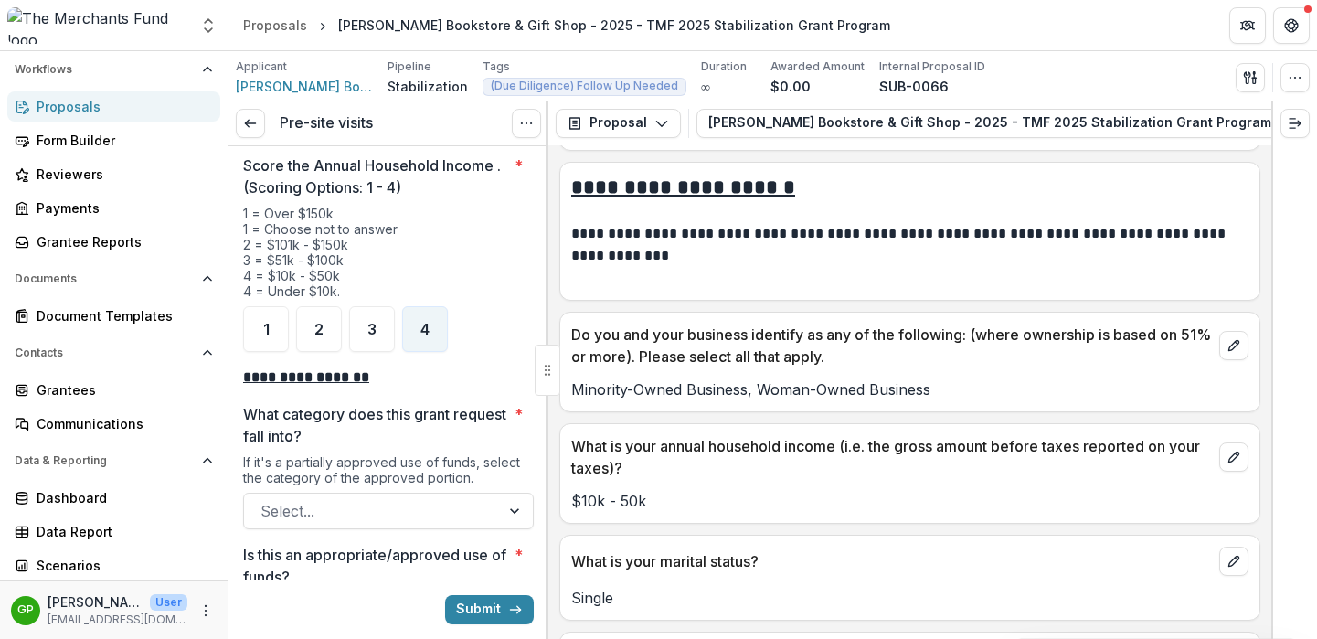
scroll to position [3033, 0]
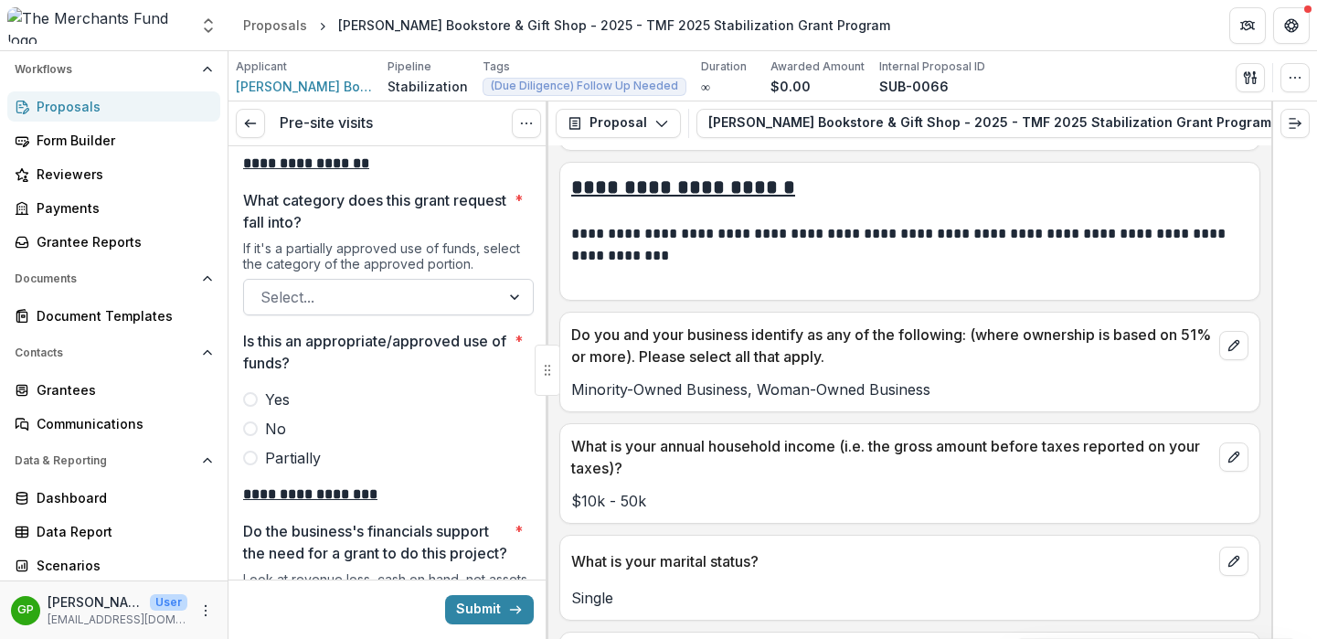
click at [280, 284] on div at bounding box center [371, 297] width 223 height 26
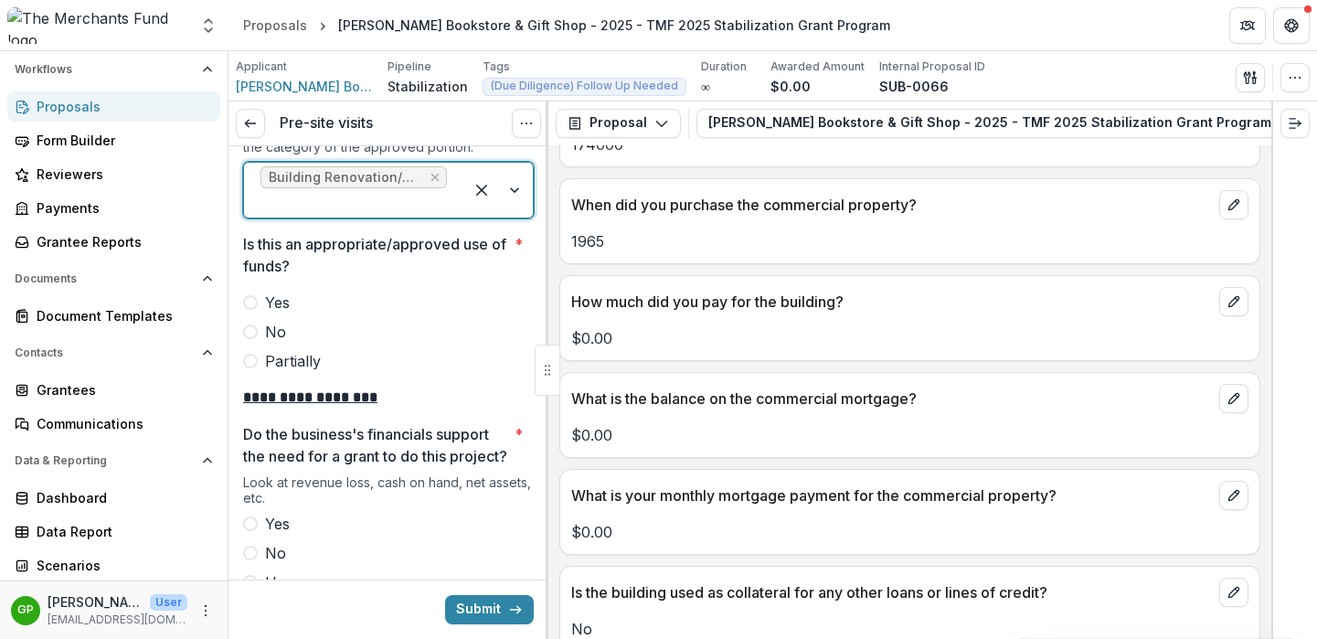
scroll to position [3179, 0]
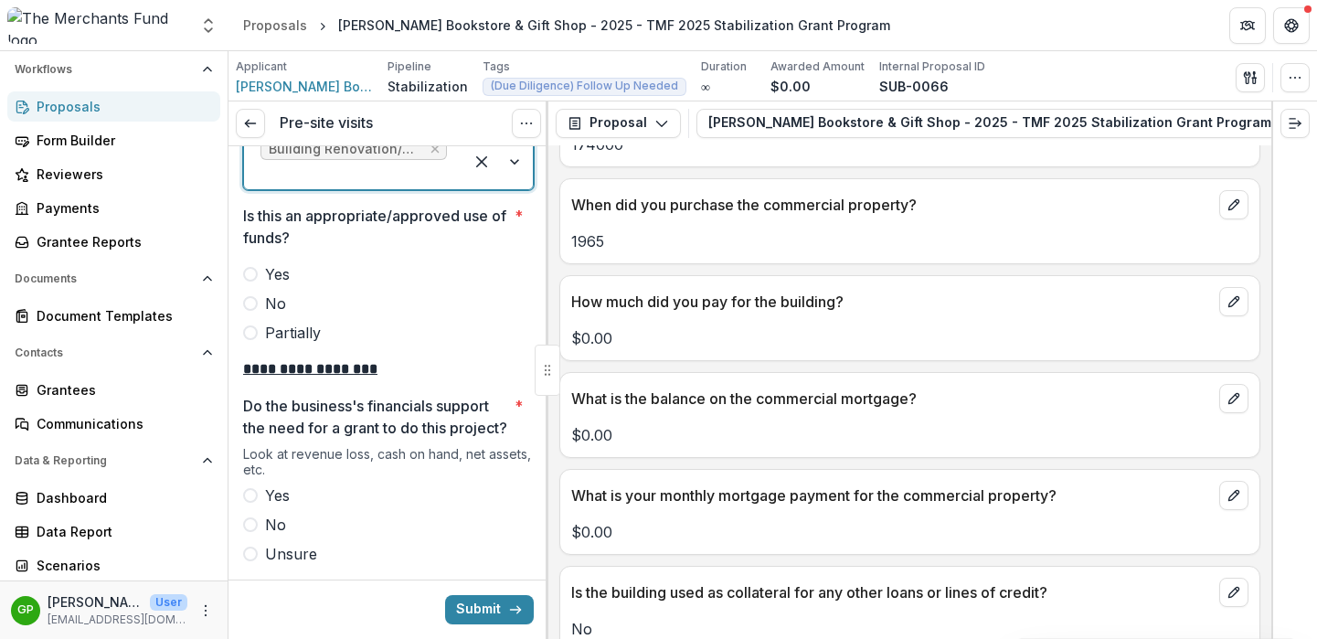
click at [247, 267] on span at bounding box center [250, 274] width 15 height 15
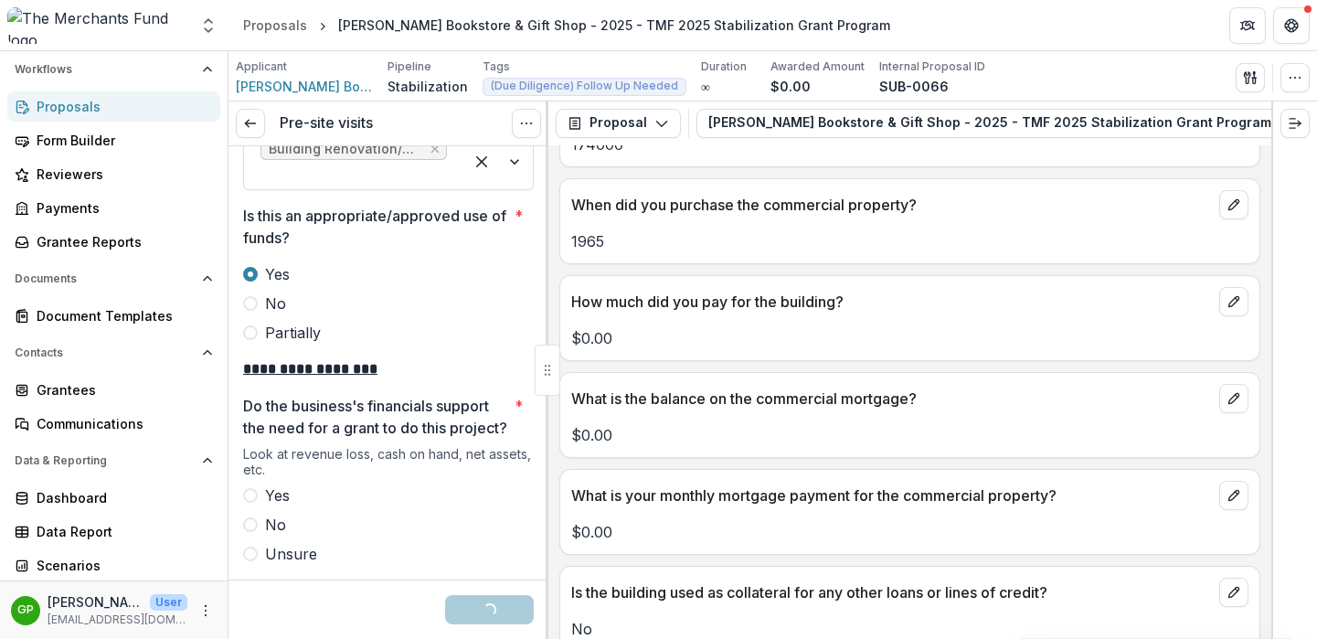
click at [253, 499] on span at bounding box center [250, 495] width 15 height 15
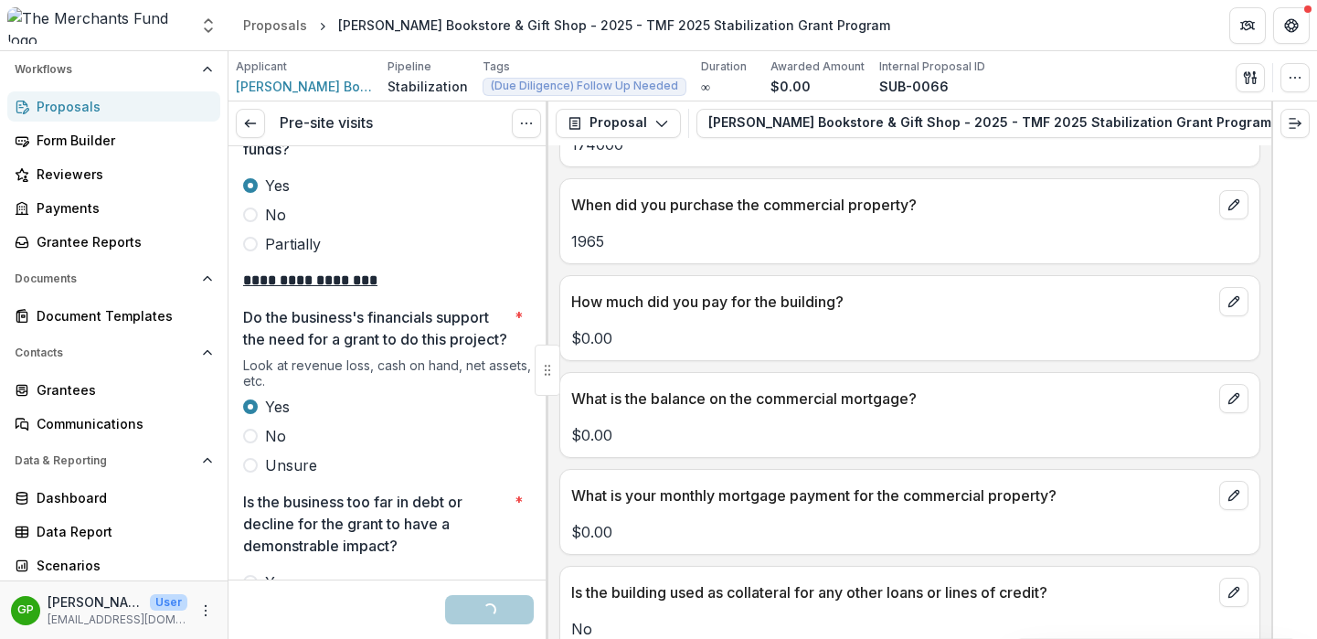
scroll to position [3528, 0]
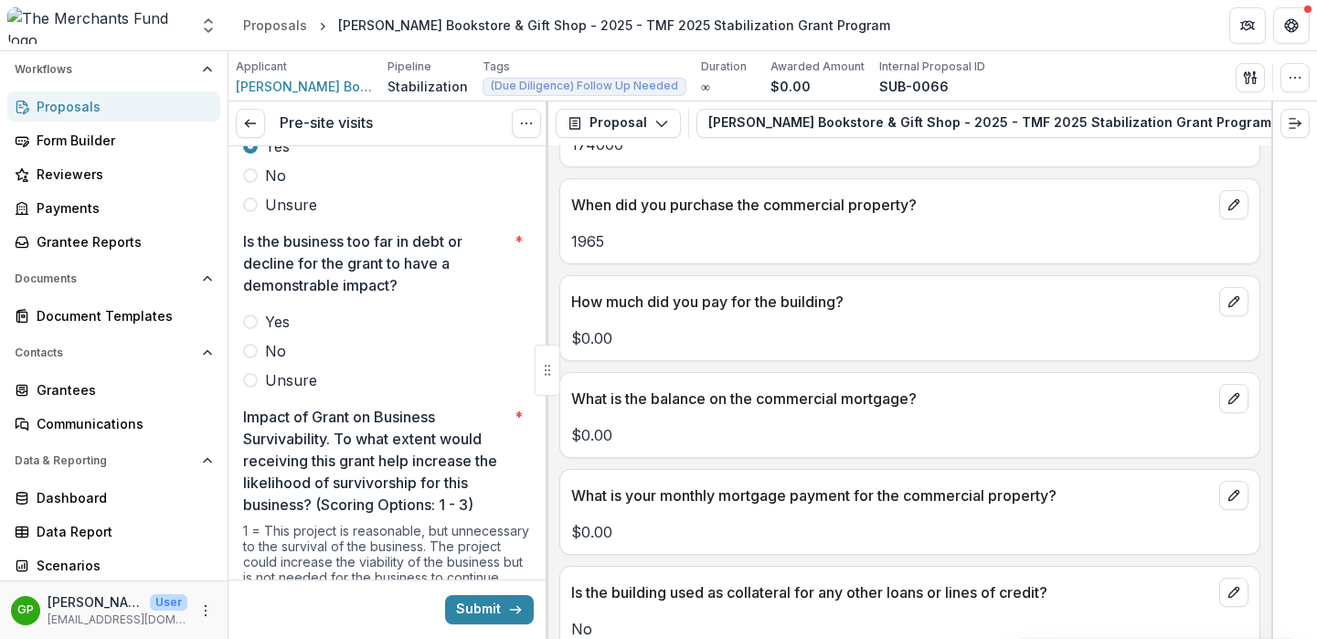
click at [244, 348] on span at bounding box center [250, 351] width 15 height 15
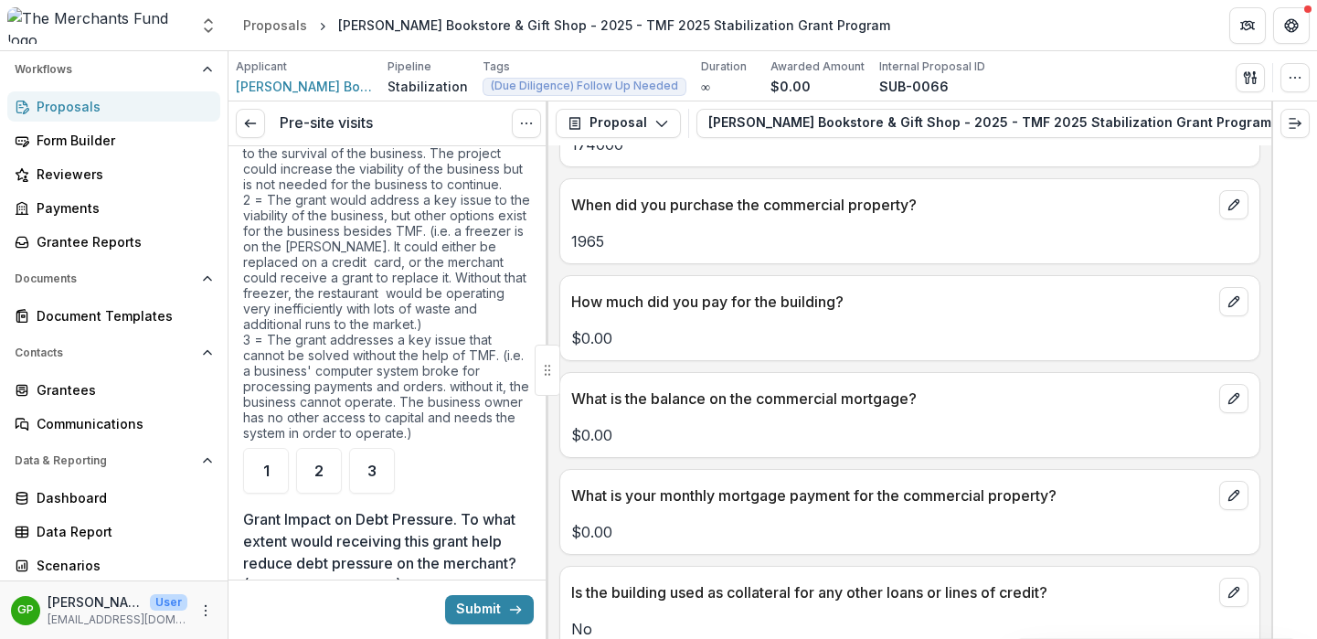
scroll to position [3928, 0]
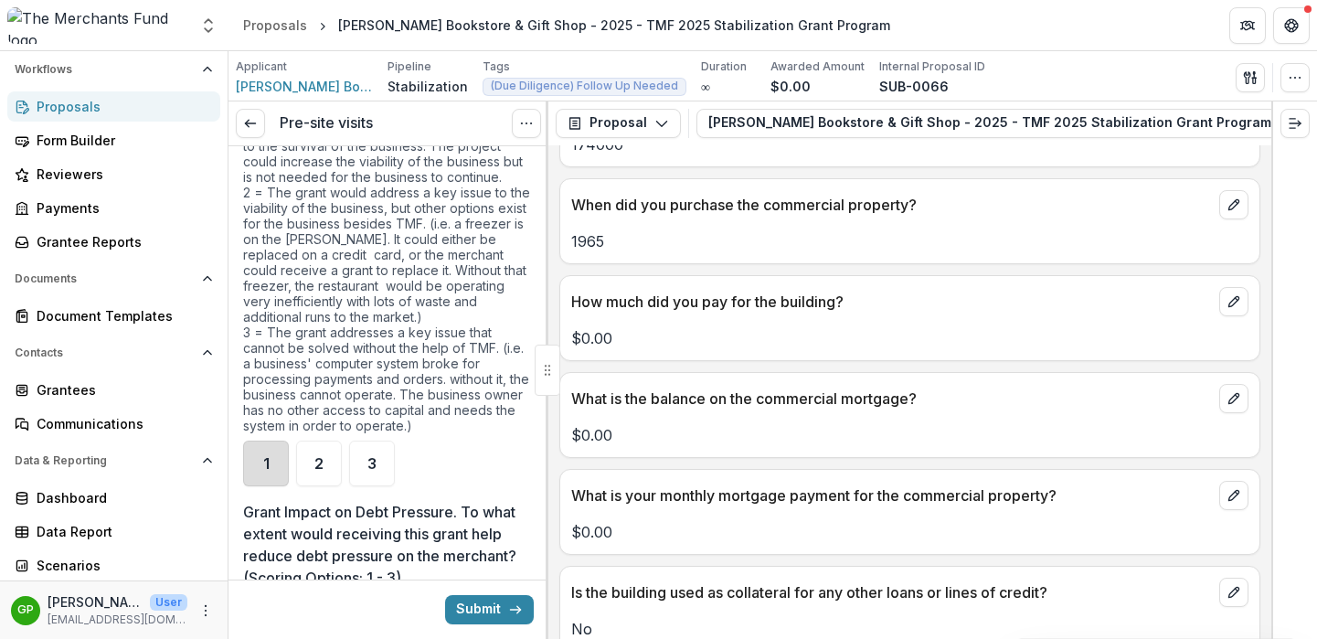
click at [262, 458] on div "1" at bounding box center [266, 463] width 46 height 46
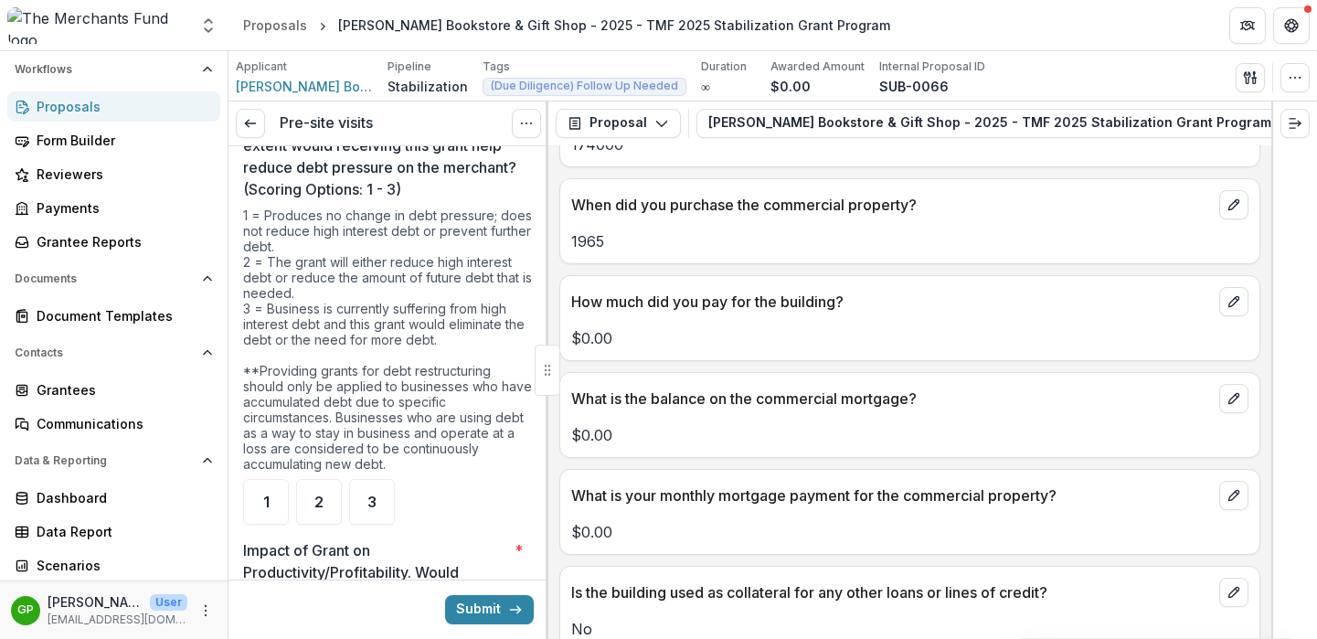
scroll to position [4414, 0]
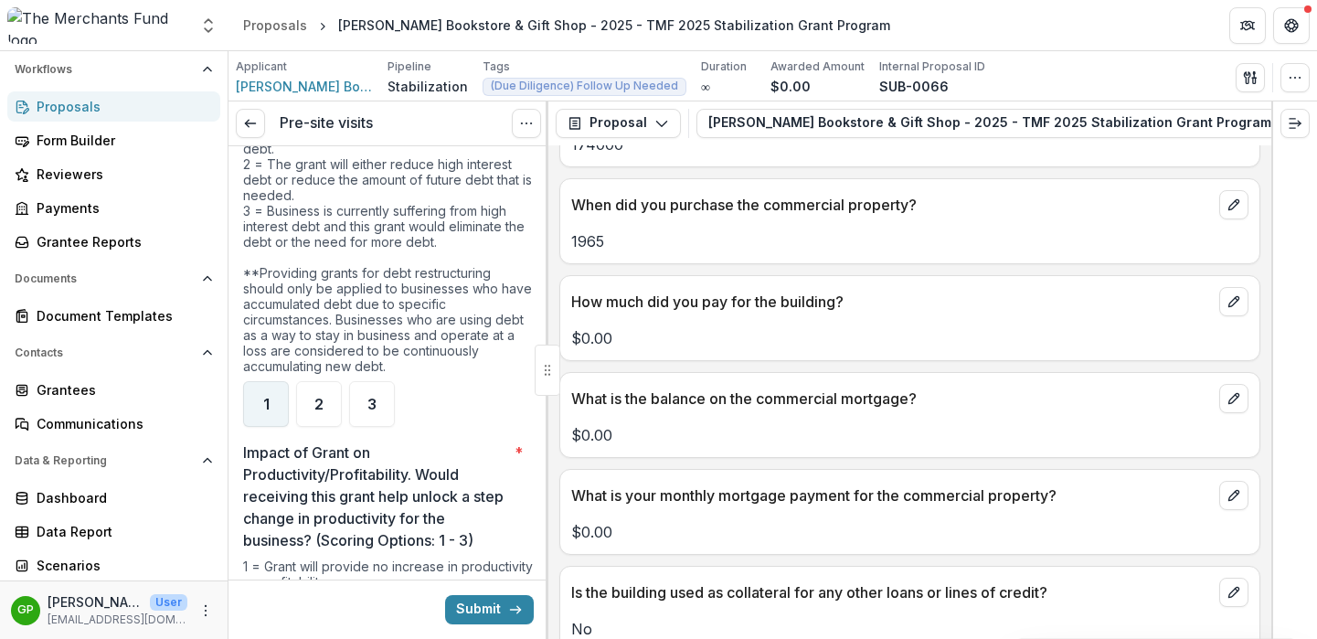
click at [267, 422] on div "1" at bounding box center [266, 404] width 46 height 46
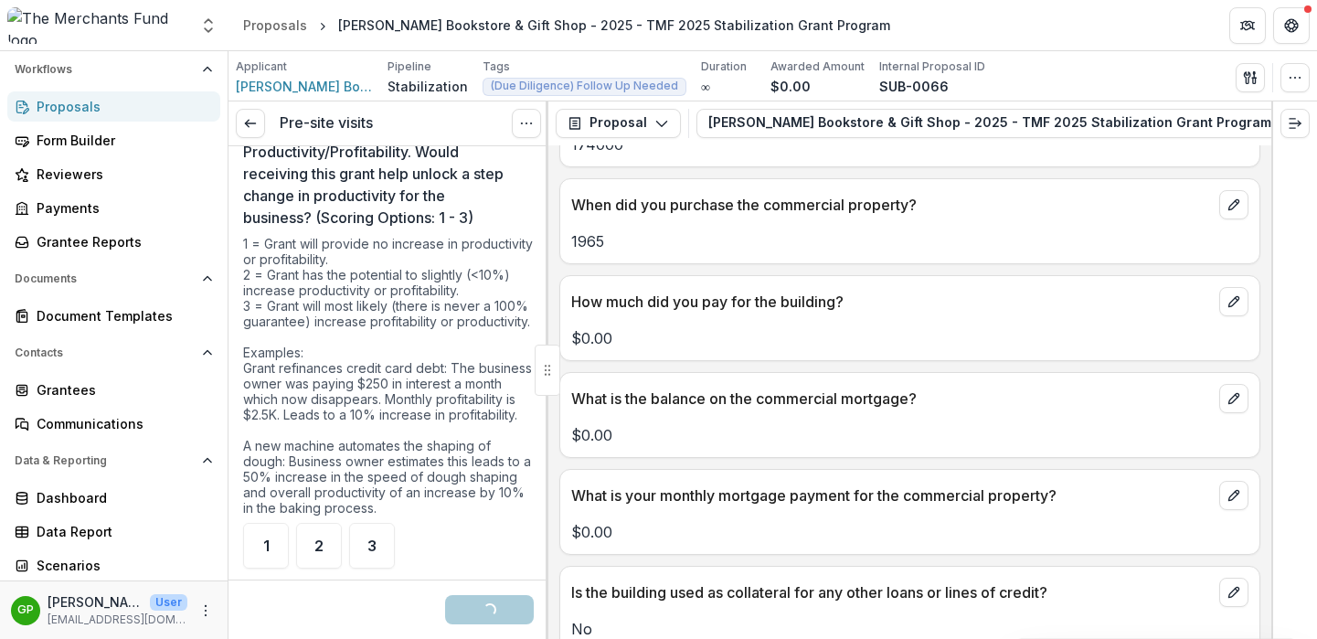
scroll to position [4826, 0]
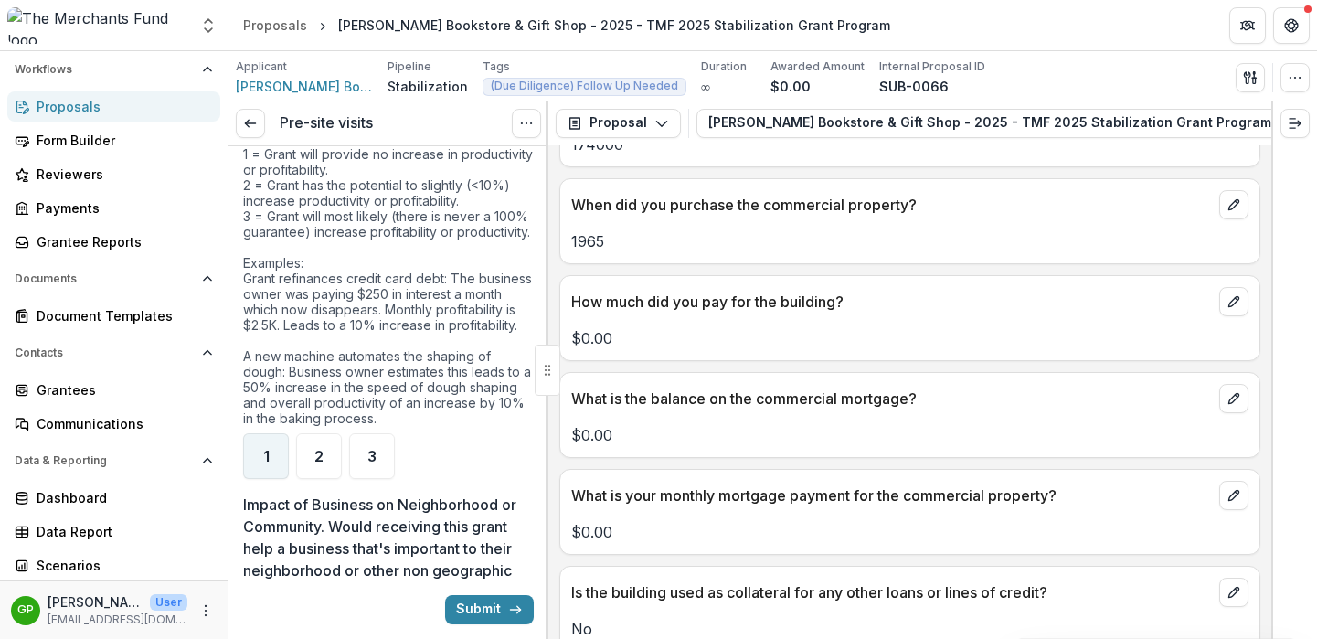
click at [285, 479] on div "1" at bounding box center [266, 456] width 46 height 46
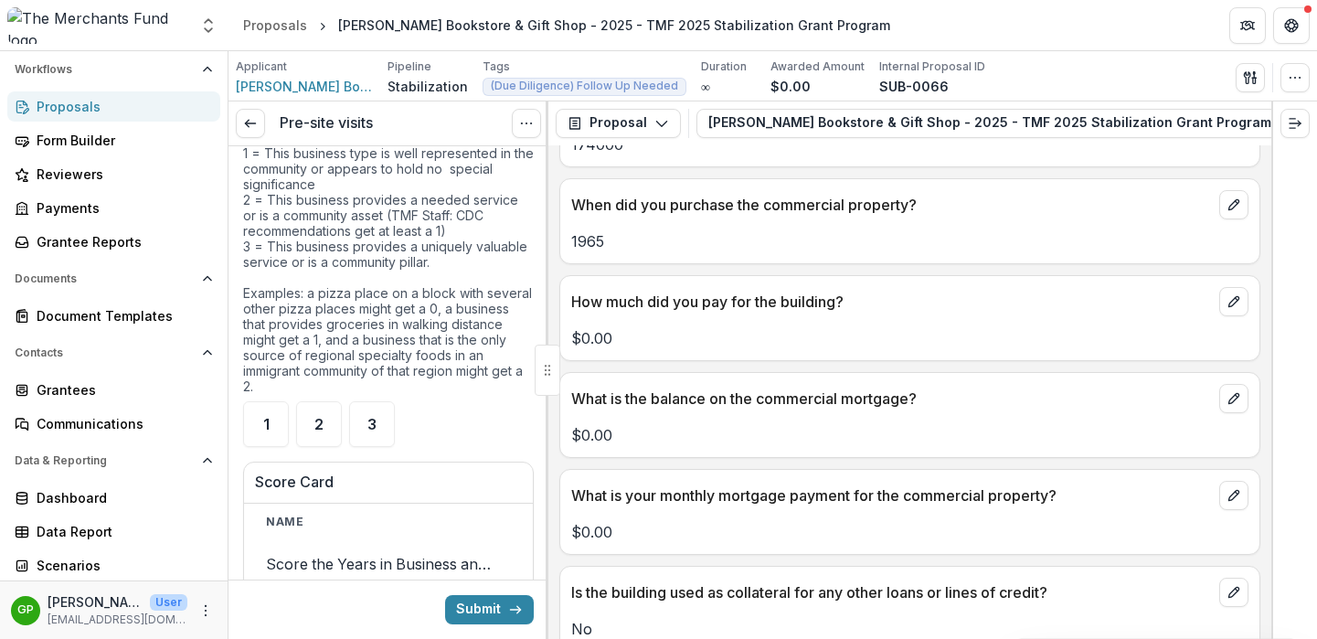
scroll to position [5304, 0]
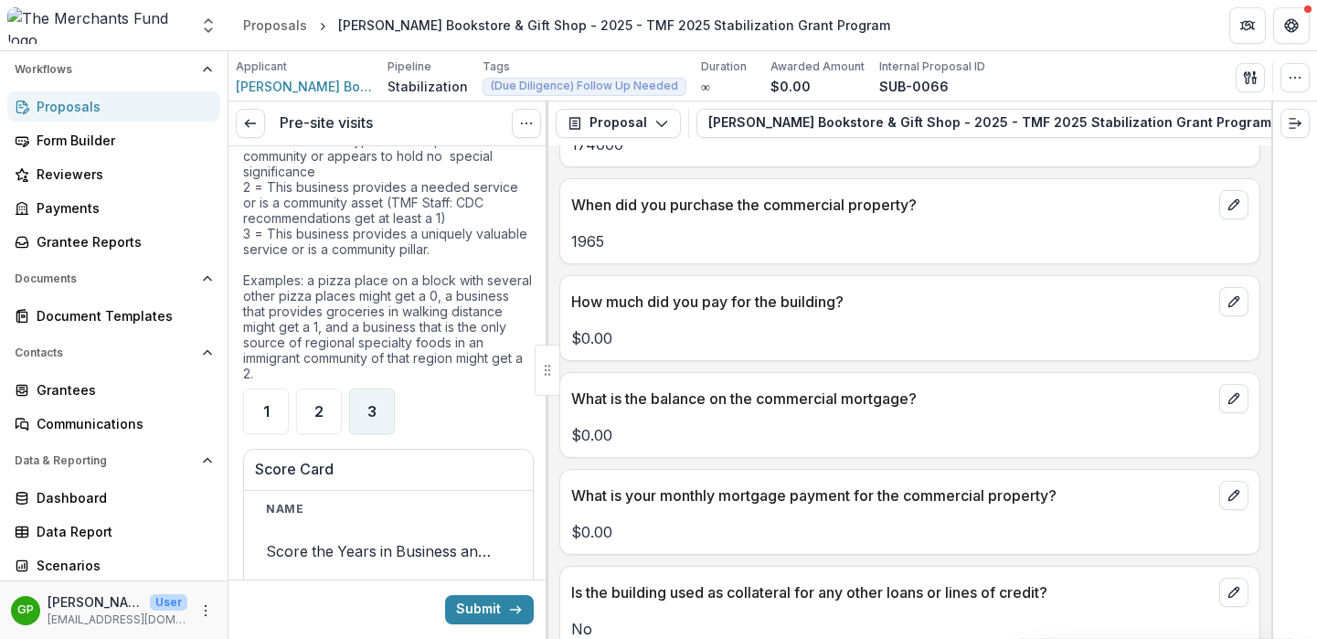
click at [372, 418] on span "3" at bounding box center [371, 411] width 9 height 15
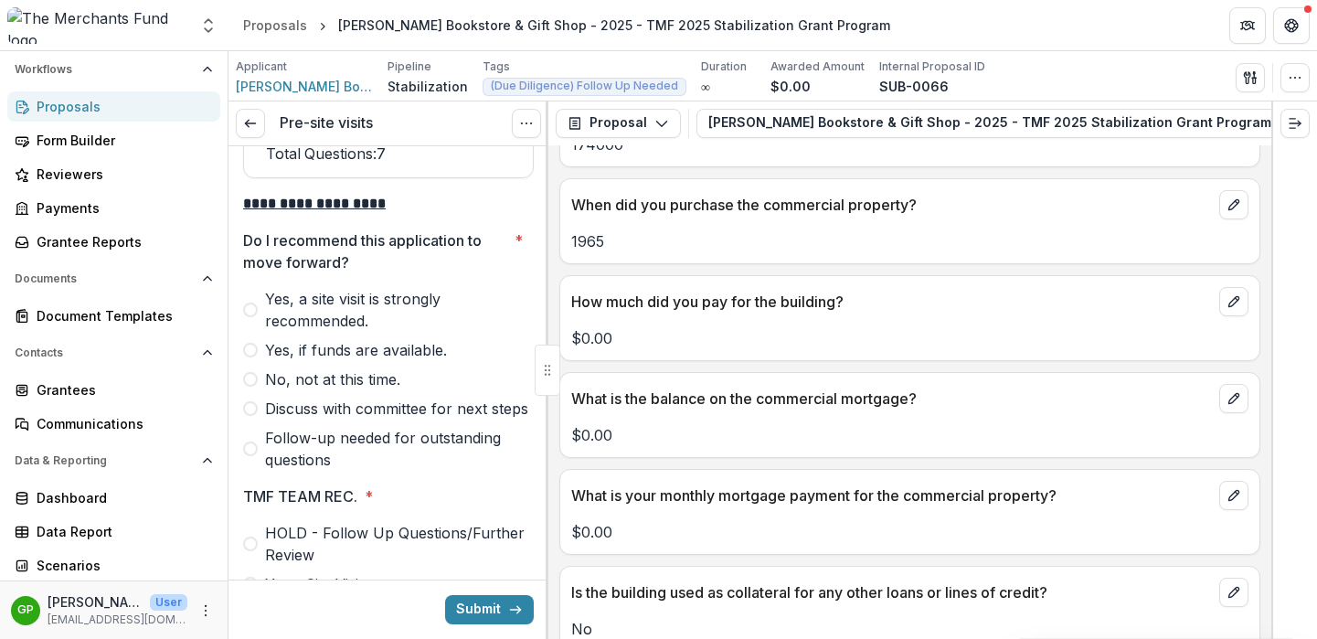
scroll to position [6098, 0]
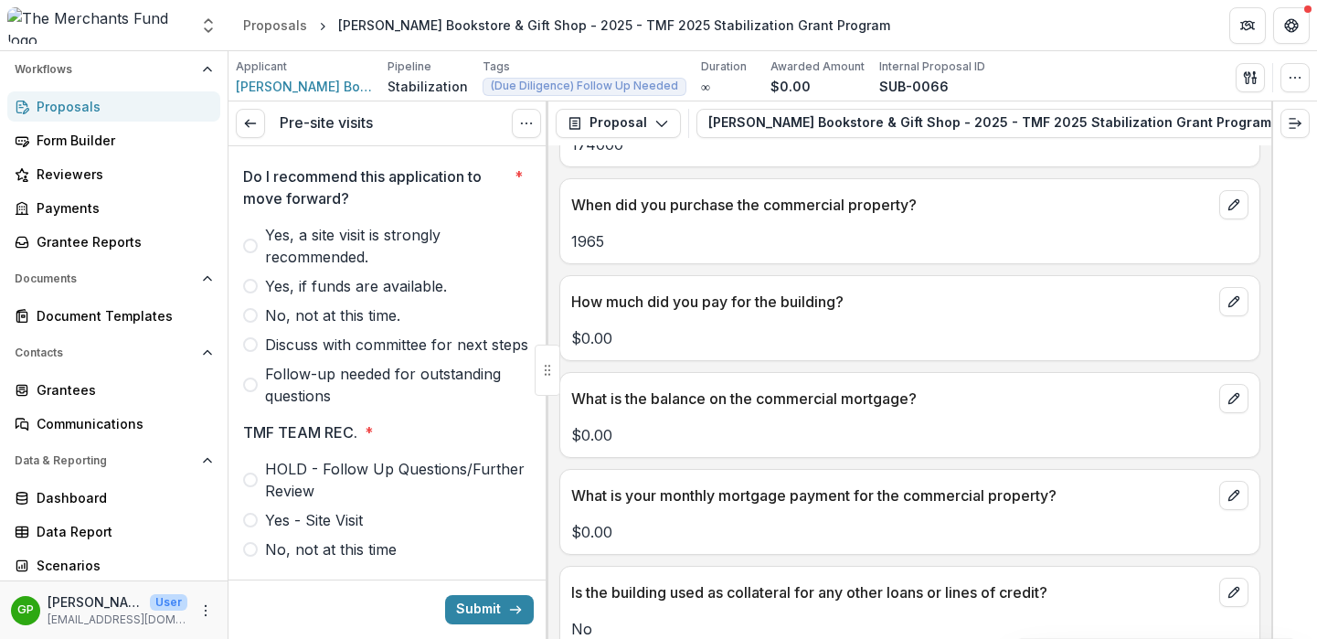
click at [249, 293] on span at bounding box center [250, 286] width 15 height 15
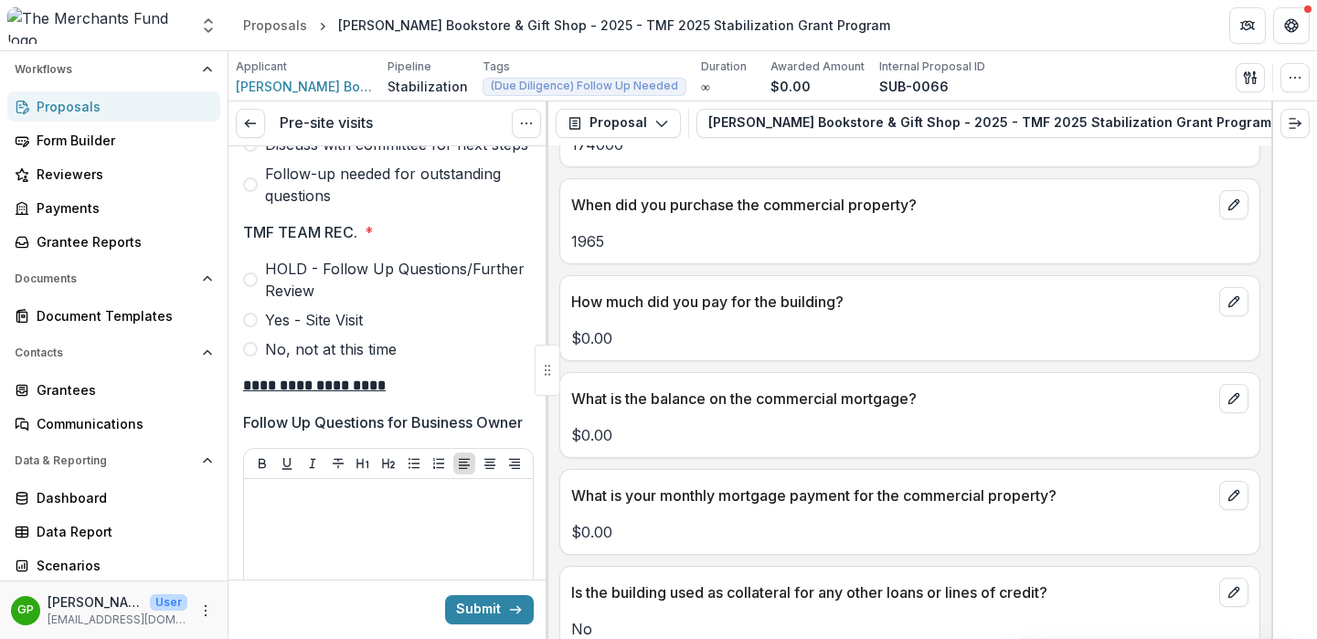
scroll to position [6268, 0]
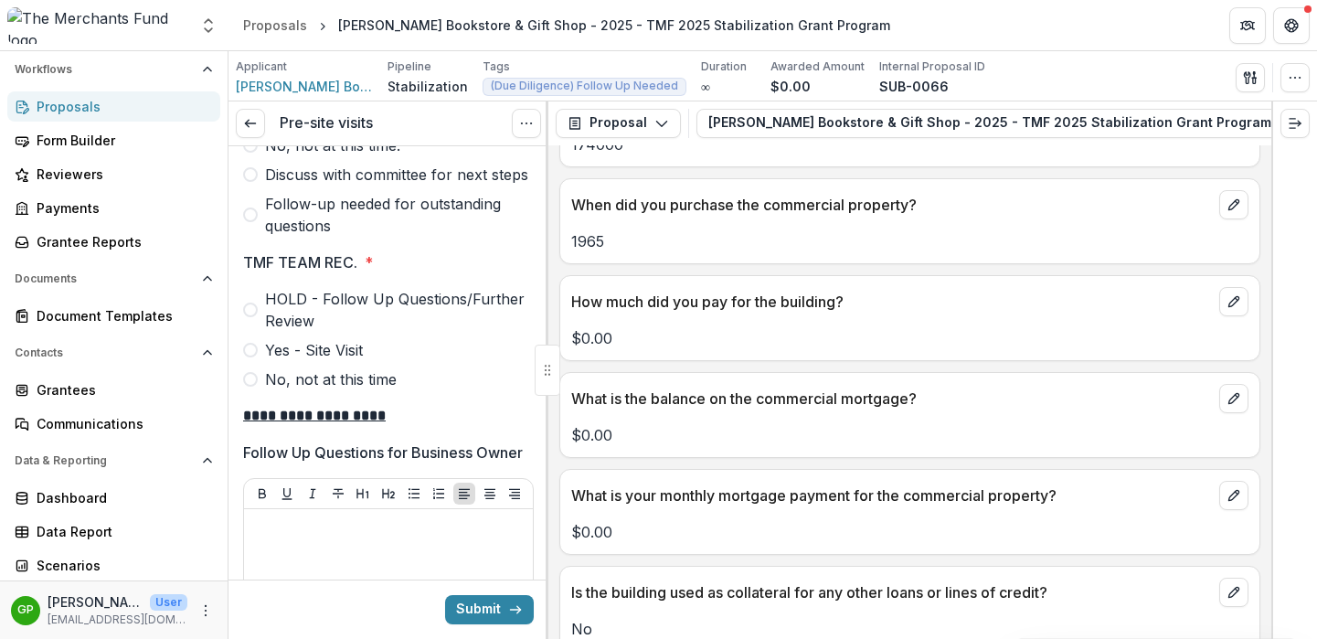
click at [255, 332] on label "HOLD - Follow Up Questions/Further Review" at bounding box center [388, 310] width 291 height 44
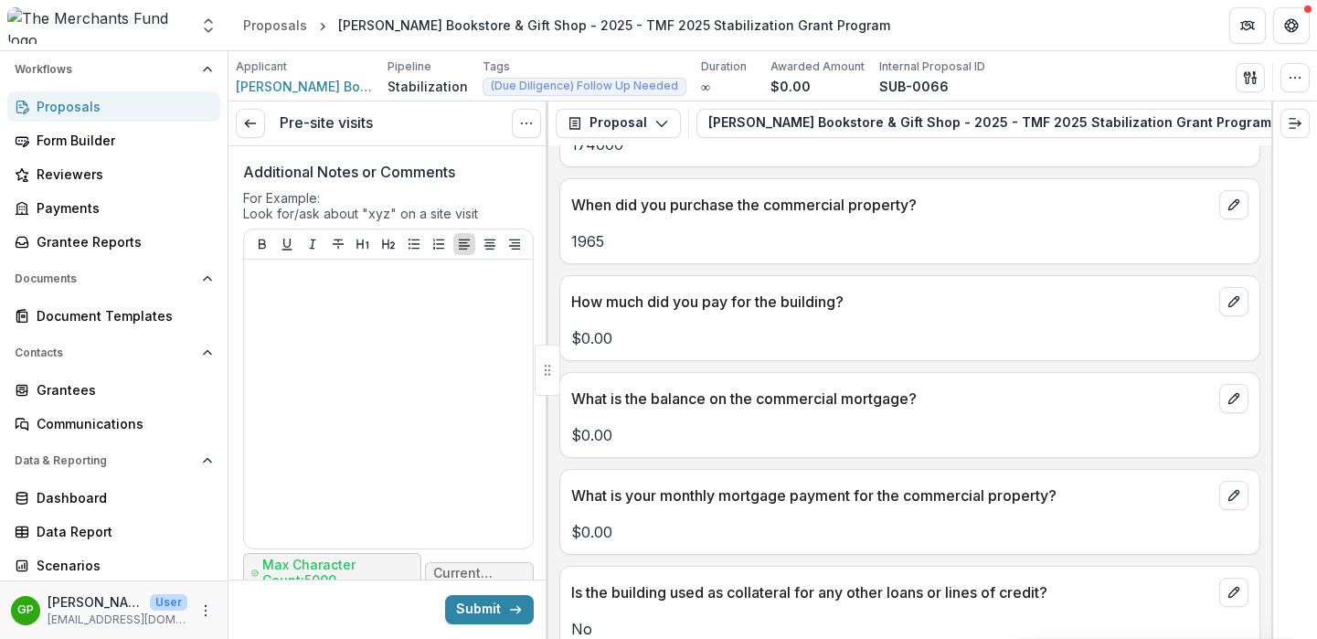
scroll to position [7958, 0]
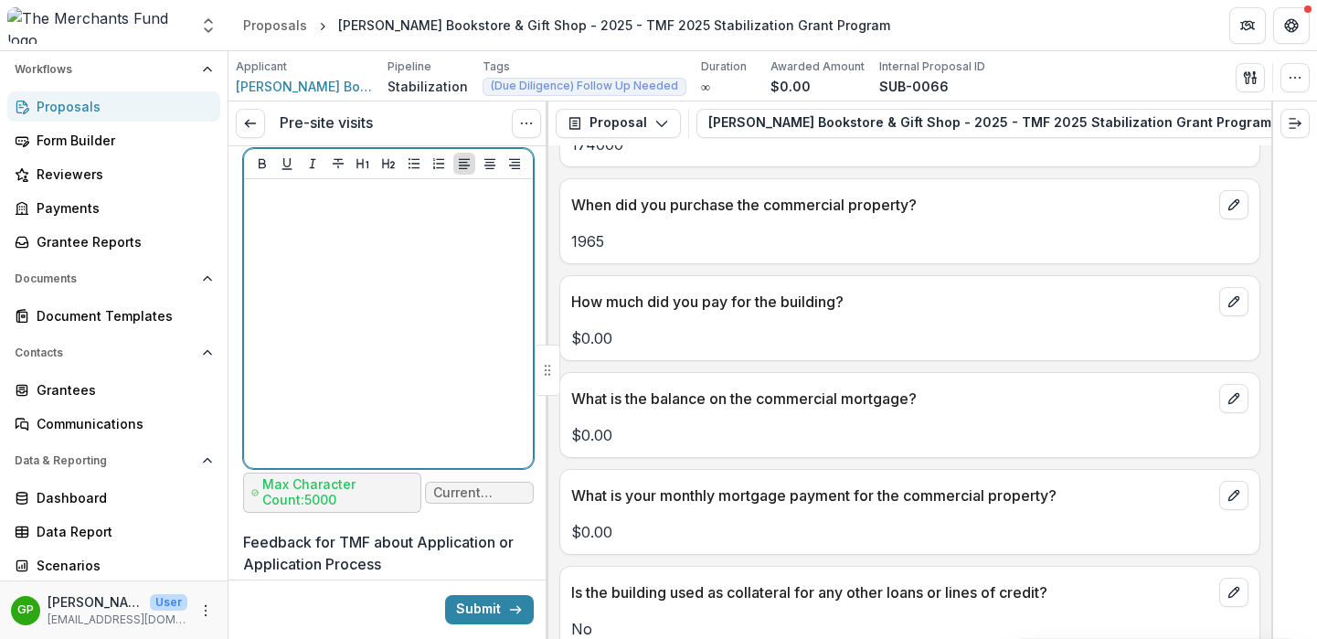
click at [317, 334] on div at bounding box center [388, 323] width 274 height 274
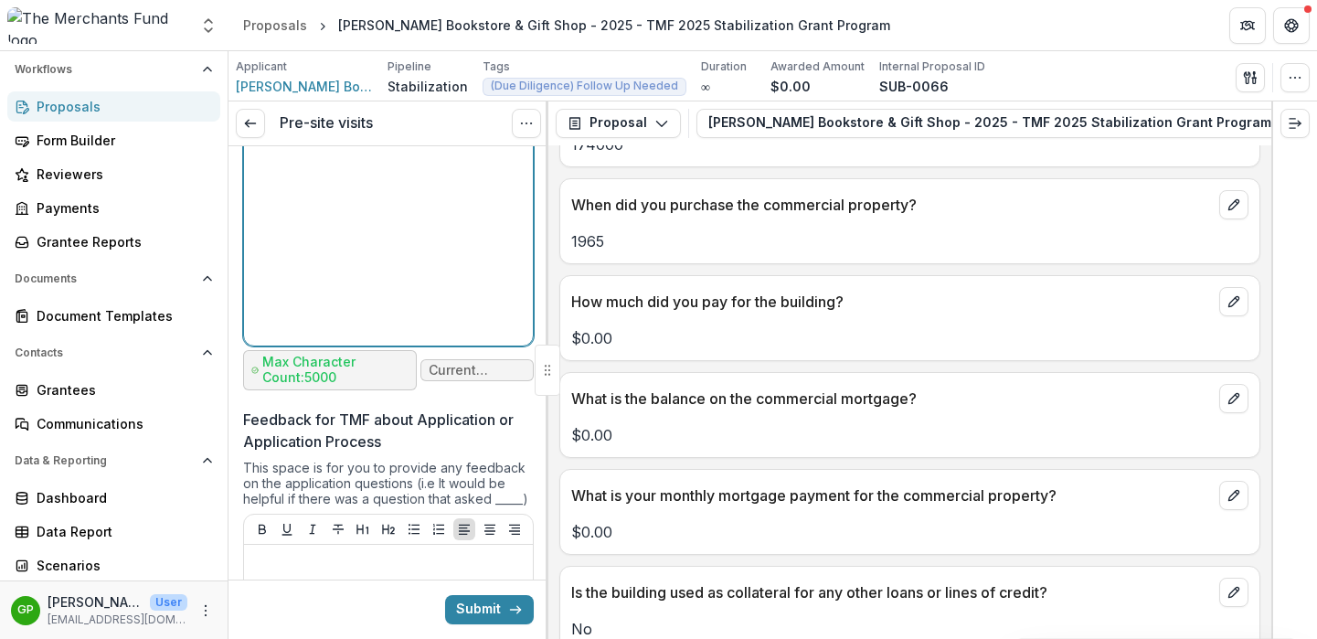
scroll to position [8083, 0]
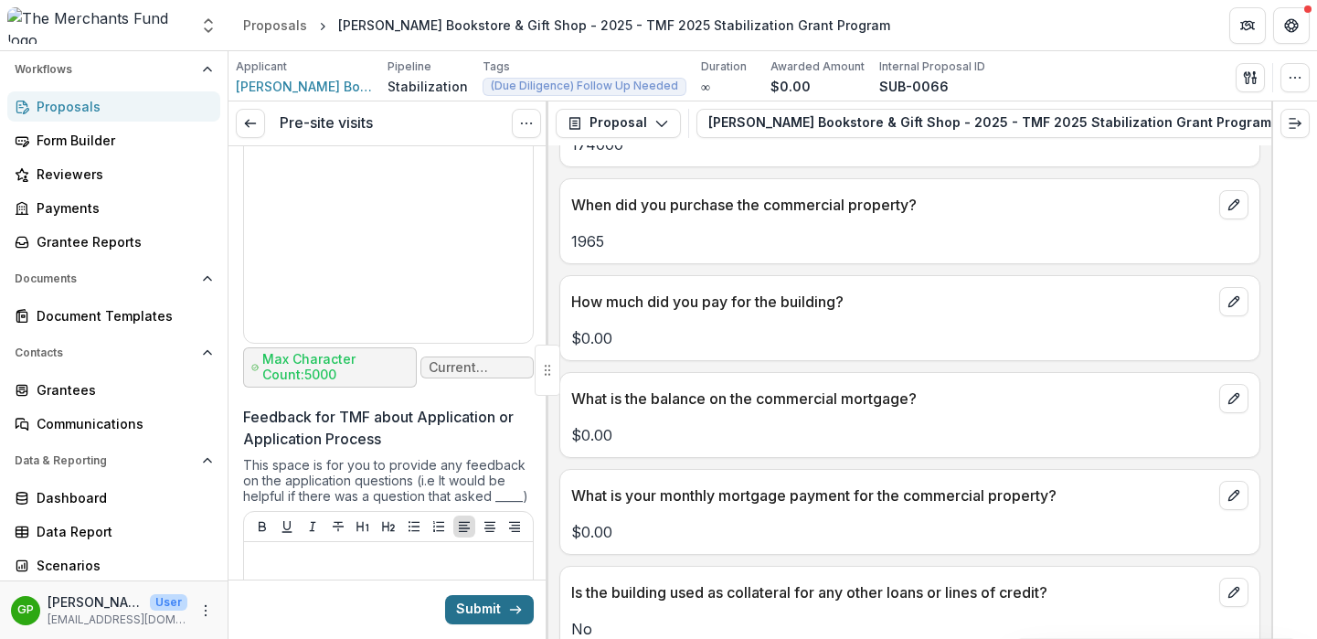
click at [493, 608] on button "Submit" at bounding box center [489, 609] width 89 height 29
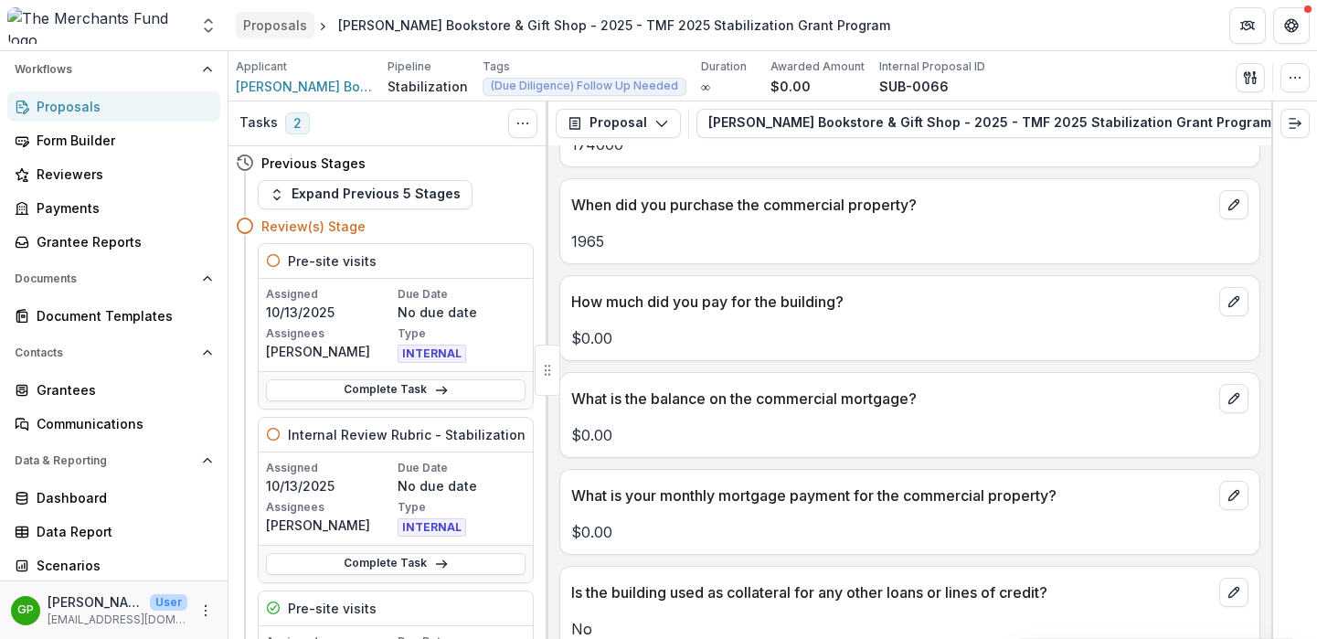
click at [277, 25] on div "Proposals" at bounding box center [275, 25] width 64 height 19
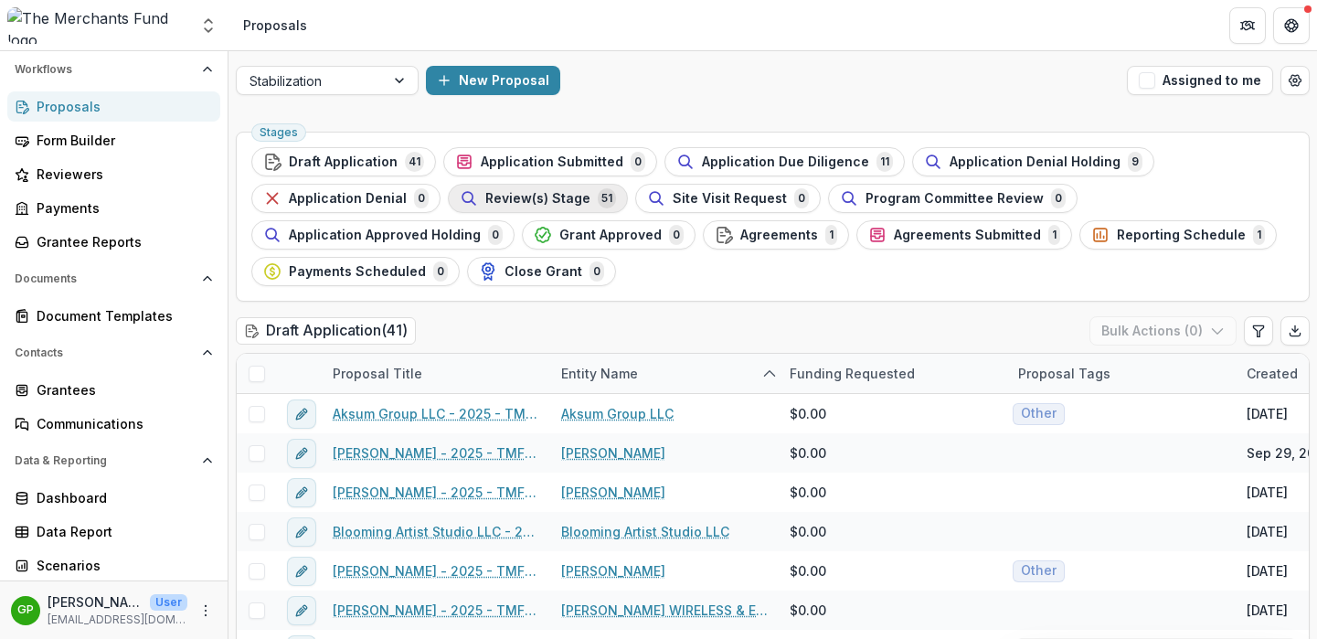
click at [572, 193] on span "Review(s) Stage" at bounding box center [537, 199] width 105 height 16
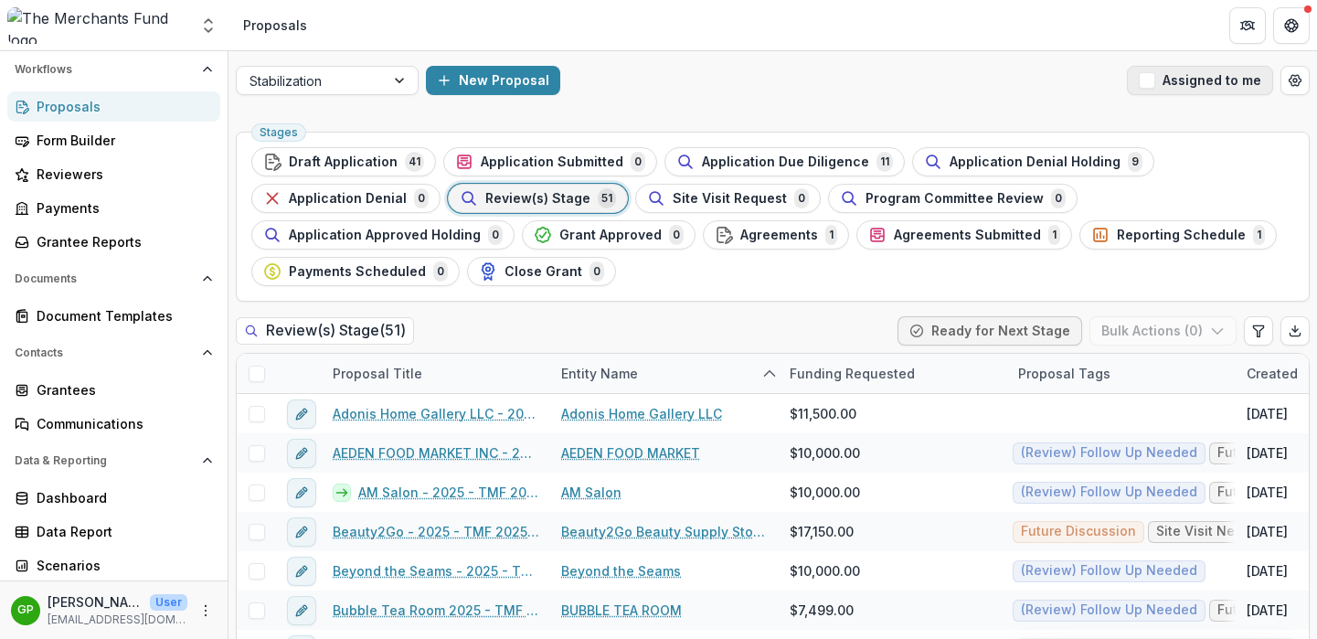
click at [1138, 77] on span "button" at bounding box center [1146, 80] width 16 height 16
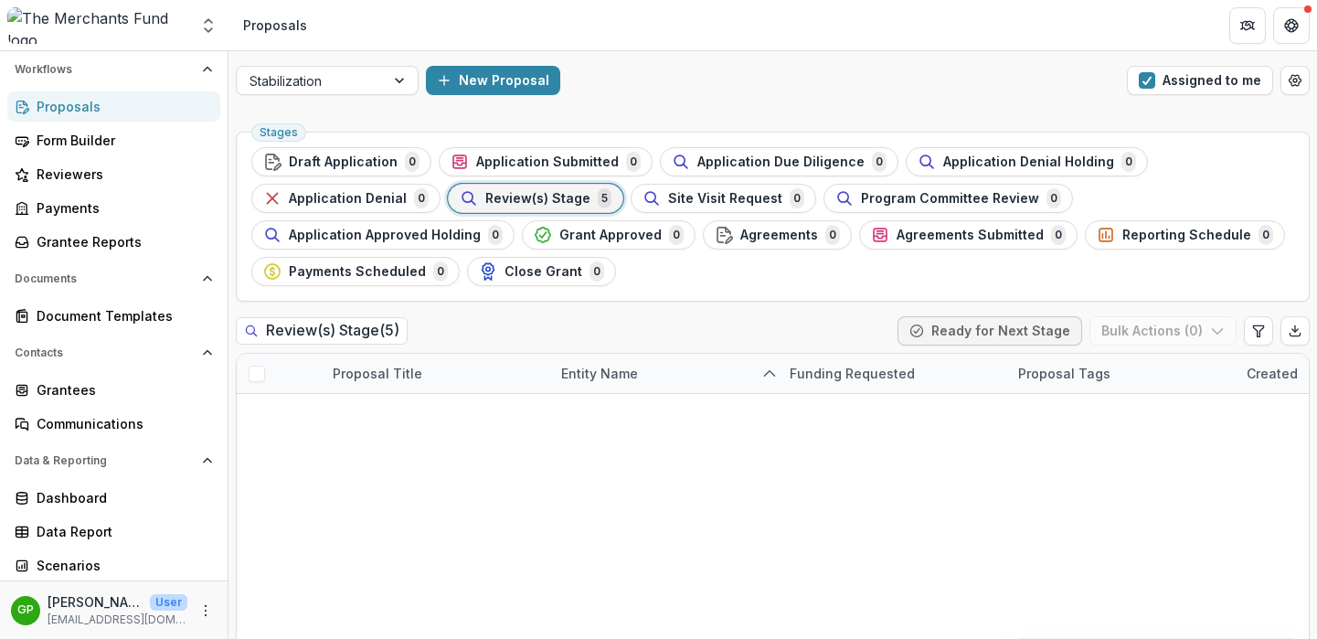
scroll to position [50, 0]
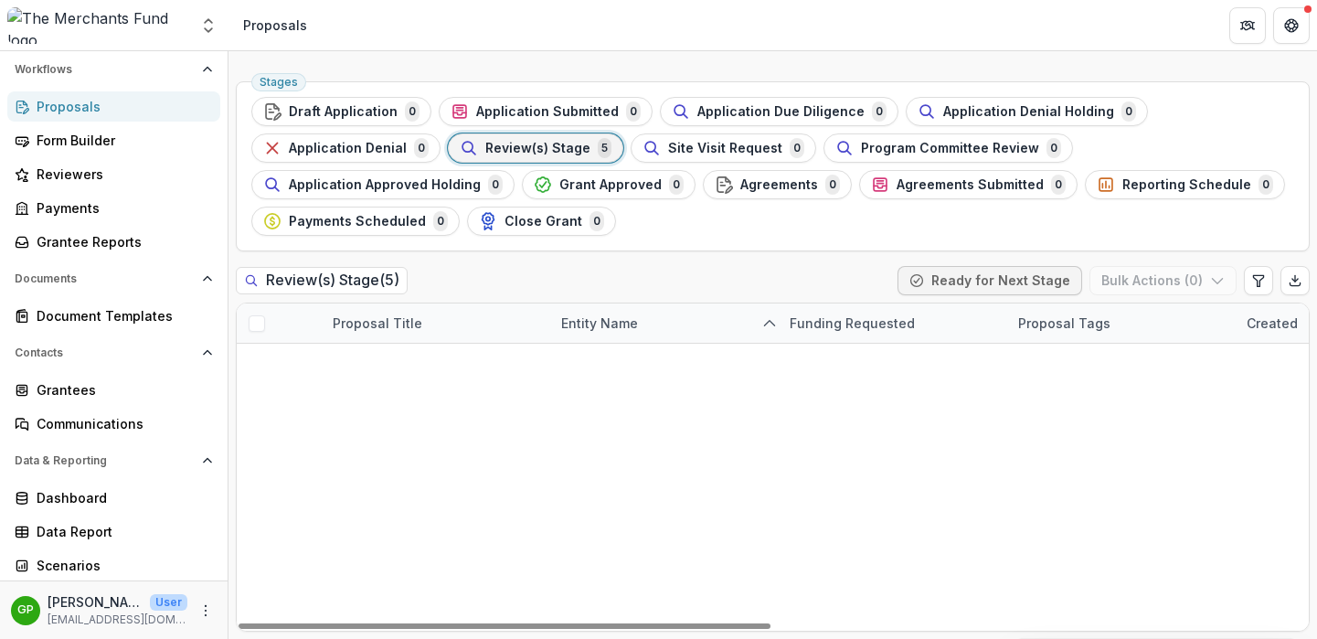
click at [447, 363] on link "Adonis Home Gallery LLC - 2025 - TMF 2025 Stabilization Grant Program" at bounding box center [436, 363] width 206 height 19
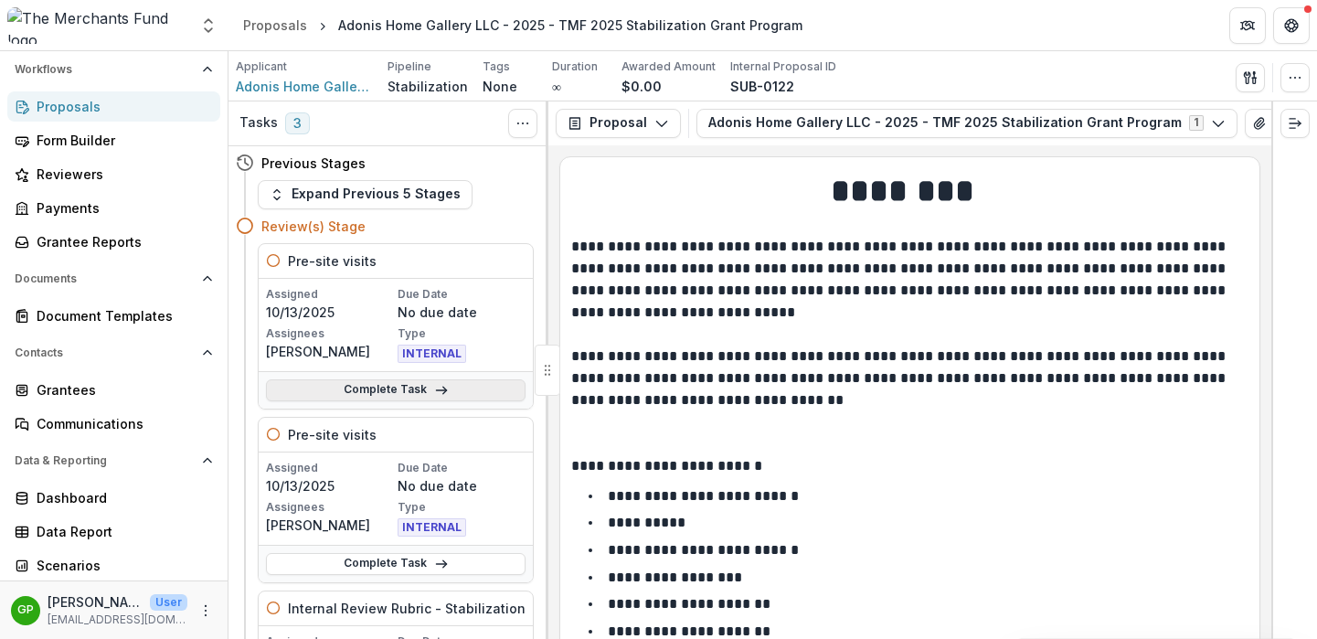
click at [380, 386] on link "Complete Task" at bounding box center [395, 390] width 259 height 22
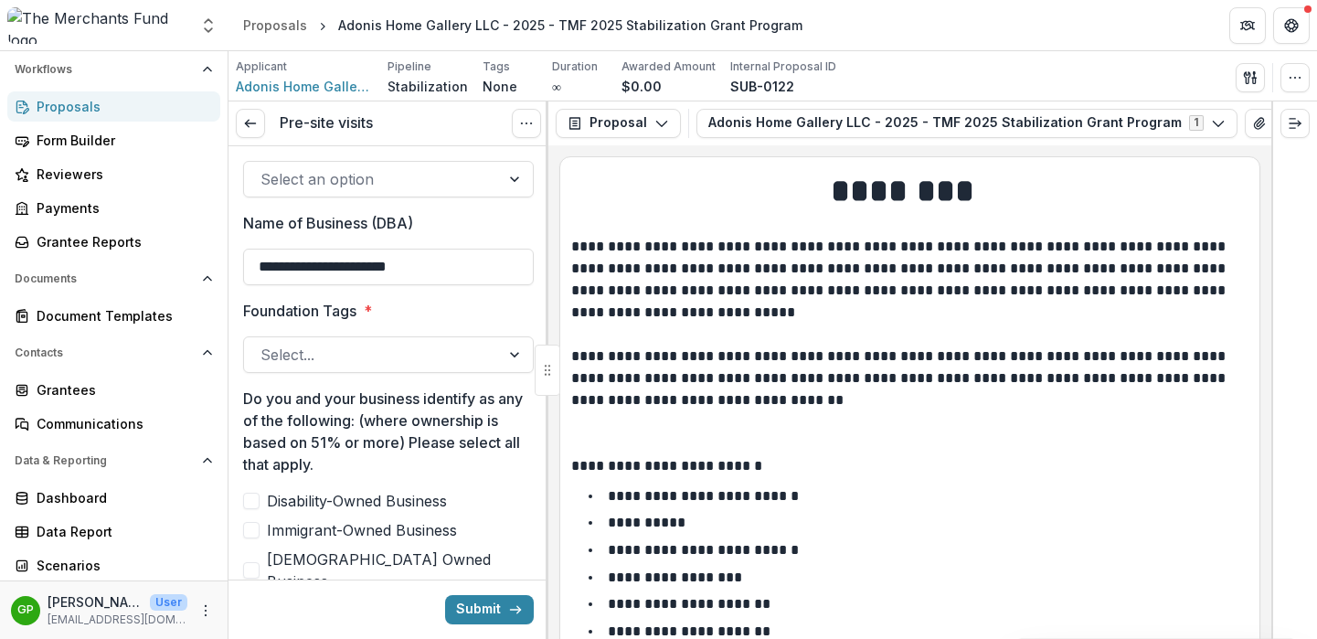
scroll to position [716, 0]
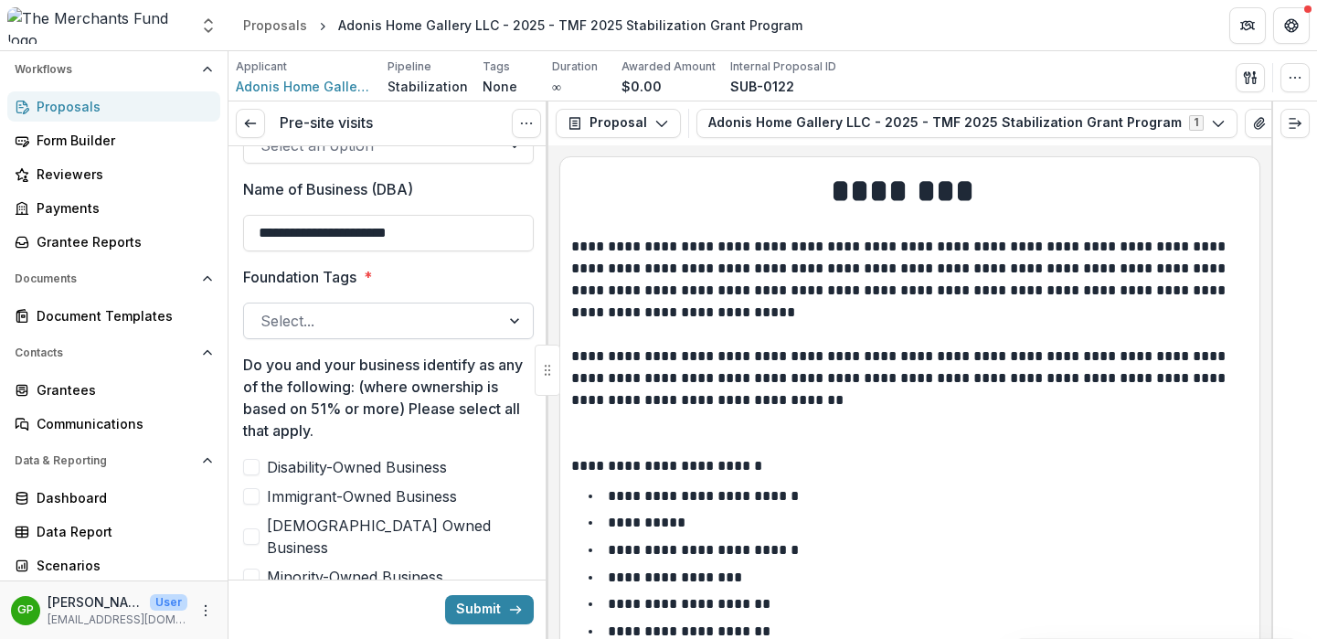
click at [462, 321] on div at bounding box center [371, 321] width 223 height 26
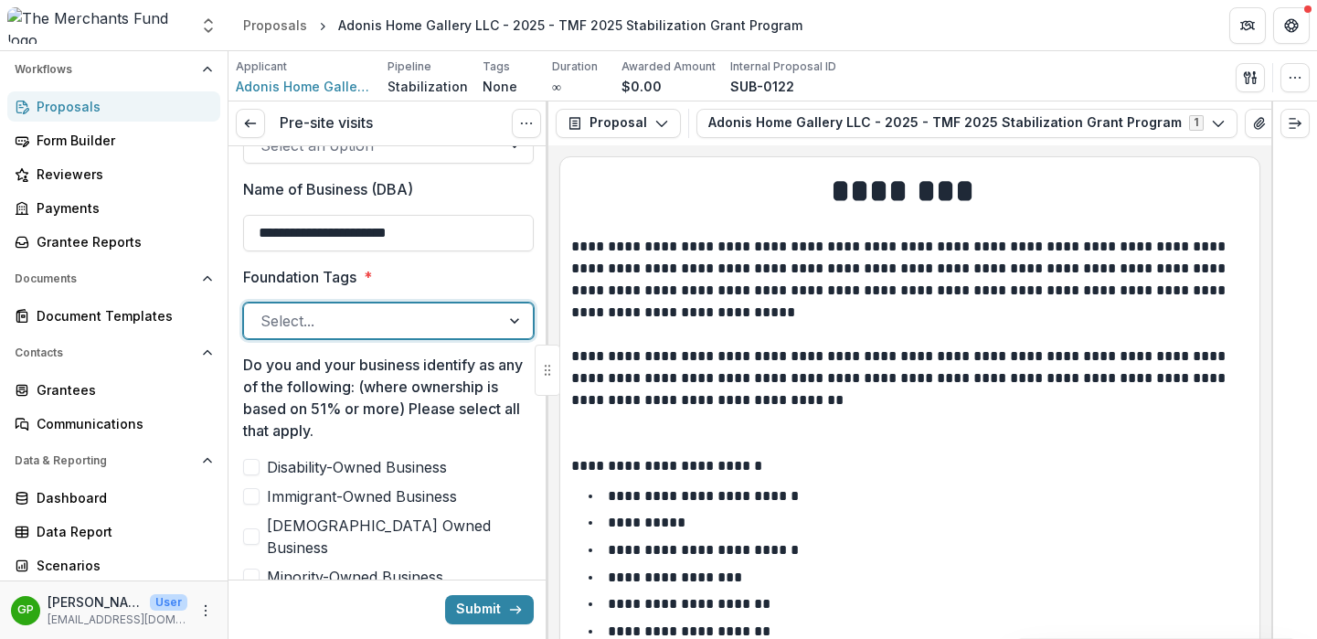
scroll to position [8, 0]
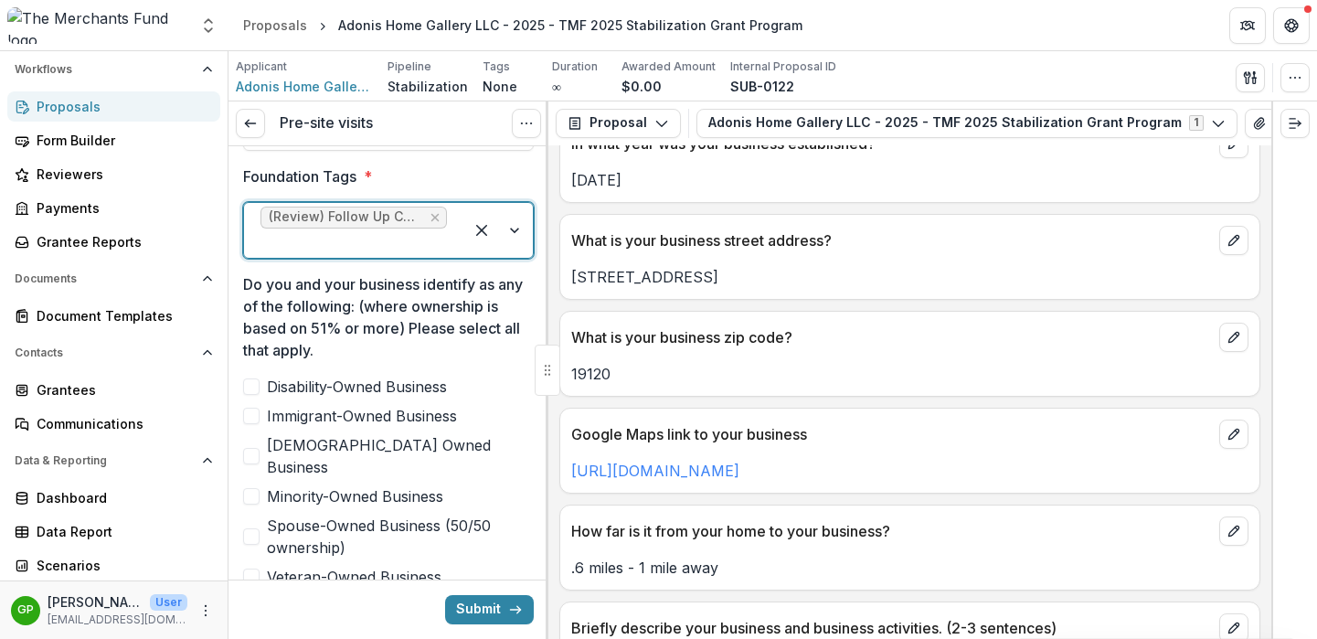
scroll to position [1021, 0]
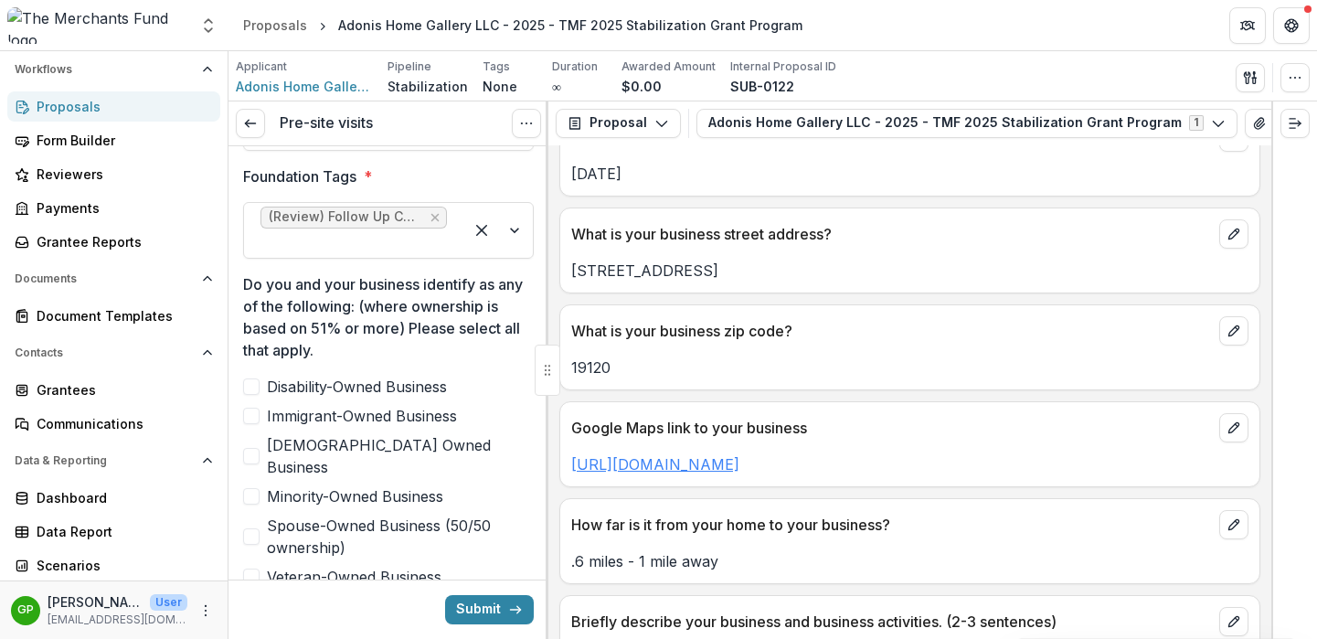
click at [721, 465] on link "https://share.google/vOem4Gr5z9AYvNvpF" at bounding box center [655, 464] width 168 height 18
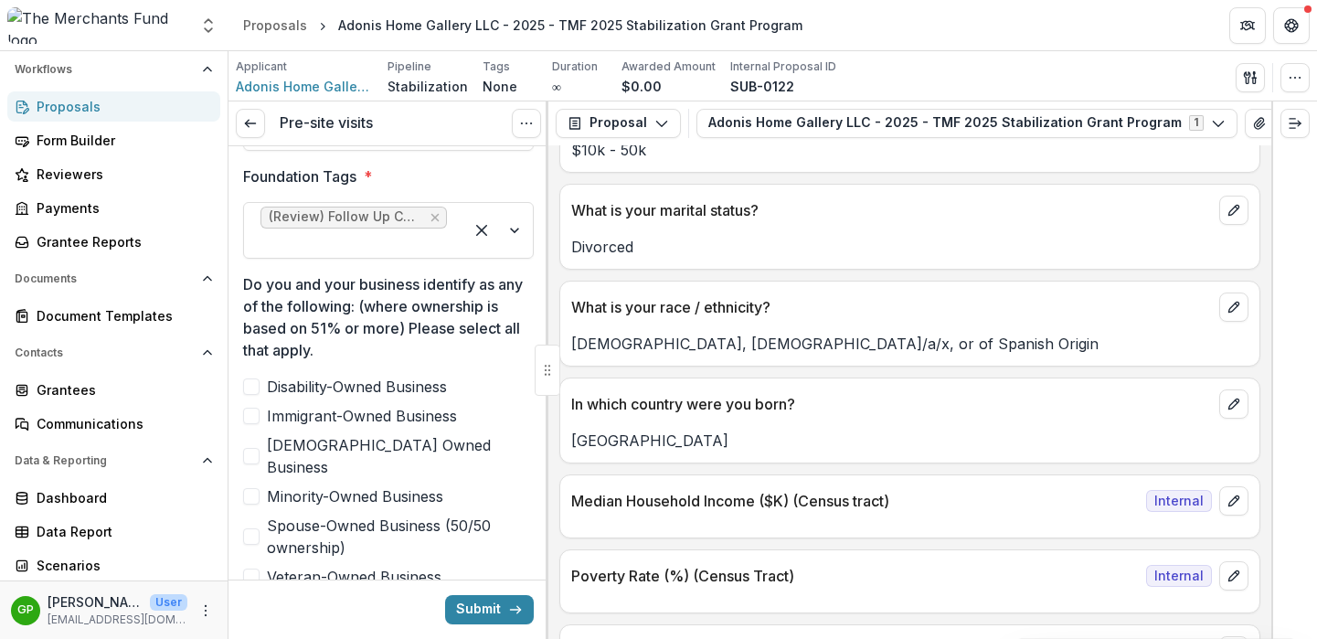
scroll to position [9515, 0]
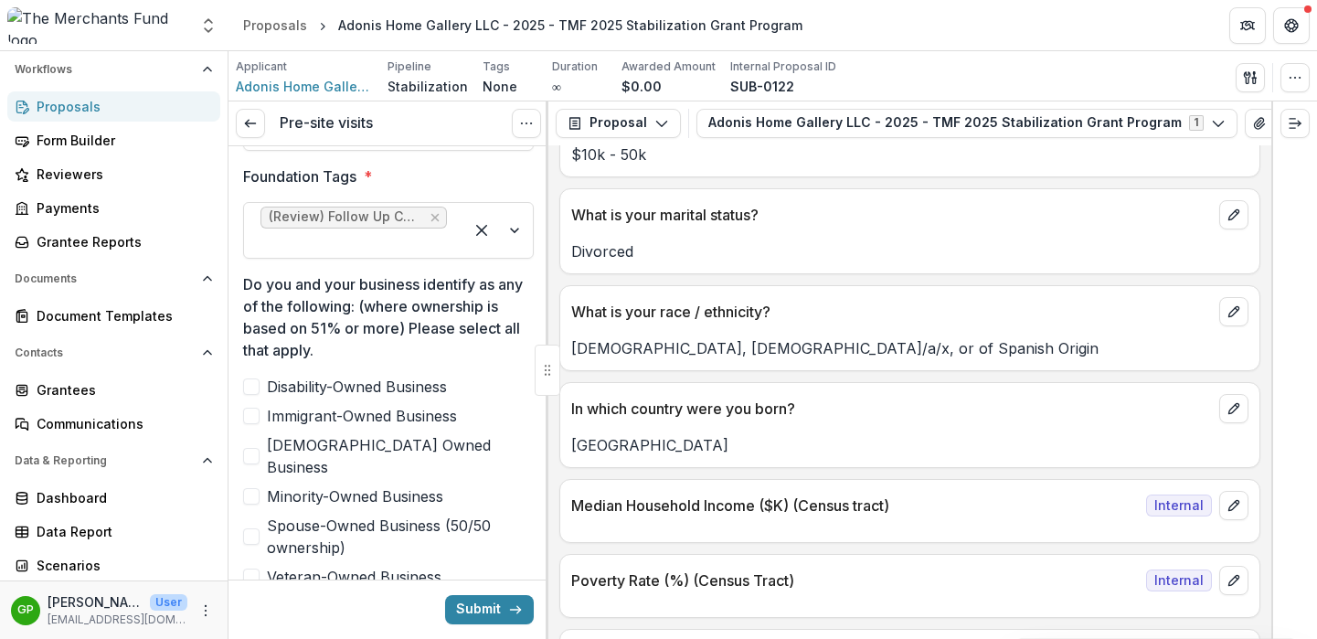
click at [262, 485] on label "Minority-Owned Business" at bounding box center [388, 496] width 291 height 22
click at [254, 418] on span at bounding box center [251, 415] width 16 height 16
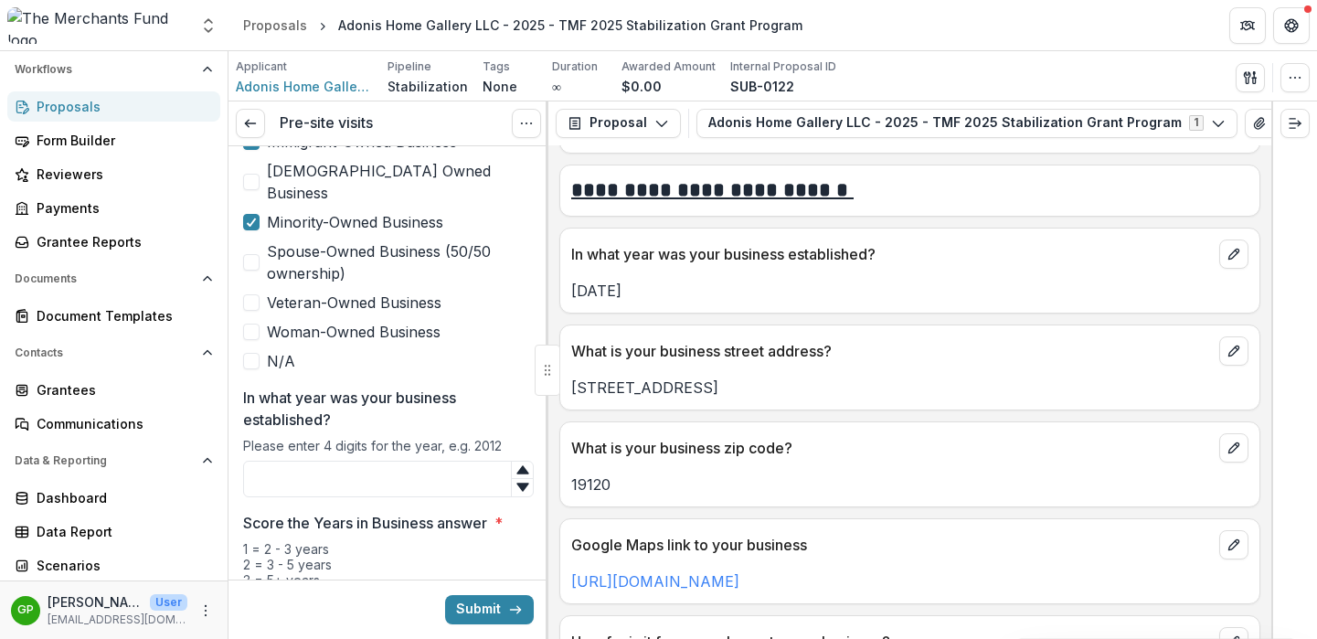
scroll to position [707, 0]
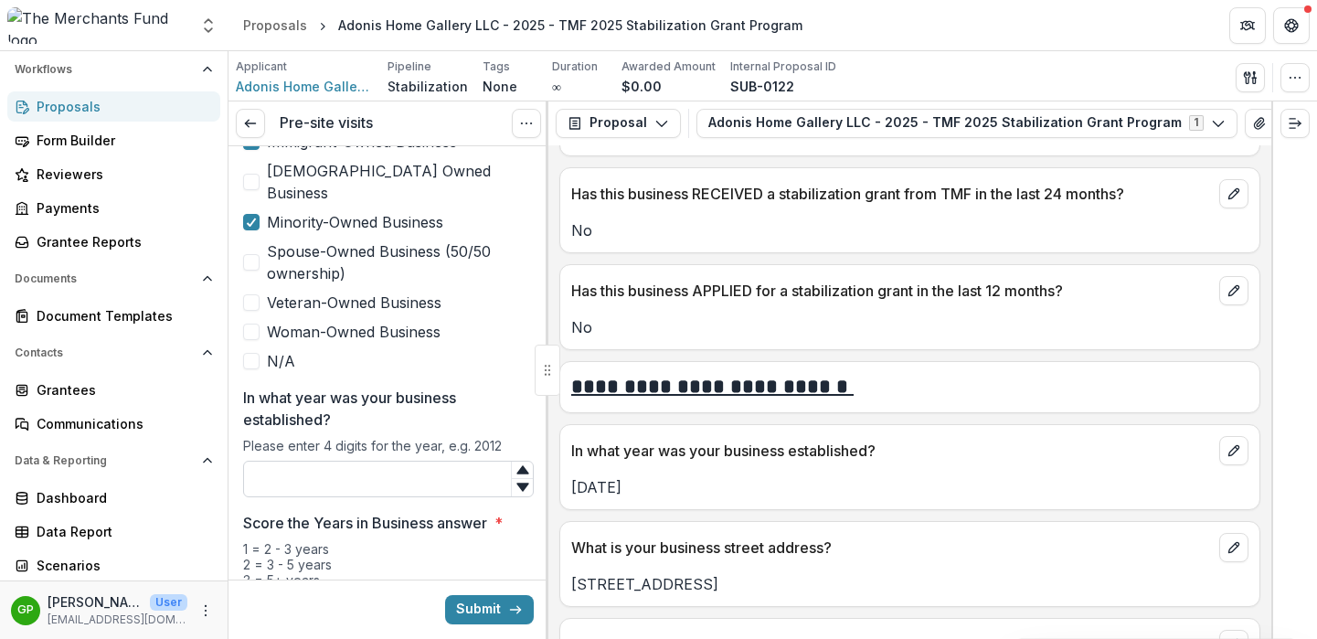
click at [457, 460] on input "In what year was your business established?" at bounding box center [388, 478] width 291 height 37
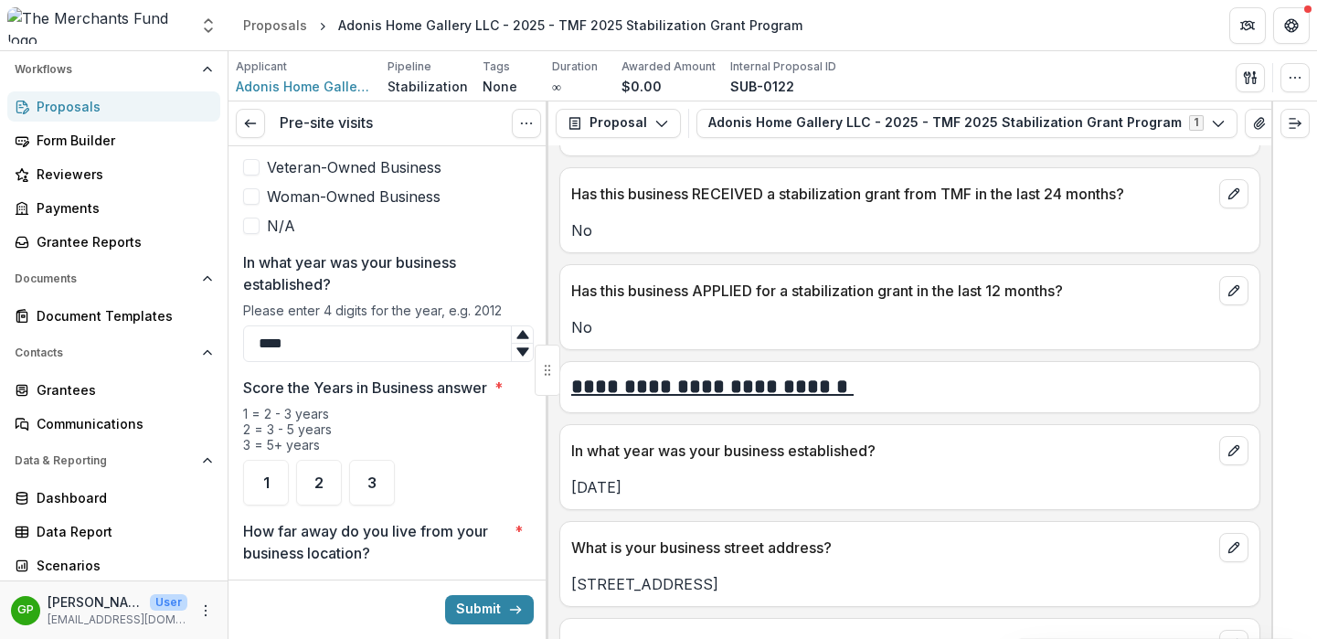
scroll to position [1227, 0]
click at [323, 474] on span "2" at bounding box center [318, 481] width 9 height 15
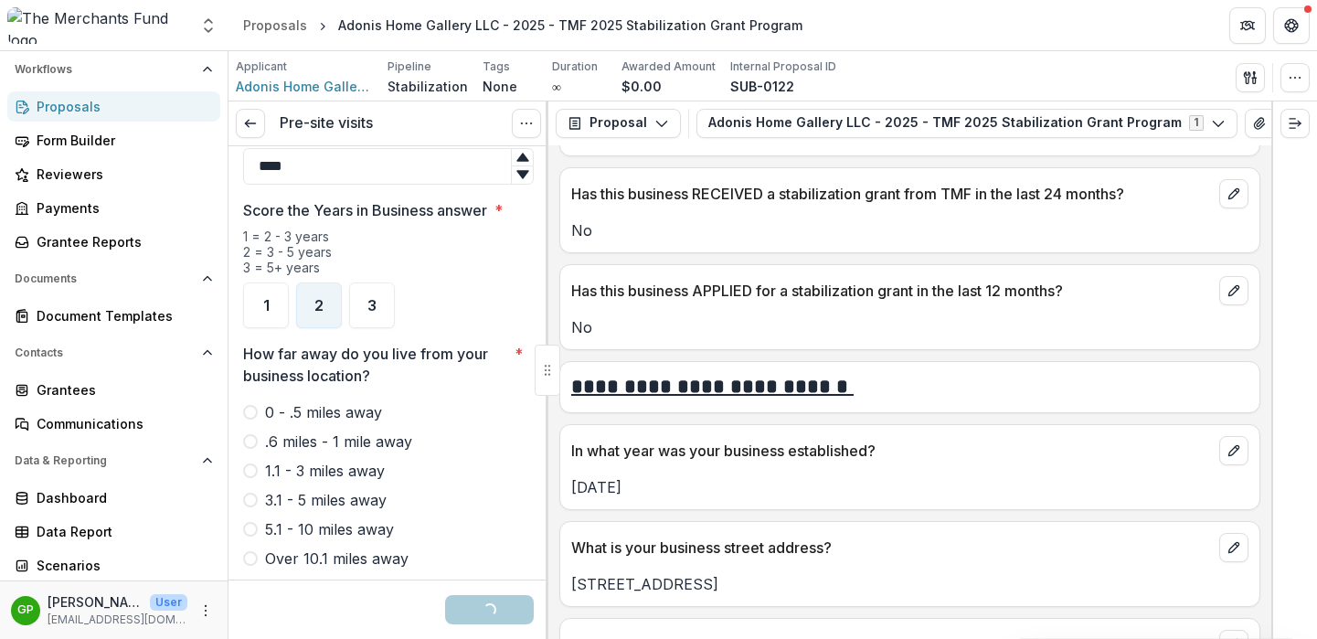
scroll to position [1408, 0]
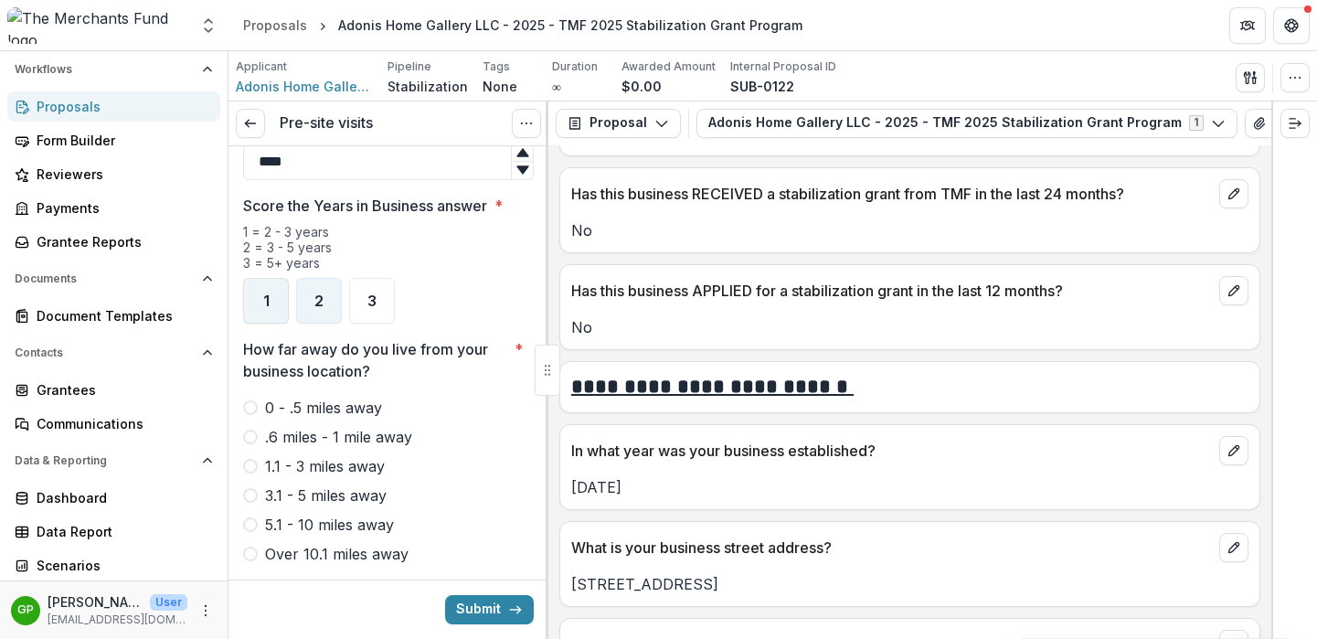
type input "****"
click at [255, 278] on div "1" at bounding box center [266, 301] width 46 height 46
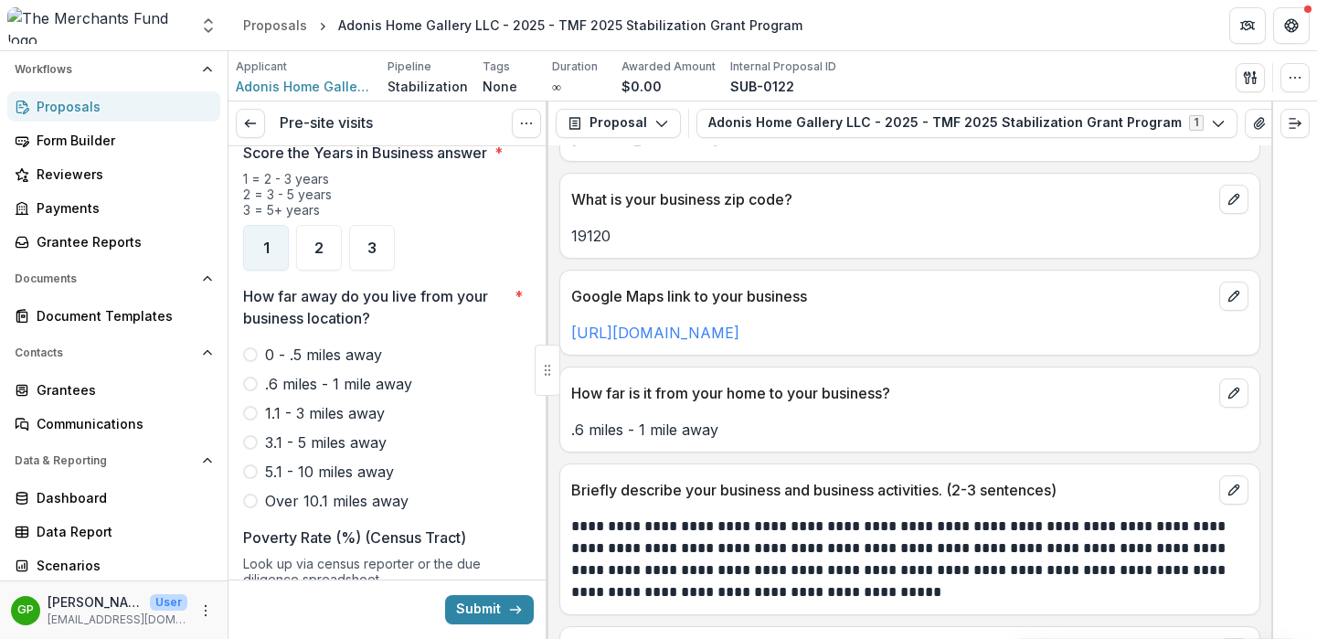
scroll to position [1168, 0]
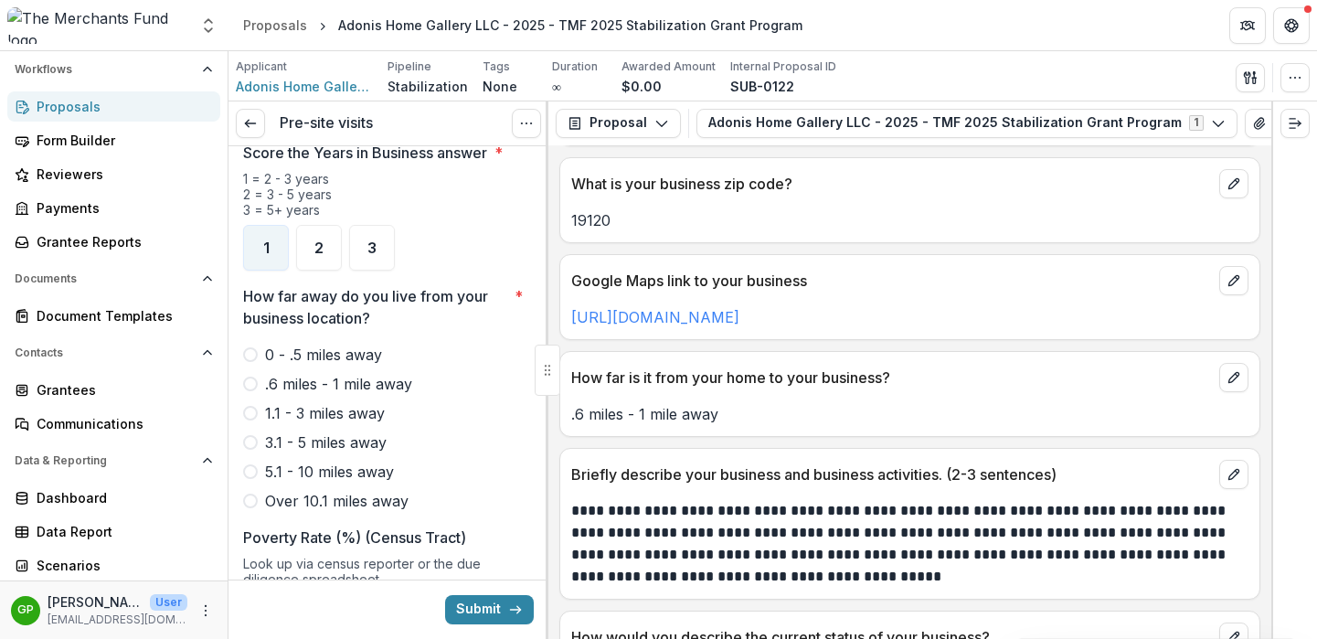
click at [243, 373] on label ".6 miles - 1 mile away" at bounding box center [388, 384] width 291 height 22
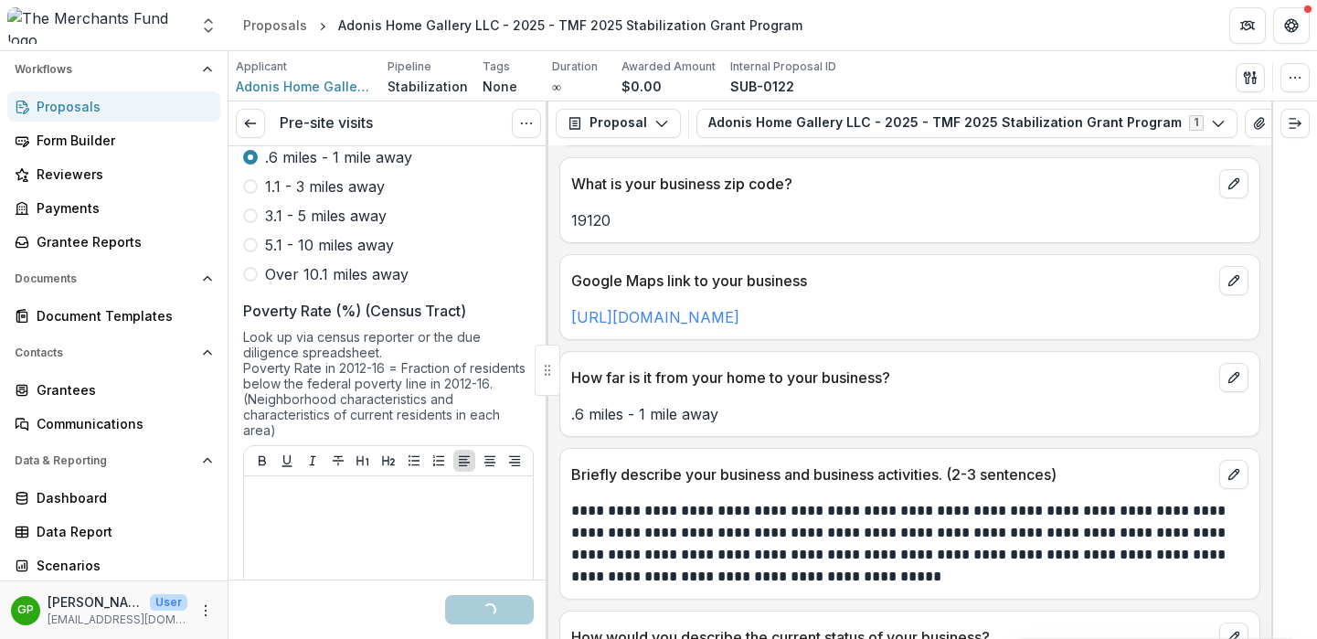
scroll to position [1715, 0]
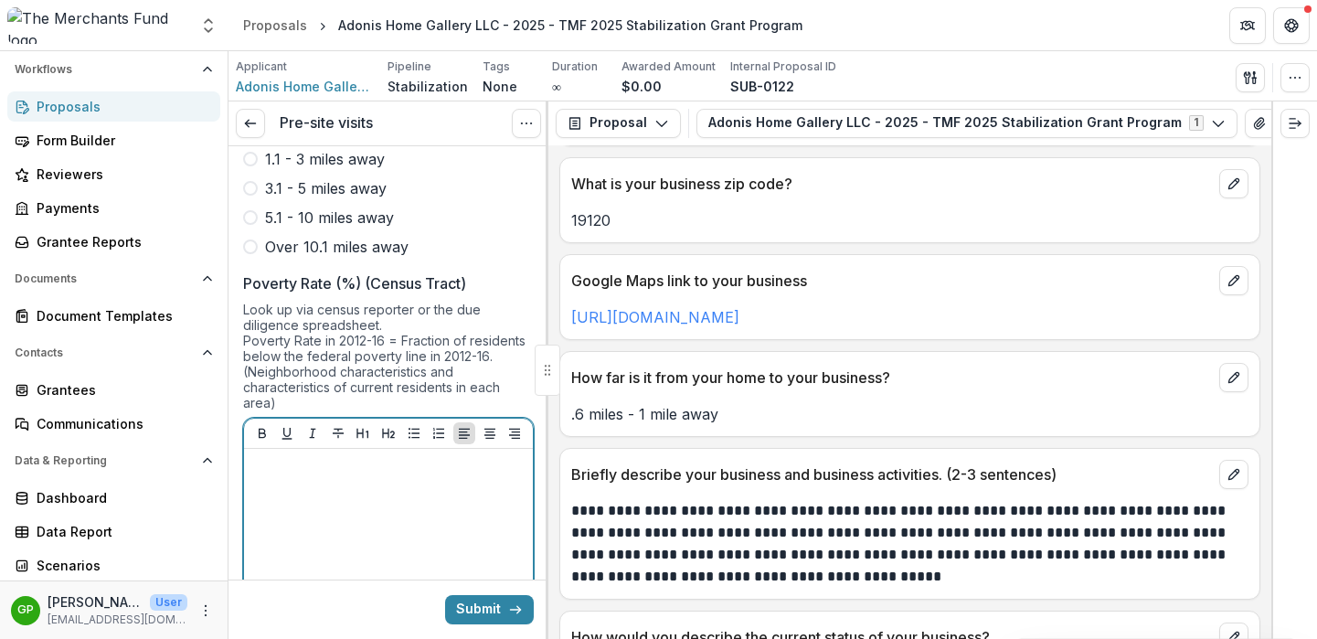
click at [339, 456] on p at bounding box center [388, 466] width 274 height 20
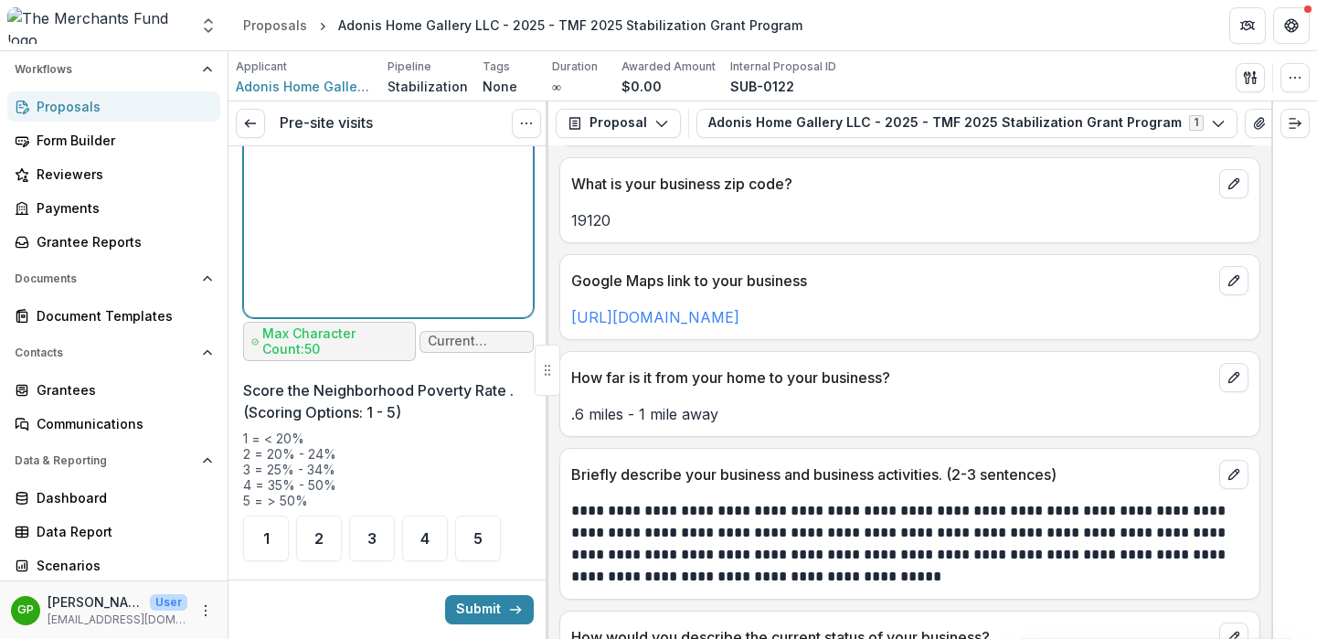
scroll to position [2170, 0]
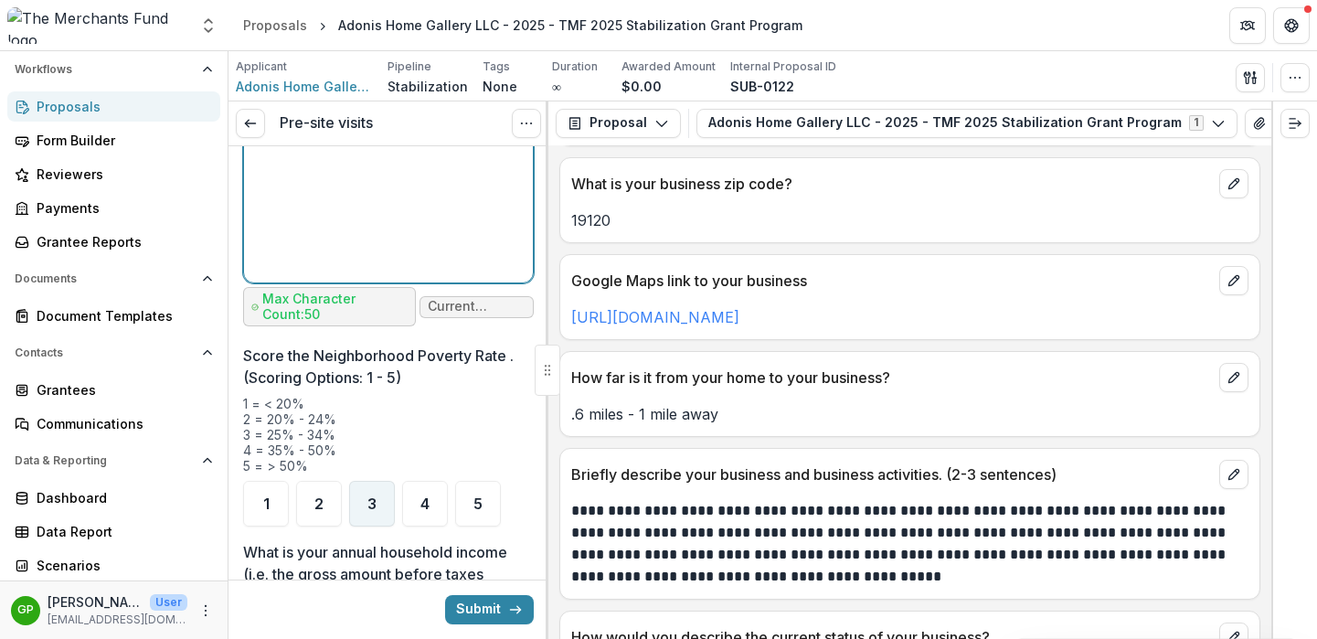
click at [376, 496] on span "3" at bounding box center [371, 503] width 9 height 15
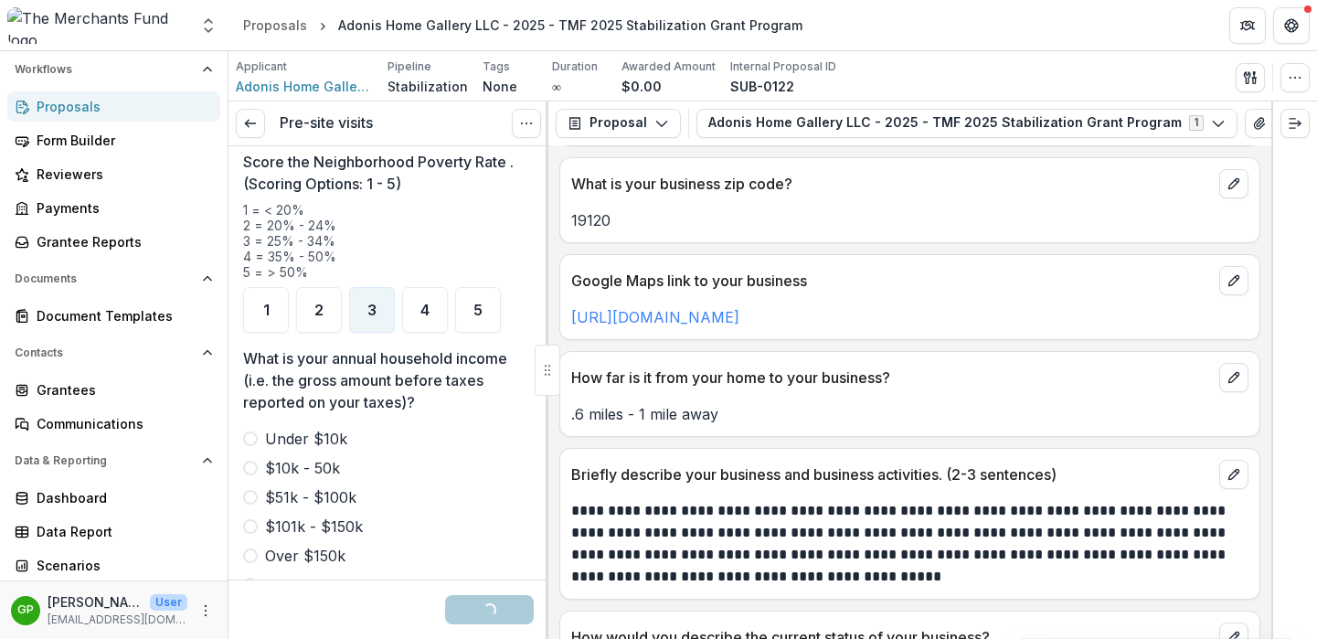
scroll to position [2379, 0]
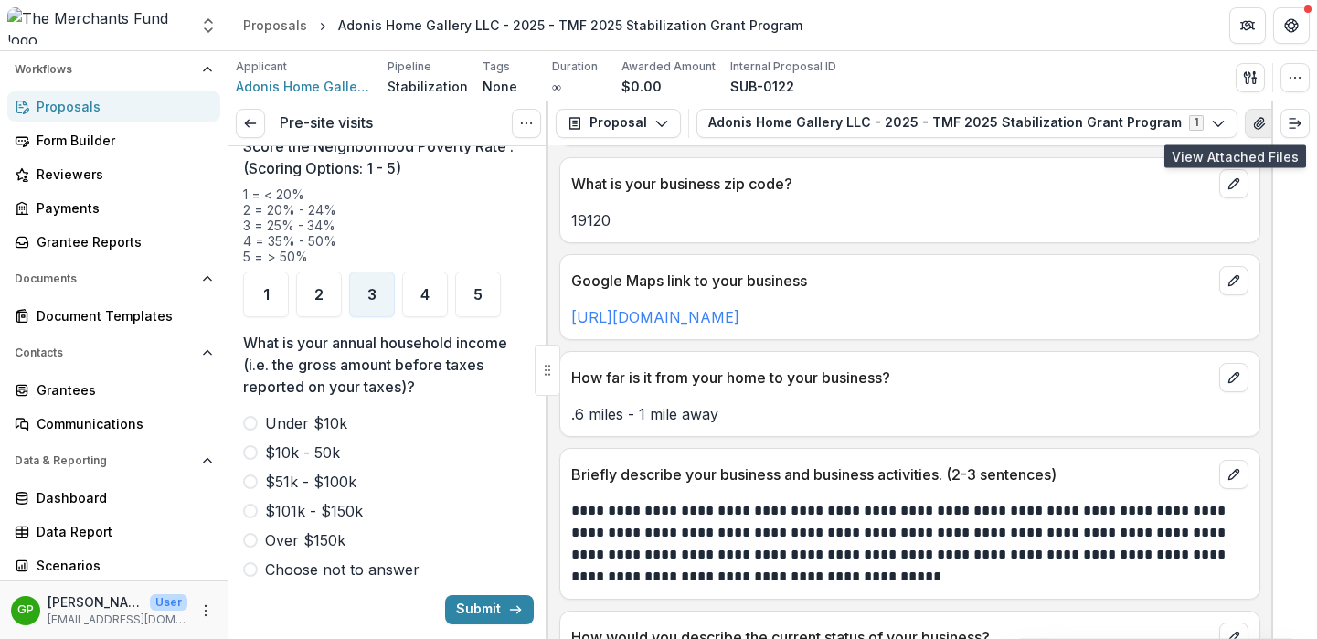
click at [1254, 120] on icon "View Attached Files" at bounding box center [1259, 123] width 10 height 11
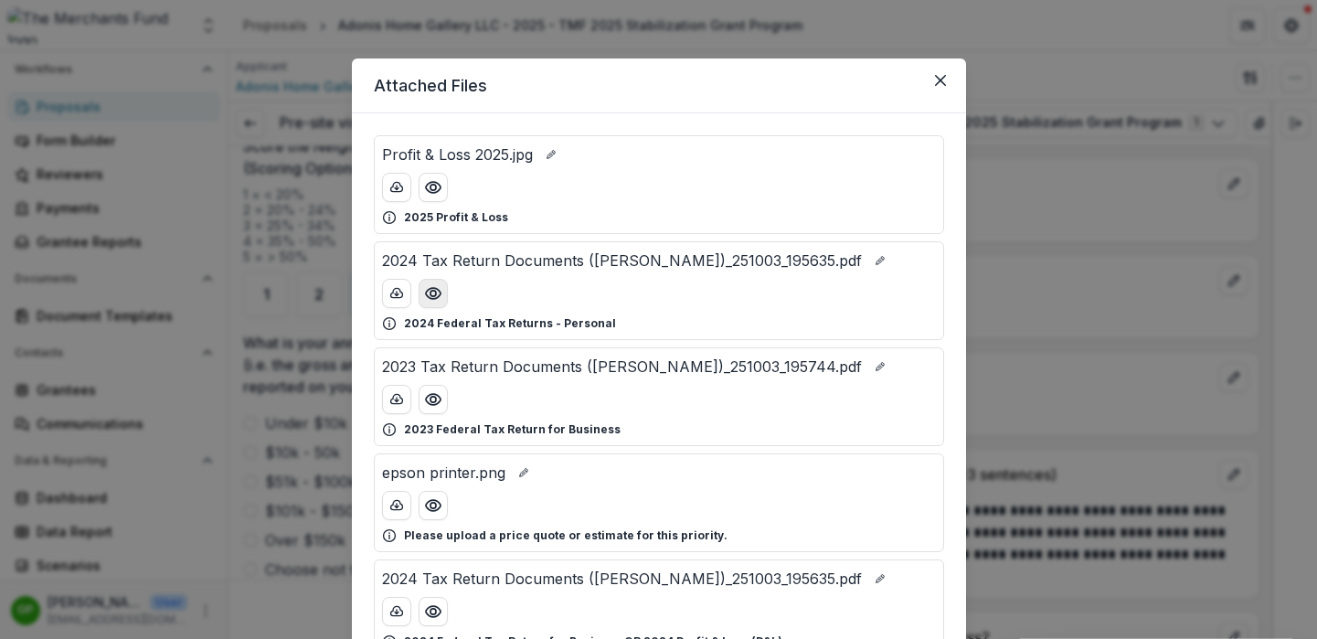
click at [434, 290] on icon "Preview 2024 Tax Return Documents (HERNANDEZ ADONIS)_251003_195635.pdf" at bounding box center [432, 293] width 15 height 11
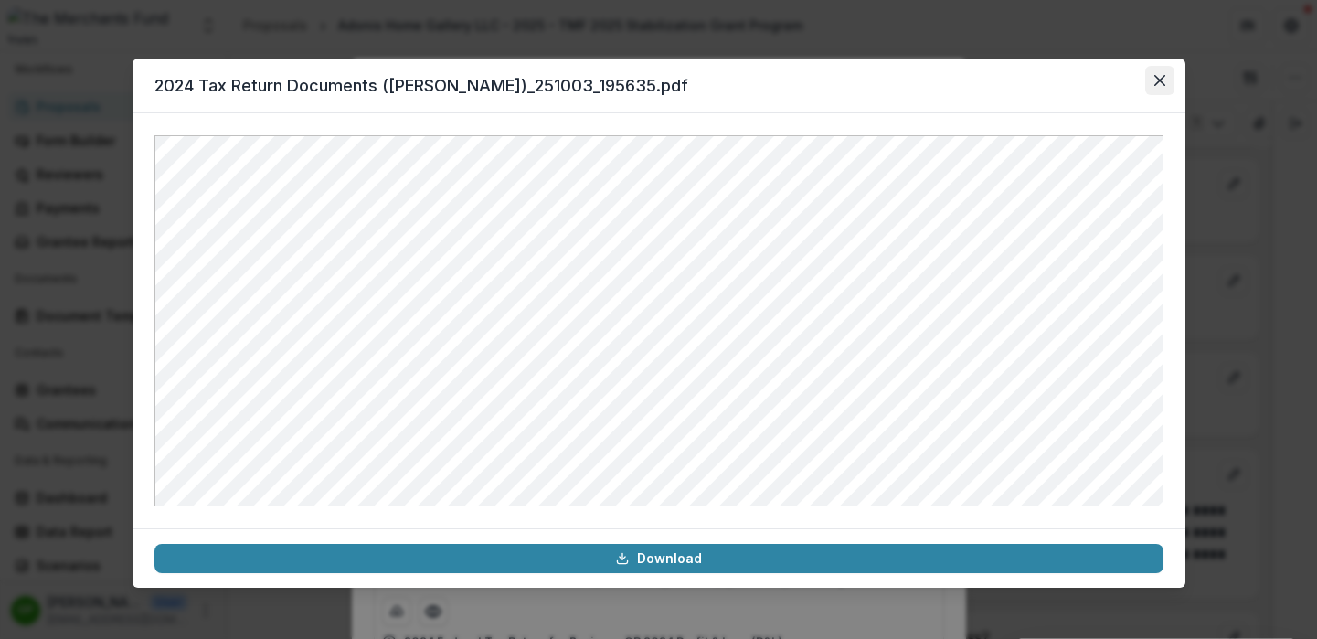
click at [1161, 79] on icon "Close" at bounding box center [1159, 80] width 11 height 11
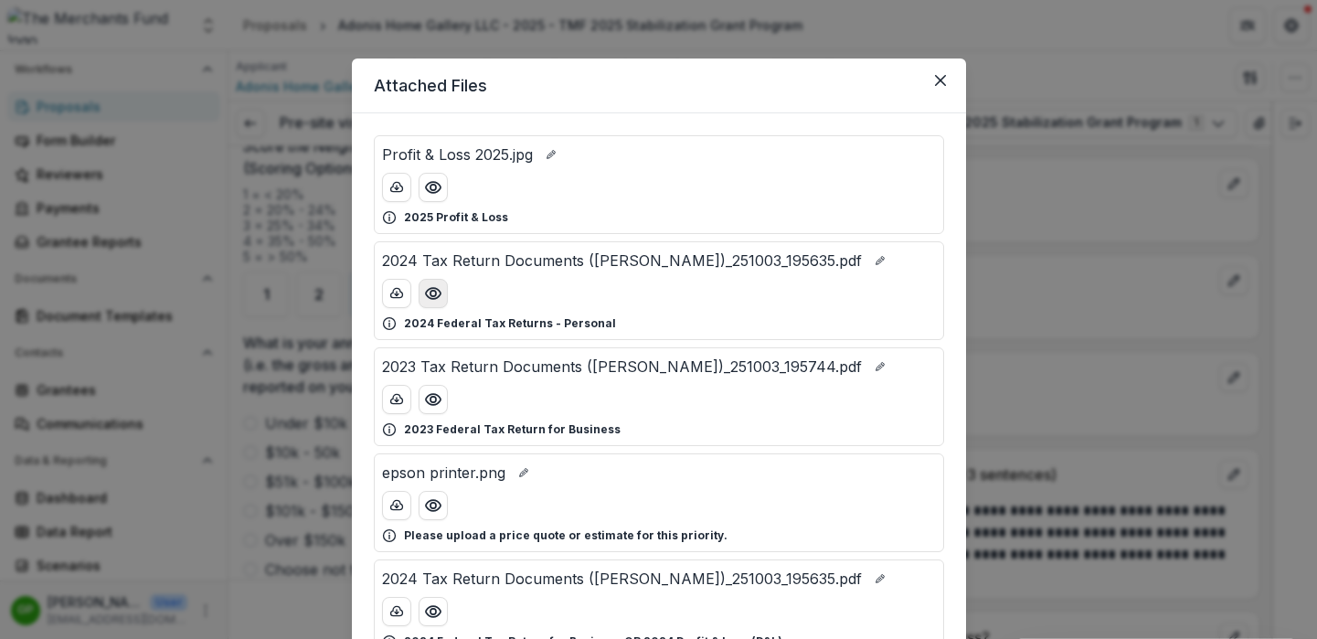
click at [430, 285] on icon "Preview 2024 Tax Return Documents (HERNANDEZ ADONIS)_251003_195635.pdf" at bounding box center [433, 293] width 18 height 18
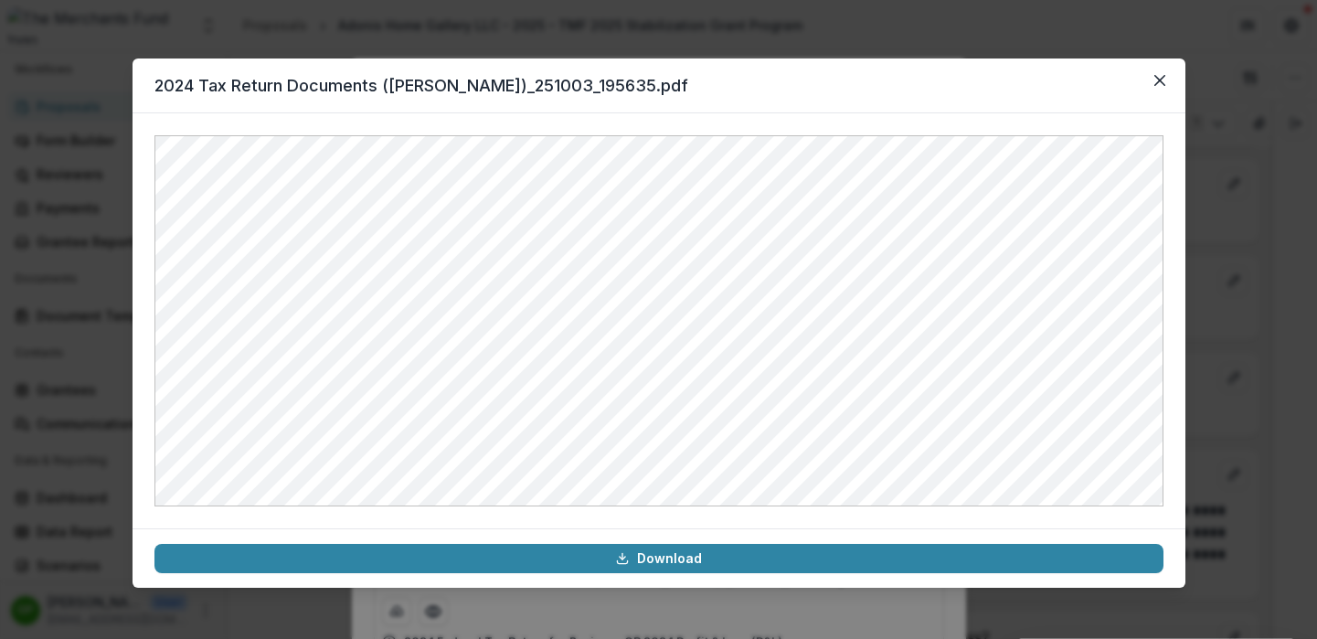
click at [1217, 246] on div "2024 Tax Return Documents (HERNANDEZ ADONIS)_251003_195635.pdf Download" at bounding box center [658, 319] width 1317 height 639
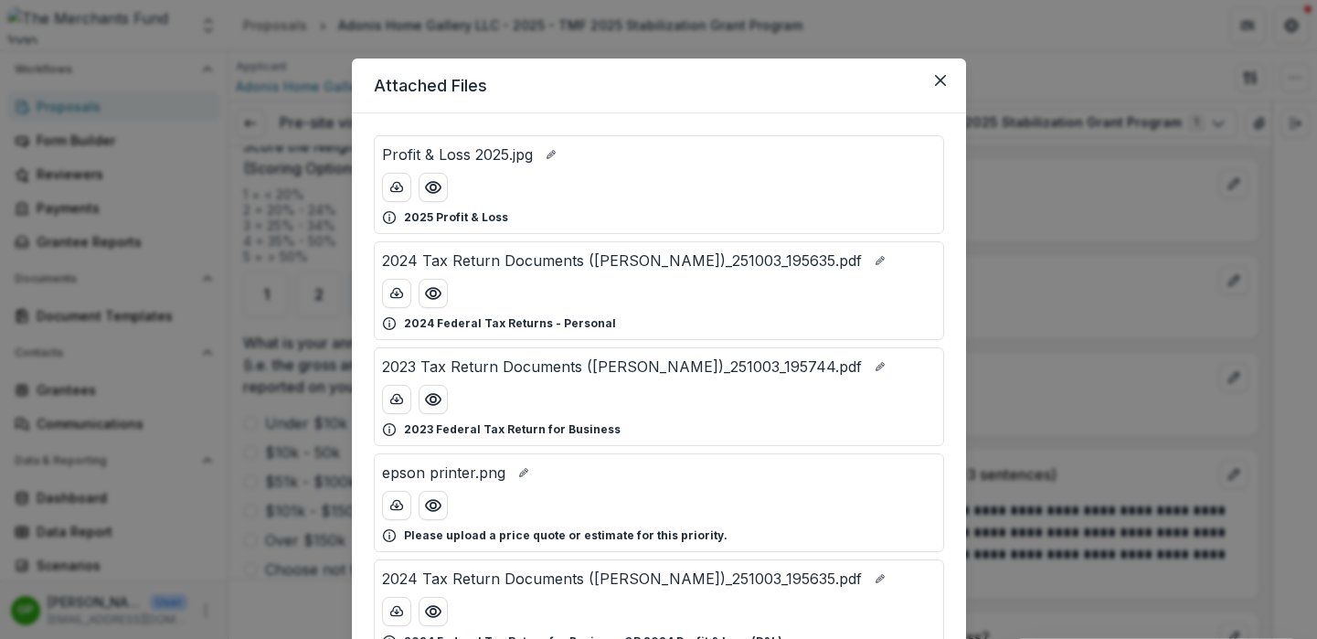
click at [294, 344] on div "Attached Files Profit & Loss 2025.jpg 2025 Profit & Loss 2024 Tax Return Docume…" at bounding box center [658, 319] width 1317 height 639
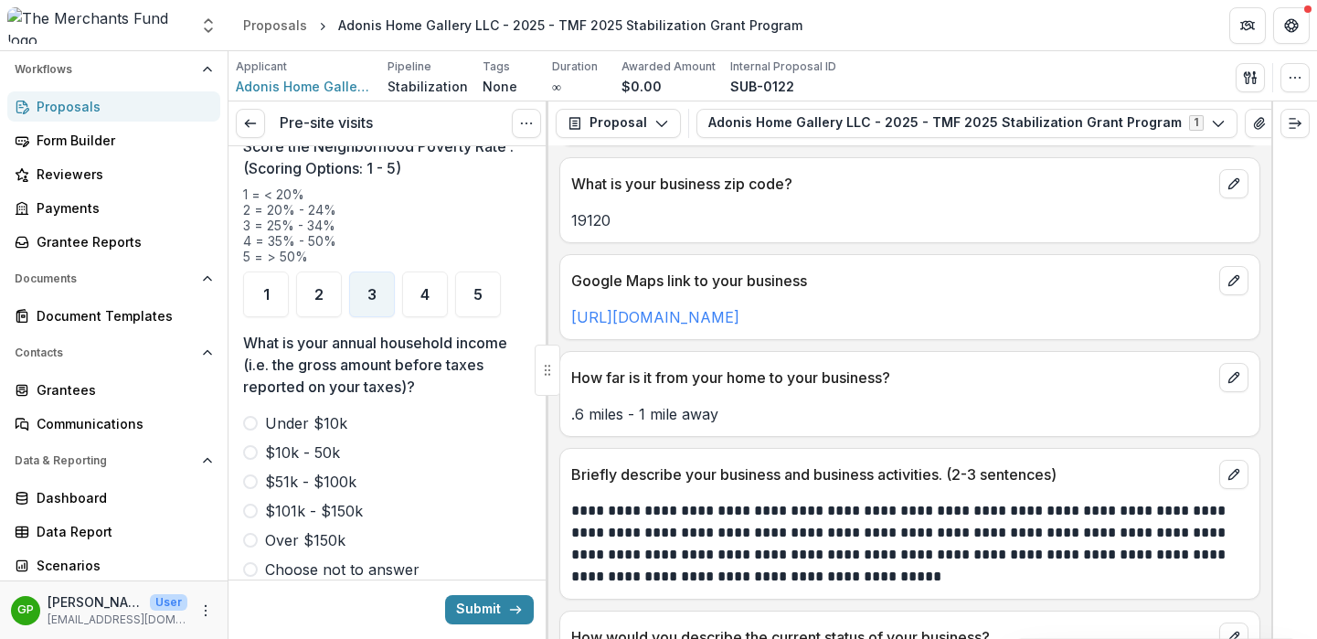
click at [259, 441] on label "$10k - 50k" at bounding box center [388, 452] width 291 height 22
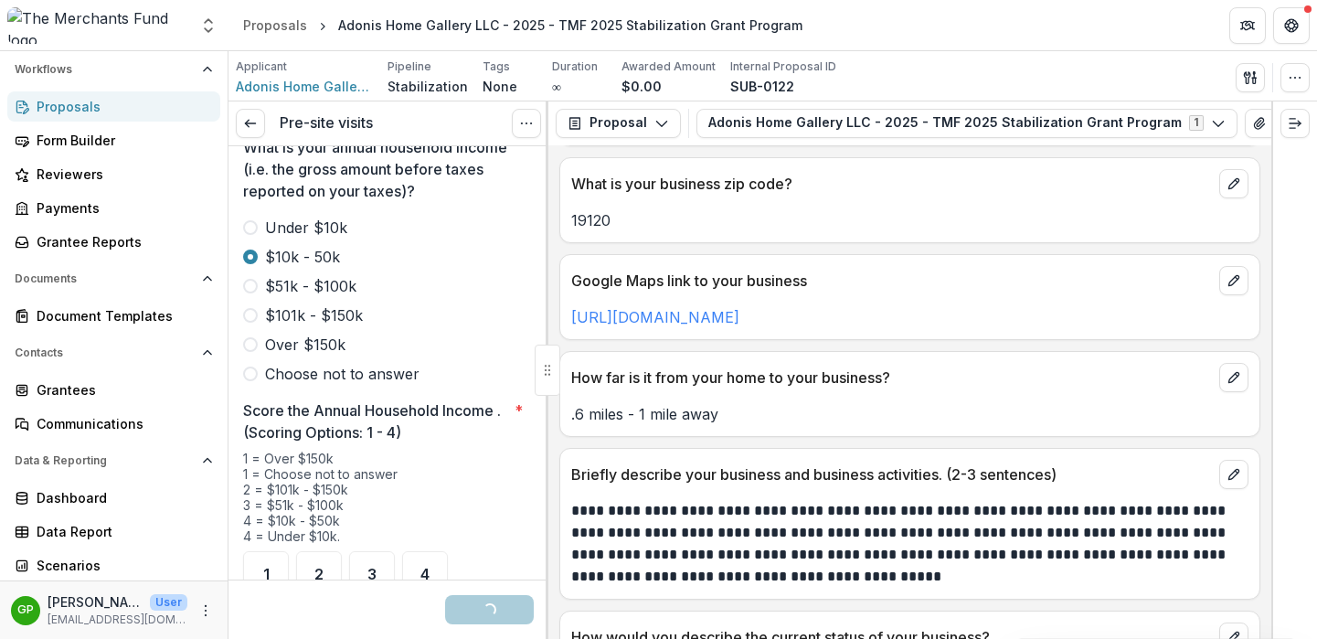
scroll to position [2587, 0]
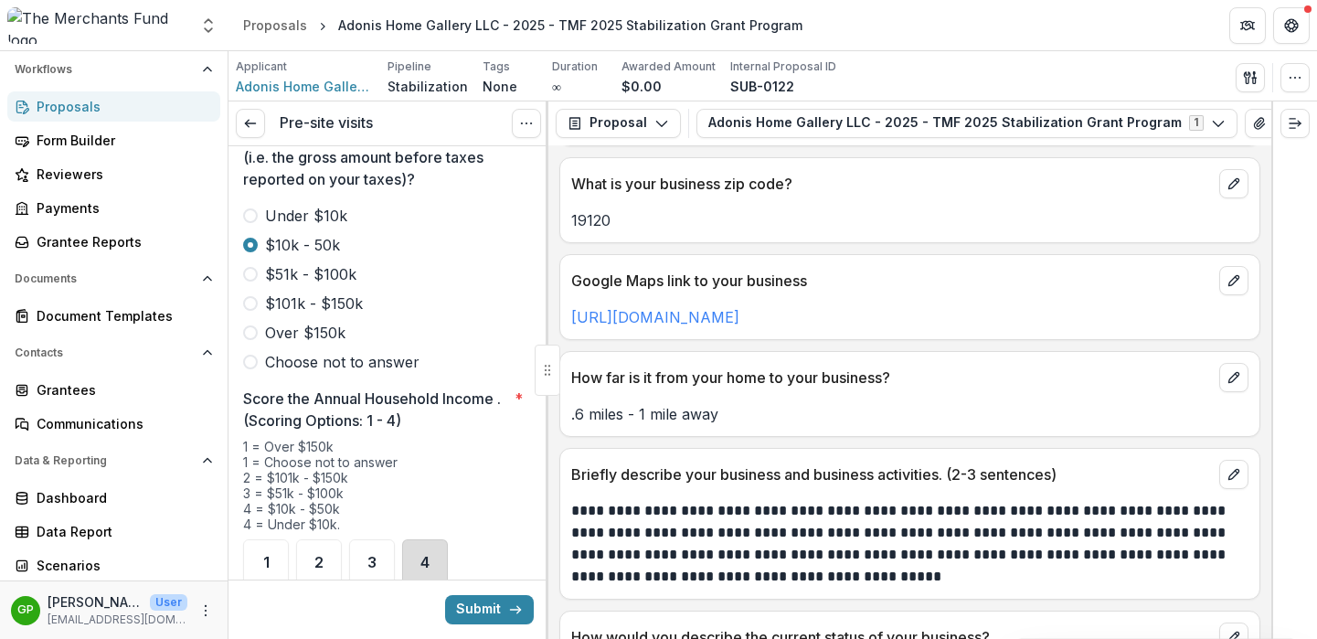
click at [414, 539] on div "4" at bounding box center [425, 562] width 46 height 46
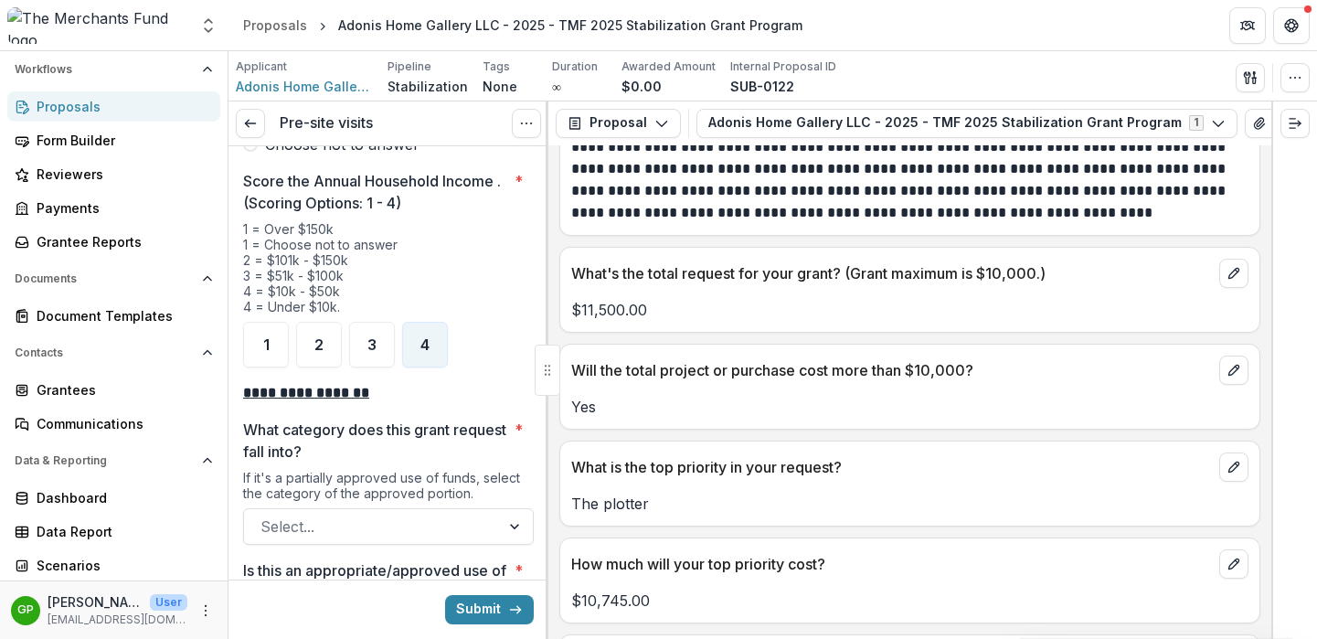
scroll to position [3754, 0]
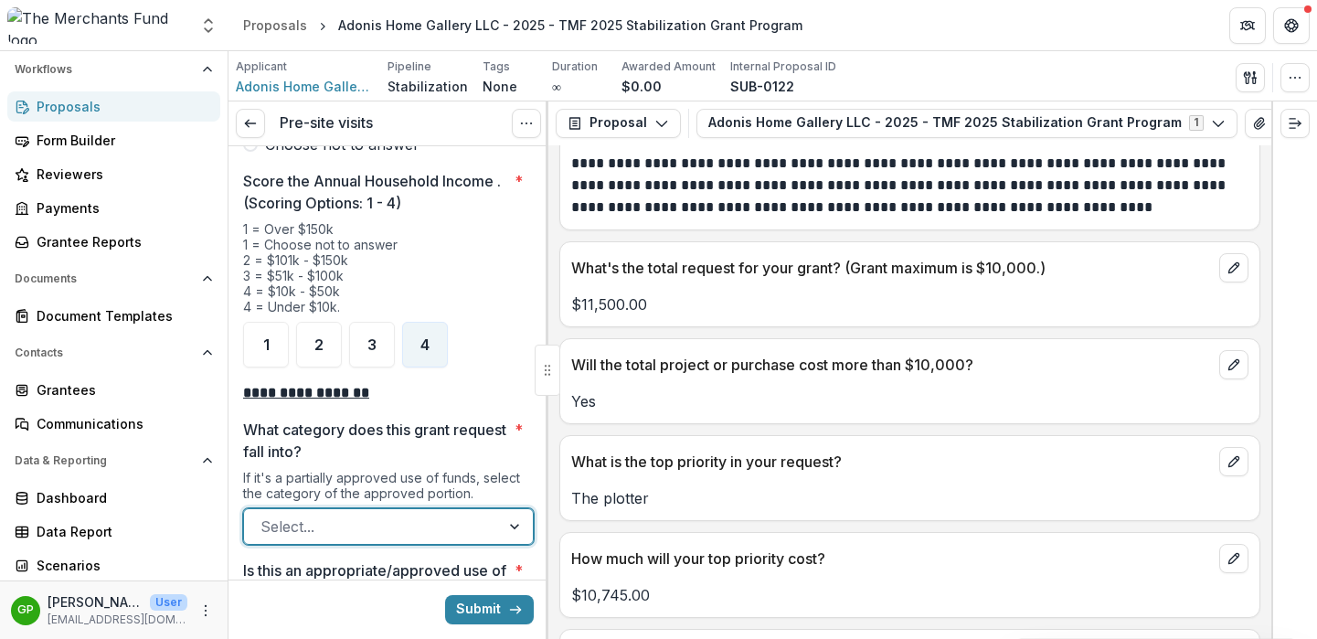
click at [431, 513] on div at bounding box center [371, 526] width 223 height 26
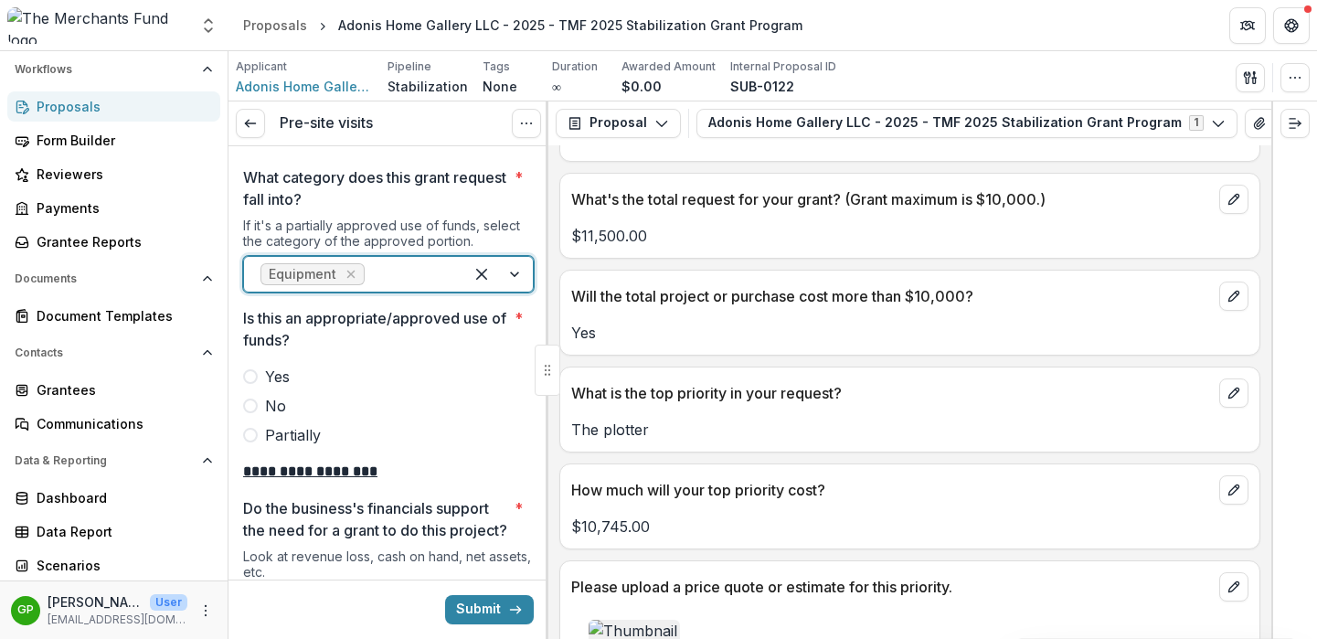
scroll to position [3827, 0]
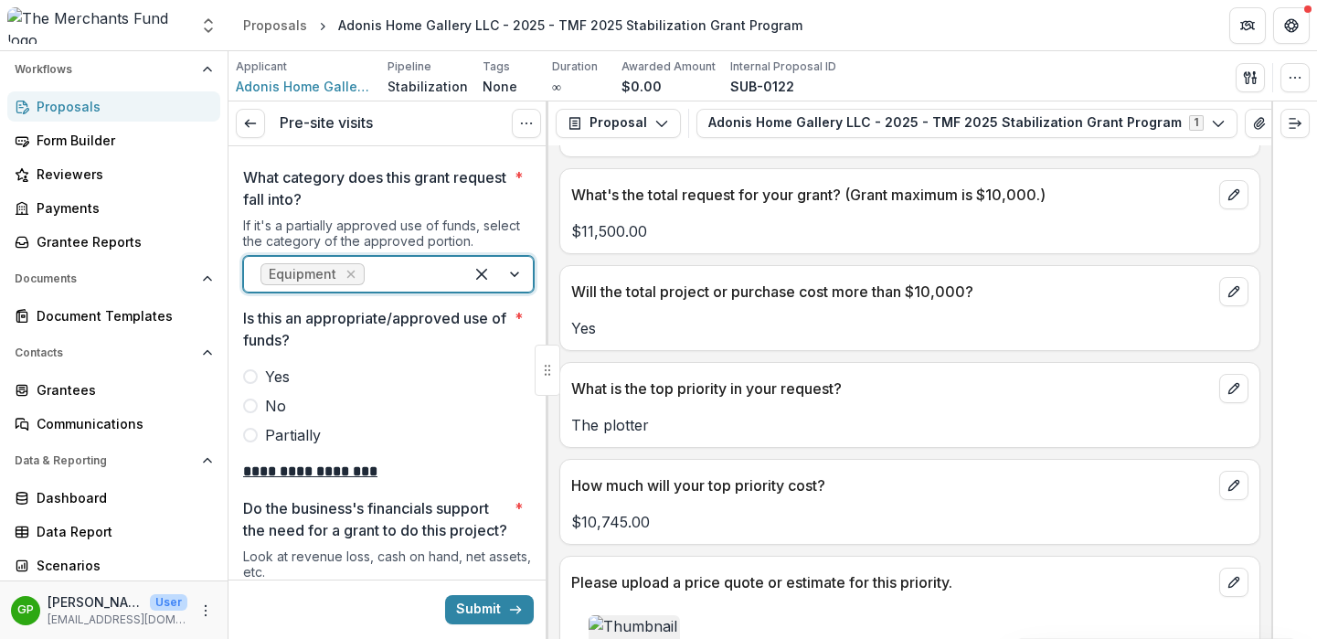
click at [251, 369] on span at bounding box center [250, 376] width 15 height 15
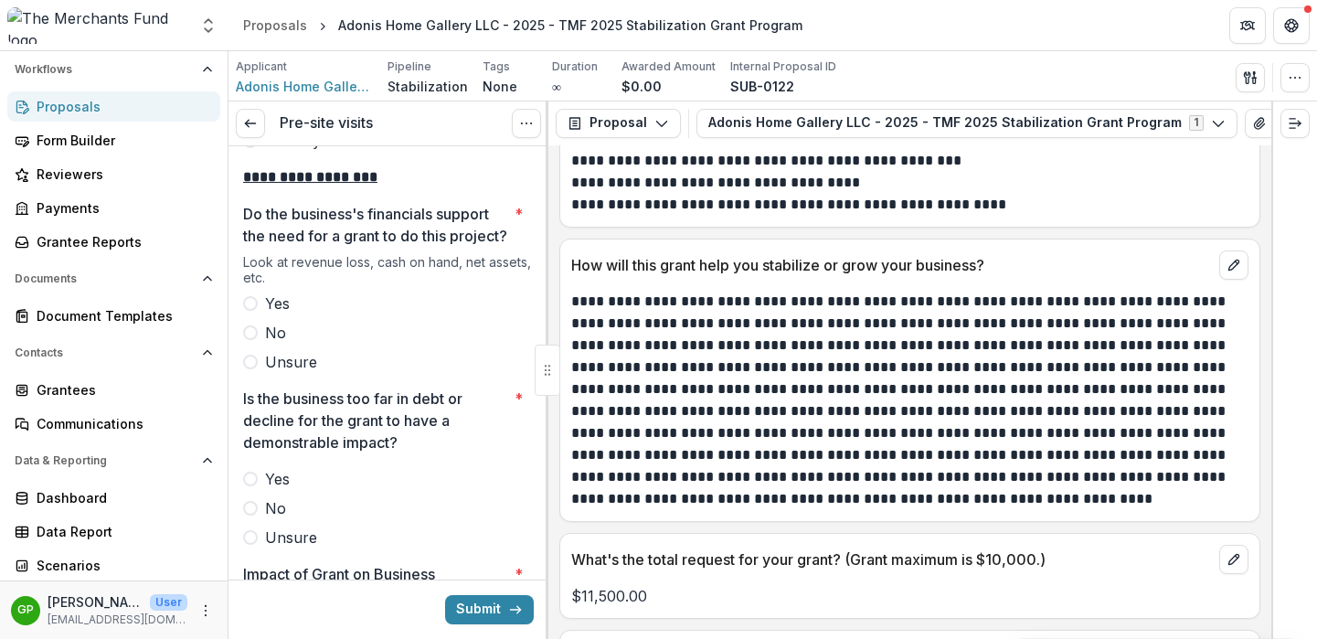
scroll to position [3349, 0]
click at [258, 305] on label "Yes" at bounding box center [388, 305] width 291 height 22
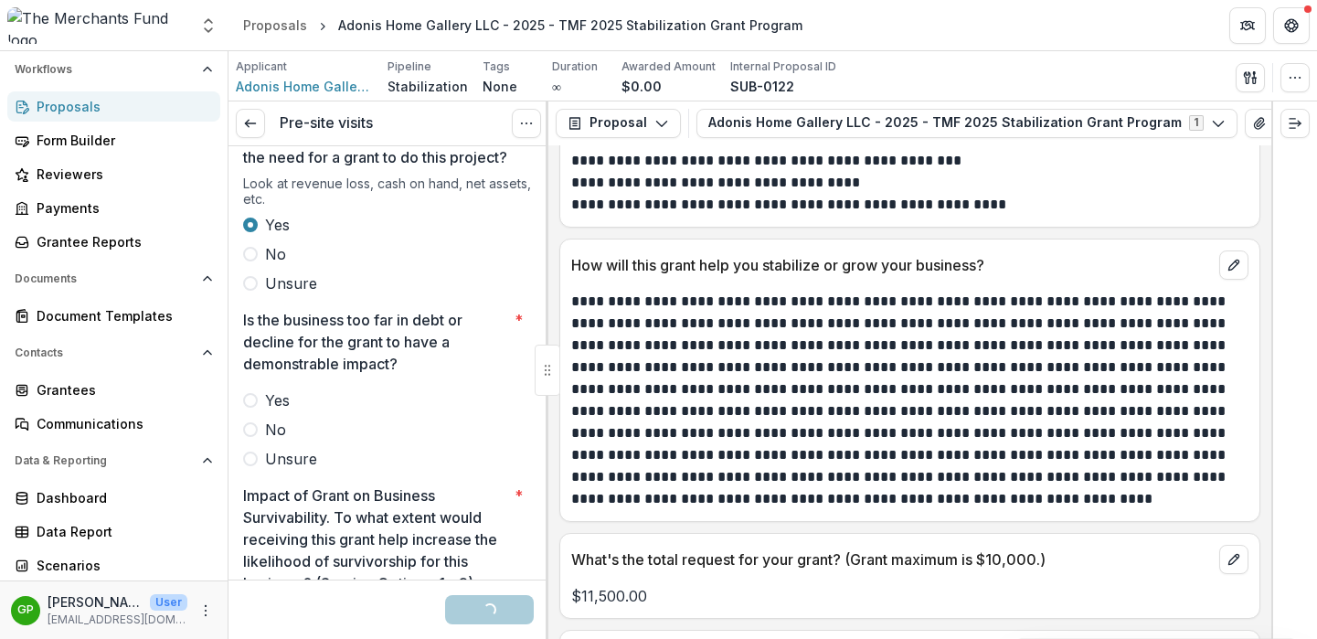
scroll to position [3449, 0]
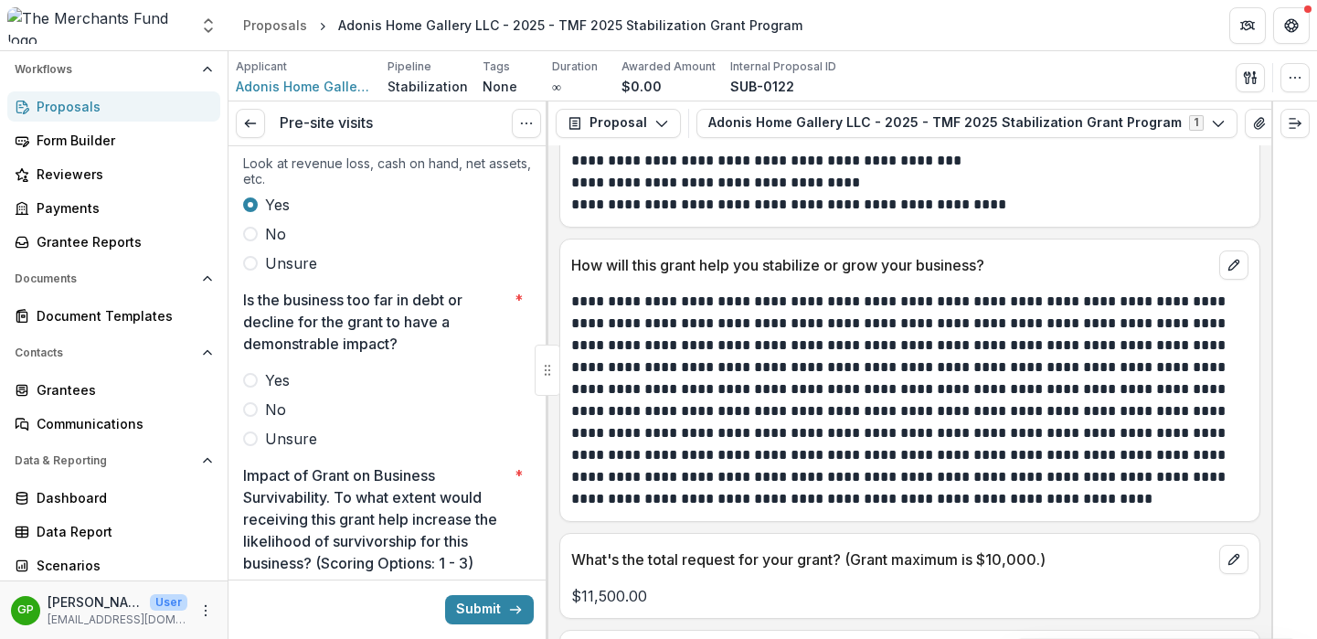
click at [257, 410] on span at bounding box center [250, 409] width 15 height 15
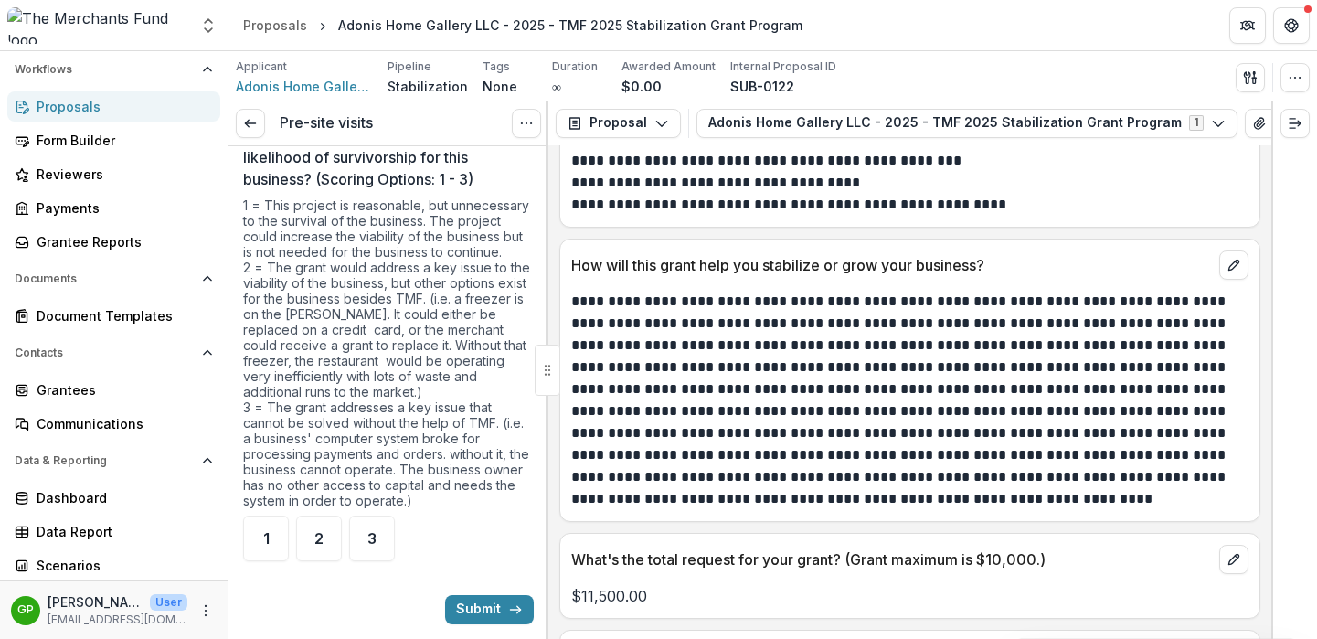
scroll to position [3900, 0]
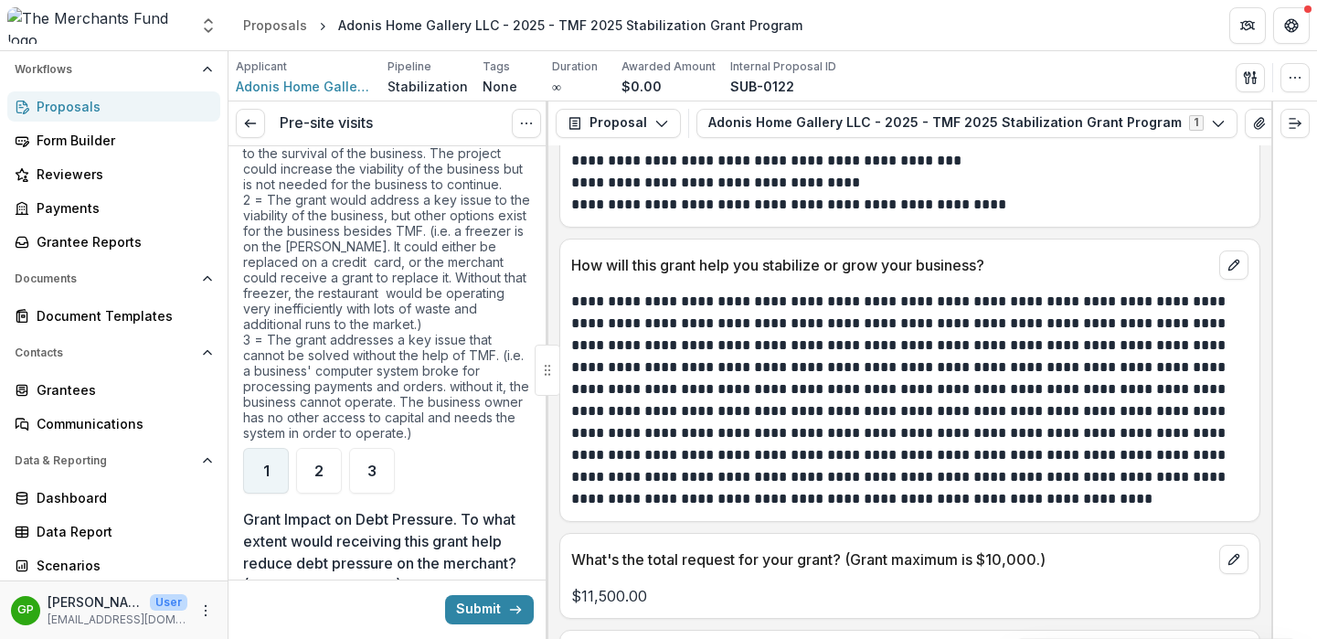
click at [271, 466] on div "1" at bounding box center [266, 471] width 46 height 46
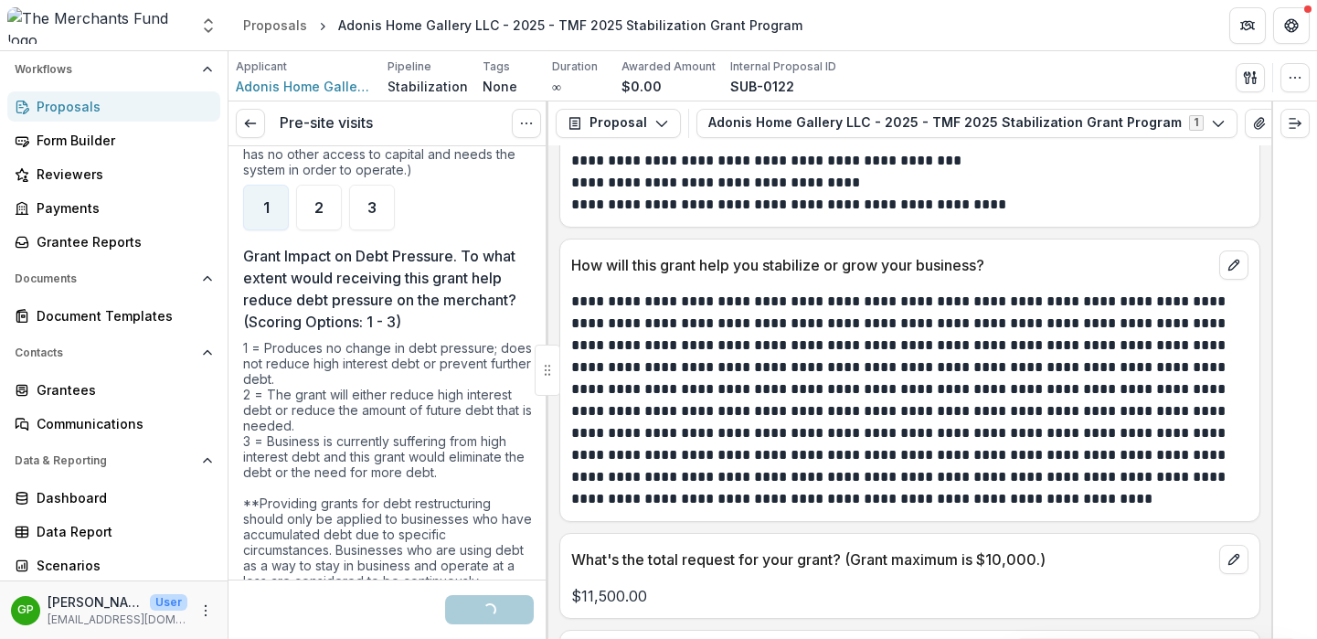
scroll to position [4341, 0]
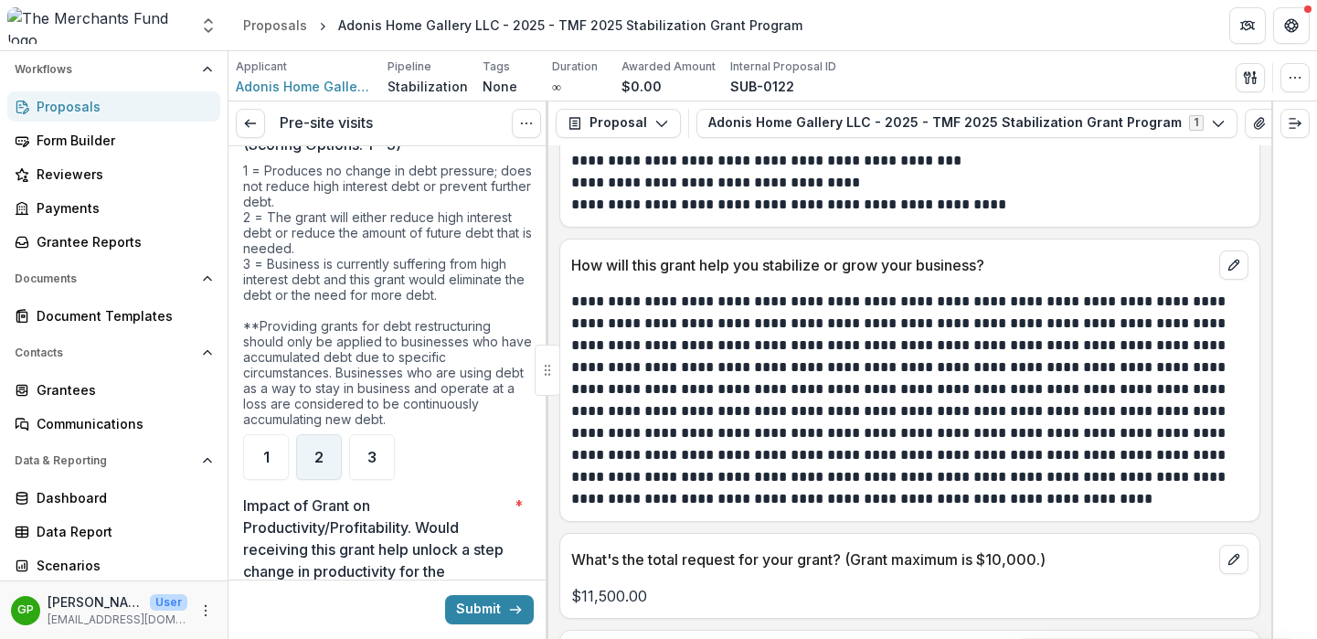
click at [297, 442] on div "2" at bounding box center [319, 457] width 46 height 46
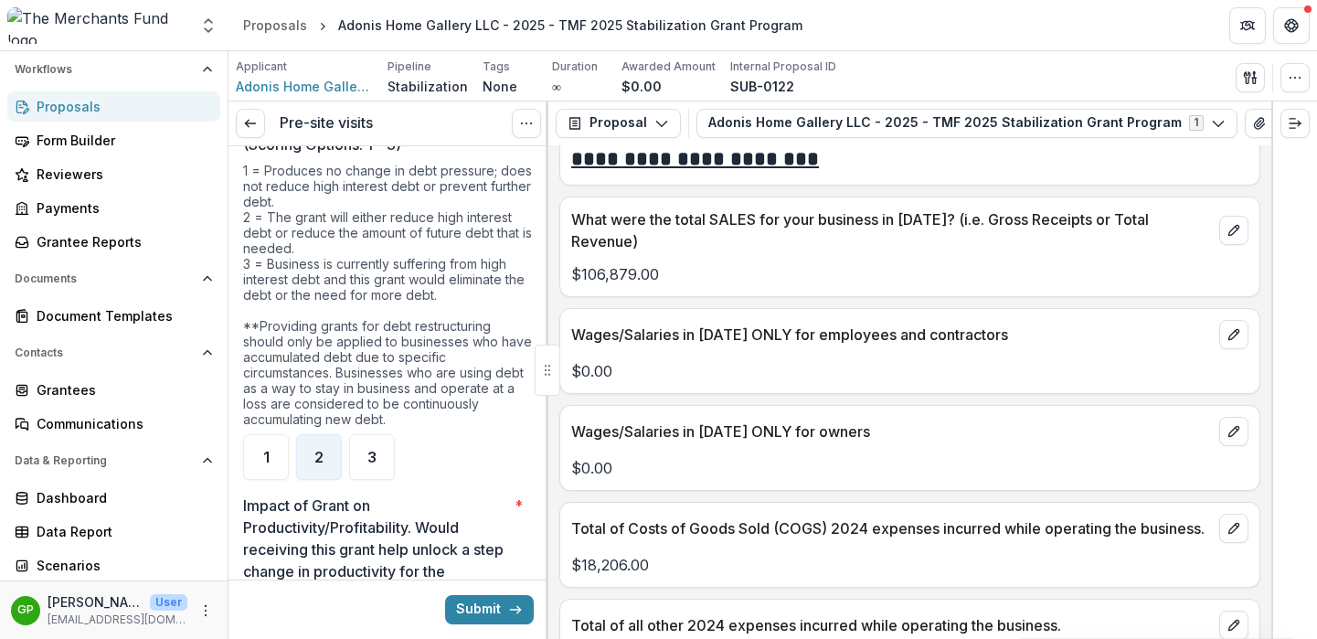
scroll to position [5422, 0]
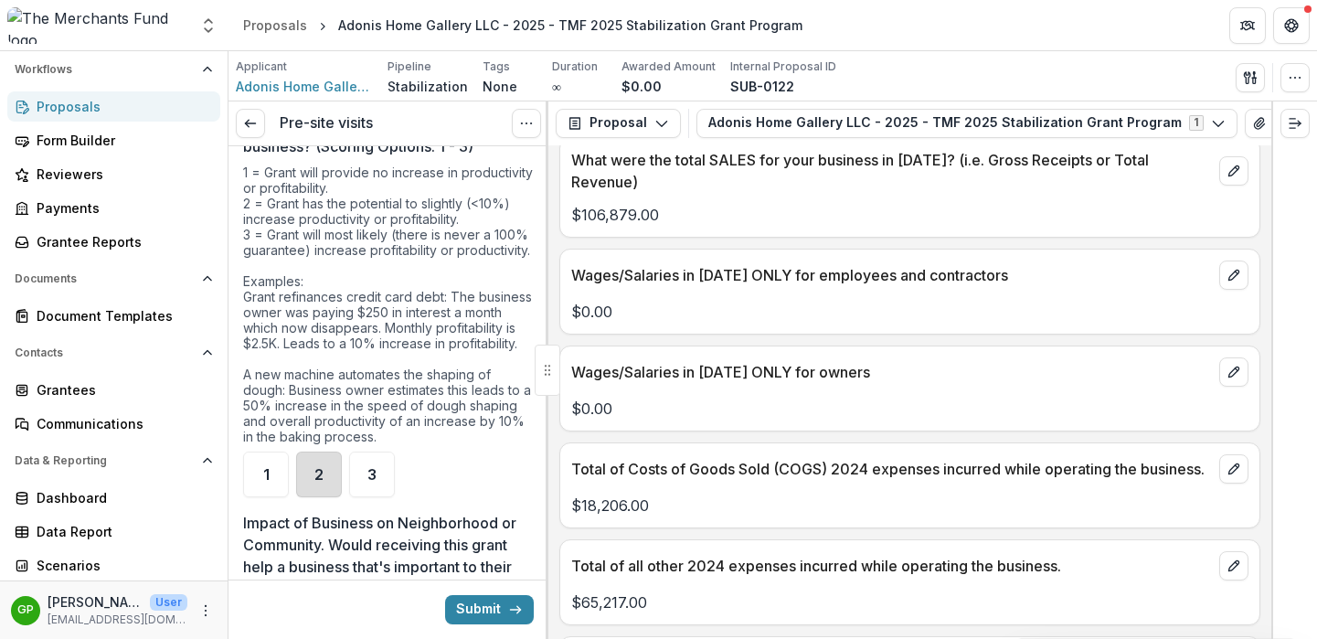
click at [328, 497] on div "2" at bounding box center [319, 474] width 46 height 46
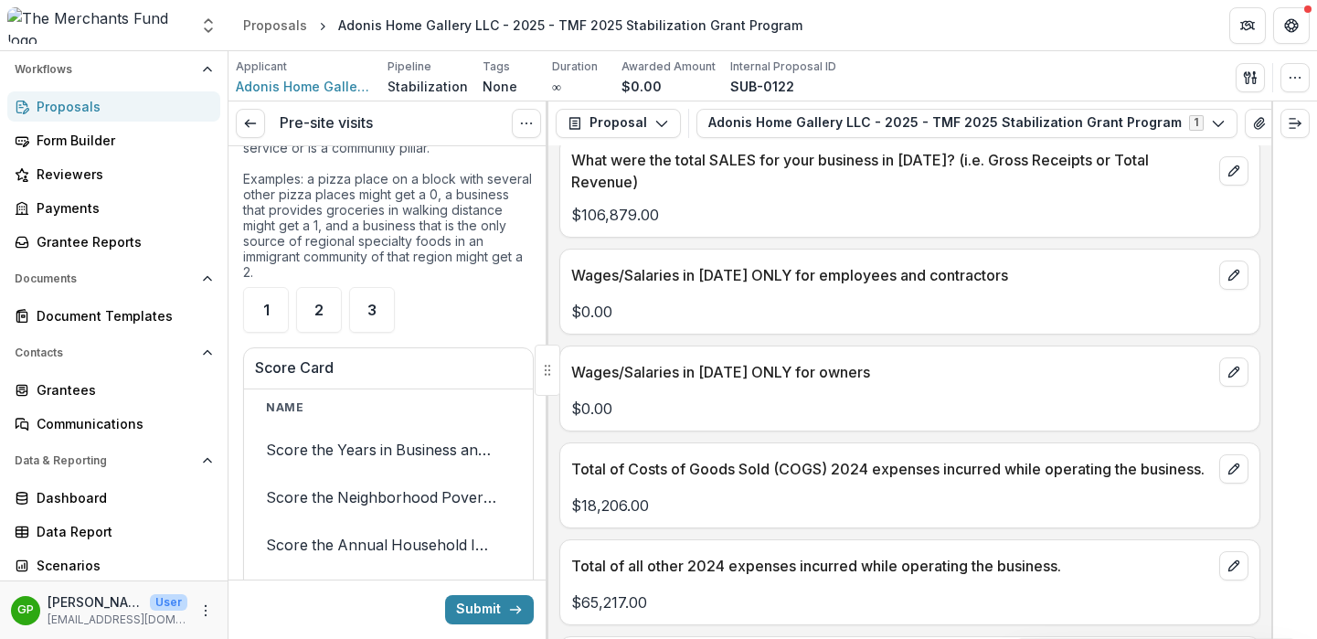
scroll to position [5412, 0]
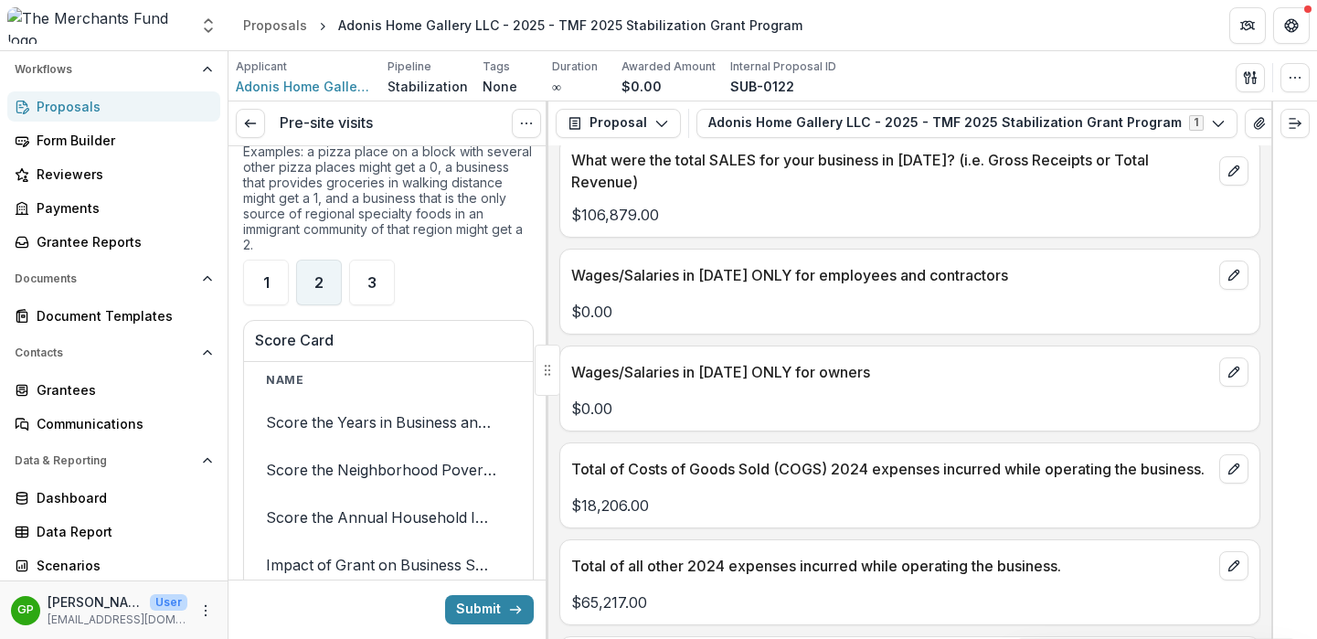
click at [314, 290] on span "2" at bounding box center [318, 282] width 9 height 15
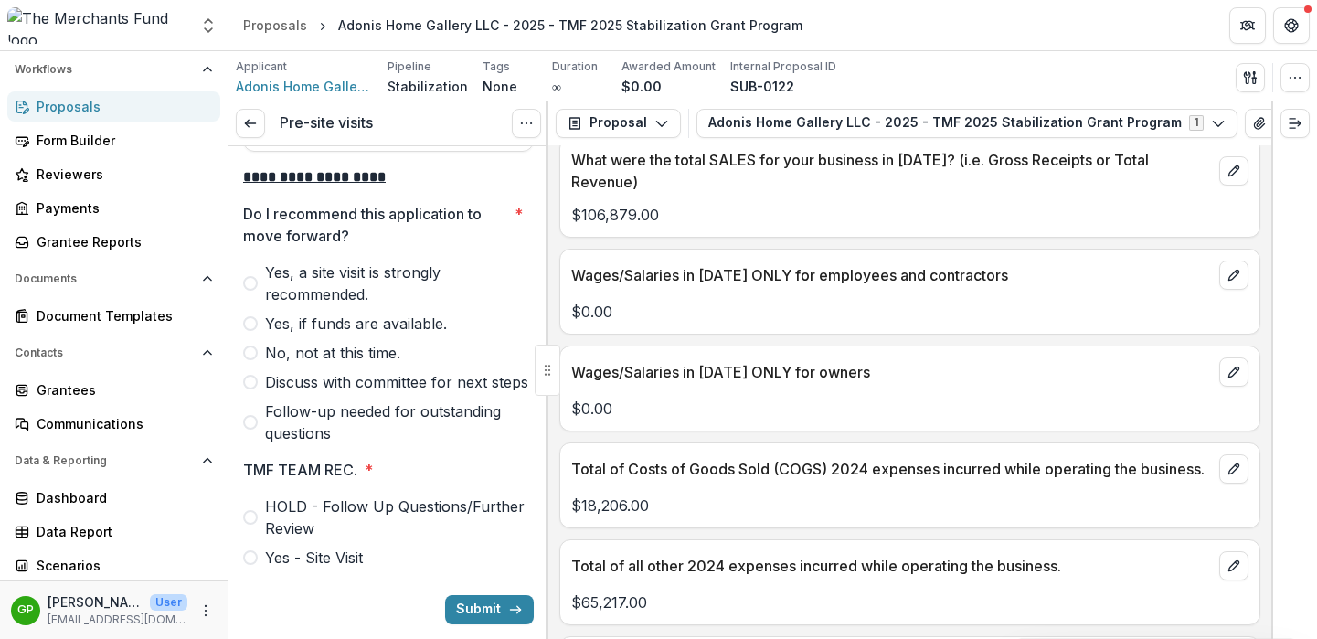
scroll to position [6068, 0]
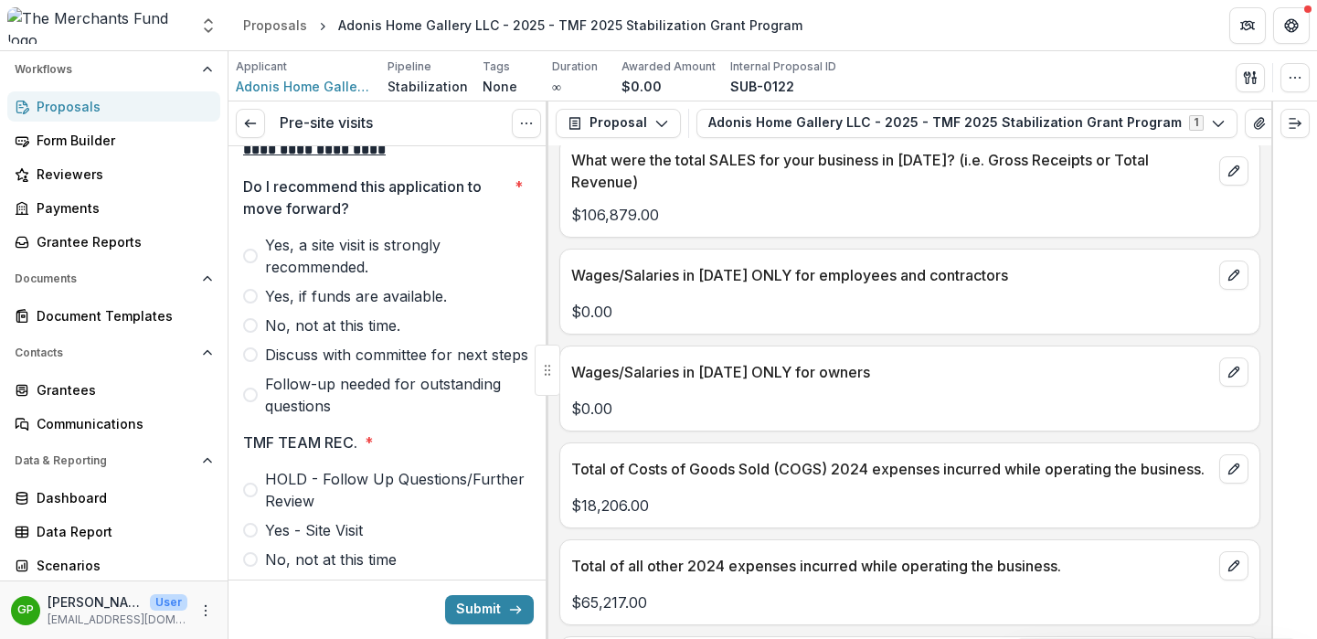
click at [259, 307] on label "Yes, if funds are available." at bounding box center [388, 296] width 291 height 22
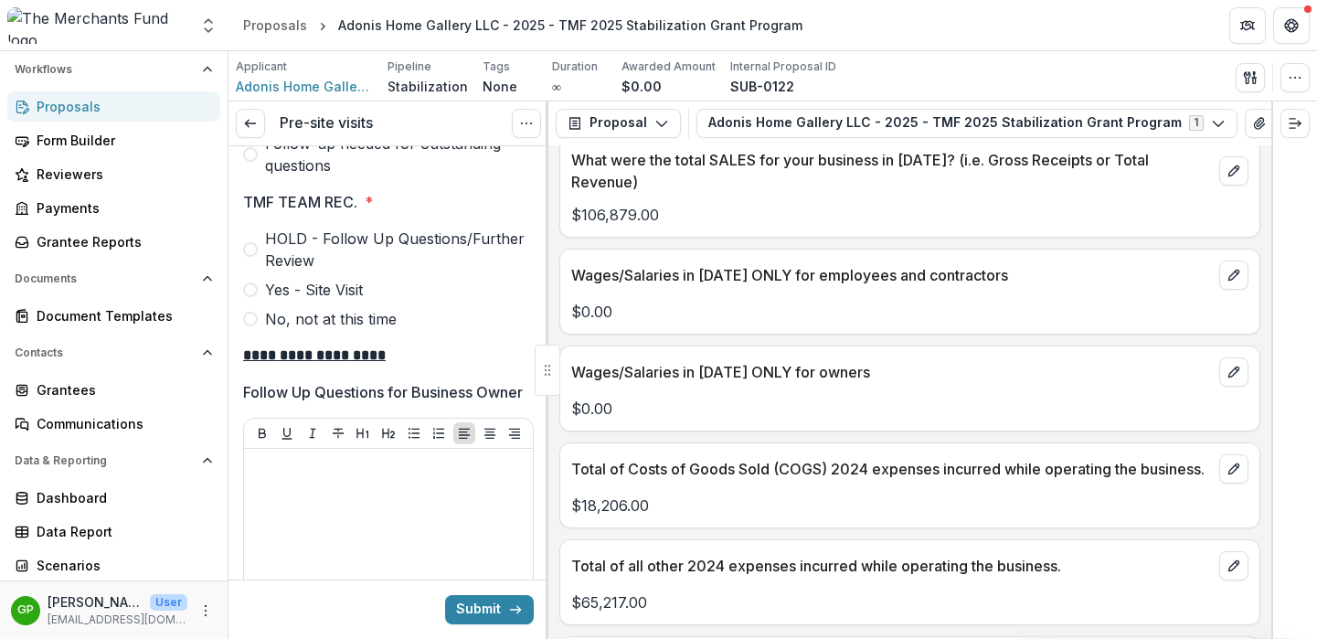
click at [249, 257] on span at bounding box center [250, 249] width 15 height 15
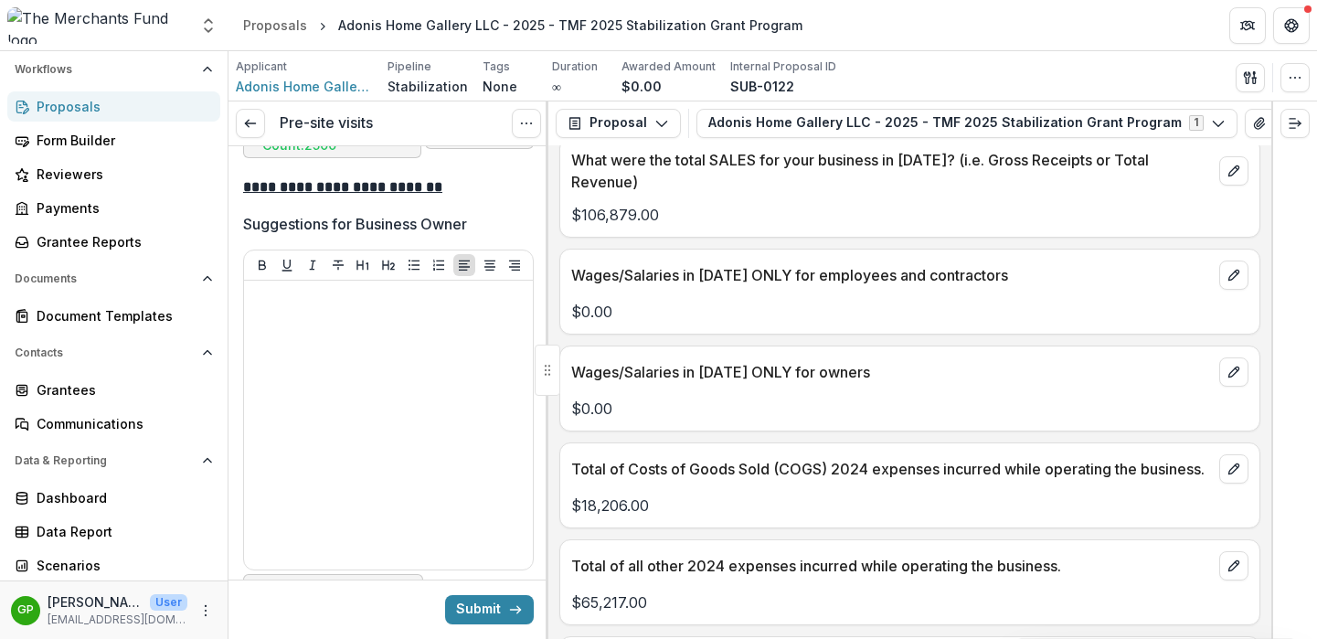
scroll to position [7418, 0]
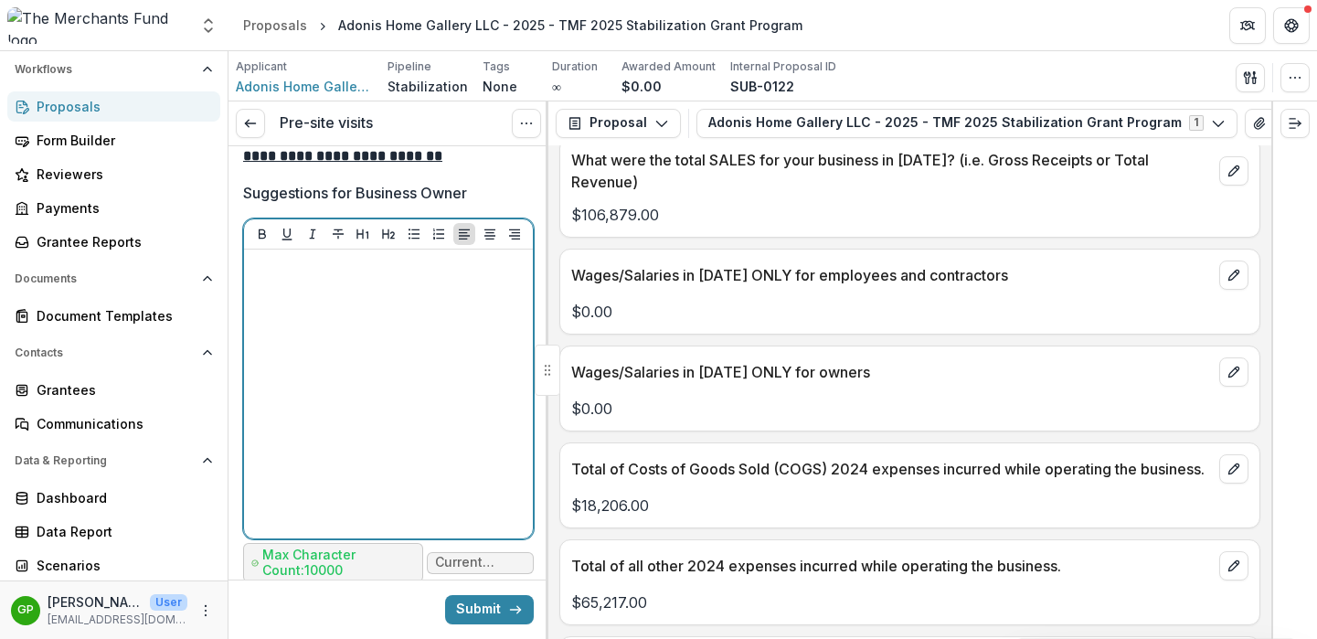
click at [357, 396] on div at bounding box center [388, 394] width 274 height 274
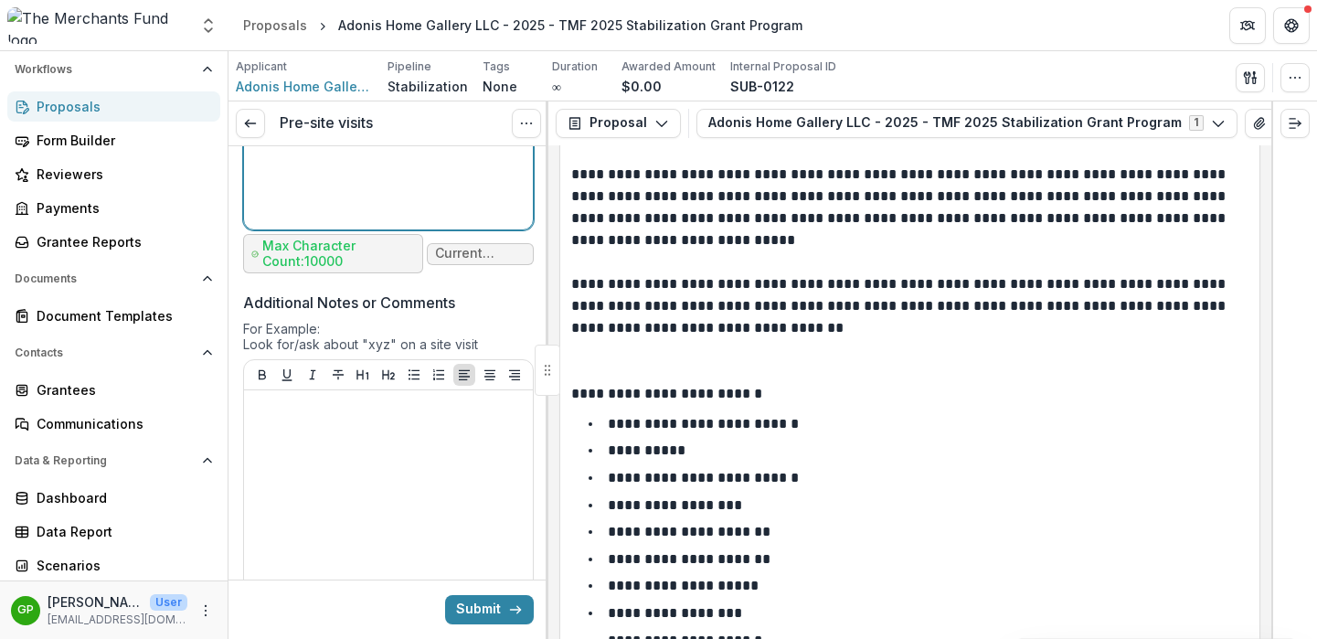
scroll to position [7717, 0]
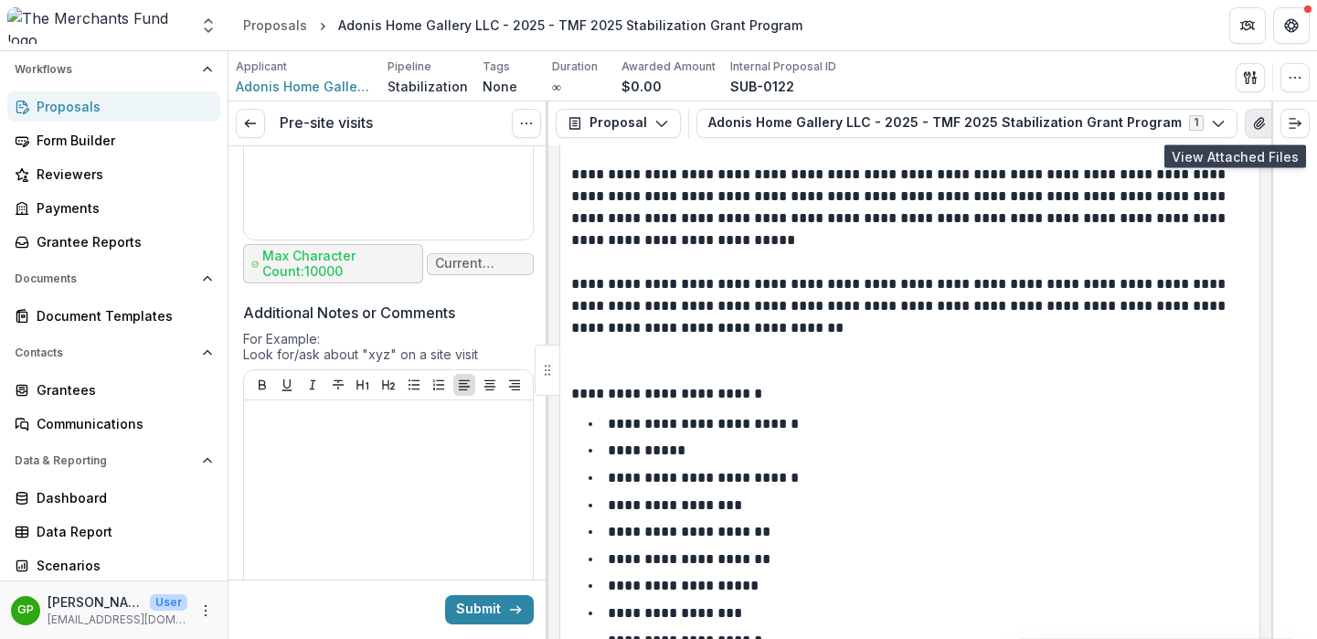
click at [1254, 123] on icon "View Attached Files" at bounding box center [1259, 123] width 10 height 11
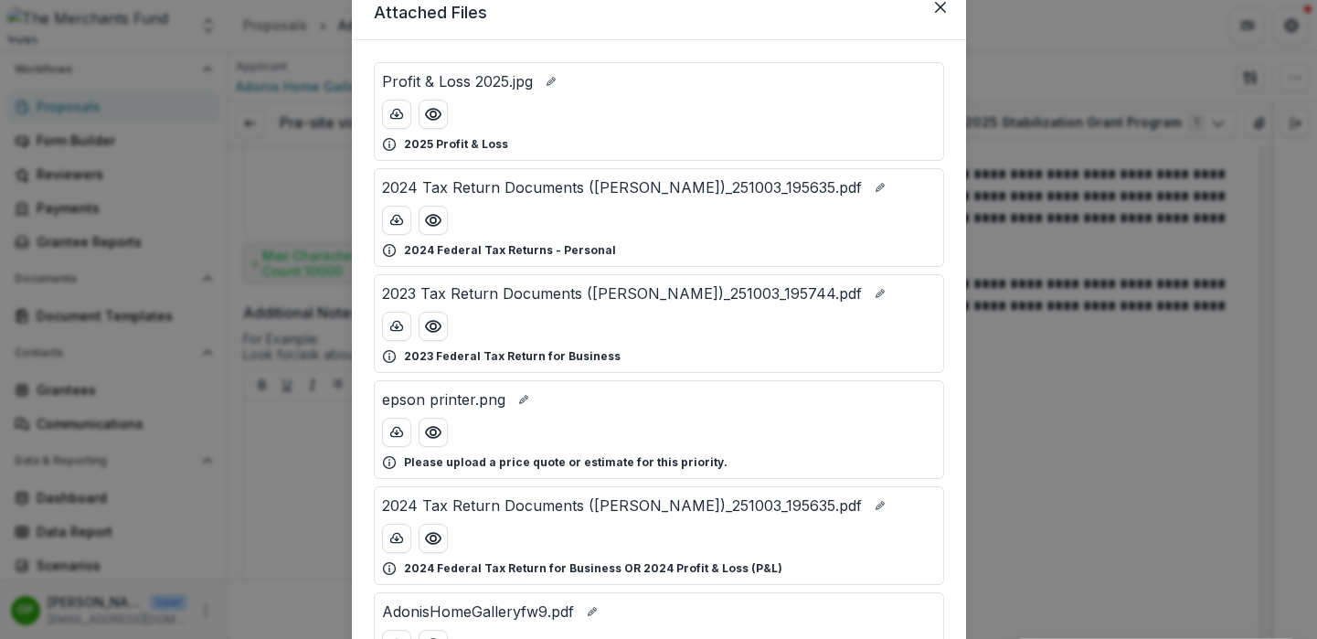
scroll to position [76, 0]
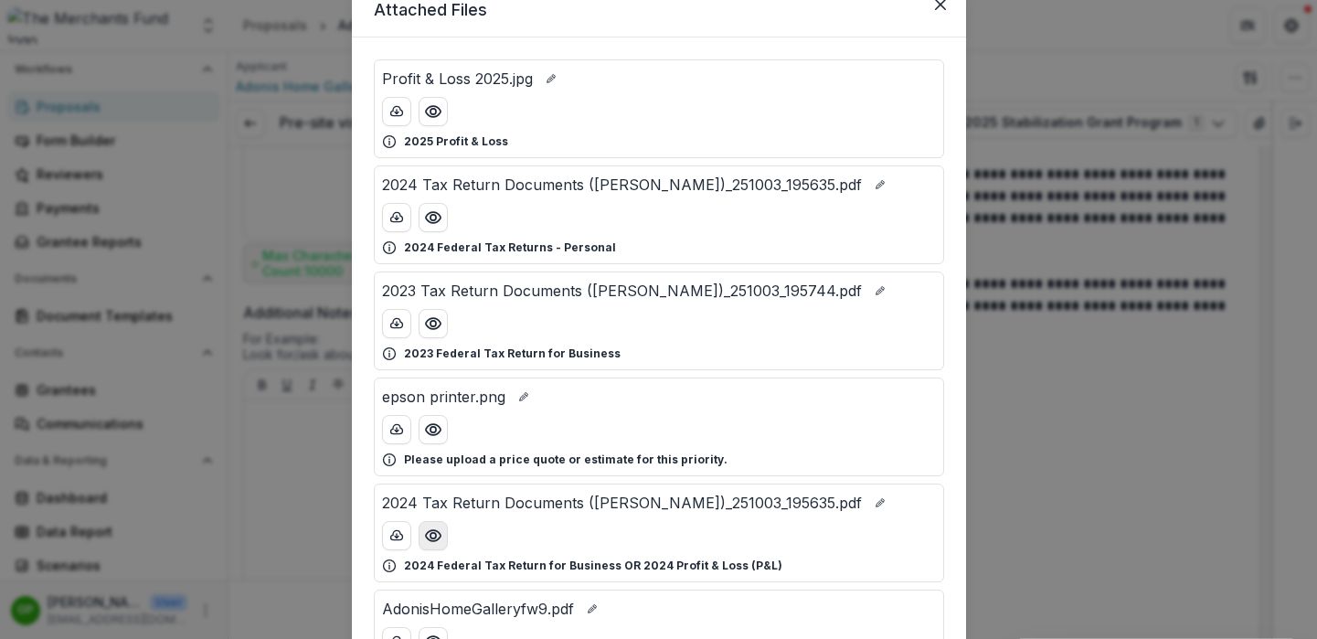
click at [429, 536] on icon "Preview 2024 Tax Return Documents (HERNANDEZ ADONIS)_251003_195635.pdf" at bounding box center [433, 535] width 18 height 18
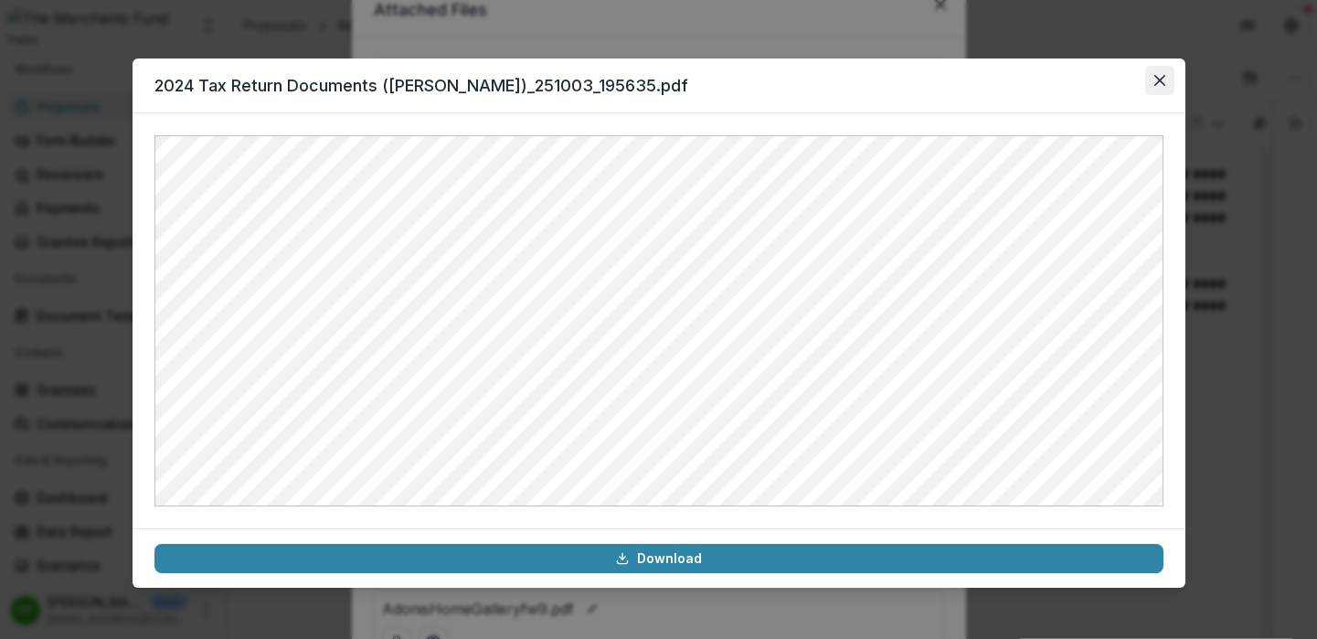
click at [1164, 79] on button "Close" at bounding box center [1159, 80] width 29 height 29
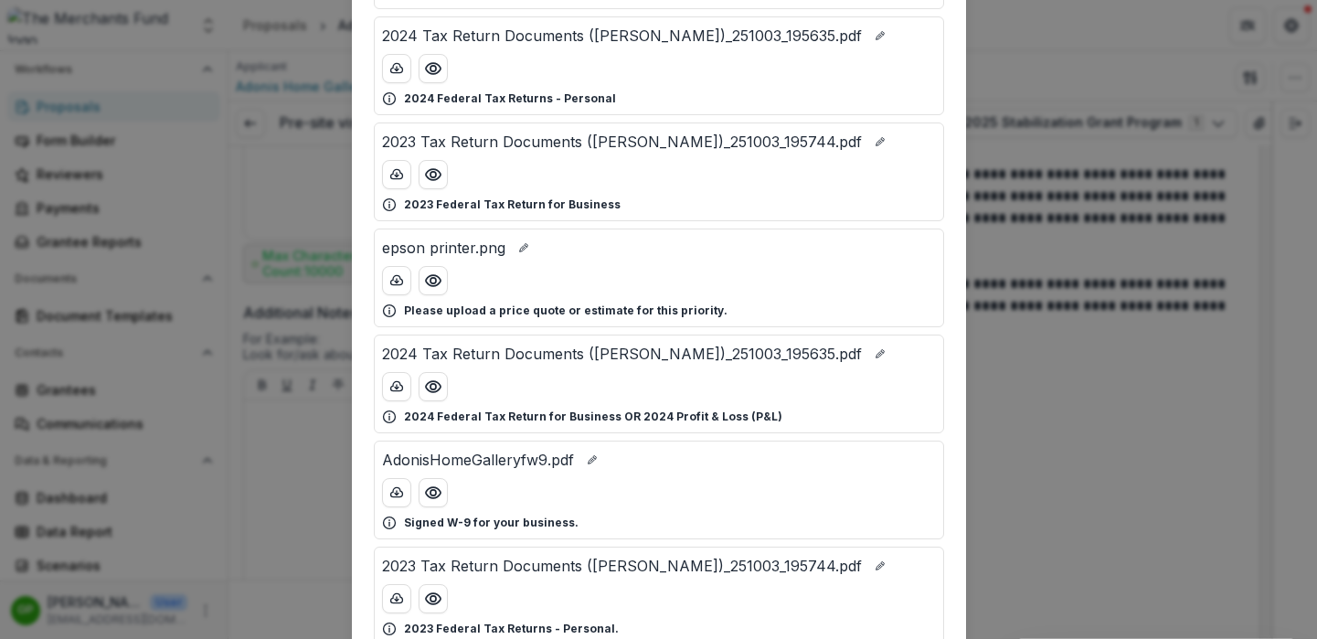
scroll to position [242, 0]
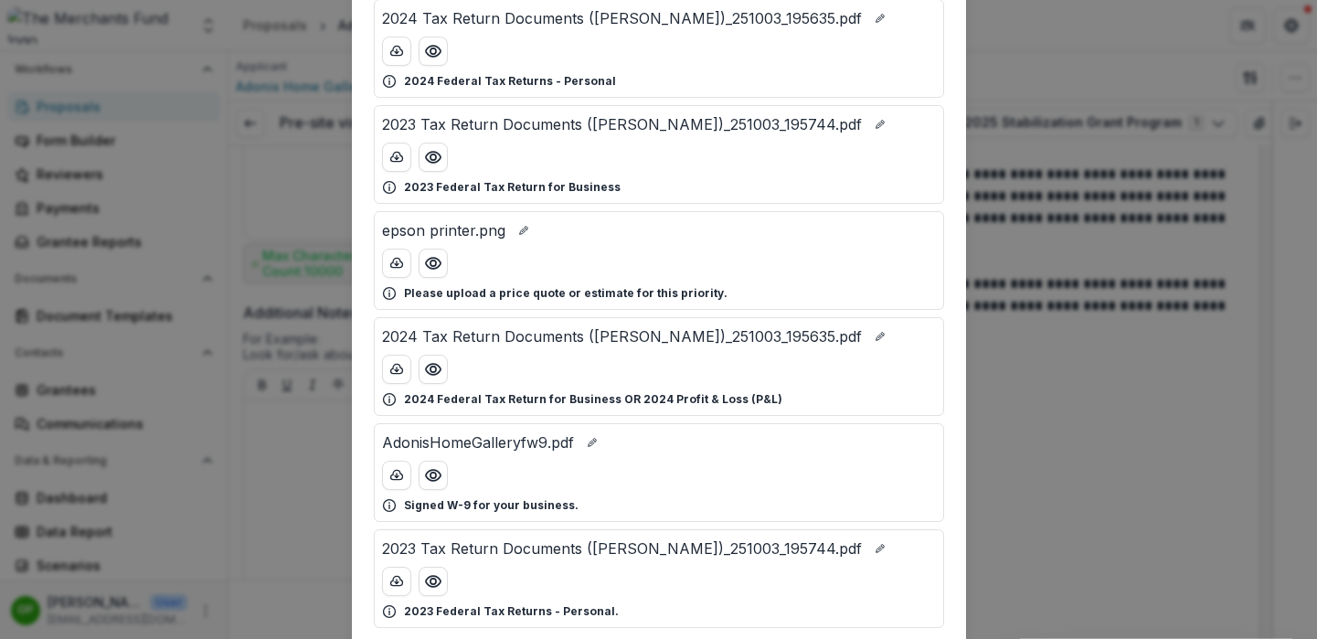
click at [1081, 420] on div "Attached Files Profit & Loss 2025.jpg 2025 Profit & Loss 2024 Tax Return Docume…" at bounding box center [658, 319] width 1317 height 639
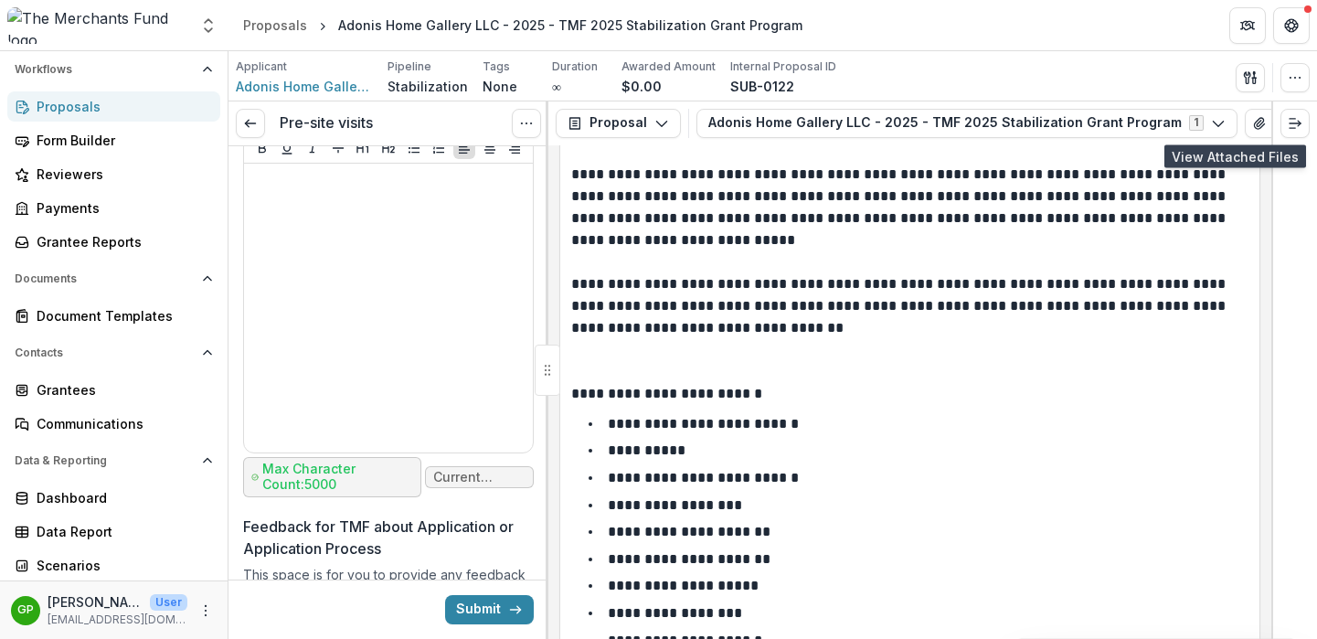
scroll to position [7851, 0]
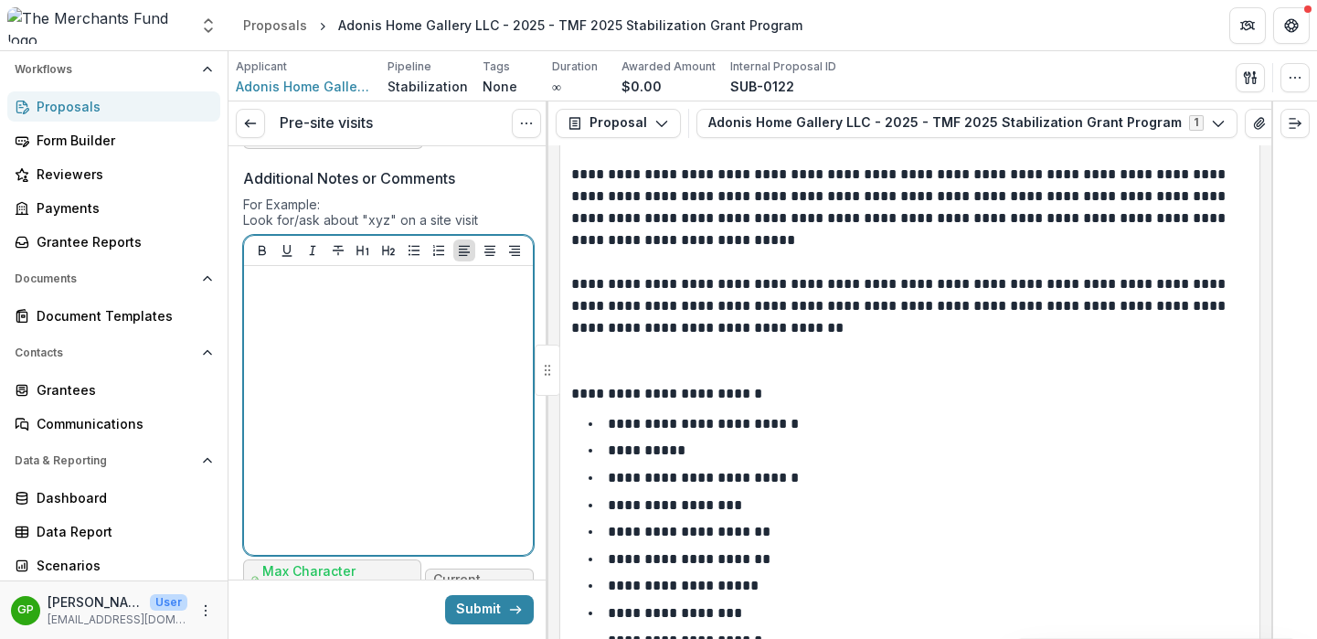
click at [435, 407] on div at bounding box center [388, 410] width 274 height 274
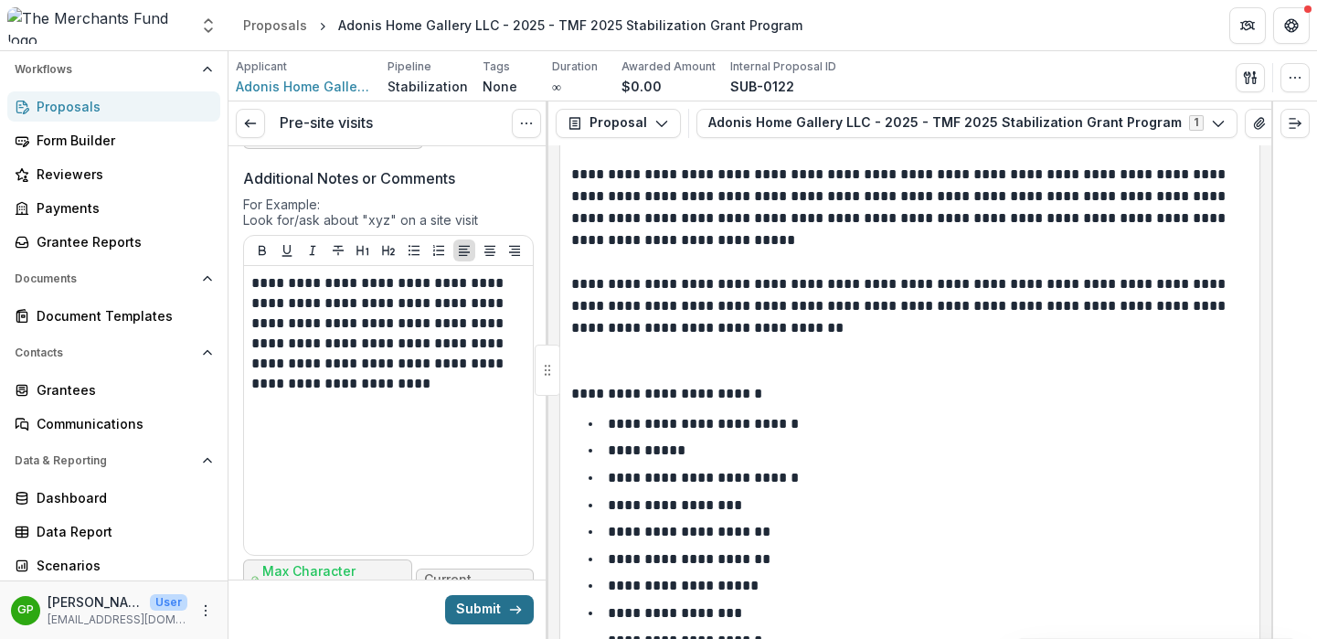
click at [485, 613] on button "Submit" at bounding box center [489, 609] width 89 height 29
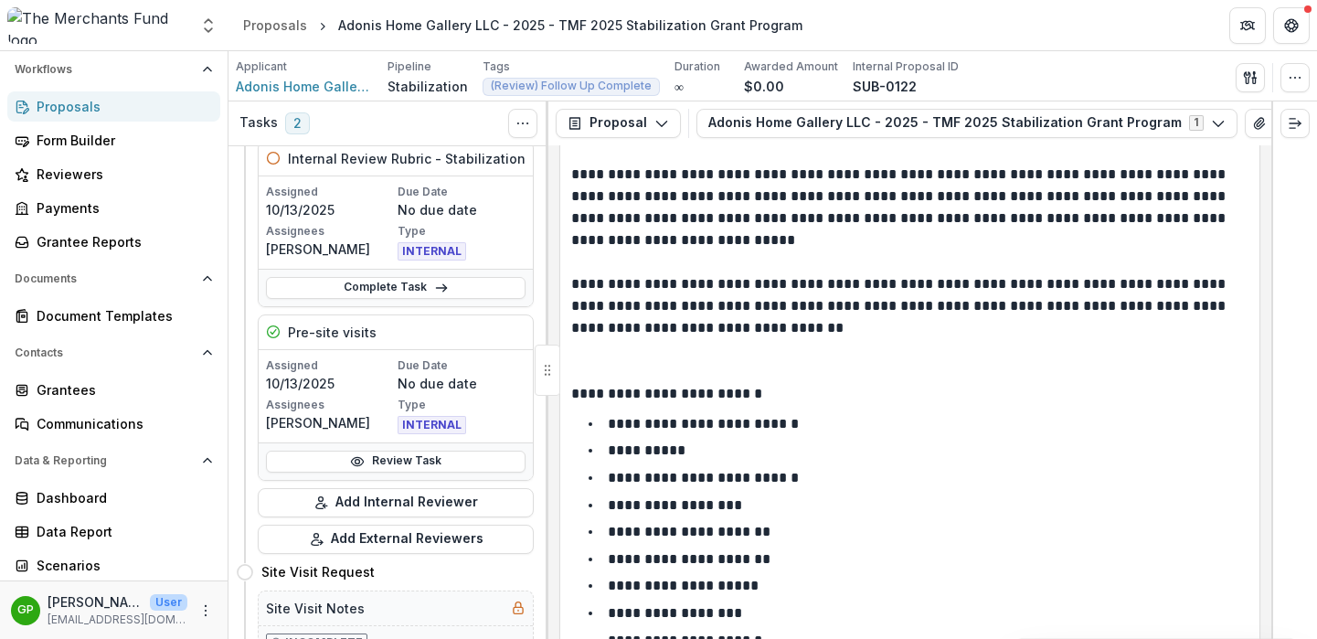
scroll to position [336, 0]
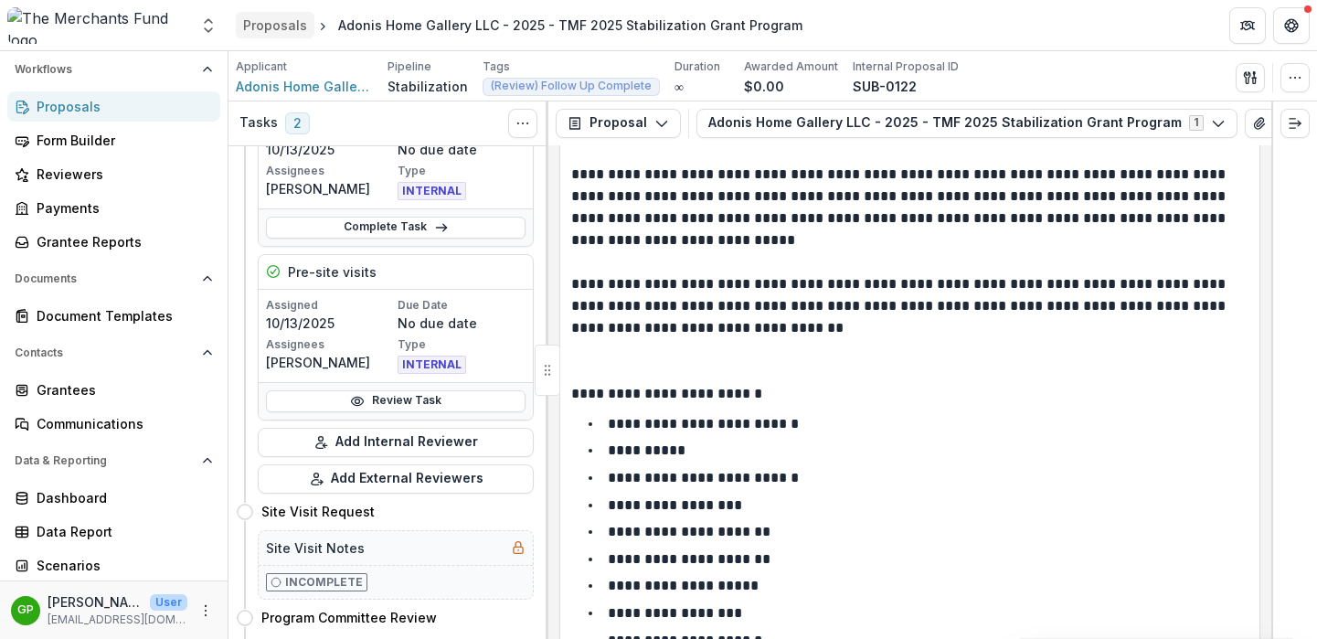
click at [280, 22] on div "Proposals" at bounding box center [275, 25] width 64 height 19
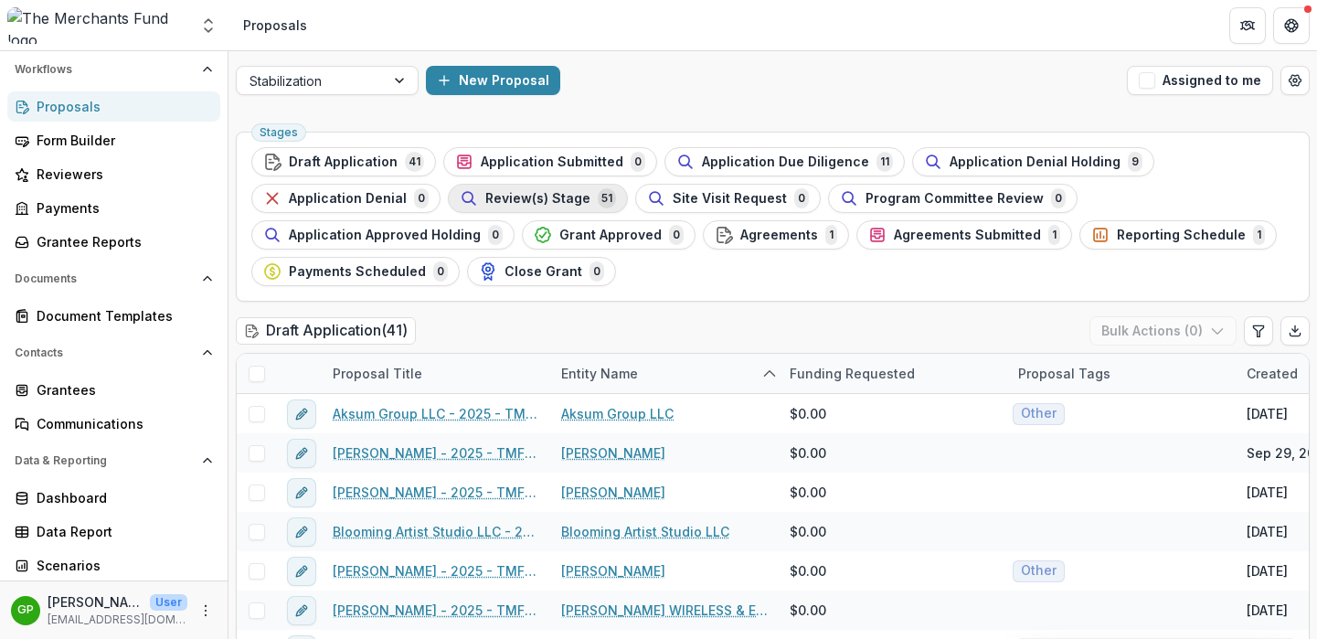
click at [545, 205] on span "Review(s) Stage" at bounding box center [537, 199] width 105 height 16
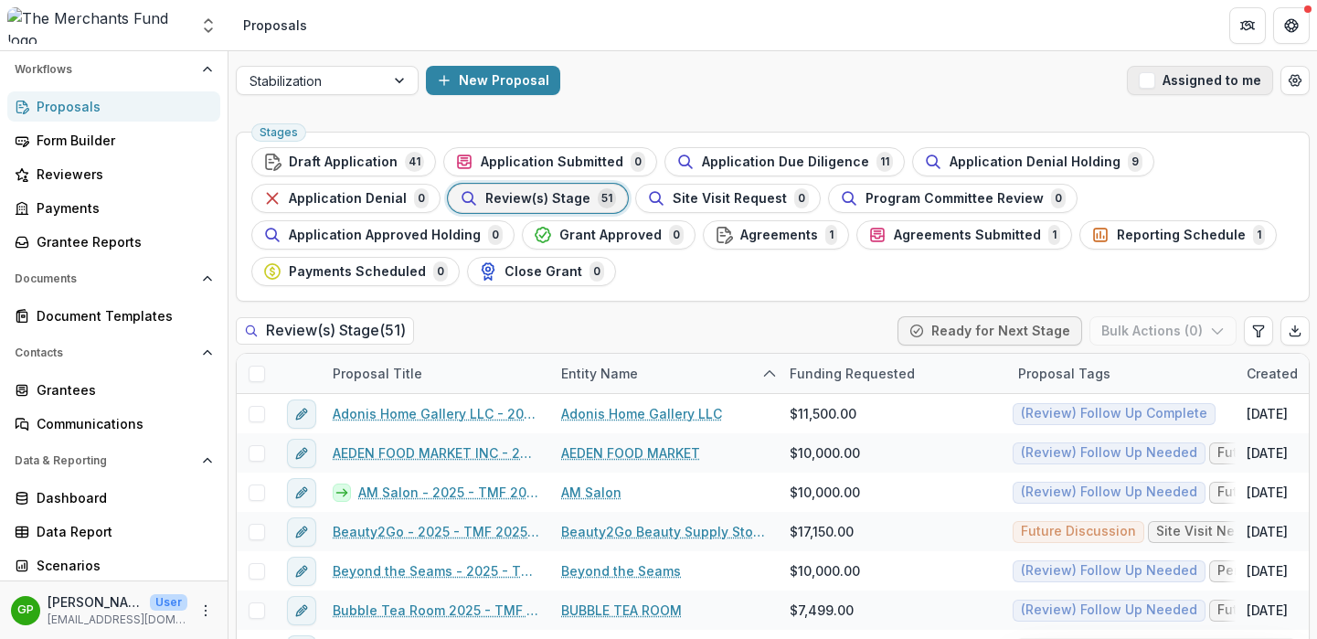
click at [1147, 82] on span "button" at bounding box center [1146, 80] width 16 height 16
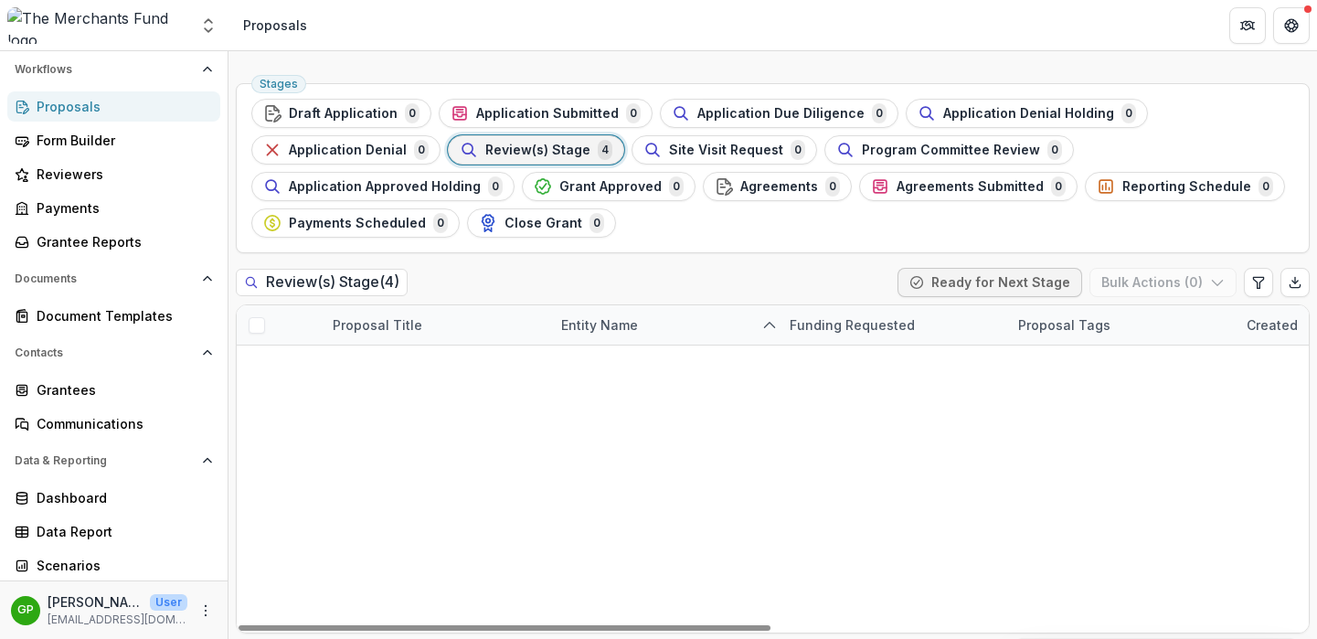
scroll to position [49, 0]
click at [405, 365] on link "DD Hair Experience - 2025 - TMF 2025 Stabilization Grant Program" at bounding box center [436, 363] width 206 height 19
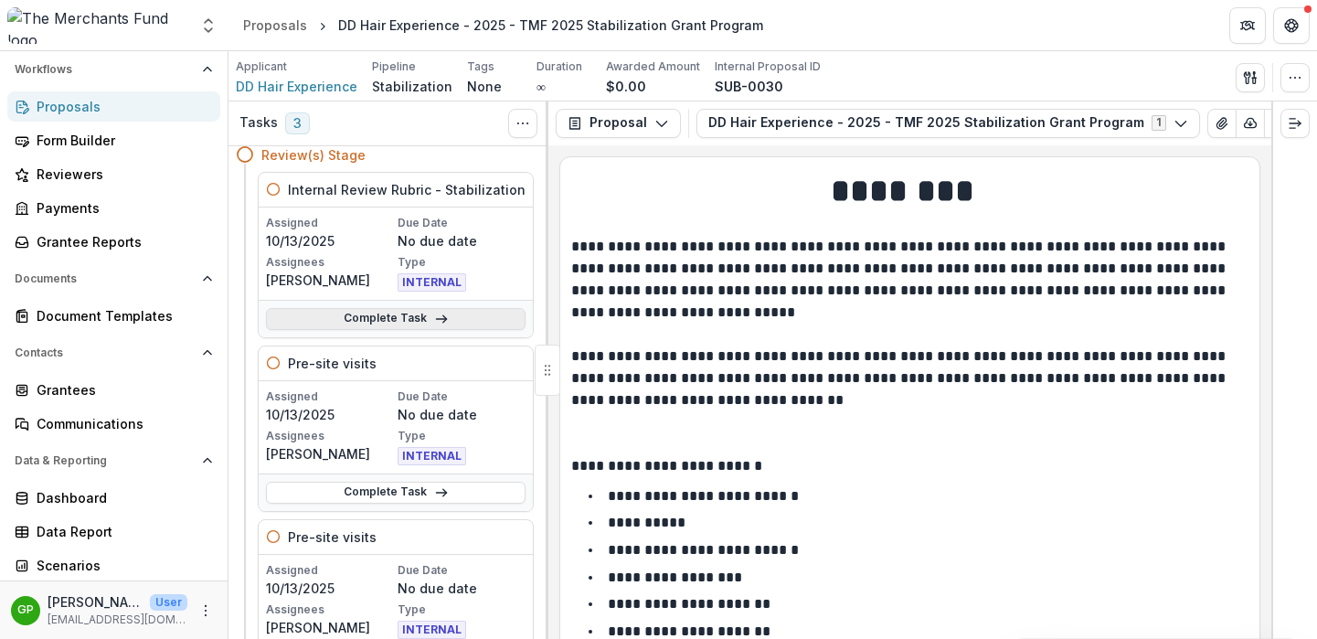
scroll to position [93, 0]
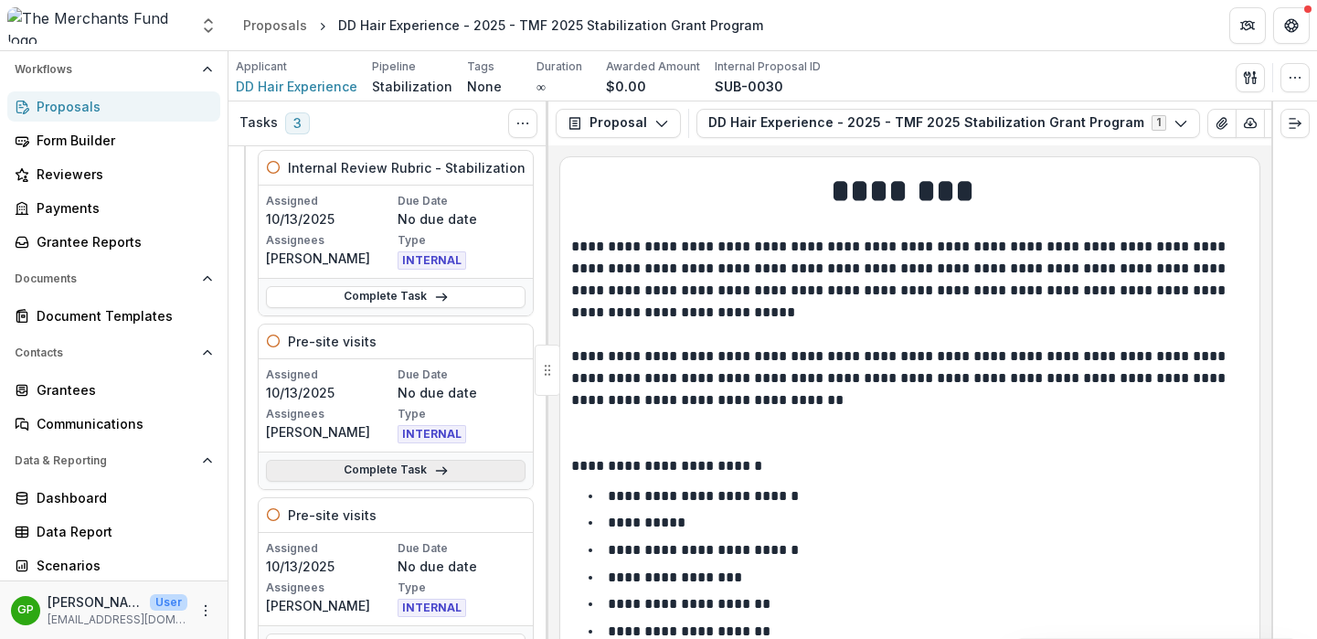
click at [387, 472] on link "Complete Task" at bounding box center [395, 471] width 259 height 22
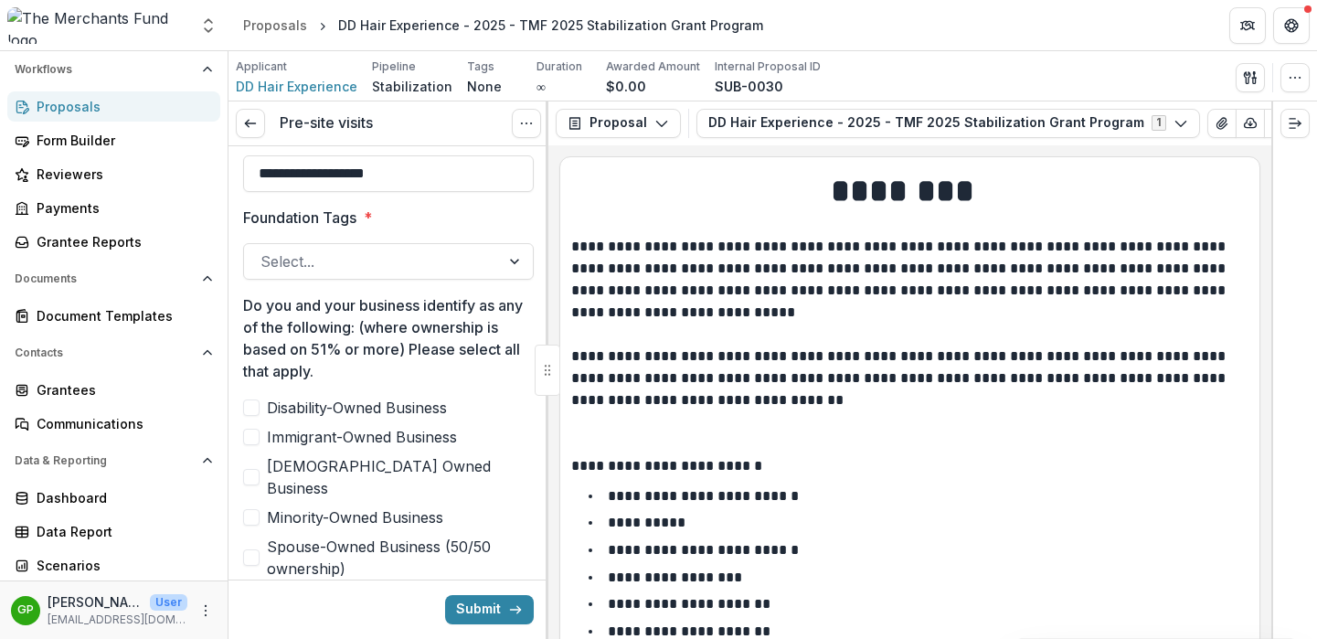
scroll to position [835, 0]
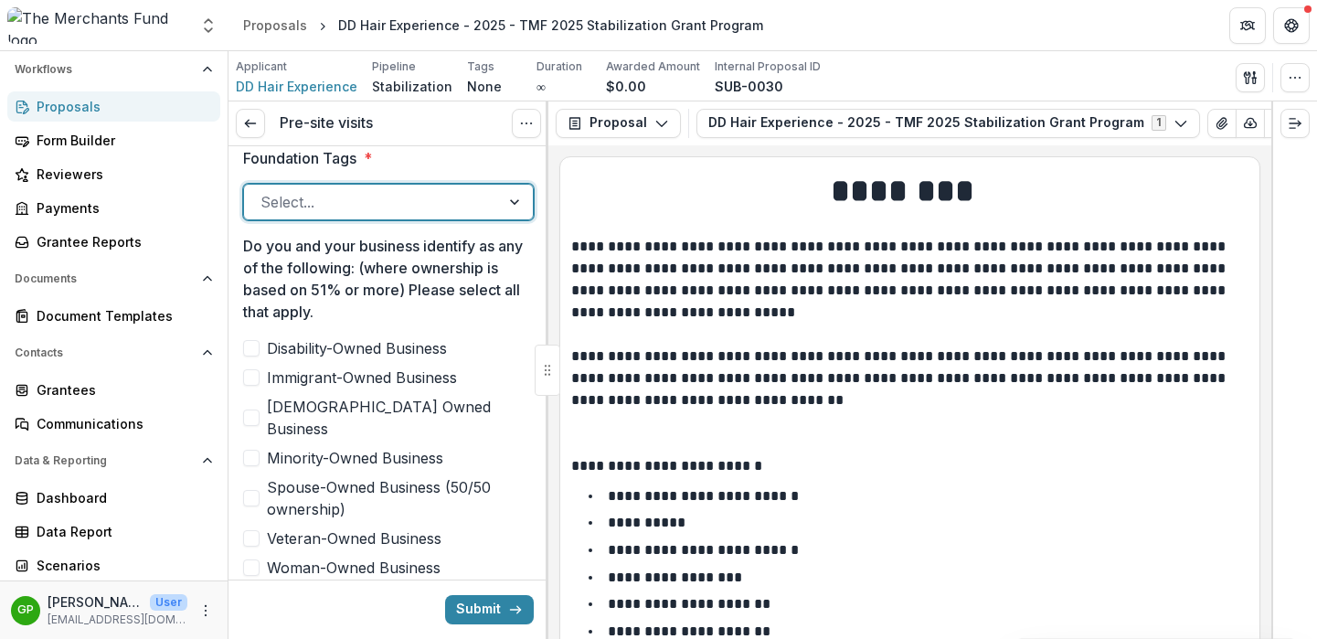
click at [436, 194] on div at bounding box center [371, 202] width 223 height 26
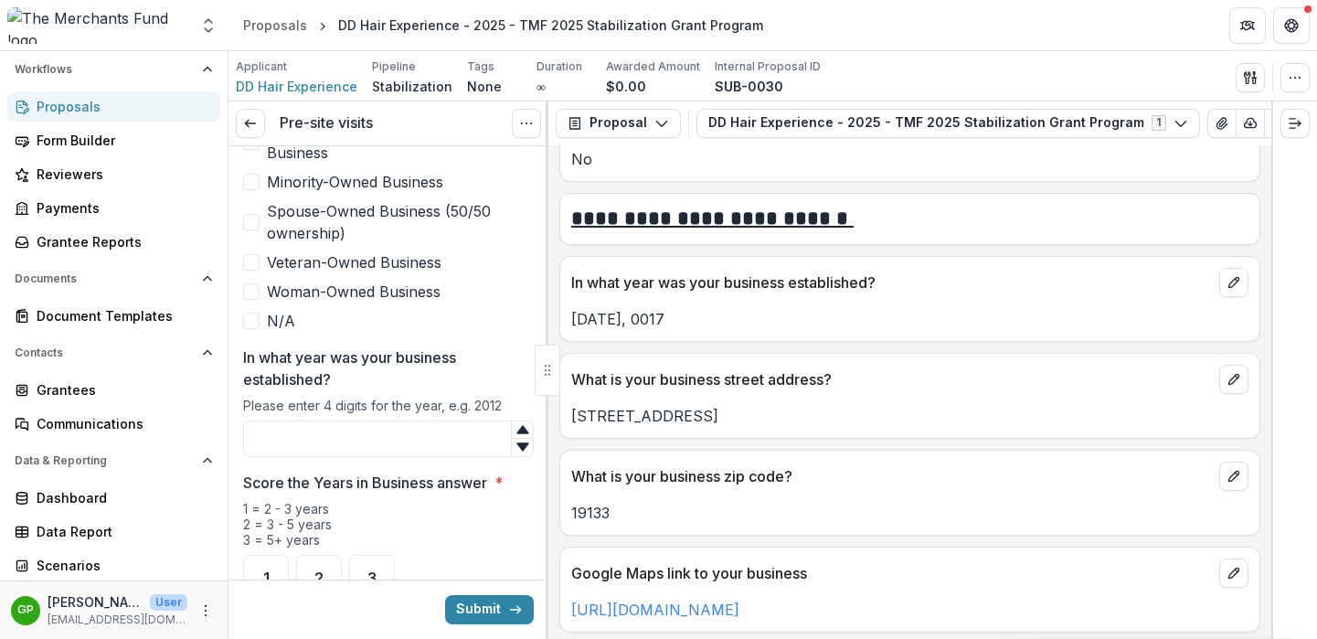
scroll to position [1206, 0]
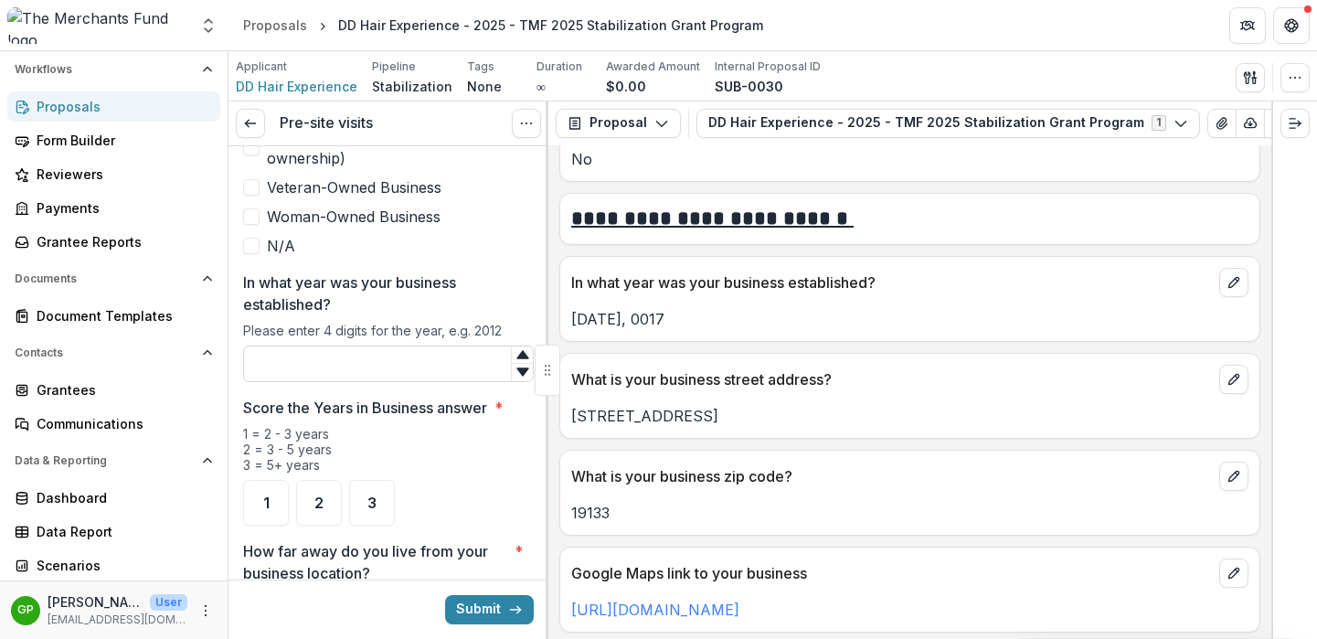
click at [369, 345] on input "In what year was your business established?" at bounding box center [388, 363] width 291 height 37
click at [370, 495] on span "3" at bounding box center [371, 502] width 9 height 15
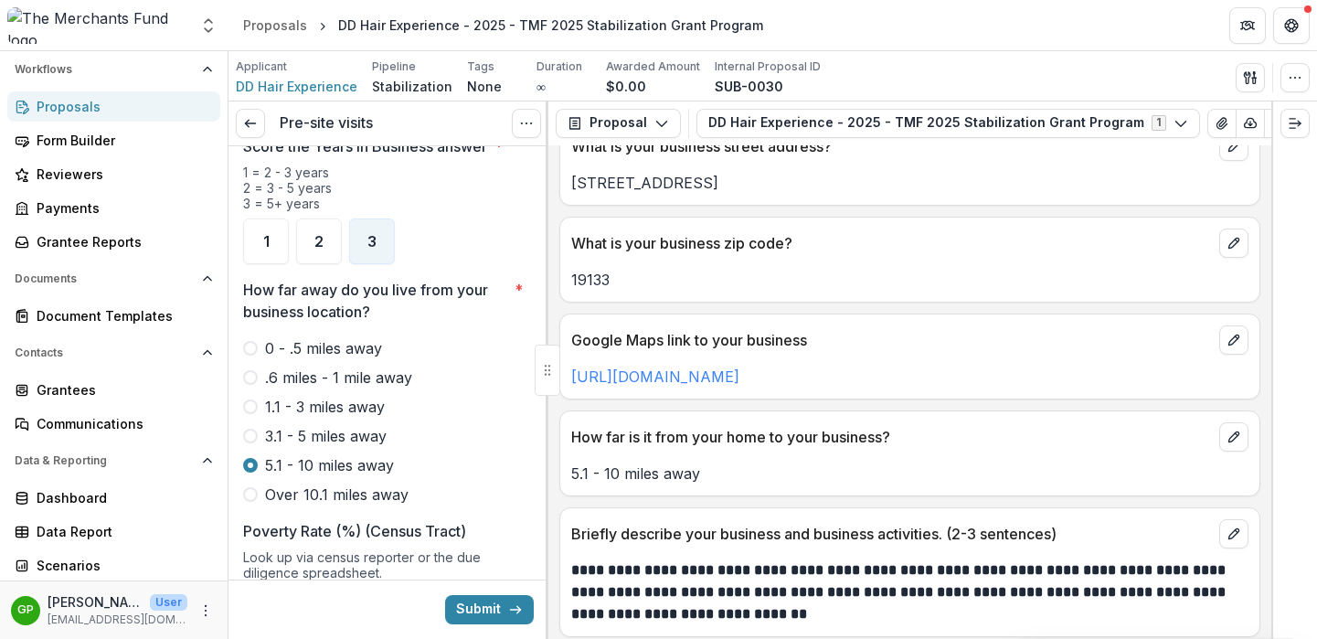
scroll to position [1511, 0]
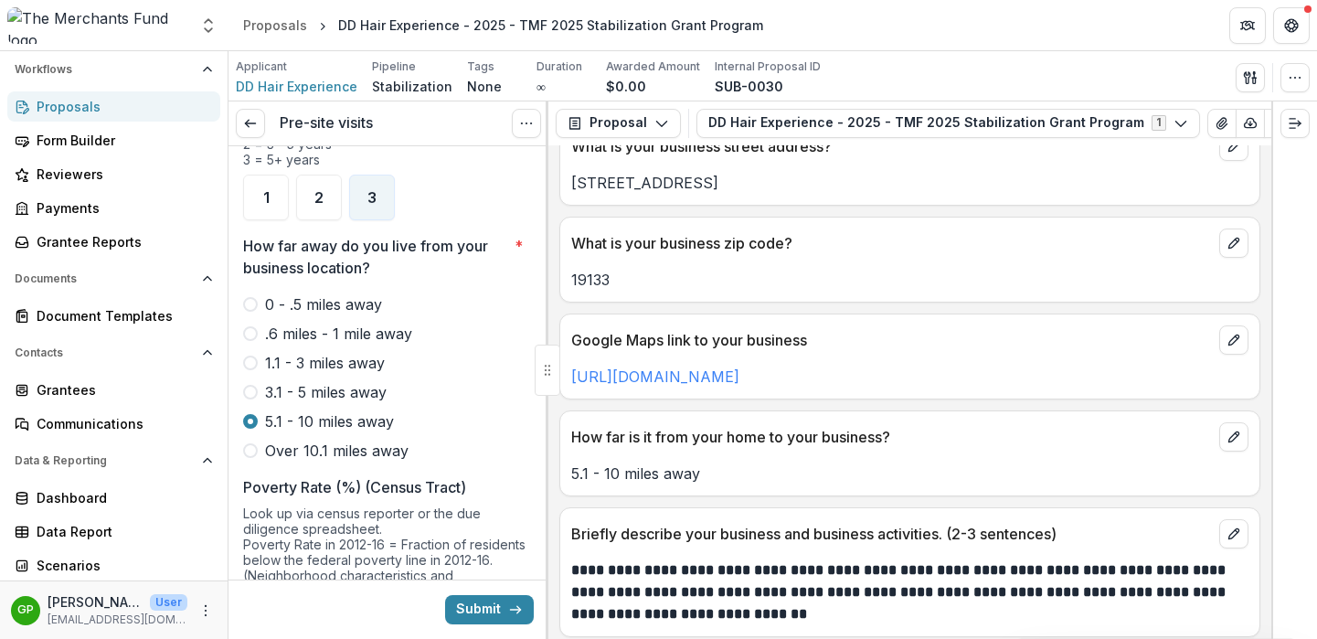
type input "****"
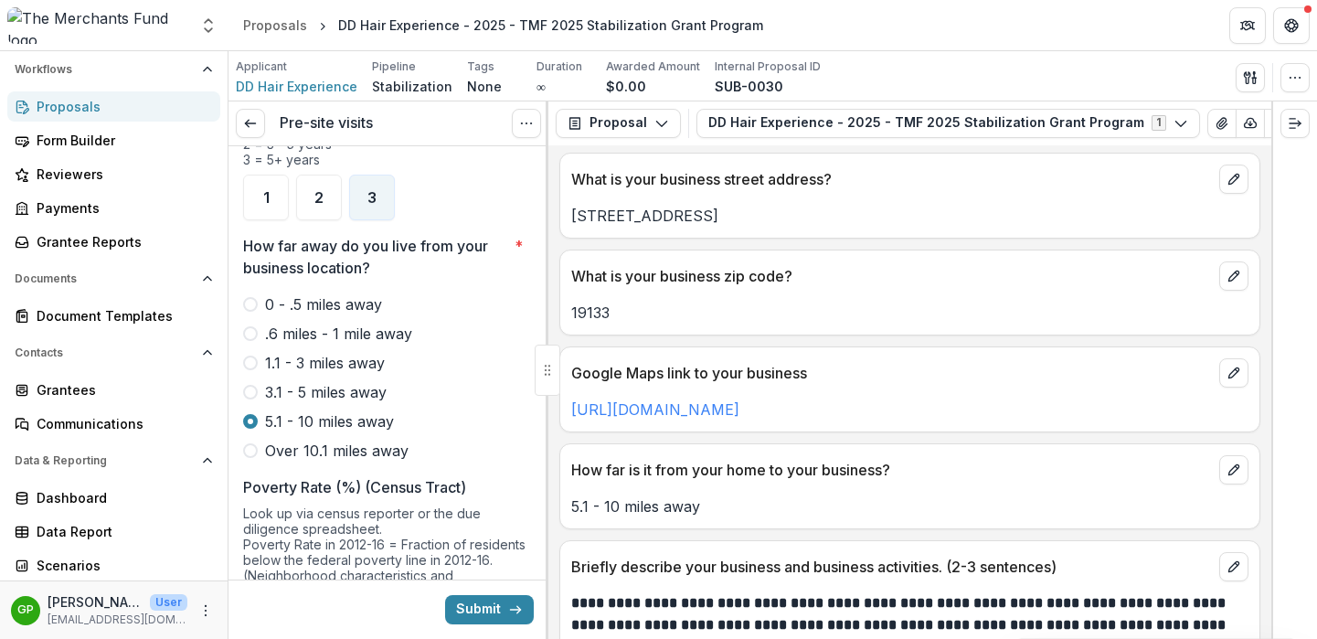
drag, startPoint x: 743, startPoint y: 224, endPoint x: 567, endPoint y: 222, distance: 175.4
click at [567, 222] on div "2630 Germantown Ave" at bounding box center [909, 216] width 699 height 22
copy p "2630 Germantown Ave"
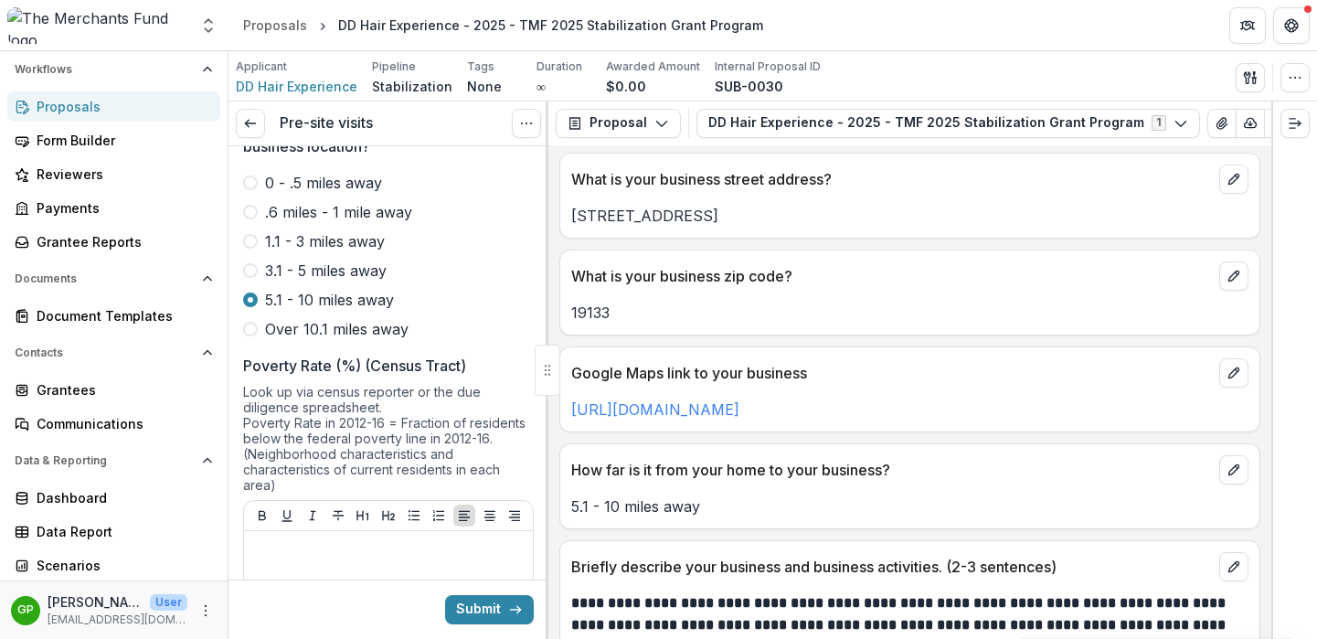
scroll to position [1743, 0]
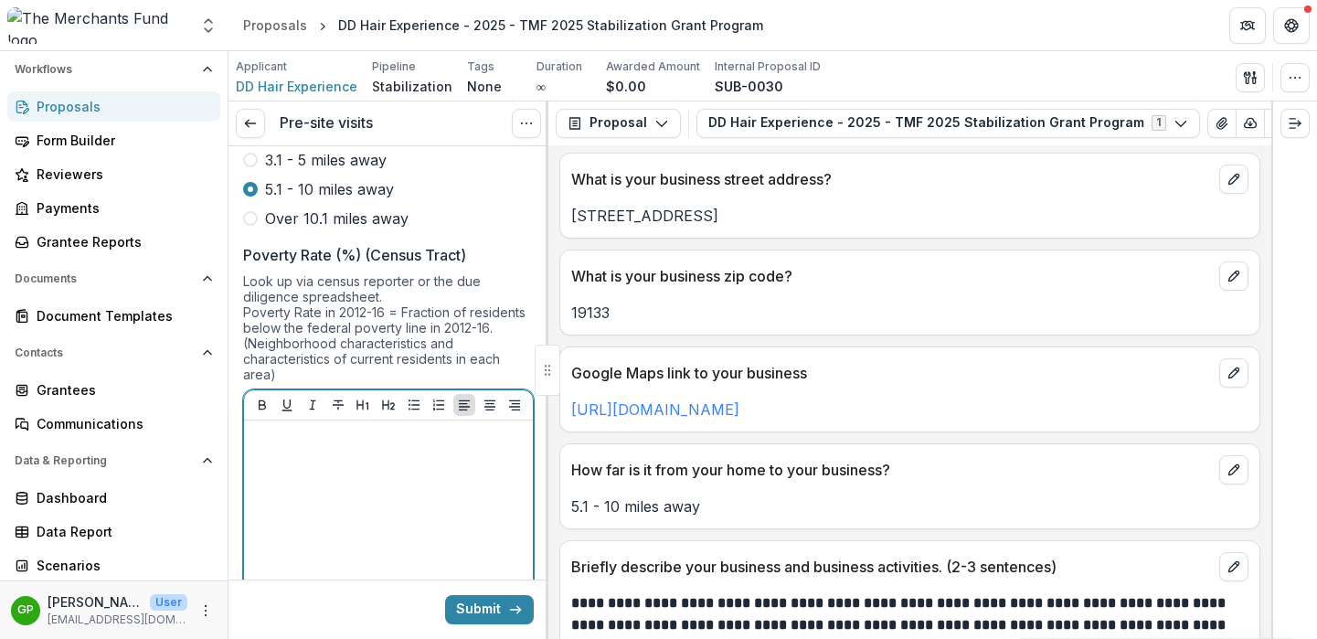
click at [384, 429] on div at bounding box center [388, 565] width 274 height 274
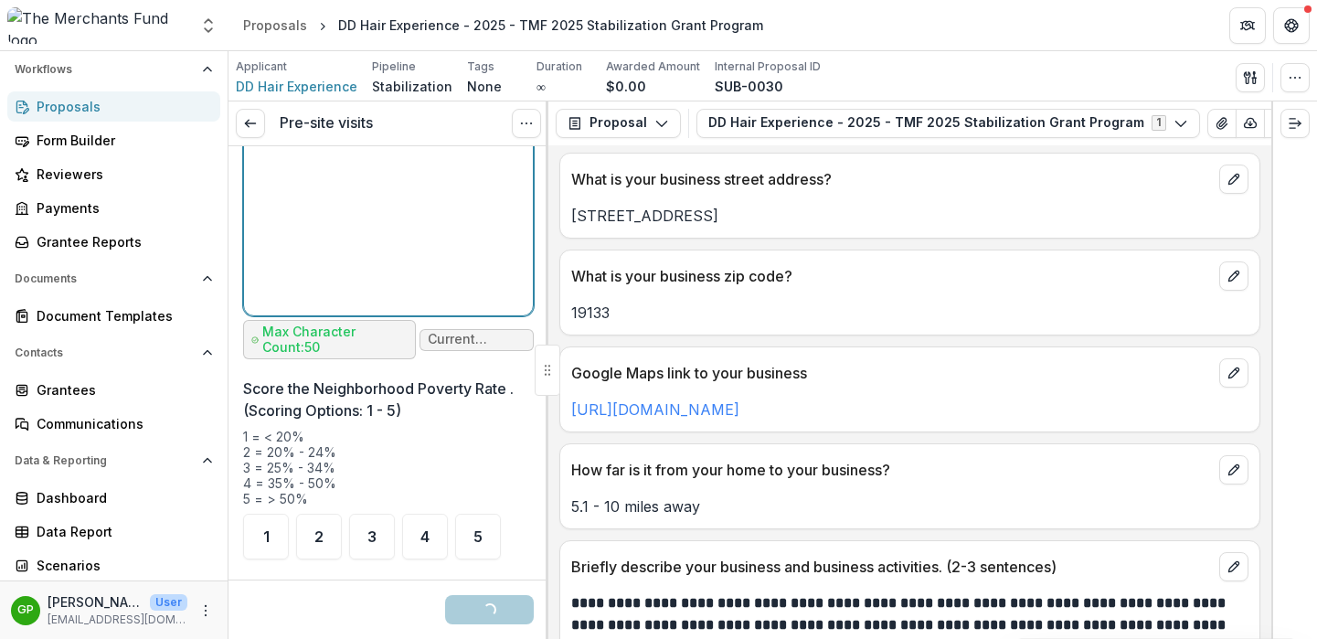
scroll to position [2139, 0]
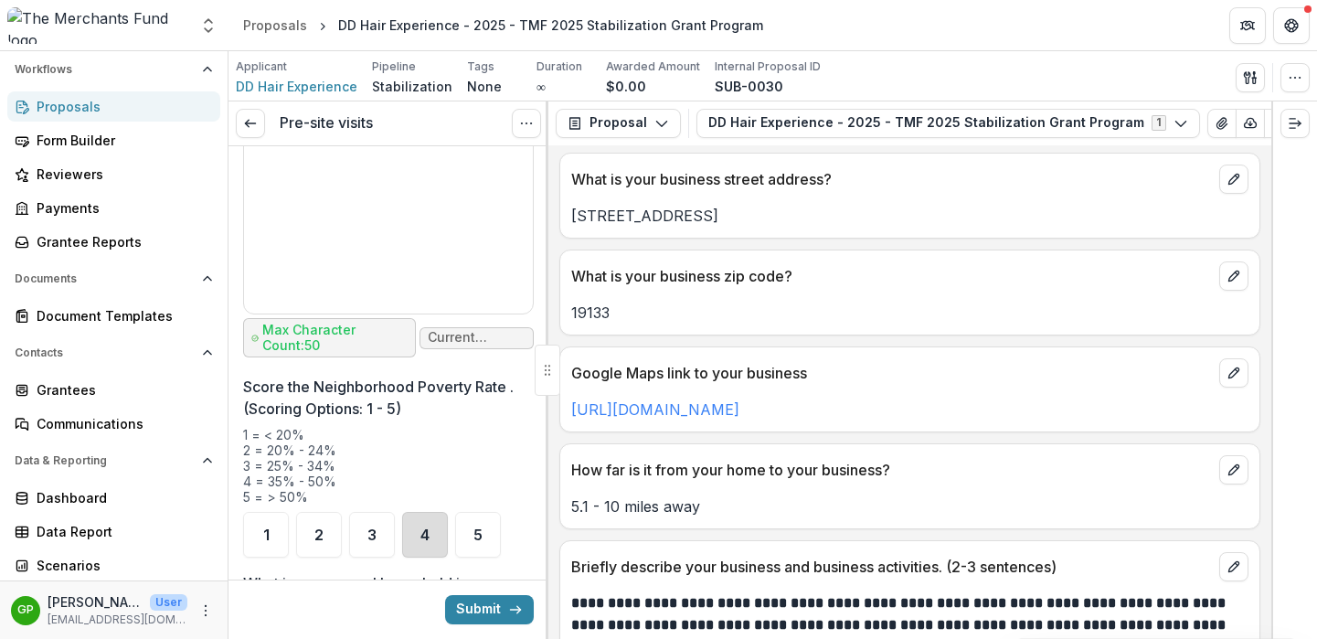
click at [410, 512] on div "4" at bounding box center [425, 535] width 46 height 46
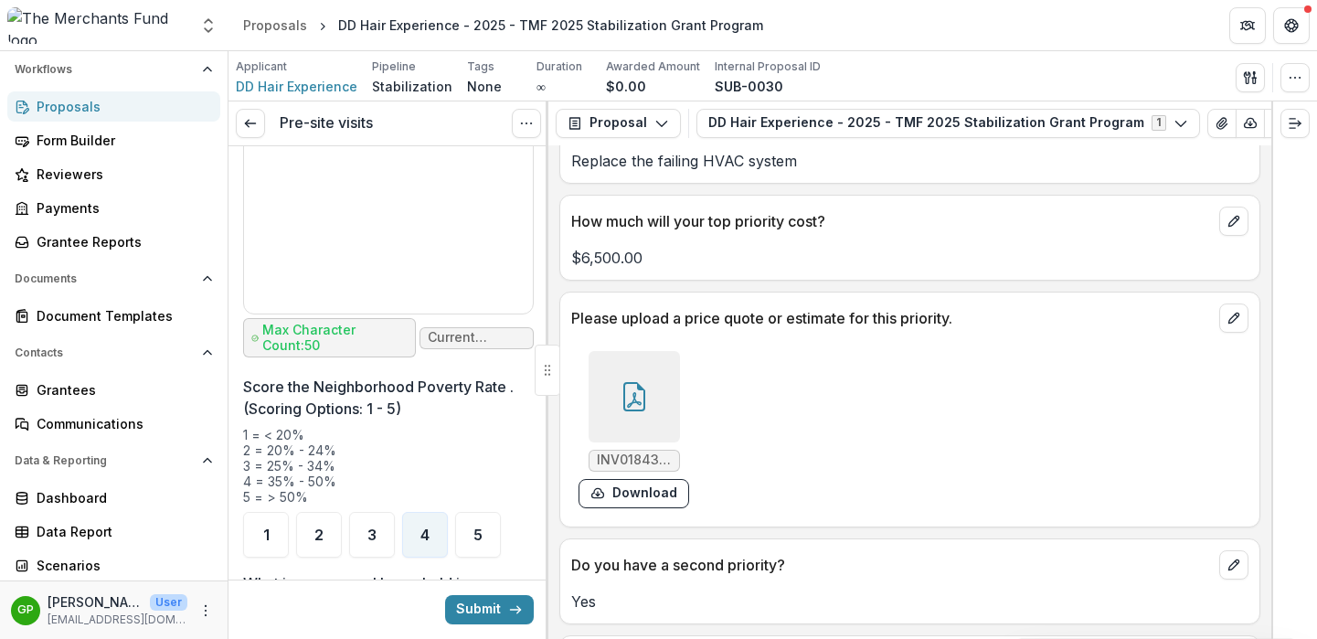
scroll to position [4693, 0]
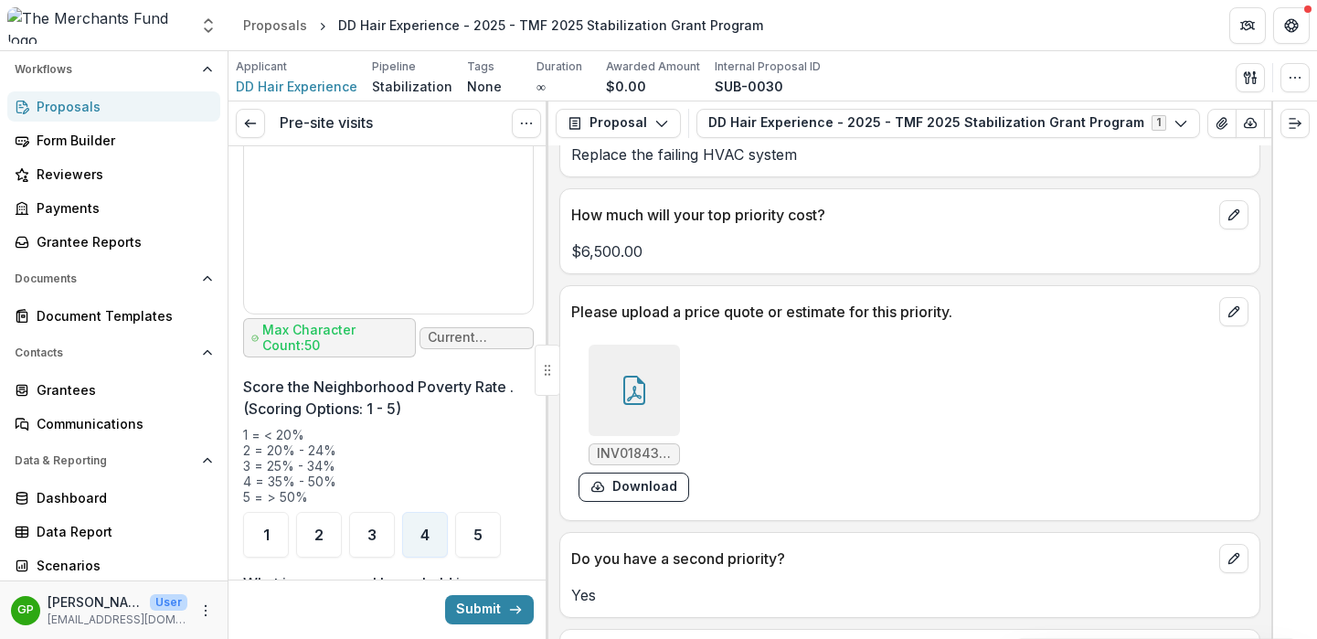
click at [651, 386] on div at bounding box center [633, 389] width 91 height 91
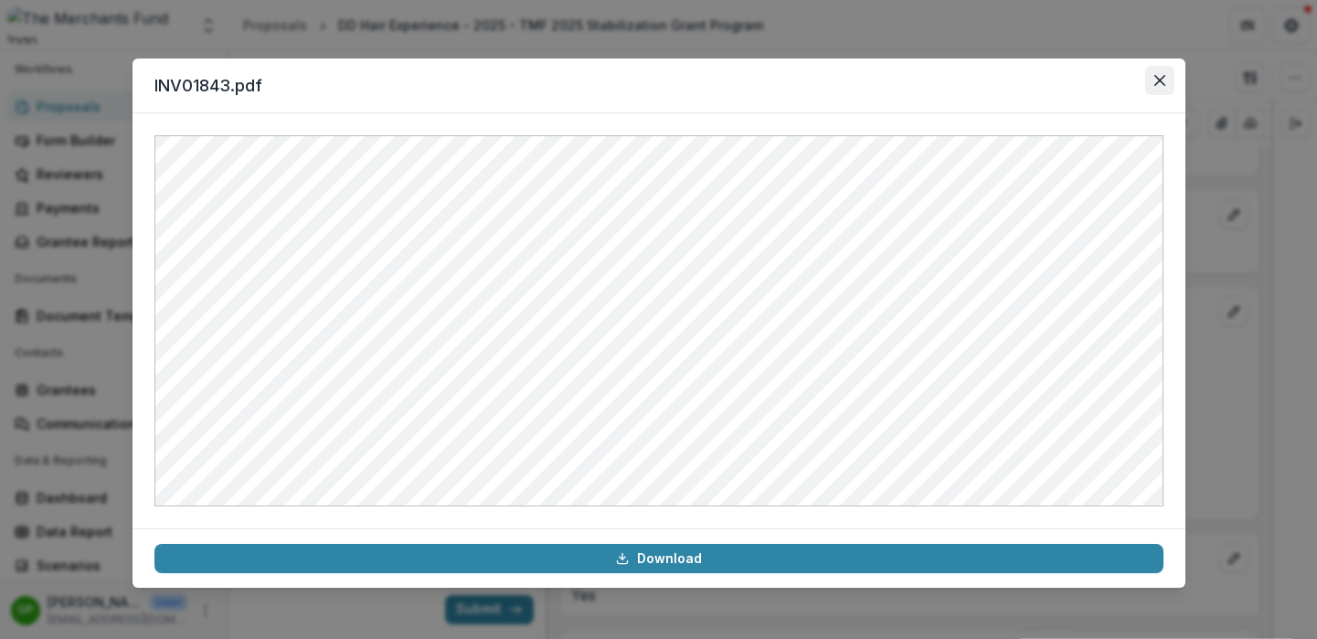
click at [1159, 79] on icon "Close" at bounding box center [1158, 80] width 11 height 11
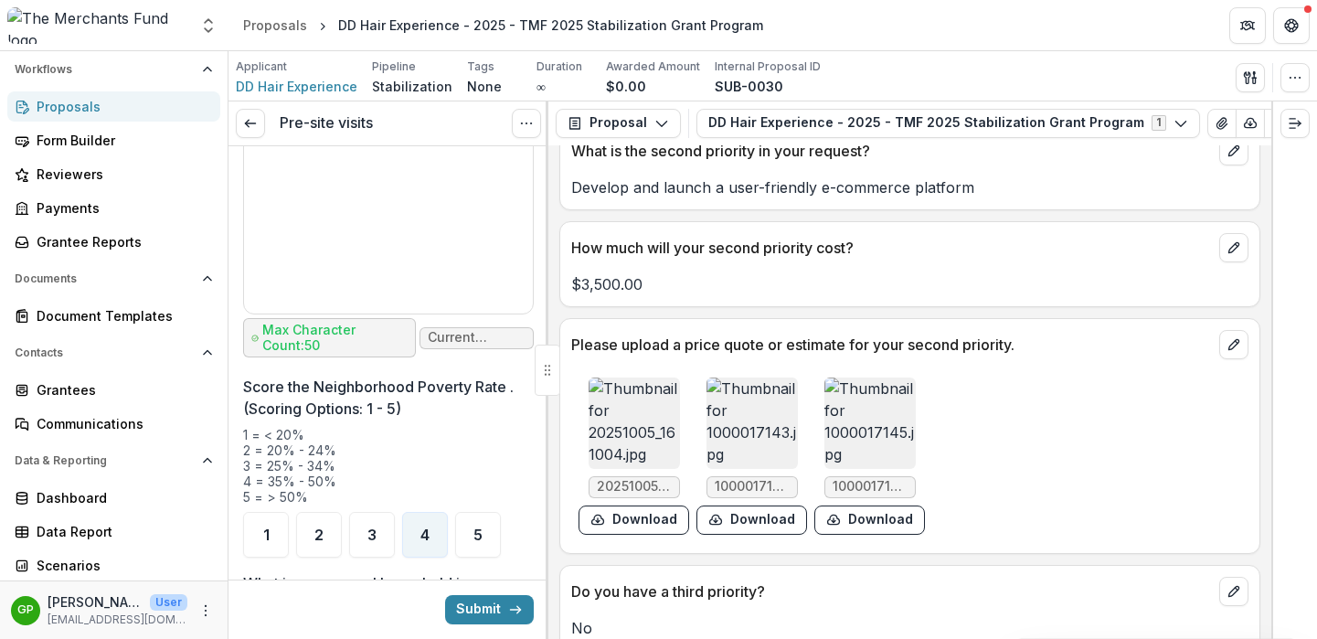
scroll to position [5269, 0]
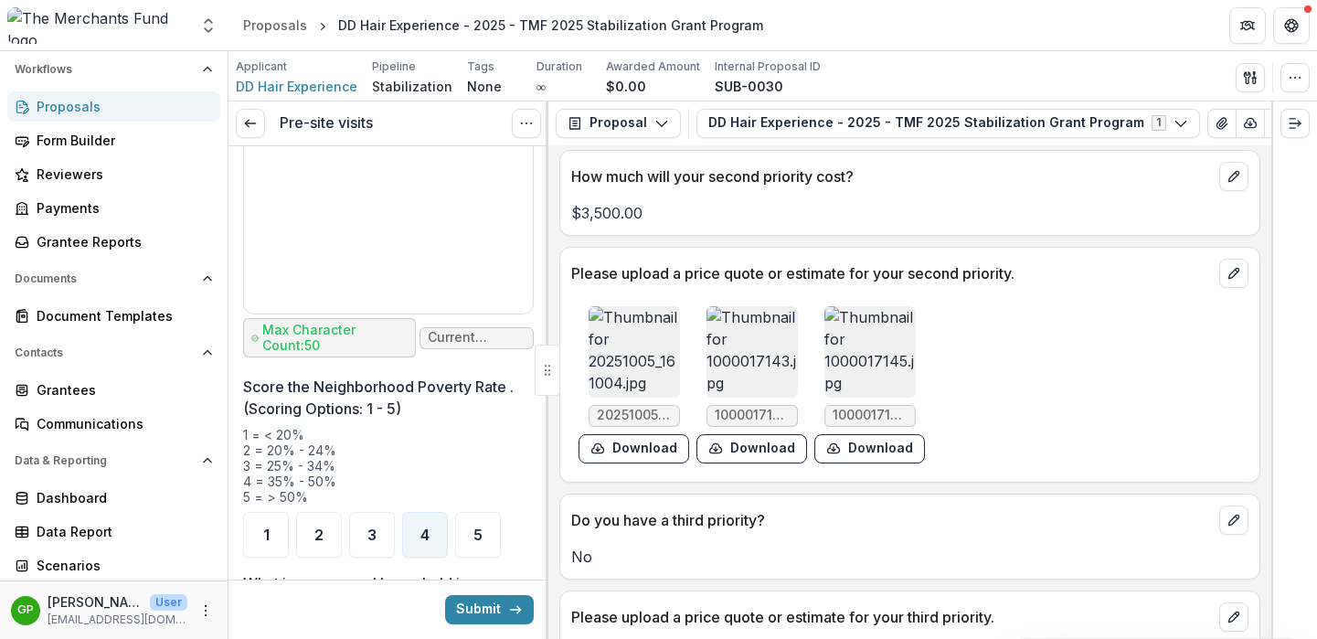
click at [609, 348] on img at bounding box center [633, 351] width 91 height 91
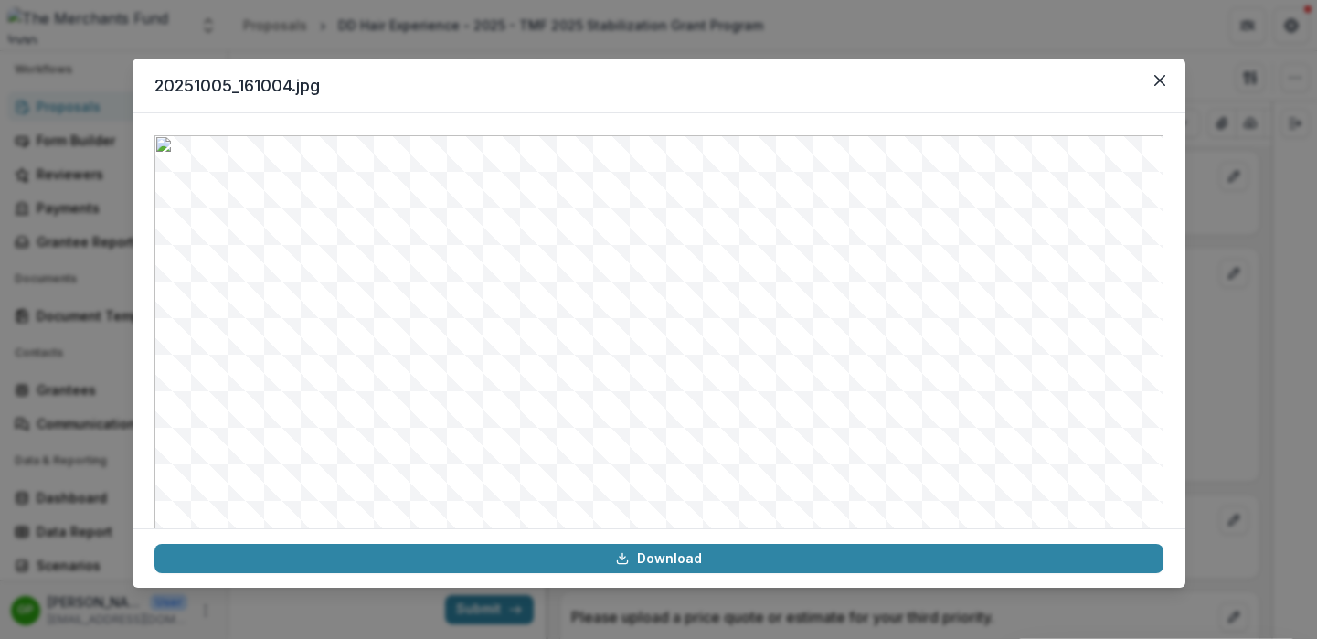
click at [1219, 272] on div "20251005_161004.jpg Download" at bounding box center [658, 319] width 1317 height 639
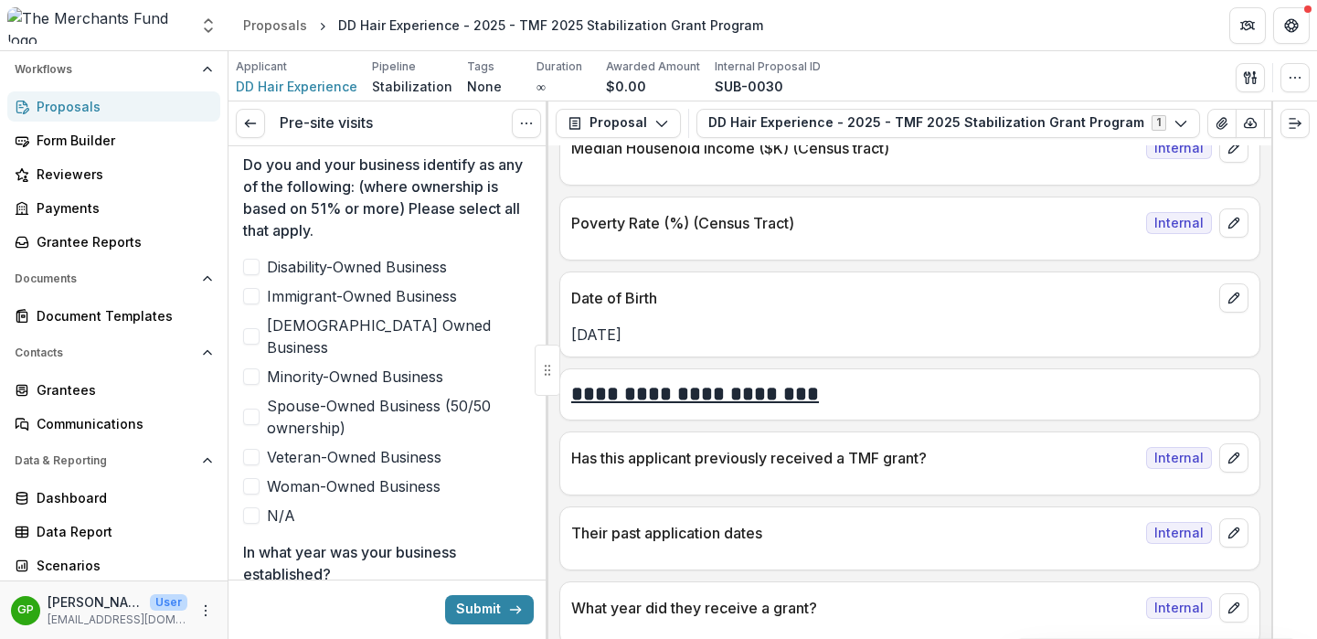
scroll to position [980, 0]
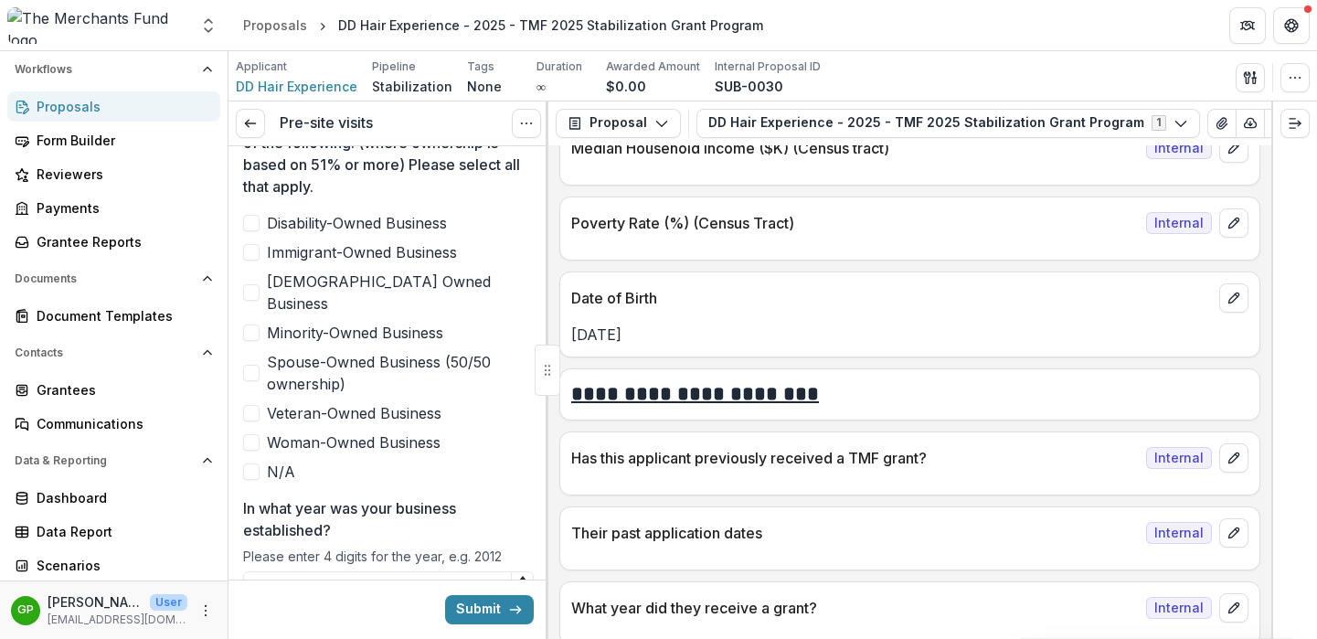
click at [253, 324] on span at bounding box center [251, 332] width 16 height 16
click at [255, 434] on span at bounding box center [251, 442] width 16 height 16
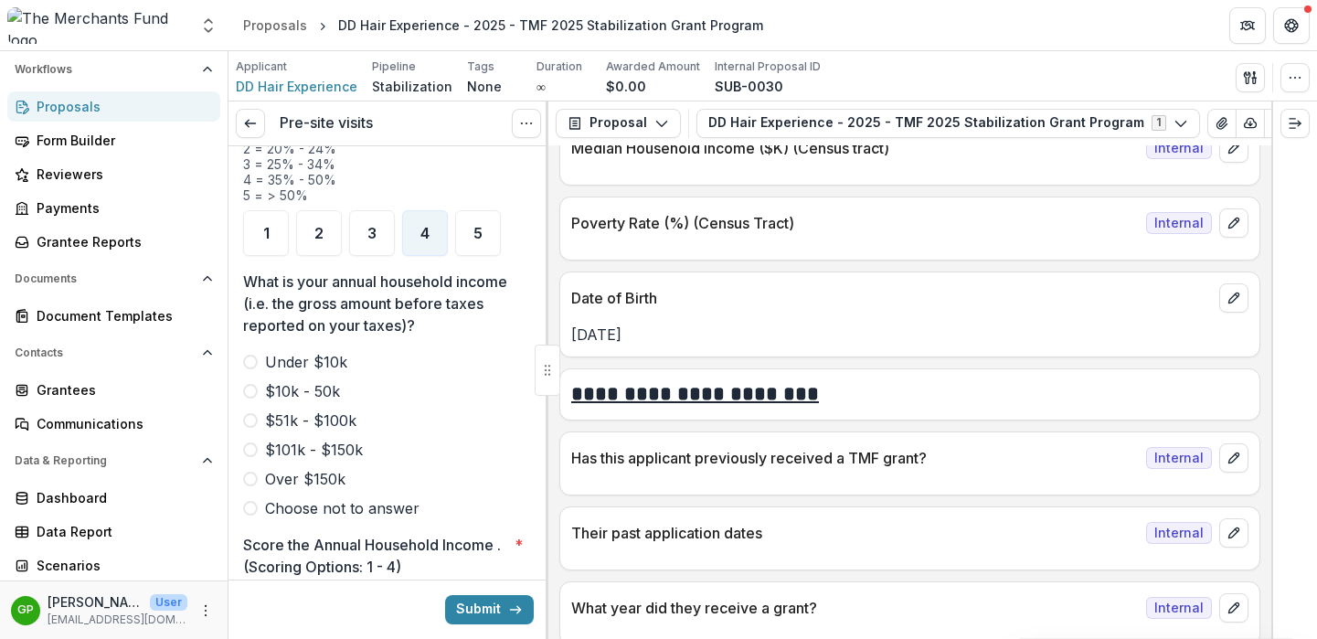
scroll to position [2517, 0]
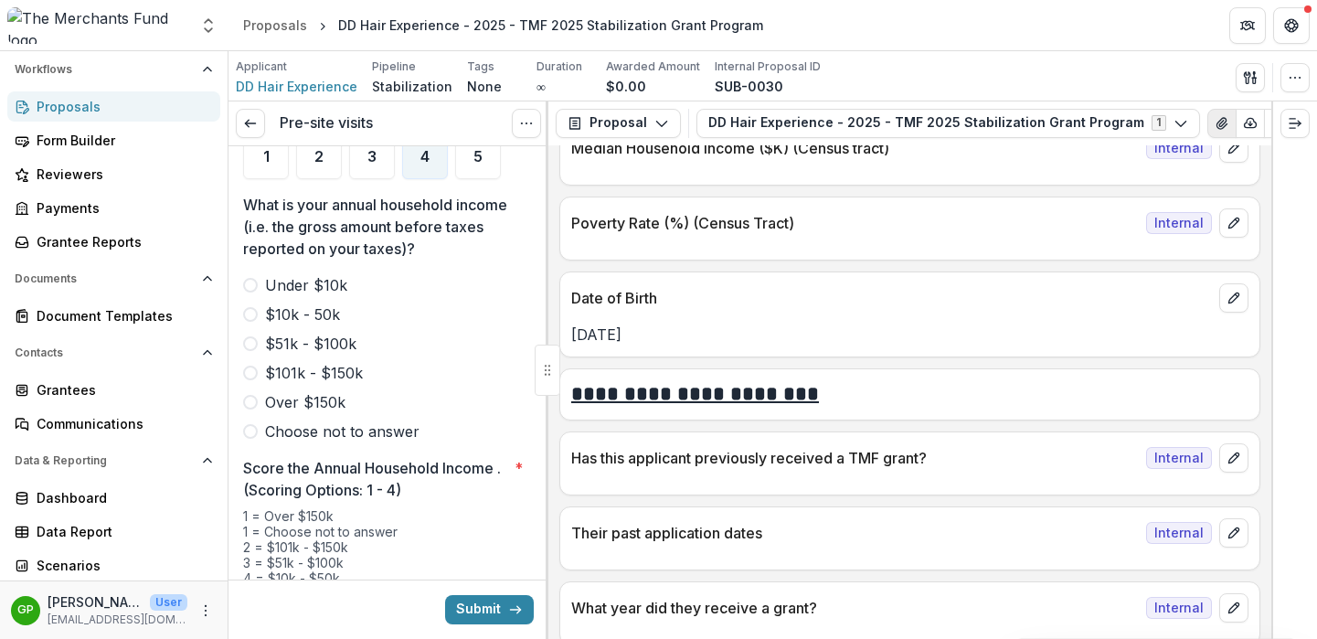
click at [1214, 129] on icon "View Attached Files" at bounding box center [1221, 123] width 15 height 15
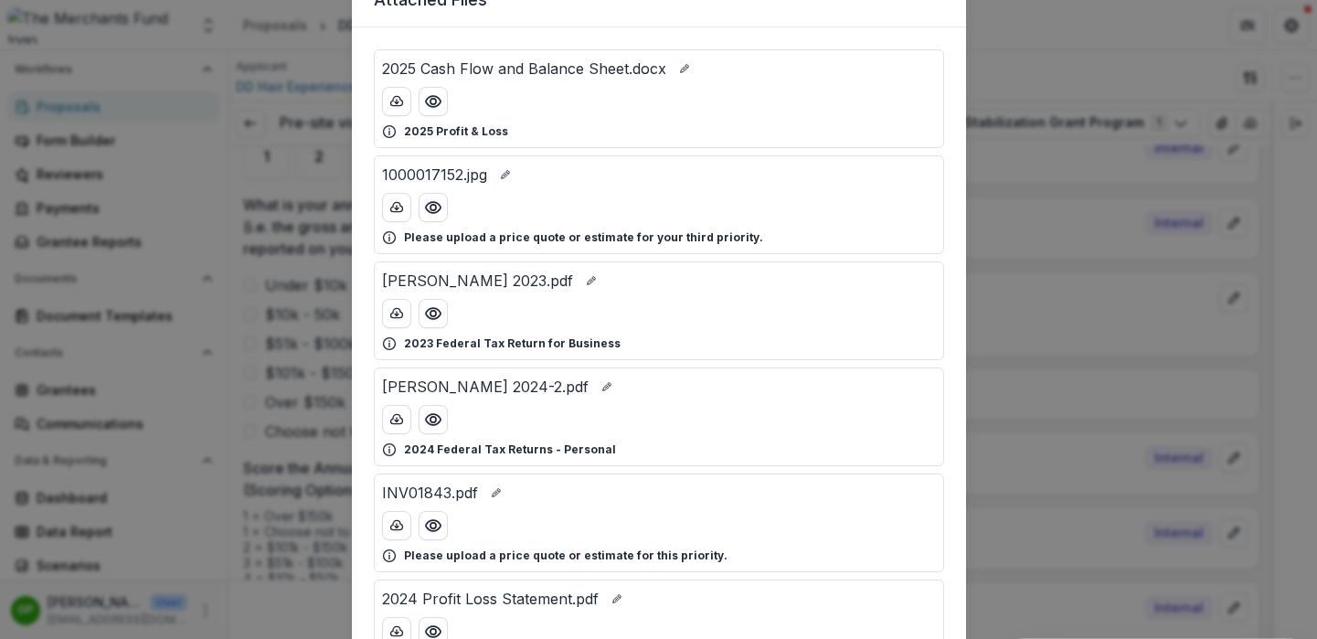
scroll to position [88, 0]
click at [439, 422] on icon "Preview Dior Smith 2024-2.pdf" at bounding box center [433, 417] width 18 height 18
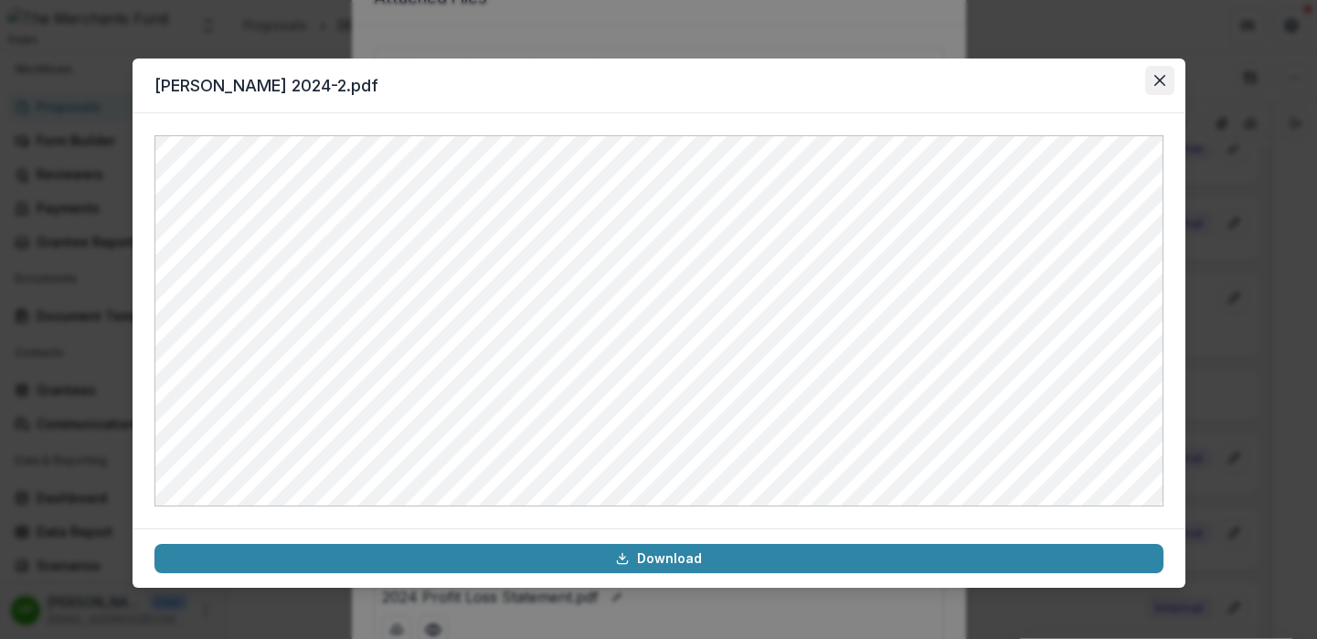
click at [1166, 76] on button "Close" at bounding box center [1159, 80] width 29 height 29
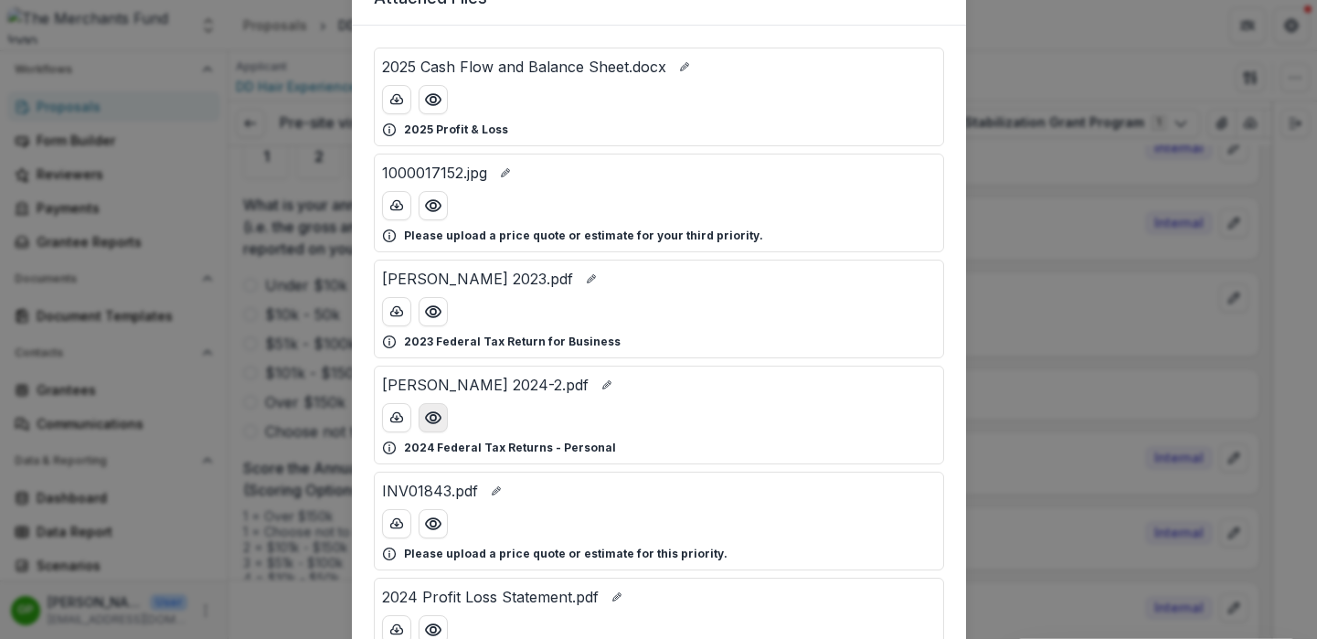
click at [432, 417] on circle "Preview Dior Smith 2024-2.pdf" at bounding box center [431, 417] width 5 height 5
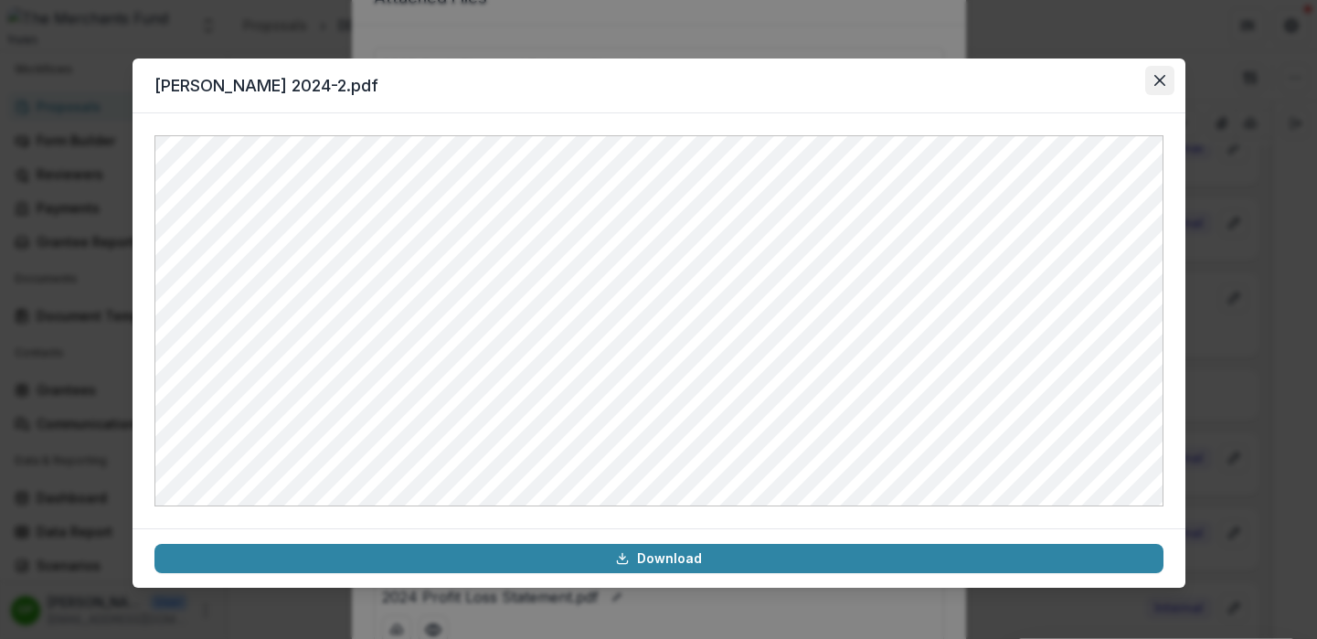
click at [1161, 75] on icon "Close" at bounding box center [1159, 80] width 11 height 11
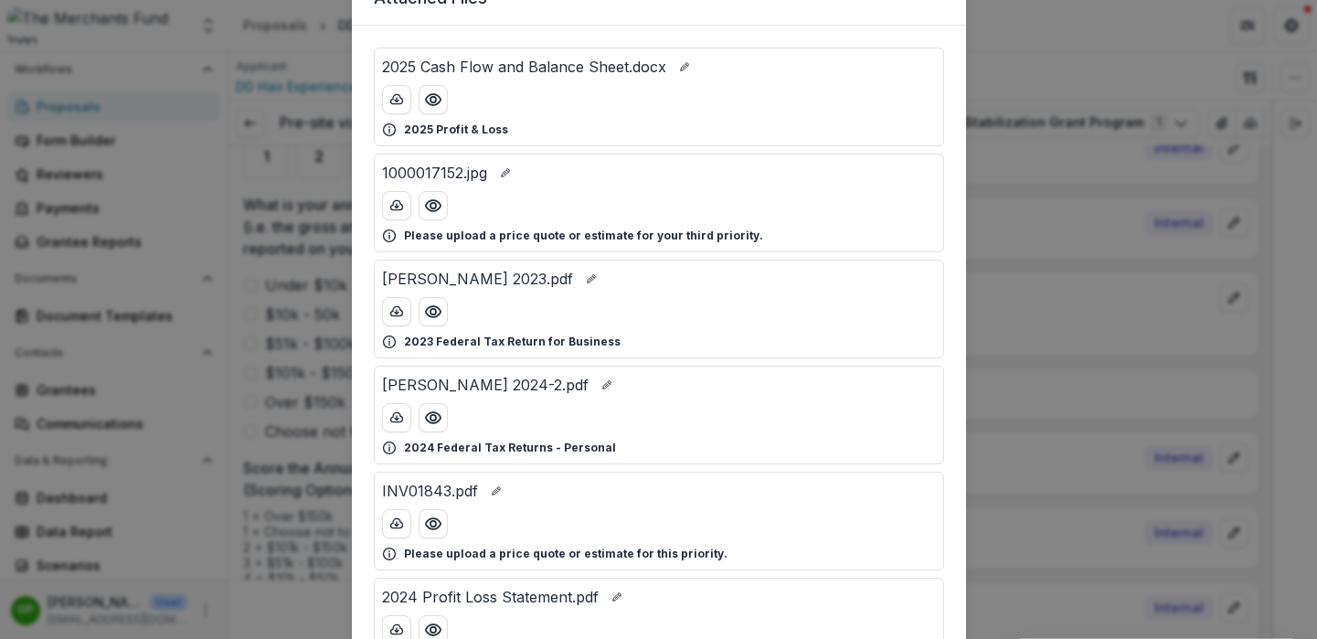
click at [990, 373] on div "Attached Files 2025 Cash Flow and Balance Sheet.docx 2025 Profit & Loss 1000017…" at bounding box center [658, 319] width 1317 height 639
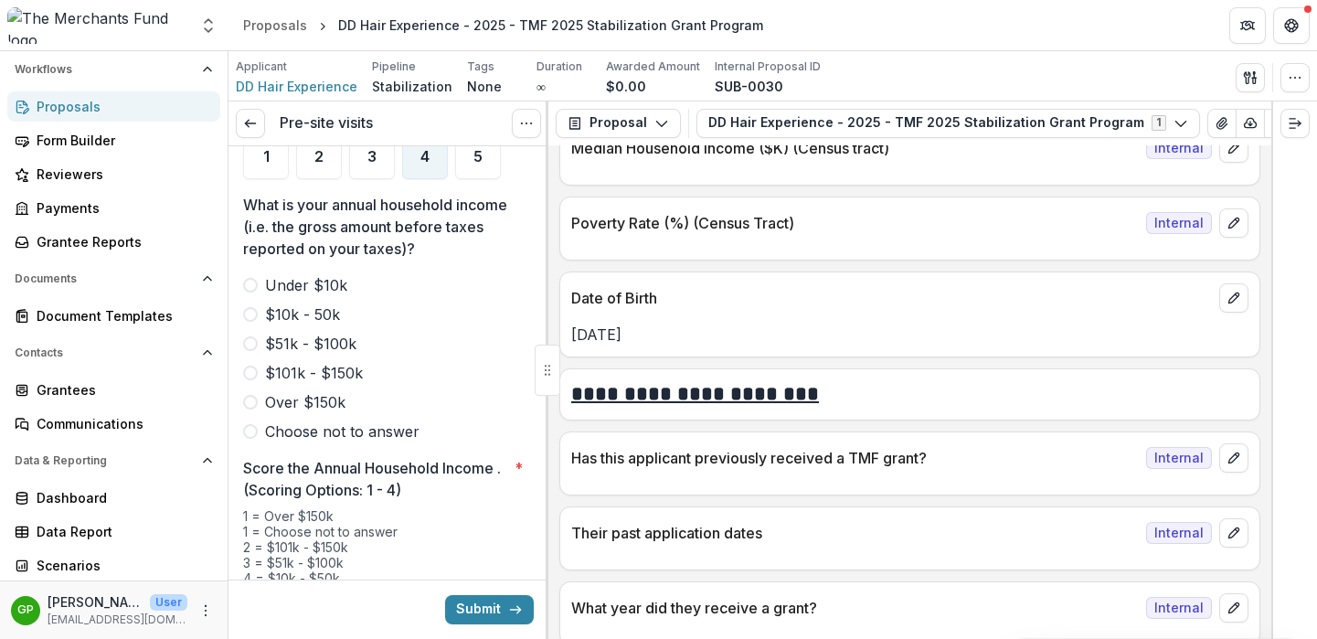
click at [257, 333] on label "$51k - $100k" at bounding box center [388, 344] width 291 height 22
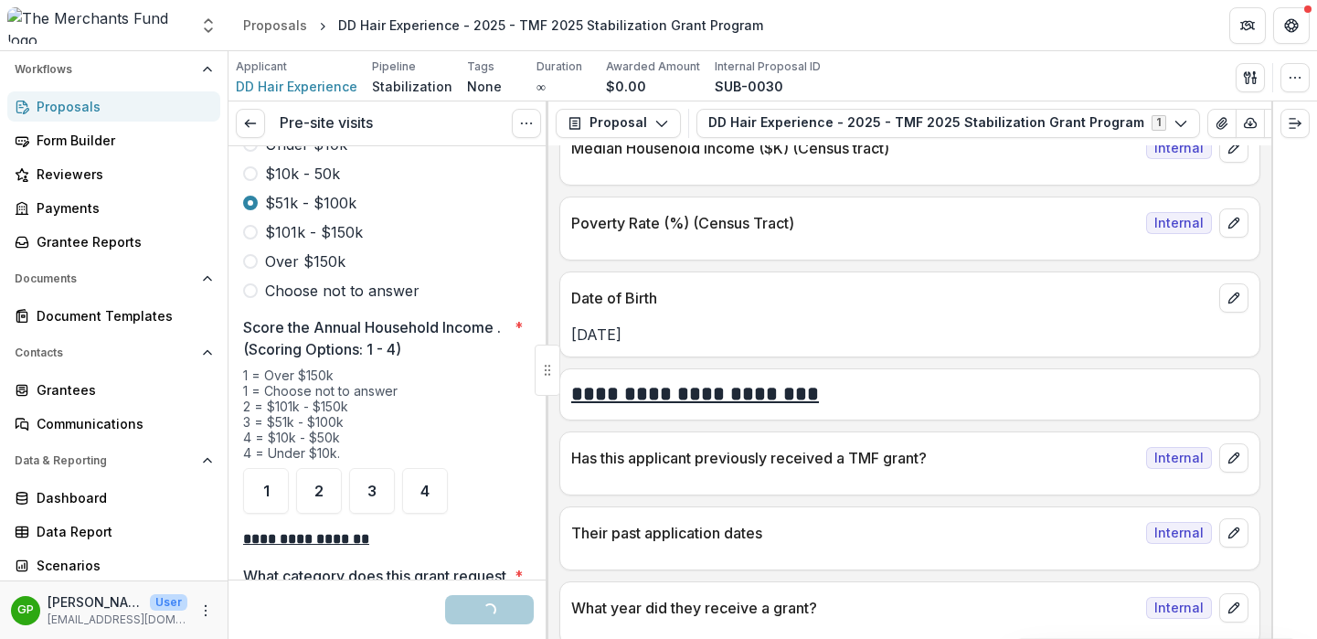
scroll to position [2661, 0]
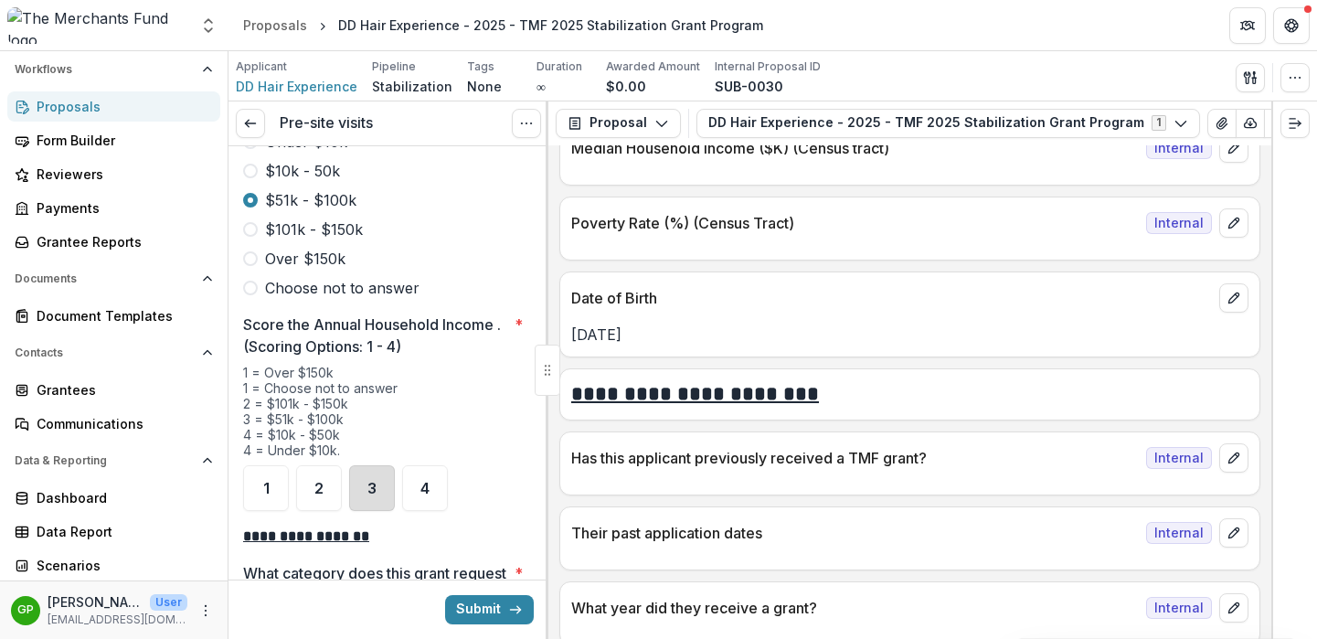
click at [376, 481] on div "3" at bounding box center [372, 488] width 46 height 46
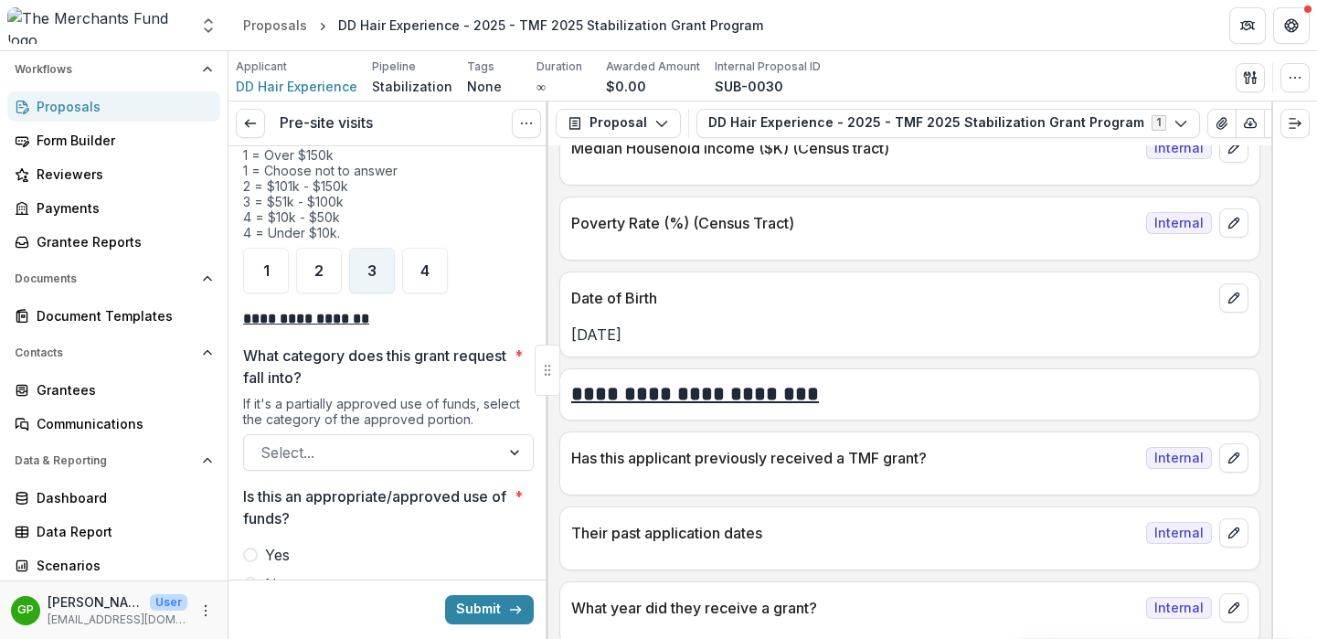
scroll to position [2956, 0]
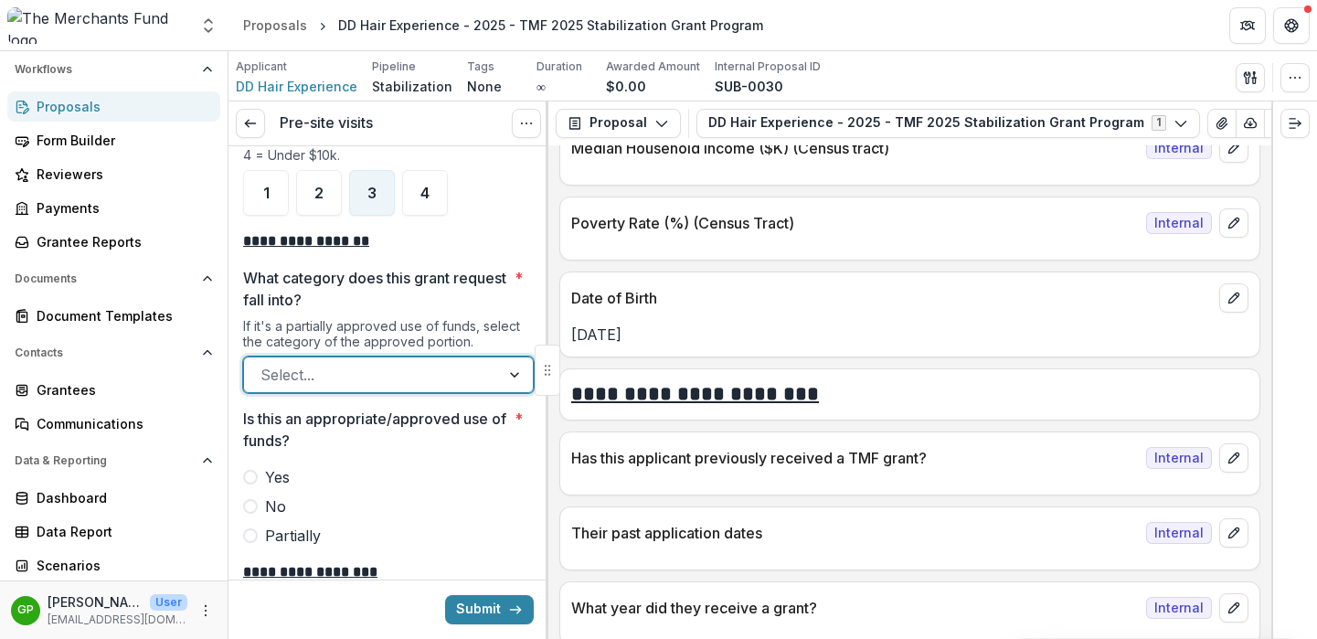
click at [384, 362] on div at bounding box center [371, 375] width 223 height 26
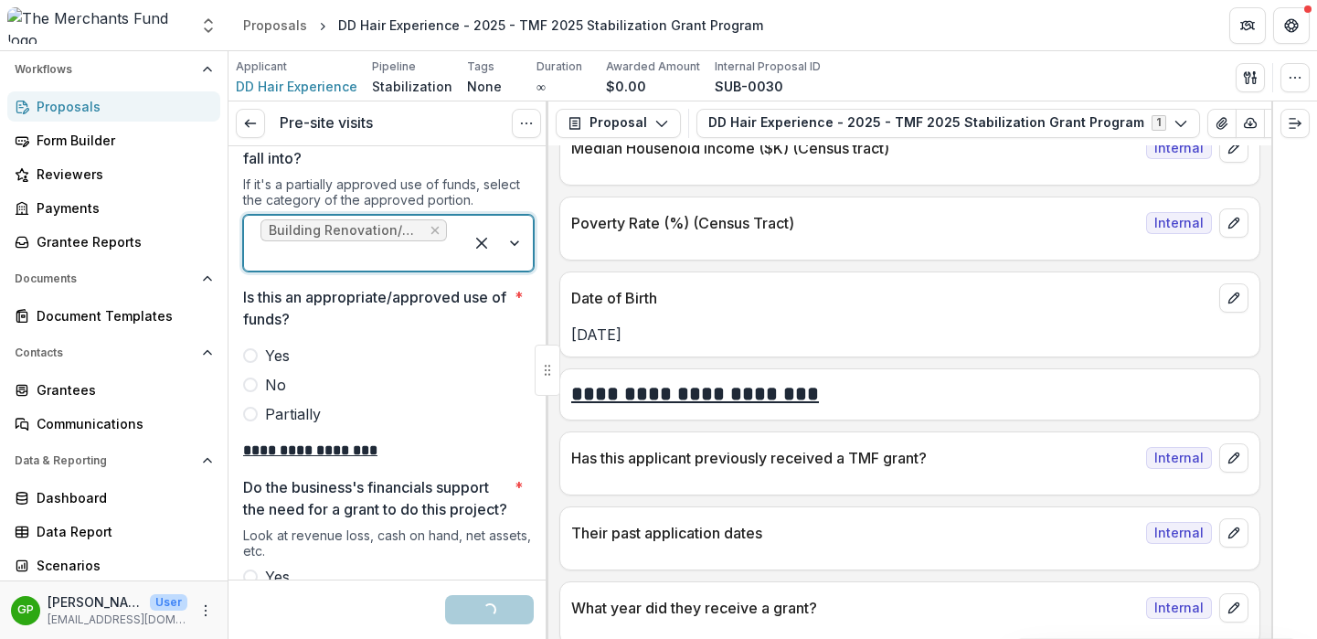
scroll to position [3104, 0]
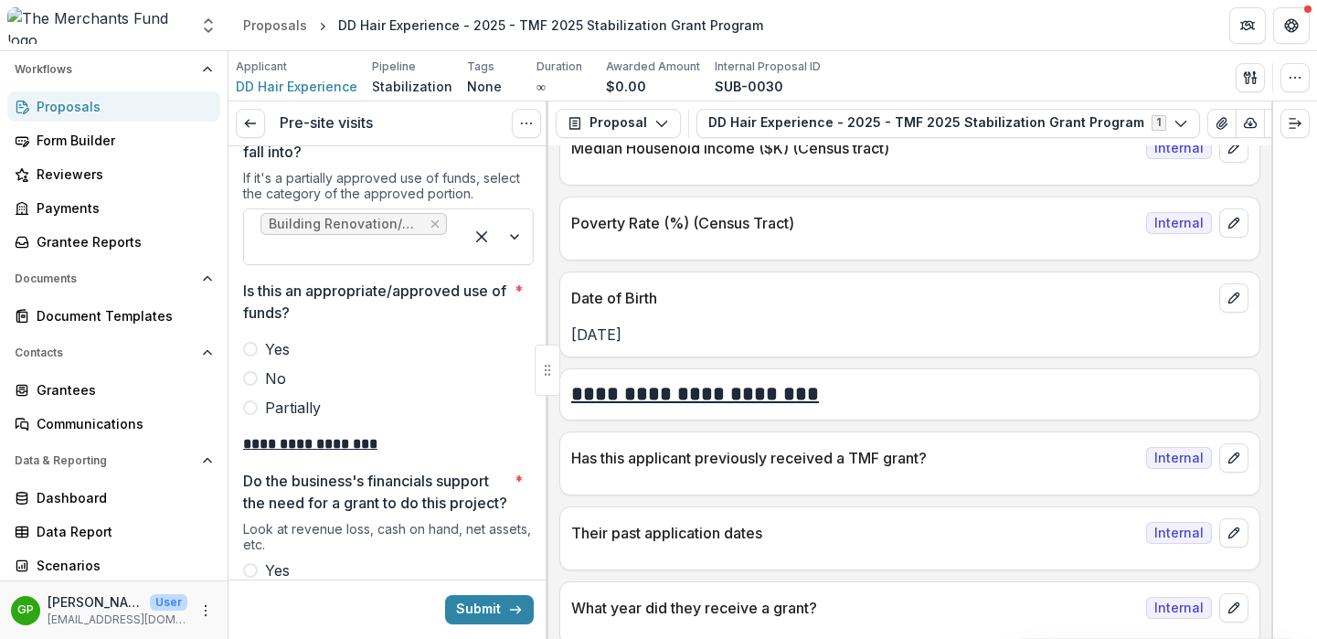
click at [249, 342] on span at bounding box center [250, 349] width 15 height 15
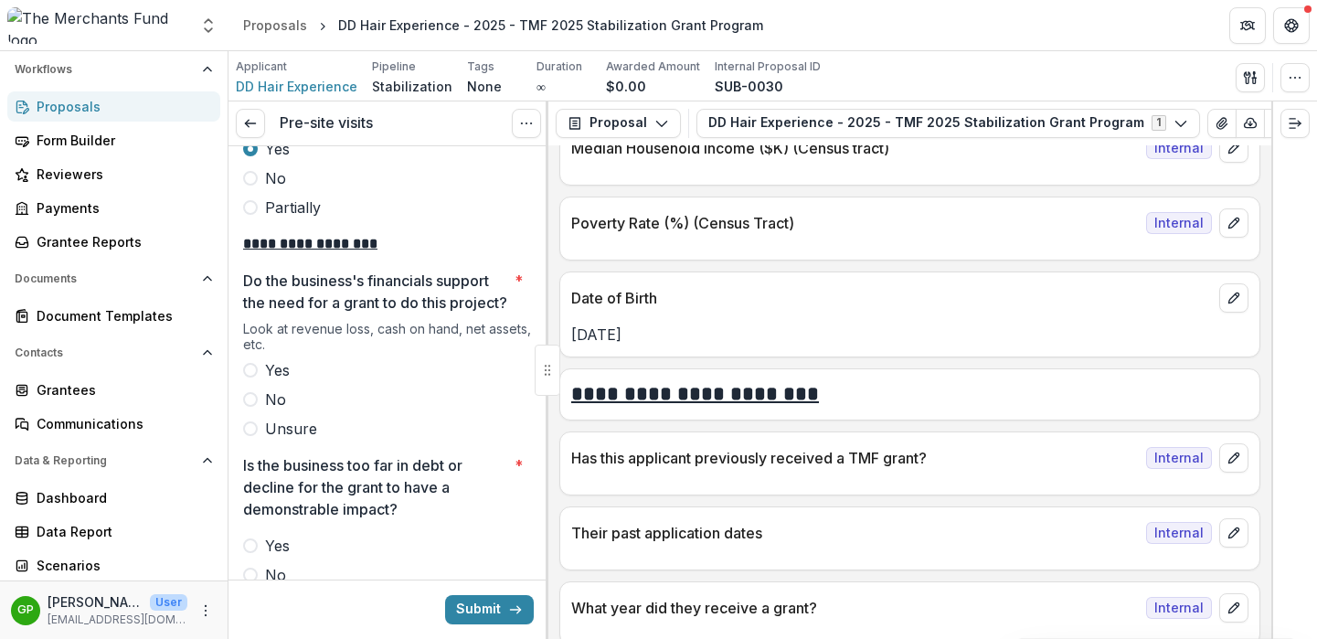
scroll to position [3306, 0]
click at [251, 365] on span at bounding box center [250, 368] width 15 height 15
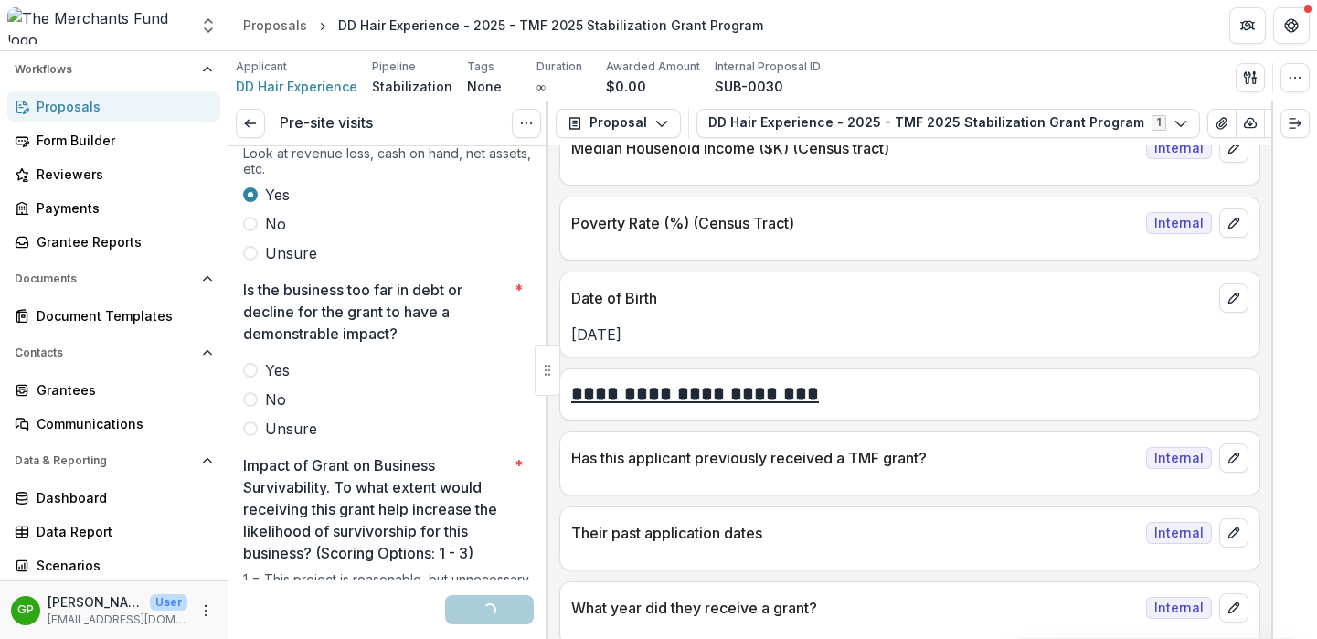
scroll to position [3507, 0]
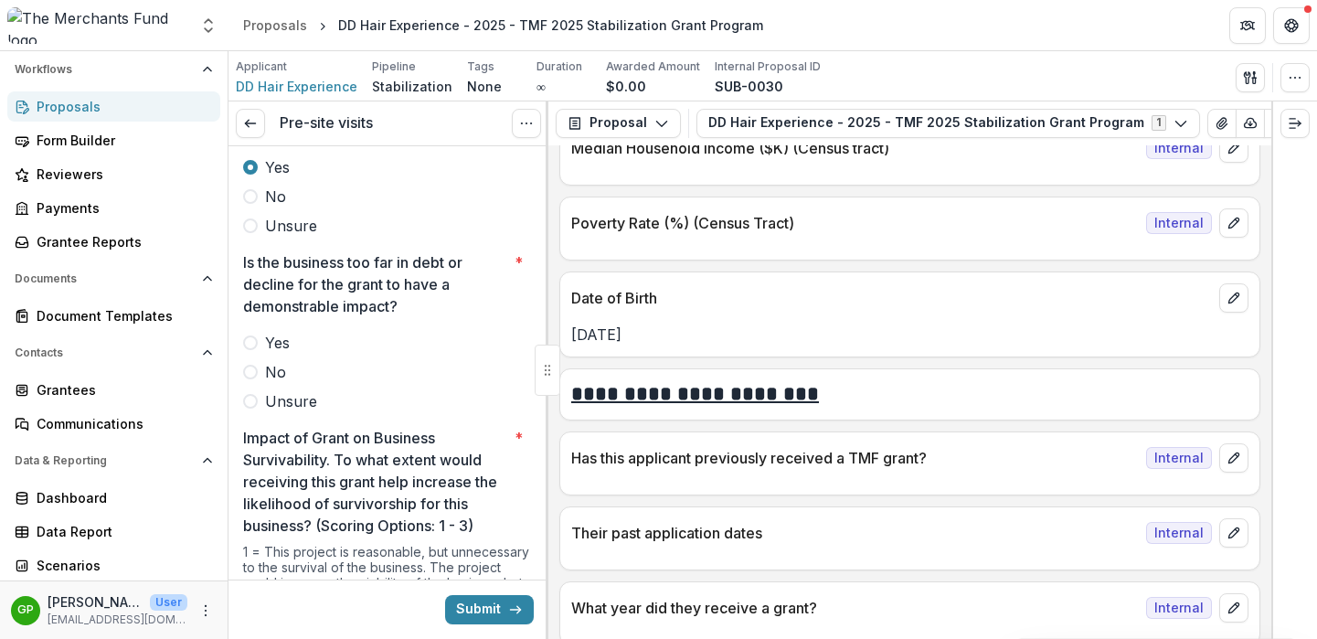
click at [250, 372] on span at bounding box center [250, 372] width 15 height 15
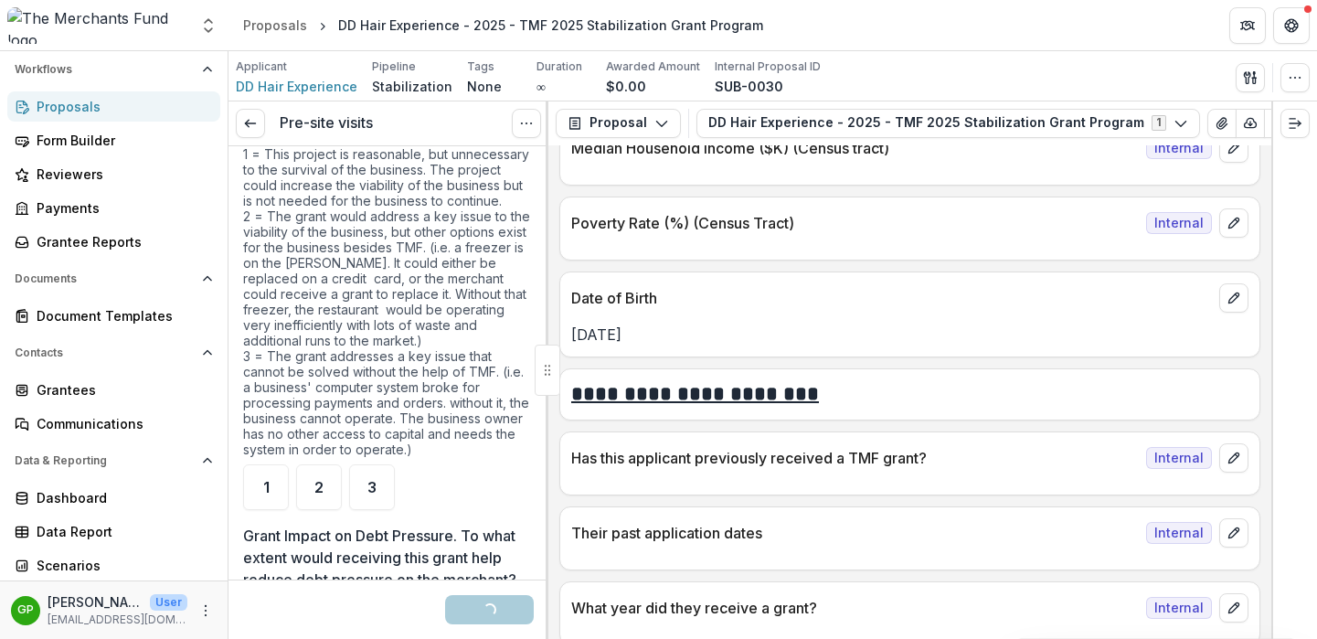
scroll to position [3977, 0]
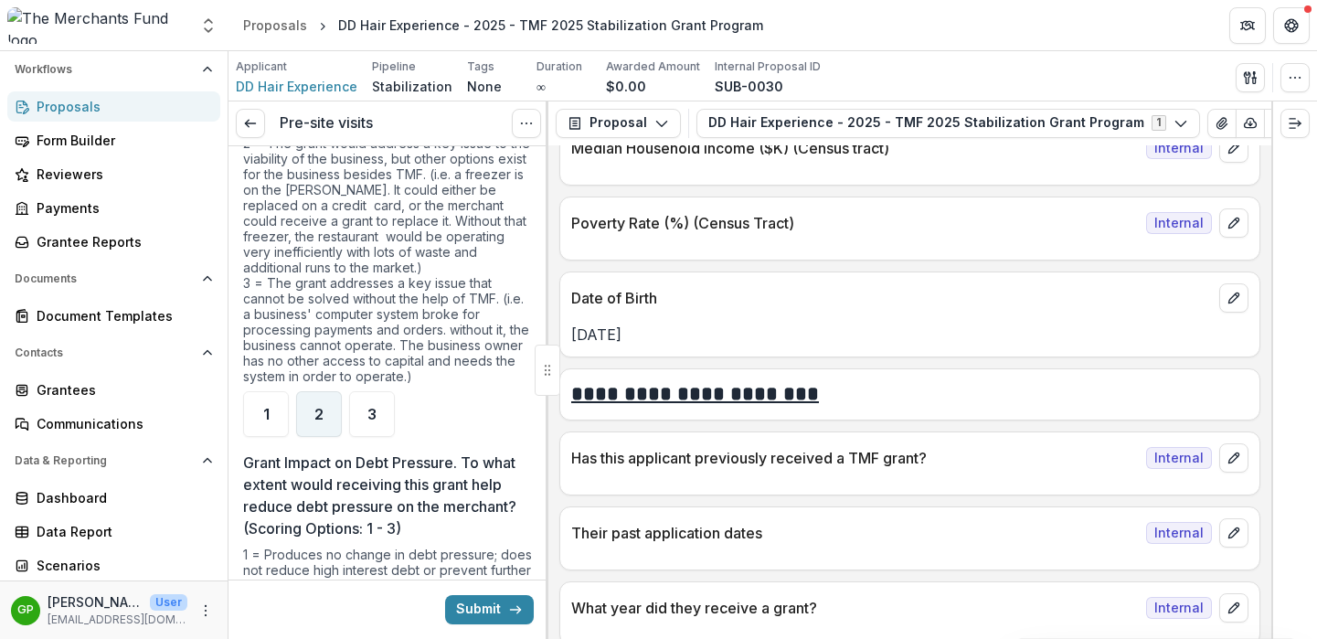
click at [310, 411] on div "2" at bounding box center [319, 414] width 46 height 46
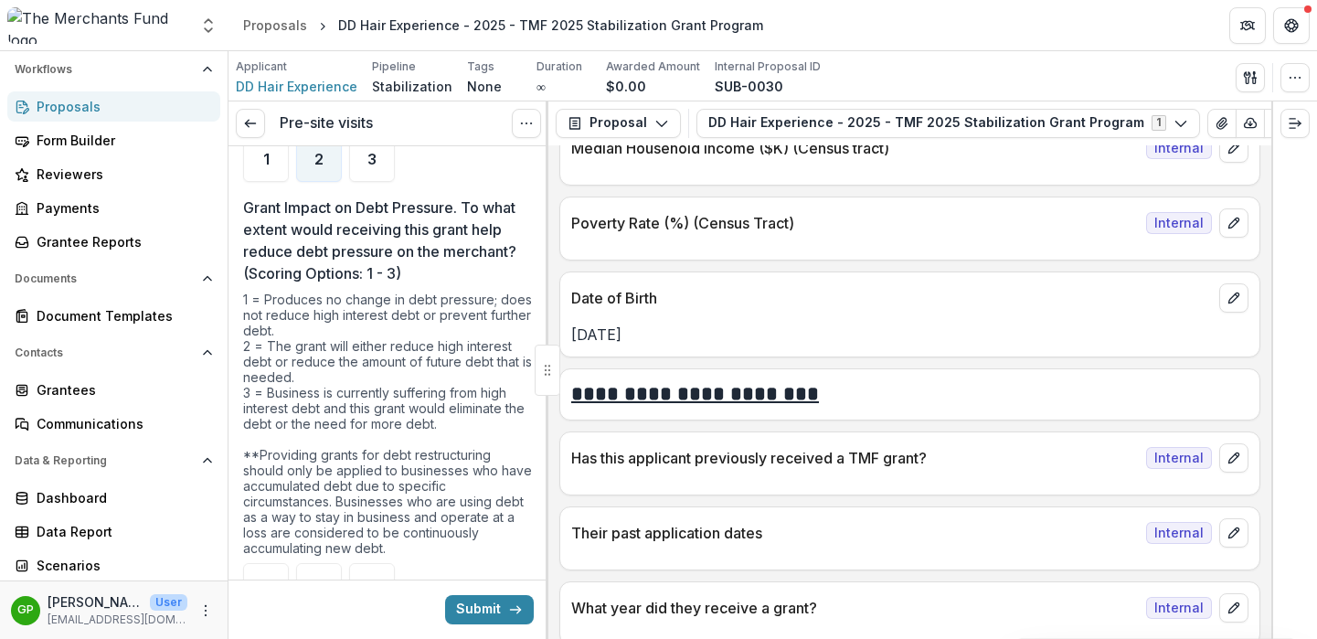
scroll to position [4386, 0]
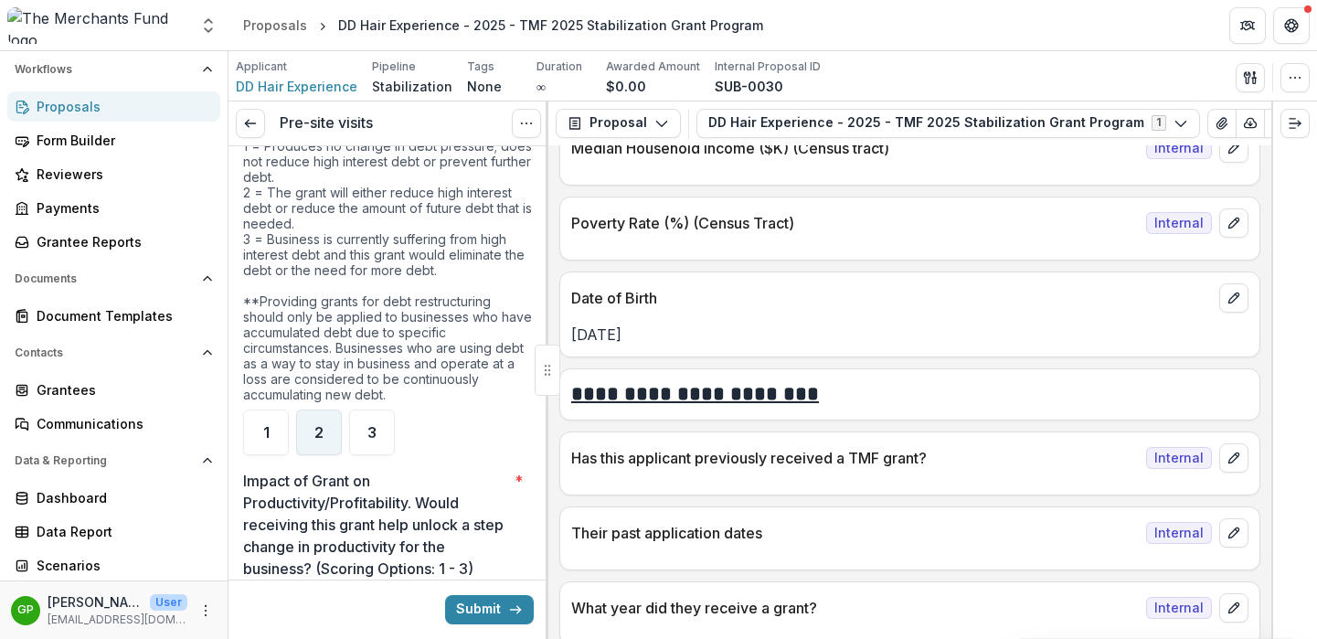
click at [317, 434] on span "2" at bounding box center [318, 432] width 9 height 15
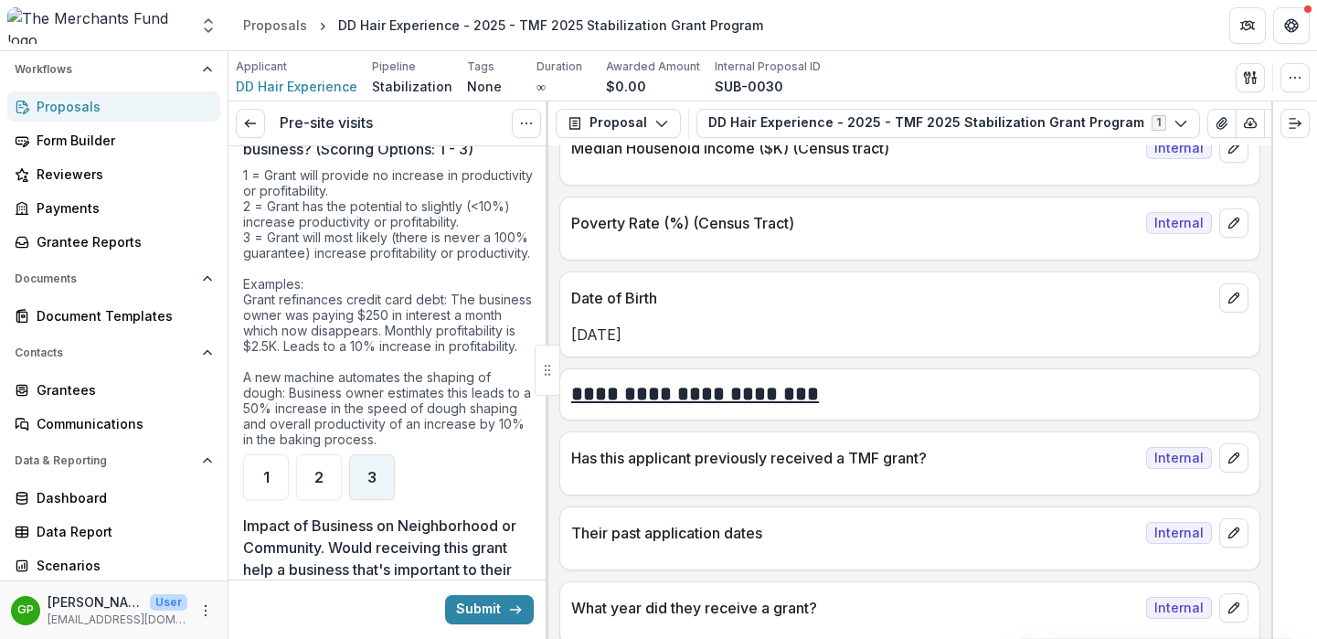
scroll to position [4855, 0]
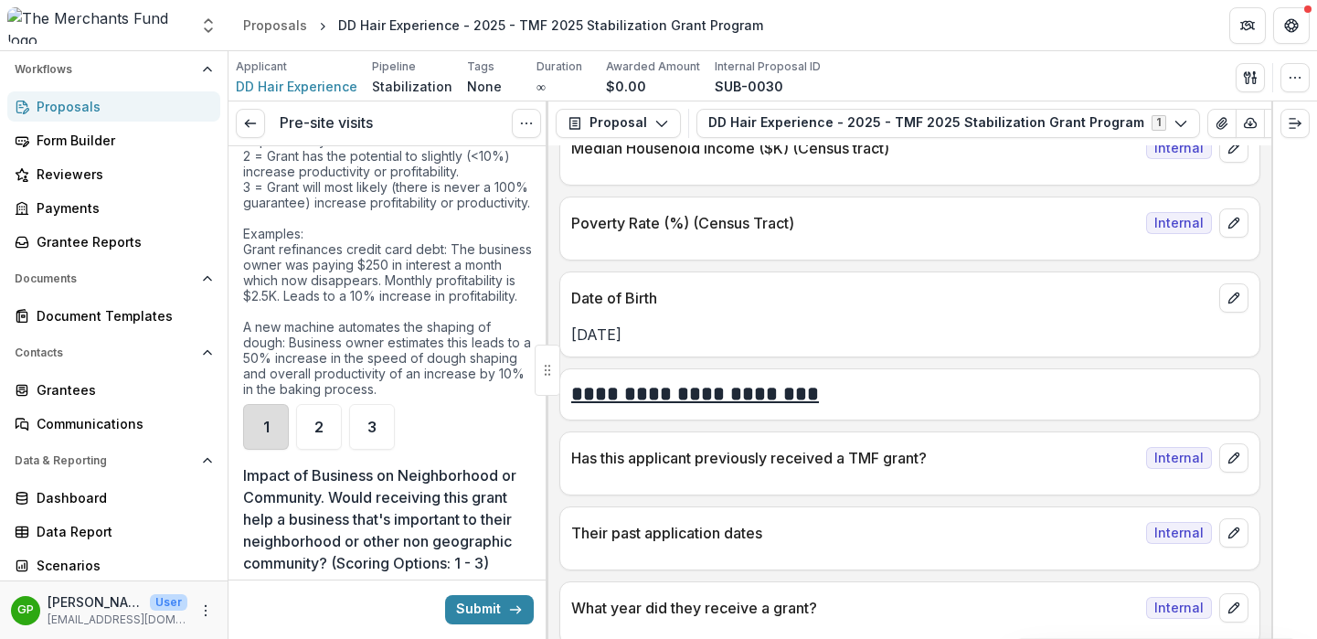
click at [275, 450] on div "1" at bounding box center [266, 427] width 46 height 46
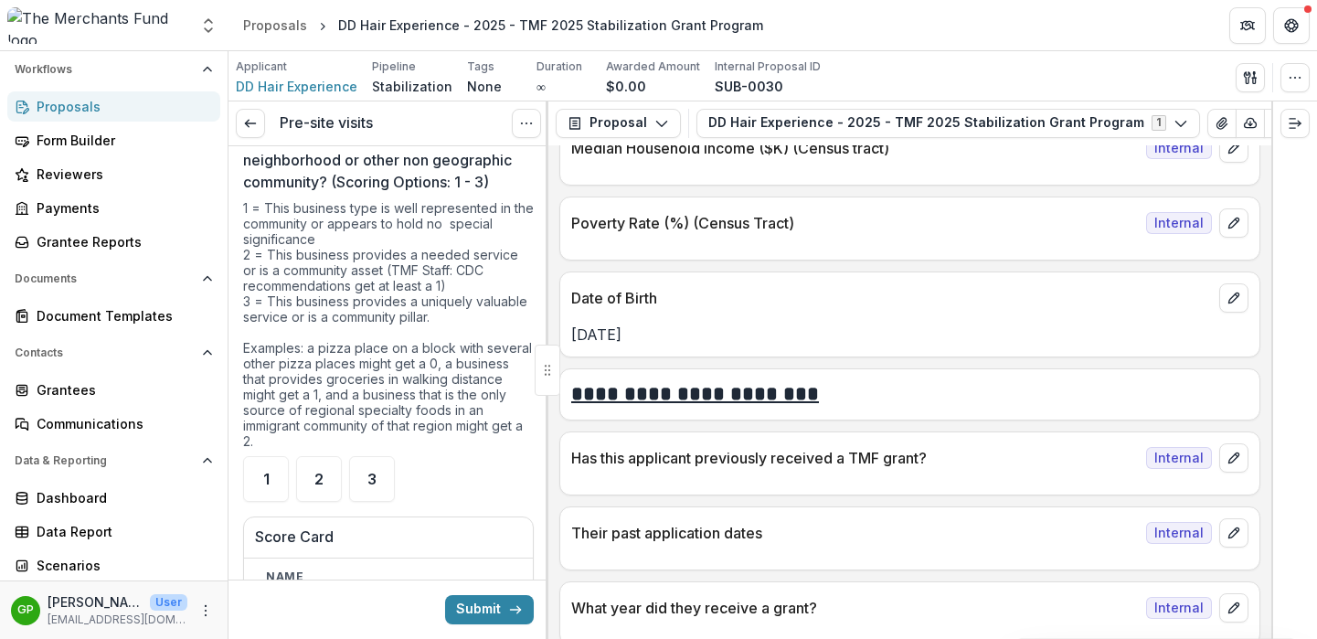
scroll to position [5248, 0]
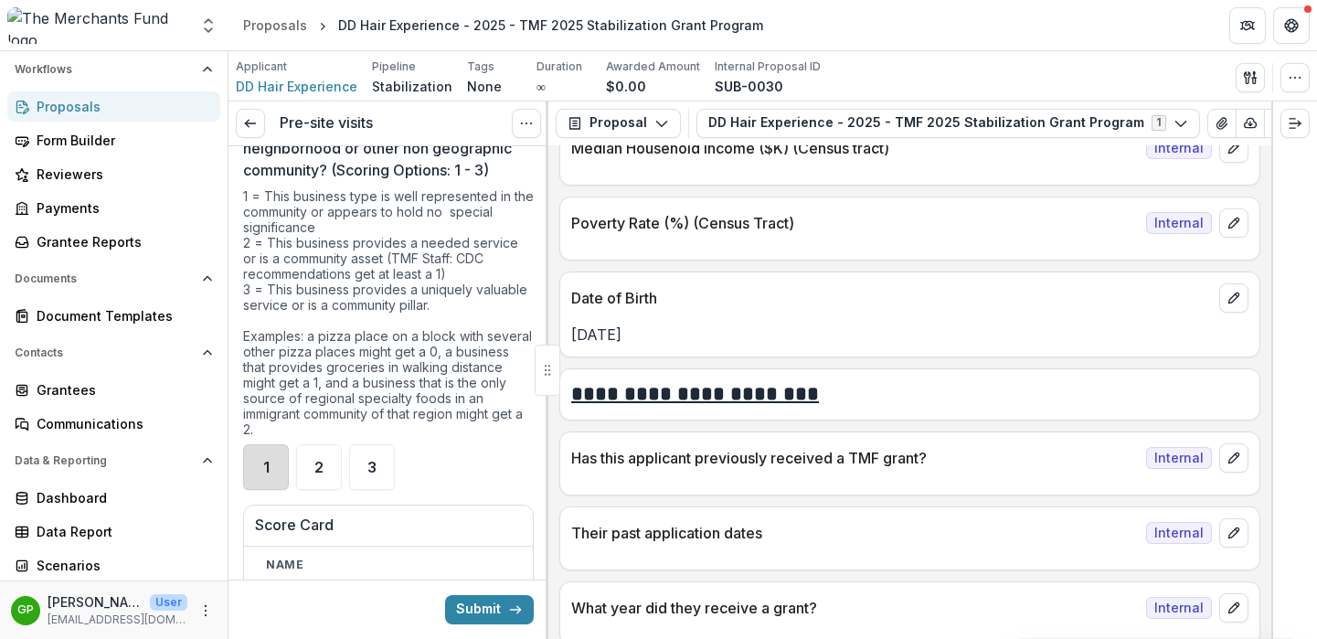
click at [280, 490] on div "1" at bounding box center [266, 467] width 46 height 46
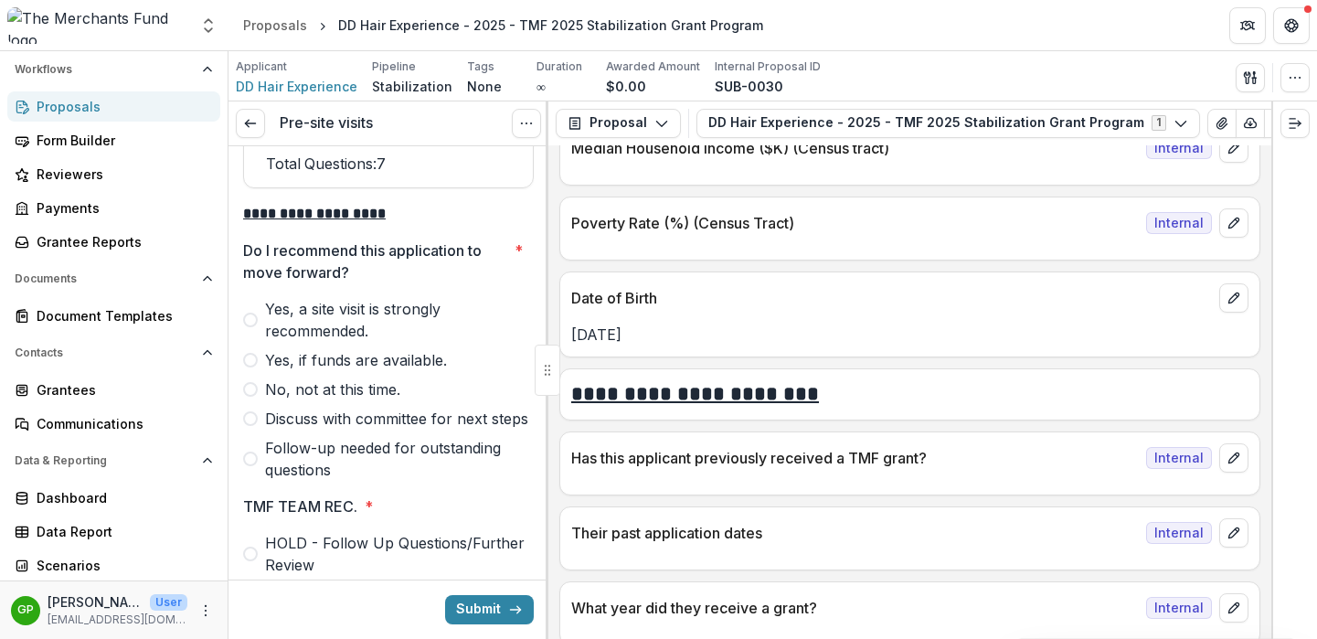
scroll to position [6026, 0]
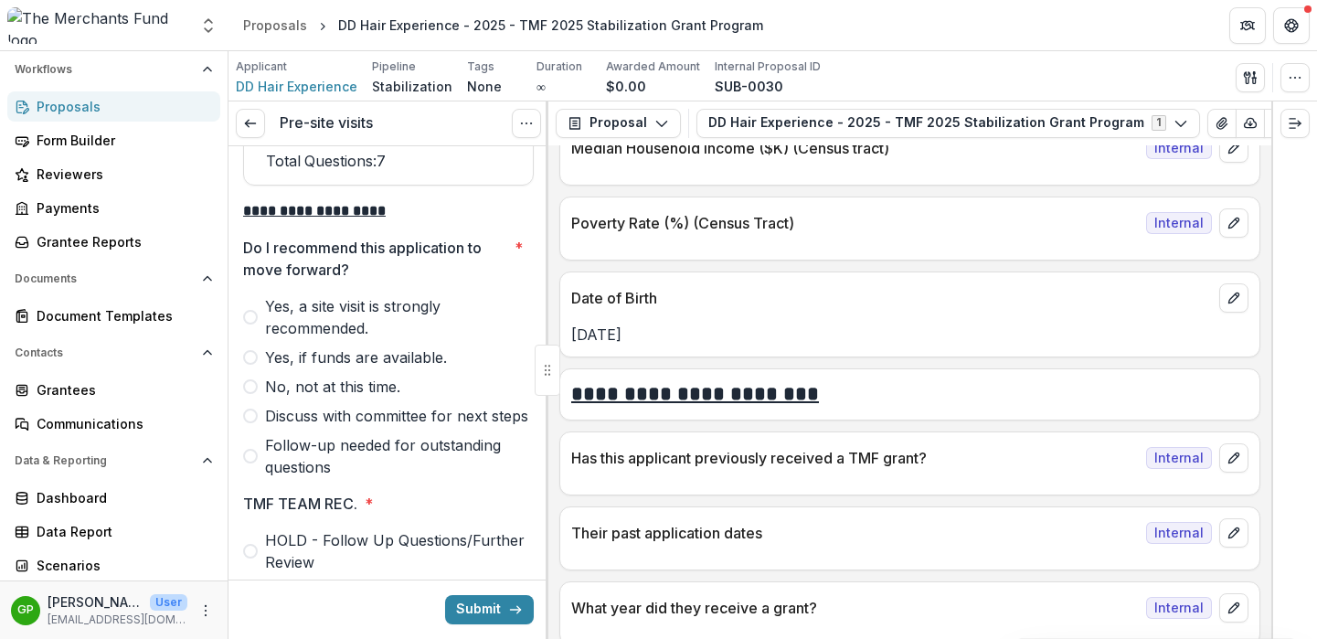
click at [250, 324] on span at bounding box center [250, 317] width 15 height 15
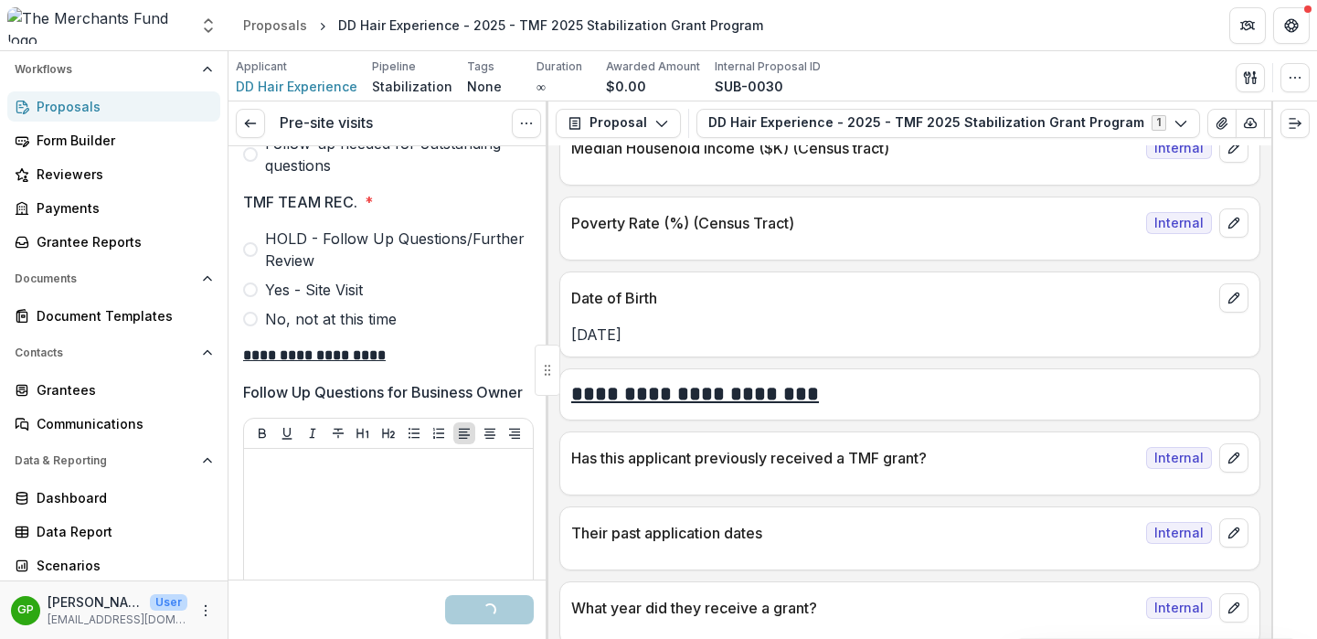
scroll to position [6342, 0]
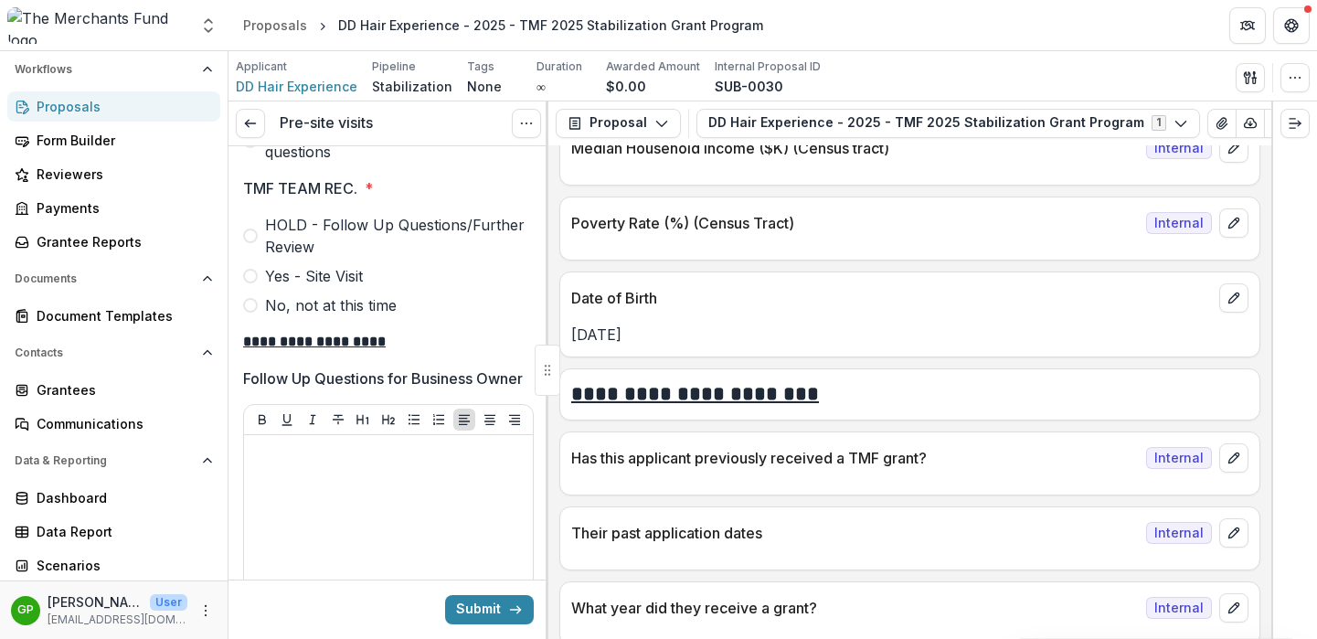
click at [248, 283] on span at bounding box center [250, 276] width 15 height 15
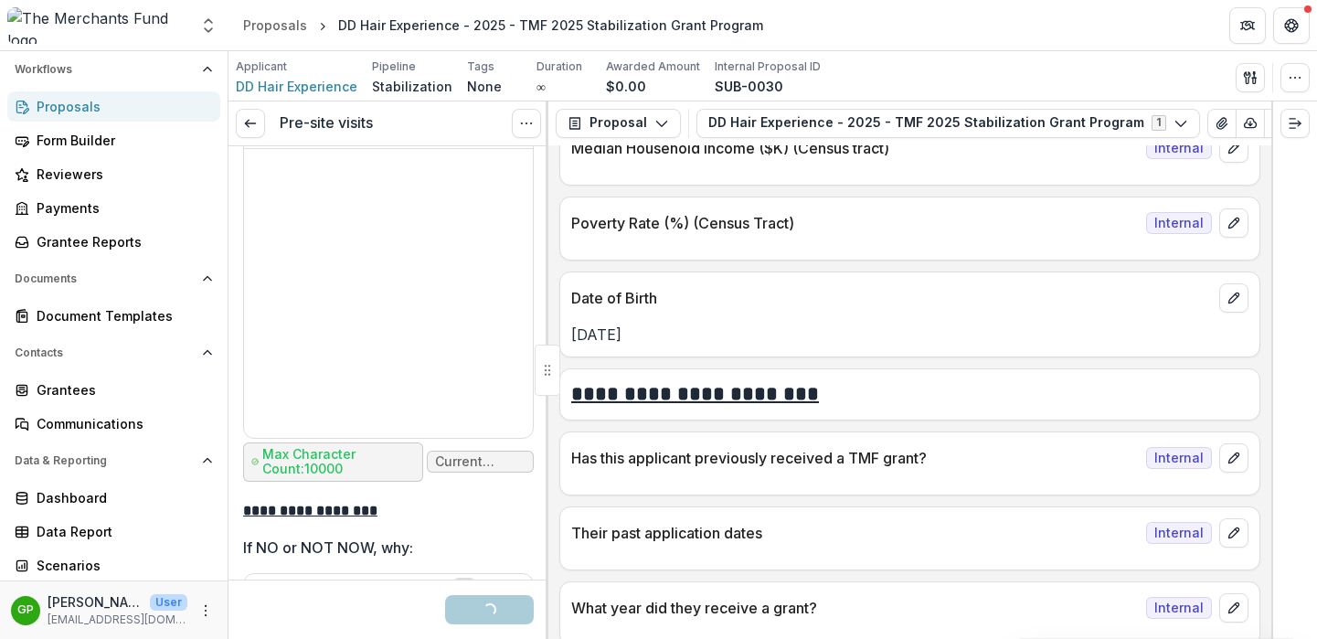
scroll to position [6638, 0]
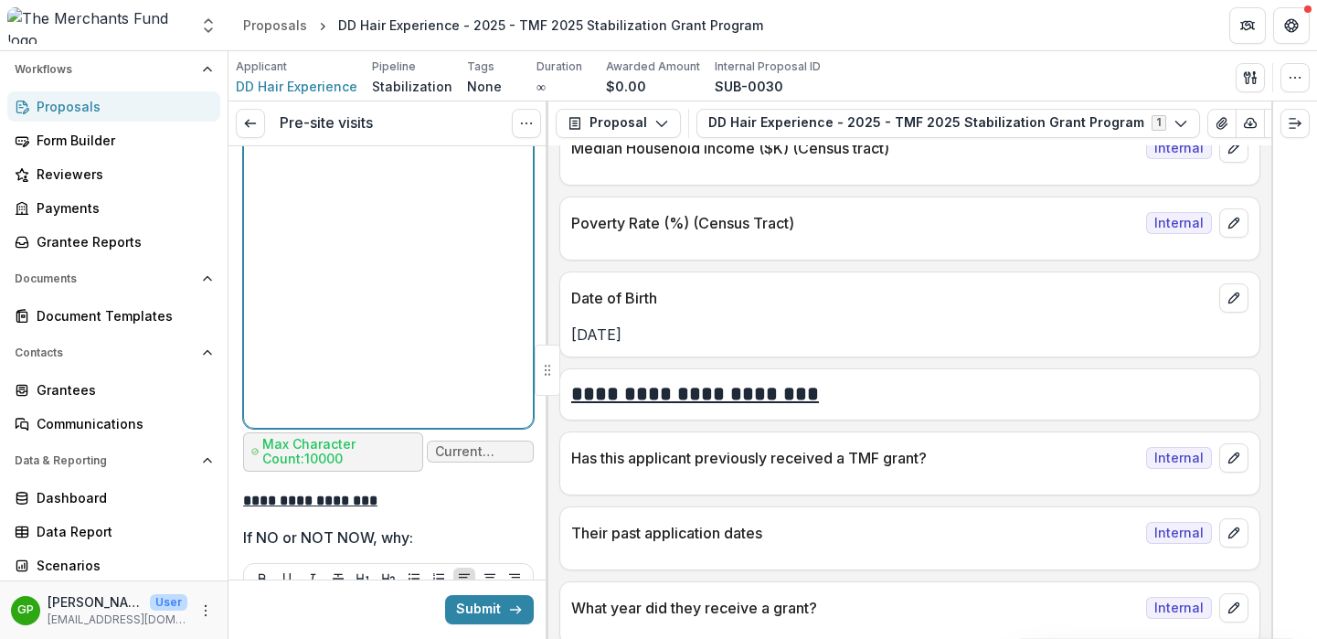
click at [338, 332] on div at bounding box center [388, 283] width 274 height 274
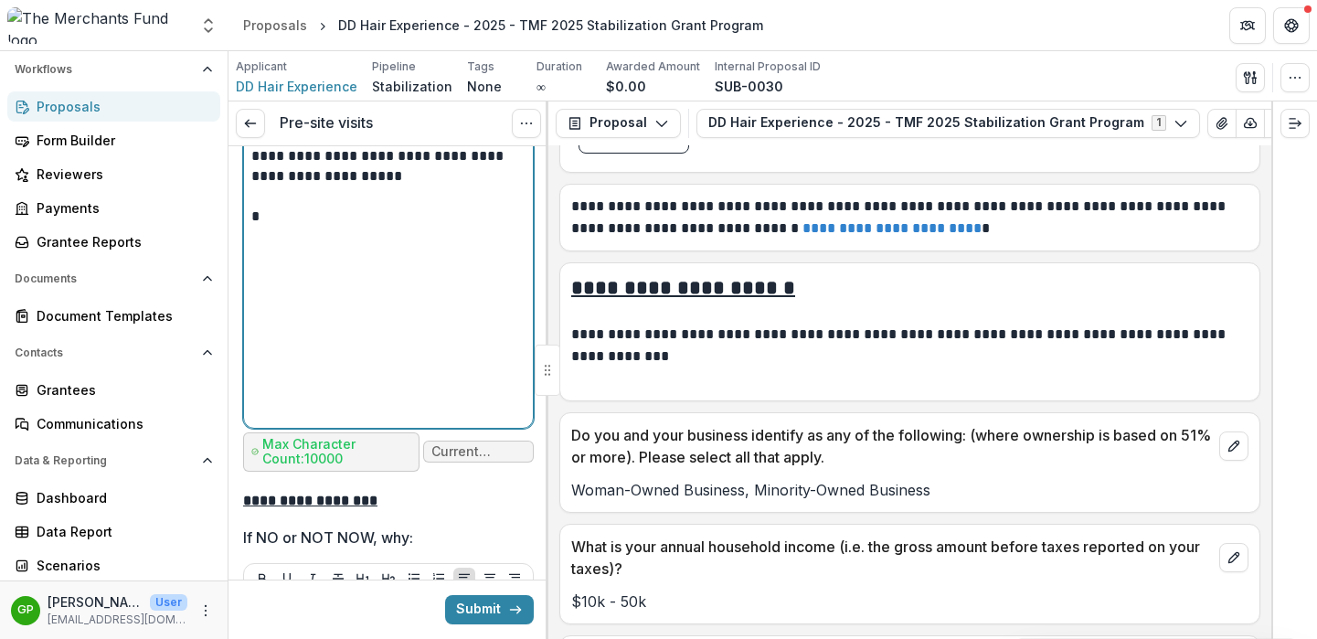
scroll to position [10287, 0]
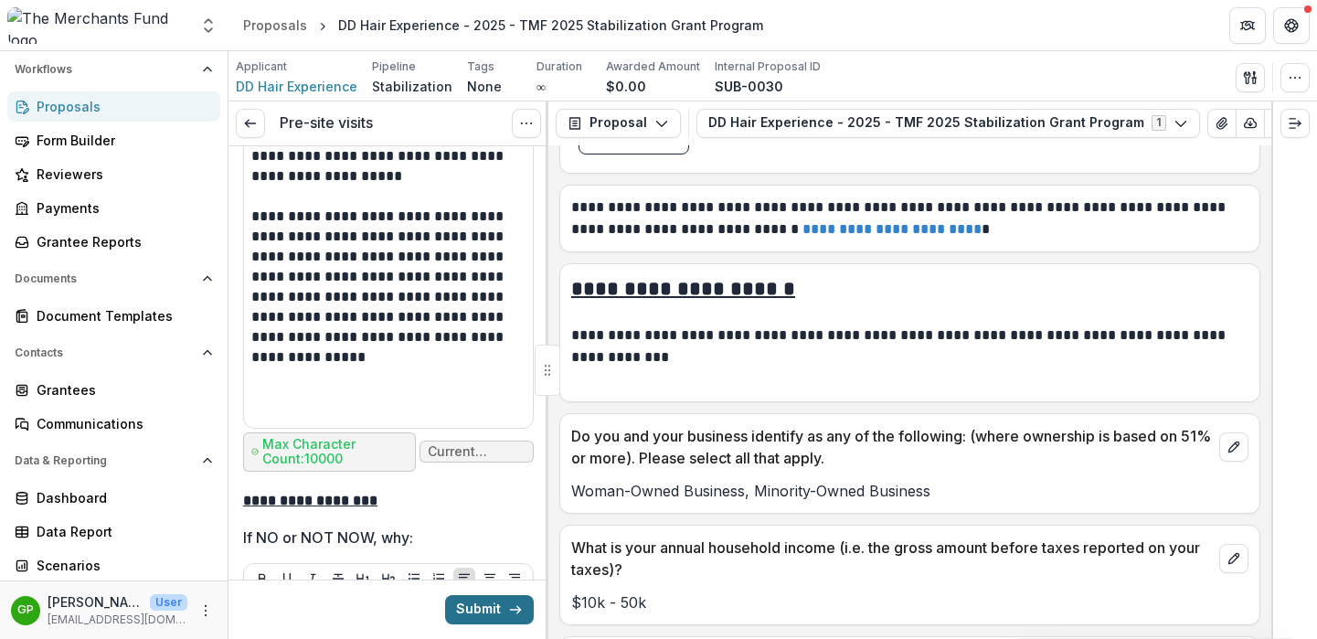
click at [487, 613] on button "Submit" at bounding box center [489, 609] width 89 height 29
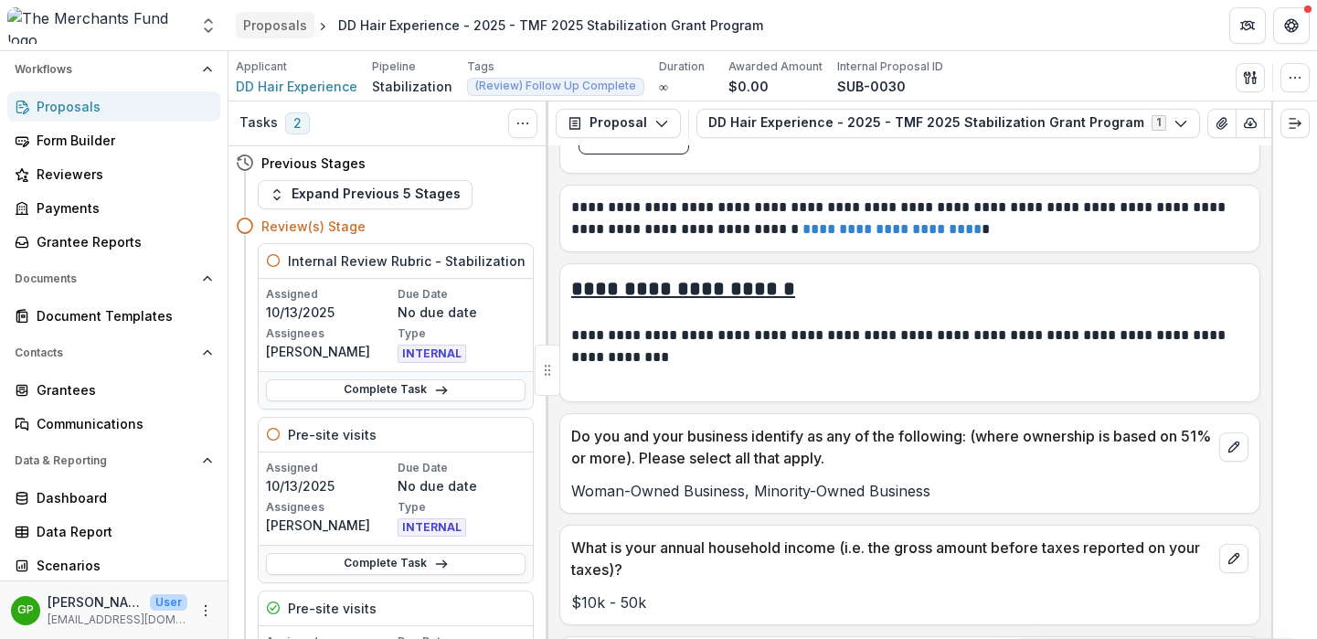
click at [289, 22] on div "Proposals" at bounding box center [275, 25] width 64 height 19
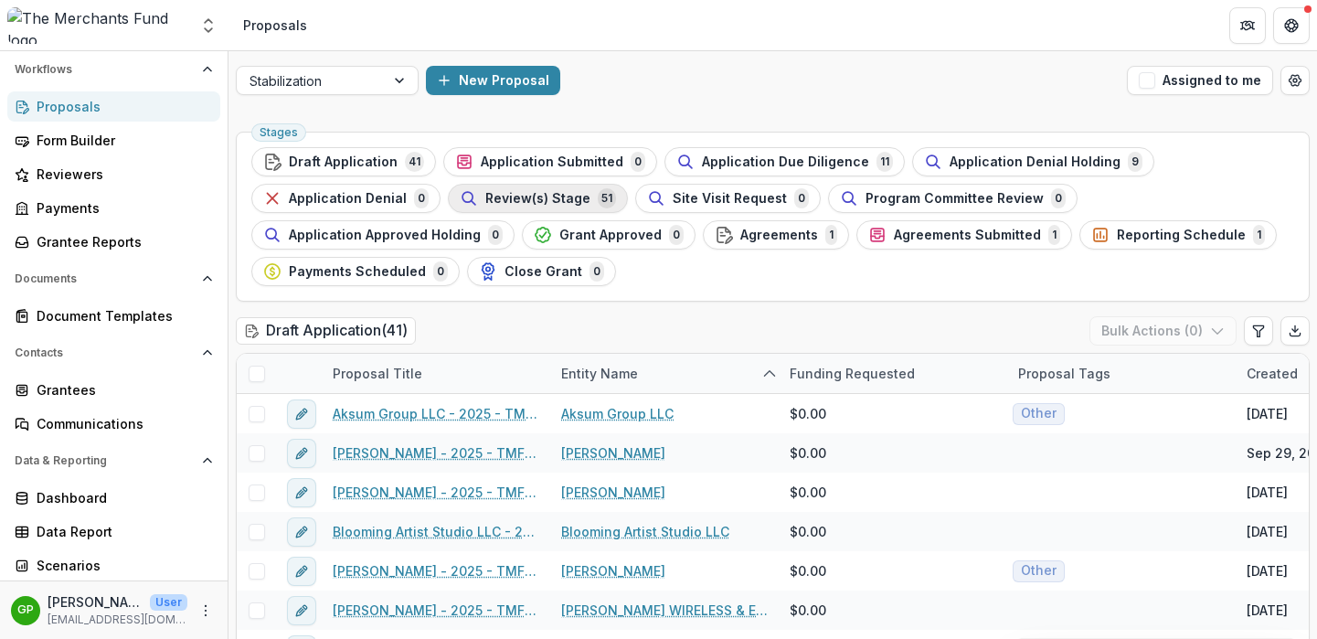
click at [499, 192] on span "Review(s) Stage" at bounding box center [537, 199] width 105 height 16
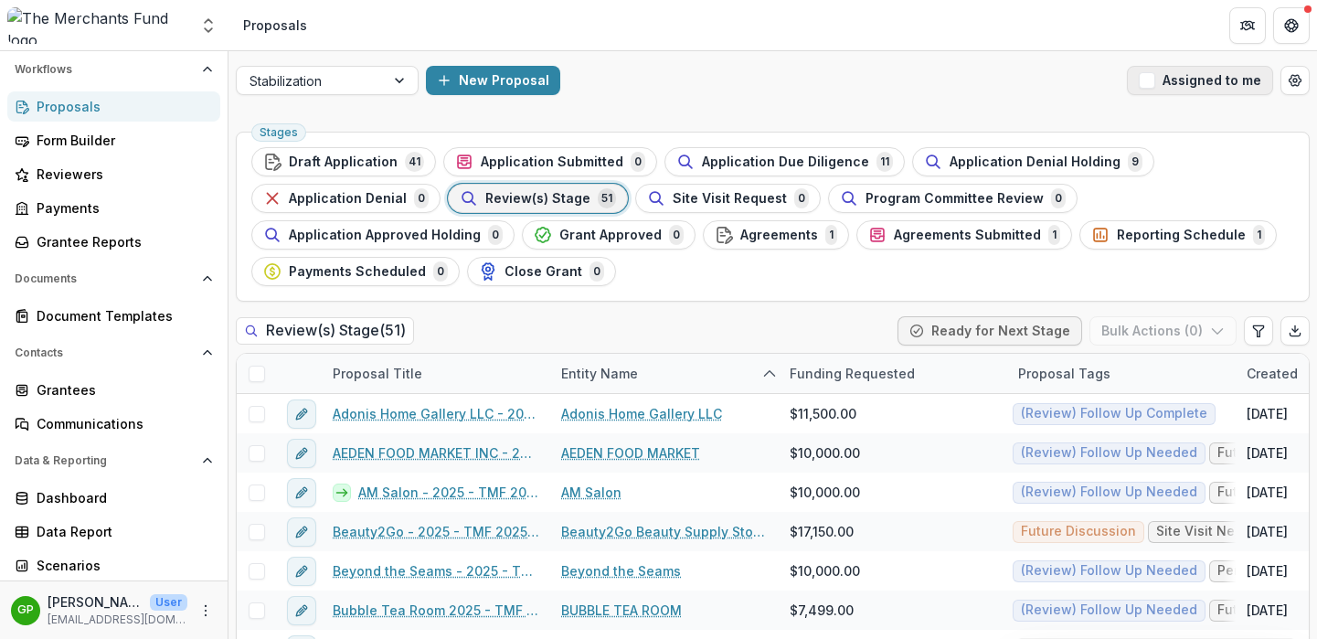
click at [1144, 79] on span "button" at bounding box center [1146, 80] width 16 height 16
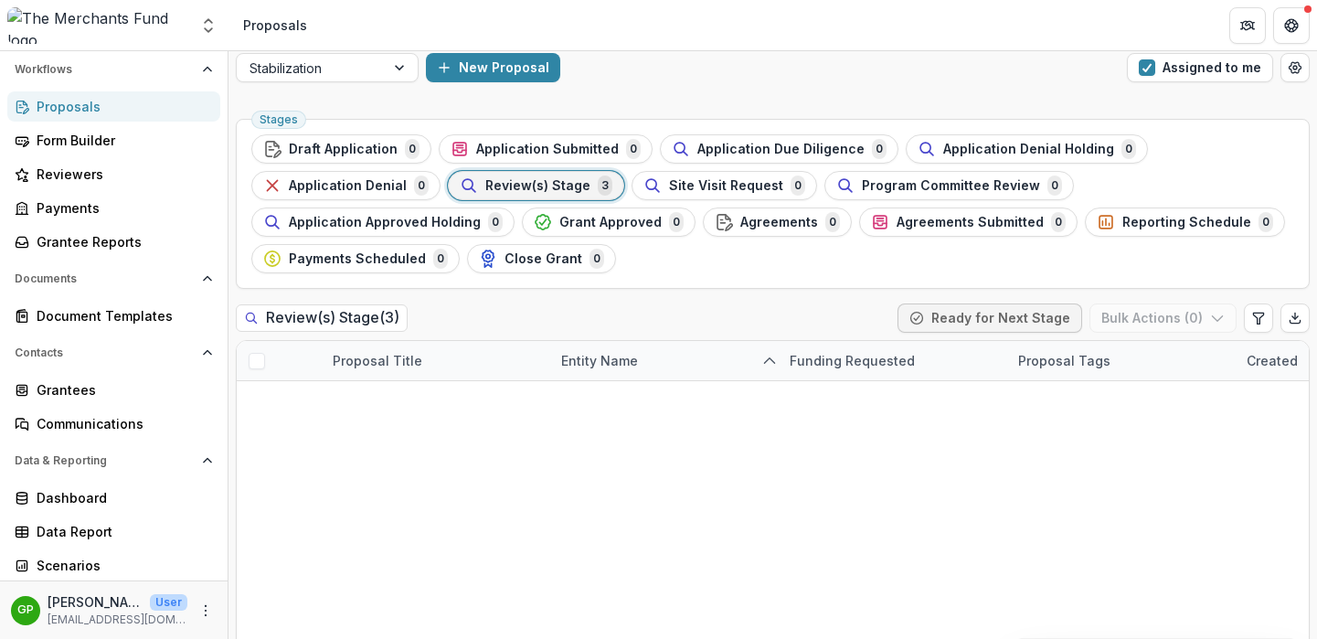
scroll to position [17, 0]
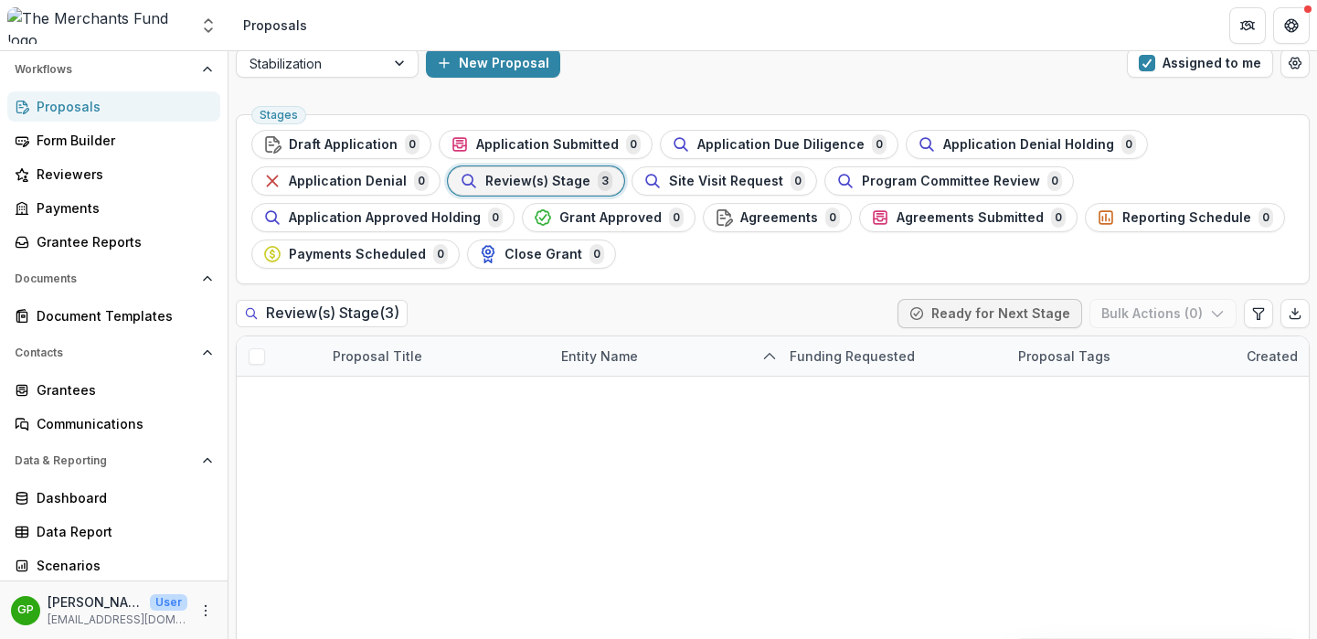
click at [463, 395] on link "DEC70 LLC - 2025 - TMF 2025 Stabilization Grant Program" at bounding box center [436, 395] width 206 height 19
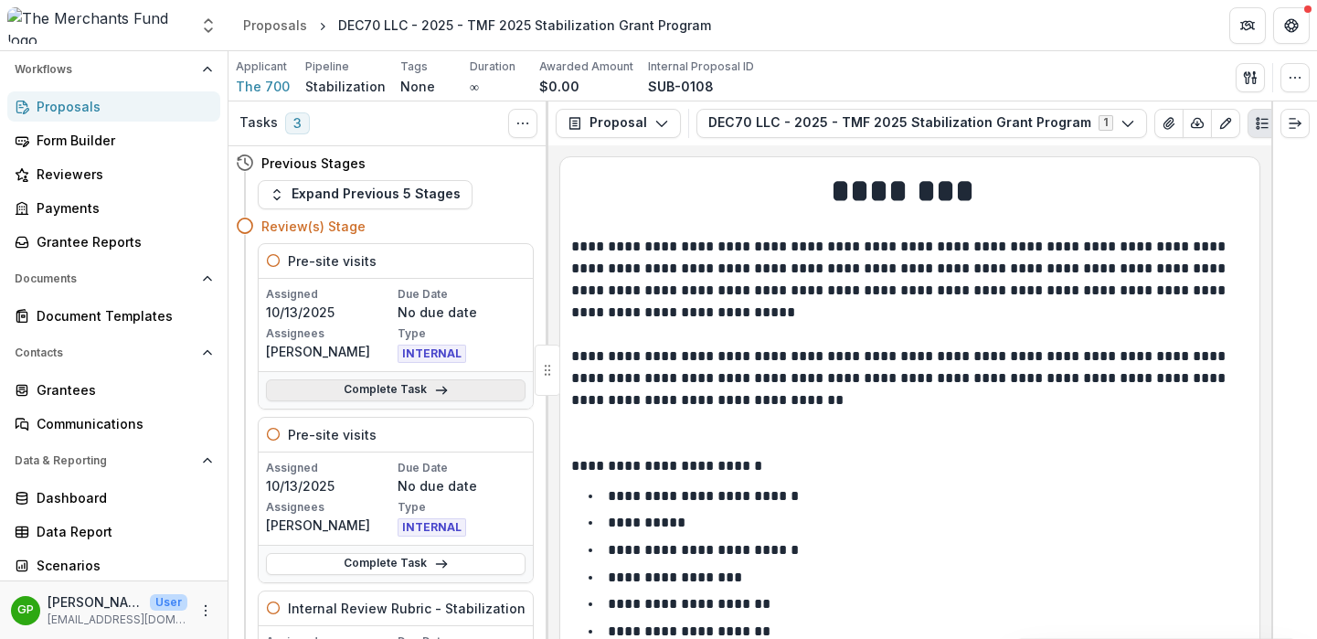
click at [354, 384] on link "Complete Task" at bounding box center [395, 390] width 259 height 22
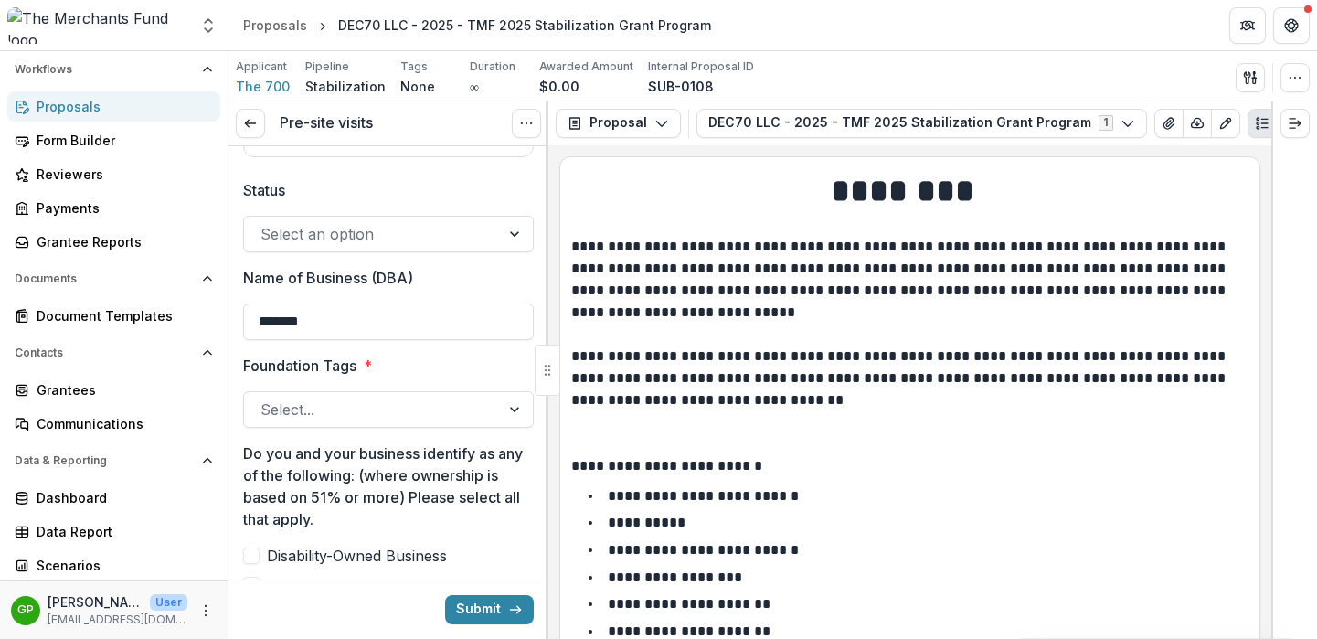
scroll to position [648, 0]
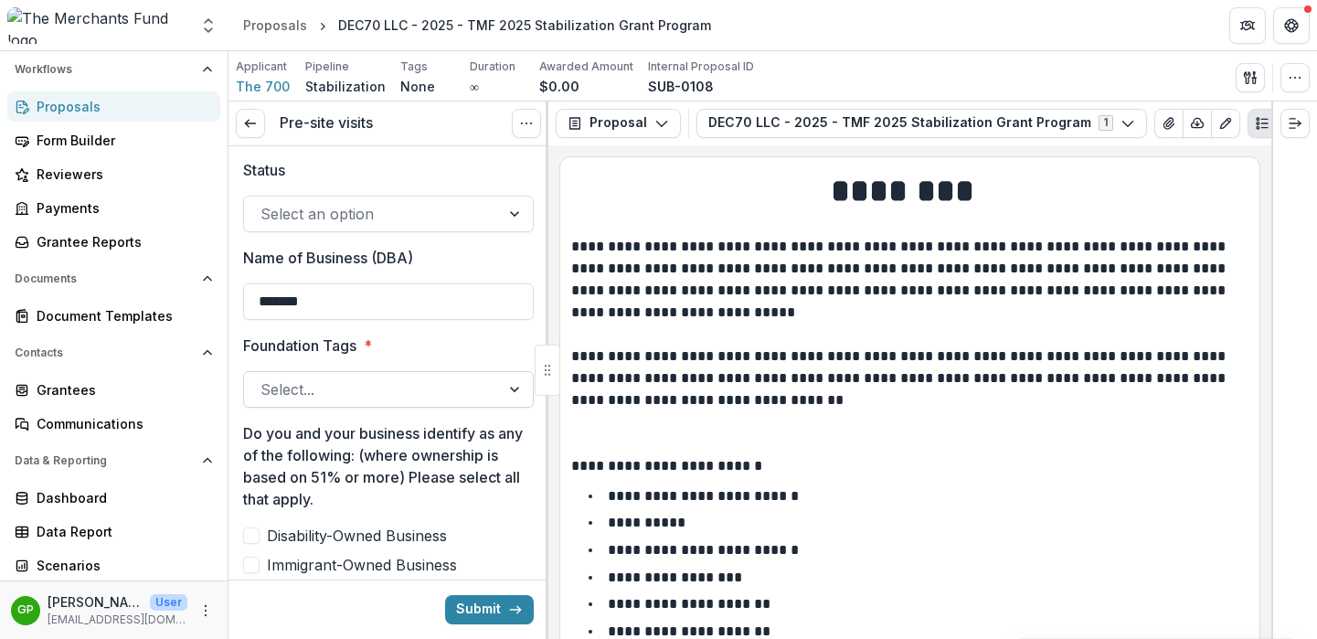
click at [474, 387] on div at bounding box center [371, 389] width 223 height 26
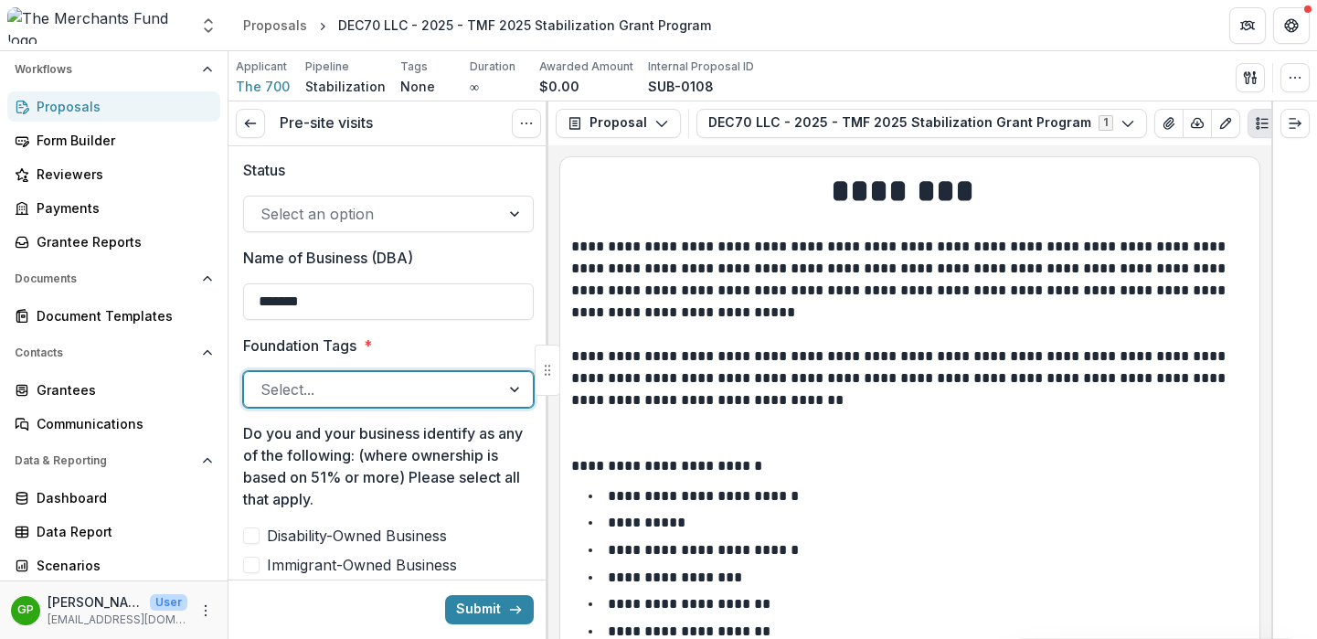
scroll to position [0, 0]
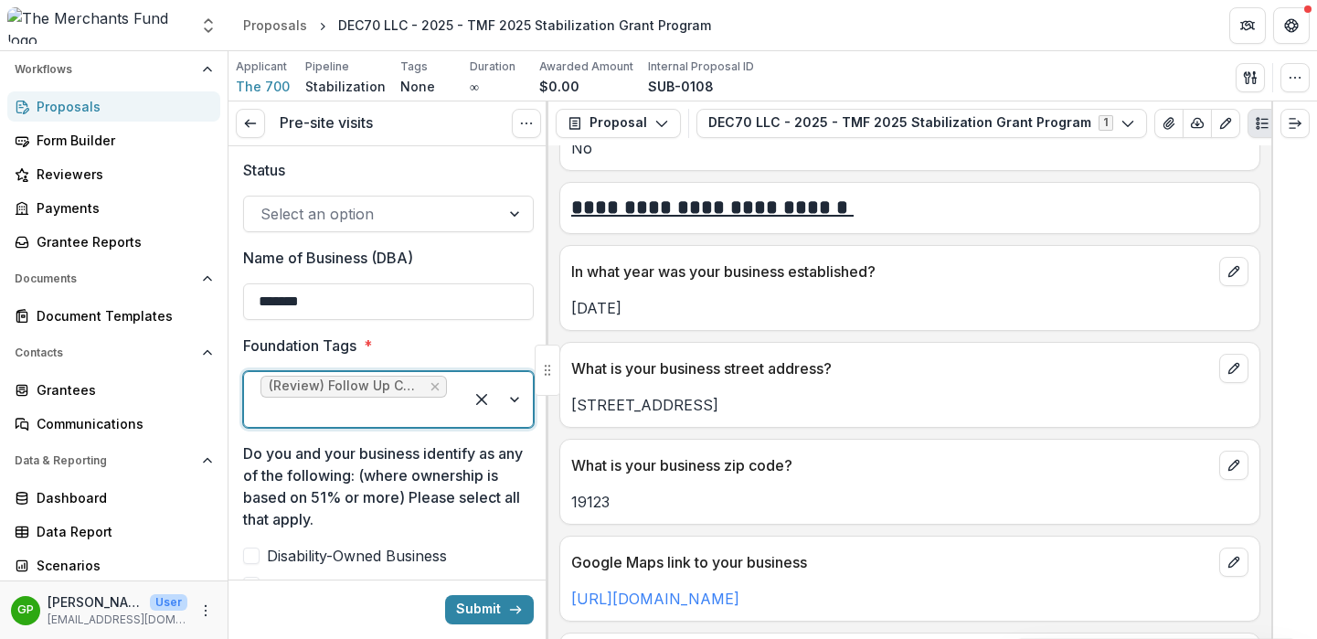
scroll to position [887, 0]
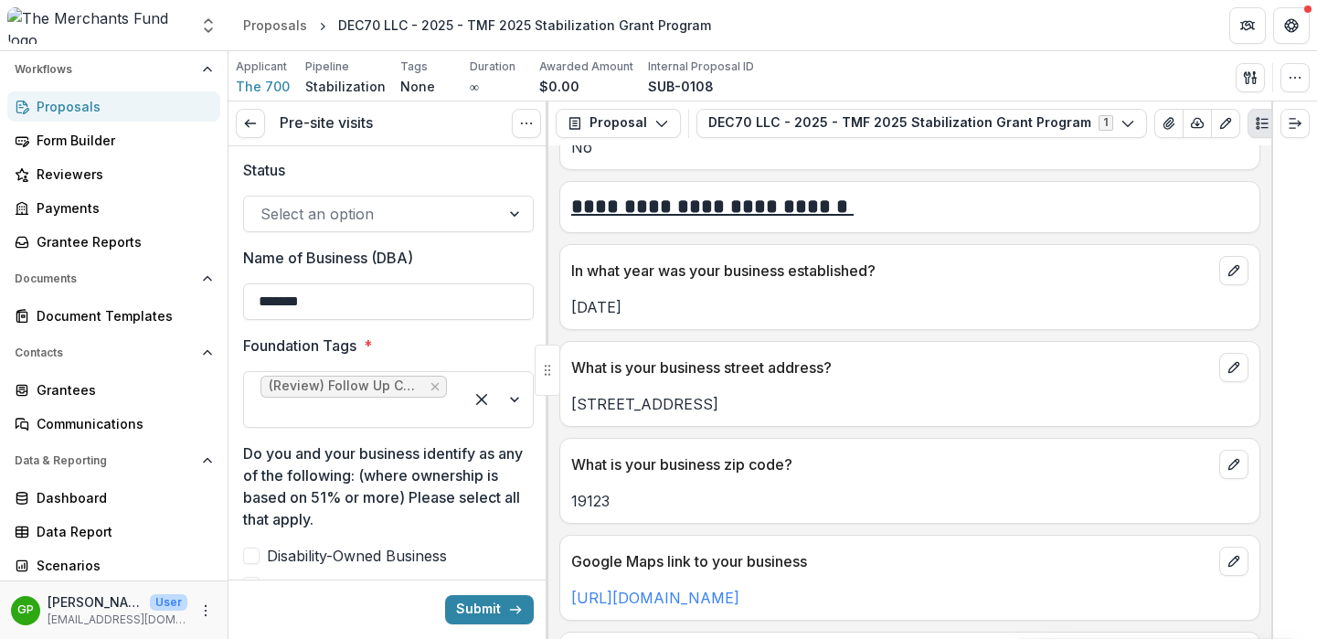
click at [718, 406] on p "700 North 2nd Street" at bounding box center [909, 404] width 677 height 22
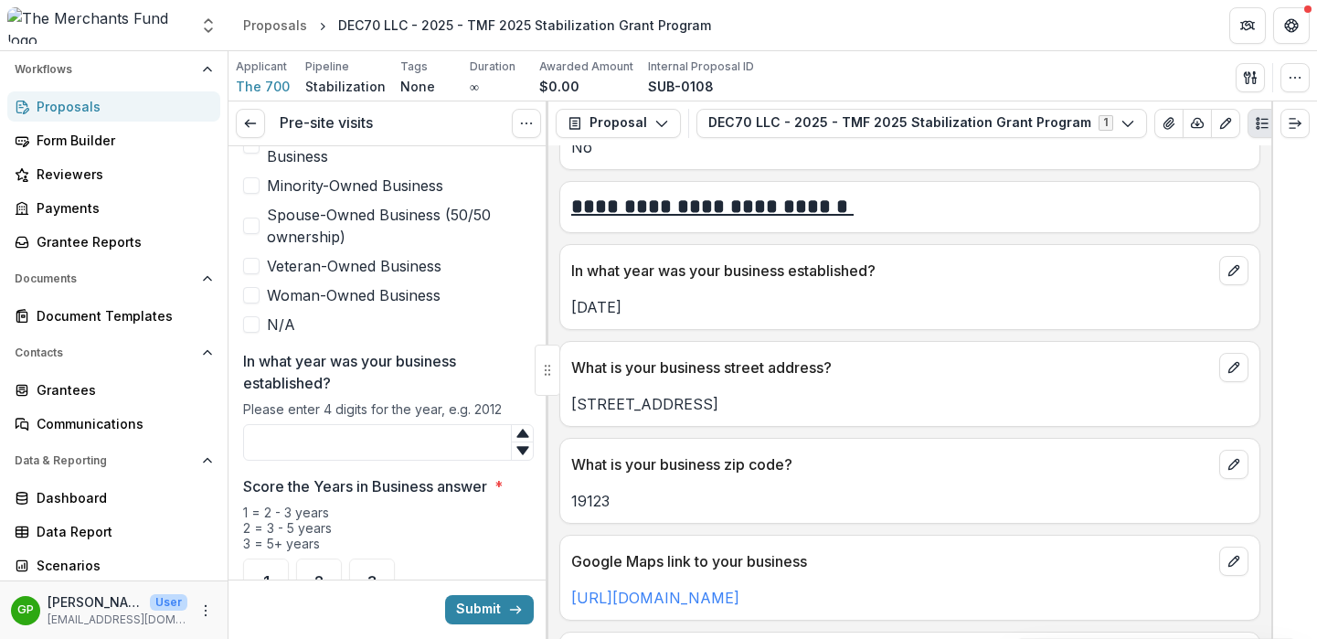
scroll to position [1213, 0]
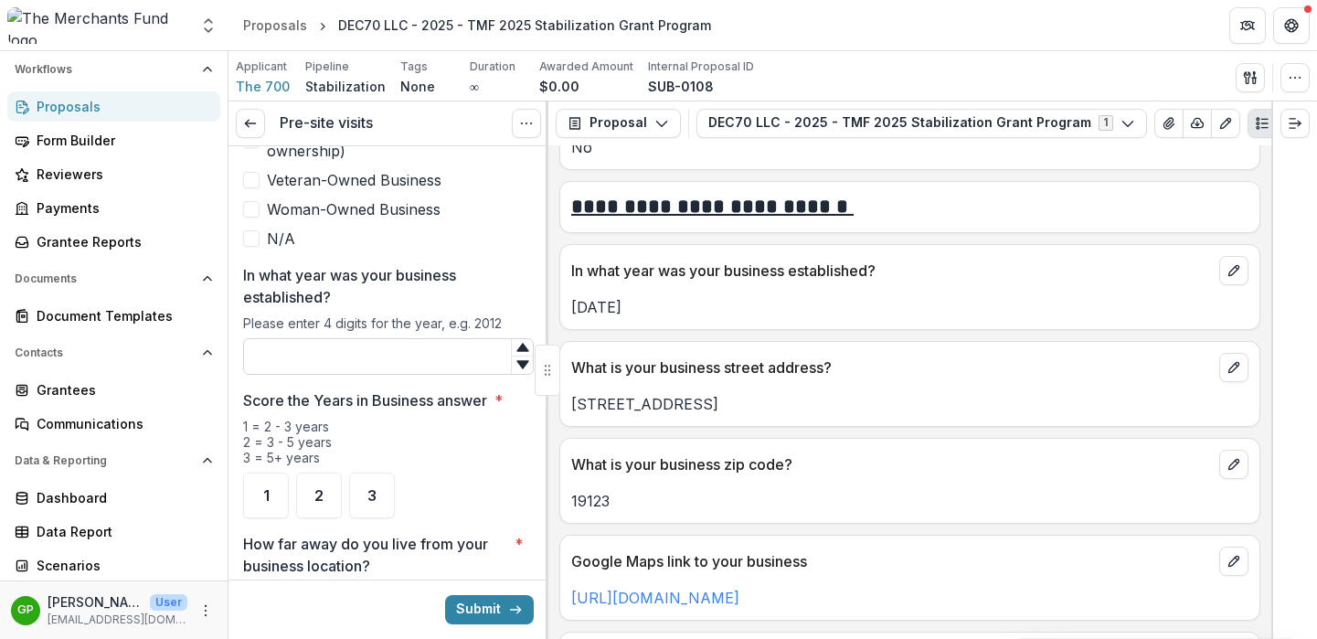
click at [439, 345] on input "In what year was your business established?" at bounding box center [388, 356] width 291 height 37
type input "****"
click at [377, 472] on div "3" at bounding box center [372, 495] width 46 height 46
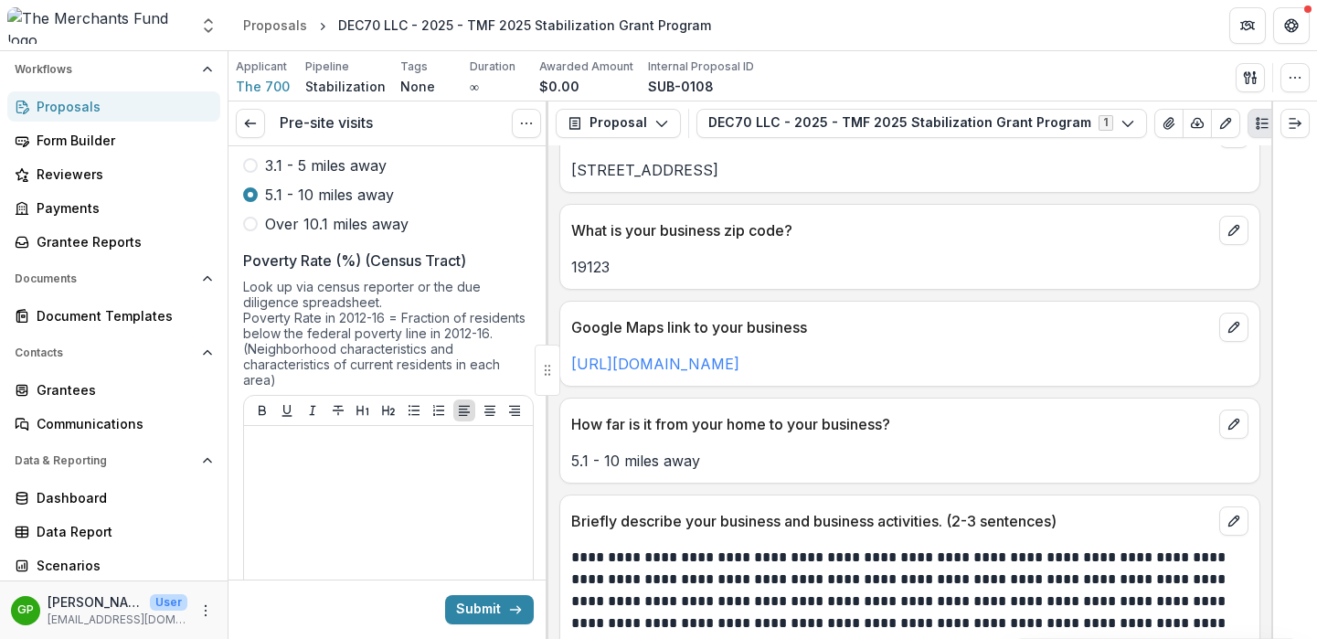
scroll to position [1839, 0]
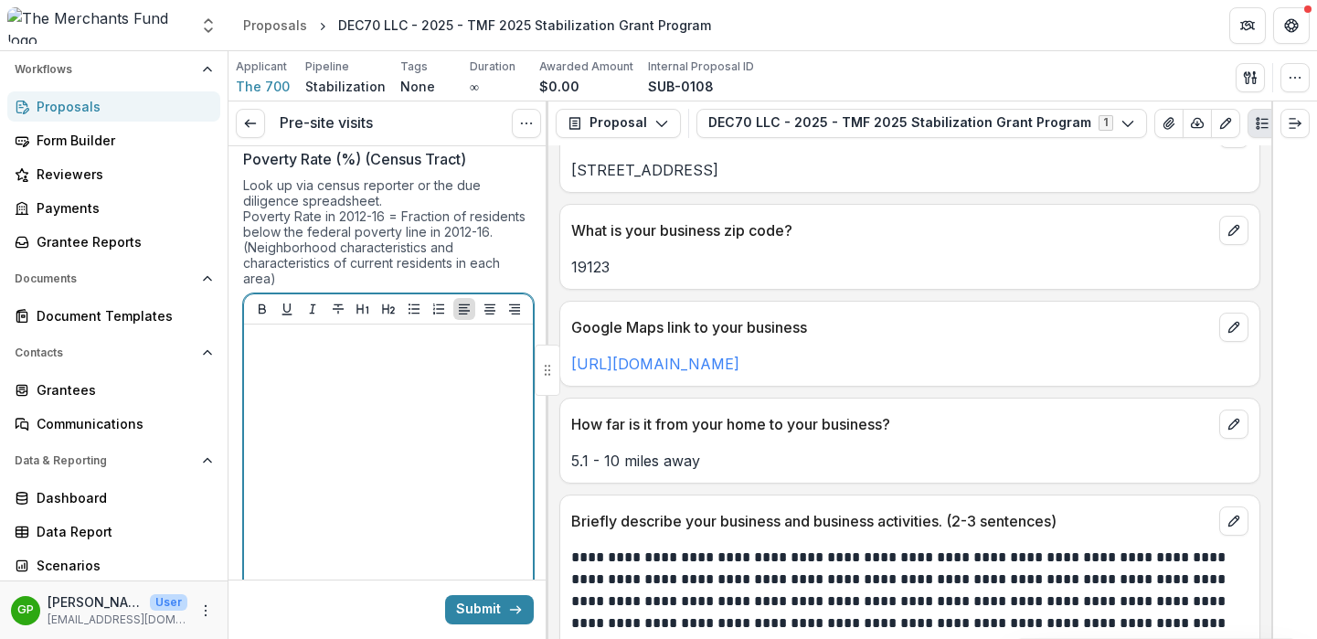
click at [400, 338] on div at bounding box center [388, 469] width 274 height 274
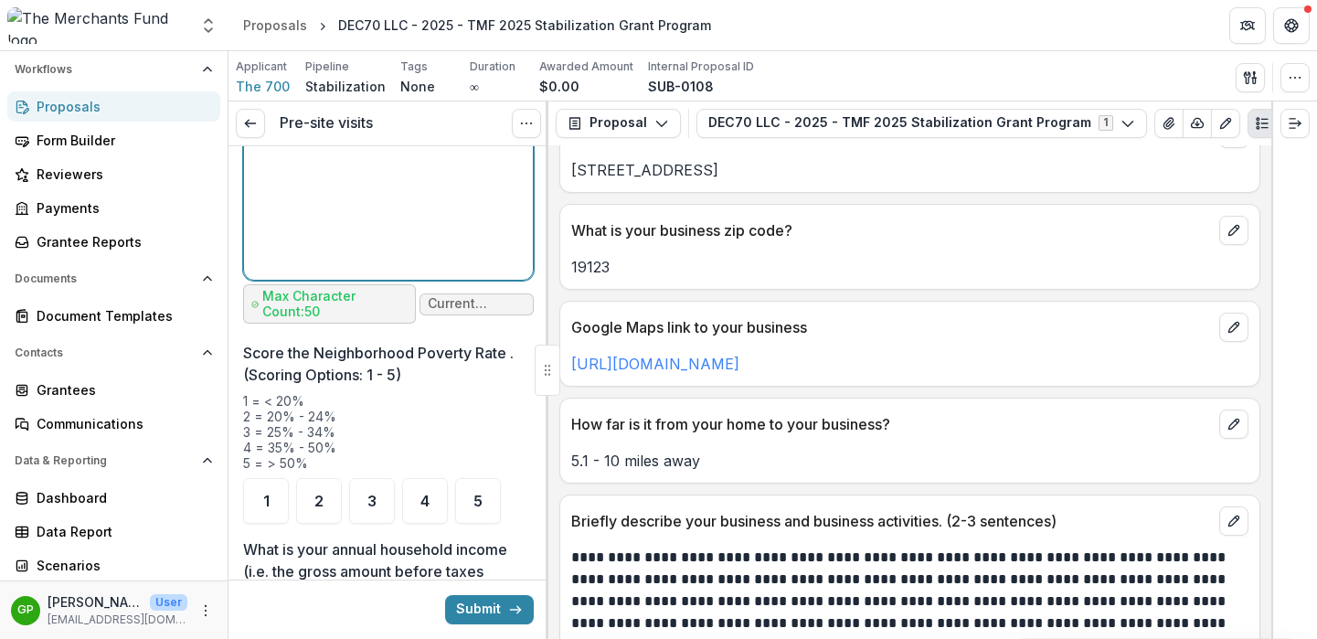
scroll to position [2234, 0]
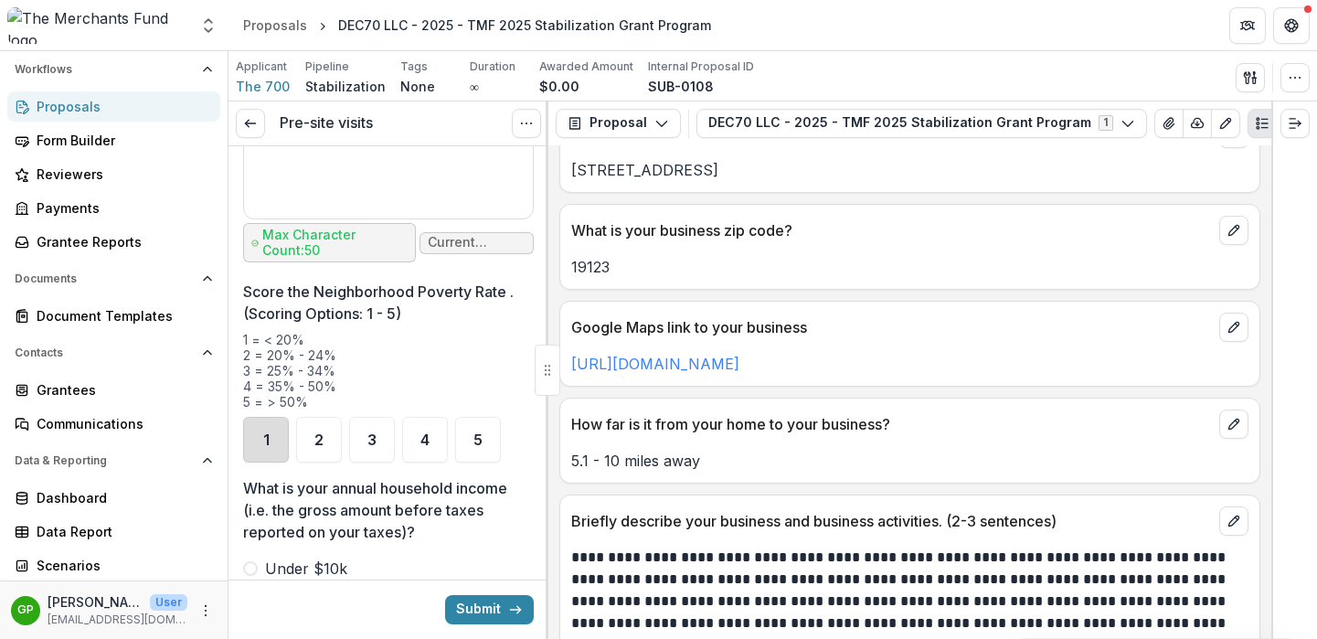
click at [259, 422] on div "1" at bounding box center [266, 440] width 46 height 46
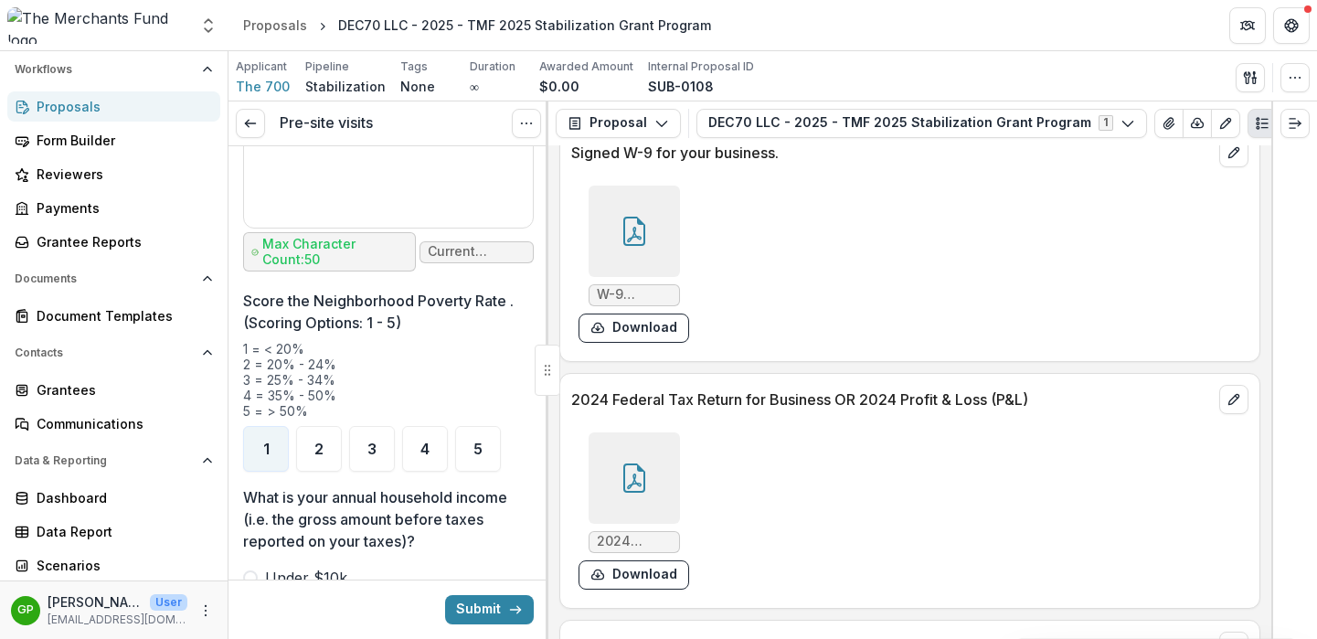
scroll to position [9035, 0]
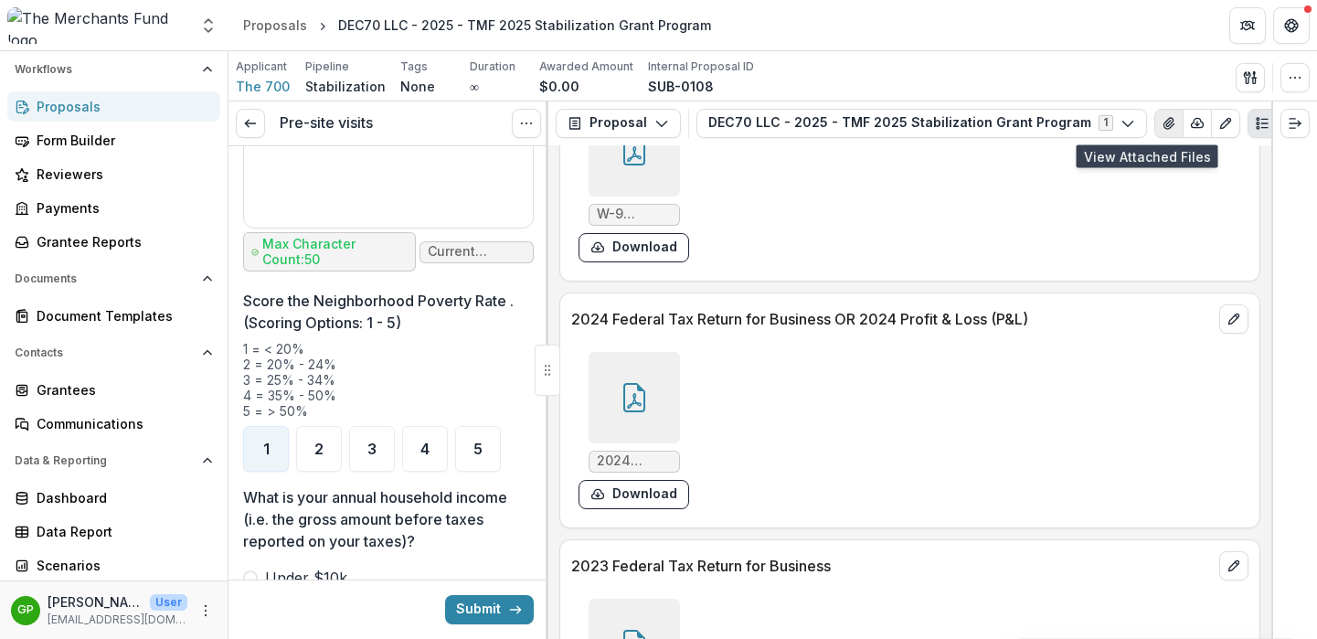
click at [1154, 121] on button "View Attached Files" at bounding box center [1168, 123] width 29 height 29
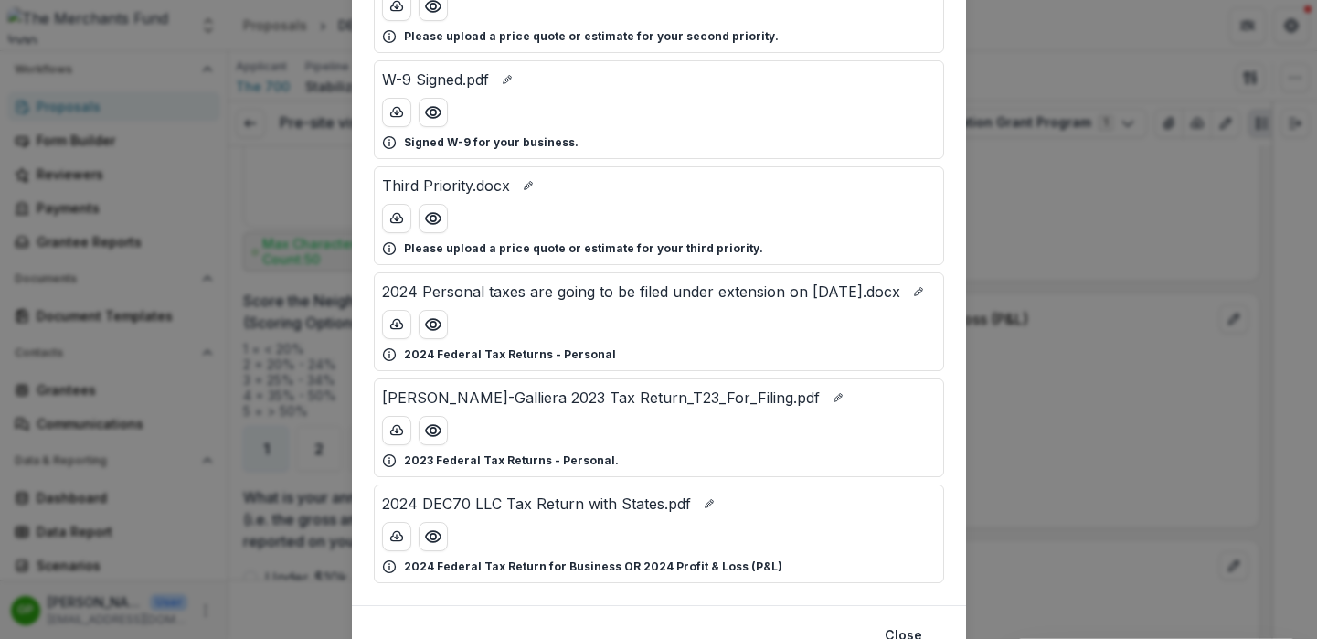
scroll to position [514, 0]
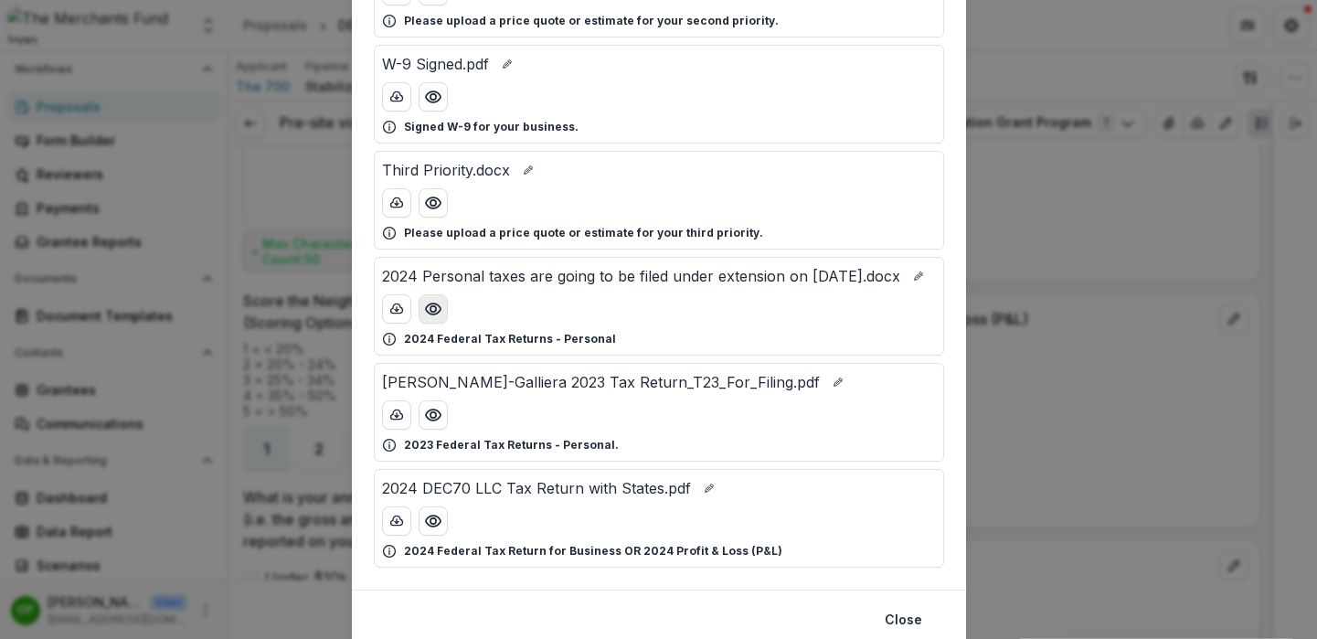
click at [426, 318] on icon "Preview 2024 Personal taxes are going to be filed under extension on October 15…" at bounding box center [433, 309] width 18 height 18
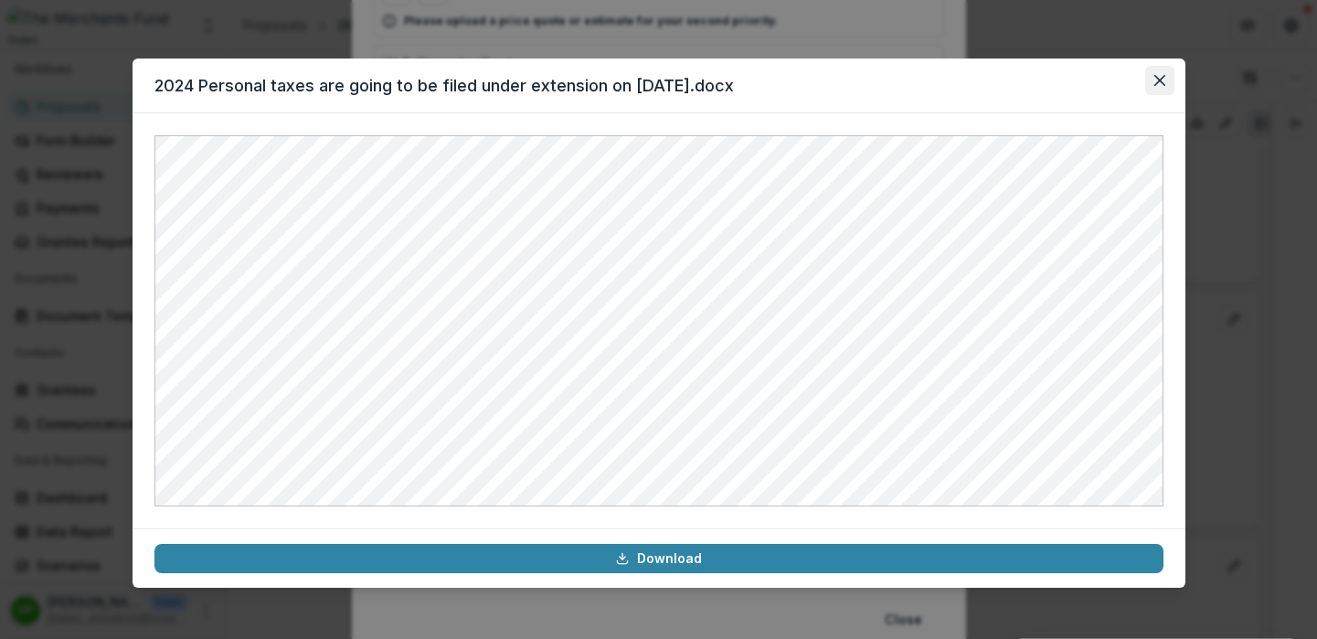
click at [1159, 79] on icon "Close" at bounding box center [1158, 80] width 11 height 11
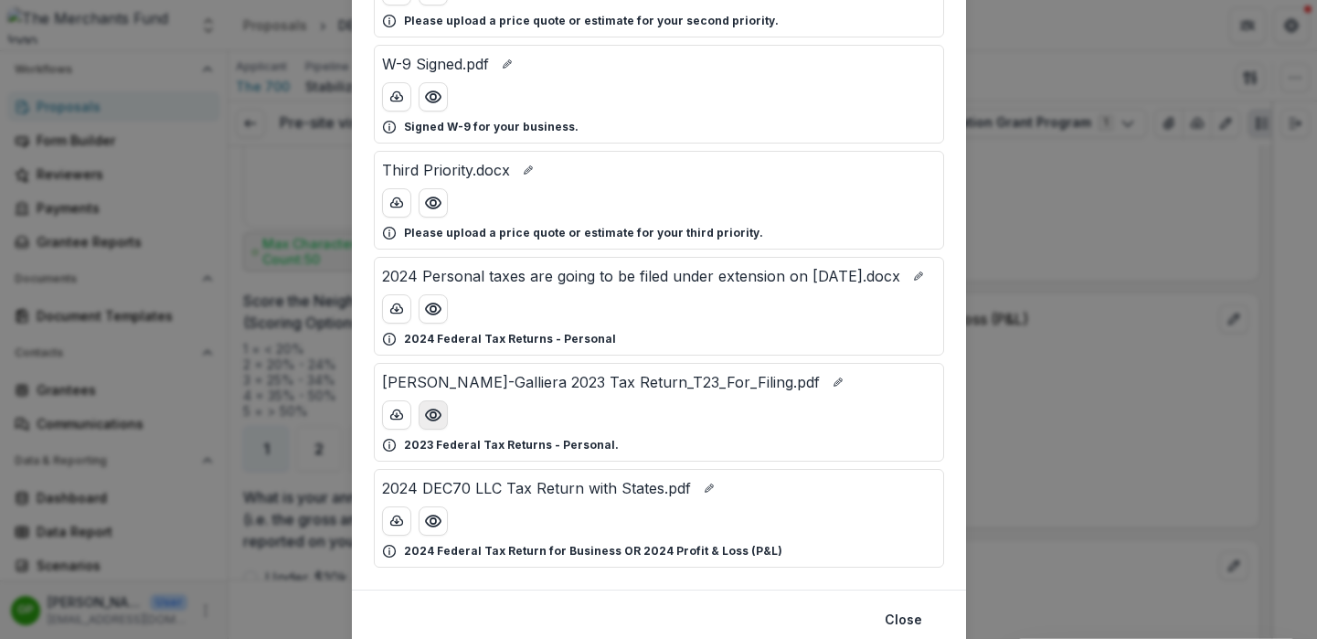
click at [428, 424] on icon "Preview Sean Butler-Galliera 2023 Tax Return_T23_For_Filing.pdf" at bounding box center [433, 415] width 18 height 18
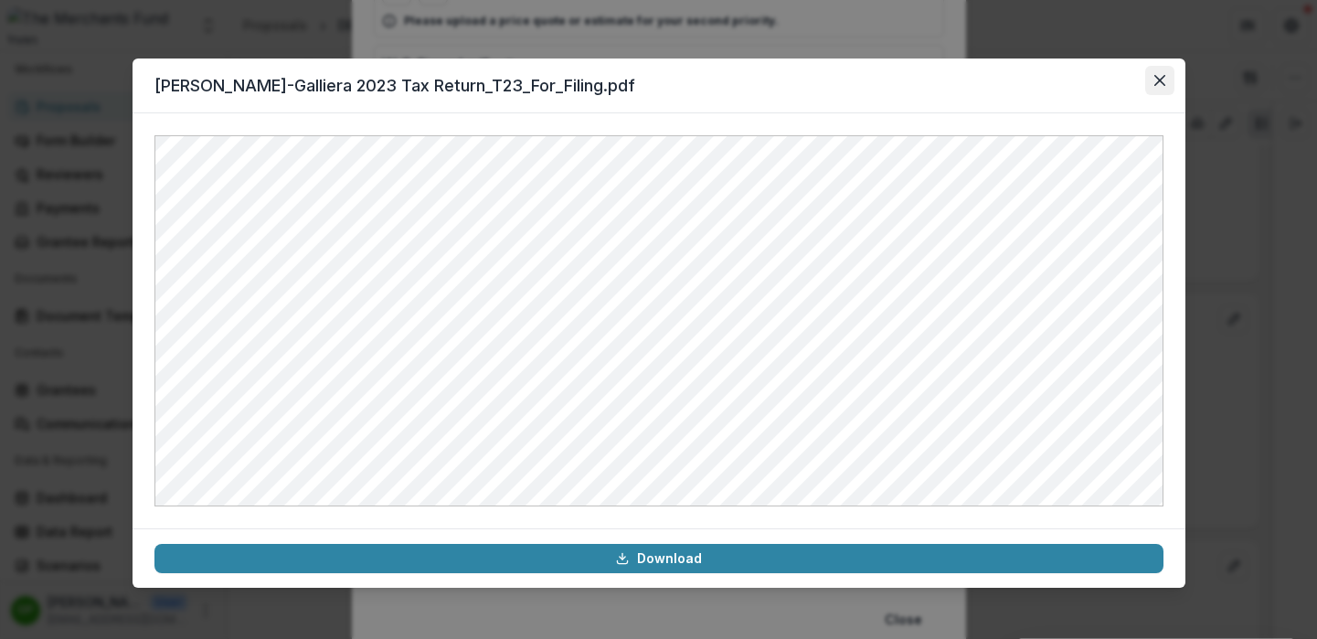
click at [1166, 85] on button "Close" at bounding box center [1159, 80] width 29 height 29
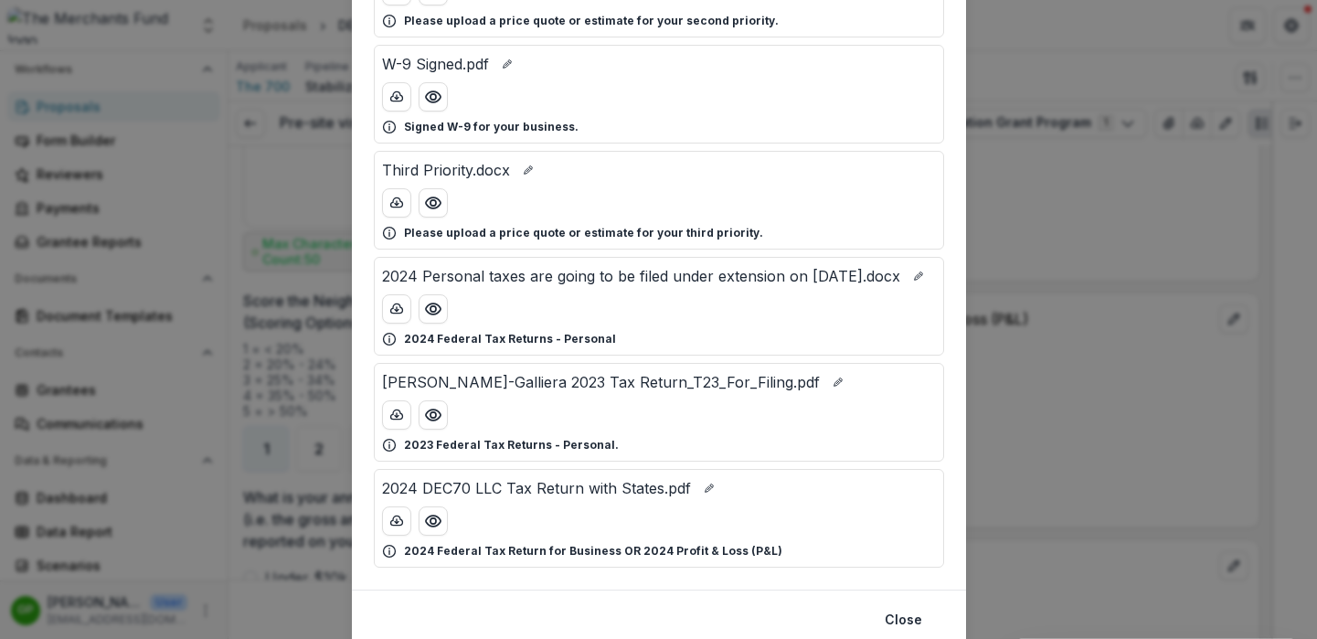
click at [1091, 233] on div "Attached Files True 80.JPG Please upload a price quote or estimate for this pri…" at bounding box center [658, 319] width 1317 height 639
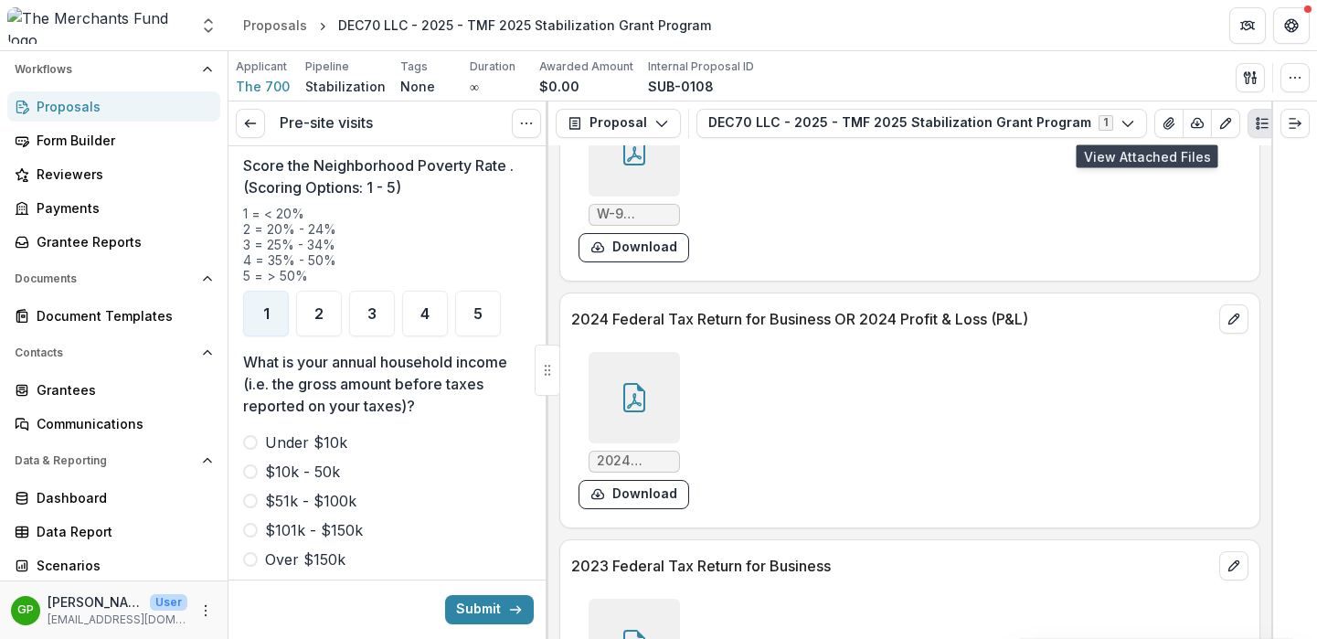
scroll to position [2414, 0]
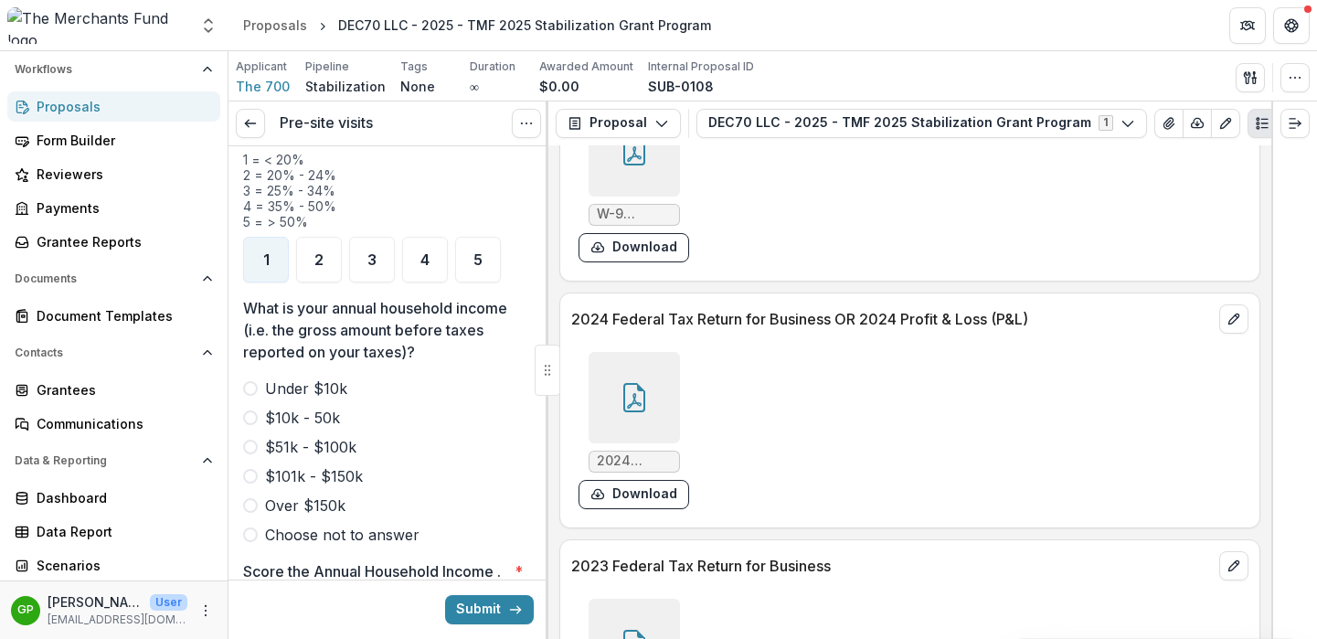
click at [251, 439] on span at bounding box center [250, 446] width 15 height 15
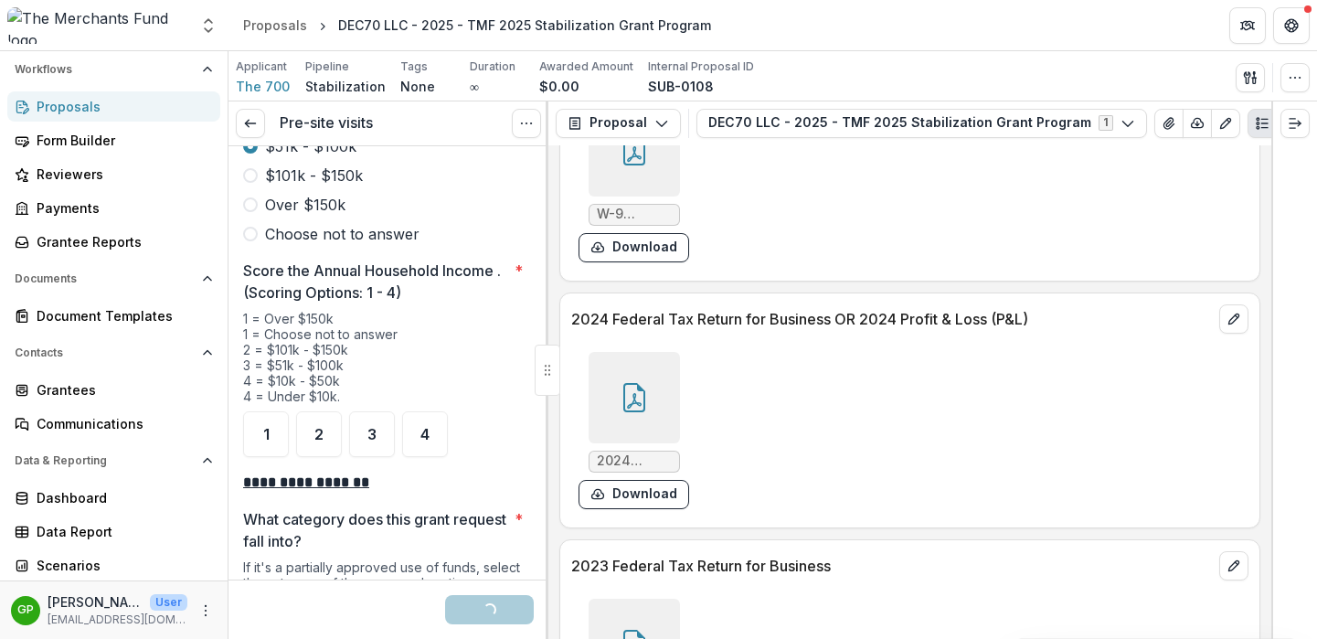
scroll to position [2738, 0]
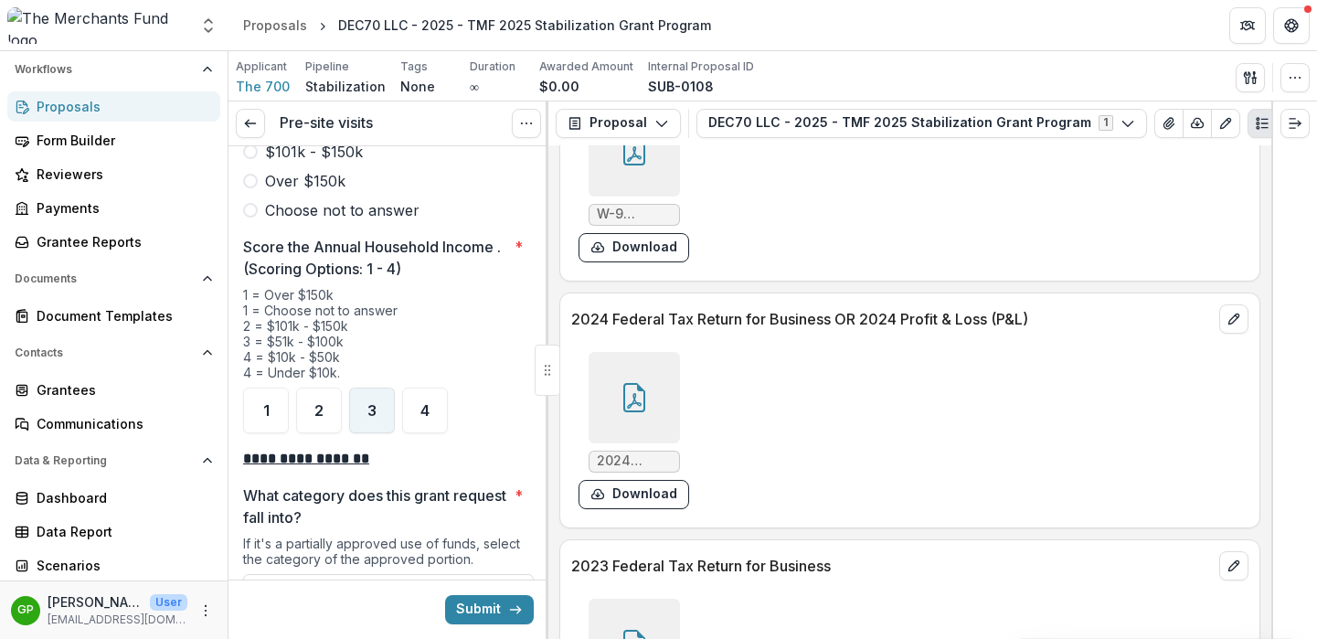
click at [371, 403] on span "3" at bounding box center [371, 410] width 9 height 15
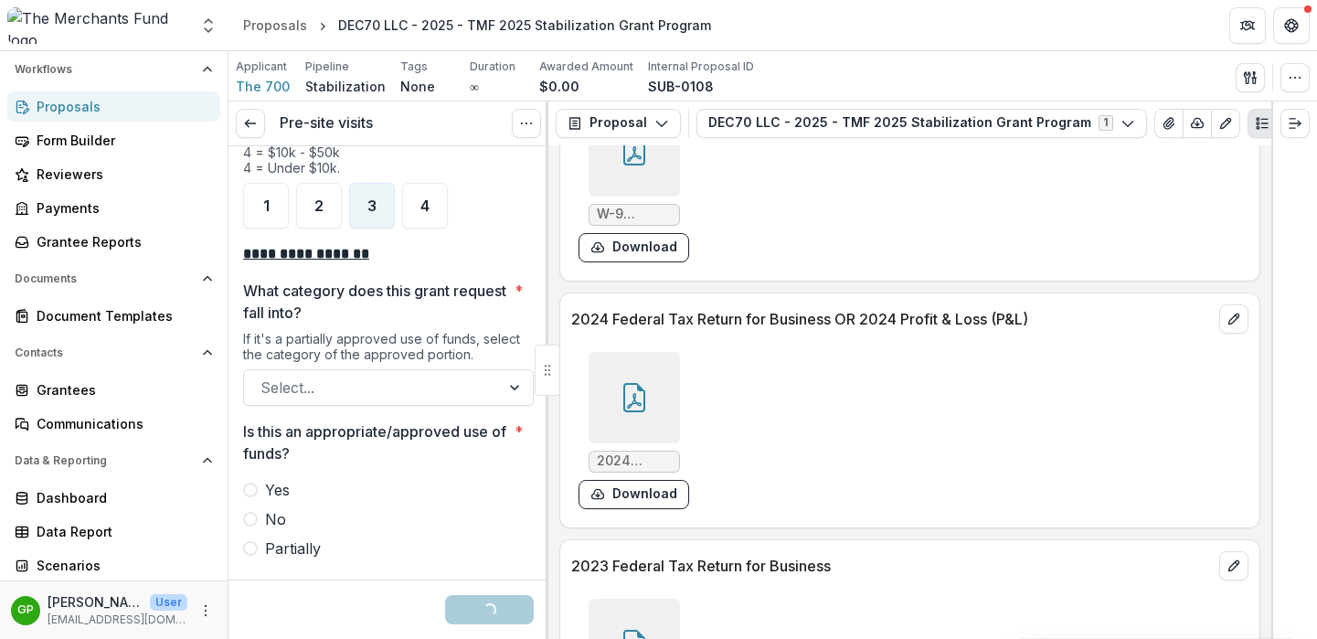
scroll to position [2957, 0]
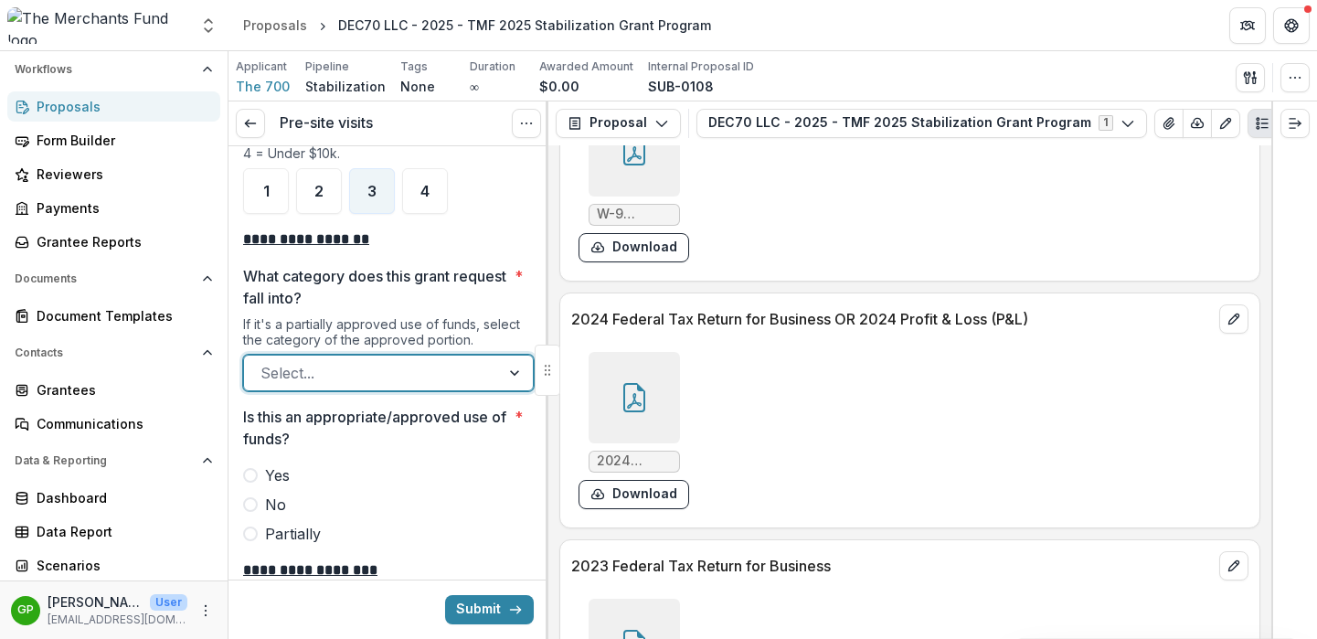
click at [396, 360] on div at bounding box center [371, 373] width 223 height 26
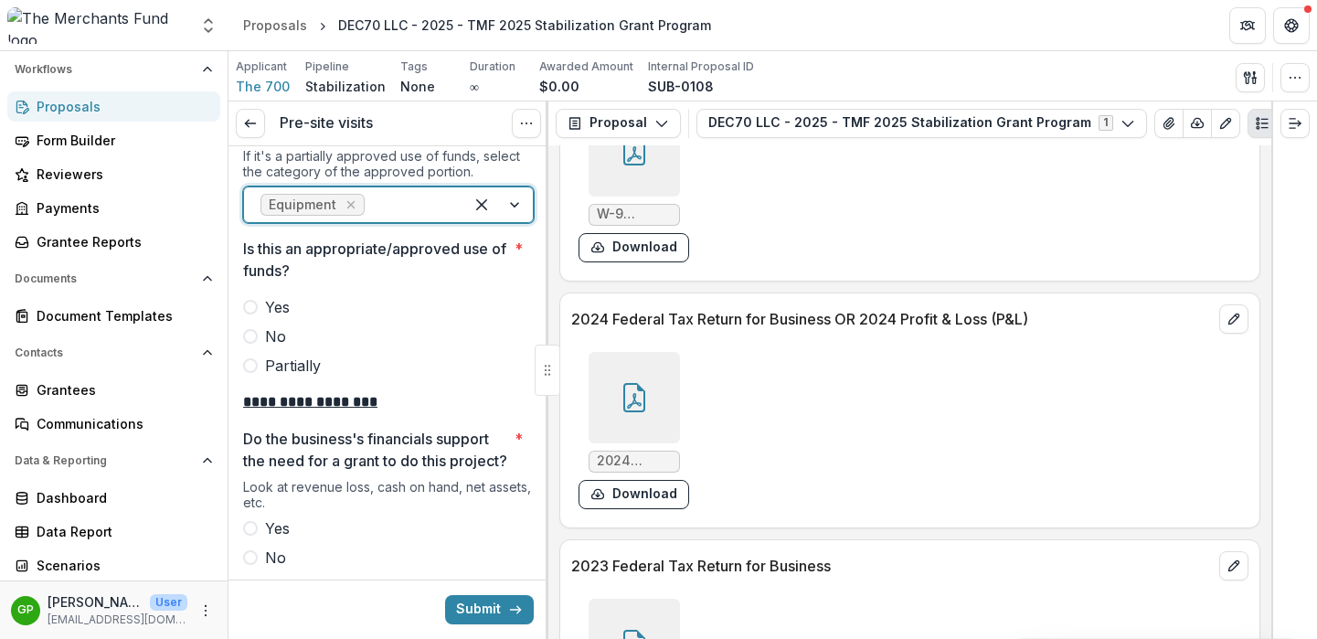
click at [251, 300] on span at bounding box center [250, 307] width 15 height 15
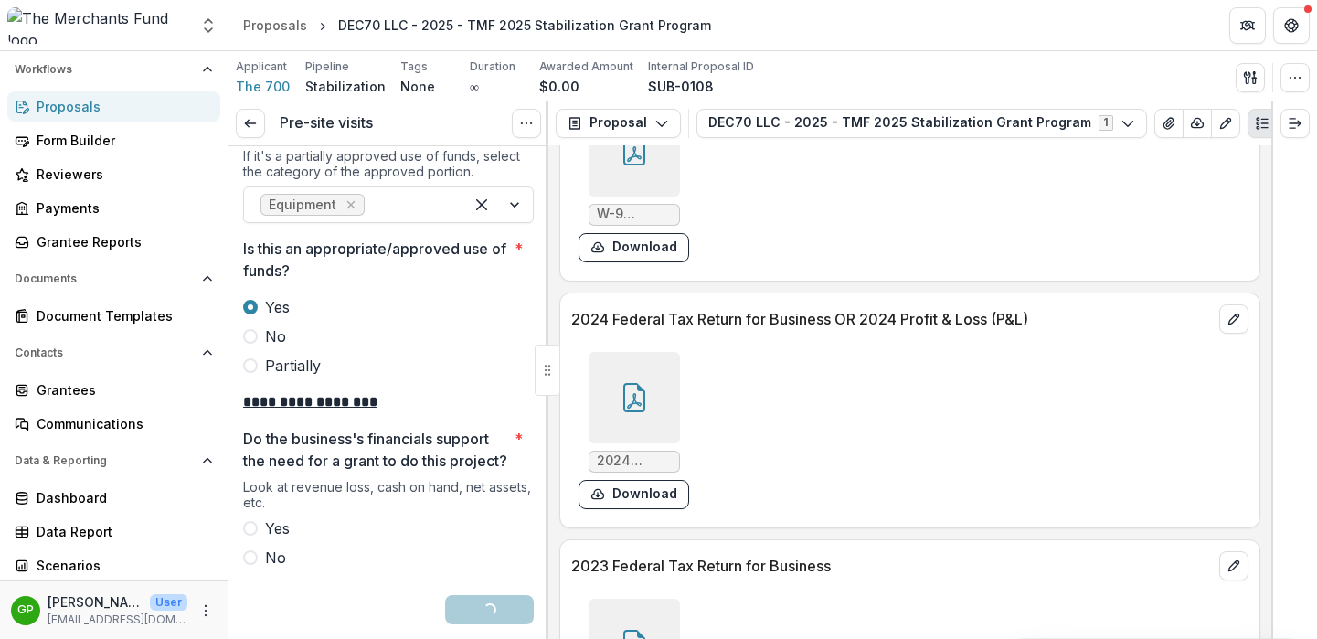
scroll to position [3252, 0]
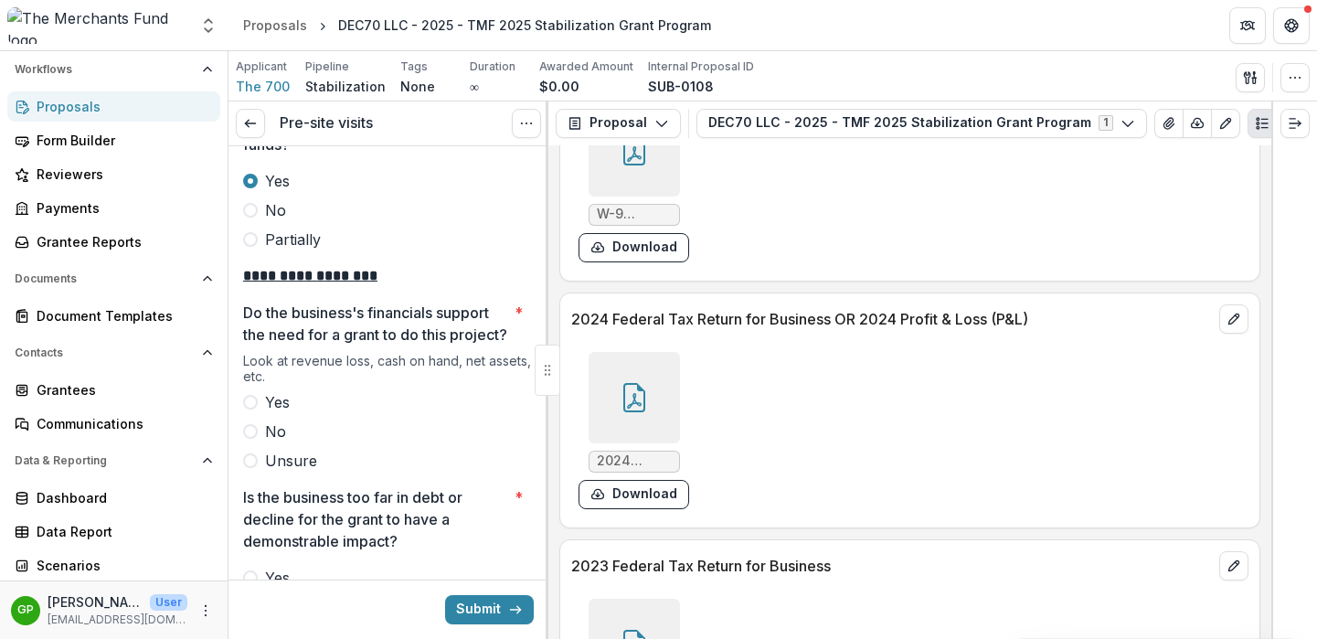
click at [252, 402] on span at bounding box center [250, 402] width 15 height 15
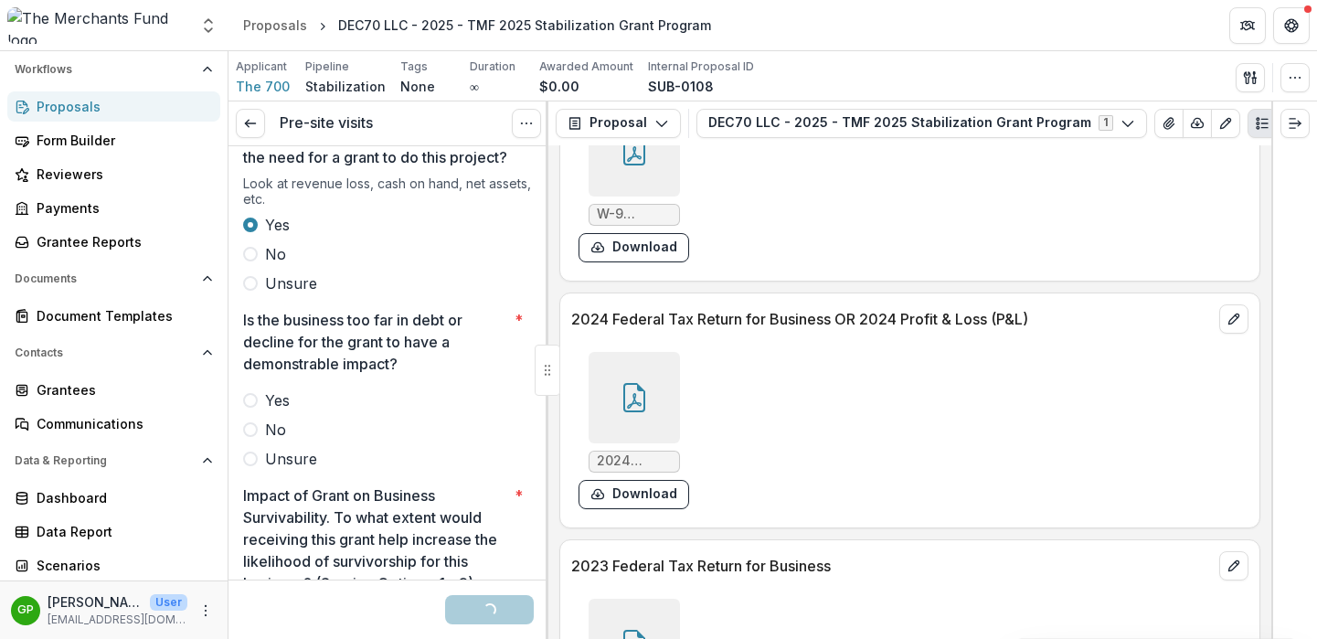
scroll to position [3438, 0]
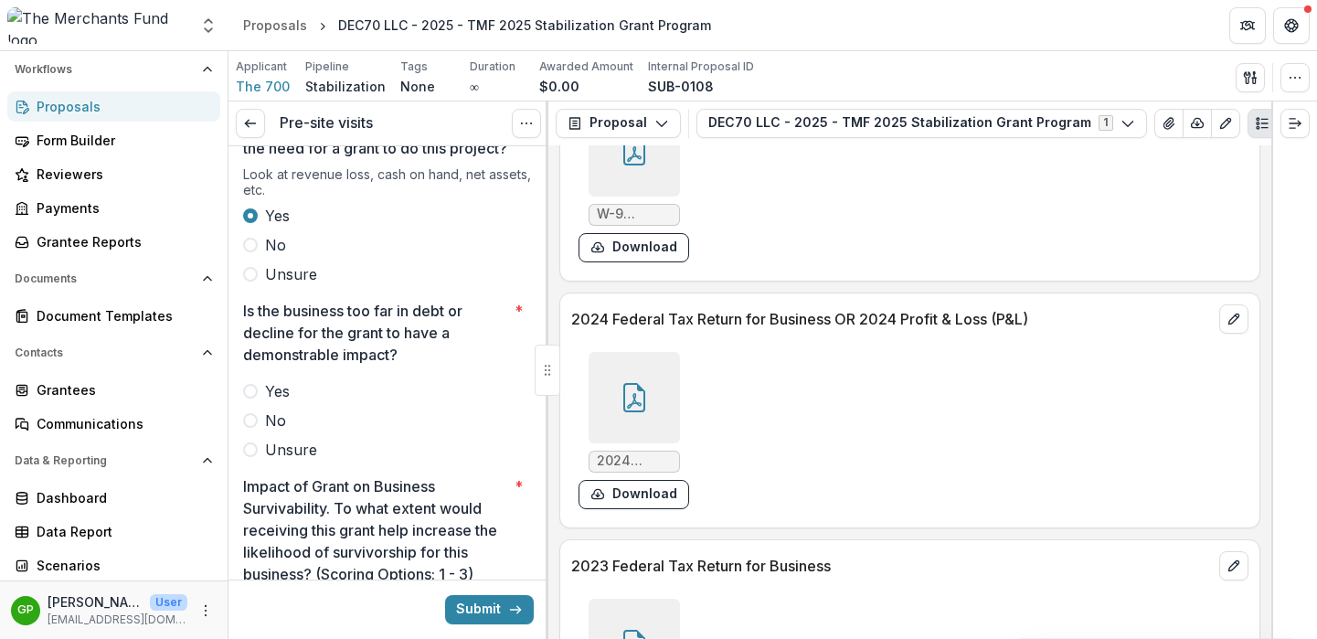
click at [259, 424] on label "No" at bounding box center [388, 420] width 291 height 22
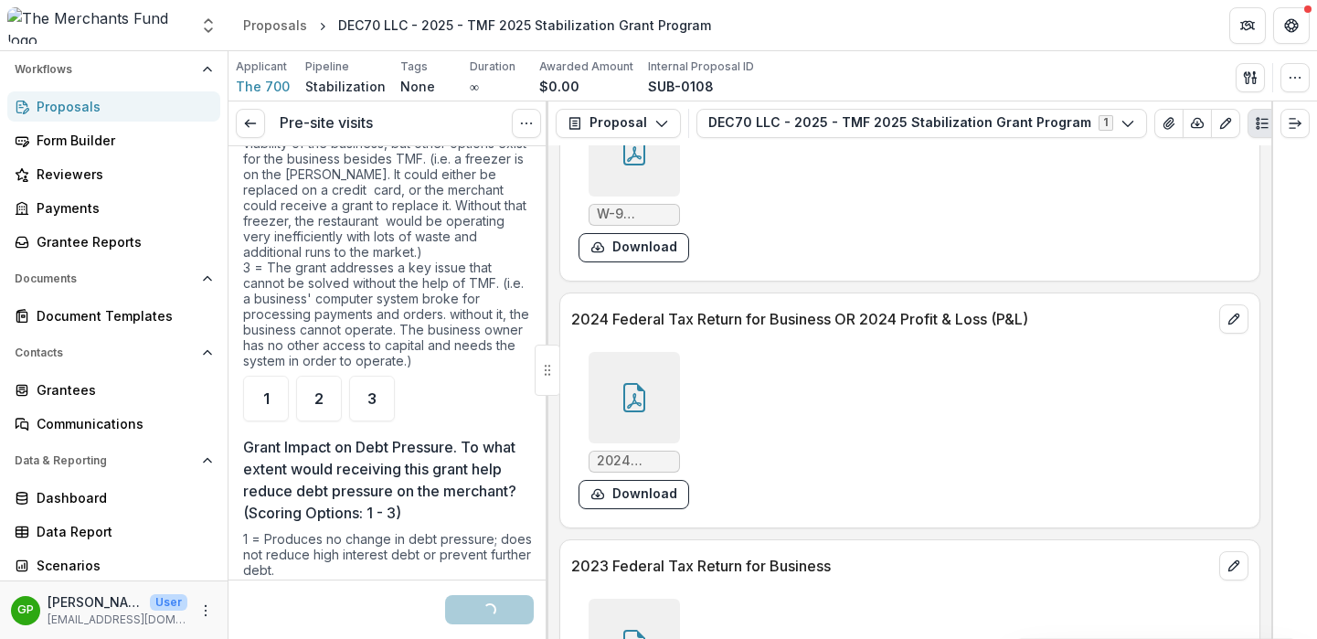
scroll to position [4005, 0]
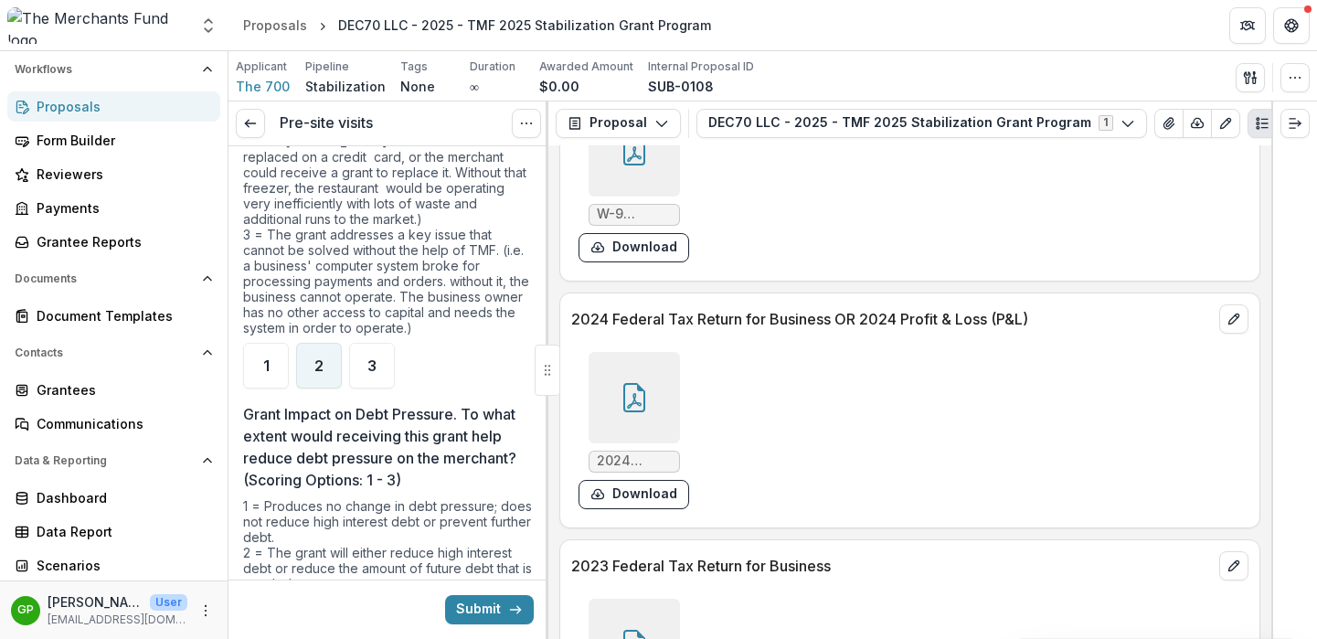
click at [313, 378] on div "2" at bounding box center [319, 366] width 46 height 46
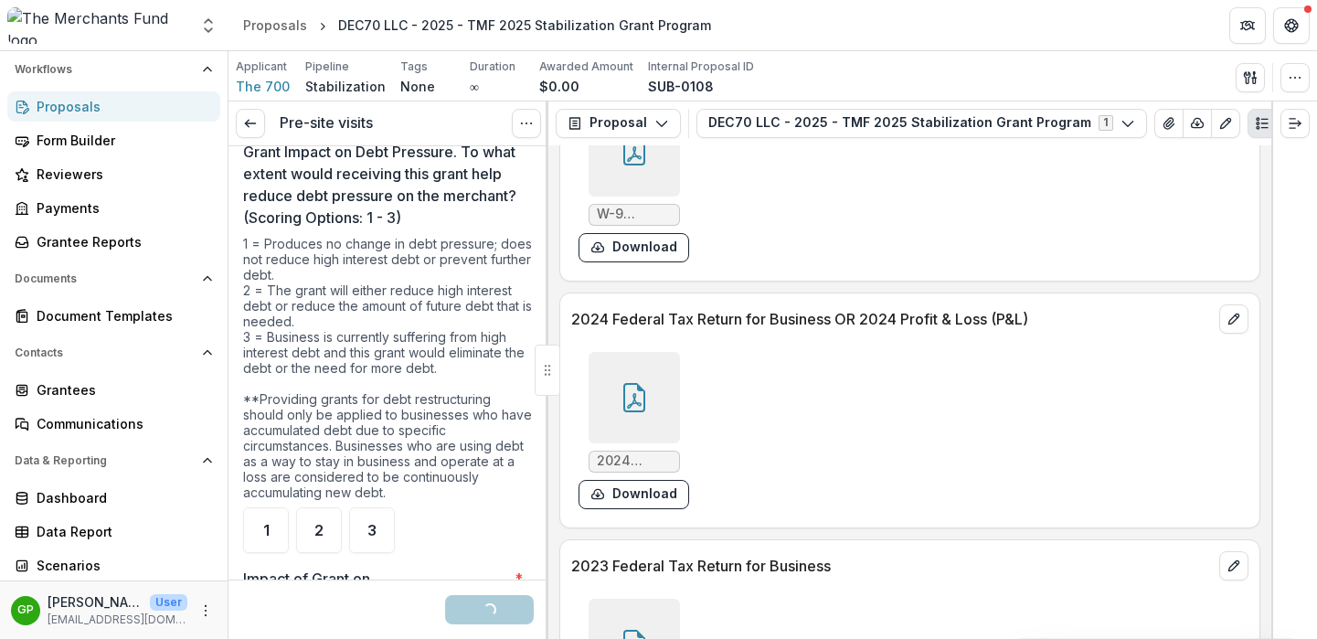
scroll to position [4270, 0]
click at [265, 510] on div "1" at bounding box center [266, 528] width 46 height 46
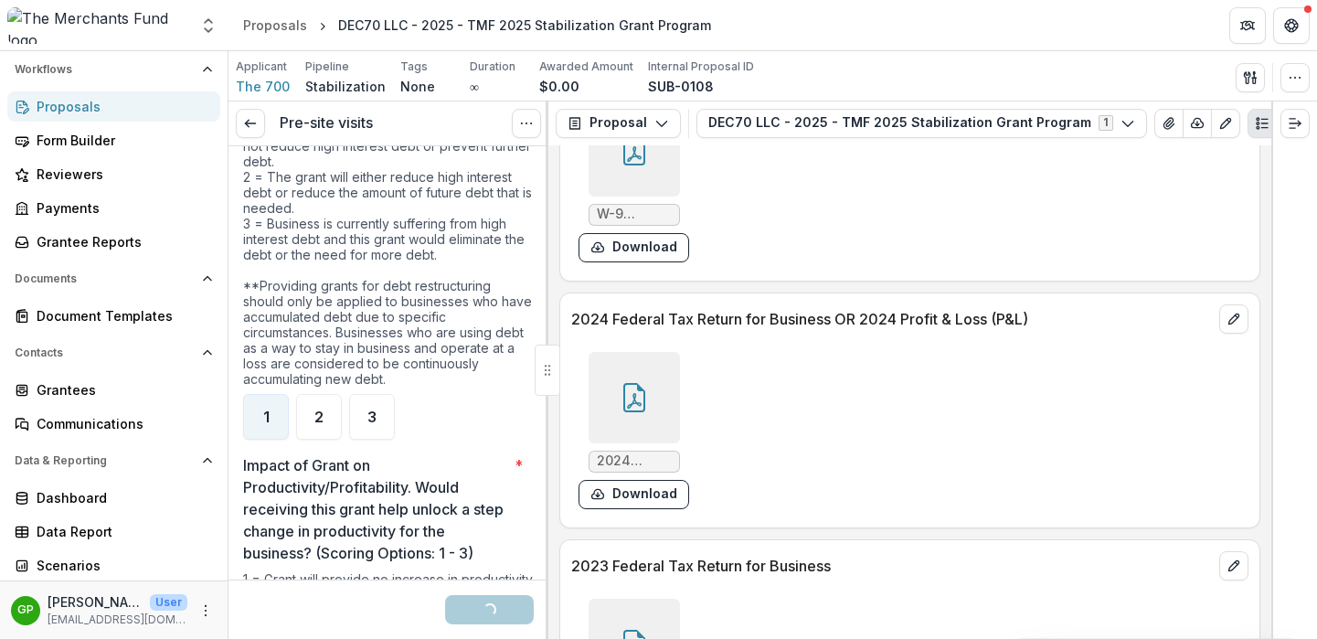
scroll to position [4413, 0]
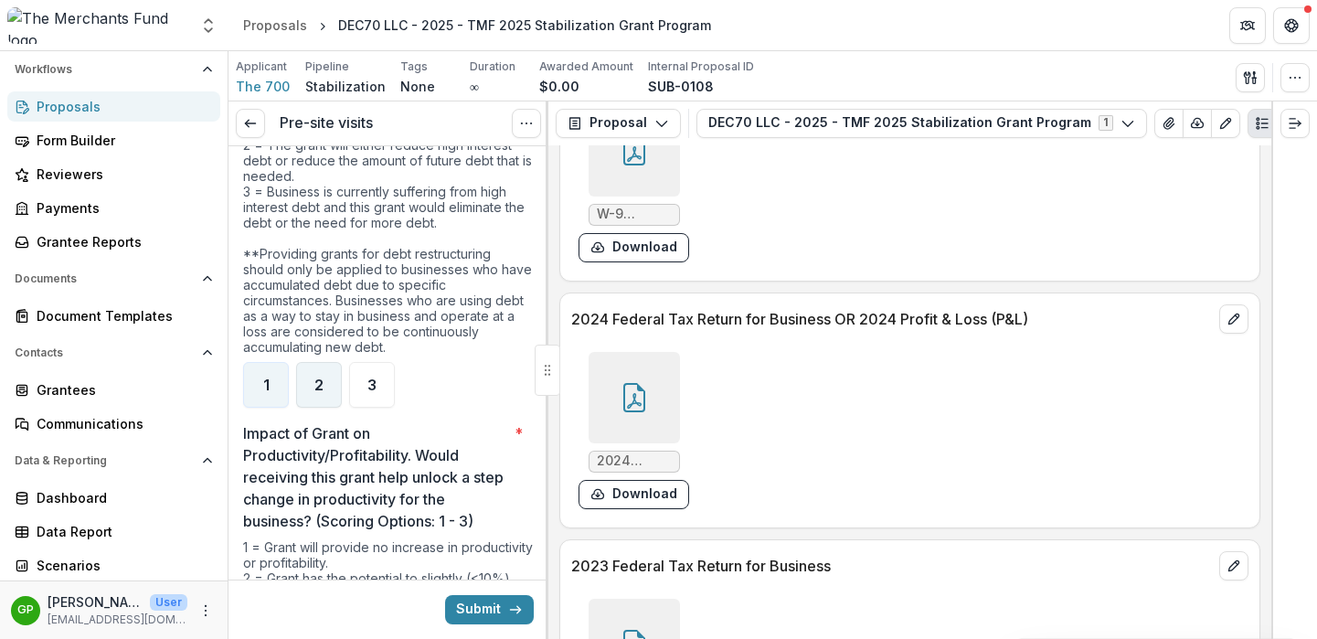
click at [314, 387] on span "2" at bounding box center [318, 384] width 9 height 15
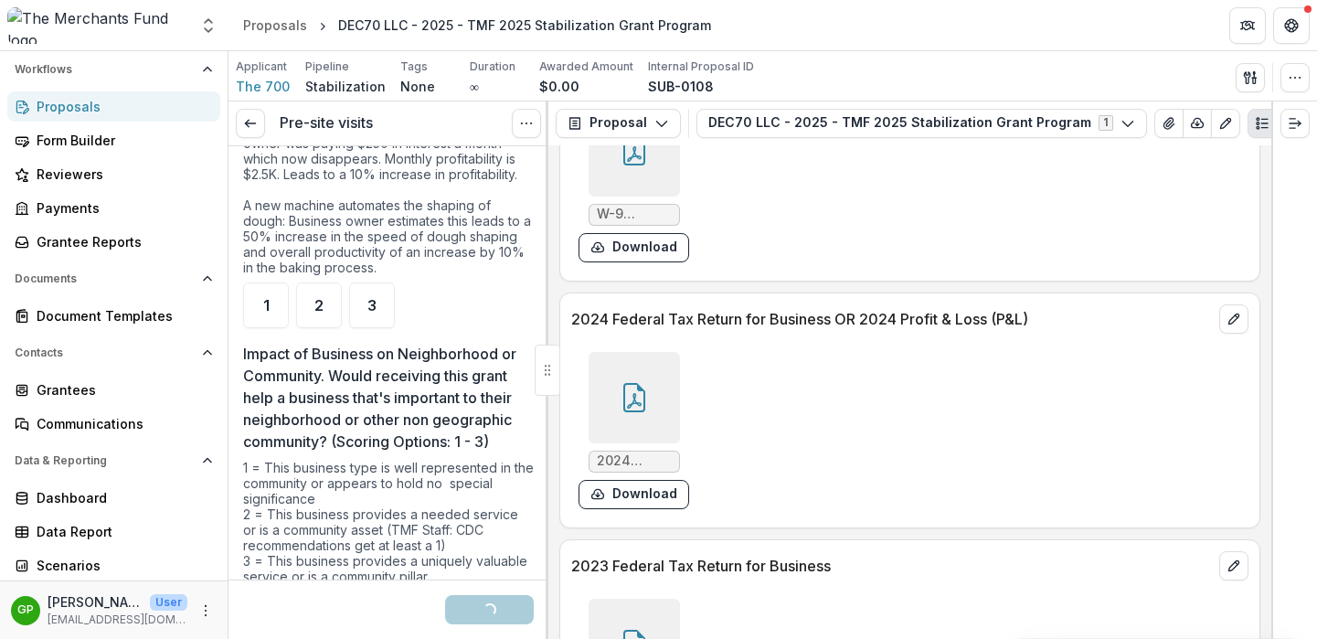
scroll to position [4989, 0]
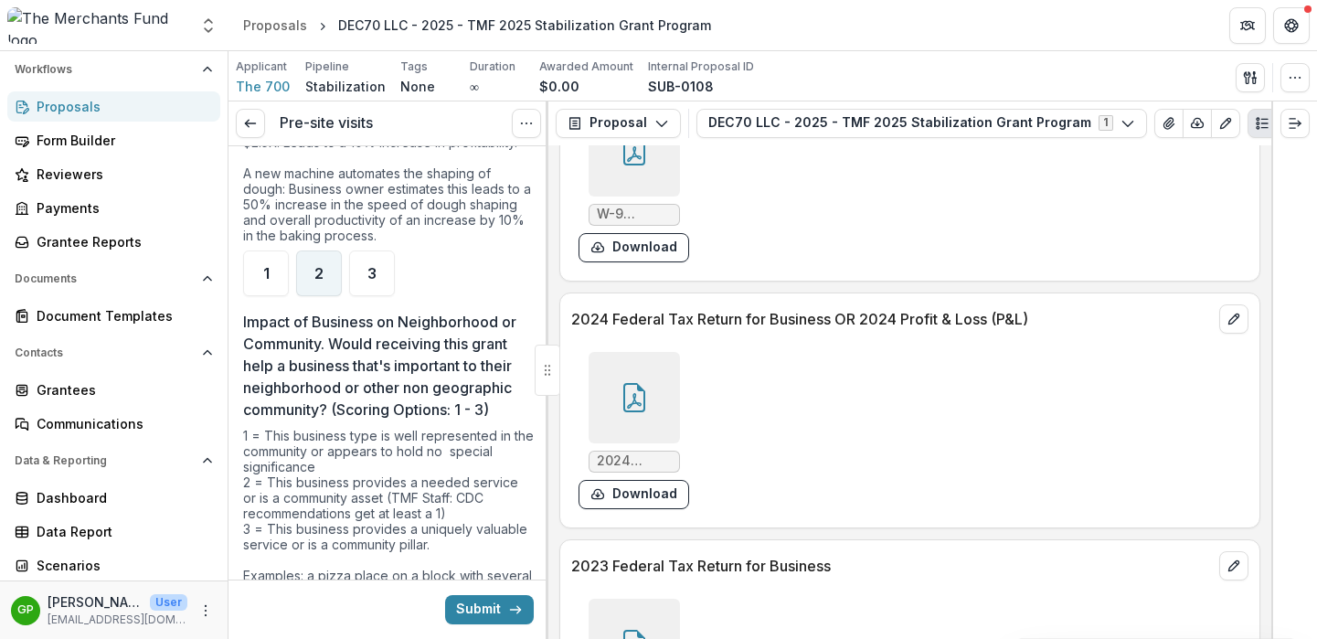
click at [322, 280] on span "2" at bounding box center [318, 273] width 9 height 15
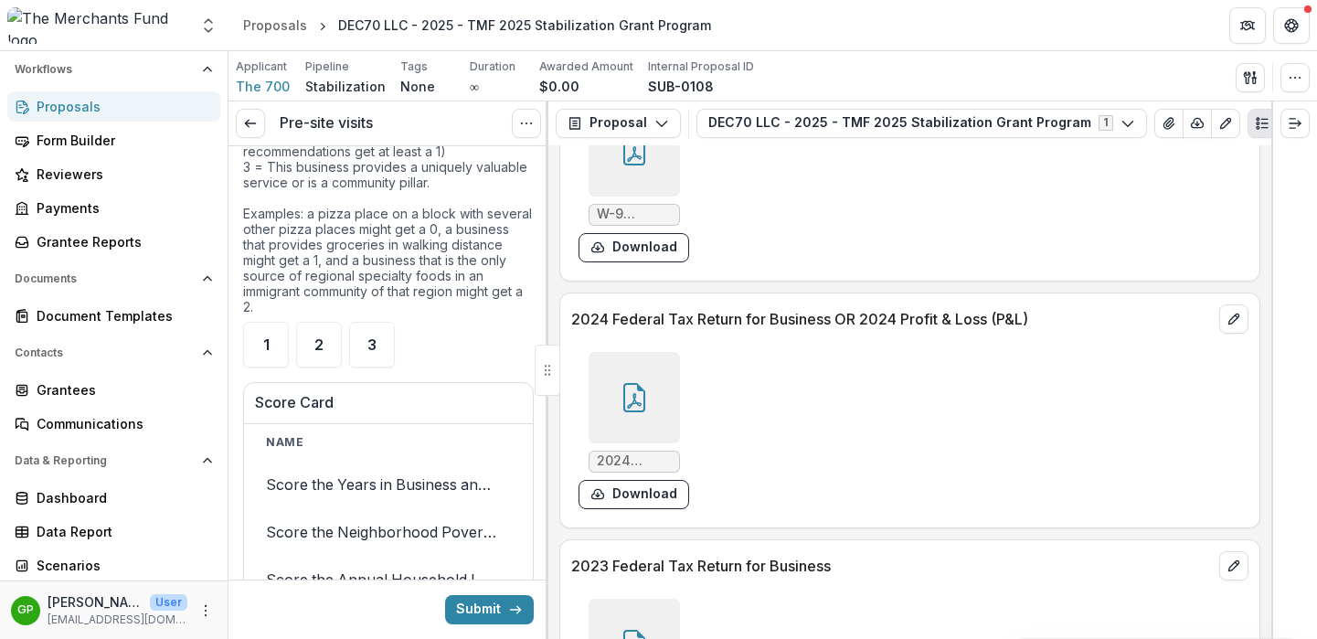
scroll to position [5372, 0]
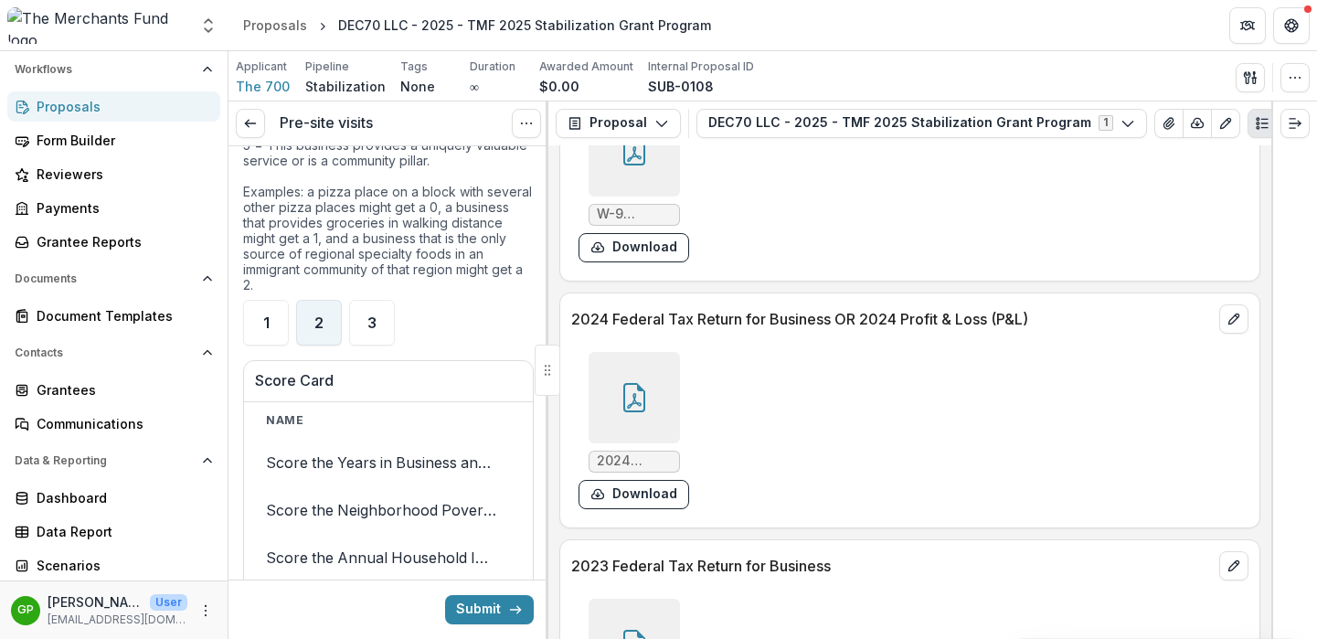
click at [304, 345] on div "2" at bounding box center [319, 323] width 46 height 46
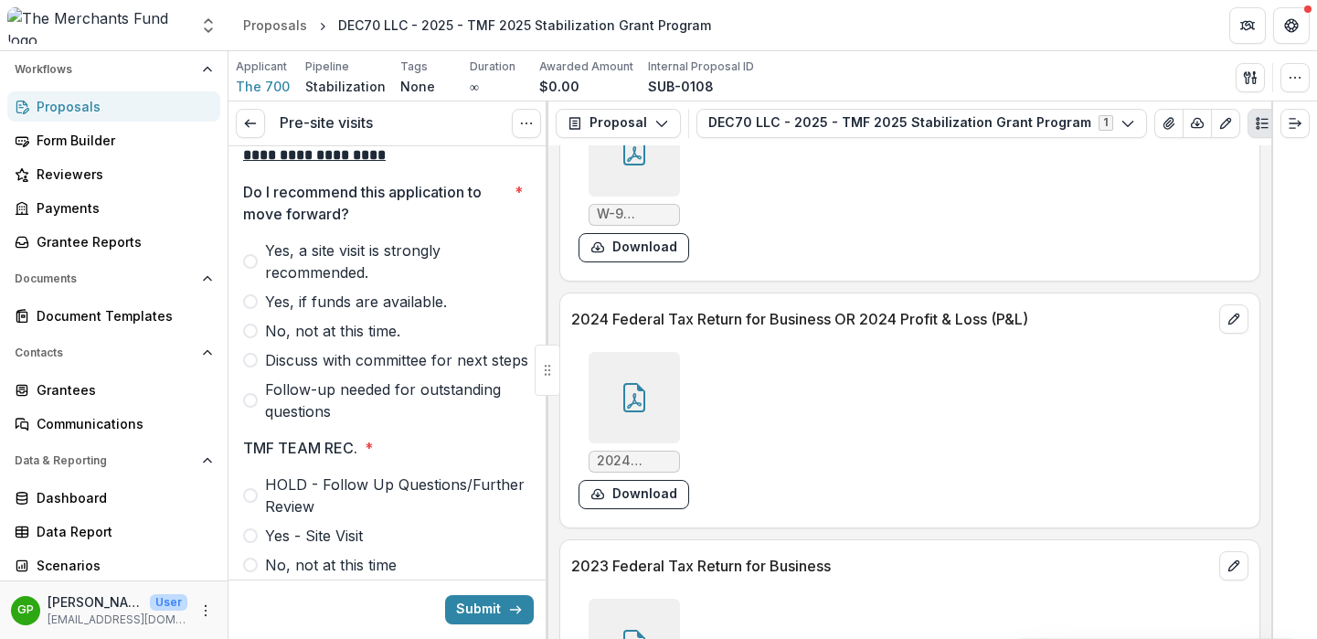
scroll to position [6088, 0]
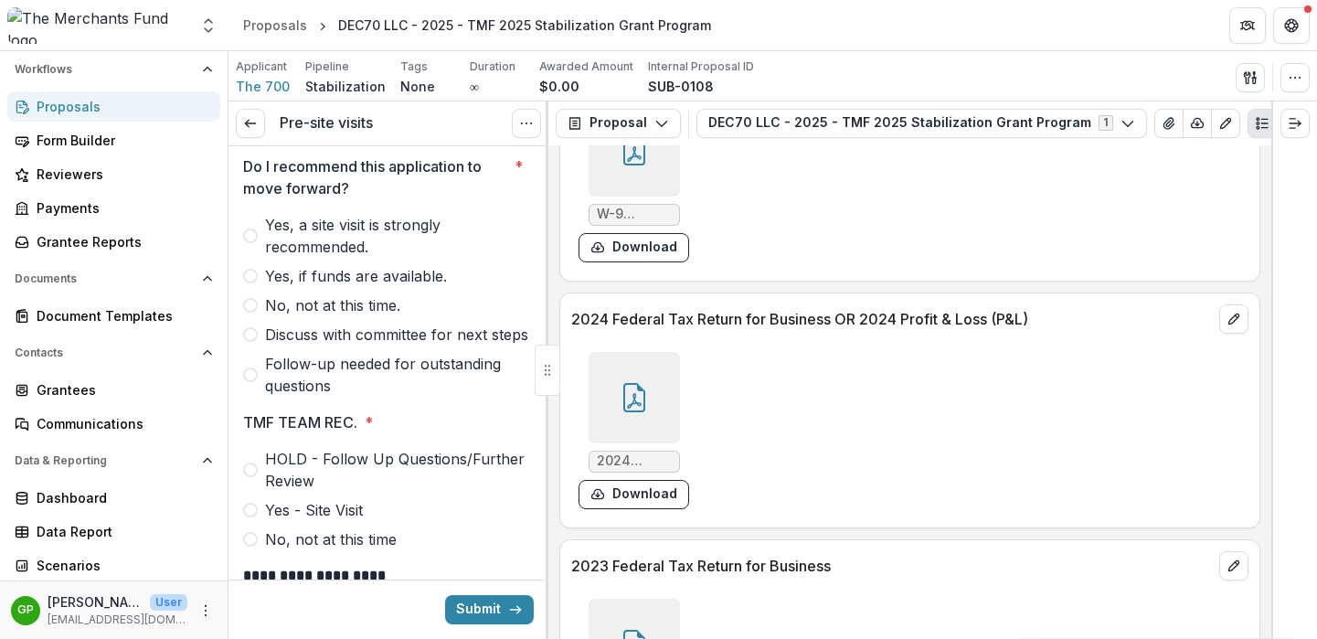
click at [250, 382] on span at bounding box center [250, 374] width 15 height 15
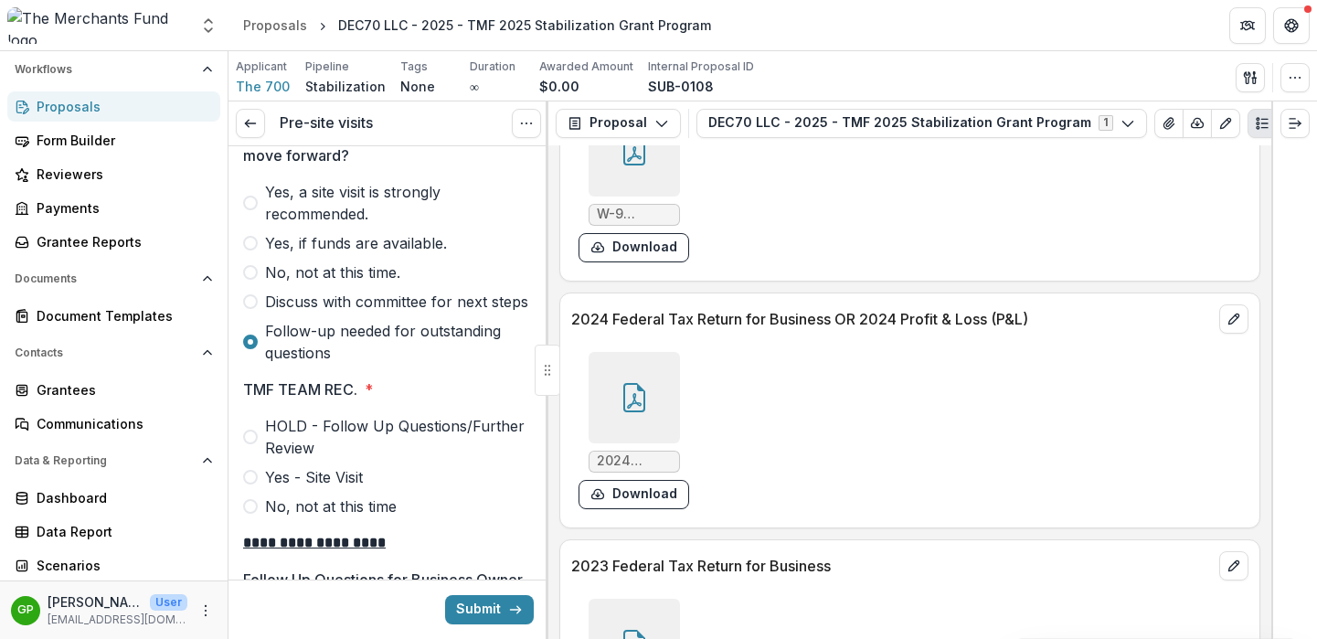
scroll to position [6206, 0]
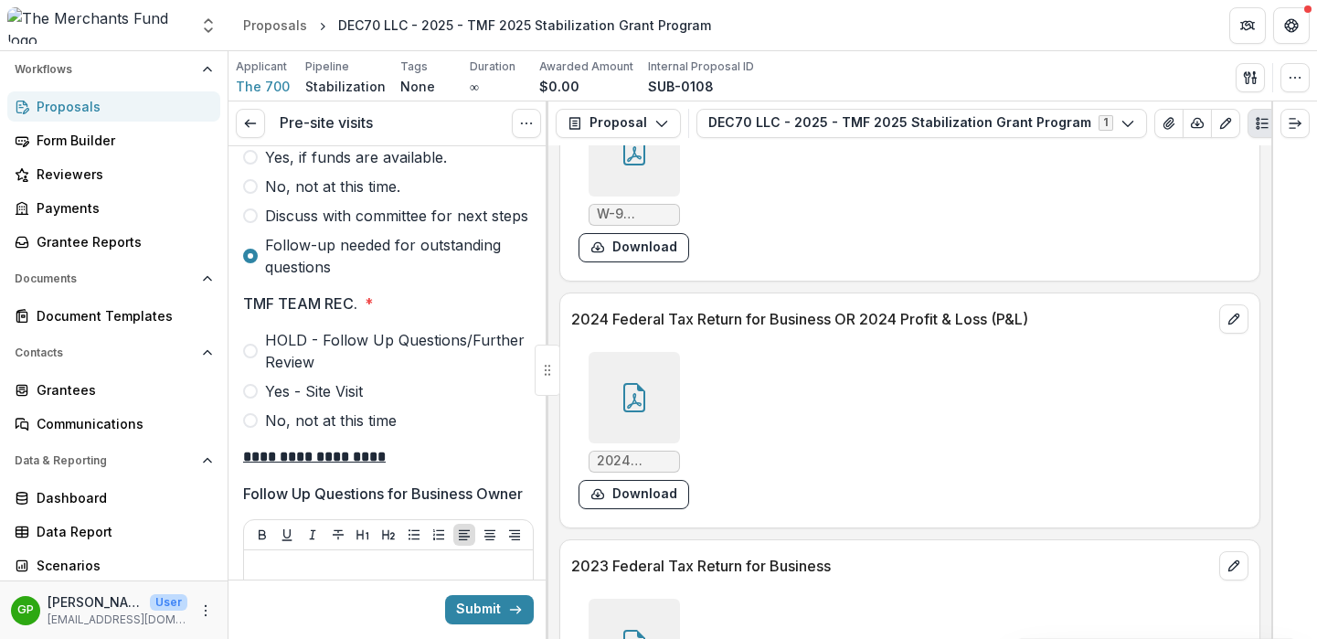
click at [258, 373] on label "HOLD - Follow Up Questions/Further Review" at bounding box center [388, 351] width 291 height 44
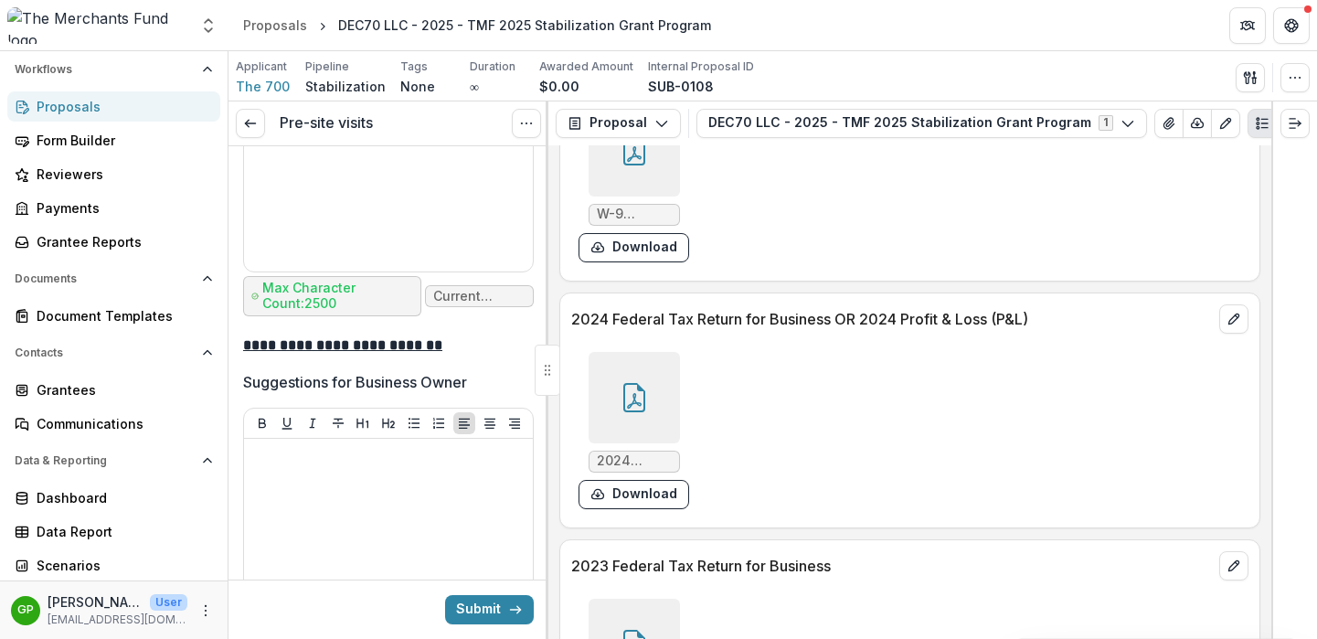
scroll to position [7316, 0]
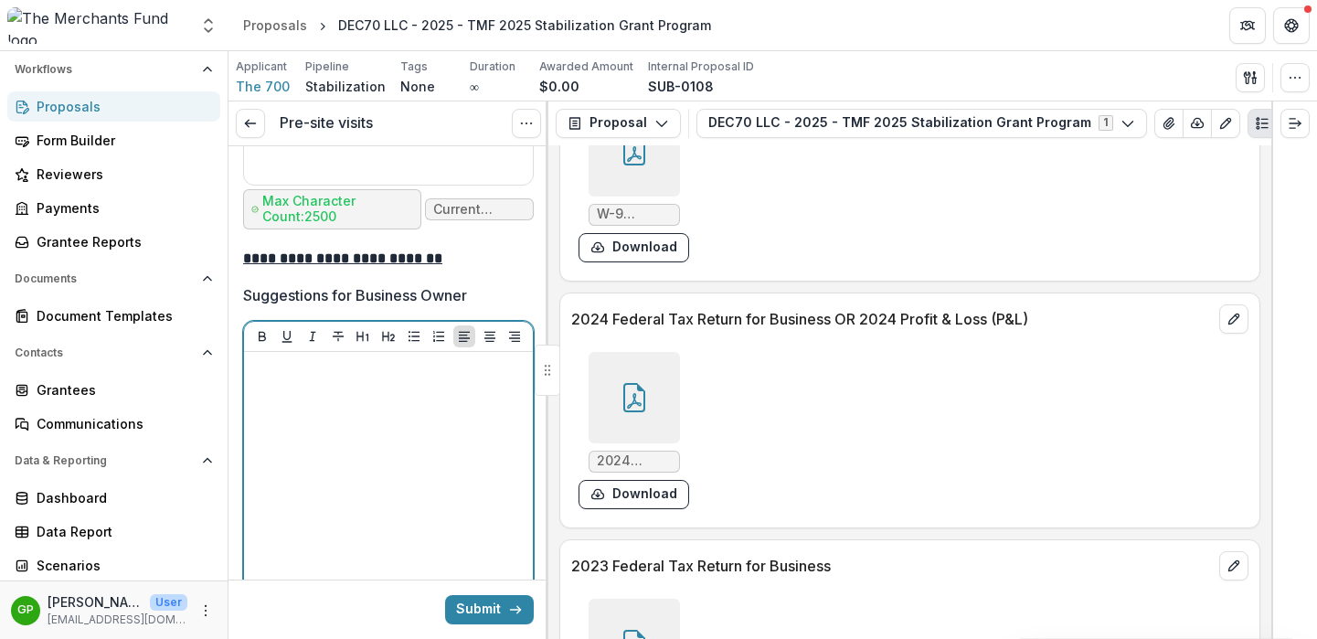
click at [346, 494] on div at bounding box center [388, 496] width 274 height 274
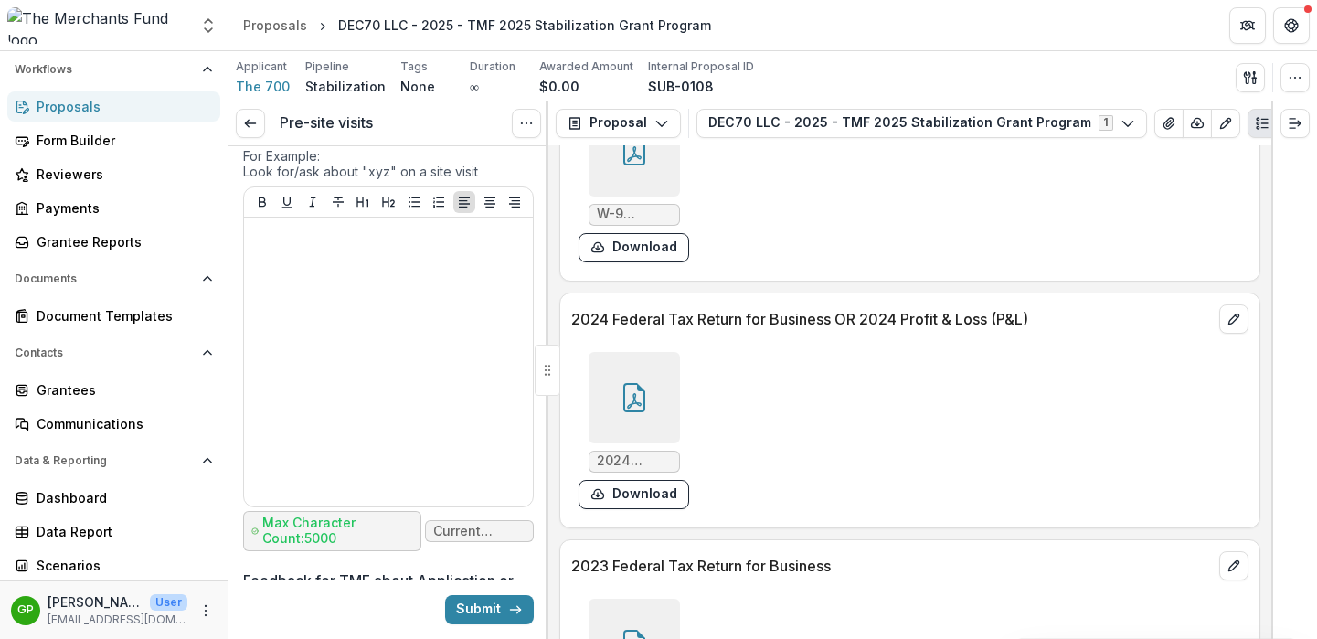
scroll to position [7858, 0]
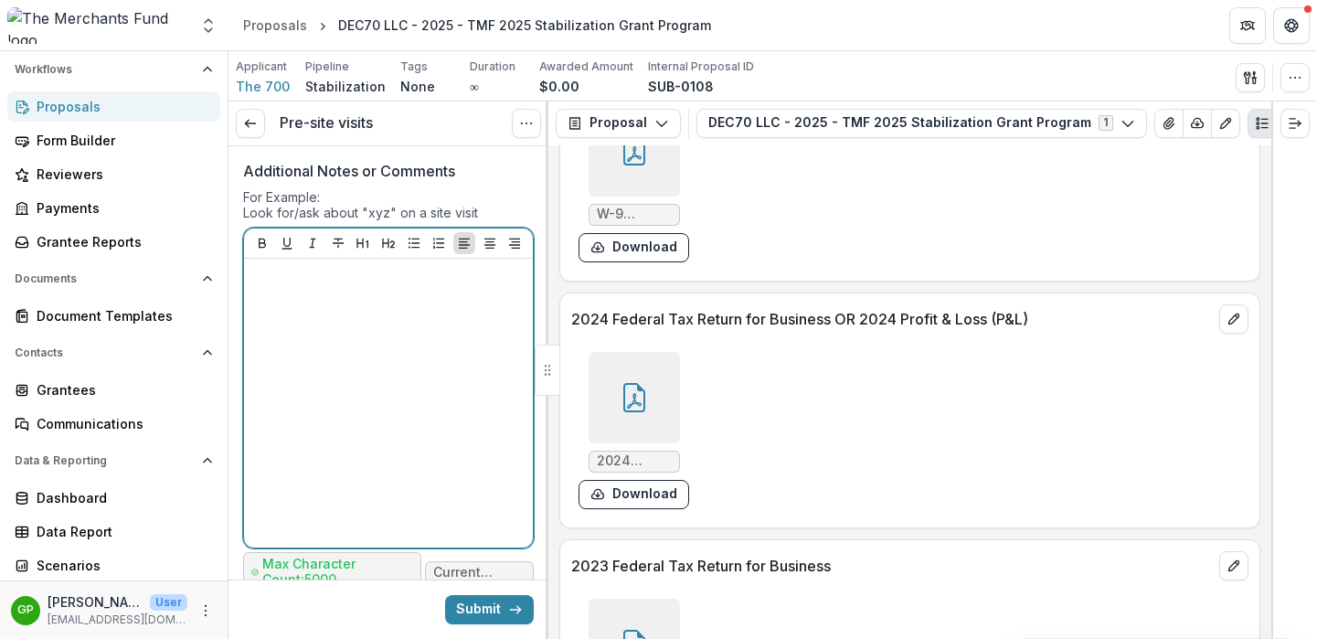
click at [355, 429] on div at bounding box center [388, 403] width 274 height 274
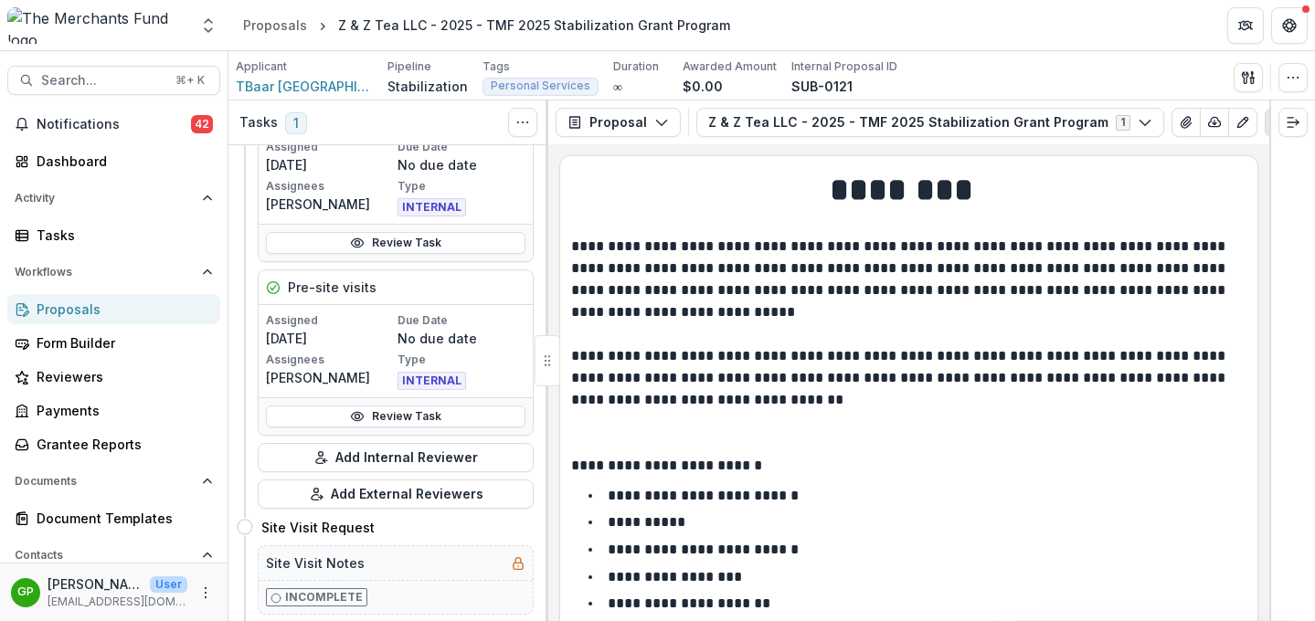
scroll to position [314, 0]
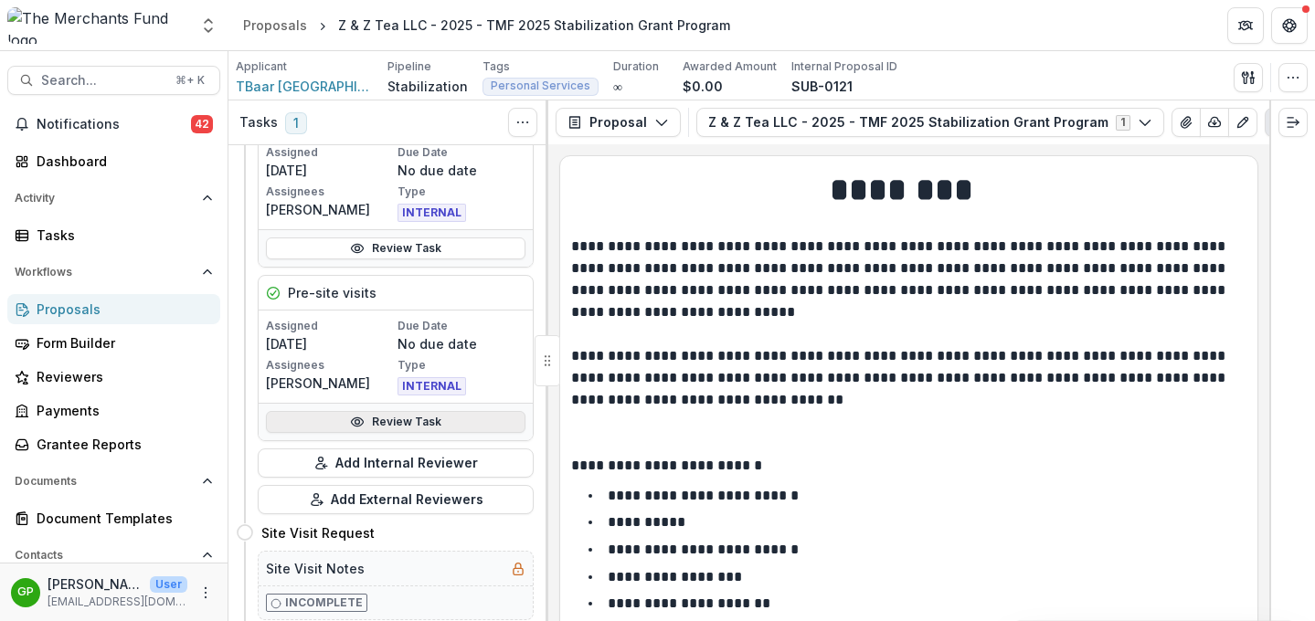
click at [404, 422] on link "Review Task" at bounding box center [395, 422] width 259 height 22
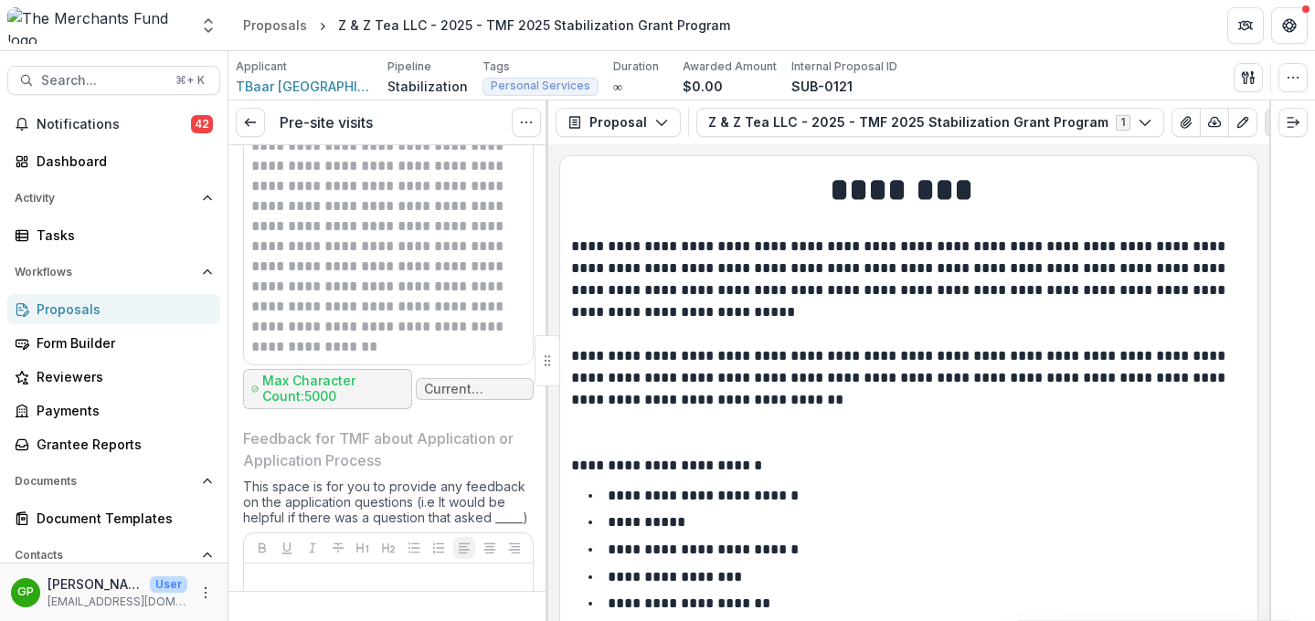
scroll to position [8263, 0]
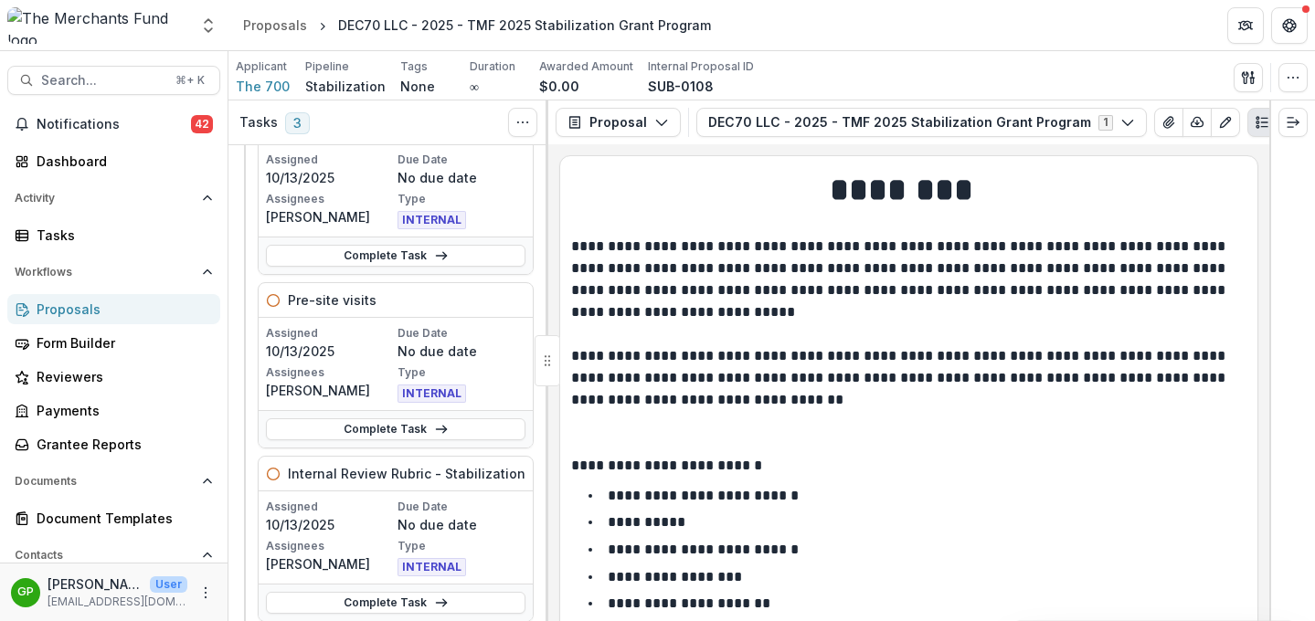
scroll to position [159, 0]
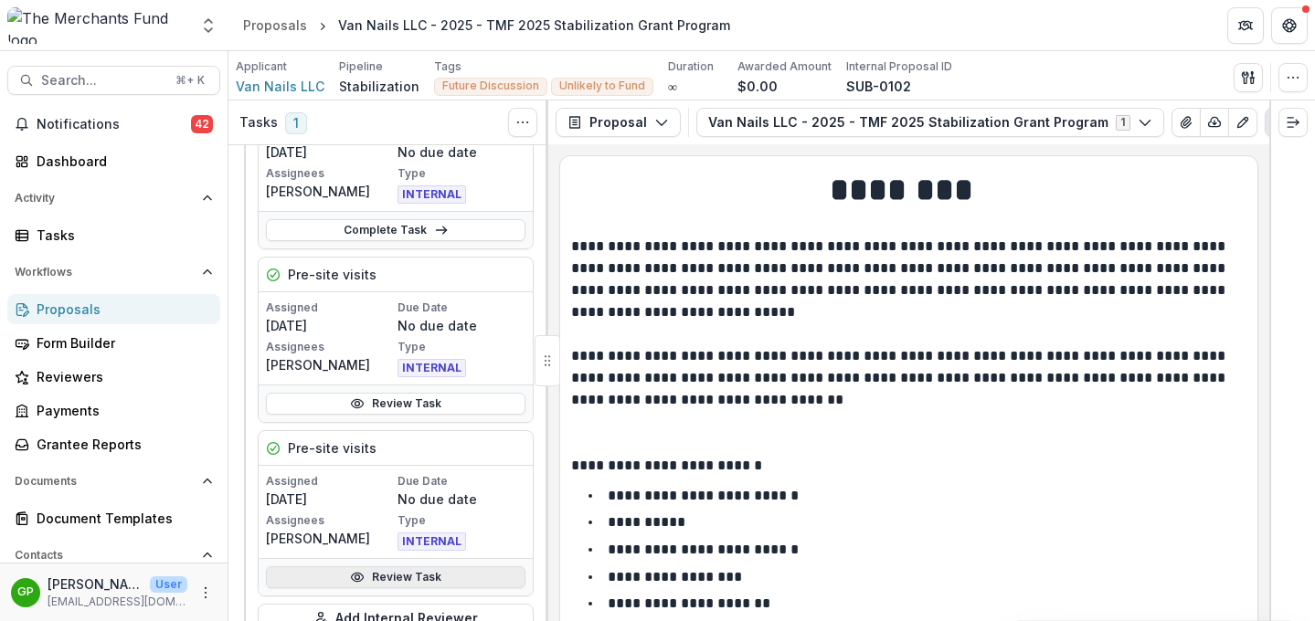
scroll to position [185, 0]
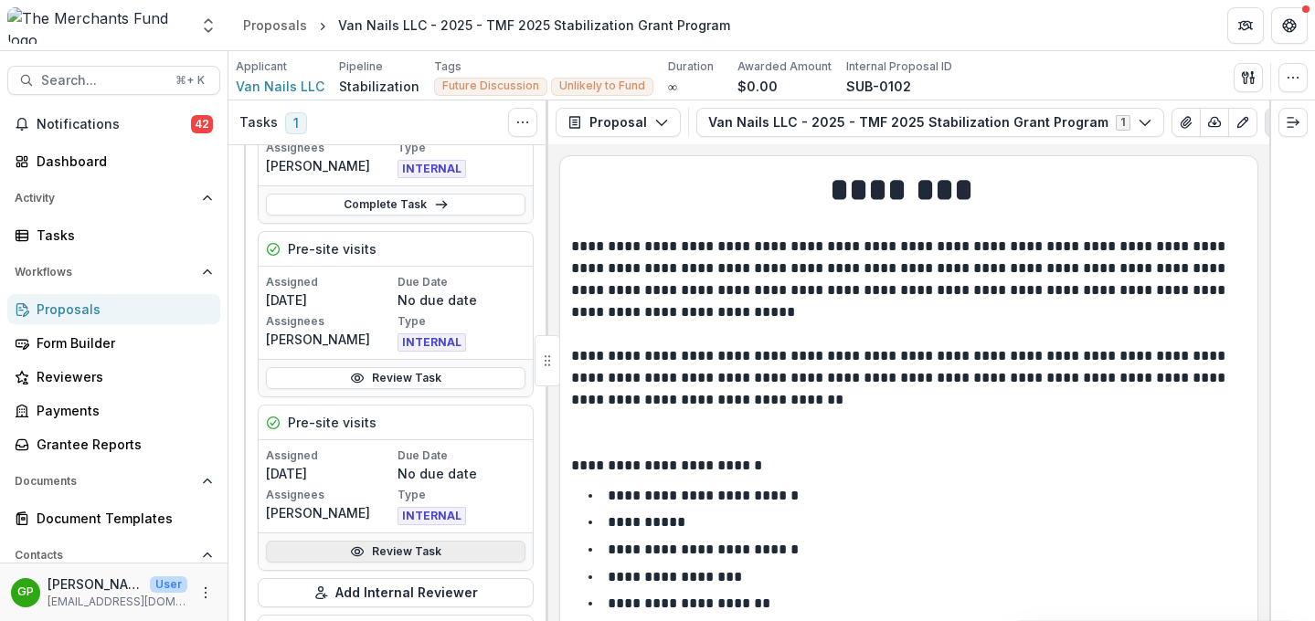
click at [355, 553] on circle at bounding box center [357, 552] width 5 height 5
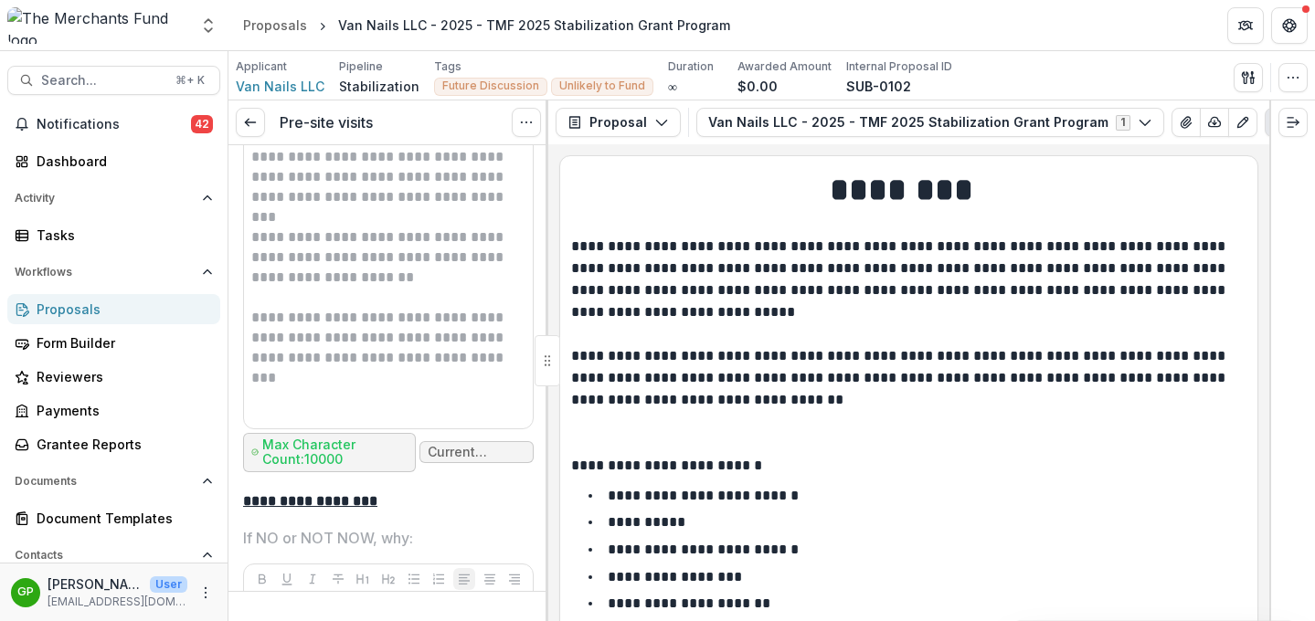
scroll to position [6762, 0]
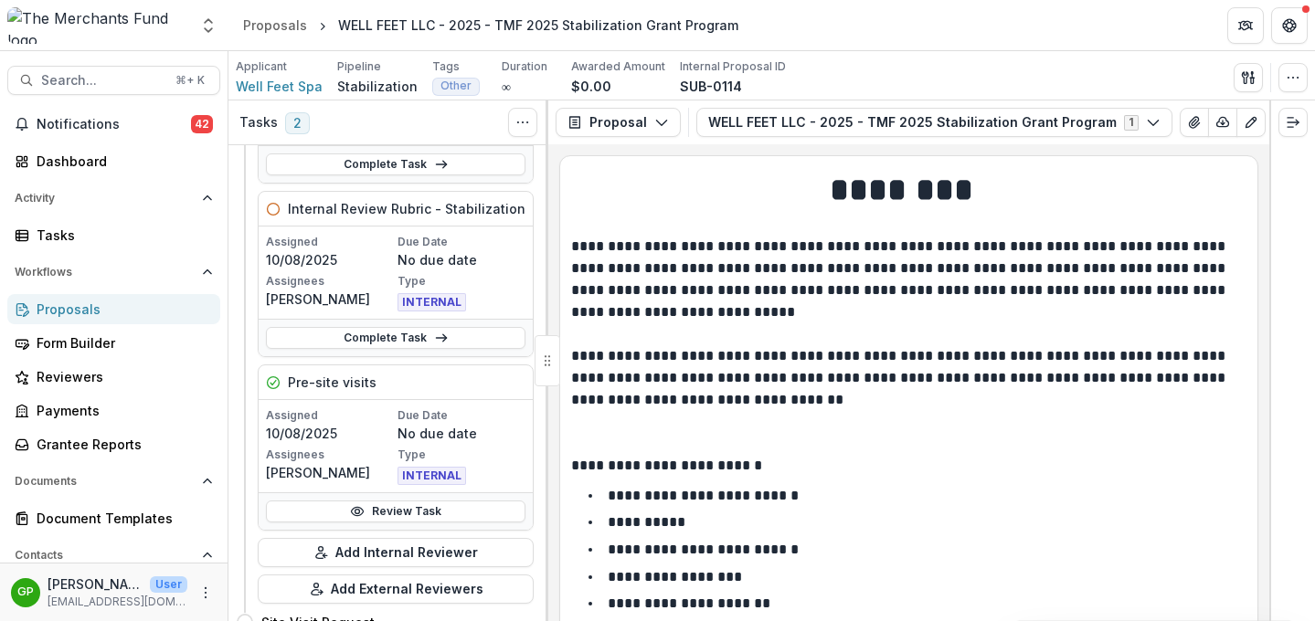
scroll to position [381, 0]
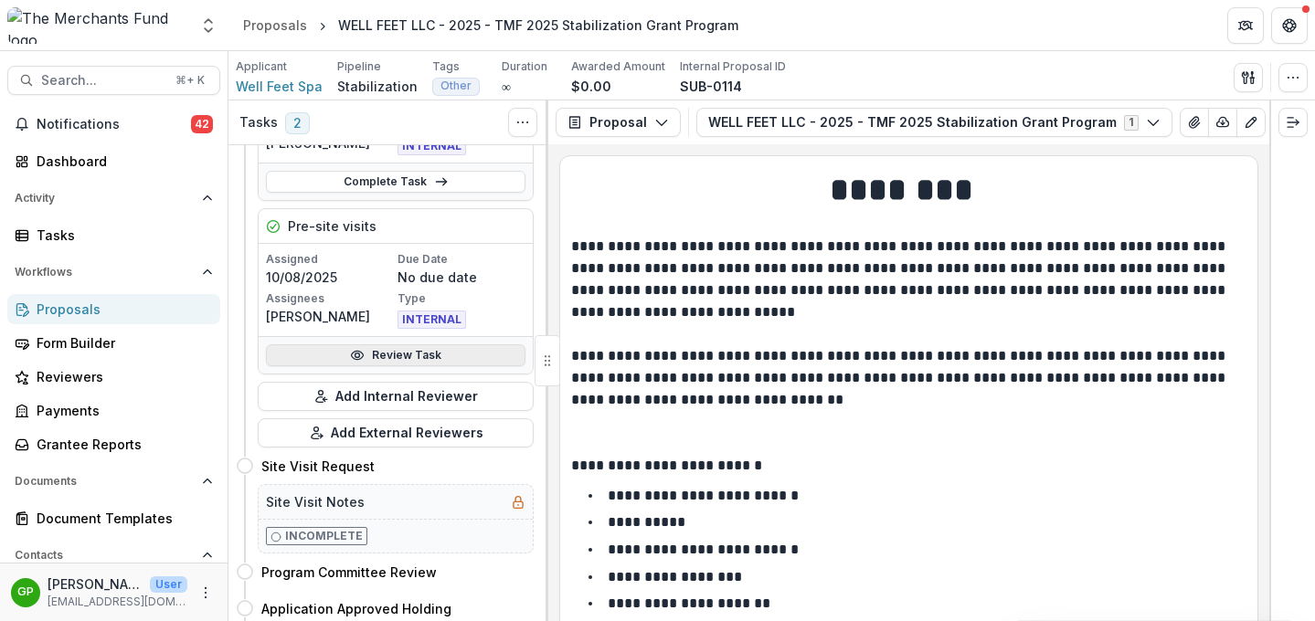
click at [393, 360] on link "Review Task" at bounding box center [395, 355] width 259 height 22
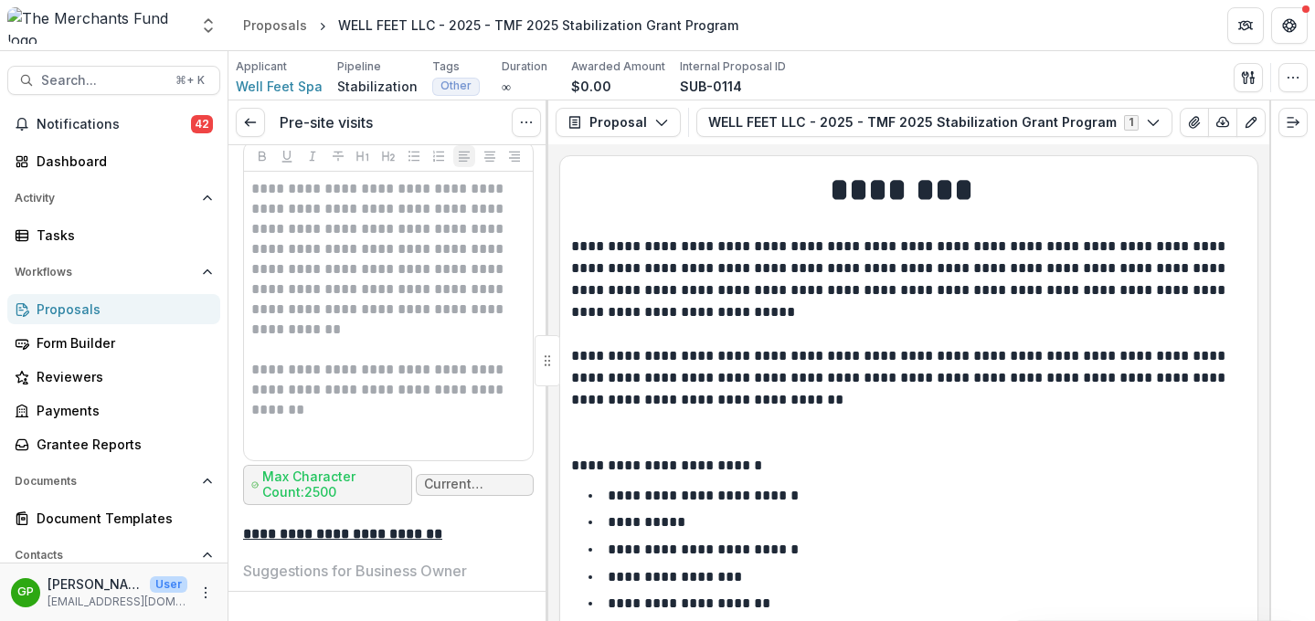
scroll to position [7186, 0]
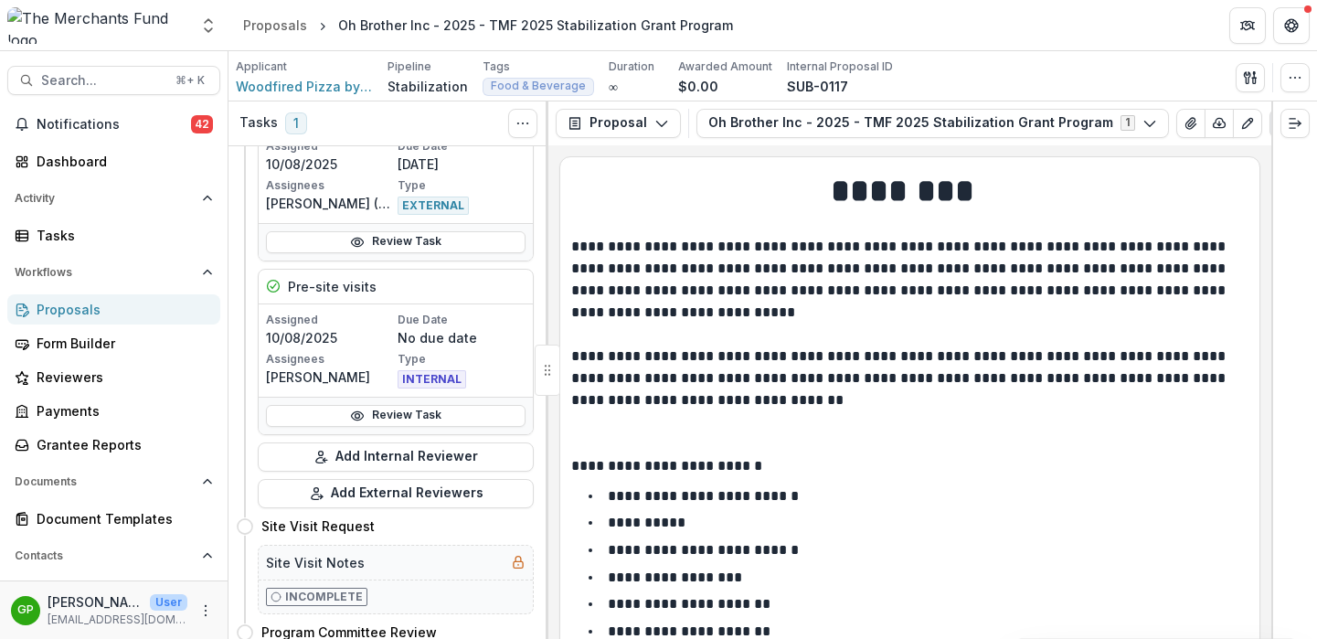
scroll to position [341, 0]
